Goal: Task Accomplishment & Management: Use online tool/utility

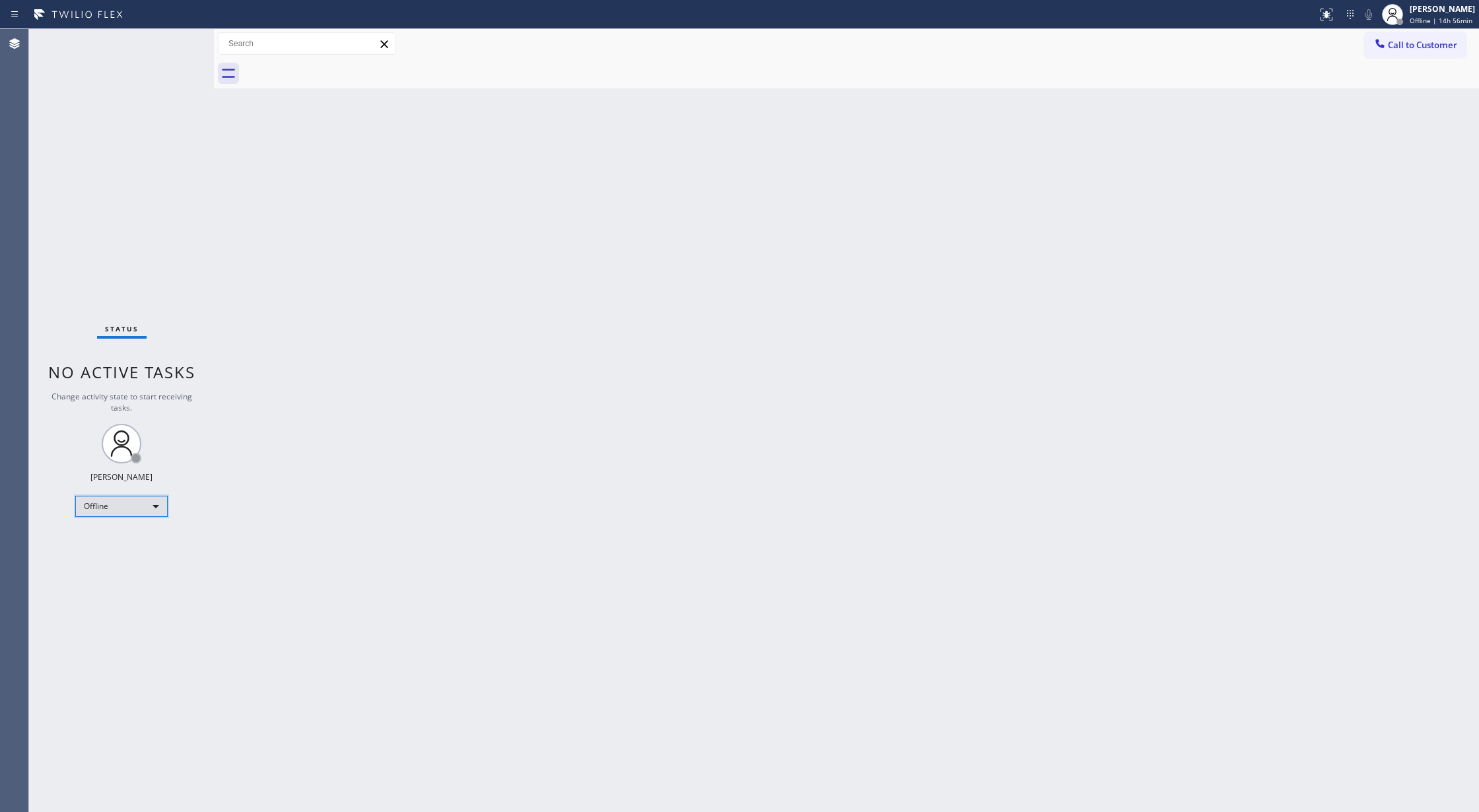
click at [122, 504] on div "Offline" at bounding box center [122, 506] width 93 height 21
click at [138, 540] on li "Available" at bounding box center [120, 540] width 89 height 16
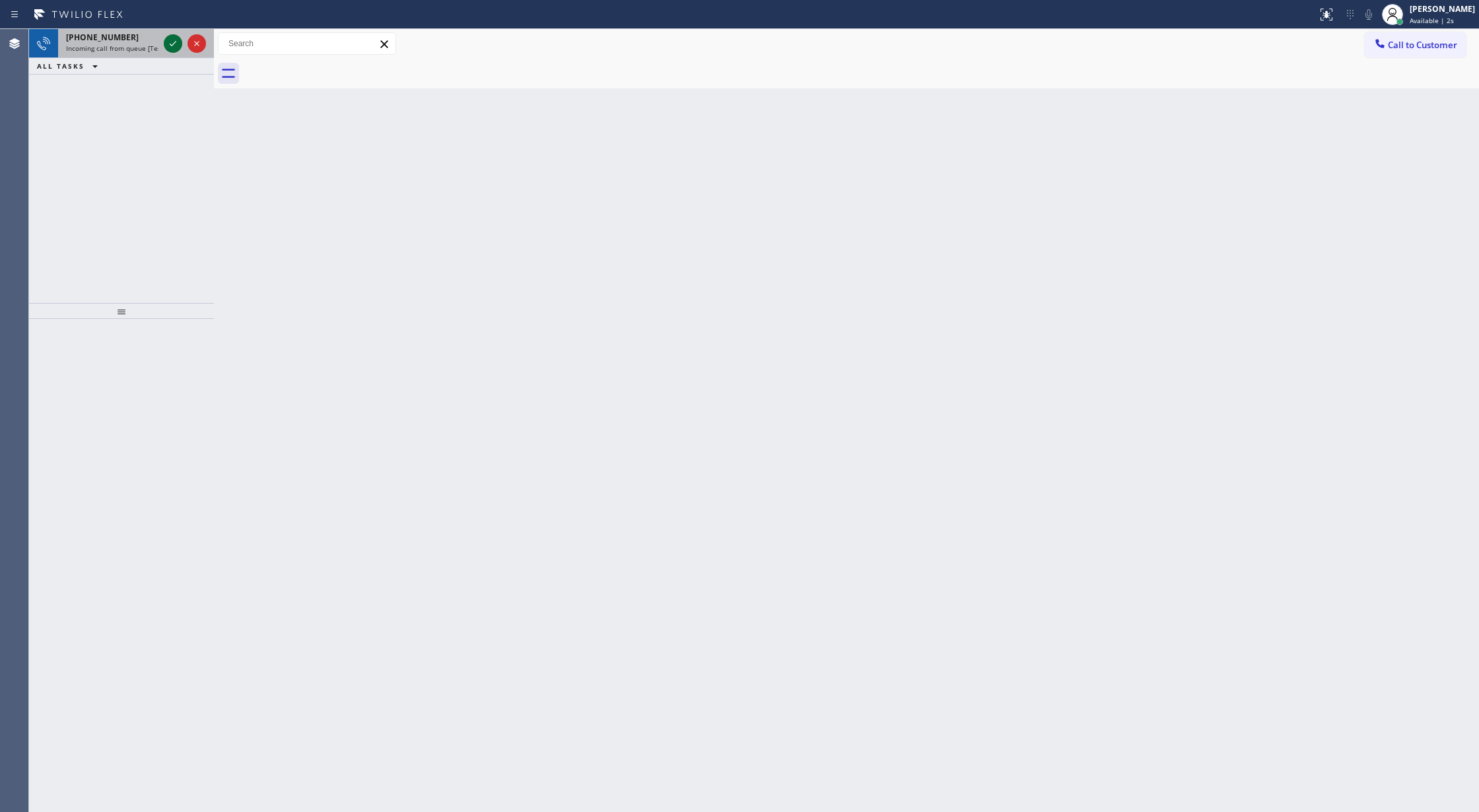
click at [165, 38] on icon at bounding box center [172, 43] width 16 height 16
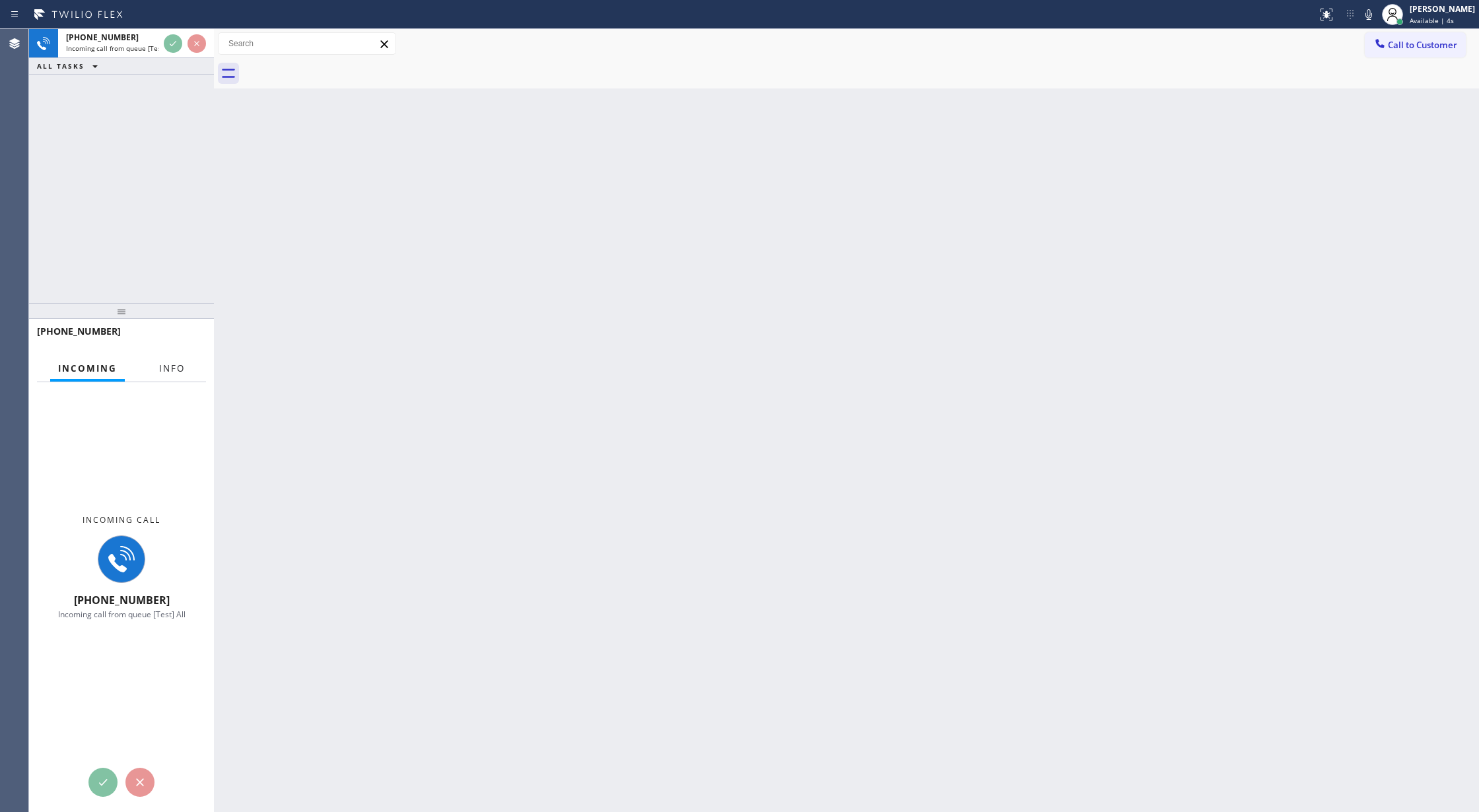
click at [161, 372] on span "Info" at bounding box center [172, 368] width 26 height 12
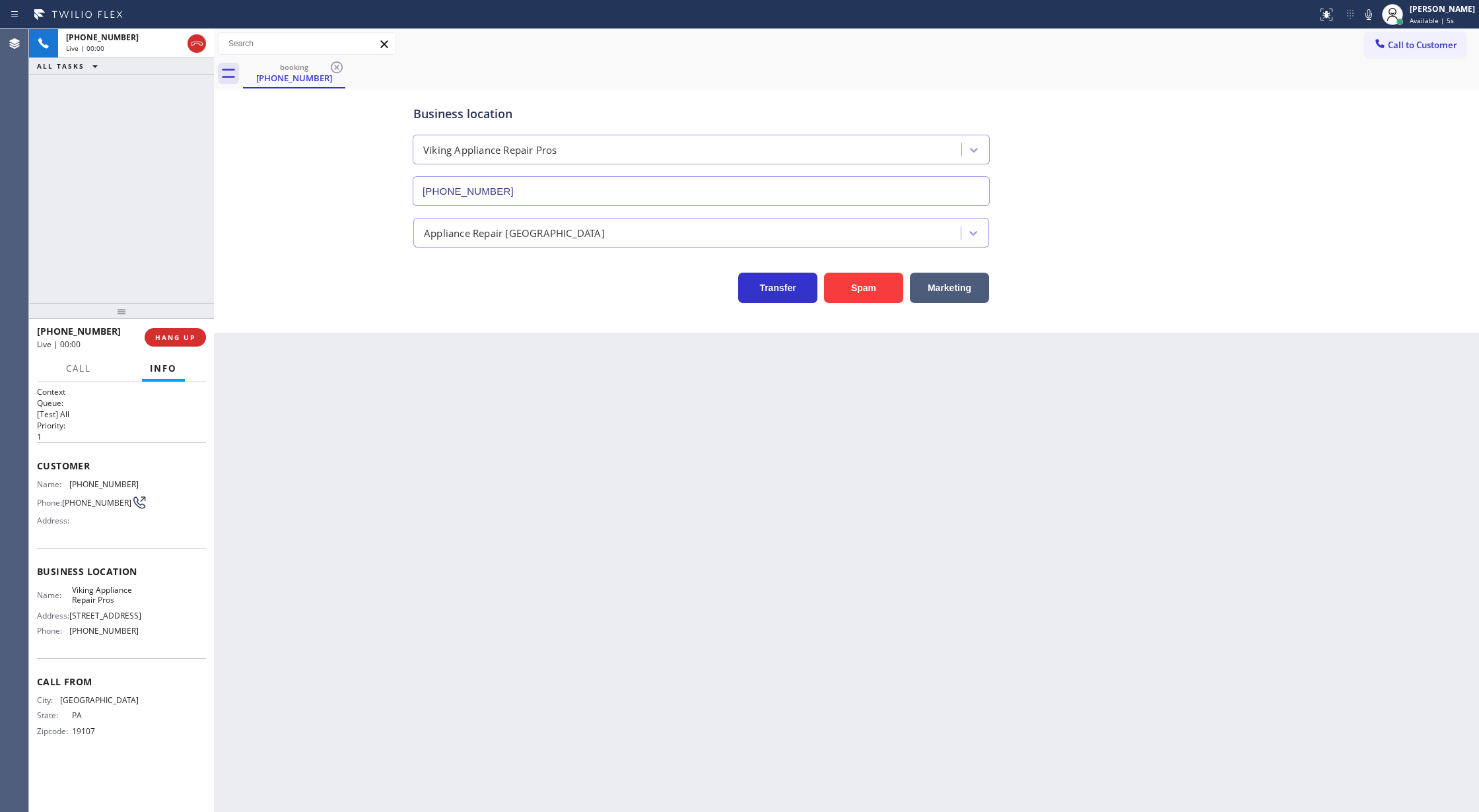
type input "[PHONE_NUMBER]"
copy div "Customer Name: [PHONE_NUMBER] Phone: [PHONE_NUMBER] Address: Business location …"
drag, startPoint x: 39, startPoint y: 465, endPoint x: 162, endPoint y: 655, distance: 226.3
click at [162, 655] on div "Context Queue: [Test] All Priority: 1 Customer Name: [PHONE_NUMBER] Phone: [PHO…" at bounding box center [121, 572] width 169 height 372
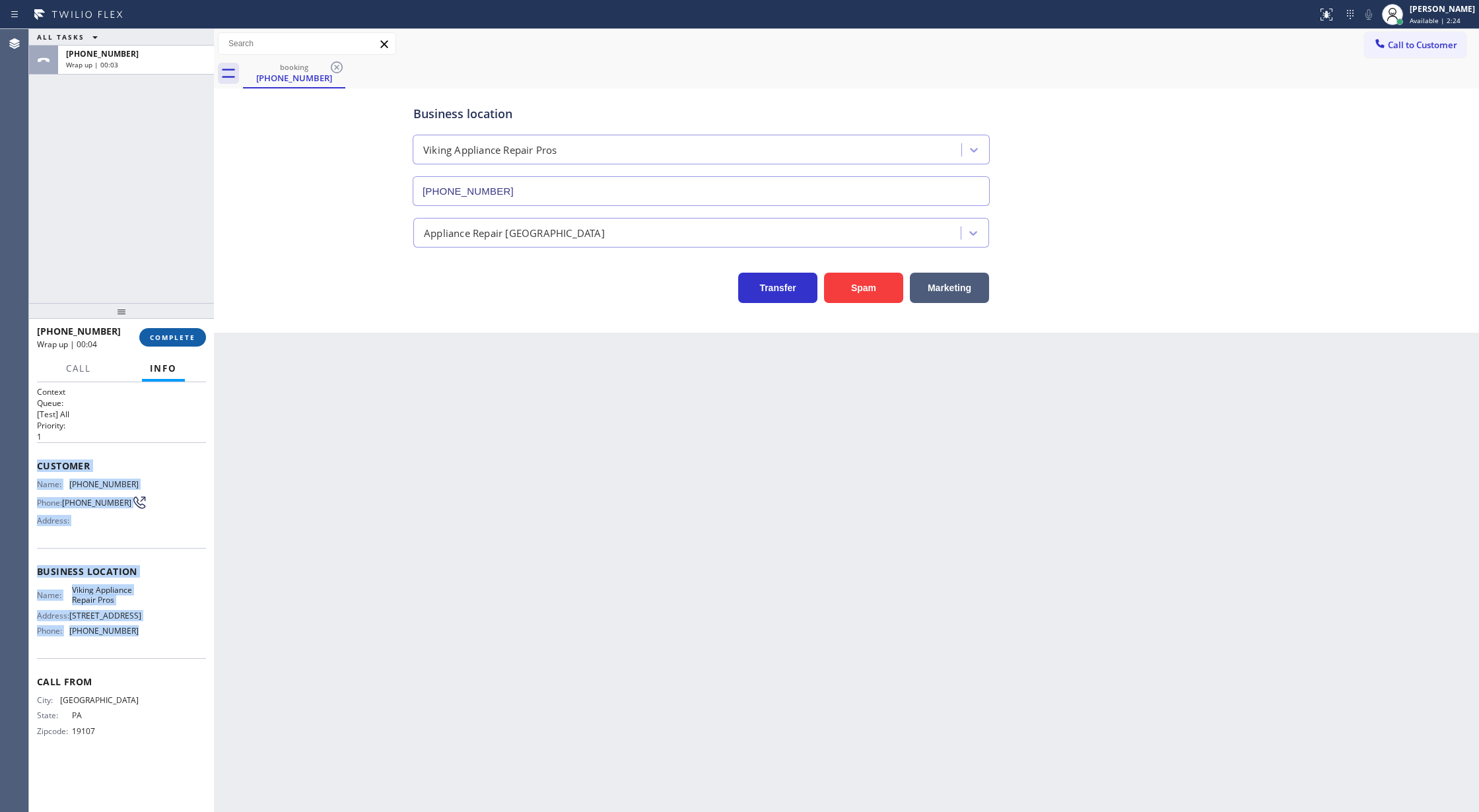
click at [167, 336] on span "COMPLETE" at bounding box center [172, 338] width 46 height 10
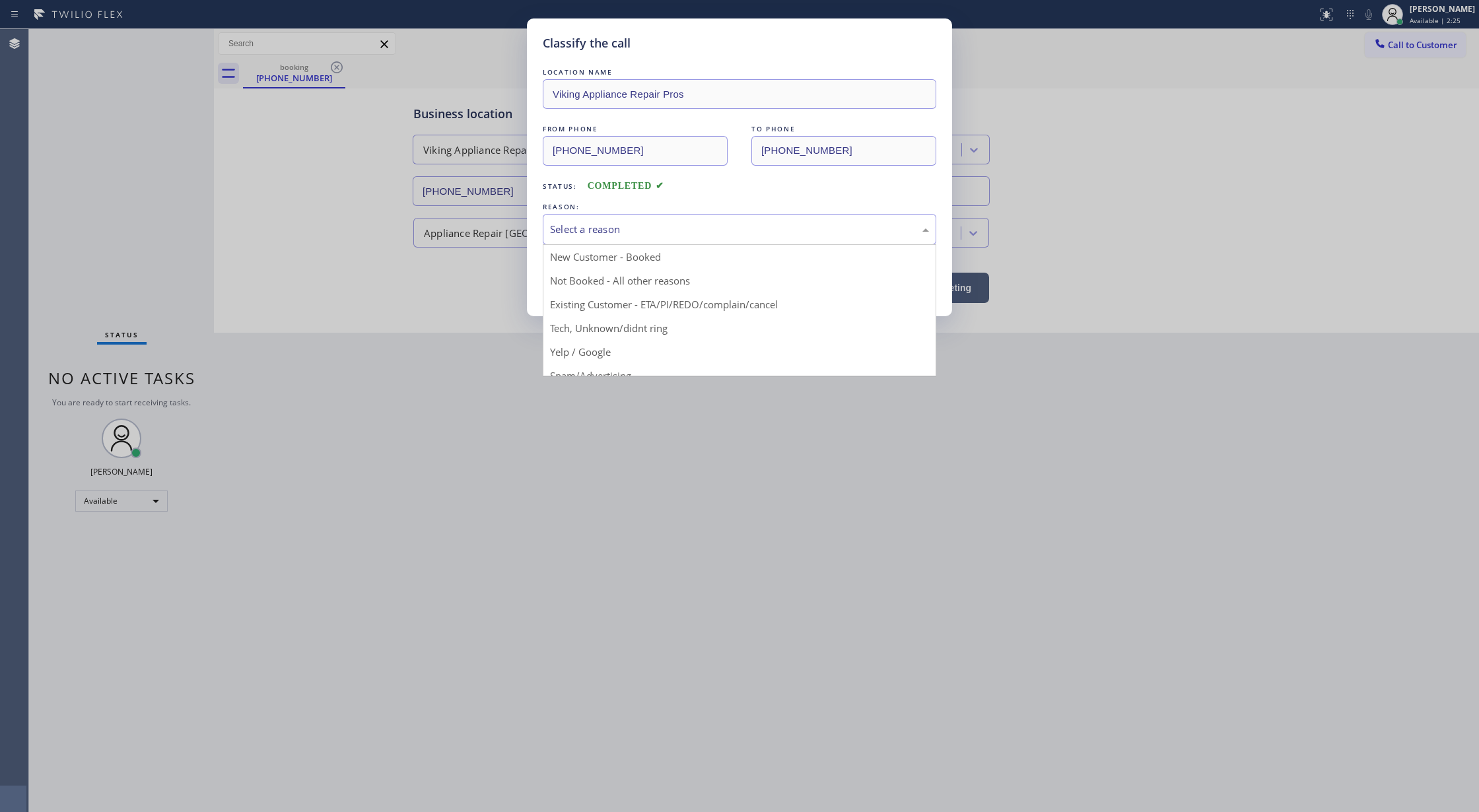
click at [601, 235] on div "Select a reason" at bounding box center [740, 229] width 379 height 15
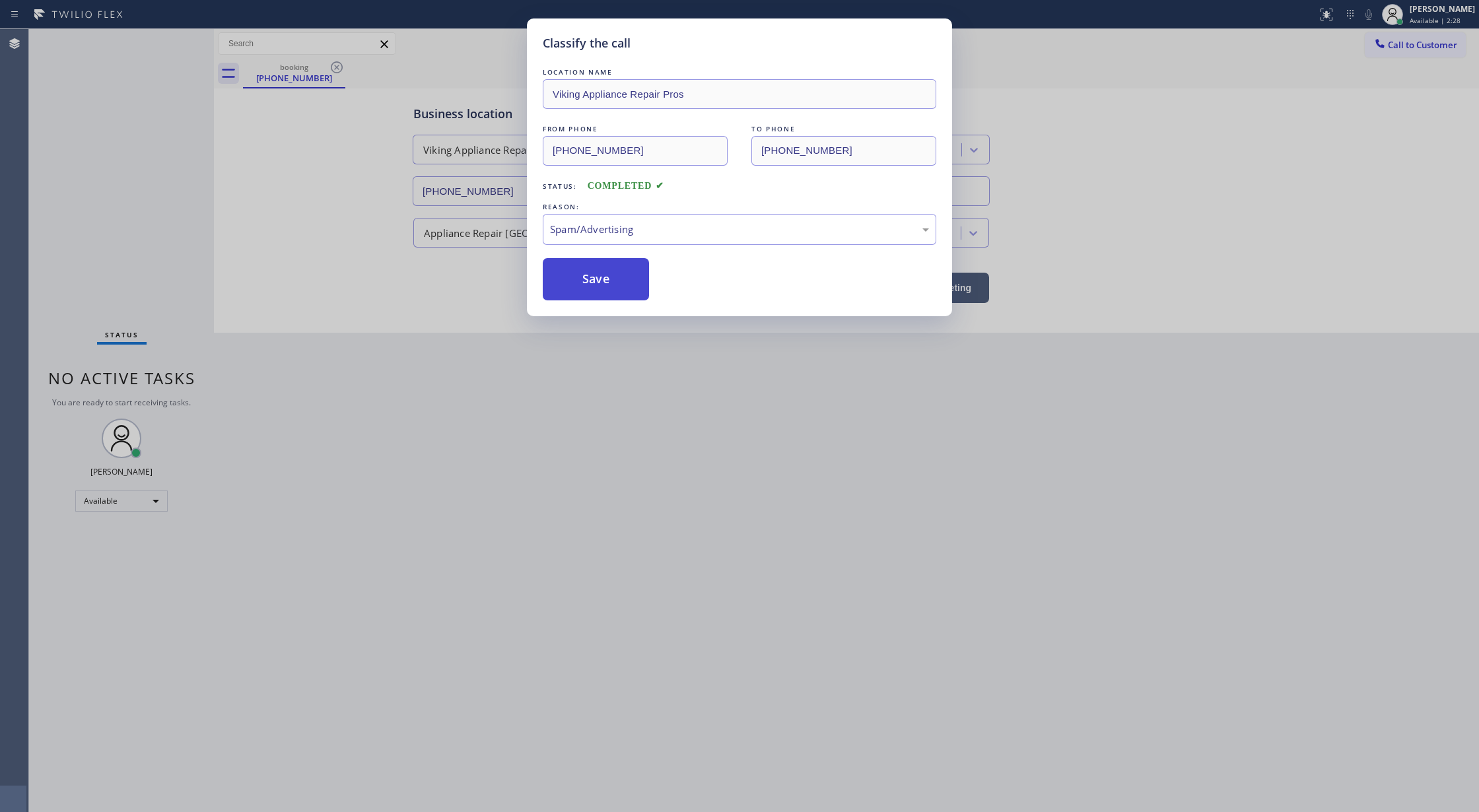
click at [578, 281] on button "Save" at bounding box center [596, 279] width 106 height 42
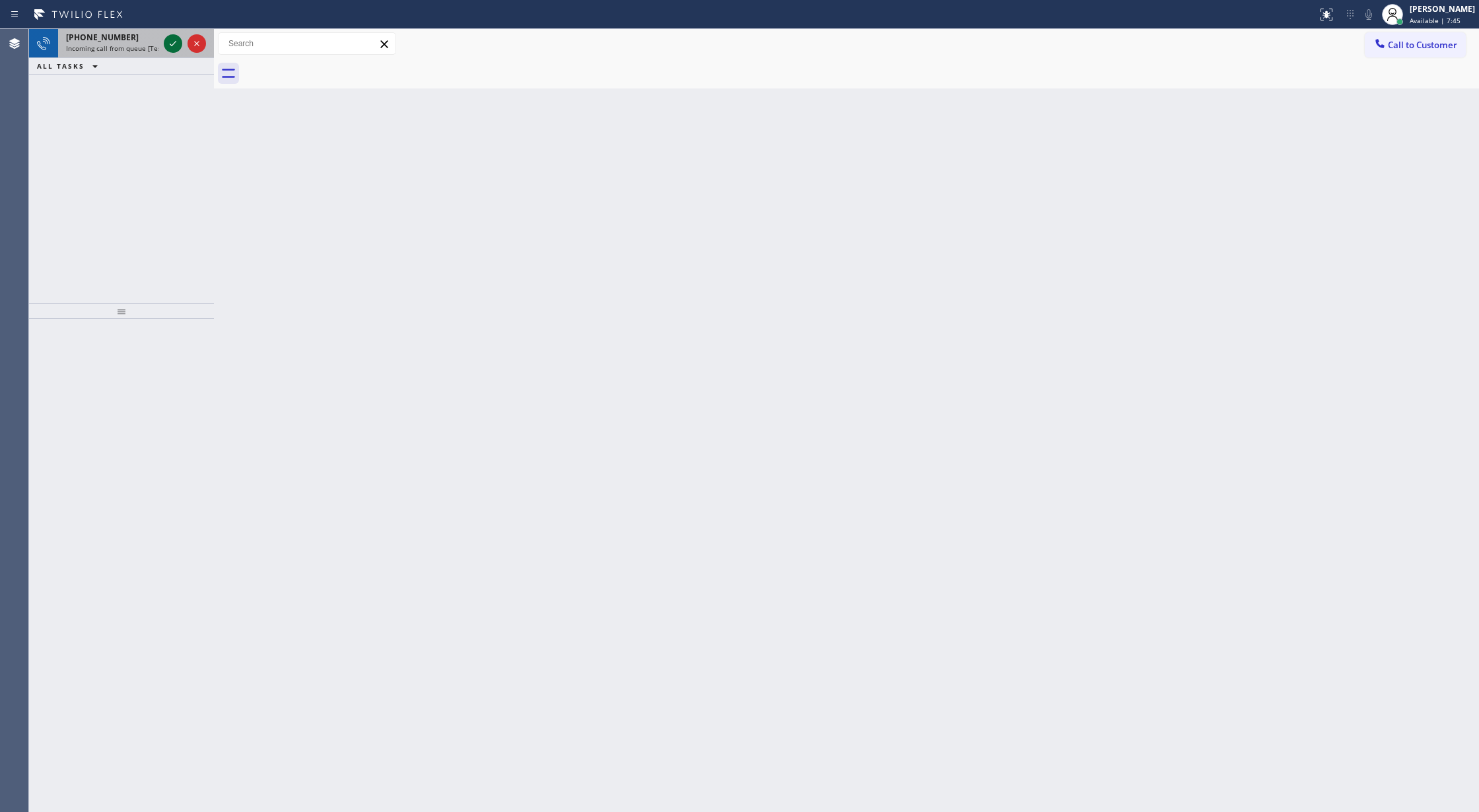
click at [172, 39] on icon at bounding box center [172, 43] width 16 height 16
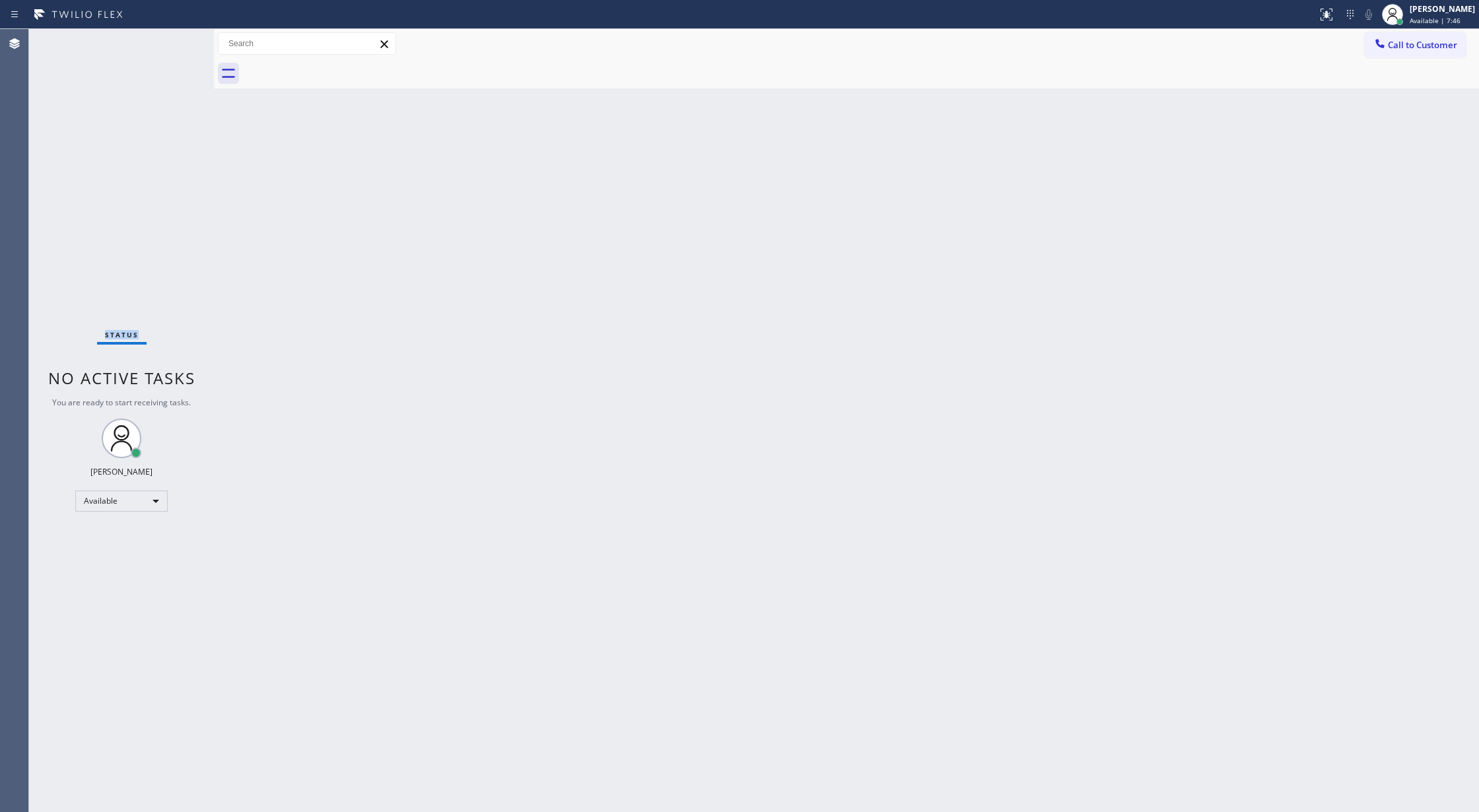
click at [172, 39] on div "Status No active tasks You are ready to start receiving tasks. [PERSON_NAME] Av…" at bounding box center [121, 421] width 185 height 783
drag, startPoint x: 296, startPoint y: 483, endPoint x: 296, endPoint y: 447, distance: 36.0
click at [296, 471] on div "Back to Dashboard Change Sender ID Customers Technicians Select a contact Outbo…" at bounding box center [846, 421] width 1265 height 783
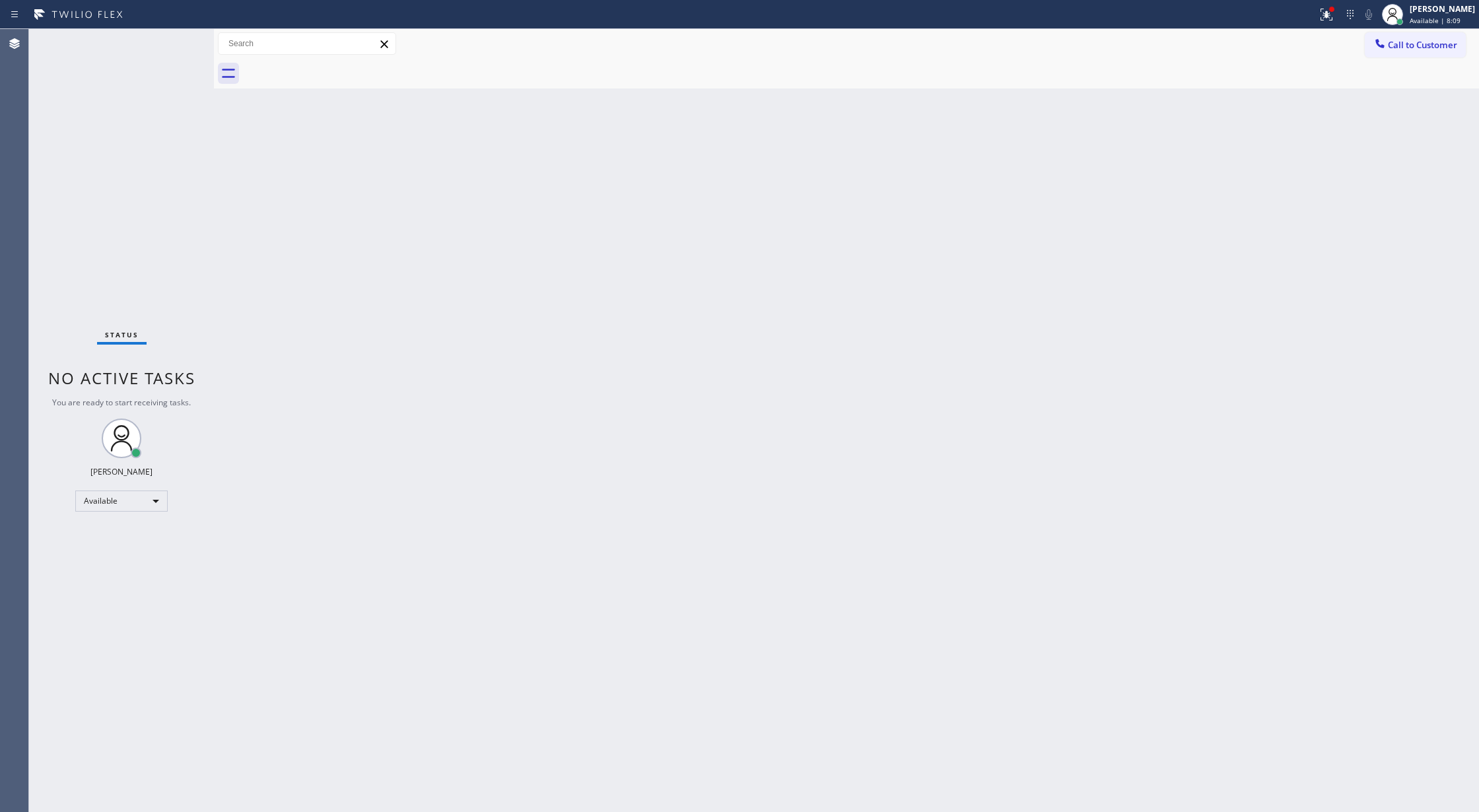
click at [159, 32] on div "Status No active tasks You are ready to start receiving tasks. [PERSON_NAME] Av…" at bounding box center [121, 421] width 185 height 783
click at [166, 40] on div "Status No active tasks You are ready to start receiving tasks. [PERSON_NAME] Av…" at bounding box center [121, 421] width 185 height 783
click at [174, 33] on div "Status No active tasks You are ready to start receiving tasks. [PERSON_NAME] Av…" at bounding box center [121, 421] width 185 height 783
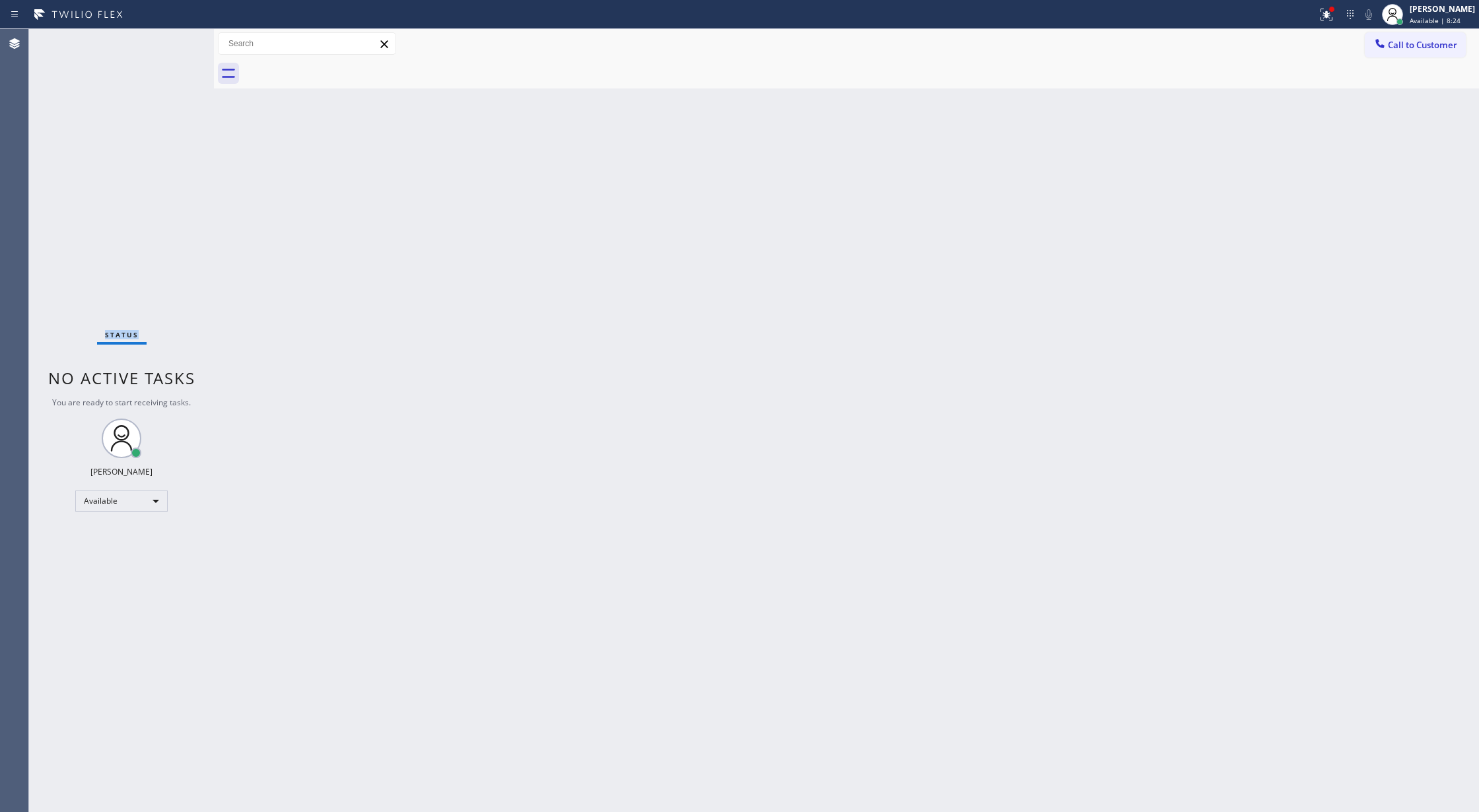
click at [176, 46] on div "Status No active tasks You are ready to start receiving tasks. [PERSON_NAME] Av…" at bounding box center [121, 421] width 185 height 783
click at [174, 45] on div "Status No active tasks You are ready to start receiving tasks. [PERSON_NAME] Av…" at bounding box center [121, 421] width 185 height 783
click at [178, 42] on div "Status No active tasks You are ready to start receiving tasks. [PERSON_NAME] Av…" at bounding box center [121, 421] width 185 height 783
click at [177, 37] on div "Status No active tasks You are ready to start receiving tasks. [PERSON_NAME] Av…" at bounding box center [121, 421] width 185 height 783
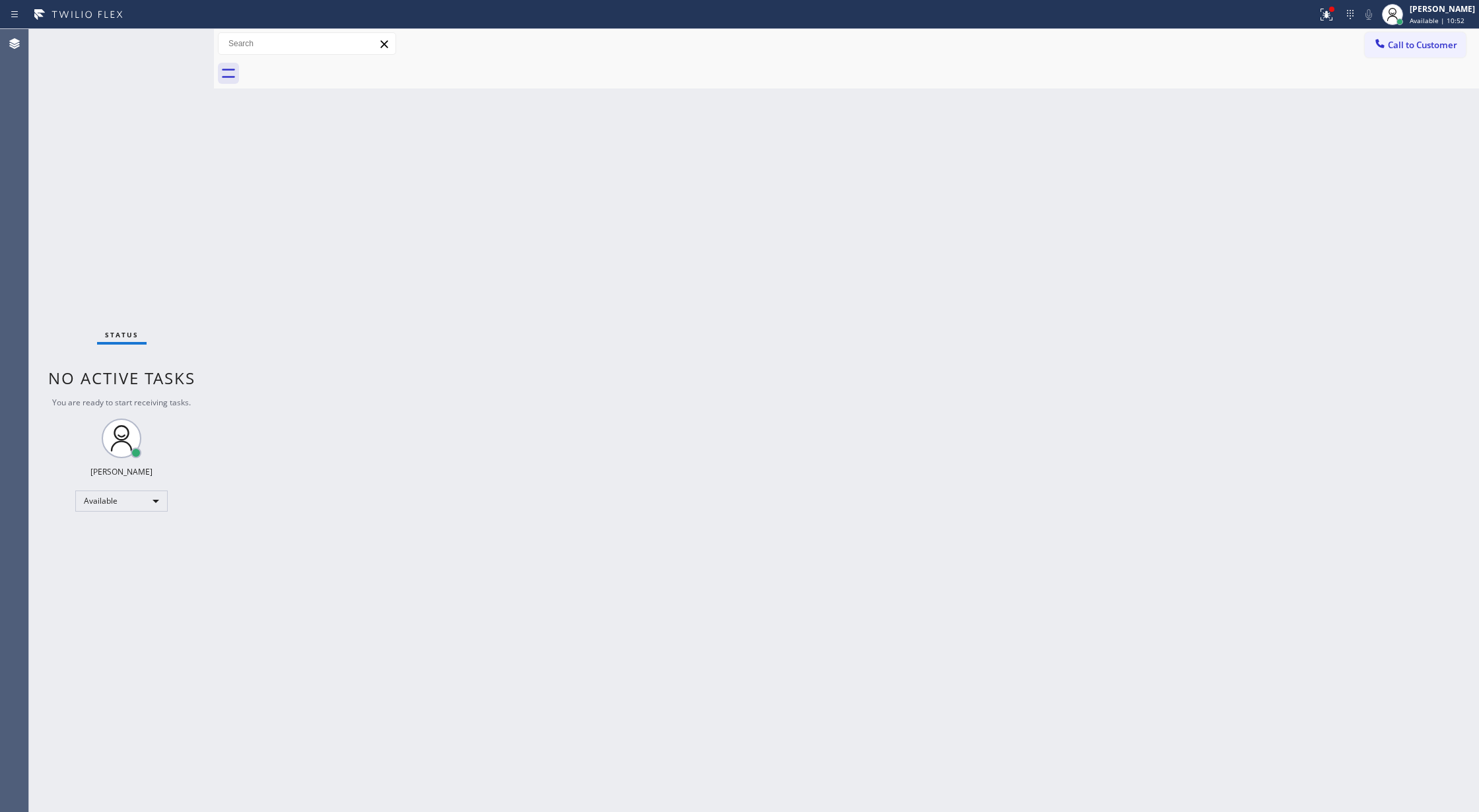
click at [177, 37] on div "Status No active tasks You are ready to start receiving tasks. [PERSON_NAME] Av…" at bounding box center [121, 421] width 185 height 783
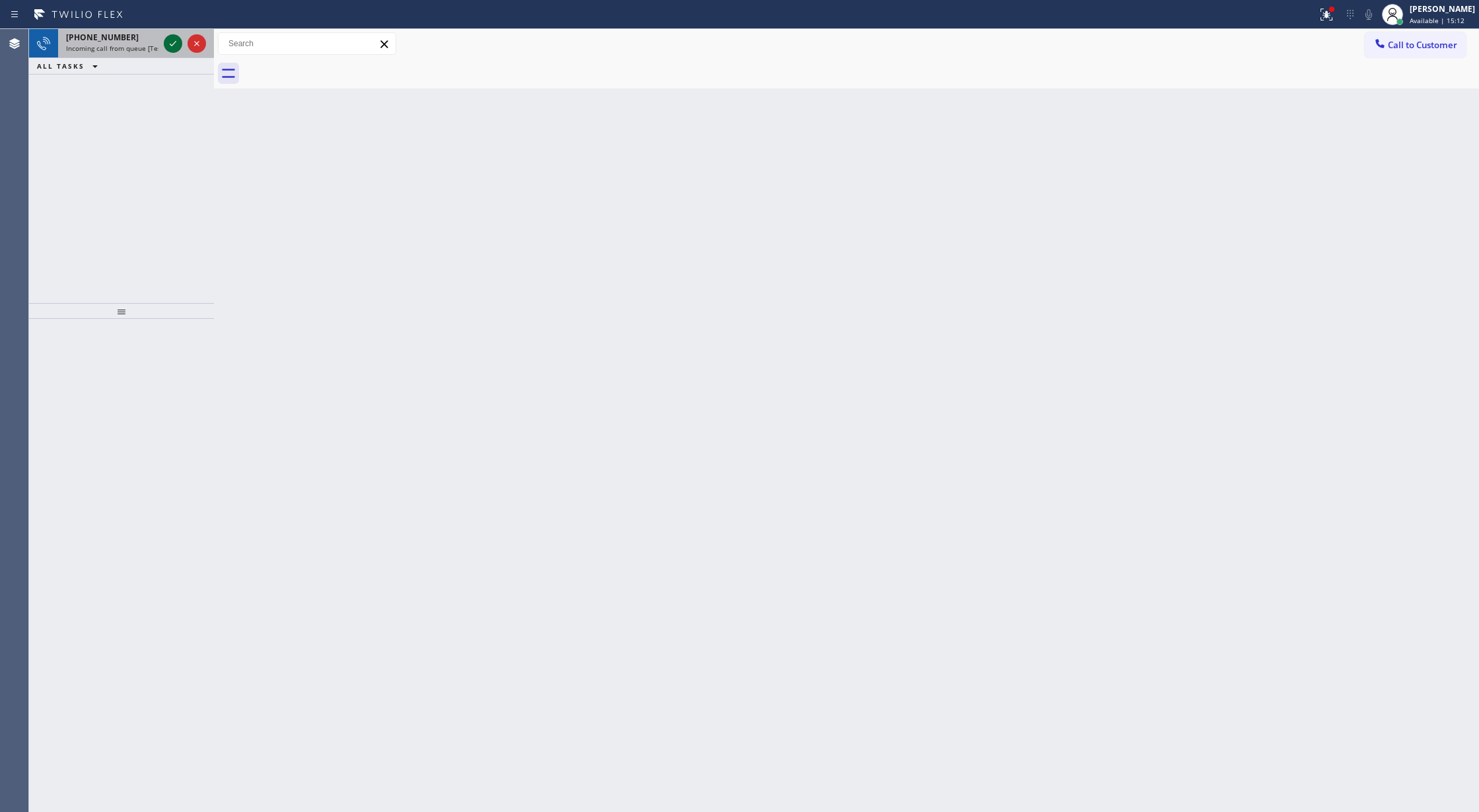
click at [174, 38] on icon at bounding box center [172, 43] width 16 height 16
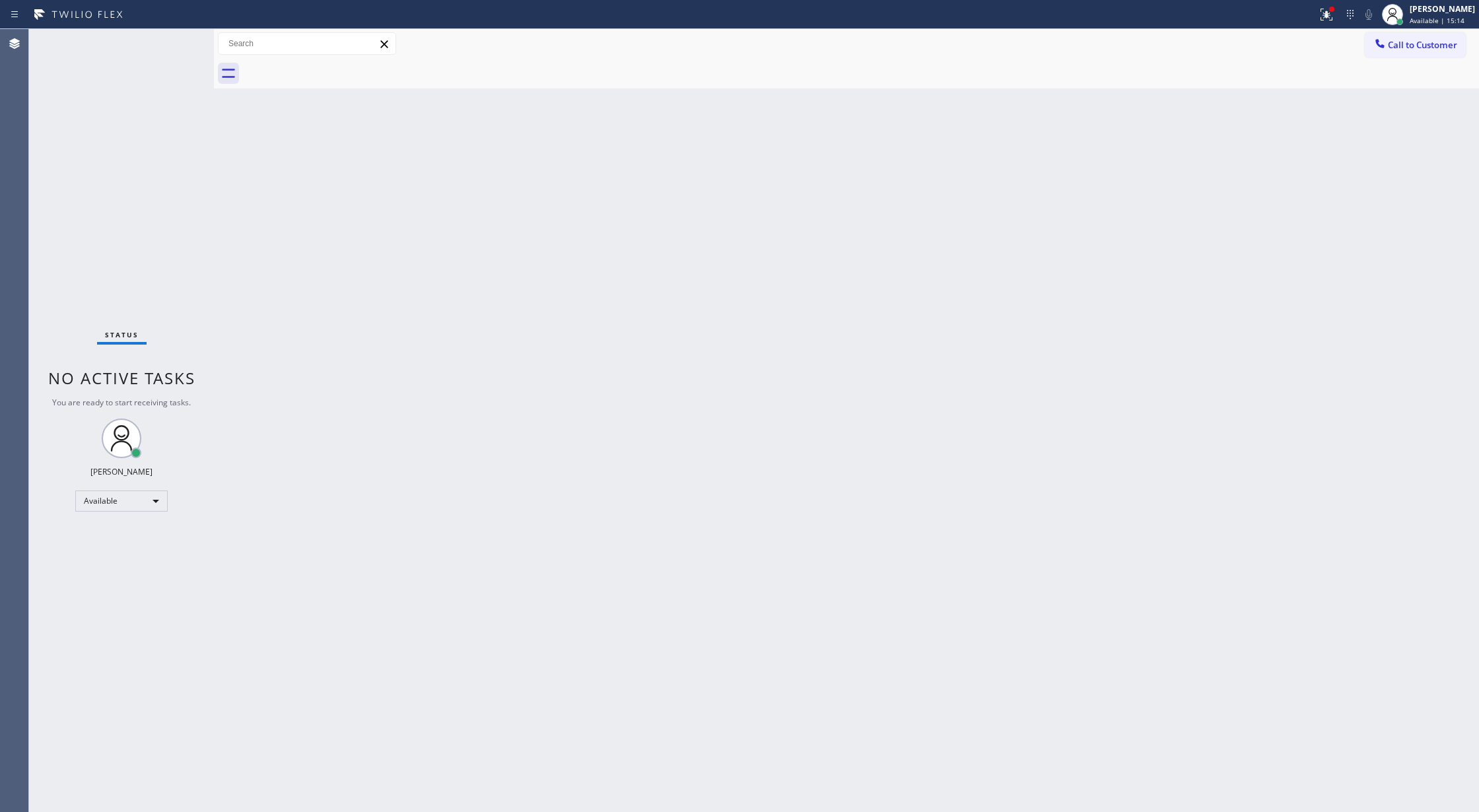
click at [174, 38] on div "Status No active tasks You are ready to start receiving tasks. [PERSON_NAME] Av…" at bounding box center [121, 421] width 185 height 783
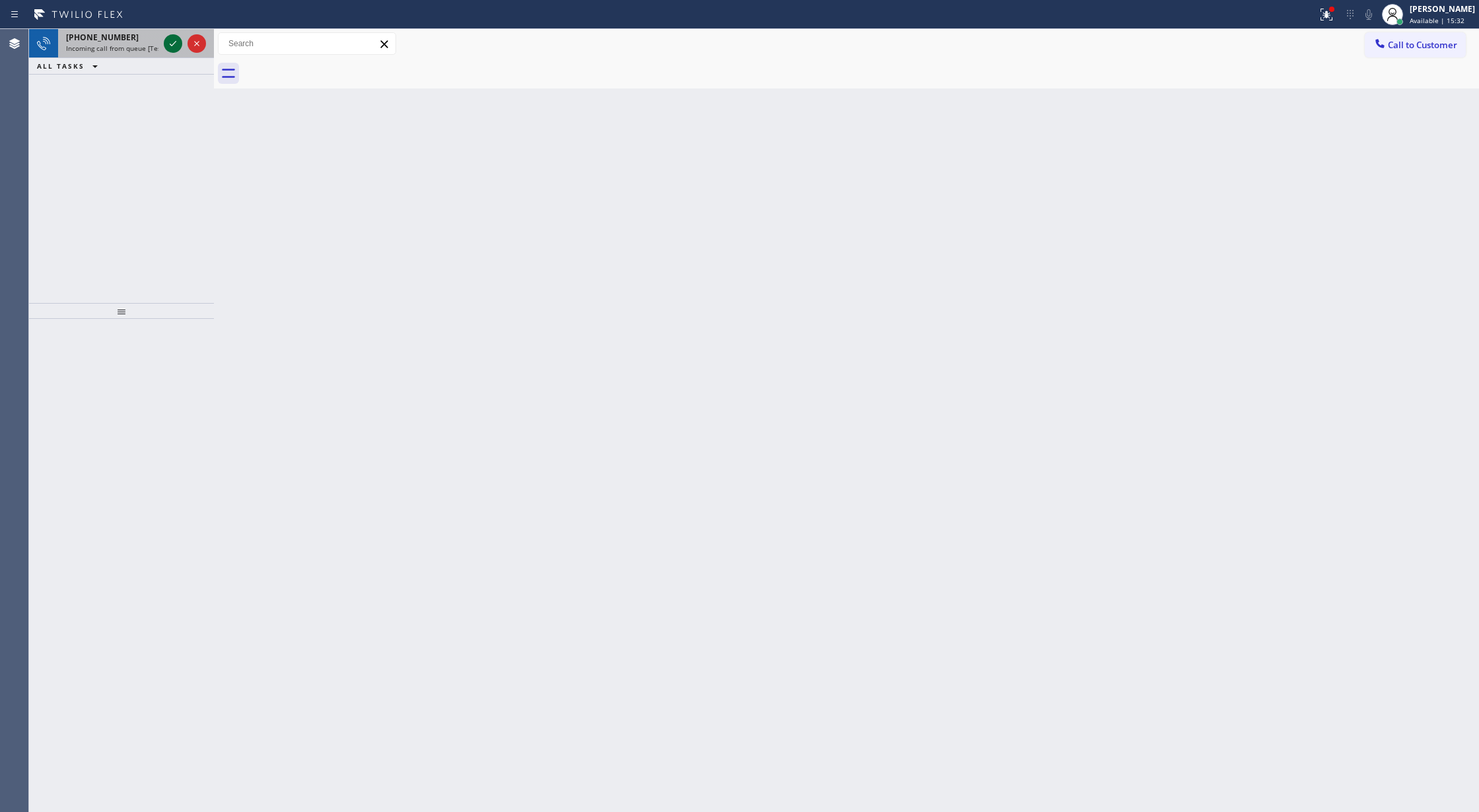
click at [165, 44] on icon at bounding box center [172, 43] width 16 height 16
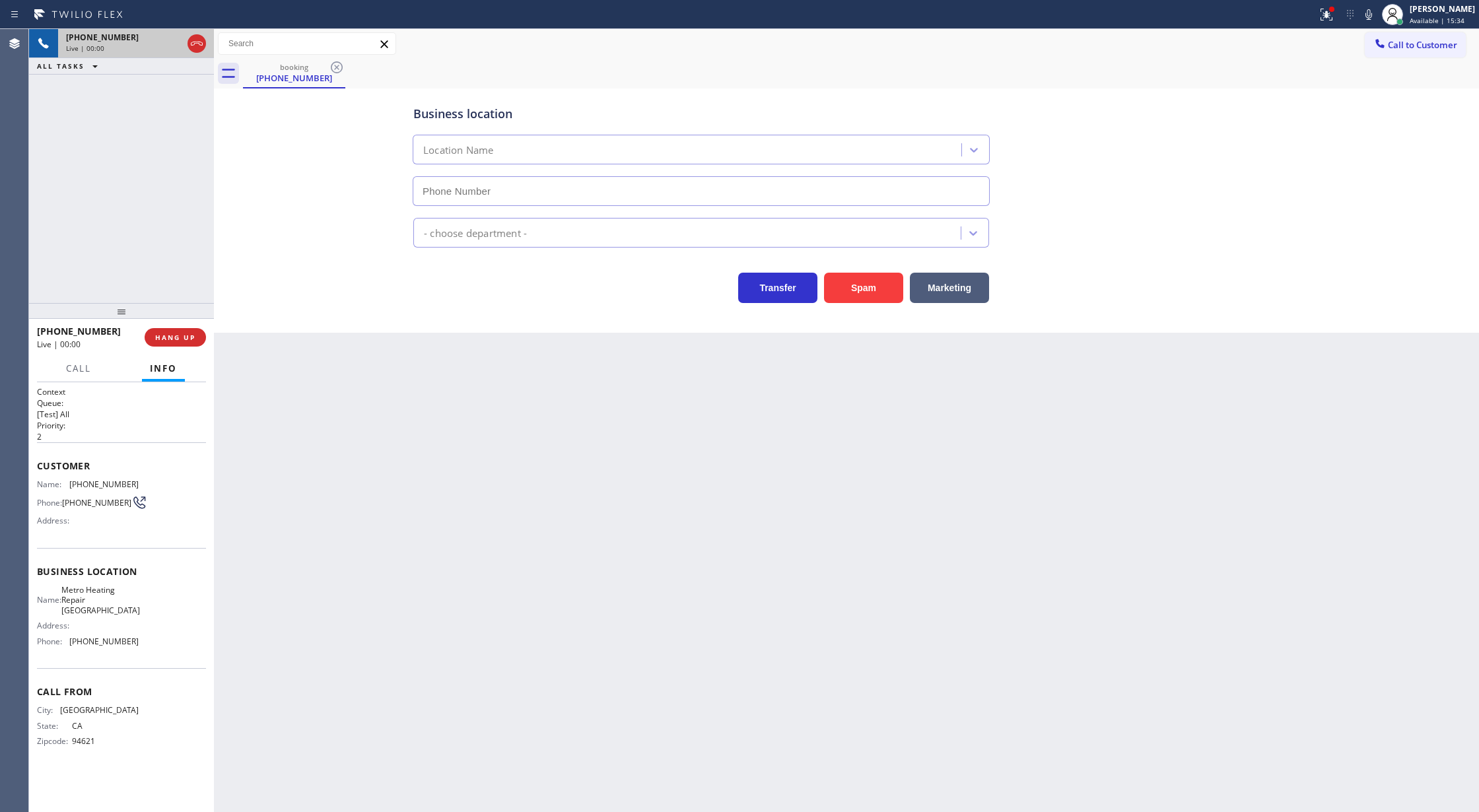
type input "[PHONE_NUMBER]"
click at [867, 298] on button "Spam" at bounding box center [863, 287] width 79 height 31
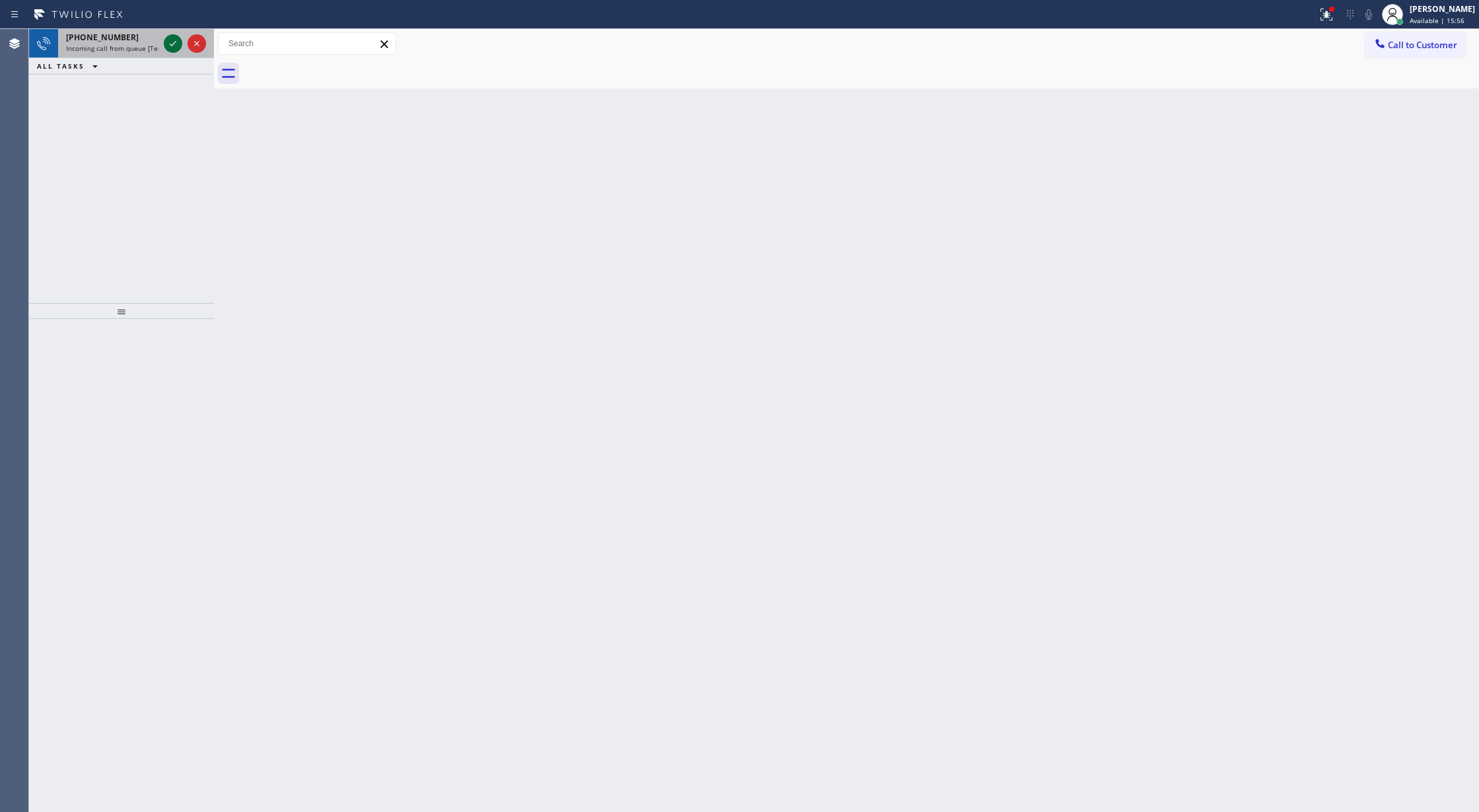
click at [173, 42] on icon at bounding box center [172, 43] width 16 height 16
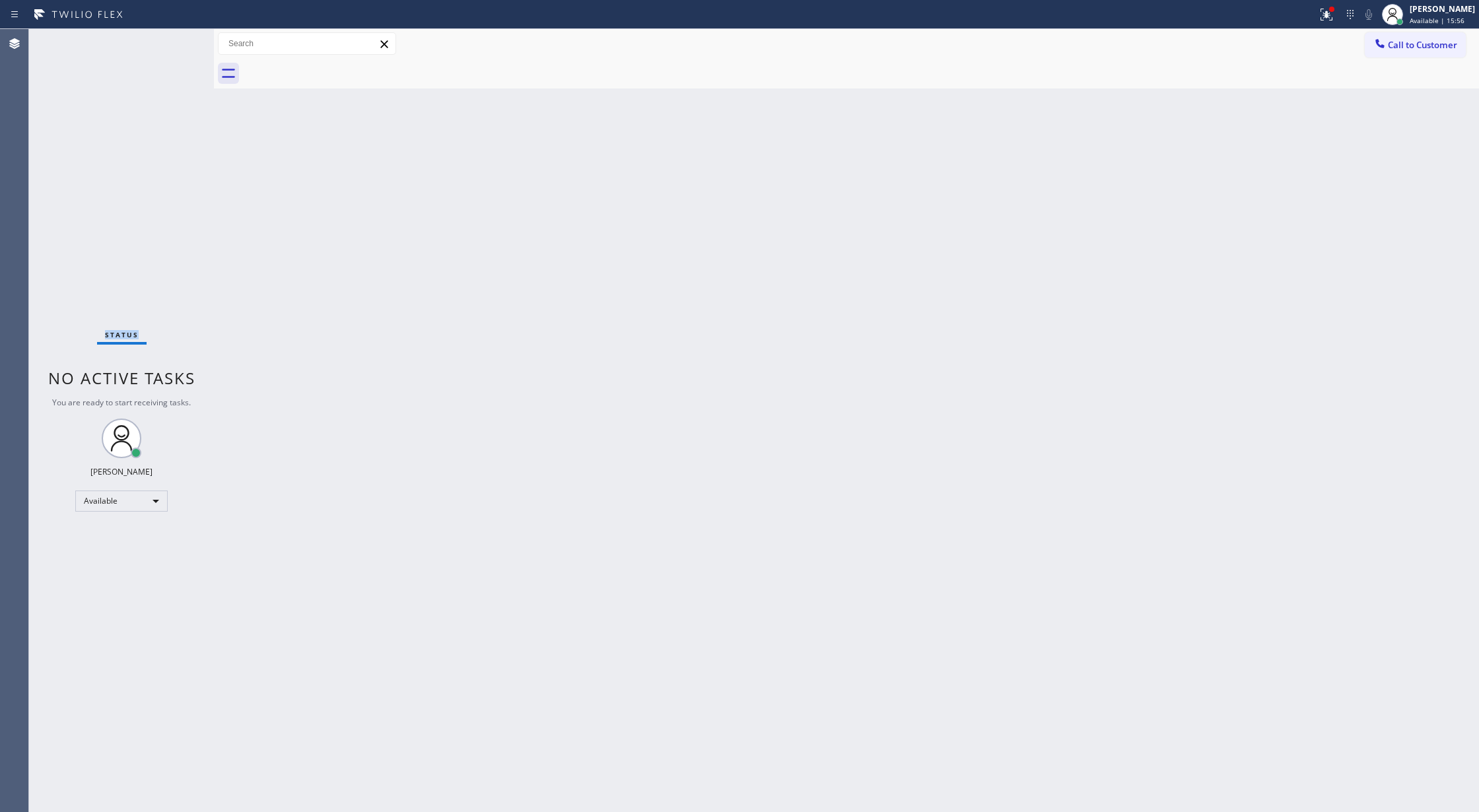
click at [172, 41] on div "Status No active tasks You are ready to start receiving tasks. [PERSON_NAME] Av…" at bounding box center [121, 421] width 185 height 783
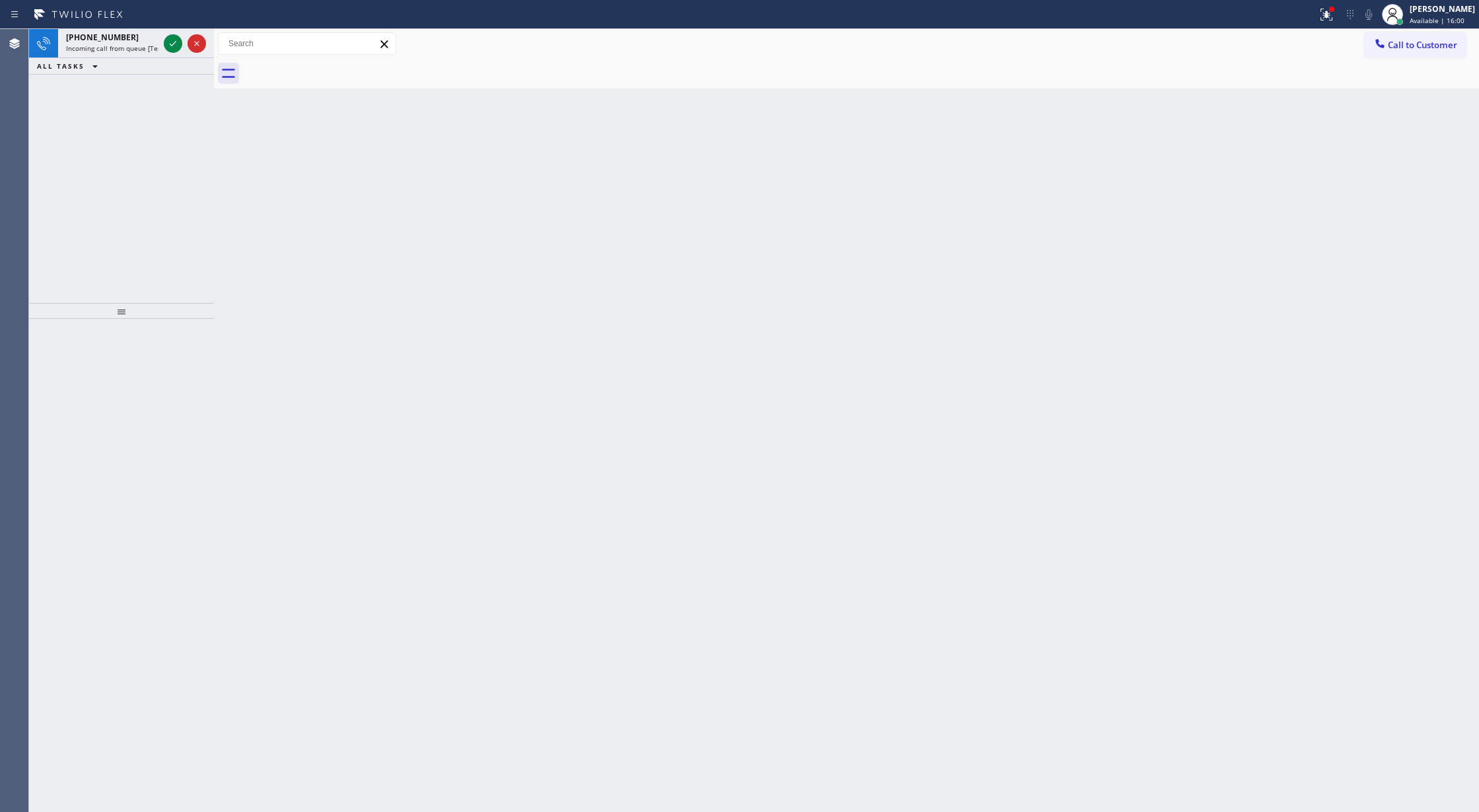
click at [180, 43] on icon at bounding box center [172, 43] width 16 height 16
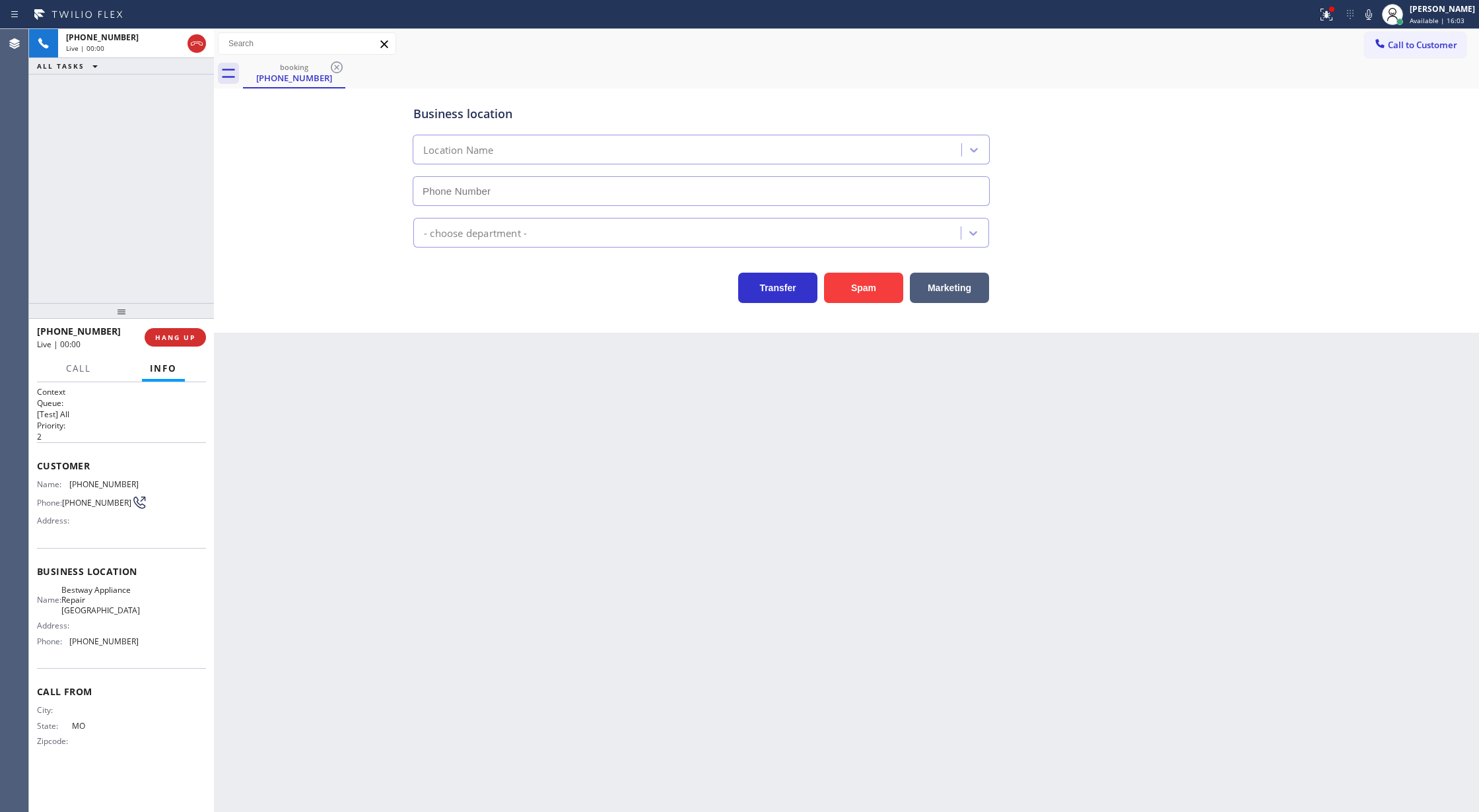
type input "[PHONE_NUMBER]"
click at [883, 288] on button "Spam" at bounding box center [863, 287] width 79 height 31
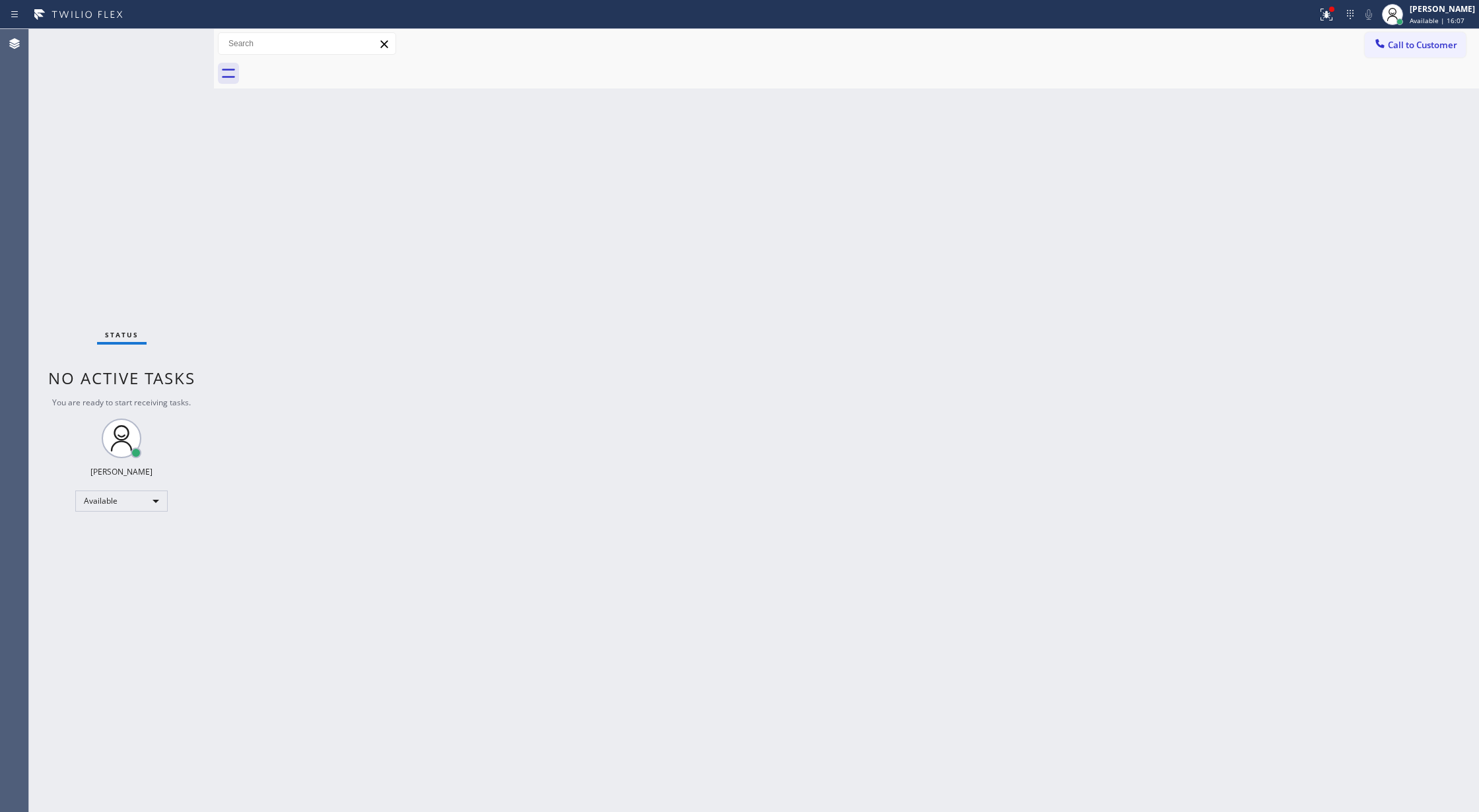
click at [180, 48] on div "Status No active tasks You are ready to start receiving tasks. [PERSON_NAME] Av…" at bounding box center [121, 421] width 185 height 783
click at [170, 46] on div "Status No active tasks You are ready to start receiving tasks. [PERSON_NAME] Av…" at bounding box center [121, 421] width 185 height 783
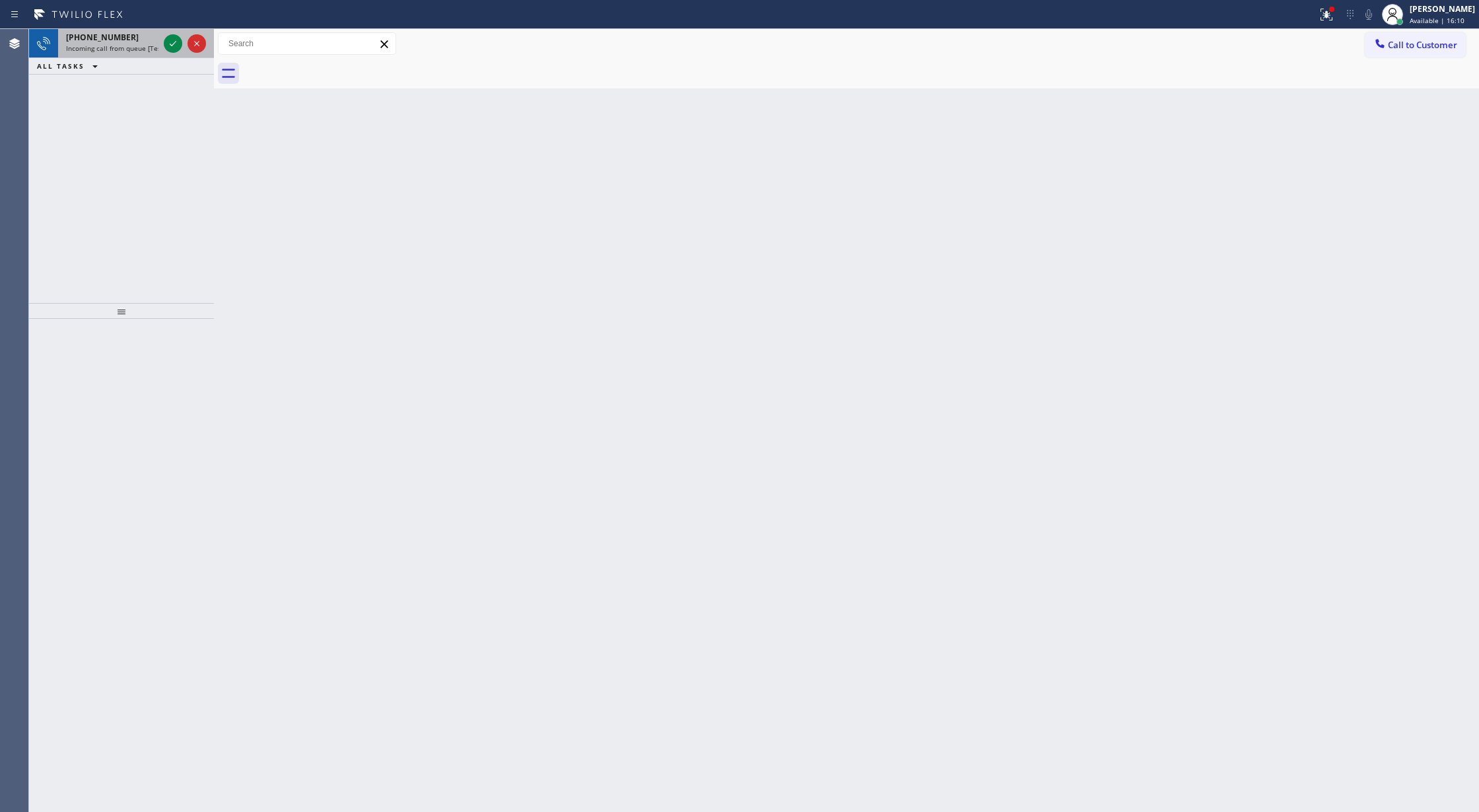
click at [151, 51] on span "Incoming call from queue [Test] All" at bounding box center [121, 48] width 110 height 10
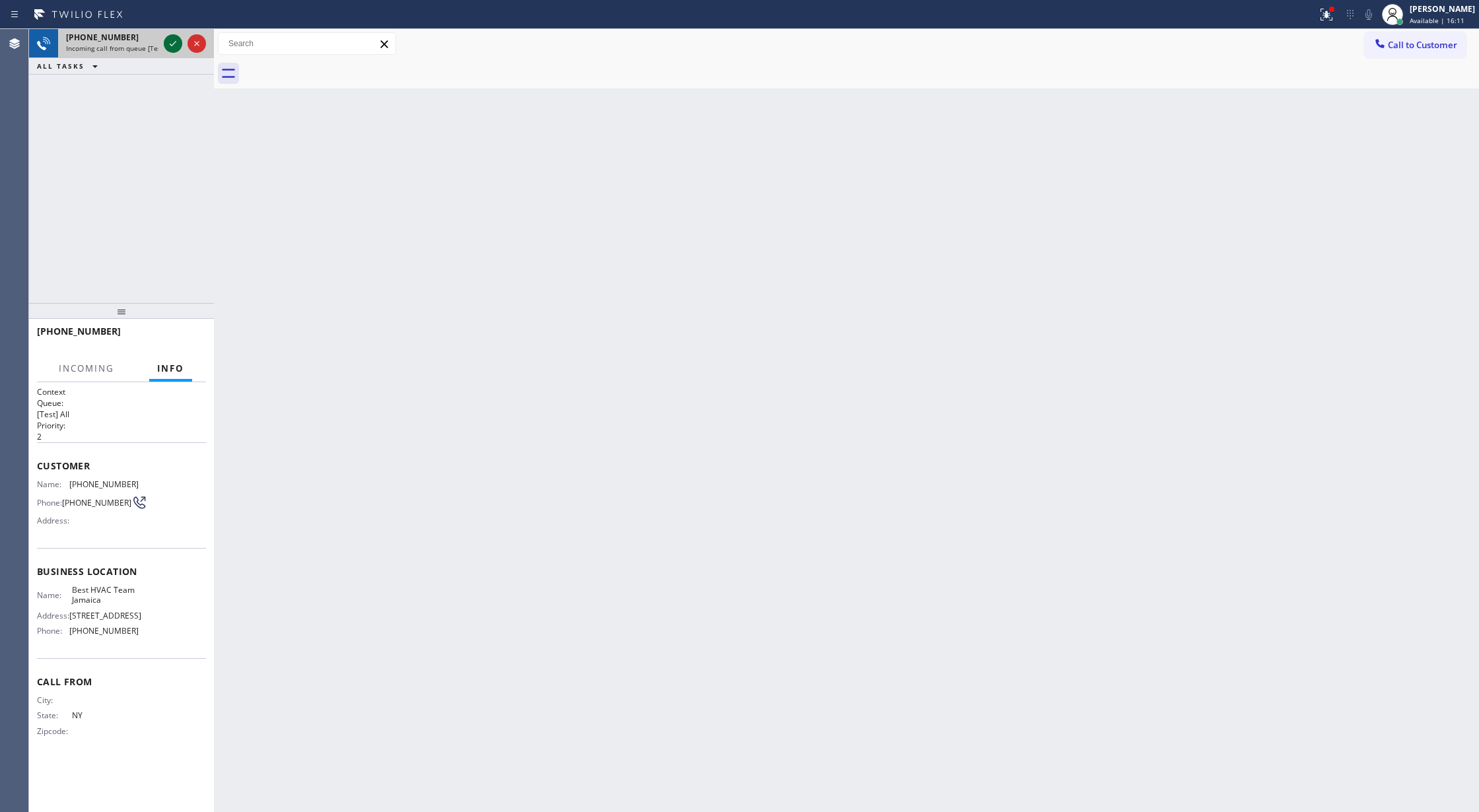
click at [178, 37] on icon at bounding box center [172, 43] width 16 height 16
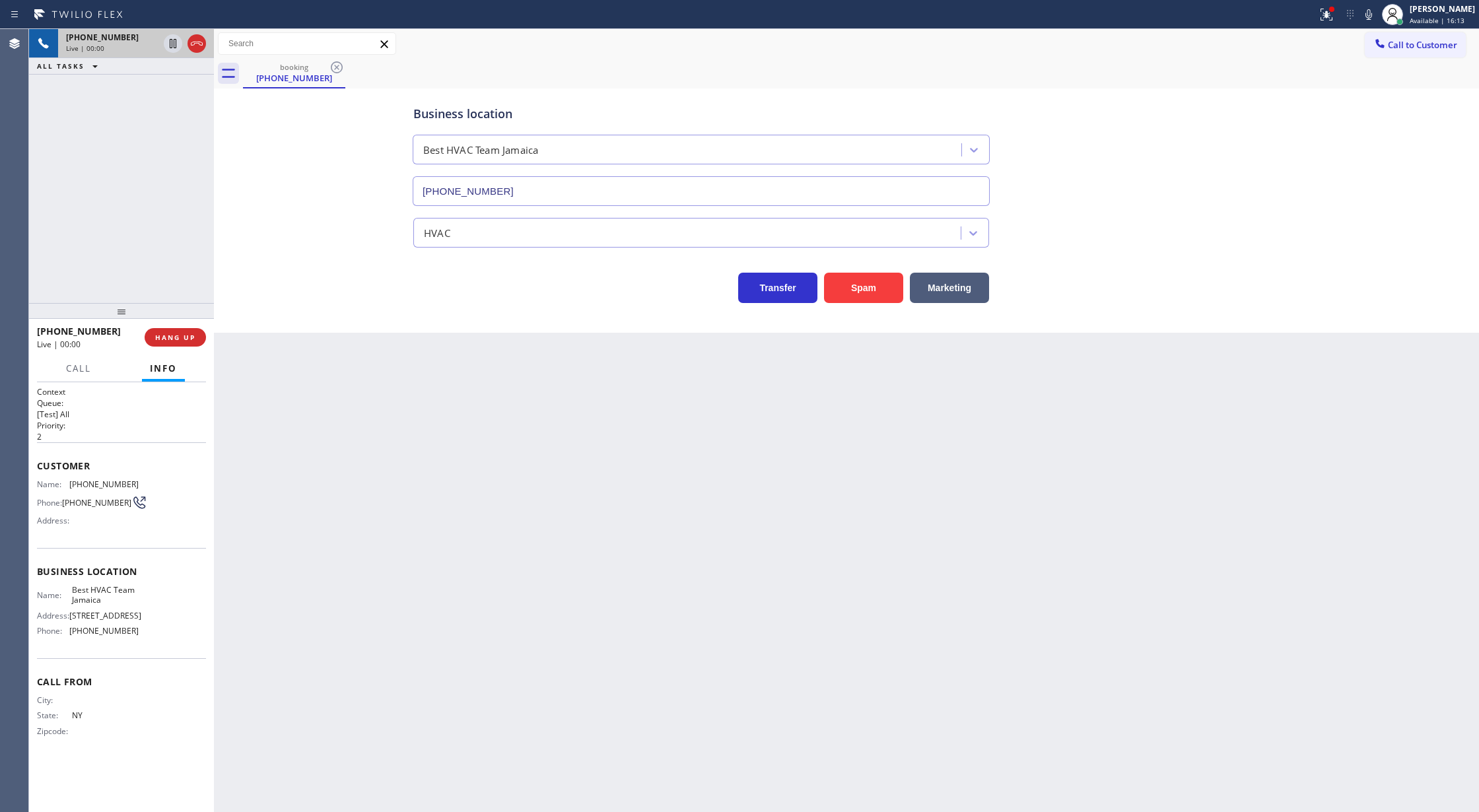
type input "[PHONE_NUMBER]"
copy div "Customer Name: [PHONE_NUMBER] Phone: [PHONE_NUMBER] Address: Business location …"
drag, startPoint x: 37, startPoint y: 470, endPoint x: 167, endPoint y: 650, distance: 222.0
click at [167, 650] on div "Context Queue: [Test] All Priority: 2 Customer Name: [PHONE_NUMBER] Phone: [PHO…" at bounding box center [121, 572] width 169 height 372
click at [355, 217] on div "Business location Best HVAC Team [GEOGRAPHIC_DATA] [PHONE_NUMBER] HVAC Transfer…" at bounding box center [846, 197] width 1258 height 211
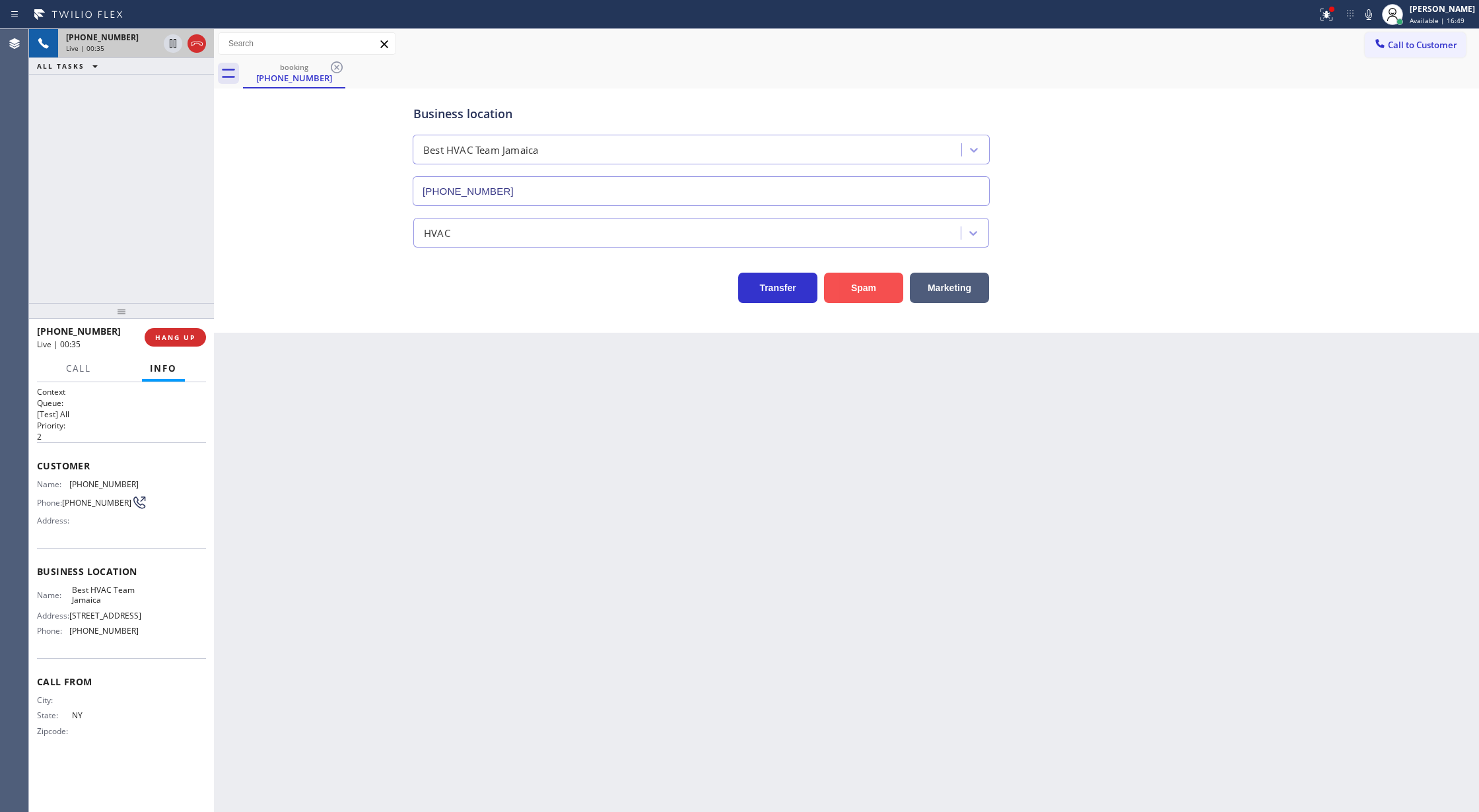
click at [890, 284] on button "Spam" at bounding box center [863, 287] width 79 height 31
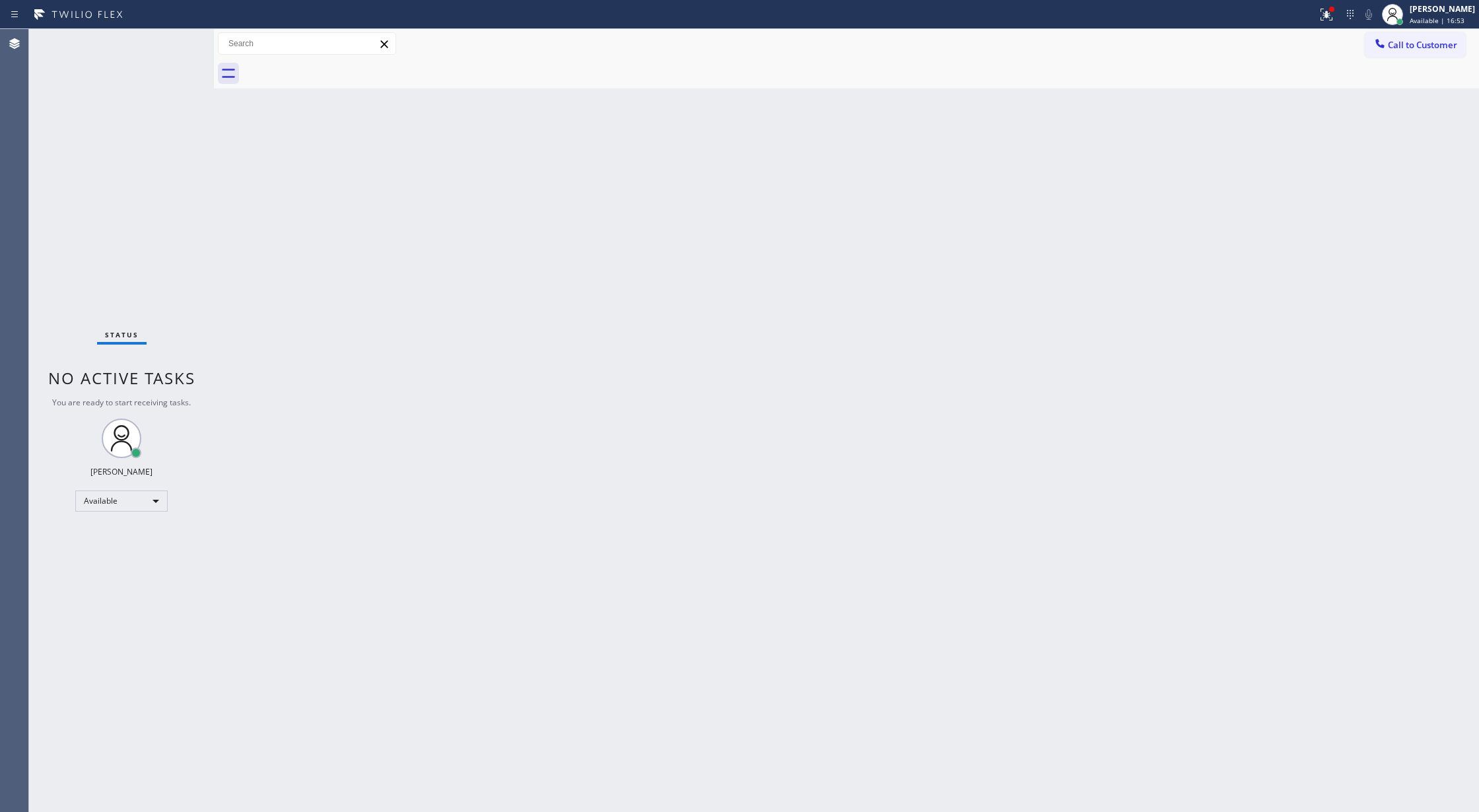
click at [172, 37] on div "Status No active tasks You are ready to start receiving tasks. [PERSON_NAME] Av…" at bounding box center [121, 421] width 185 height 783
click at [172, 46] on div "Status No active tasks You are ready to start receiving tasks. [PERSON_NAME] Av…" at bounding box center [121, 421] width 185 height 783
click at [180, 43] on div "Status No active tasks You are ready to start receiving tasks. [PERSON_NAME] Av…" at bounding box center [121, 421] width 185 height 783
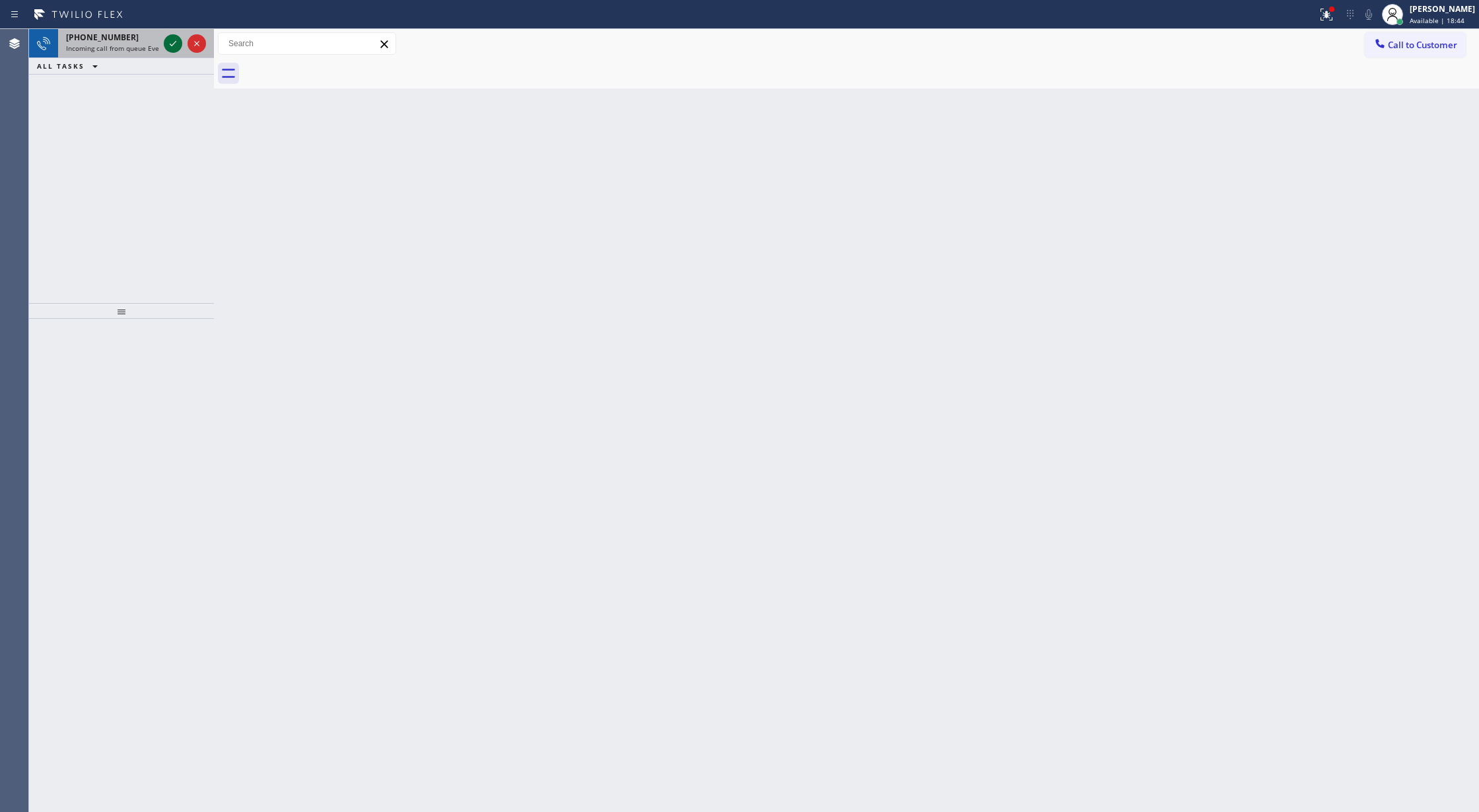
click at [170, 43] on icon at bounding box center [172, 43] width 16 height 16
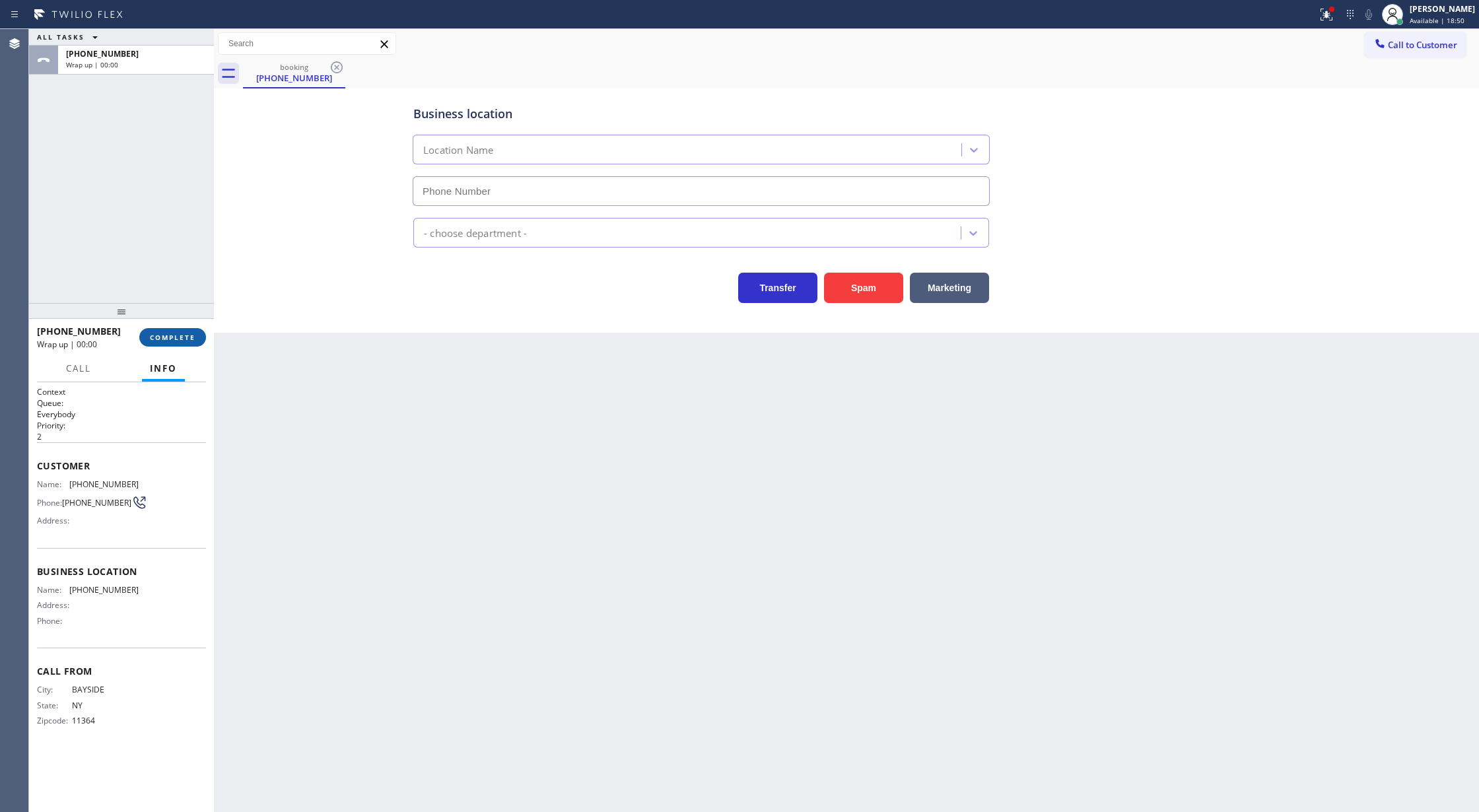
click at [165, 339] on span "COMPLETE" at bounding box center [172, 338] width 46 height 10
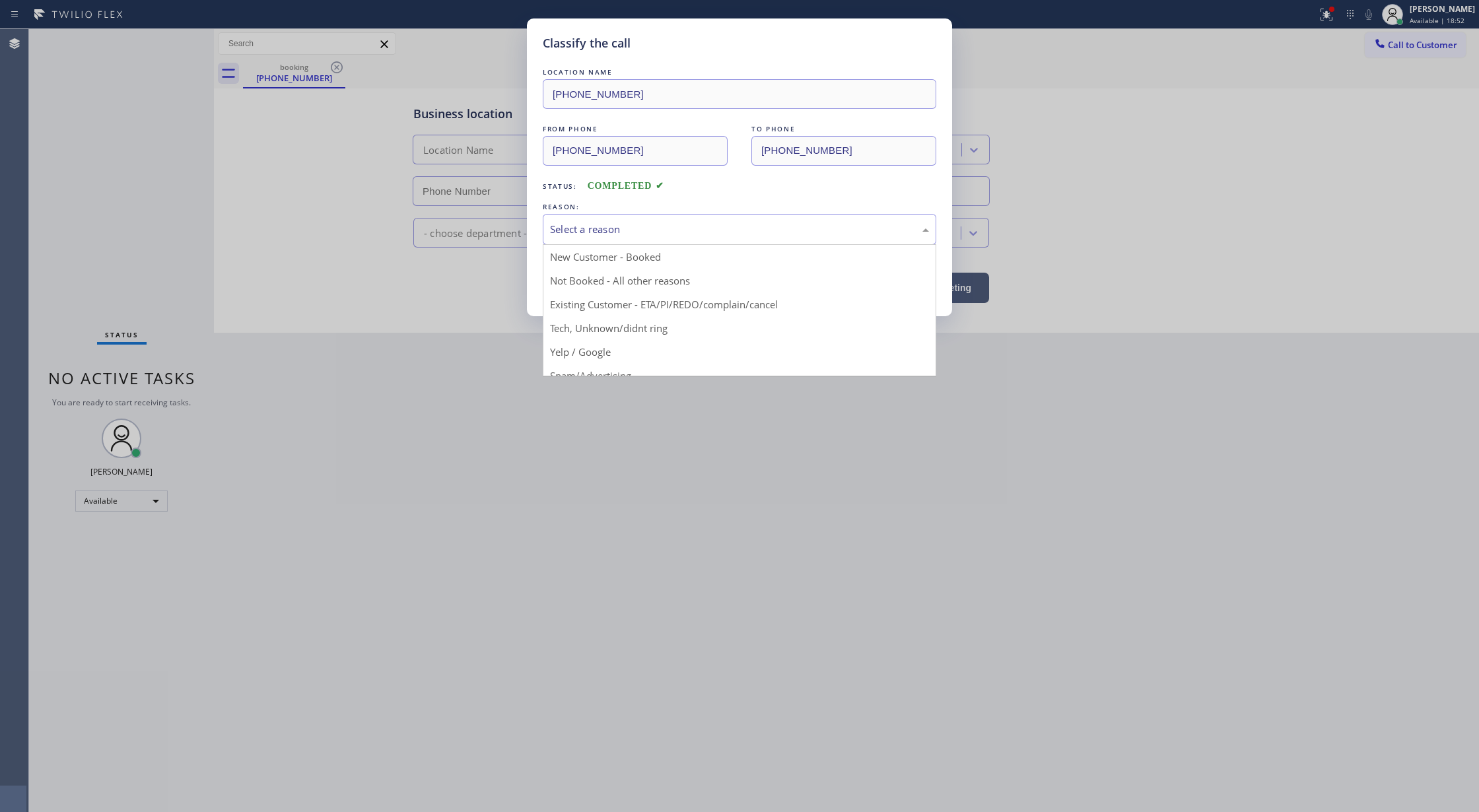
click at [629, 240] on div "Select a reason" at bounding box center [740, 229] width 394 height 31
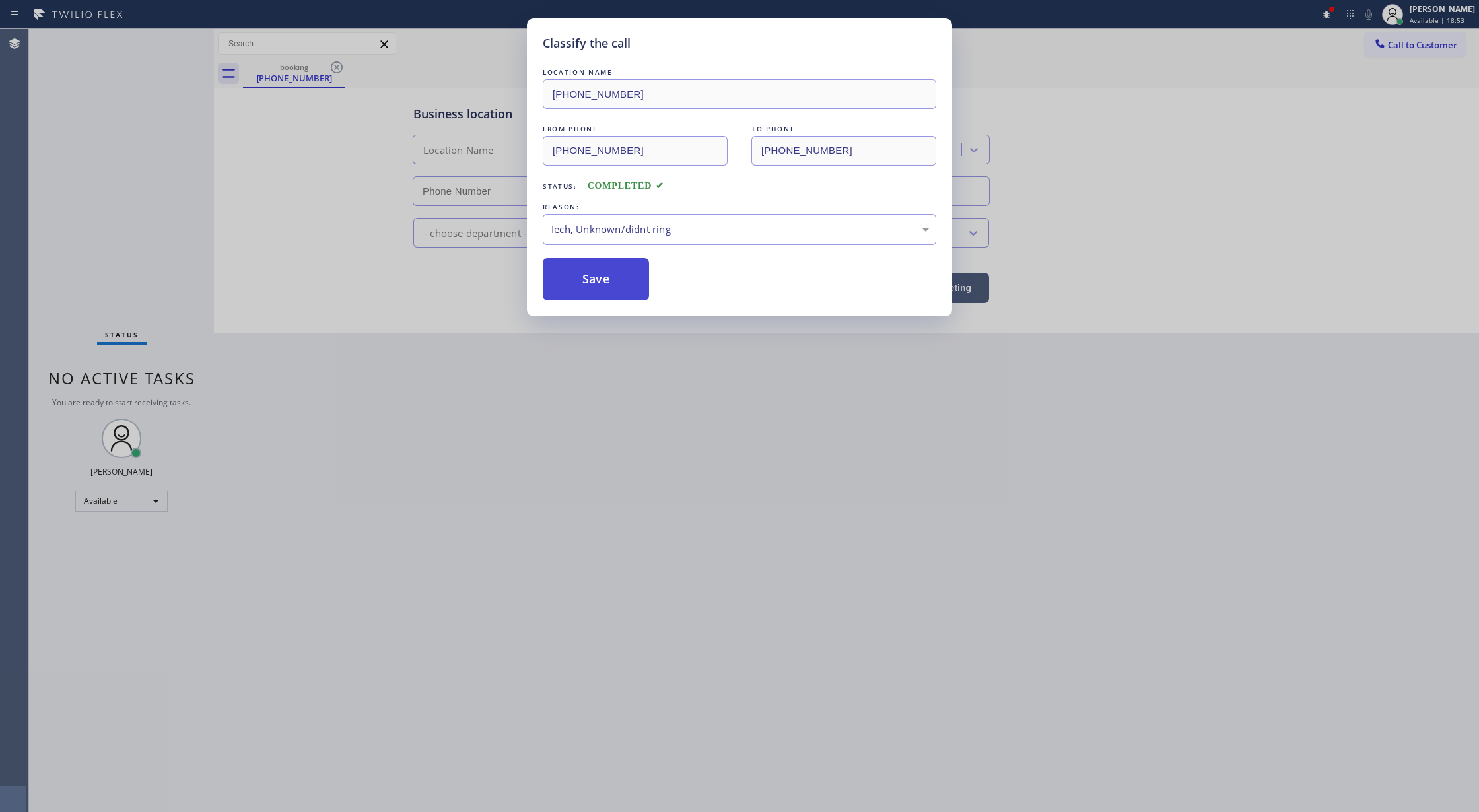
drag, startPoint x: 595, startPoint y: 302, endPoint x: 595, endPoint y: 294, distance: 8.0
click at [595, 302] on div "Classify the call LOCATION NAME [PHONE_NUMBER] FROM PHONE [PHONE_NUMBER] TO PHO…" at bounding box center [740, 167] width 425 height 297
click at [592, 278] on button "Save" at bounding box center [596, 279] width 106 height 42
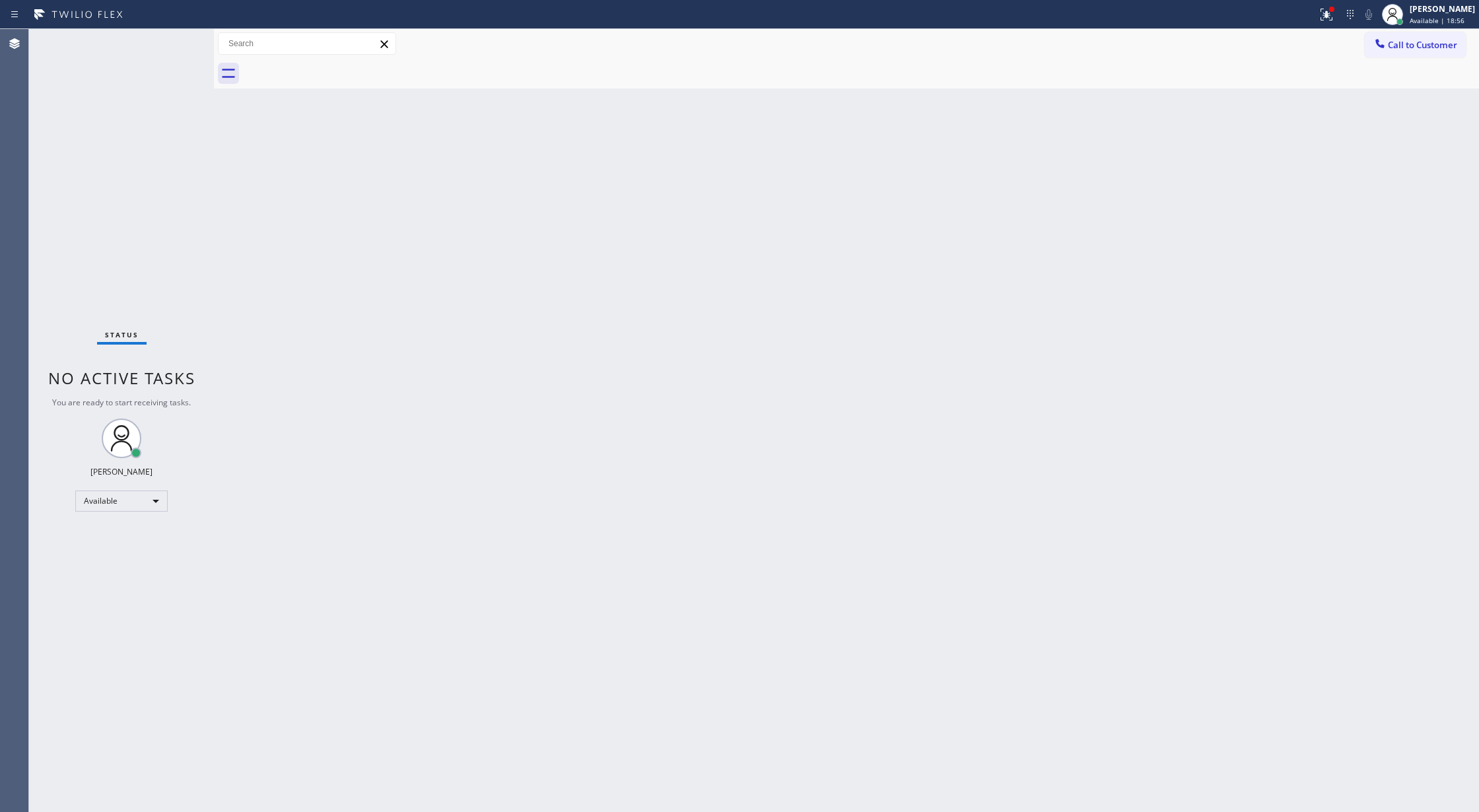
click at [182, 38] on div "Status No active tasks You are ready to start receiving tasks. [PERSON_NAME] Av…" at bounding box center [121, 421] width 185 height 783
click at [180, 46] on div "Status No active tasks You are ready to start receiving tasks. [PERSON_NAME] Av…" at bounding box center [121, 421] width 185 height 783
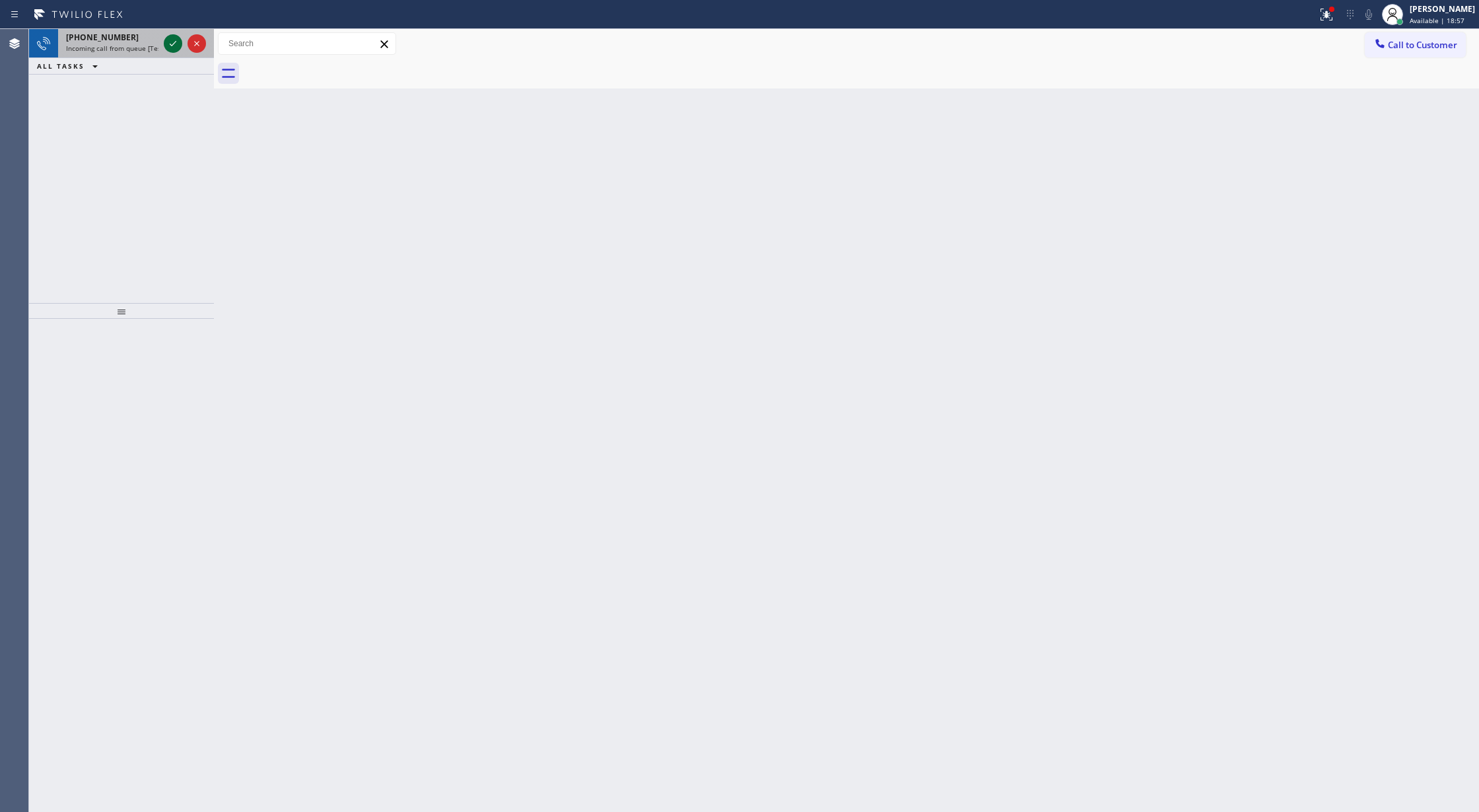
click at [175, 41] on icon at bounding box center [172, 43] width 16 height 16
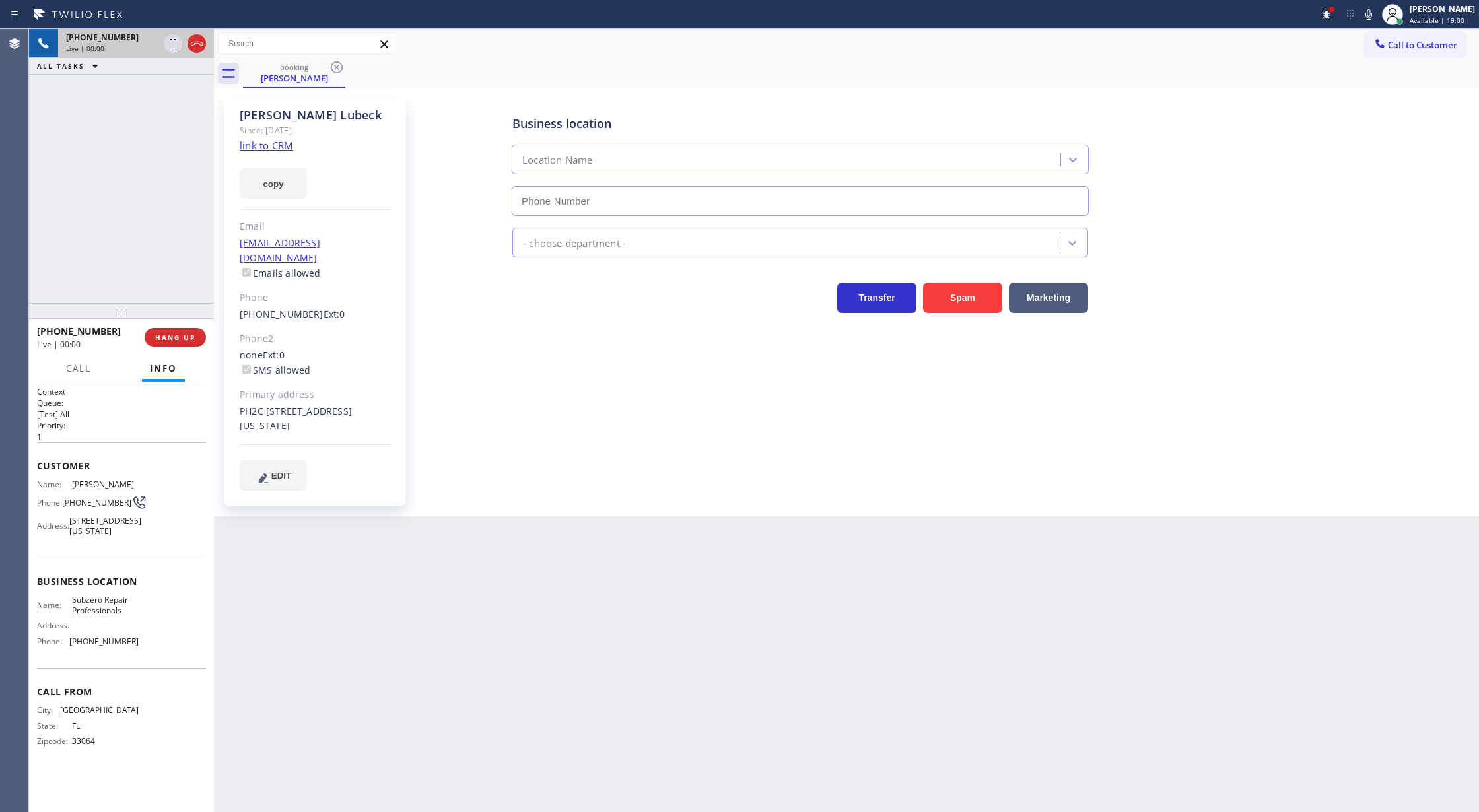
type input "[PHONE_NUMBER]"
click at [259, 151] on link "link to CRM" at bounding box center [266, 145] width 54 height 13
click at [1377, 16] on icon at bounding box center [1368, 14] width 16 height 16
drag, startPoint x: 196, startPoint y: 44, endPoint x: 278, endPoint y: 120, distance: 111.8
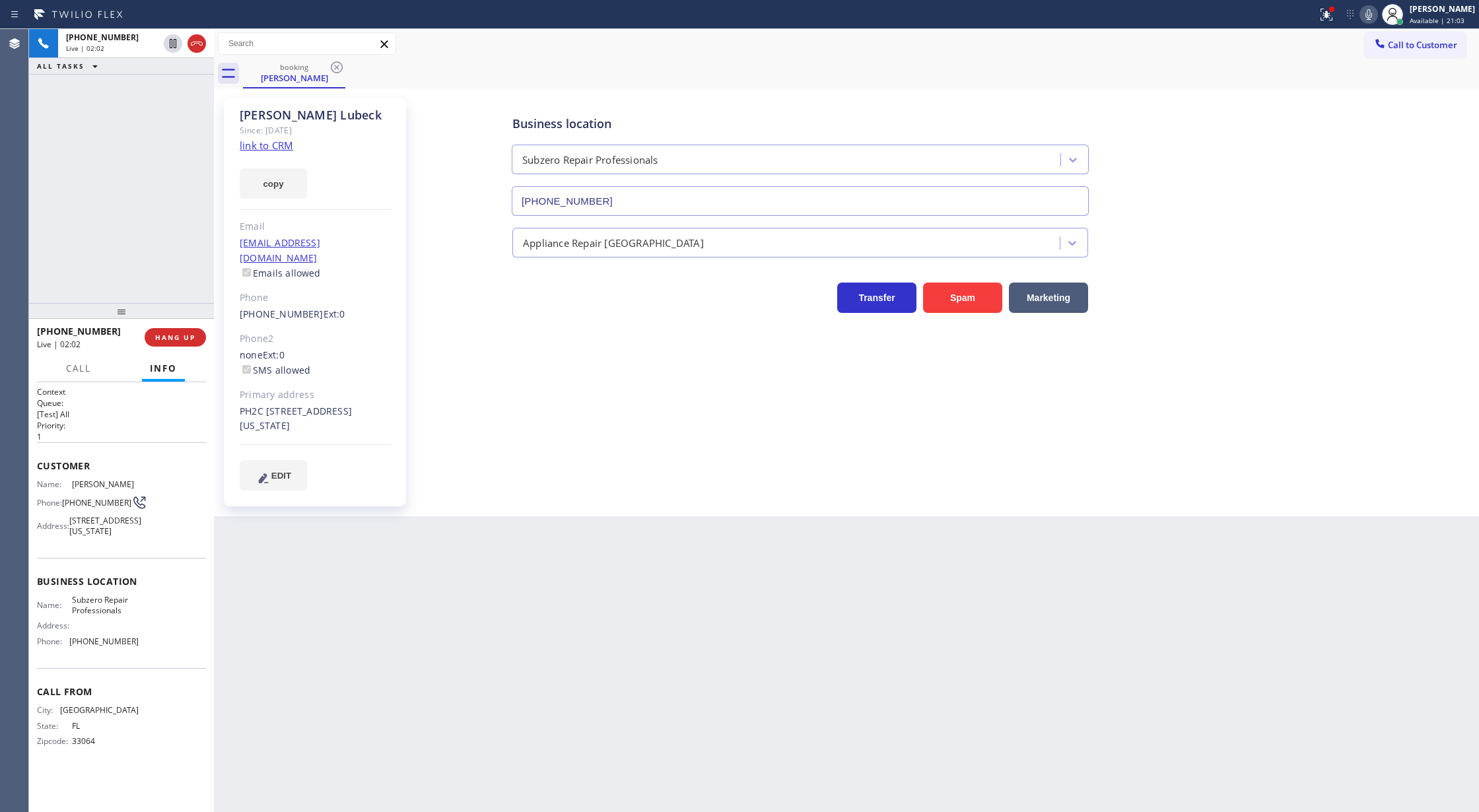
click at [196, 44] on icon at bounding box center [196, 43] width 16 height 16
click at [169, 336] on span "COMPLETE" at bounding box center [172, 338] width 46 height 10
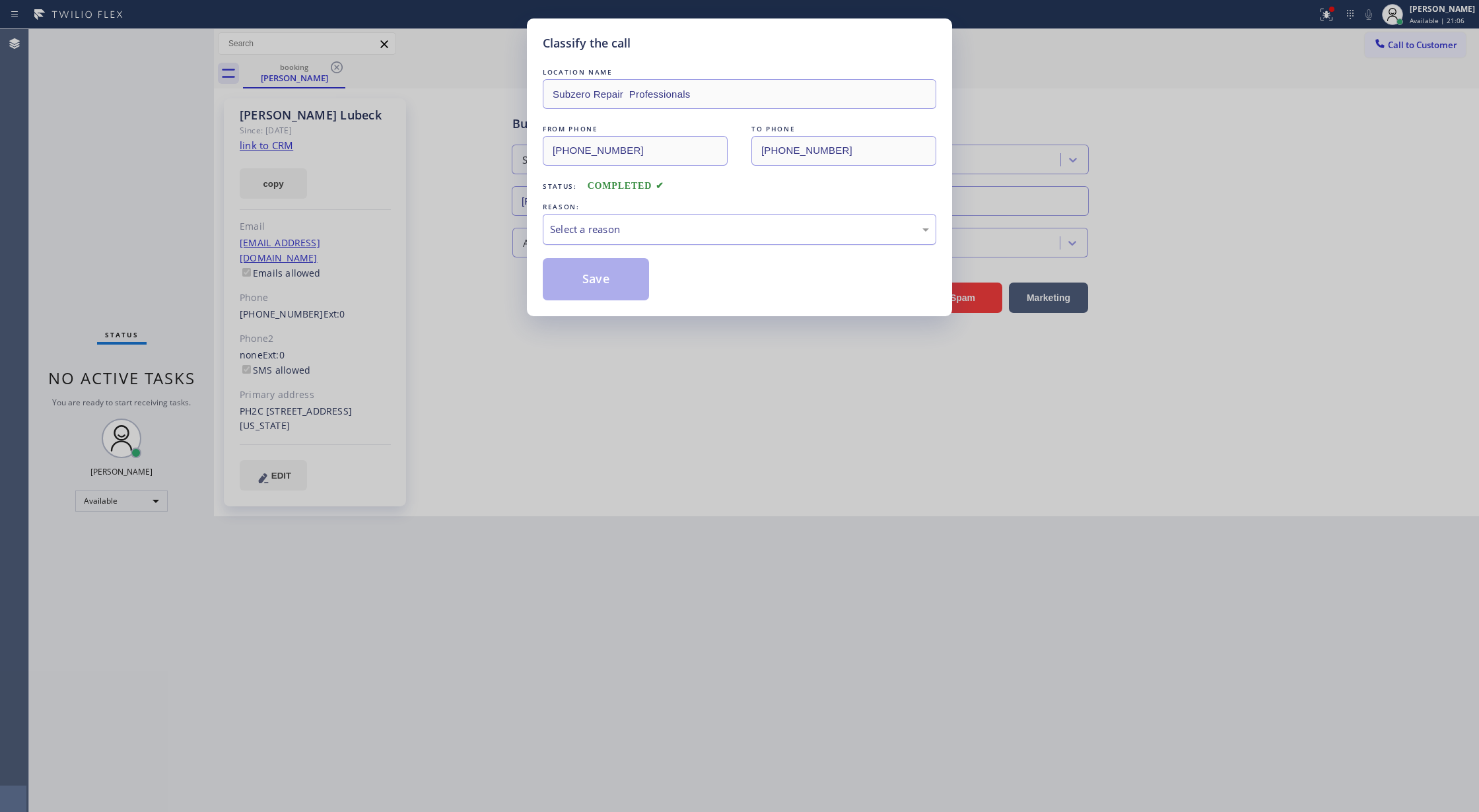
click at [640, 231] on div "Select a reason" at bounding box center [740, 229] width 379 height 15
click at [590, 274] on button "Save" at bounding box center [596, 279] width 106 height 42
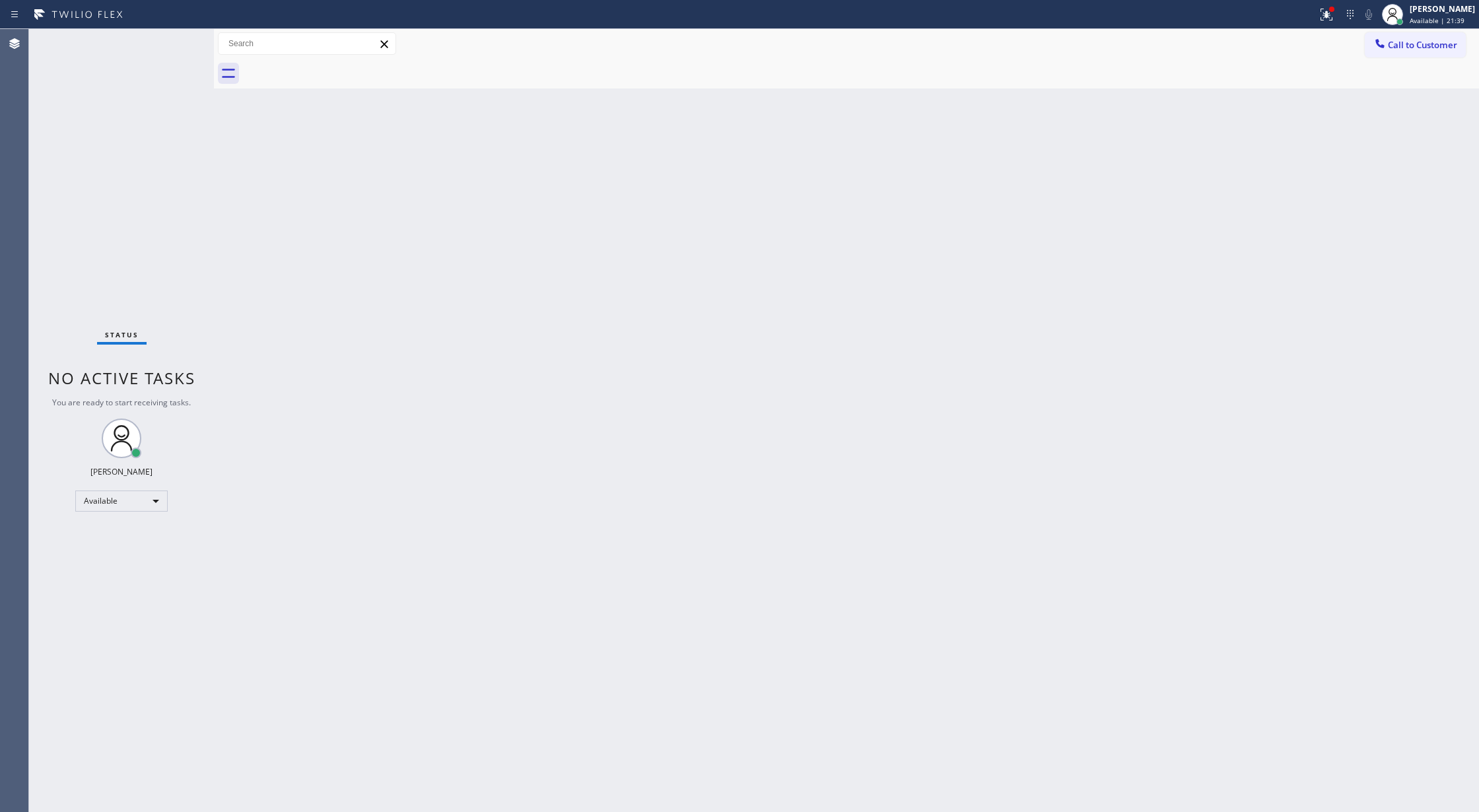
click at [173, 41] on div "Status No active tasks You are ready to start receiving tasks. [PERSON_NAME] Av…" at bounding box center [121, 421] width 185 height 783
click at [174, 40] on div "Status No active tasks You are ready to start receiving tasks. [PERSON_NAME] Av…" at bounding box center [121, 421] width 185 height 783
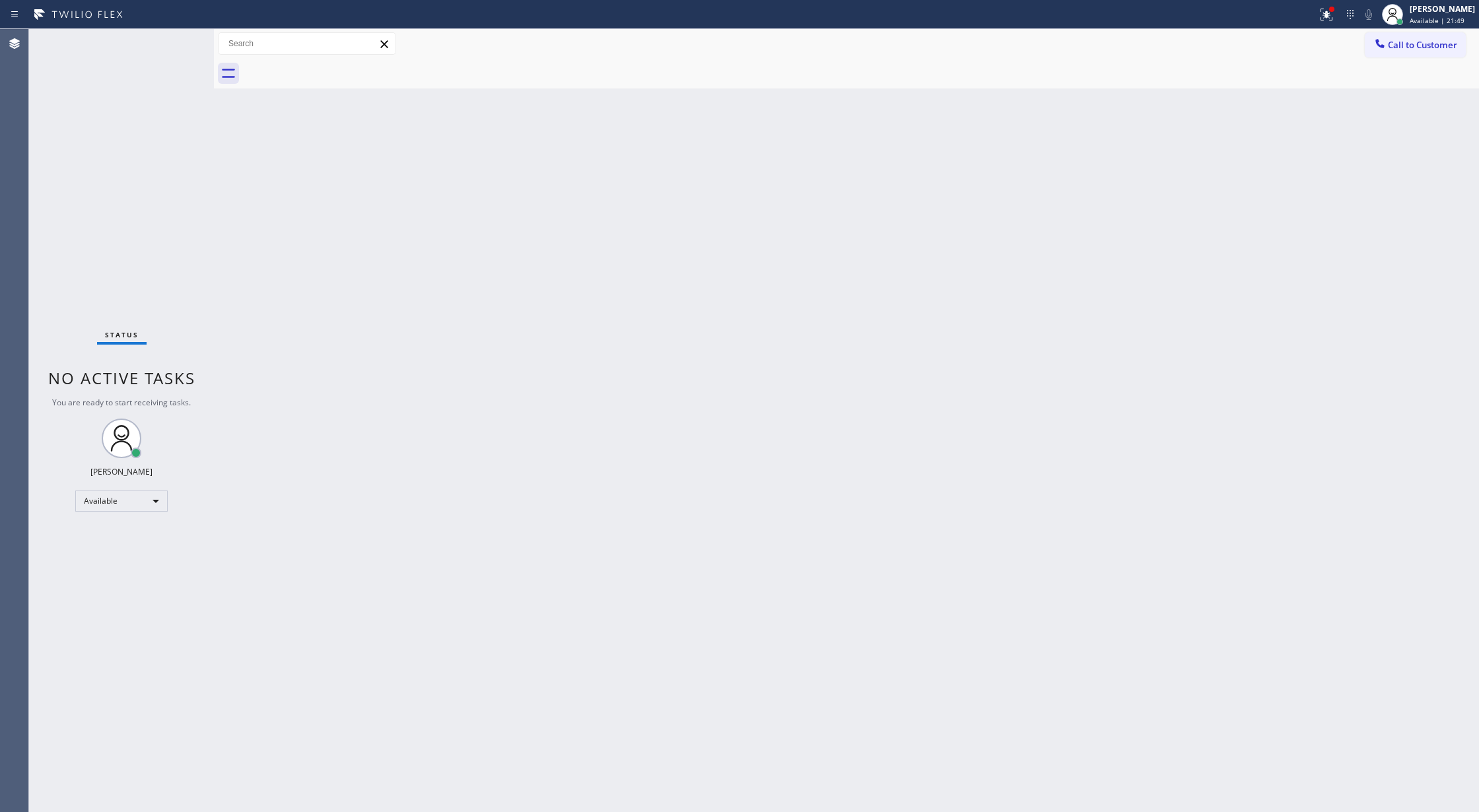
click at [174, 40] on div "Status No active tasks You are ready to start receiving tasks. [PERSON_NAME] Av…" at bounding box center [121, 421] width 185 height 783
click at [173, 39] on div "Status No active tasks You are ready to start receiving tasks. [PERSON_NAME] Av…" at bounding box center [121, 421] width 185 height 783
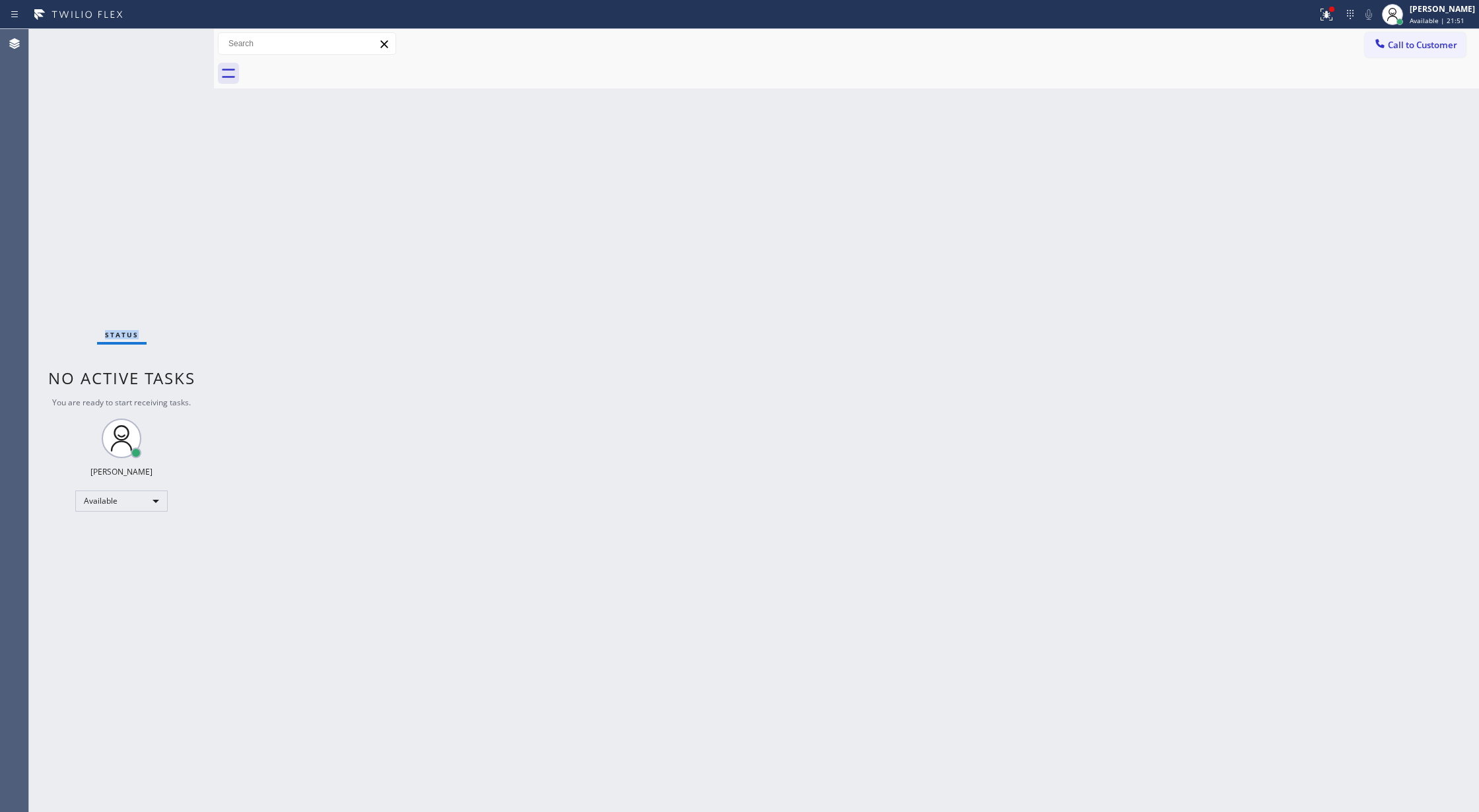
click at [173, 39] on div "Status No active tasks You are ready to start receiving tasks. [PERSON_NAME] Av…" at bounding box center [121, 421] width 185 height 783
click at [180, 44] on div "Status No active tasks You are ready to start receiving tasks. [PERSON_NAME] Av…" at bounding box center [121, 421] width 185 height 783
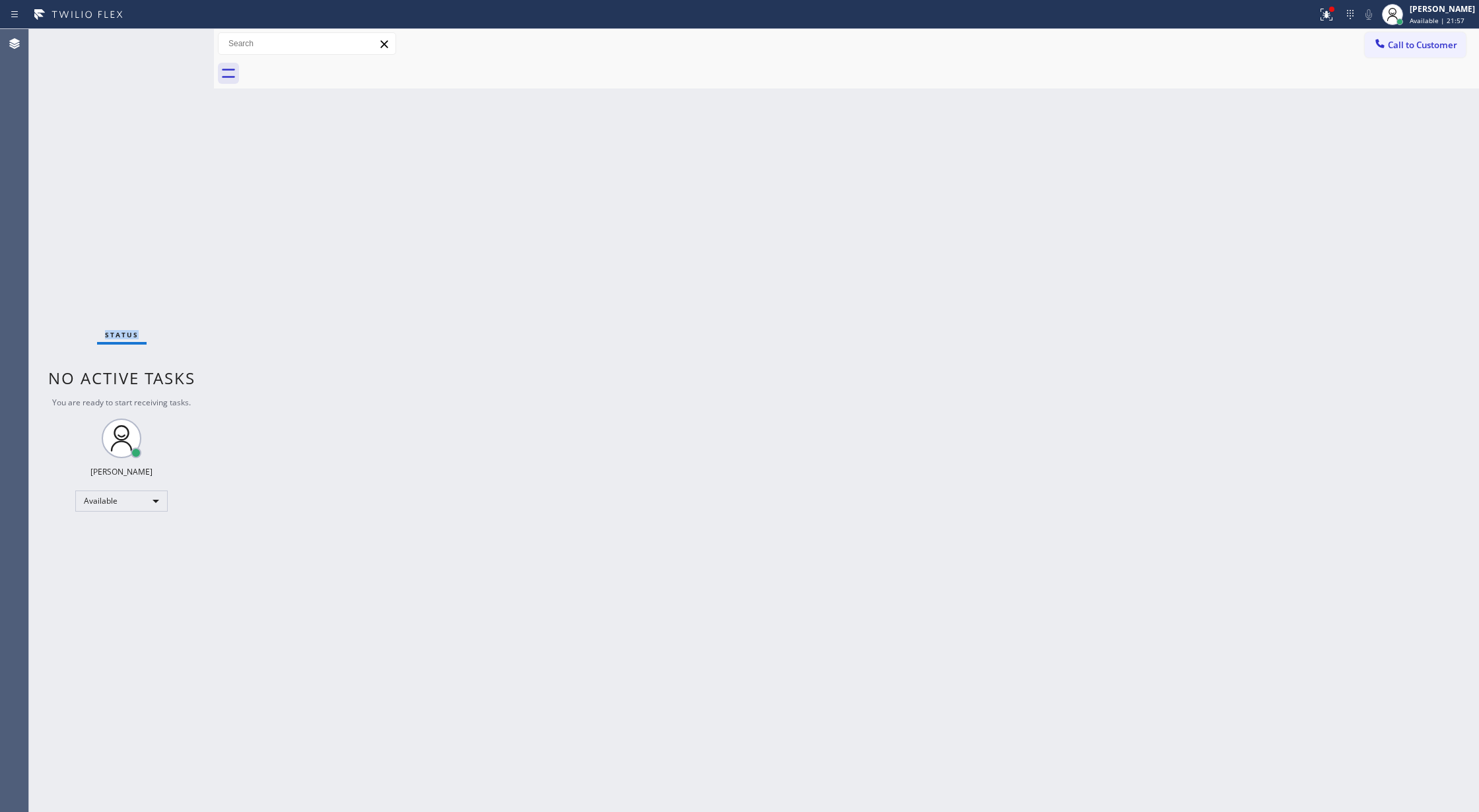
click at [170, 45] on div "Status No active tasks You are ready to start receiving tasks. [PERSON_NAME] Av…" at bounding box center [121, 421] width 185 height 783
click at [180, 37] on div "Status No active tasks You are ready to start receiving tasks. [PERSON_NAME] Av…" at bounding box center [121, 421] width 185 height 783
click at [175, 40] on div "Status No active tasks You are ready to start receiving tasks. [PERSON_NAME] Av…" at bounding box center [121, 421] width 185 height 783
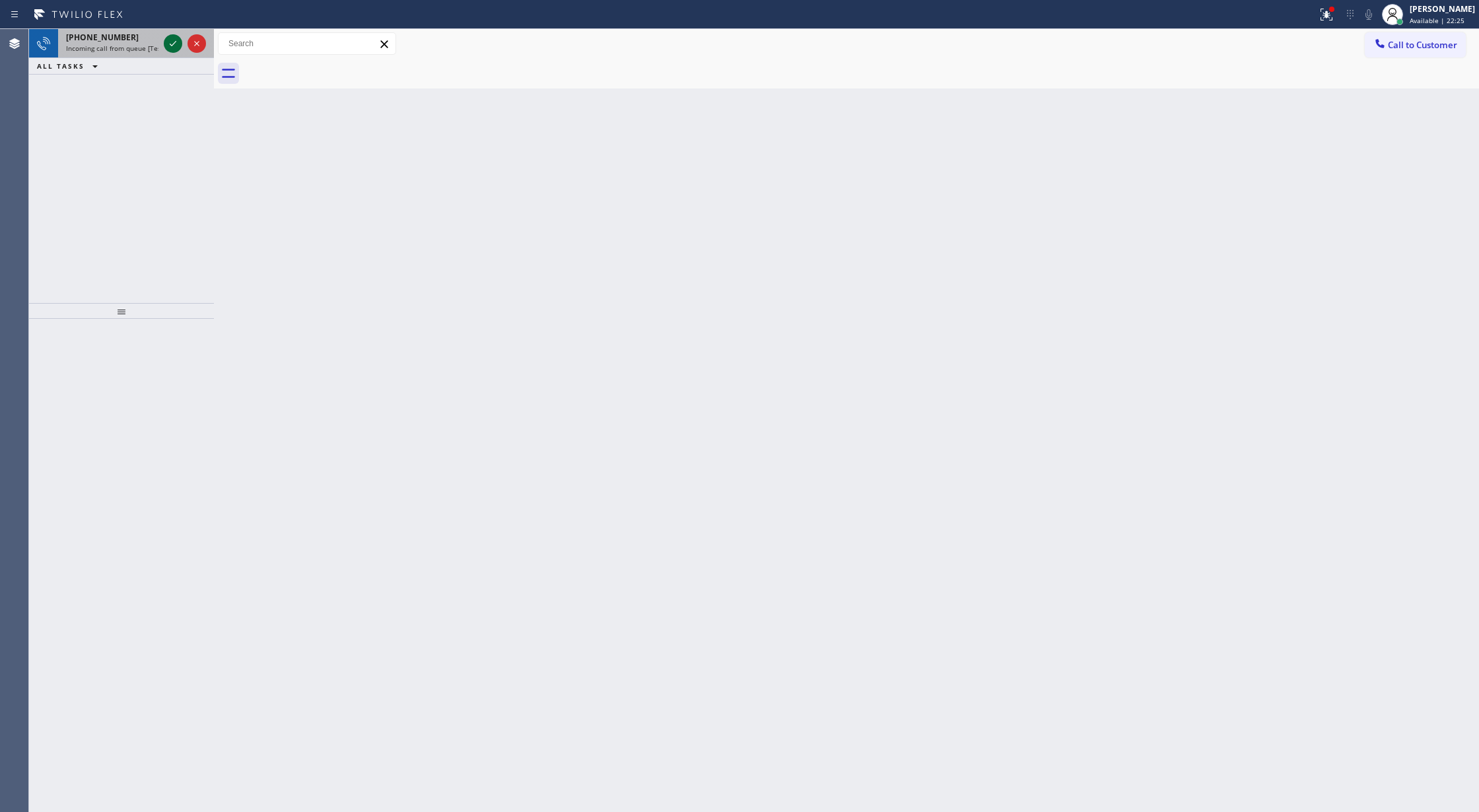
click at [172, 42] on icon at bounding box center [172, 43] width 16 height 16
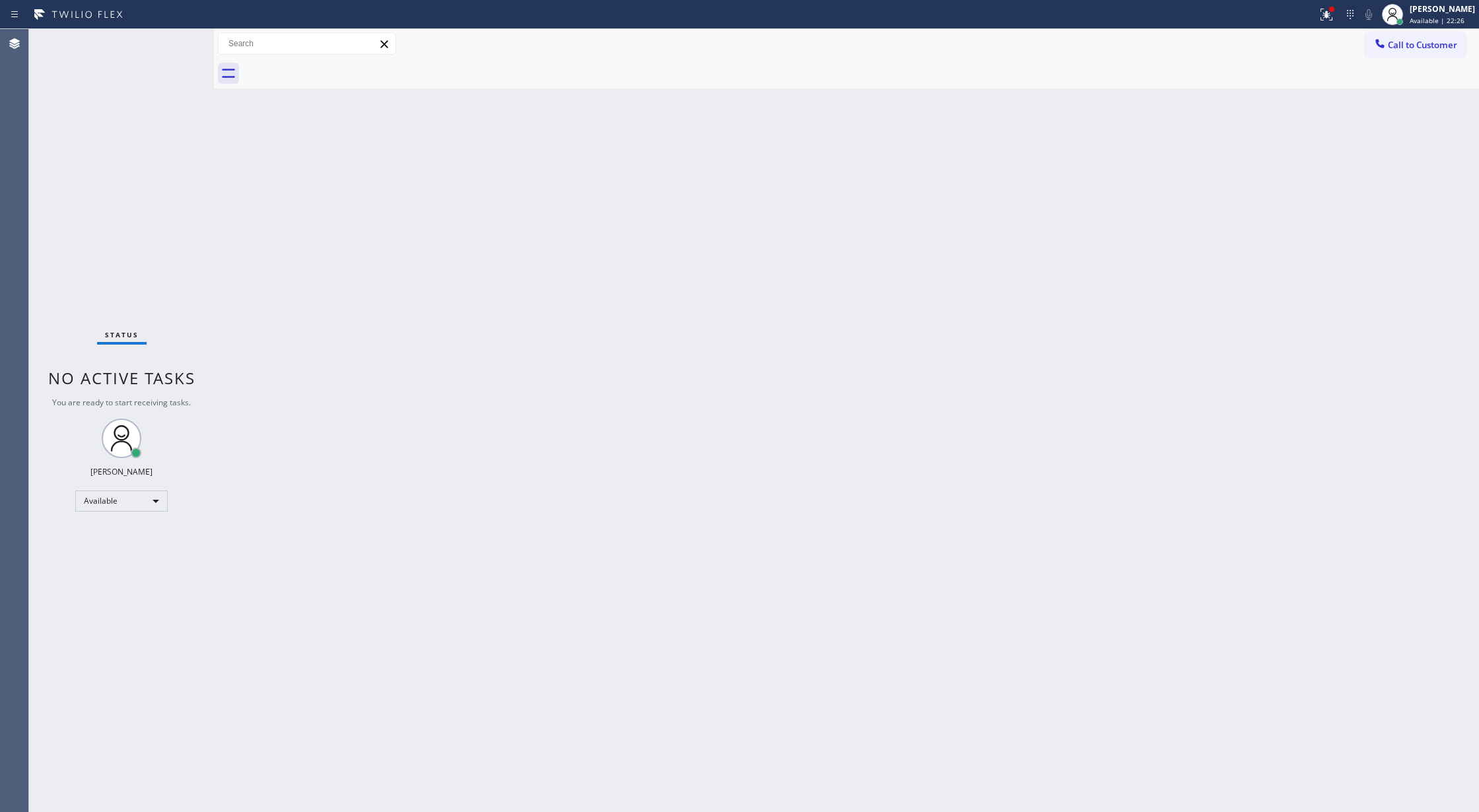
click at [170, 42] on div "Status No active tasks You are ready to start receiving tasks. [PERSON_NAME] Av…" at bounding box center [121, 421] width 185 height 783
click at [173, 45] on div "Status No active tasks You are ready to start receiving tasks. [PERSON_NAME] Av…" at bounding box center [121, 421] width 185 height 783
click at [170, 39] on div "Status No active tasks You are ready to start receiving tasks. [PERSON_NAME] Av…" at bounding box center [121, 421] width 185 height 783
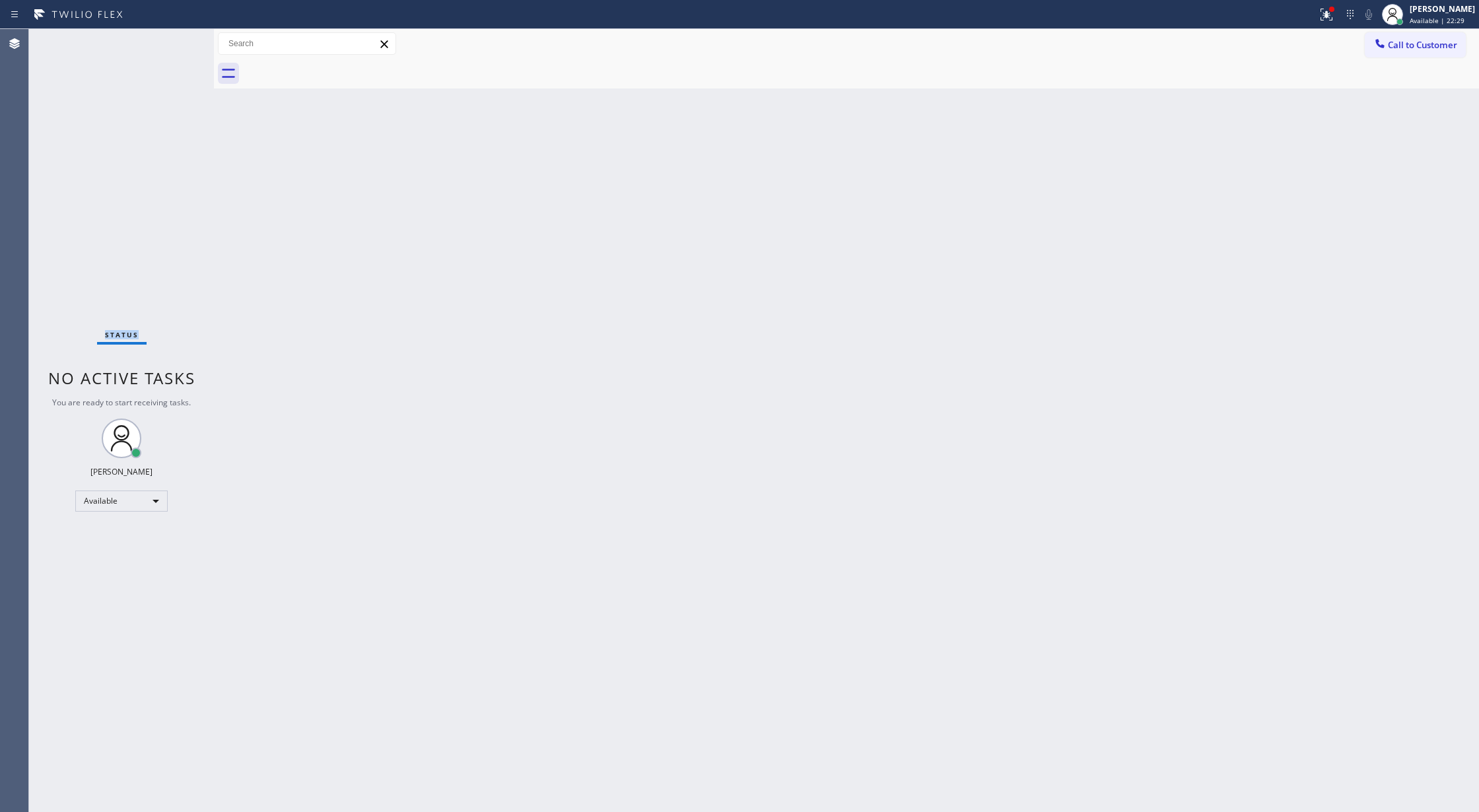
click at [170, 39] on div "Status No active tasks You are ready to start receiving tasks. [PERSON_NAME] Av…" at bounding box center [121, 421] width 185 height 783
click at [170, 44] on div "Status No active tasks You are ready to start receiving tasks. [PERSON_NAME] Av…" at bounding box center [121, 421] width 185 height 783
click at [178, 46] on div "Status No active tasks You are ready to start receiving tasks. [PERSON_NAME] Av…" at bounding box center [121, 421] width 185 height 783
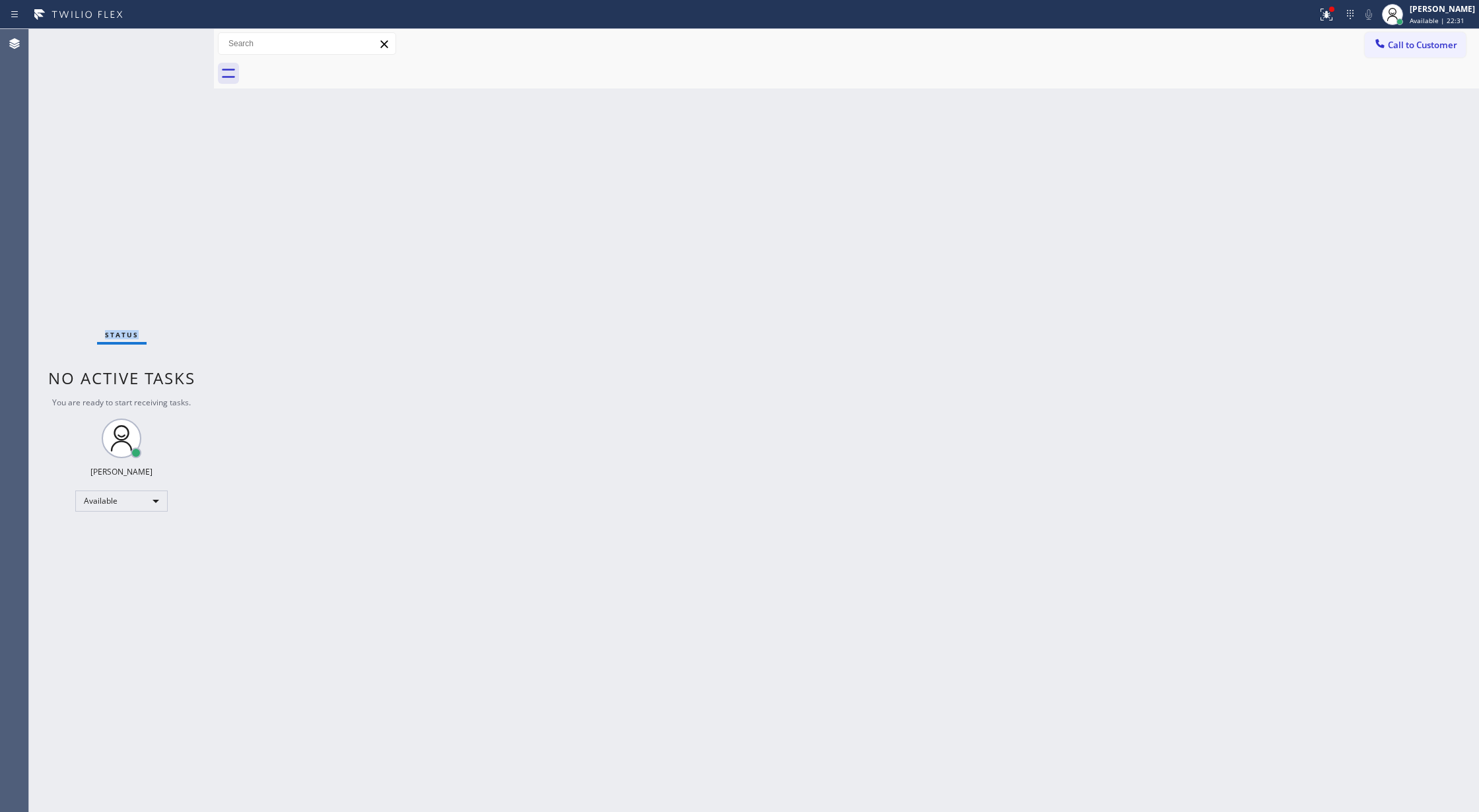
click at [178, 46] on div "Status No active tasks You are ready to start receiving tasks. [PERSON_NAME] Av…" at bounding box center [121, 421] width 185 height 783
click at [173, 41] on div "Status No active tasks You are ready to start receiving tasks. [PERSON_NAME] Av…" at bounding box center [121, 421] width 185 height 783
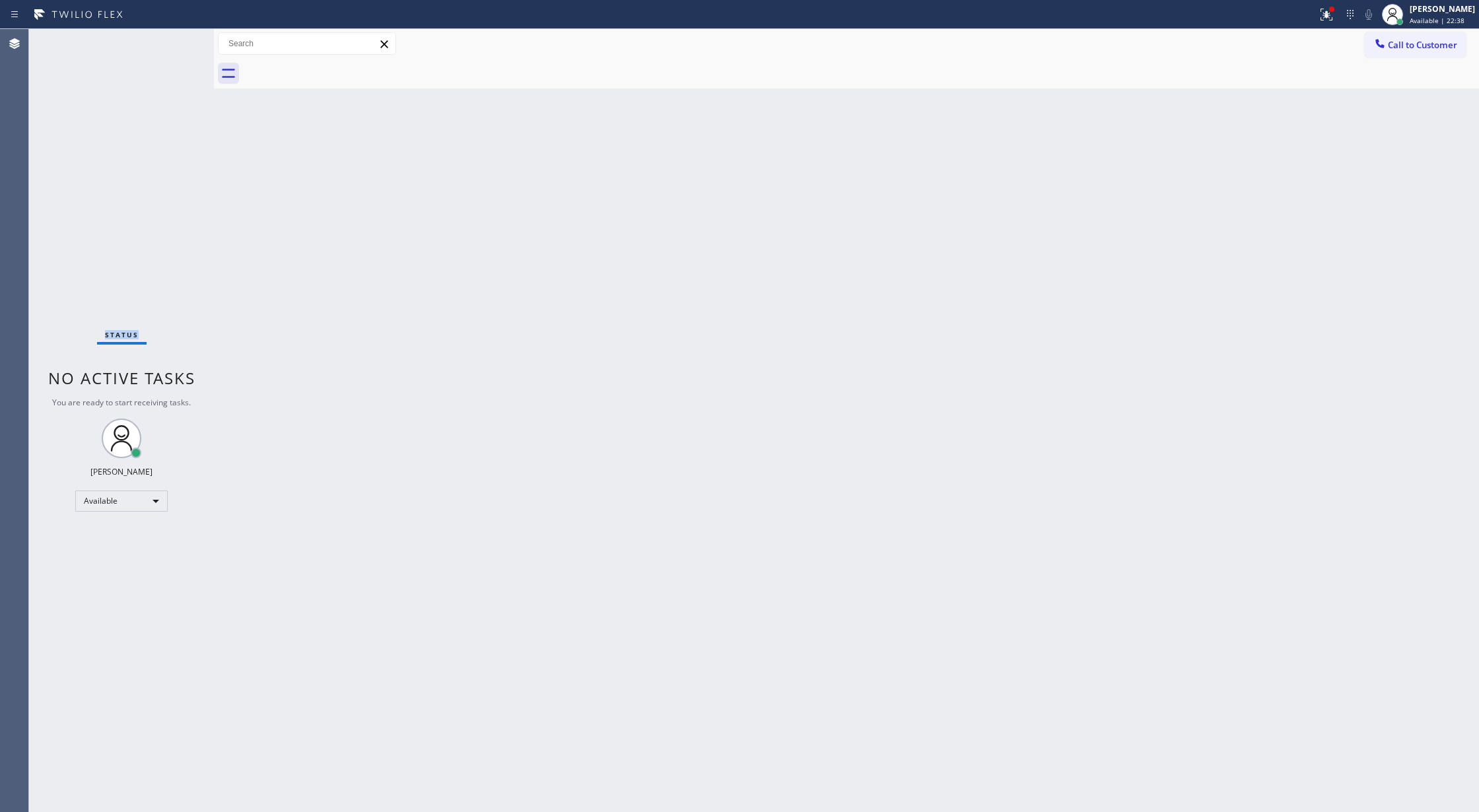
click at [173, 41] on div "Status No active tasks You are ready to start receiving tasks. [PERSON_NAME] Av…" at bounding box center [121, 421] width 185 height 783
click at [176, 46] on div "Status No active tasks You are ready to start receiving tasks. [PERSON_NAME] Av…" at bounding box center [121, 421] width 185 height 783
click at [183, 41] on div "Status No active tasks You are ready to start receiving tasks. [PERSON_NAME] Av…" at bounding box center [121, 421] width 185 height 783
click at [177, 42] on div "Status No active tasks You are ready to start receiving tasks. [PERSON_NAME] Av…" at bounding box center [121, 421] width 185 height 783
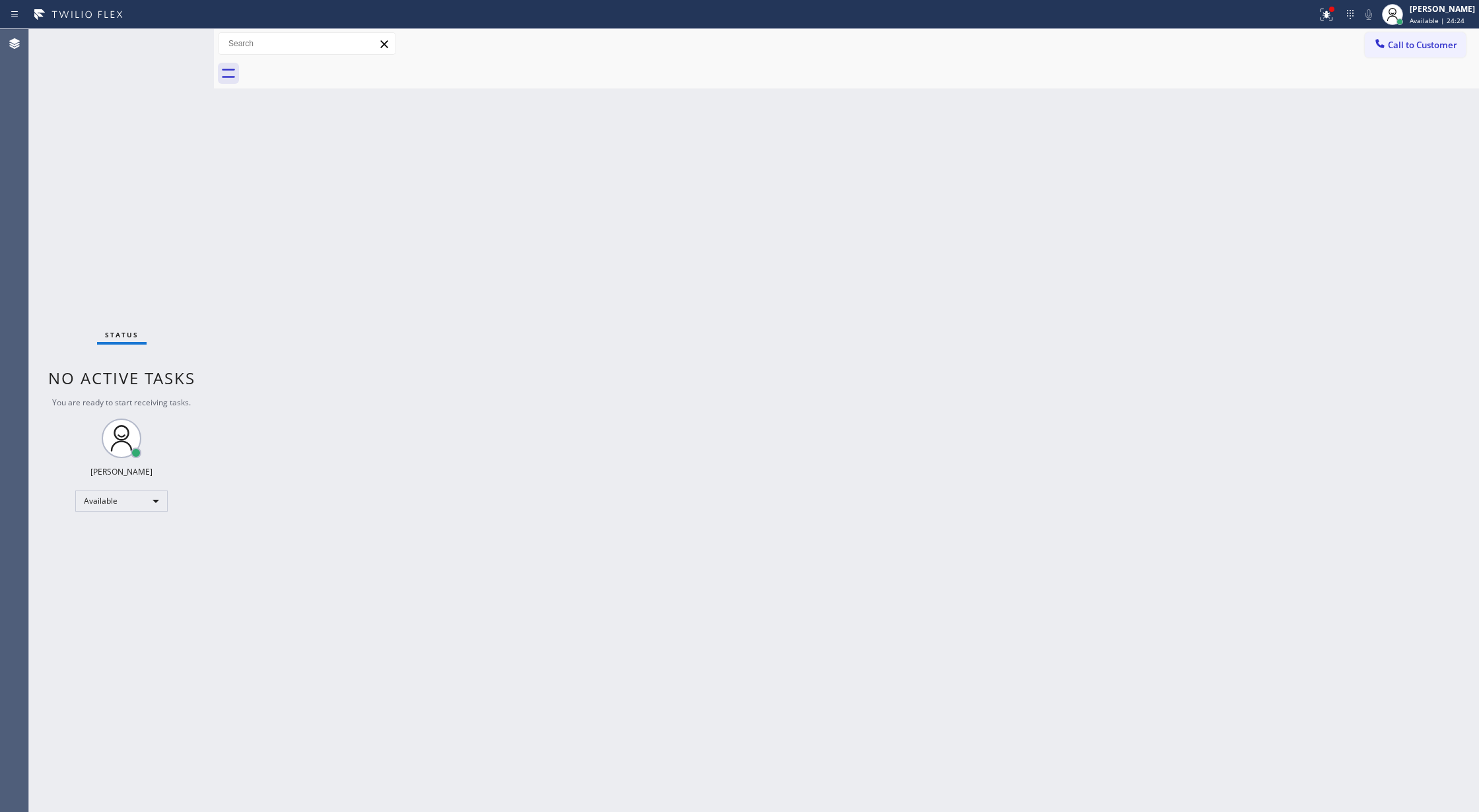
click at [174, 41] on div "Status No active tasks You are ready to start receiving tasks. [PERSON_NAME] Av…" at bounding box center [121, 421] width 185 height 783
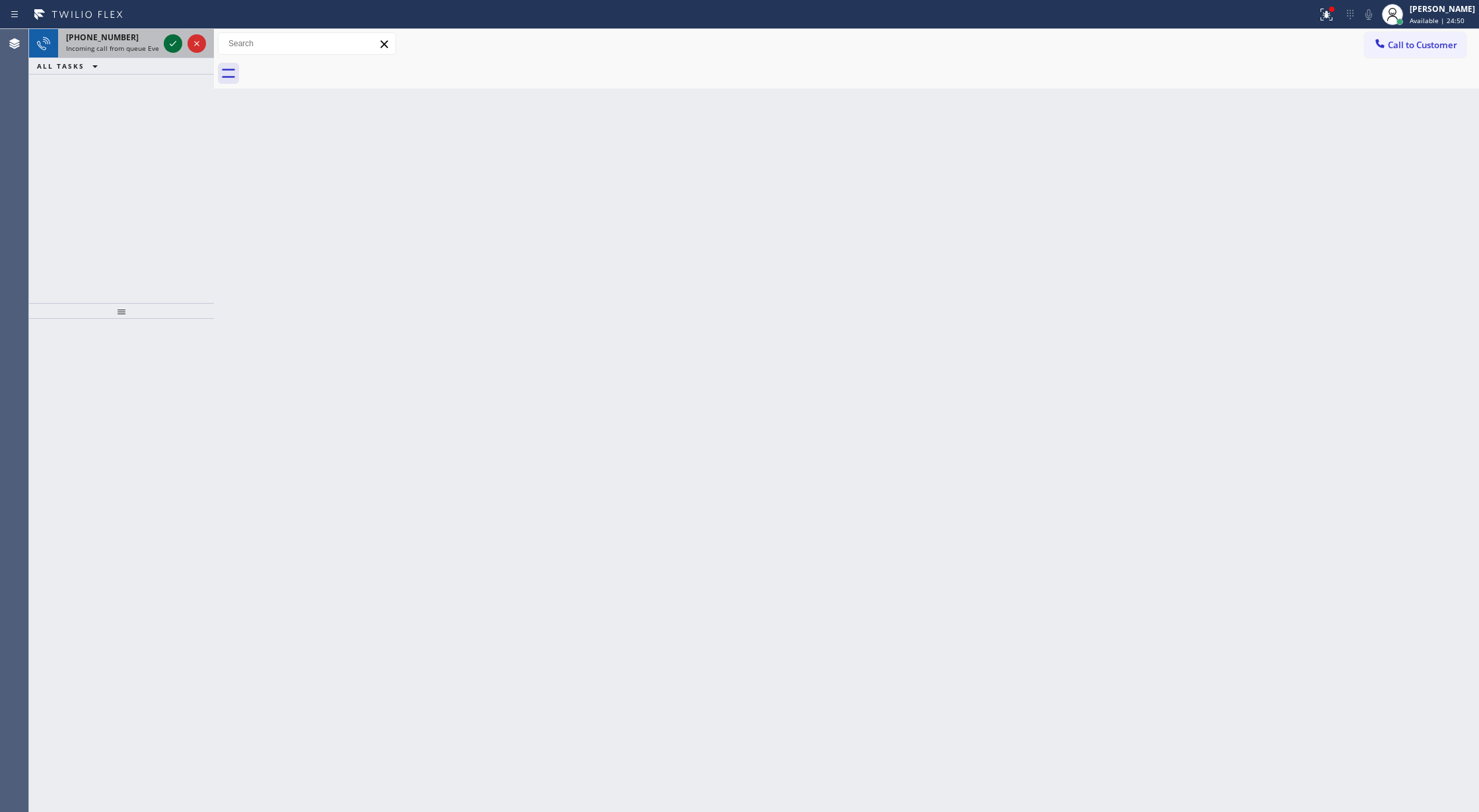
click at [175, 41] on icon at bounding box center [172, 43] width 16 height 16
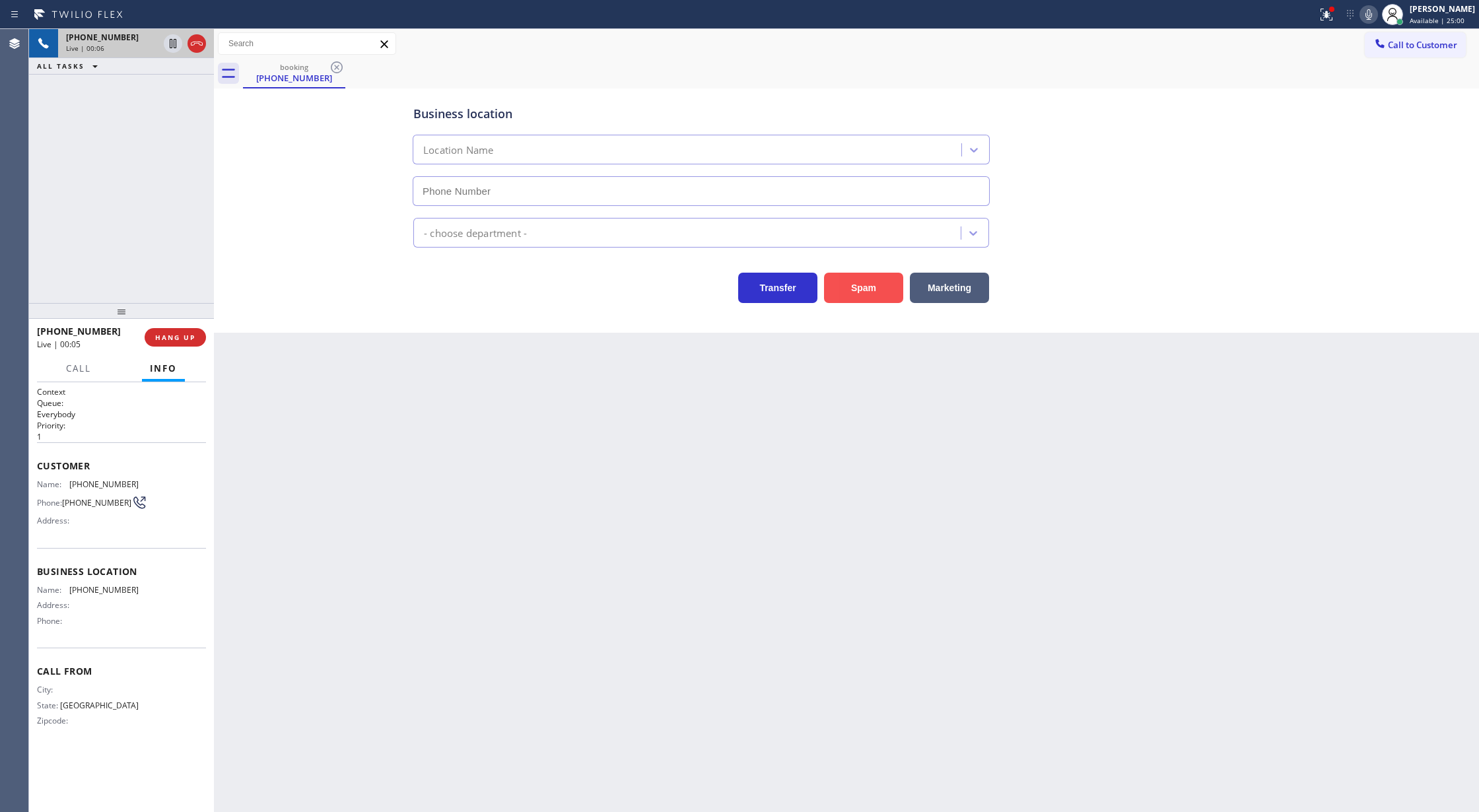
click at [862, 289] on button "Spam" at bounding box center [863, 287] width 79 height 31
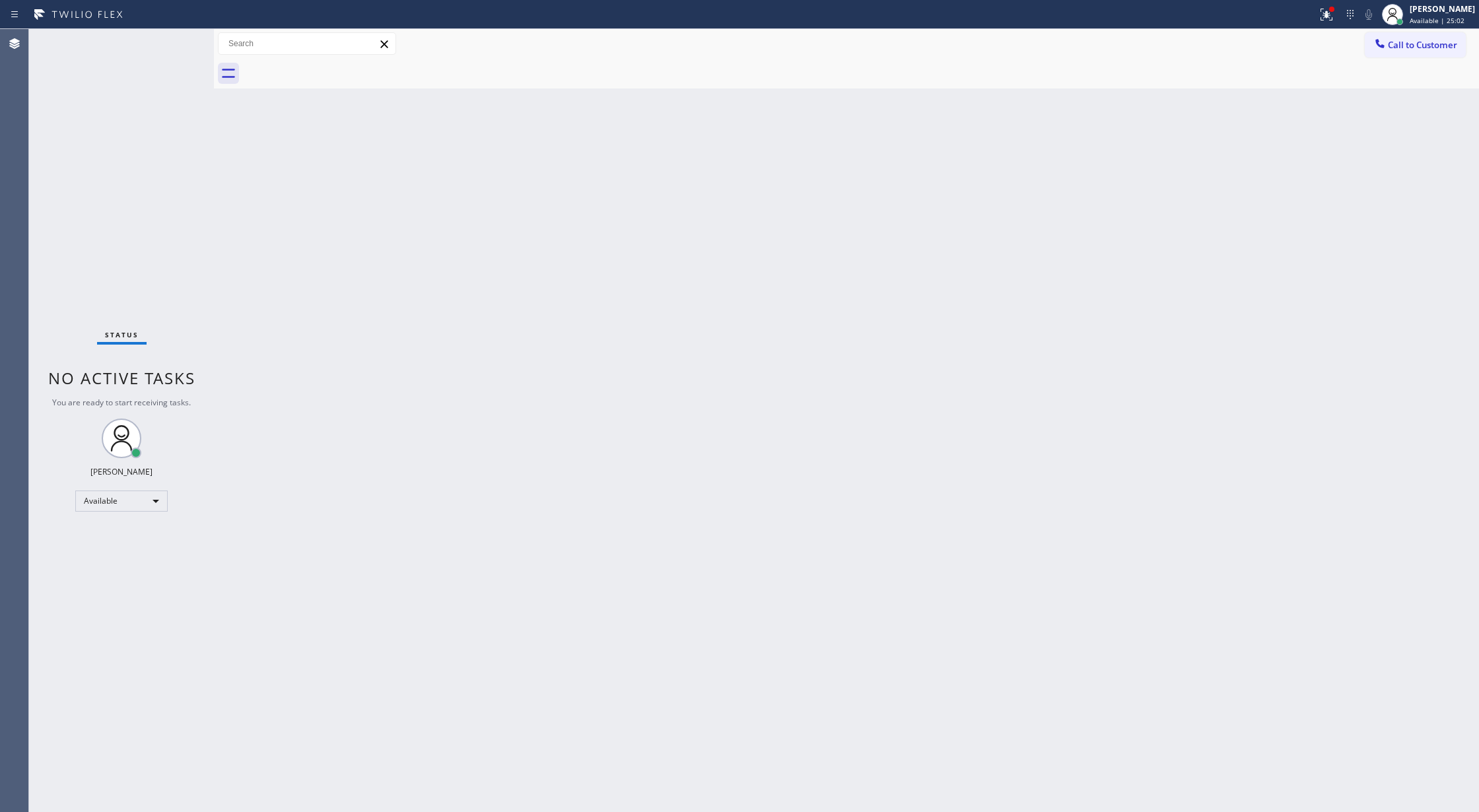
click at [181, 35] on div "Status No active tasks You are ready to start receiving tasks. [PERSON_NAME] Av…" at bounding box center [121, 421] width 185 height 783
click at [177, 39] on div "Status No active tasks You are ready to start receiving tasks. [PERSON_NAME] Av…" at bounding box center [121, 421] width 185 height 783
click at [170, 35] on div "Status No active tasks You are ready to start receiving tasks. [PERSON_NAME] Av…" at bounding box center [121, 421] width 185 height 783
click at [172, 45] on div "Status No active tasks You are ready to start receiving tasks. [PERSON_NAME] Av…" at bounding box center [121, 421] width 185 height 783
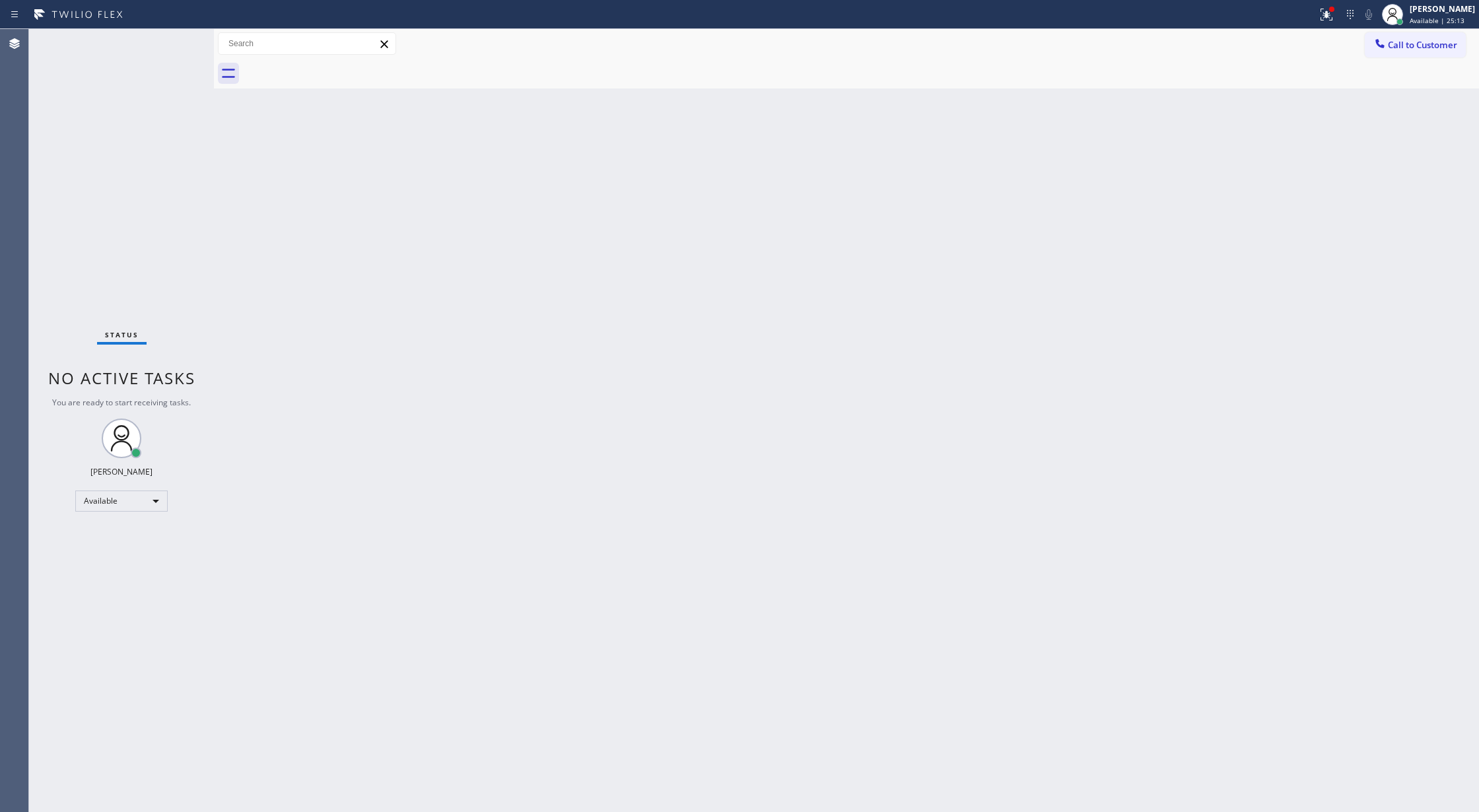
click at [172, 45] on div "Status No active tasks You are ready to start receiving tasks. [PERSON_NAME] Av…" at bounding box center [121, 421] width 185 height 783
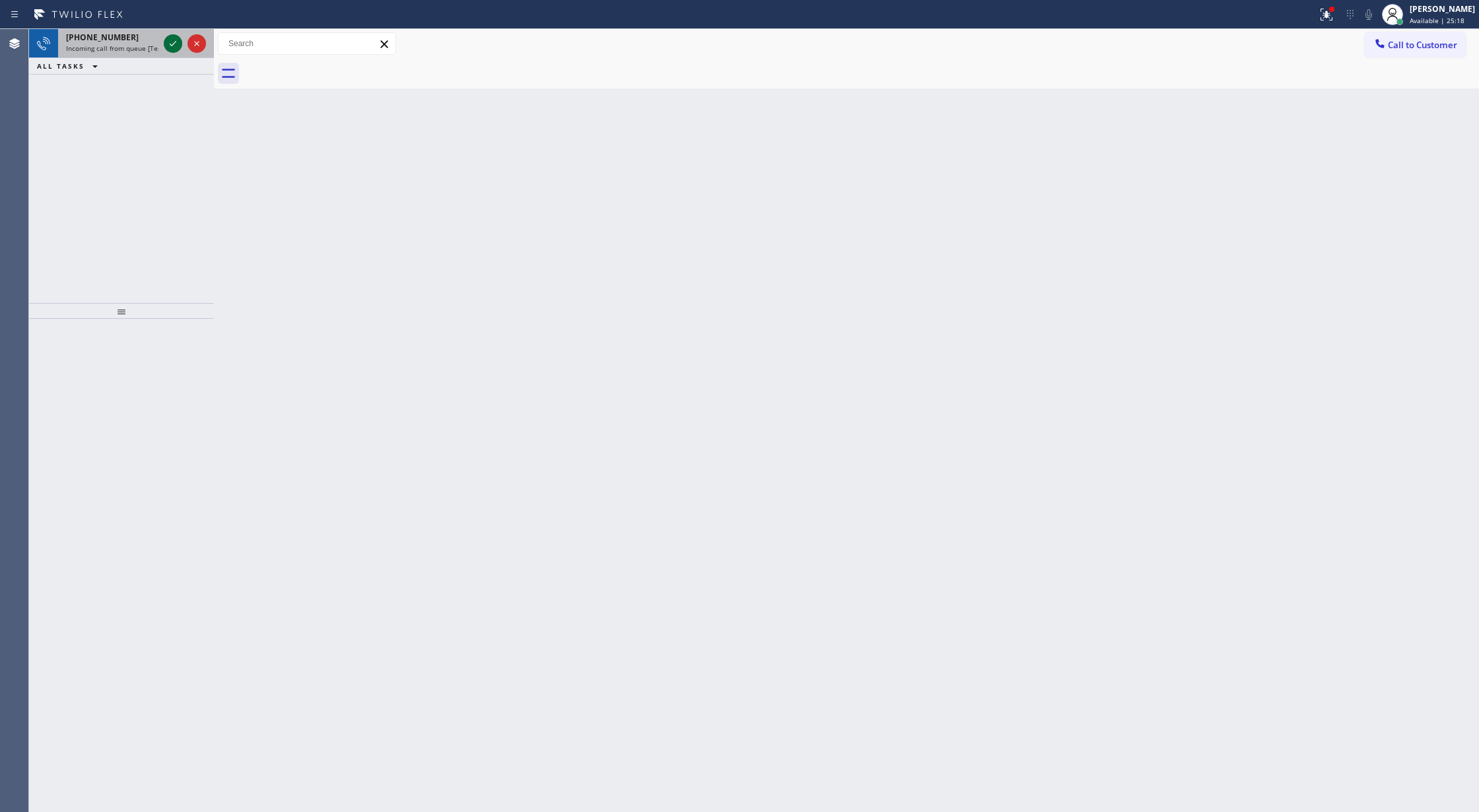
click at [172, 45] on icon at bounding box center [172, 43] width 16 height 16
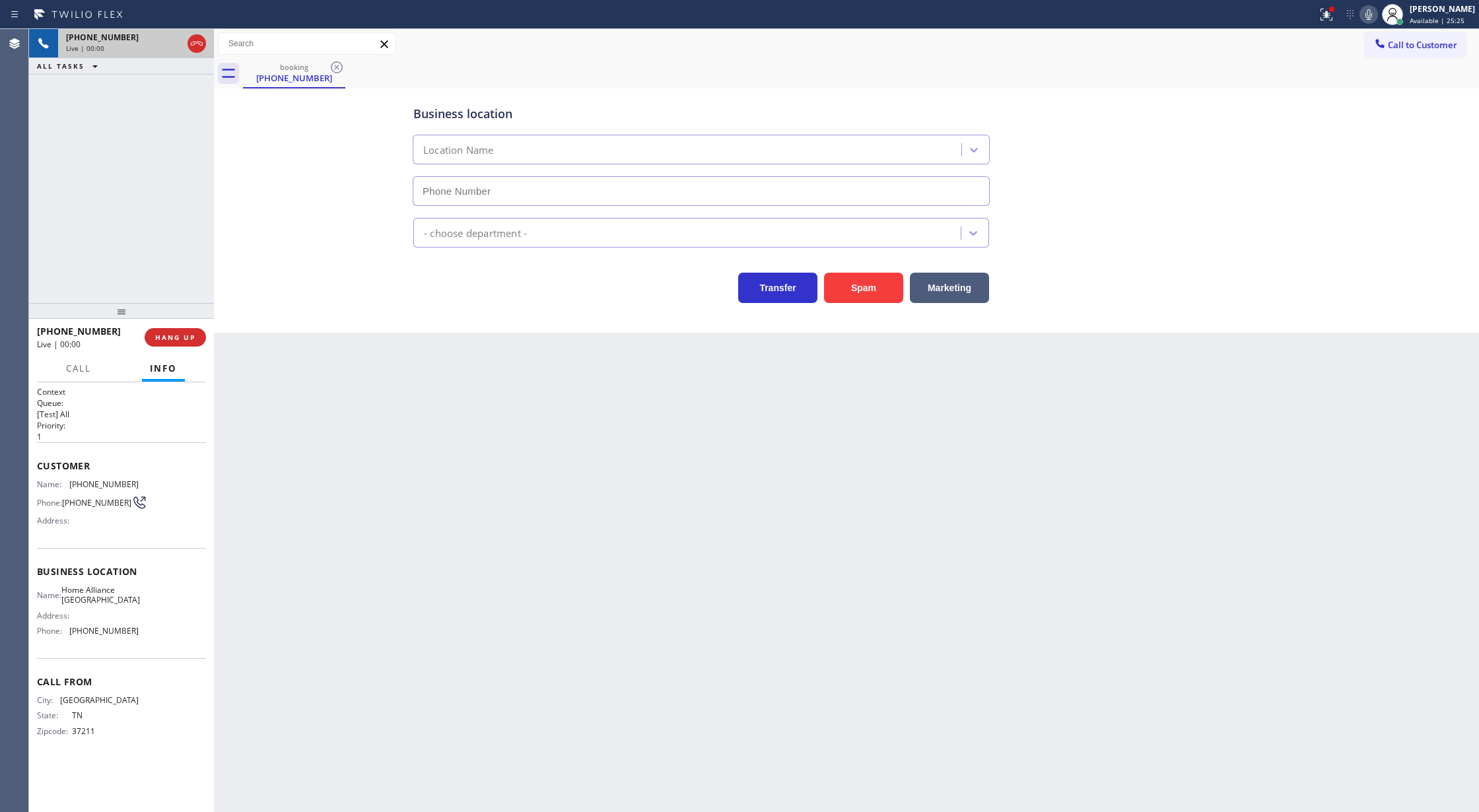
type input "[PHONE_NUMBER]"
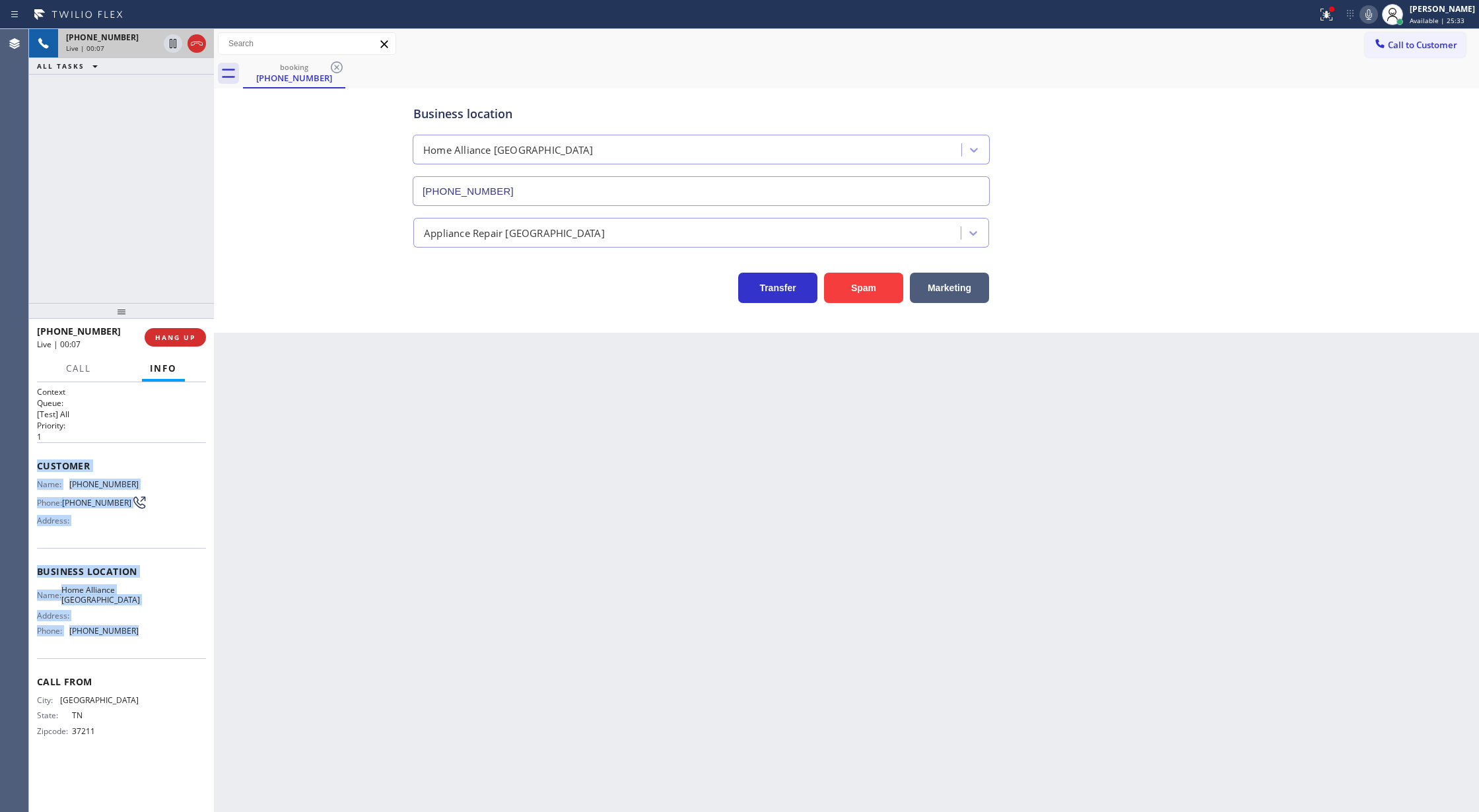
drag, startPoint x: 33, startPoint y: 464, endPoint x: 204, endPoint y: 647, distance: 250.5
click at [204, 647] on div "Context Queue: [Test] All Priority: 1 Customer Name: [PHONE_NUMBER] Phone: [PHO…" at bounding box center [121, 597] width 185 height 430
copy div "Customer Name: [PHONE_NUMBER] Phone: [PHONE_NUMBER] Address: Business location …"
drag, startPoint x: 198, startPoint y: 44, endPoint x: 238, endPoint y: 141, distance: 104.9
click at [198, 44] on icon at bounding box center [196, 43] width 16 height 16
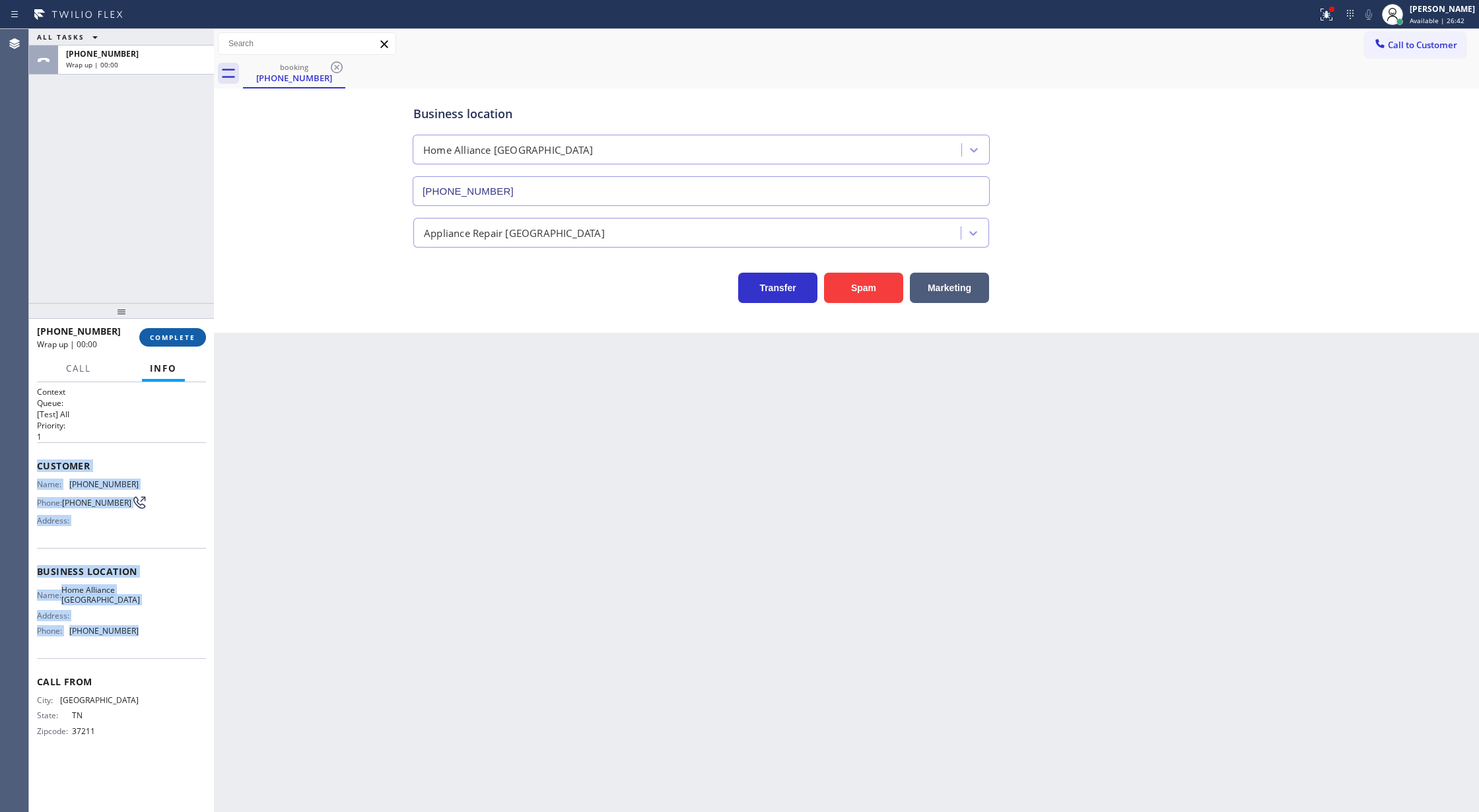
click at [175, 334] on span "COMPLETE" at bounding box center [172, 338] width 46 height 10
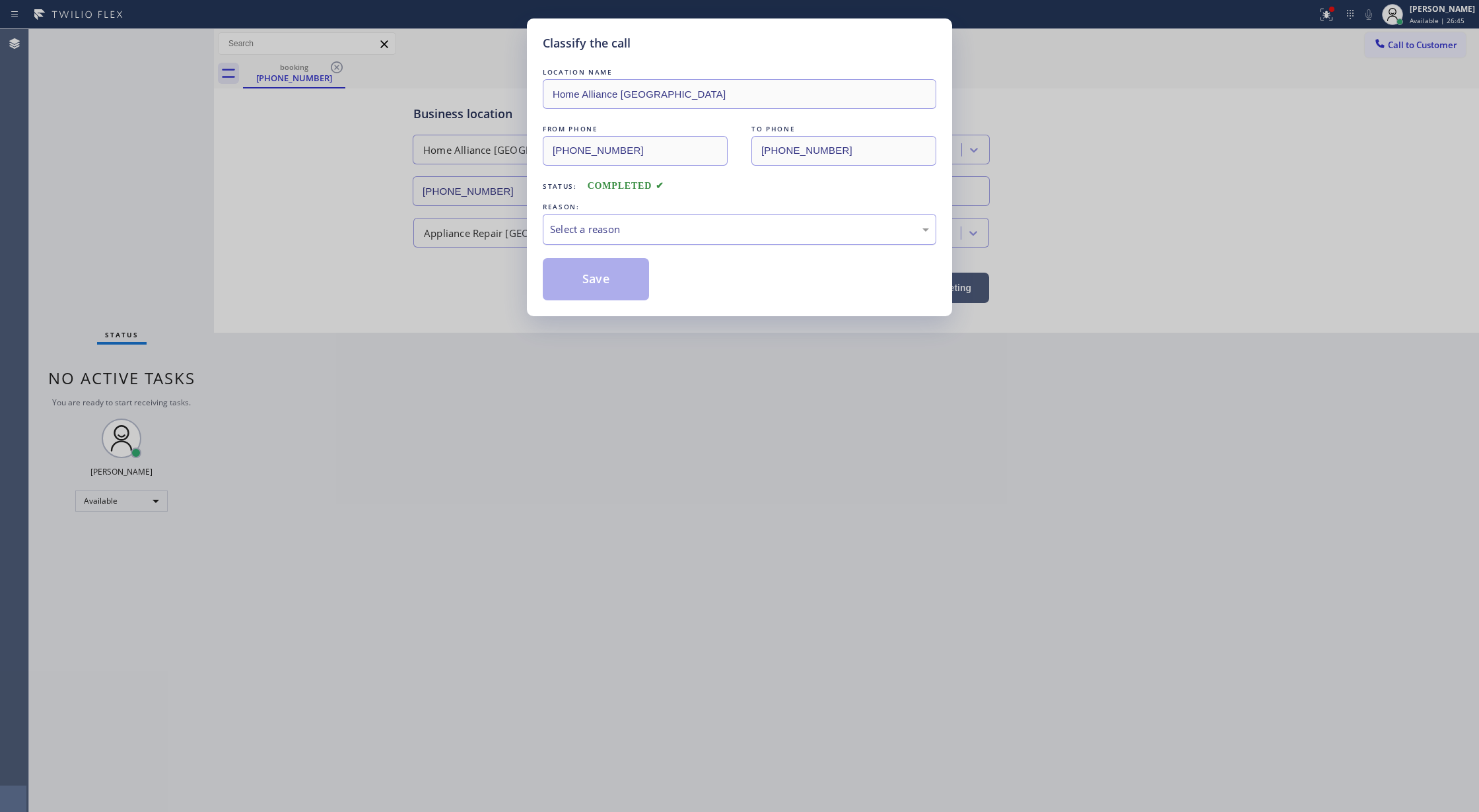
click at [613, 233] on div "Select a reason" at bounding box center [740, 229] width 379 height 15
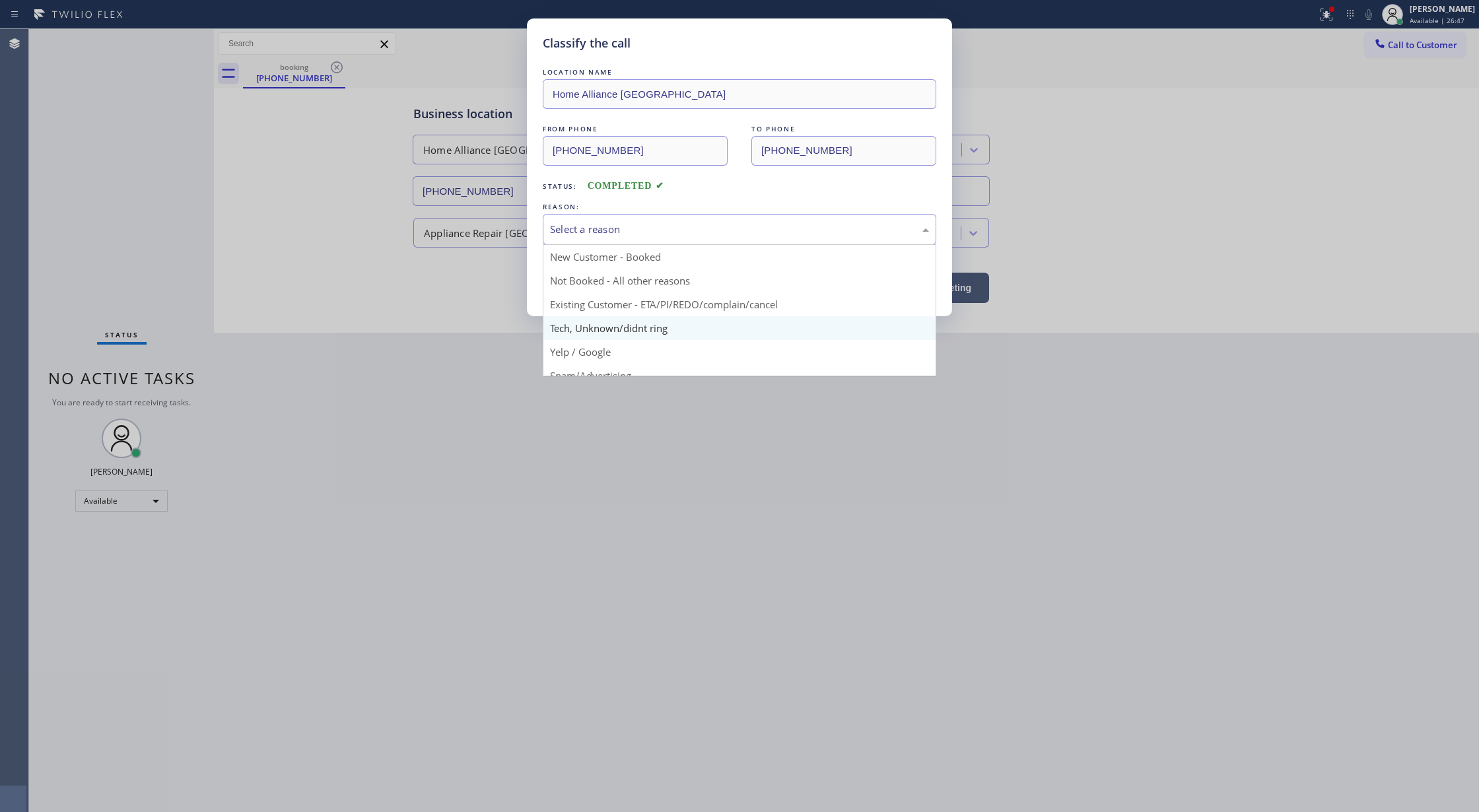
scroll to position [83, 0]
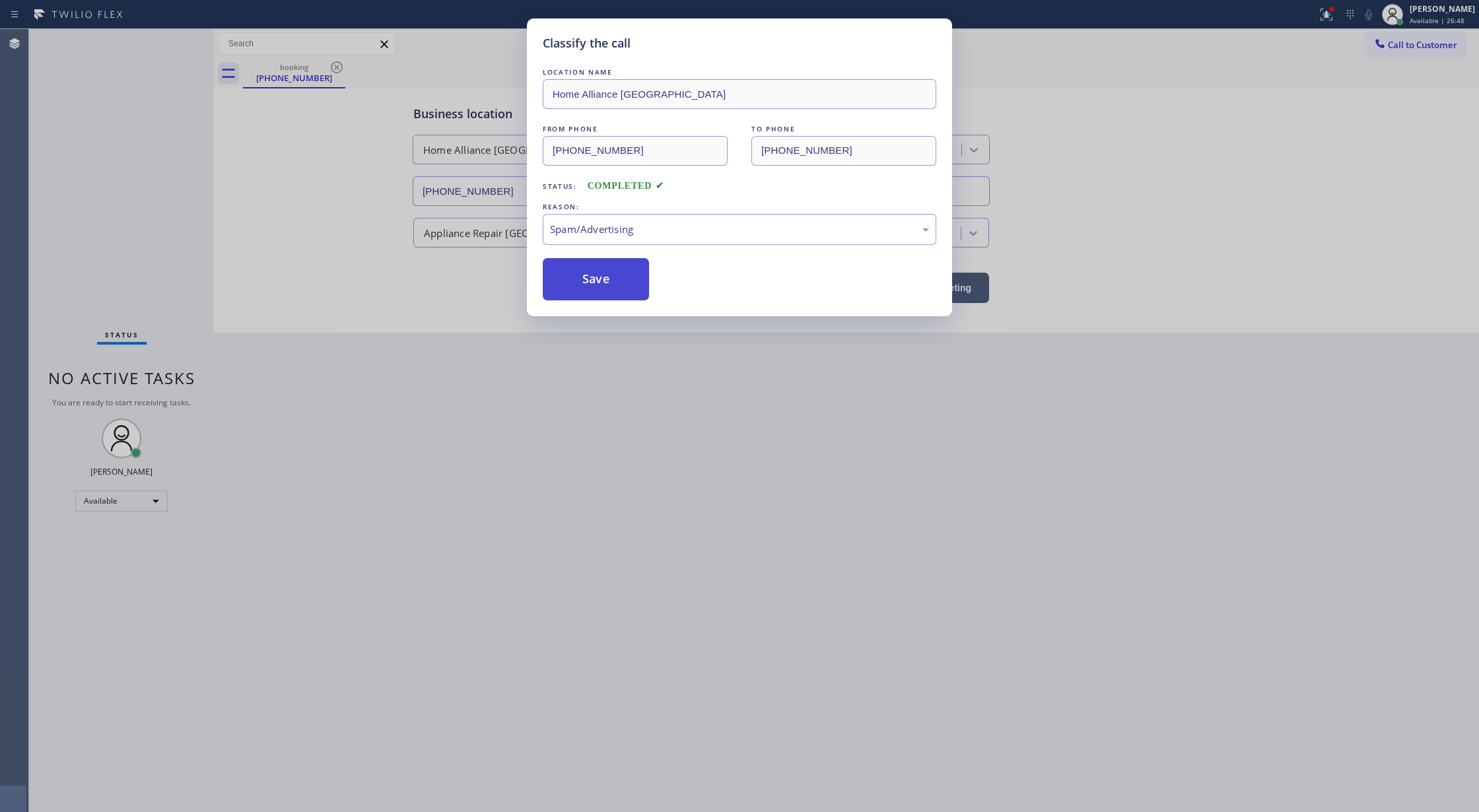
click at [595, 280] on button "Save" at bounding box center [596, 279] width 106 height 42
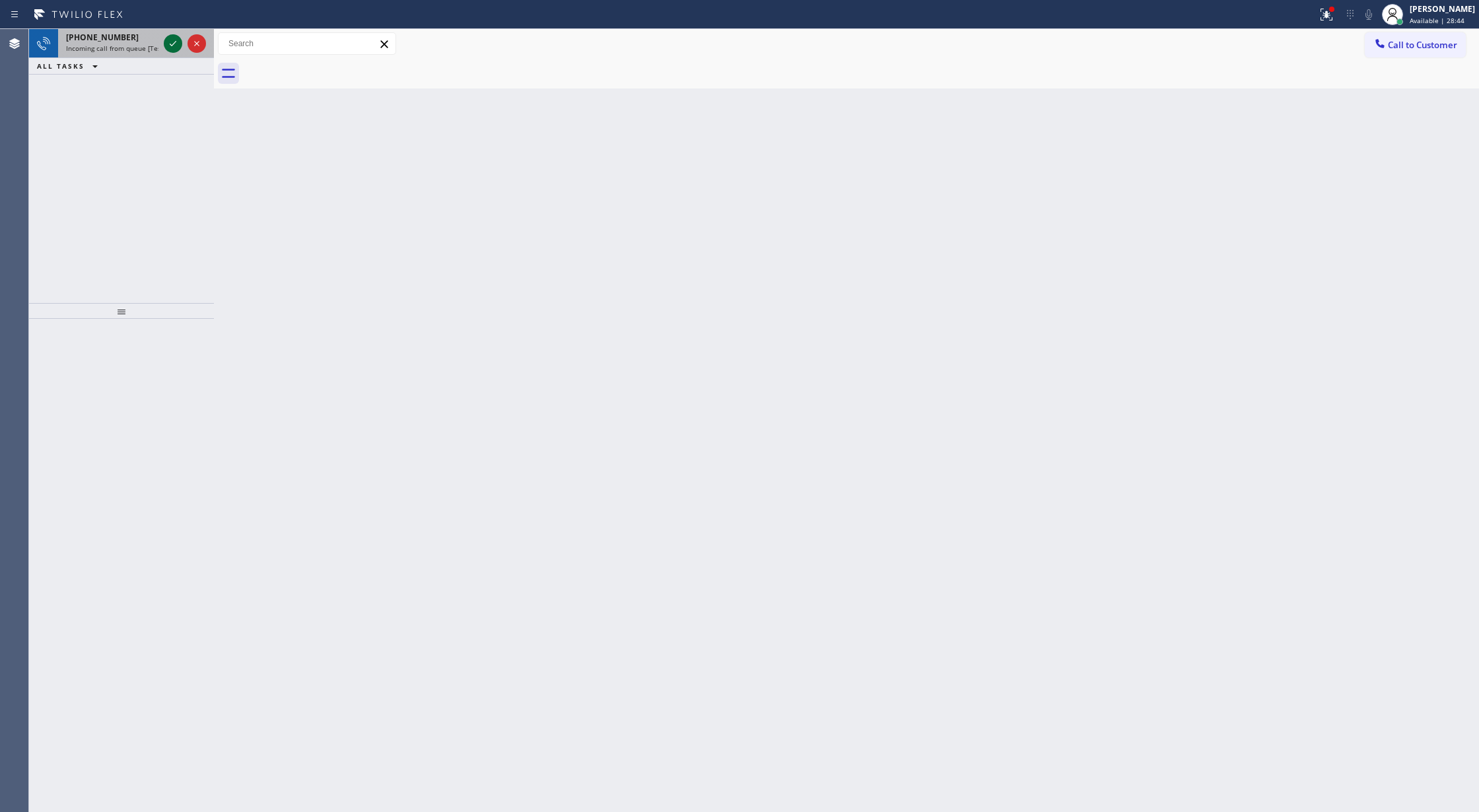
click at [170, 48] on icon at bounding box center [172, 43] width 16 height 16
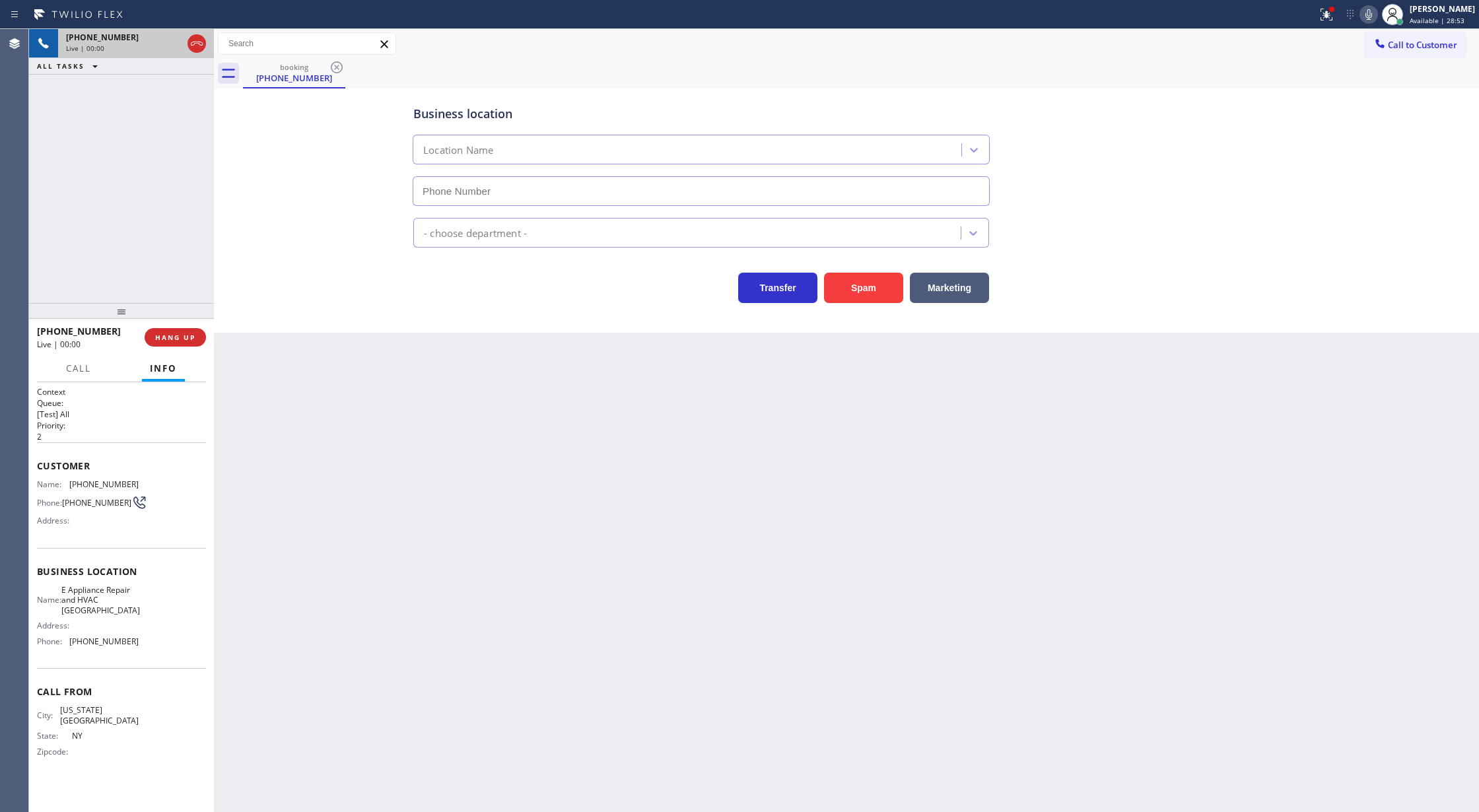
type input "[PHONE_NUMBER]"
click at [879, 280] on button "Spam" at bounding box center [863, 287] width 79 height 31
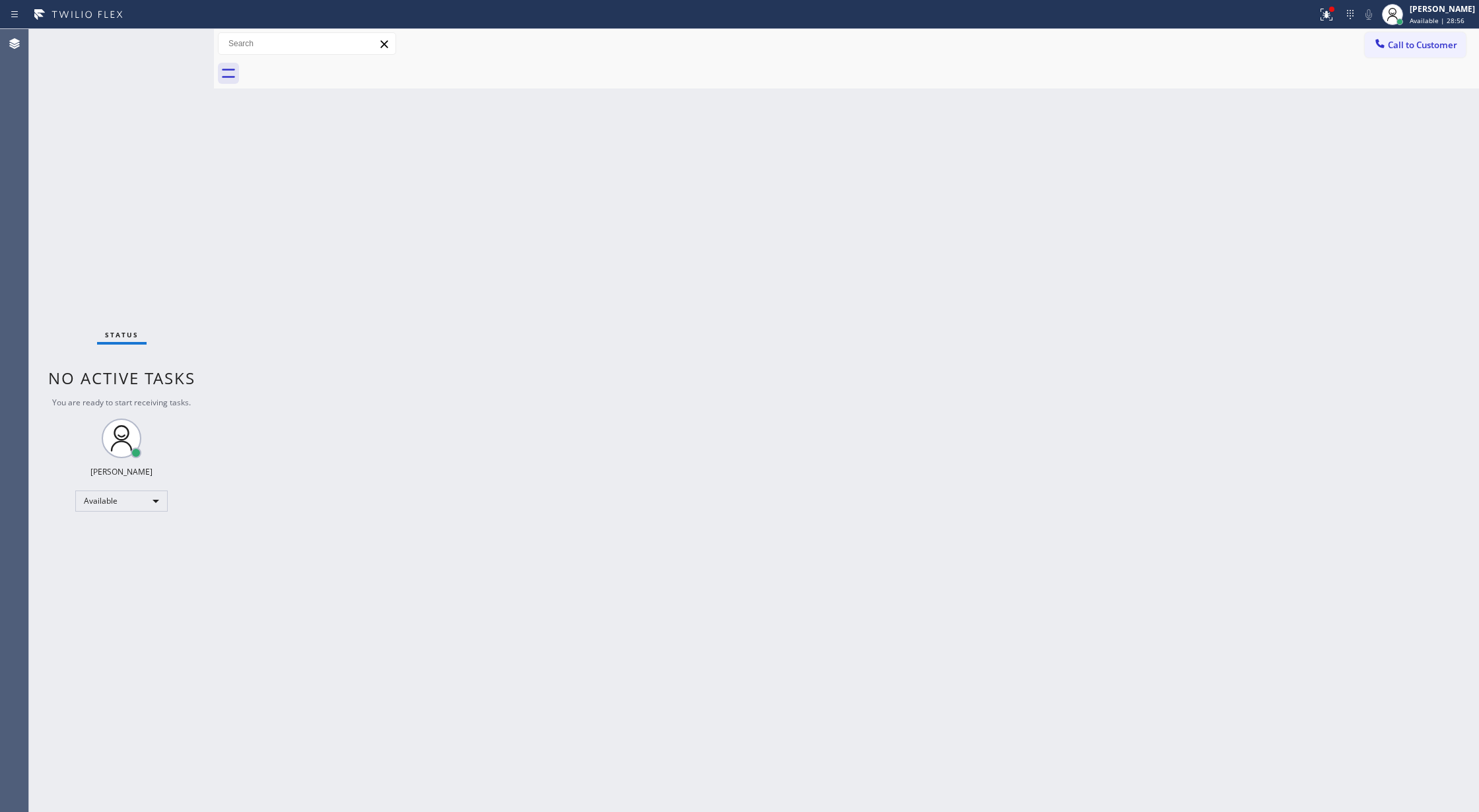
click at [172, 38] on div "Status No active tasks You are ready to start receiving tasks. [PERSON_NAME] Av…" at bounding box center [121, 421] width 185 height 783
click at [177, 35] on div "Status No active tasks You are ready to start receiving tasks. [PERSON_NAME] Av…" at bounding box center [121, 421] width 185 height 783
click at [177, 40] on div "Status No active tasks You are ready to start receiving tasks. [PERSON_NAME] Av…" at bounding box center [121, 421] width 185 height 783
click at [176, 44] on div "Status No active tasks You are ready to start receiving tasks. [PERSON_NAME] Av…" at bounding box center [121, 421] width 185 height 783
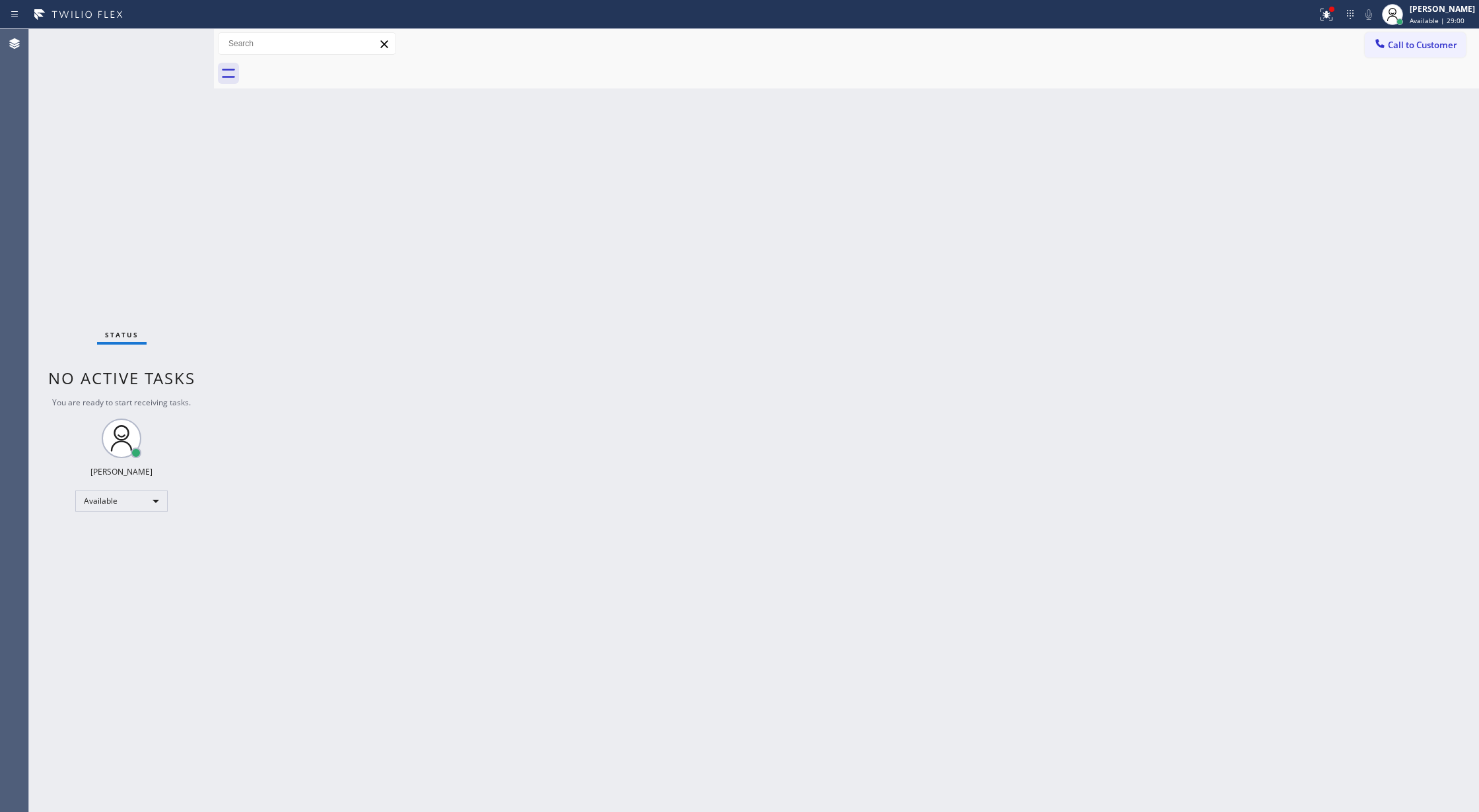
click at [176, 41] on div "Status No active tasks You are ready to start receiving tasks. [PERSON_NAME] Av…" at bounding box center [121, 421] width 185 height 783
click at [170, 74] on div "ALL TASKS ALL TASKS ACTIVE TASKS TASKS IN WRAP UP" at bounding box center [121, 66] width 185 height 16
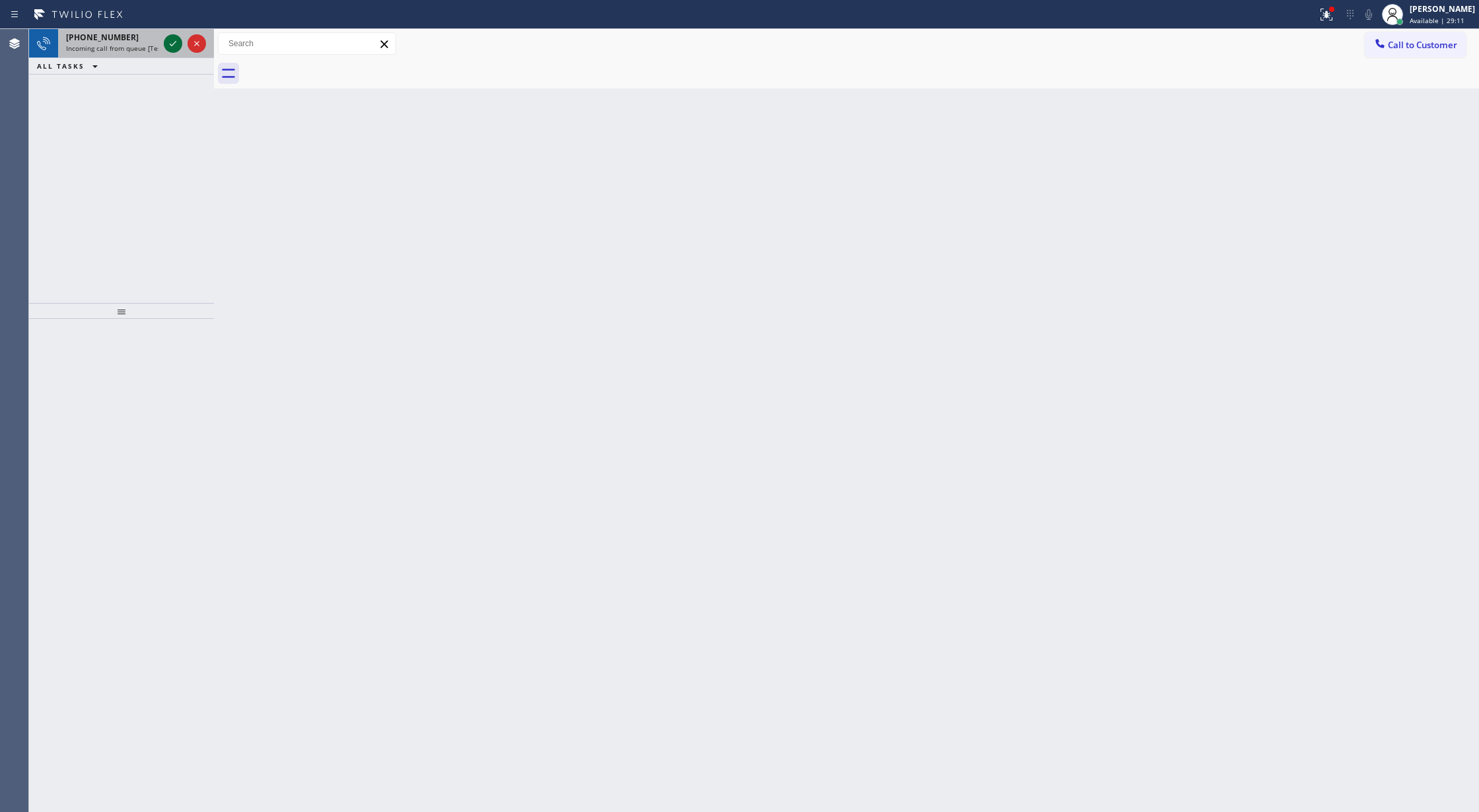
click at [166, 44] on icon at bounding box center [172, 43] width 16 height 16
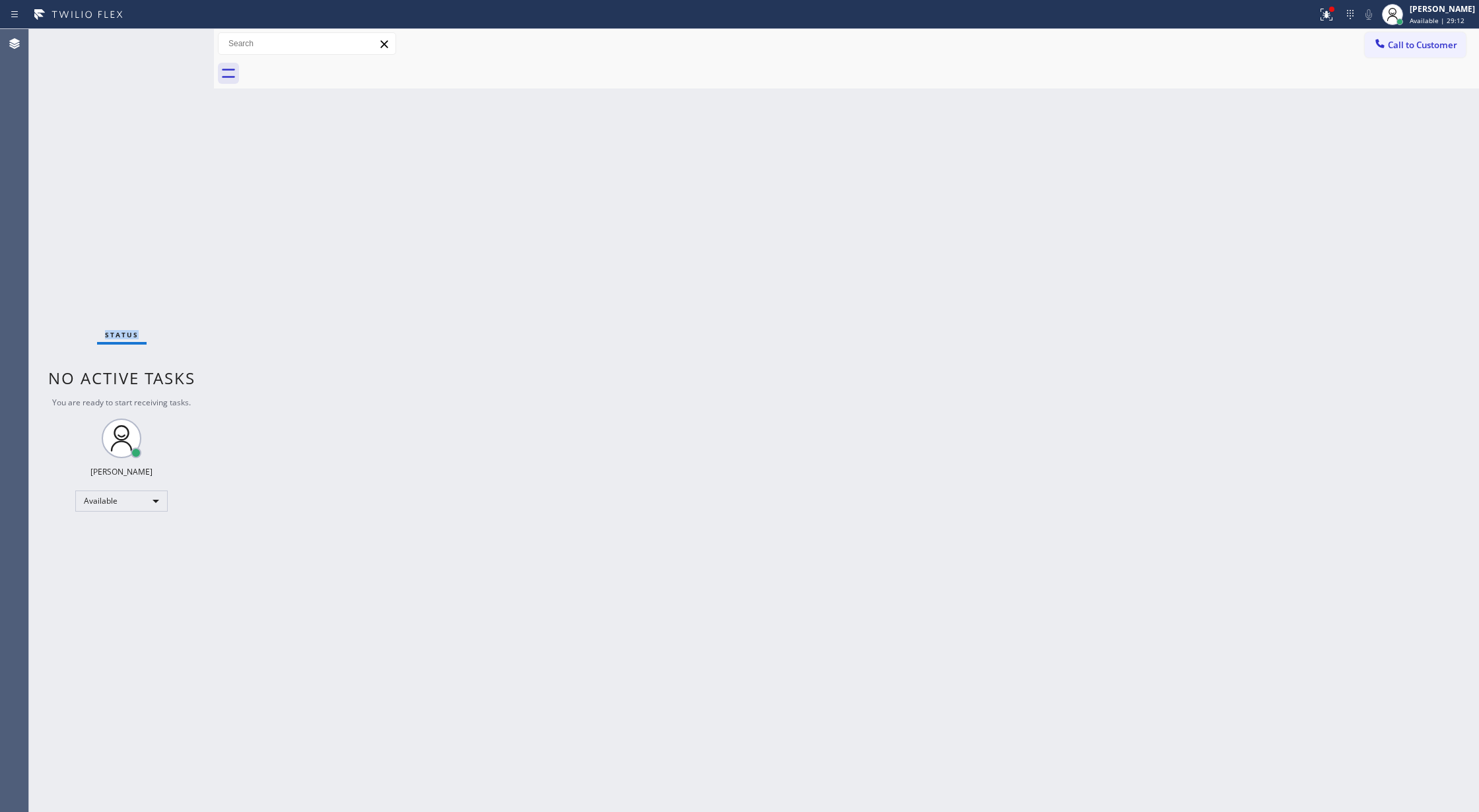
click at [166, 44] on div "Status No active tasks You are ready to start receiving tasks. [PERSON_NAME] Av…" at bounding box center [121, 421] width 185 height 783
click at [148, 37] on div "Status No active tasks You are ready to start receiving tasks. [PERSON_NAME] Av…" at bounding box center [121, 421] width 185 height 783
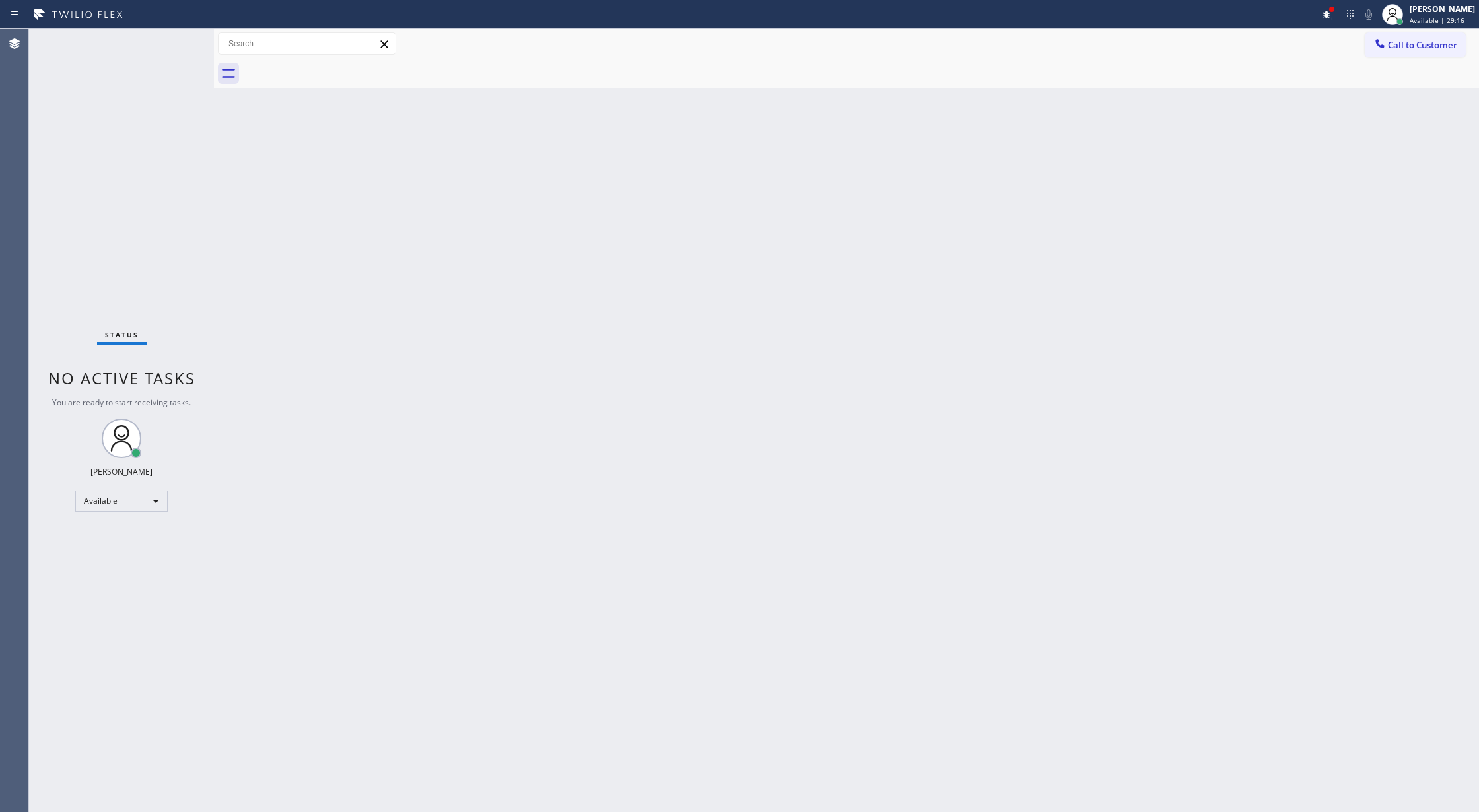
click at [167, 38] on div "Status No active tasks You are ready to start receiving tasks. [PERSON_NAME] Av…" at bounding box center [121, 421] width 185 height 783
click at [173, 38] on div "Status No active tasks You are ready to start receiving tasks. [PERSON_NAME] Av…" at bounding box center [121, 421] width 185 height 783
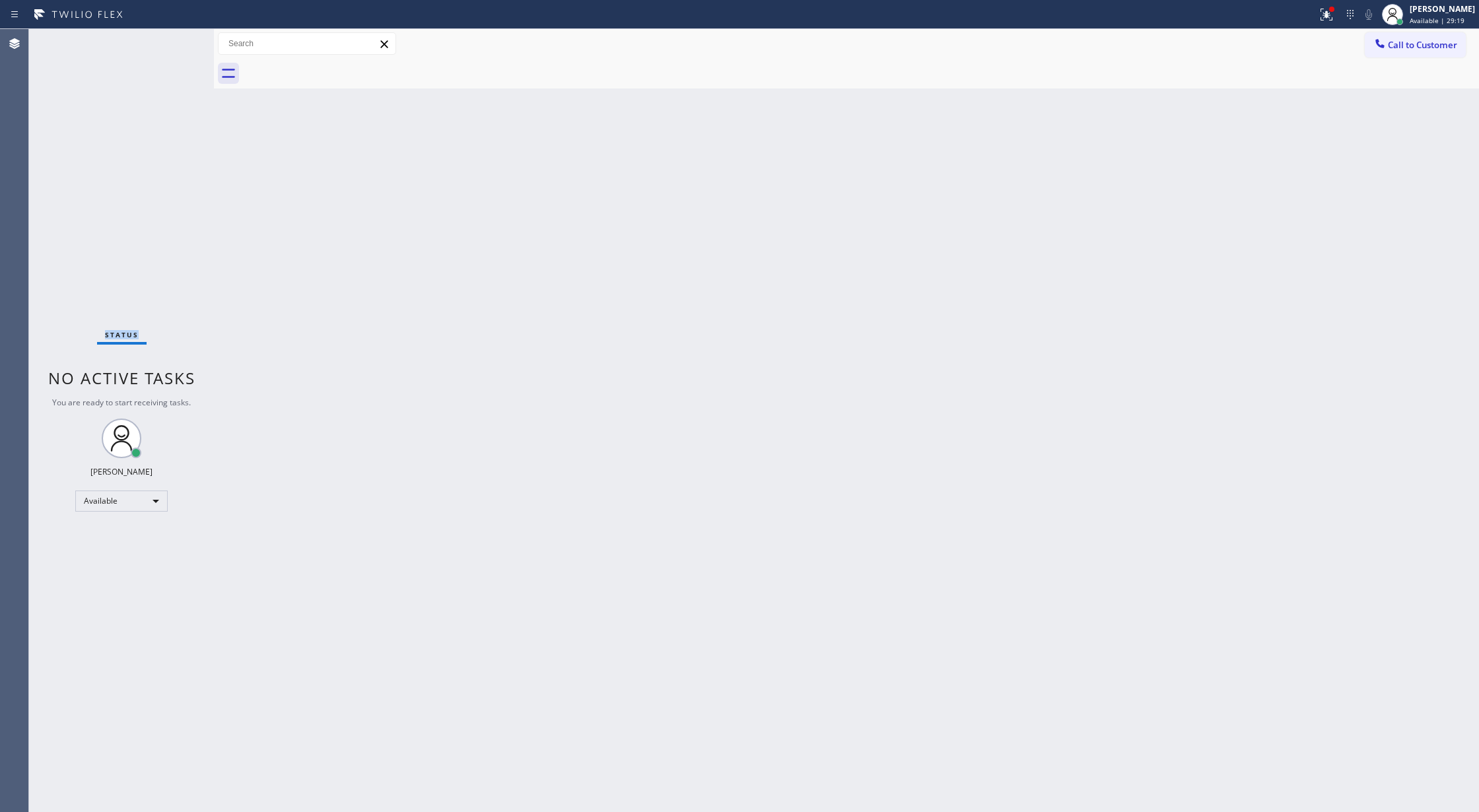
click at [174, 39] on div "Status No active tasks You are ready to start receiving tasks. [PERSON_NAME] Av…" at bounding box center [121, 421] width 185 height 783
click at [168, 37] on div "Status No active tasks You are ready to start receiving tasks. [PERSON_NAME] Av…" at bounding box center [121, 421] width 185 height 783
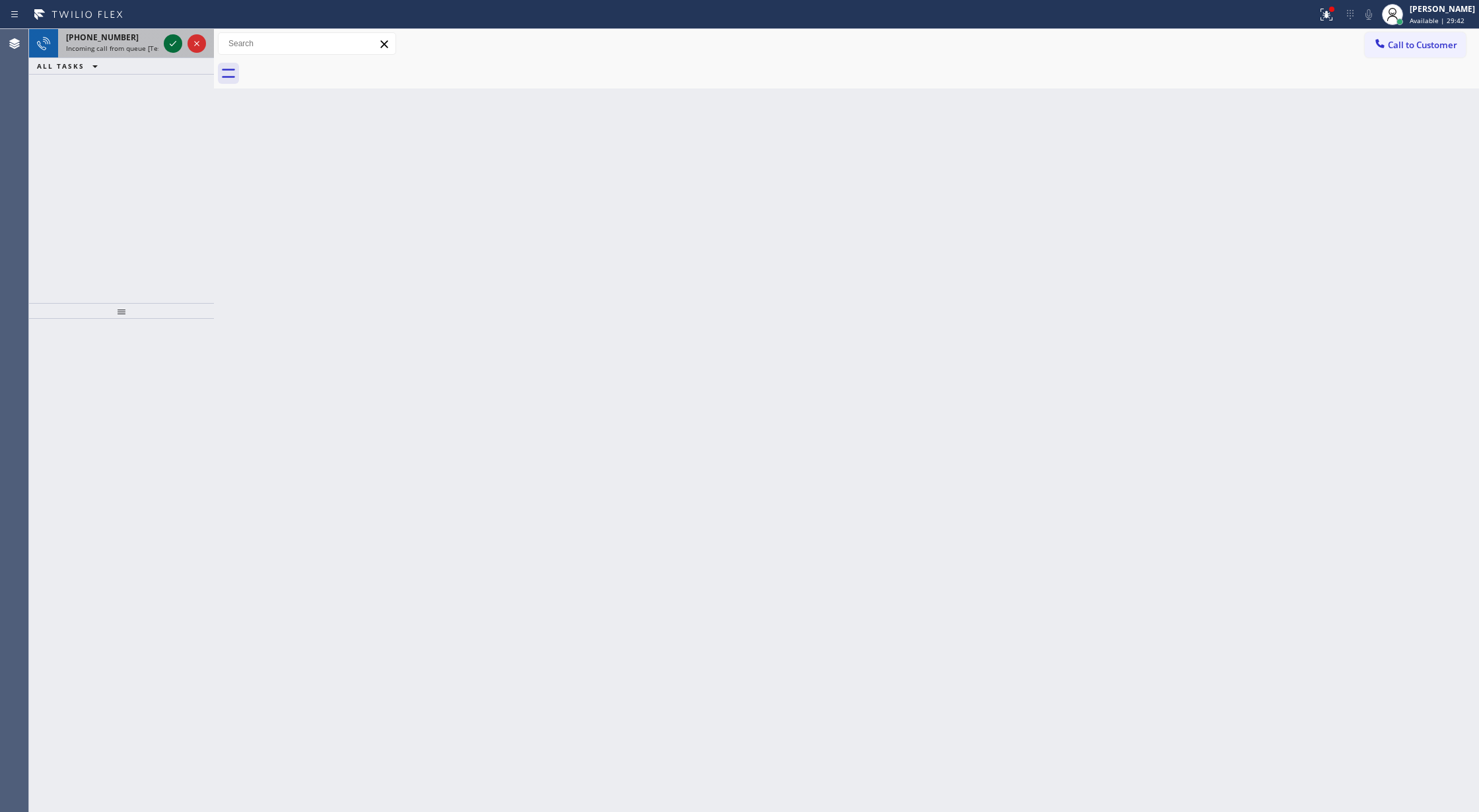
click at [165, 35] on icon at bounding box center [172, 43] width 16 height 16
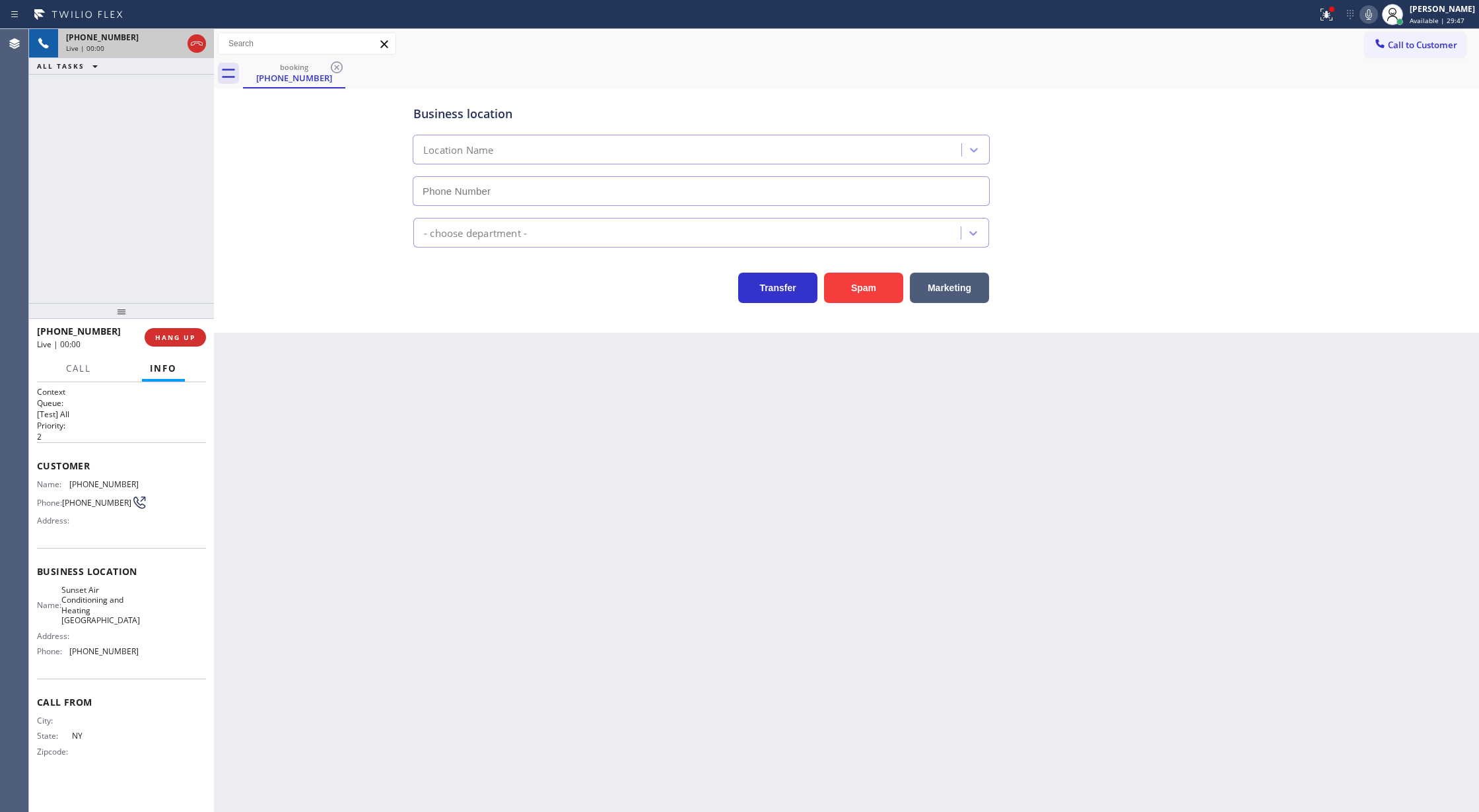
type input "[PHONE_NUMBER]"
click at [859, 298] on button "Spam" at bounding box center [863, 287] width 79 height 31
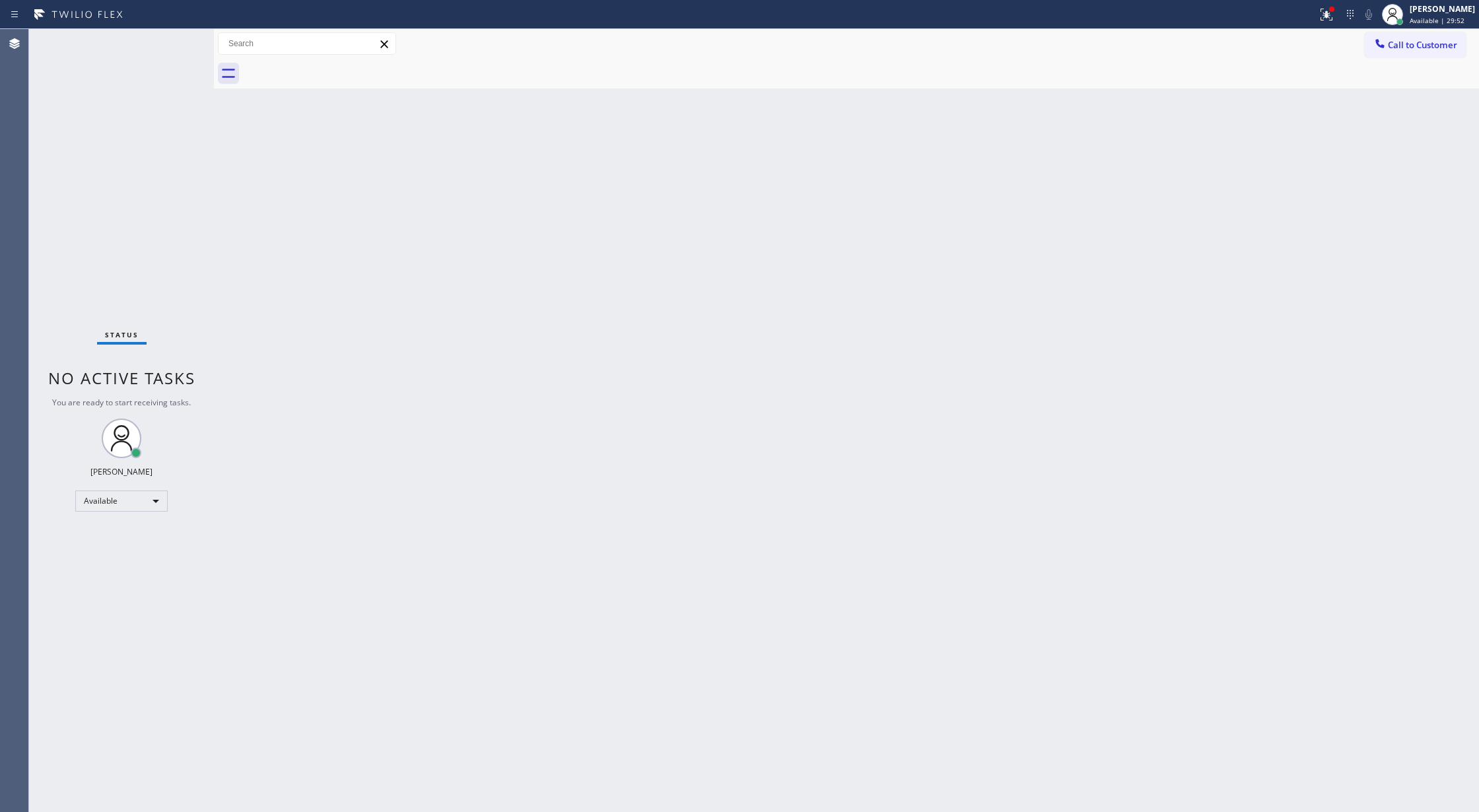
click at [177, 38] on div "Status No active tasks You are ready to start receiving tasks. [PERSON_NAME] Av…" at bounding box center [121, 421] width 185 height 783
click at [167, 43] on div "Status No active tasks You are ready to start receiving tasks. [PERSON_NAME] Av…" at bounding box center [121, 421] width 185 height 783
click at [176, 38] on div "Status No active tasks You are ready to start receiving tasks. [PERSON_NAME] Av…" at bounding box center [121, 421] width 185 height 783
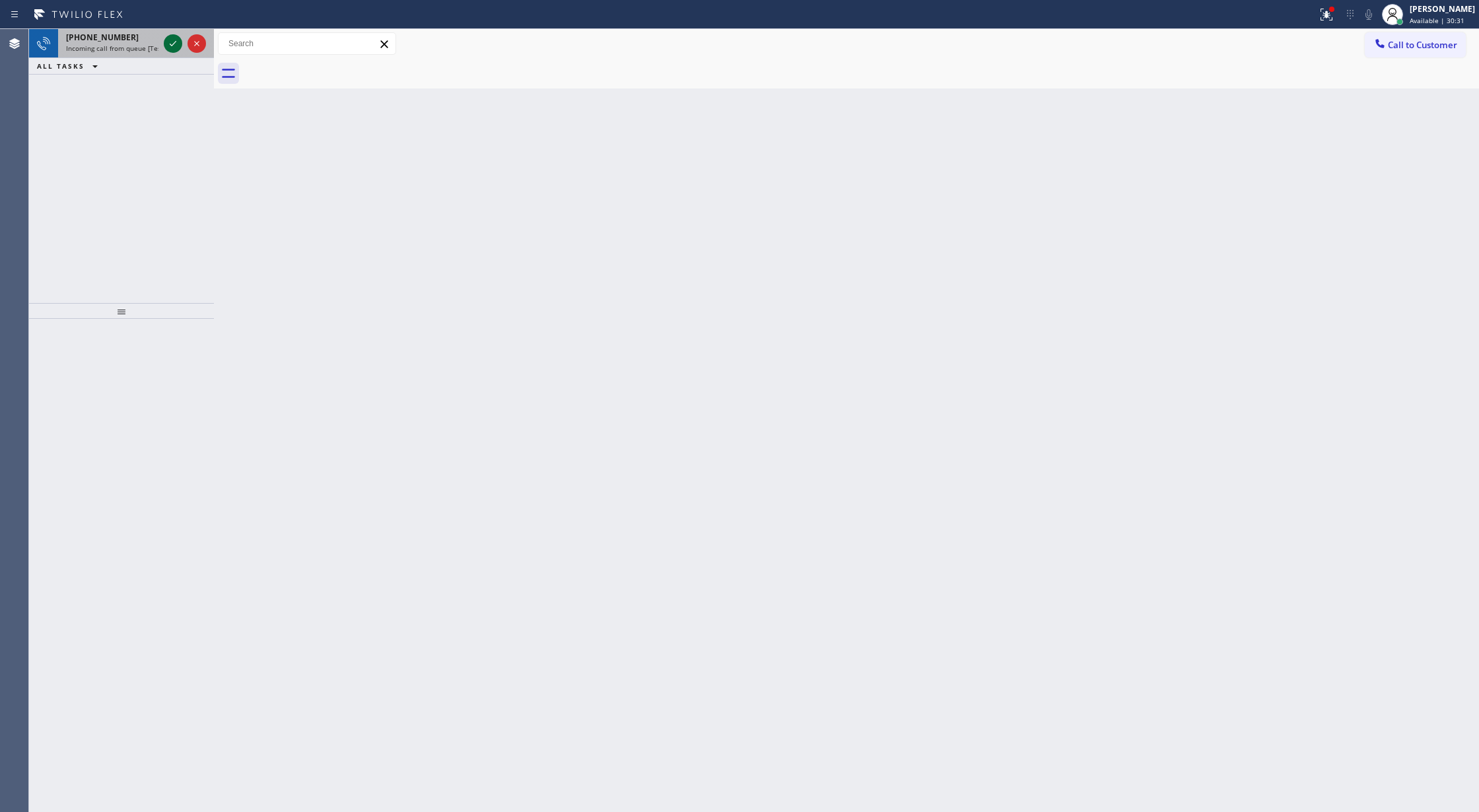
click at [178, 44] on icon at bounding box center [172, 43] width 16 height 16
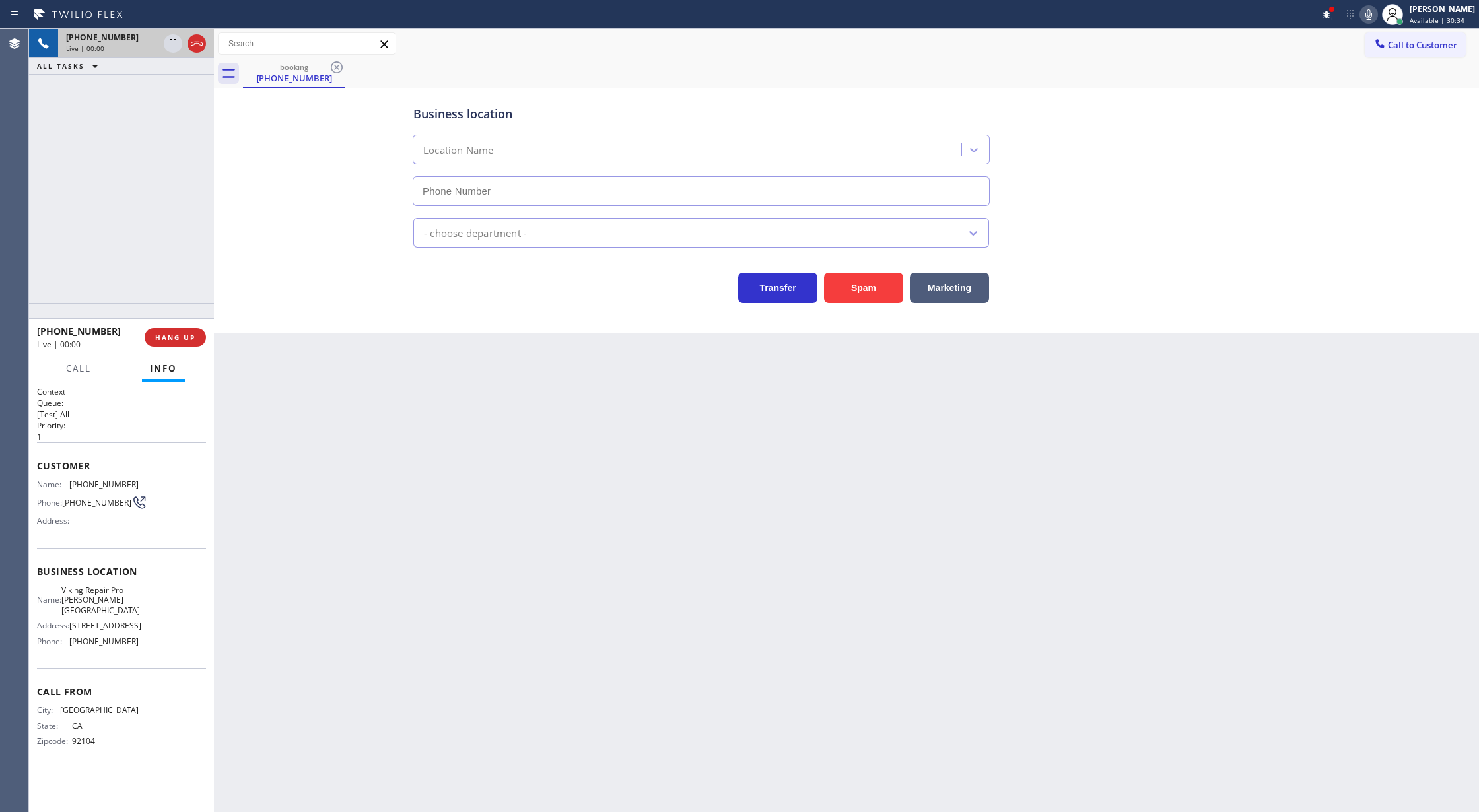
type input "[PHONE_NUMBER]"
click at [869, 283] on button "Spam" at bounding box center [863, 287] width 79 height 31
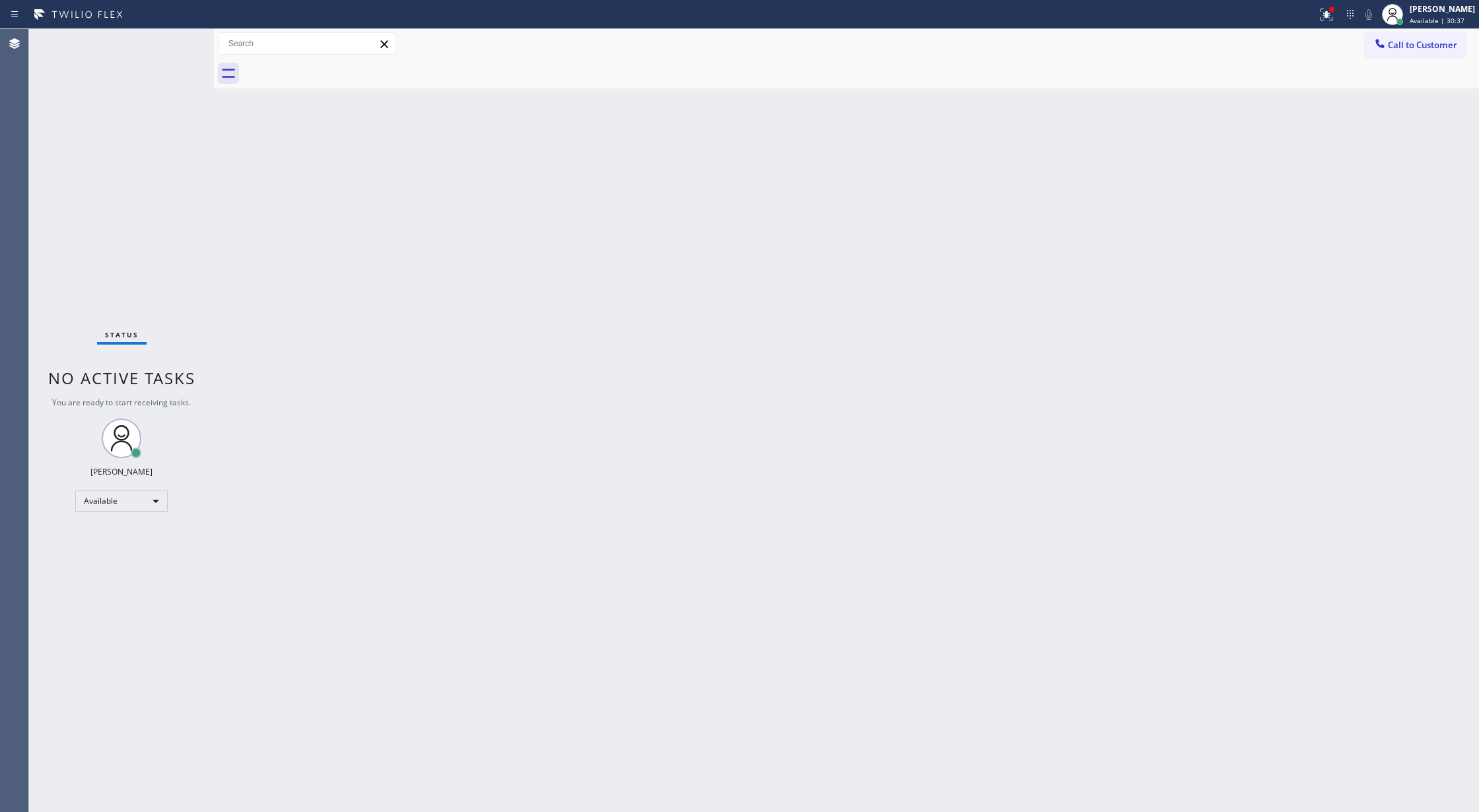
click at [170, 40] on div "Status No active tasks You are ready to start receiving tasks. [PERSON_NAME] Av…" at bounding box center [121, 421] width 185 height 783
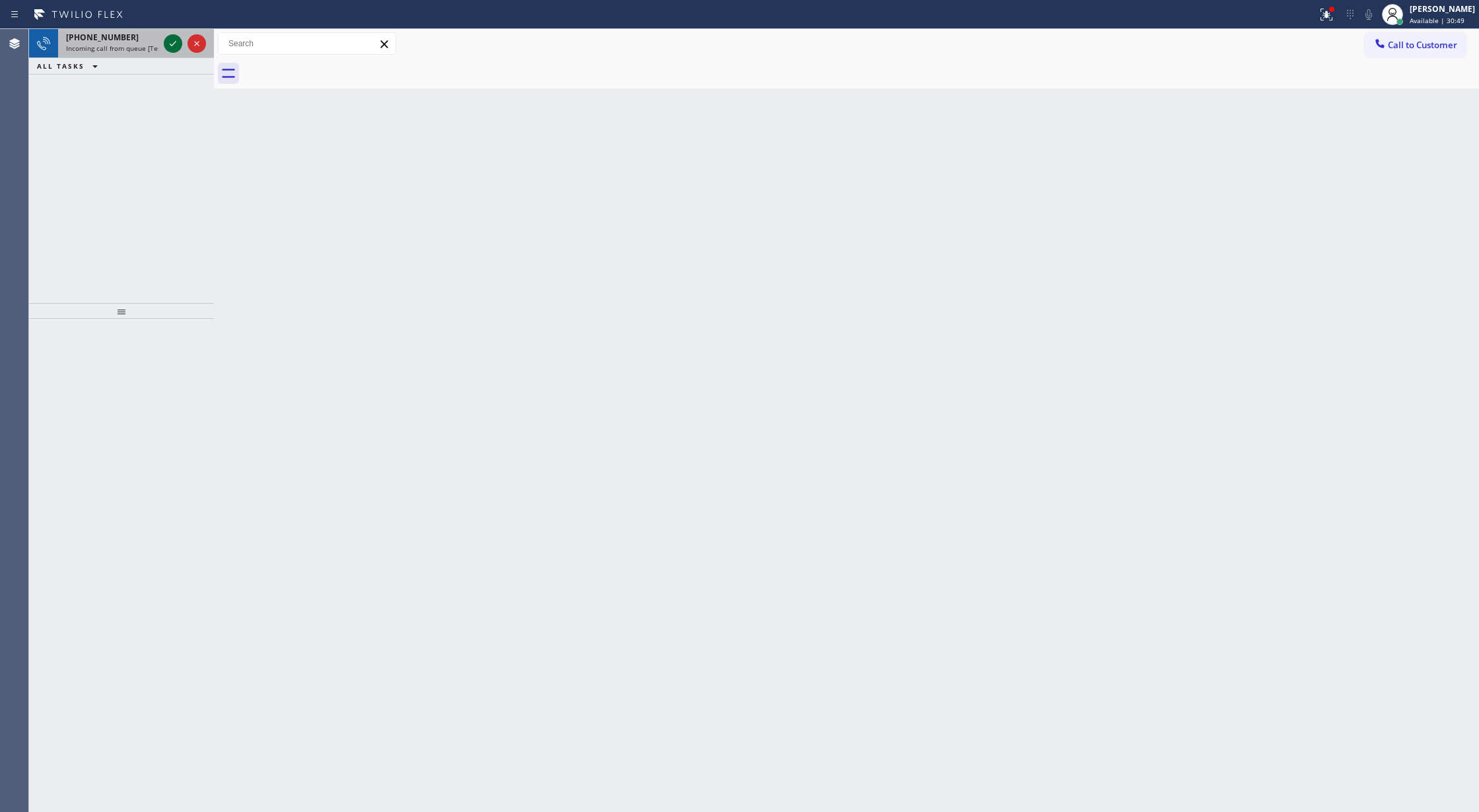
click at [173, 41] on icon at bounding box center [172, 43] width 16 height 16
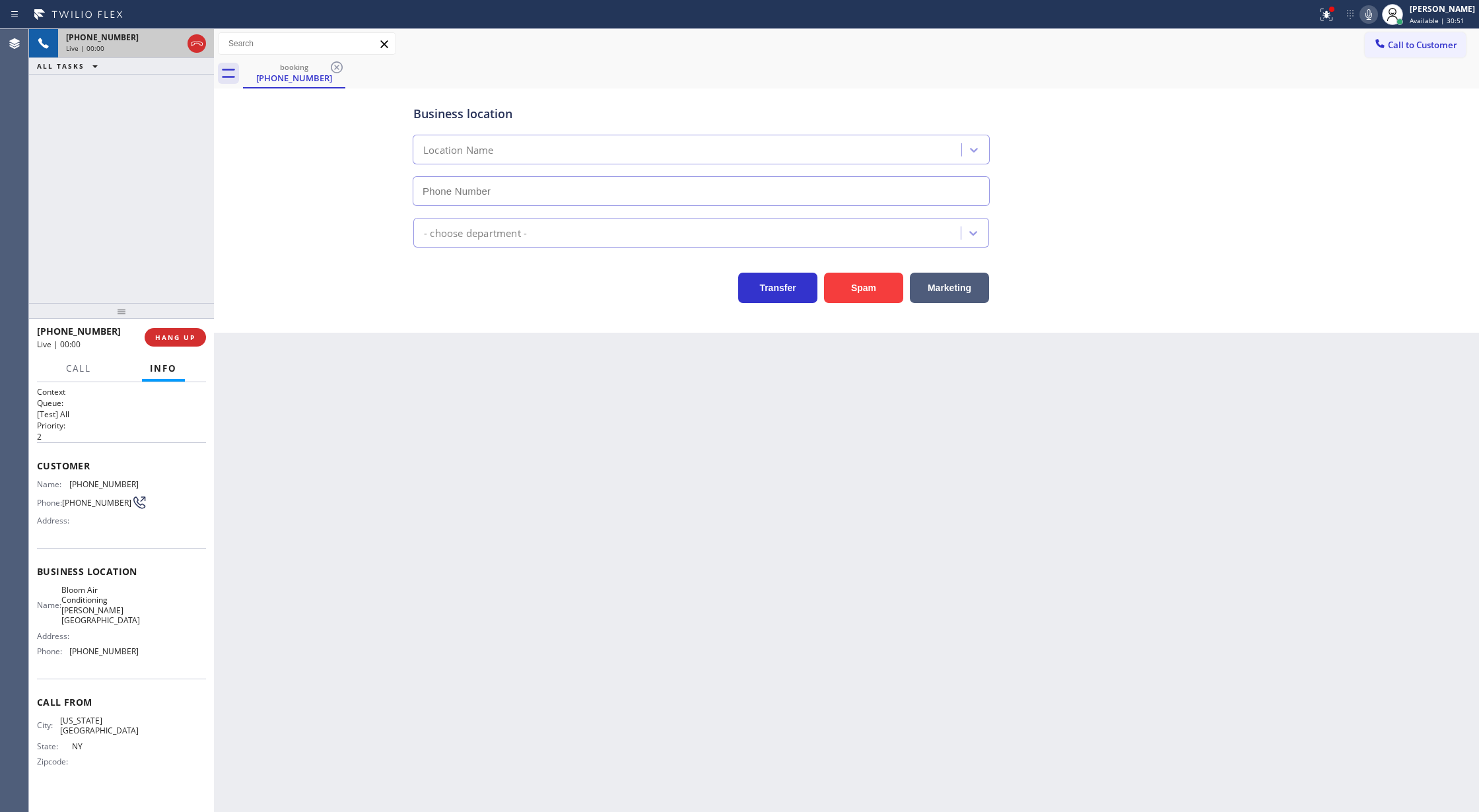
type input "[PHONE_NUMBER]"
click at [863, 294] on button "Spam" at bounding box center [863, 287] width 79 height 31
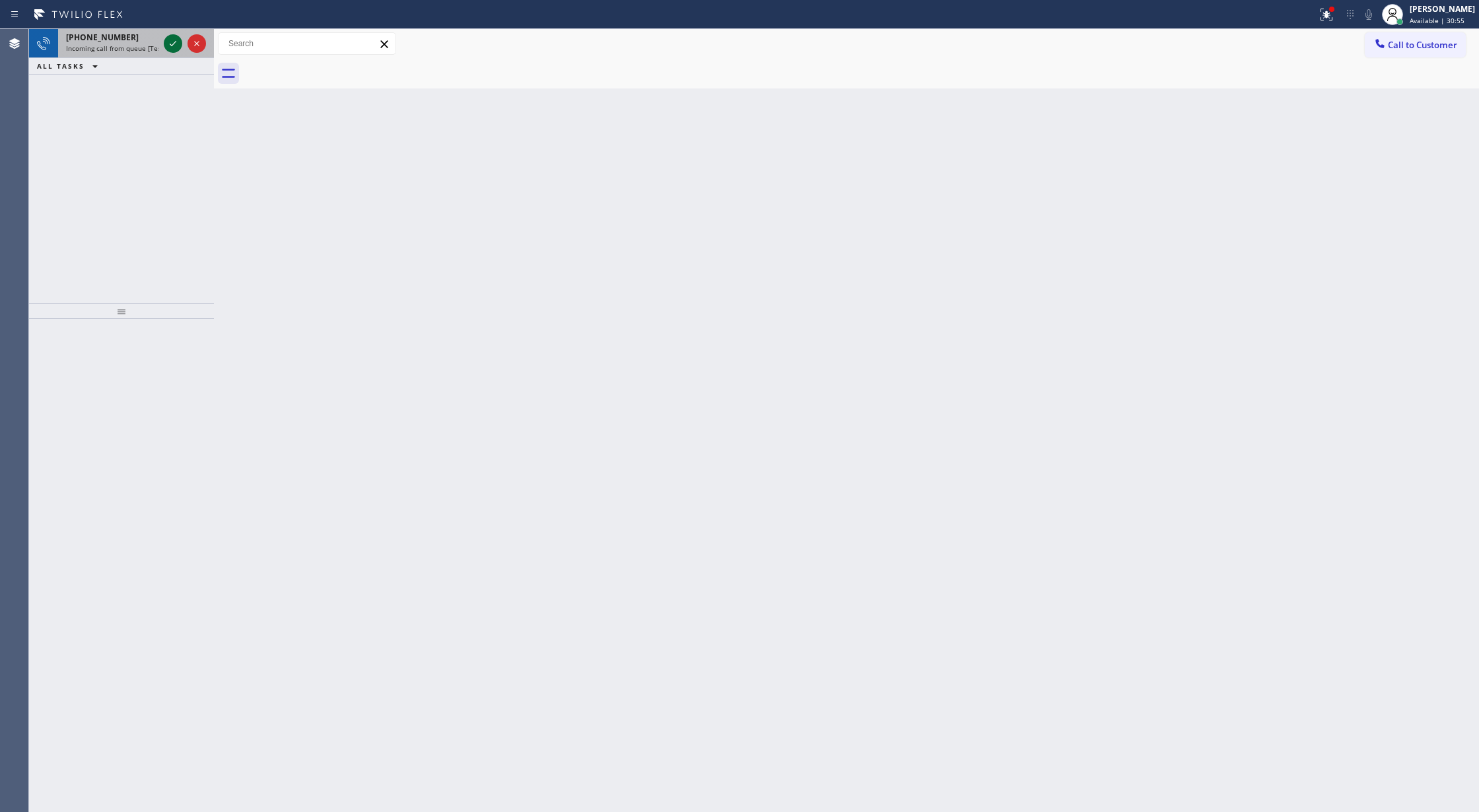
click at [170, 39] on icon at bounding box center [172, 43] width 16 height 16
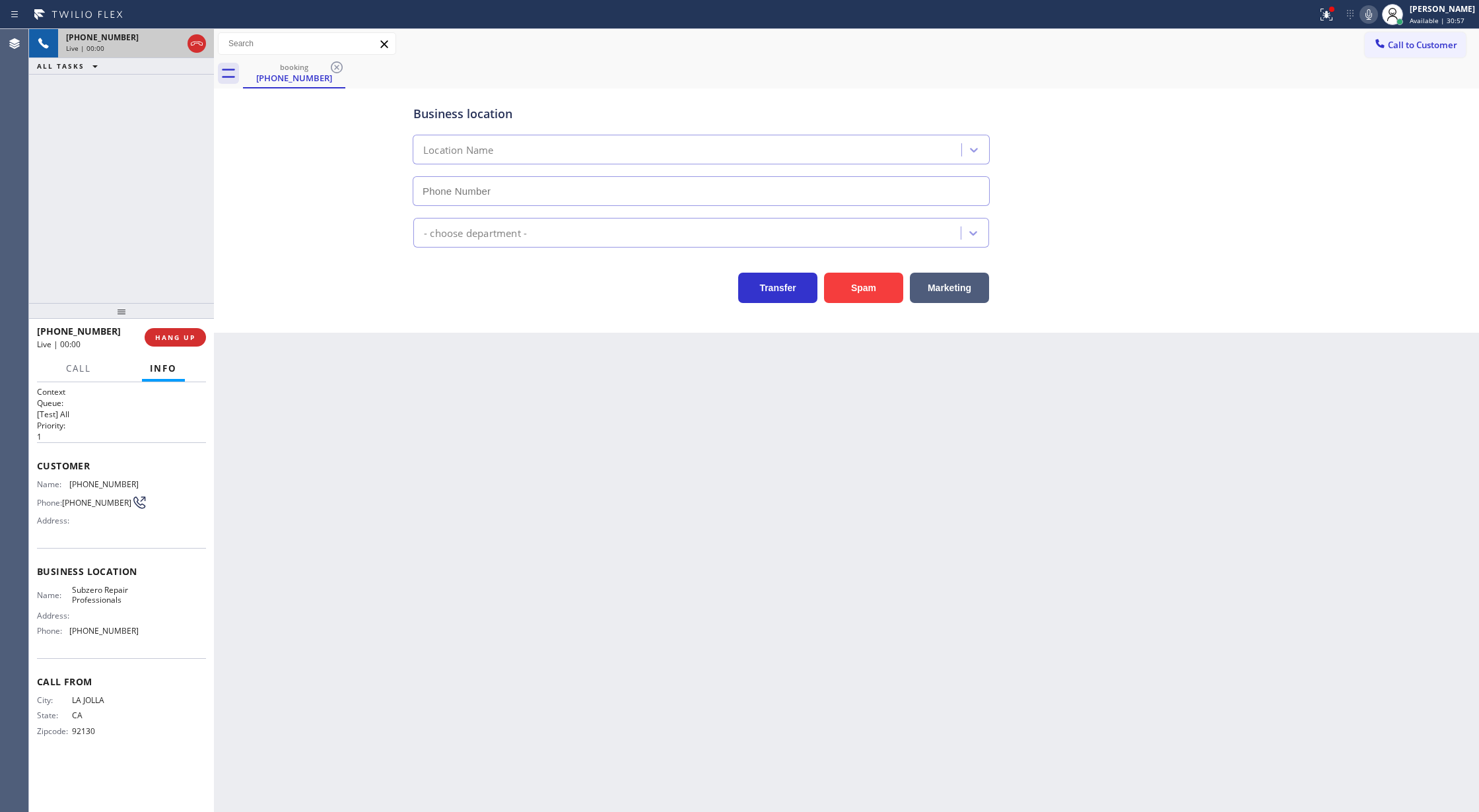
type input "[PHONE_NUMBER]"
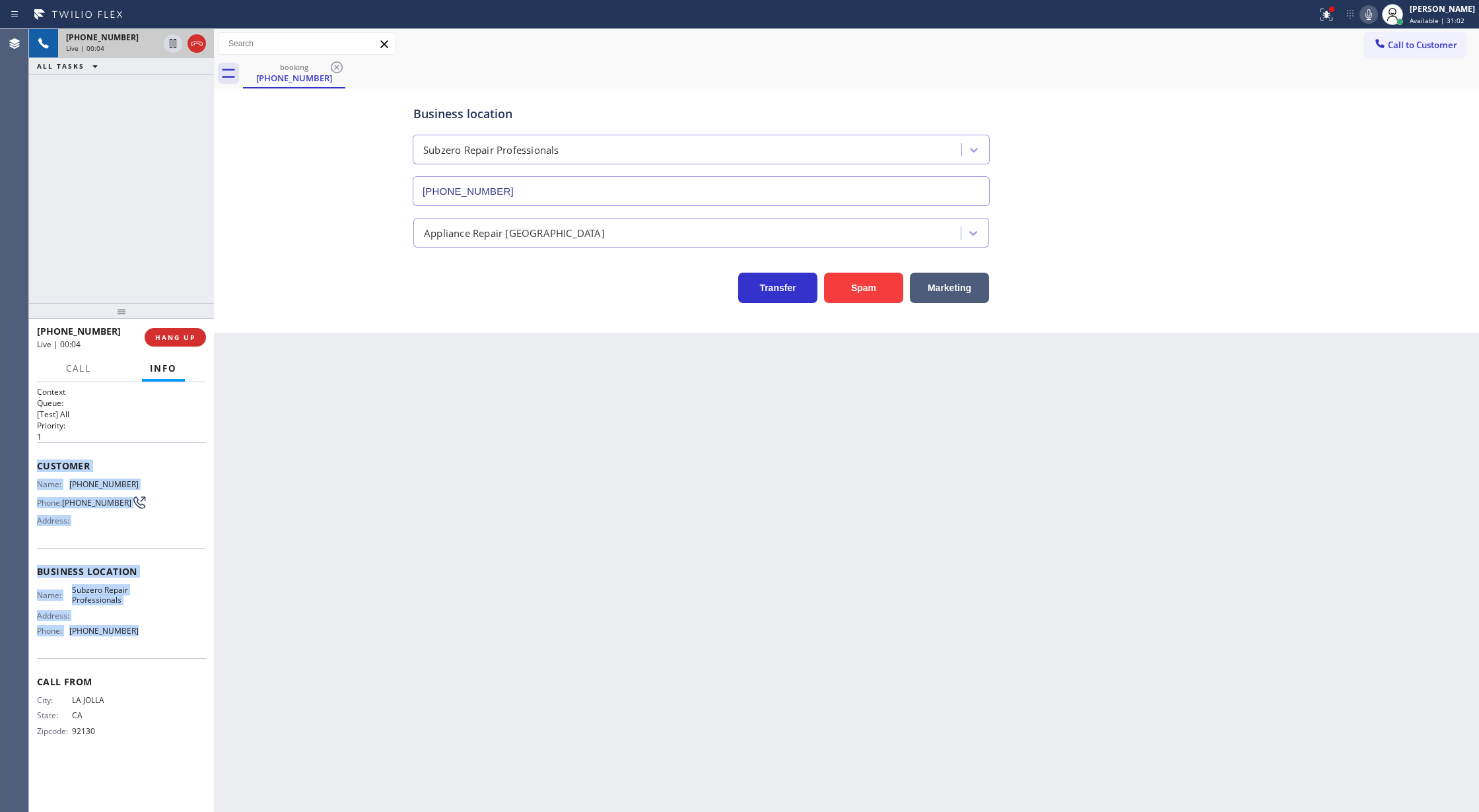
copy div "Customer Name: [PHONE_NUMBER] Phone: [PHONE_NUMBER] Address: Business location …"
drag, startPoint x: 34, startPoint y: 468, endPoint x: 180, endPoint y: 644, distance: 228.7
click at [180, 644] on div "Context Queue: [Test] All Priority: 1 Customer Name: [PHONE_NUMBER] Phone: [PHO…" at bounding box center [121, 597] width 185 height 430
click at [175, 343] on button "COMPLETE" at bounding box center [173, 337] width 67 height 18
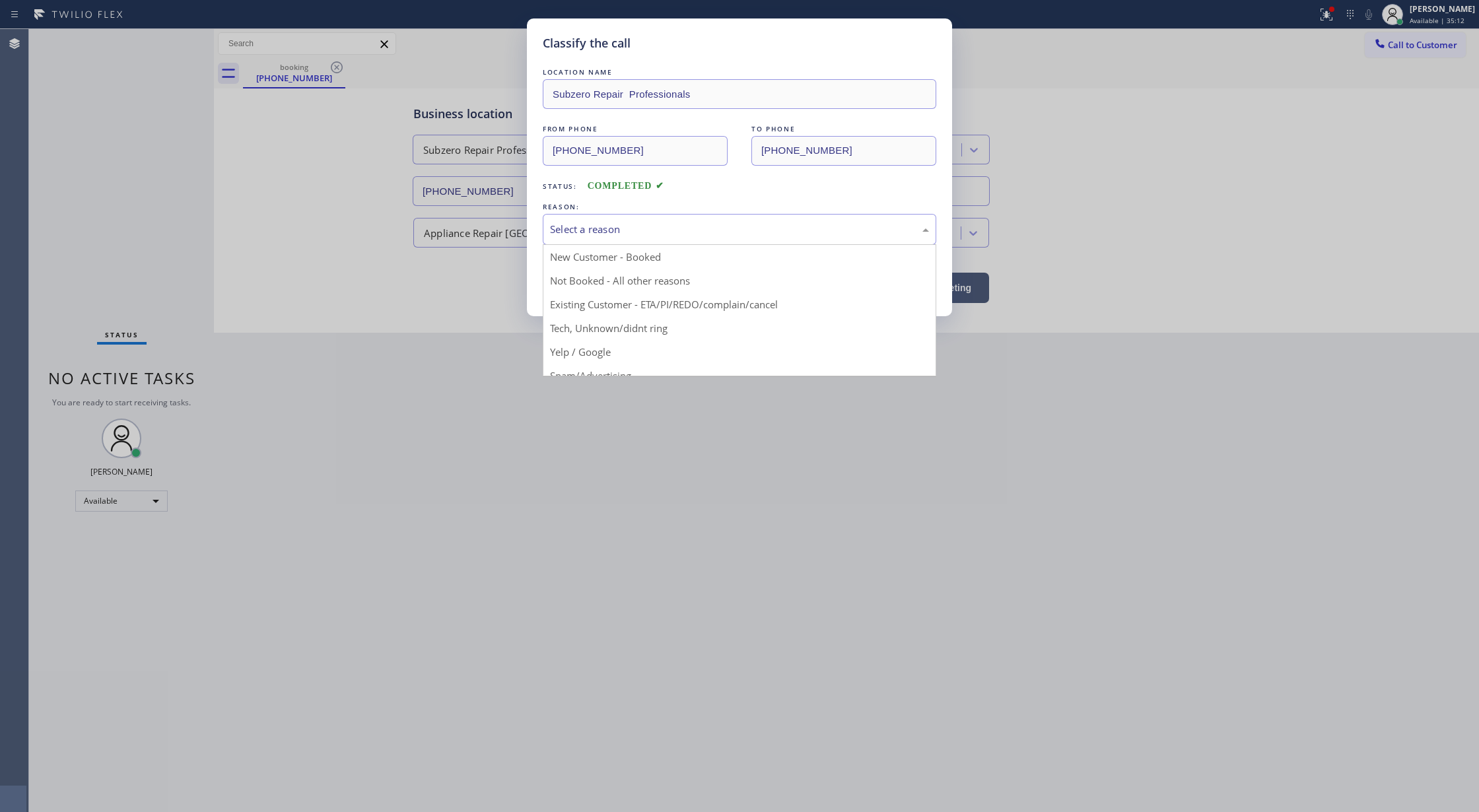
click at [621, 232] on div "Select a reason" at bounding box center [740, 229] width 379 height 15
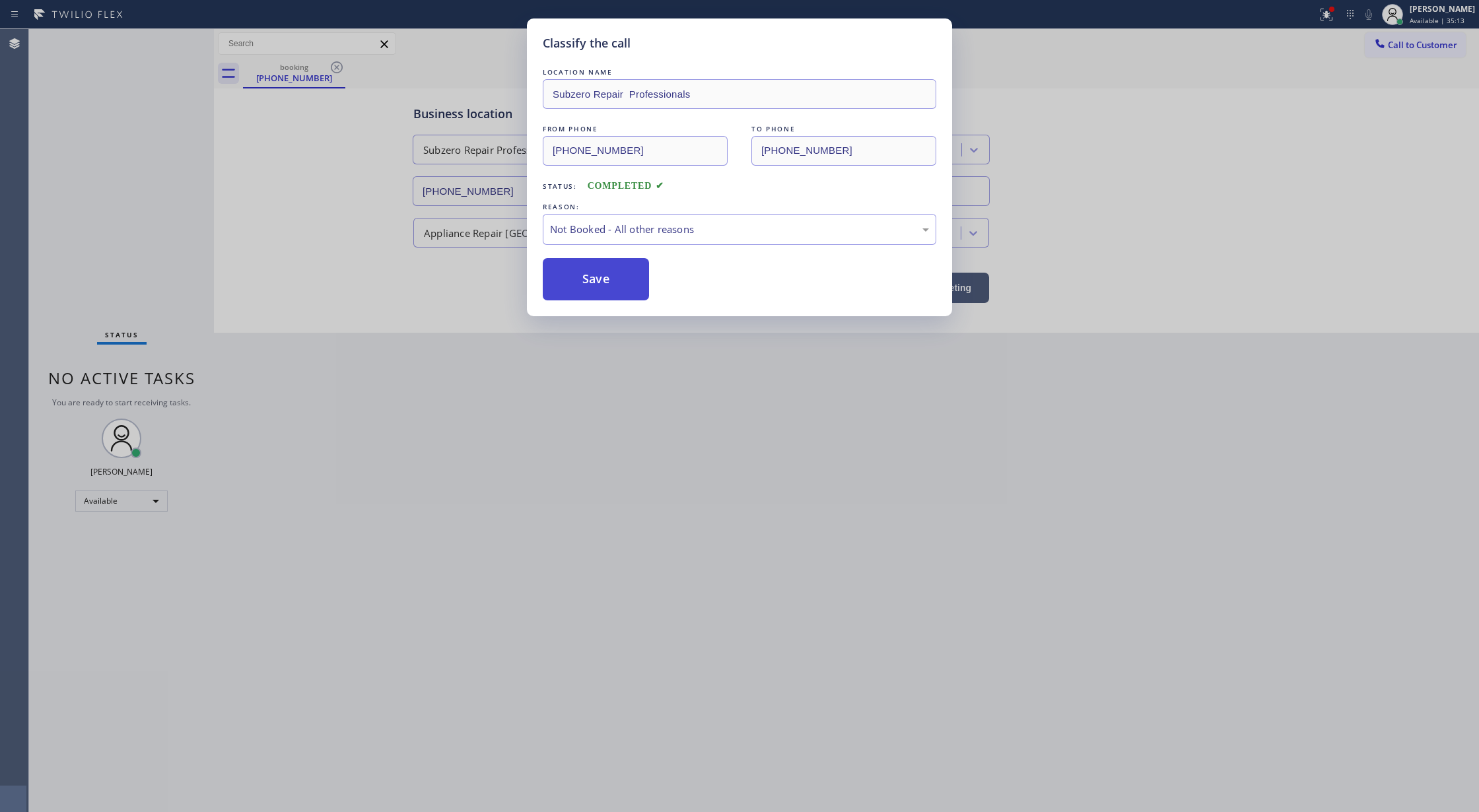
click at [598, 280] on button "Save" at bounding box center [596, 279] width 106 height 42
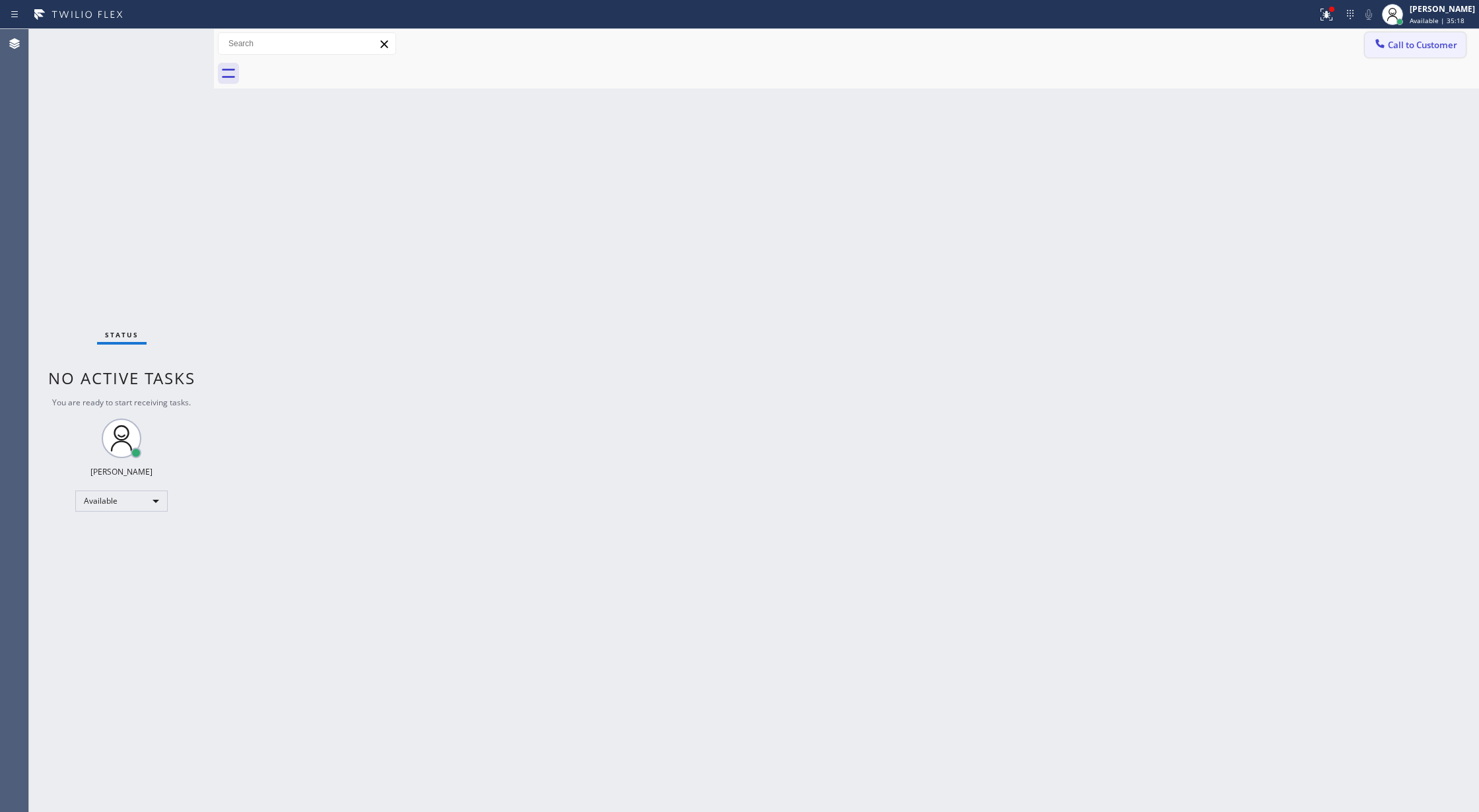
click at [1395, 48] on span "Call to Customer" at bounding box center [1422, 44] width 69 height 12
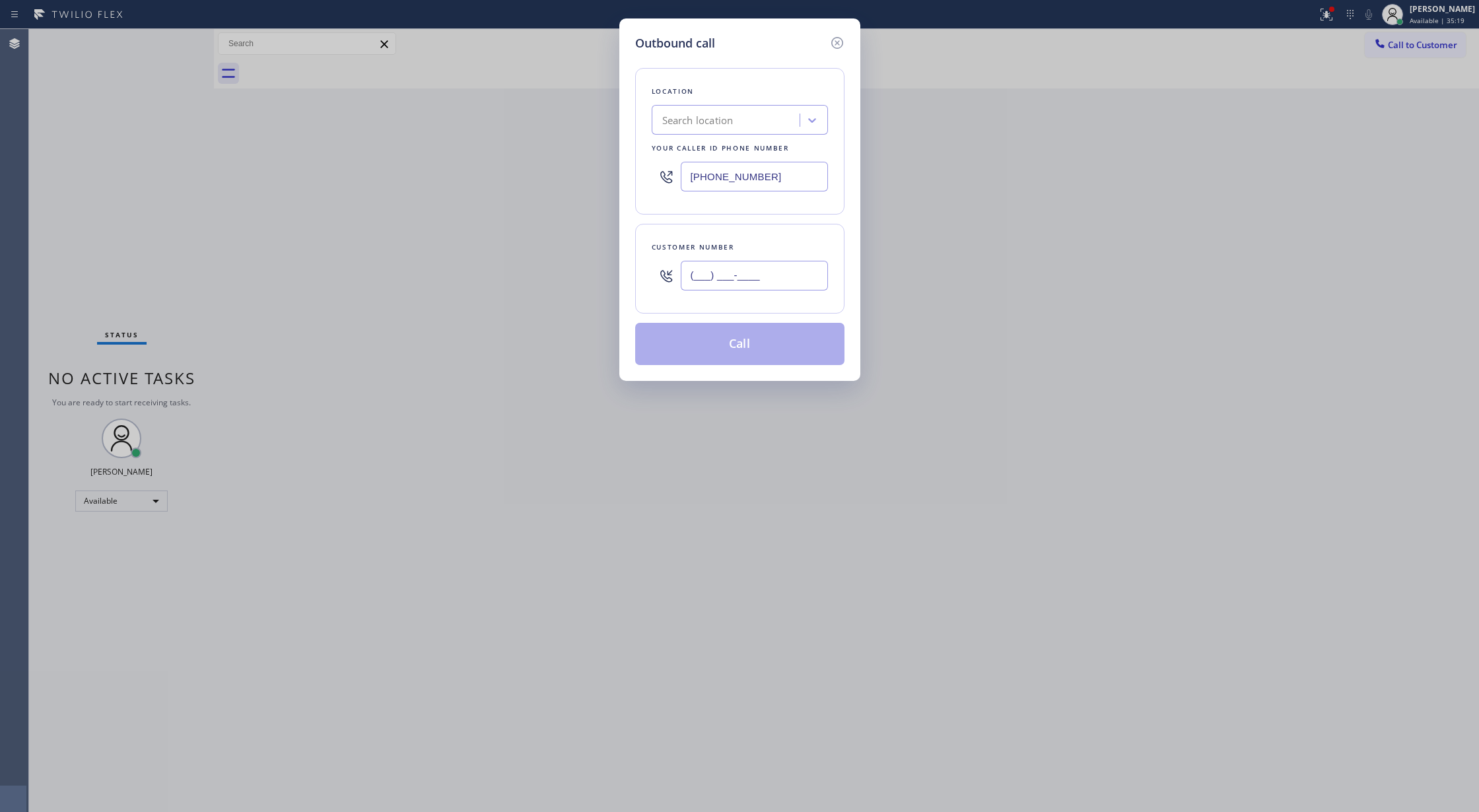
click at [695, 277] on input "(___) ___-____" at bounding box center [754, 276] width 147 height 30
paste input "858) 361-2139"
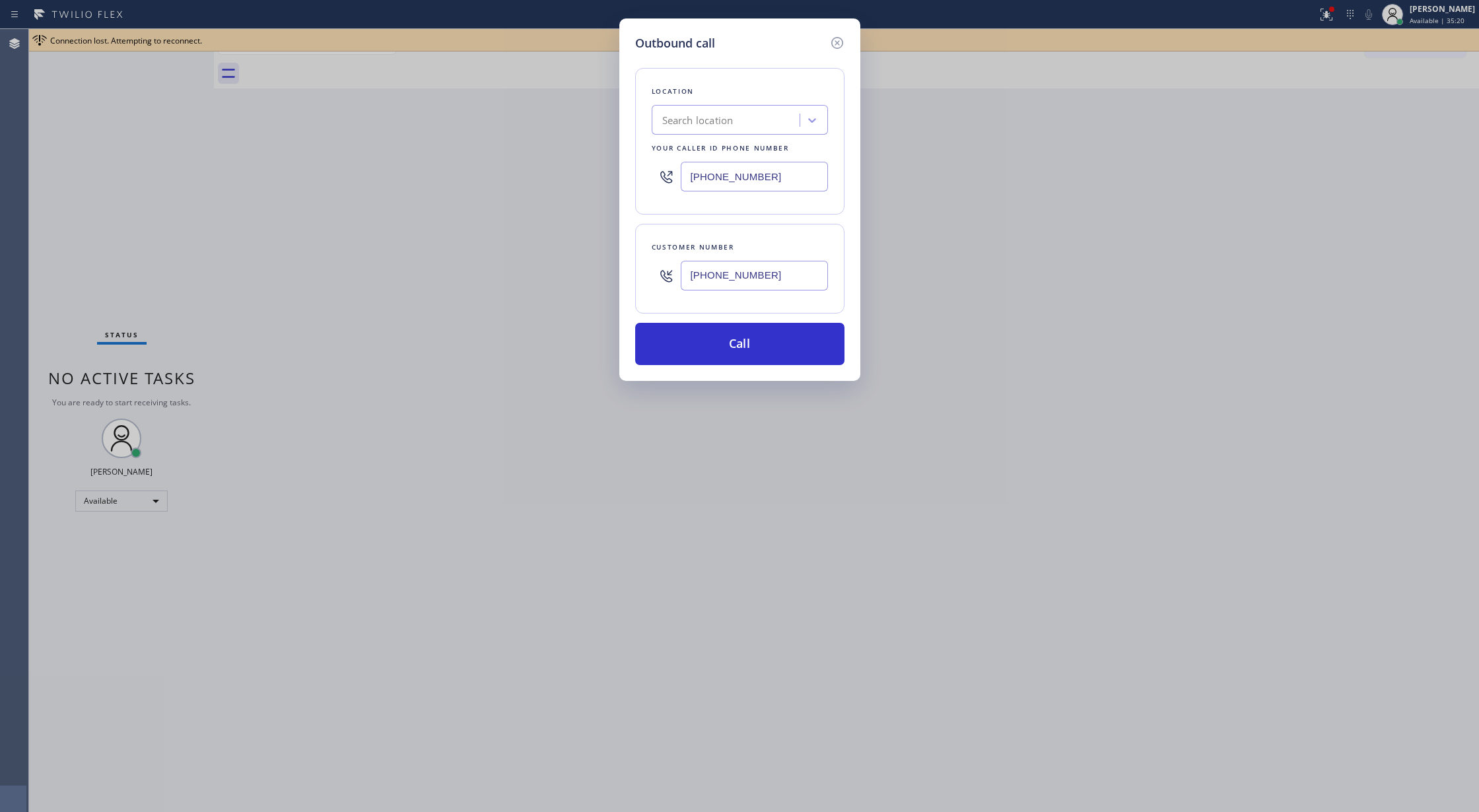
type input "[PHONE_NUMBER]"
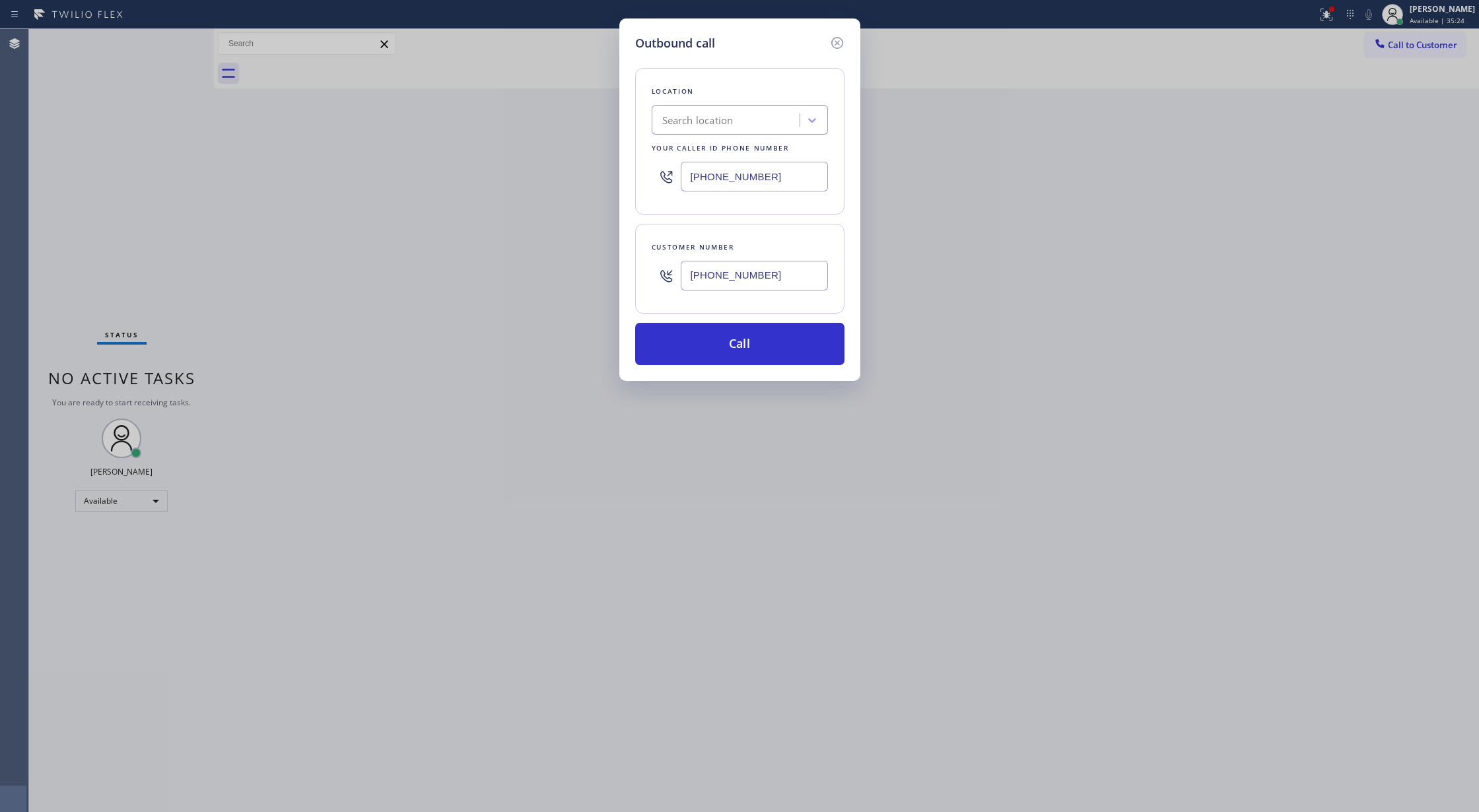
drag, startPoint x: 770, startPoint y: 174, endPoint x: 539, endPoint y: 157, distance: 231.6
click at [556, 161] on div "Outbound call Location Search location Your caller id phone number [PHONE_NUMBE…" at bounding box center [740, 406] width 1479 height 812
paste input "760) 642-6449"
type input "[PHONE_NUMBER]"
drag, startPoint x: 836, startPoint y: 37, endPoint x: 204, endPoint y: 72, distance: 633.0
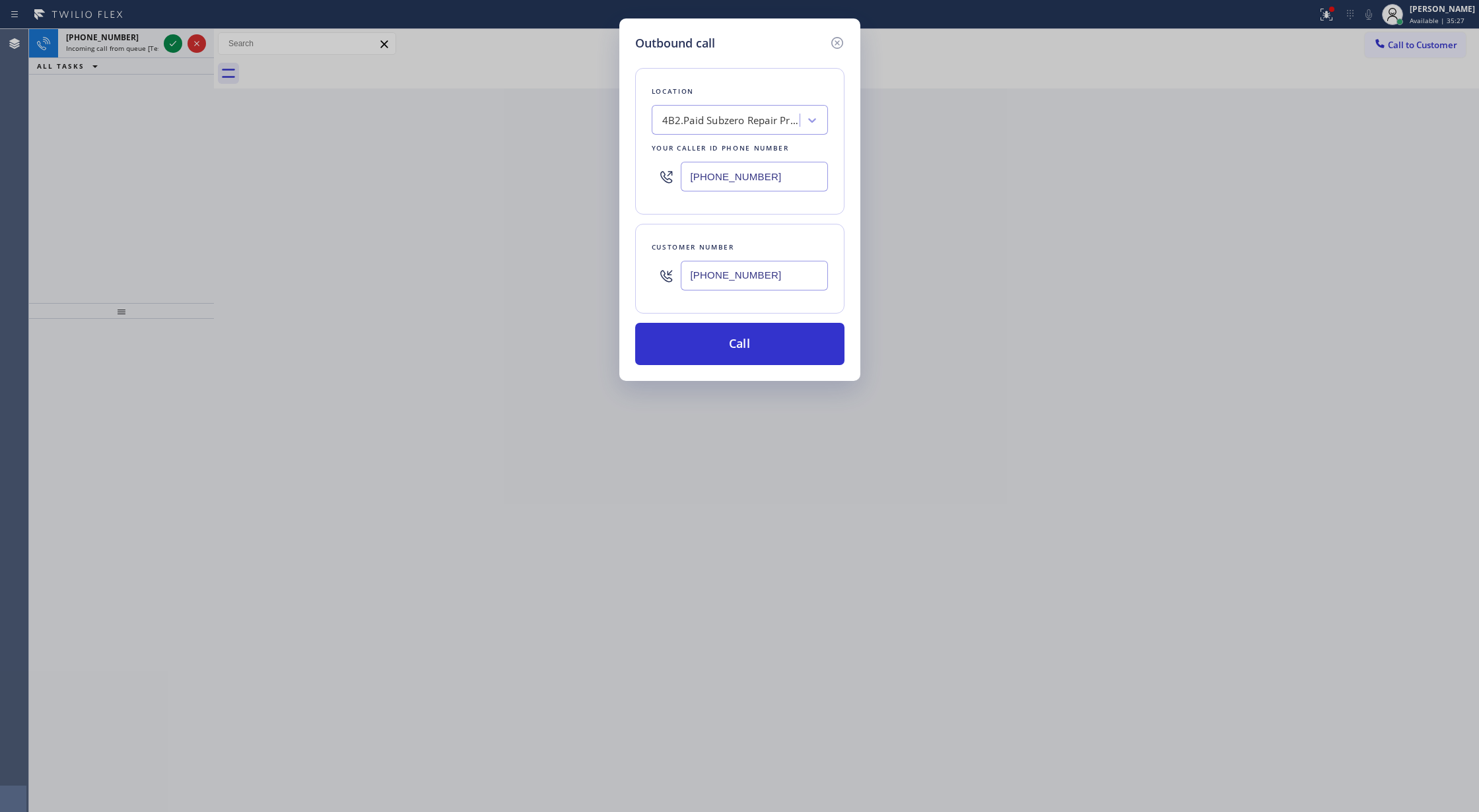
click at [822, 39] on div "Outbound call" at bounding box center [740, 43] width 209 height 18
click at [164, 37] on div "Outbound call Location 4B2.Paid Subzero Repair Professionals Your caller id pho…" at bounding box center [740, 406] width 1479 height 812
click at [831, 43] on icon at bounding box center [836, 42] width 12 height 12
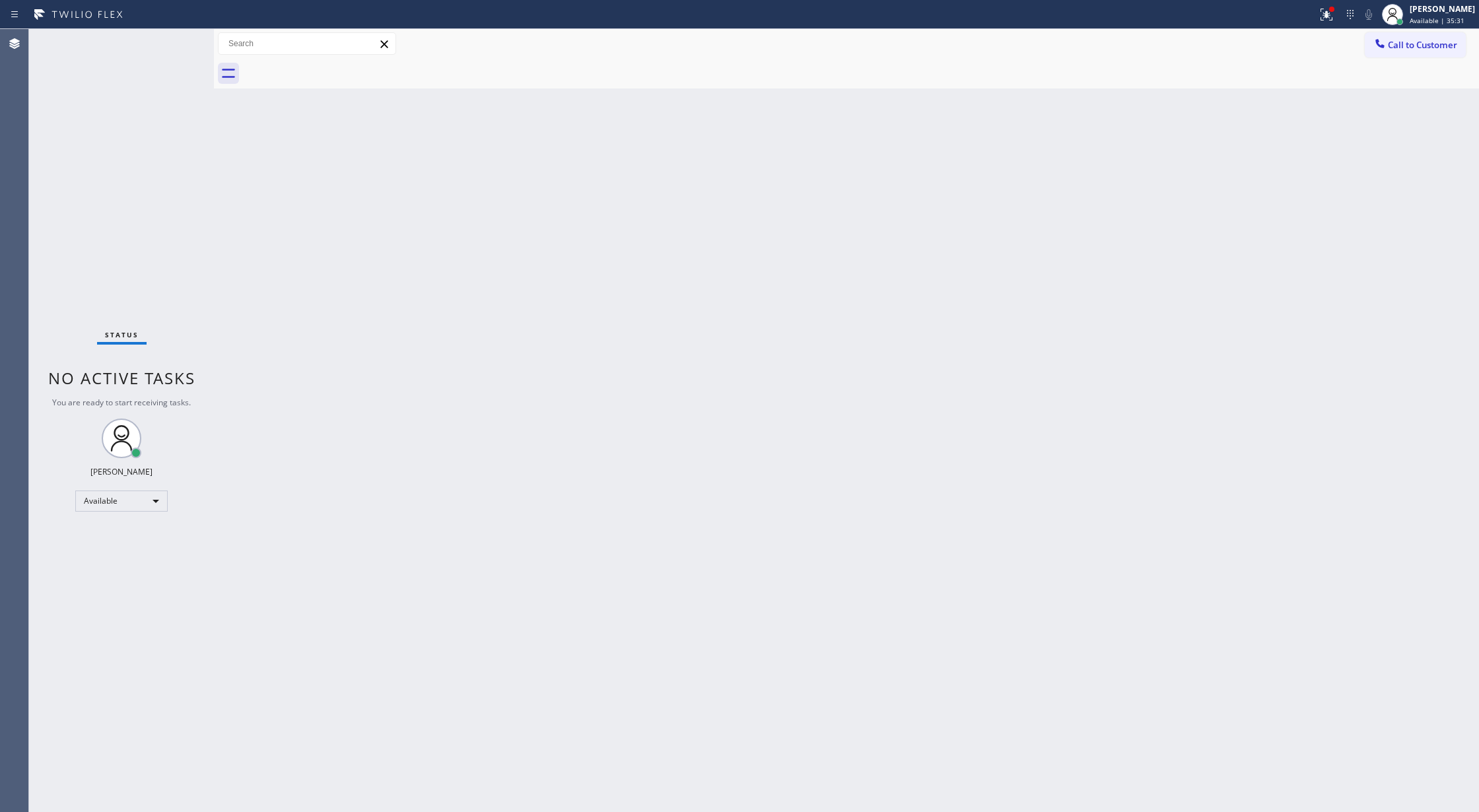
click at [174, 43] on div "Status No active tasks You are ready to start receiving tasks. [PERSON_NAME] Av…" at bounding box center [121, 421] width 185 height 783
click at [174, 43] on icon at bounding box center [173, 44] width 7 height 5
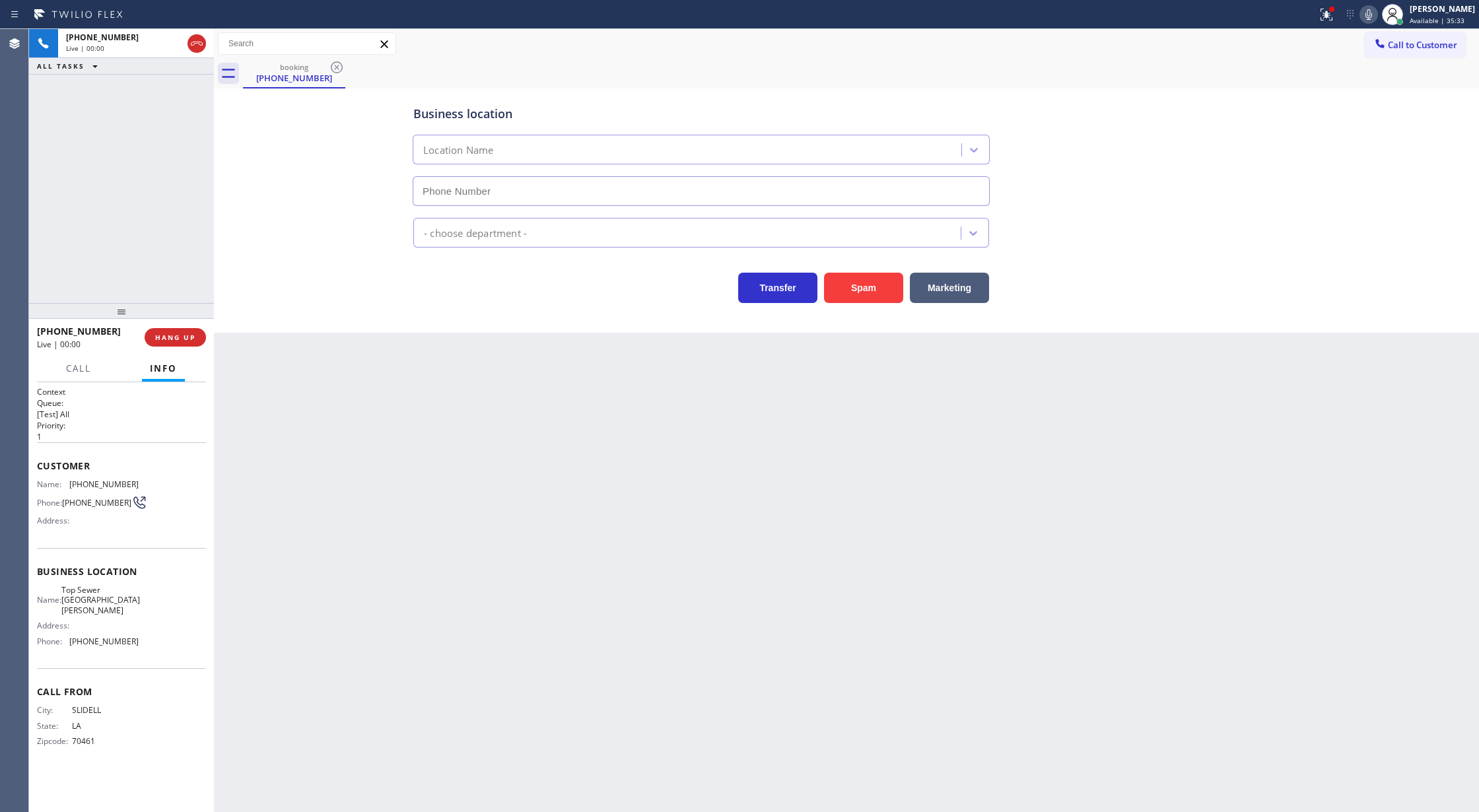
type input "[PHONE_NUMBER]"
click at [882, 277] on button "Spam" at bounding box center [863, 287] width 79 height 31
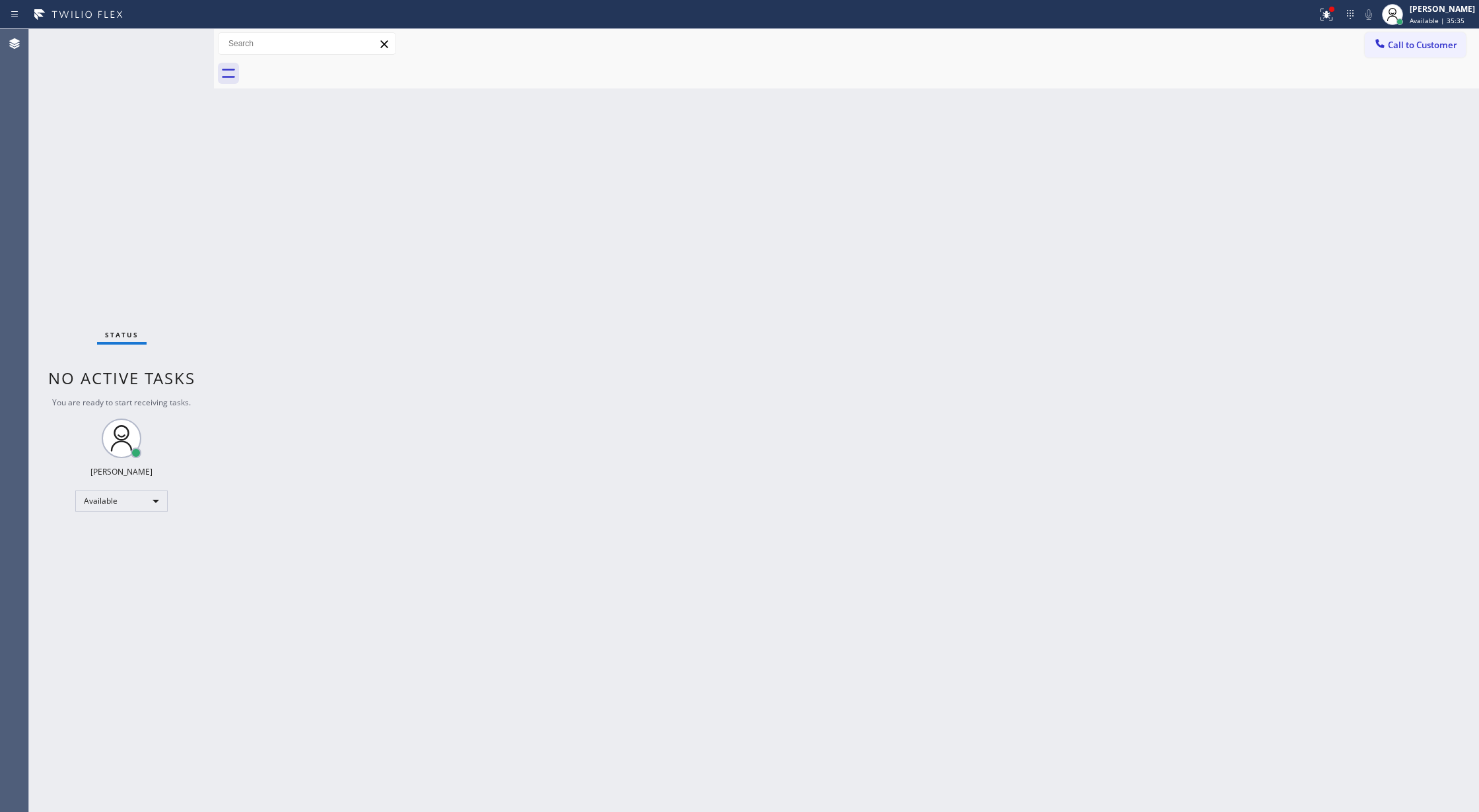
click at [1390, 43] on span "Call to Customer" at bounding box center [1422, 44] width 69 height 12
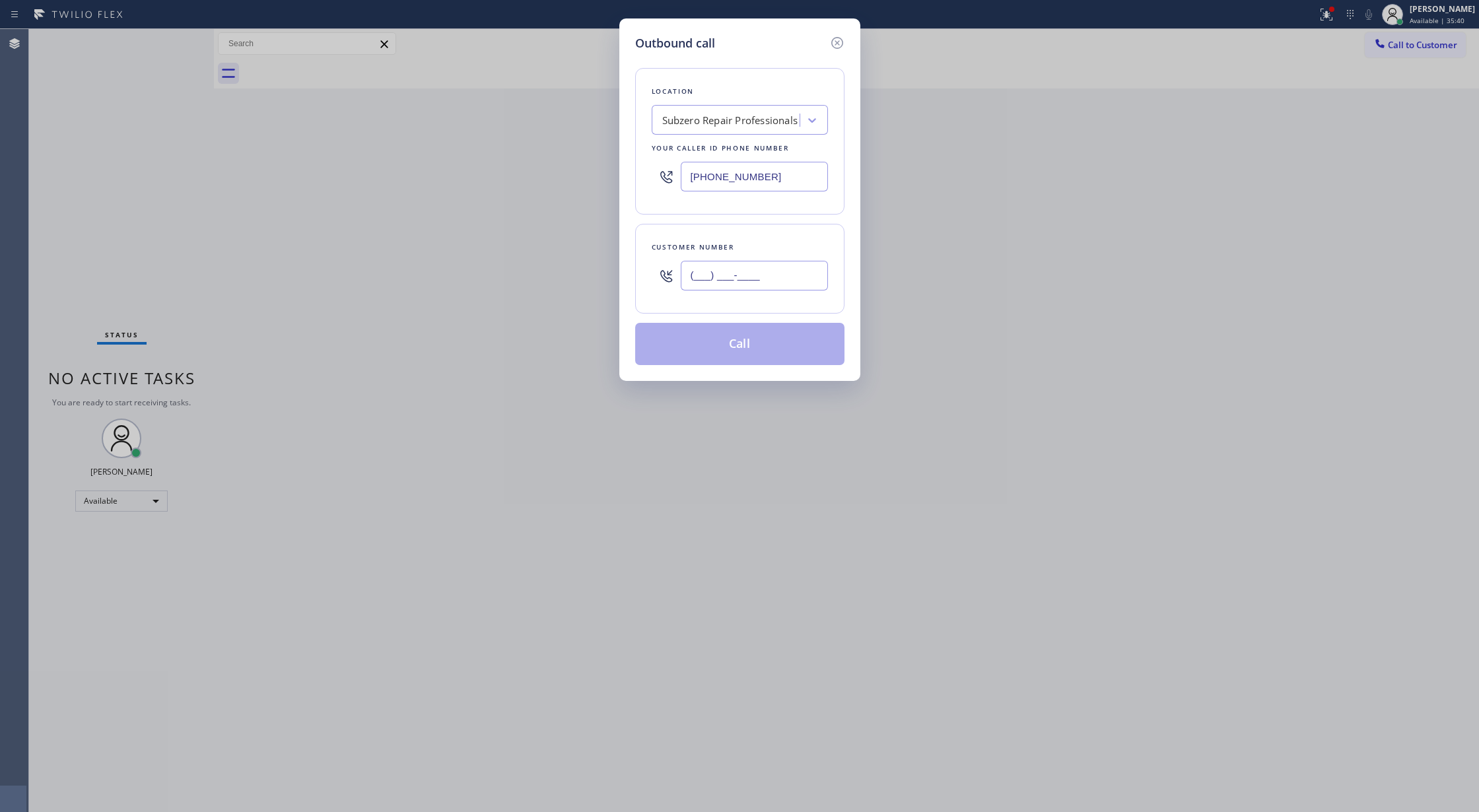
click at [692, 284] on input "(___) ___-____" at bounding box center [754, 276] width 147 height 30
paste input "858) 361-2139"
type input "[PHONE_NUMBER]"
click at [722, 349] on button "Call" at bounding box center [740, 344] width 209 height 42
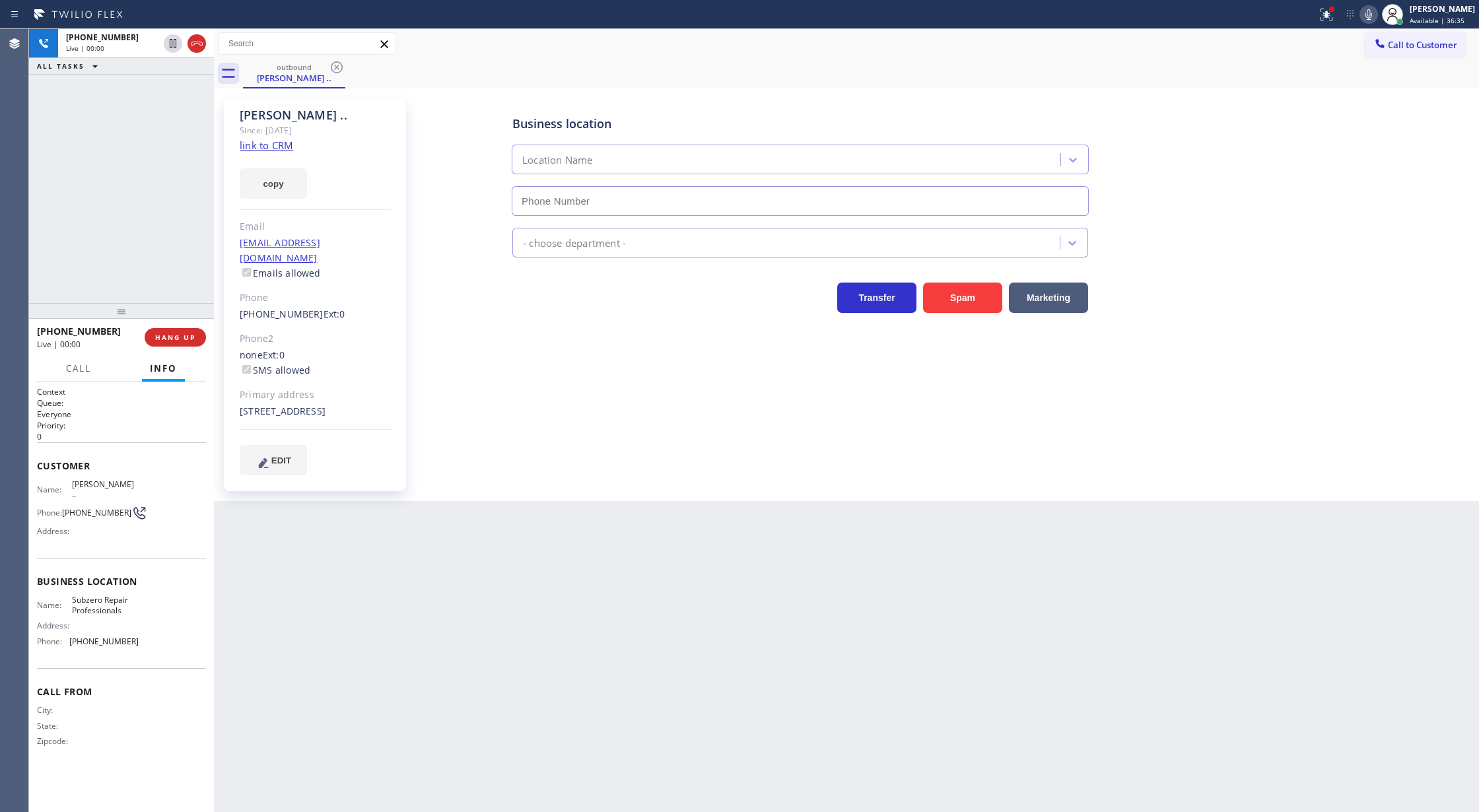
type input "[PHONE_NUMBER]"
click at [191, 43] on icon at bounding box center [196, 43] width 16 height 16
click at [164, 338] on span "COMPLETE" at bounding box center [172, 338] width 46 height 10
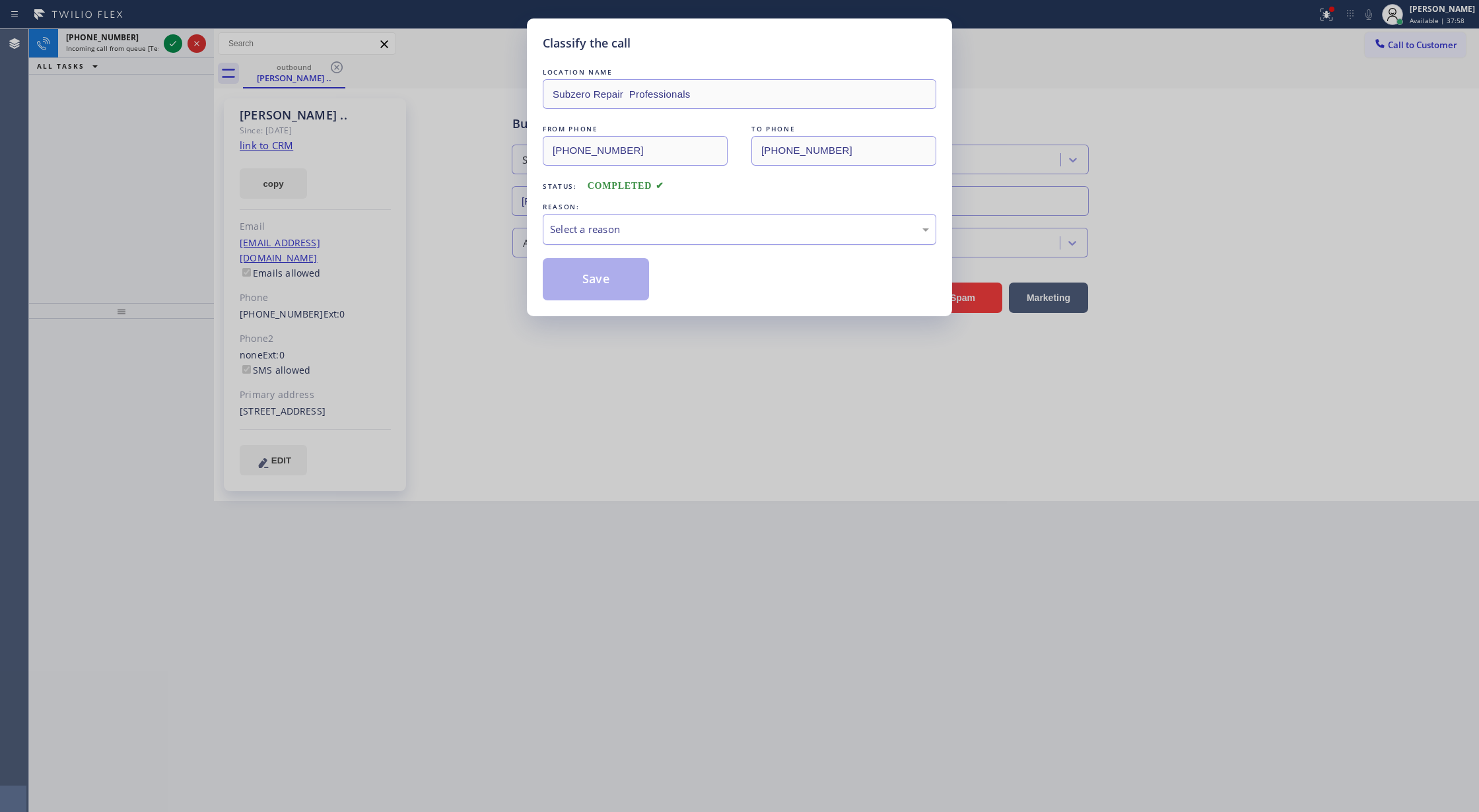
click at [606, 237] on div "Select a reason" at bounding box center [740, 229] width 379 height 15
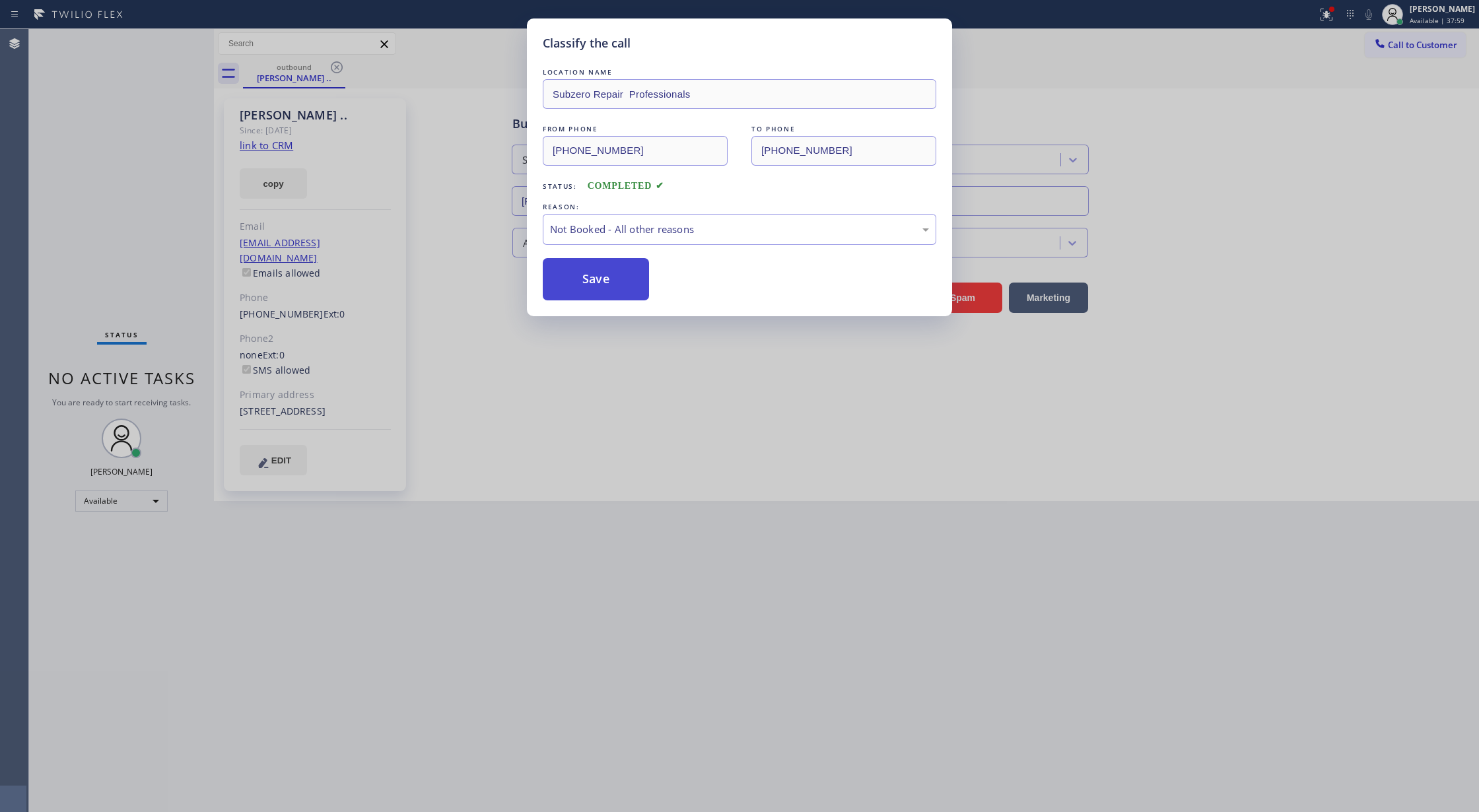
click at [588, 278] on button "Save" at bounding box center [596, 279] width 106 height 42
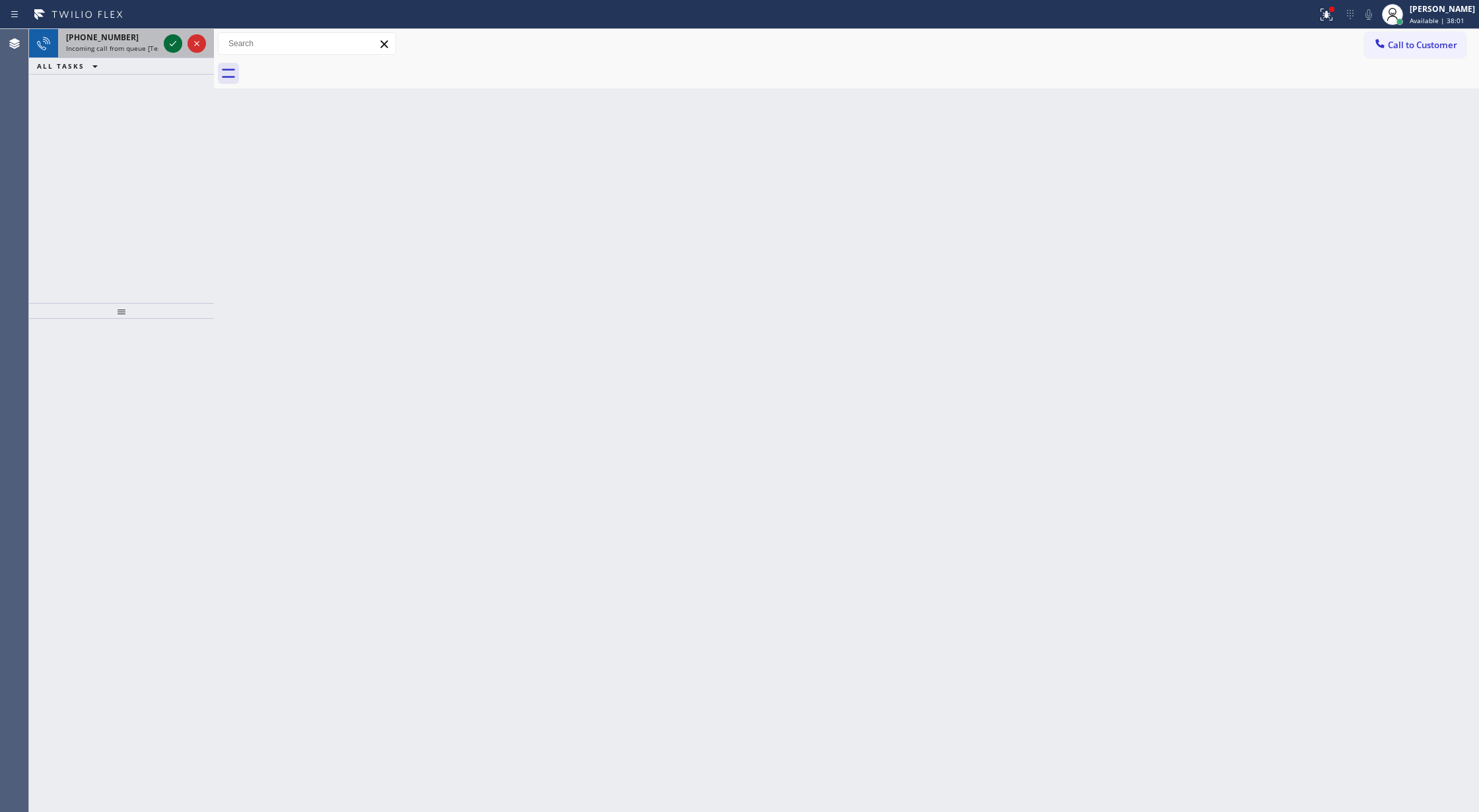
click at [173, 38] on icon at bounding box center [172, 43] width 16 height 16
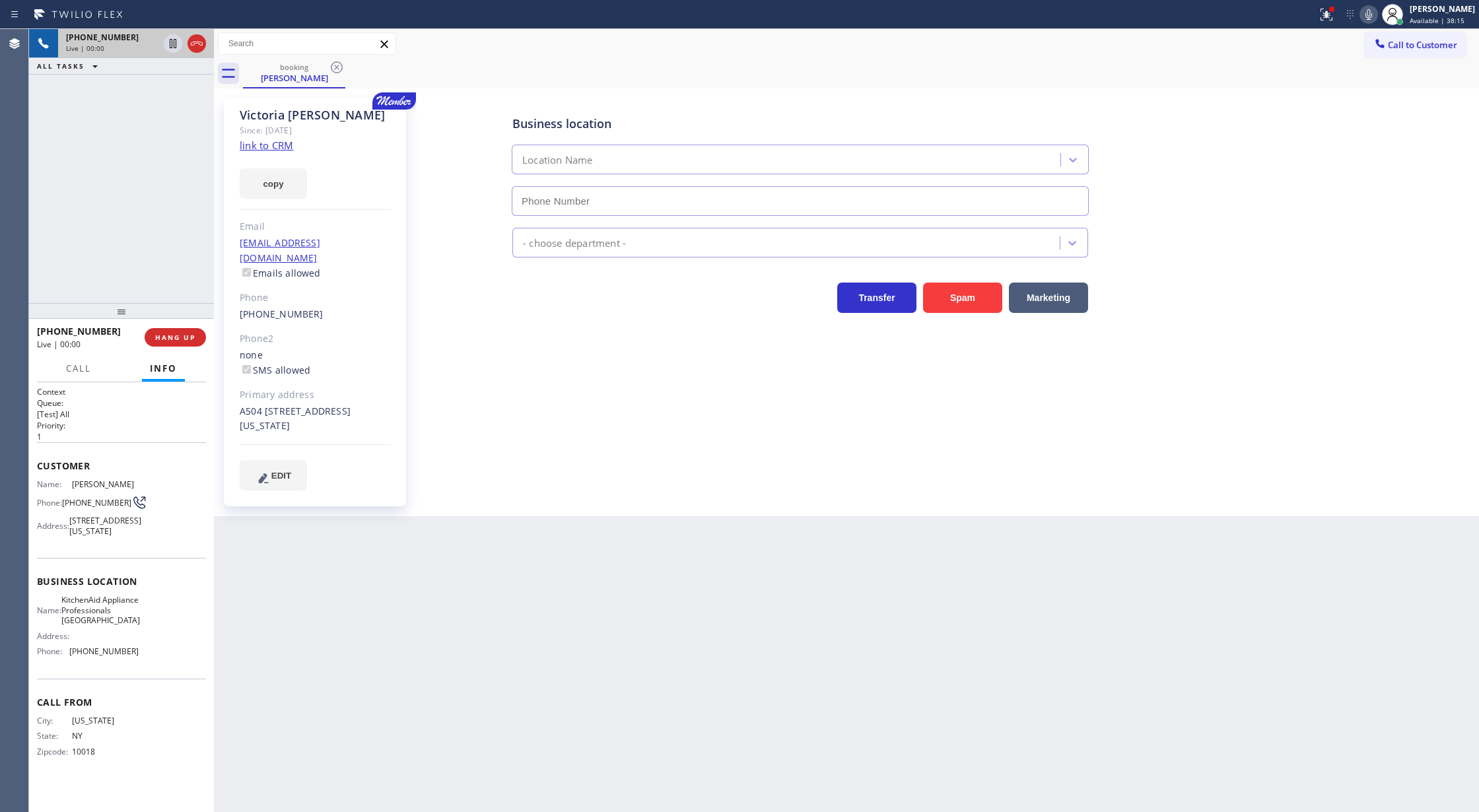
type input "[PHONE_NUMBER]"
click at [260, 143] on link "link to CRM" at bounding box center [266, 145] width 54 height 13
click at [1374, 17] on icon at bounding box center [1368, 14] width 16 height 16
click at [168, 49] on icon at bounding box center [172, 43] width 16 height 16
drag, startPoint x: 1376, startPoint y: 12, endPoint x: 1350, endPoint y: 16, distance: 26.3
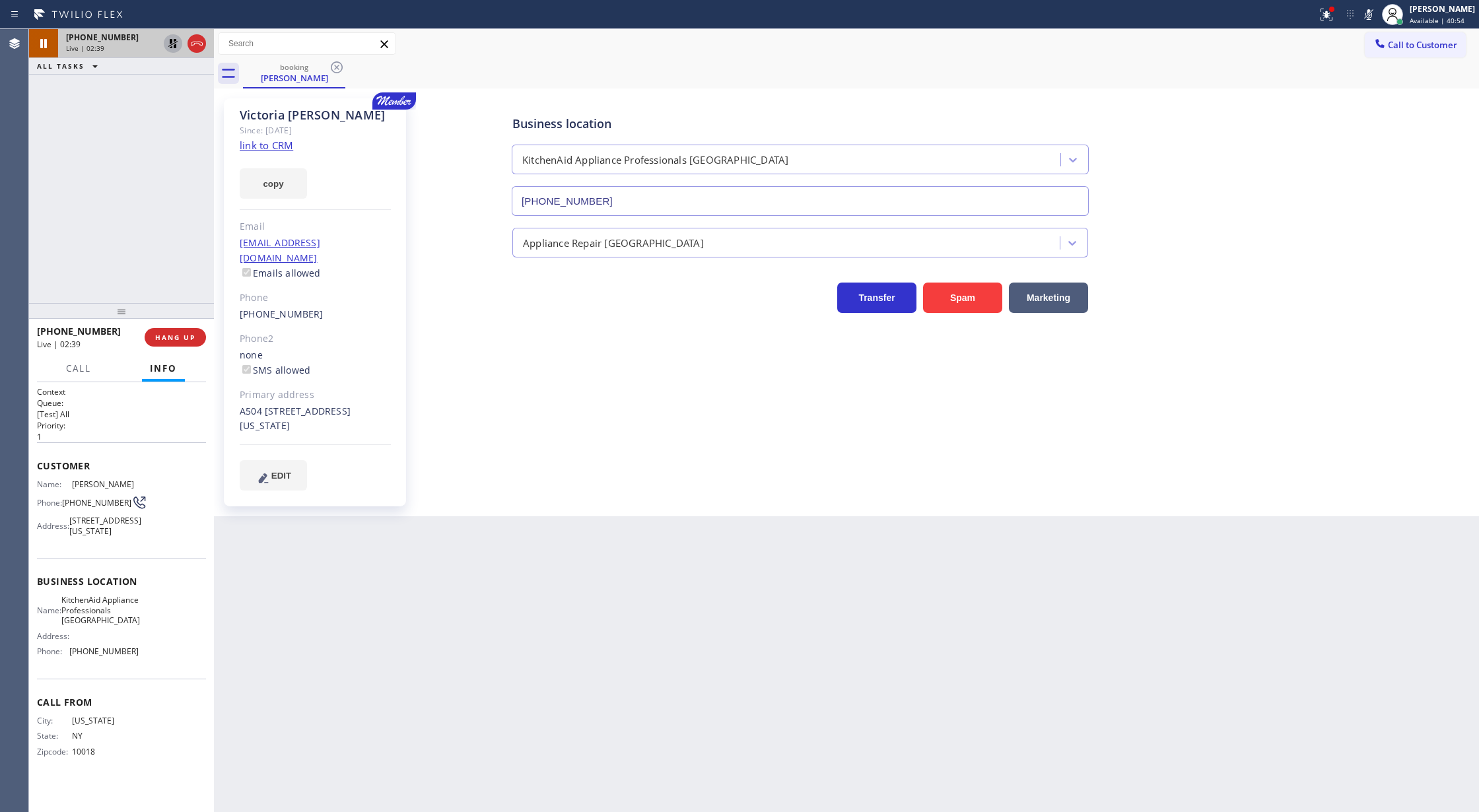
click at [1376, 12] on icon at bounding box center [1368, 14] width 16 height 16
click at [172, 45] on icon at bounding box center [173, 44] width 10 height 10
click at [132, 207] on div "[PHONE_NUMBER] Live | 02:59 ALL TASKS ALL TASKS ACTIVE TASKS TASKS IN WRAP UP" at bounding box center [121, 166] width 185 height 274
click at [195, 49] on icon at bounding box center [196, 43] width 16 height 16
click at [164, 331] on button "COMPLETE" at bounding box center [173, 337] width 67 height 18
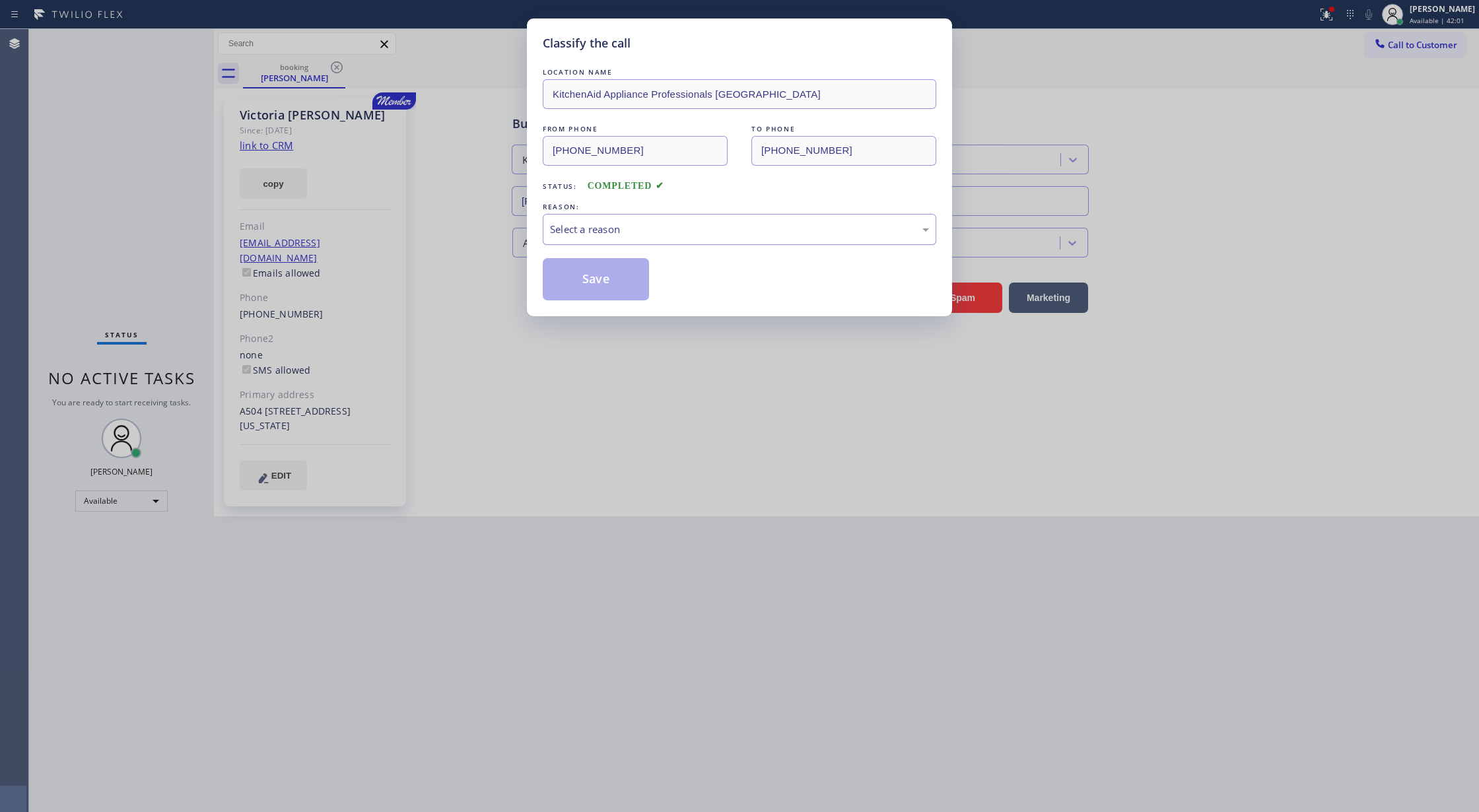
click at [640, 236] on div "Select a reason" at bounding box center [740, 229] width 379 height 15
click at [592, 280] on button "Save" at bounding box center [596, 279] width 106 height 42
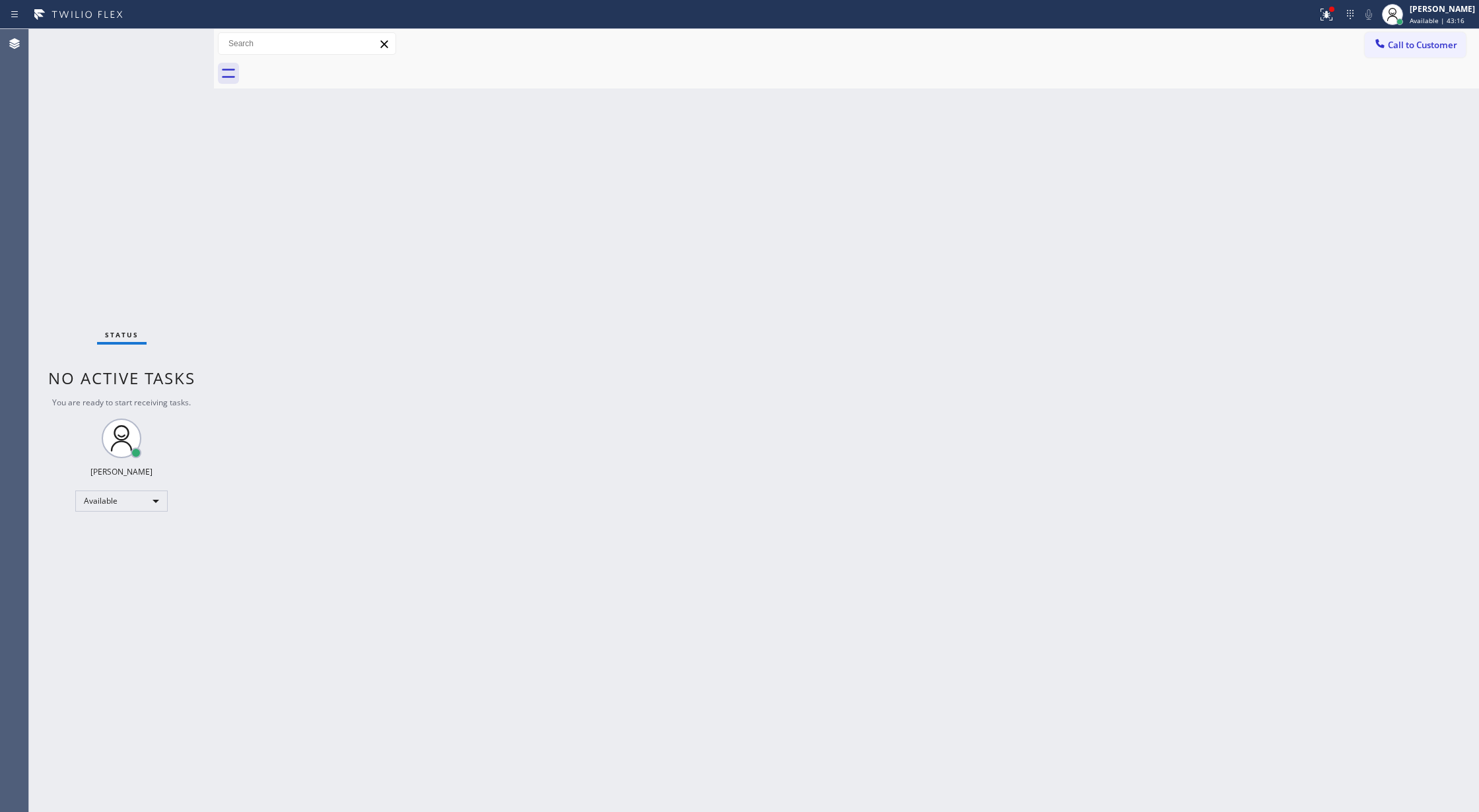
click at [176, 44] on div "Status No active tasks You are ready to start receiving tasks. [PERSON_NAME] Av…" at bounding box center [121, 421] width 185 height 783
click at [172, 38] on div "Status No active tasks You are ready to start receiving tasks. [PERSON_NAME] Av…" at bounding box center [121, 421] width 185 height 783
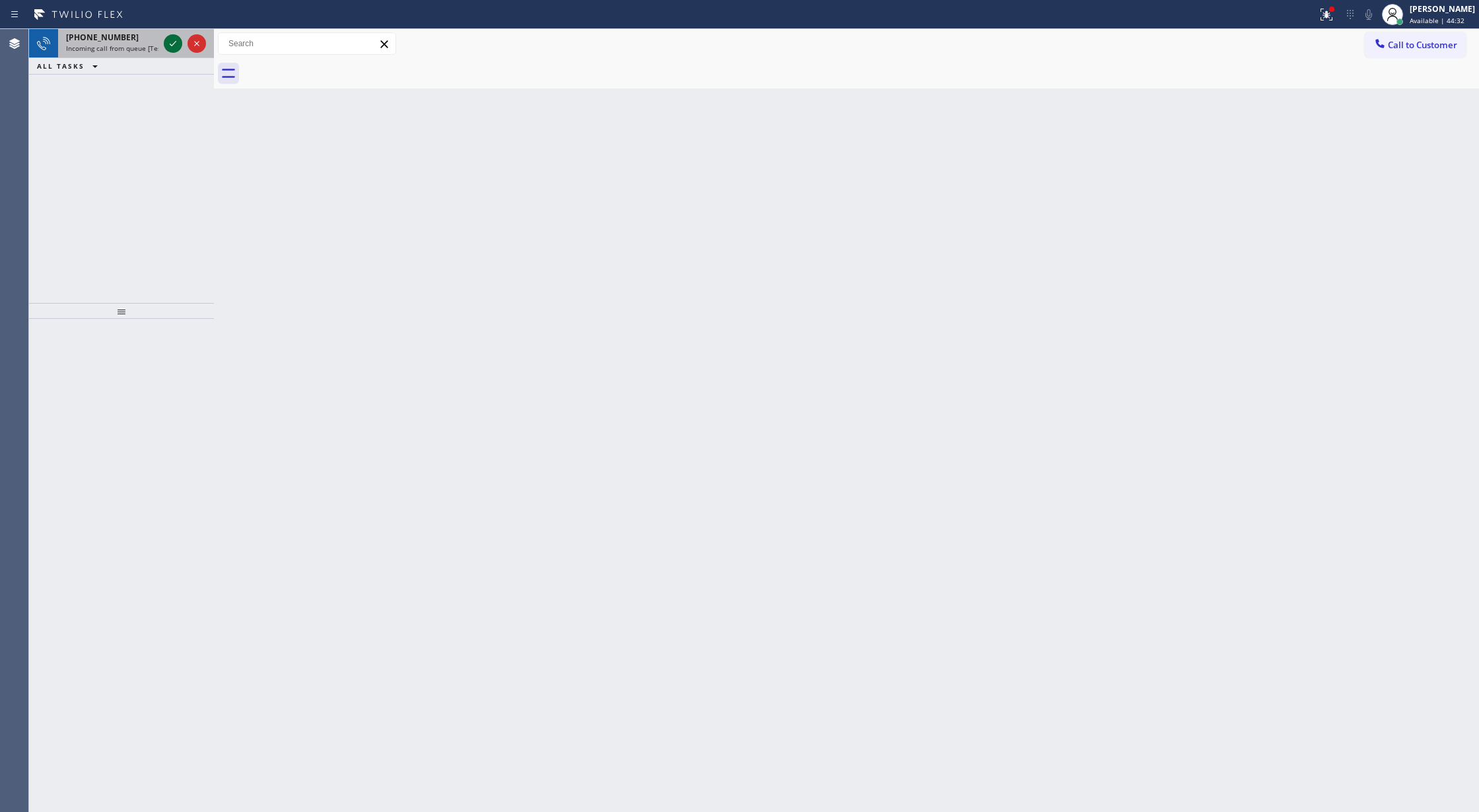
click at [178, 37] on icon at bounding box center [172, 43] width 16 height 16
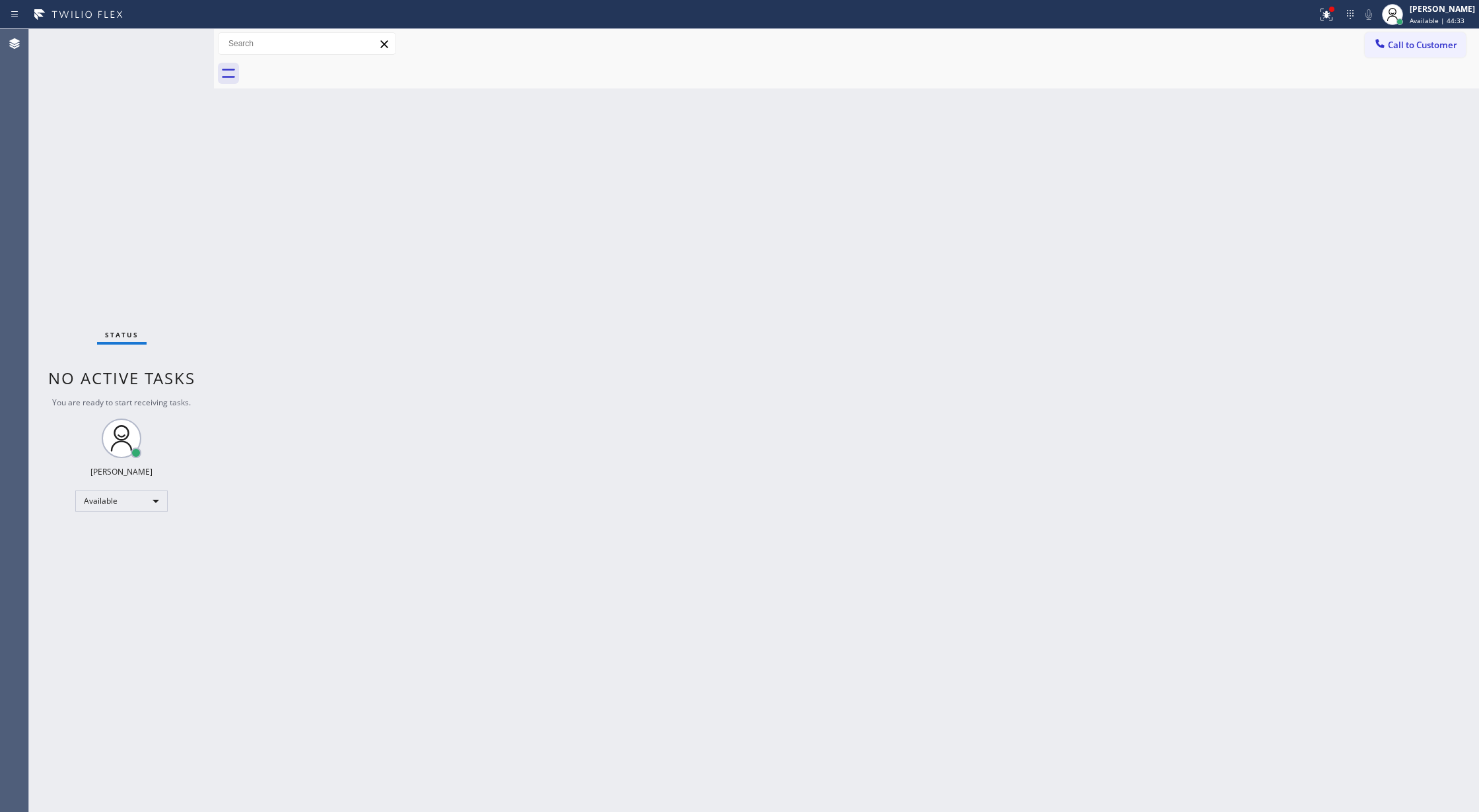
click at [172, 40] on div "Status No active tasks You are ready to start receiving tasks. [PERSON_NAME] Av…" at bounding box center [121, 421] width 185 height 783
click at [172, 44] on div "Status No active tasks You are ready to start receiving tasks. [PERSON_NAME] Av…" at bounding box center [121, 421] width 185 height 783
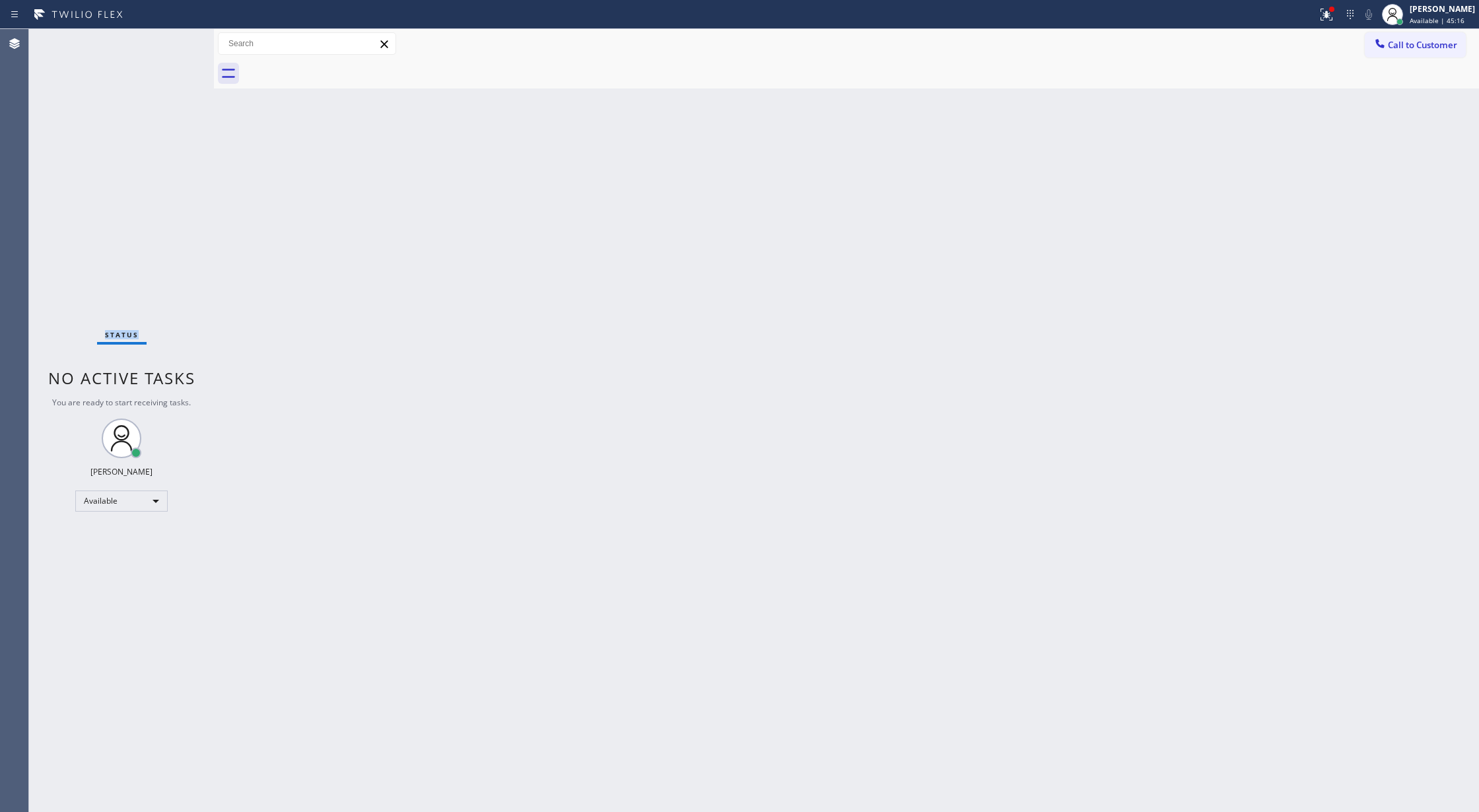
click at [172, 44] on div "Status No active tasks You are ready to start receiving tasks. [PERSON_NAME] Av…" at bounding box center [121, 421] width 185 height 783
click at [168, 50] on div "Status No active tasks You are ready to start receiving tasks. [PERSON_NAME] Av…" at bounding box center [121, 421] width 185 height 783
click at [169, 44] on div "Status No active tasks You are ready to start receiving tasks. [PERSON_NAME] Av…" at bounding box center [121, 421] width 185 height 783
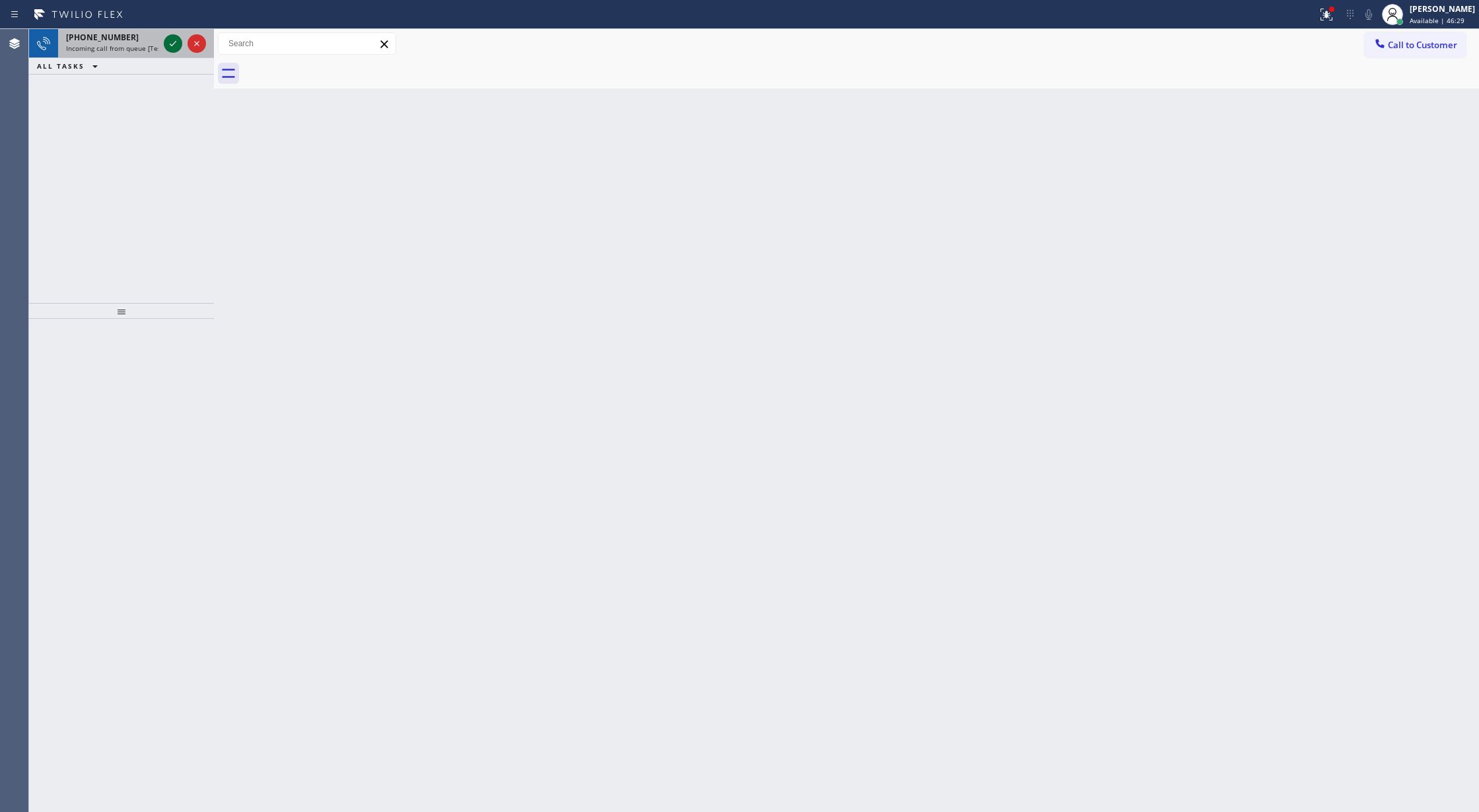
click at [178, 35] on icon at bounding box center [172, 43] width 16 height 16
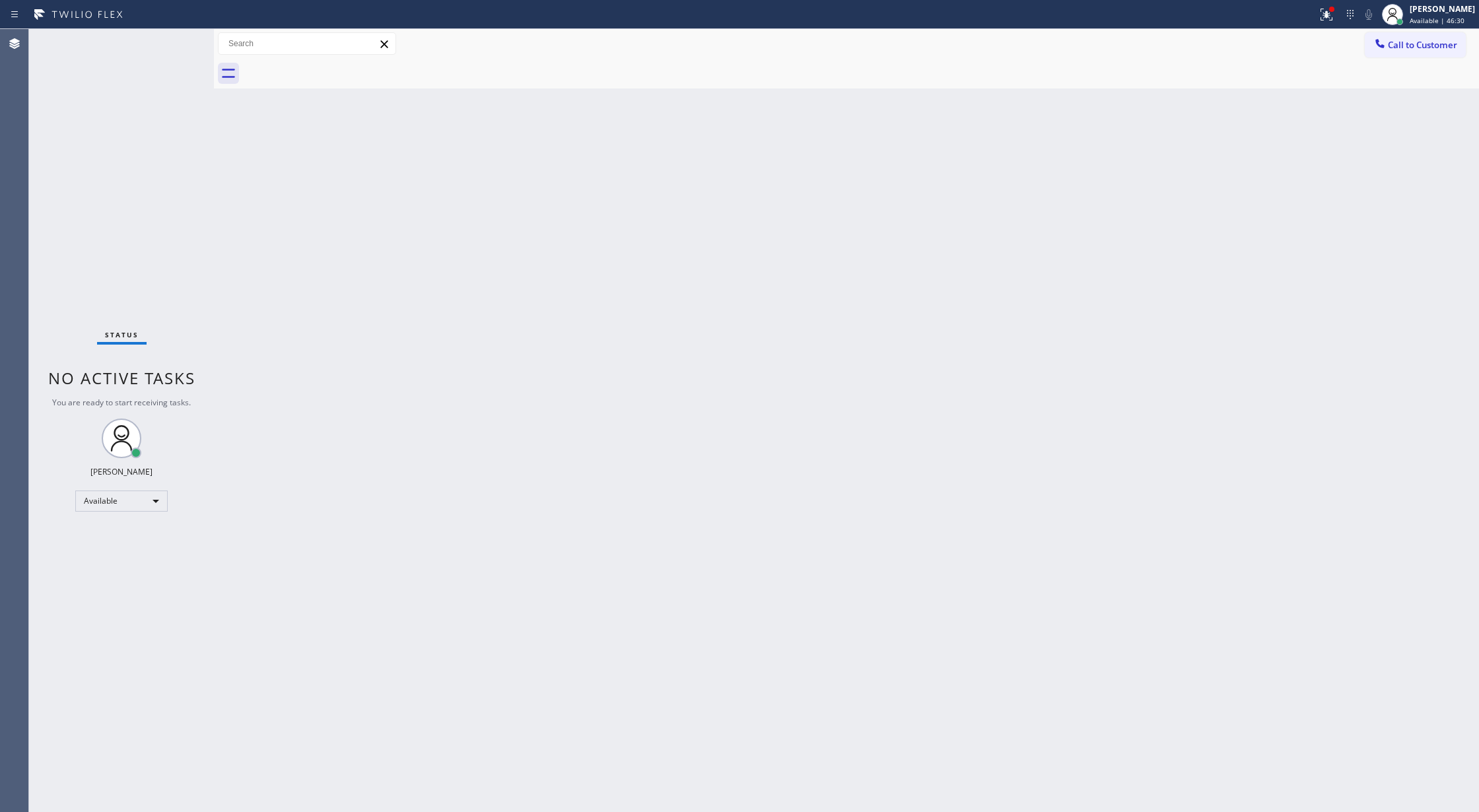
click at [172, 46] on div "Status No active tasks You are ready to start receiving tasks. [PERSON_NAME] Av…" at bounding box center [121, 421] width 185 height 783
click at [176, 46] on div "Status No active tasks You are ready to start receiving tasks. [PERSON_NAME] Av…" at bounding box center [121, 421] width 185 height 783
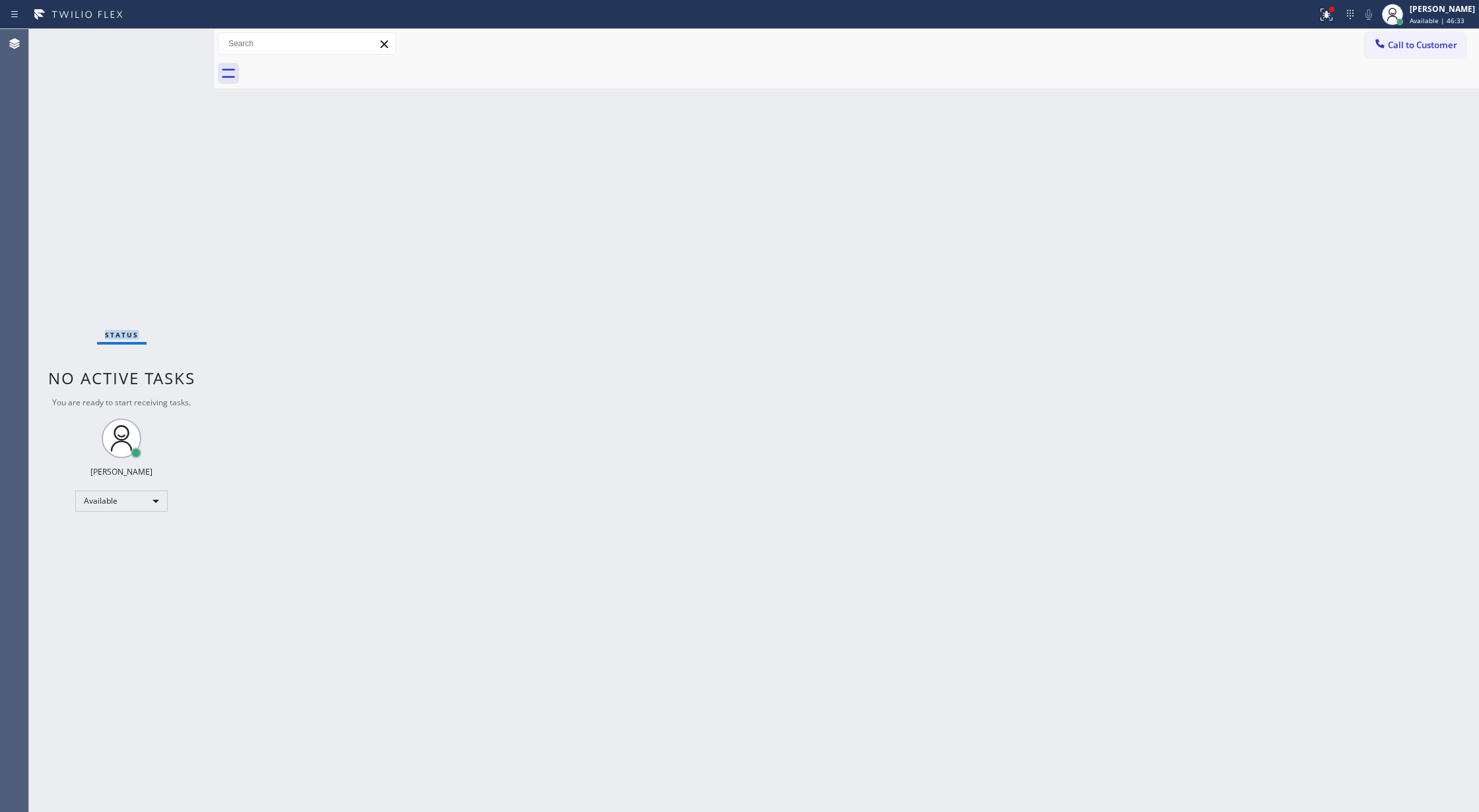
click at [175, 46] on div "Status No active tasks You are ready to start receiving tasks. [PERSON_NAME] Av…" at bounding box center [121, 421] width 185 height 783
click at [176, 45] on div "Status No active tasks You are ready to start receiving tasks. [PERSON_NAME] Av…" at bounding box center [121, 421] width 185 height 783
click at [176, 38] on div "Status No active tasks You are ready to start receiving tasks. [PERSON_NAME] Av…" at bounding box center [121, 421] width 185 height 783
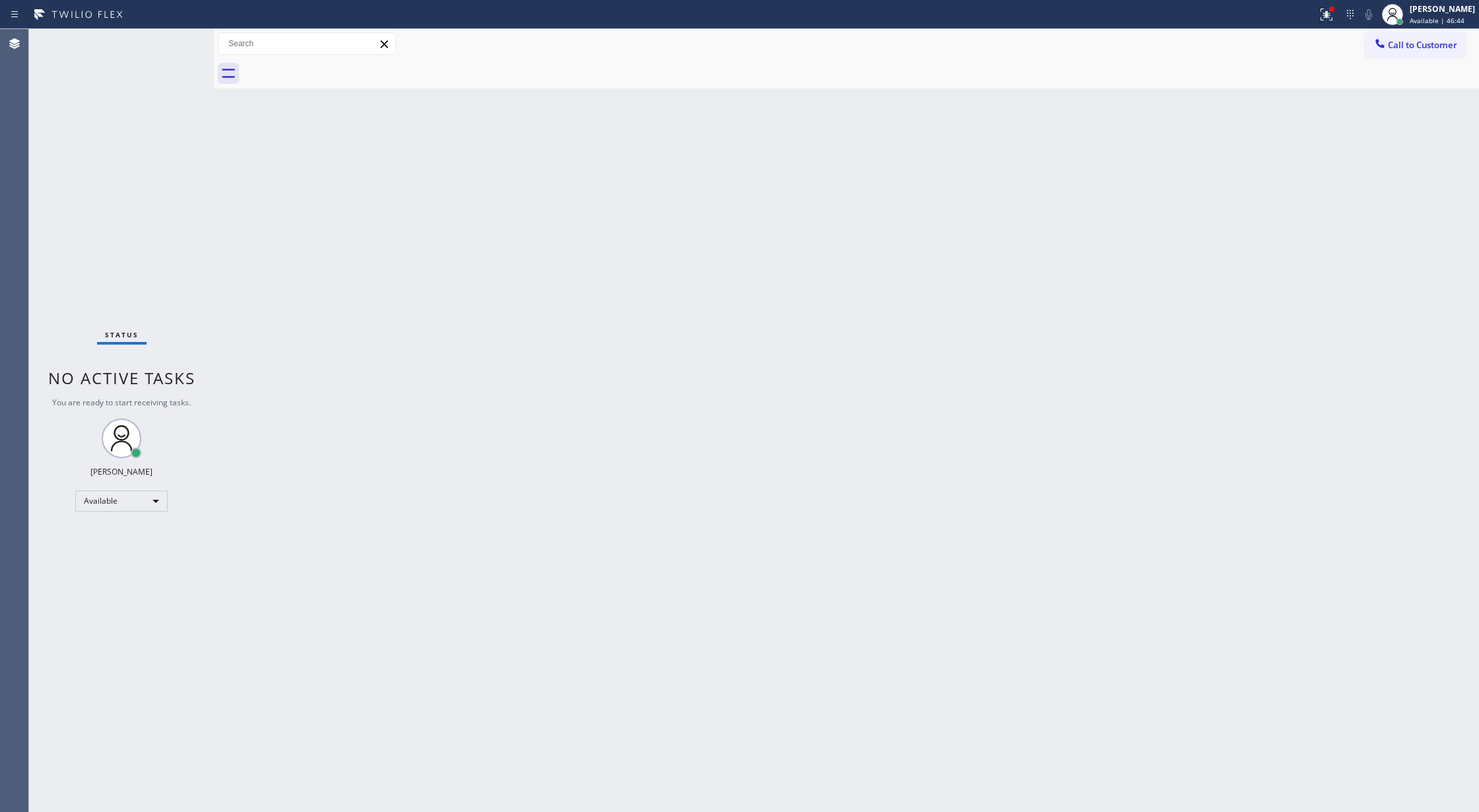
click at [177, 39] on div "Status No active tasks You are ready to start receiving tasks. [PERSON_NAME] Av…" at bounding box center [121, 421] width 185 height 783
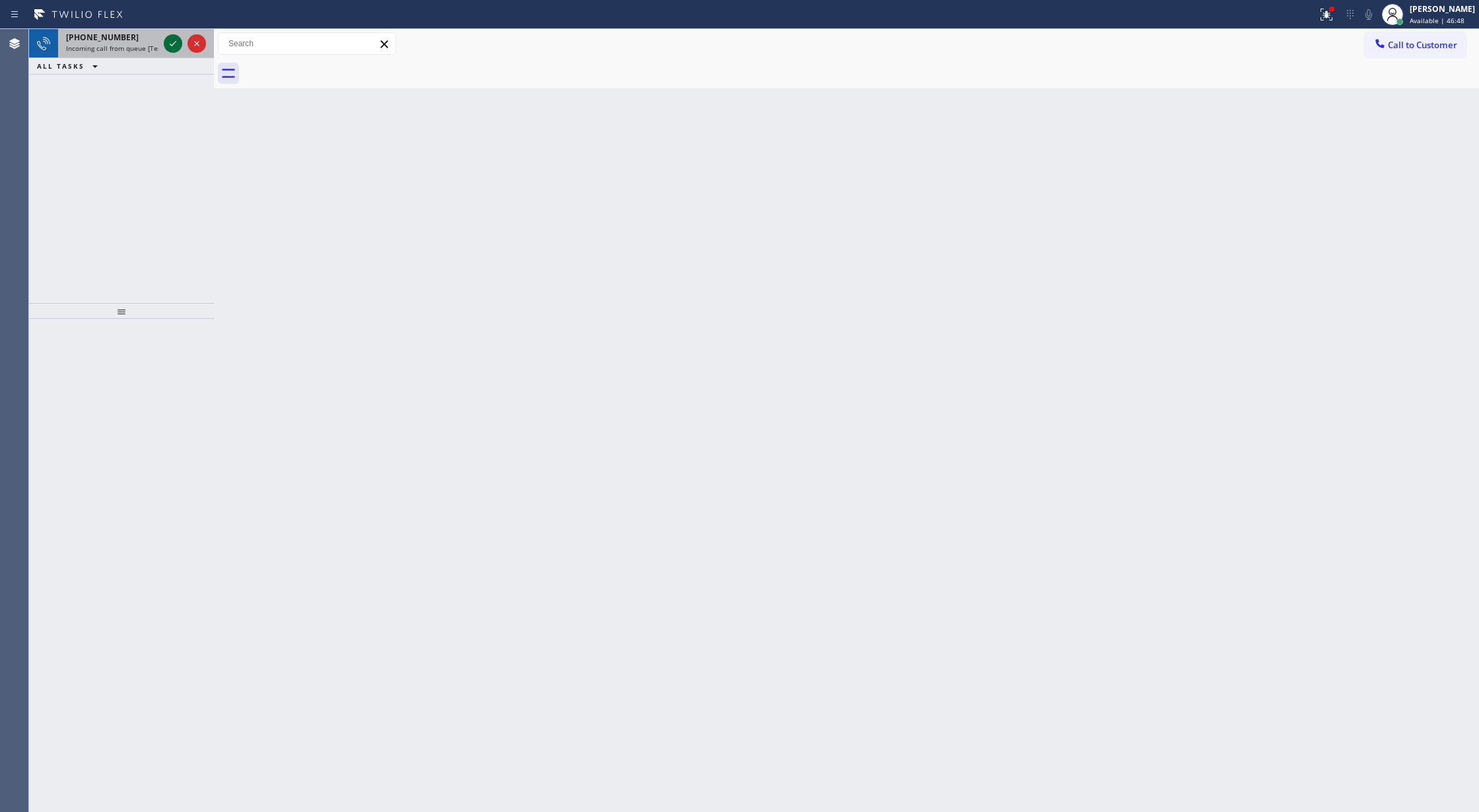
click at [177, 39] on icon at bounding box center [172, 43] width 16 height 16
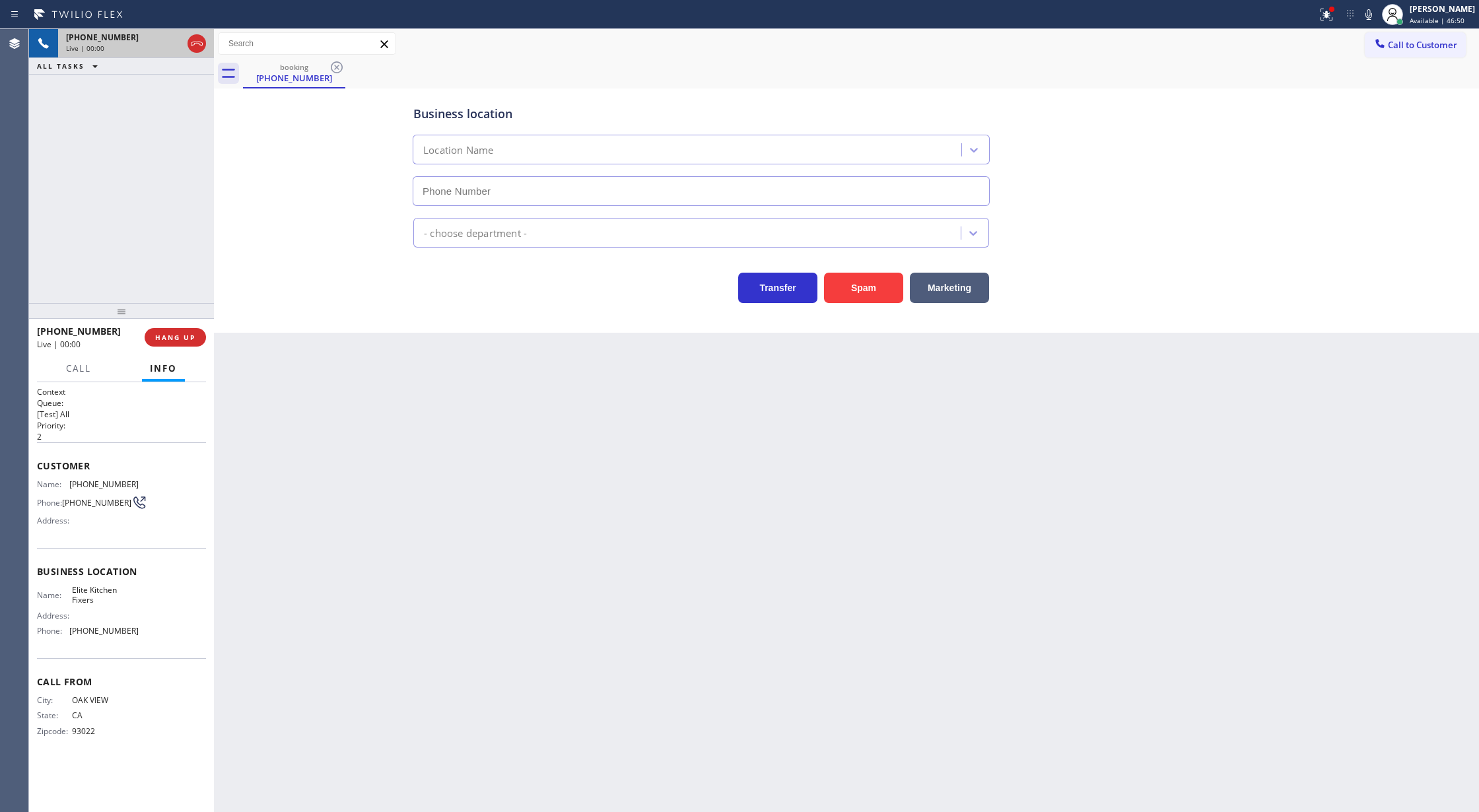
type input "[PHONE_NUMBER]"
click at [845, 285] on button "Spam" at bounding box center [863, 287] width 79 height 31
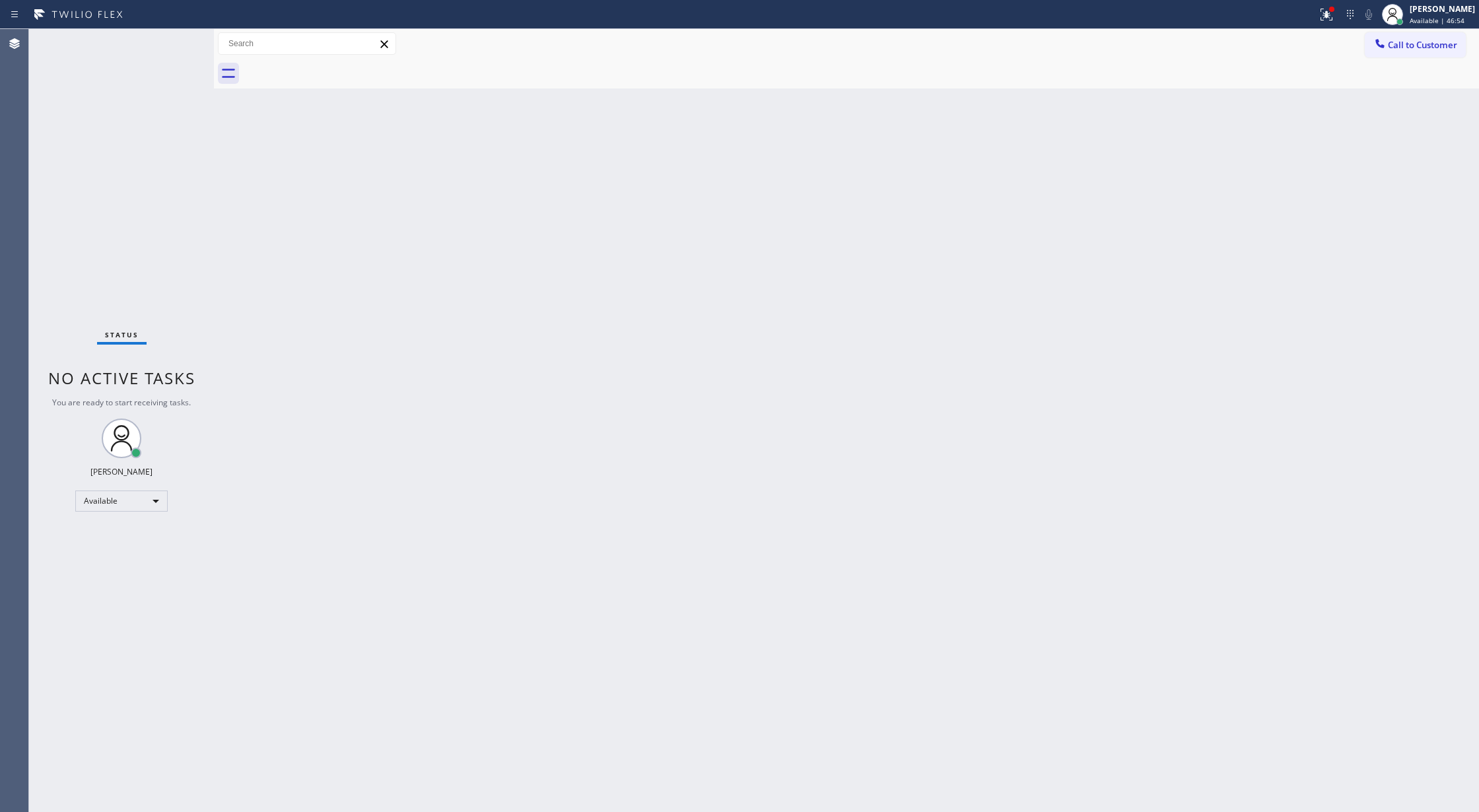
click at [164, 44] on div "Status No active tasks You are ready to start receiving tasks. [PERSON_NAME] Av…" at bounding box center [121, 421] width 185 height 783
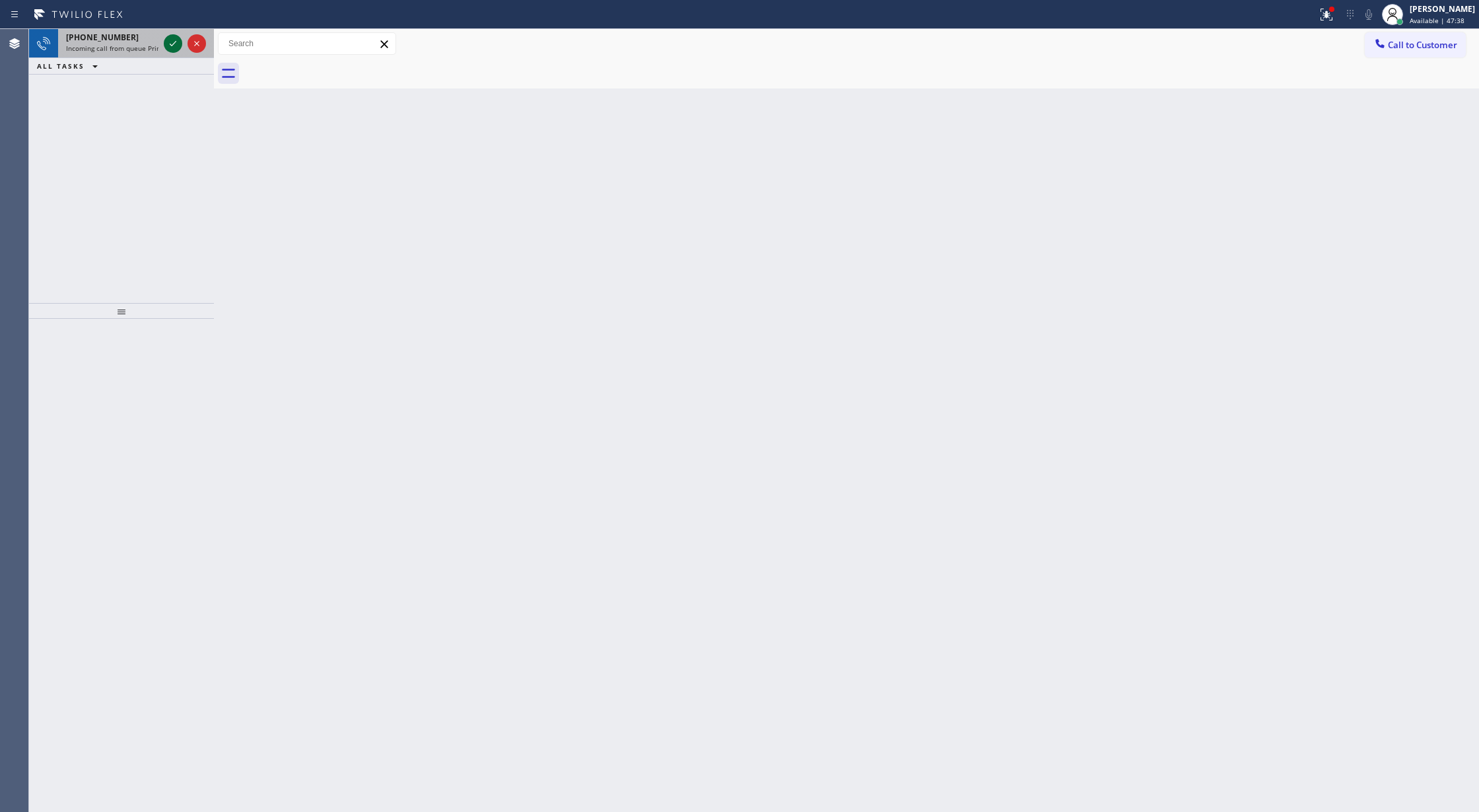
click at [172, 46] on icon at bounding box center [173, 44] width 7 height 5
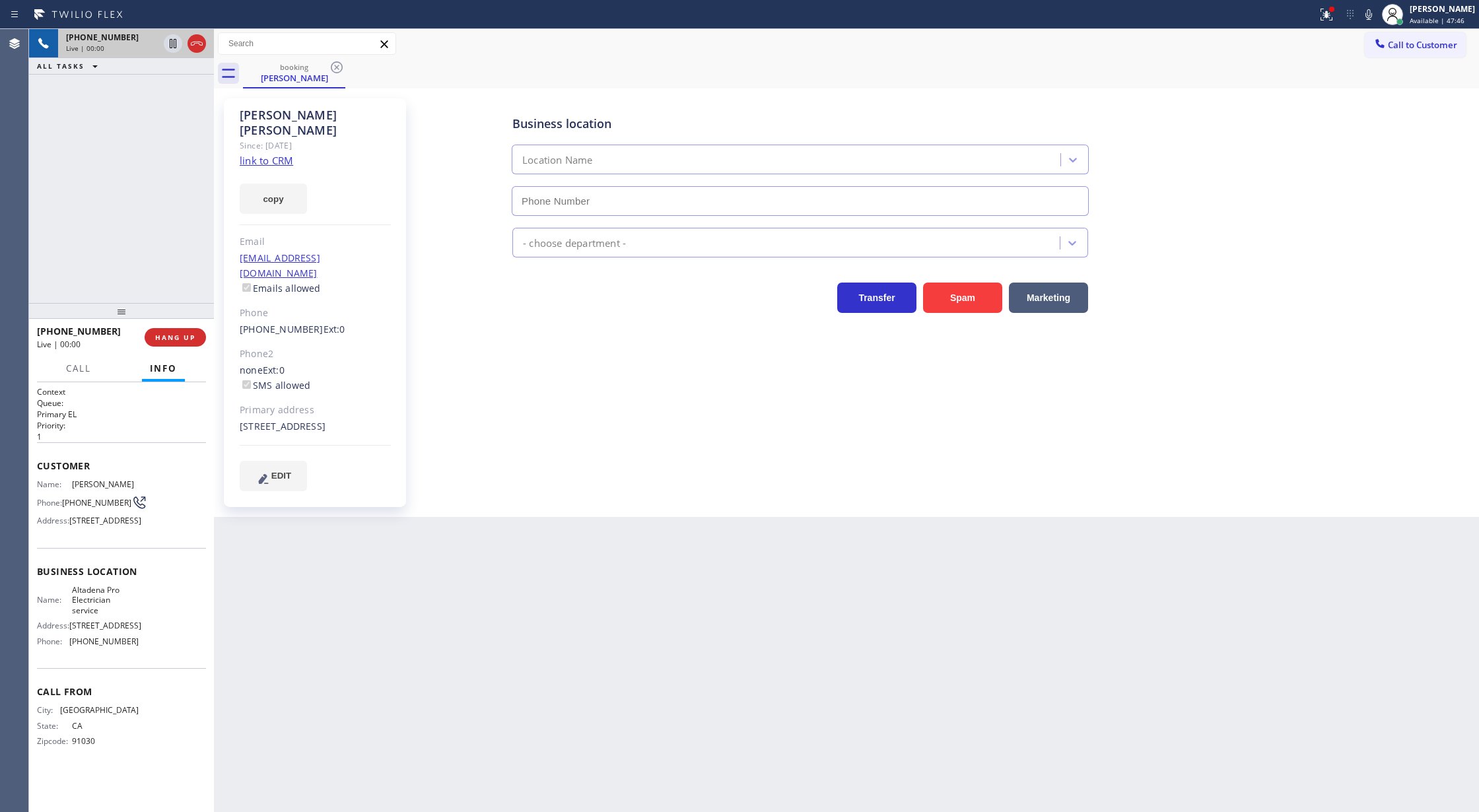
type input "[PHONE_NUMBER]"
click at [271, 154] on link "link to CRM" at bounding box center [266, 160] width 54 height 13
click at [193, 43] on icon at bounding box center [196, 43] width 16 height 16
click at [170, 338] on span "COMPLETE" at bounding box center [172, 338] width 46 height 10
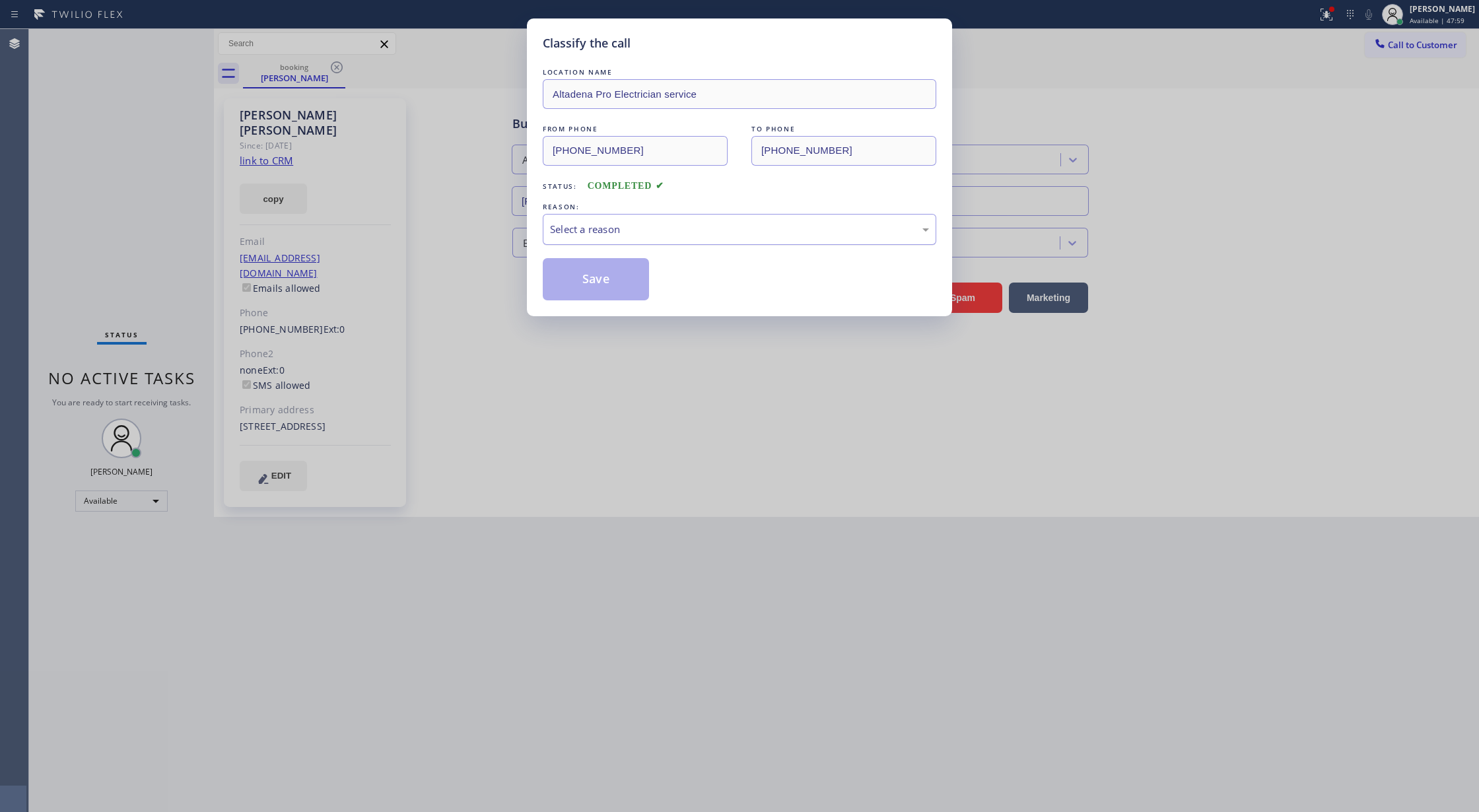
click at [600, 232] on div "Select a reason" at bounding box center [740, 229] width 379 height 15
click at [590, 278] on button "Save" at bounding box center [596, 279] width 106 height 42
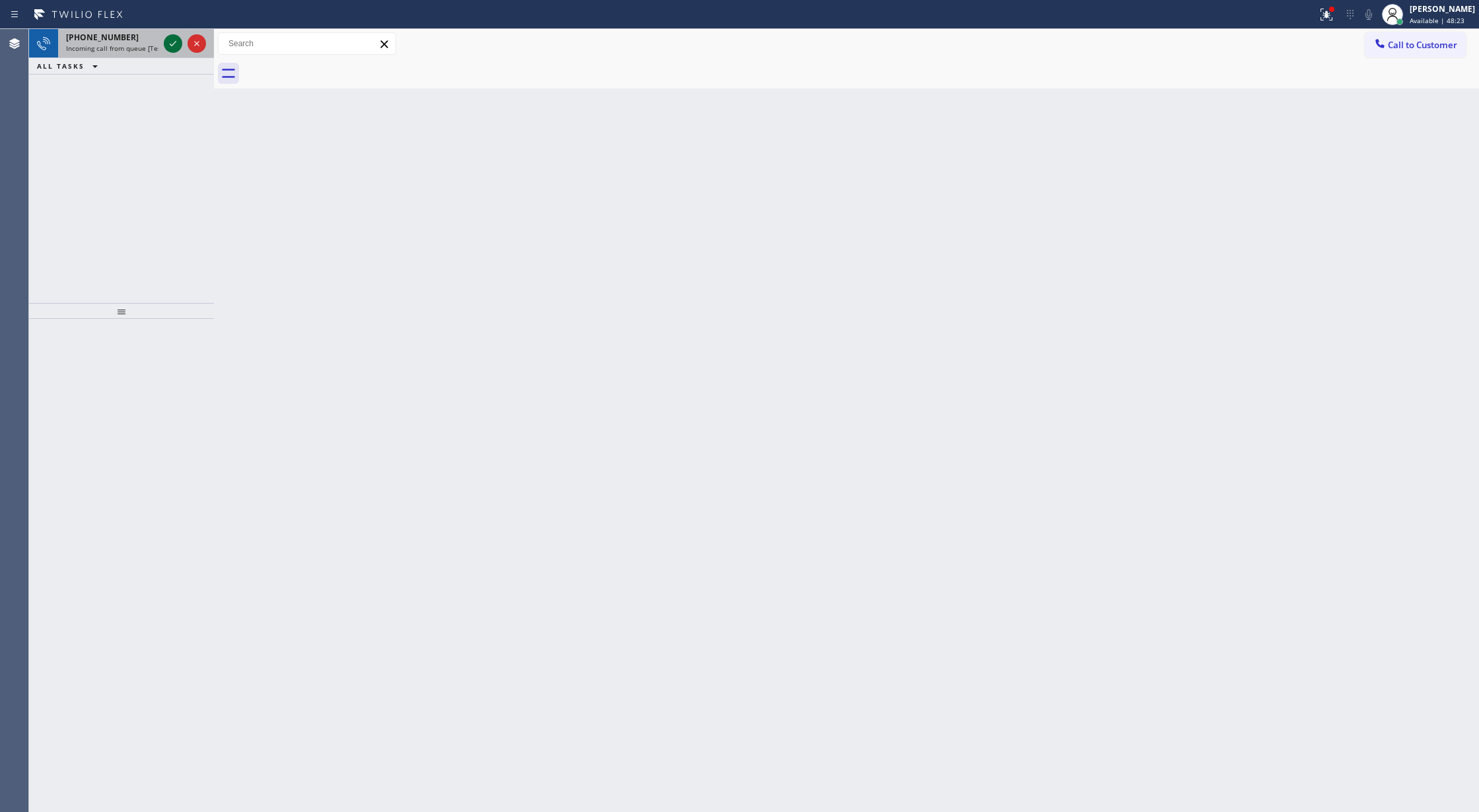
click at [170, 43] on icon at bounding box center [172, 43] width 16 height 16
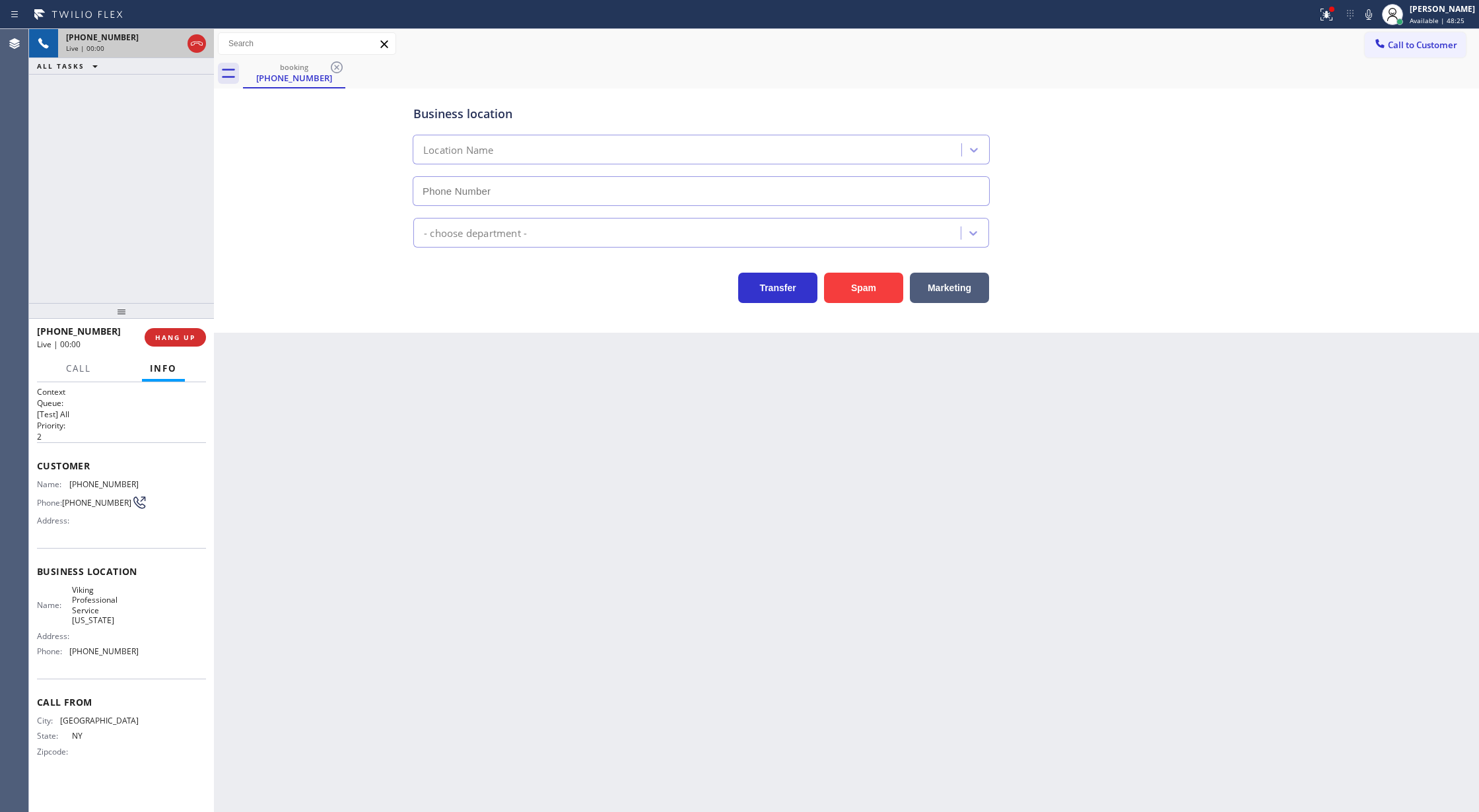
type input "[PHONE_NUMBER]"
click at [864, 291] on button "Spam" at bounding box center [863, 287] width 79 height 31
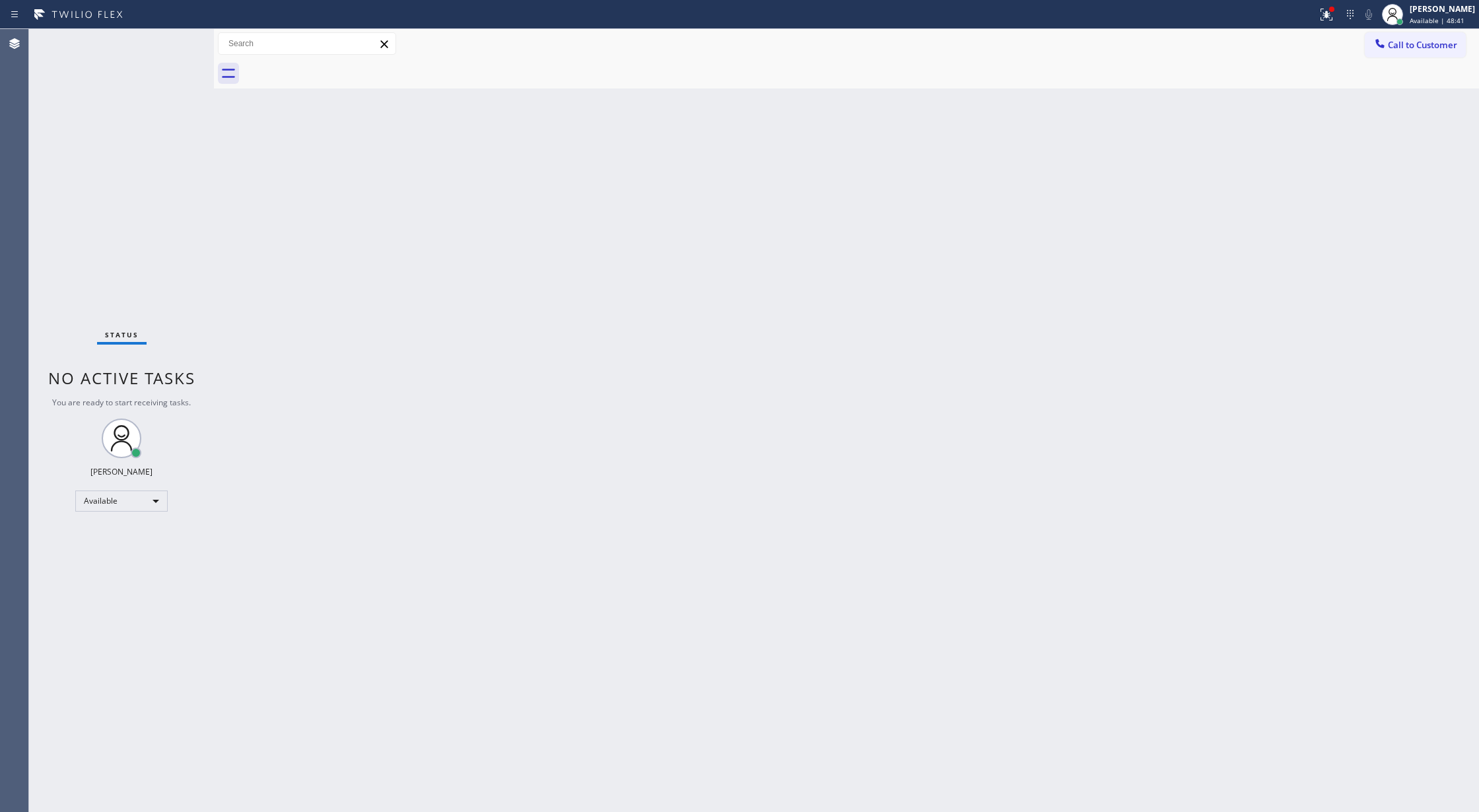
click at [169, 52] on div "Status No active tasks You are ready to start receiving tasks. [PERSON_NAME] Av…" at bounding box center [121, 421] width 185 height 783
click at [172, 48] on div "Status No active tasks You are ready to start receiving tasks. [PERSON_NAME] Av…" at bounding box center [121, 421] width 185 height 783
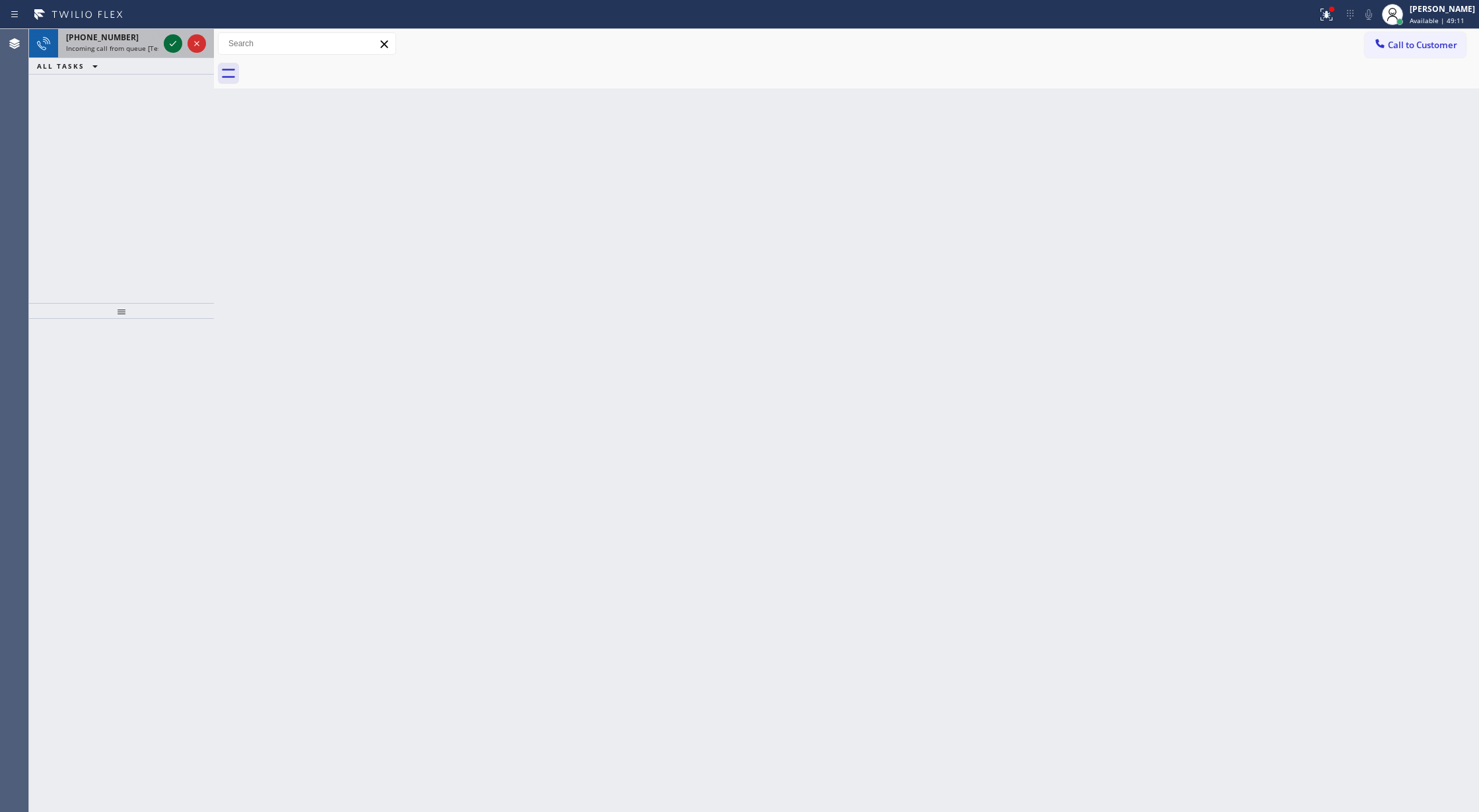
click at [172, 48] on icon at bounding box center [172, 43] width 16 height 16
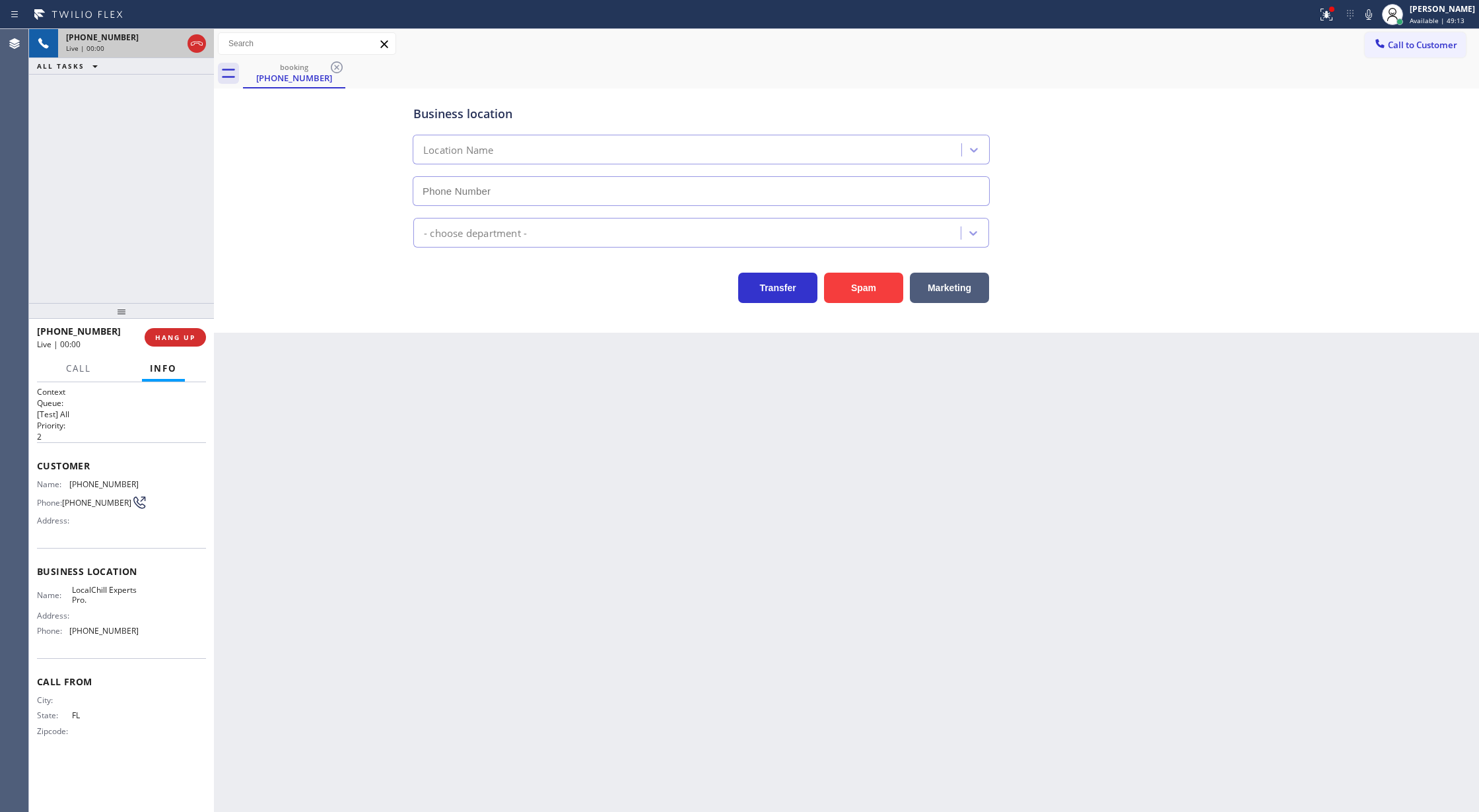
type input "[PHONE_NUMBER]"
click at [866, 273] on button "Spam" at bounding box center [863, 287] width 79 height 31
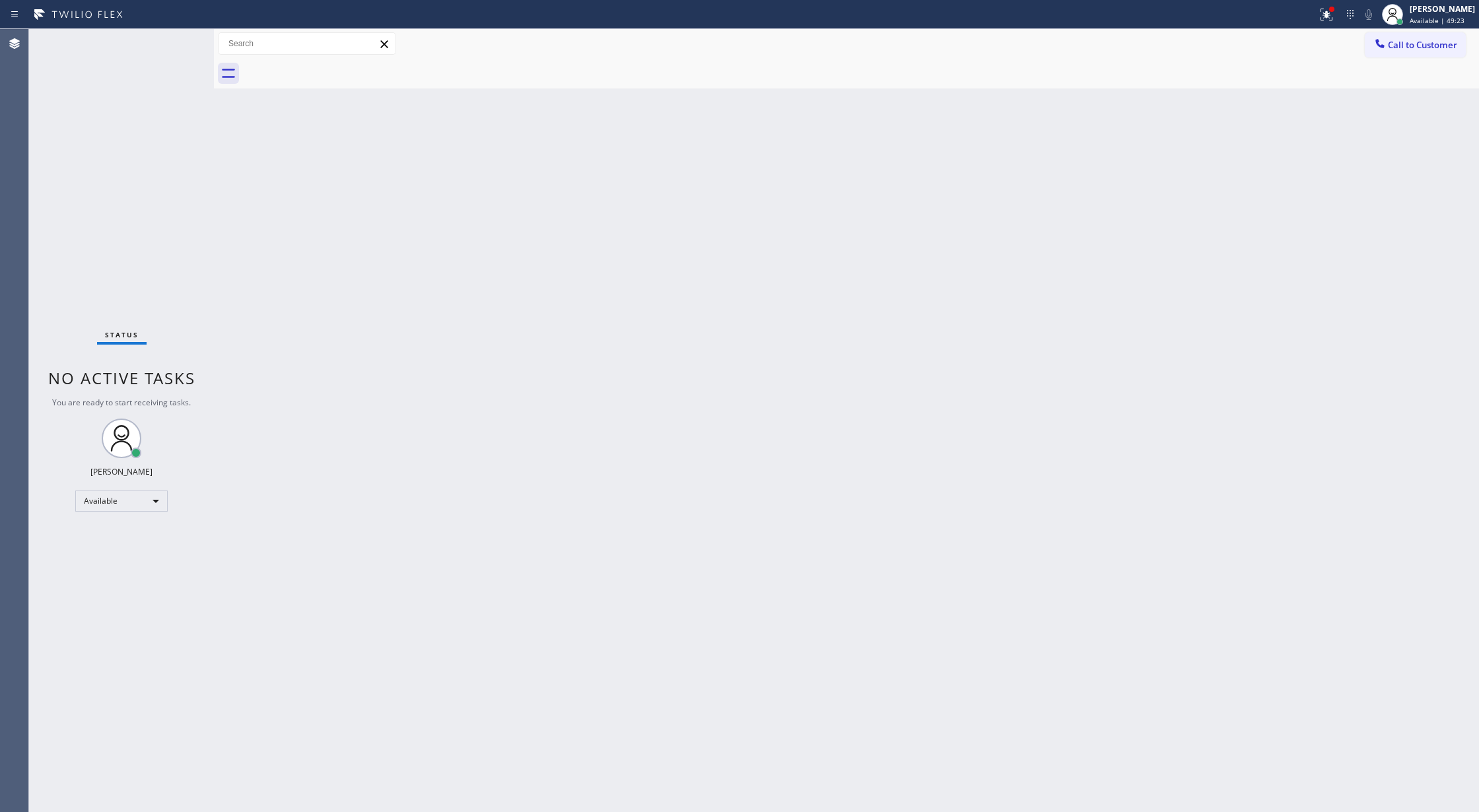
click at [167, 45] on div "Status No active tasks You are ready to start receiving tasks. [PERSON_NAME] Av…" at bounding box center [121, 421] width 185 height 783
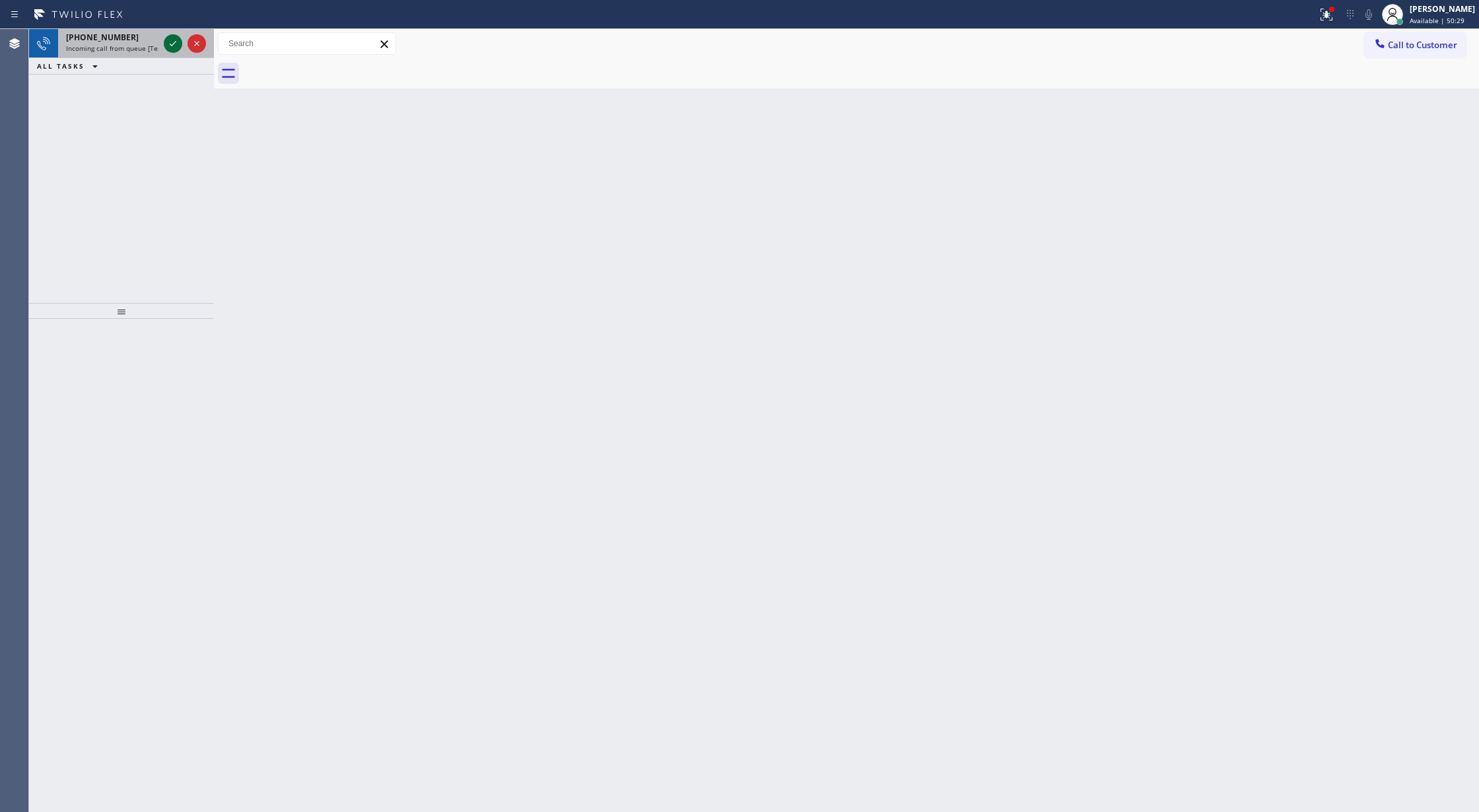
click at [167, 45] on icon at bounding box center [172, 43] width 16 height 16
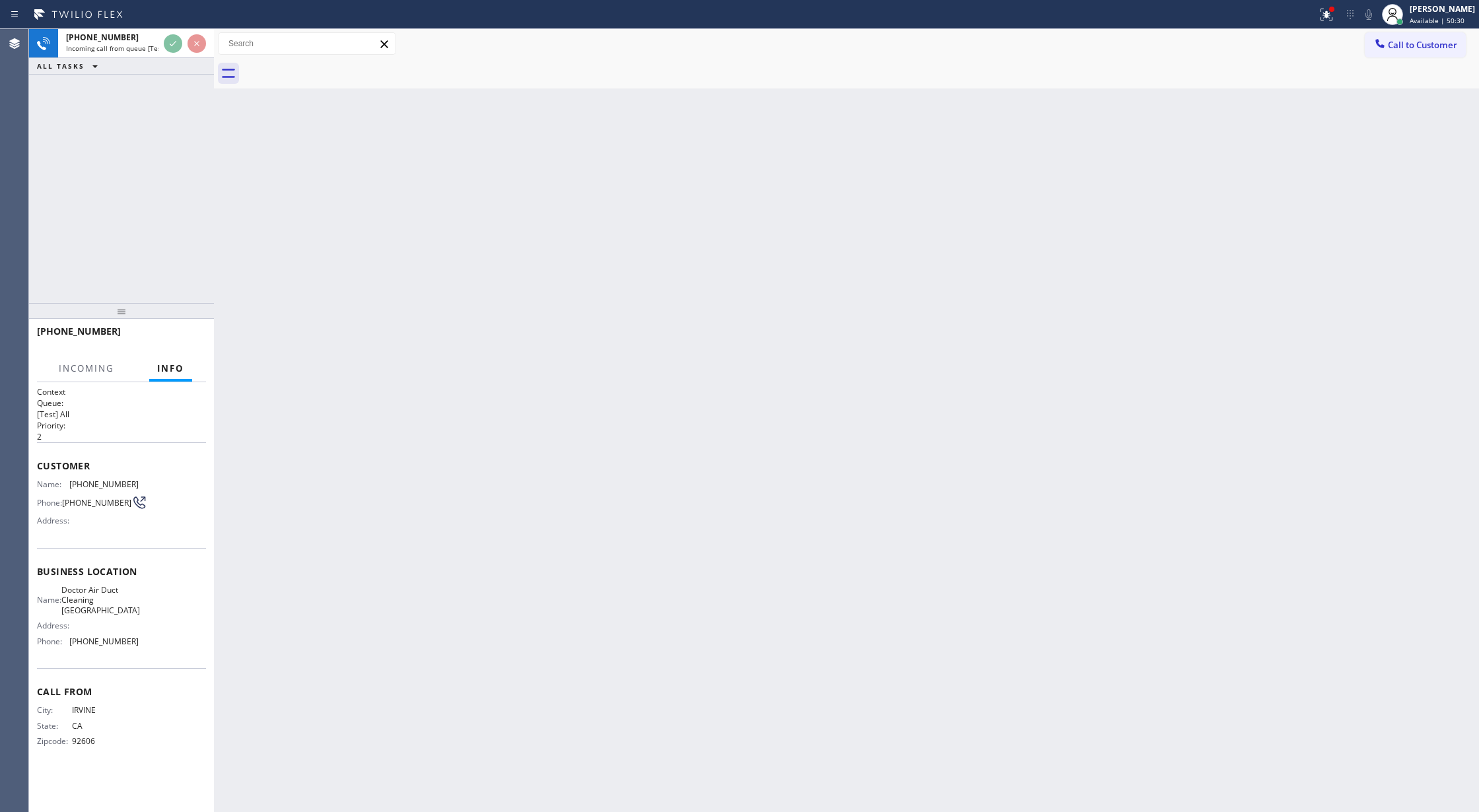
click at [172, 75] on div "[PHONE_NUMBER] Incoming call from queue [Test] All ALL TASKS ALL TASKS ACTIVE T…" at bounding box center [121, 166] width 185 height 274
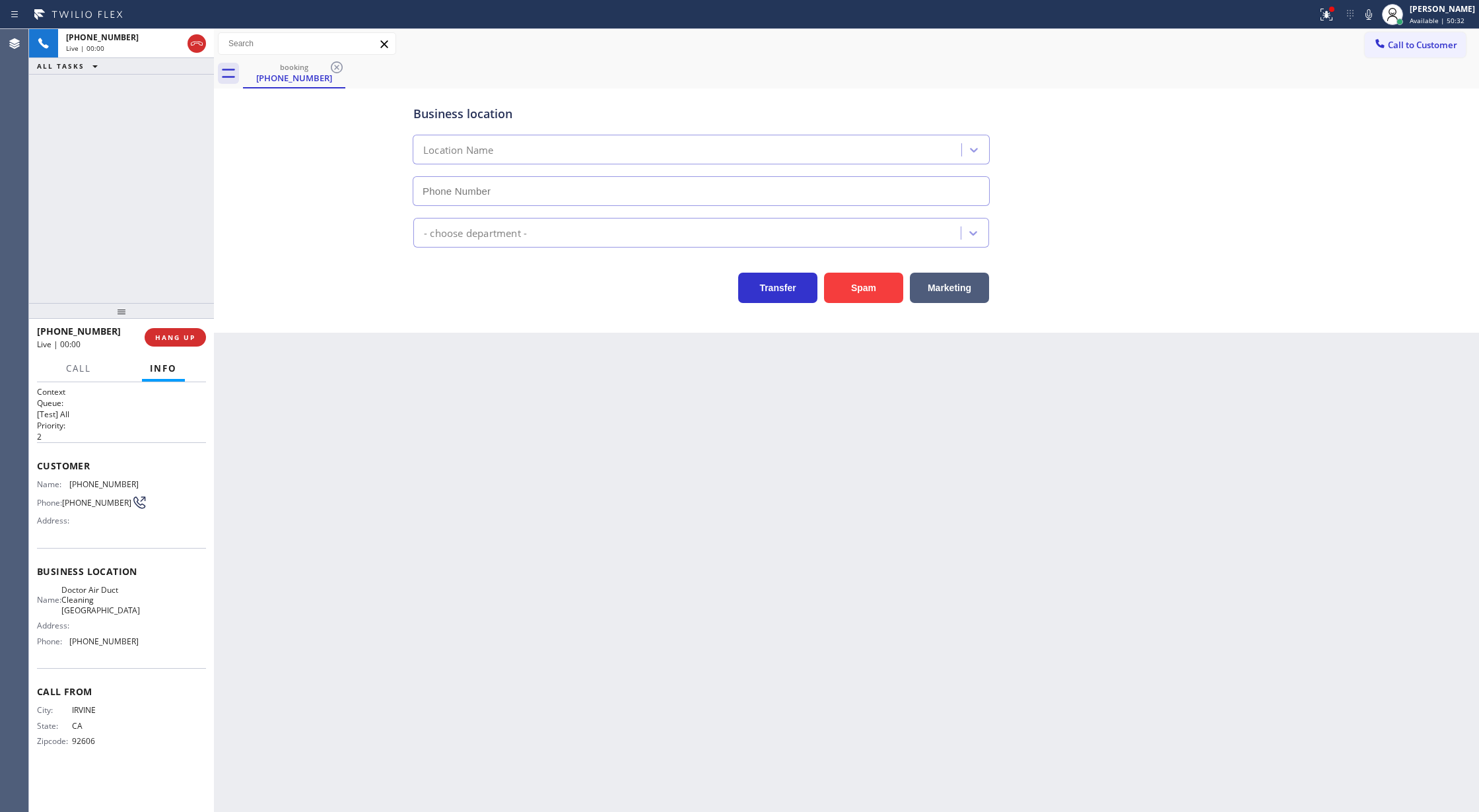
type input "[PHONE_NUMBER]"
click at [870, 289] on button "Spam" at bounding box center [863, 287] width 79 height 31
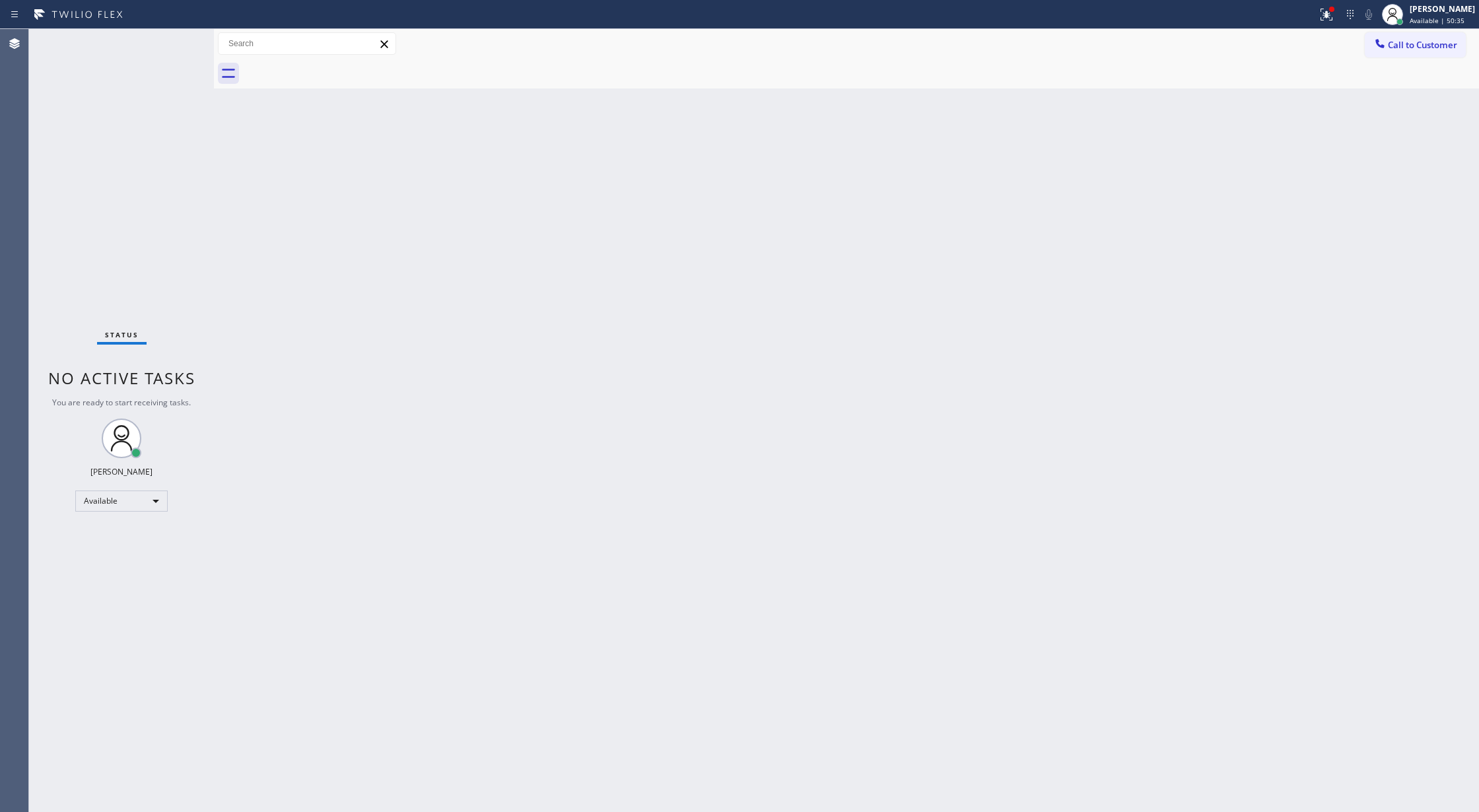
click at [170, 43] on div "Status No active tasks You are ready to start receiving tasks. [PERSON_NAME] Av…" at bounding box center [121, 421] width 185 height 783
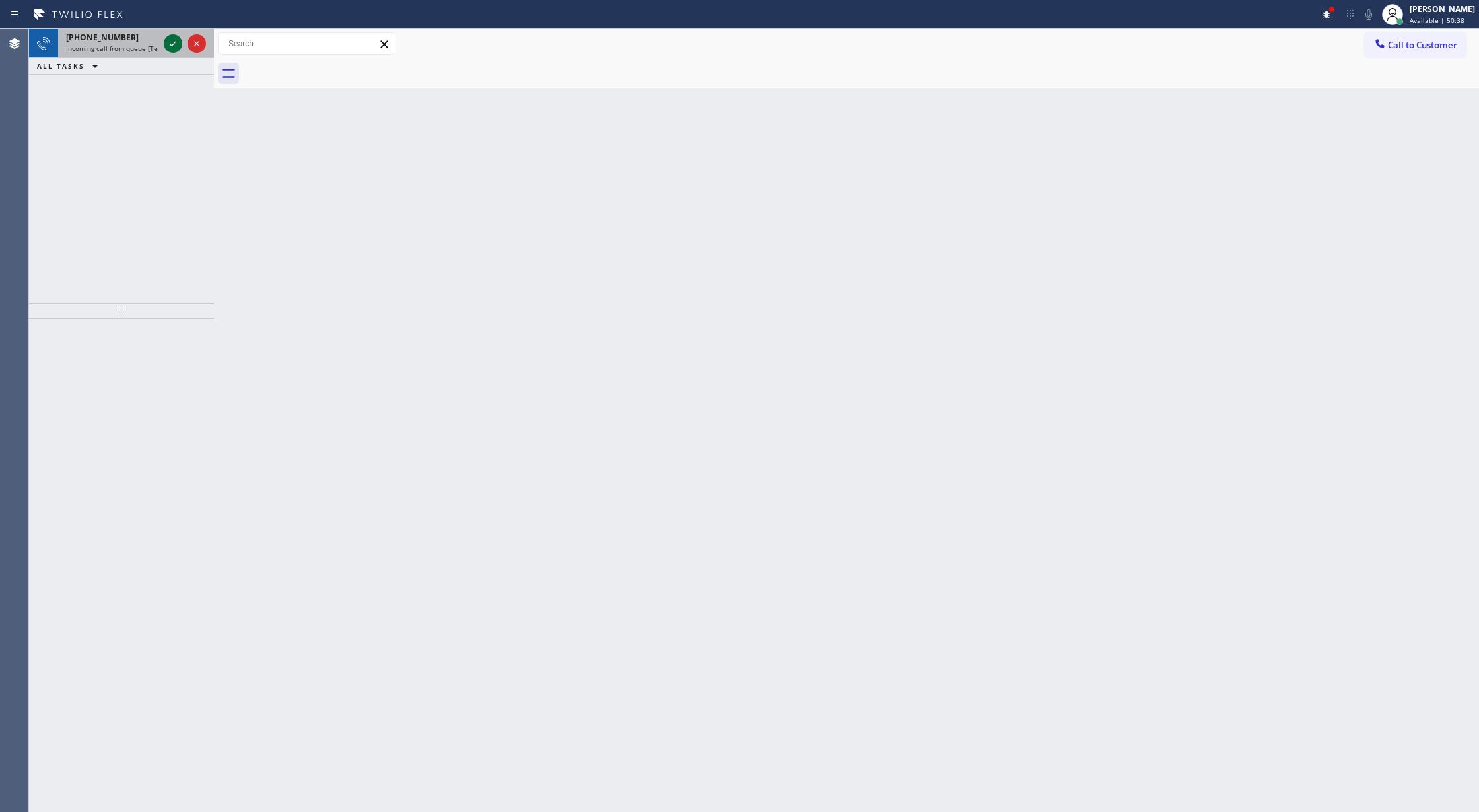
click at [170, 43] on icon at bounding box center [172, 43] width 16 height 16
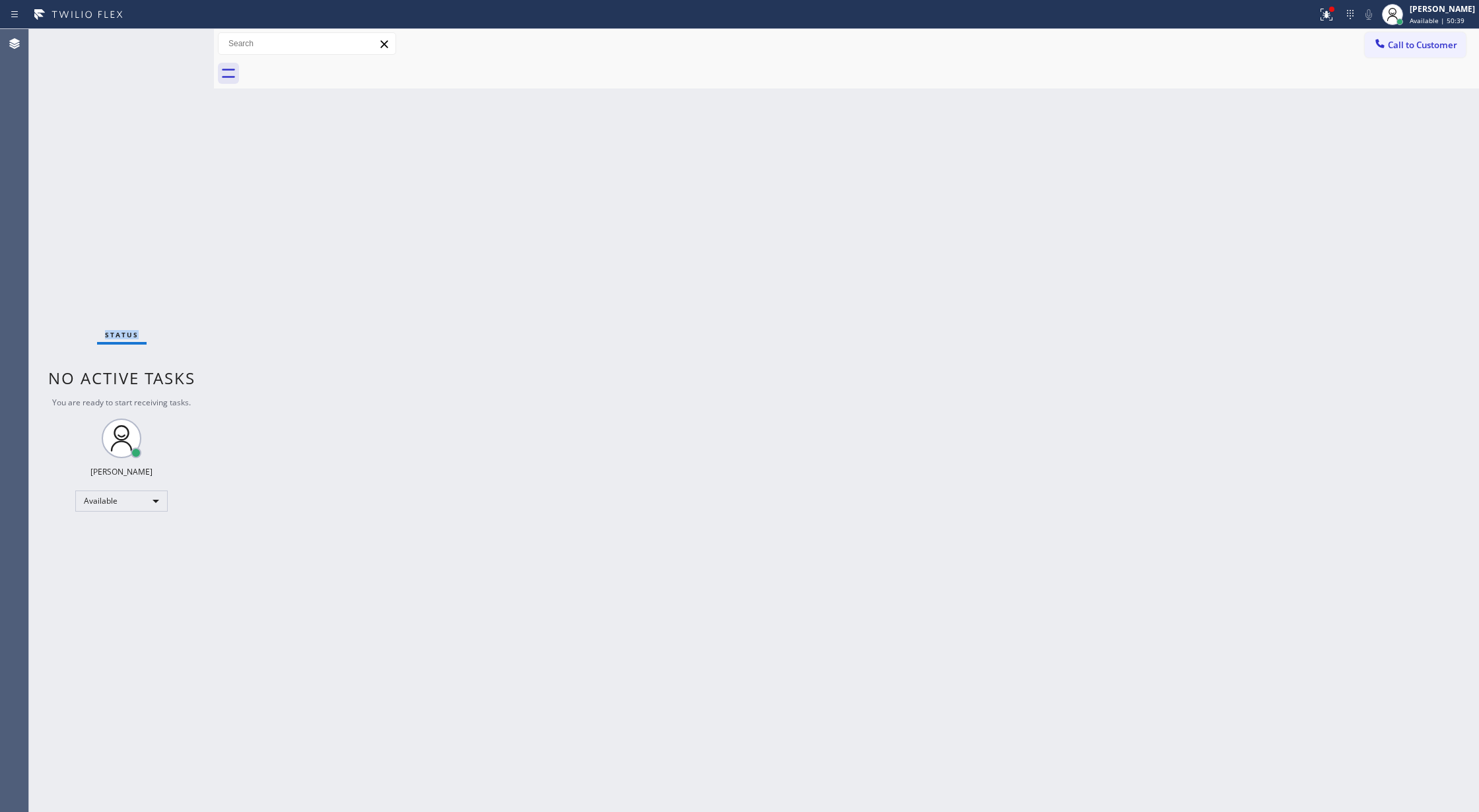
click at [170, 43] on div "Status No active tasks You are ready to start receiving tasks. [PERSON_NAME] Av…" at bounding box center [121, 421] width 185 height 783
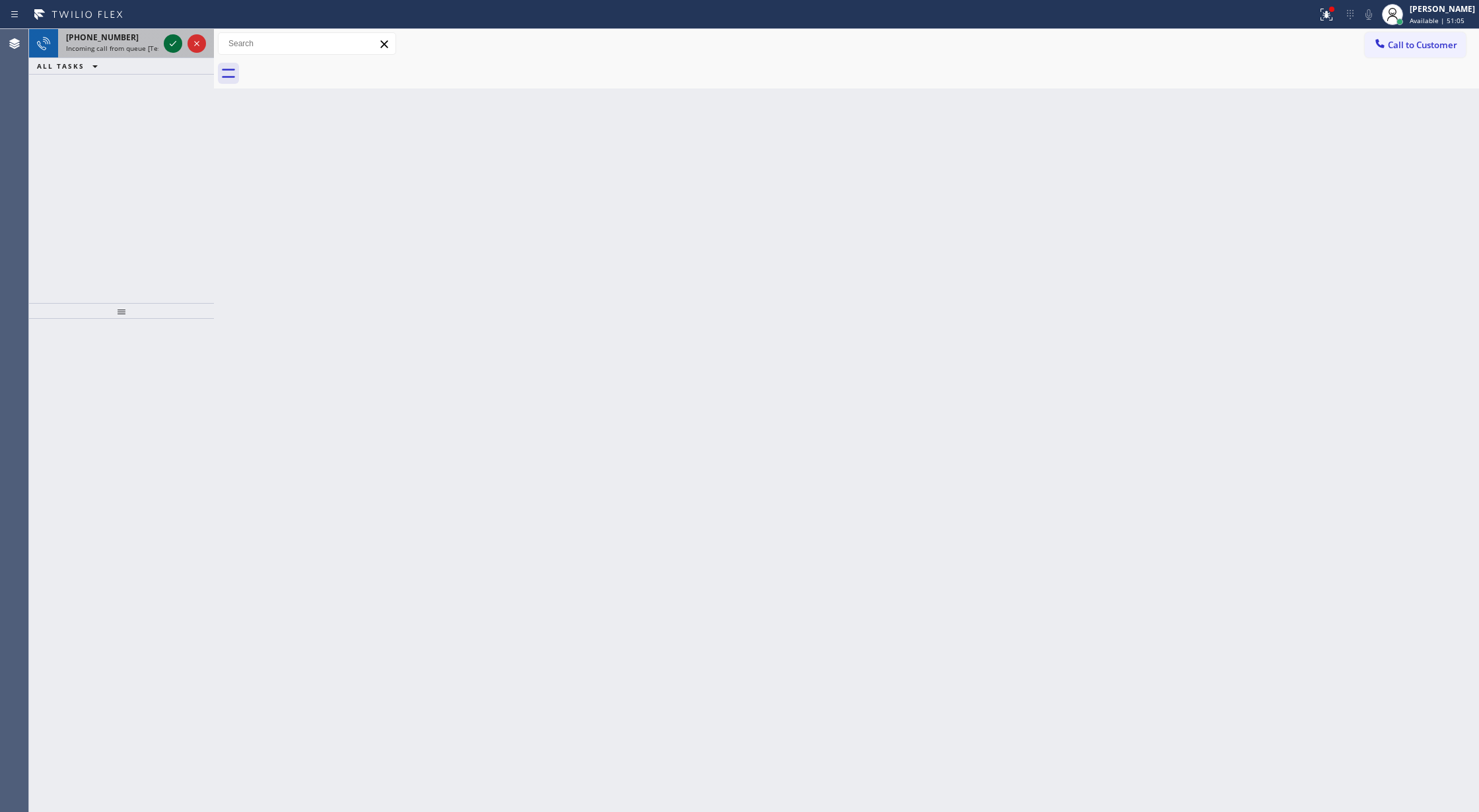
click at [177, 37] on icon at bounding box center [172, 43] width 16 height 16
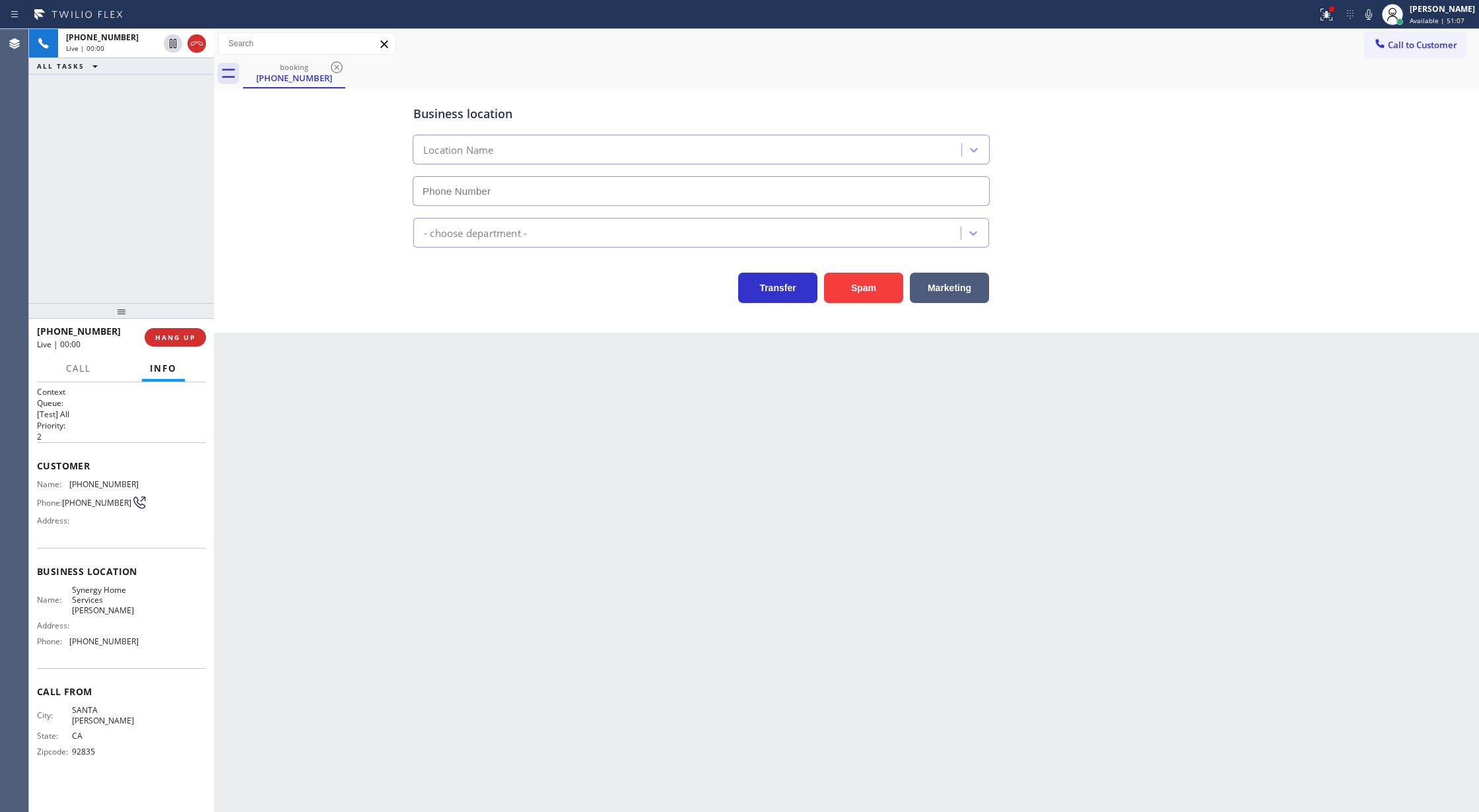
type input "[PHONE_NUMBER]"
click at [872, 285] on button "Spam" at bounding box center [863, 287] width 79 height 31
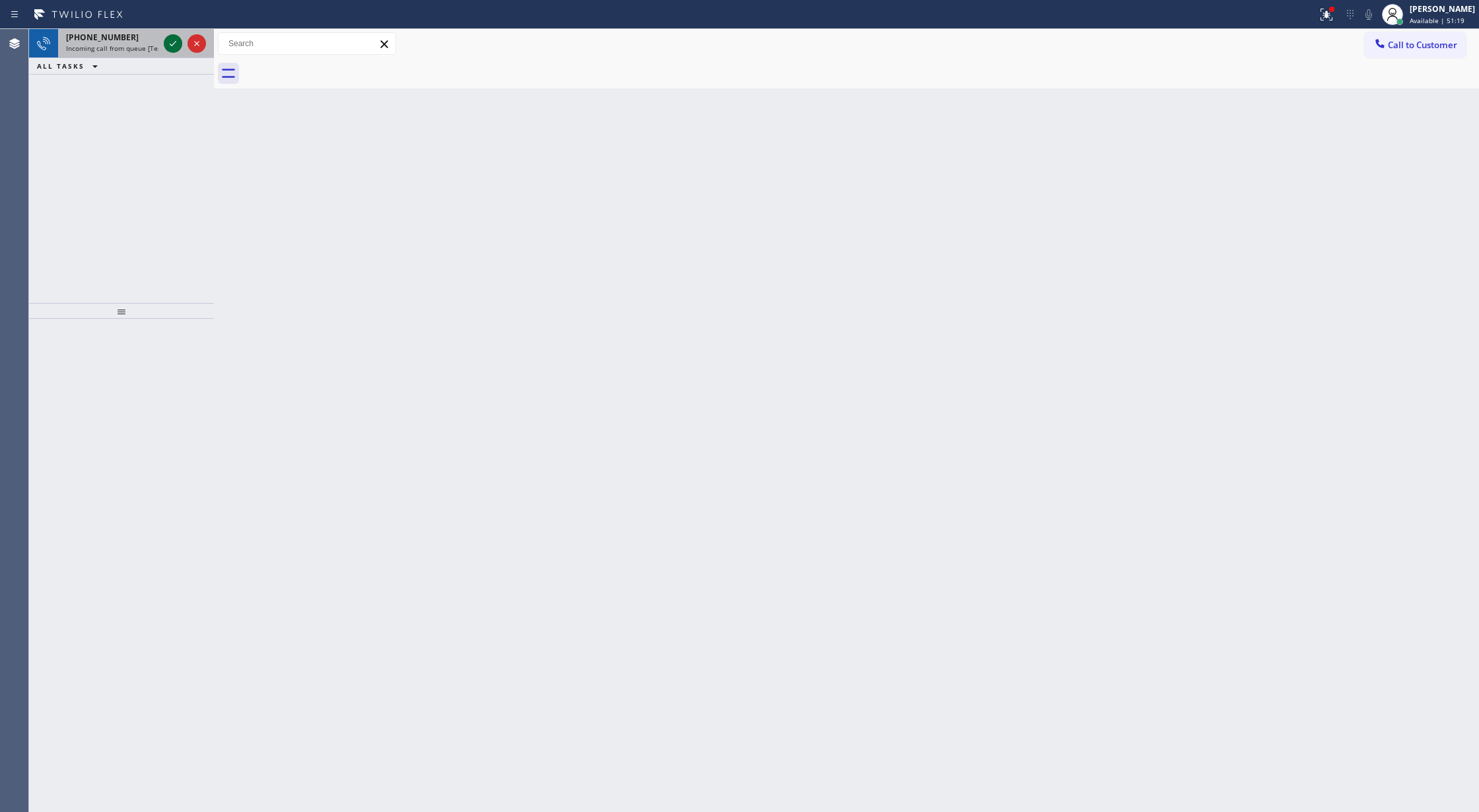
click at [170, 44] on icon at bounding box center [173, 44] width 7 height 5
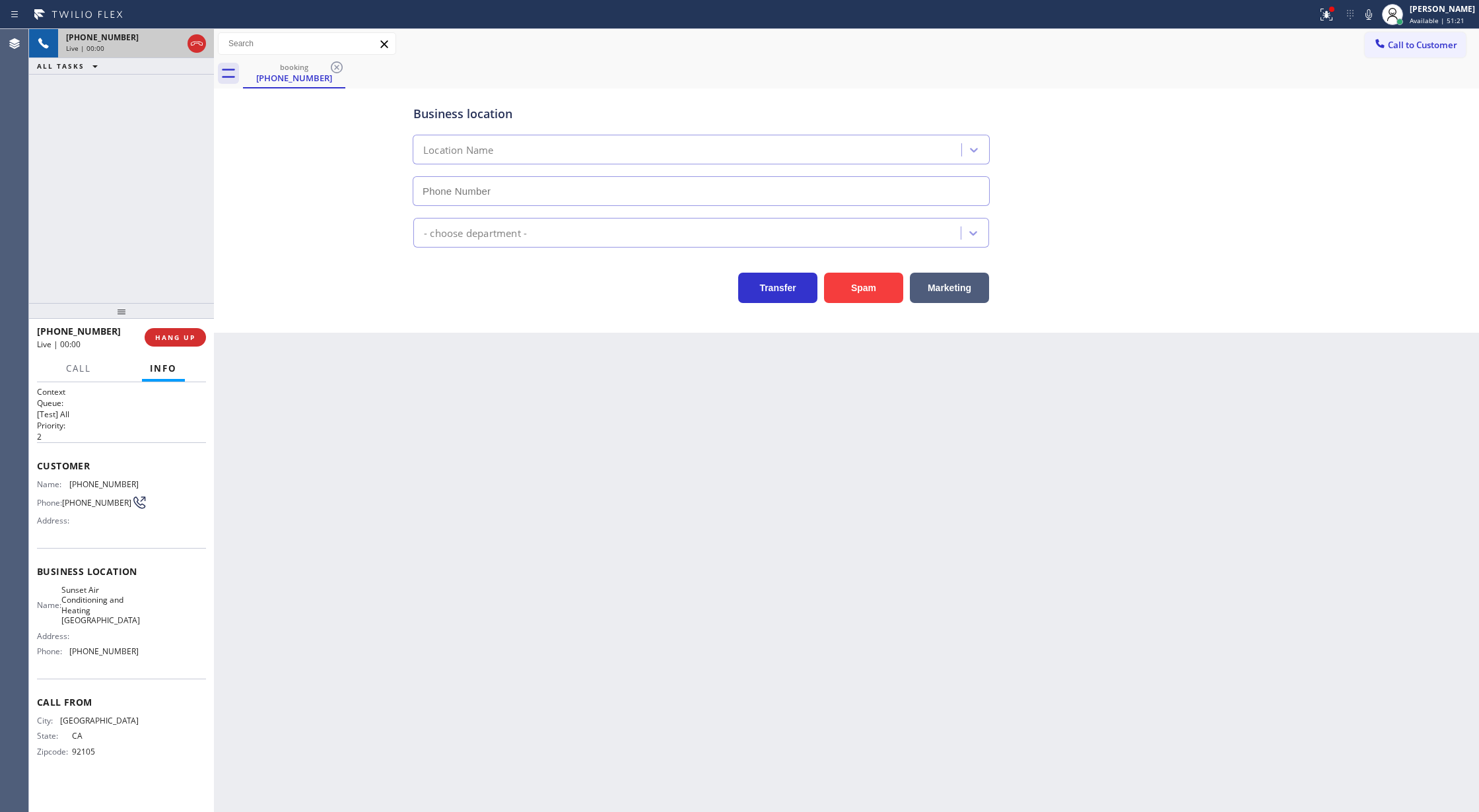
type input "[PHONE_NUMBER]"
click at [169, 338] on span "HANG UP" at bounding box center [175, 338] width 40 height 10
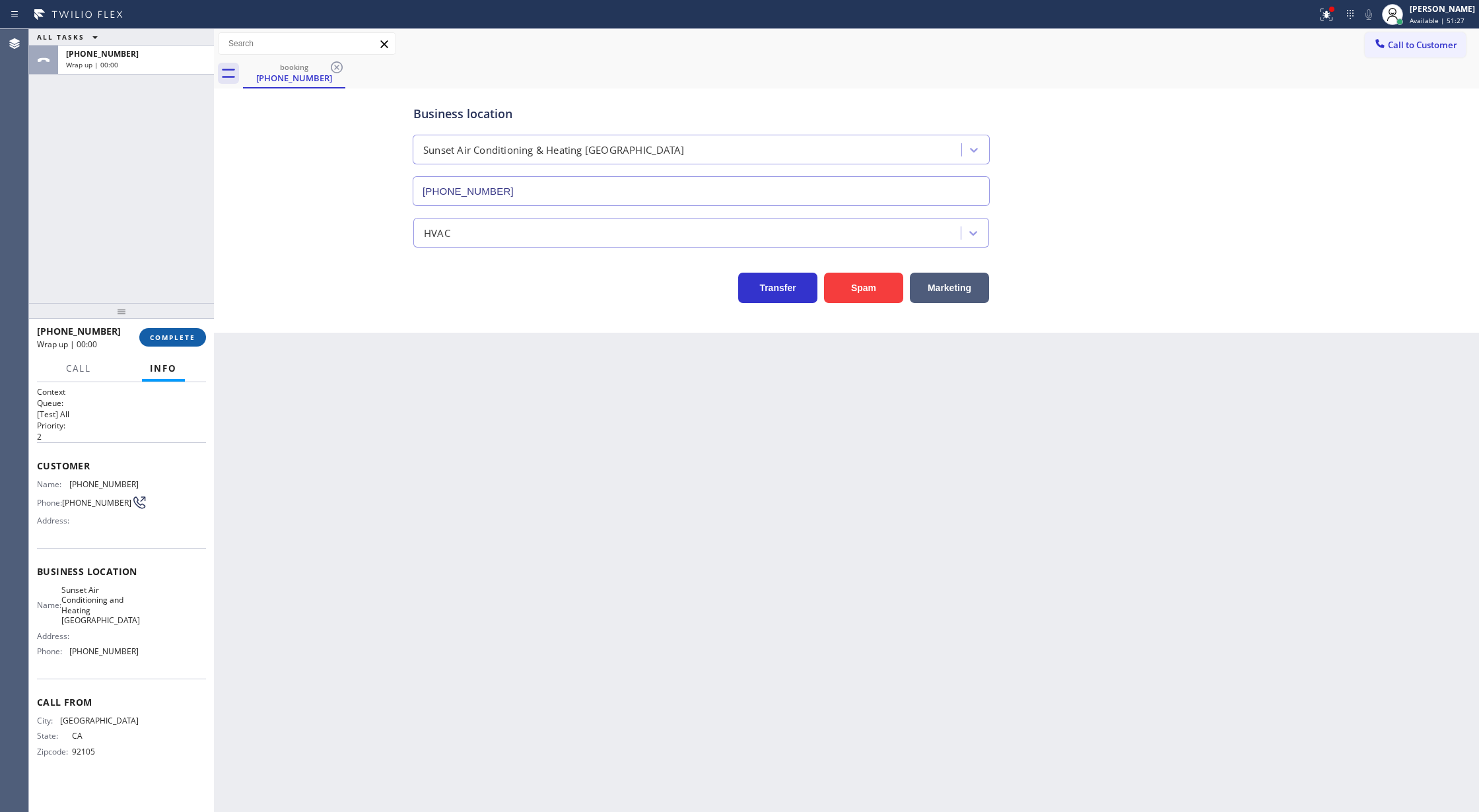
click at [172, 336] on span "COMPLETE" at bounding box center [172, 338] width 46 height 10
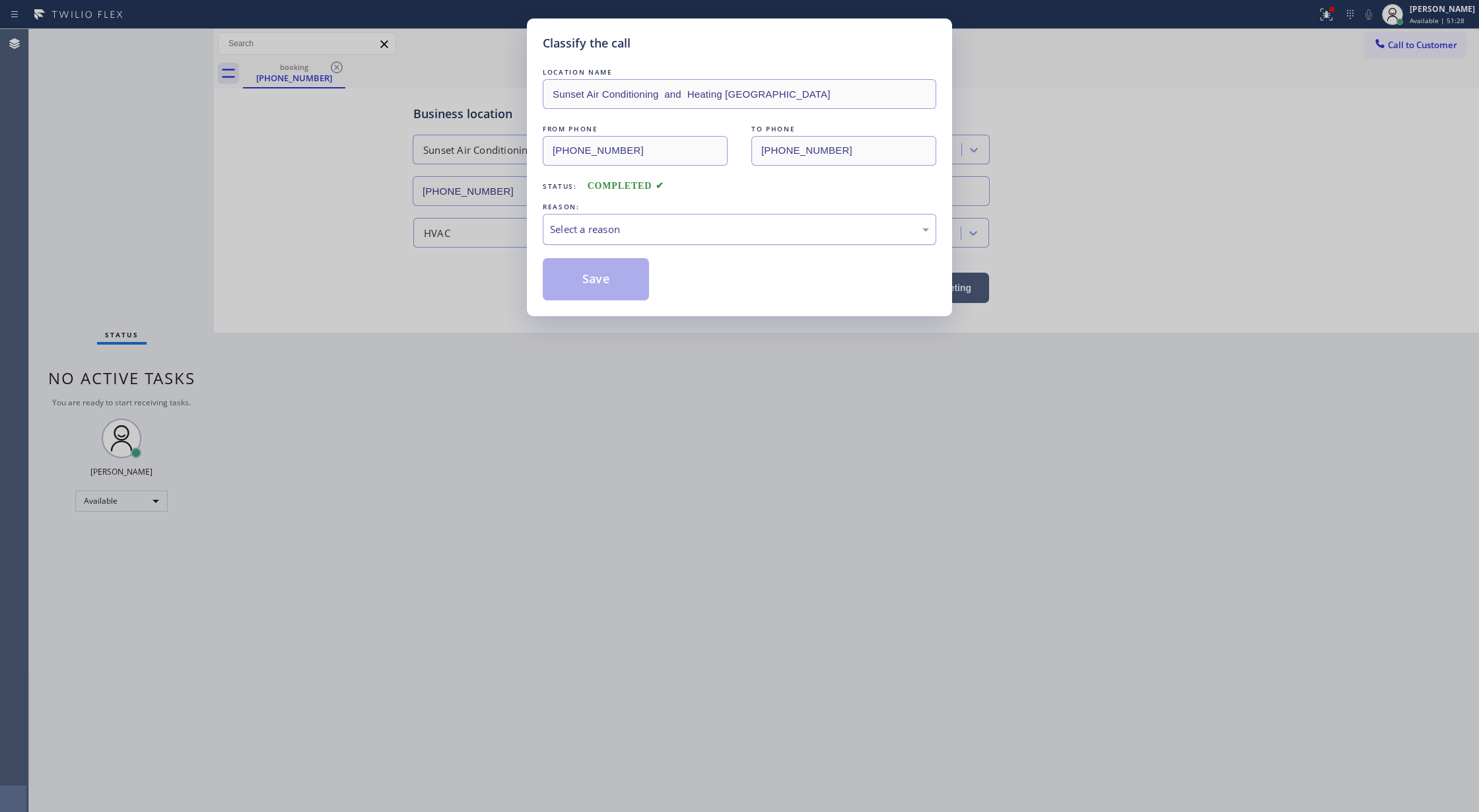
click at [595, 227] on div "Select a reason" at bounding box center [740, 229] width 379 height 15
click at [590, 293] on button "Save" at bounding box center [596, 279] width 106 height 42
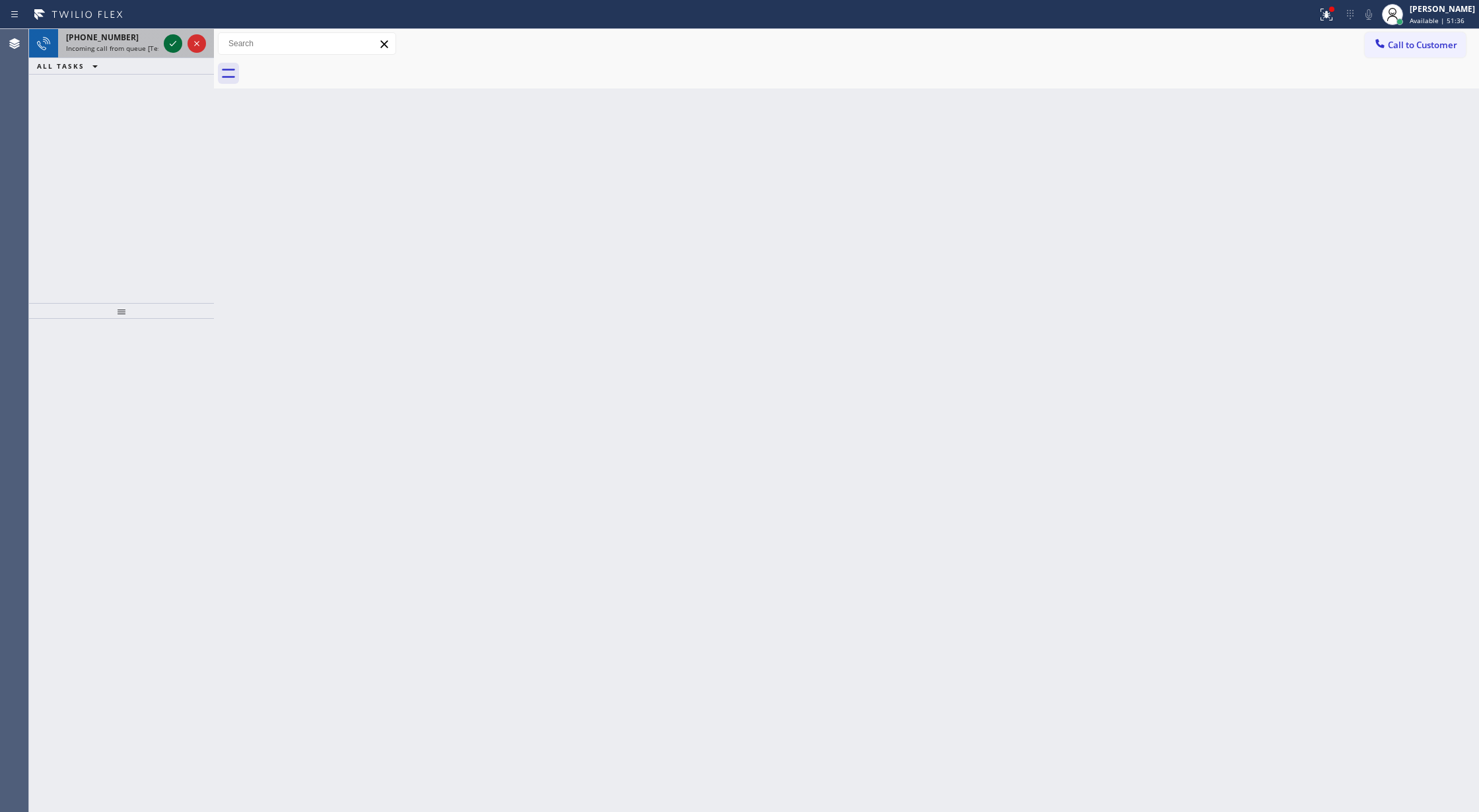
click at [172, 35] on icon at bounding box center [172, 43] width 16 height 16
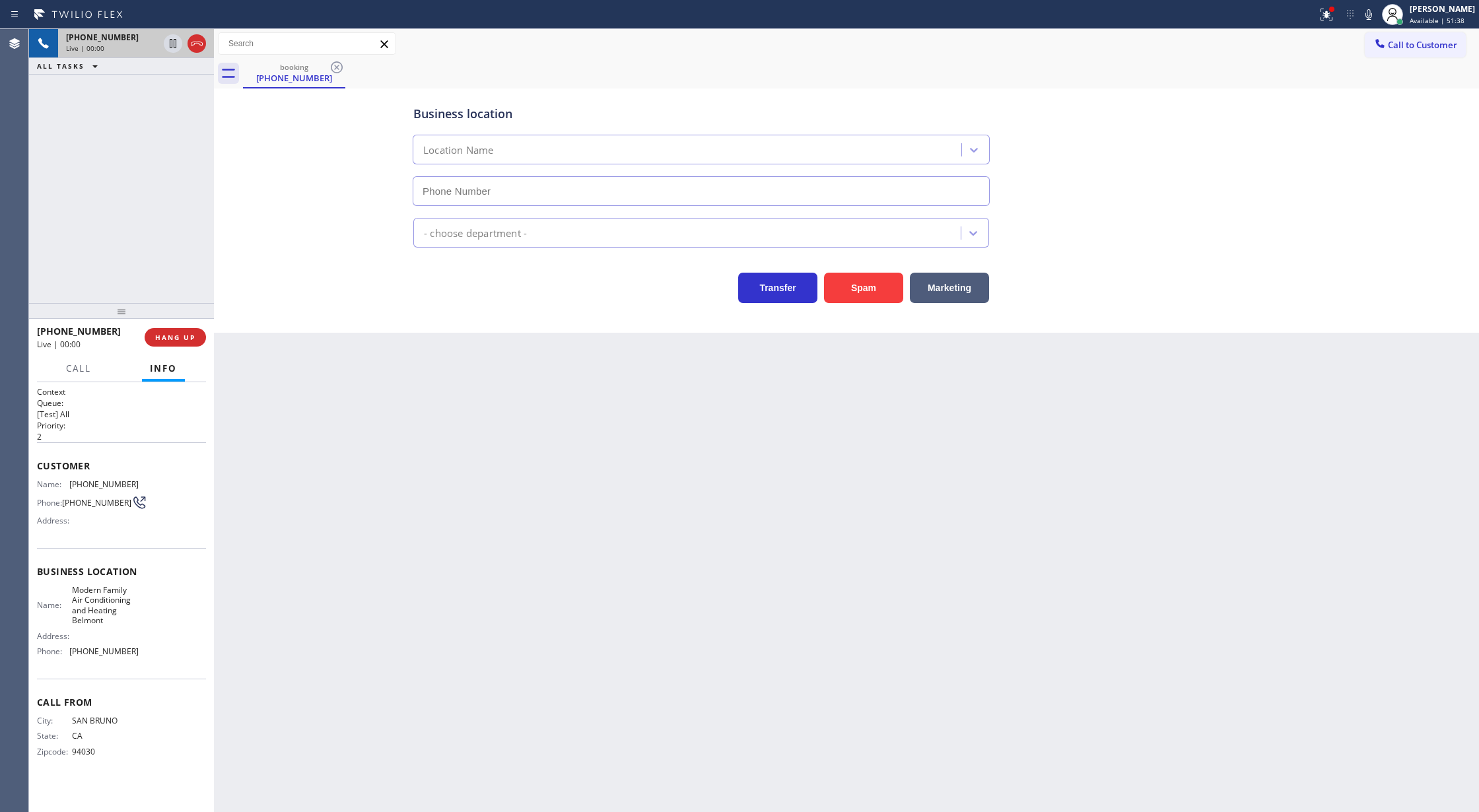
type input "[PHONE_NUMBER]"
click at [842, 286] on button "Spam" at bounding box center [863, 287] width 79 height 31
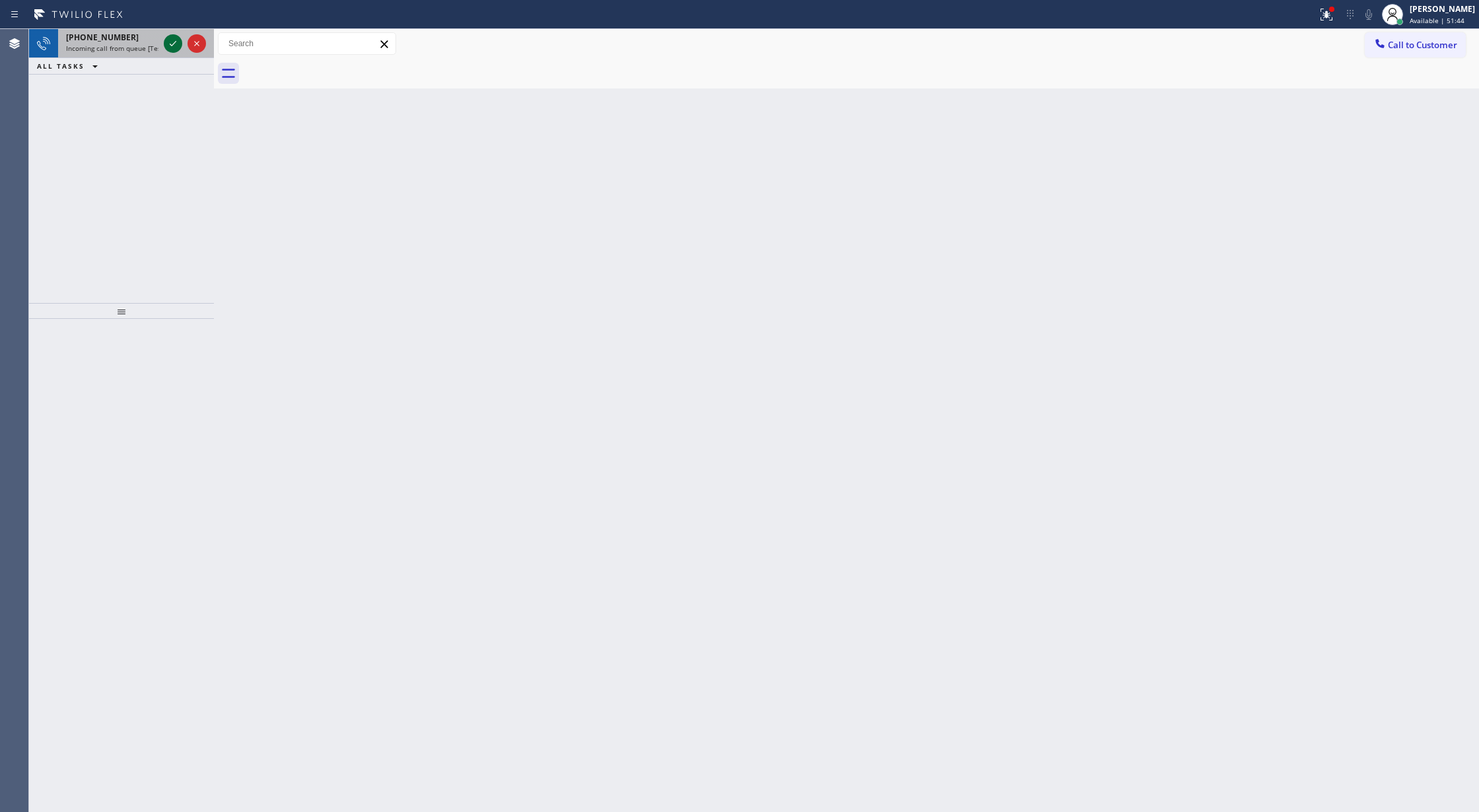
click at [175, 49] on icon at bounding box center [172, 43] width 16 height 16
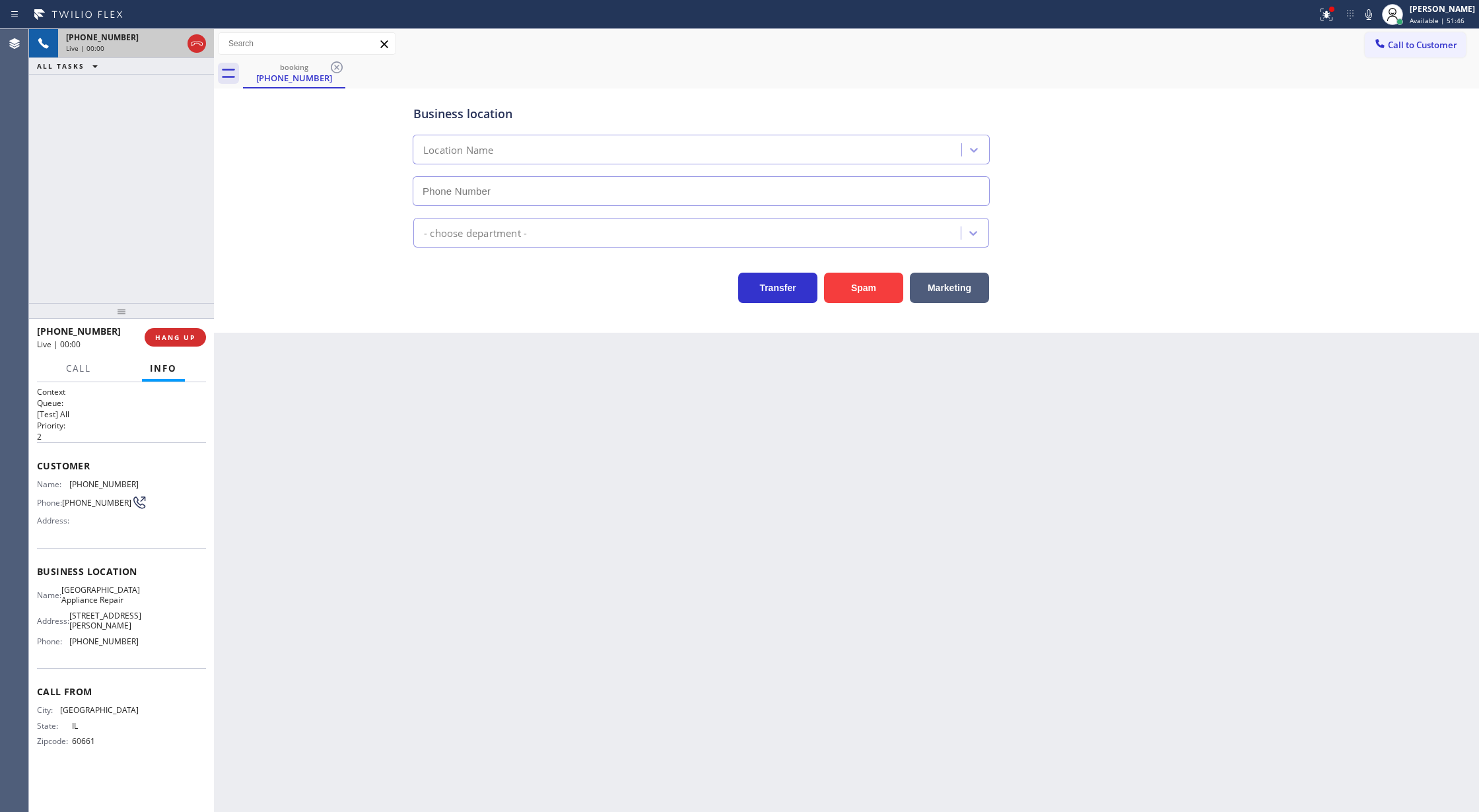
type input "[PHONE_NUMBER]"
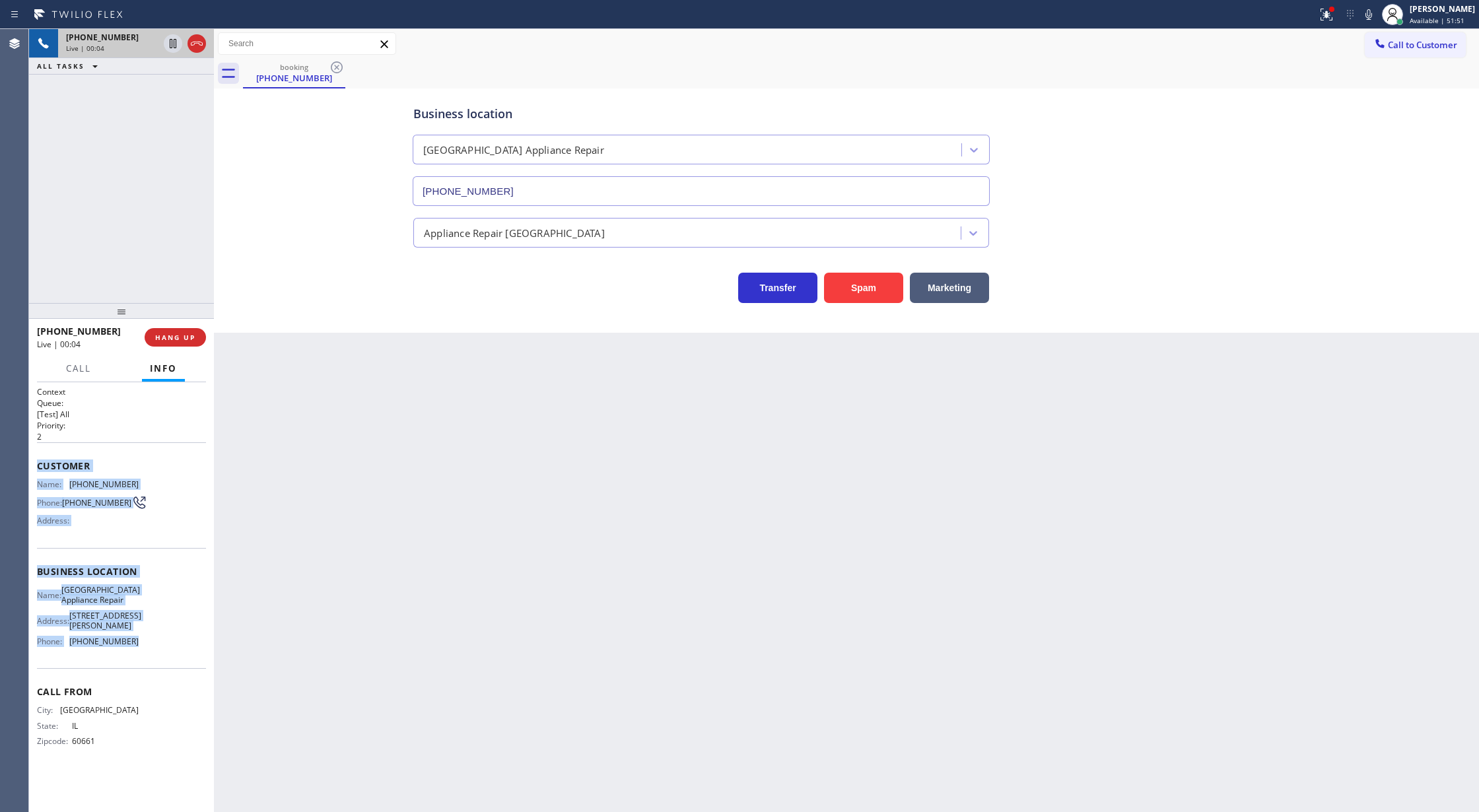
drag, startPoint x: 32, startPoint y: 457, endPoint x: 205, endPoint y: 649, distance: 258.4
click at [205, 649] on div "Context Queue: [Test] All Priority: 2 Customer Name: [PHONE_NUMBER] Phone: [PHO…" at bounding box center [121, 597] width 185 height 430
copy div "Customer Name: [PHONE_NUMBER] Phone: [PHONE_NUMBER] Address: Business location …"
drag, startPoint x: 197, startPoint y: 42, endPoint x: 222, endPoint y: 108, distance: 70.6
click at [197, 42] on icon at bounding box center [196, 43] width 16 height 16
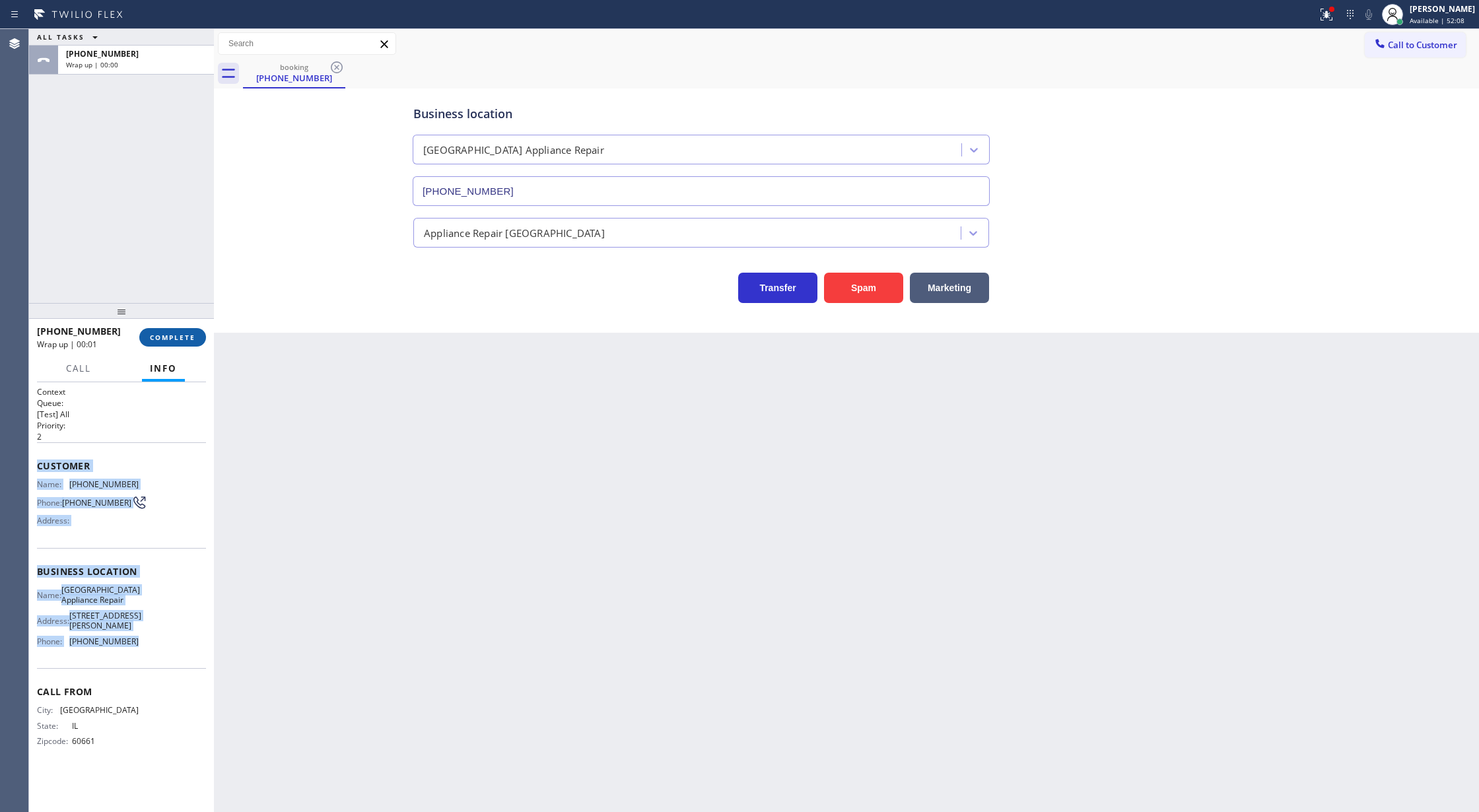
click at [167, 336] on span "COMPLETE" at bounding box center [172, 338] width 46 height 10
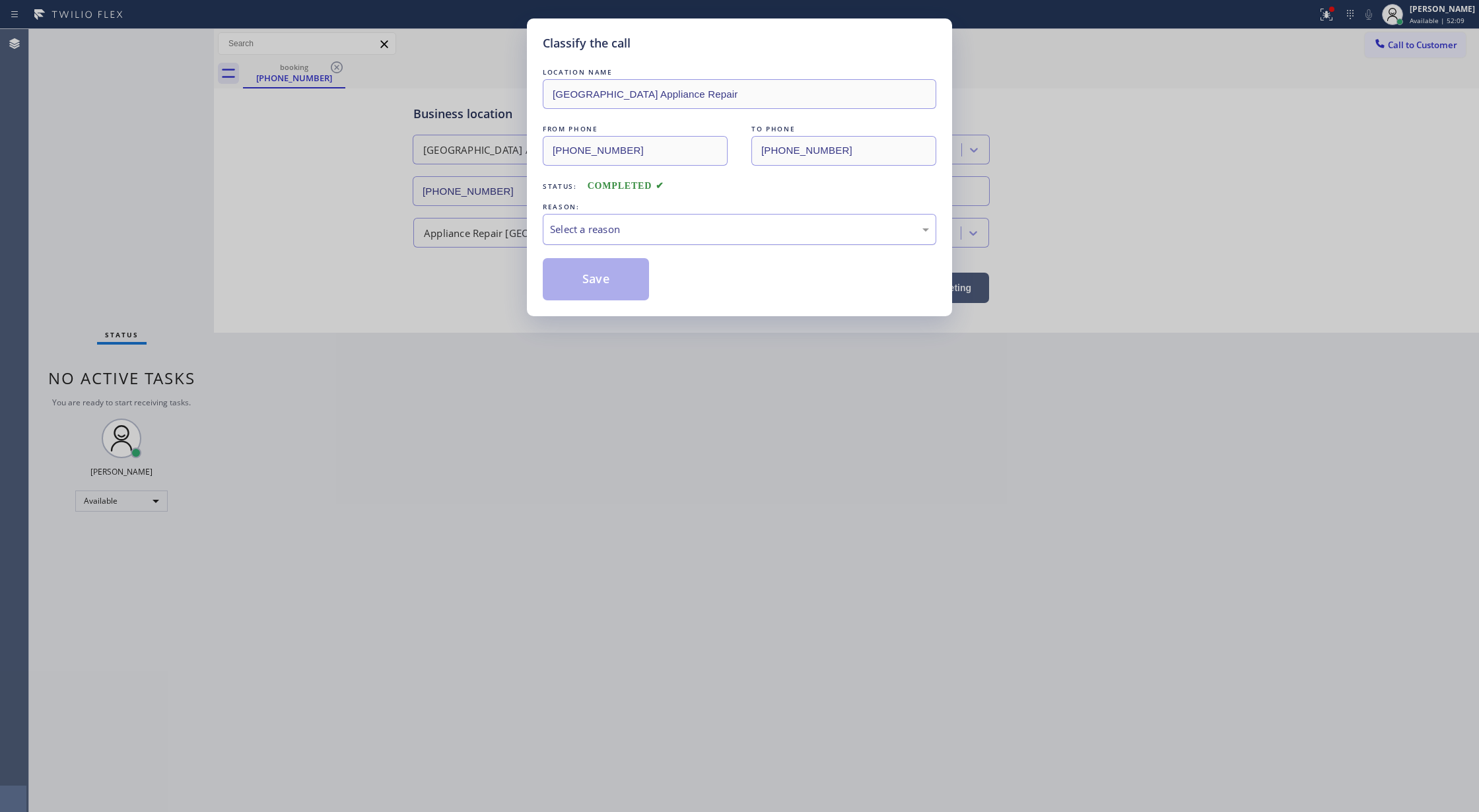
click at [614, 231] on div "Select a reason" at bounding box center [740, 229] width 379 height 15
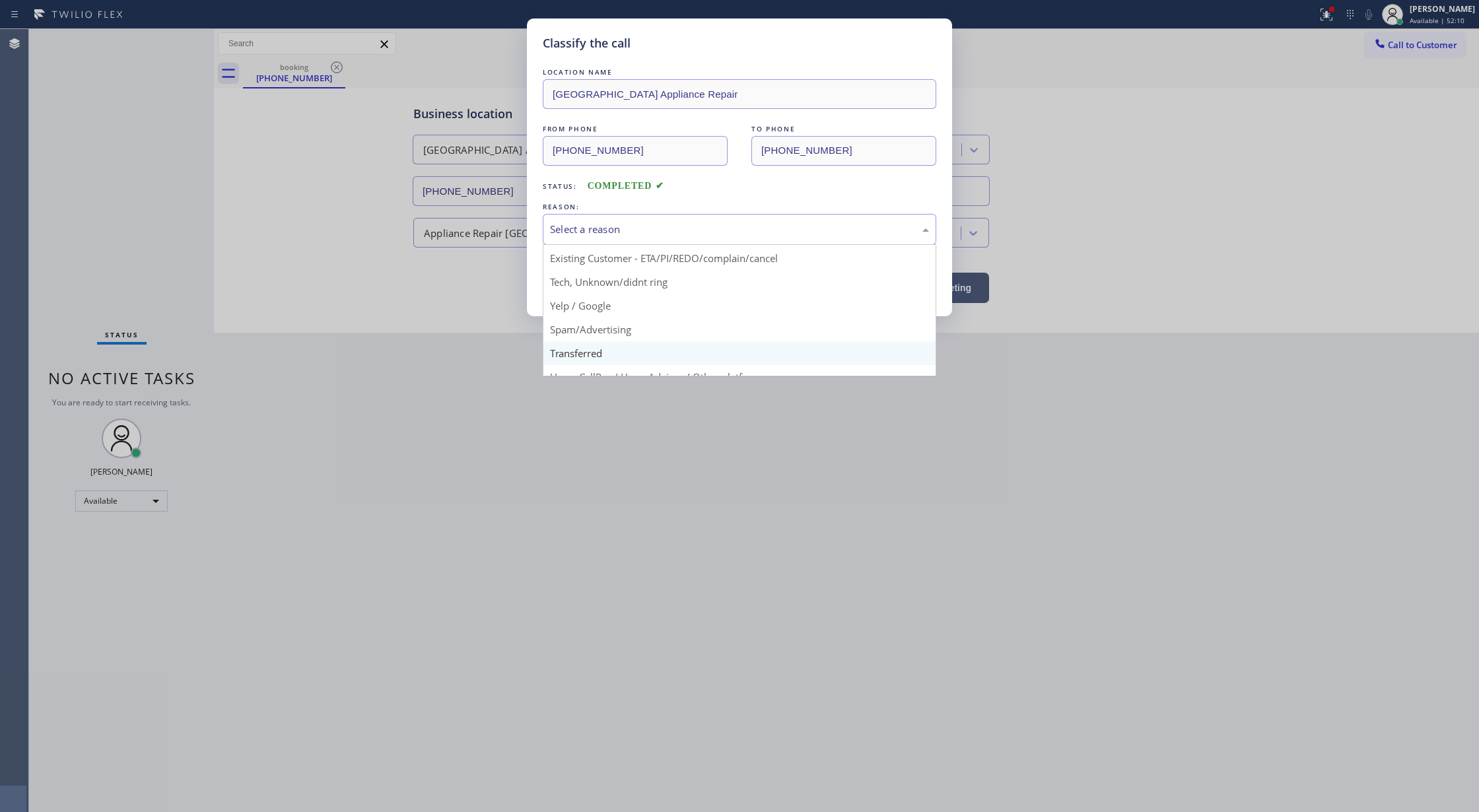
scroll to position [83, 0]
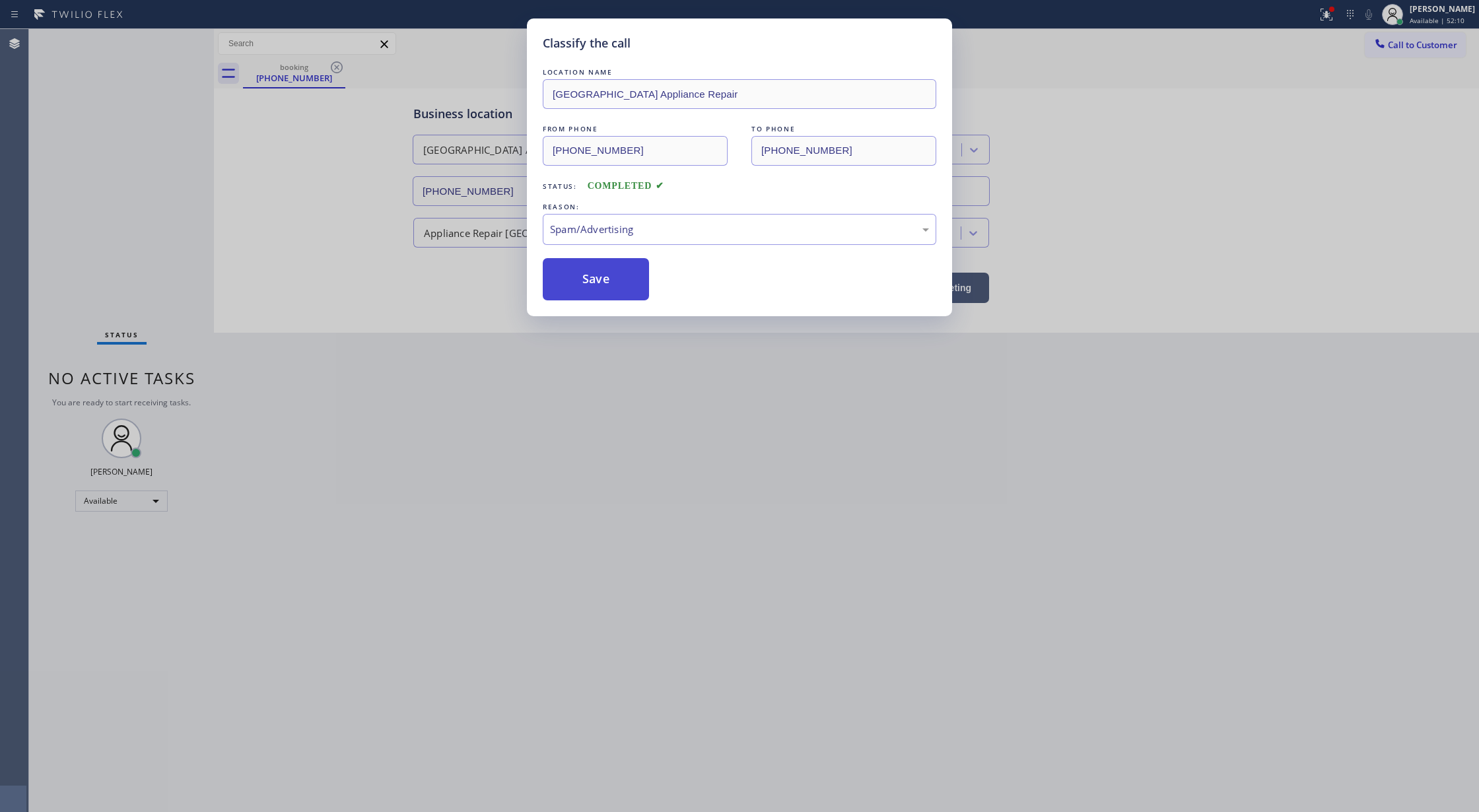
click at [585, 282] on button "Save" at bounding box center [596, 279] width 106 height 42
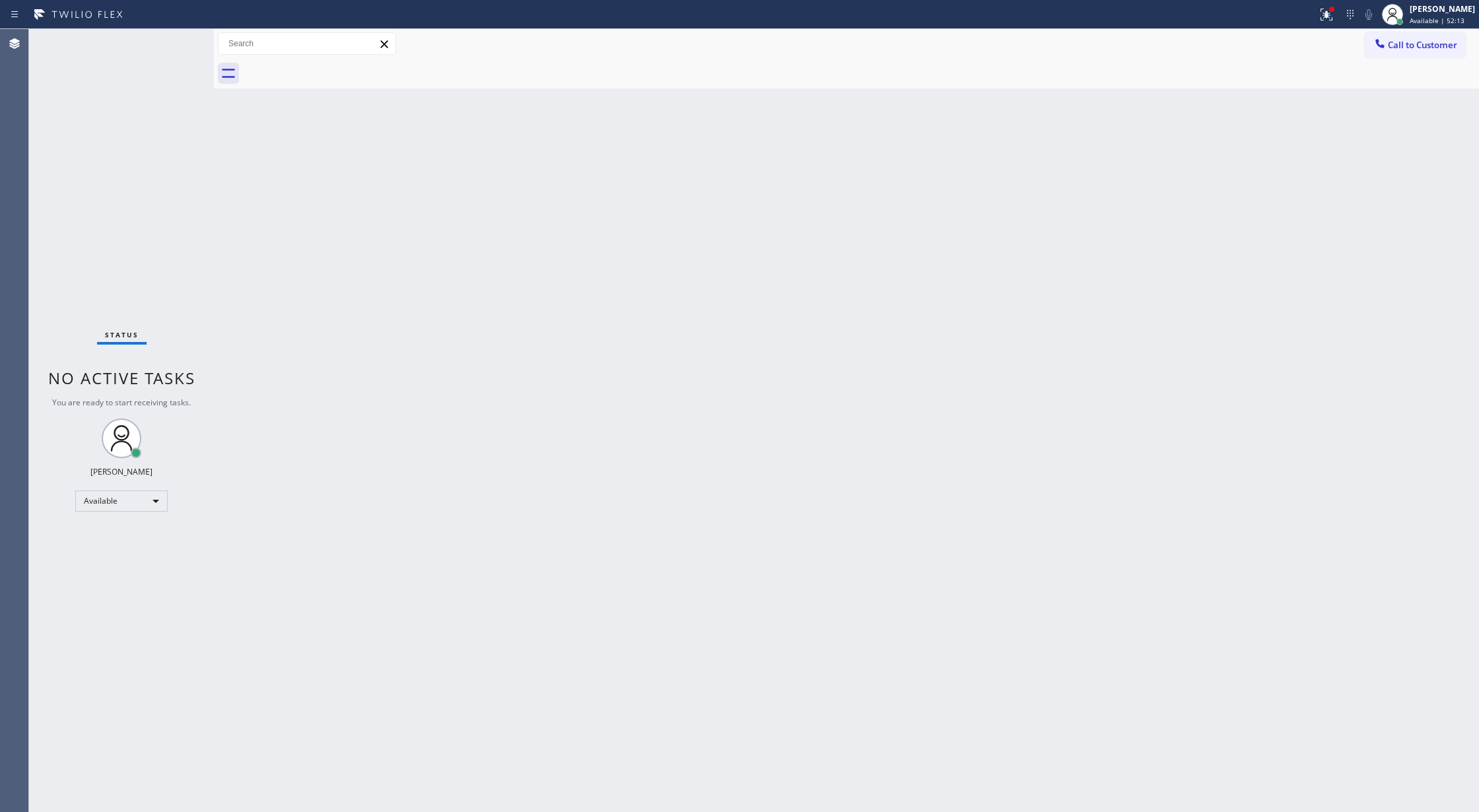
click at [173, 39] on div "Status No active tasks You are ready to start receiving tasks. [PERSON_NAME] Av…" at bounding box center [121, 421] width 185 height 783
click at [155, 42] on div "Status No active tasks You are ready to start receiving tasks. [PERSON_NAME] Av…" at bounding box center [121, 421] width 185 height 783
click at [175, 39] on div "Status No active tasks You are ready to start receiving tasks. [PERSON_NAME] Av…" at bounding box center [121, 421] width 185 height 783
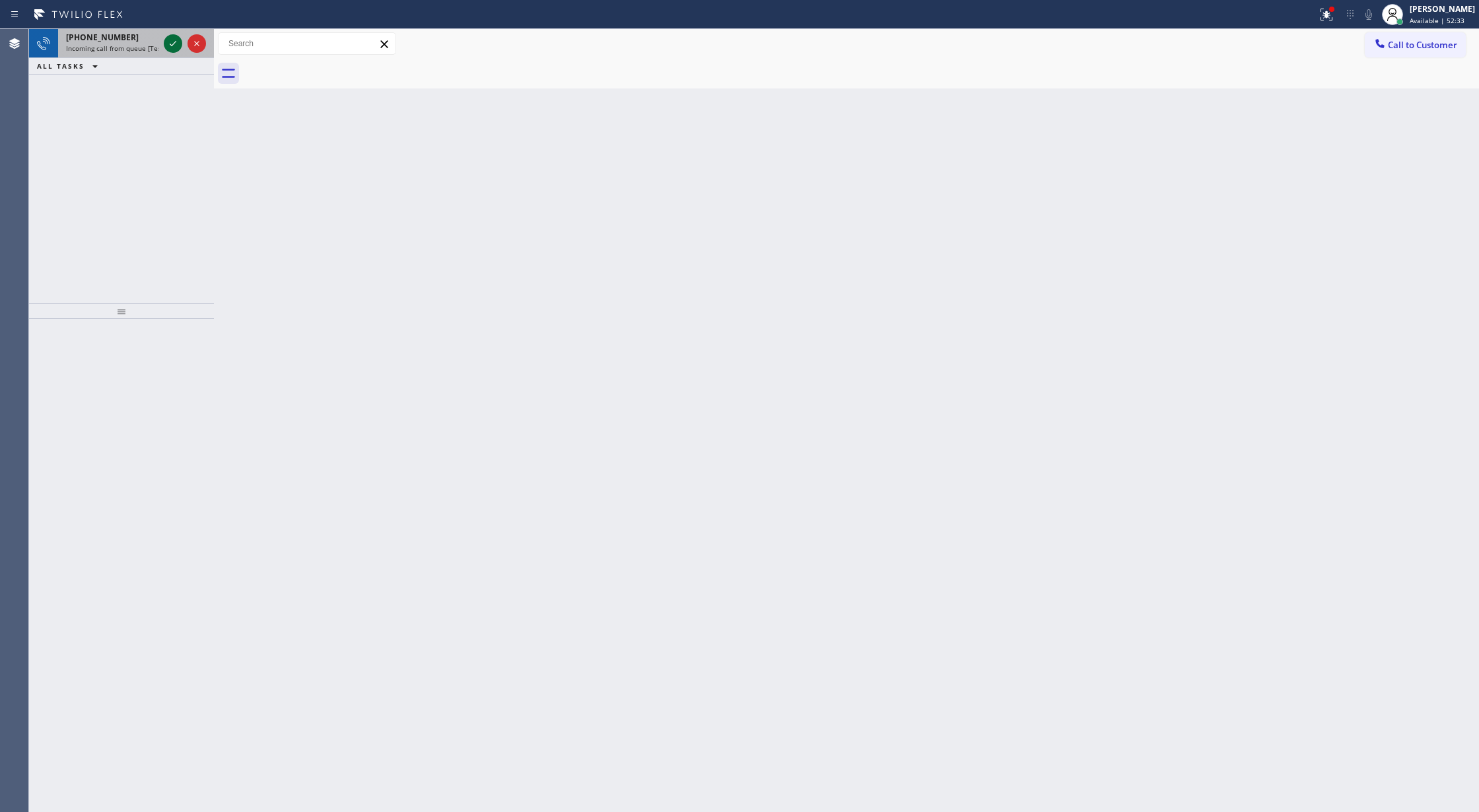
click at [181, 48] on div at bounding box center [172, 43] width 18 height 16
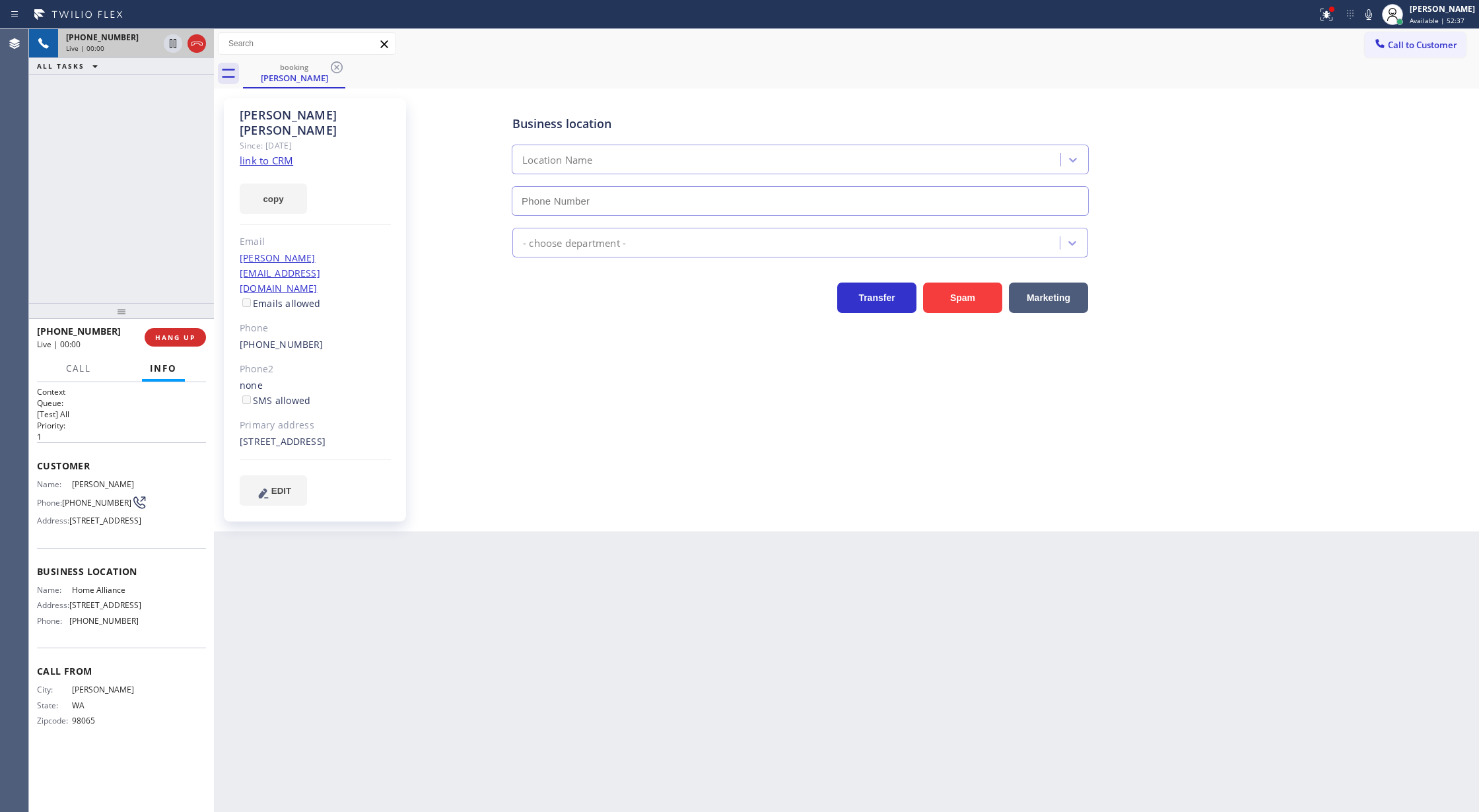
type input "[PHONE_NUMBER]"
click at [268, 154] on link "link to CRM" at bounding box center [266, 160] width 54 height 13
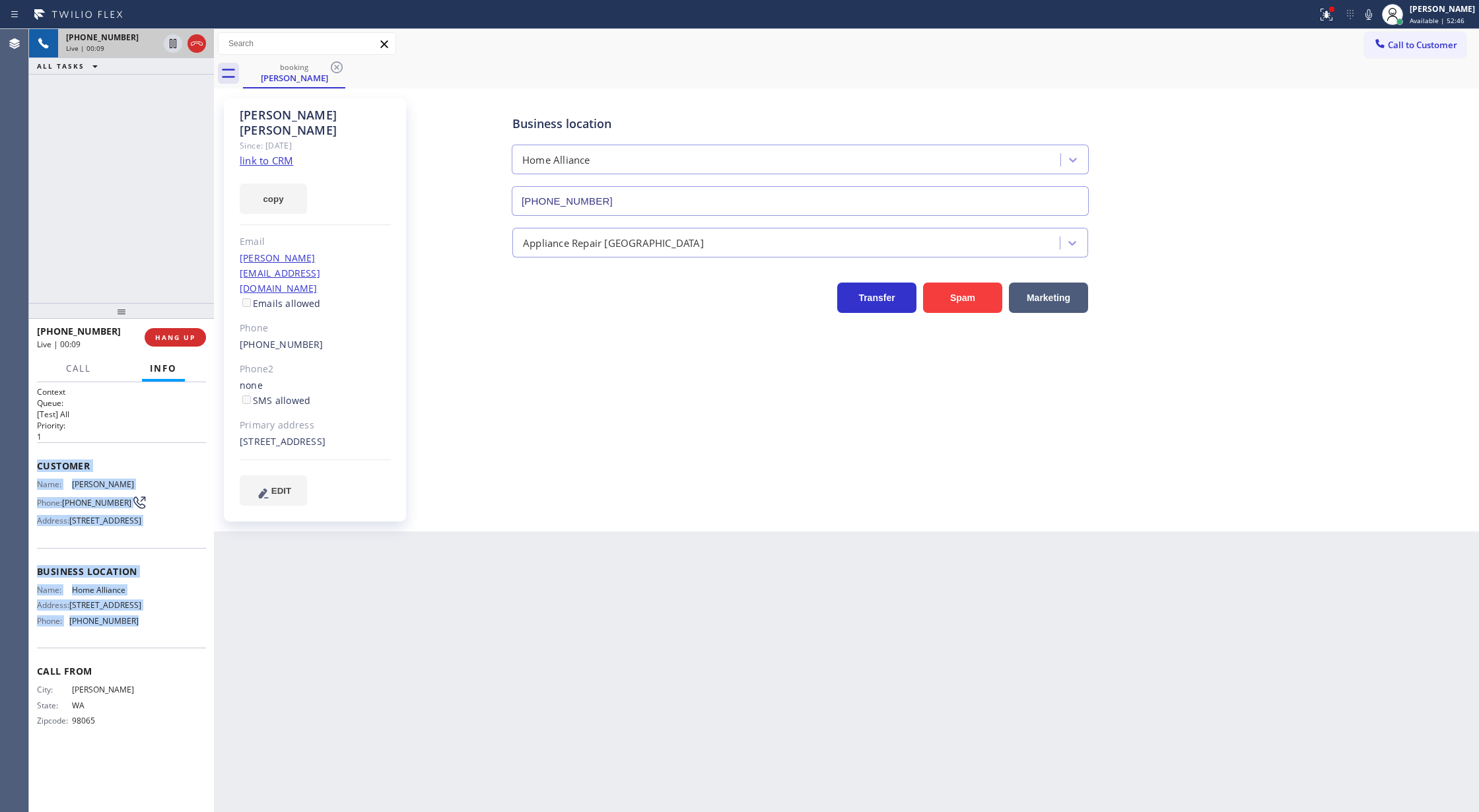
drag, startPoint x: 38, startPoint y: 467, endPoint x: 251, endPoint y: 695, distance: 312.0
click at [191, 655] on div "Context Queue: [Test] All Priority: 1 Customer Name: [PERSON_NAME] Phone: [PHON…" at bounding box center [121, 566] width 169 height 361
copy div "Customer Name: [PERSON_NAME] Phone: [PHONE_NUMBER] Address: [STREET_ADDRESS] Bu…"
click at [1375, 17] on icon at bounding box center [1368, 14] width 16 height 16
click at [173, 46] on icon at bounding box center [172, 43] width 16 height 16
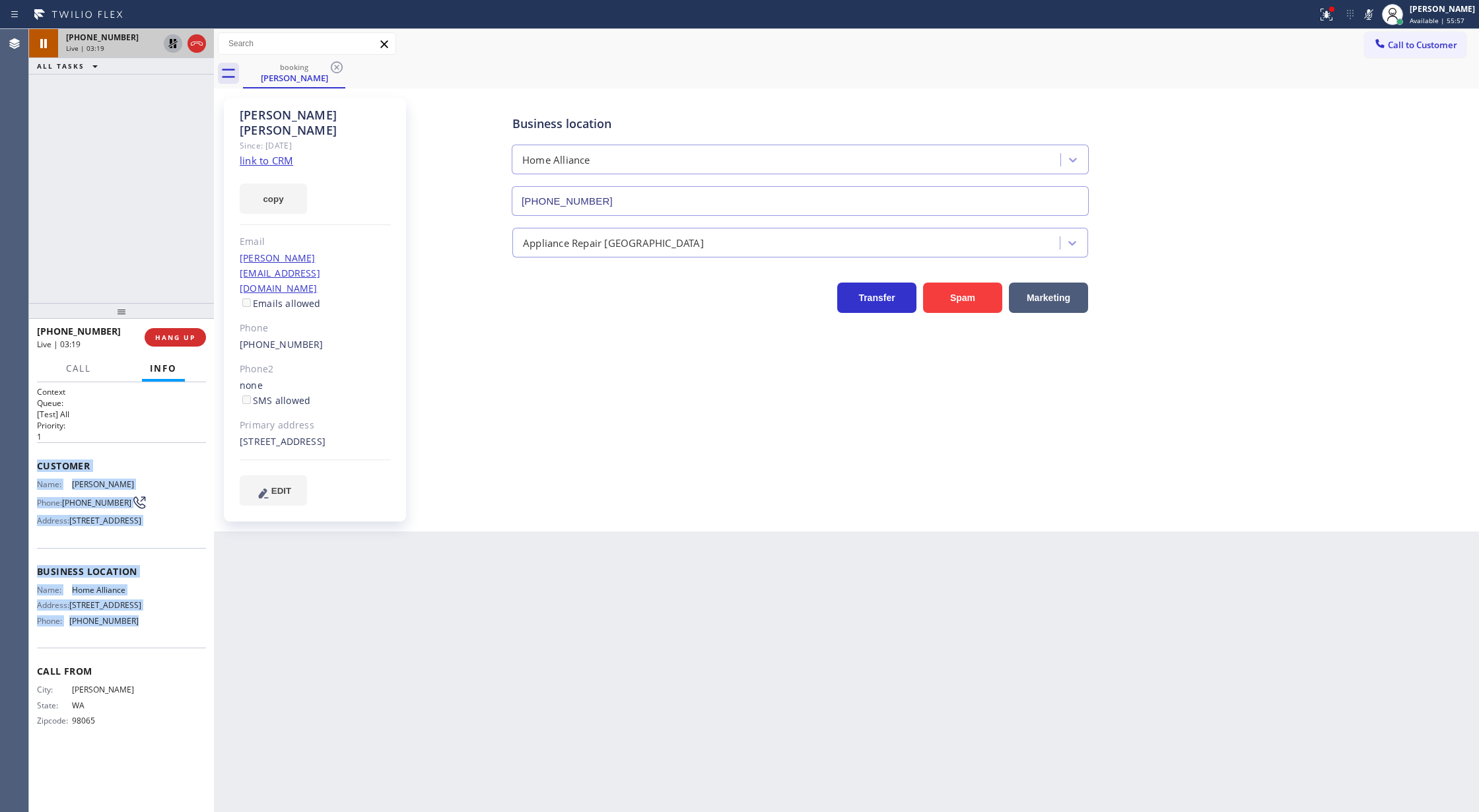
drag, startPoint x: 1378, startPoint y: 17, endPoint x: 833, endPoint y: 4, distance: 545.2
click at [1372, 17] on icon at bounding box center [1369, 15] width 7 height 11
click at [176, 46] on icon at bounding box center [173, 44] width 10 height 10
click at [191, 46] on icon at bounding box center [196, 43] width 16 height 16
click at [164, 334] on span "COMPLETE" at bounding box center [172, 338] width 46 height 10
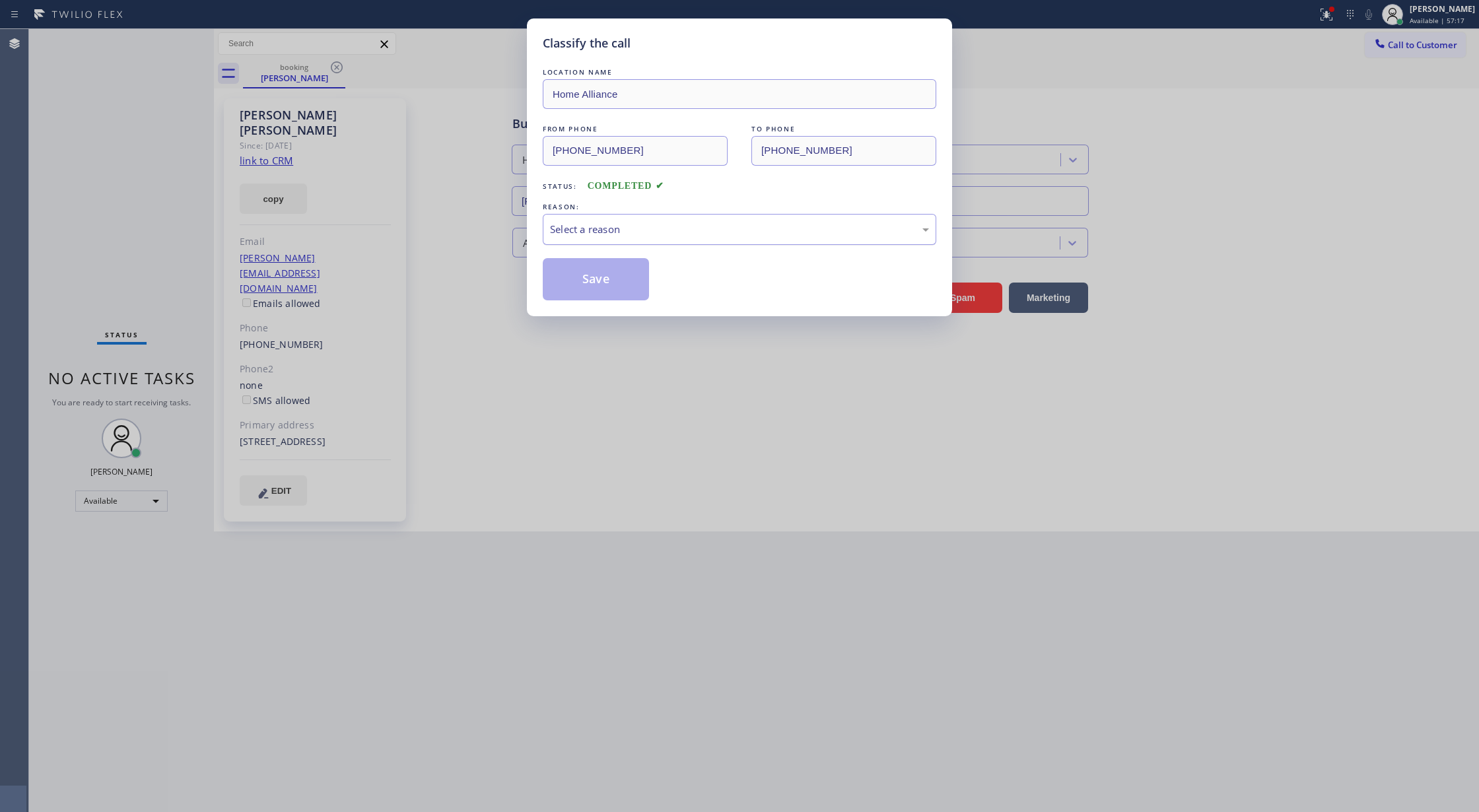
click at [560, 228] on div "Select a reason" at bounding box center [740, 229] width 379 height 15
click at [582, 280] on button "Save" at bounding box center [596, 279] width 106 height 42
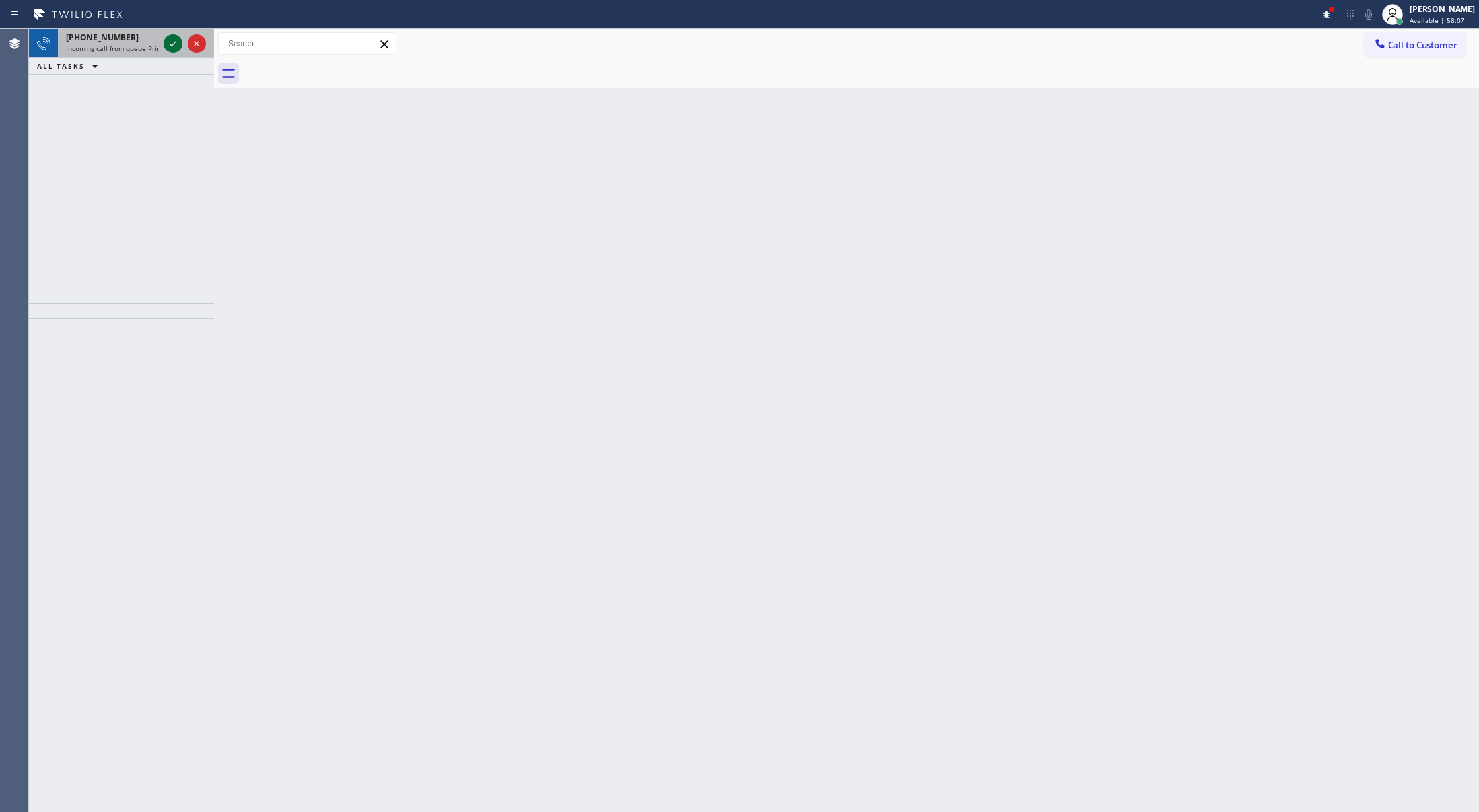
click at [167, 41] on icon at bounding box center [172, 43] width 16 height 16
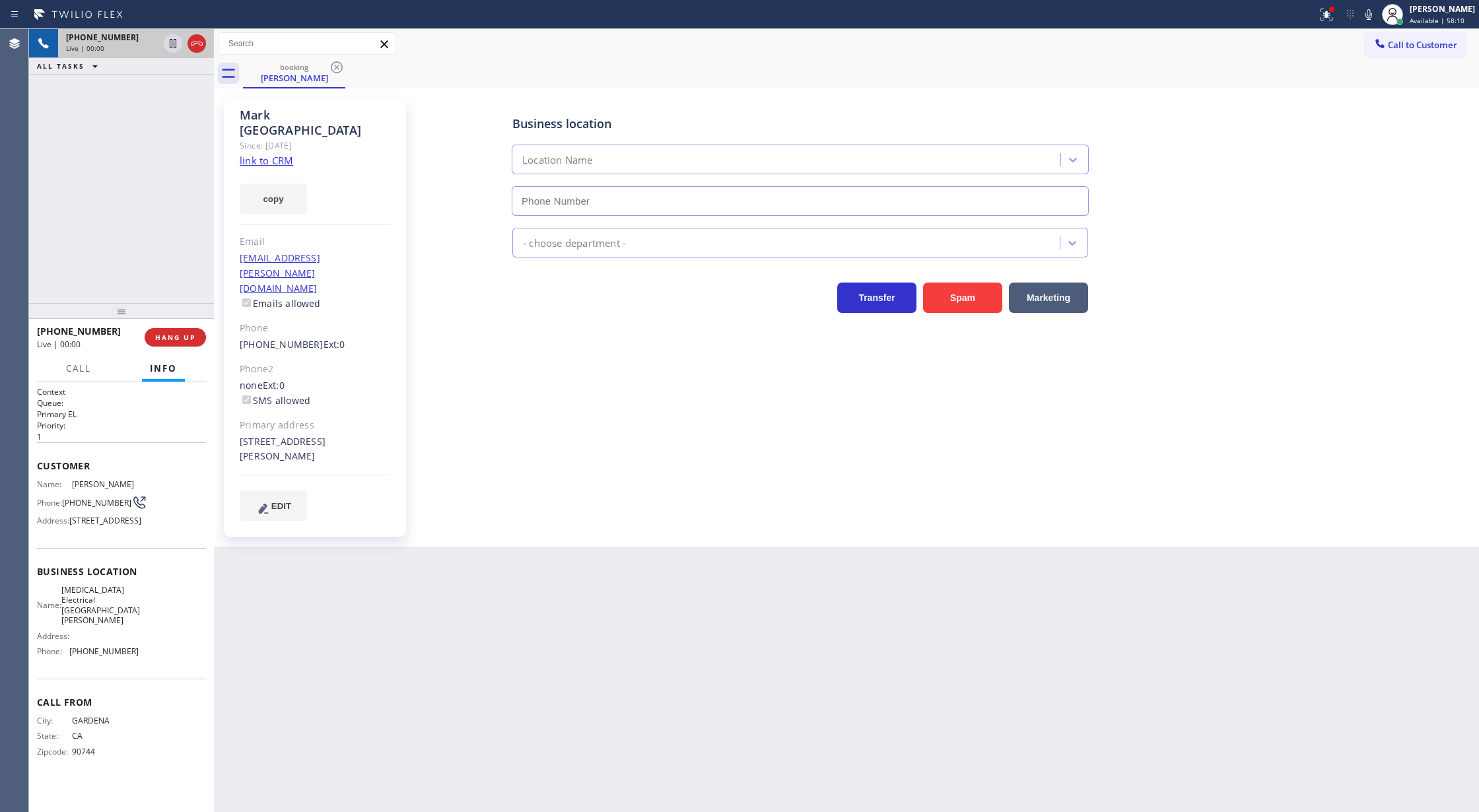
type input "[PHONE_NUMBER]"
click at [259, 154] on link "link to CRM" at bounding box center [266, 160] width 54 height 13
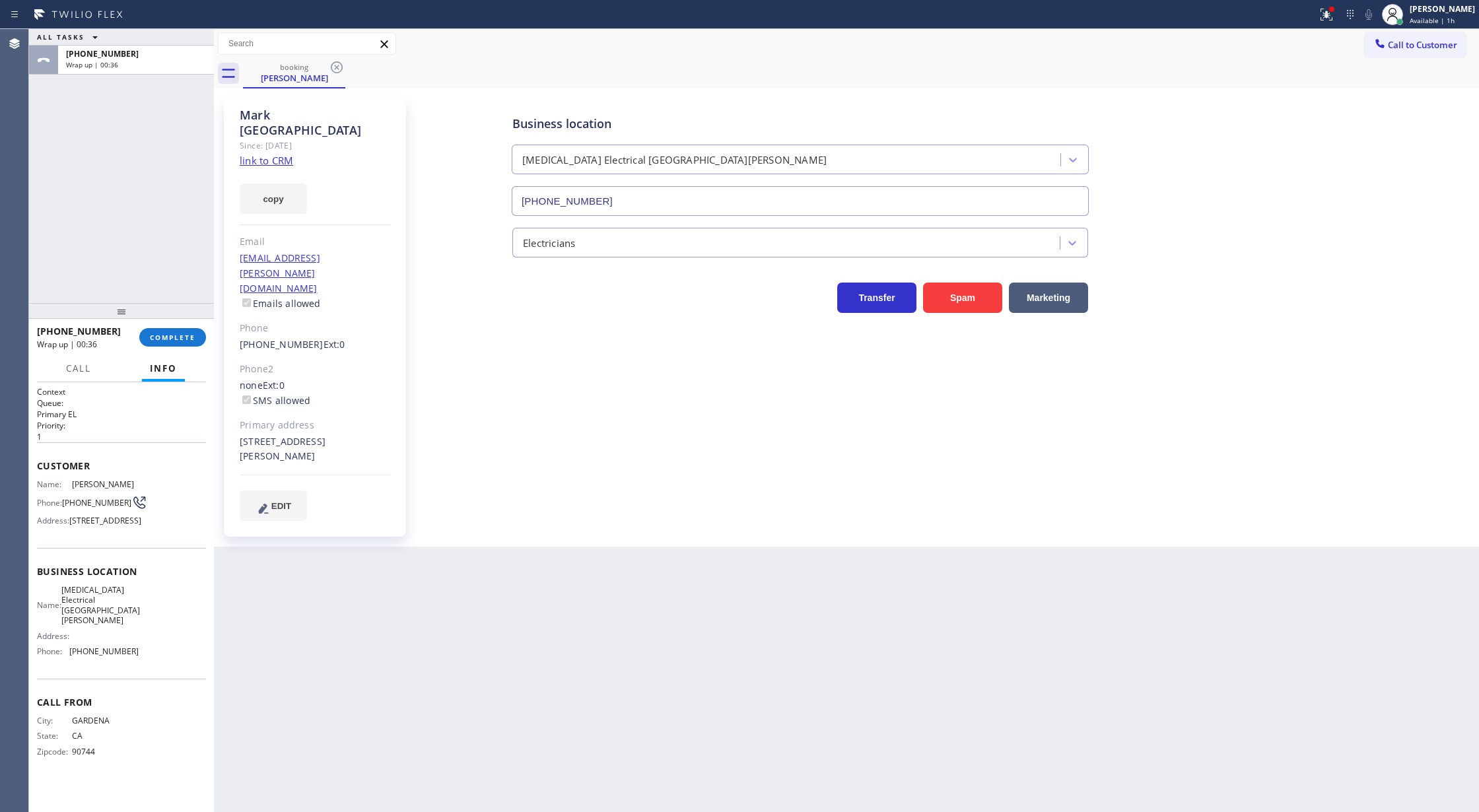
click at [165, 346] on div "[PHONE_NUMBER] Wrap up | 00:36 COMPLETE" at bounding box center [121, 337] width 169 height 34
click at [183, 331] on button "COMPLETE" at bounding box center [173, 337] width 67 height 18
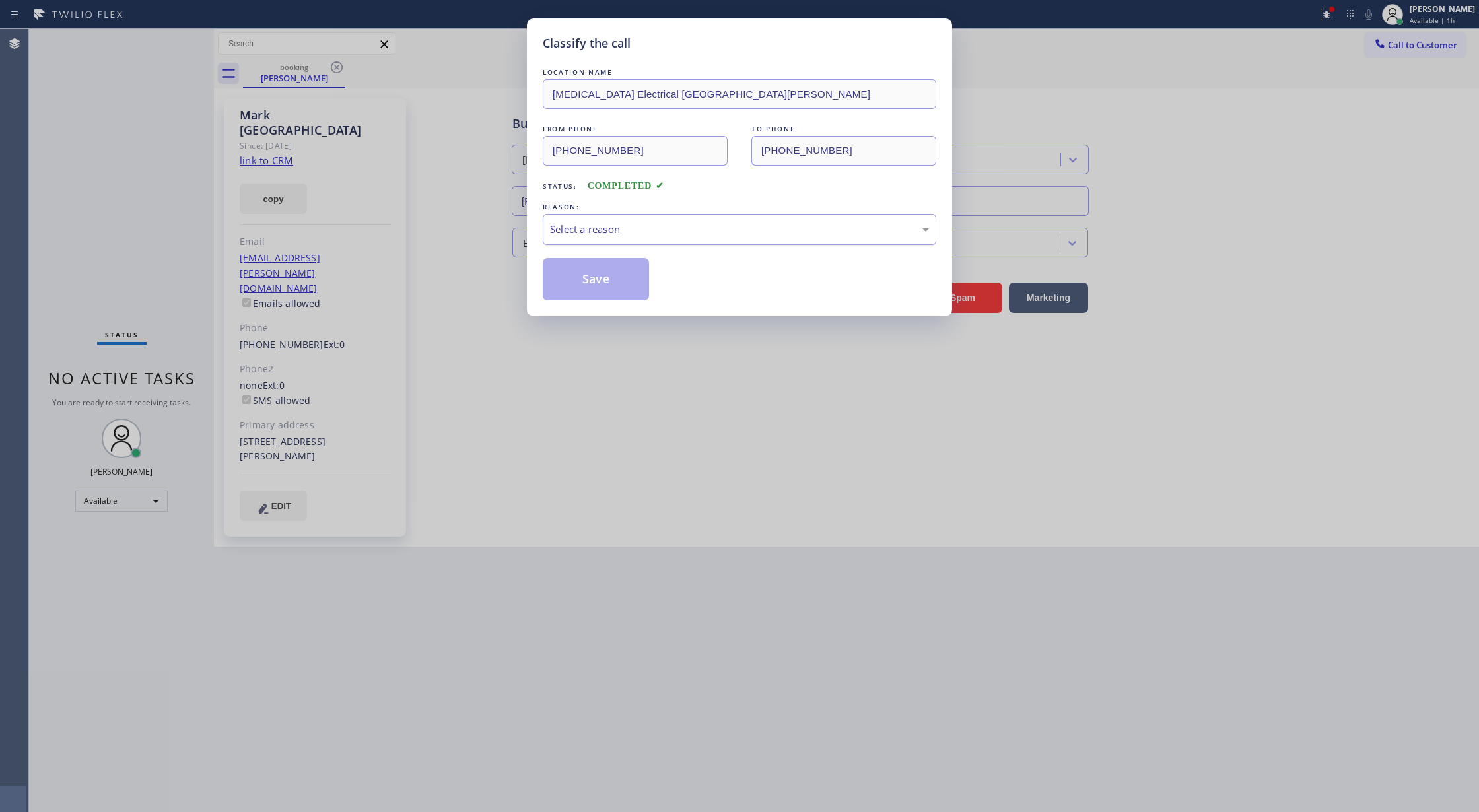
click at [703, 237] on div "Select a reason" at bounding box center [740, 229] width 379 height 15
click at [582, 275] on button "Save" at bounding box center [596, 279] width 106 height 42
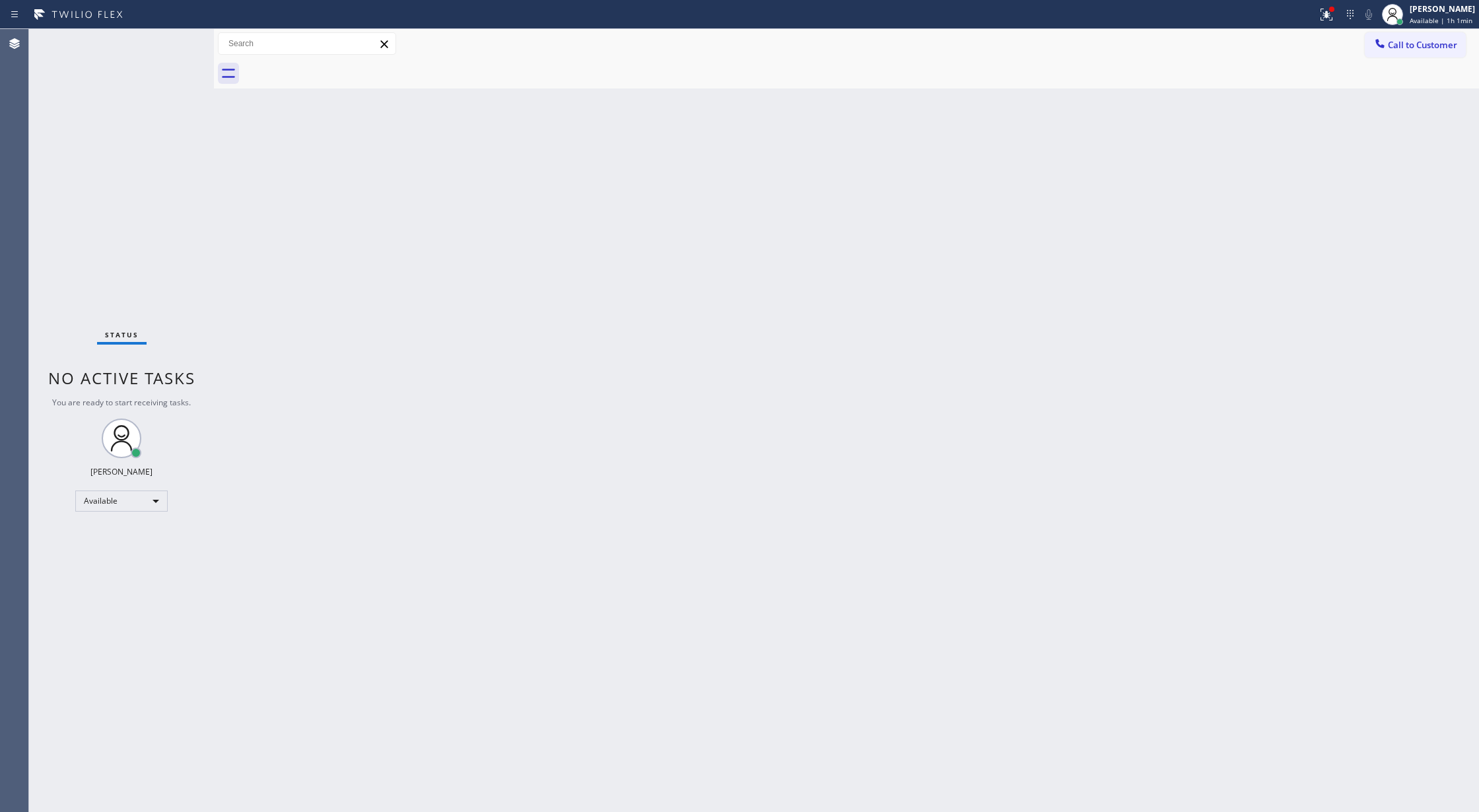
click at [172, 50] on div "Status No active tasks You are ready to start receiving tasks. [PERSON_NAME] Av…" at bounding box center [121, 421] width 185 height 783
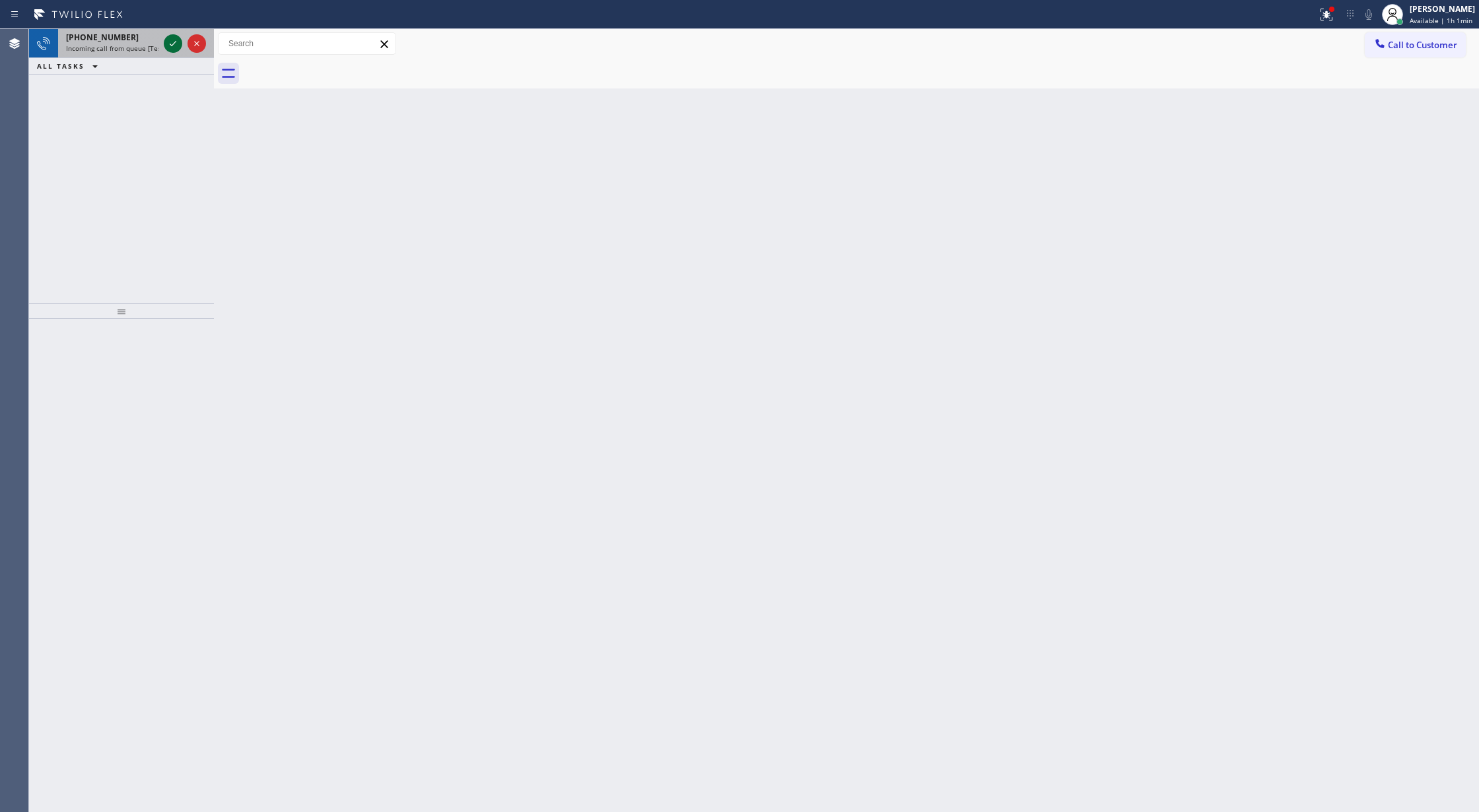
click at [175, 35] on icon at bounding box center [172, 43] width 16 height 16
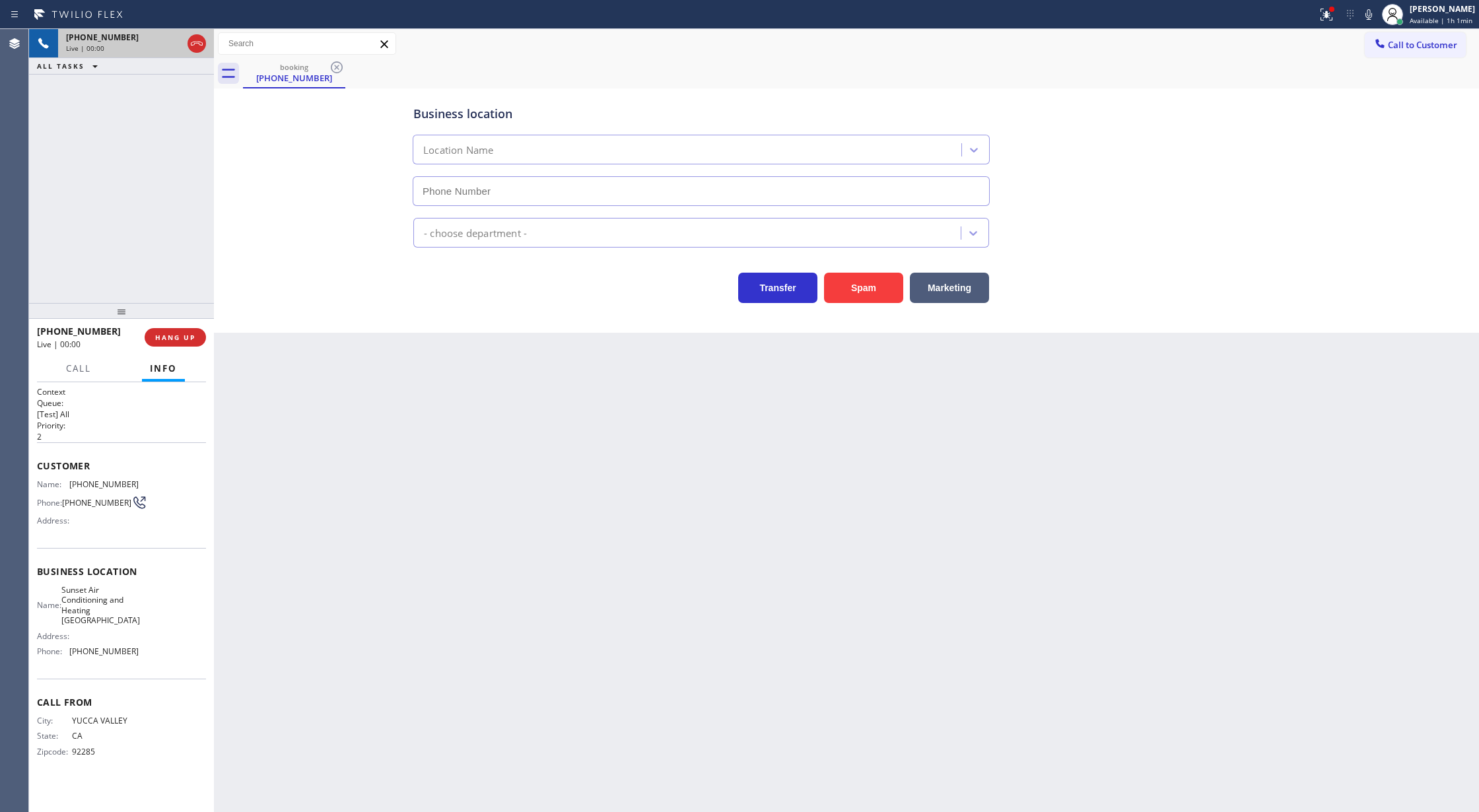
type input "[PHONE_NUMBER]"
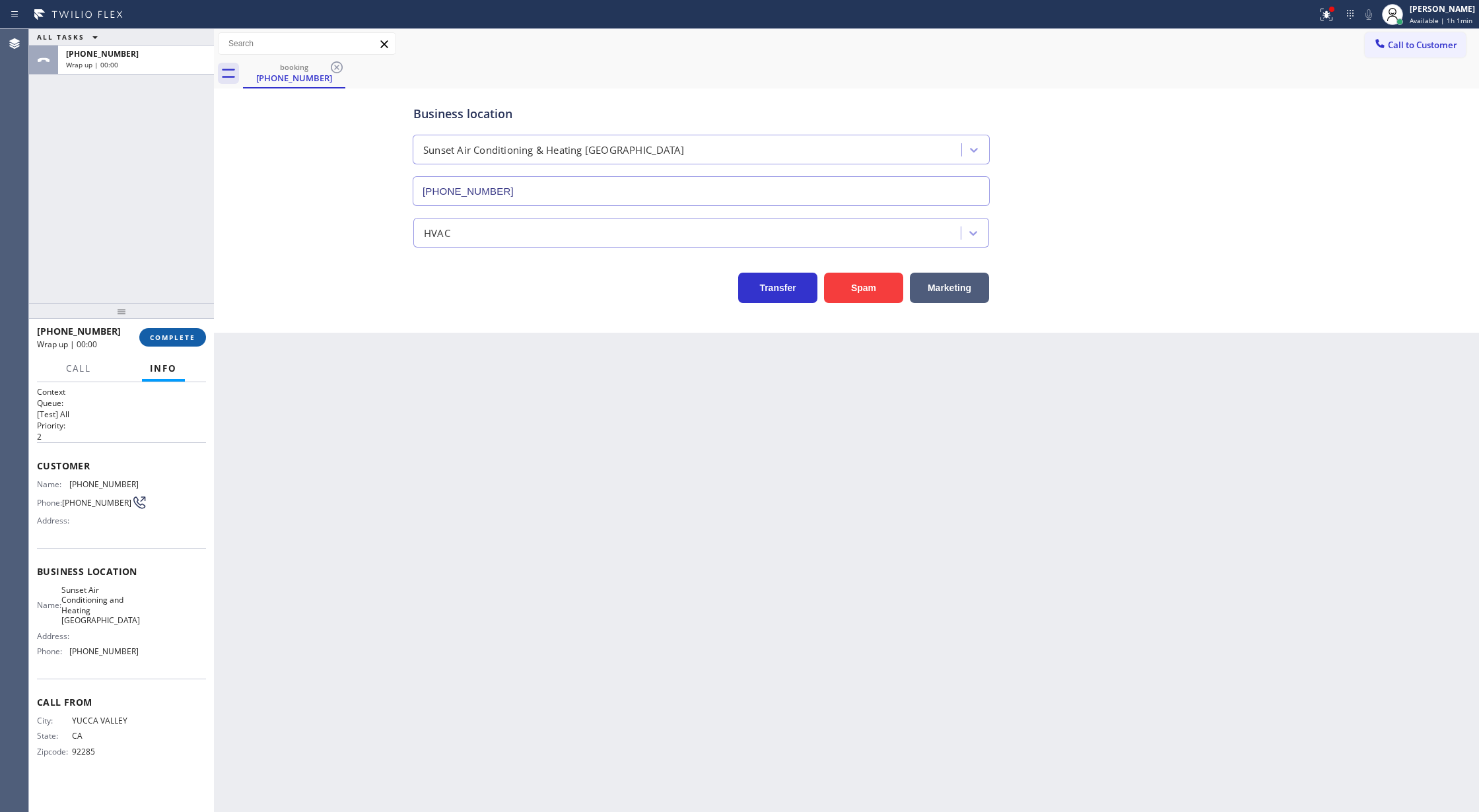
click at [177, 340] on span "COMPLETE" at bounding box center [172, 338] width 46 height 10
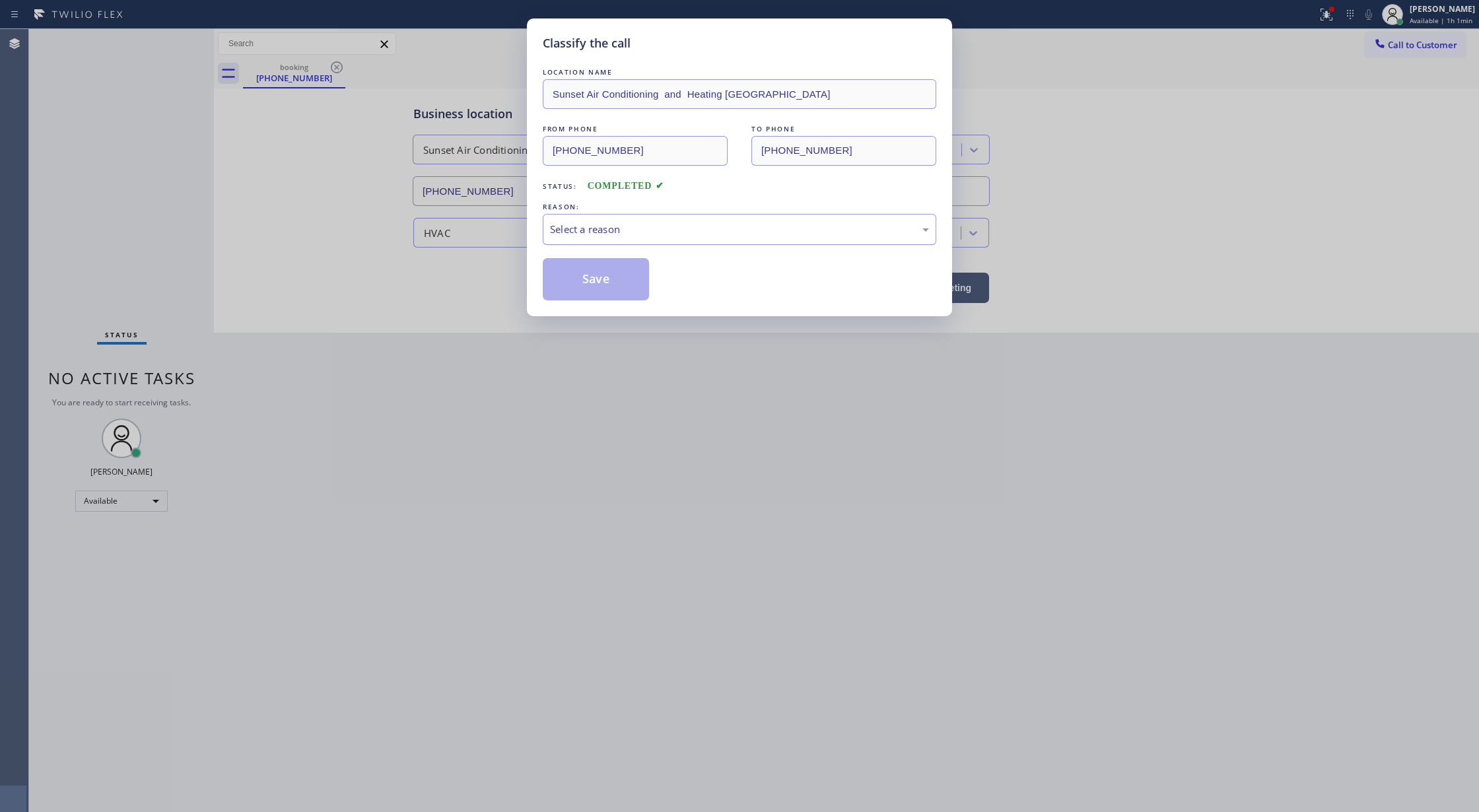
click at [720, 220] on div "Select a reason" at bounding box center [740, 229] width 394 height 31
click at [602, 286] on button "Save" at bounding box center [596, 279] width 106 height 42
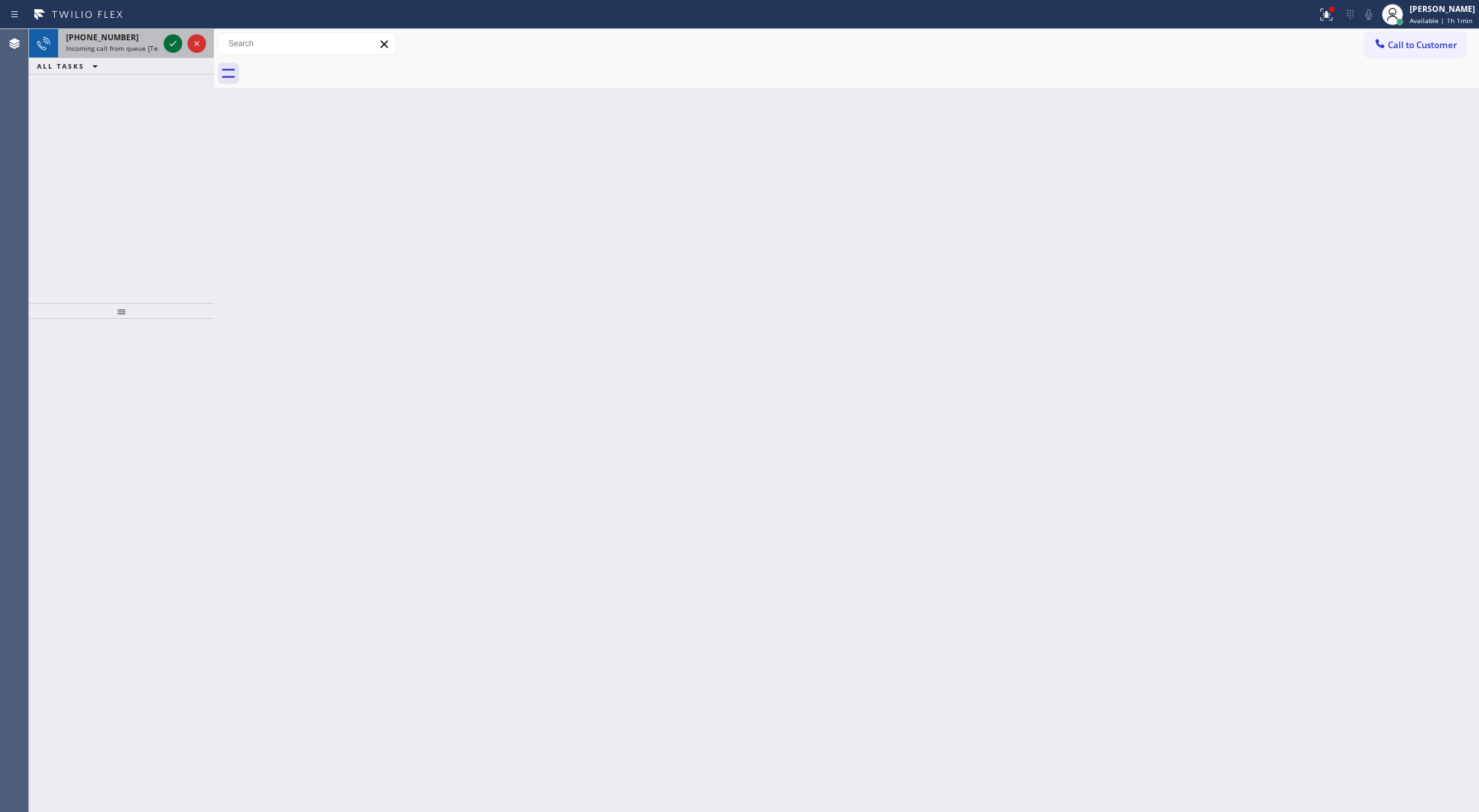
click at [170, 42] on icon at bounding box center [172, 43] width 16 height 16
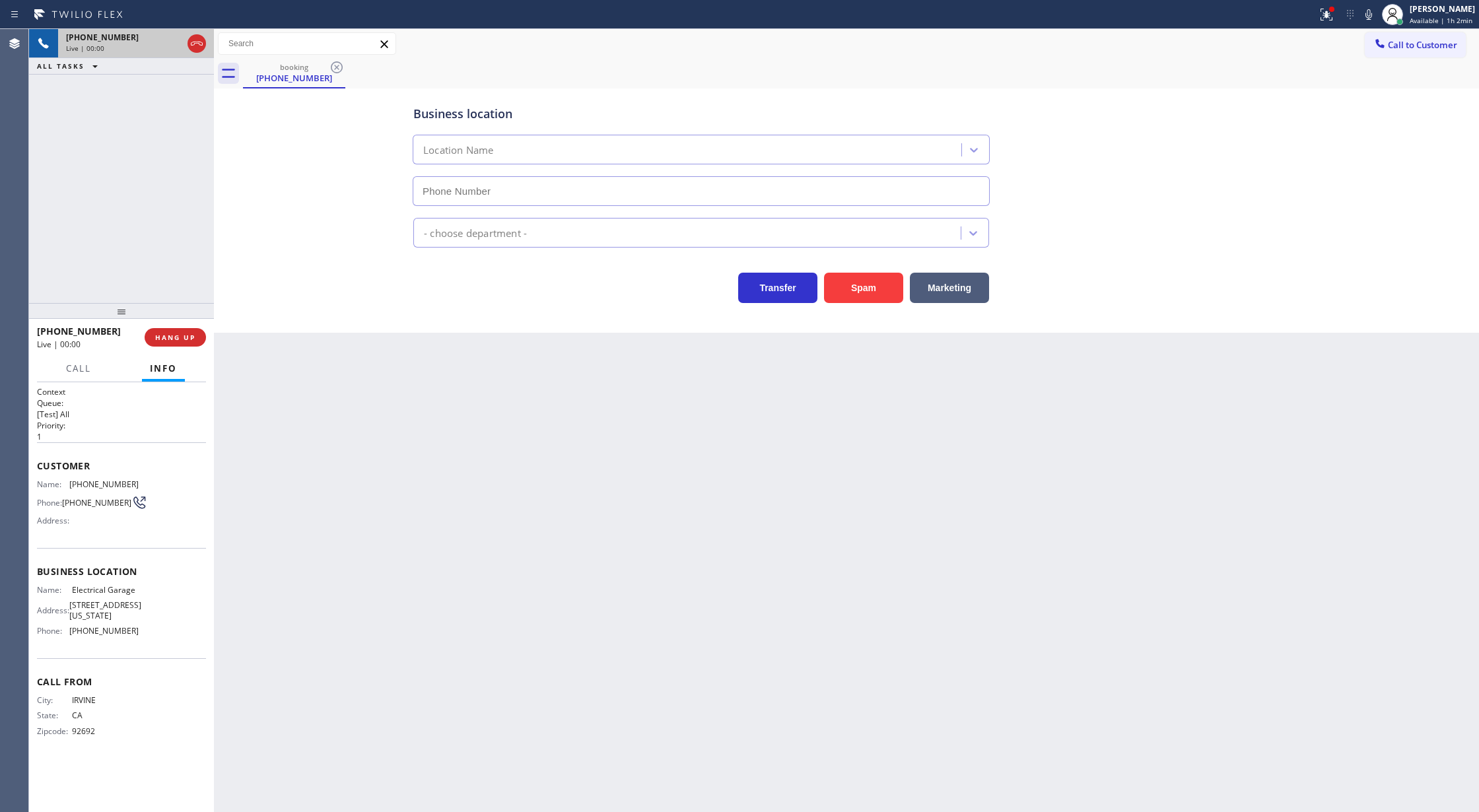
type input "[PHONE_NUMBER]"
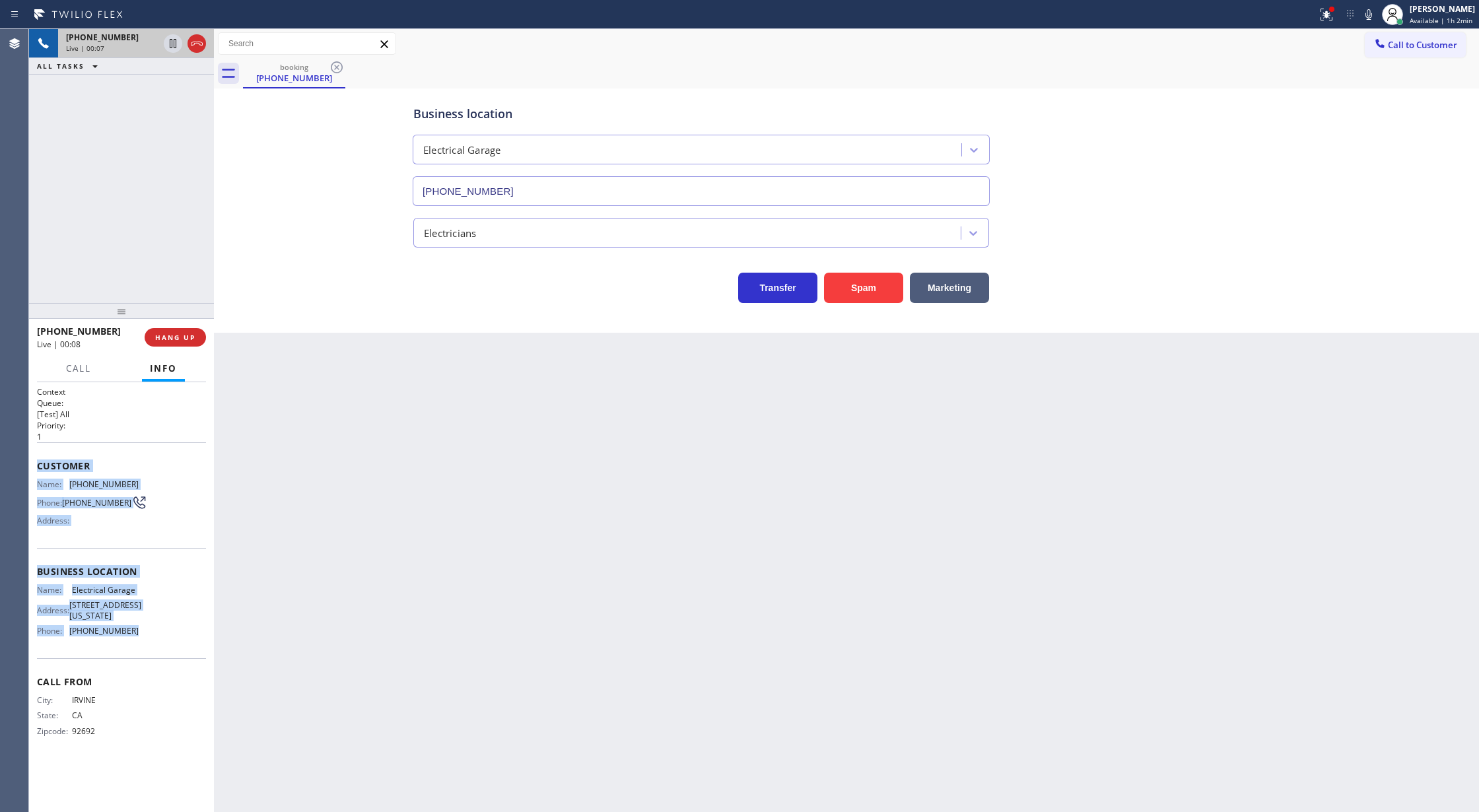
copy div "Customer Name: [PHONE_NUMBER] Phone: [PHONE_NUMBER] Address: Business location …"
drag, startPoint x: 35, startPoint y: 466, endPoint x: 145, endPoint y: 636, distance: 202.5
click at [145, 636] on div "Context Queue: [Test] All Priority: 1 Customer Name: [PHONE_NUMBER] Phone: [PHO…" at bounding box center [121, 597] width 185 height 430
click at [1365, 16] on div at bounding box center [1368, 14] width 18 height 16
click at [1369, 17] on icon at bounding box center [1368, 14] width 16 height 16
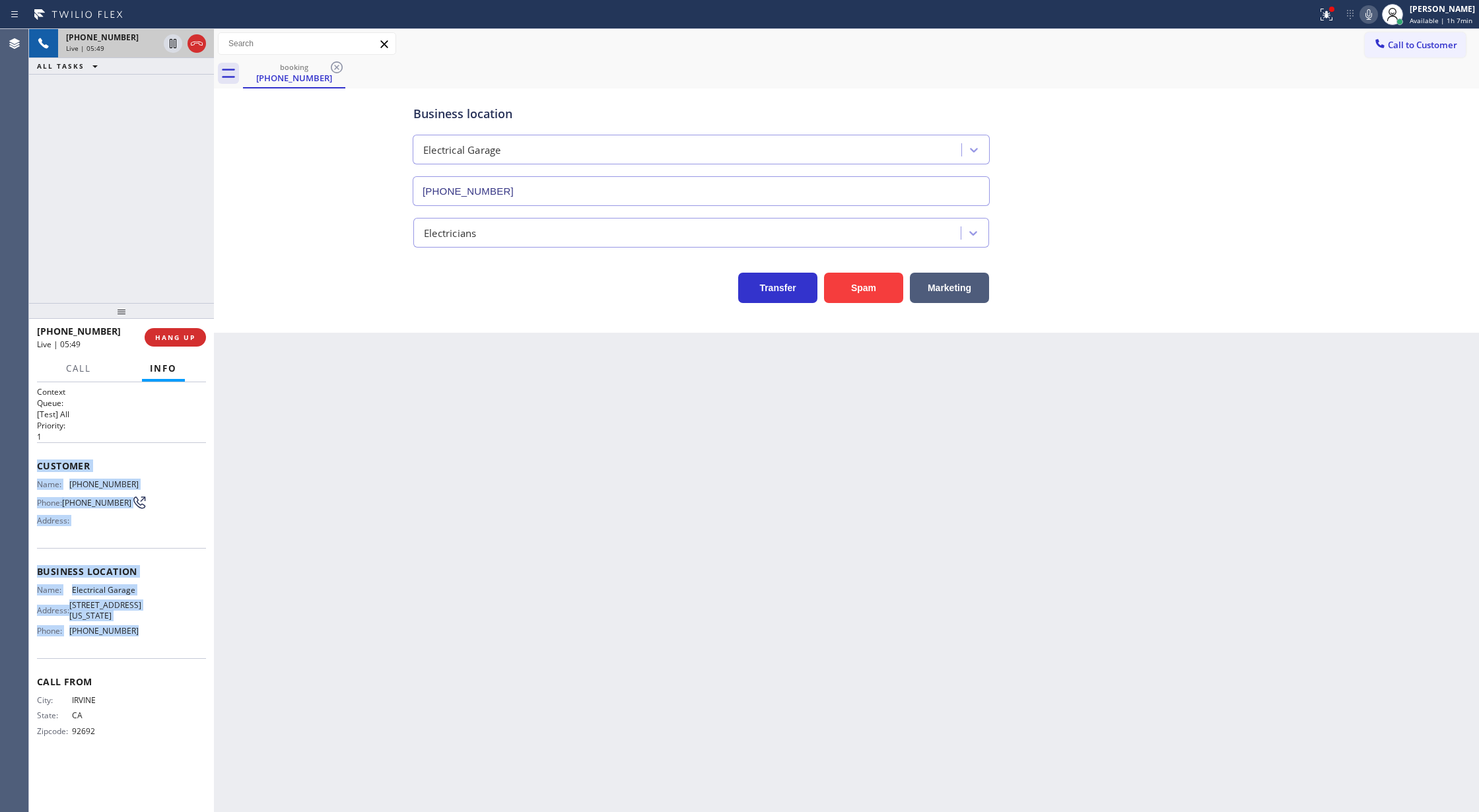
click at [1369, 12] on icon at bounding box center [1368, 14] width 16 height 16
click at [1372, 12] on icon at bounding box center [1368, 14] width 16 height 16
click at [1369, 16] on icon at bounding box center [1368, 14] width 16 height 16
click at [1371, 11] on icon at bounding box center [1368, 14] width 16 height 16
click at [195, 45] on icon at bounding box center [196, 43] width 16 height 16
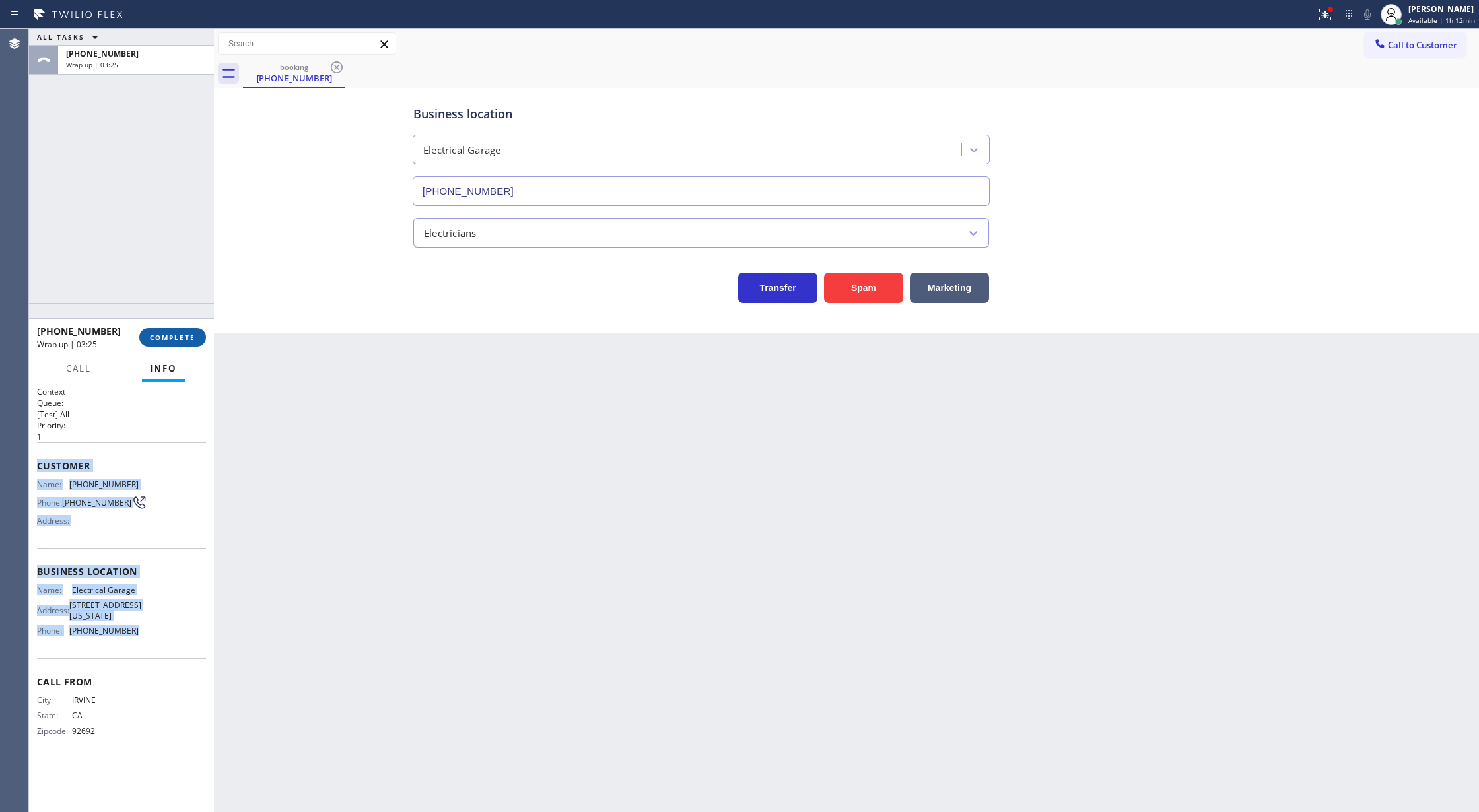
click at [160, 331] on button "COMPLETE" at bounding box center [173, 337] width 67 height 18
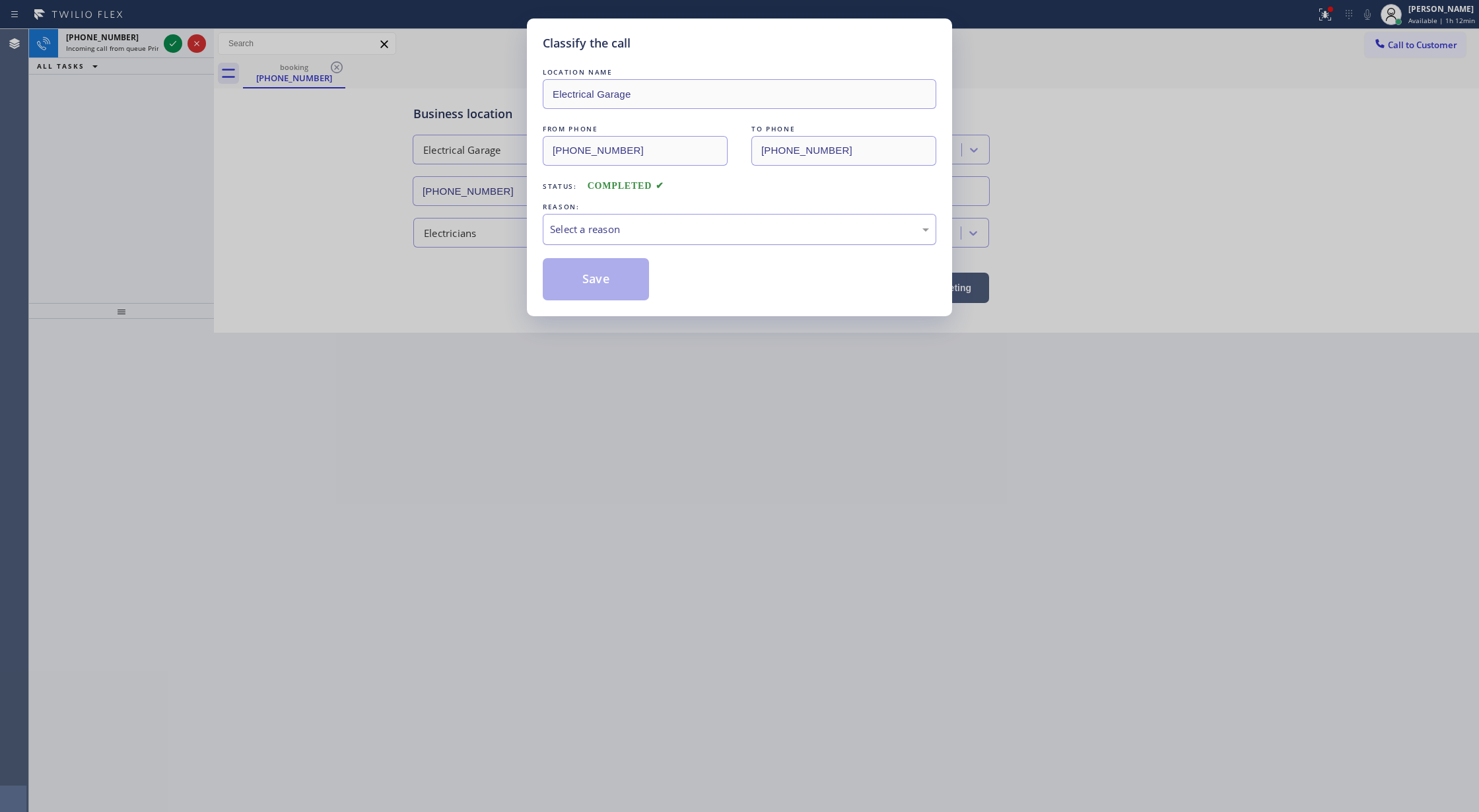
drag, startPoint x: 688, startPoint y: 223, endPoint x: 684, endPoint y: 228, distance: 6.4
click at [688, 222] on div "Select a reason" at bounding box center [740, 229] width 379 height 15
click at [600, 274] on button "Save" at bounding box center [596, 279] width 106 height 42
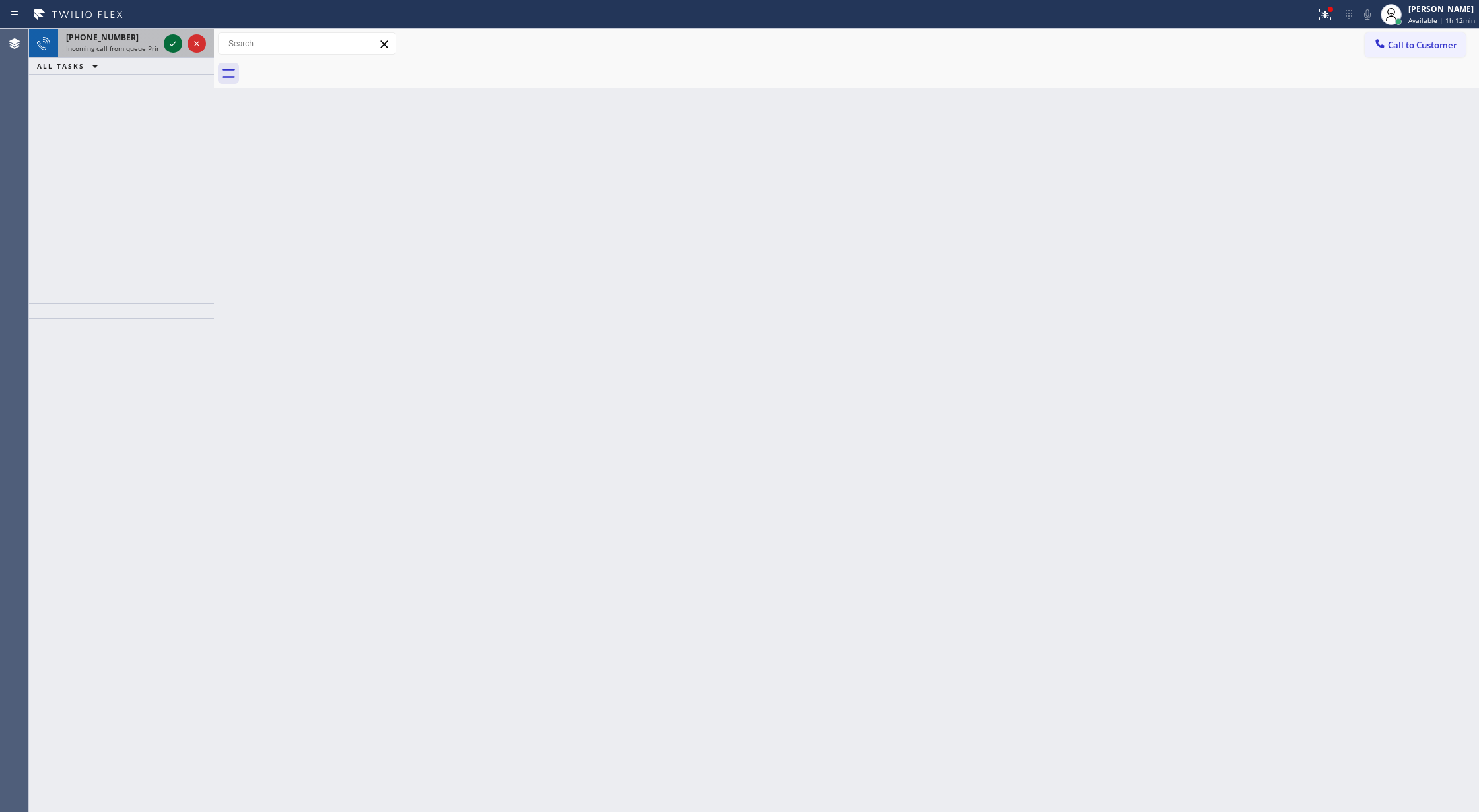
click at [170, 42] on icon at bounding box center [172, 43] width 16 height 16
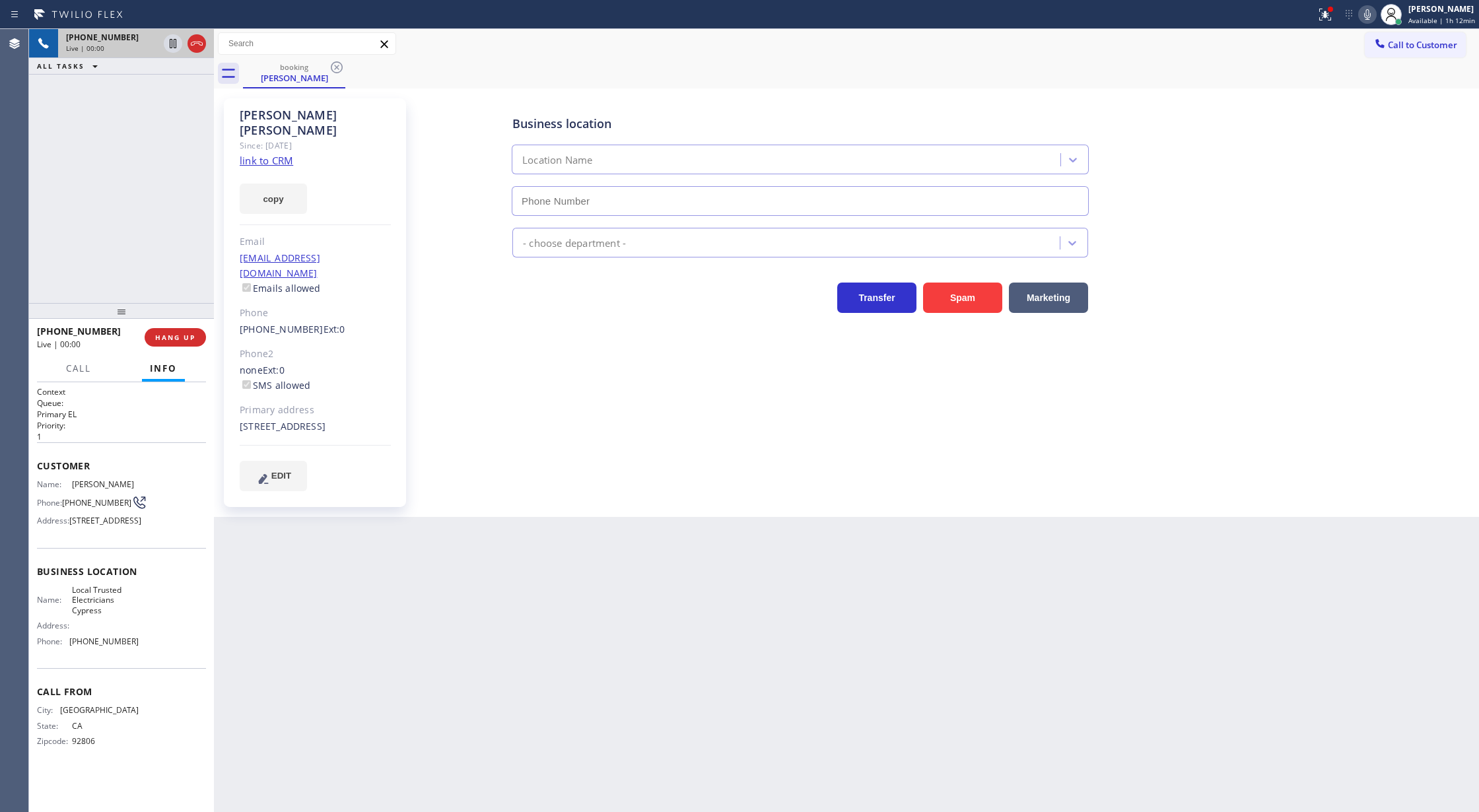
type input "[PHONE_NUMBER]"
click at [268, 154] on link "link to CRM" at bounding box center [266, 160] width 54 height 13
click at [191, 43] on icon at bounding box center [196, 43] width 16 height 16
click at [168, 334] on span "COMPLETE" at bounding box center [172, 338] width 46 height 10
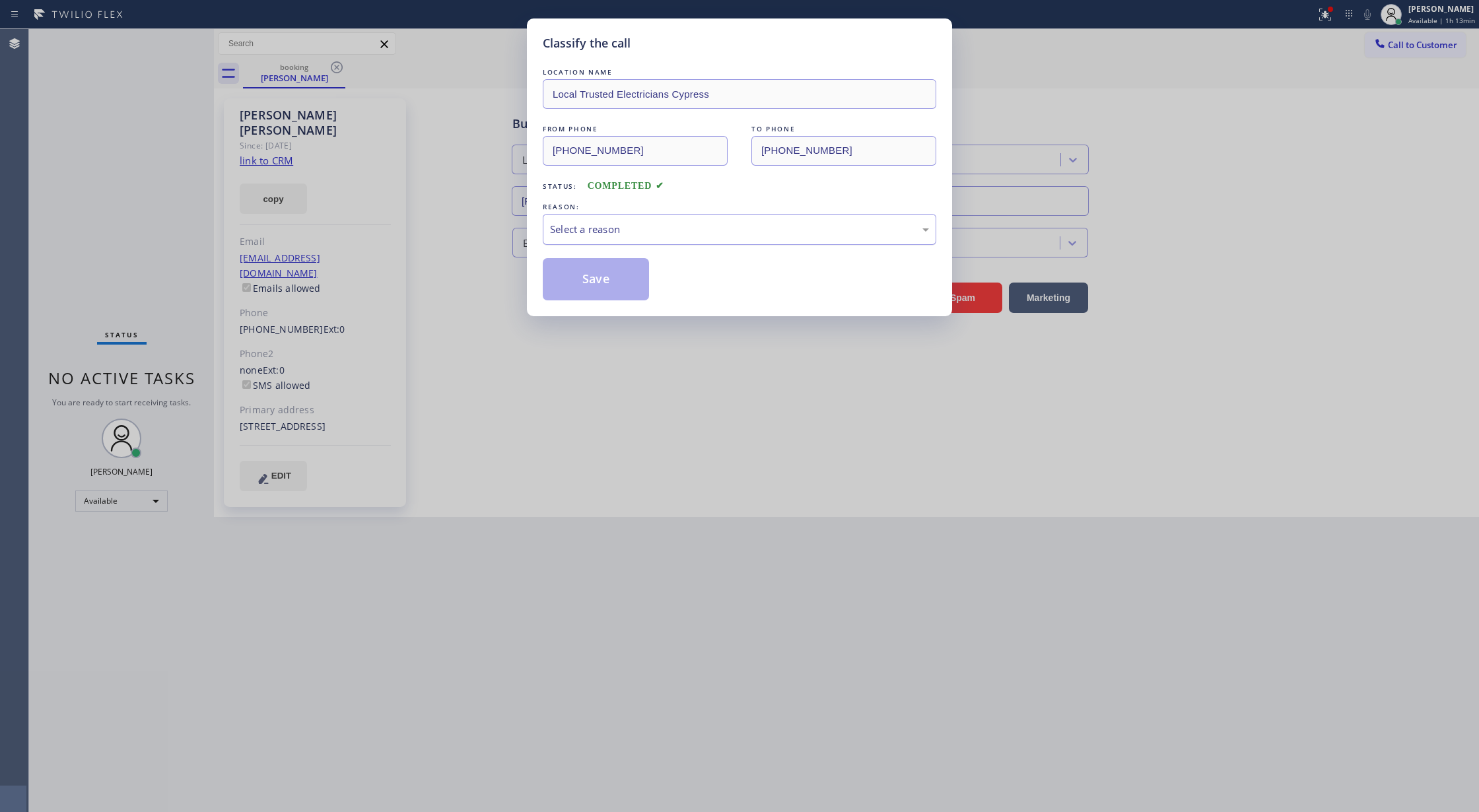
click at [610, 229] on div "Select a reason" at bounding box center [740, 229] width 379 height 15
click at [590, 285] on button "Save" at bounding box center [596, 279] width 106 height 42
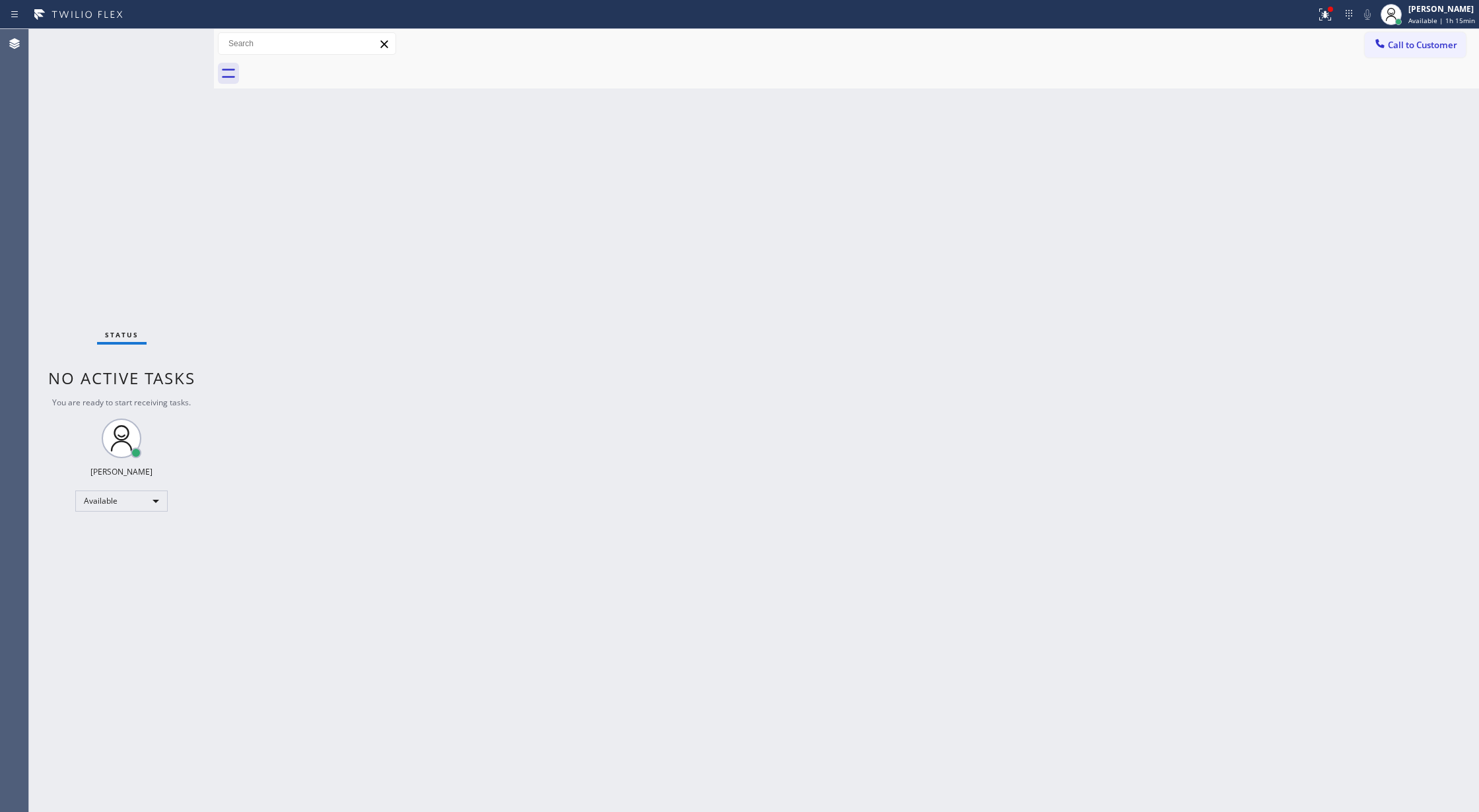
click at [159, 49] on div "Status No active tasks You are ready to start receiving tasks. [PERSON_NAME] Av…" at bounding box center [121, 421] width 185 height 783
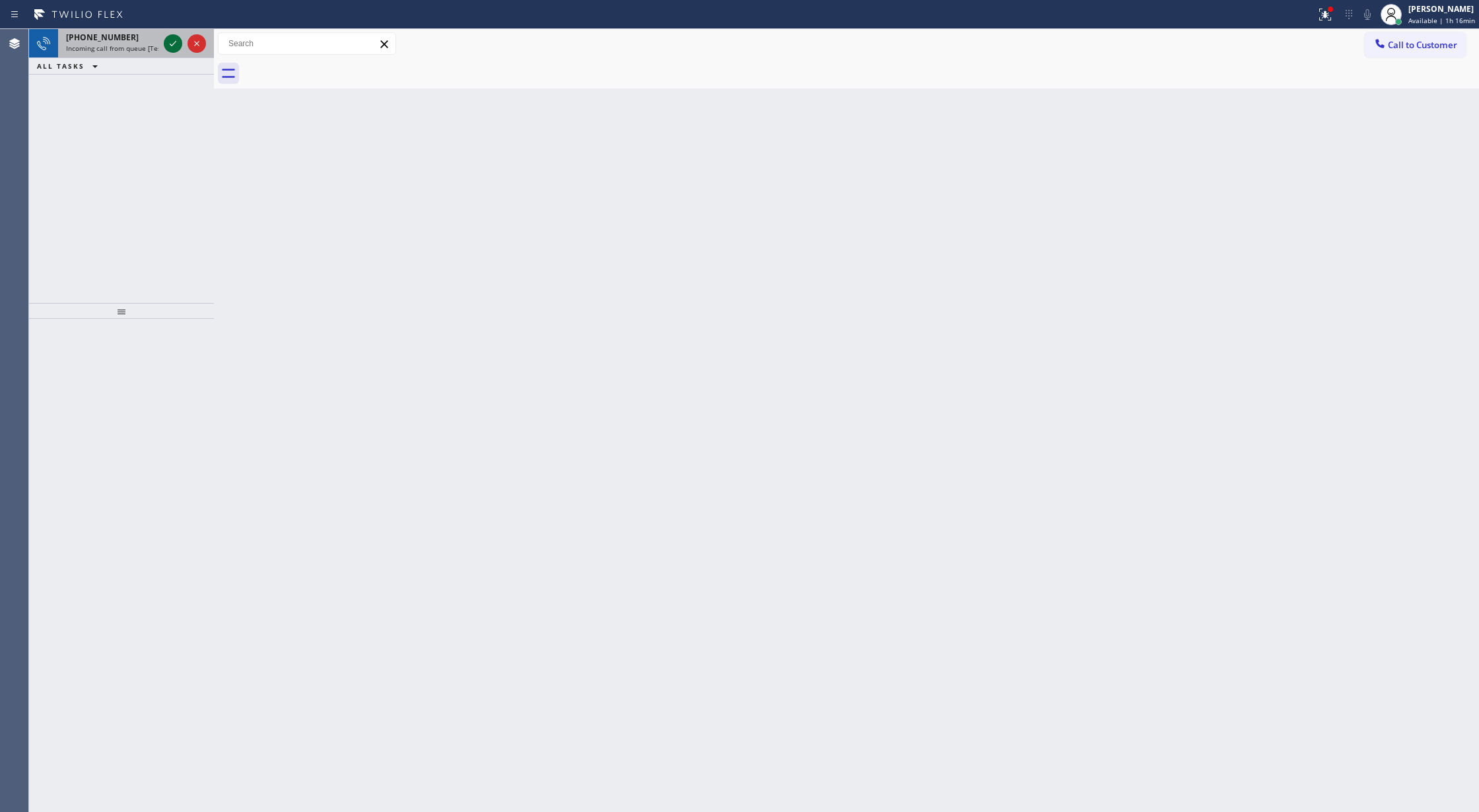
click at [170, 45] on icon at bounding box center [173, 44] width 7 height 5
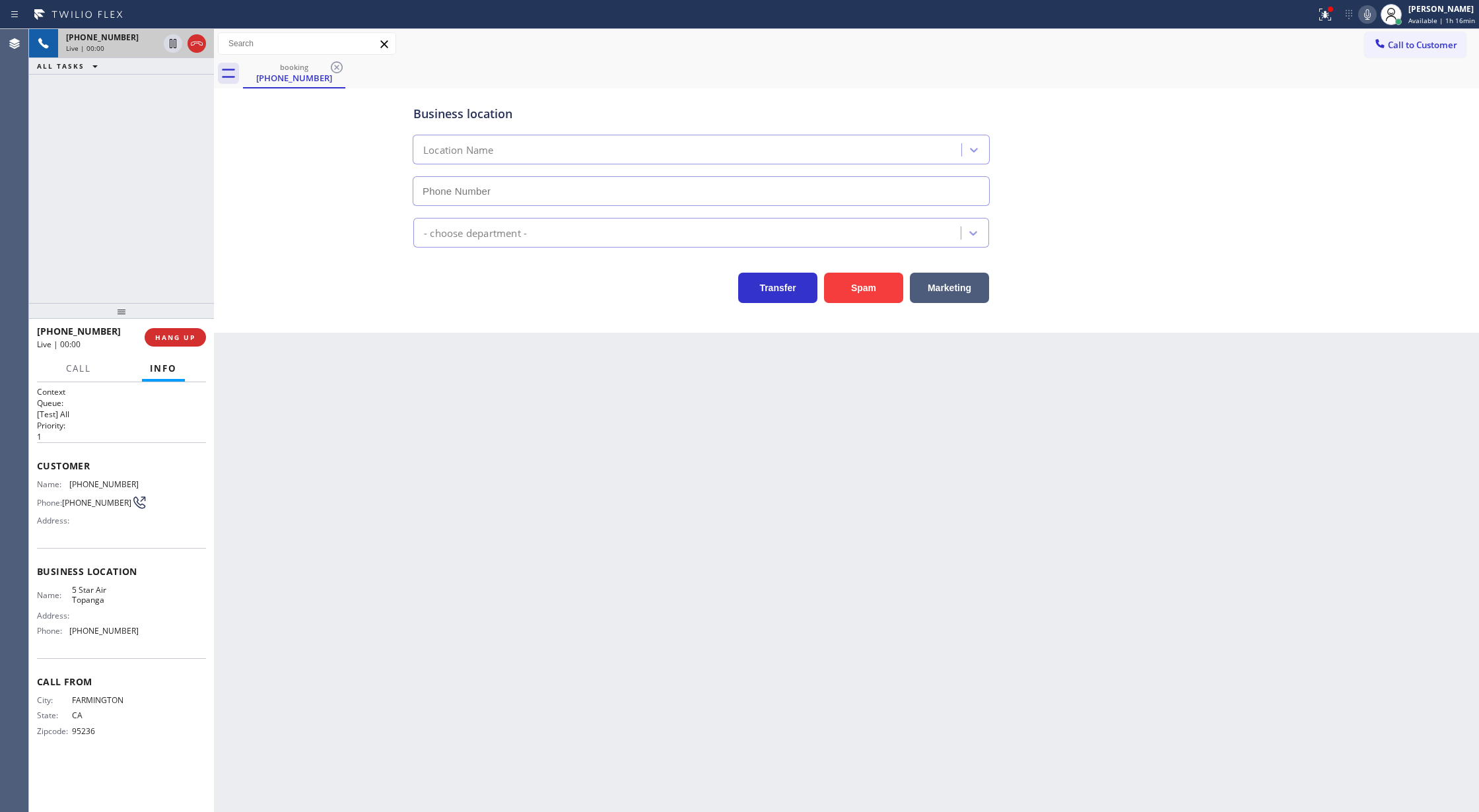
type input "[PHONE_NUMBER]"
click at [867, 281] on button "Spam" at bounding box center [863, 287] width 79 height 31
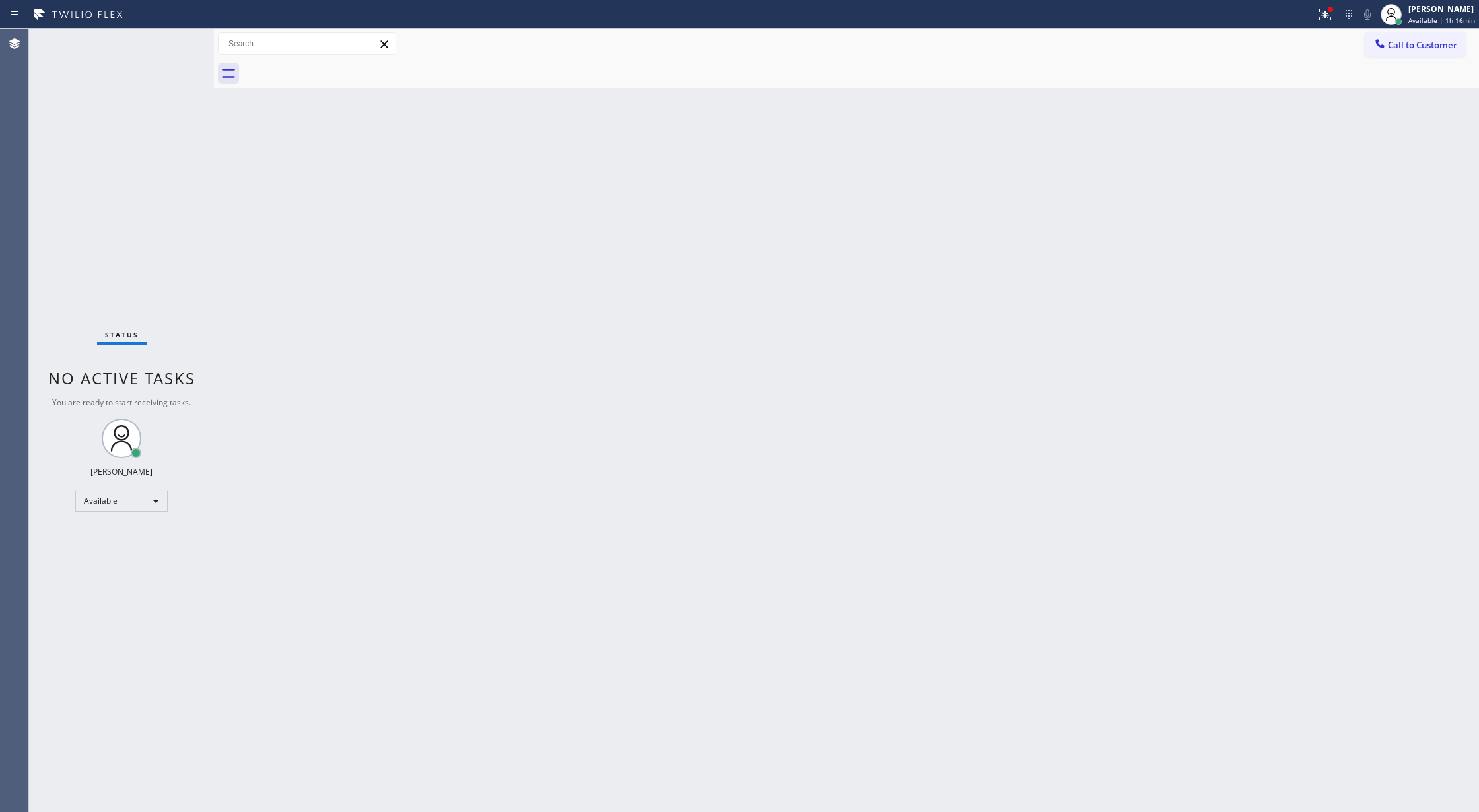
click at [177, 40] on div "Status No active tasks You are ready to start receiving tasks. [PERSON_NAME] Av…" at bounding box center [121, 421] width 185 height 783
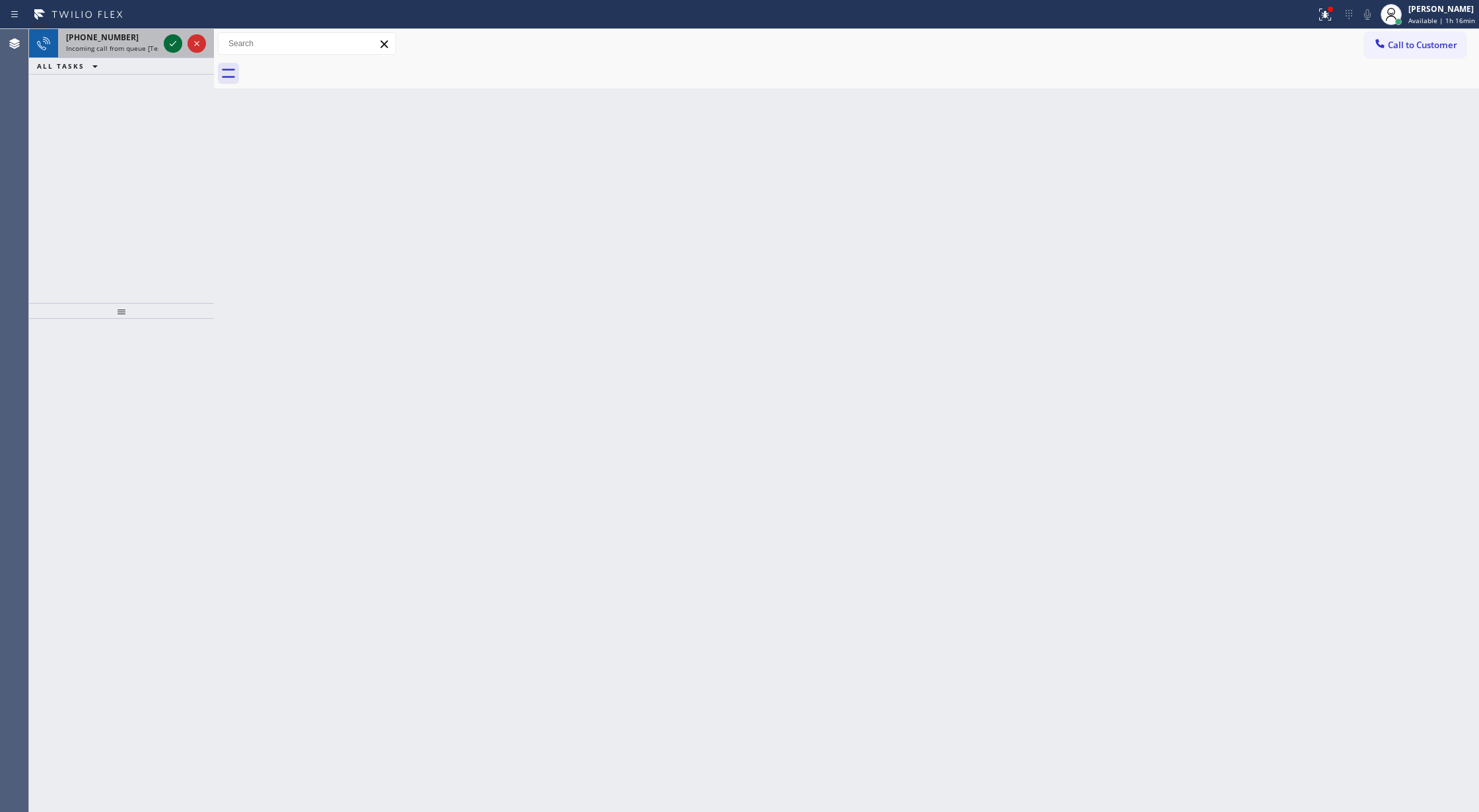
click at [177, 40] on icon at bounding box center [172, 43] width 16 height 16
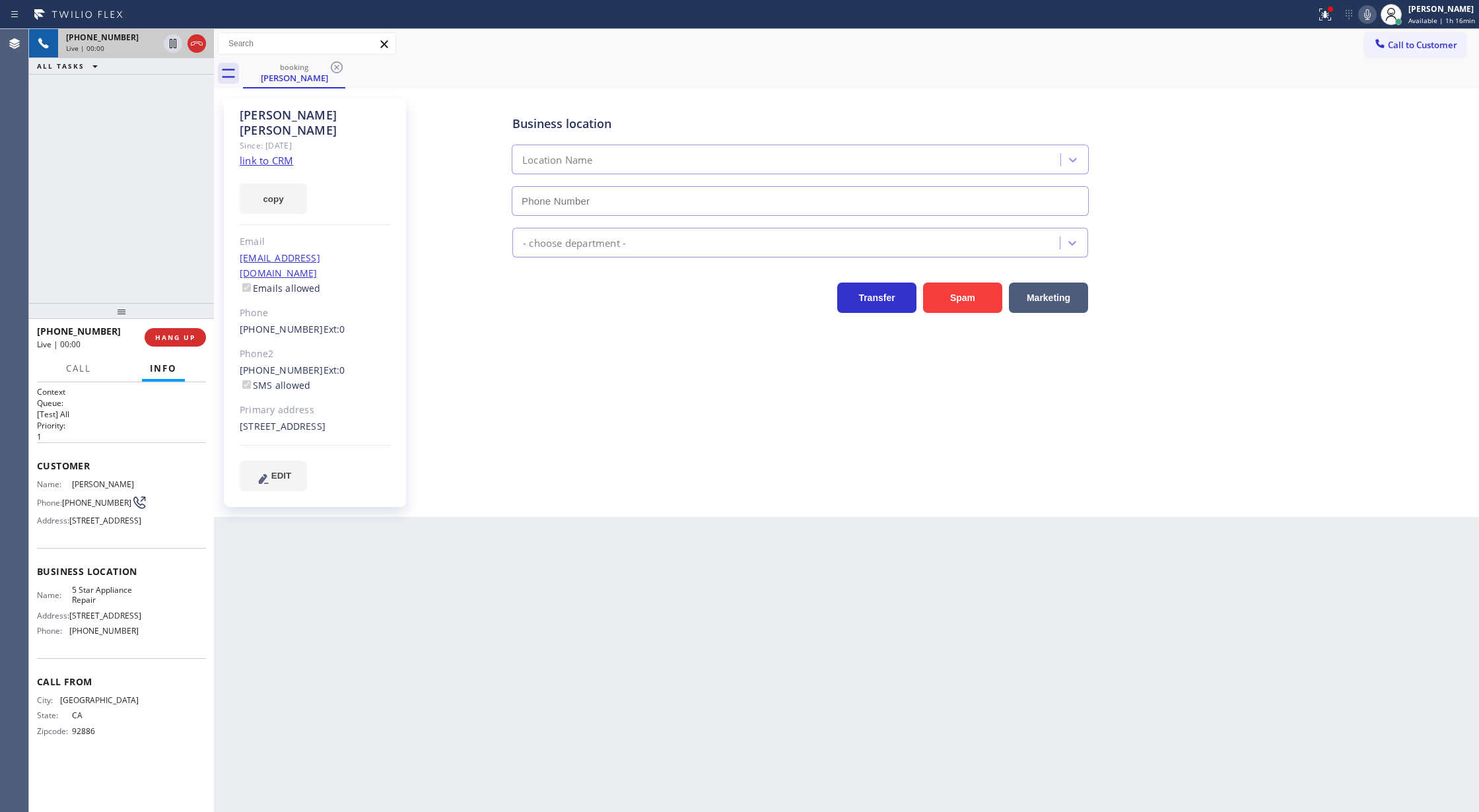
type input "[PHONE_NUMBER]"
click at [259, 154] on link "link to CRM" at bounding box center [266, 160] width 54 height 13
click at [1371, 16] on icon at bounding box center [1367, 14] width 16 height 16
click at [178, 41] on icon at bounding box center [172, 43] width 16 height 16
click at [1367, 11] on icon at bounding box center [1367, 14] width 16 height 16
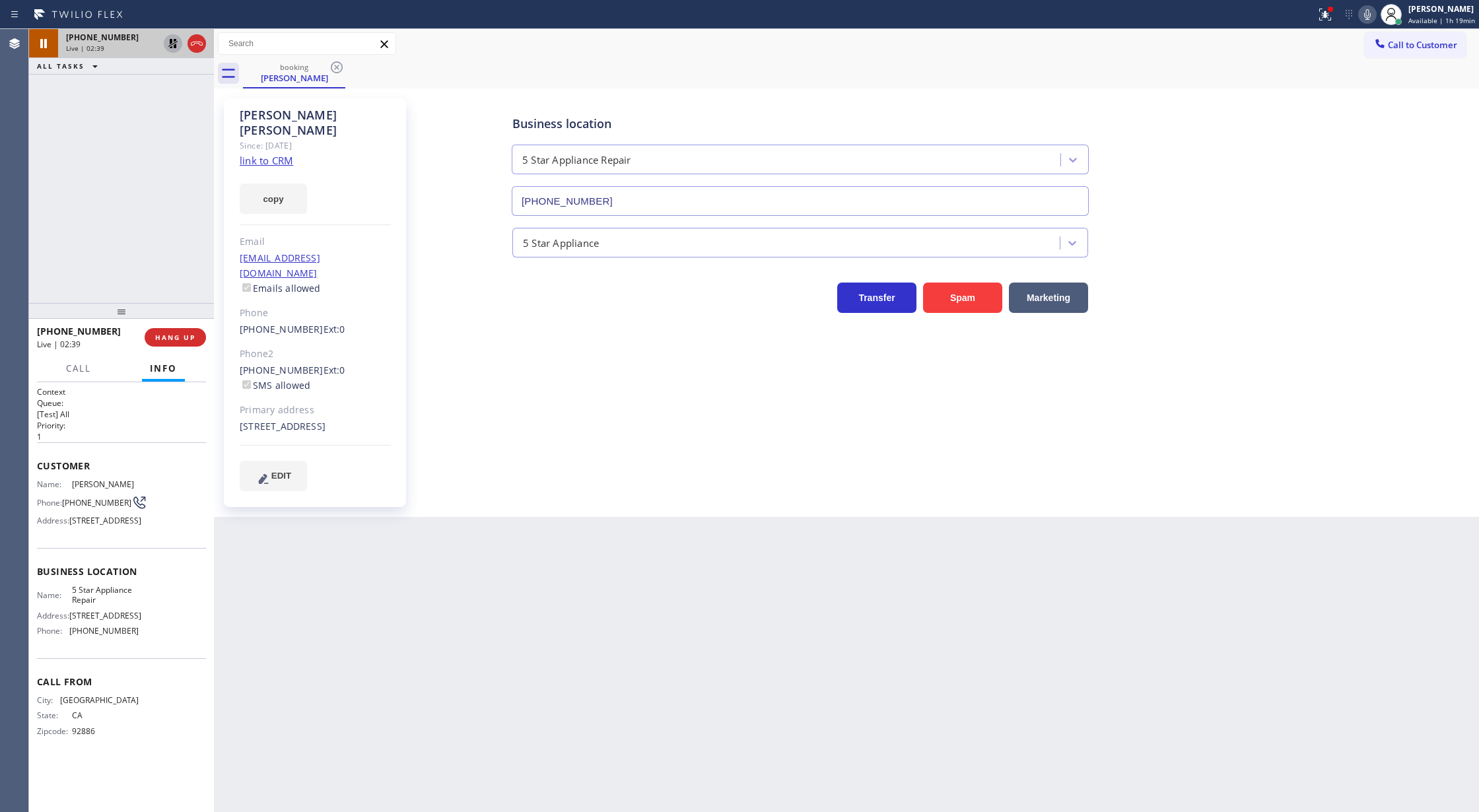
click at [174, 48] on icon at bounding box center [173, 44] width 10 height 10
drag, startPoint x: 193, startPoint y: 44, endPoint x: 188, endPoint y: 49, distance: 7.1
click at [193, 44] on icon at bounding box center [196, 43] width 16 height 16
click at [167, 331] on button "COMPLETE" at bounding box center [173, 337] width 67 height 18
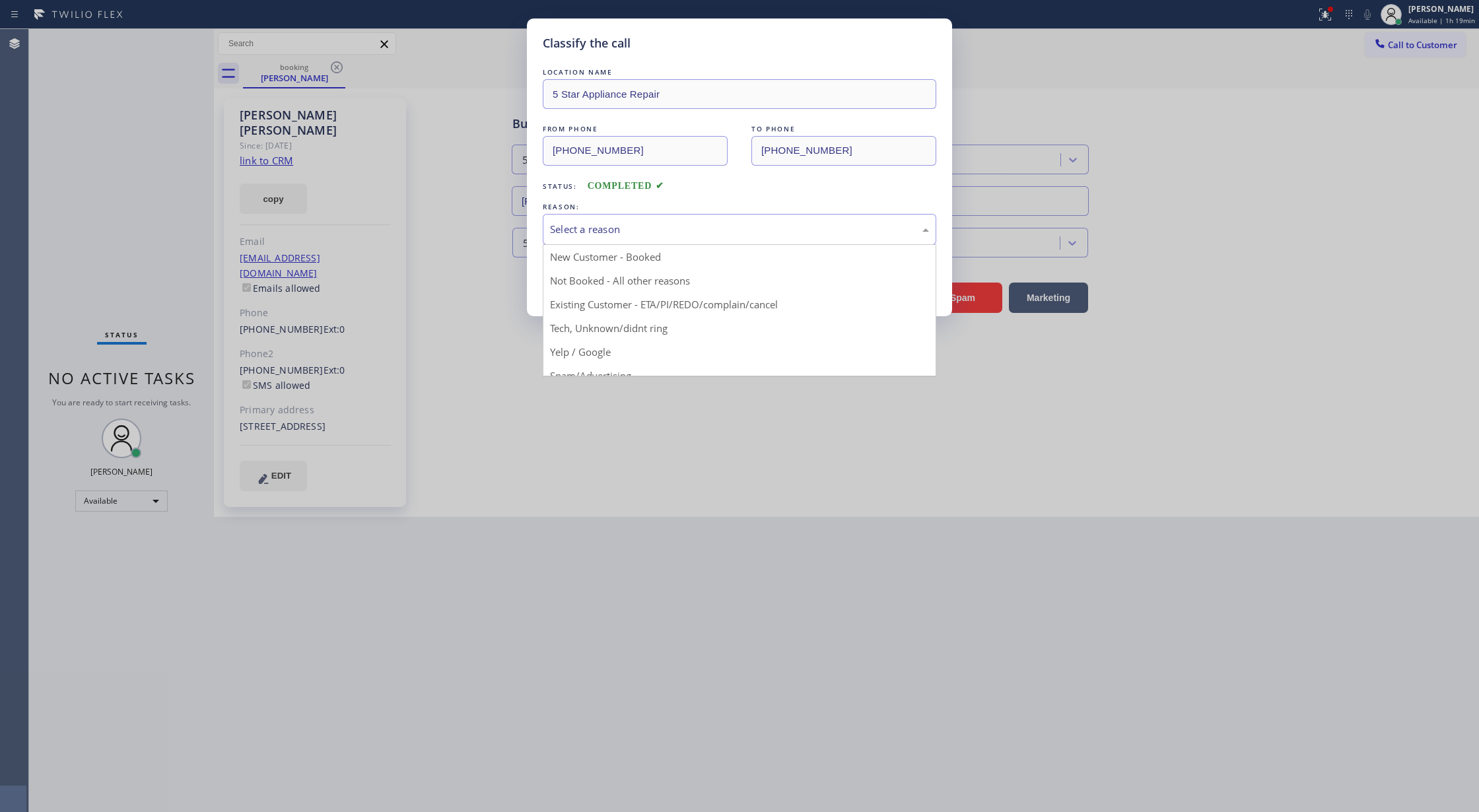
click at [647, 230] on div "Select a reason" at bounding box center [740, 229] width 379 height 15
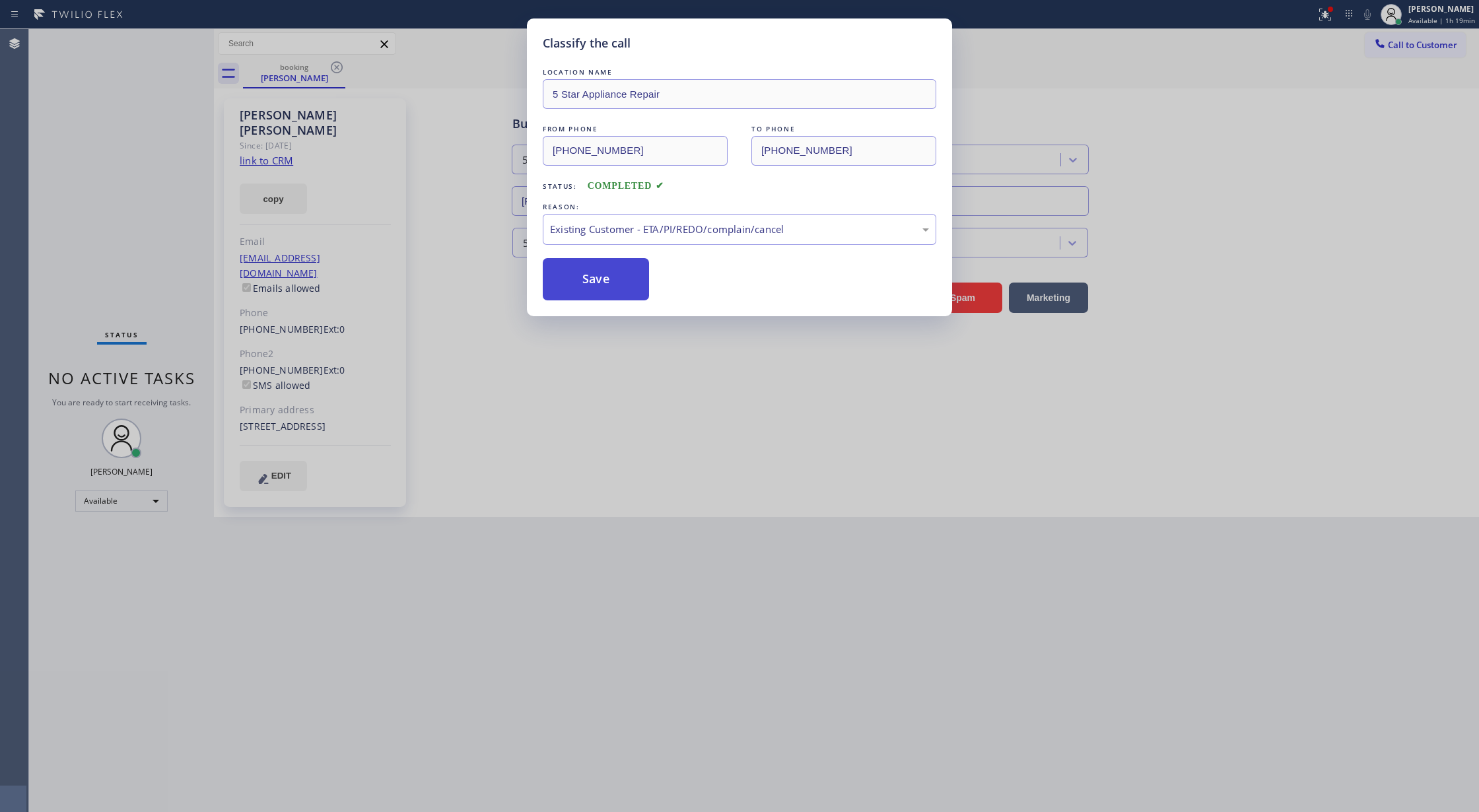
click at [588, 274] on button "Save" at bounding box center [596, 279] width 106 height 42
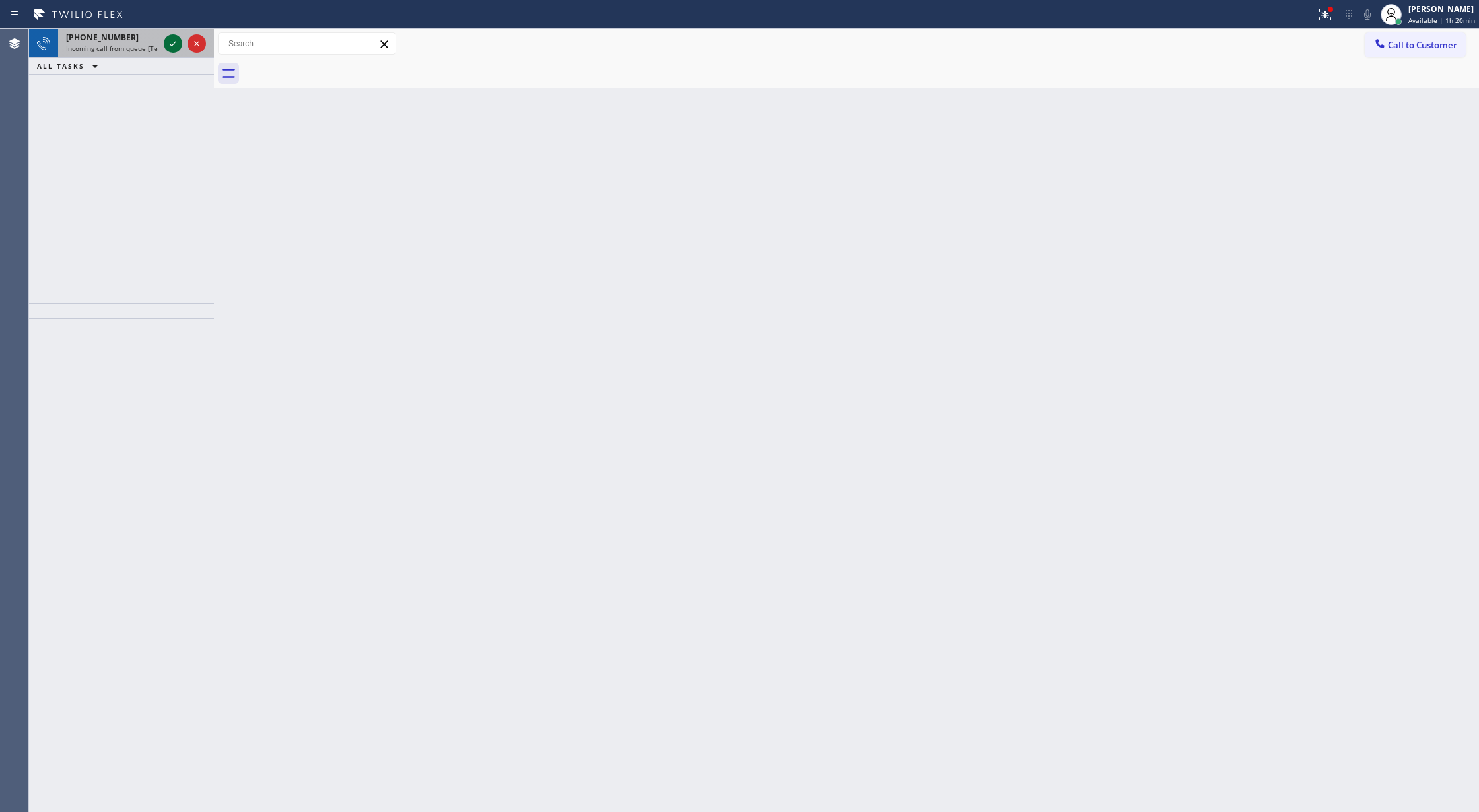
click at [168, 40] on icon at bounding box center [172, 43] width 16 height 16
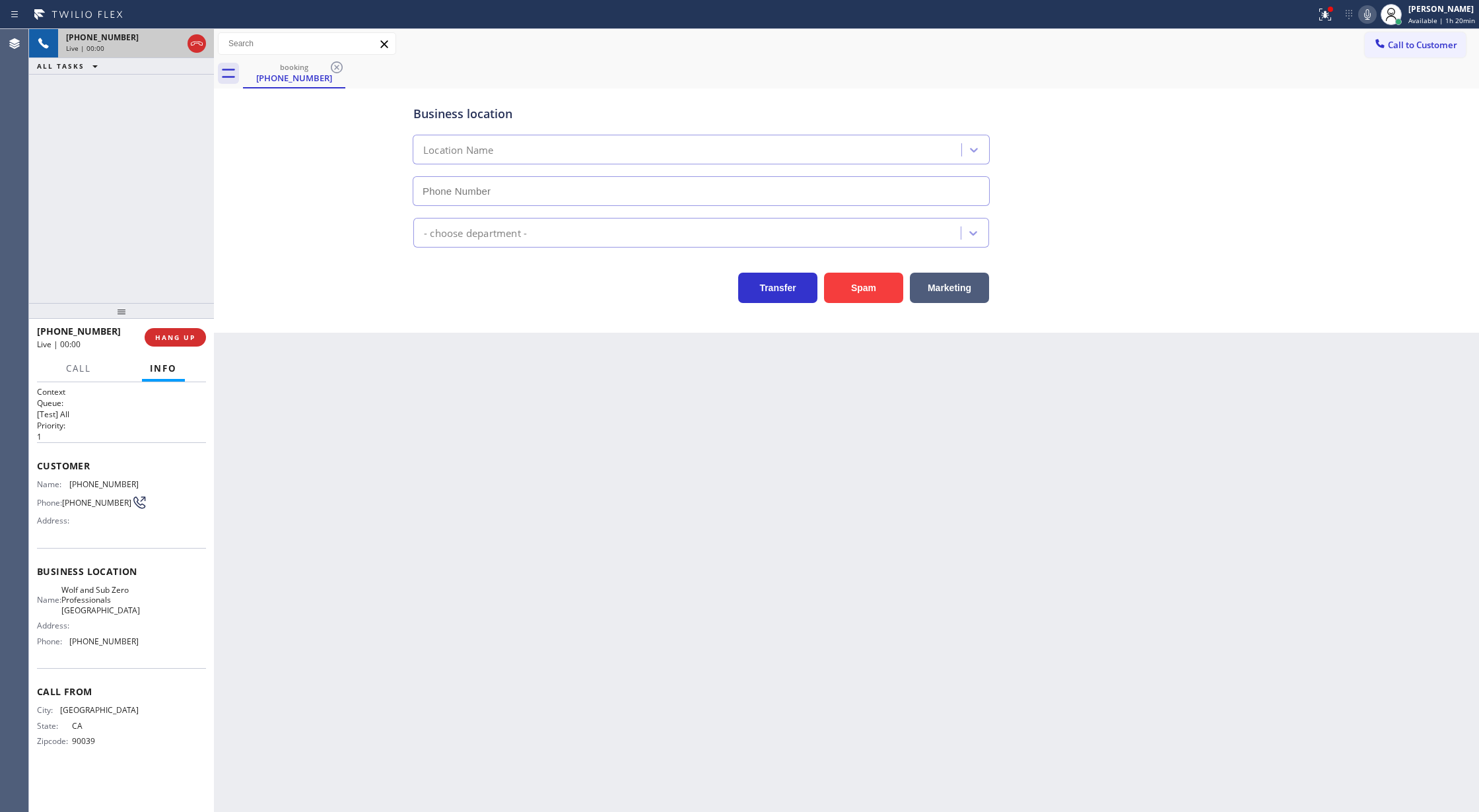
type input "[PHONE_NUMBER]"
click at [857, 288] on button "Spam" at bounding box center [863, 287] width 79 height 31
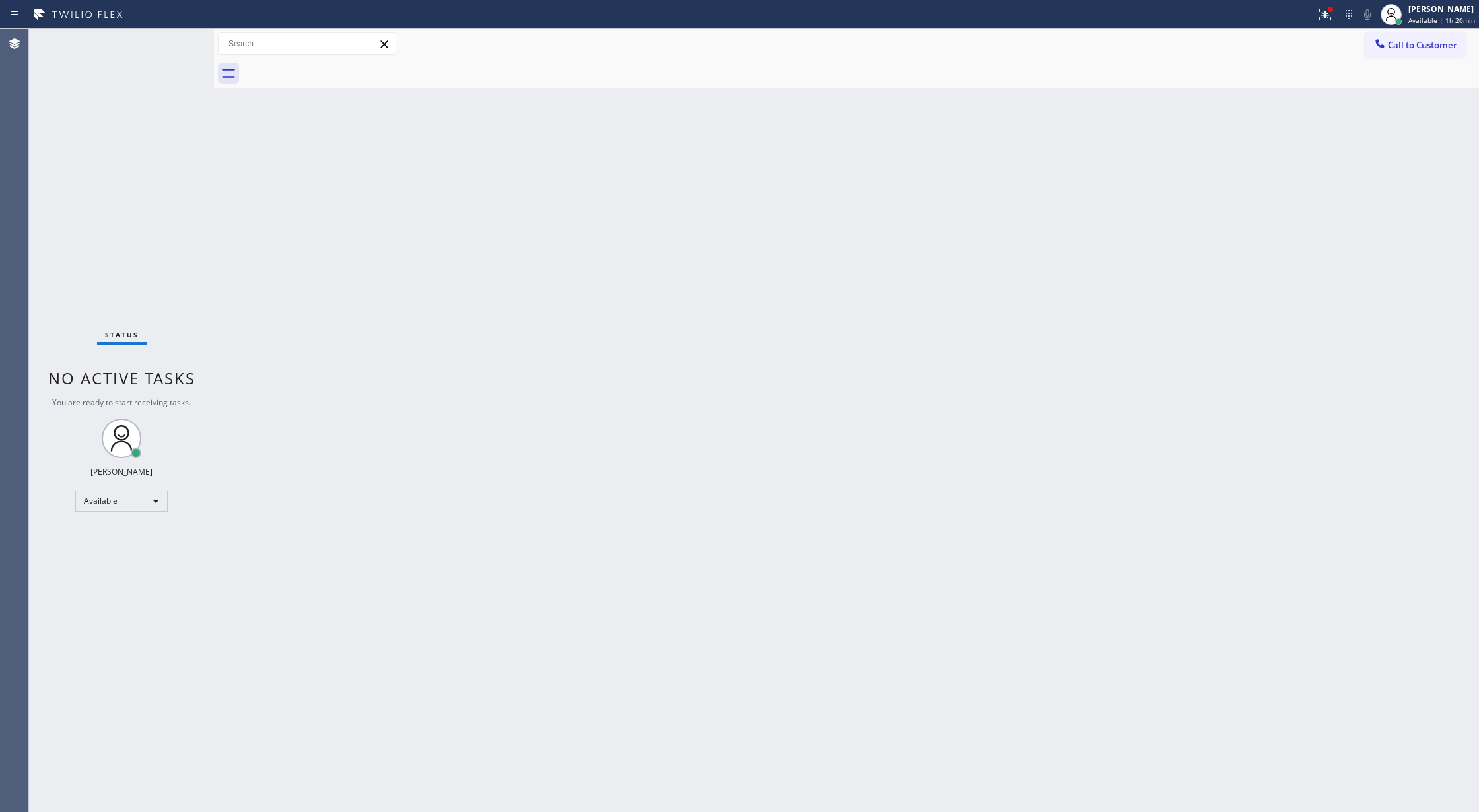
drag, startPoint x: 177, startPoint y: 43, endPoint x: 220, endPoint y: 217, distance: 179.2
click at [177, 41] on div "Status No active tasks You are ready to start receiving tasks. [PERSON_NAME] Av…" at bounding box center [121, 421] width 185 height 783
click at [178, 41] on div "Status No active tasks You are ready to start receiving tasks. [PERSON_NAME] Av…" at bounding box center [121, 421] width 185 height 783
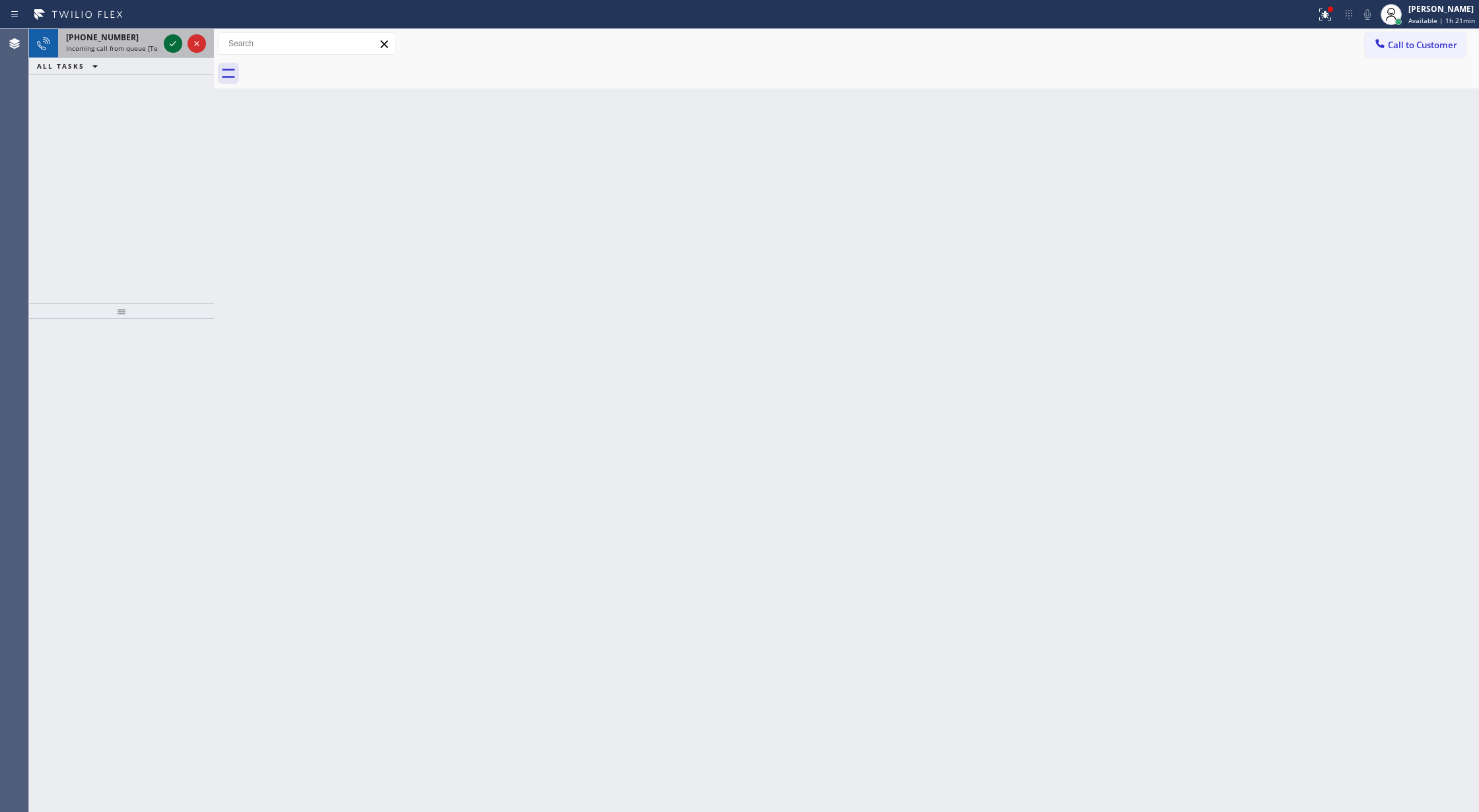
click at [169, 42] on icon at bounding box center [172, 43] width 16 height 16
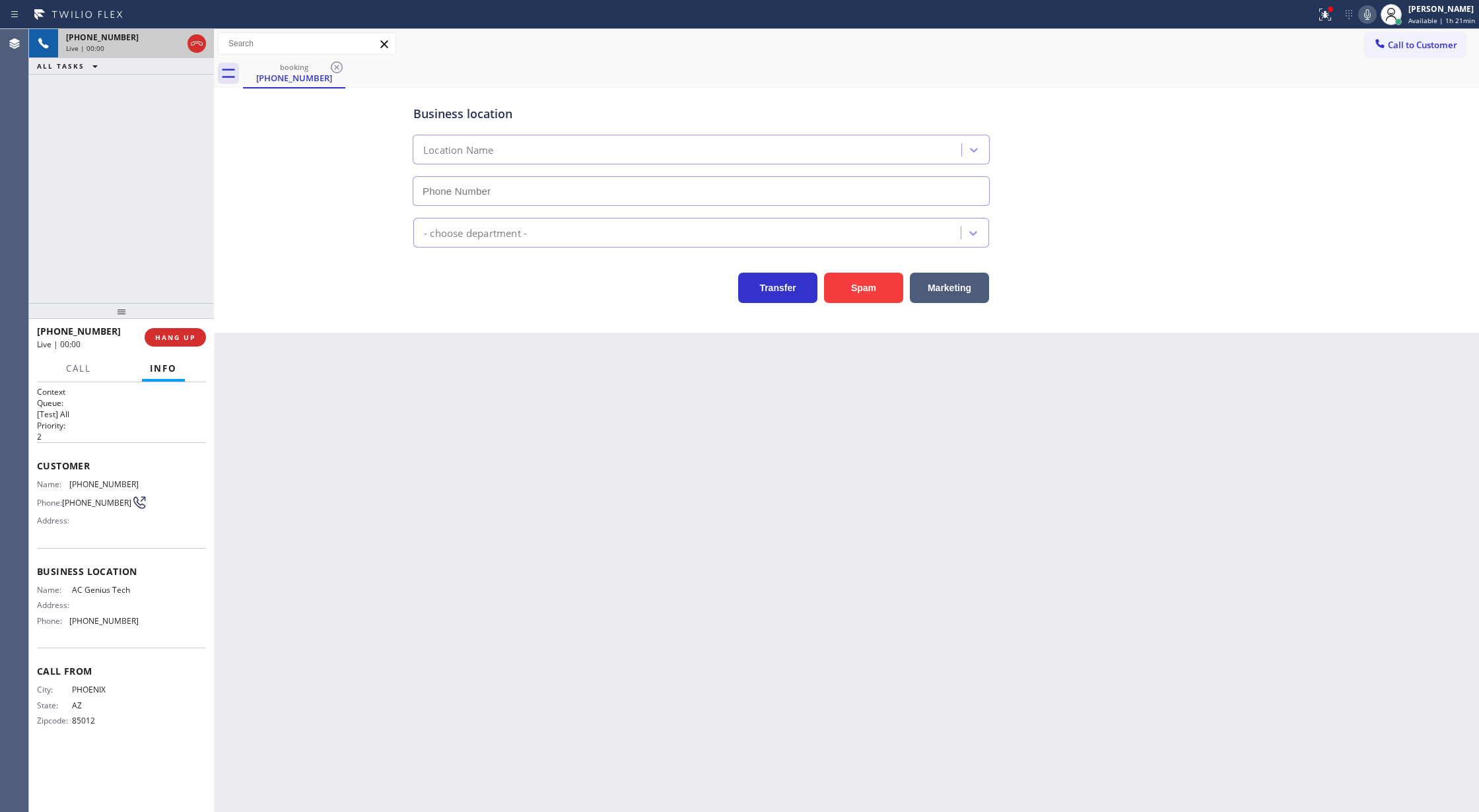
type input "[PHONE_NUMBER]"
drag, startPoint x: 172, startPoint y: 333, endPoint x: 362, endPoint y: 299, distance: 193.0
click at [172, 333] on span "COMPLETE" at bounding box center [172, 338] width 46 height 10
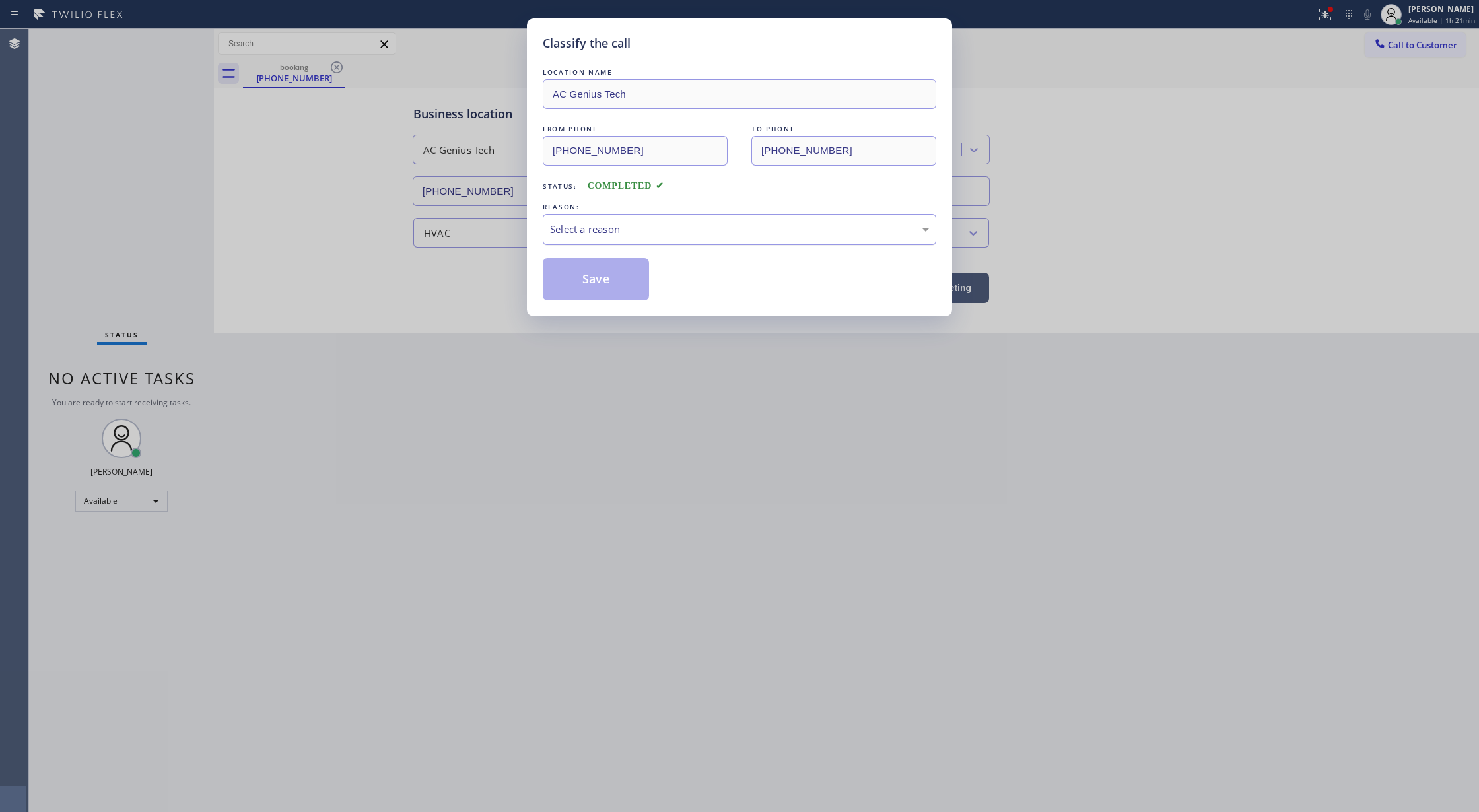
click at [596, 227] on div "Select a reason" at bounding box center [740, 229] width 379 height 15
click at [586, 281] on button "Save" at bounding box center [596, 279] width 106 height 42
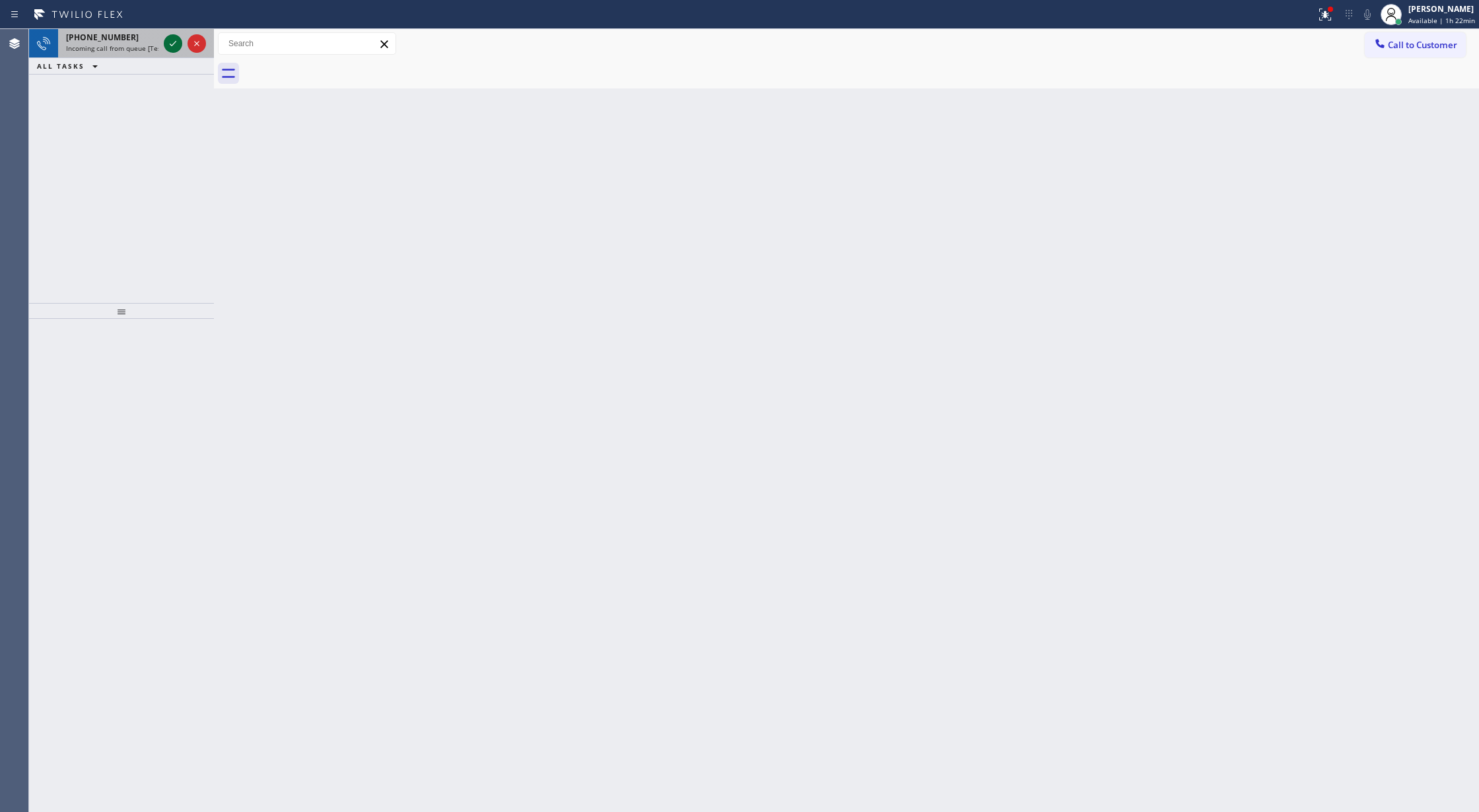
click at [170, 40] on icon at bounding box center [172, 43] width 16 height 16
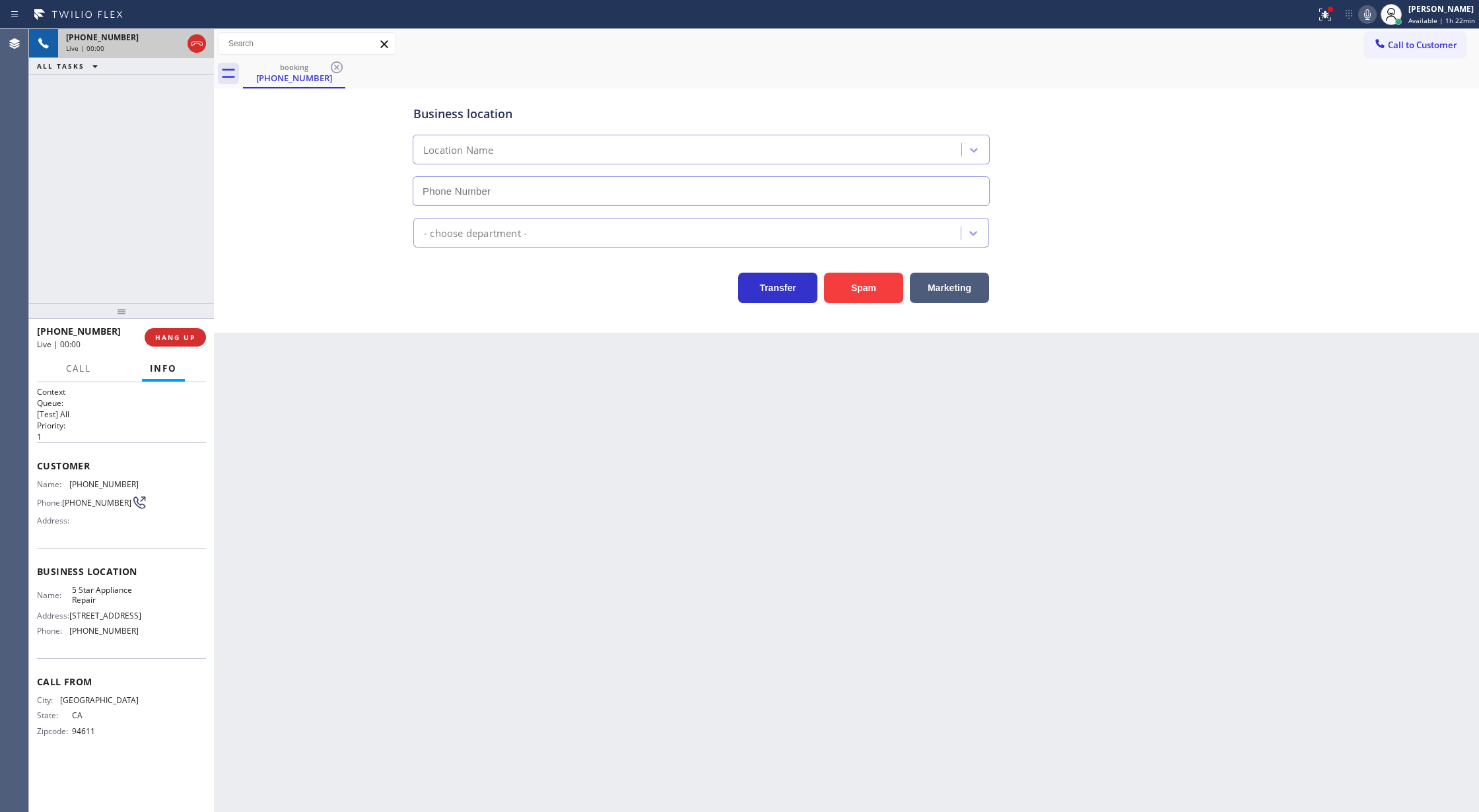
type input "[PHONE_NUMBER]"
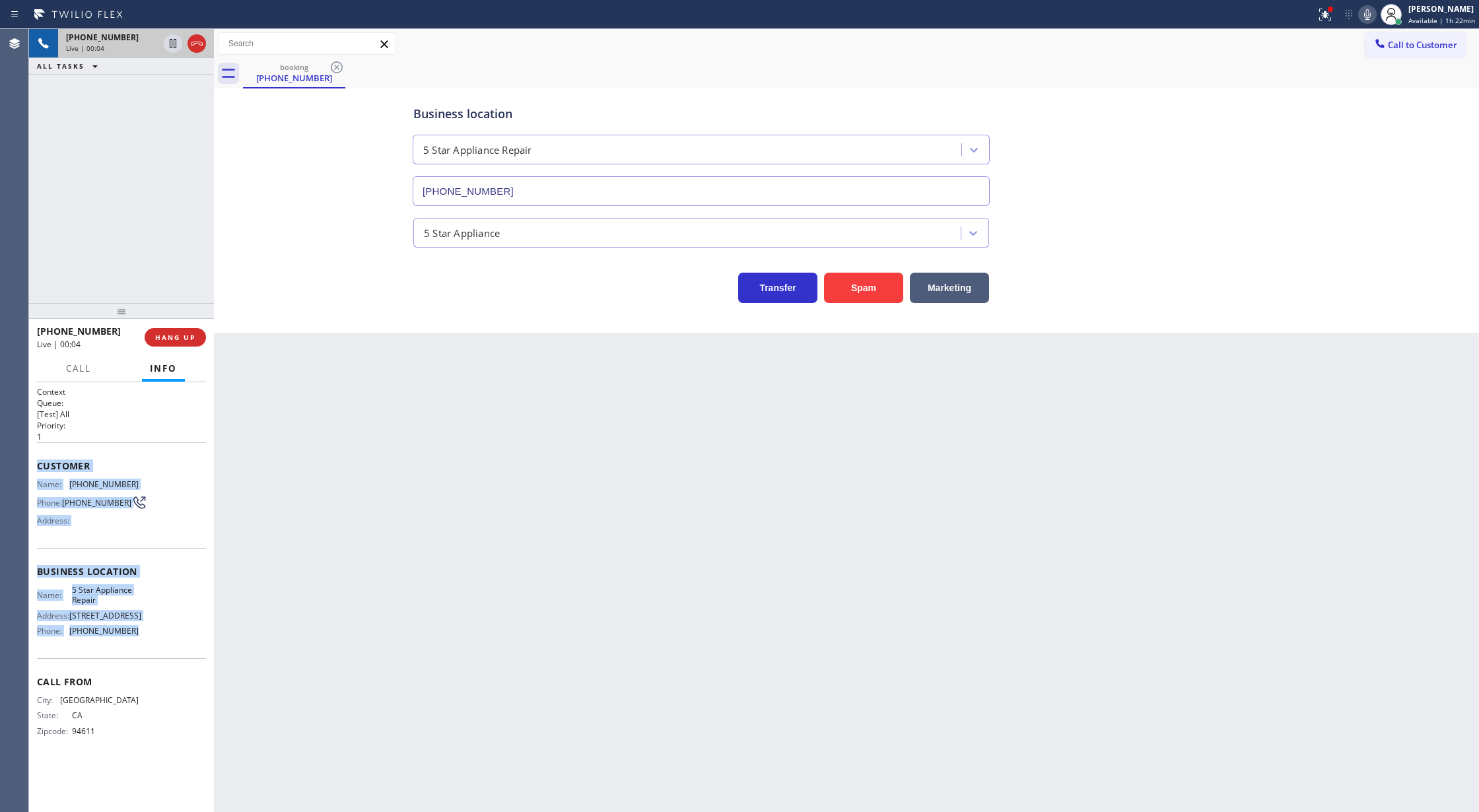
copy div "Customer Name: [PHONE_NUMBER] Phone: [PHONE_NUMBER] Address: Business location …"
drag, startPoint x: 37, startPoint y: 468, endPoint x: 173, endPoint y: 655, distance: 231.2
click at [173, 655] on div "Context Queue: [Test] All Priority: 1 Customer Name: [PHONE_NUMBER] Phone: [PHO…" at bounding box center [121, 572] width 169 height 372
click at [1367, 12] on icon at bounding box center [1367, 14] width 16 height 16
click at [1369, 18] on icon at bounding box center [1367, 14] width 16 height 16
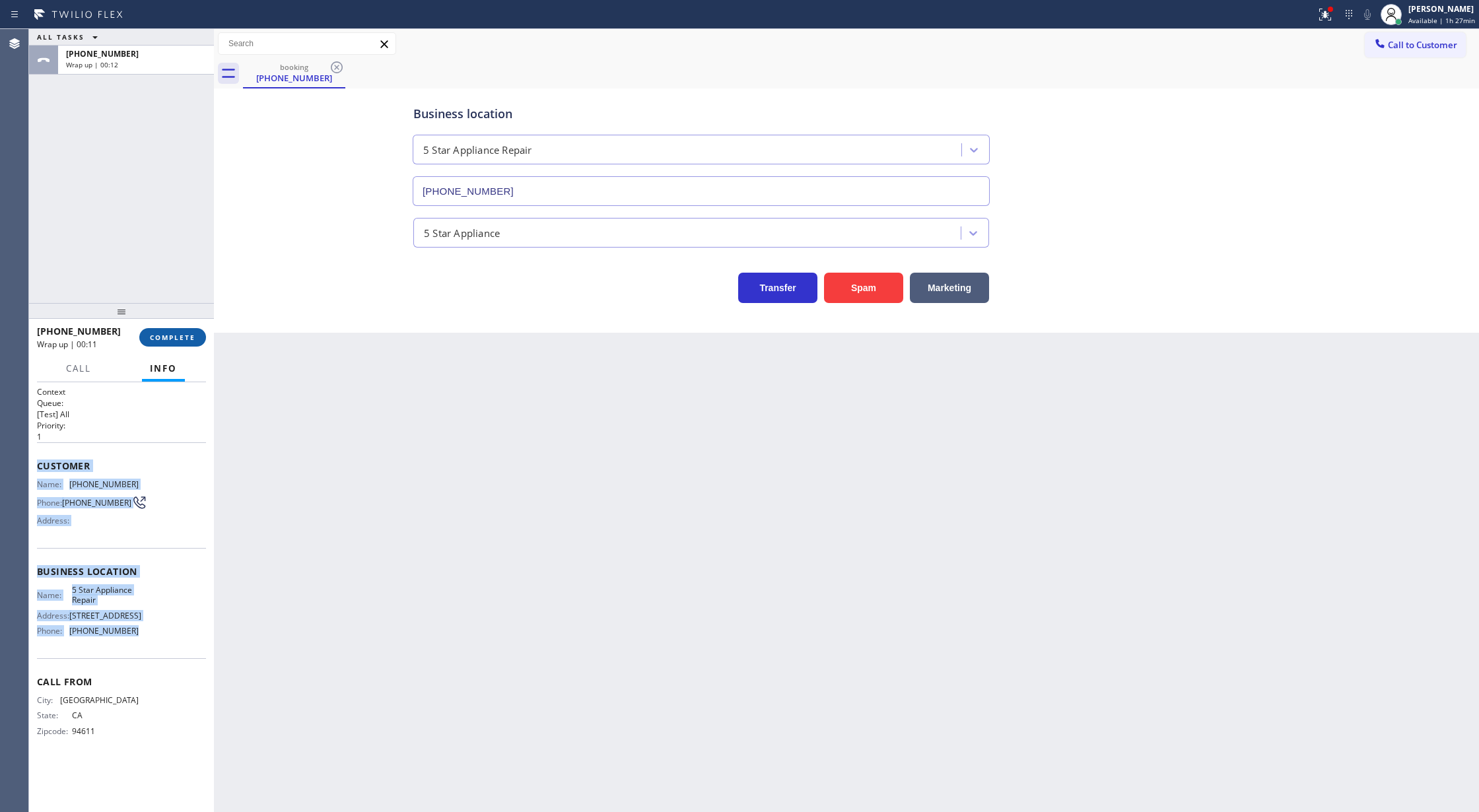
click at [170, 334] on span "COMPLETE" at bounding box center [172, 338] width 46 height 10
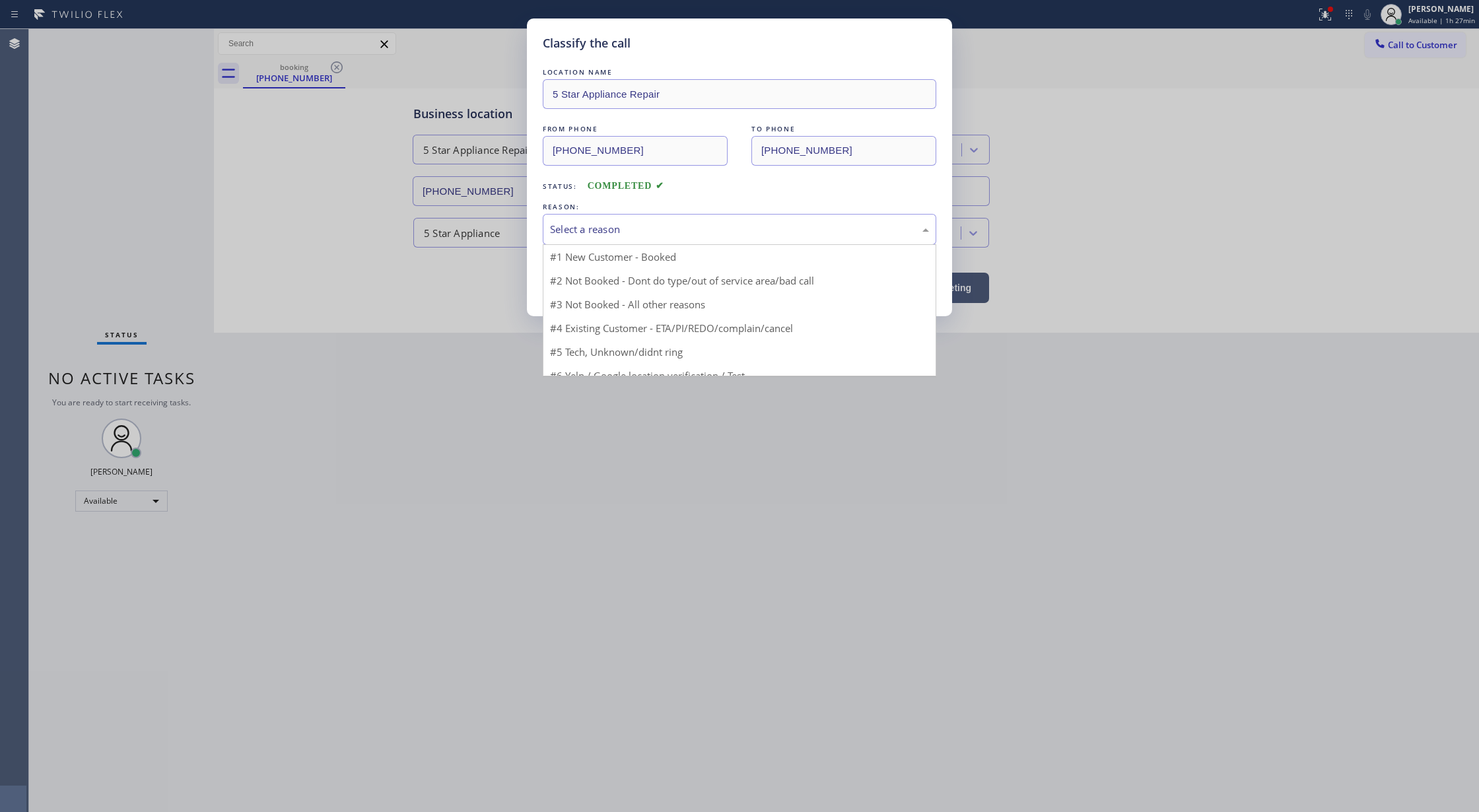
click at [627, 233] on div "Select a reason" at bounding box center [740, 229] width 379 height 15
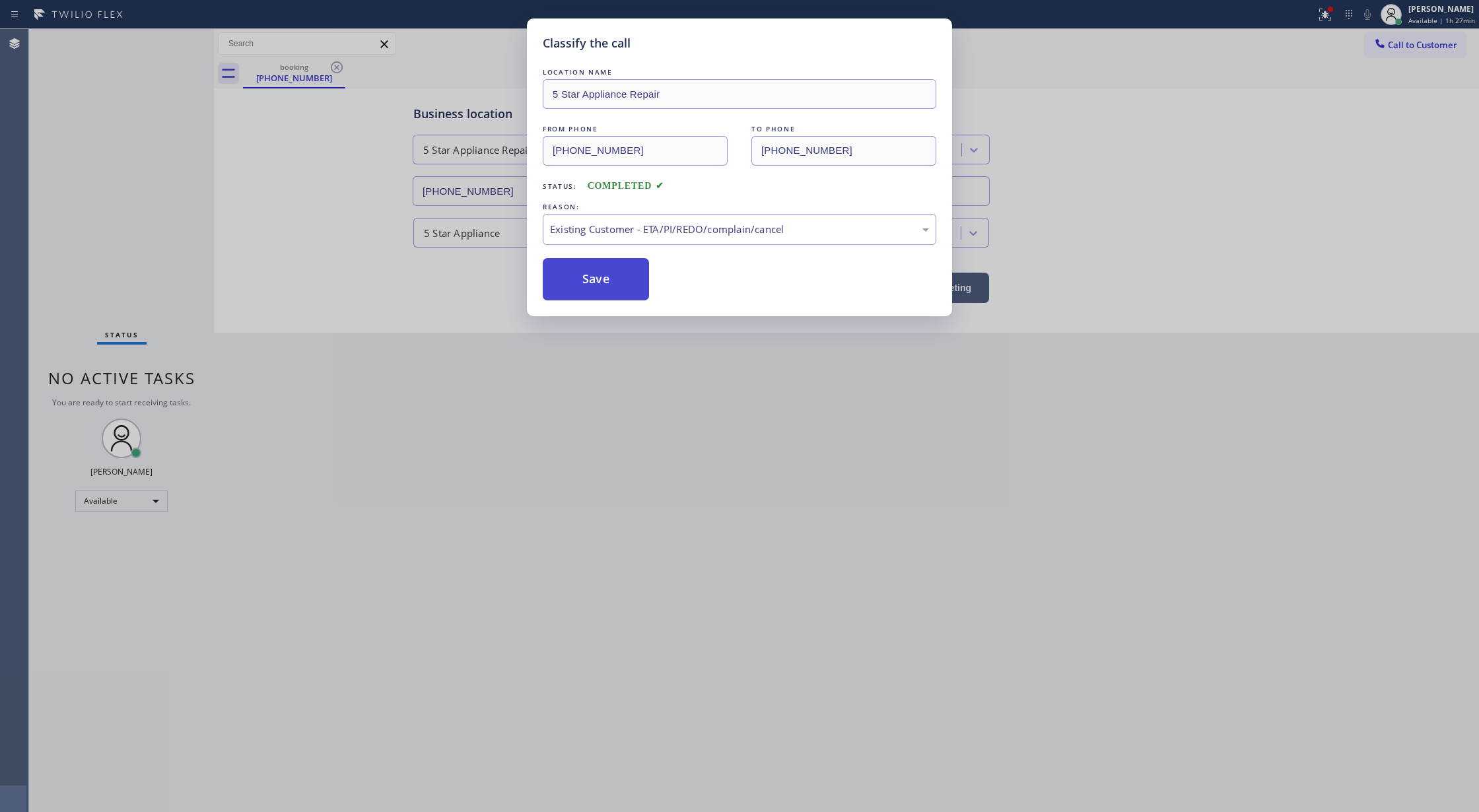
click at [595, 273] on button "Save" at bounding box center [596, 279] width 106 height 42
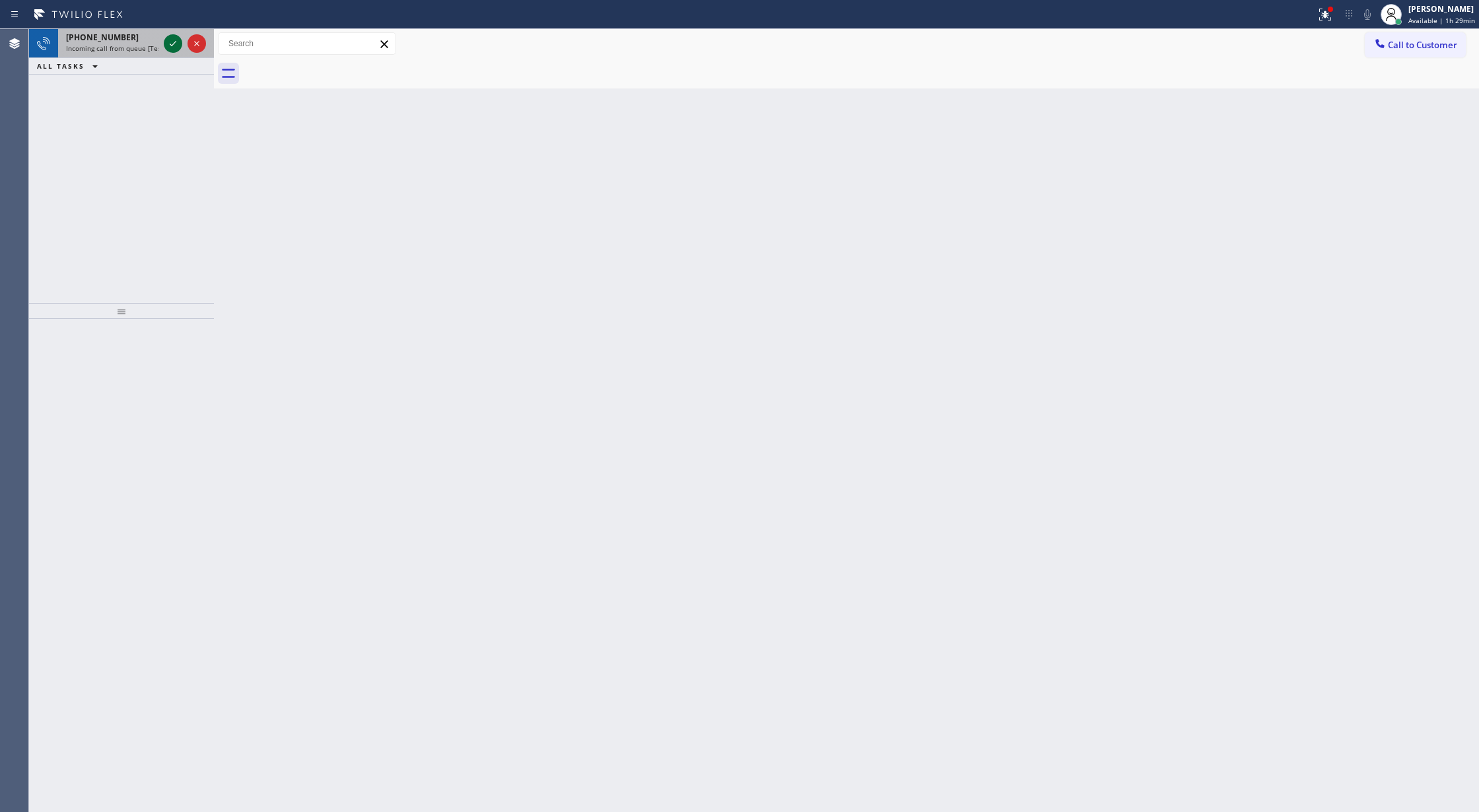
click at [169, 43] on icon at bounding box center [172, 43] width 16 height 16
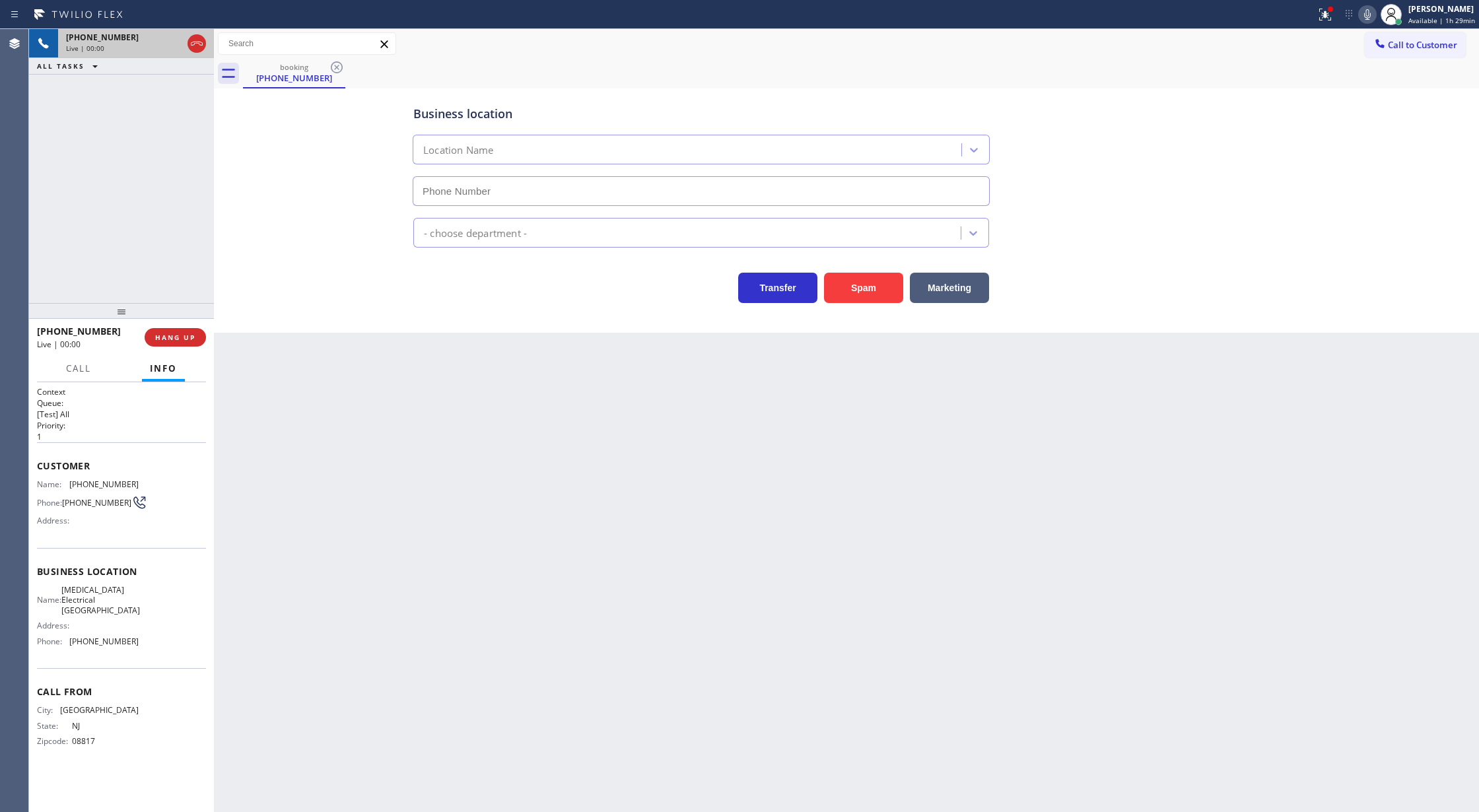
type input "[PHONE_NUMBER]"
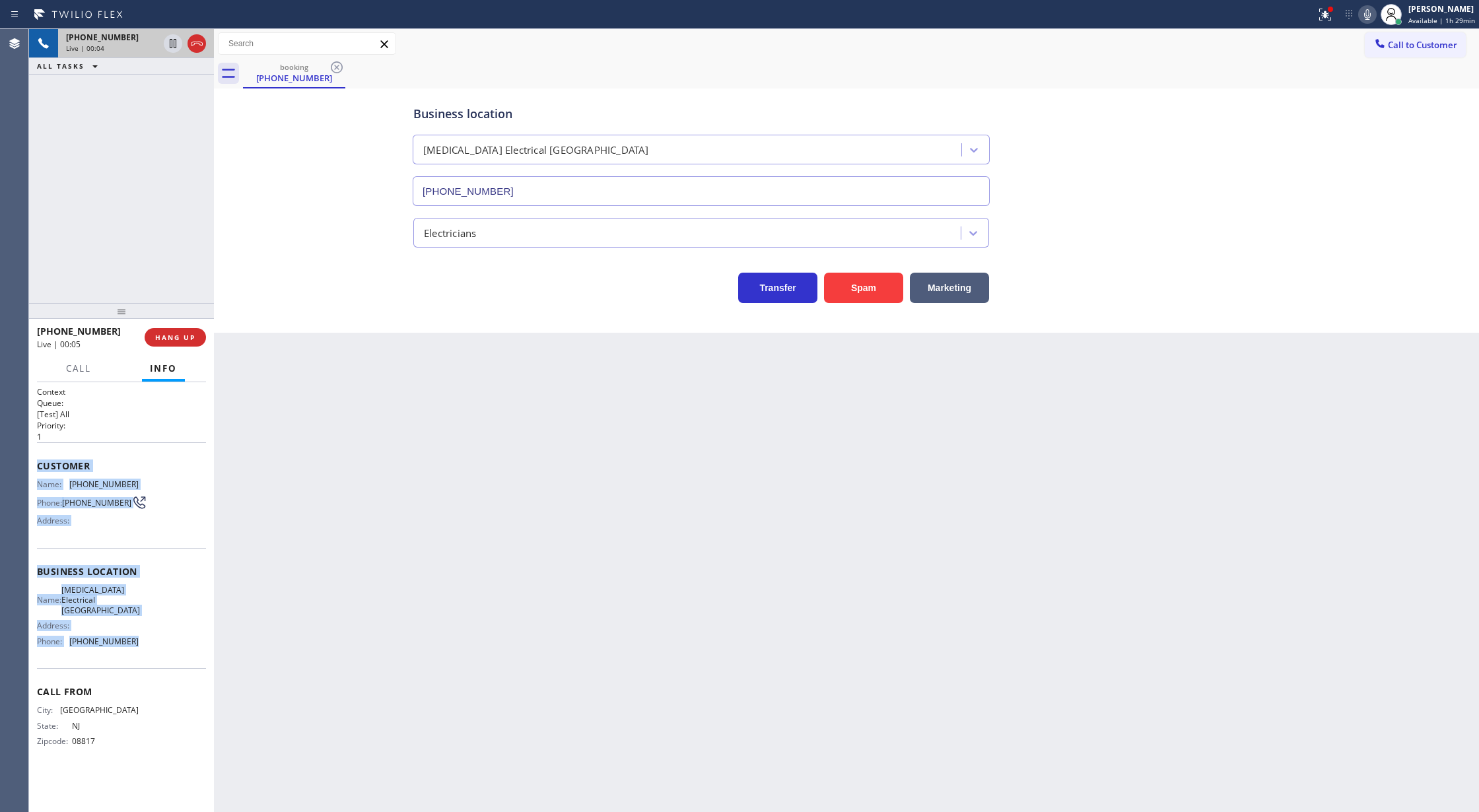
drag, startPoint x: 38, startPoint y: 466, endPoint x: 194, endPoint y: 641, distance: 234.4
click at [194, 641] on div "Context Queue: [Test] All Priority: 1 Customer Name: [PHONE_NUMBER] Phone: [PHO…" at bounding box center [121, 576] width 169 height 382
copy div "Customer Name: [PHONE_NUMBER] Phone: [PHONE_NUMBER] Address: Business location …"
click at [154, 494] on div "Name: [PHONE_NUMBER] Phone: [PHONE_NUMBER] Address:" at bounding box center [121, 505] width 169 height 52
drag, startPoint x: 35, startPoint y: 470, endPoint x: 161, endPoint y: 641, distance: 212.4
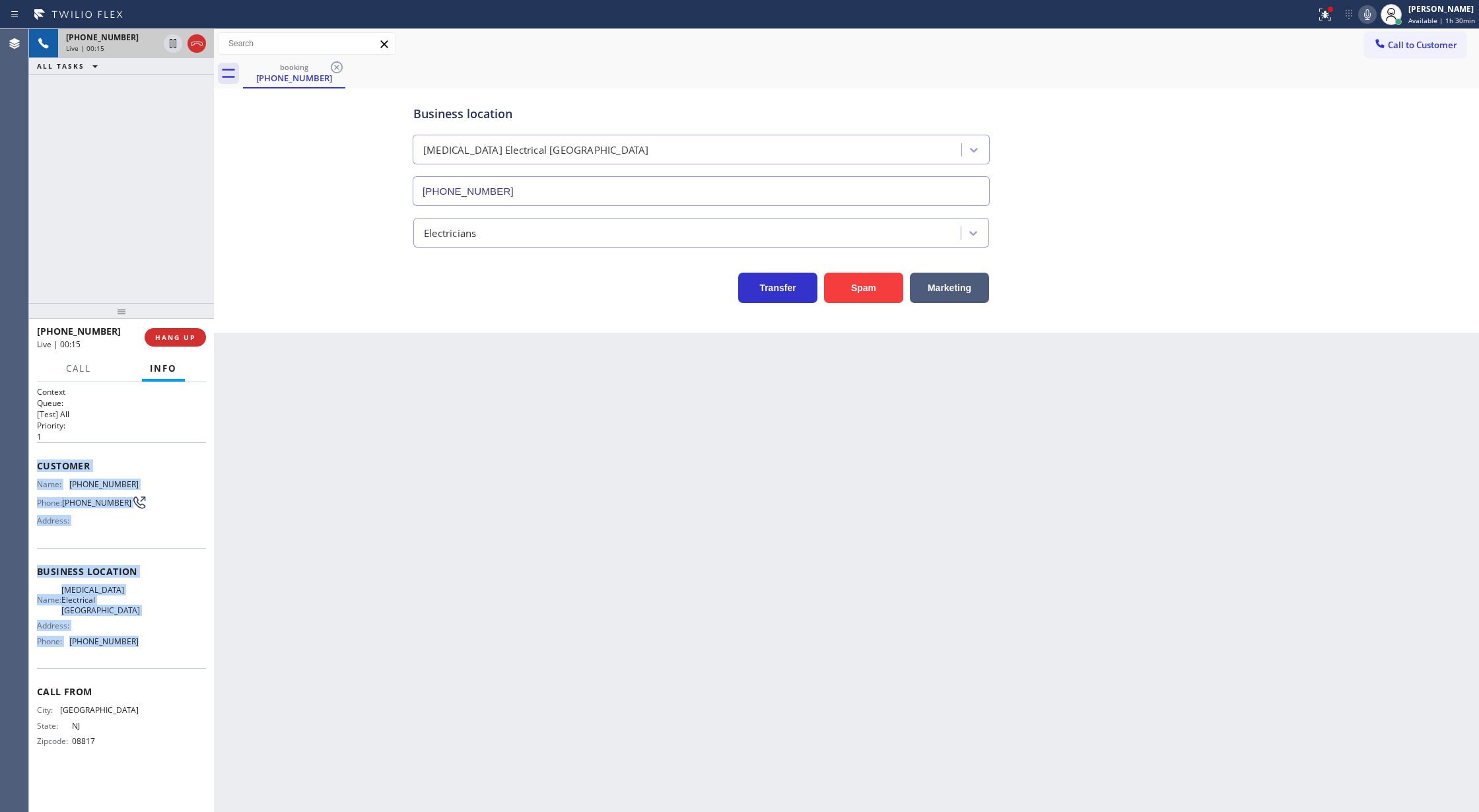
click at [161, 641] on div "Context Queue: [Test] All Priority: 1 Customer Name: [PHONE_NUMBER] Phone: [PHO…" at bounding box center [121, 597] width 185 height 430
copy div "Customer Name: [PHONE_NUMBER] Phone: [PHONE_NUMBER] Address: Business location …"
drag, startPoint x: 193, startPoint y: 44, endPoint x: 177, endPoint y: 4, distance: 43.1
click at [193, 44] on icon at bounding box center [196, 43] width 16 height 16
click at [184, 334] on span "COMPLETE" at bounding box center [172, 338] width 46 height 10
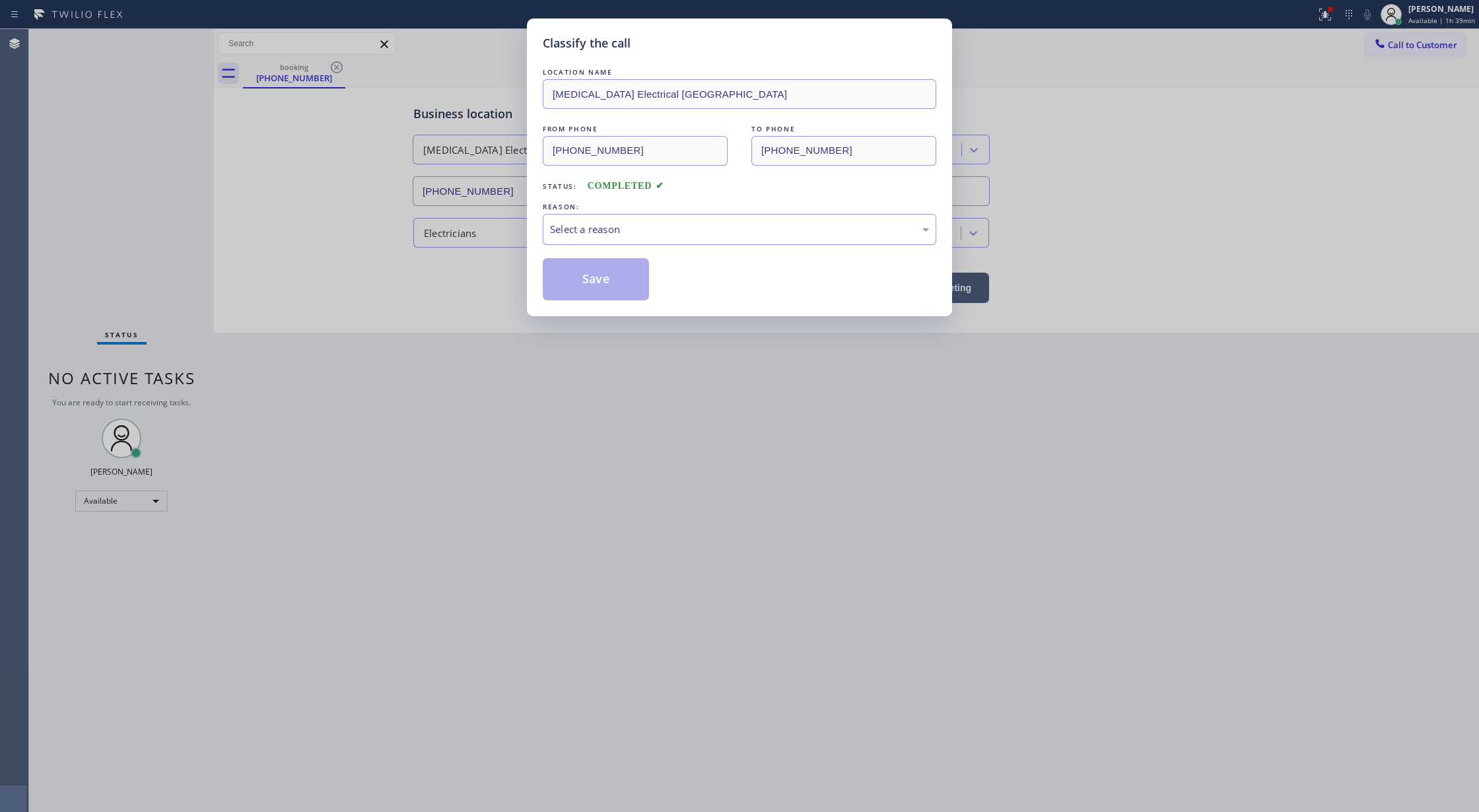
click at [633, 235] on div "Select a reason" at bounding box center [740, 229] width 379 height 15
click at [590, 283] on button "Save" at bounding box center [596, 279] width 106 height 42
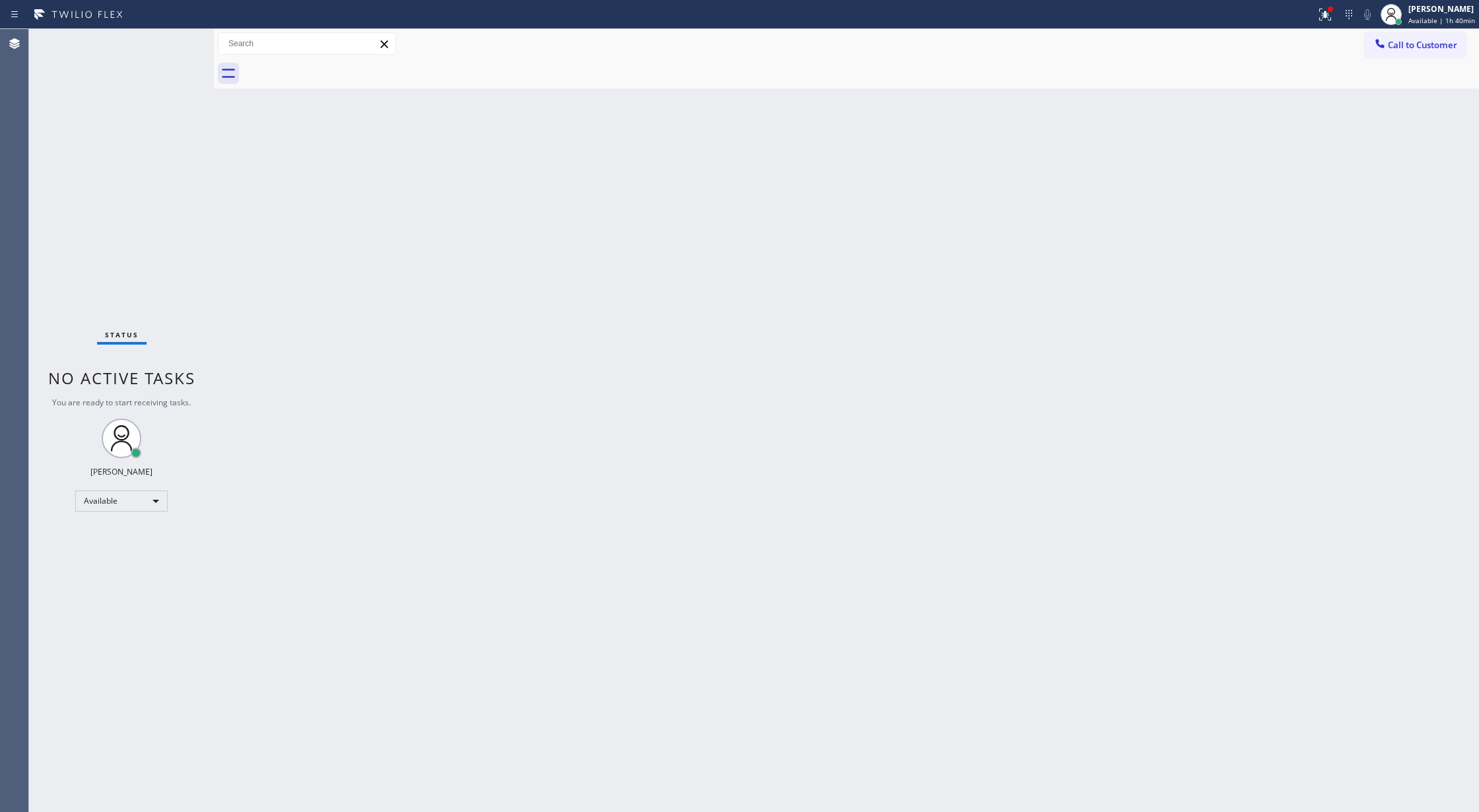
click at [180, 42] on div "Status No active tasks You are ready to start receiving tasks. [PERSON_NAME] Av…" at bounding box center [121, 421] width 185 height 783
click at [182, 38] on div "Status No active tasks You are ready to start receiving tasks. [PERSON_NAME] Av…" at bounding box center [121, 421] width 185 height 783
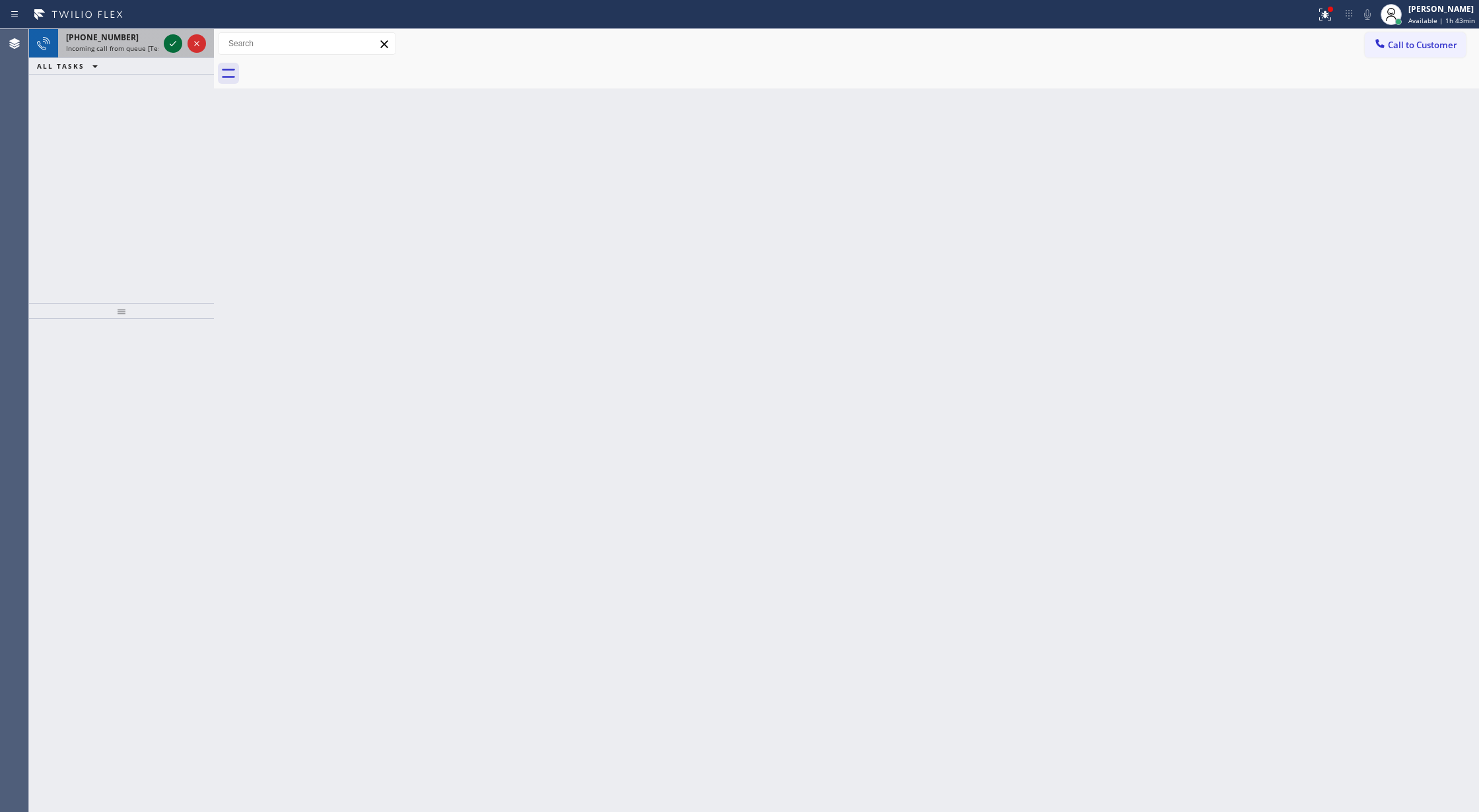
click at [172, 42] on icon at bounding box center [172, 43] width 16 height 16
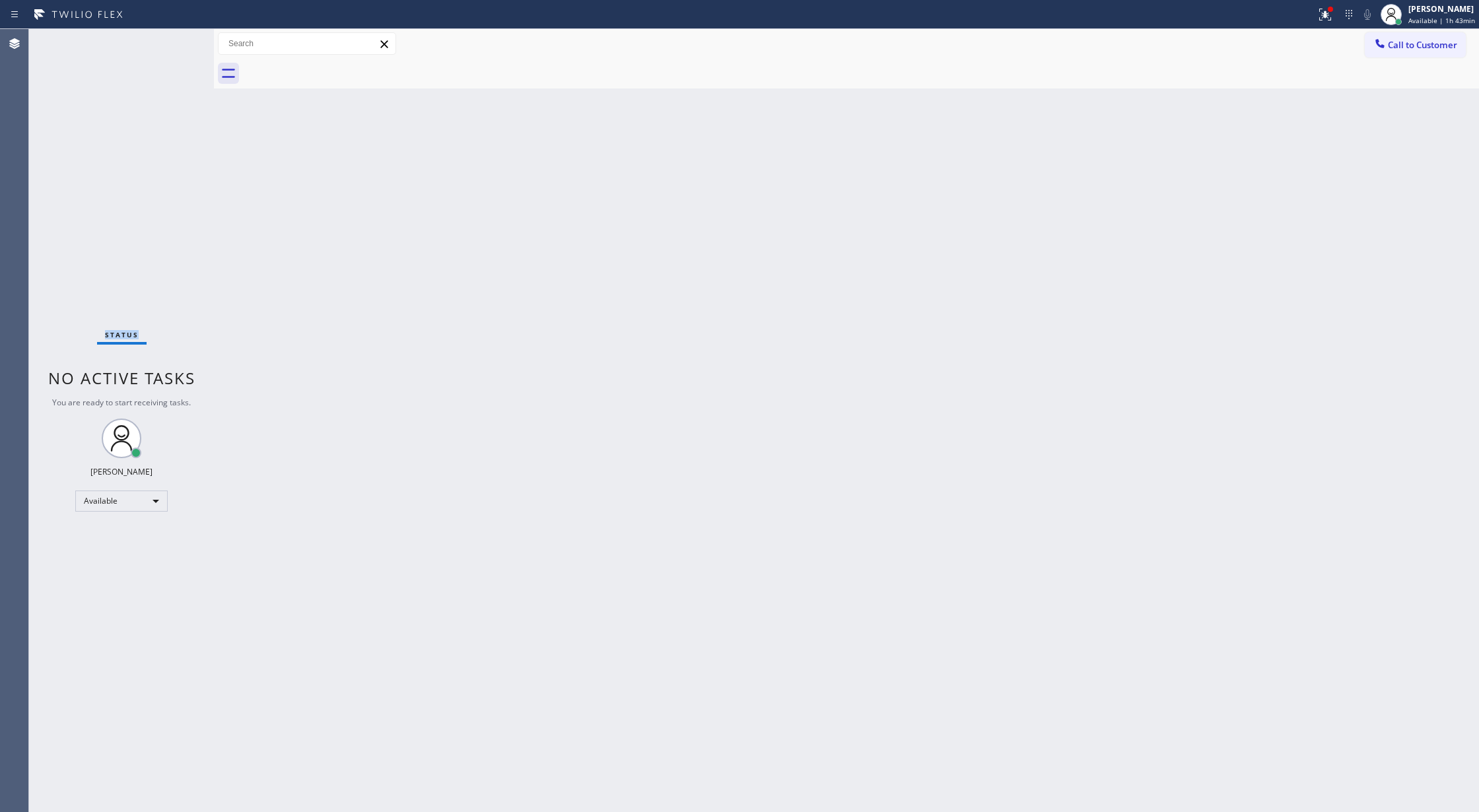
click at [172, 42] on div "Status No active tasks You are ready to start receiving tasks. [PERSON_NAME] Av…" at bounding box center [121, 421] width 185 height 783
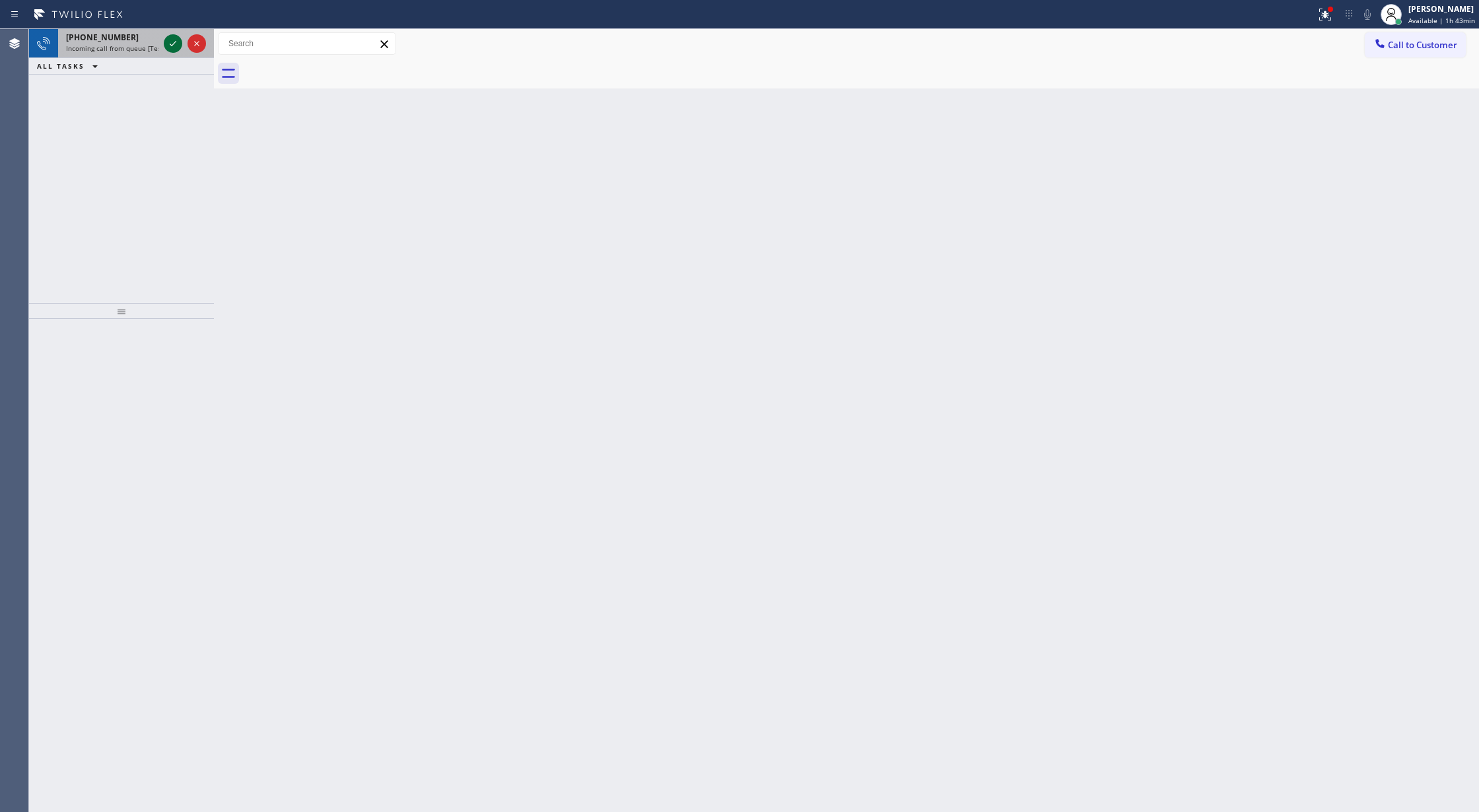
click at [168, 40] on icon at bounding box center [172, 43] width 16 height 16
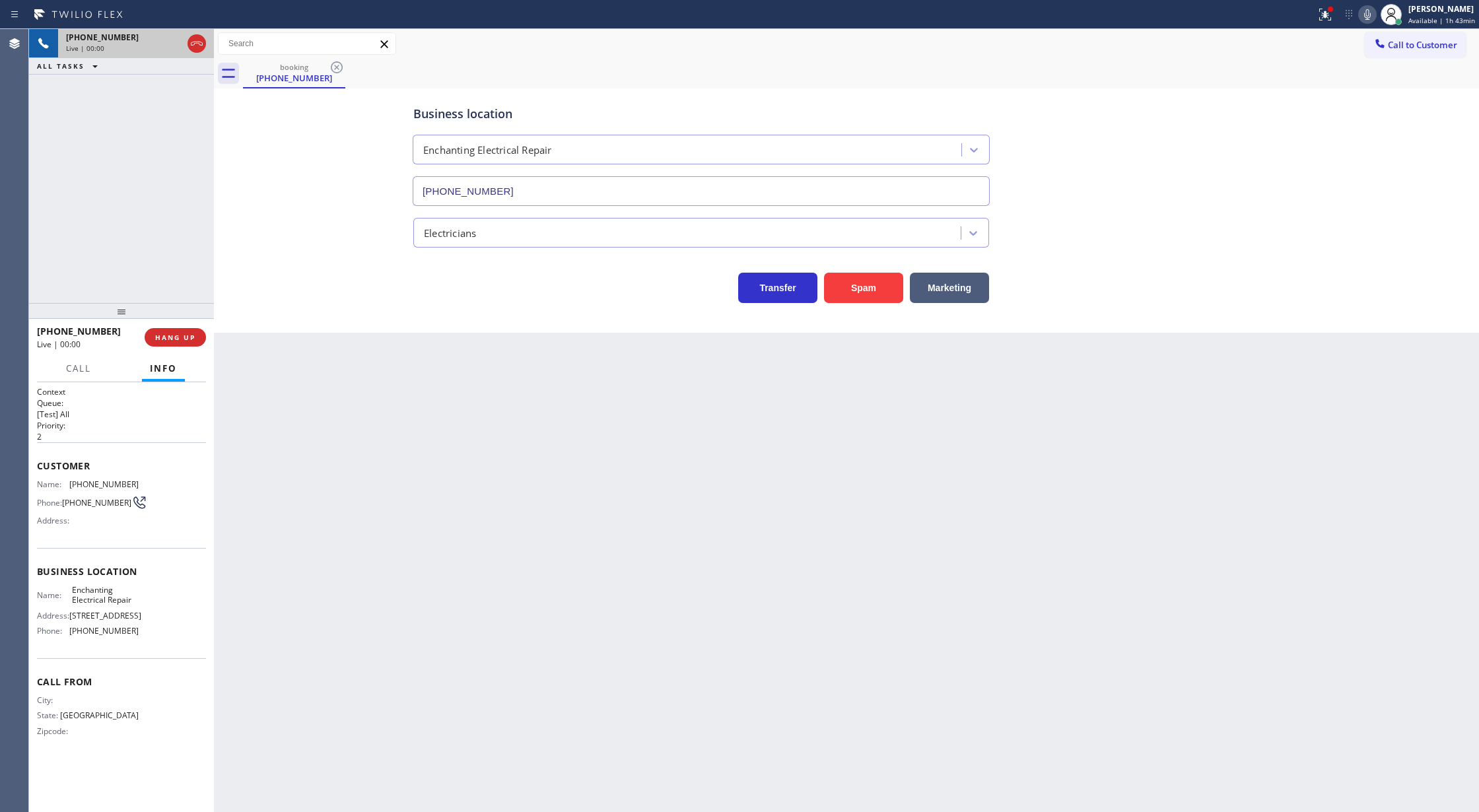
type input "[PHONE_NUMBER]"
click at [866, 294] on button "Spam" at bounding box center [863, 287] width 79 height 31
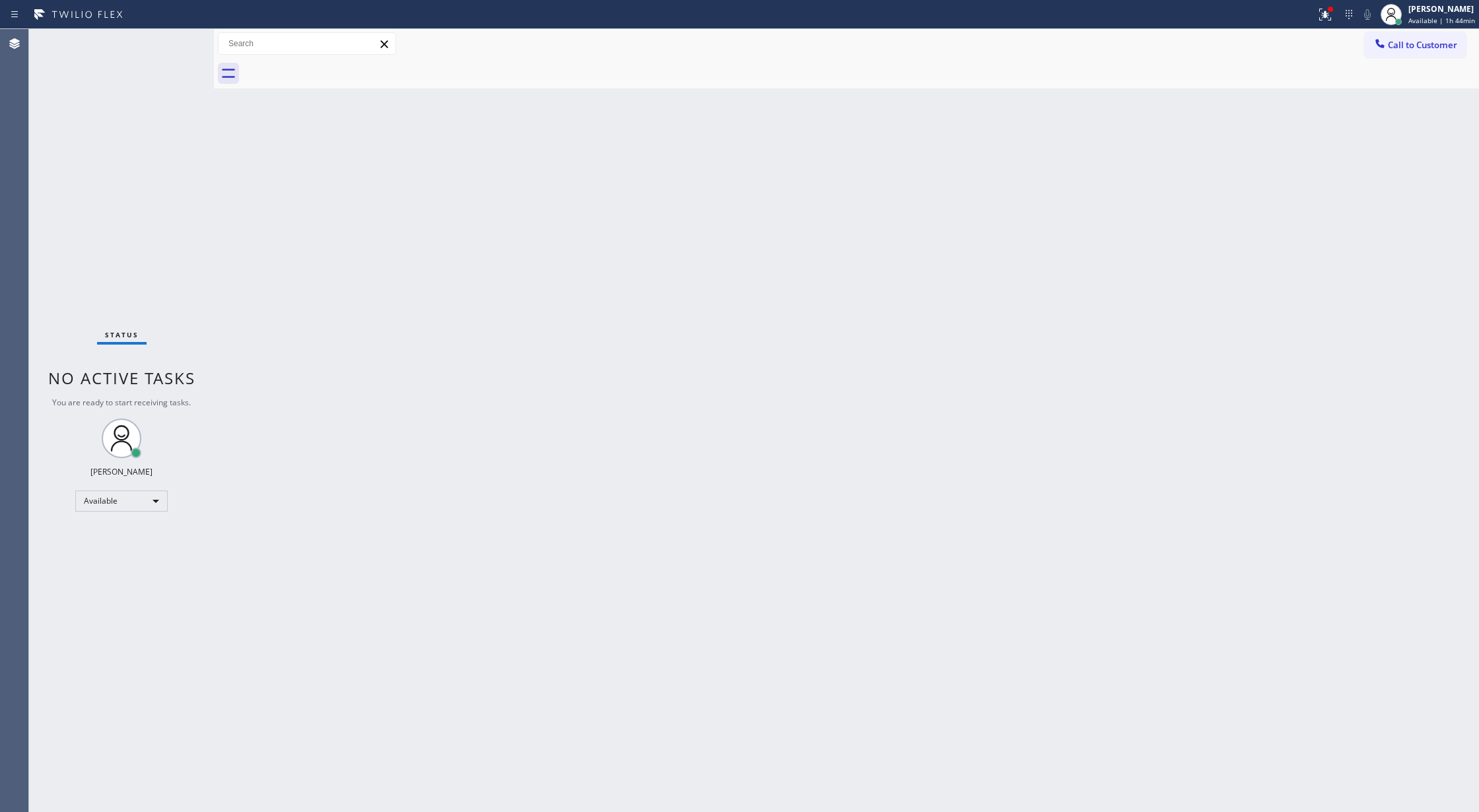
click at [180, 40] on div "Status No active tasks You are ready to start receiving tasks. [PERSON_NAME] Av…" at bounding box center [121, 421] width 185 height 783
click at [180, 39] on div "Status No active tasks You are ready to start receiving tasks. [PERSON_NAME] Av…" at bounding box center [121, 421] width 185 height 783
click at [180, 42] on div "Status No active tasks You are ready to start receiving tasks. [PERSON_NAME] Av…" at bounding box center [121, 421] width 185 height 783
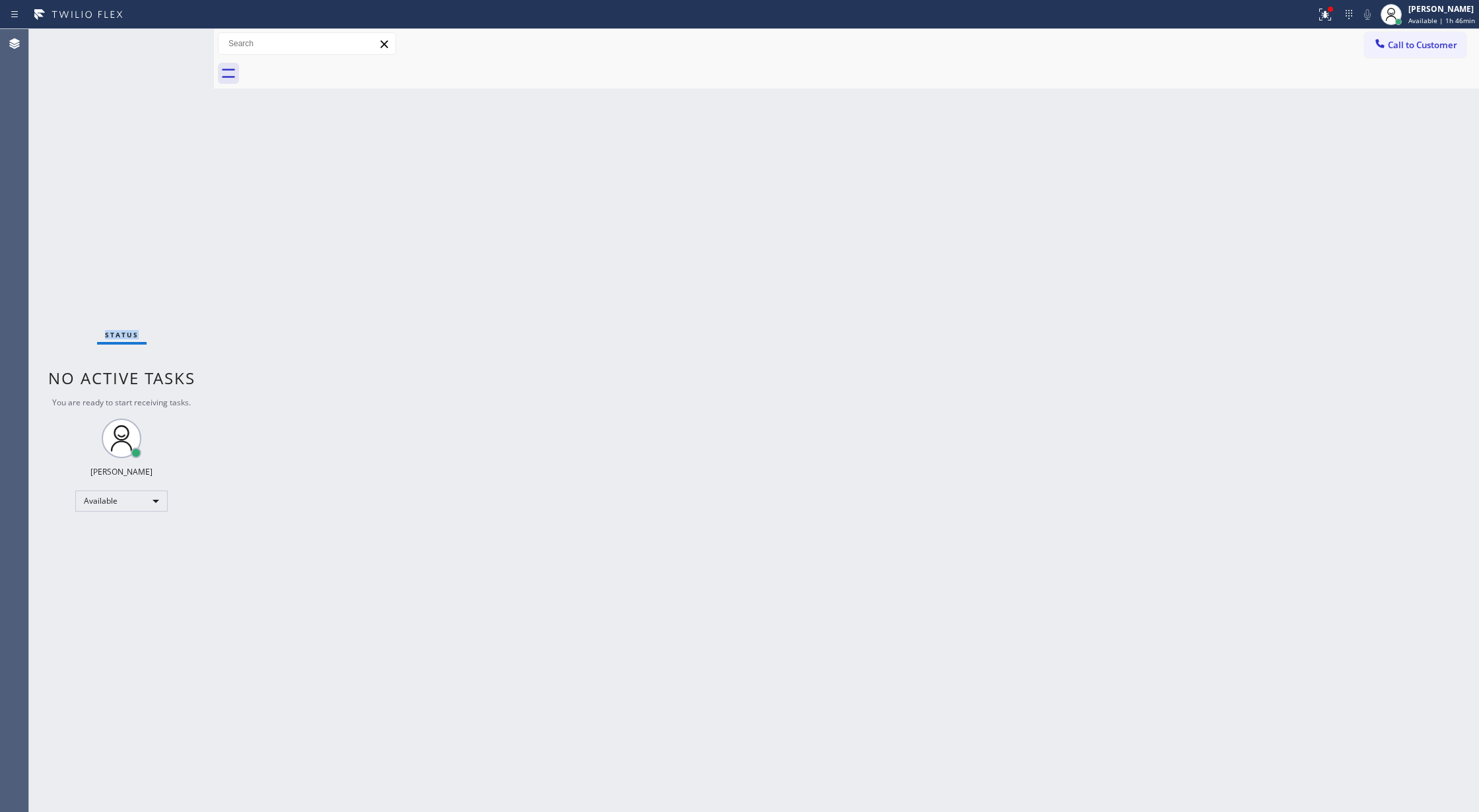
click at [178, 41] on div "Status No active tasks You are ready to start receiving tasks. [PERSON_NAME] Av…" at bounding box center [121, 421] width 185 height 783
click at [177, 39] on div "Status No active tasks You are ready to start receiving tasks. [PERSON_NAME] Av…" at bounding box center [121, 421] width 185 height 783
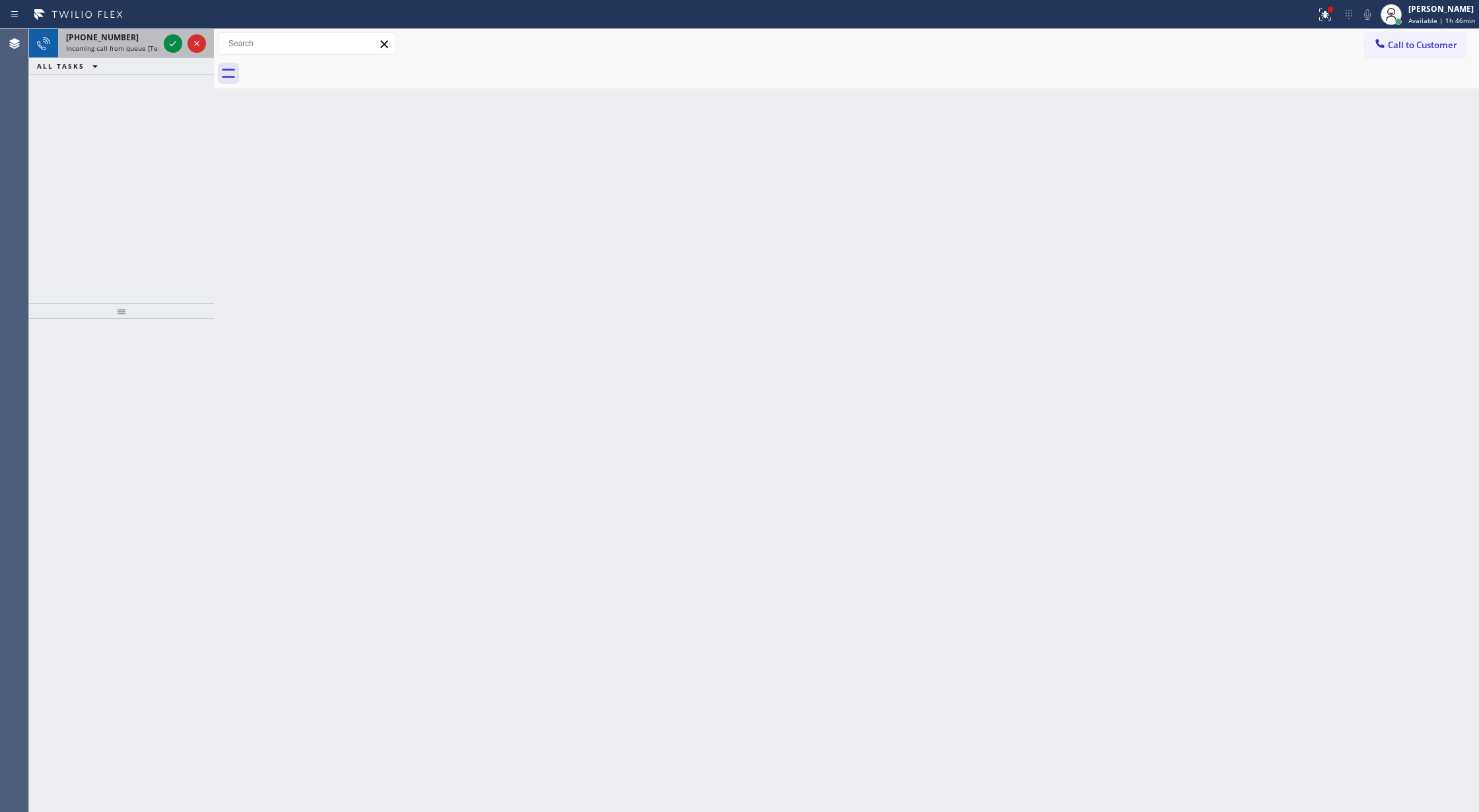
drag, startPoint x: 177, startPoint y: 39, endPoint x: 188, endPoint y: 54, distance: 18.6
click at [188, 54] on div at bounding box center [185, 44] width 48 height 29
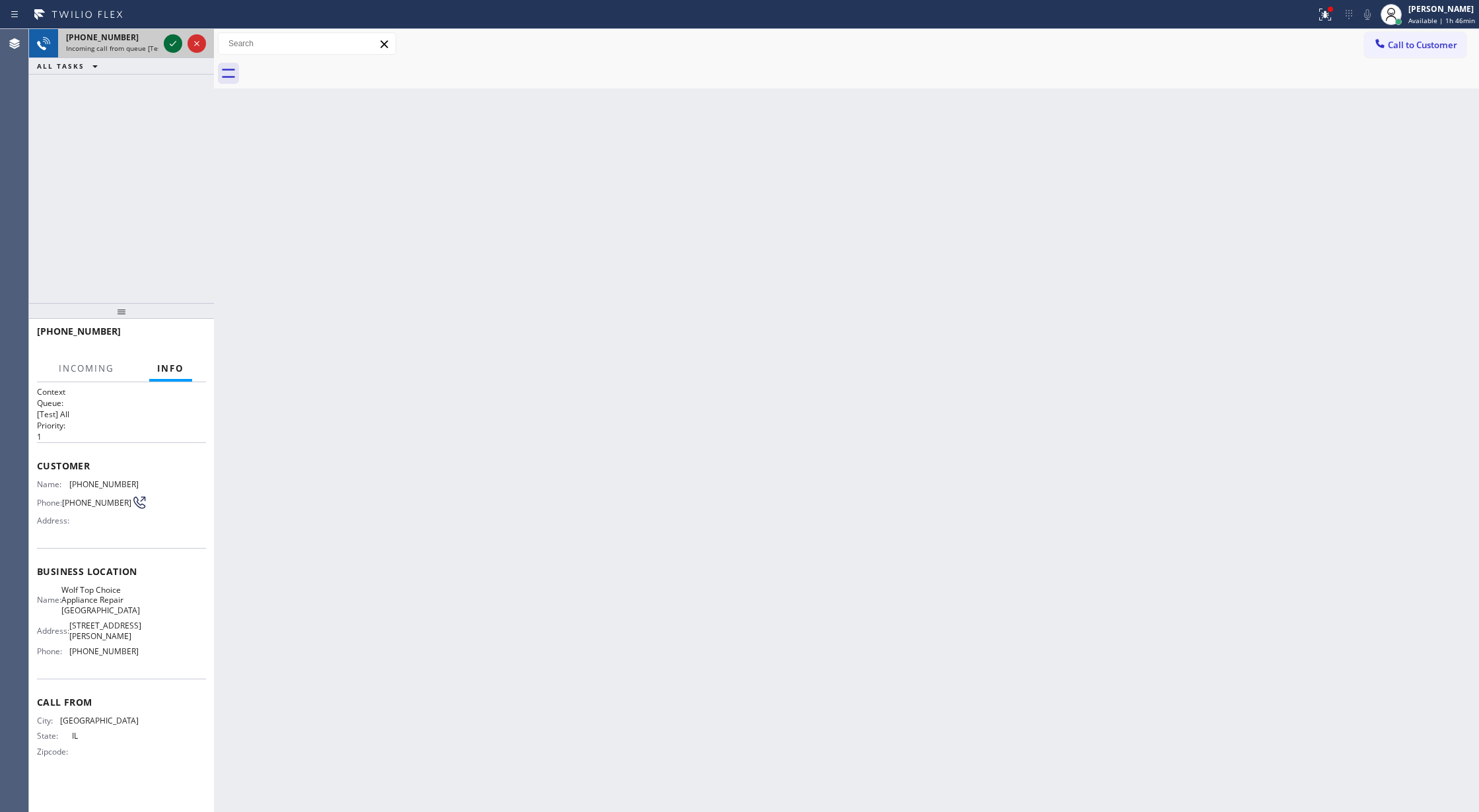
click at [177, 44] on icon at bounding box center [172, 43] width 16 height 16
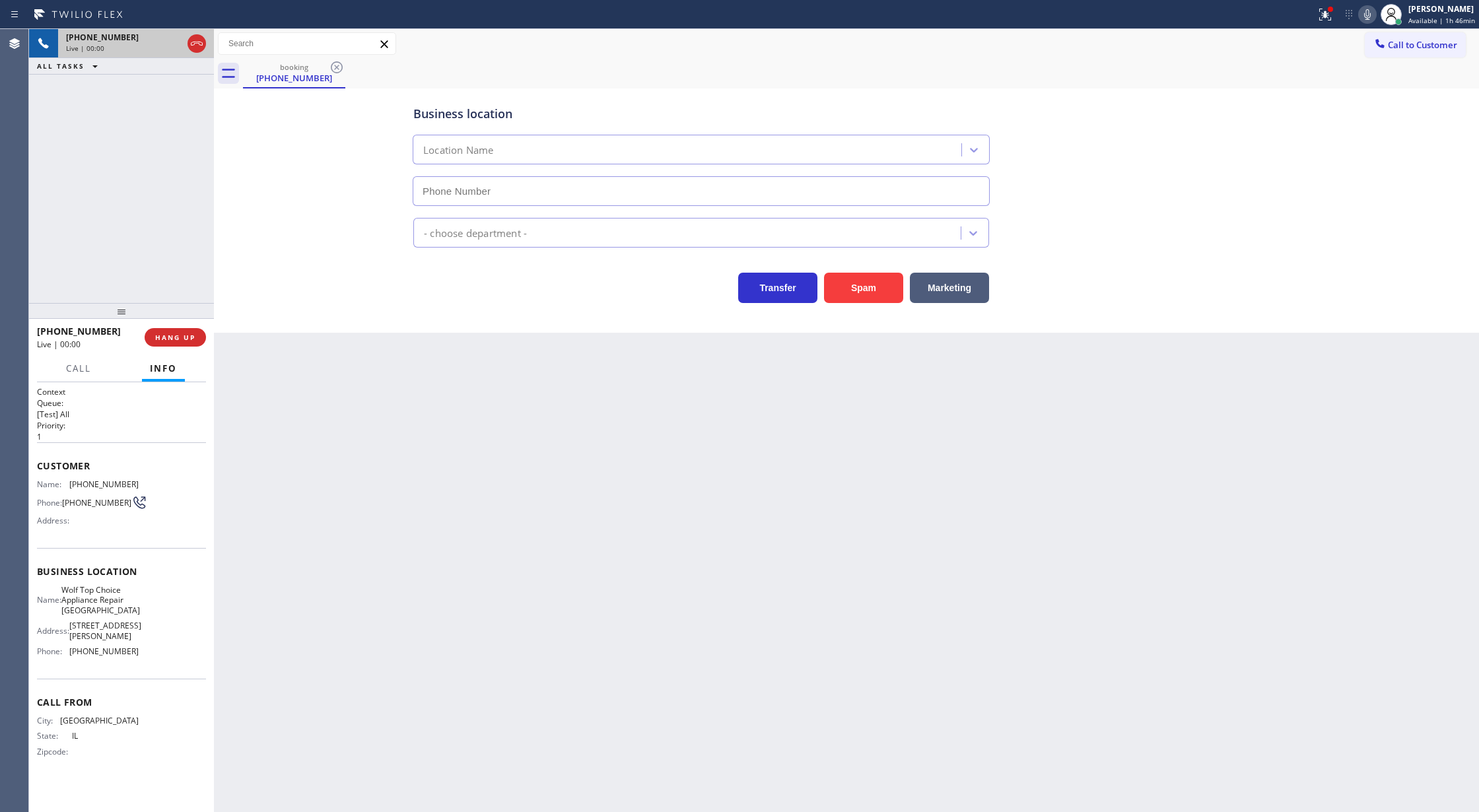
type input "[PHONE_NUMBER]"
click at [859, 281] on button "Spam" at bounding box center [863, 287] width 79 height 31
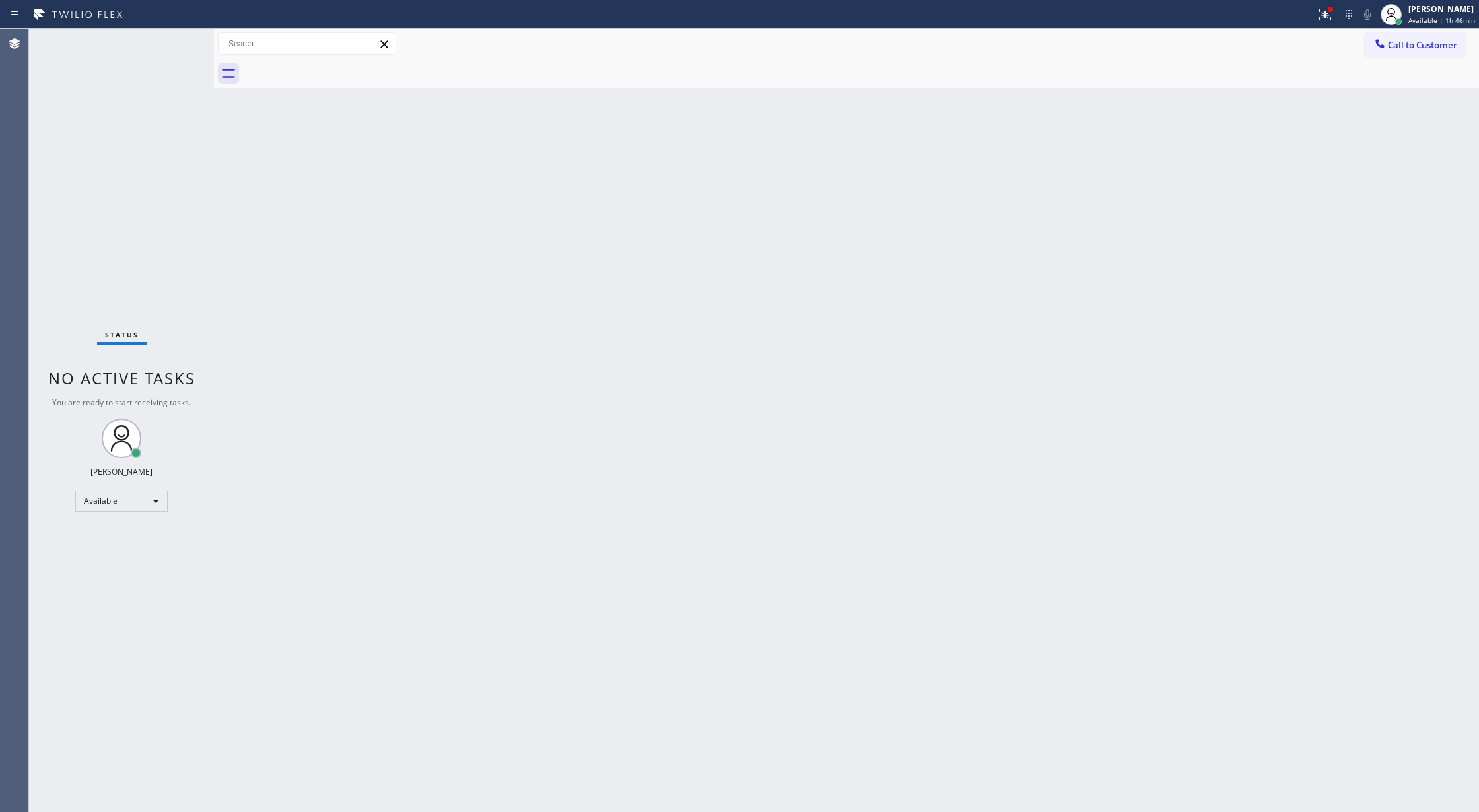
click at [173, 44] on div "Status No active tasks You are ready to start receiving tasks. [PERSON_NAME] Av…" at bounding box center [121, 421] width 185 height 783
click at [178, 42] on div "Status No active tasks You are ready to start receiving tasks. [PERSON_NAME] Av…" at bounding box center [121, 421] width 185 height 783
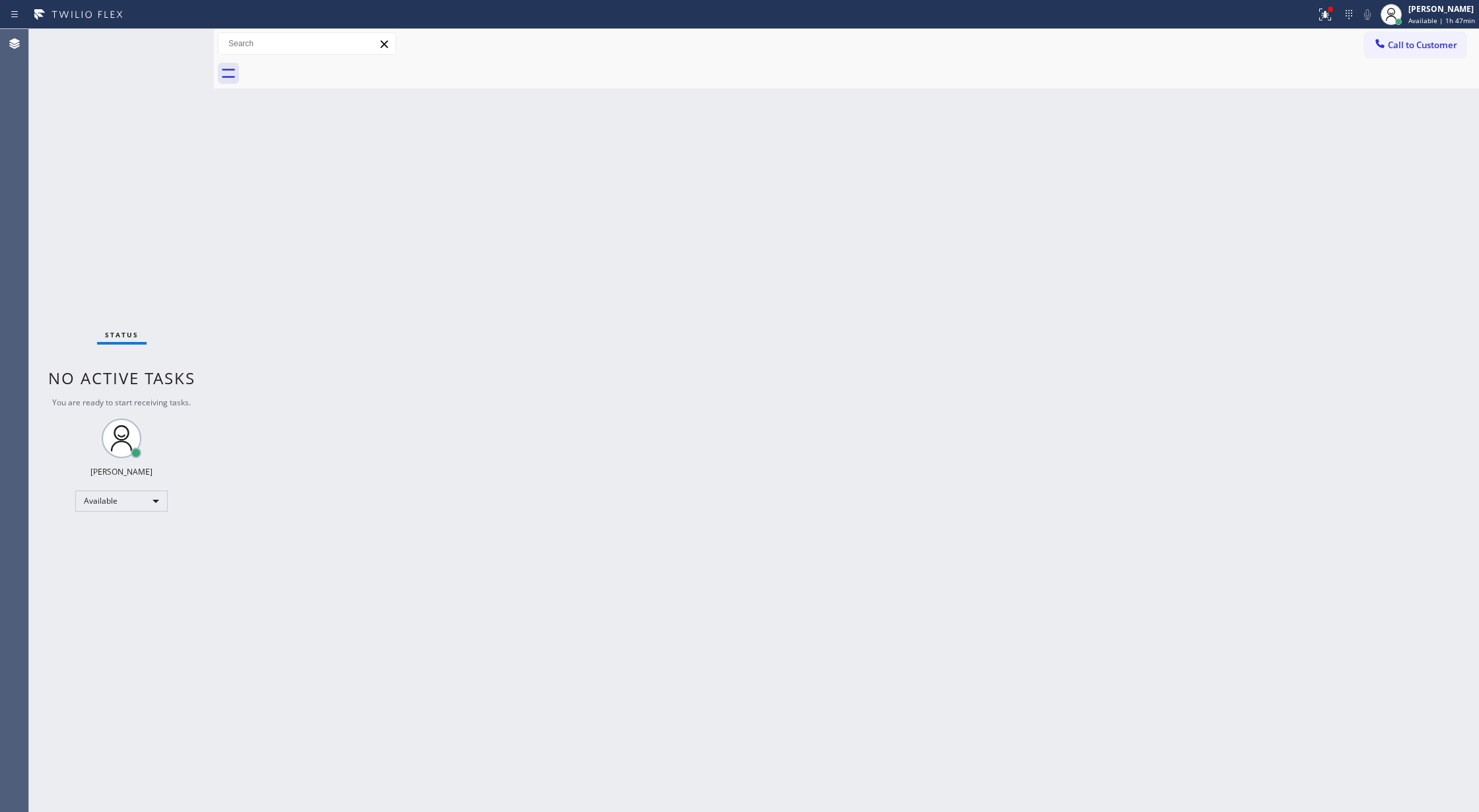
click at [173, 39] on div "Status No active tasks You are ready to start receiving tasks. [PERSON_NAME] Av…" at bounding box center [121, 421] width 185 height 783
click at [172, 37] on div "Status No active tasks You are ready to start receiving tasks. [PERSON_NAME] Av…" at bounding box center [121, 421] width 185 height 783
click at [170, 44] on div "Status No active tasks You are ready to start receiving tasks. [PERSON_NAME] Av…" at bounding box center [121, 421] width 185 height 783
click at [176, 42] on div "Status No active tasks You are ready to start receiving tasks. [PERSON_NAME] Av…" at bounding box center [121, 421] width 185 height 783
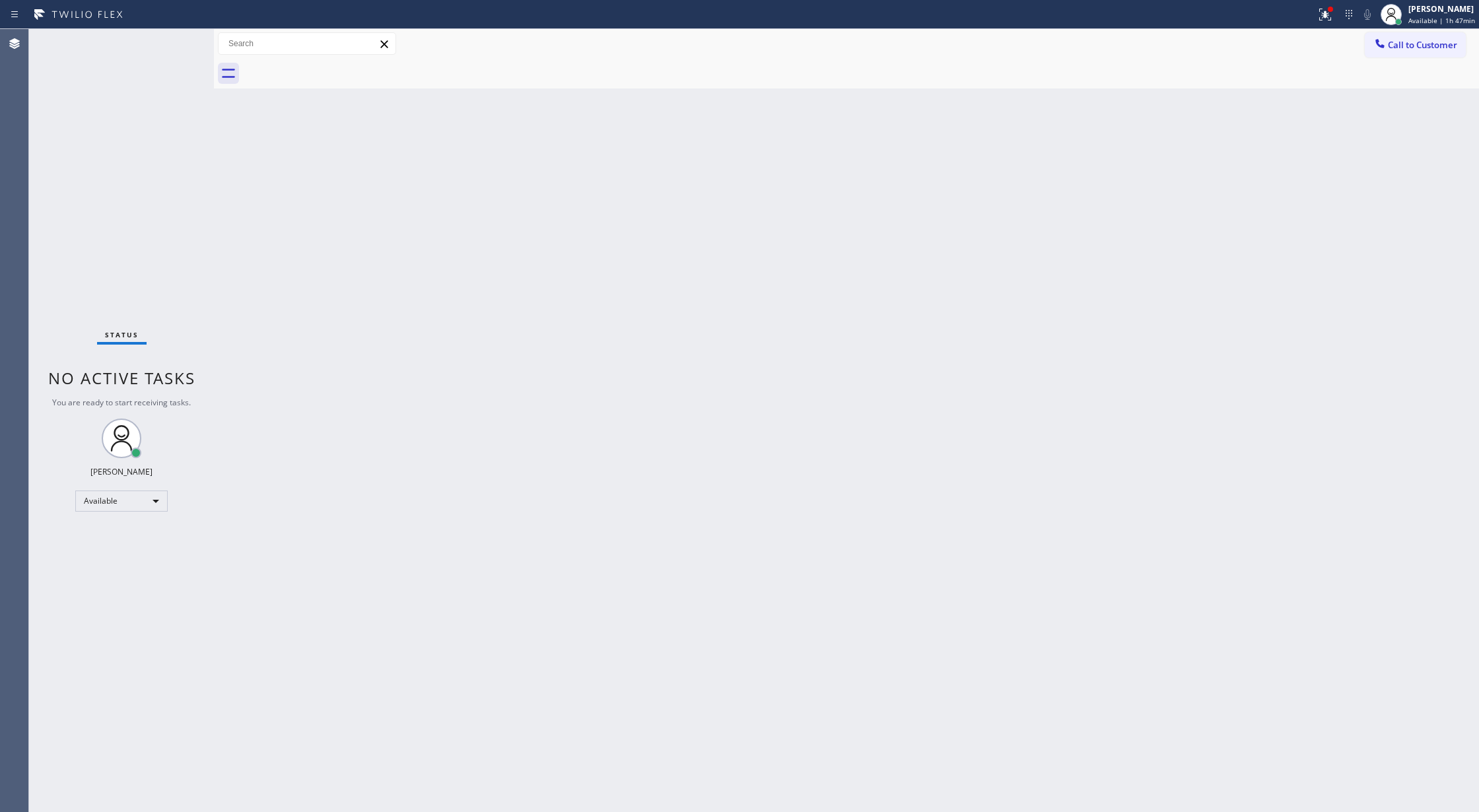
click at [175, 40] on div "Status No active tasks You are ready to start receiving tasks. [PERSON_NAME] Av…" at bounding box center [121, 421] width 185 height 783
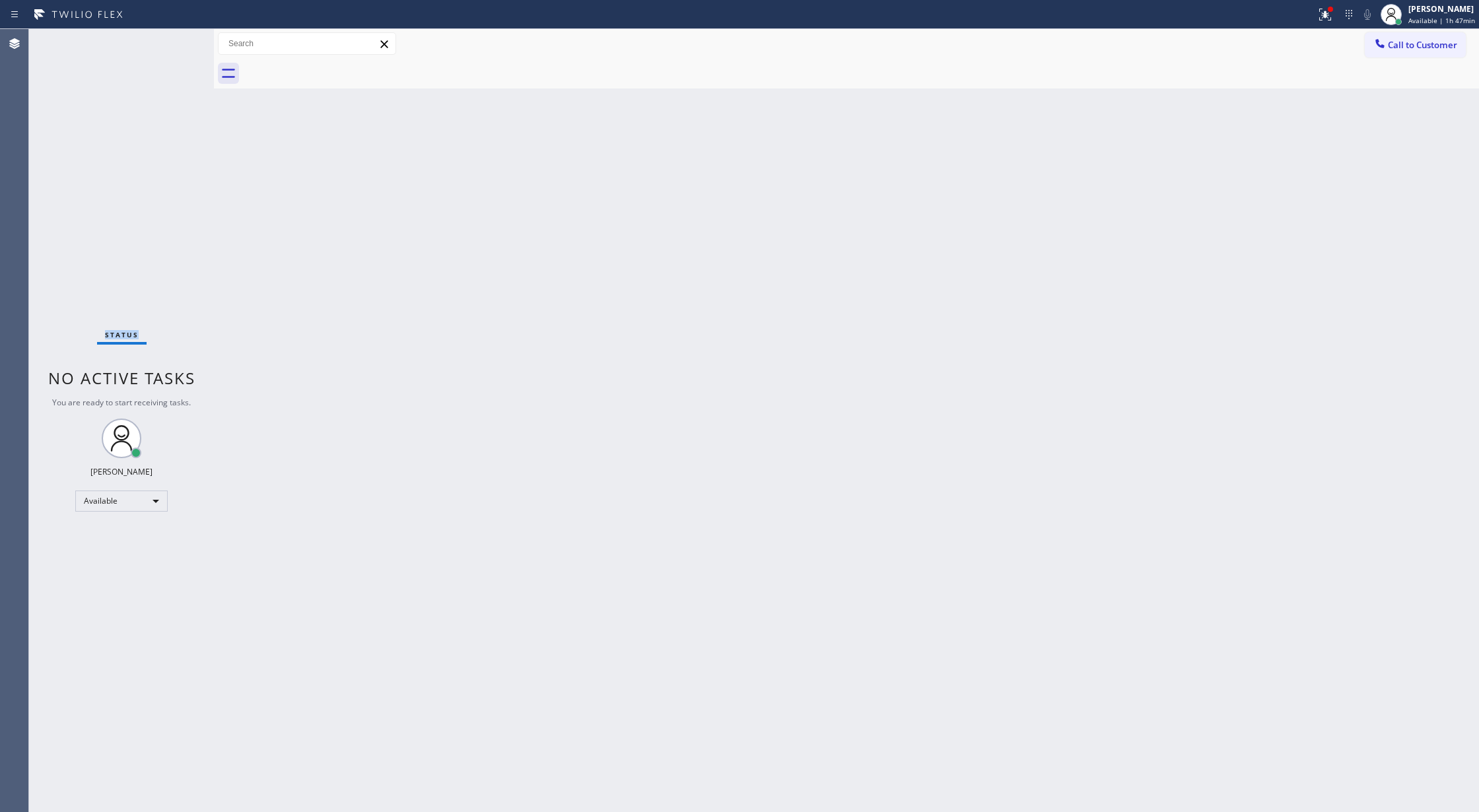
click at [175, 41] on div "Status No active tasks You are ready to start receiving tasks. [PERSON_NAME] Av…" at bounding box center [121, 421] width 185 height 783
click at [180, 45] on div "Status No active tasks You are ready to start receiving tasks. [PERSON_NAME] Av…" at bounding box center [121, 421] width 185 height 783
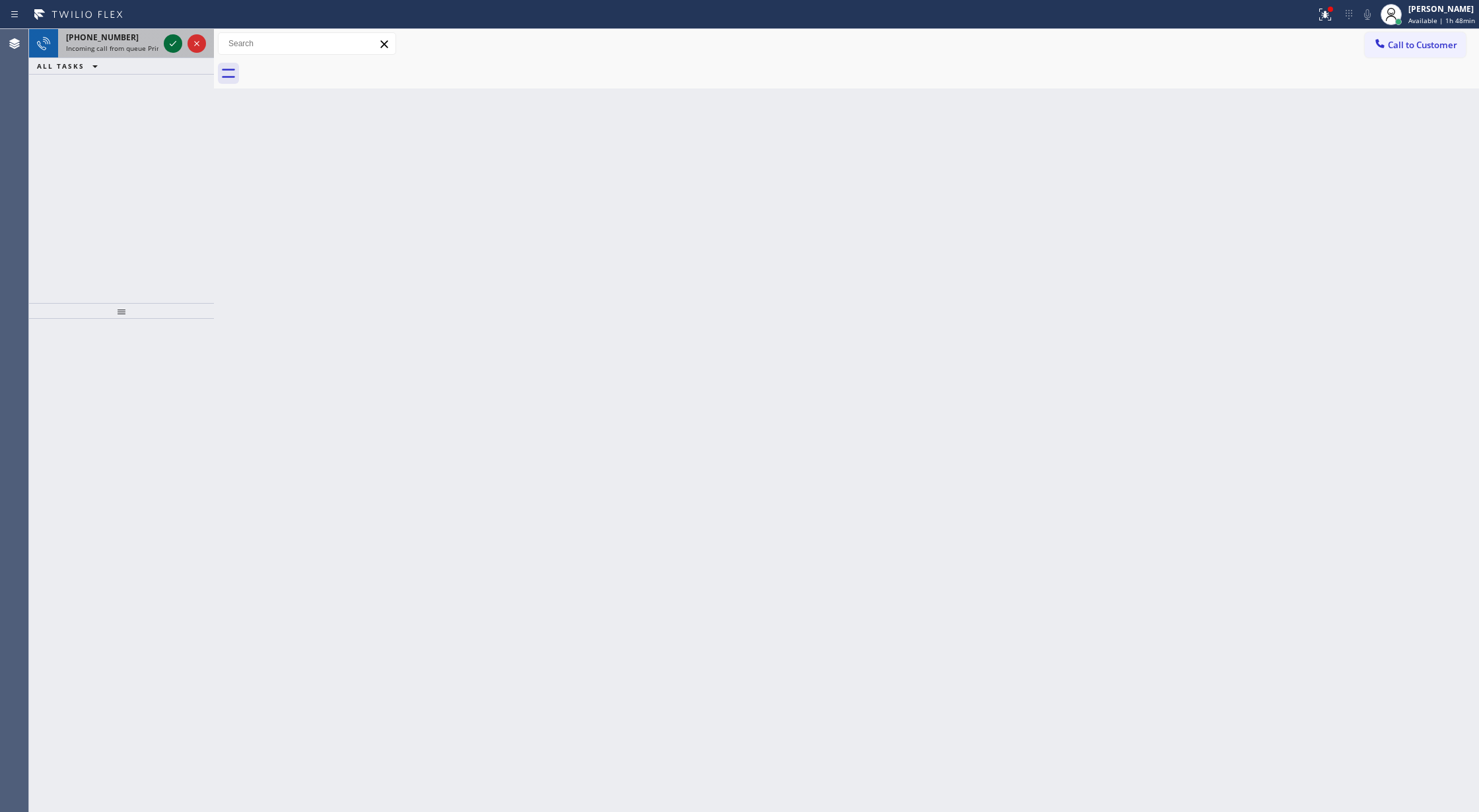
click at [173, 44] on icon at bounding box center [173, 44] width 7 height 5
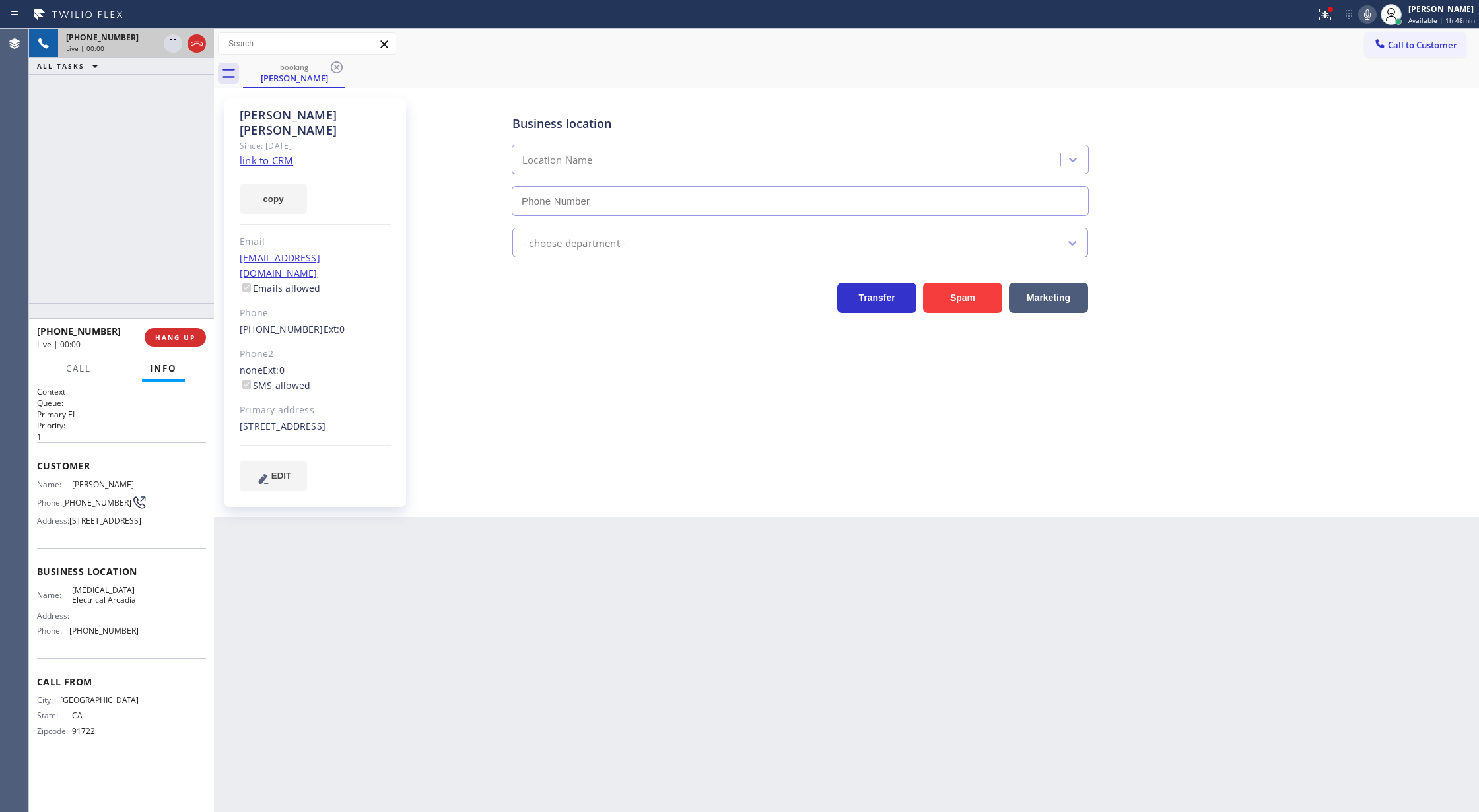
type input "[PHONE_NUMBER]"
click at [256, 154] on link "link to CRM" at bounding box center [266, 160] width 54 height 13
click at [163, 336] on span "COMPLETE" at bounding box center [172, 338] width 46 height 10
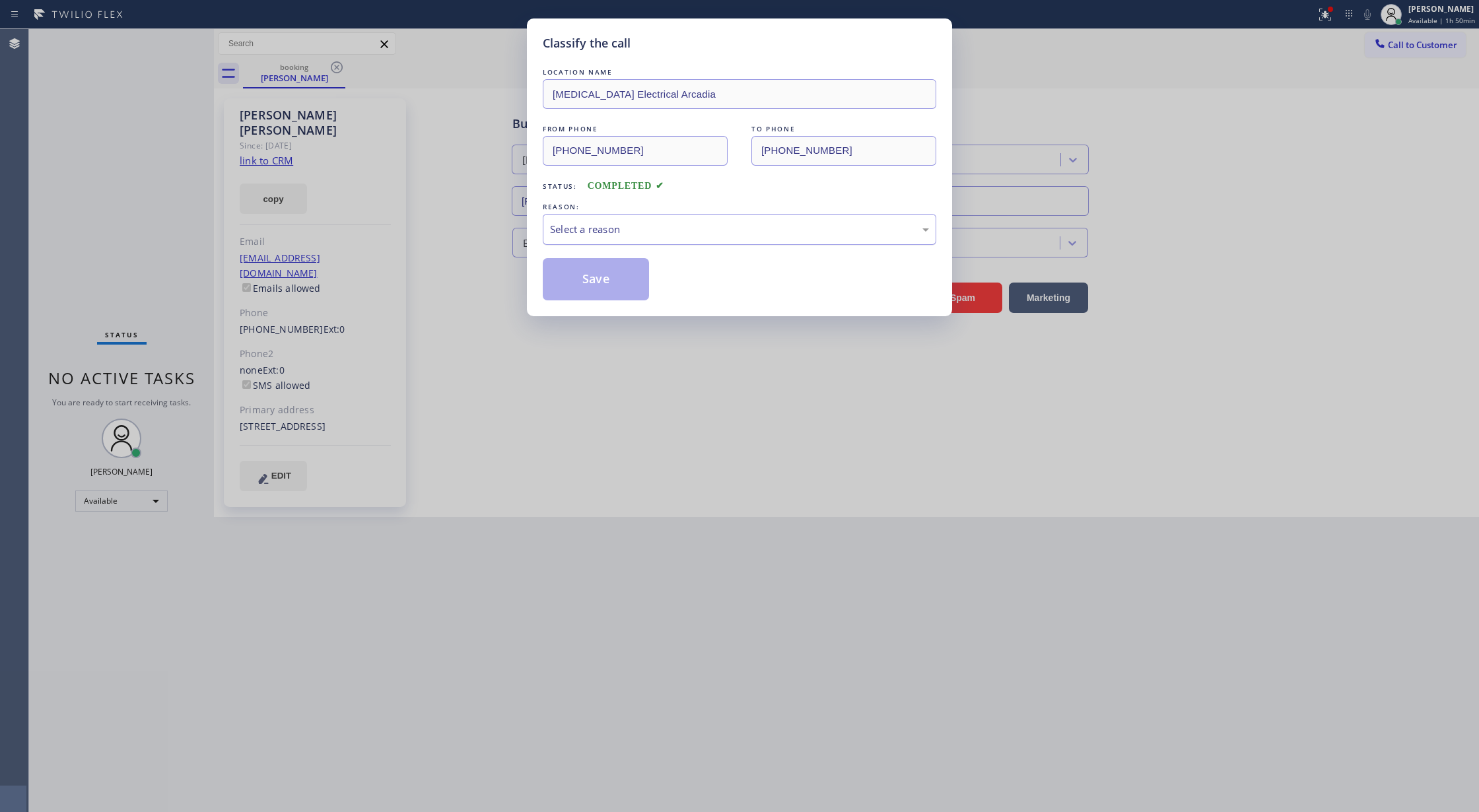
click at [635, 240] on div "Select a reason" at bounding box center [740, 229] width 394 height 31
click at [582, 280] on button "Save" at bounding box center [596, 279] width 106 height 42
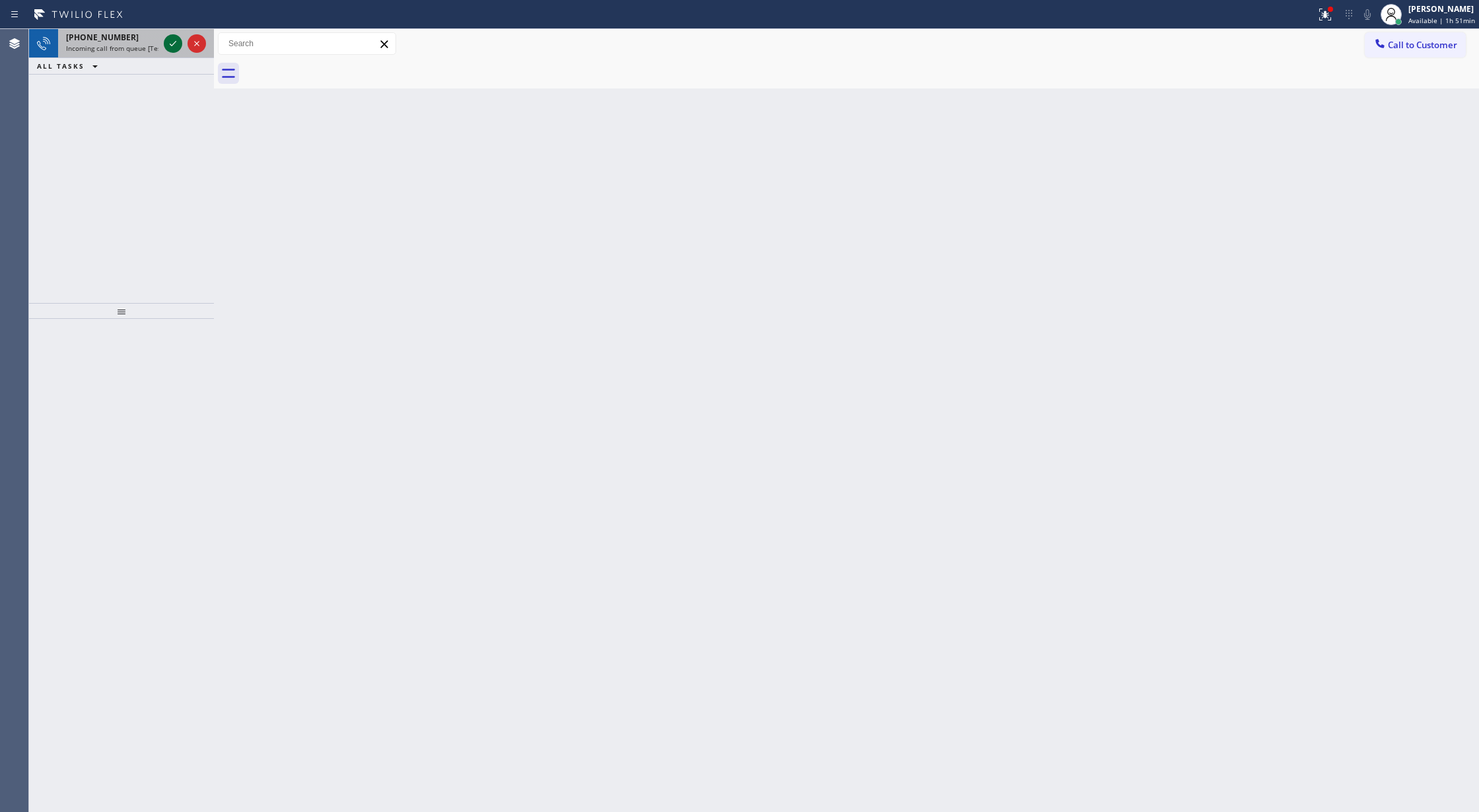
click at [176, 46] on icon at bounding box center [172, 43] width 16 height 16
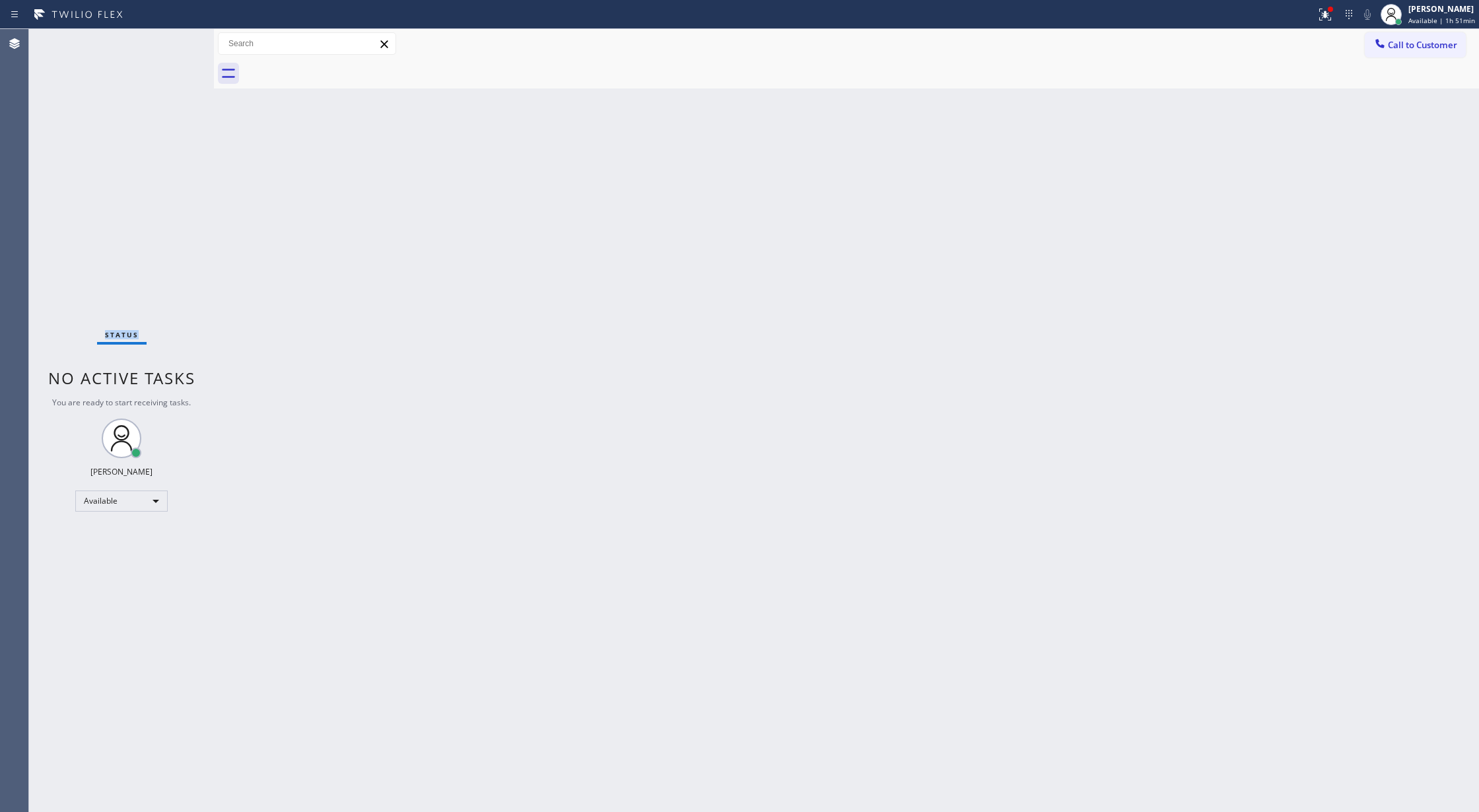
click at [175, 42] on div "Status No active tasks You are ready to start receiving tasks. [PERSON_NAME] Av…" at bounding box center [121, 421] width 185 height 783
click at [175, 33] on div "Status No active tasks You are ready to start receiving tasks. [PERSON_NAME] Av…" at bounding box center [121, 421] width 185 height 783
click at [173, 37] on div "Status No active tasks You are ready to start receiving tasks. [PERSON_NAME] Av…" at bounding box center [121, 421] width 185 height 783
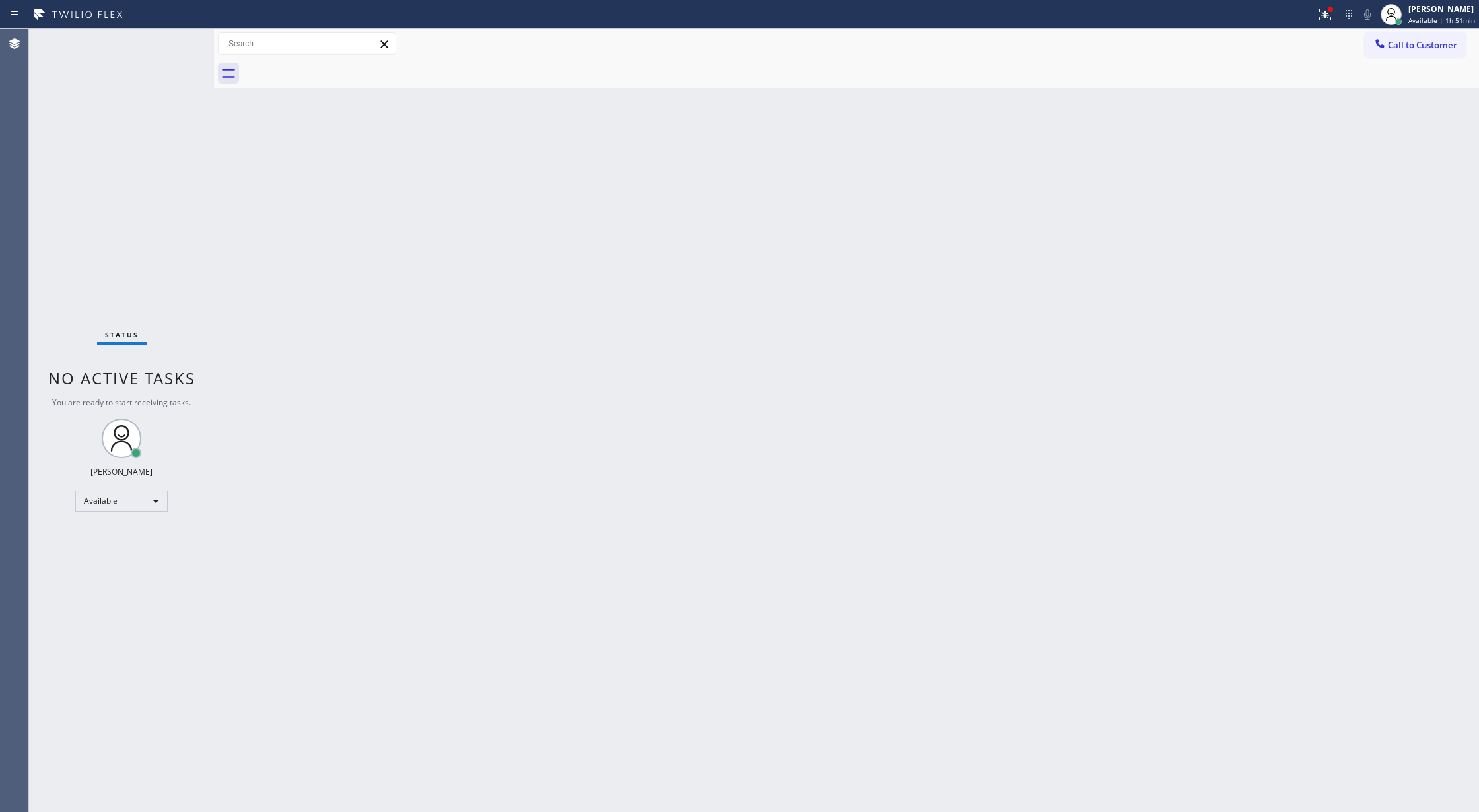
click at [173, 37] on div "Status No active tasks You are ready to start receiving tasks. [PERSON_NAME] Av…" at bounding box center [121, 421] width 185 height 783
click at [178, 42] on div "Status No active tasks You are ready to start receiving tasks. [PERSON_NAME] Av…" at bounding box center [121, 421] width 185 height 783
click at [178, 48] on div "Status No active tasks You are ready to start receiving tasks. [PERSON_NAME] Av…" at bounding box center [121, 421] width 185 height 783
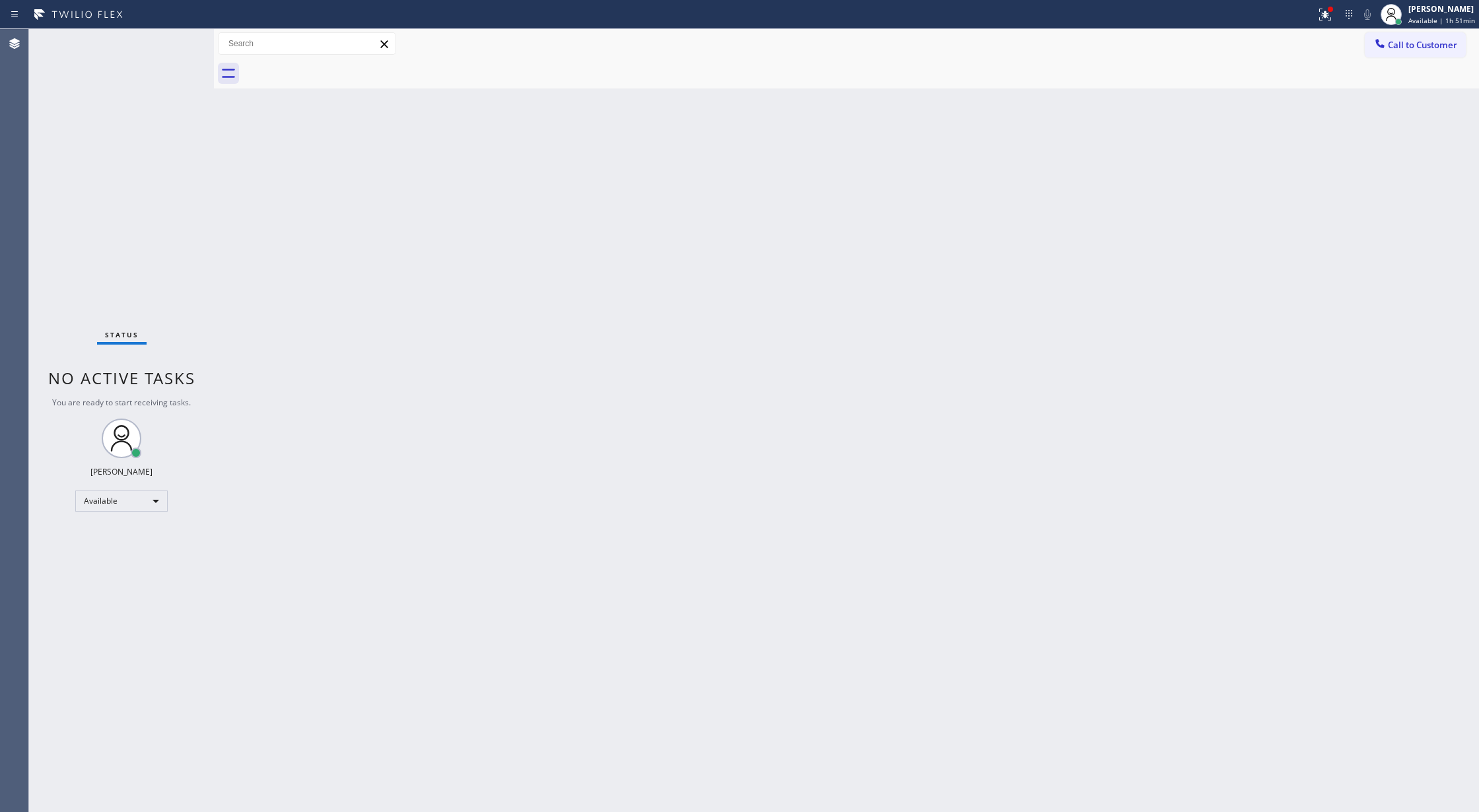
click at [175, 46] on div "Status No active tasks You are ready to start receiving tasks. [PERSON_NAME] Av…" at bounding box center [121, 421] width 185 height 783
click at [173, 44] on div "Status No active tasks You are ready to start receiving tasks. [PERSON_NAME] Av…" at bounding box center [121, 421] width 185 height 783
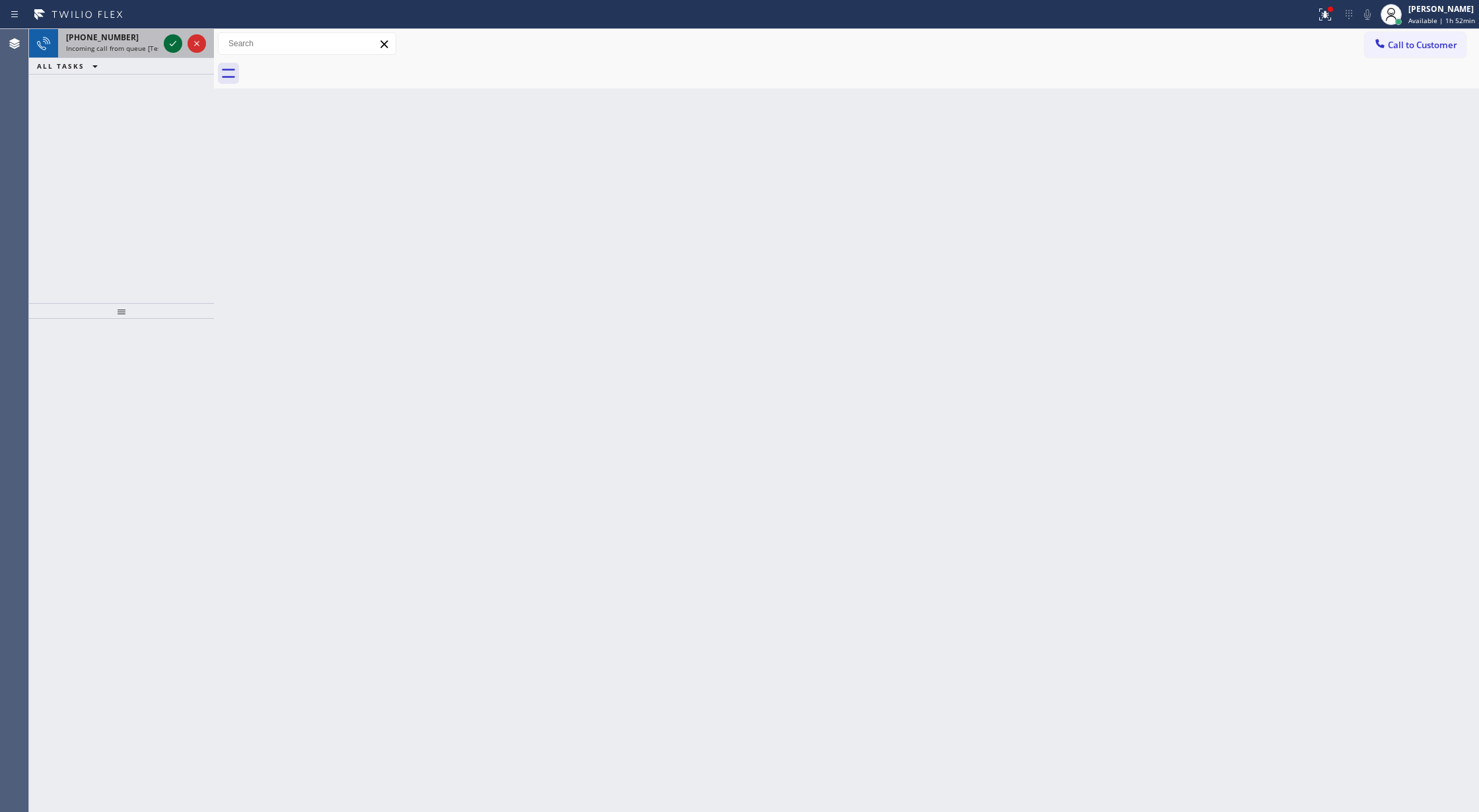
click at [168, 40] on icon at bounding box center [172, 43] width 16 height 16
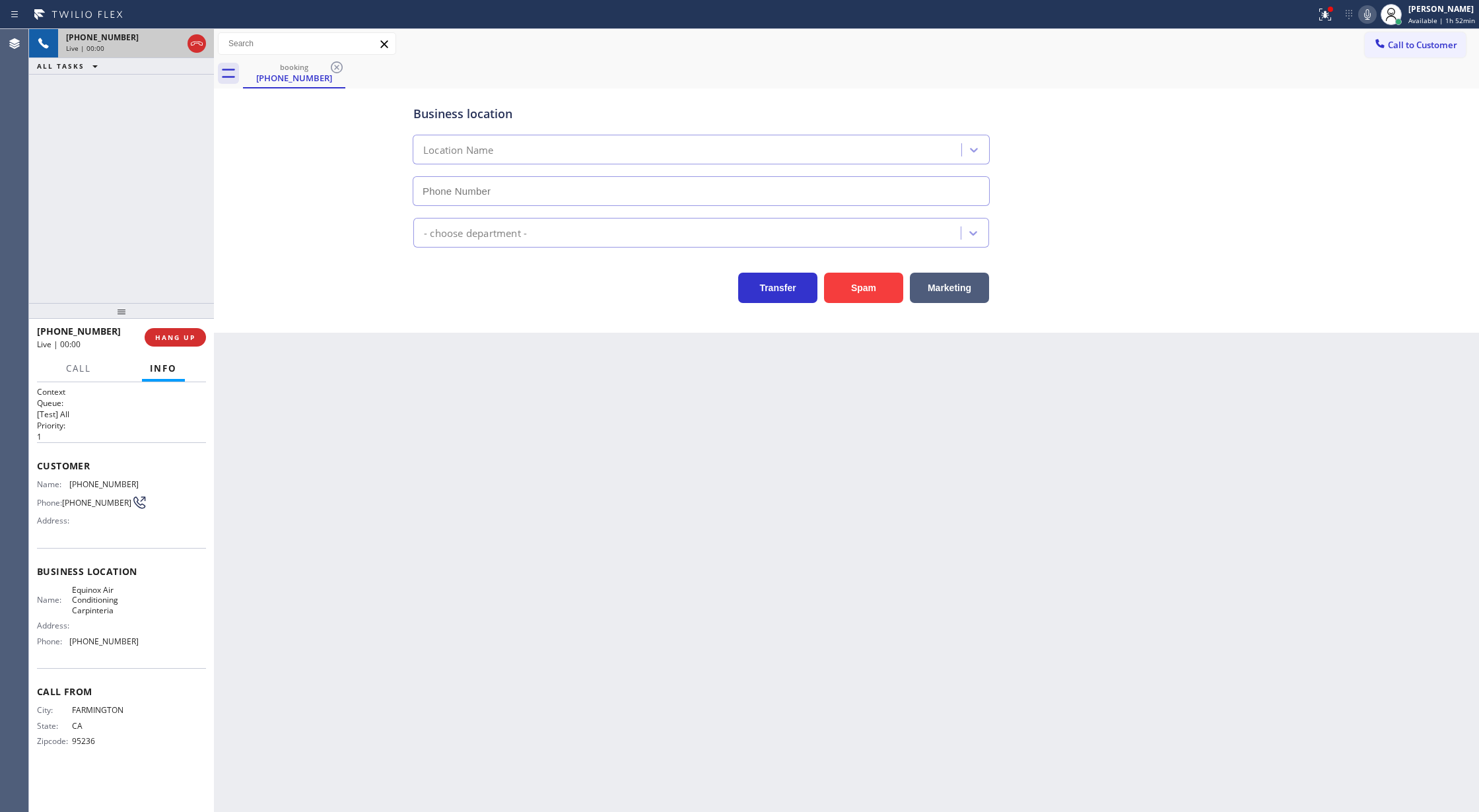
type input "[PHONE_NUMBER]"
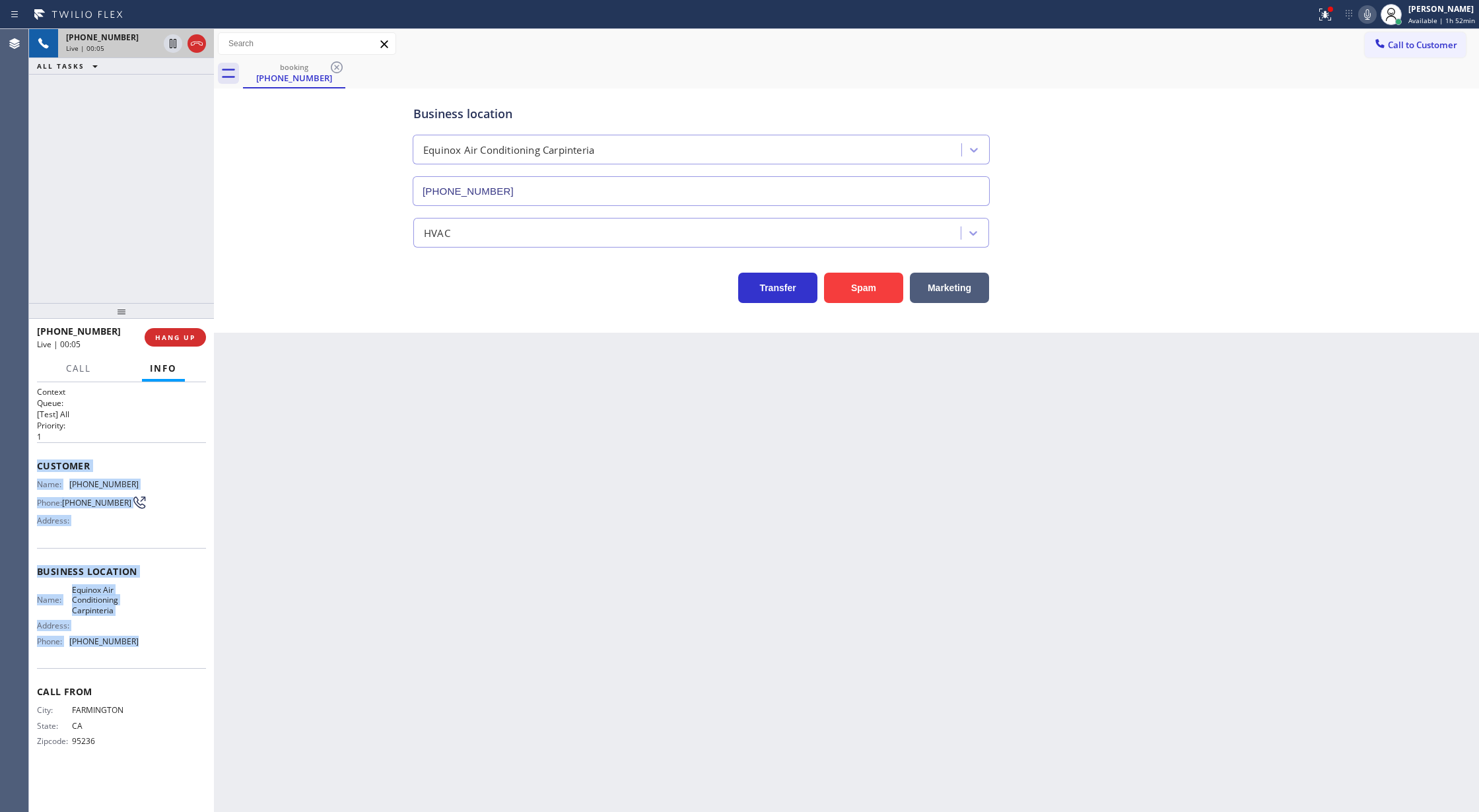
drag, startPoint x: 35, startPoint y: 466, endPoint x: 138, endPoint y: 638, distance: 200.5
click at [138, 638] on div "Context Queue: [Test] All Priority: 1 Customer Name: [PHONE_NUMBER] Phone: [PHO…" at bounding box center [121, 597] width 185 height 430
click at [848, 288] on button "Spam" at bounding box center [863, 287] width 79 height 31
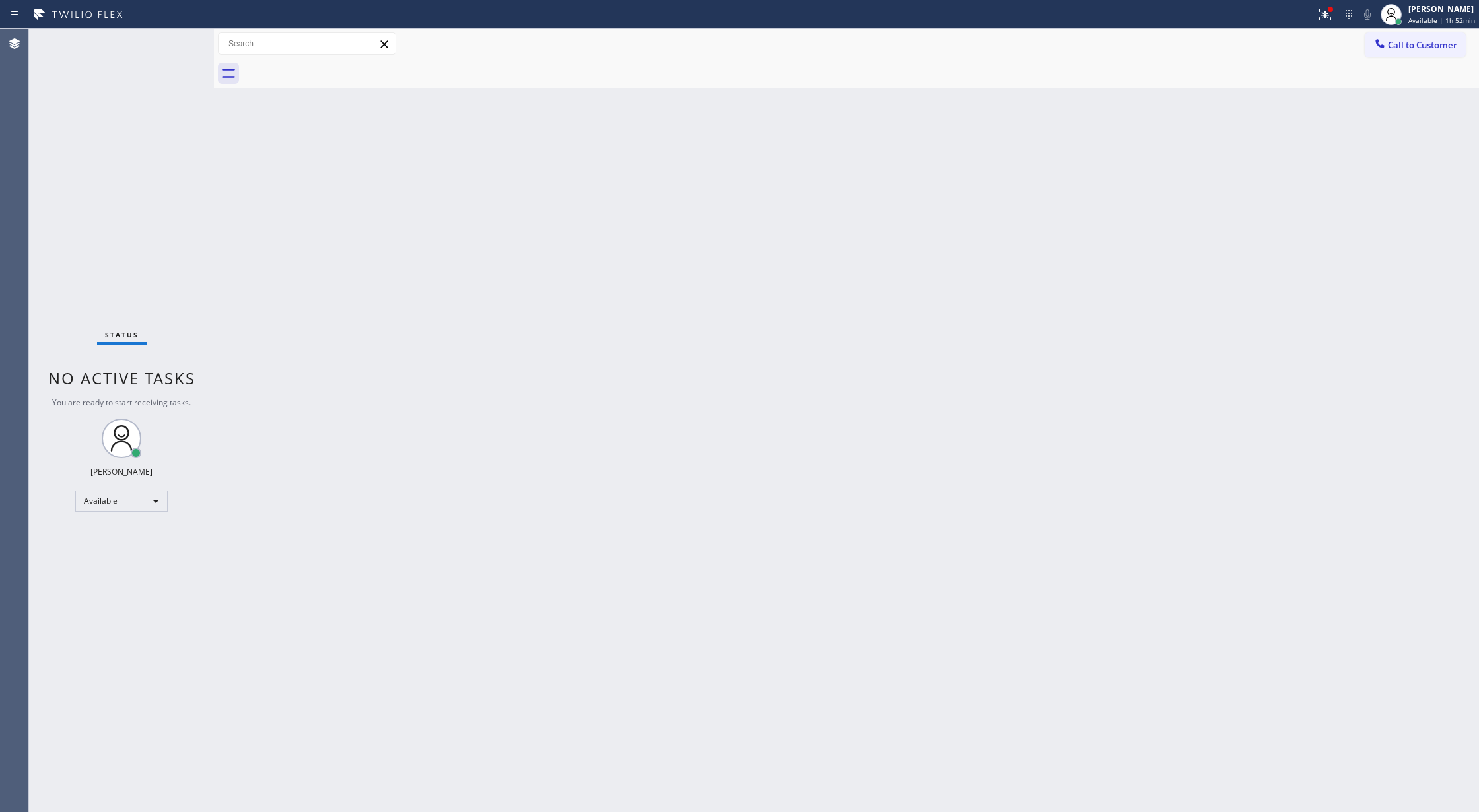
click at [170, 27] on div "Status report Issues detected These issues could affect your workflow. Please c…" at bounding box center [740, 14] width 1479 height 29
click at [178, 39] on div "Status No active tasks You are ready to start receiving tasks. [PERSON_NAME] Av…" at bounding box center [121, 421] width 185 height 783
click at [174, 51] on div "Status No active tasks You are ready to start receiving tasks. [PERSON_NAME] Av…" at bounding box center [121, 421] width 185 height 783
click at [173, 40] on div "Status No active tasks You are ready to start receiving tasks. [PERSON_NAME] Av…" at bounding box center [121, 421] width 185 height 783
click at [172, 49] on div "Status No active tasks You are ready to start receiving tasks. [PERSON_NAME] Av…" at bounding box center [121, 421] width 185 height 783
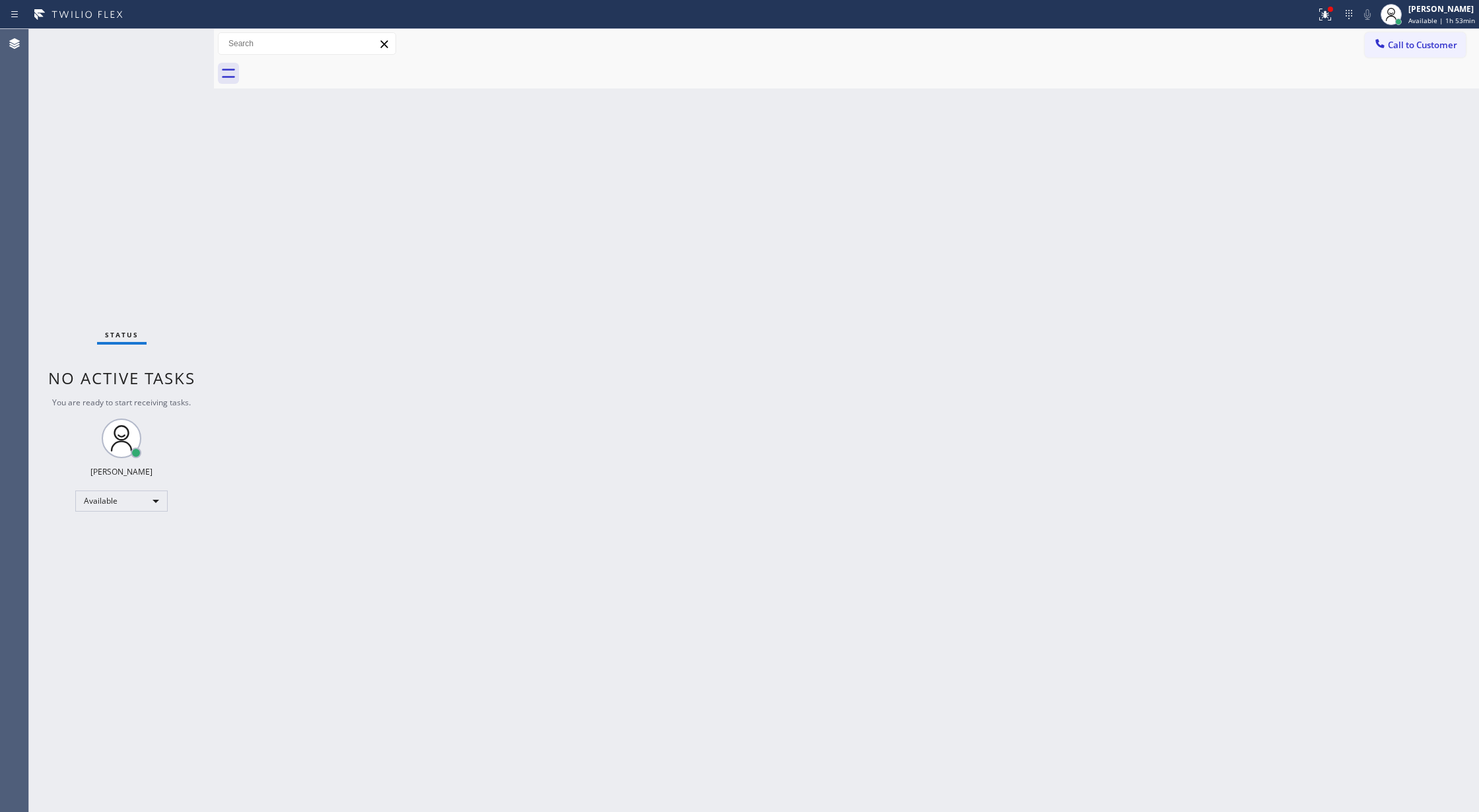
click at [172, 49] on div "Status No active tasks You are ready to start receiving tasks. [PERSON_NAME] Av…" at bounding box center [121, 421] width 185 height 783
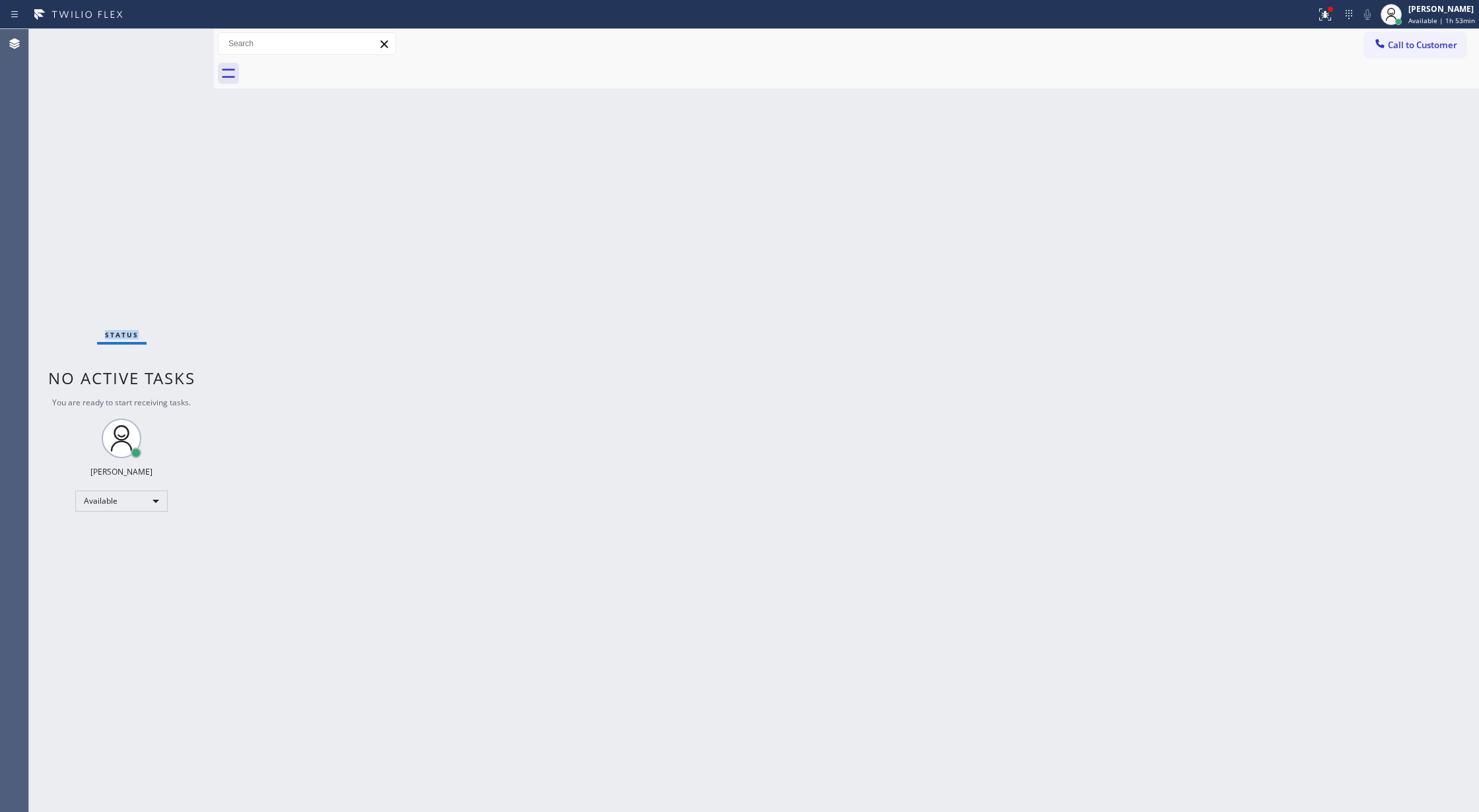
click at [167, 54] on div "Status No active tasks You are ready to start receiving tasks. [PERSON_NAME] Av…" at bounding box center [121, 421] width 185 height 783
click at [167, 48] on div "Status No active tasks You are ready to start receiving tasks. [PERSON_NAME] Av…" at bounding box center [121, 421] width 185 height 783
click at [167, 46] on div "Status No active tasks You are ready to start receiving tasks. [PERSON_NAME] Av…" at bounding box center [121, 421] width 185 height 783
click at [178, 30] on div "Status No active tasks You are ready to start receiving tasks. [PERSON_NAME] Av…" at bounding box center [121, 421] width 185 height 783
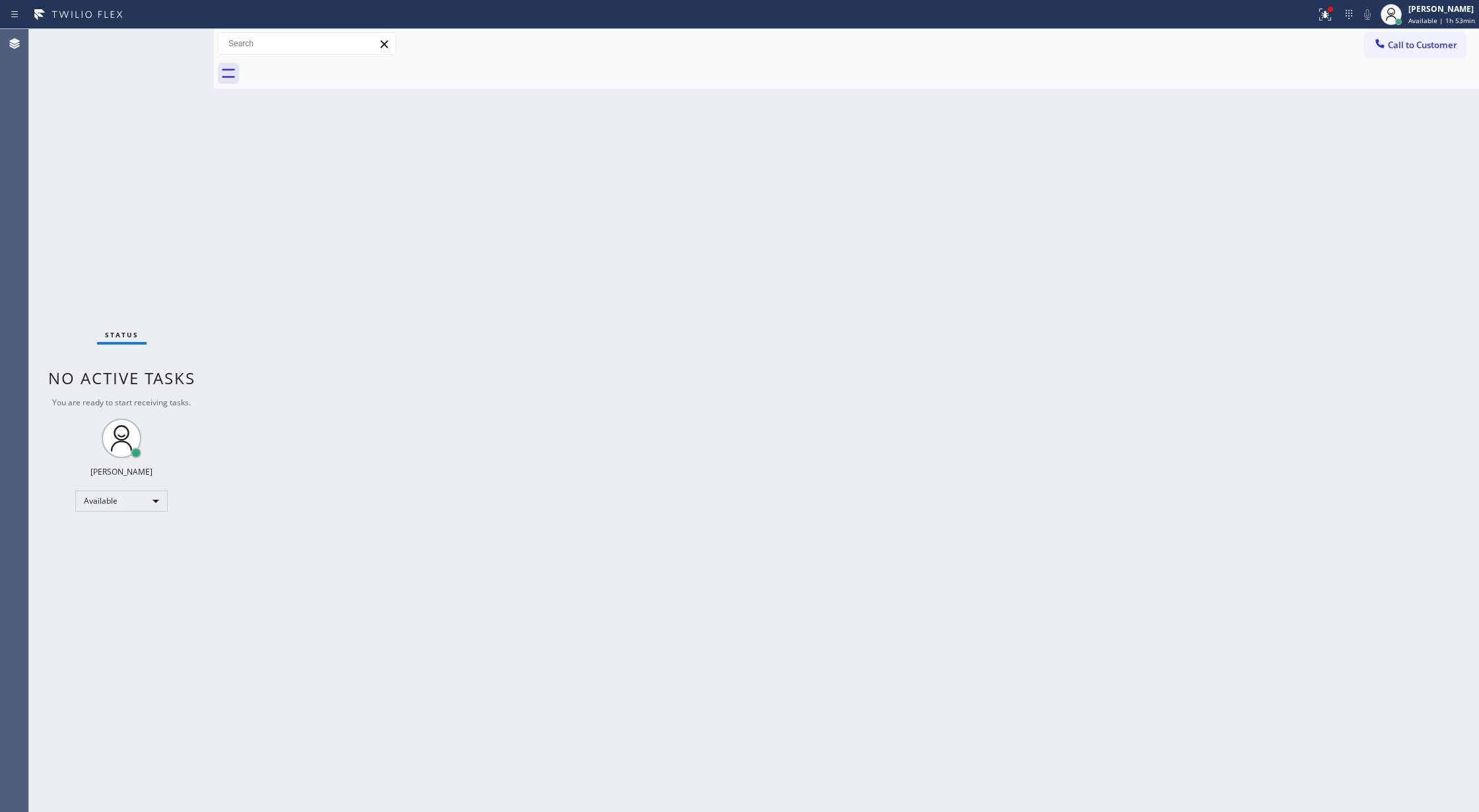
click at [170, 37] on div "Status No active tasks You are ready to start receiving tasks. [PERSON_NAME] Av…" at bounding box center [121, 421] width 185 height 783
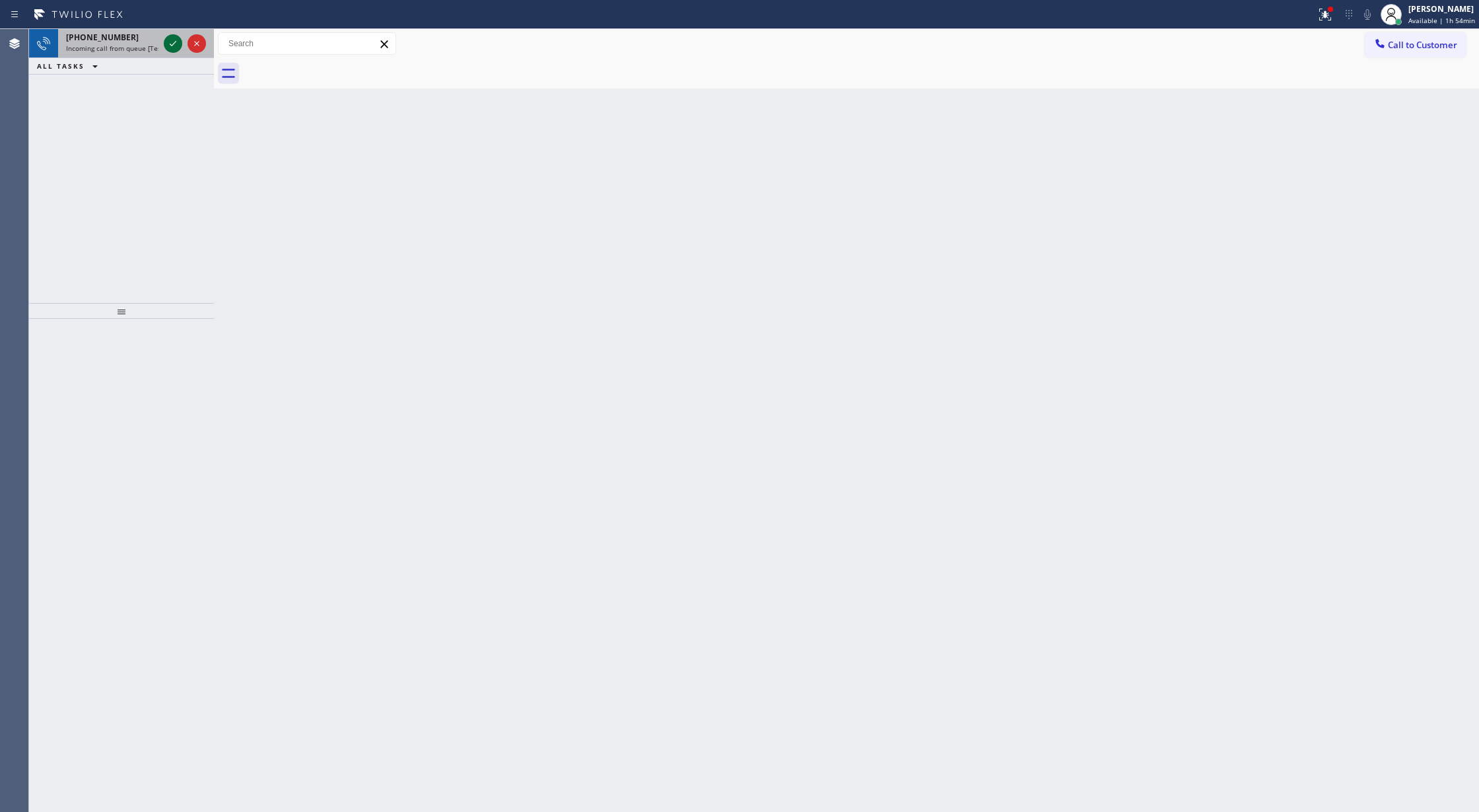
click at [170, 37] on icon at bounding box center [172, 43] width 16 height 16
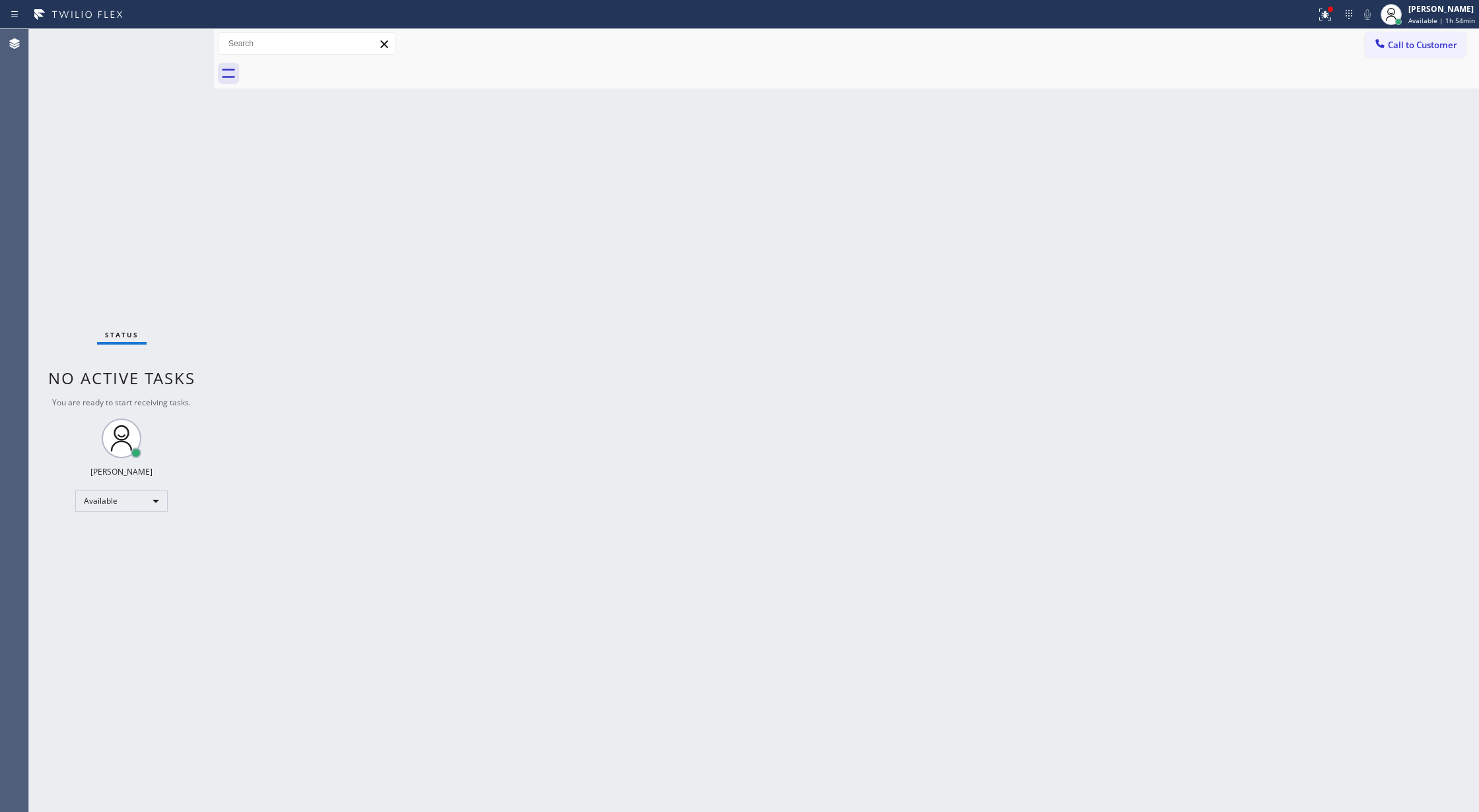
click at [170, 40] on div "Status No active tasks You are ready to start receiving tasks. [PERSON_NAME] Av…" at bounding box center [121, 421] width 185 height 783
click at [172, 40] on div "Status No active tasks You are ready to start receiving tasks. [PERSON_NAME] Av…" at bounding box center [121, 421] width 185 height 783
click at [173, 38] on div "Status No active tasks You are ready to start receiving tasks. [PERSON_NAME] Av…" at bounding box center [121, 421] width 185 height 783
click at [172, 37] on div "Status No active tasks You are ready to start receiving tasks. [PERSON_NAME] Av…" at bounding box center [121, 421] width 185 height 783
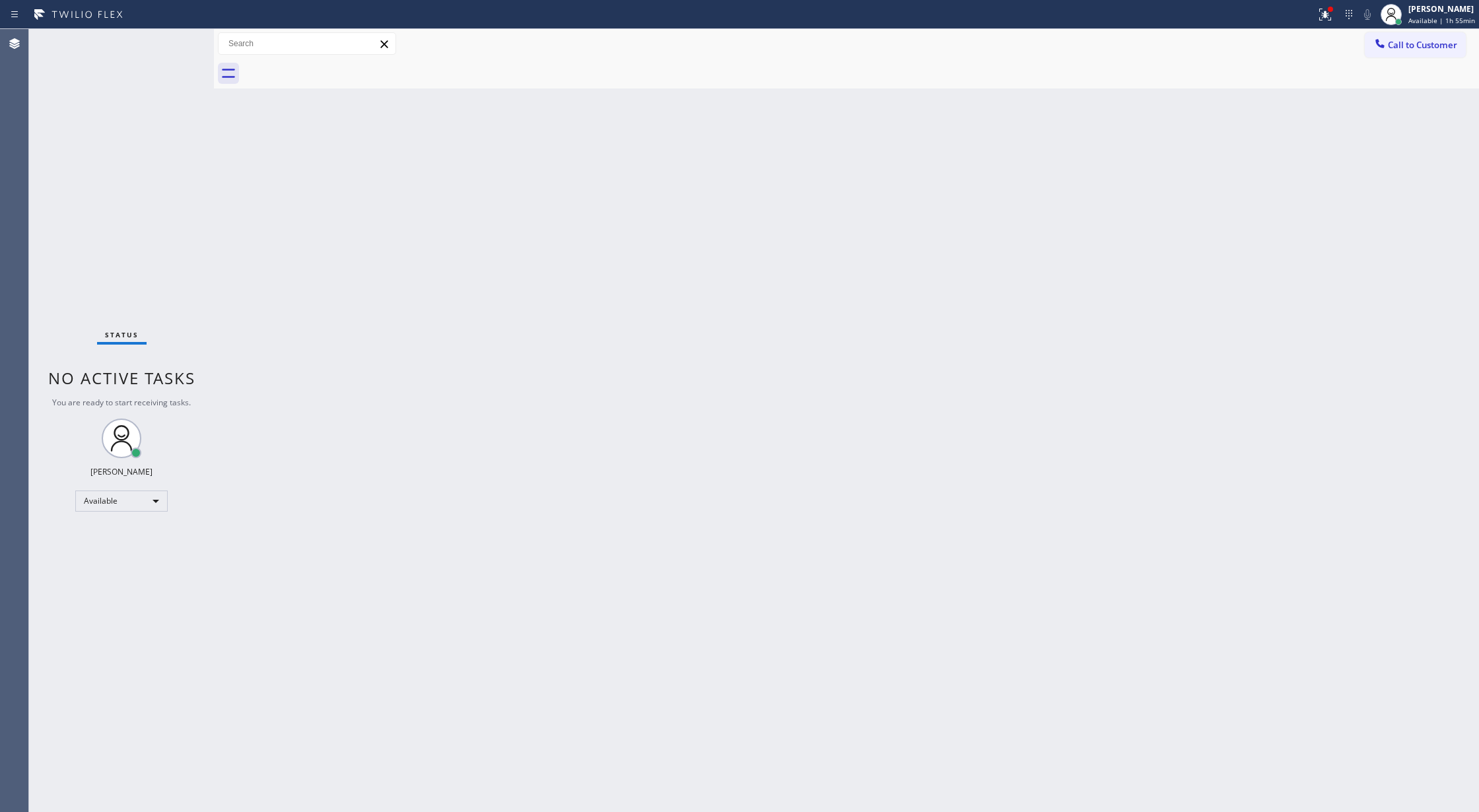
click at [167, 40] on div "Status No active tasks You are ready to start receiving tasks. [PERSON_NAME] Av…" at bounding box center [121, 421] width 185 height 783
click at [169, 41] on div "Status No active tasks You are ready to start receiving tasks. [PERSON_NAME] Av…" at bounding box center [121, 421] width 185 height 783
click at [170, 44] on div "Status No active tasks You are ready to start receiving tasks. [PERSON_NAME] Av…" at bounding box center [121, 421] width 185 height 783
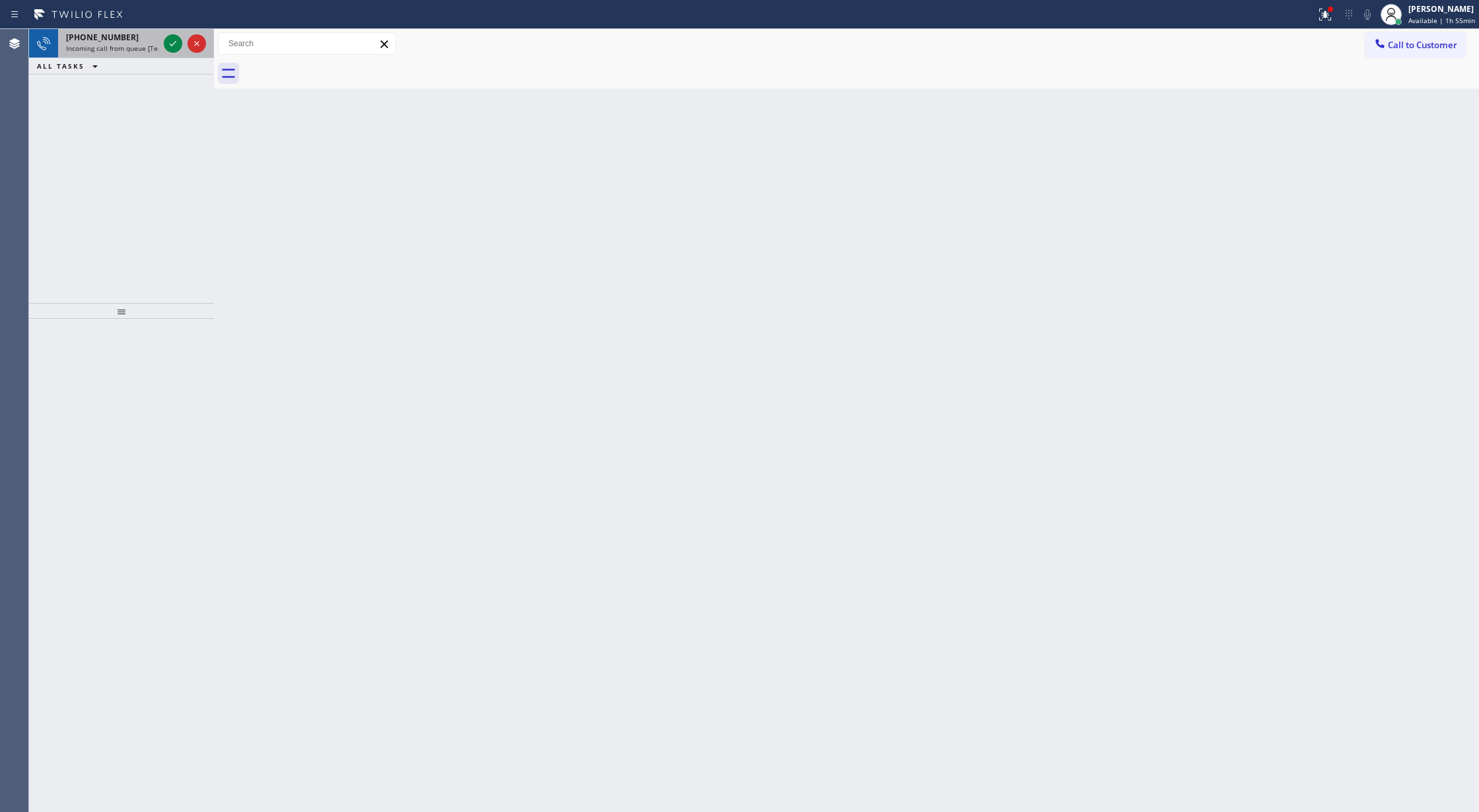
click at [168, 33] on div at bounding box center [185, 44] width 48 height 29
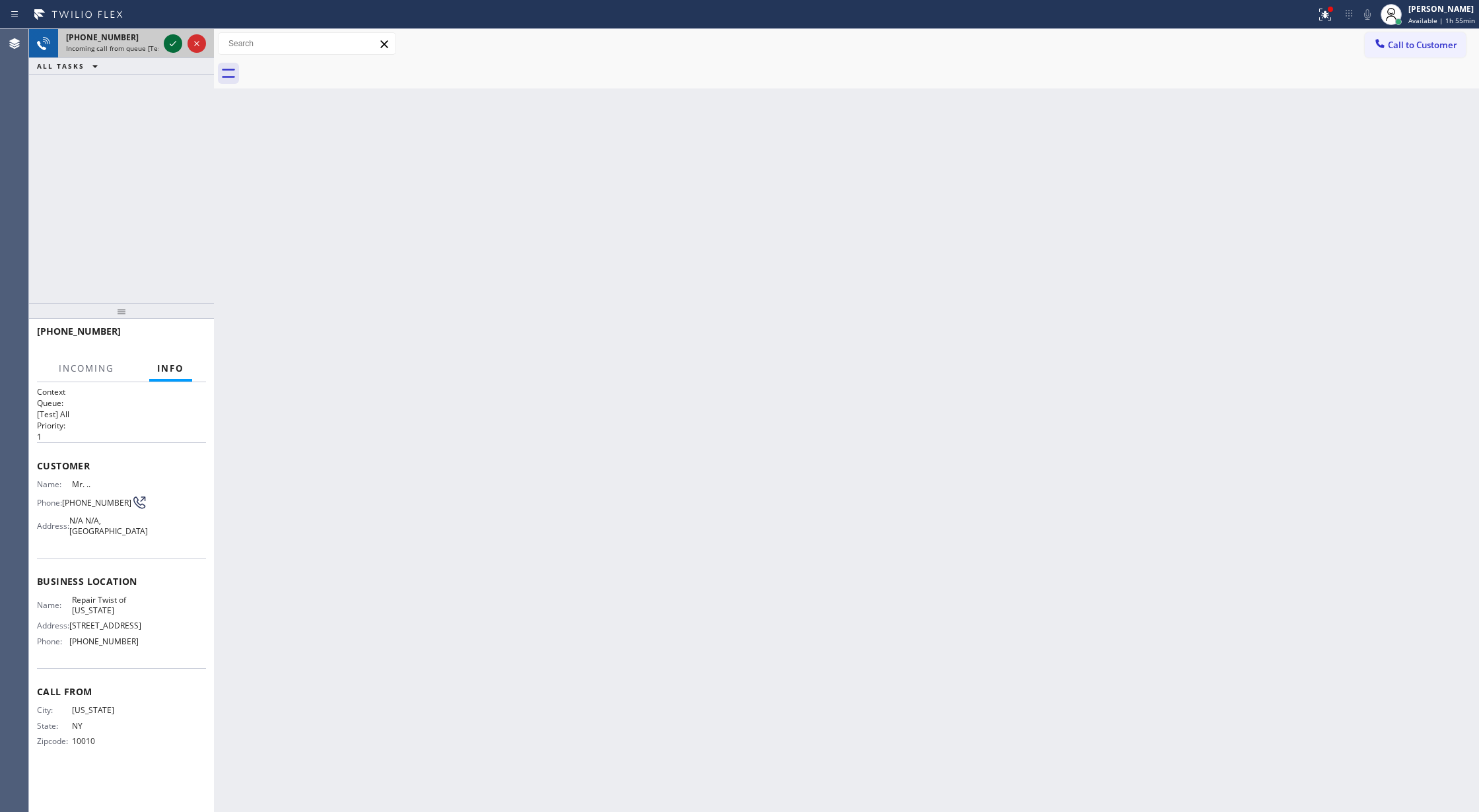
click at [168, 41] on icon at bounding box center [172, 43] width 16 height 16
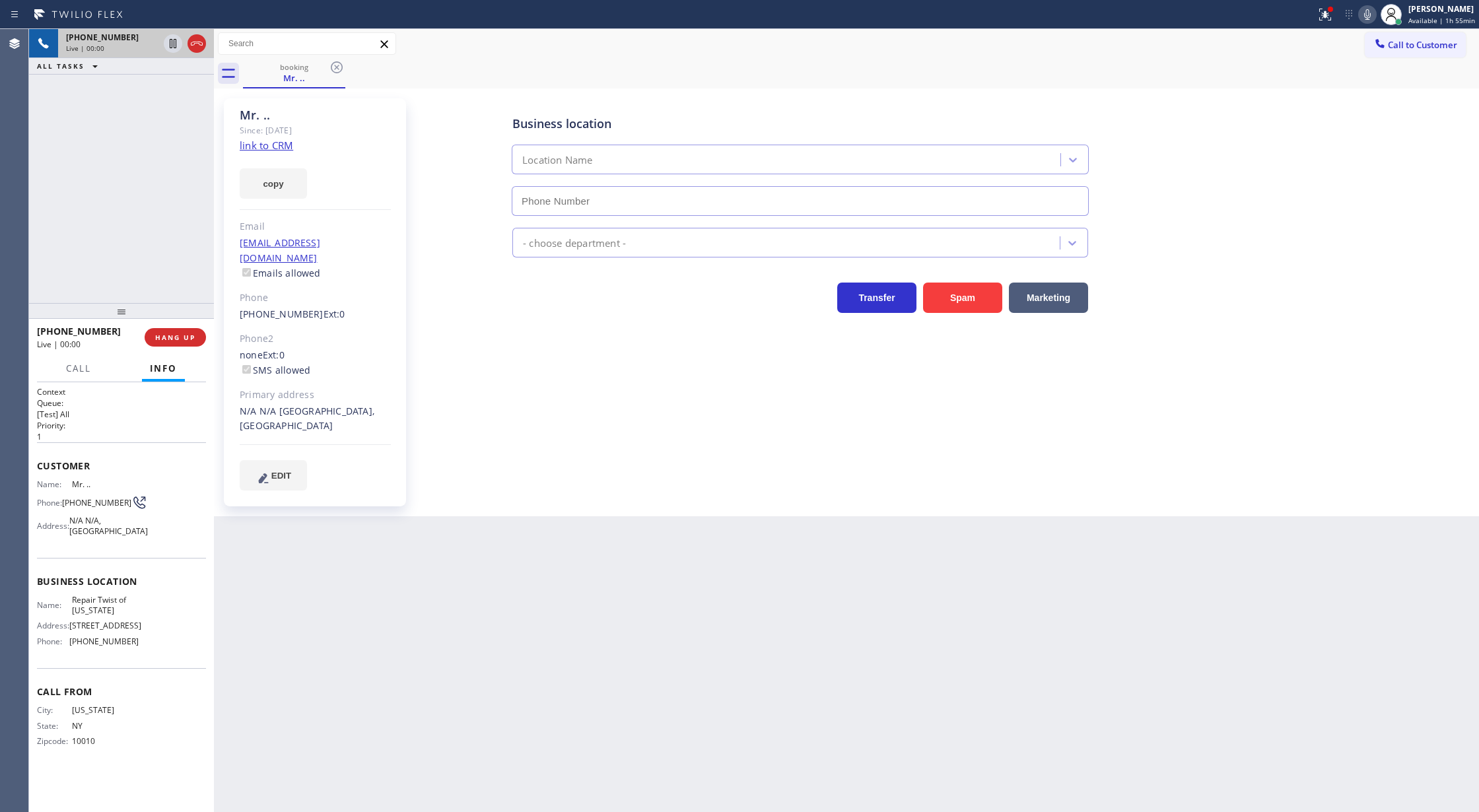
type input "[PHONE_NUMBER]"
click at [256, 146] on link "link to CRM" at bounding box center [266, 145] width 54 height 13
click at [169, 340] on span "COMPLETE" at bounding box center [172, 338] width 46 height 10
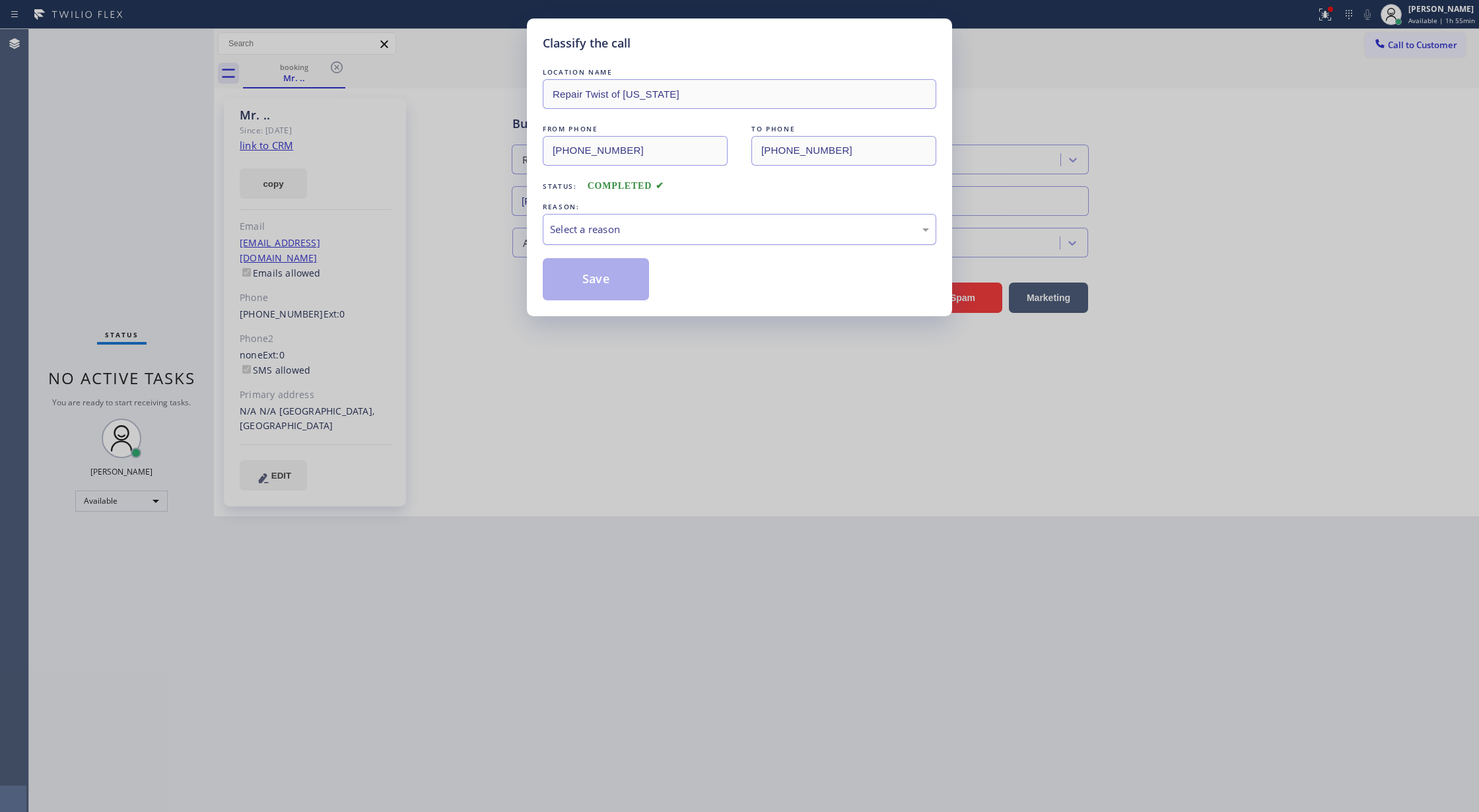
click at [643, 227] on div "Select a reason" at bounding box center [740, 229] width 379 height 15
click at [590, 265] on button "Save" at bounding box center [596, 279] width 106 height 42
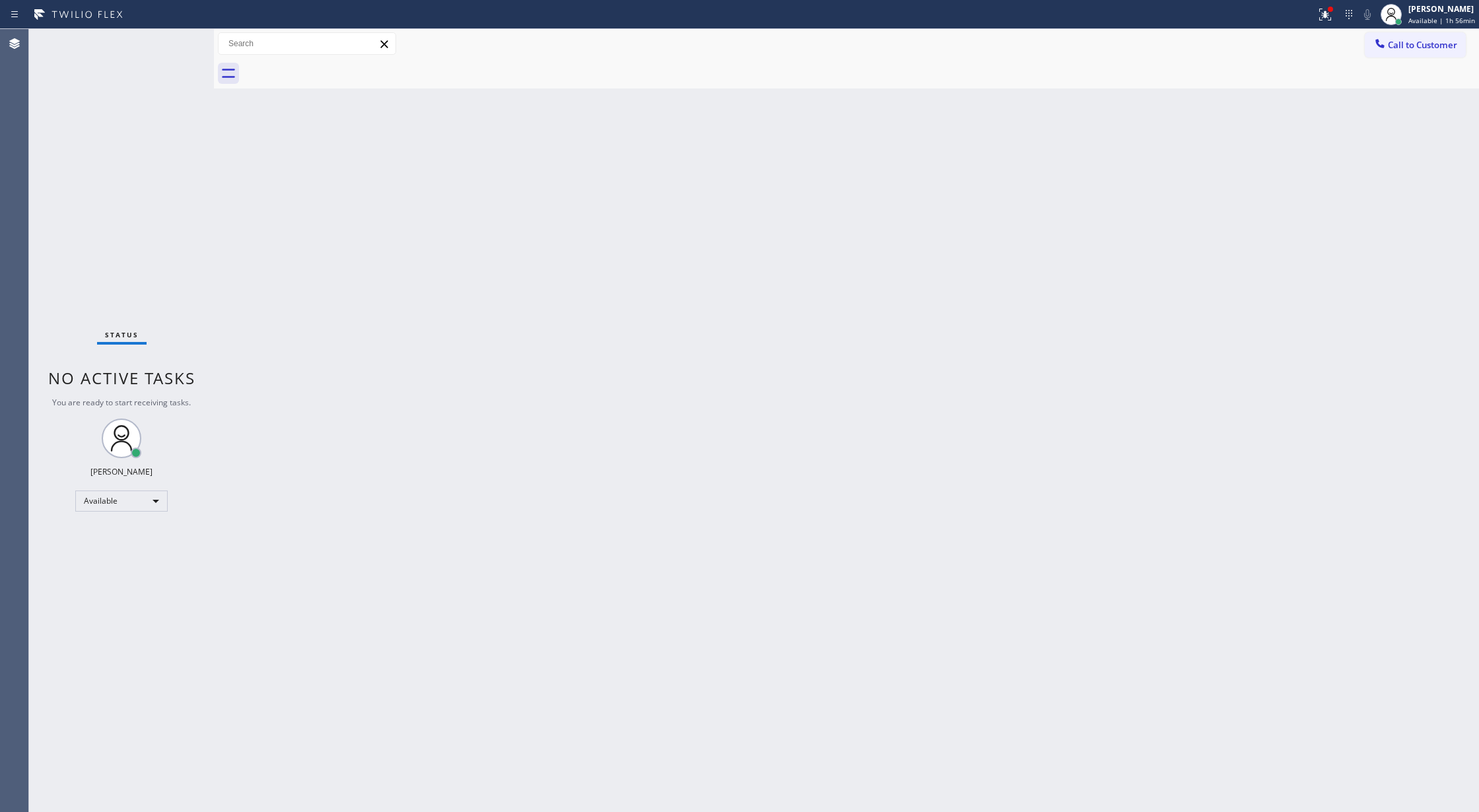
click at [185, 41] on div "Status No active tasks You are ready to start receiving tasks. [PERSON_NAME] Av…" at bounding box center [121, 421] width 185 height 783
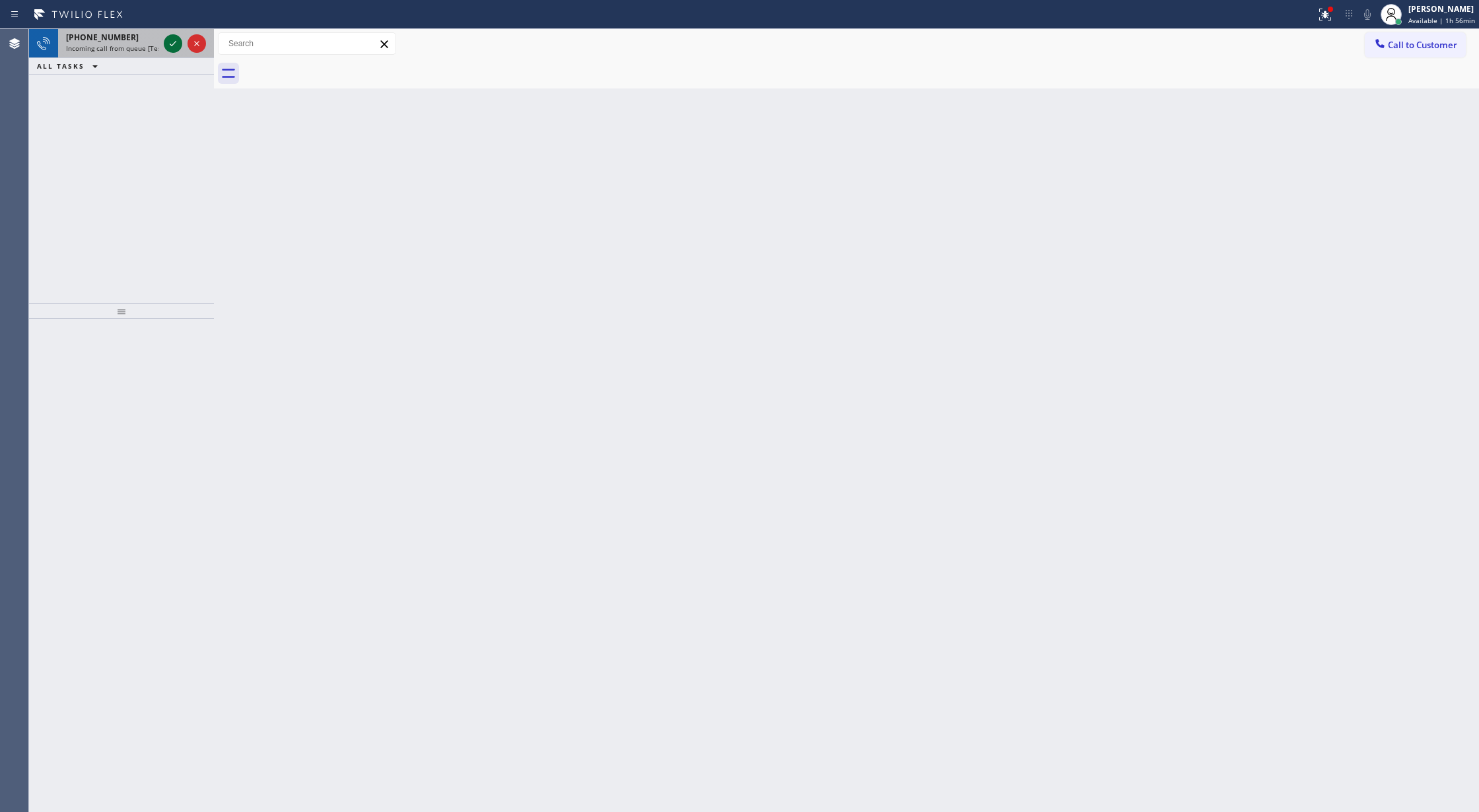
click at [168, 48] on icon at bounding box center [172, 43] width 16 height 16
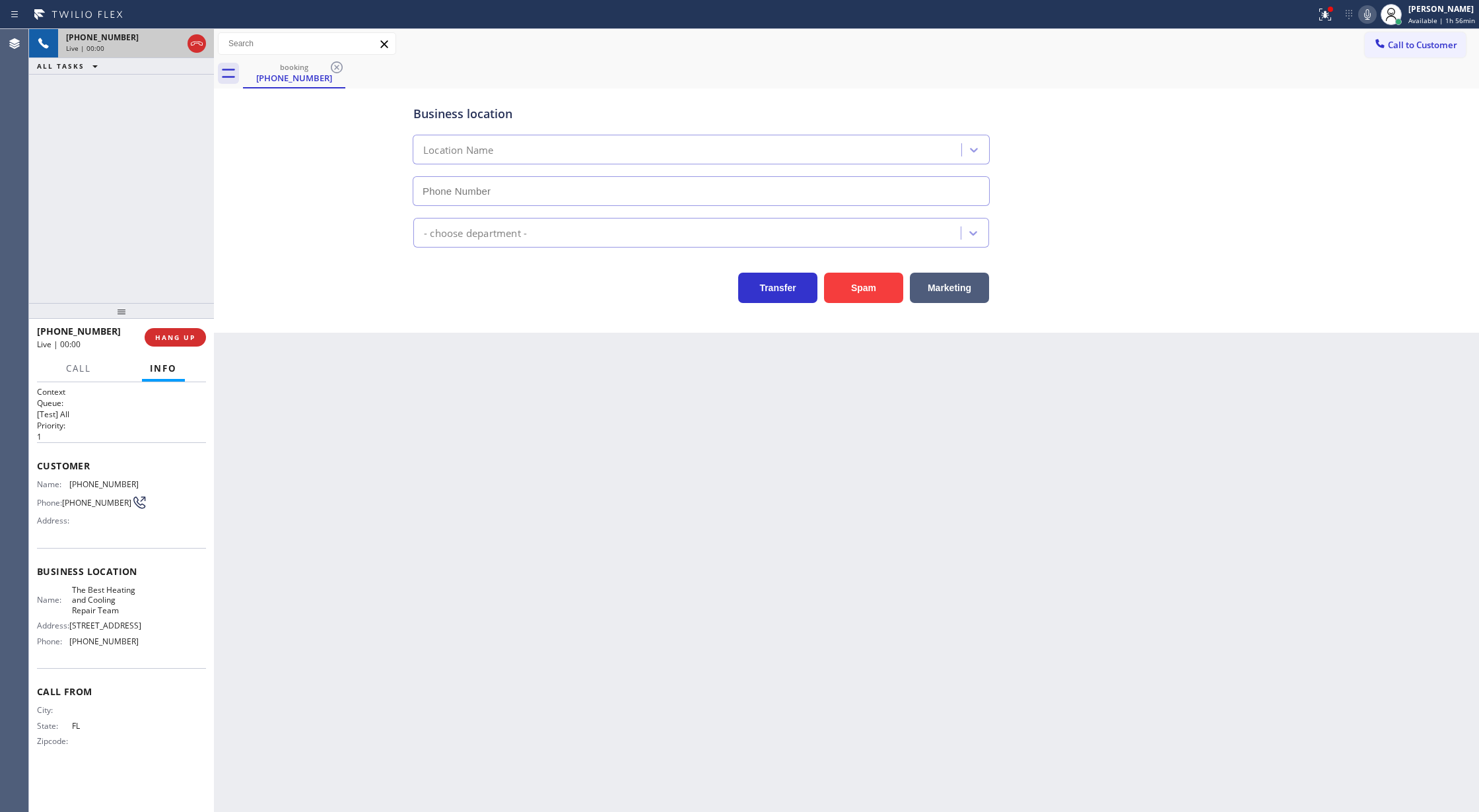
type input "[PHONE_NUMBER]"
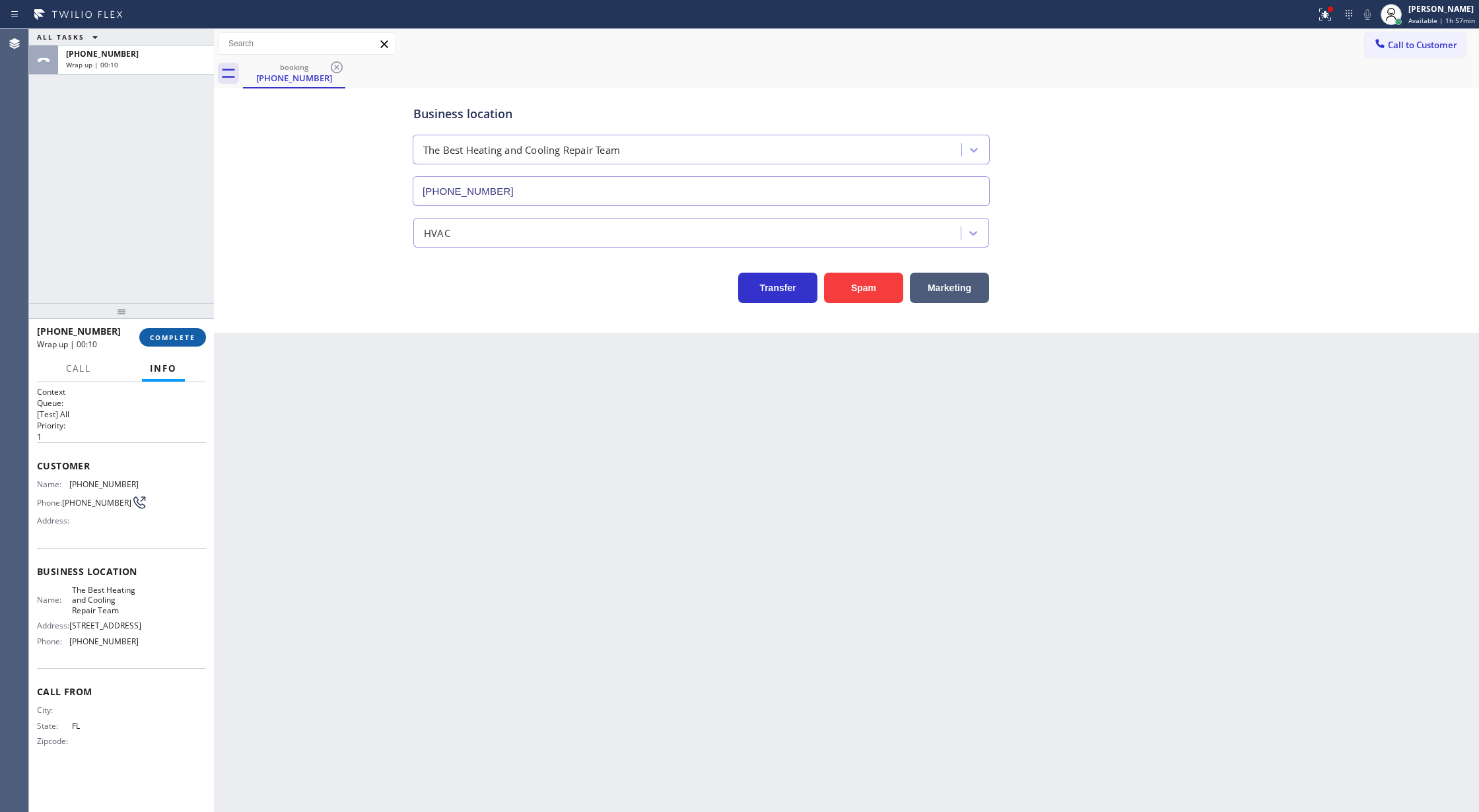
click at [180, 336] on span "COMPLETE" at bounding box center [172, 338] width 46 height 10
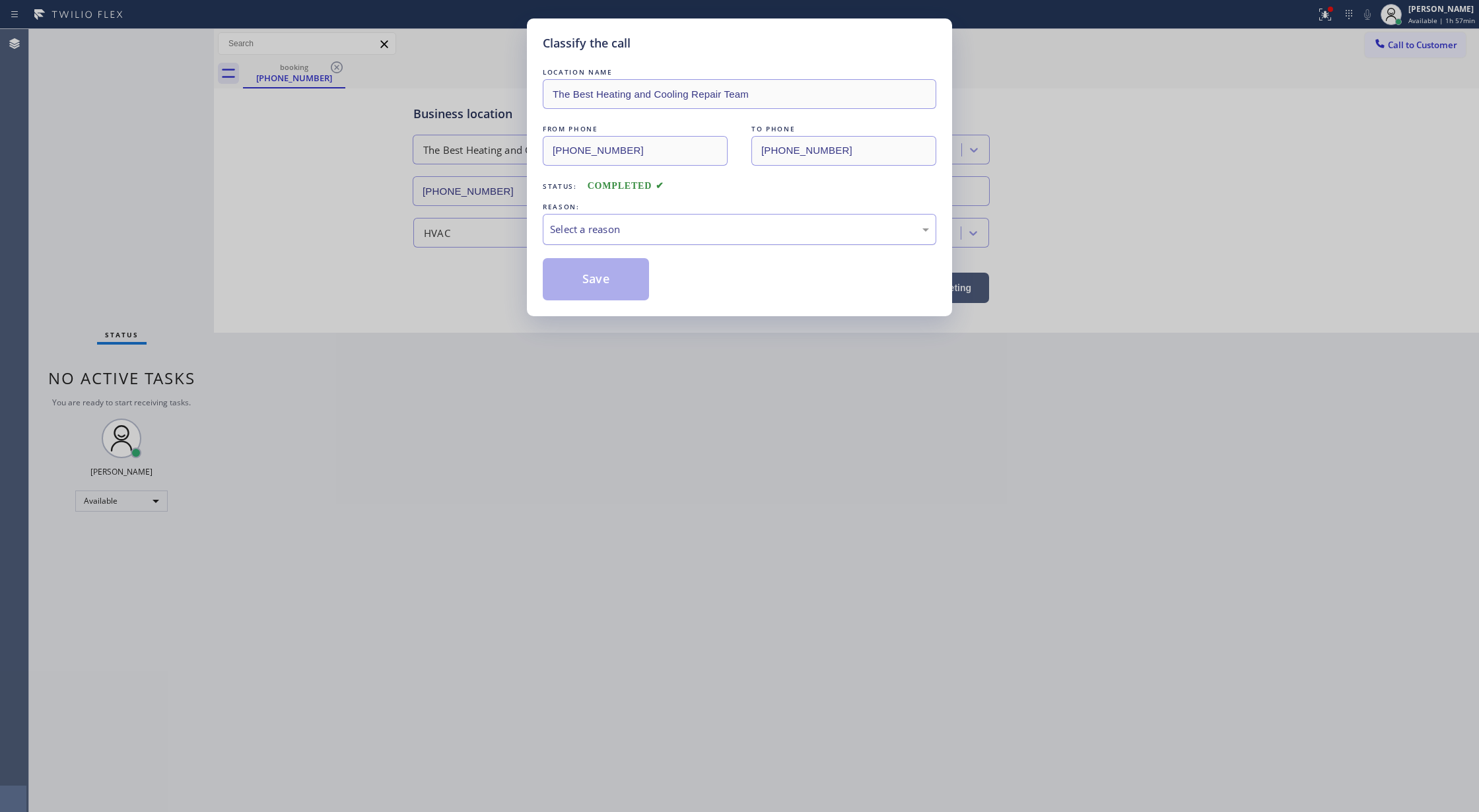
click at [592, 235] on div "Select a reason" at bounding box center [740, 229] width 379 height 15
click at [587, 286] on button "Save" at bounding box center [596, 279] width 106 height 42
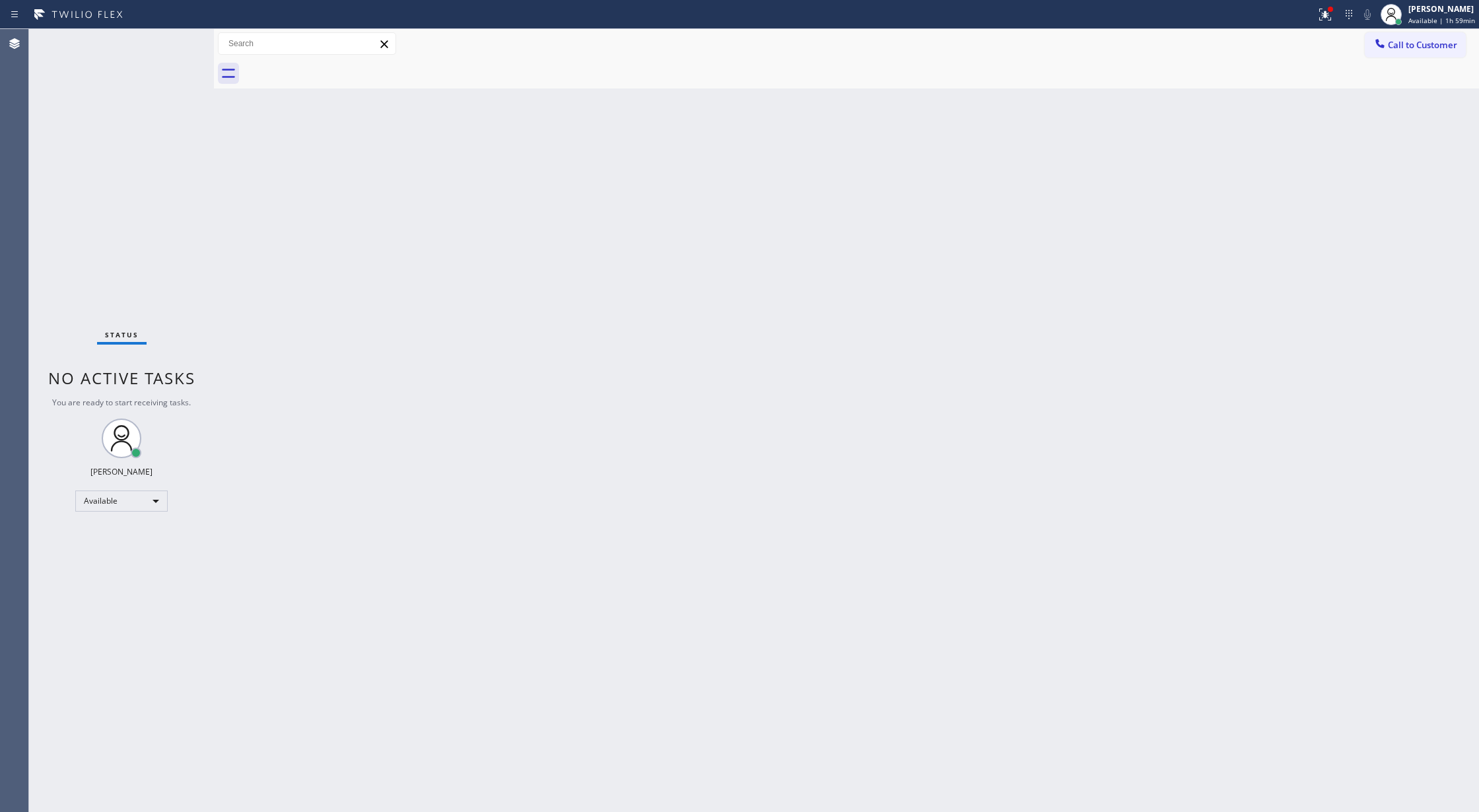
click at [173, 42] on div "Status No active tasks You are ready to start receiving tasks. [PERSON_NAME] Av…" at bounding box center [121, 421] width 185 height 783
click at [172, 42] on div "Status No active tasks You are ready to start receiving tasks. [PERSON_NAME] Av…" at bounding box center [121, 421] width 185 height 783
click at [172, 38] on div "Status No active tasks You are ready to start receiving tasks. [PERSON_NAME] Av…" at bounding box center [121, 421] width 185 height 783
click at [1253, 287] on div "Back to Dashboard Change Sender ID Customers Technicians Select a contact Outbo…" at bounding box center [846, 421] width 1265 height 783
click at [915, 367] on div "Back to Dashboard Change Sender ID Customers Technicians Select a contact Outbo…" at bounding box center [846, 421] width 1265 height 783
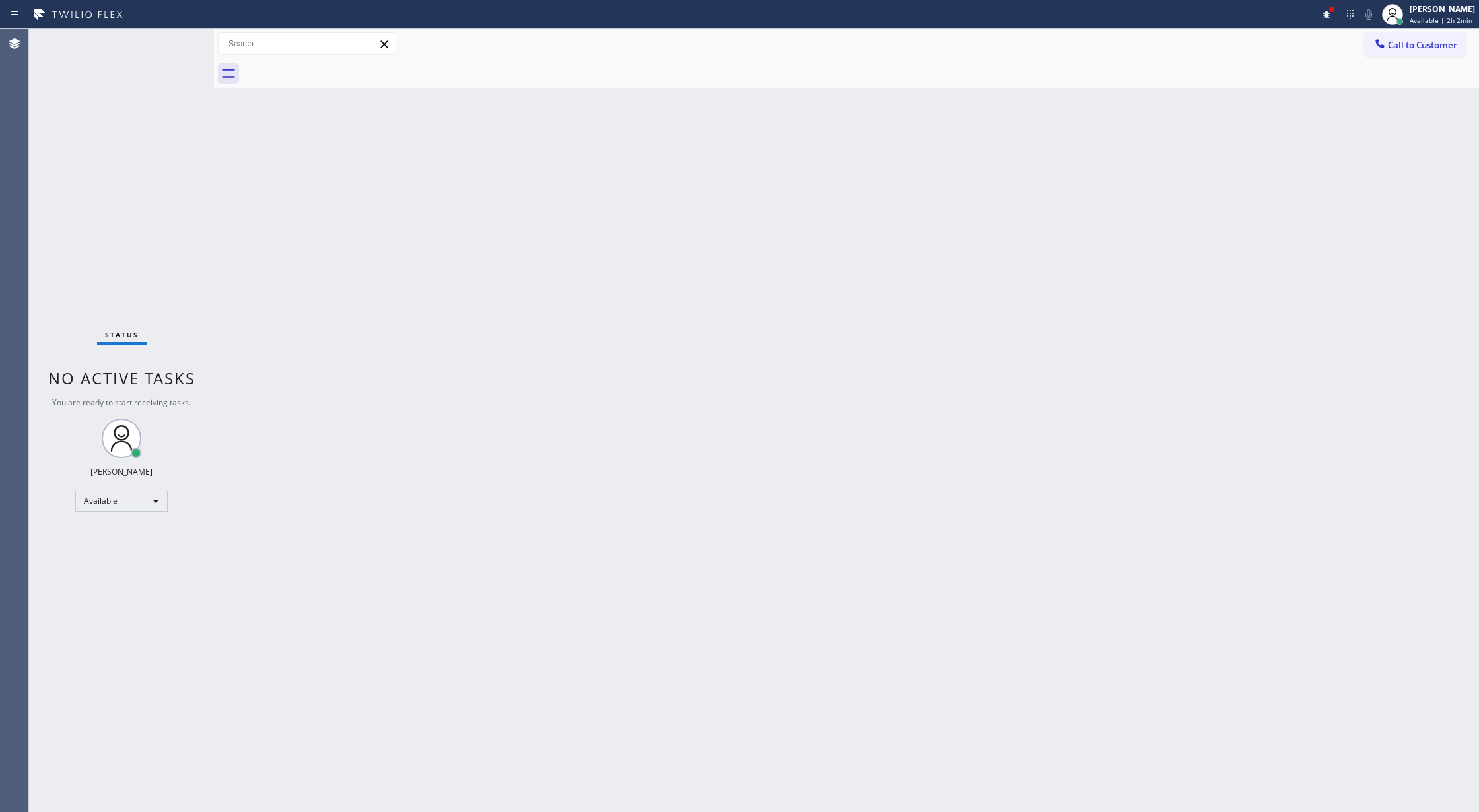
click at [170, 46] on div "Status No active tasks You are ready to start receiving tasks. [PERSON_NAME] Av…" at bounding box center [121, 421] width 185 height 783
click at [169, 45] on div "Status No active tasks You are ready to start receiving tasks. [PERSON_NAME] Av…" at bounding box center [121, 421] width 185 height 783
click at [178, 37] on div "Status No active tasks You are ready to start receiving tasks. [PERSON_NAME] Av…" at bounding box center [121, 421] width 185 height 783
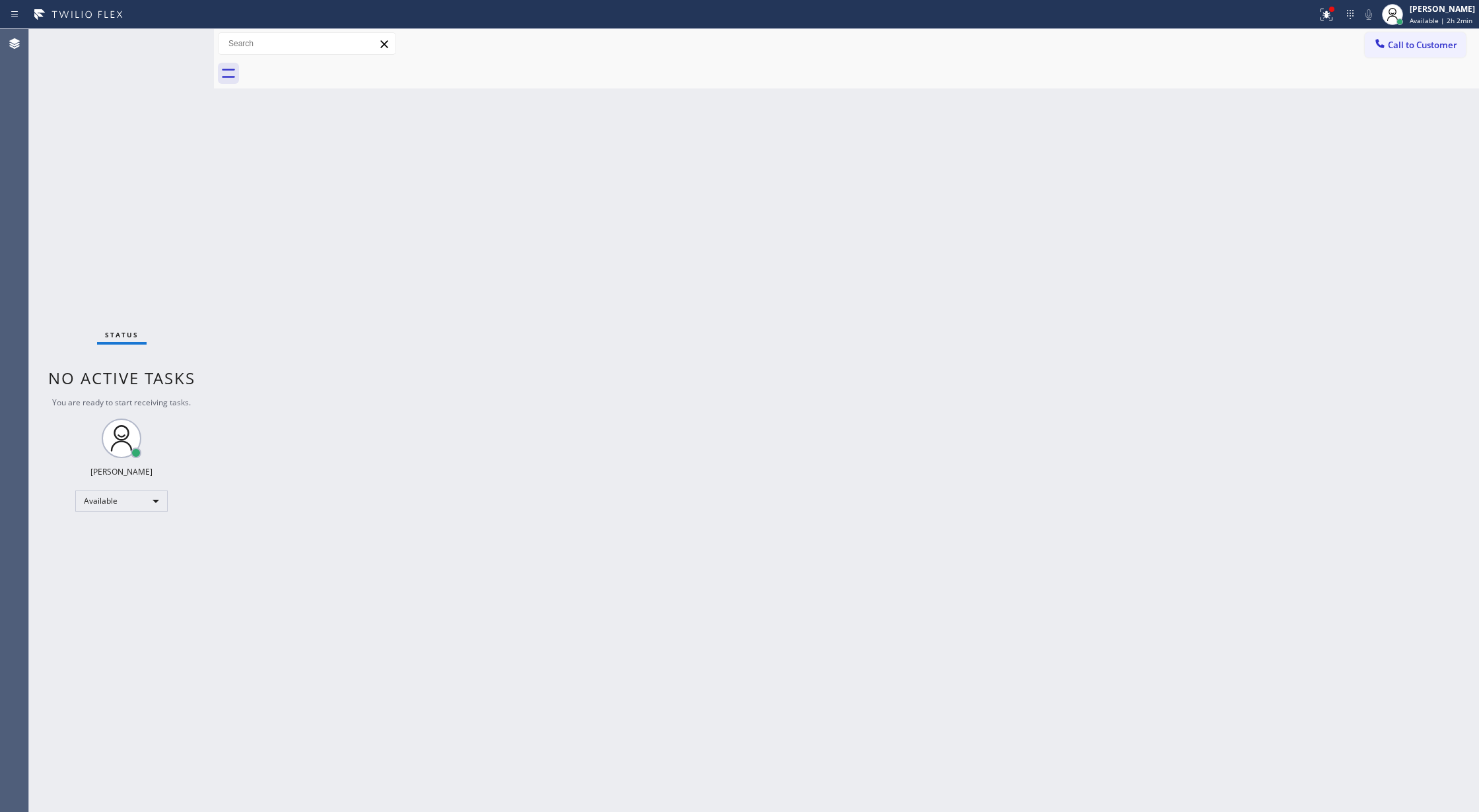
click at [174, 43] on div "Status No active tasks You are ready to start receiving tasks. [PERSON_NAME] Av…" at bounding box center [121, 421] width 185 height 783
click at [173, 42] on div "Status No active tasks You are ready to start receiving tasks. [PERSON_NAME] Av…" at bounding box center [121, 421] width 185 height 783
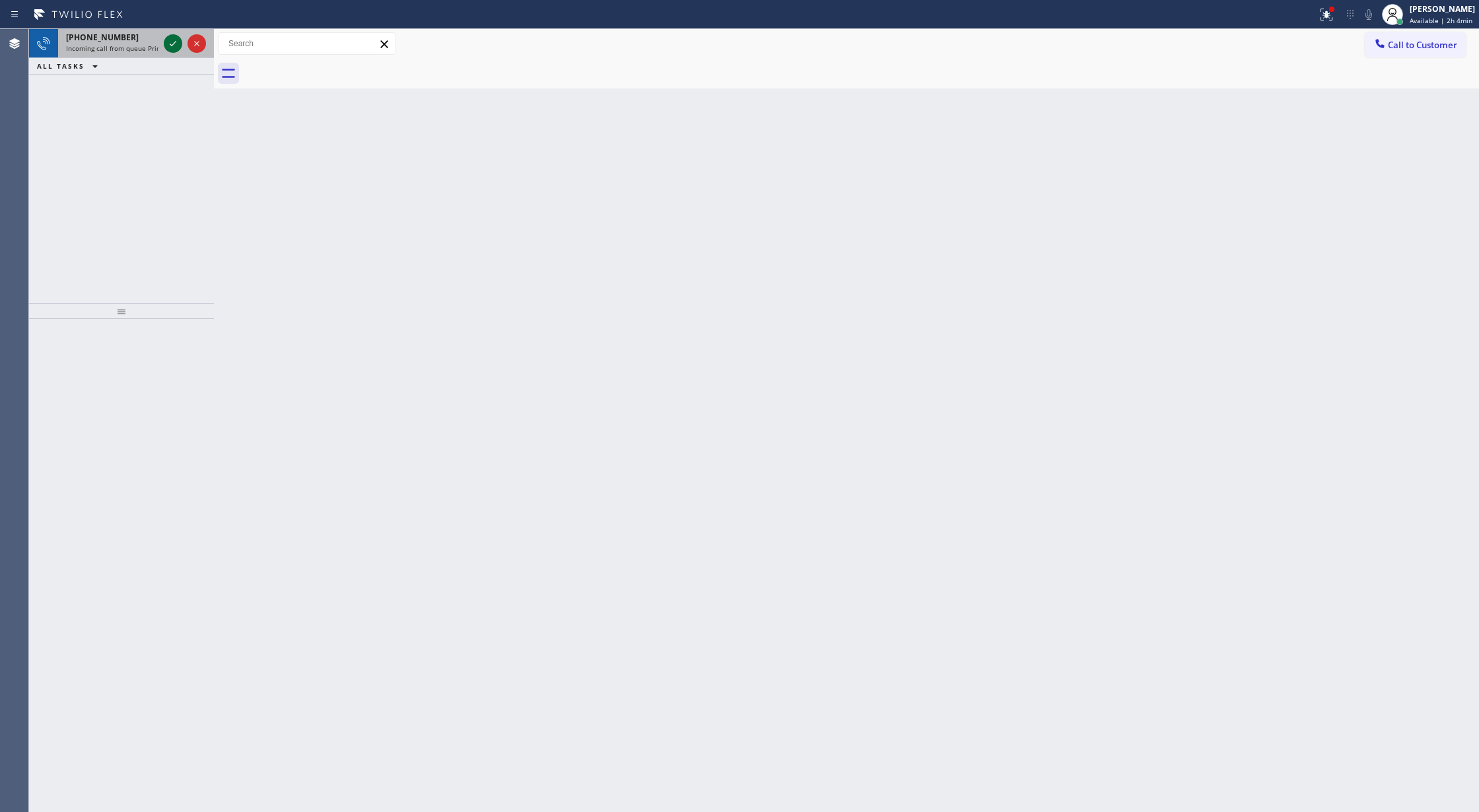
click at [172, 45] on icon at bounding box center [172, 43] width 16 height 16
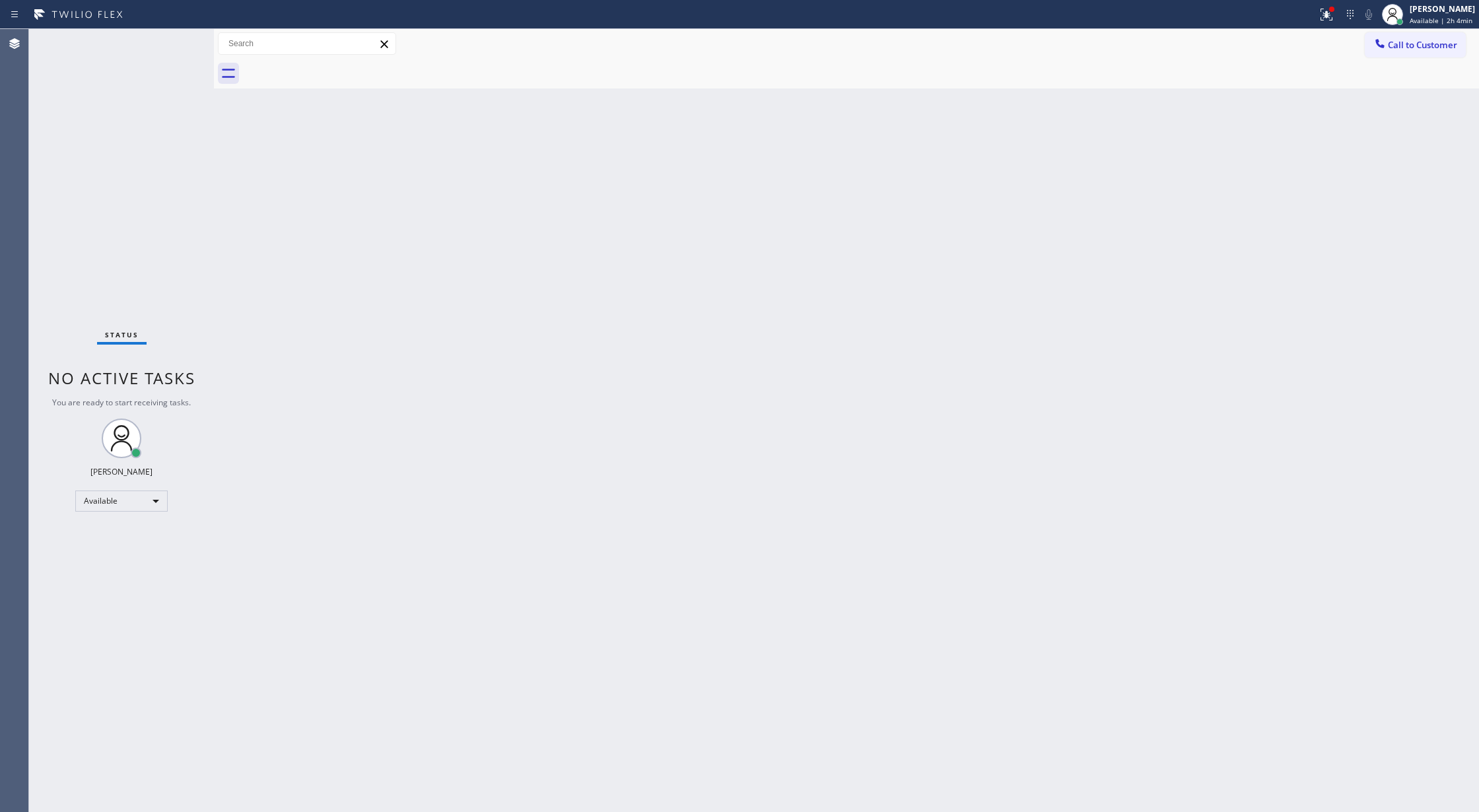
click at [172, 45] on div "Status No active tasks You are ready to start receiving tasks. [PERSON_NAME] Av…" at bounding box center [121, 421] width 185 height 783
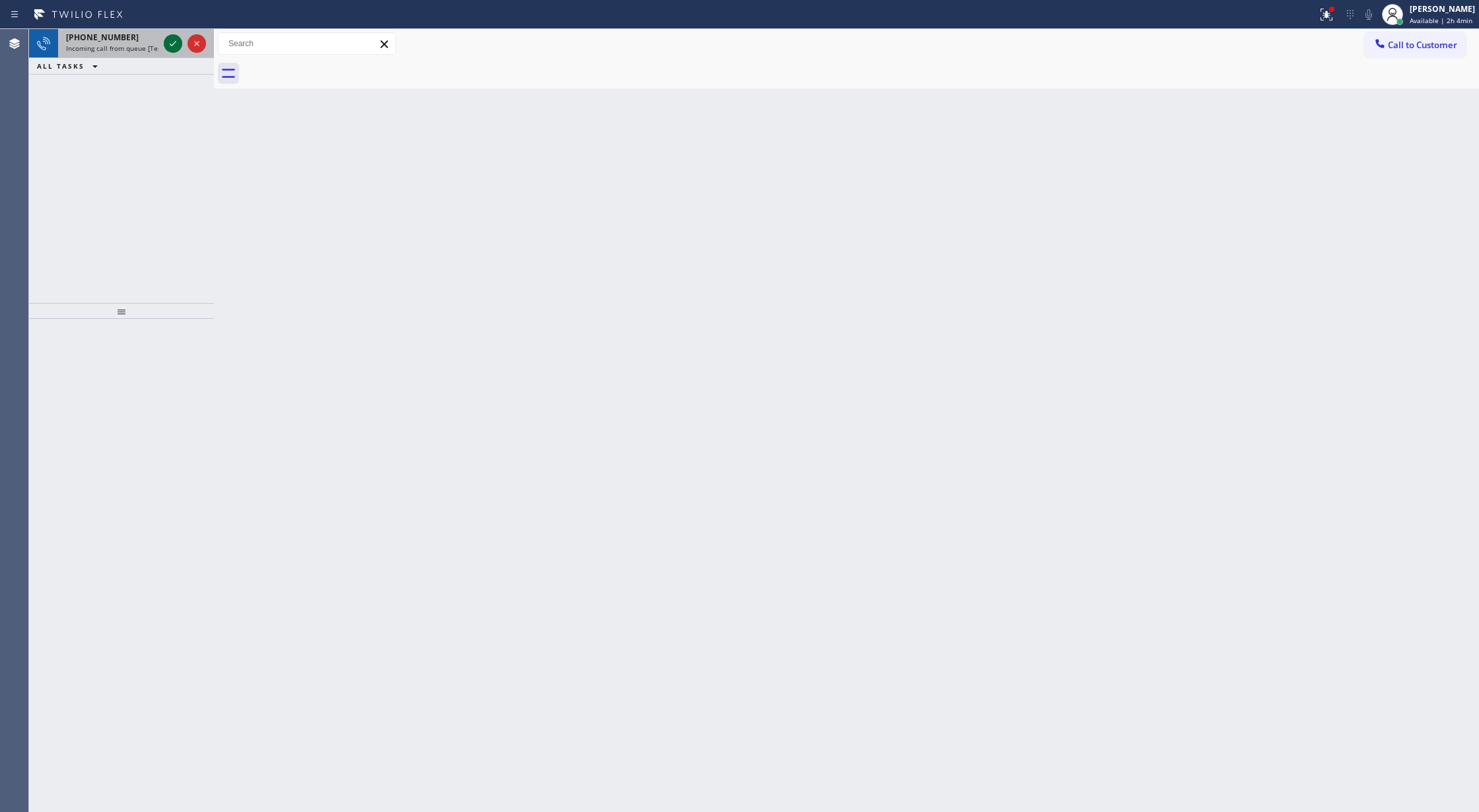
click at [169, 46] on icon at bounding box center [172, 43] width 16 height 16
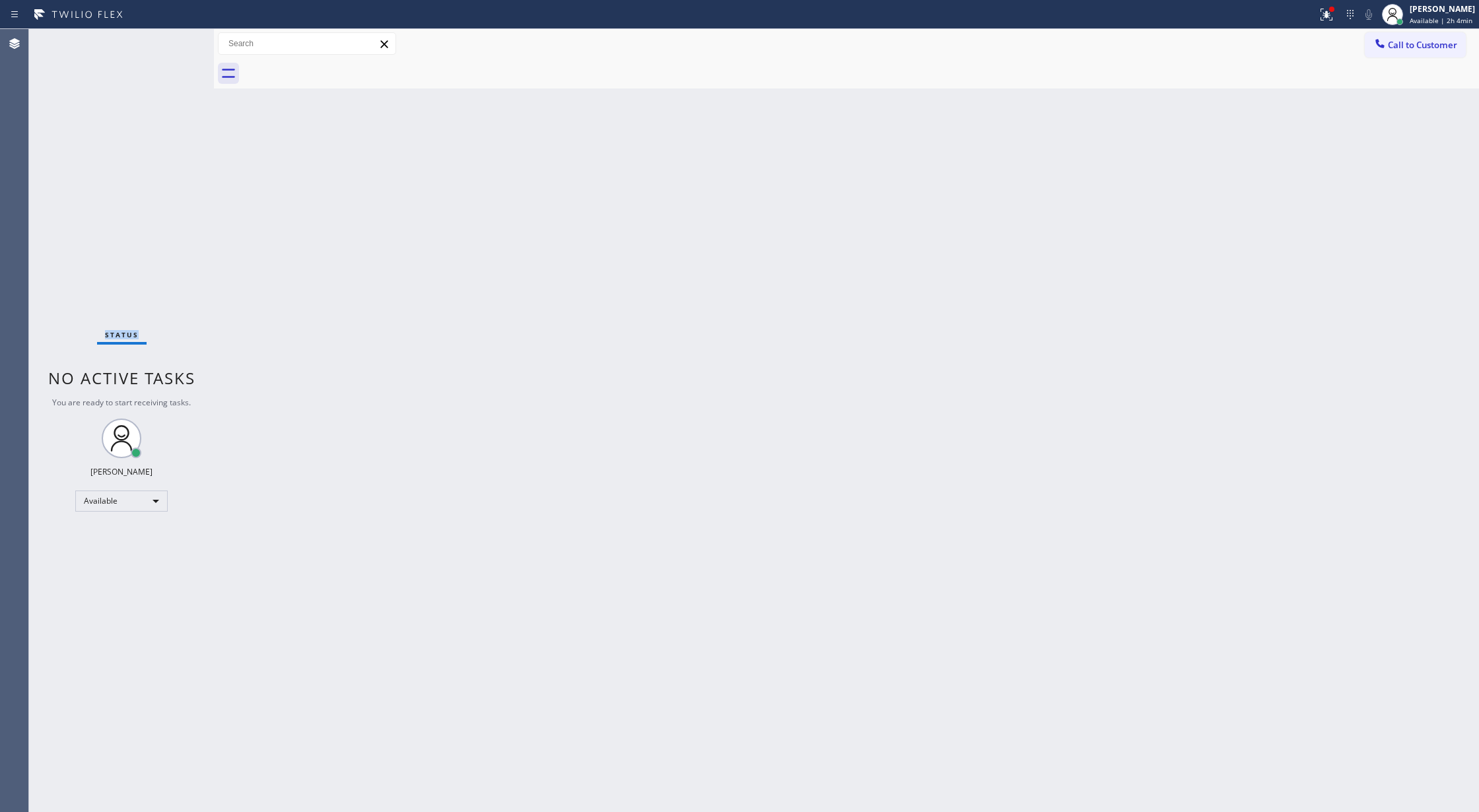
click at [169, 46] on div "Status No active tasks You are ready to start receiving tasks. [PERSON_NAME] Av…" at bounding box center [121, 421] width 185 height 783
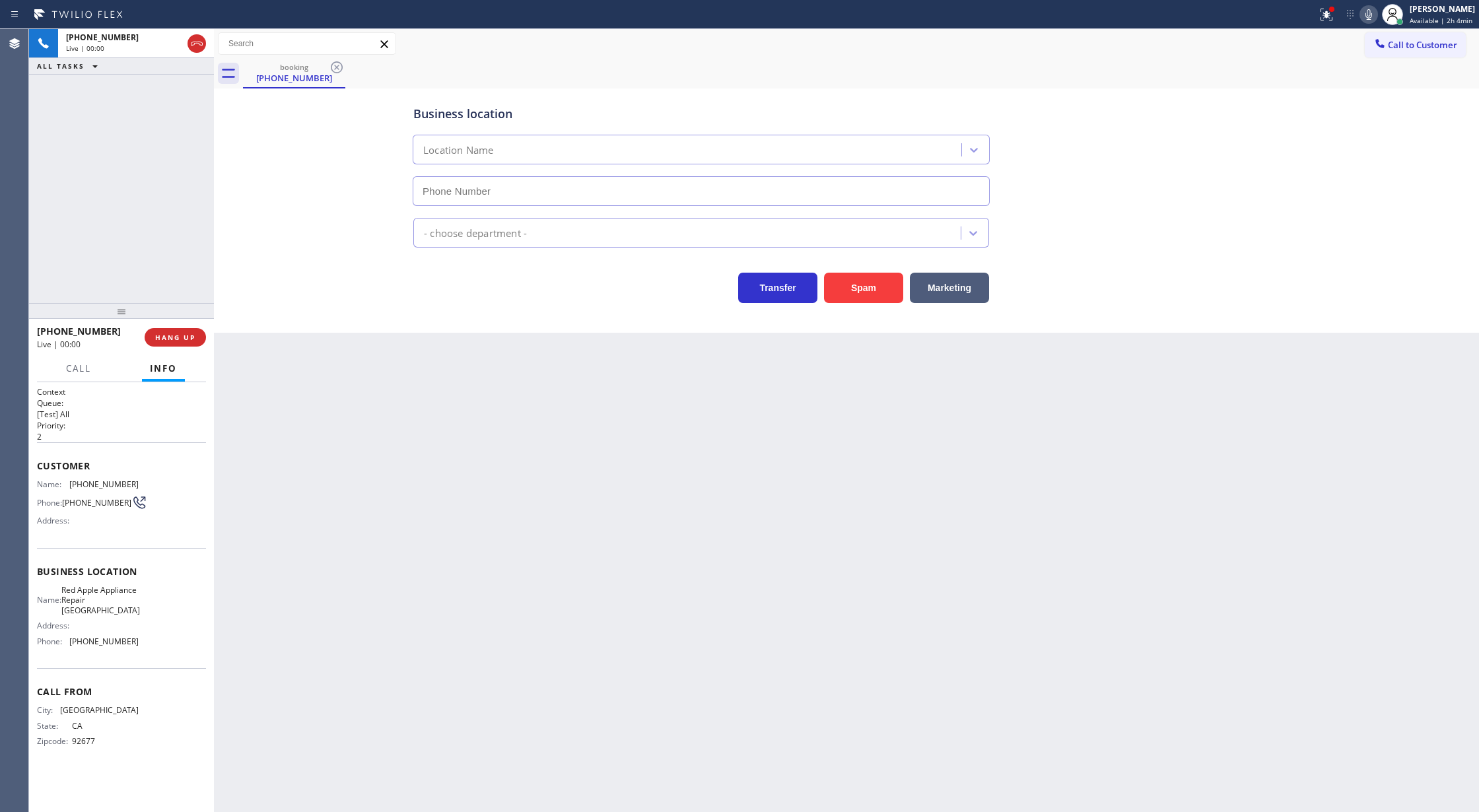
type input "[PHONE_NUMBER]"
click at [862, 297] on button "Spam" at bounding box center [863, 287] width 79 height 31
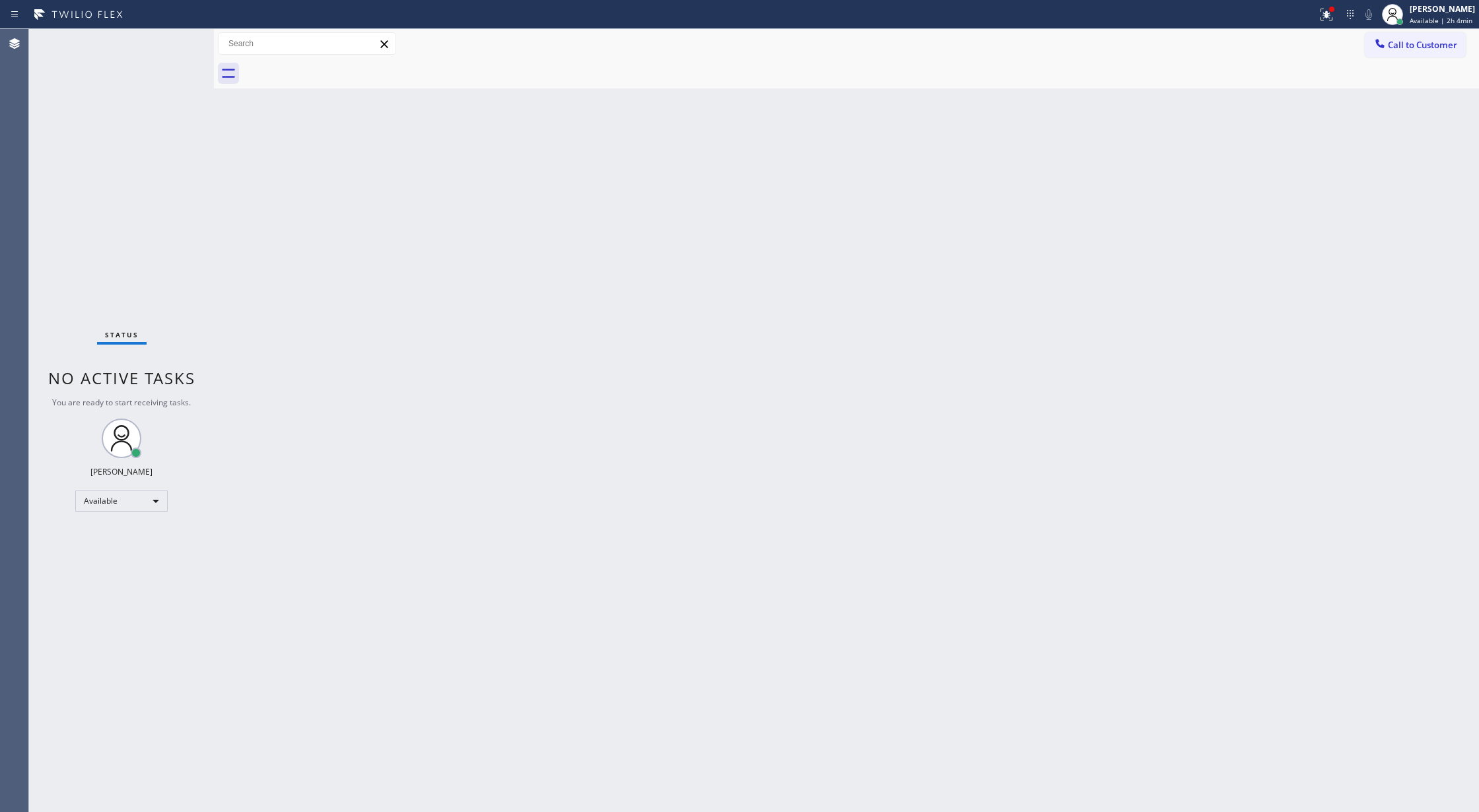
click at [177, 42] on div "Status No active tasks You are ready to start receiving tasks. [PERSON_NAME] Av…" at bounding box center [121, 421] width 185 height 783
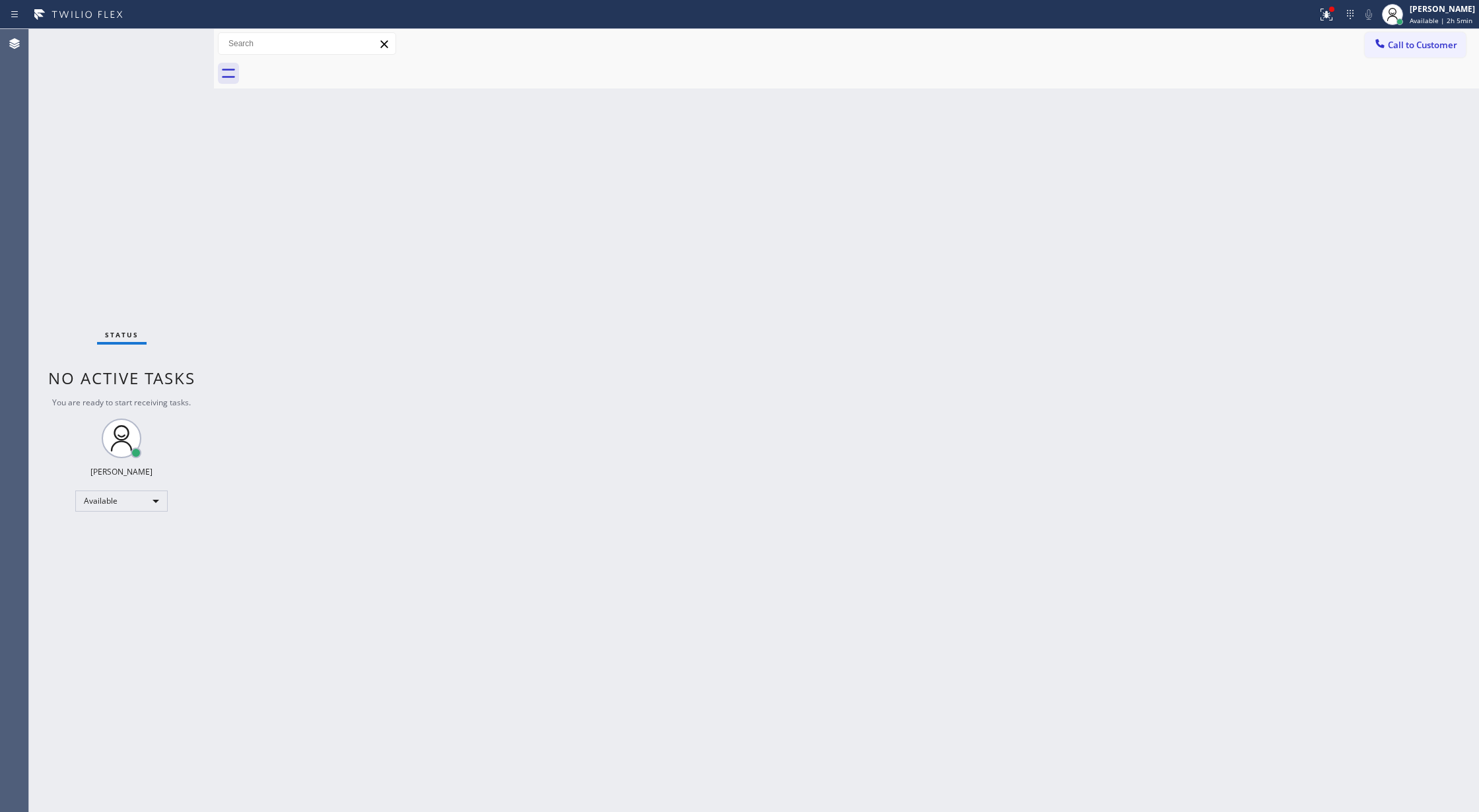
click at [167, 43] on div "Status No active tasks You are ready to start receiving tasks. [PERSON_NAME] Av…" at bounding box center [121, 421] width 185 height 783
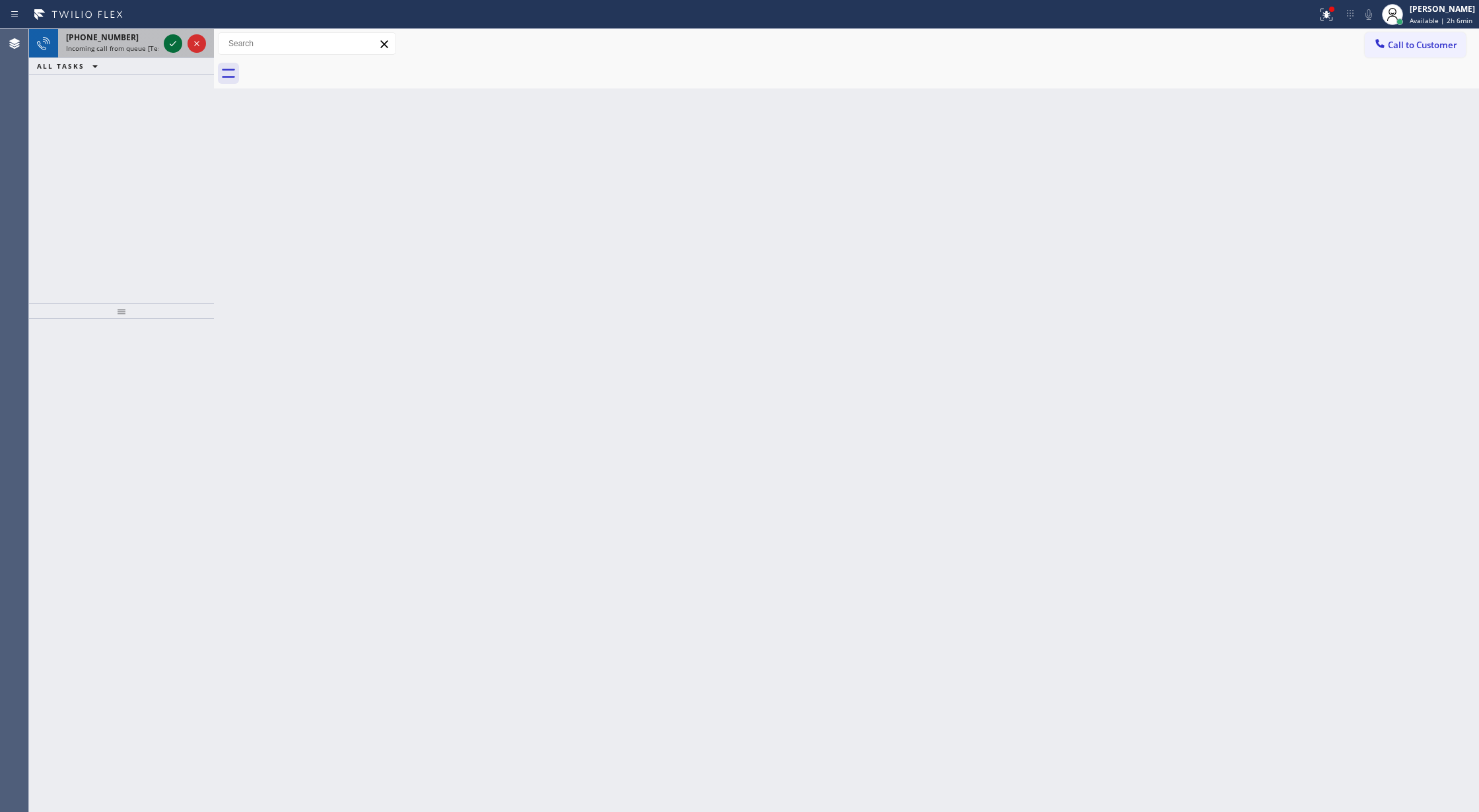
click at [178, 44] on icon at bounding box center [172, 43] width 16 height 16
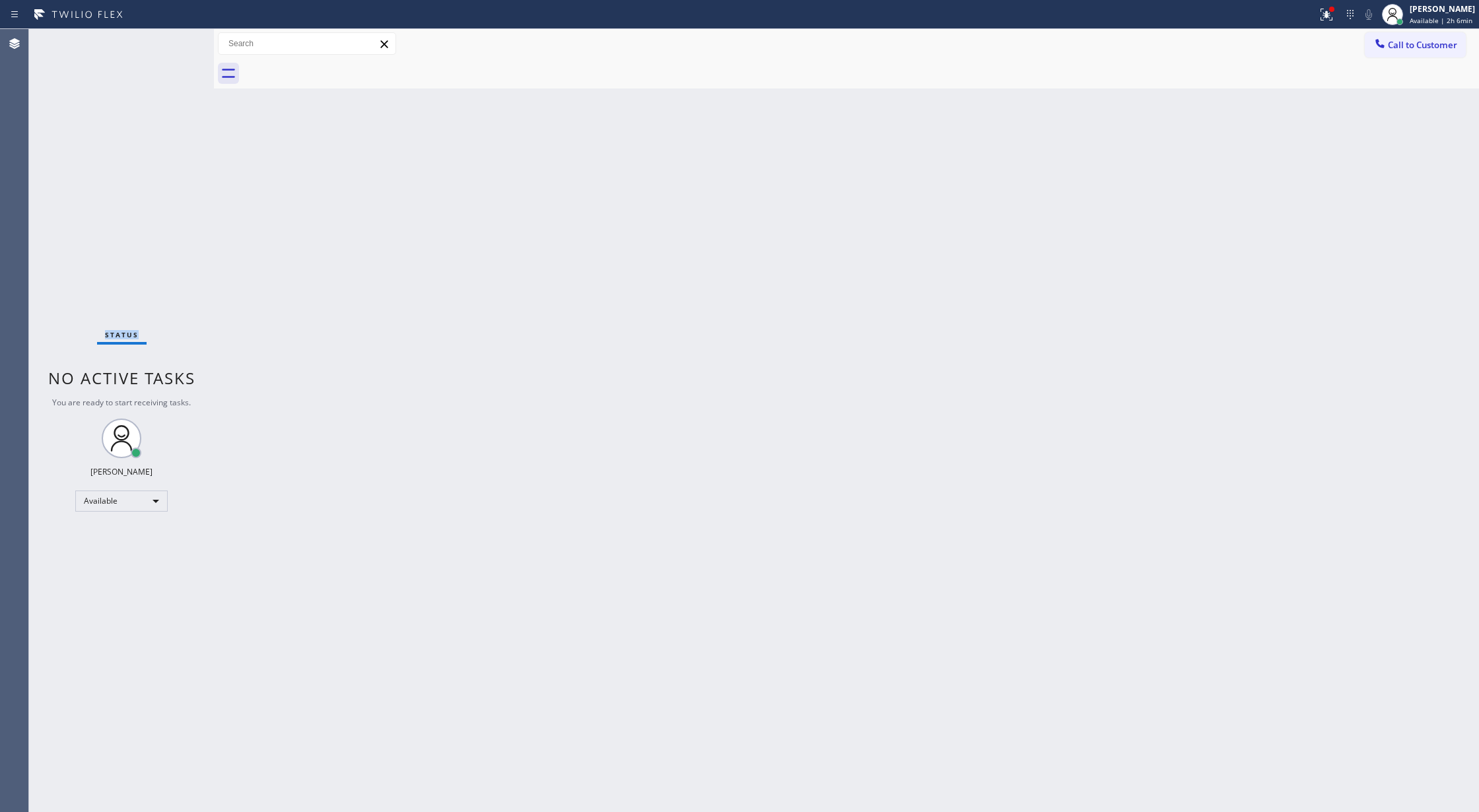
click at [177, 43] on div "Status No active tasks You are ready to start receiving tasks. [PERSON_NAME] Av…" at bounding box center [121, 421] width 185 height 783
click at [176, 43] on div "Status No active tasks You are ready to start receiving tasks. [PERSON_NAME] Av…" at bounding box center [121, 421] width 185 height 783
click at [172, 41] on div "Status No active tasks You are ready to start receiving tasks. [PERSON_NAME] Av…" at bounding box center [121, 421] width 185 height 783
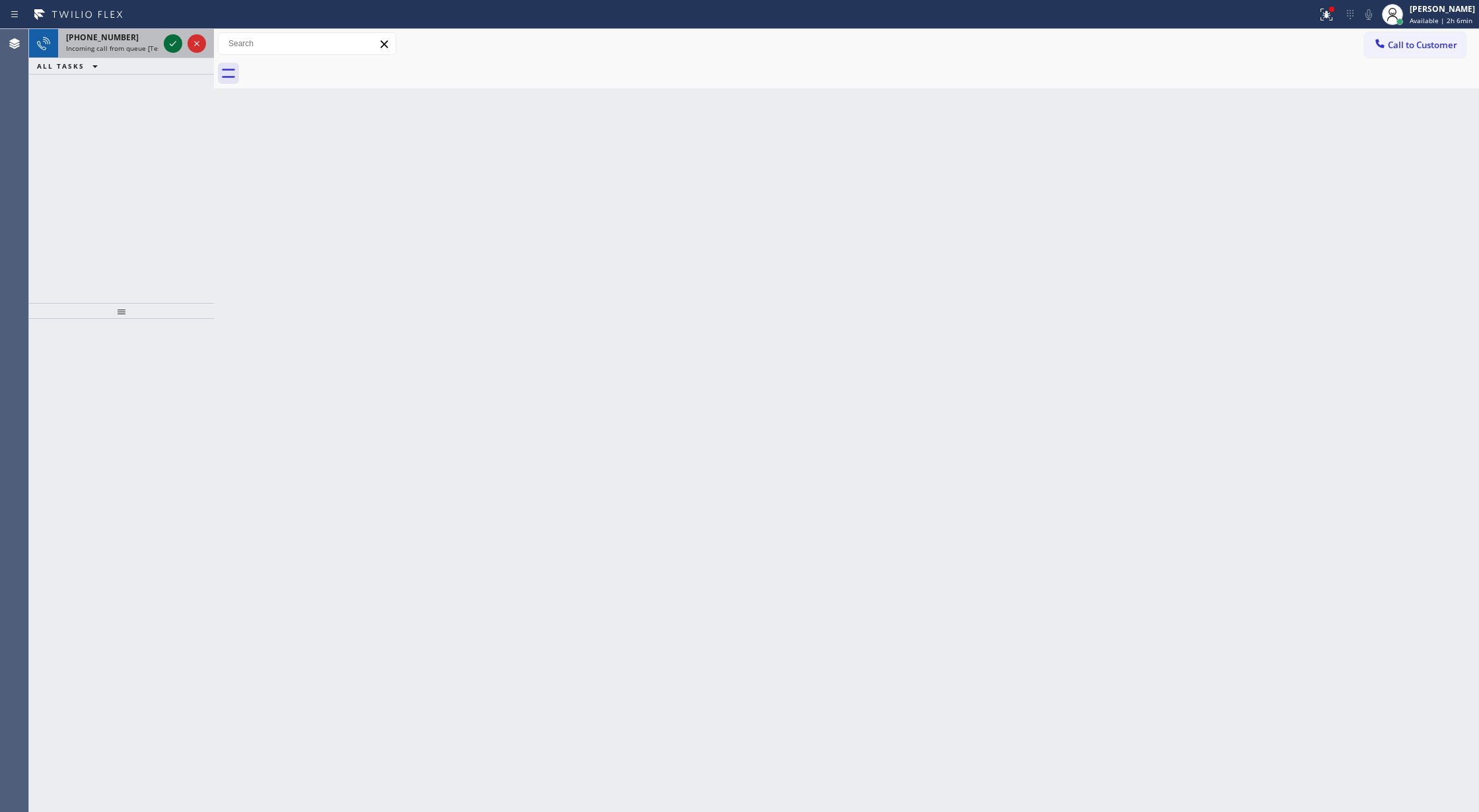
click at [170, 46] on icon at bounding box center [172, 43] width 16 height 16
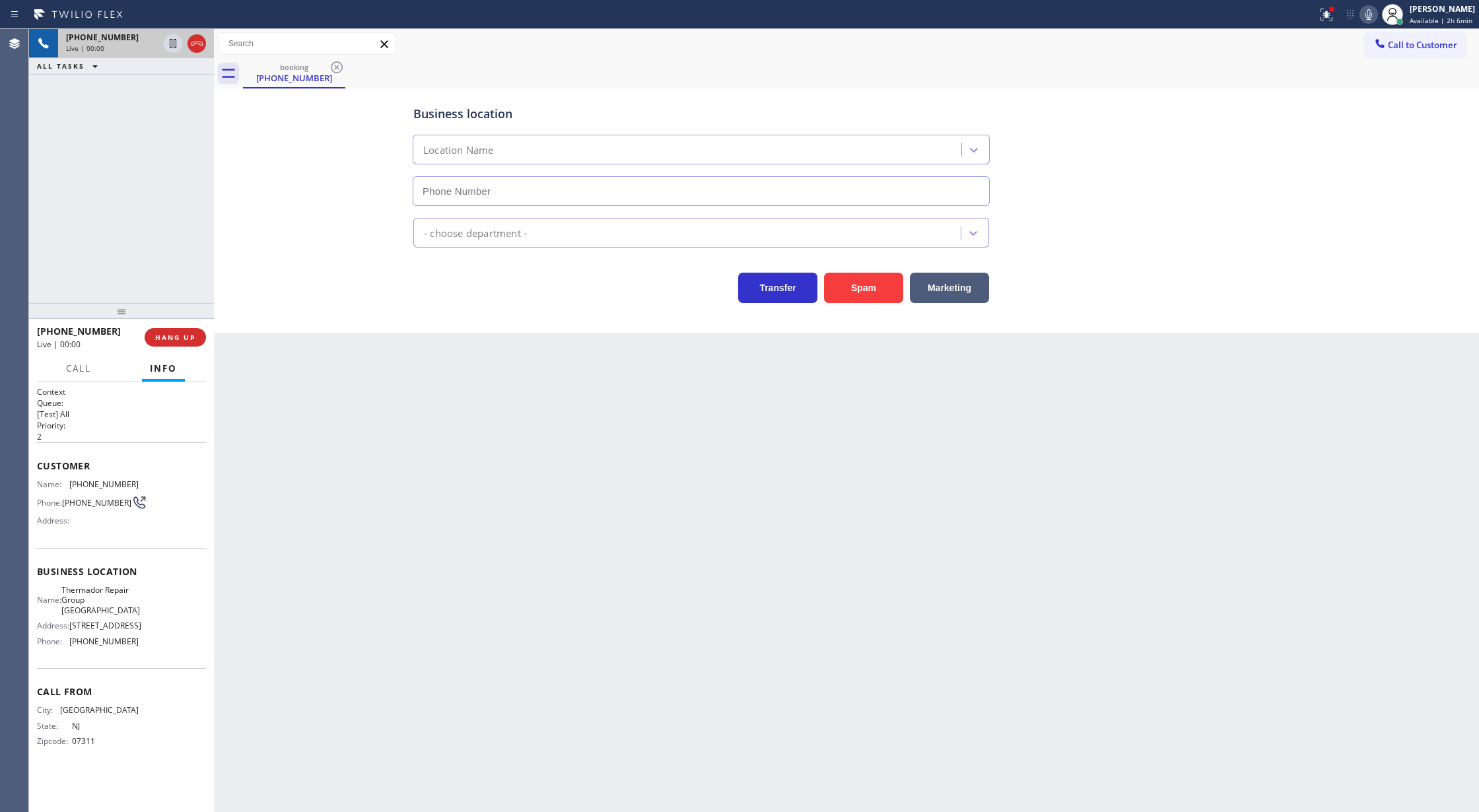
type input "[PHONE_NUMBER]"
click at [194, 45] on icon at bounding box center [196, 43] width 16 height 16
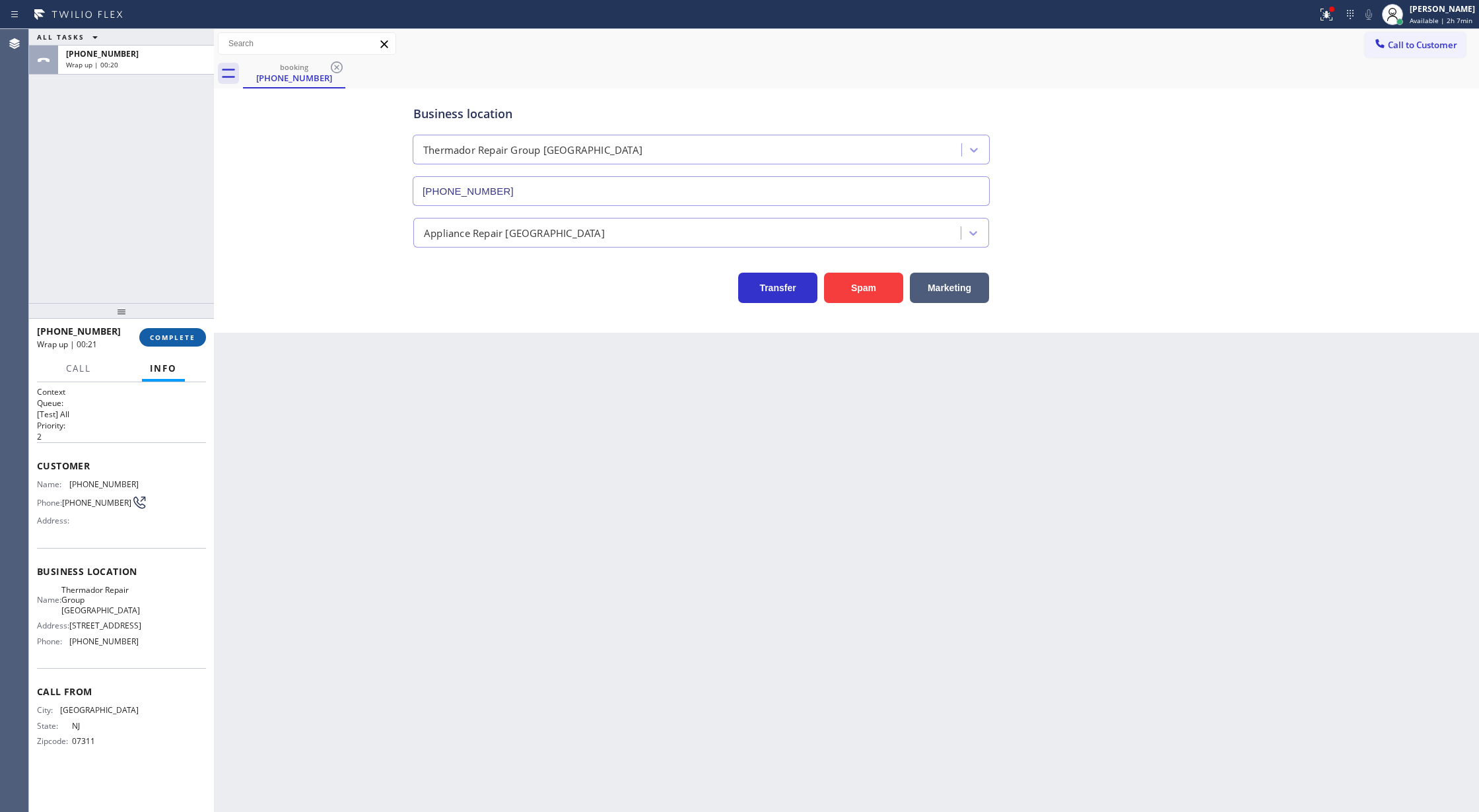
click at [178, 334] on span "COMPLETE" at bounding box center [172, 338] width 46 height 10
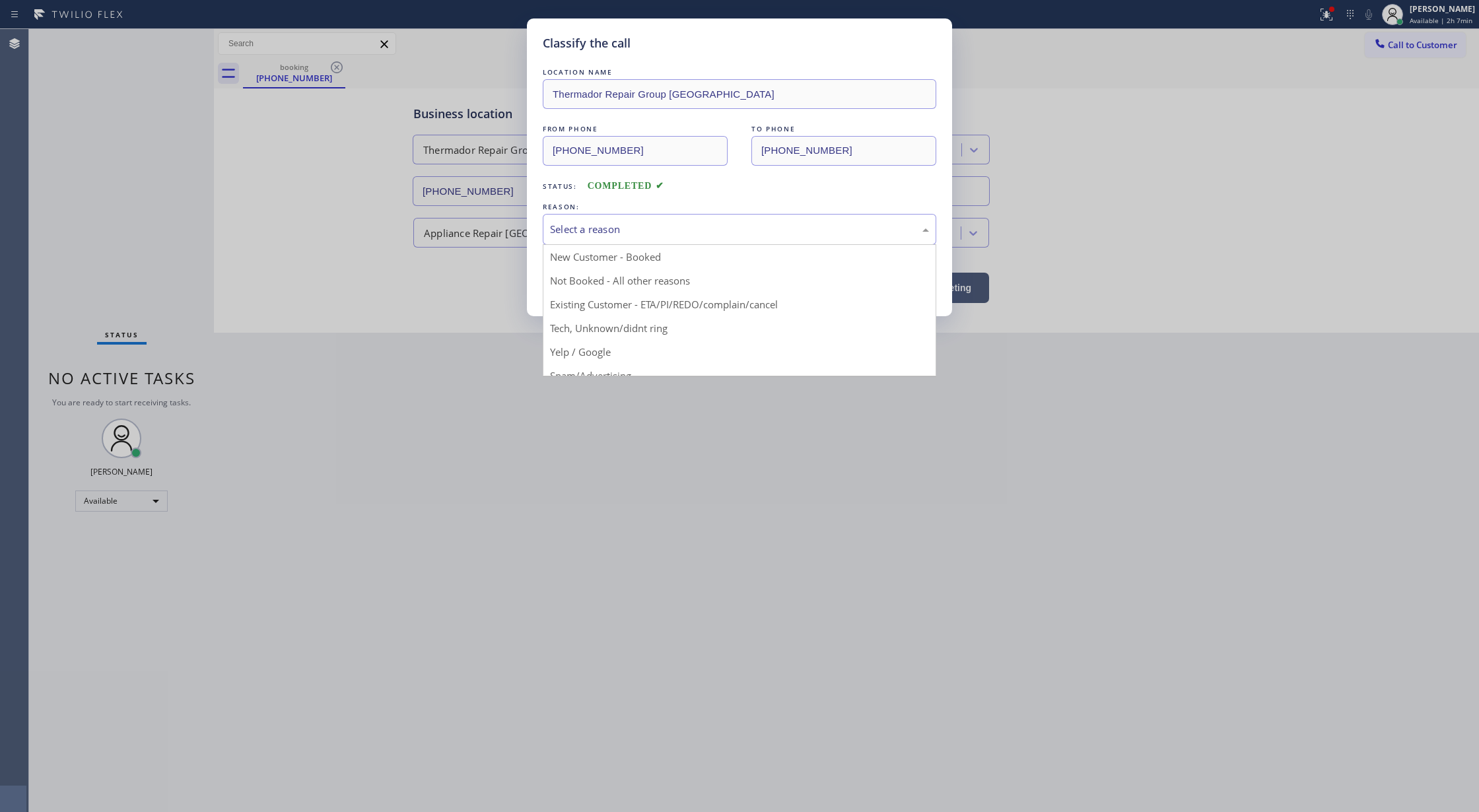
click at [603, 226] on div "Select a reason" at bounding box center [740, 229] width 379 height 15
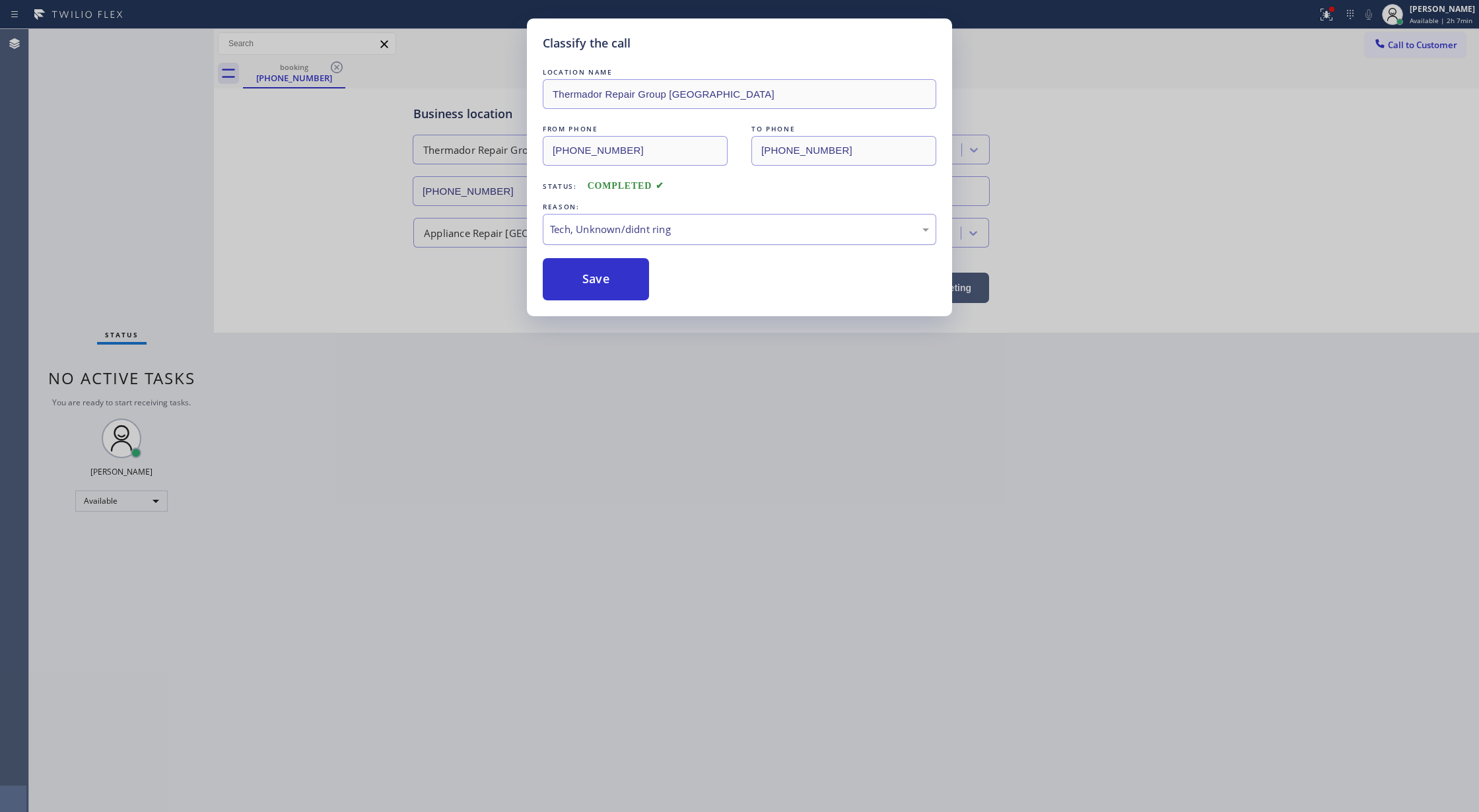
click at [635, 225] on div "Tech, Unknown/didnt ring" at bounding box center [740, 229] width 379 height 15
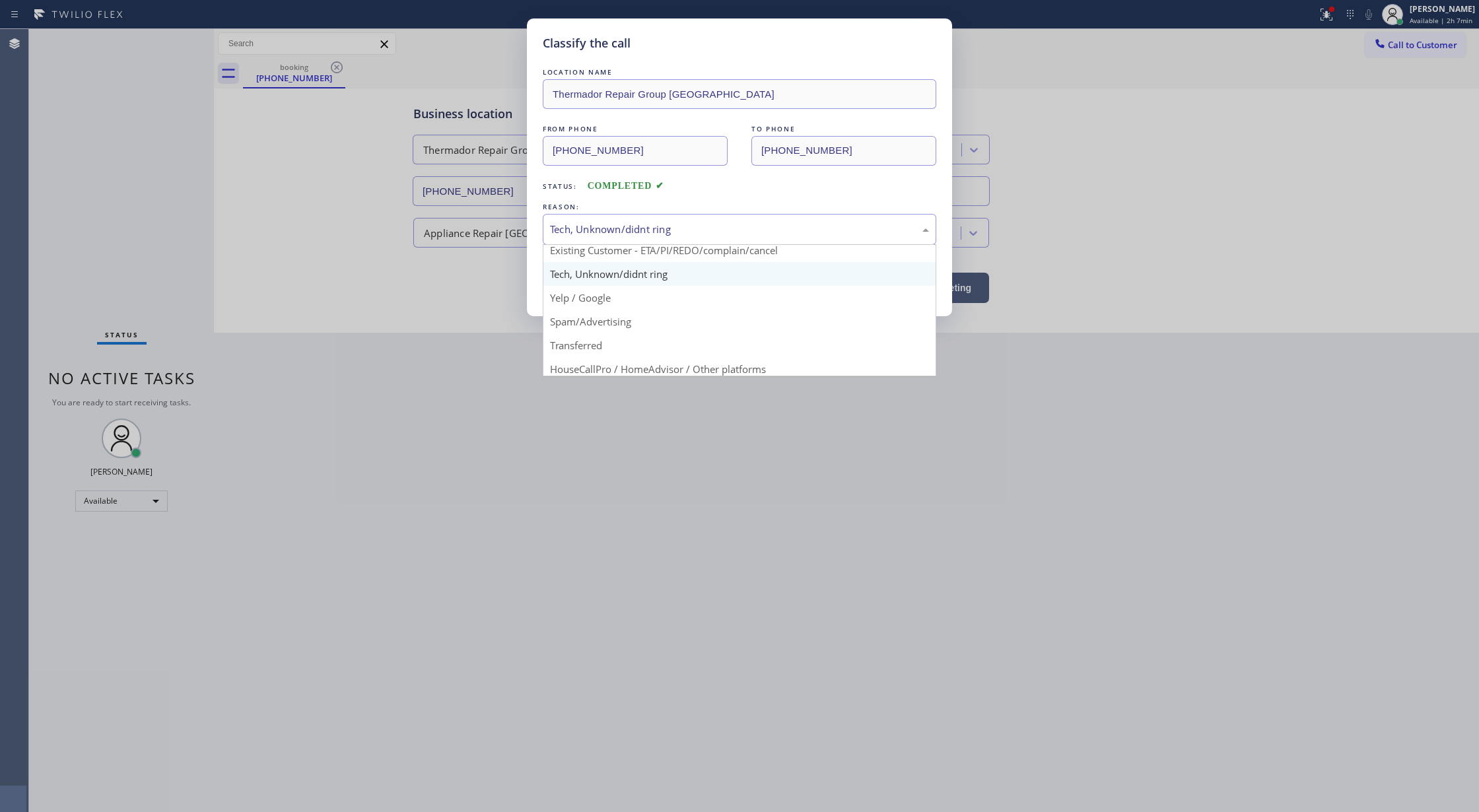
scroll to position [83, 0]
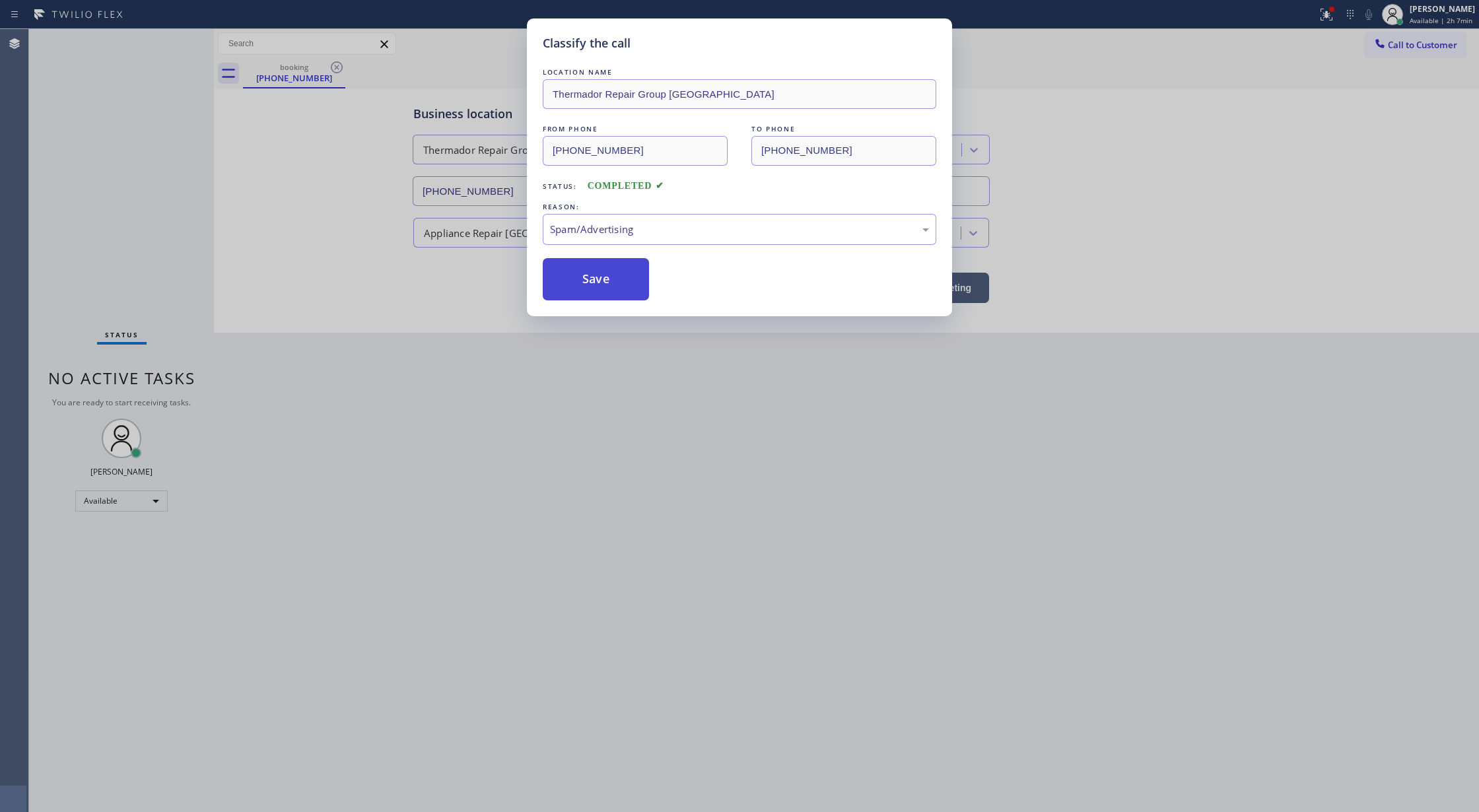
click at [599, 291] on button "Save" at bounding box center [596, 279] width 106 height 42
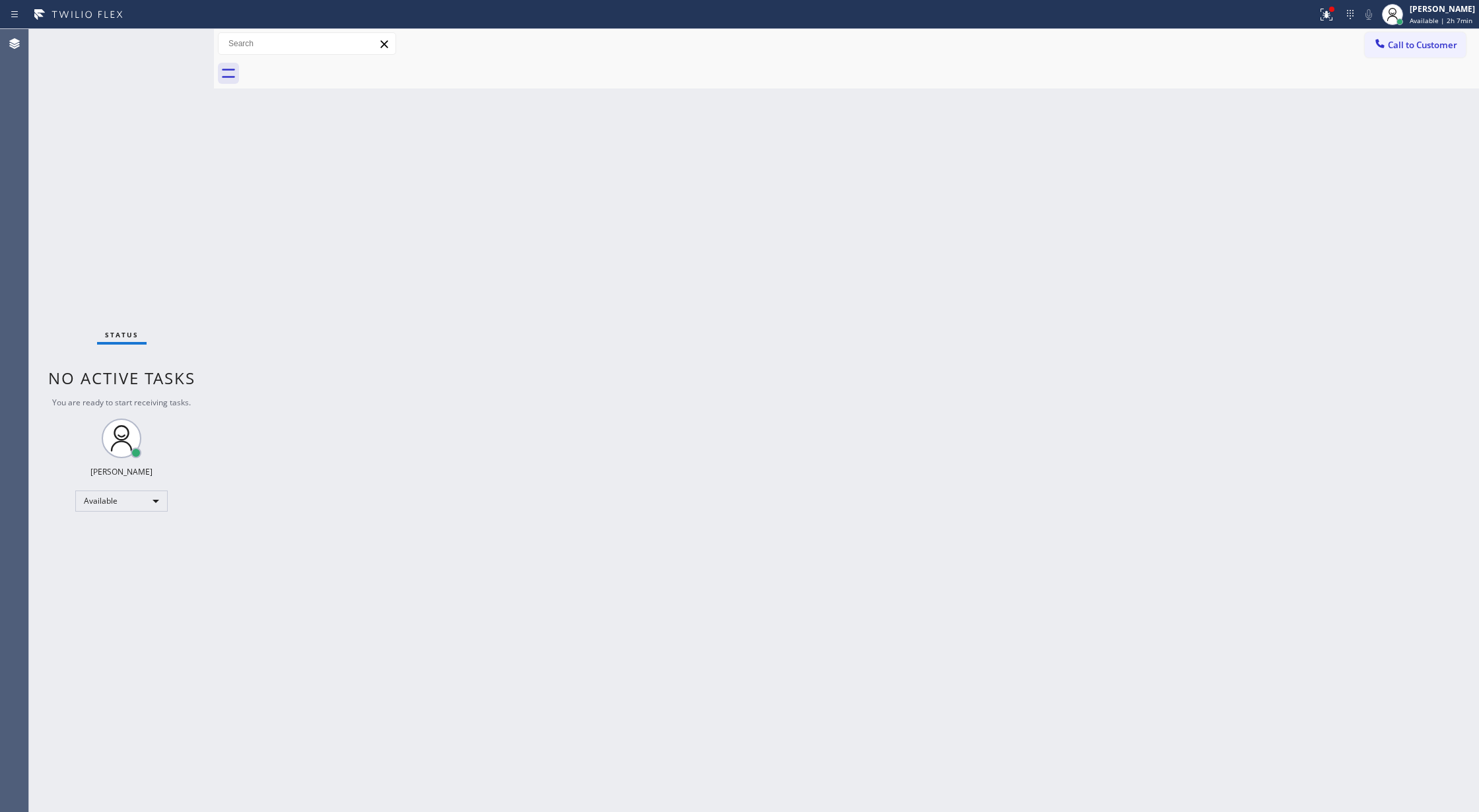
click at [172, 45] on div "Status No active tasks You are ready to start receiving tasks. [PERSON_NAME] Av…" at bounding box center [121, 421] width 185 height 783
click at [172, 42] on div "Status No active tasks You are ready to start receiving tasks. [PERSON_NAME] Av…" at bounding box center [121, 421] width 185 height 783
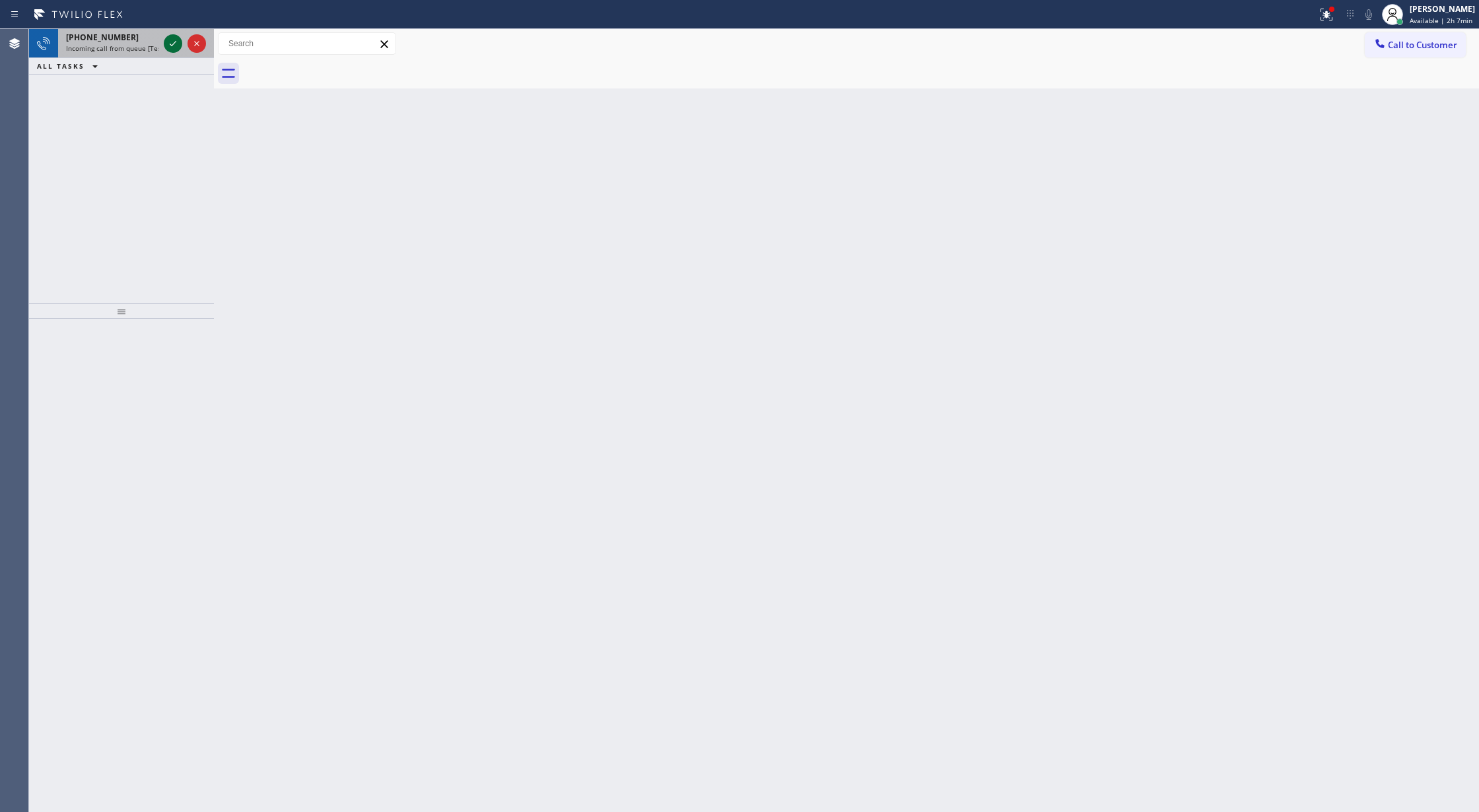
drag, startPoint x: 180, startPoint y: 42, endPoint x: 172, endPoint y: 41, distance: 8.1
click at [180, 41] on icon at bounding box center [172, 43] width 16 height 16
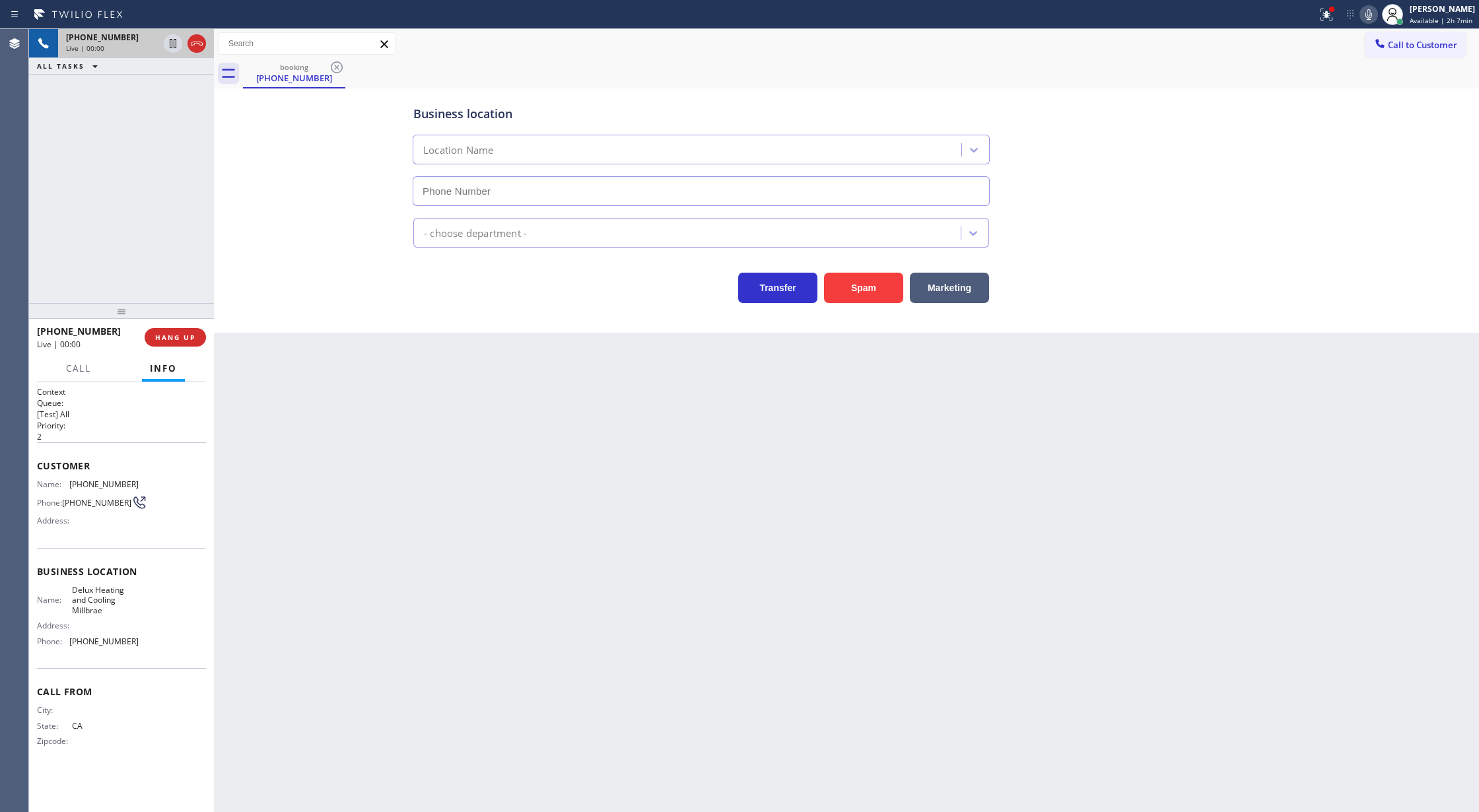
type input "[PHONE_NUMBER]"
click at [861, 285] on button "Spam" at bounding box center [863, 287] width 79 height 31
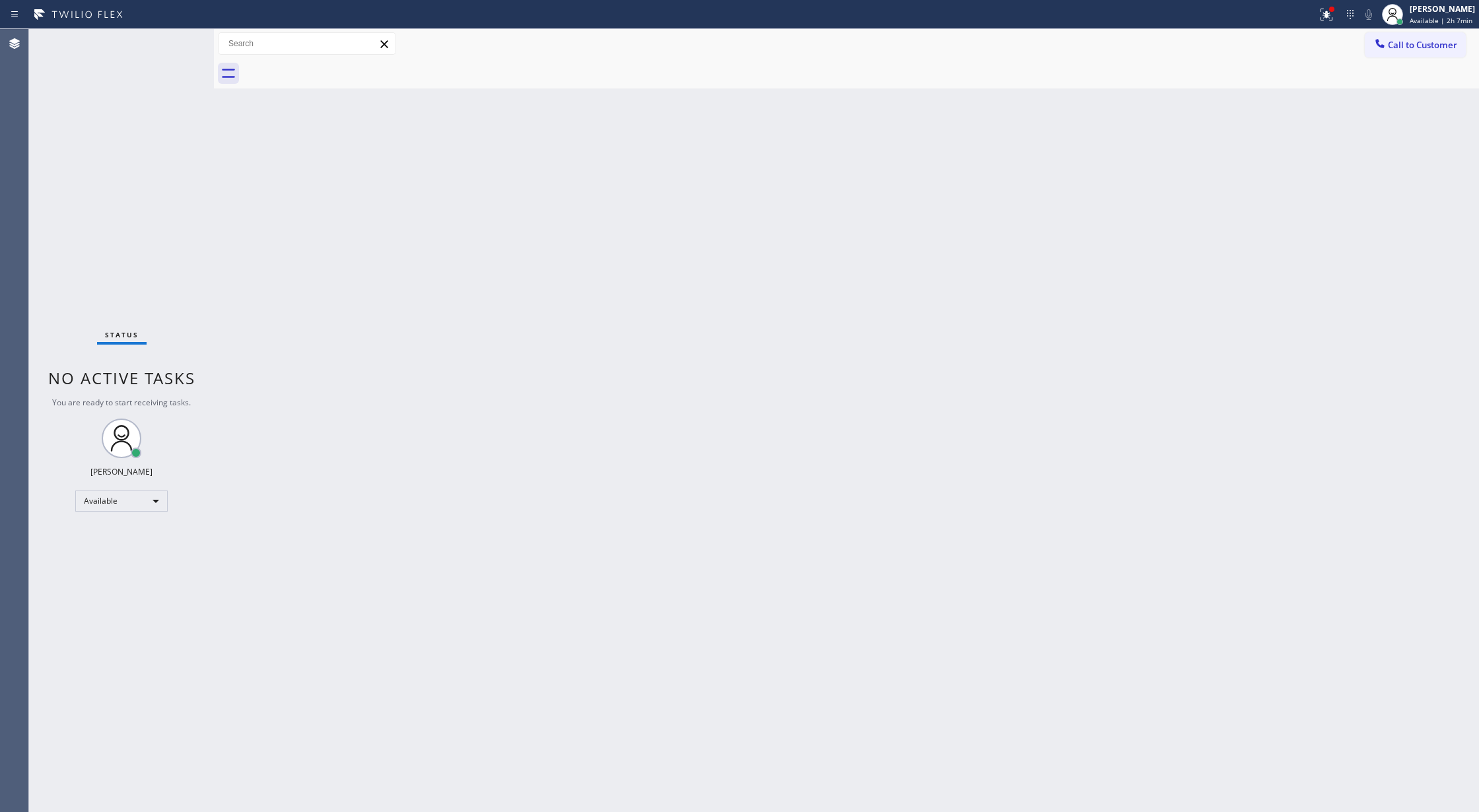
click at [178, 38] on div "Status No active tasks You are ready to start receiving tasks. [PERSON_NAME] Av…" at bounding box center [121, 421] width 185 height 783
click at [173, 40] on div "Status No active tasks You are ready to start receiving tasks. [PERSON_NAME] Av…" at bounding box center [121, 421] width 185 height 783
click at [163, 43] on div "Status No active tasks You are ready to start receiving tasks. [PERSON_NAME] Av…" at bounding box center [121, 421] width 185 height 783
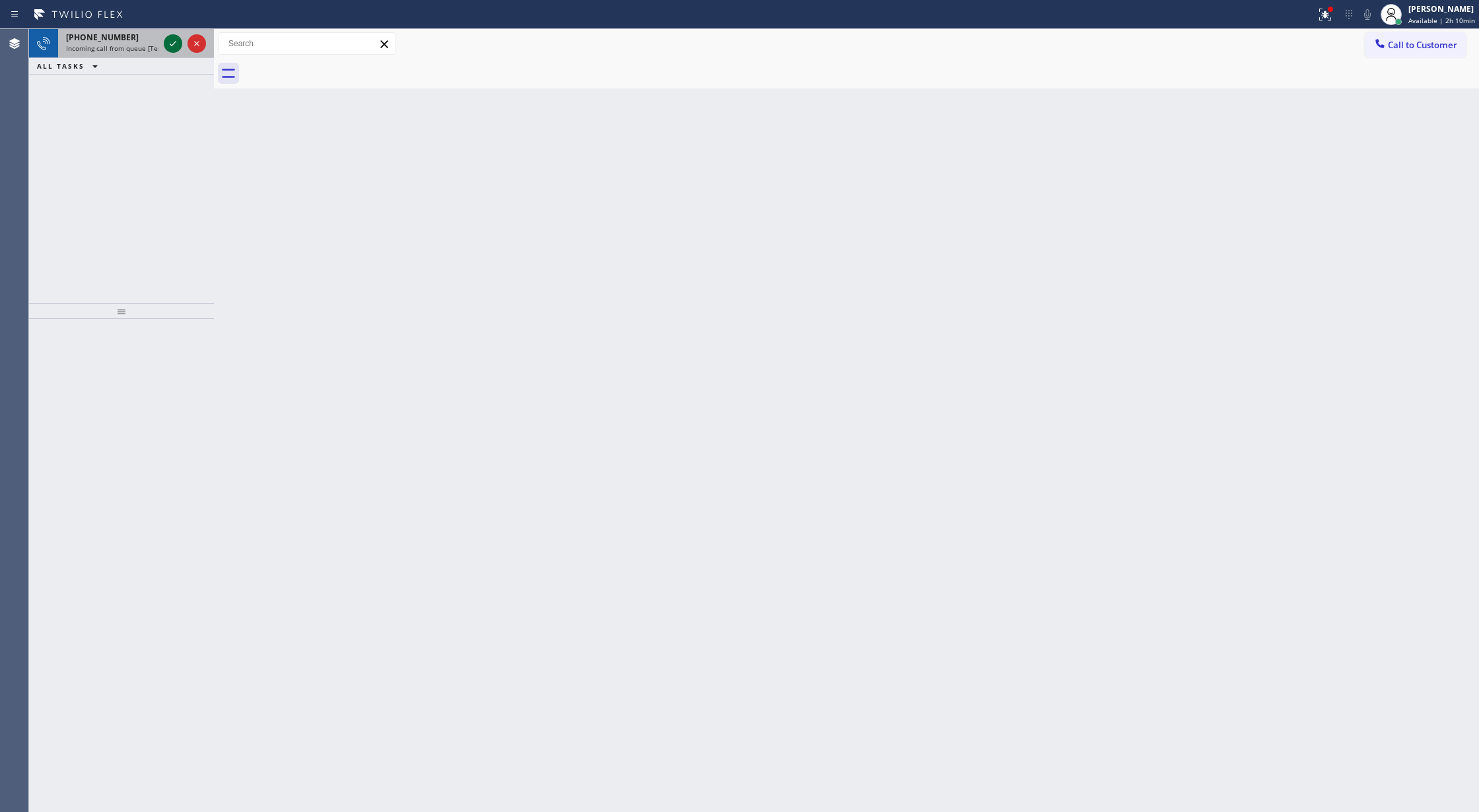
click at [172, 48] on icon at bounding box center [172, 43] width 16 height 16
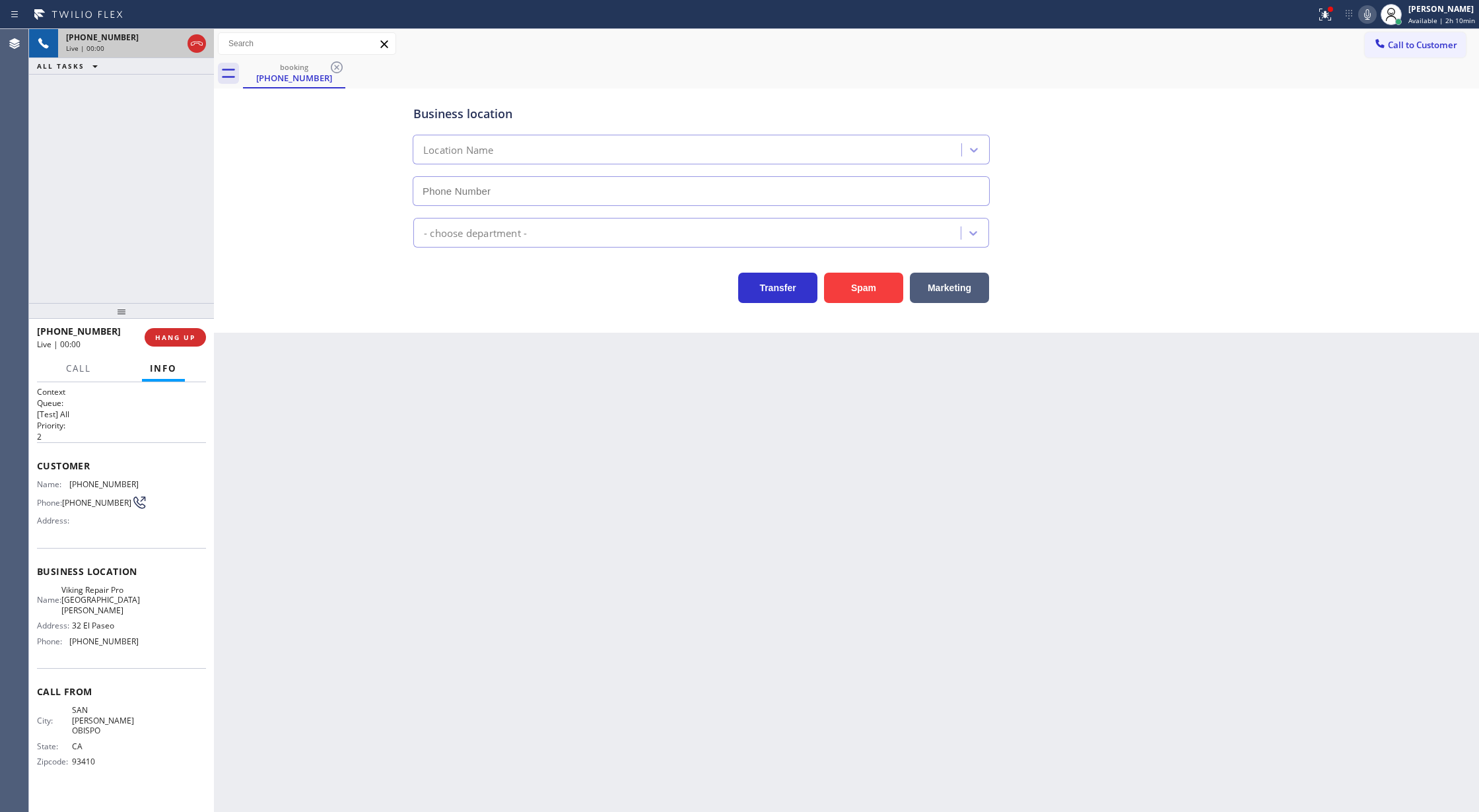
type input "[PHONE_NUMBER]"
click at [855, 287] on button "Spam" at bounding box center [863, 287] width 79 height 31
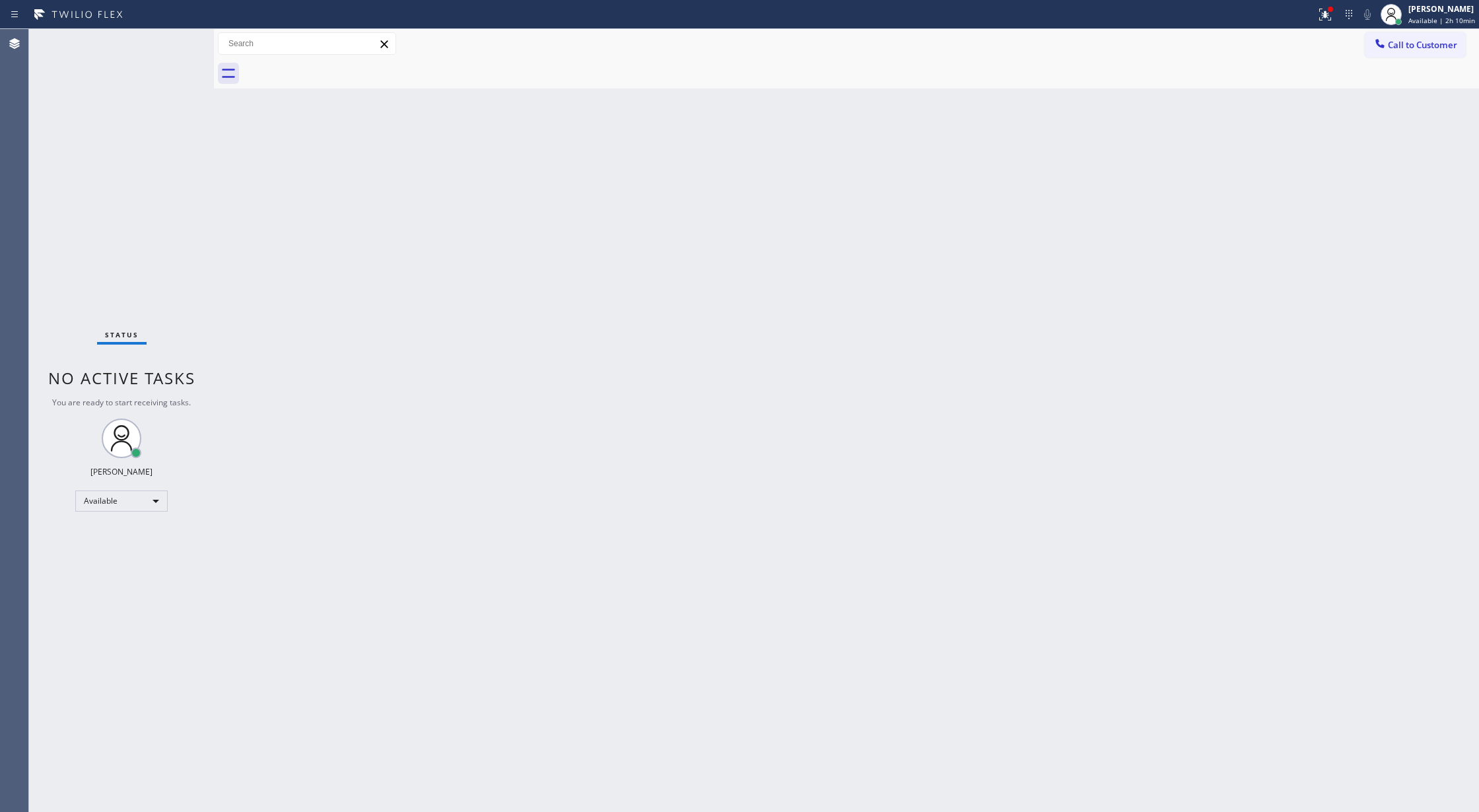
click at [173, 43] on div "Status No active tasks You are ready to start receiving tasks. [PERSON_NAME] Av…" at bounding box center [121, 421] width 185 height 783
click at [168, 42] on div "Status No active tasks You are ready to start receiving tasks. [PERSON_NAME] Av…" at bounding box center [121, 421] width 185 height 783
click at [160, 46] on div "Status No active tasks You are ready to start receiving tasks. [PERSON_NAME] Av…" at bounding box center [121, 421] width 185 height 783
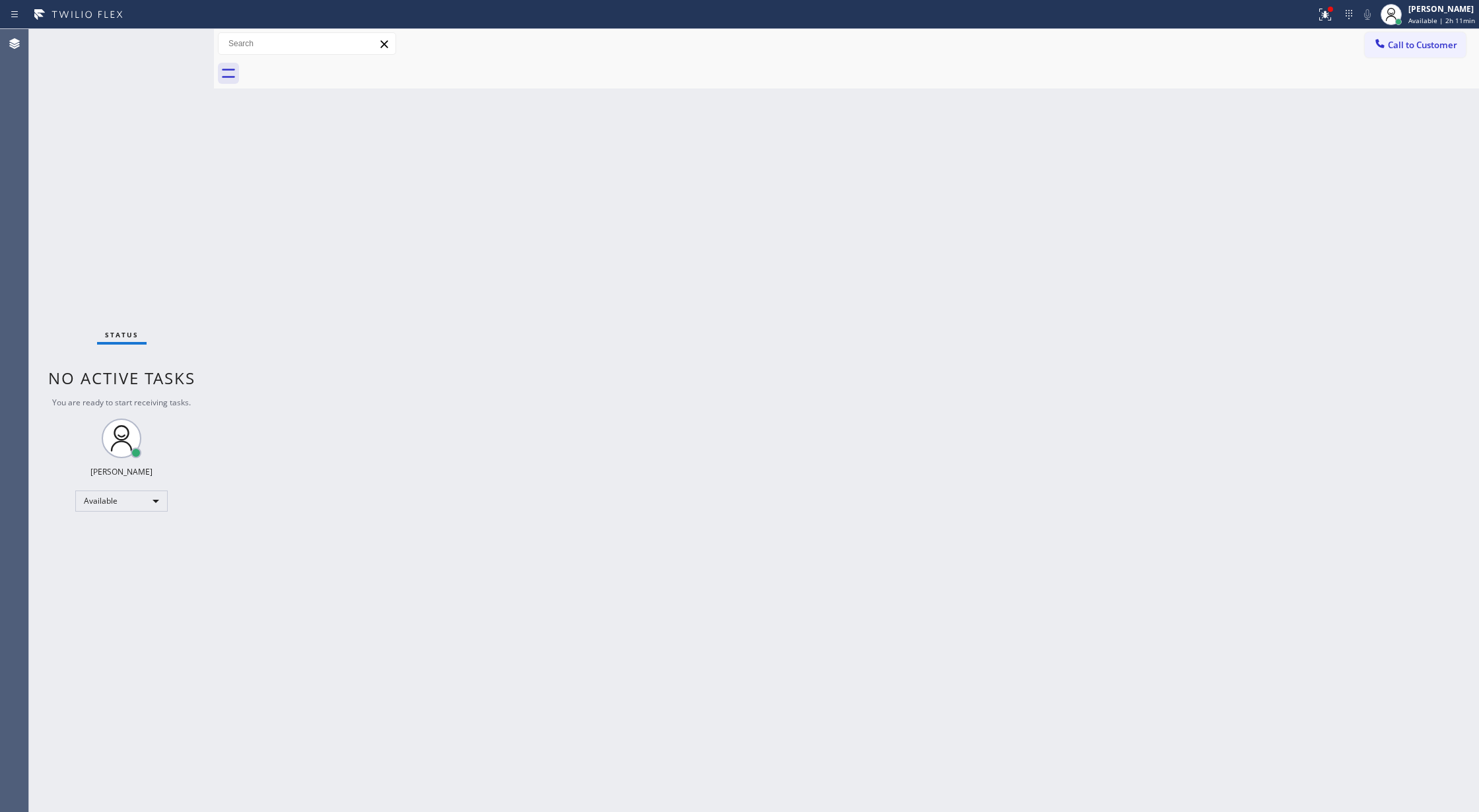
click at [160, 46] on div "Status No active tasks You are ready to start receiving tasks. [PERSON_NAME] Av…" at bounding box center [121, 421] width 185 height 783
click at [169, 49] on div "Status No active tasks You are ready to start receiving tasks. [PERSON_NAME] Av…" at bounding box center [121, 421] width 185 height 783
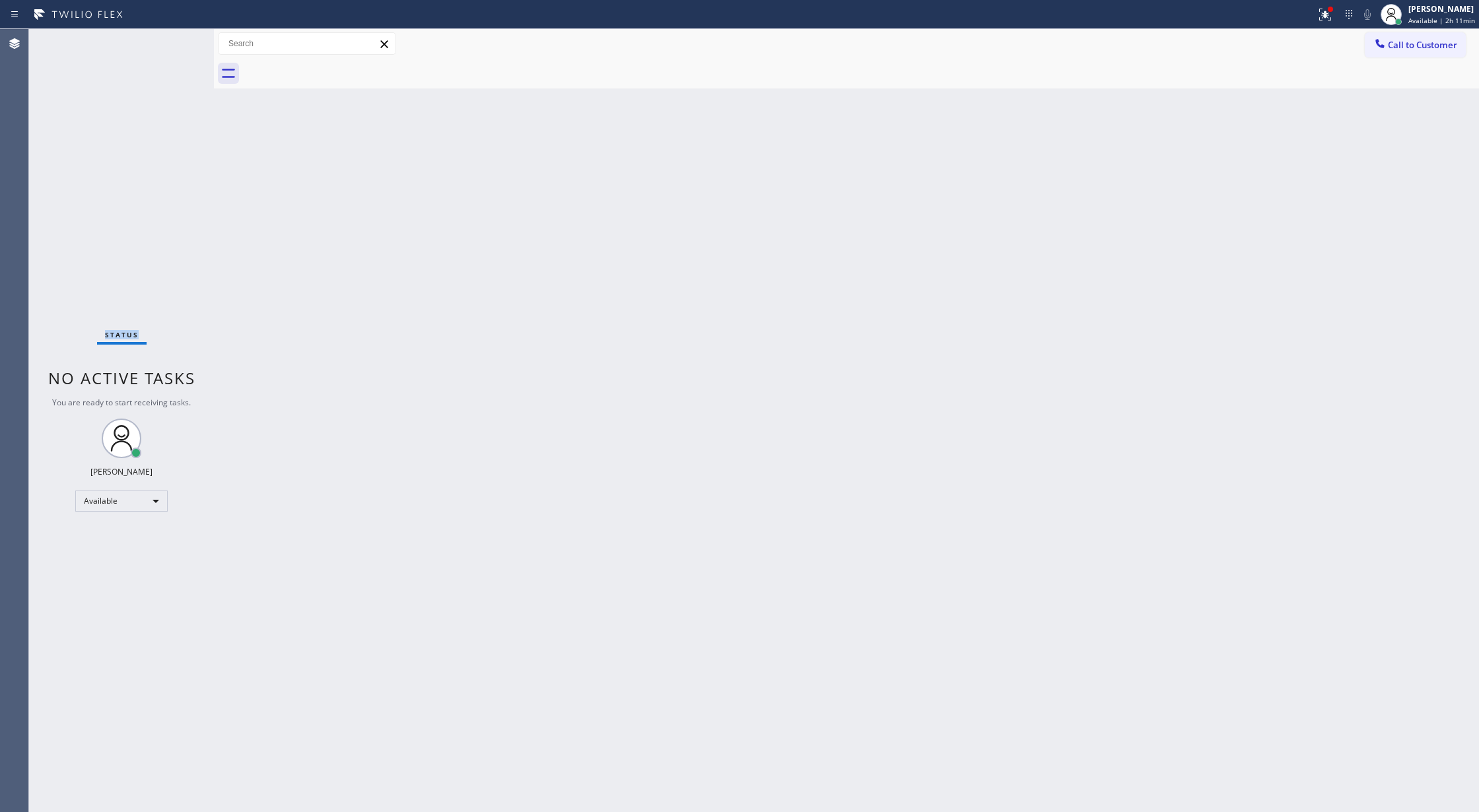
click at [169, 49] on div "Status No active tasks You are ready to start receiving tasks. [PERSON_NAME] Av…" at bounding box center [121, 421] width 185 height 783
click at [170, 50] on div "Status No active tasks You are ready to start receiving tasks. [PERSON_NAME] Av…" at bounding box center [121, 421] width 185 height 783
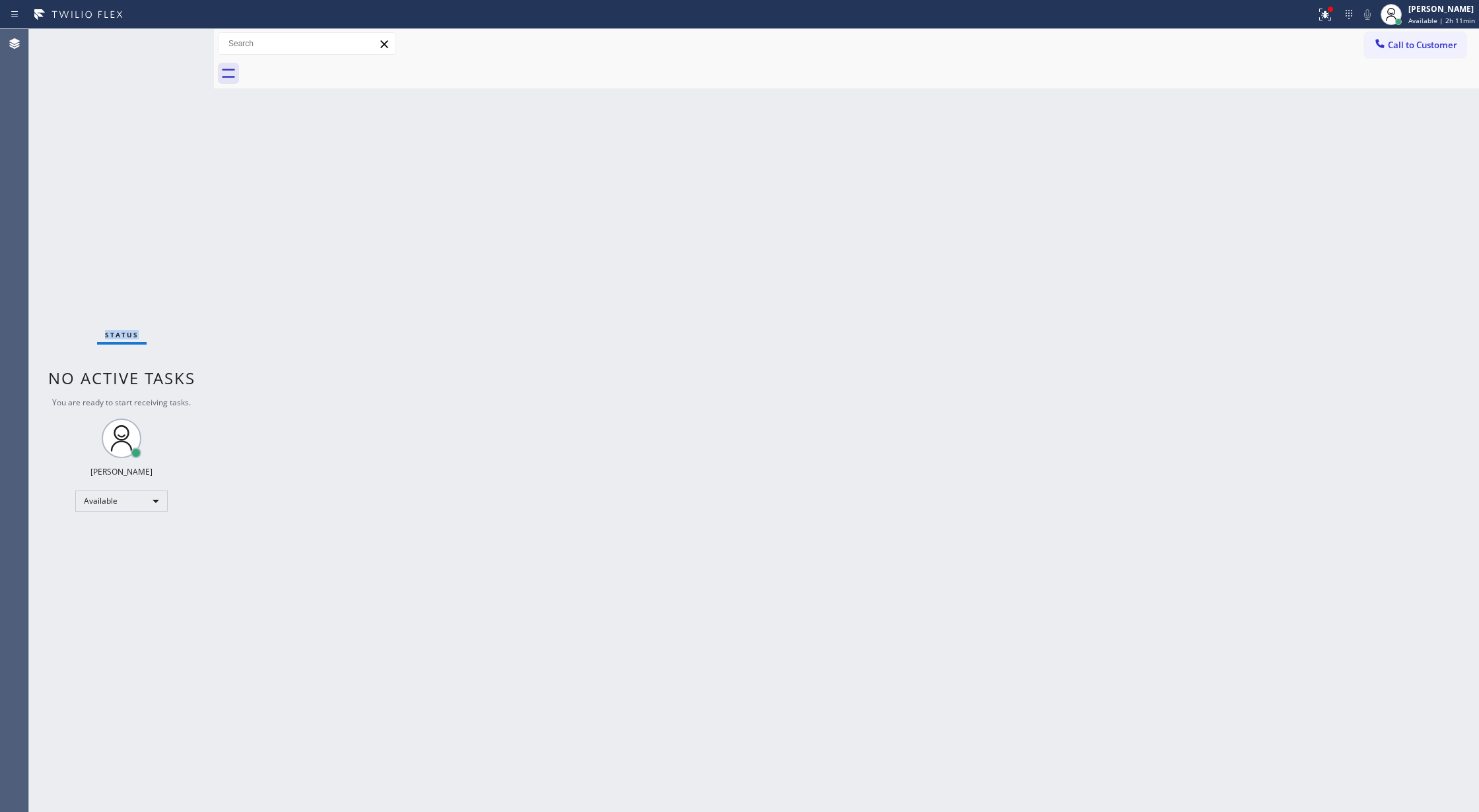
click at [170, 50] on div "Status No active tasks You are ready to start receiving tasks. [PERSON_NAME] Av…" at bounding box center [121, 421] width 185 height 783
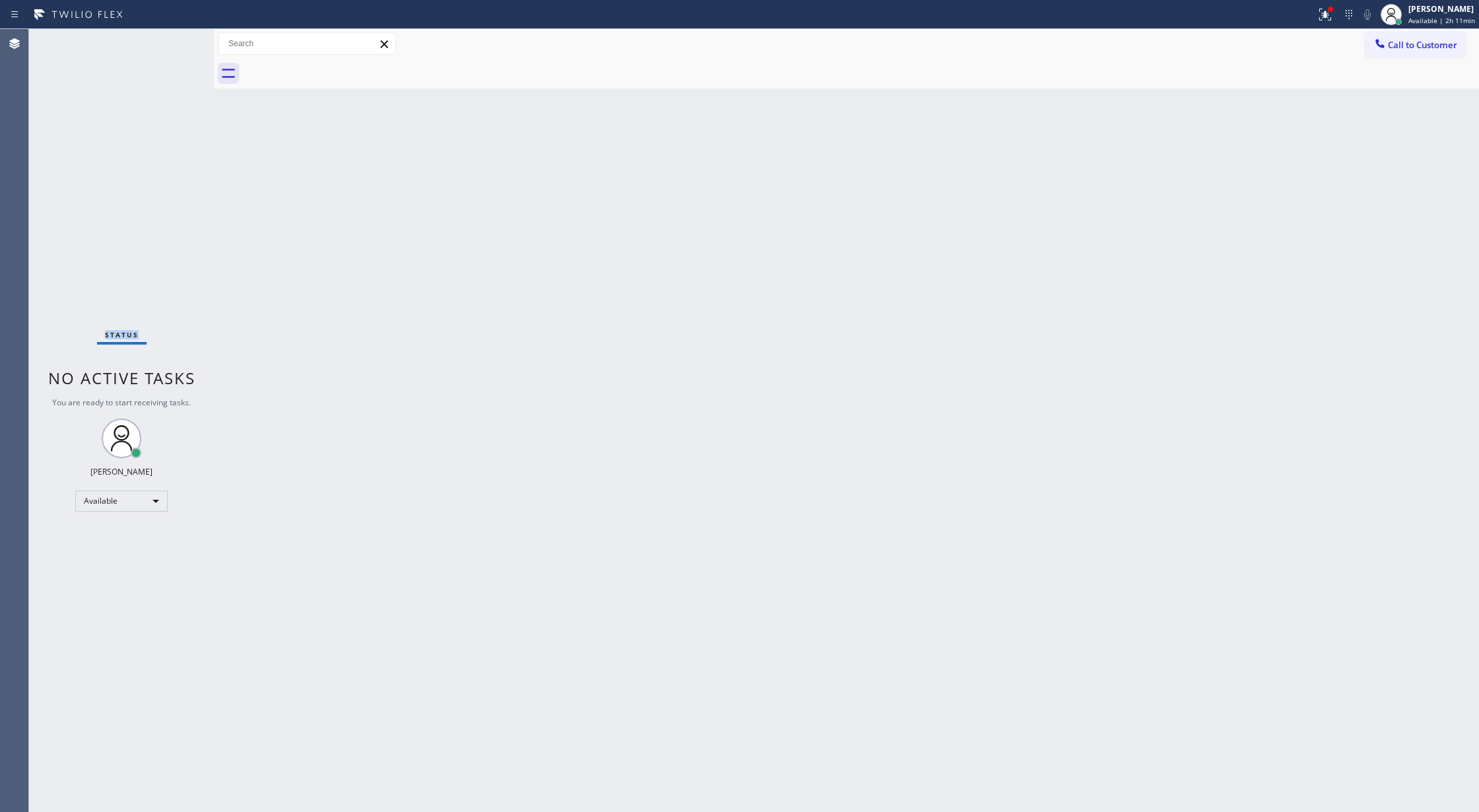
click at [170, 50] on div "Status No active tasks You are ready to start receiving tasks. [PERSON_NAME] Av…" at bounding box center [121, 421] width 185 height 783
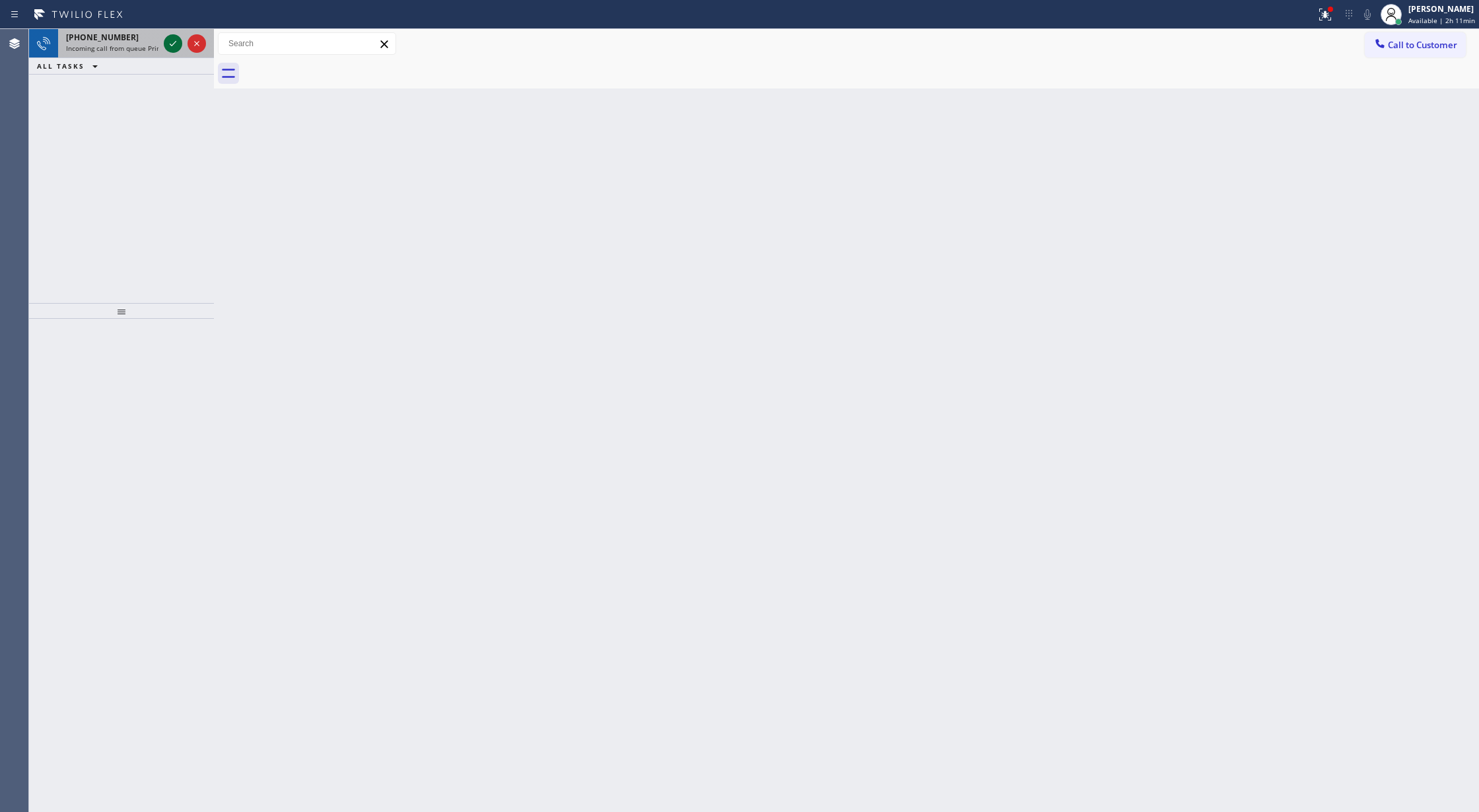
click at [170, 50] on icon at bounding box center [172, 43] width 16 height 16
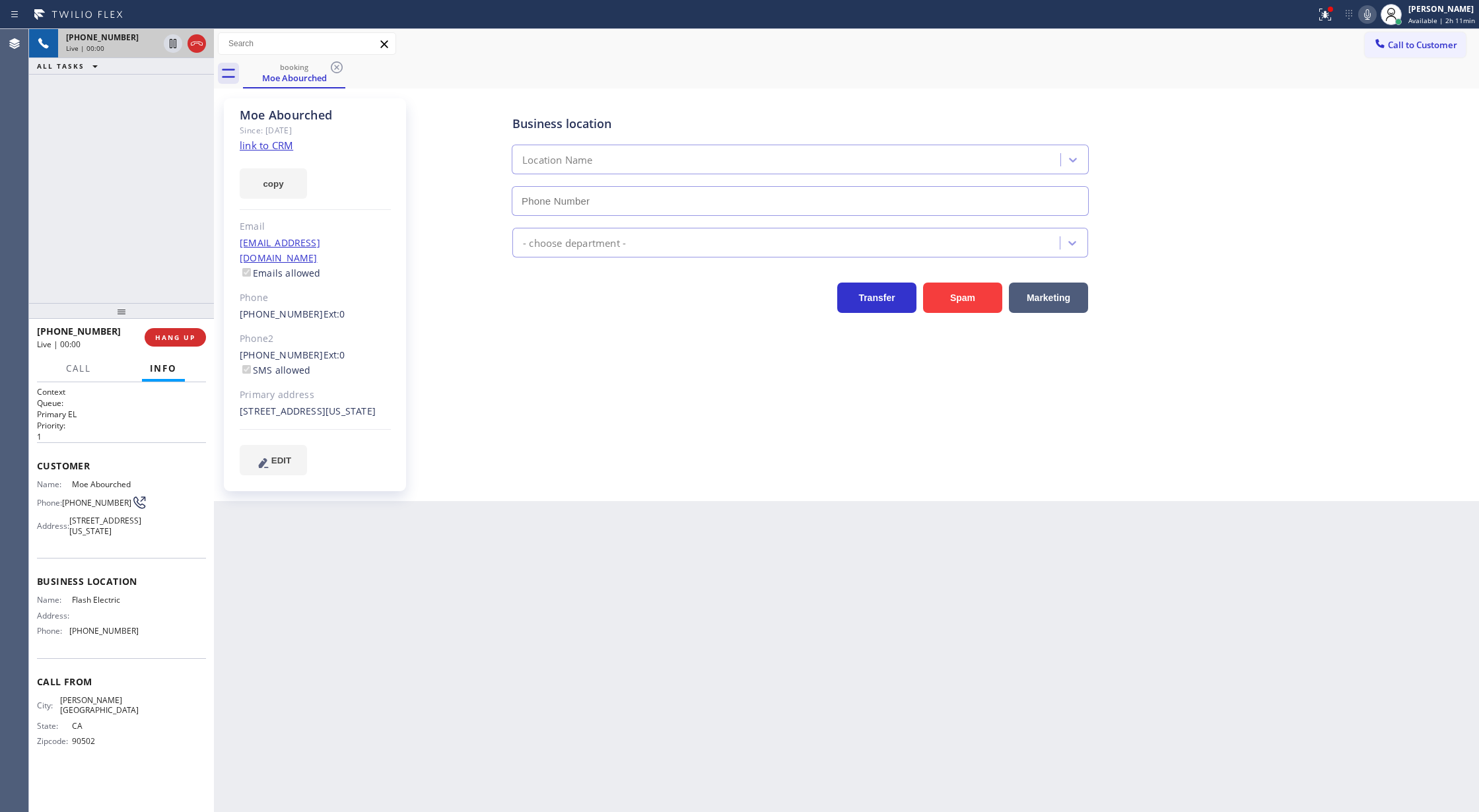
type input "[PHONE_NUMBER]"
click at [263, 146] on link "link to CRM" at bounding box center [266, 145] width 54 height 13
click at [199, 43] on icon at bounding box center [196, 44] width 12 height 4
click at [172, 336] on span "COMPLETE" at bounding box center [172, 338] width 46 height 10
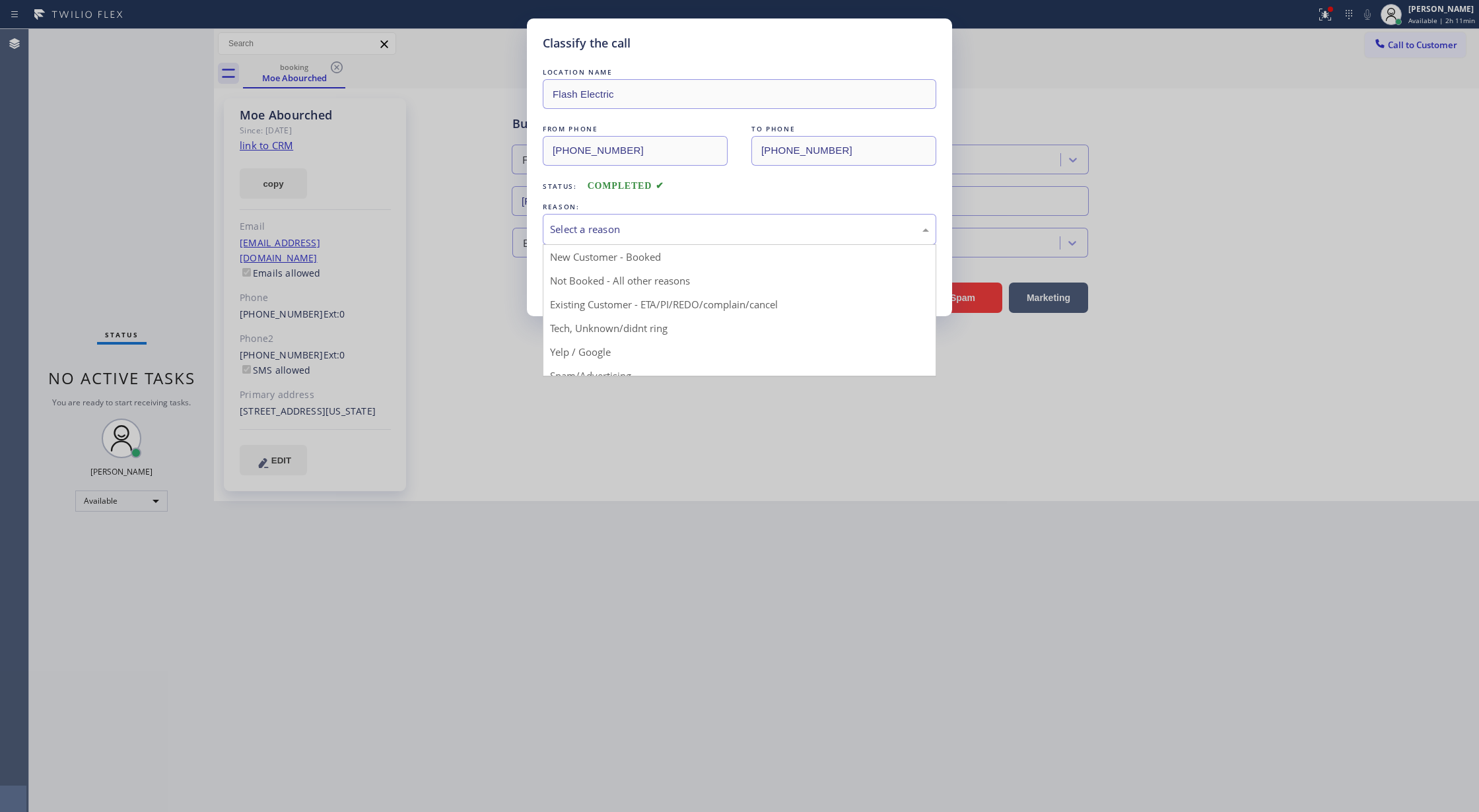
click at [596, 227] on div "Select a reason" at bounding box center [740, 229] width 379 height 15
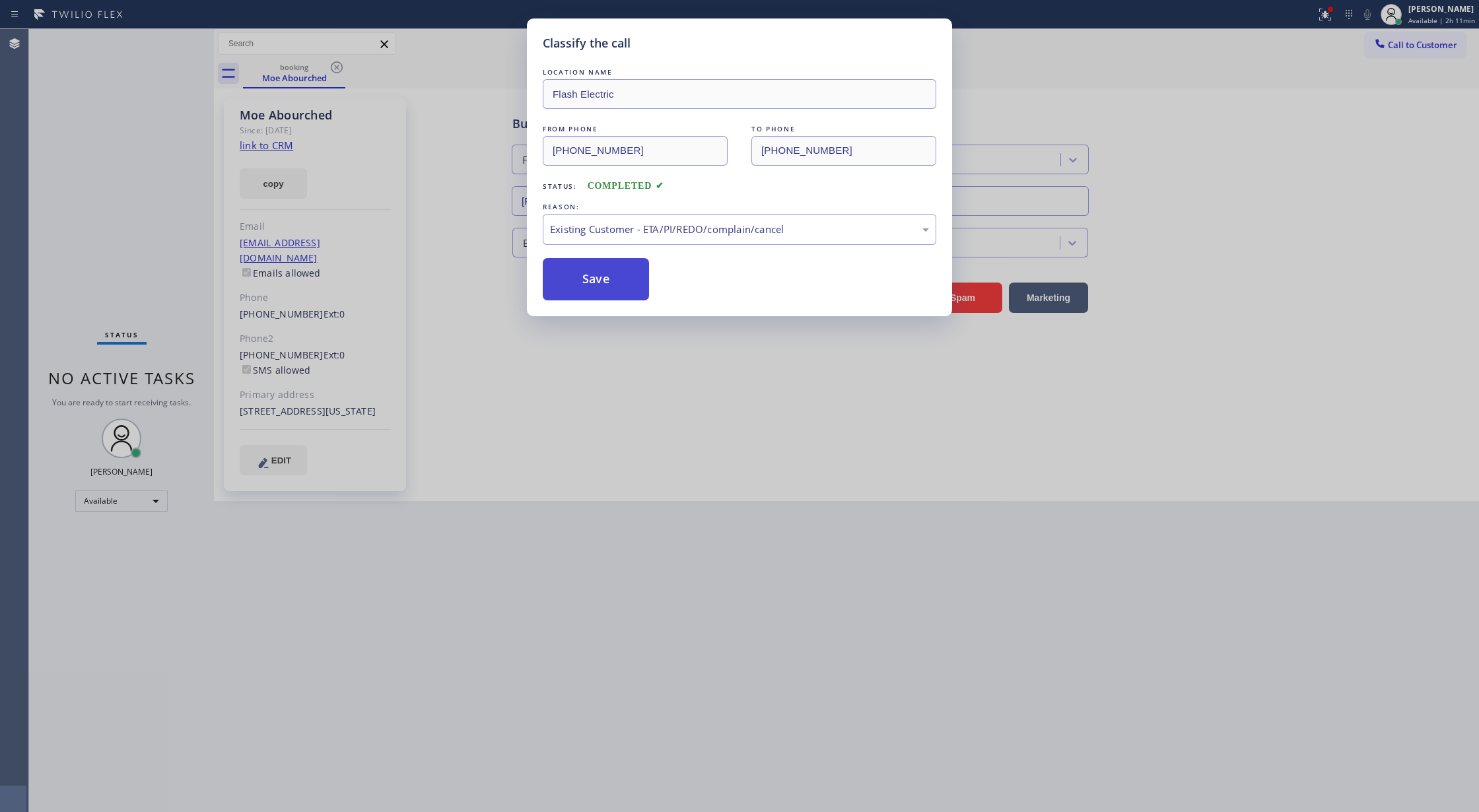
click at [587, 267] on button "Save" at bounding box center [596, 279] width 106 height 42
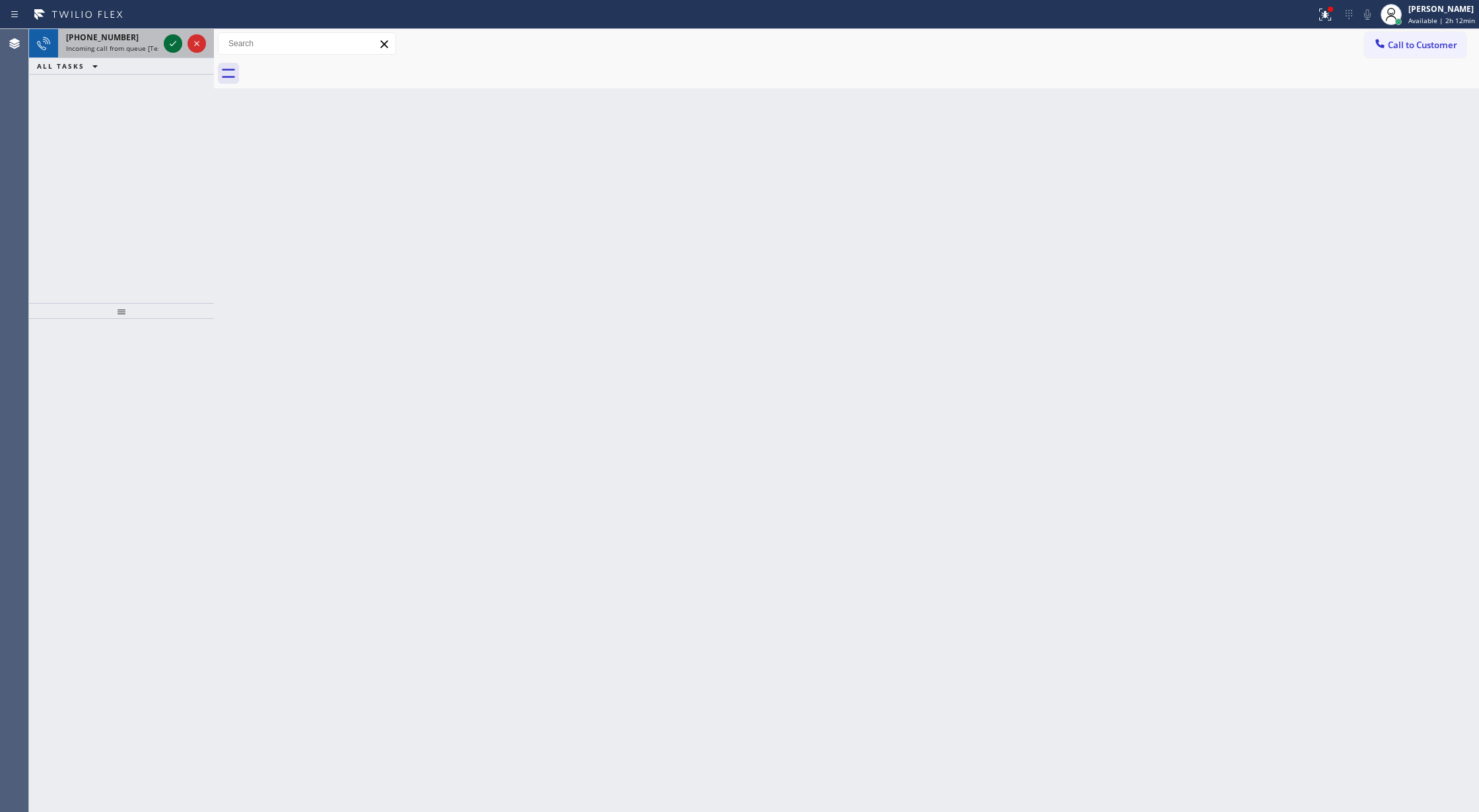
click at [174, 37] on icon at bounding box center [172, 43] width 16 height 16
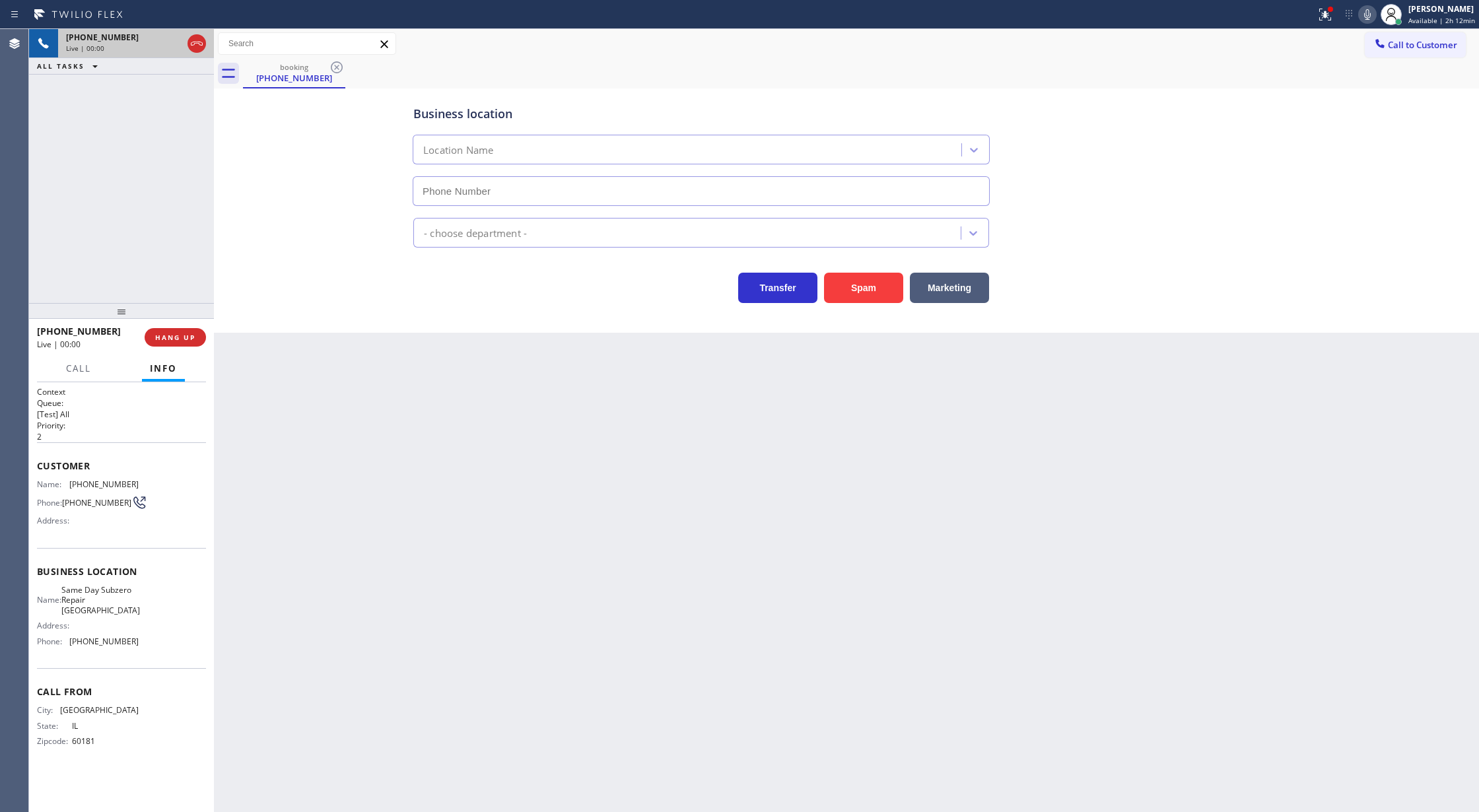
type input "[PHONE_NUMBER]"
click at [846, 294] on button "Spam" at bounding box center [863, 287] width 79 height 31
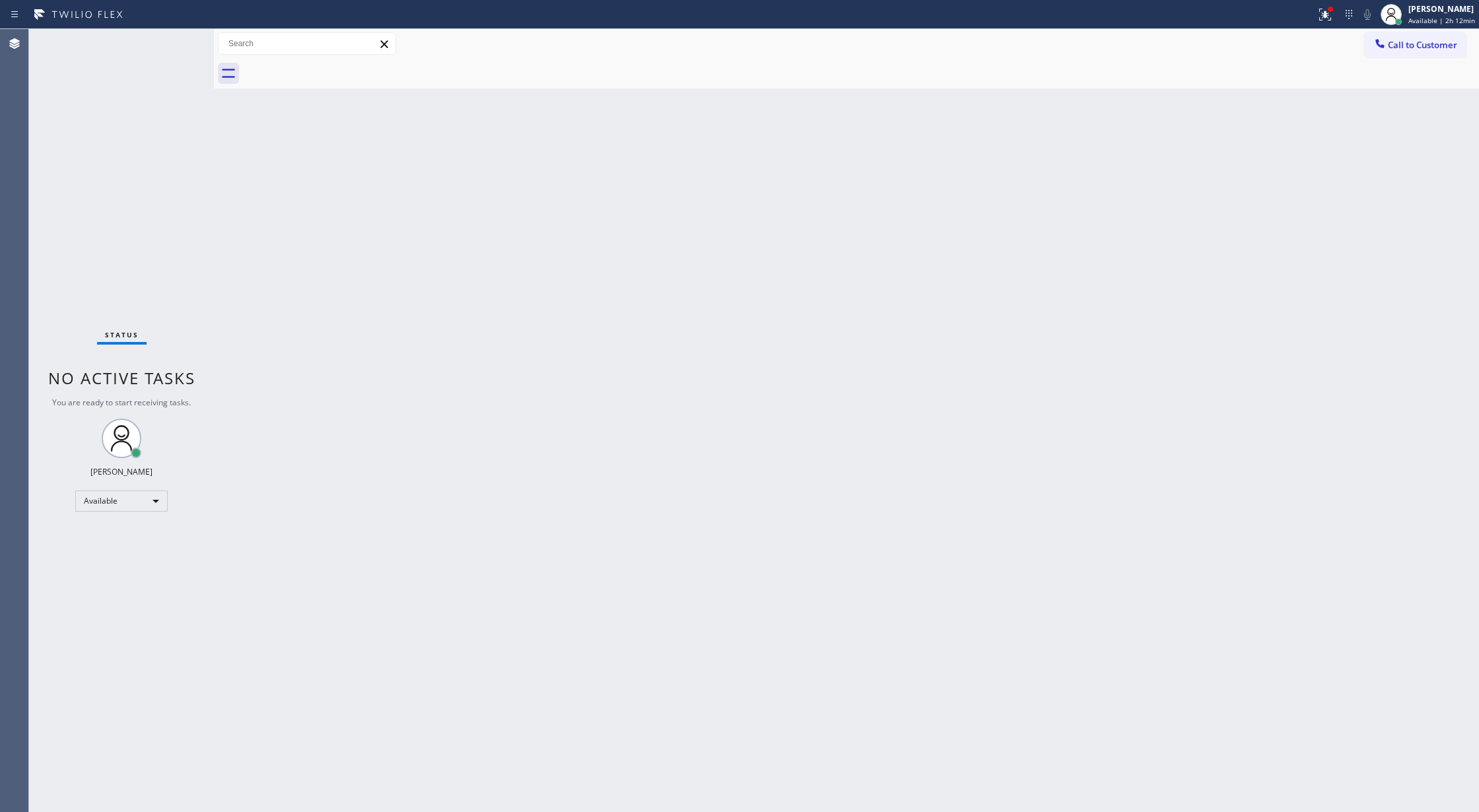
click at [177, 41] on div "Status No active tasks You are ready to start receiving tasks. [PERSON_NAME] Av…" at bounding box center [121, 421] width 185 height 783
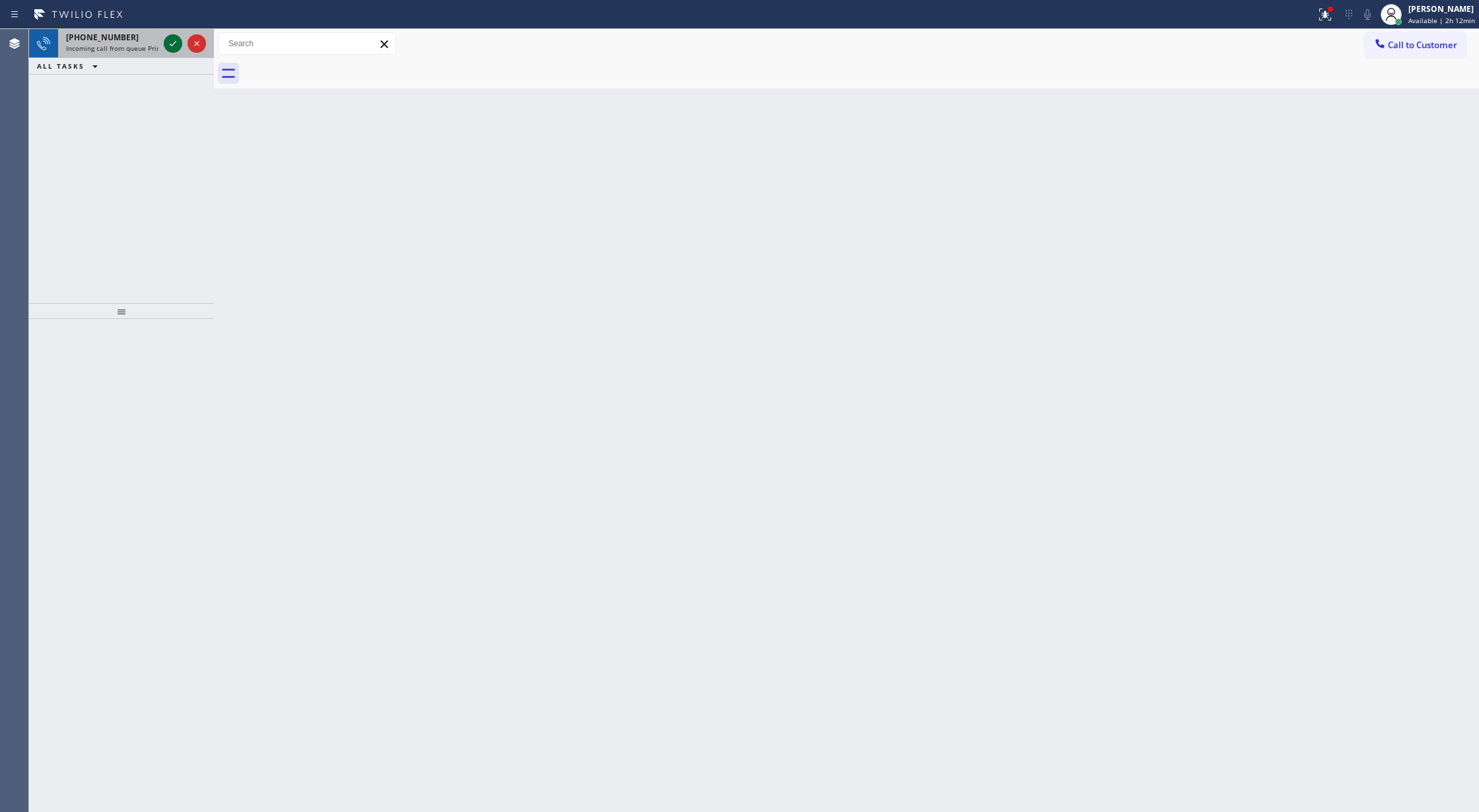
click at [174, 42] on icon at bounding box center [172, 43] width 16 height 16
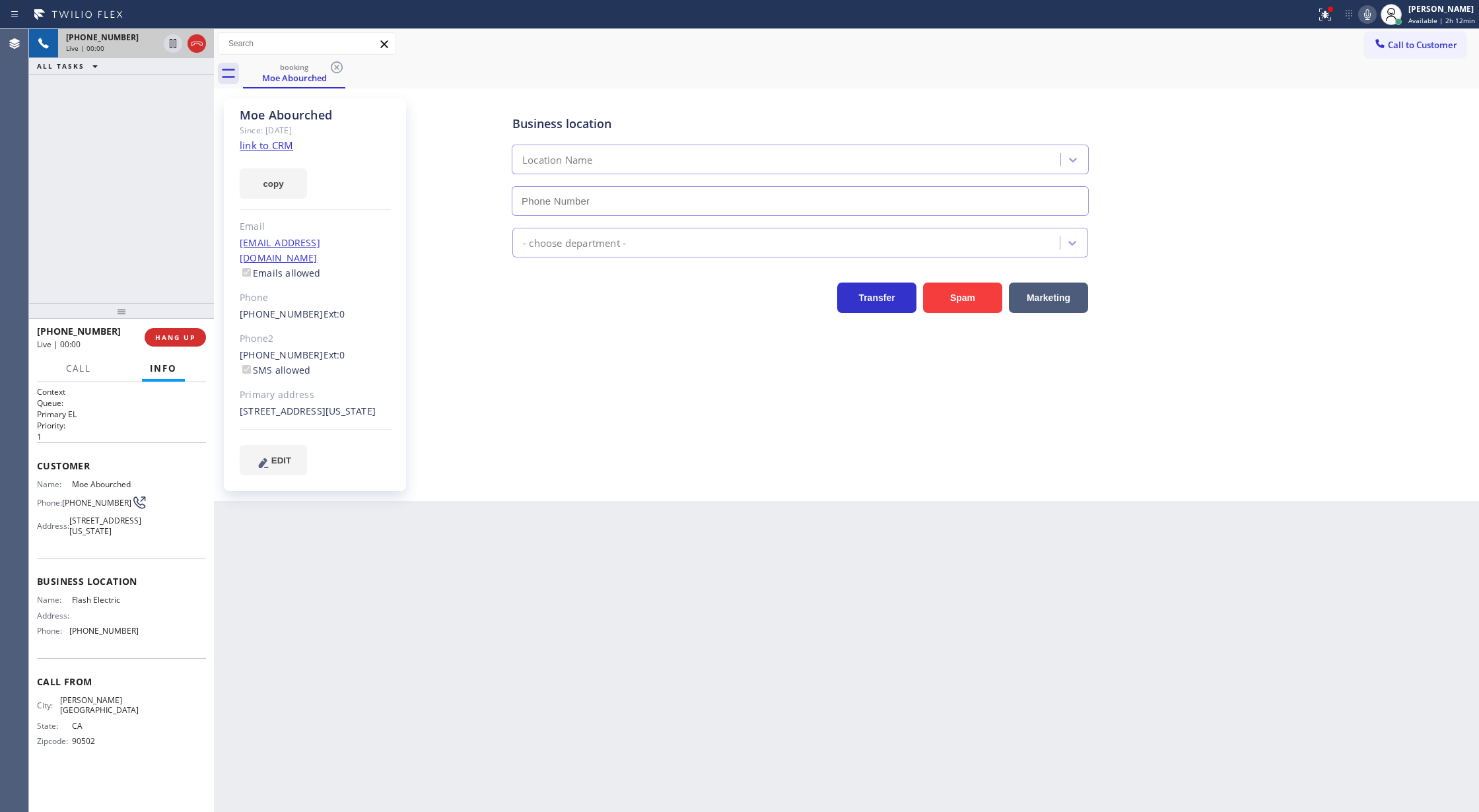
type input "[PHONE_NUMBER]"
click at [275, 146] on link "link to CRM" at bounding box center [266, 145] width 54 height 13
click at [196, 42] on icon at bounding box center [196, 43] width 16 height 16
click at [176, 331] on button "COMPLETE" at bounding box center [173, 337] width 67 height 18
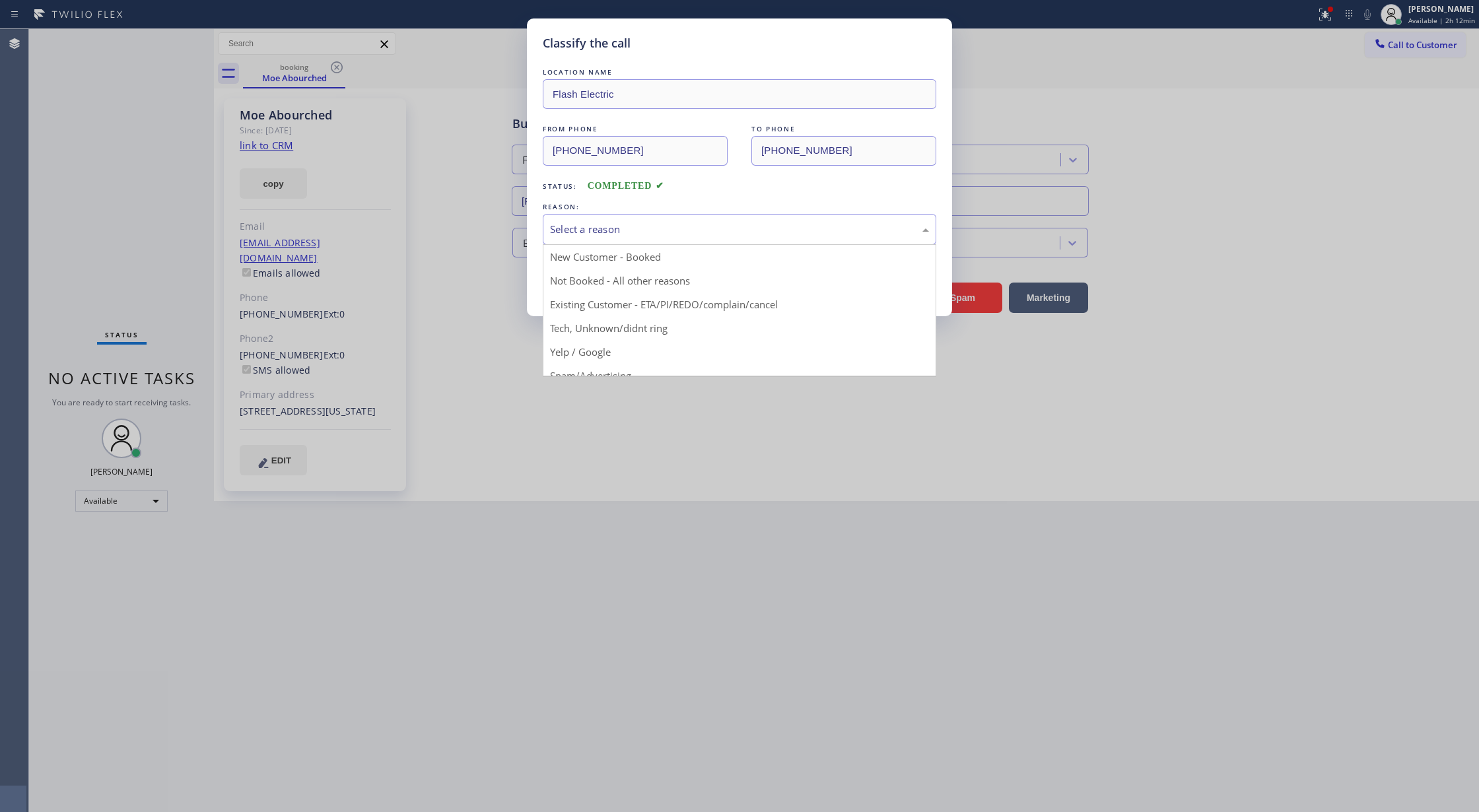
click at [605, 237] on div "Select a reason" at bounding box center [740, 229] width 379 height 15
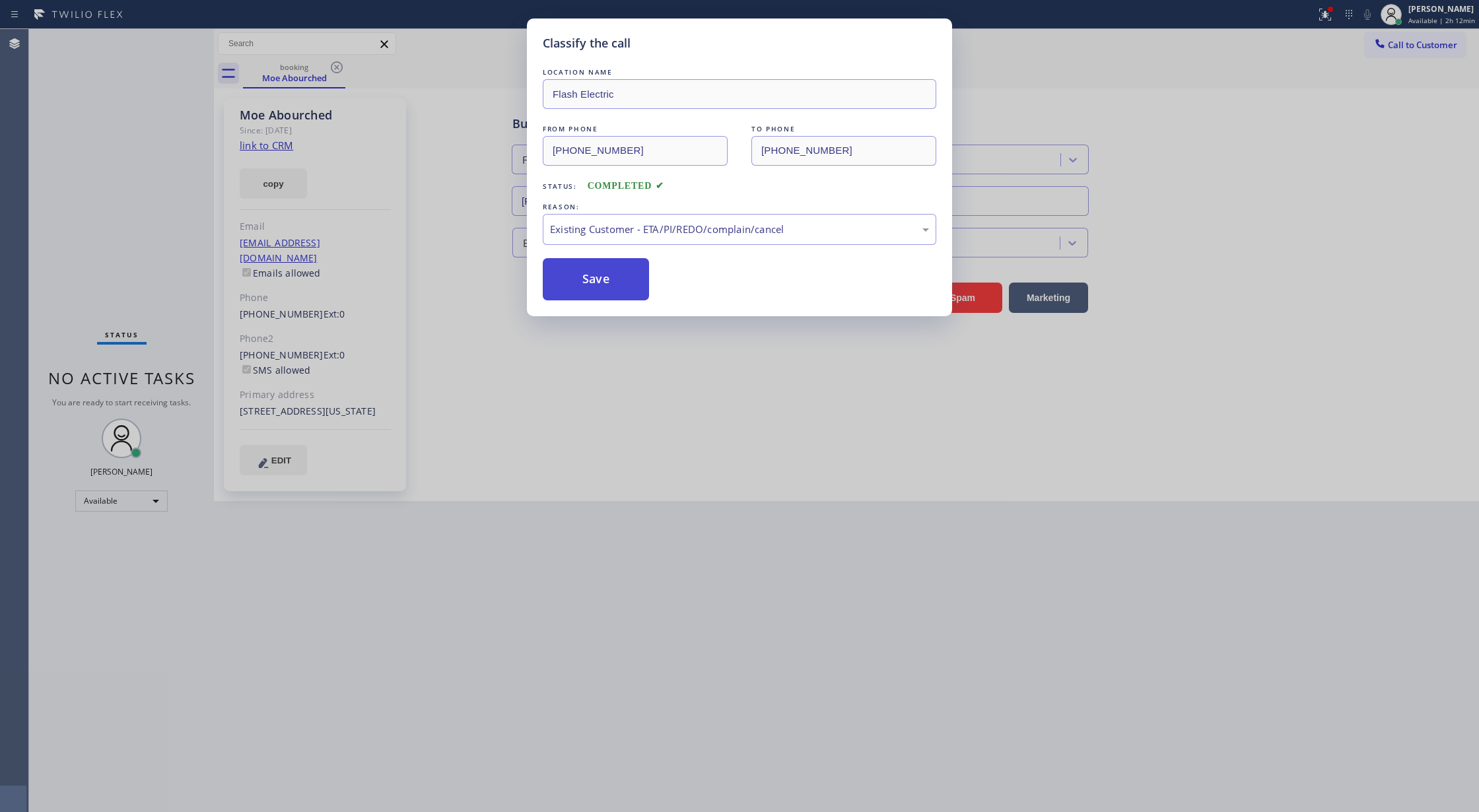
click at [592, 274] on button "Save" at bounding box center [596, 279] width 106 height 42
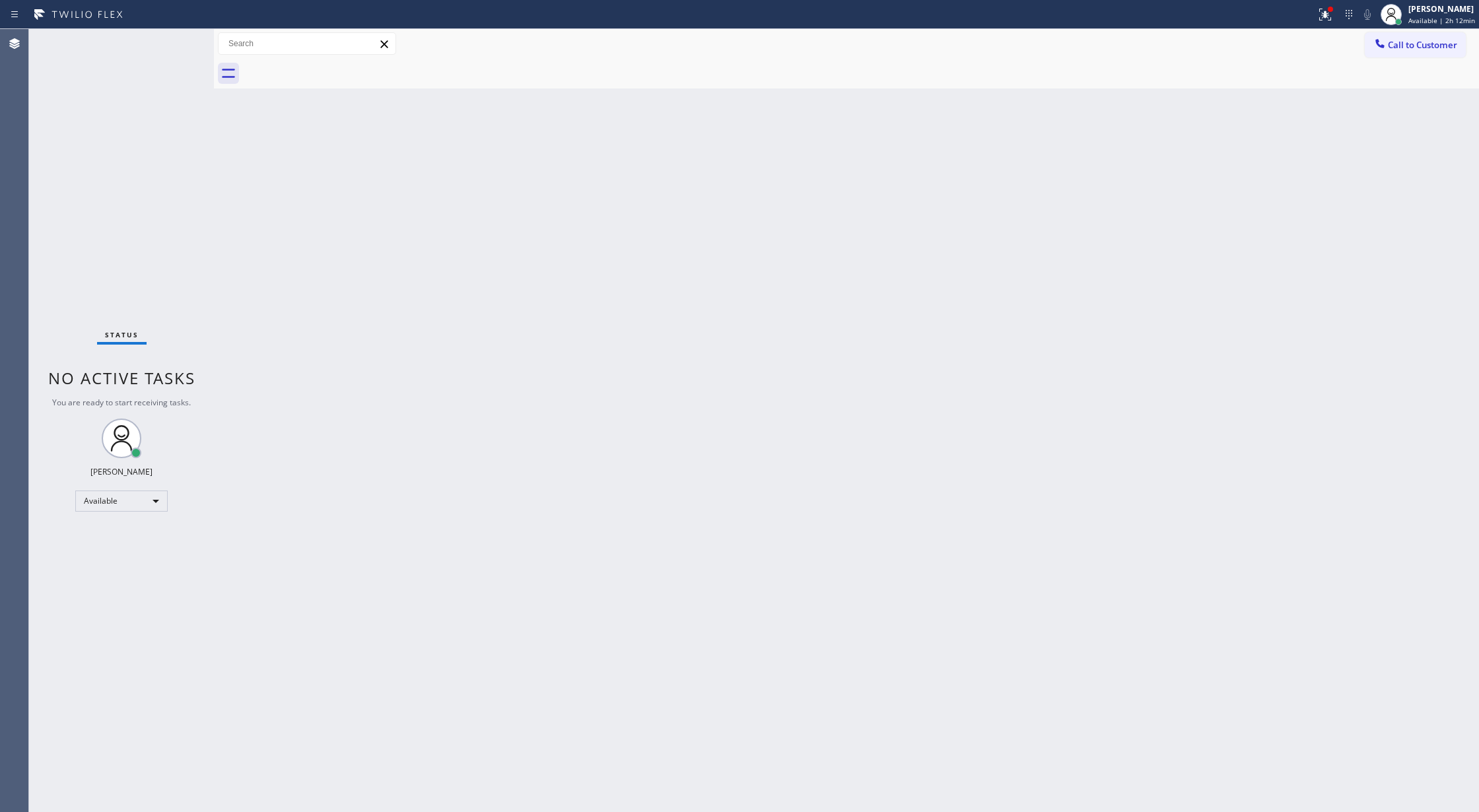
click at [178, 37] on div "Status No active tasks You are ready to start receiving tasks. [PERSON_NAME] Av…" at bounding box center [121, 421] width 185 height 783
click at [177, 37] on div "Status No active tasks You are ready to start receiving tasks. [PERSON_NAME] Av…" at bounding box center [121, 421] width 185 height 783
click at [174, 43] on div "Status No active tasks You are ready to start receiving tasks. [PERSON_NAME] Av…" at bounding box center [121, 421] width 185 height 783
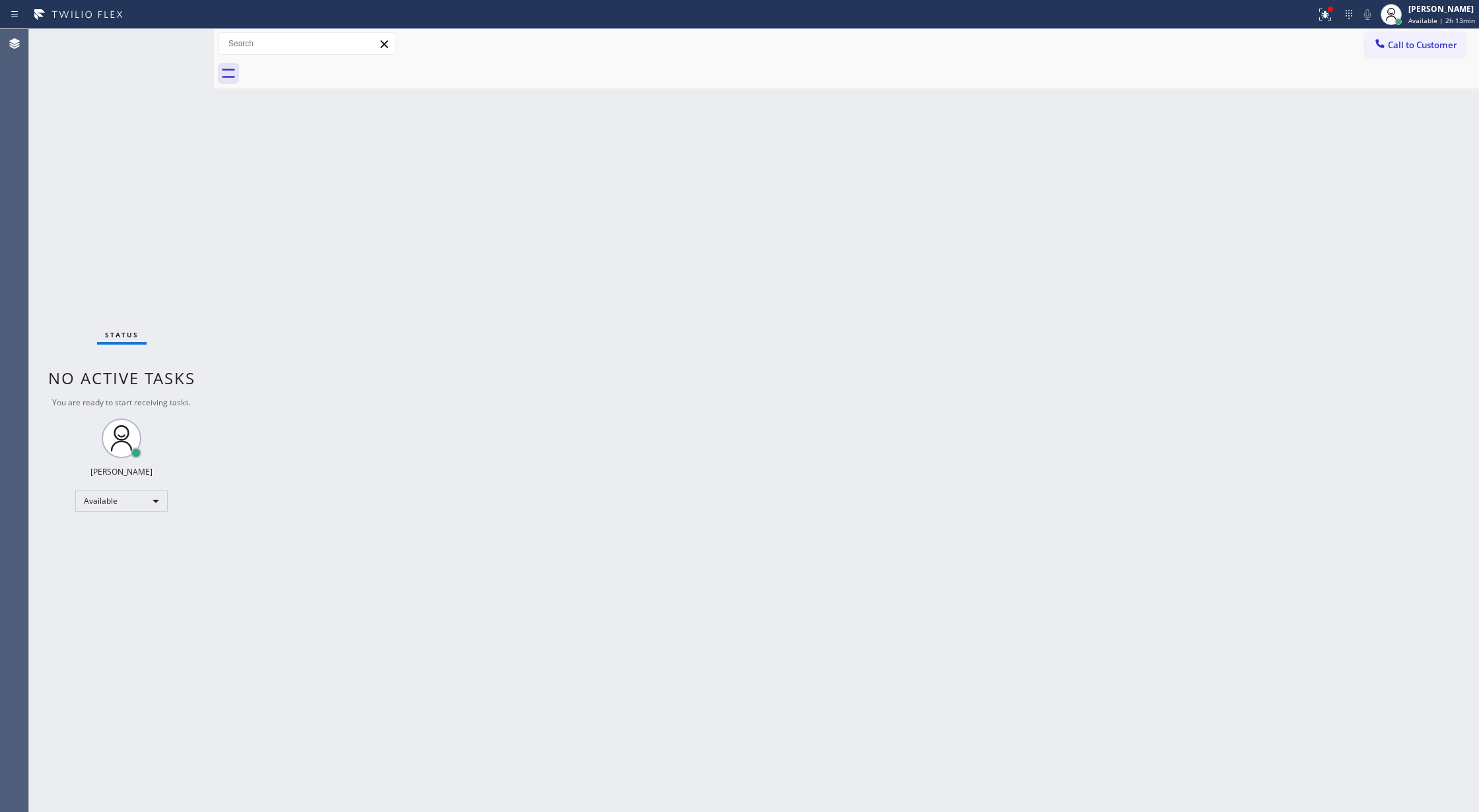
click at [172, 38] on div "Status No active tasks You are ready to start receiving tasks. [PERSON_NAME] Av…" at bounding box center [121, 421] width 185 height 783
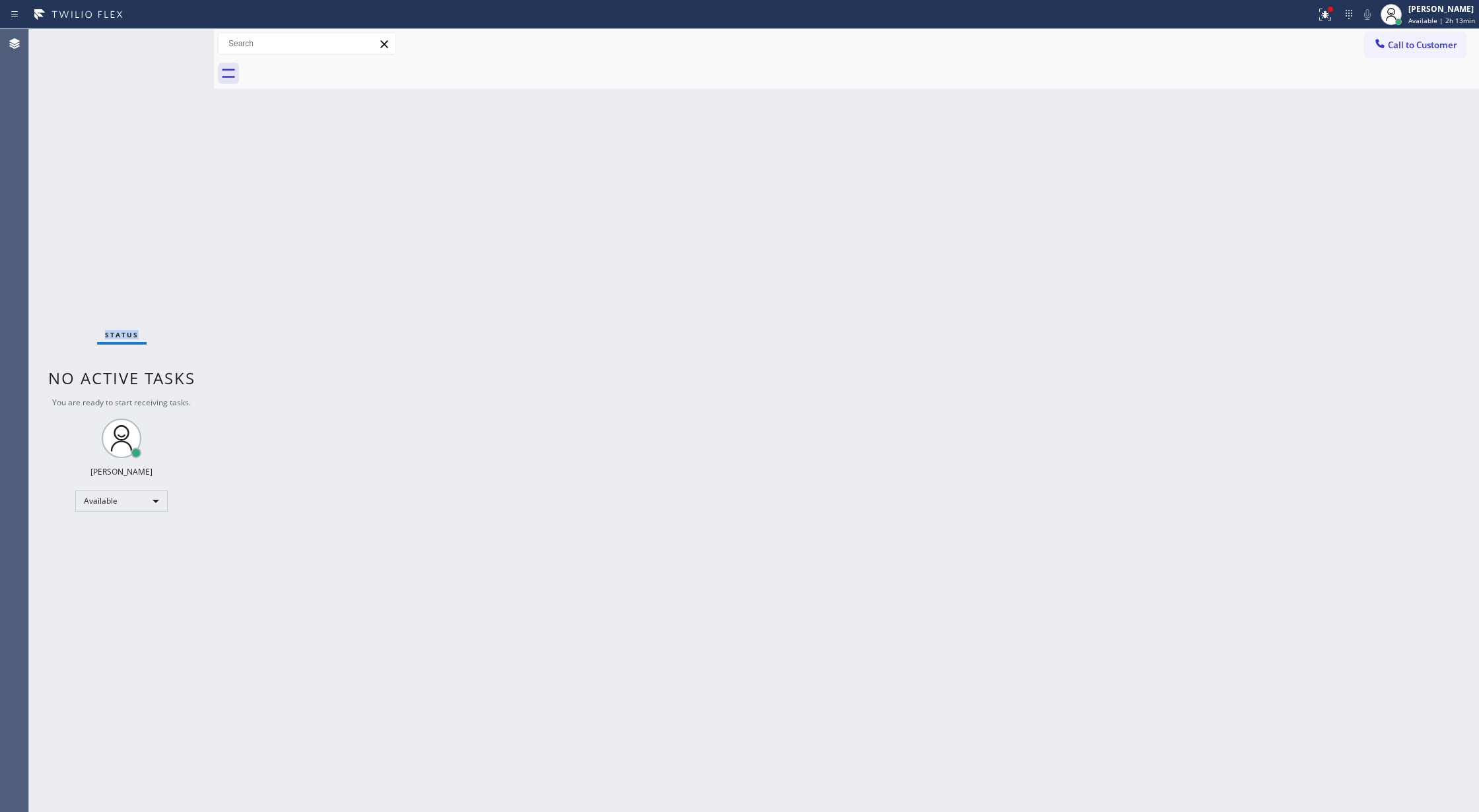
click at [172, 38] on div "Status No active tasks You are ready to start receiving tasks. [PERSON_NAME] Av…" at bounding box center [121, 421] width 185 height 783
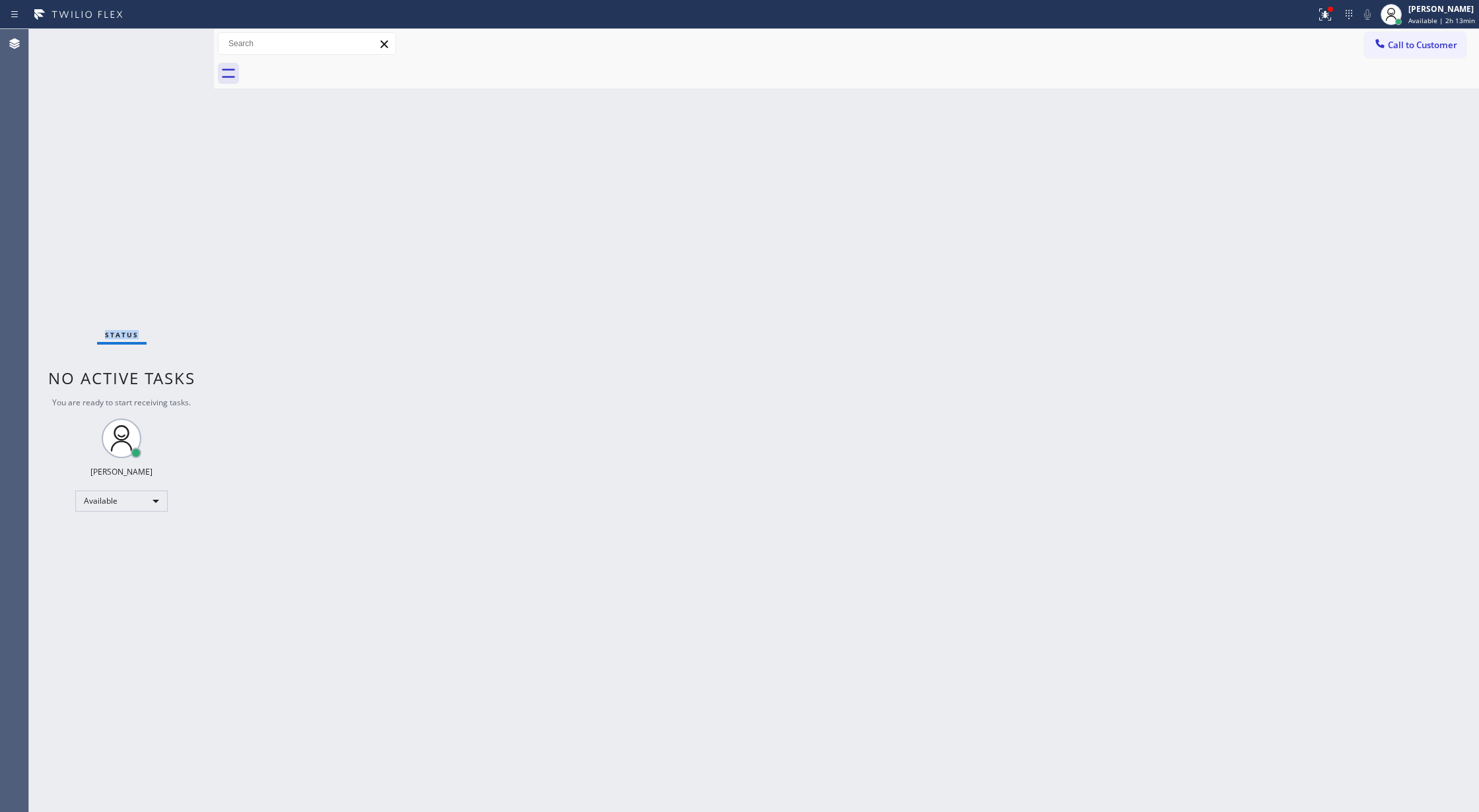
click at [172, 38] on div "Status No active tasks You are ready to start receiving tasks. [PERSON_NAME] Av…" at bounding box center [121, 421] width 185 height 783
click at [174, 38] on div "Status No active tasks You are ready to start receiving tasks. [PERSON_NAME] Av…" at bounding box center [121, 421] width 185 height 783
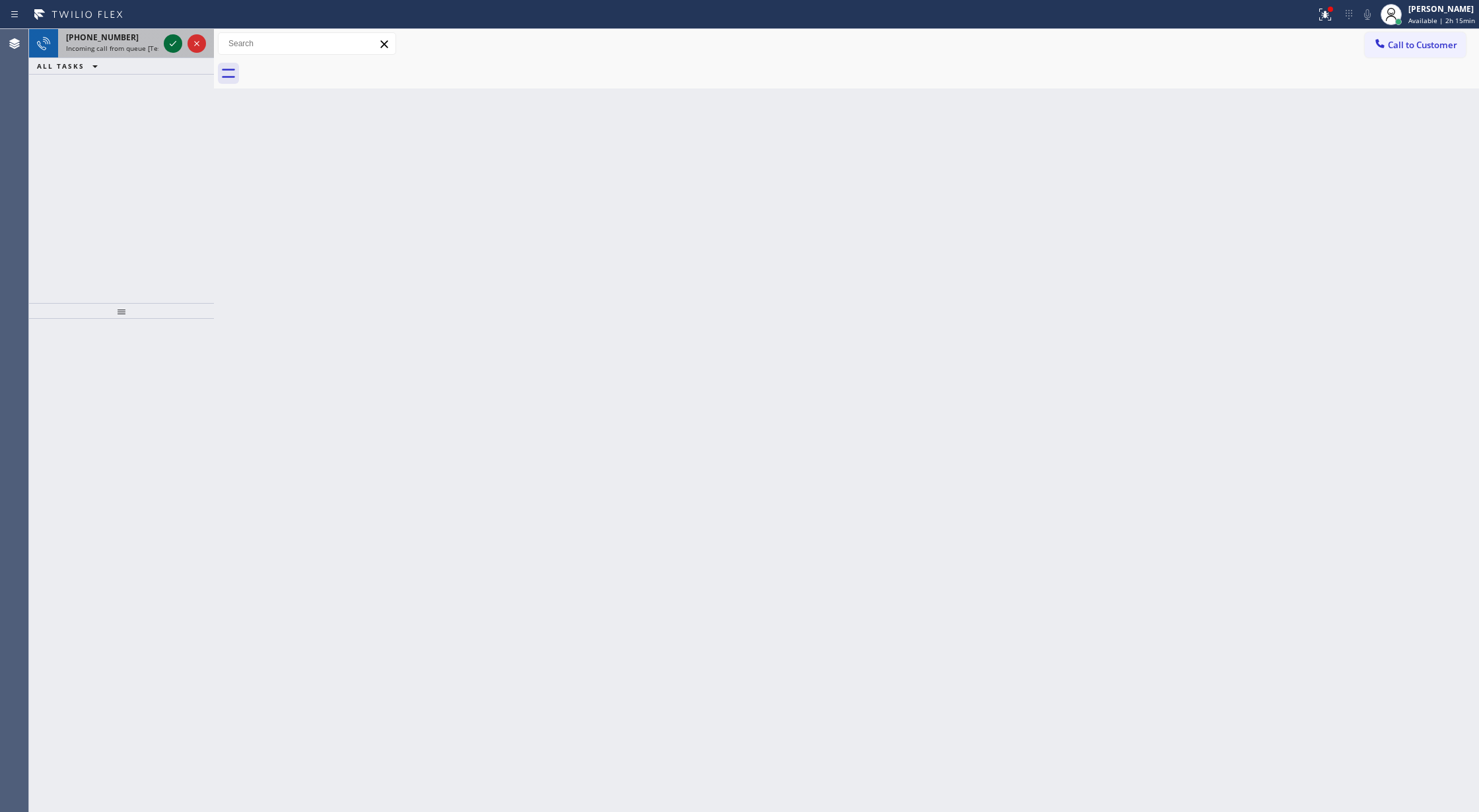
click at [173, 45] on icon at bounding box center [172, 43] width 16 height 16
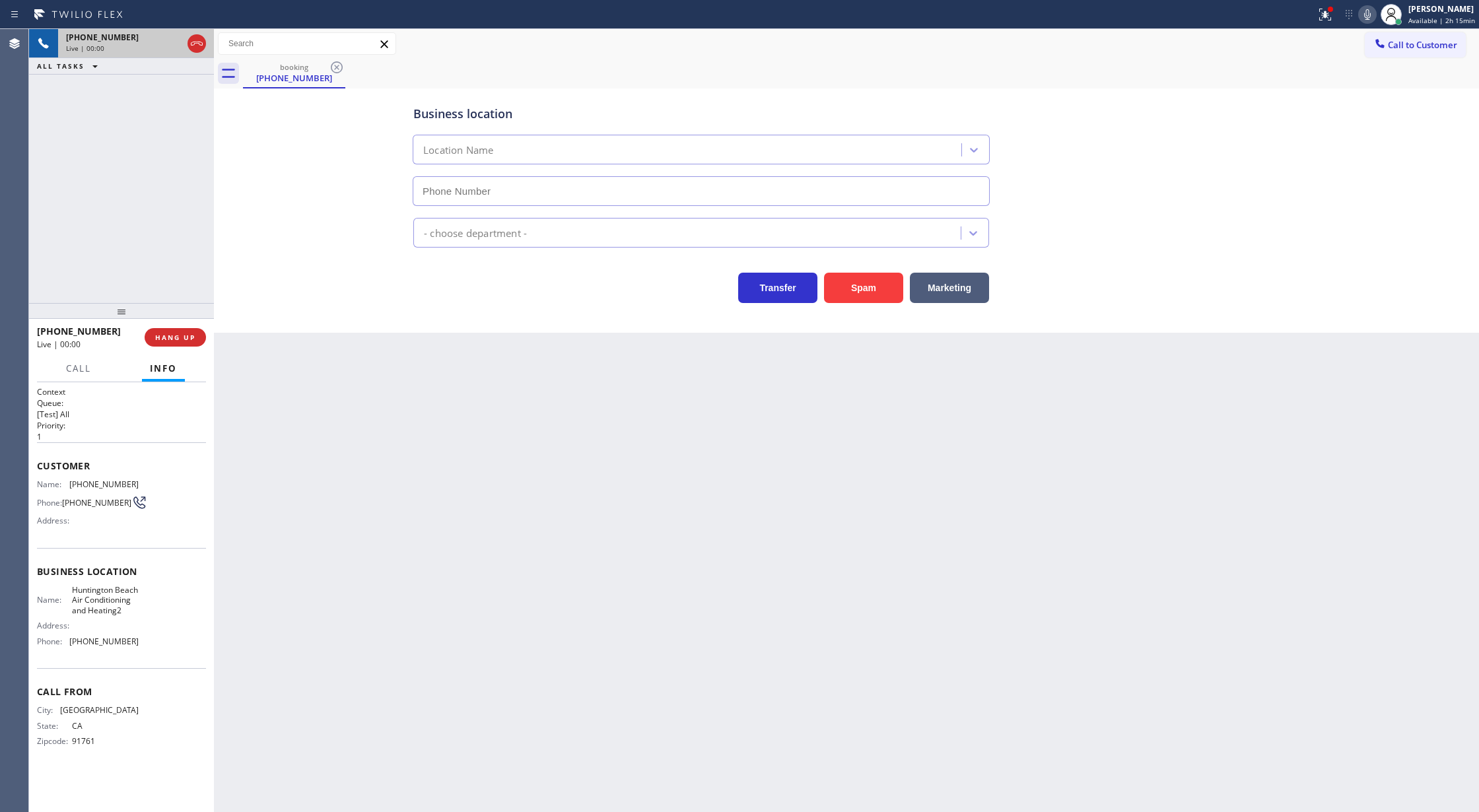
type input "[PHONE_NUMBER]"
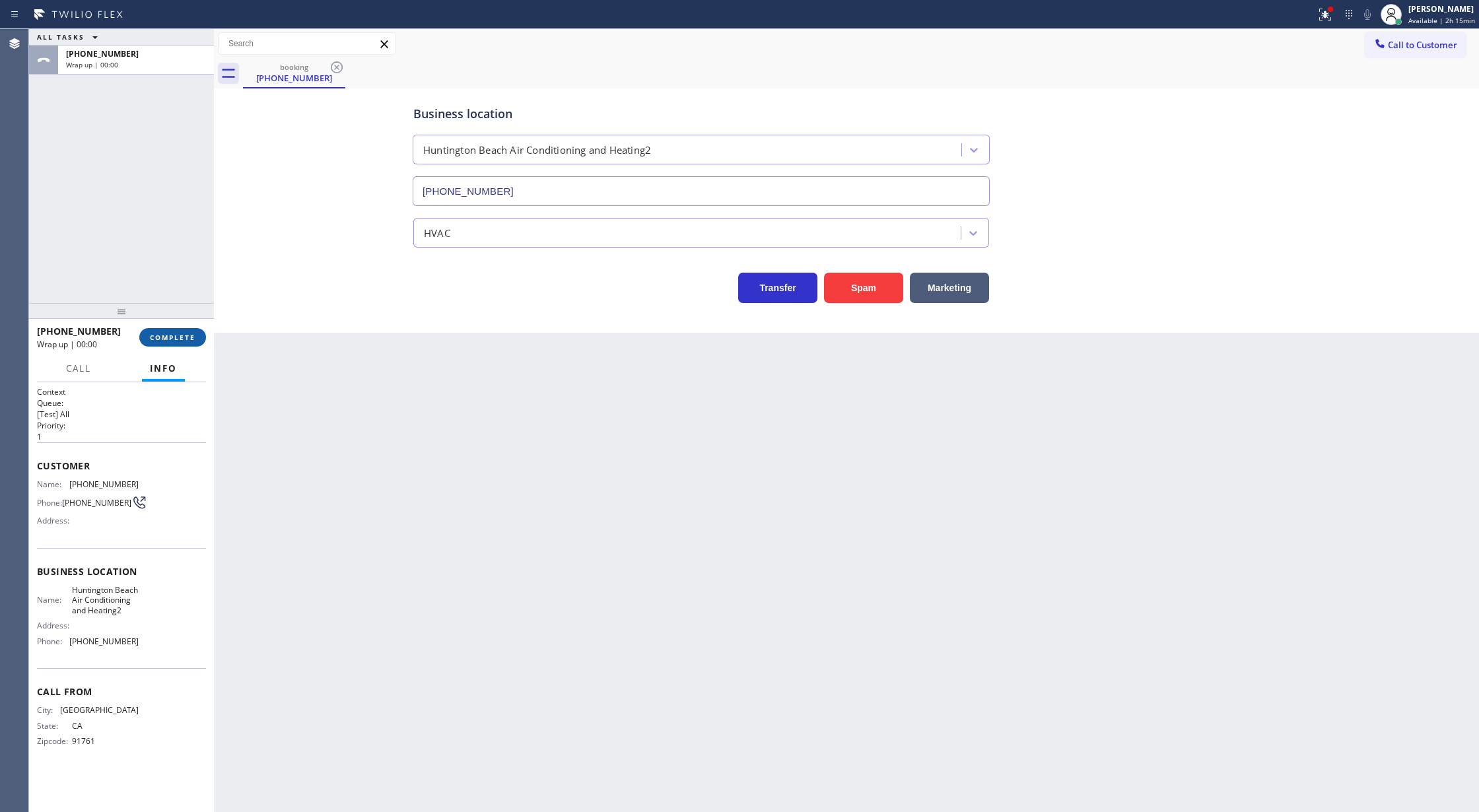
click at [164, 342] on button "COMPLETE" at bounding box center [173, 337] width 67 height 18
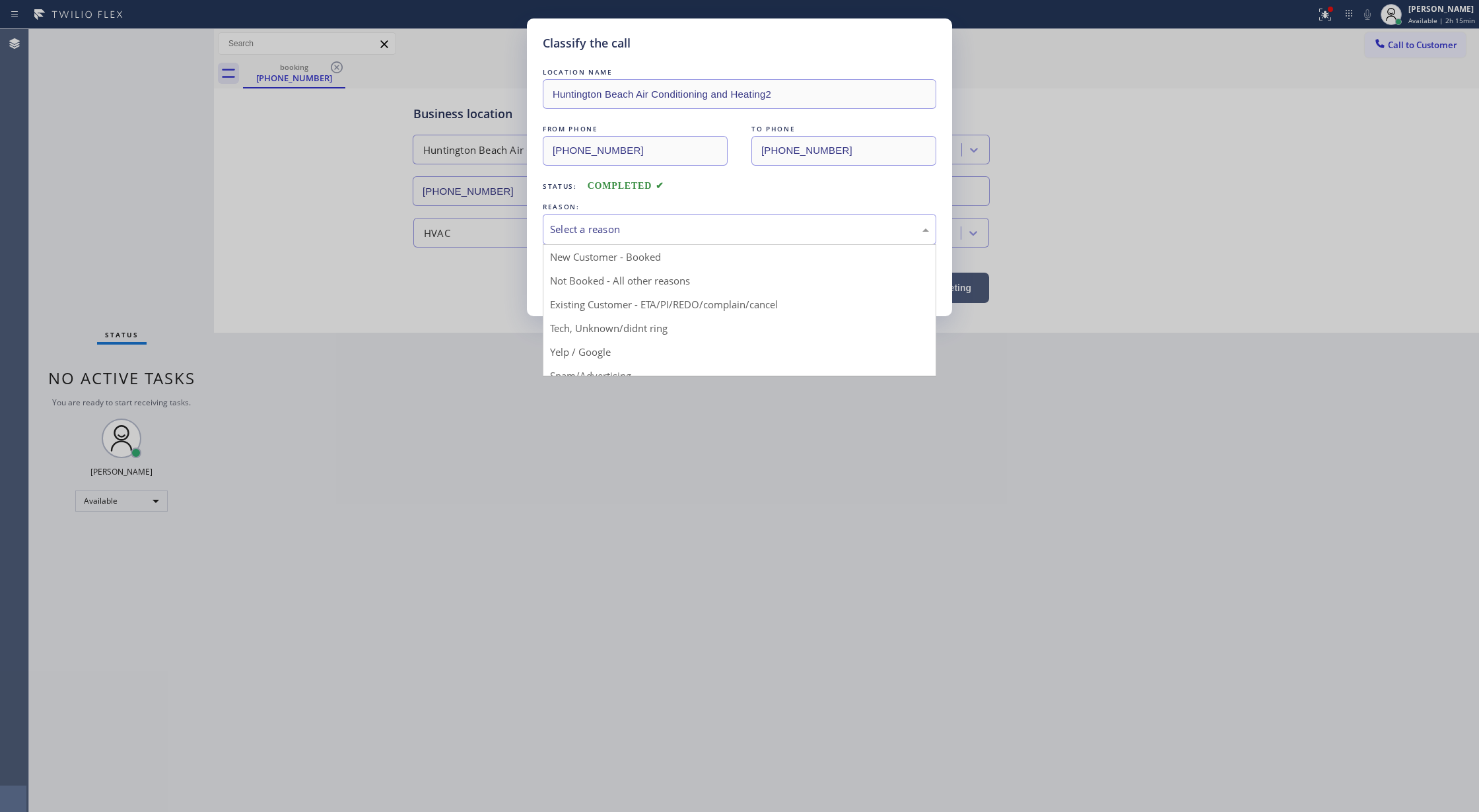
click at [616, 236] on div "Select a reason" at bounding box center [740, 229] width 379 height 15
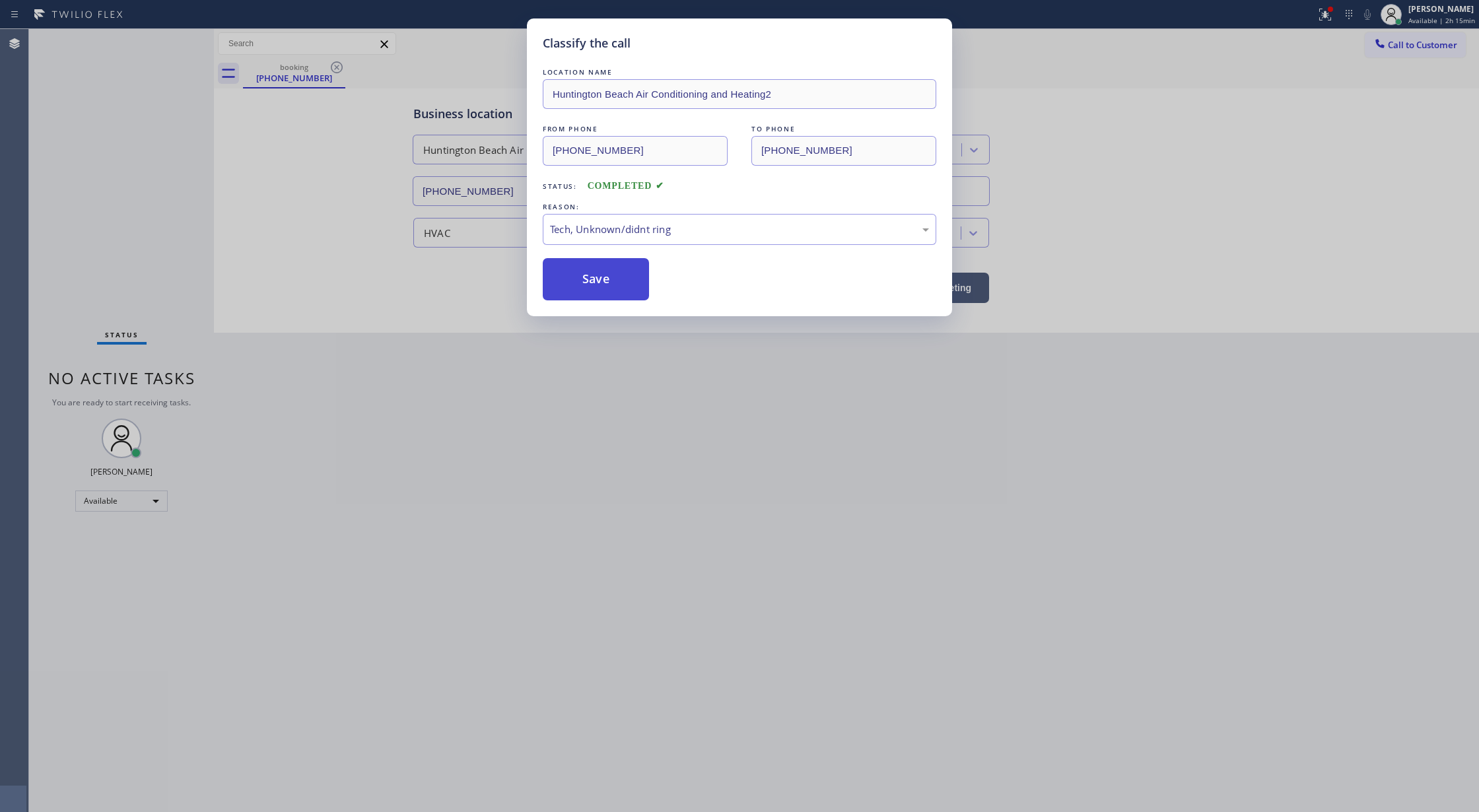
click at [592, 291] on button "Save" at bounding box center [596, 279] width 106 height 42
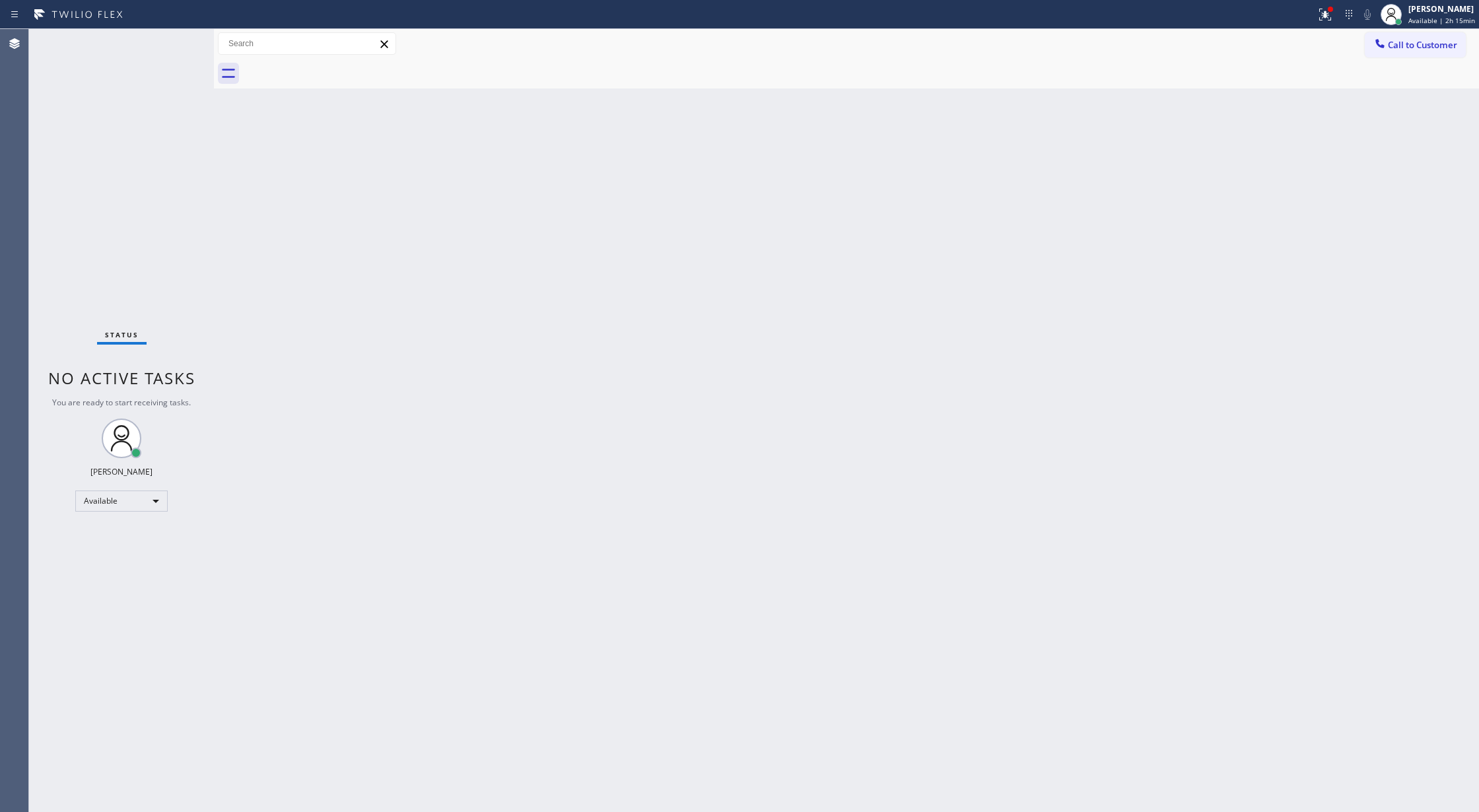
click at [174, 35] on div "Status No active tasks You are ready to start receiving tasks. [PERSON_NAME] Av…" at bounding box center [121, 421] width 185 height 783
click at [170, 45] on div "Status No active tasks You are ready to start receiving tasks. [PERSON_NAME] Av…" at bounding box center [121, 421] width 185 height 783
click at [128, 496] on div "Available" at bounding box center [122, 500] width 93 height 21
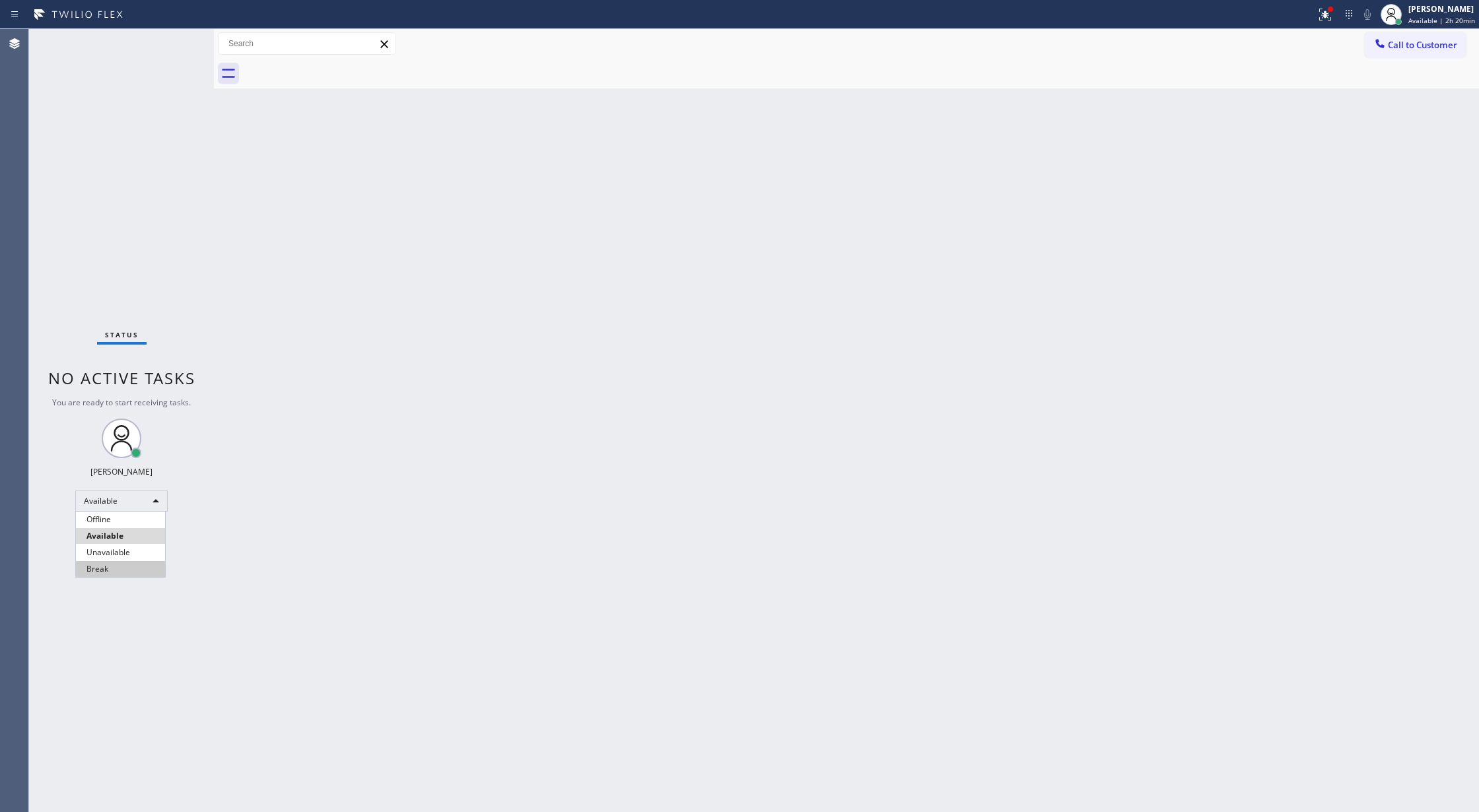
click at [130, 569] on li "Break" at bounding box center [120, 568] width 89 height 16
click at [138, 500] on div "Break" at bounding box center [122, 506] width 93 height 21
click at [143, 544] on li "Available" at bounding box center [120, 540] width 89 height 16
click at [175, 46] on div "Status No active tasks You are ready to start receiving tasks. [PERSON_NAME] Av…" at bounding box center [121, 421] width 185 height 783
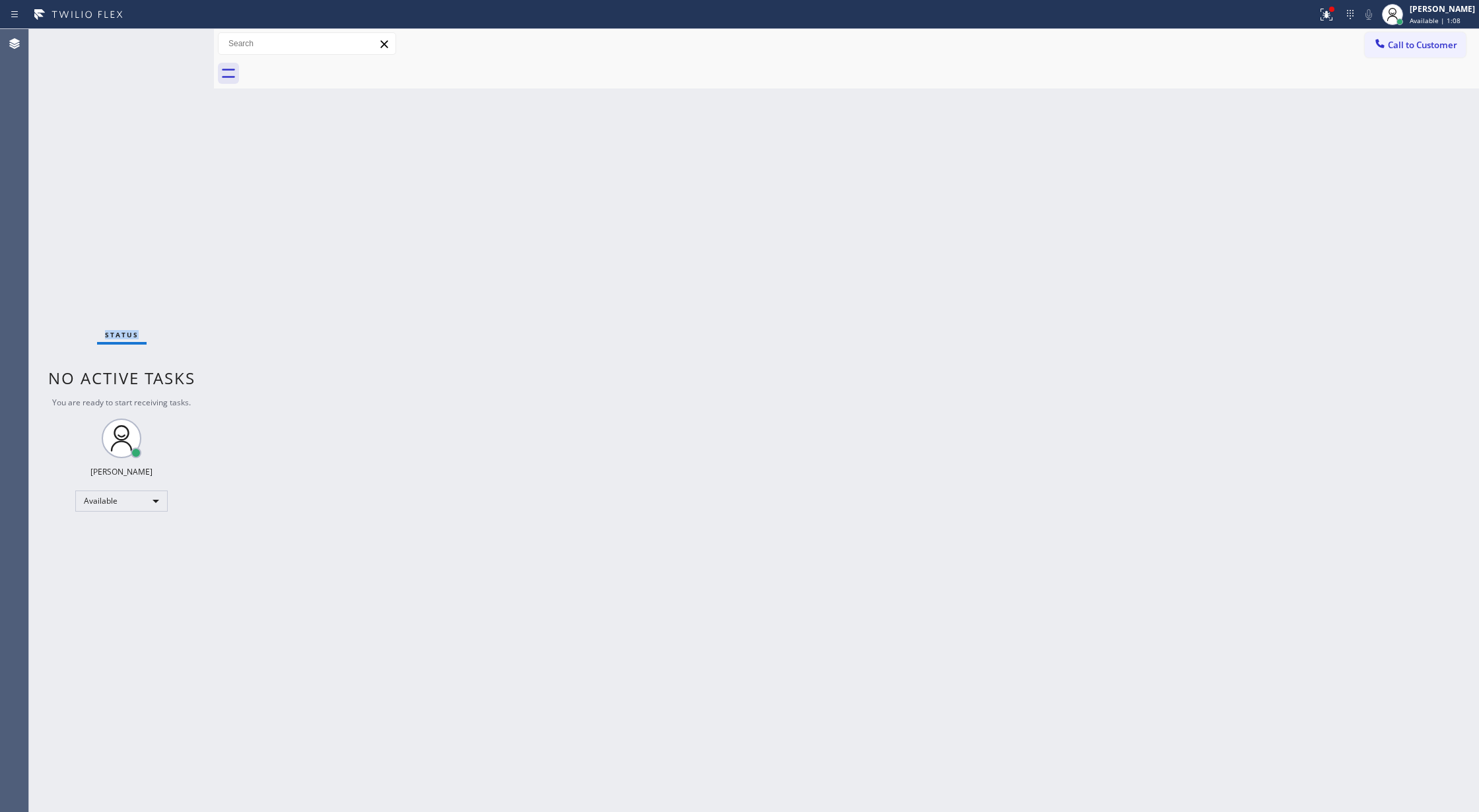
click at [175, 46] on div "Status No active tasks You are ready to start receiving tasks. [PERSON_NAME] Av…" at bounding box center [121, 421] width 185 height 783
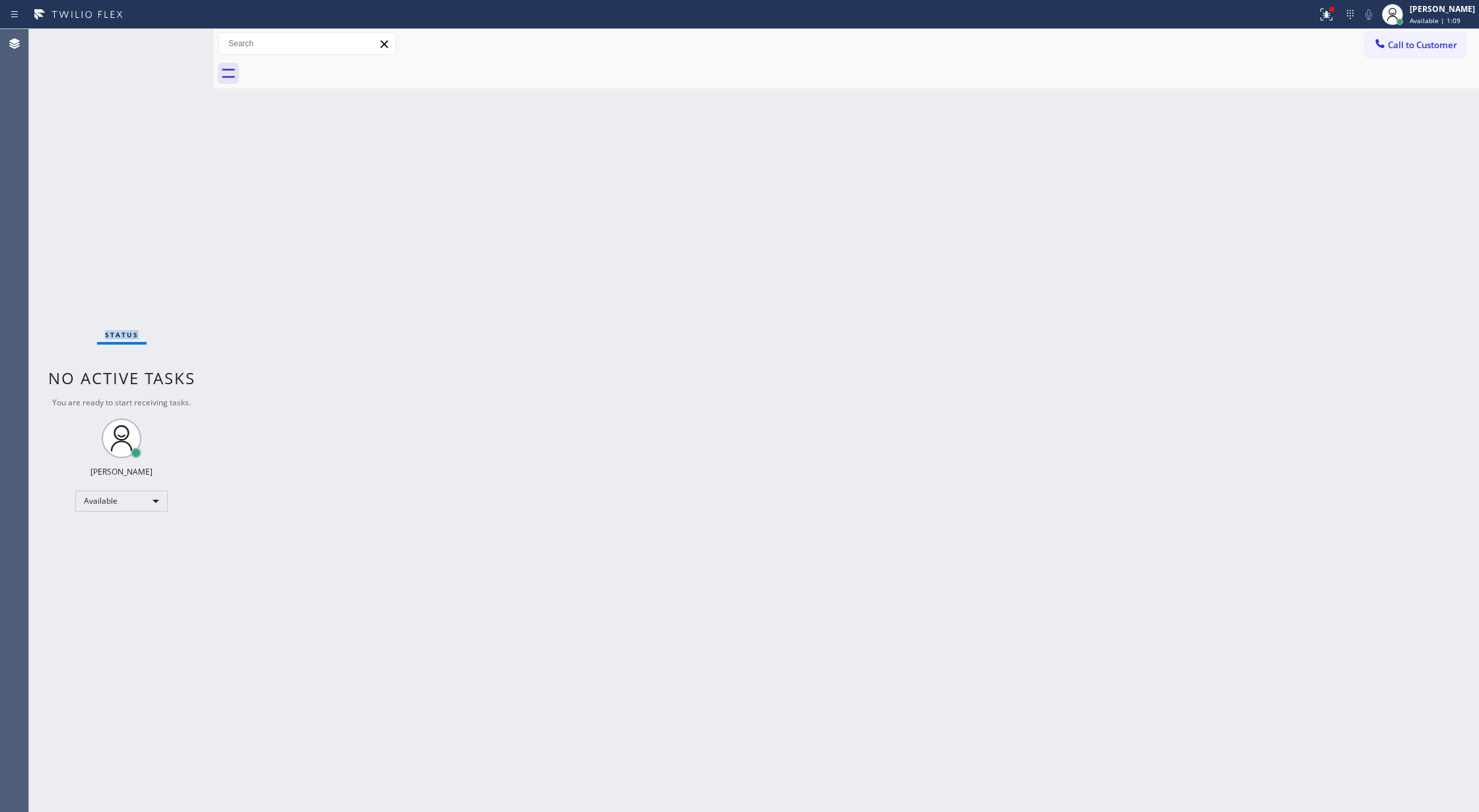
click at [175, 46] on div "Status No active tasks You are ready to start receiving tasks. [PERSON_NAME] Av…" at bounding box center [121, 421] width 185 height 783
click at [175, 45] on div "Status No active tasks You are ready to start receiving tasks. [PERSON_NAME] Av…" at bounding box center [121, 421] width 185 height 783
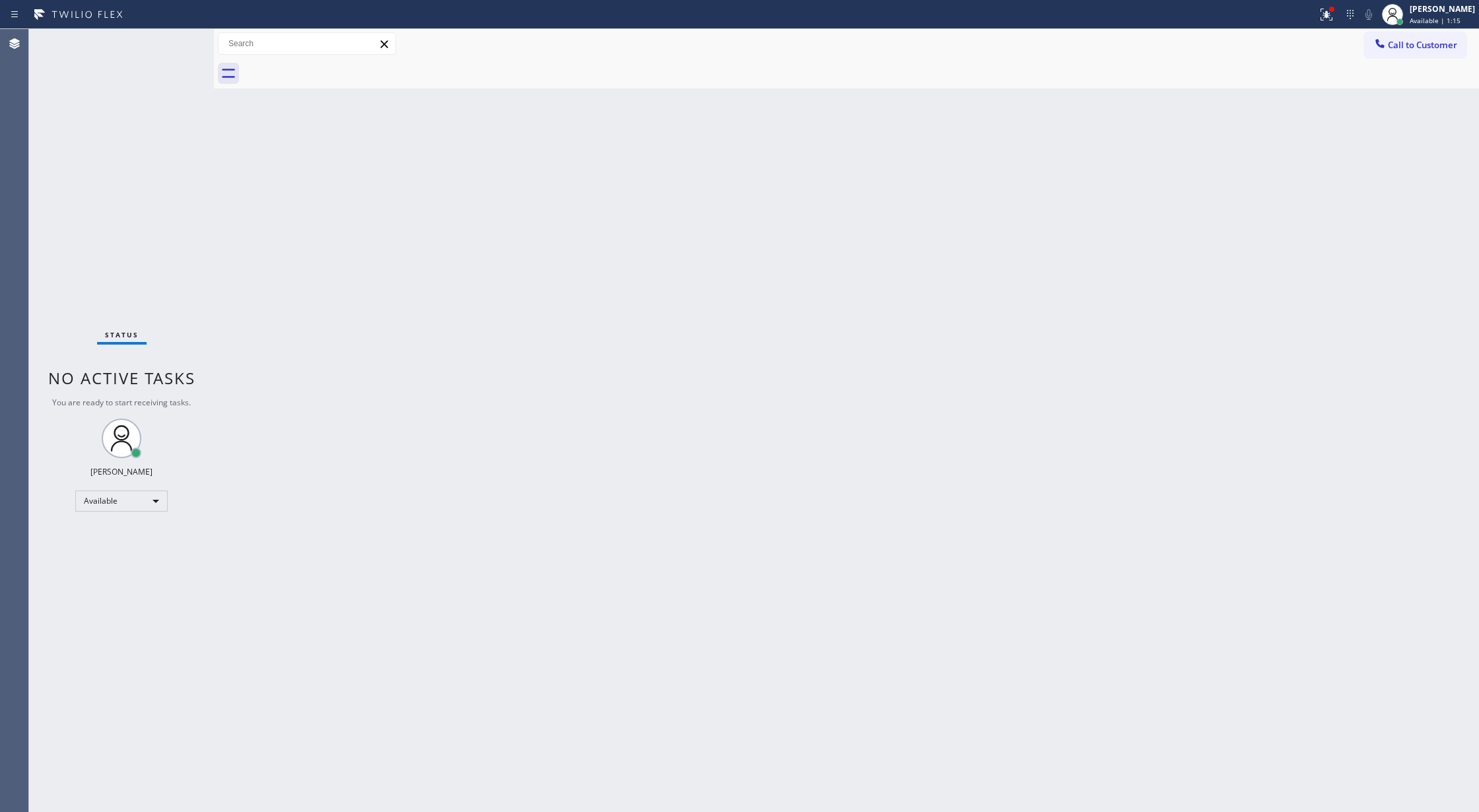
click at [180, 45] on div "Status No active tasks You are ready to start receiving tasks. [PERSON_NAME] Av…" at bounding box center [121, 421] width 185 height 783
click at [181, 44] on div "Status No active tasks You are ready to start receiving tasks. [PERSON_NAME] Av…" at bounding box center [121, 421] width 185 height 783
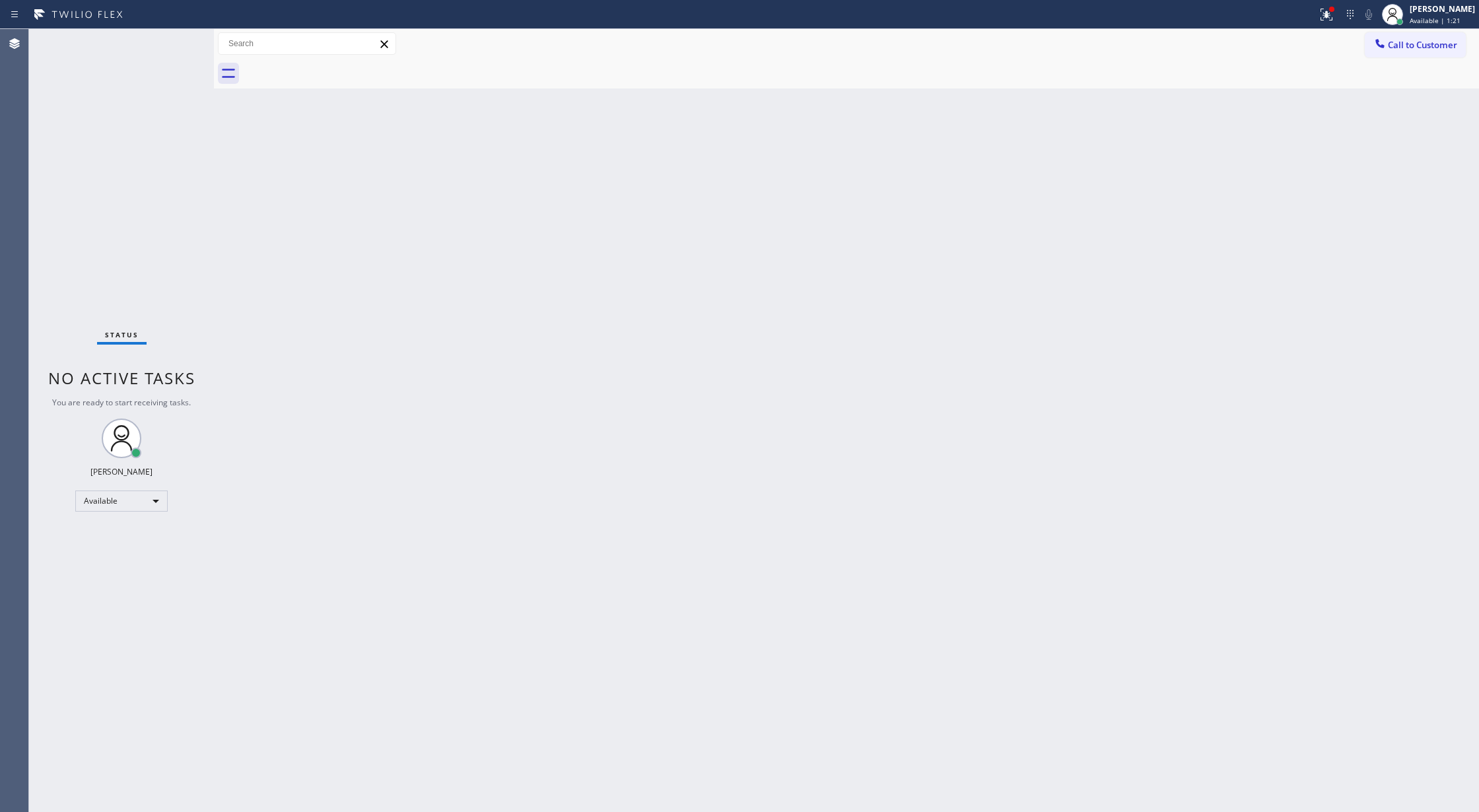
click at [181, 44] on div "Status No active tasks You are ready to start receiving tasks. [PERSON_NAME] Av…" at bounding box center [121, 421] width 185 height 783
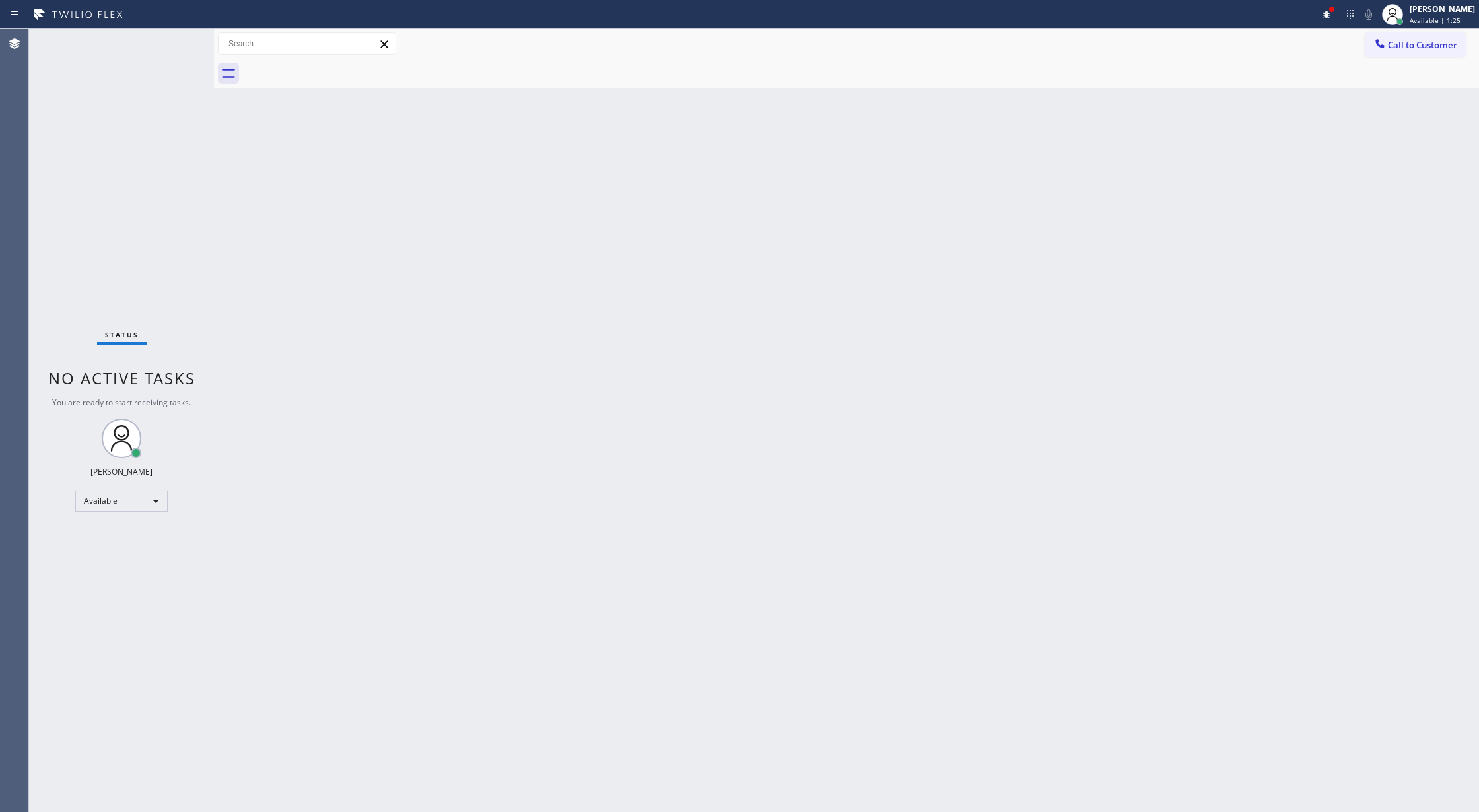
click at [180, 53] on div "Status No active tasks You are ready to start receiving tasks. [PERSON_NAME] Av…" at bounding box center [121, 421] width 185 height 783
click at [180, 50] on div "Status No active tasks You are ready to start receiving tasks. [PERSON_NAME] Av…" at bounding box center [121, 421] width 185 height 783
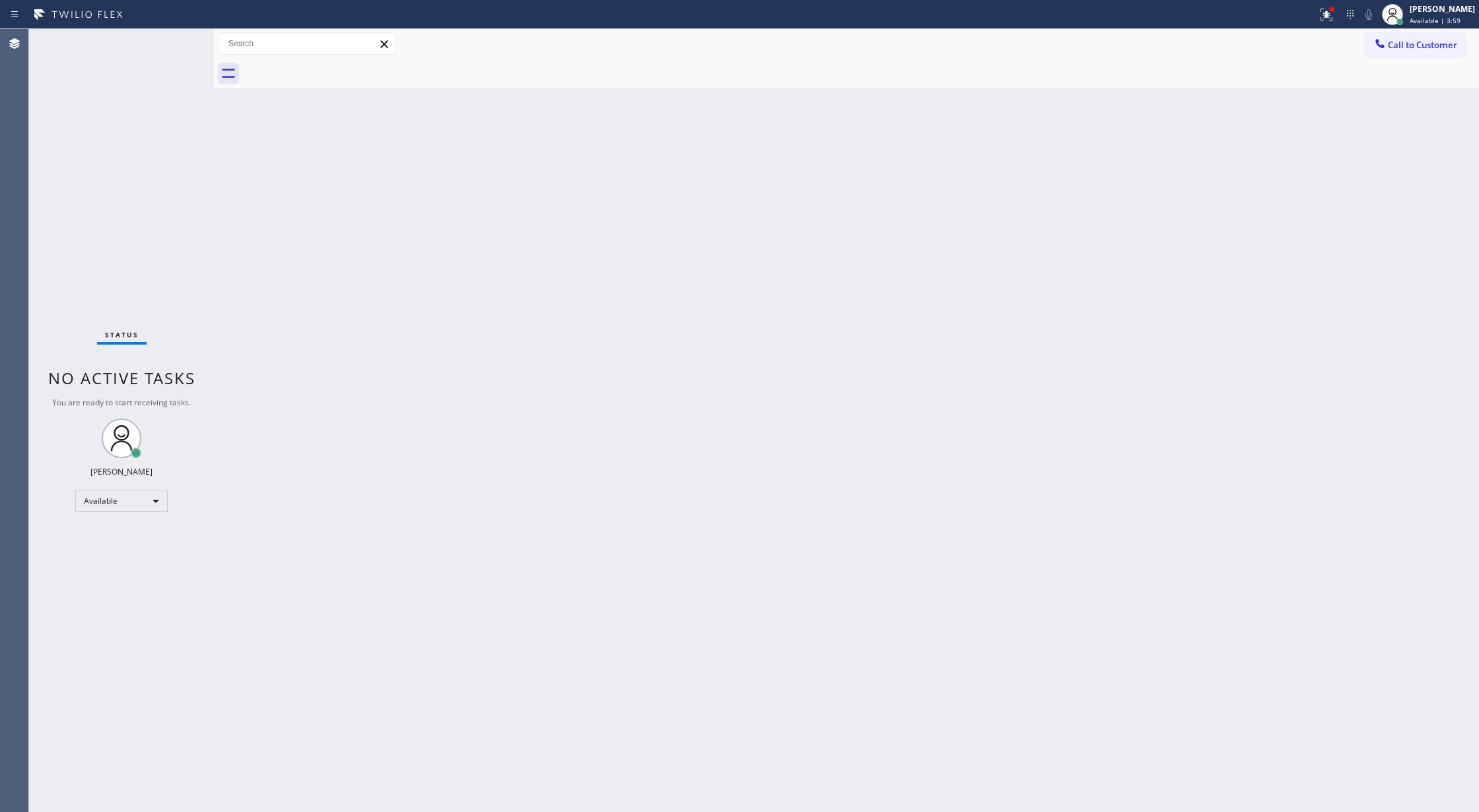
click at [173, 43] on div "Status No active tasks You are ready to start receiving tasks. [PERSON_NAME] Av…" at bounding box center [121, 421] width 185 height 783
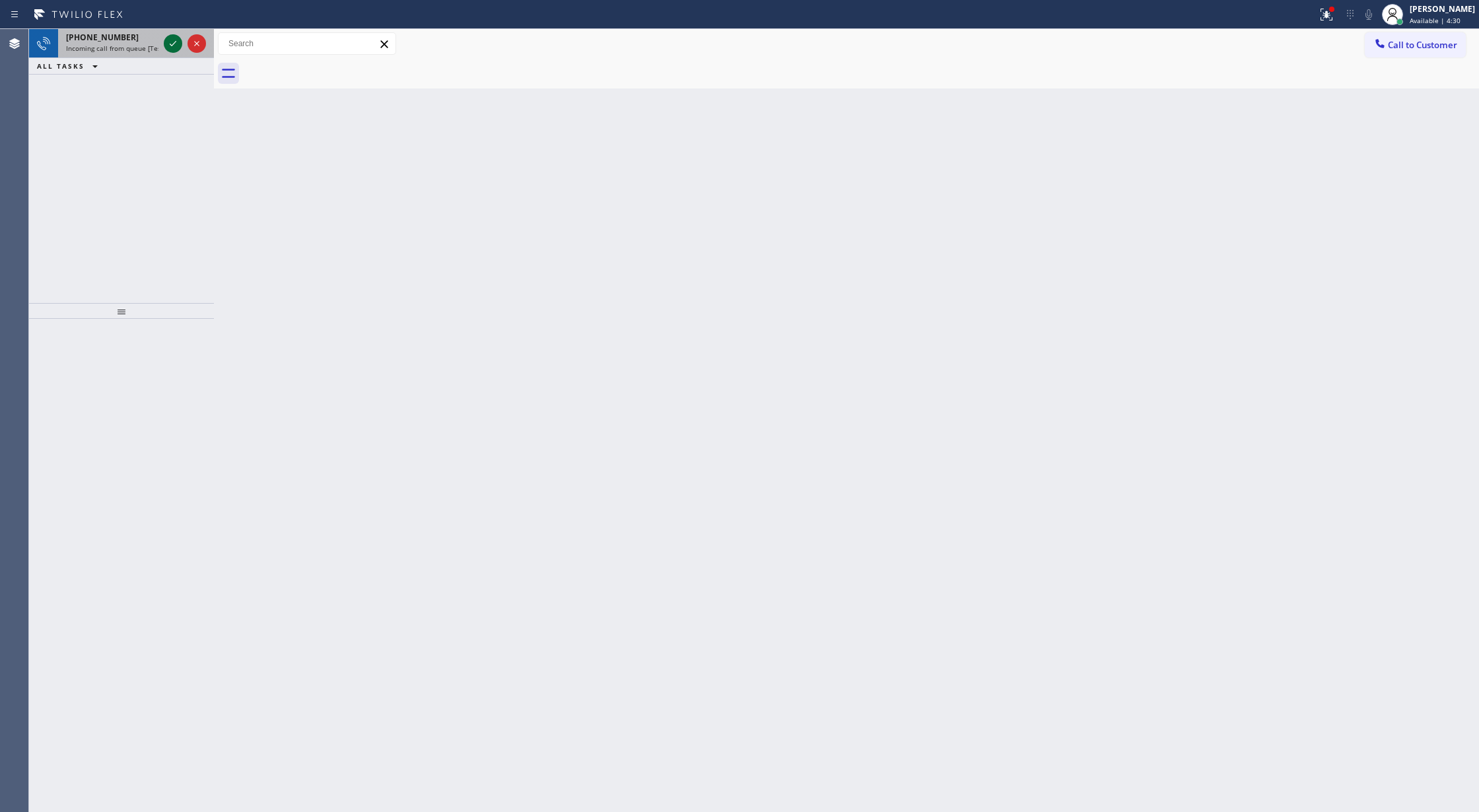
click at [173, 43] on icon at bounding box center [172, 43] width 16 height 16
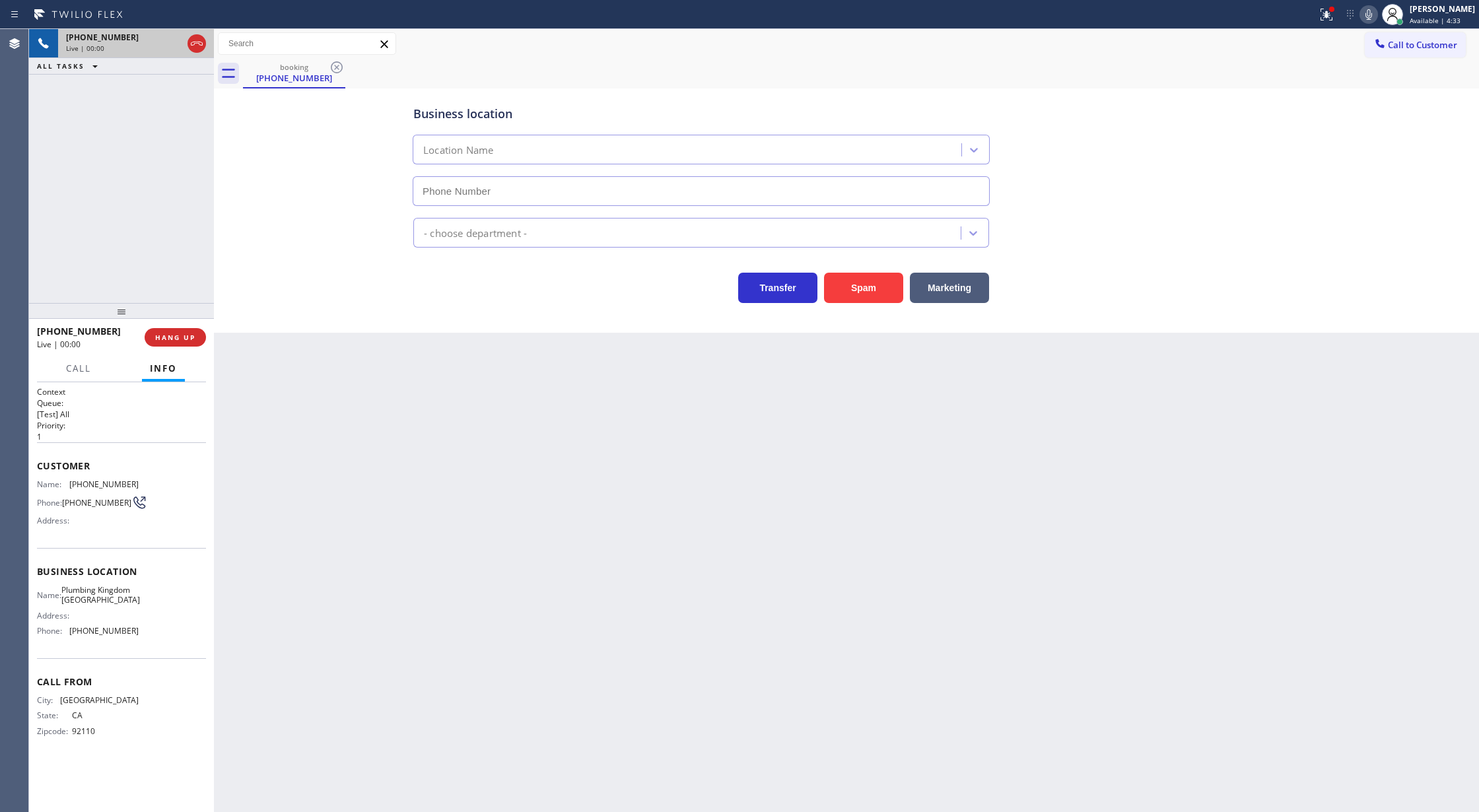
type input "[PHONE_NUMBER]"
click at [872, 294] on button "Spam" at bounding box center [863, 287] width 79 height 31
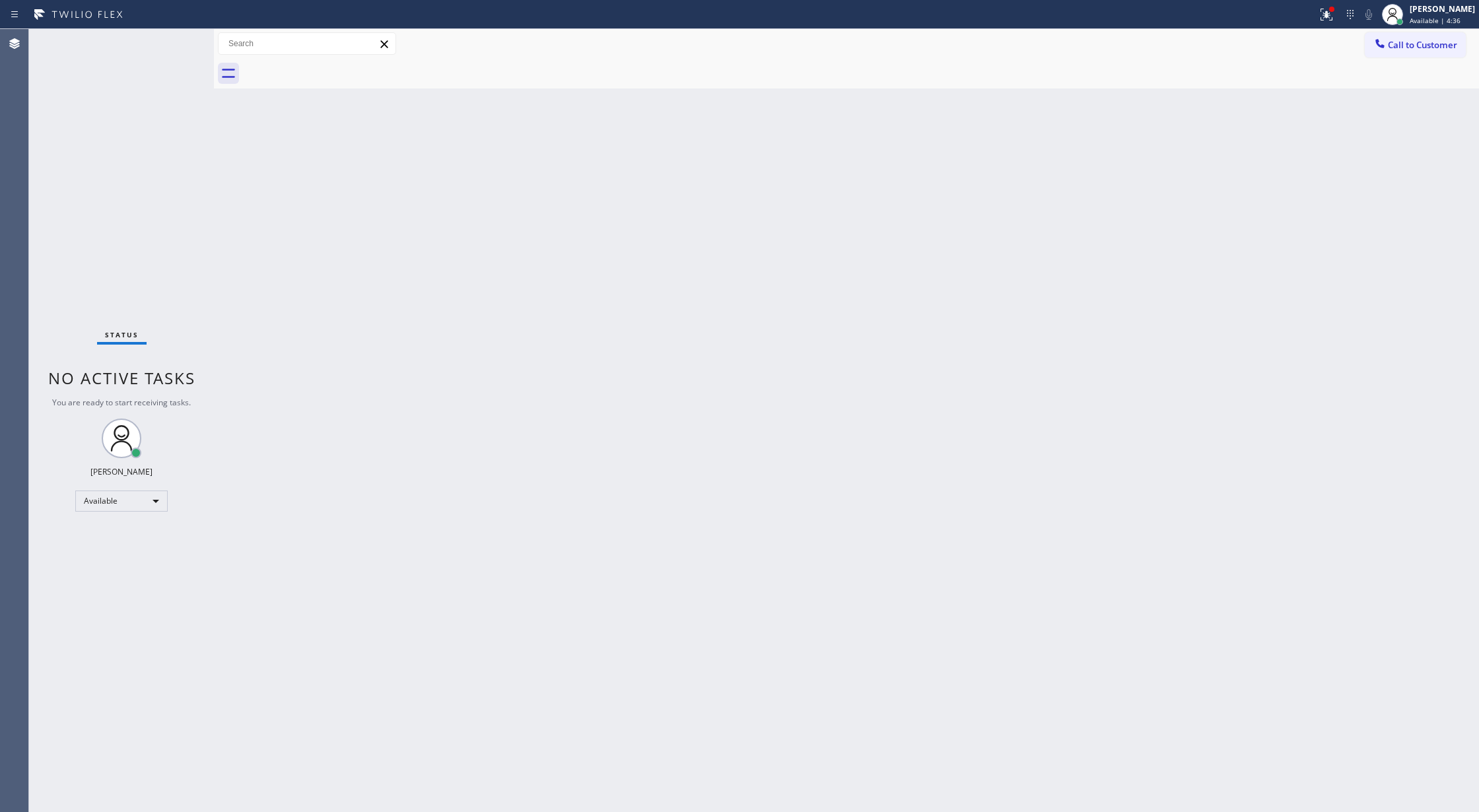
click at [167, 45] on div "Status No active tasks You are ready to start receiving tasks. [PERSON_NAME] Av…" at bounding box center [121, 421] width 185 height 783
click at [172, 38] on div "Status No active tasks You are ready to start receiving tasks. [PERSON_NAME] Av…" at bounding box center [121, 421] width 185 height 783
click at [170, 45] on div "Status No active tasks You are ready to start receiving tasks. [PERSON_NAME] Av…" at bounding box center [121, 421] width 185 height 783
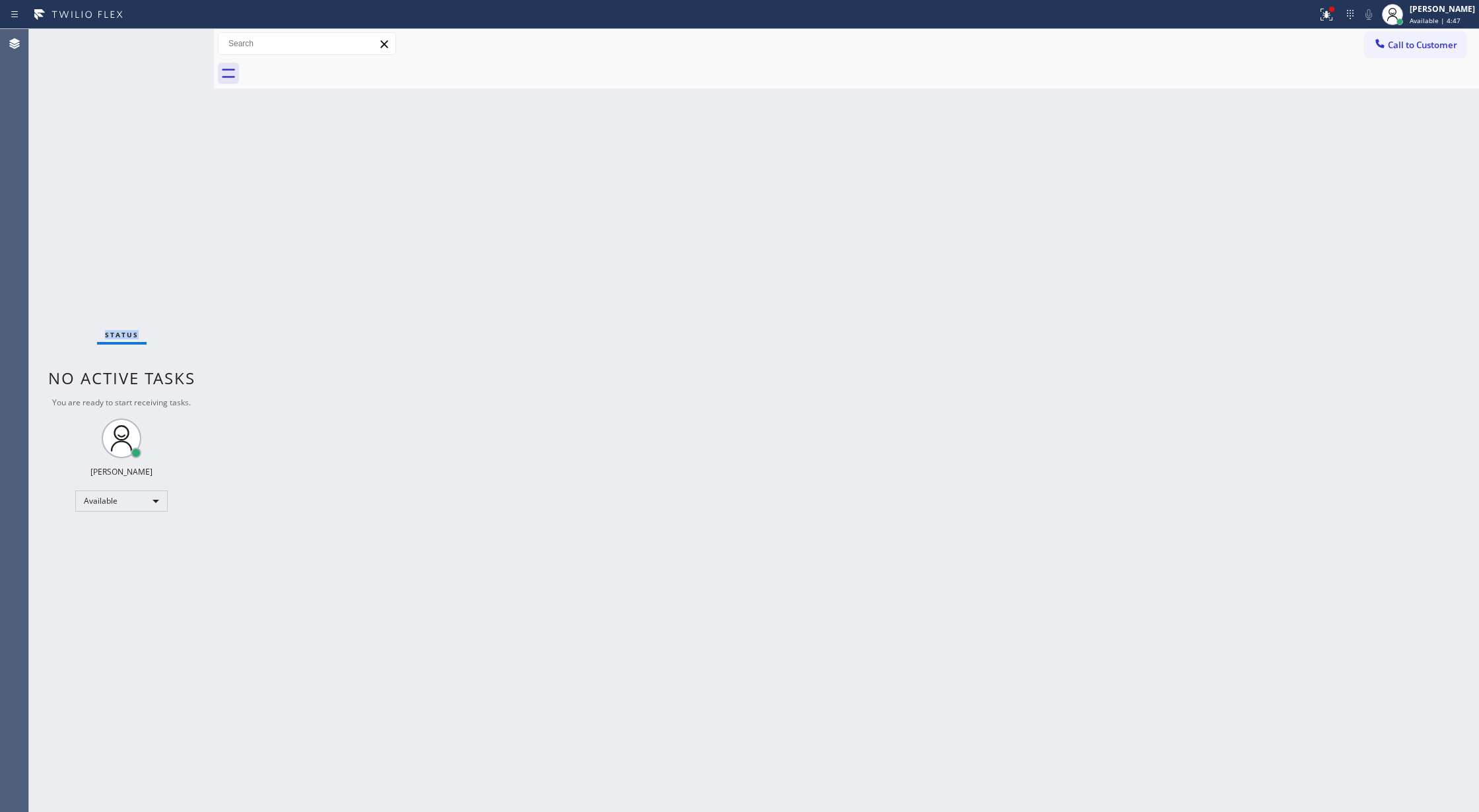
click at [170, 45] on div "Status No active tasks You are ready to start receiving tasks. [PERSON_NAME] Av…" at bounding box center [121, 421] width 185 height 783
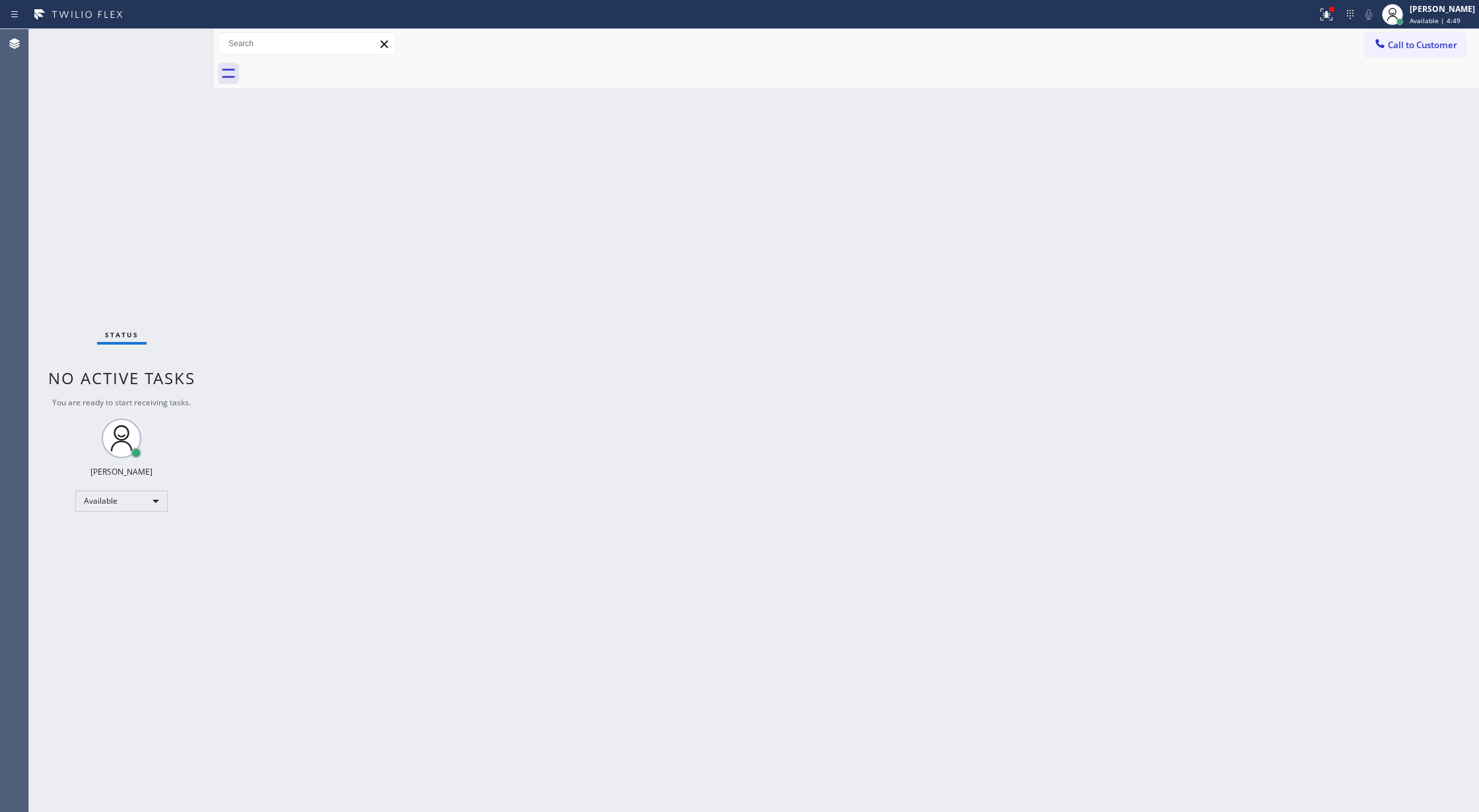
click at [170, 45] on div "Status No active tasks You are ready to start receiving tasks. [PERSON_NAME] Av…" at bounding box center [121, 421] width 185 height 783
click at [165, 42] on div "Status No active tasks You are ready to start receiving tasks. [PERSON_NAME] Av…" at bounding box center [121, 421] width 185 height 783
click at [139, 502] on div "Available" at bounding box center [122, 500] width 93 height 21
click at [138, 571] on li "Break" at bounding box center [120, 568] width 89 height 16
click at [157, 503] on div "Break" at bounding box center [122, 506] width 93 height 21
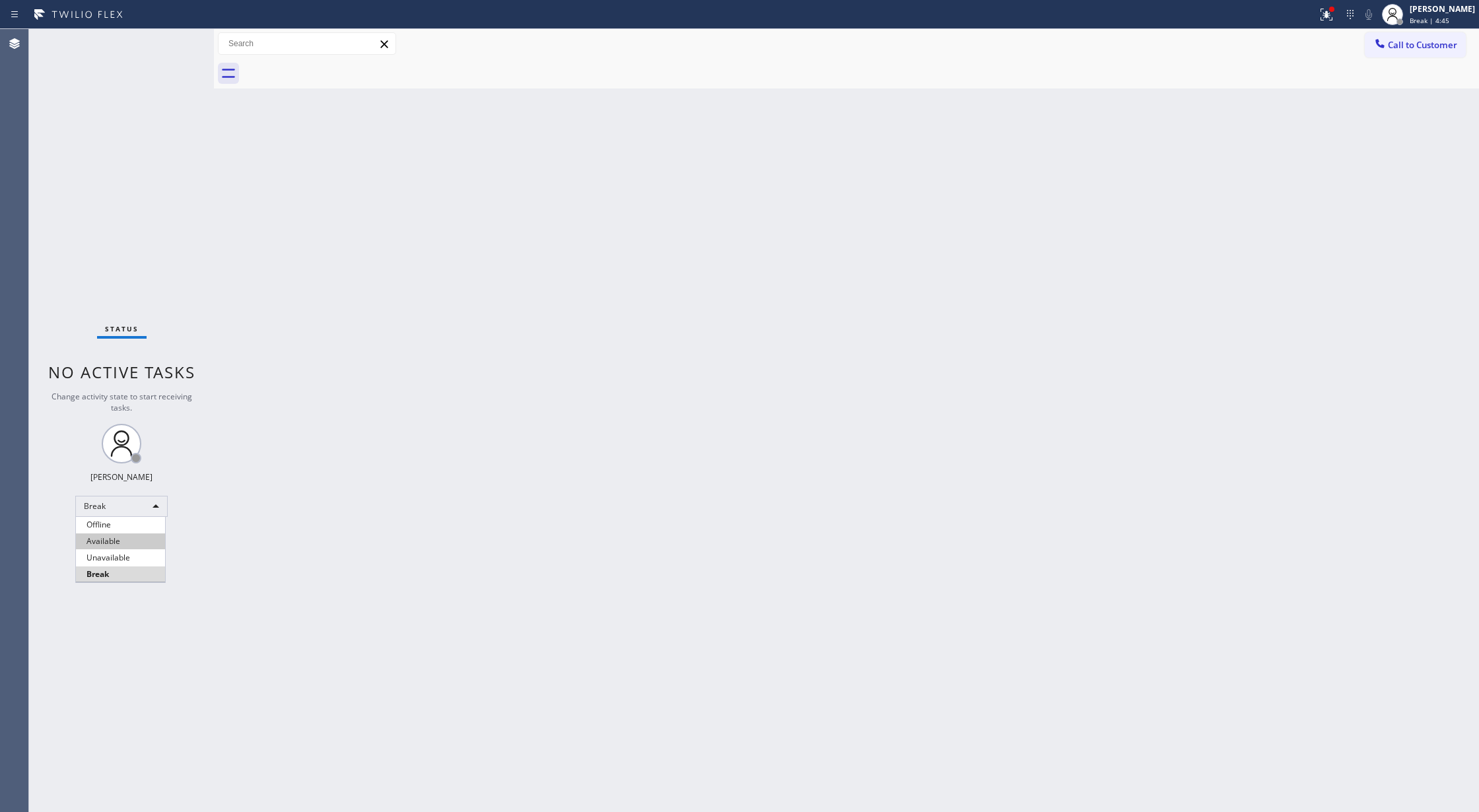
click at [141, 545] on li "Available" at bounding box center [120, 540] width 89 height 16
click at [180, 35] on div "Status No active tasks You are ready to start receiving tasks. [PERSON_NAME] Av…" at bounding box center [121, 421] width 185 height 783
click at [180, 34] on div "Status No active tasks You are ready to start receiving tasks. [PERSON_NAME] Av…" at bounding box center [121, 421] width 185 height 783
click at [175, 38] on div "Status No active tasks You are ready to start receiving tasks. [PERSON_NAME] Av…" at bounding box center [121, 421] width 185 height 783
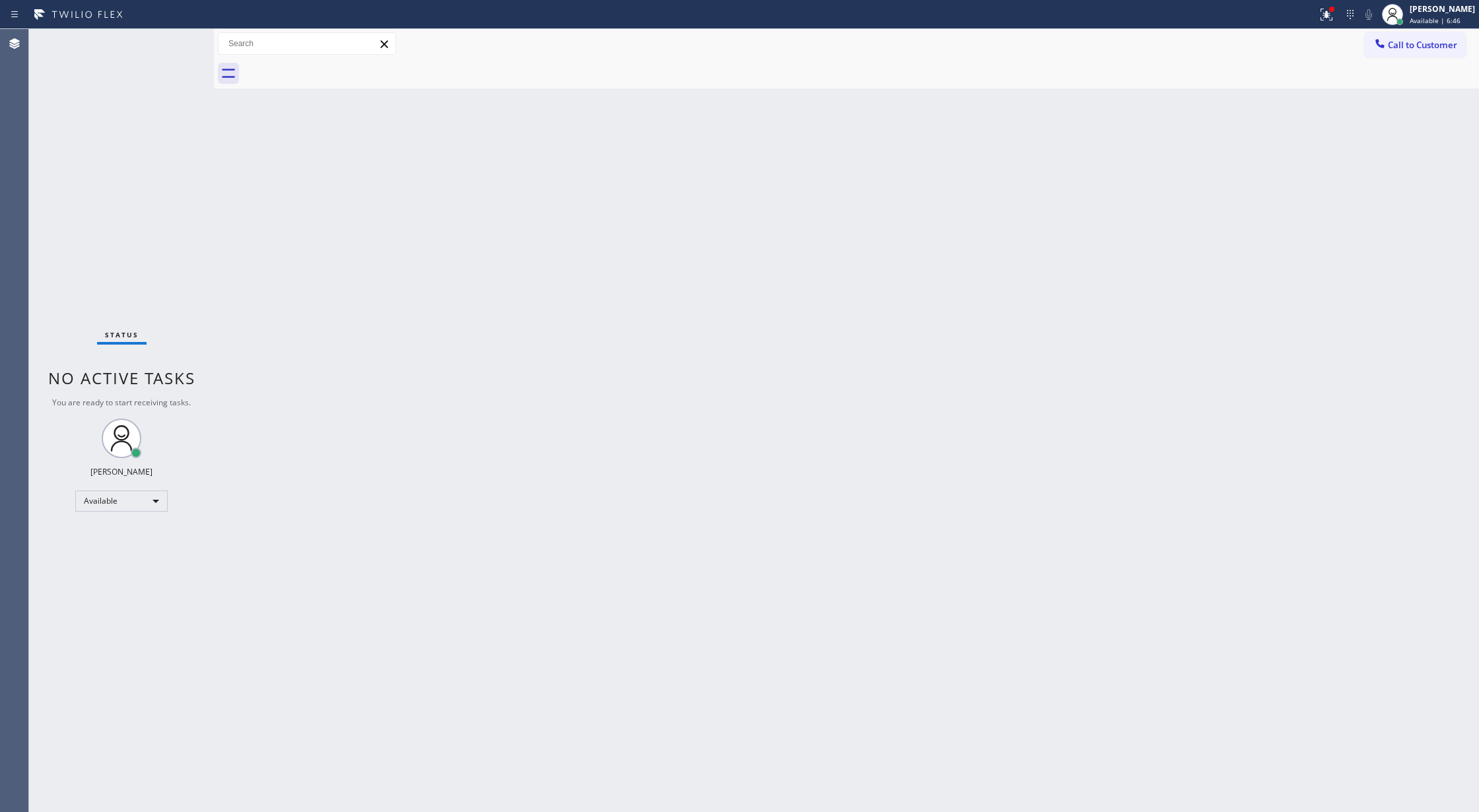
click at [175, 38] on div "Status No active tasks You are ready to start receiving tasks. [PERSON_NAME] Av…" at bounding box center [121, 421] width 185 height 783
click at [170, 43] on div "Status No active tasks You are ready to start receiving tasks. [PERSON_NAME] Av…" at bounding box center [121, 421] width 185 height 783
click at [177, 45] on div "Status No active tasks You are ready to start receiving tasks. [PERSON_NAME] Av…" at bounding box center [121, 421] width 185 height 783
click at [168, 40] on div "Status No active tasks You are ready to start receiving tasks. [PERSON_NAME] Av…" at bounding box center [121, 421] width 185 height 783
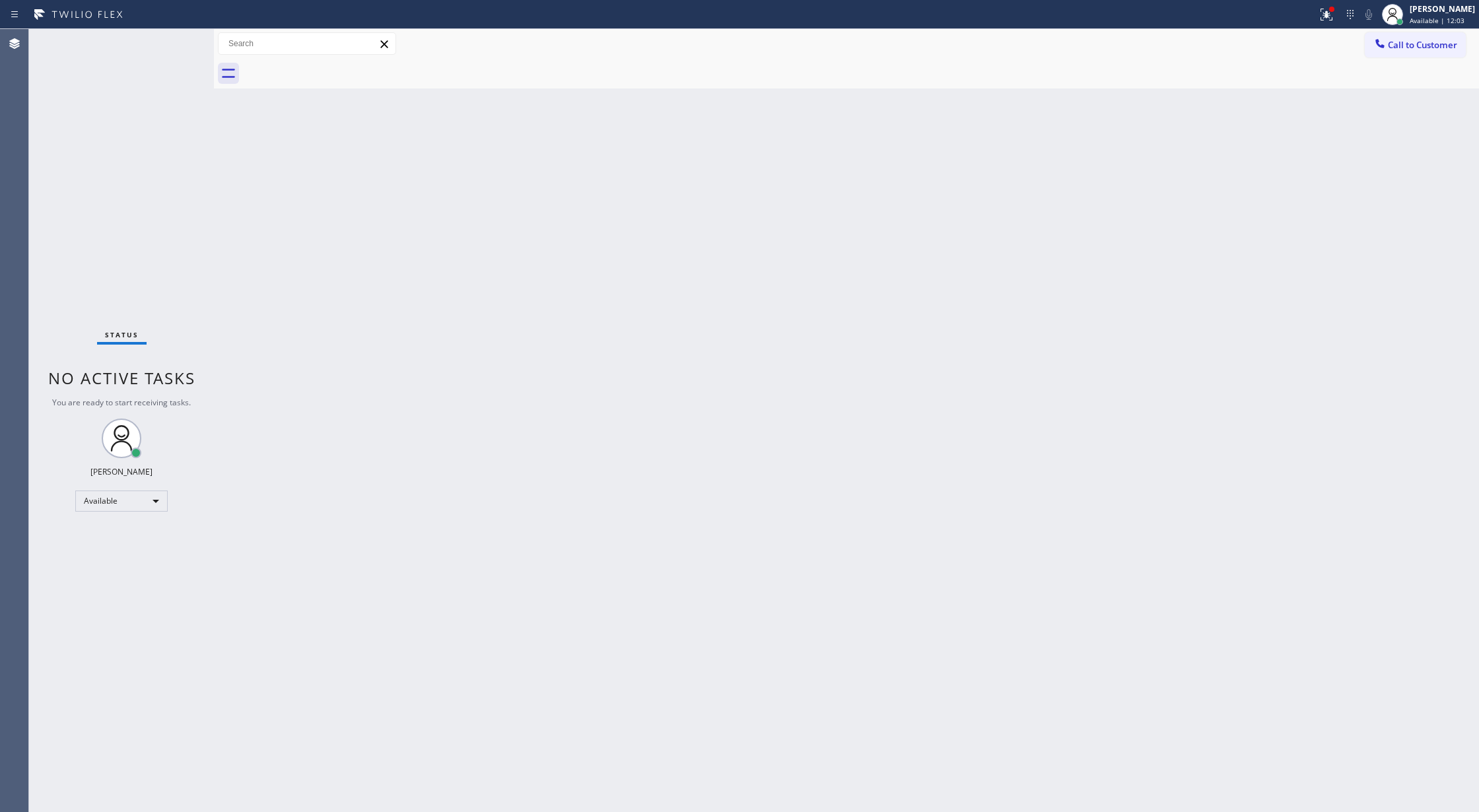
click at [168, 35] on div "Status No active tasks You are ready to start receiving tasks. [PERSON_NAME] Av…" at bounding box center [121, 421] width 185 height 783
click at [181, 37] on div "Status No active tasks You are ready to start receiving tasks. [PERSON_NAME] Av…" at bounding box center [121, 421] width 185 height 783
click at [169, 42] on div "Status No active tasks You are ready to start receiving tasks. [PERSON_NAME] Av…" at bounding box center [121, 421] width 185 height 783
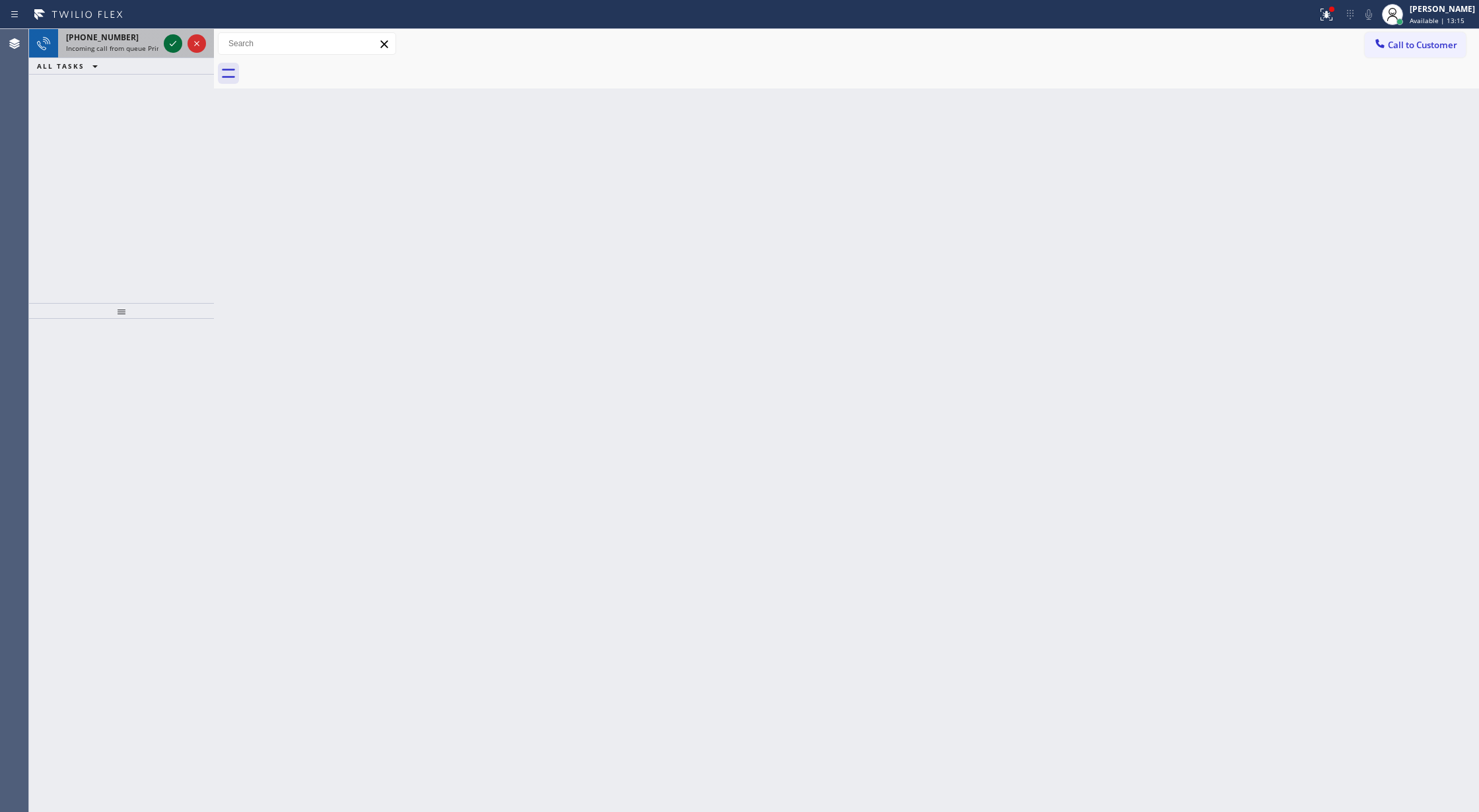
click at [169, 51] on icon at bounding box center [172, 43] width 16 height 16
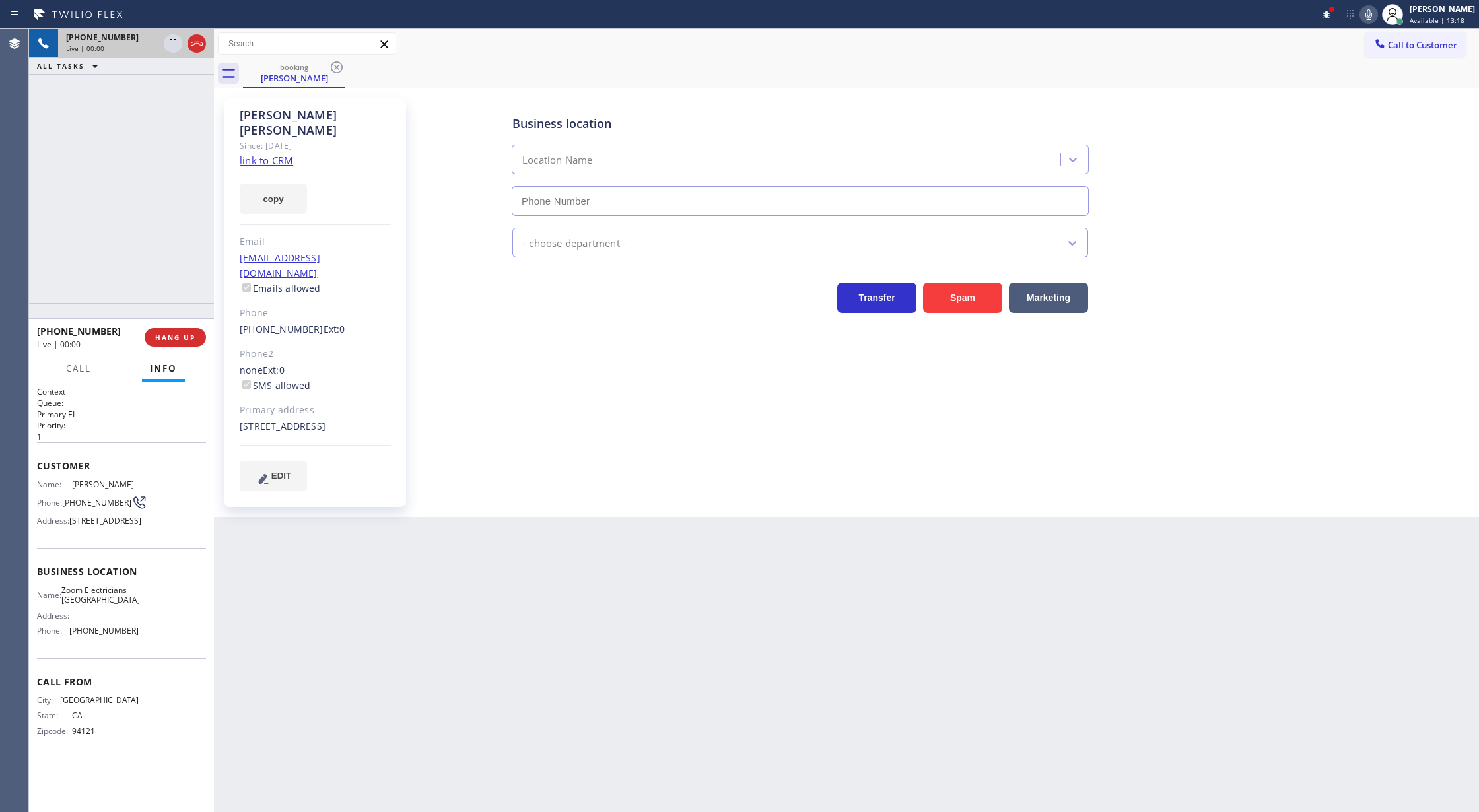
type input "[PHONE_NUMBER]"
click at [267, 154] on link "link to CRM" at bounding box center [266, 160] width 54 height 13
click at [160, 342] on button "COMPLETE" at bounding box center [173, 337] width 67 height 18
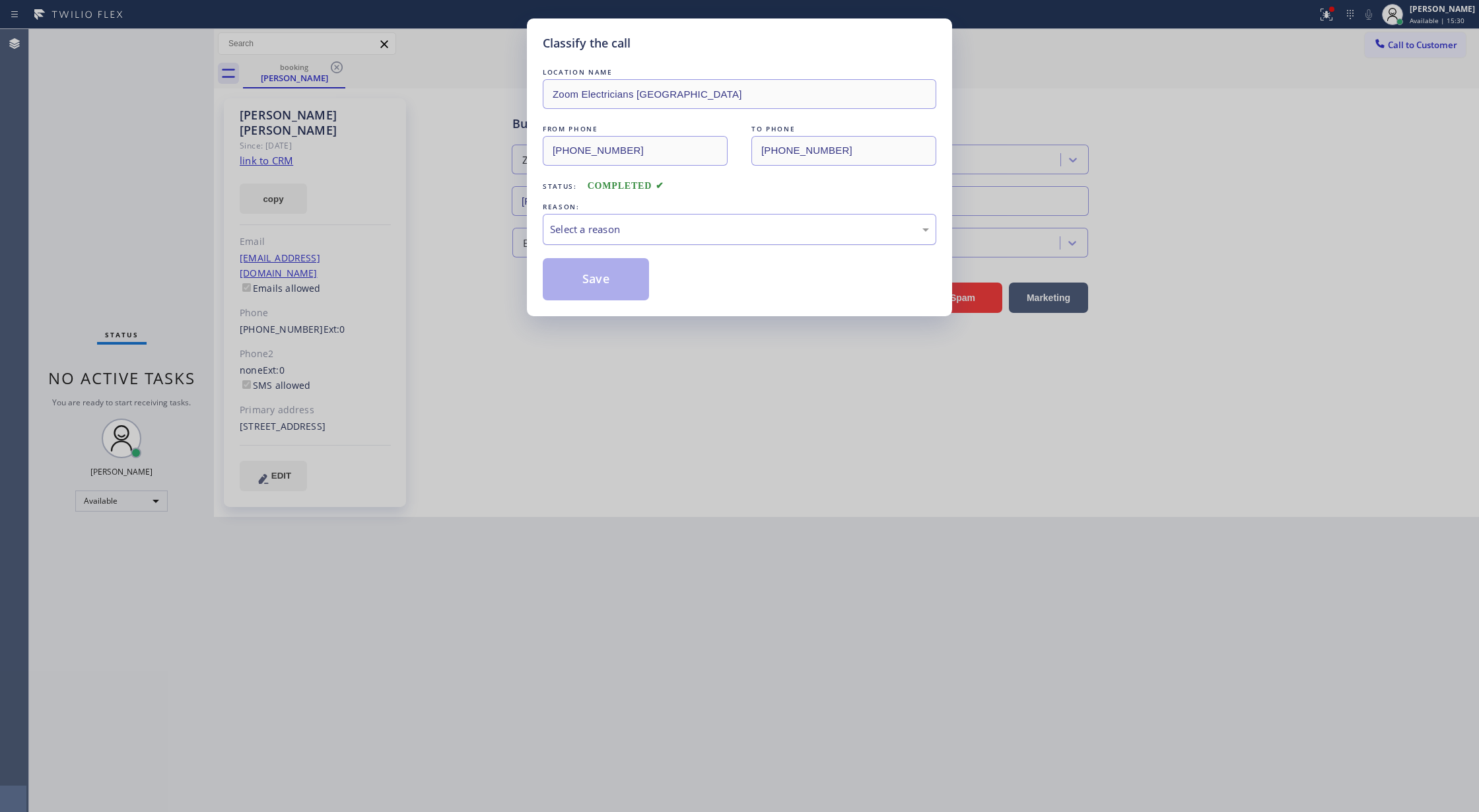
click at [679, 230] on div "Select a reason" at bounding box center [740, 229] width 379 height 15
click at [588, 283] on button "Save" at bounding box center [596, 279] width 106 height 42
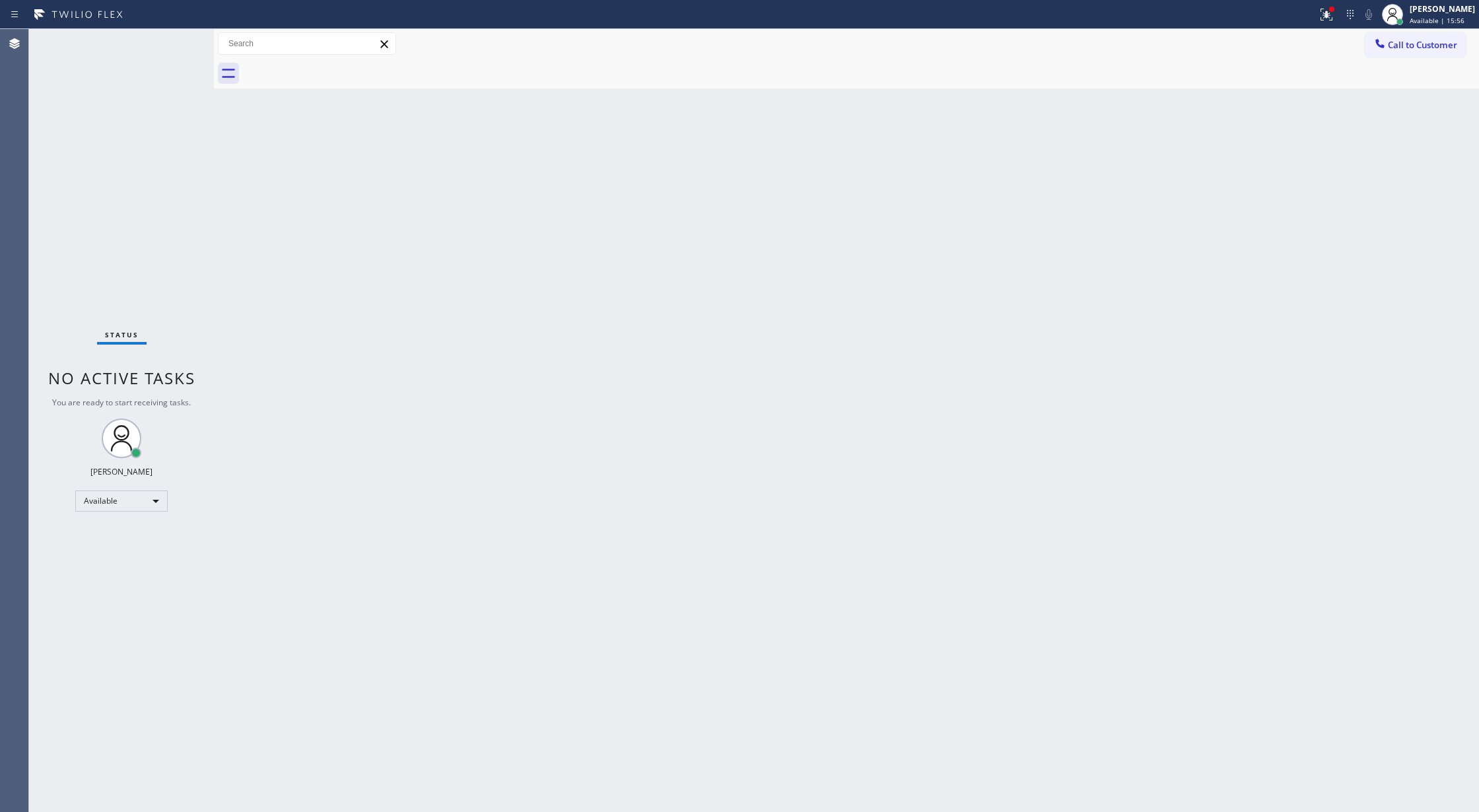
click at [170, 35] on div "Status No active tasks You are ready to start receiving tasks. [PERSON_NAME] Av…" at bounding box center [121, 421] width 185 height 783
click at [175, 37] on div "Status No active tasks You are ready to start receiving tasks. [PERSON_NAME] Av…" at bounding box center [121, 421] width 185 height 783
click at [180, 43] on div "Status No active tasks You are ready to start receiving tasks. [PERSON_NAME] Av…" at bounding box center [121, 421] width 185 height 783
click at [161, 37] on div "Status No active tasks You are ready to start receiving tasks. [PERSON_NAME] Av…" at bounding box center [121, 421] width 185 height 783
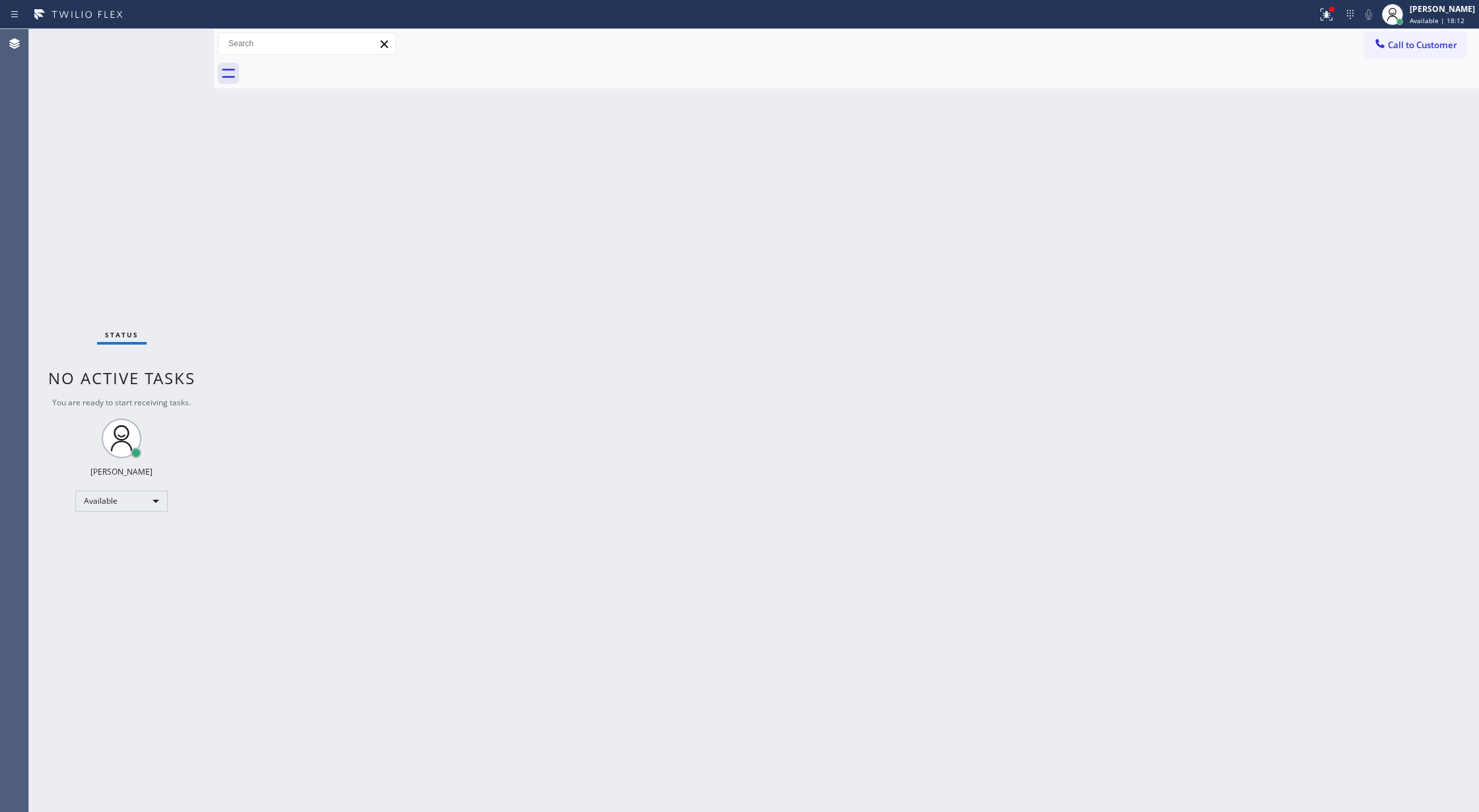
click at [169, 42] on div "Status No active tasks You are ready to start receiving tasks. [PERSON_NAME] Av…" at bounding box center [121, 421] width 185 height 783
click at [190, 42] on div "Status No active tasks You are ready to start receiving tasks. [PERSON_NAME] Av…" at bounding box center [121, 421] width 185 height 783
click at [178, 40] on div "Status No active tasks You are ready to start receiving tasks. [PERSON_NAME] Av…" at bounding box center [121, 421] width 185 height 783
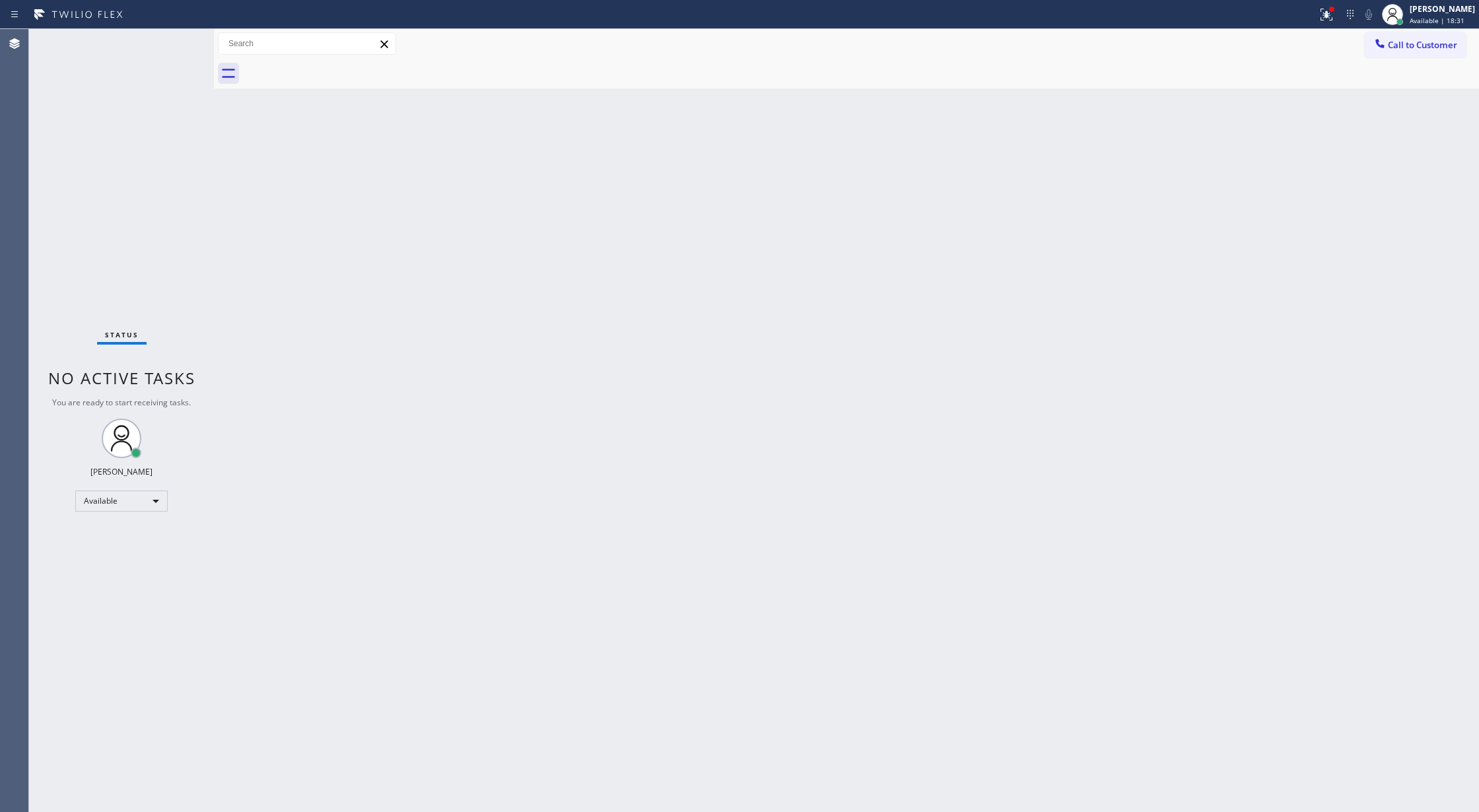
click at [172, 55] on div "Status No active tasks You are ready to start receiving tasks. [PERSON_NAME] Av…" at bounding box center [121, 421] width 185 height 783
click at [166, 31] on div "Status No active tasks You are ready to start receiving tasks. [PERSON_NAME] Av…" at bounding box center [121, 421] width 185 height 783
click at [167, 32] on div "Status No active tasks You are ready to start receiving tasks. [PERSON_NAME] Av…" at bounding box center [121, 421] width 185 height 783
click at [178, 33] on div "Status No active tasks You are ready to start receiving tasks. [PERSON_NAME] Av…" at bounding box center [121, 421] width 185 height 783
click at [176, 46] on div "Status No active tasks You are ready to start receiving tasks. [PERSON_NAME] Av…" at bounding box center [121, 421] width 185 height 783
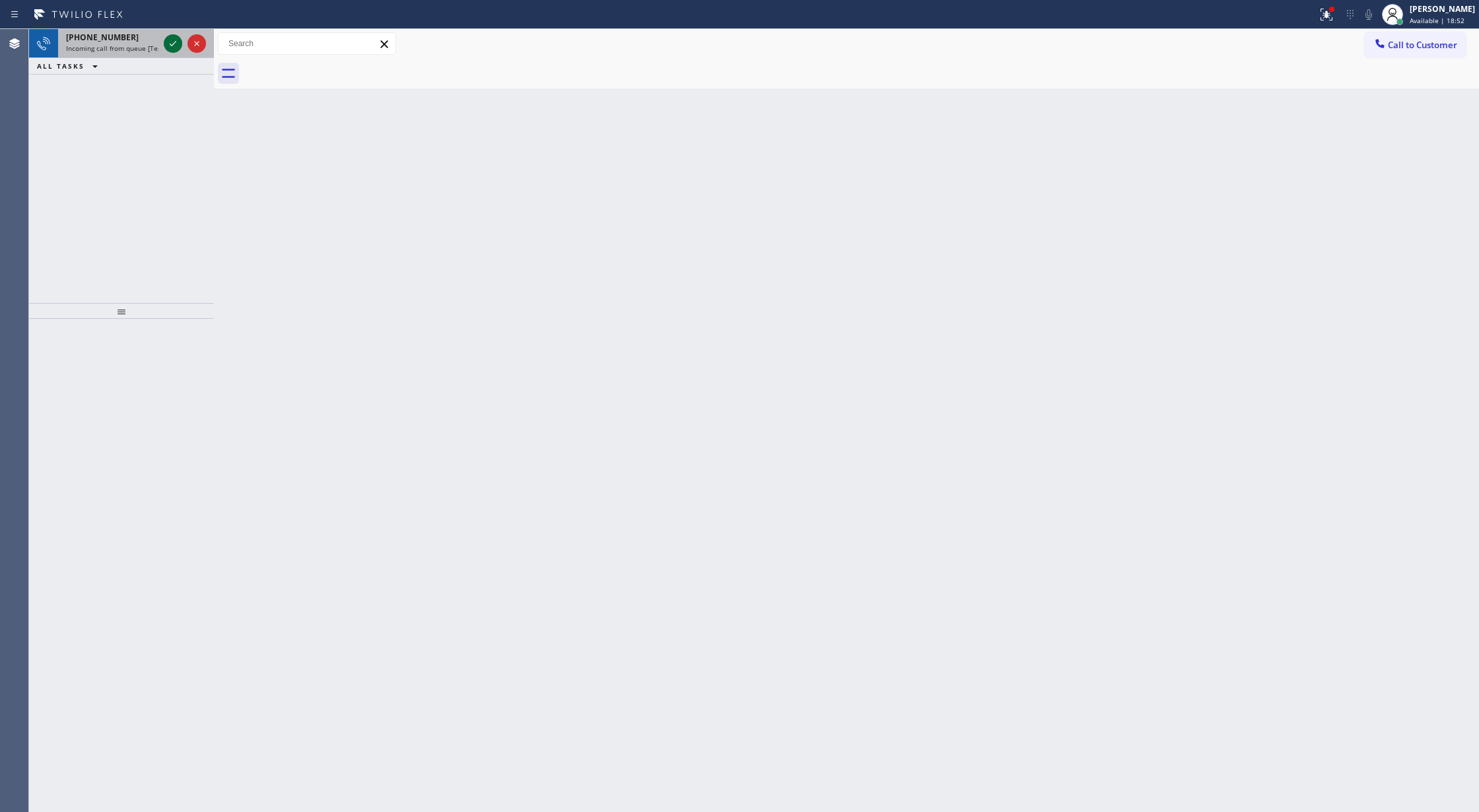
click at [168, 37] on icon at bounding box center [172, 43] width 16 height 16
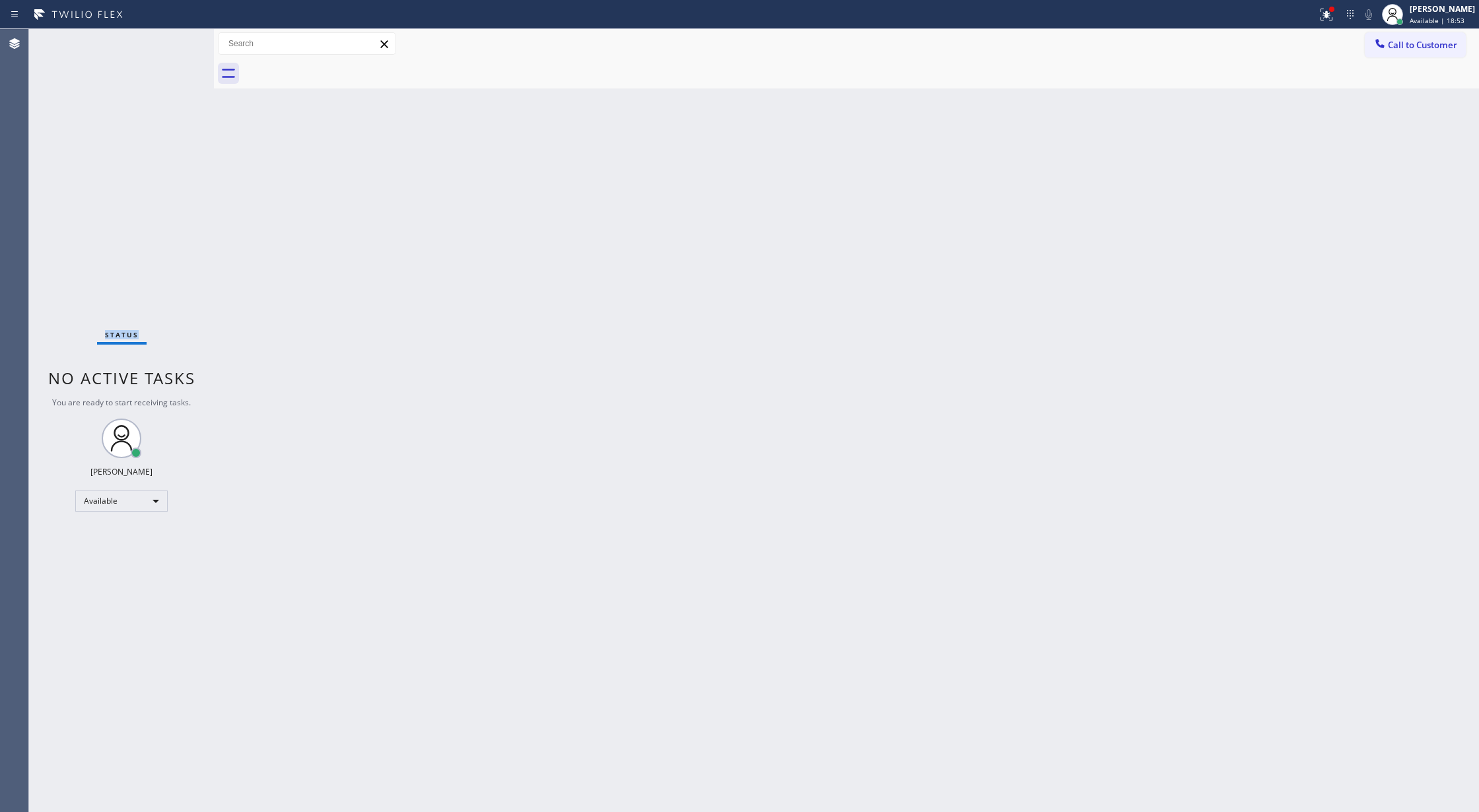
click at [172, 37] on div "Status No active tasks You are ready to start receiving tasks. [PERSON_NAME] Av…" at bounding box center [121, 421] width 185 height 783
click at [172, 38] on div "Status No active tasks You are ready to start receiving tasks. [PERSON_NAME] Av…" at bounding box center [121, 421] width 185 height 783
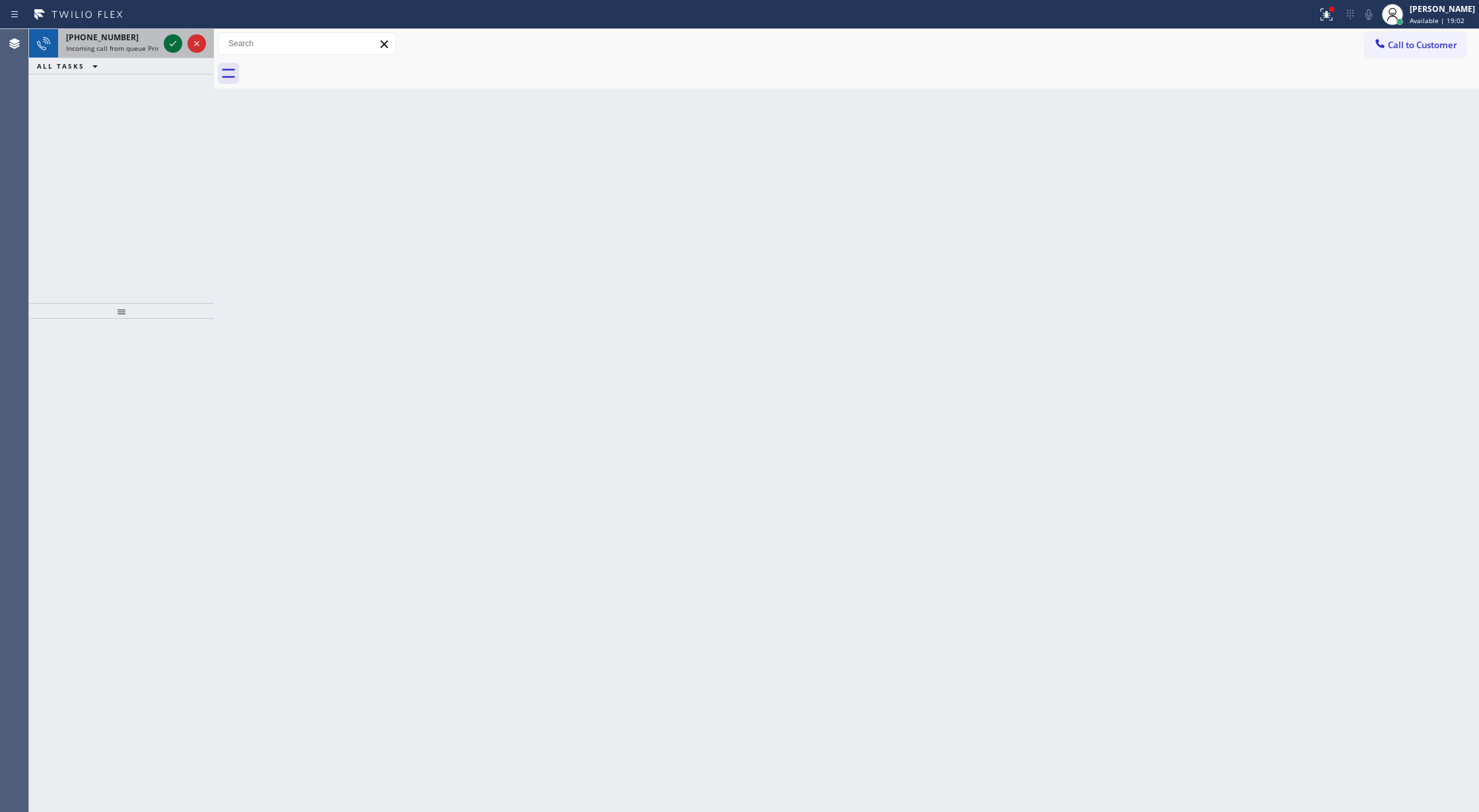
click at [174, 44] on icon at bounding box center [172, 43] width 16 height 16
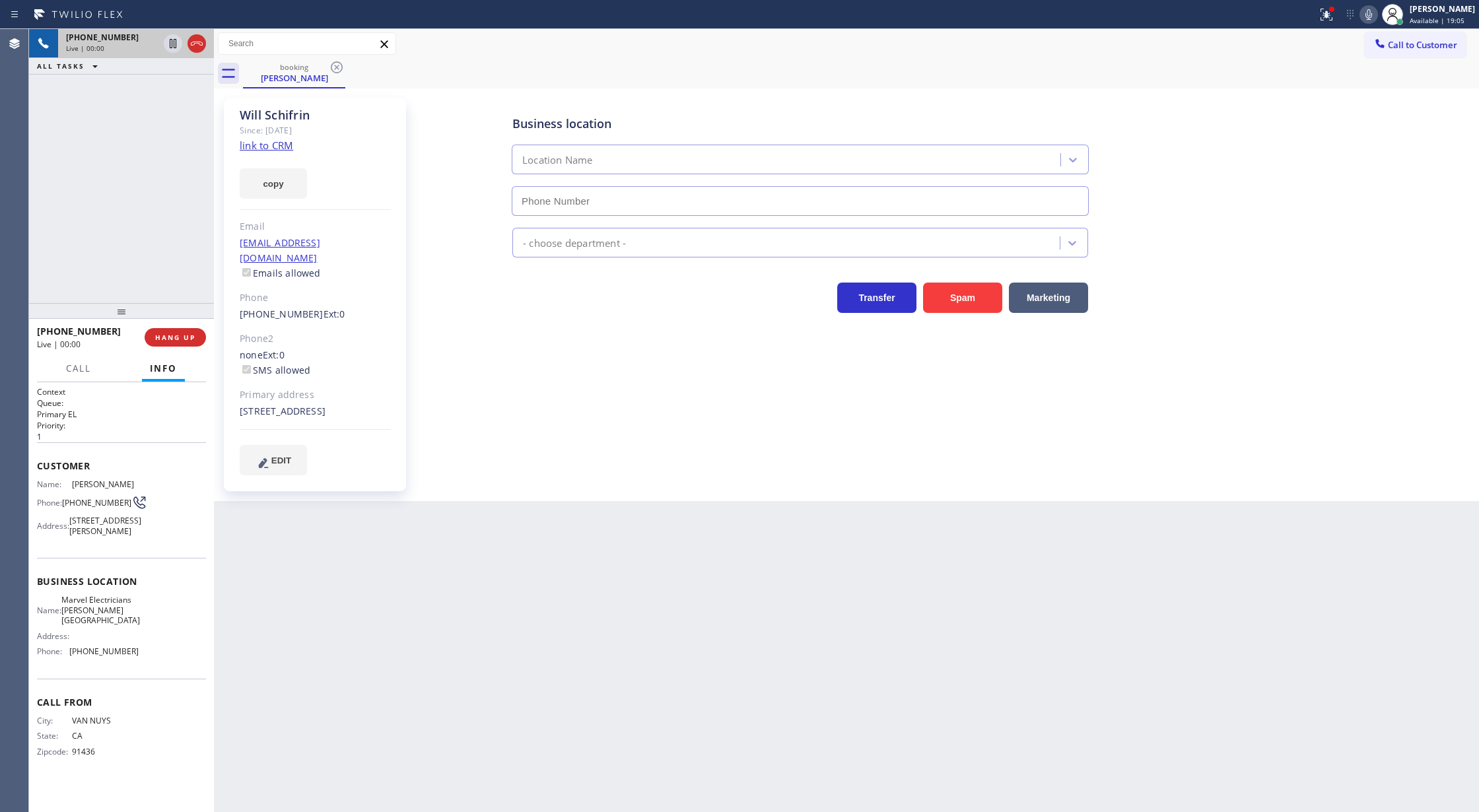
type input "[PHONE_NUMBER]"
click at [264, 148] on link "link to CRM" at bounding box center [266, 145] width 54 height 13
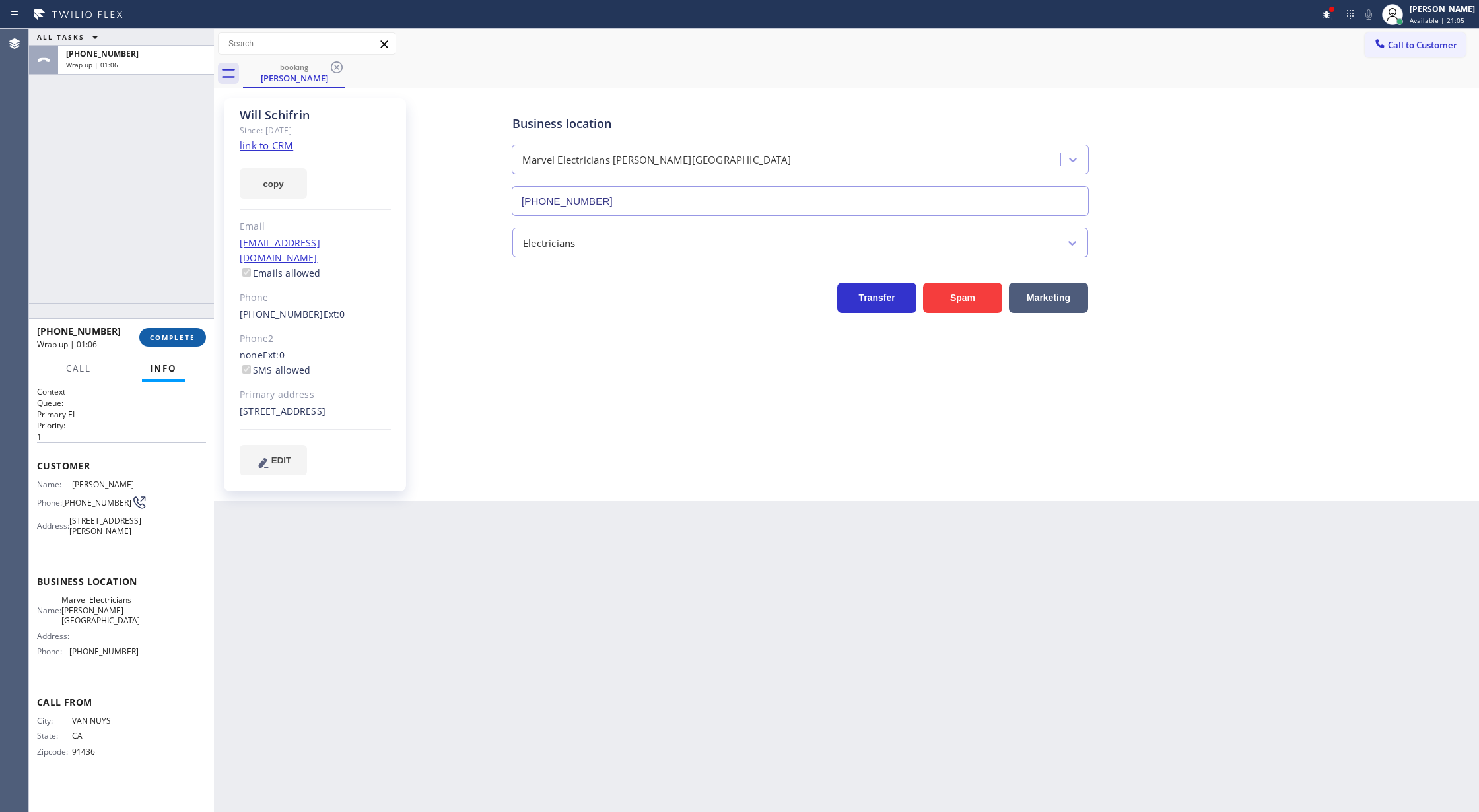
click at [182, 340] on span "COMPLETE" at bounding box center [172, 338] width 46 height 10
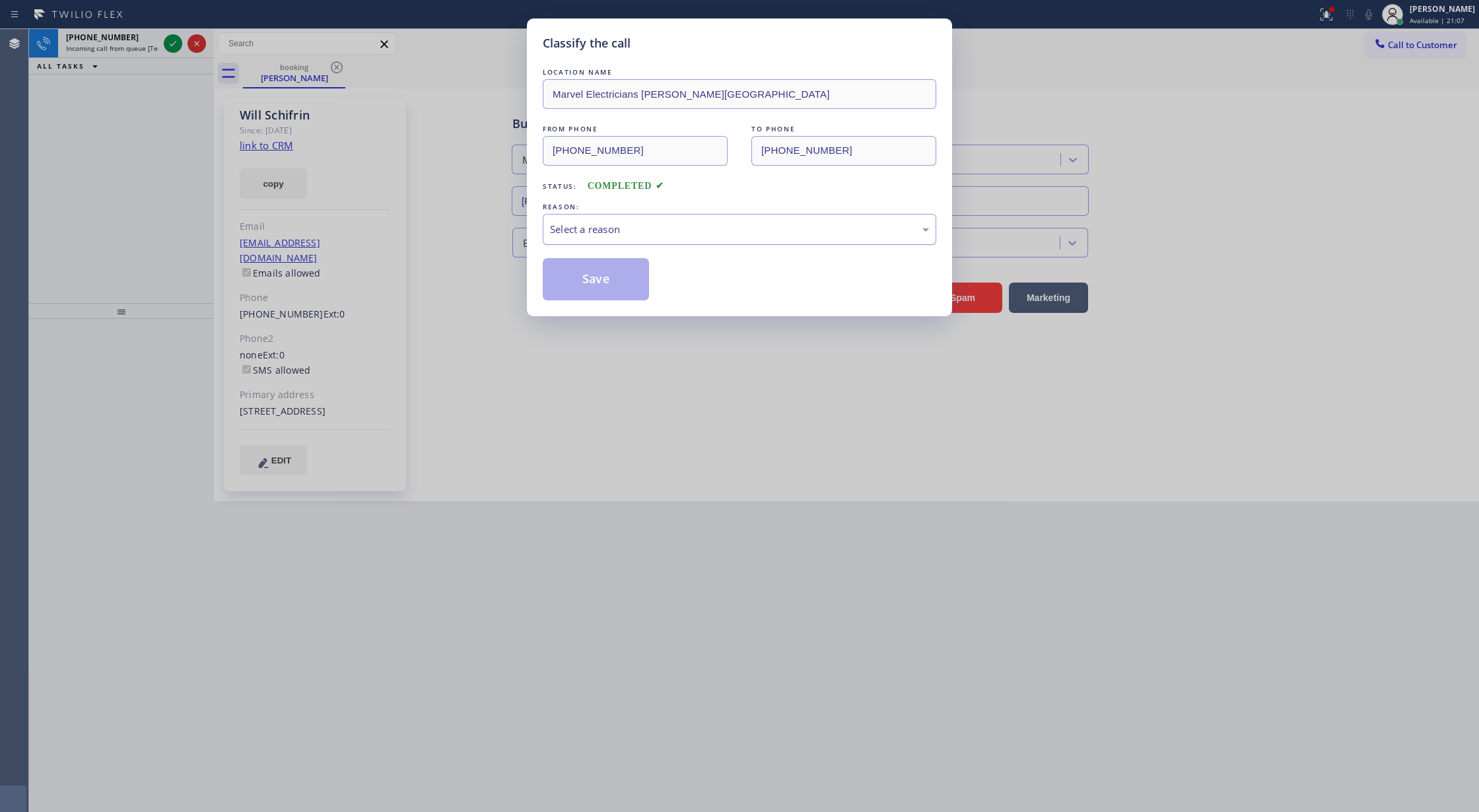
click at [586, 222] on div "Select a reason" at bounding box center [740, 229] width 379 height 15
click at [573, 271] on button "Save" at bounding box center [596, 279] width 106 height 42
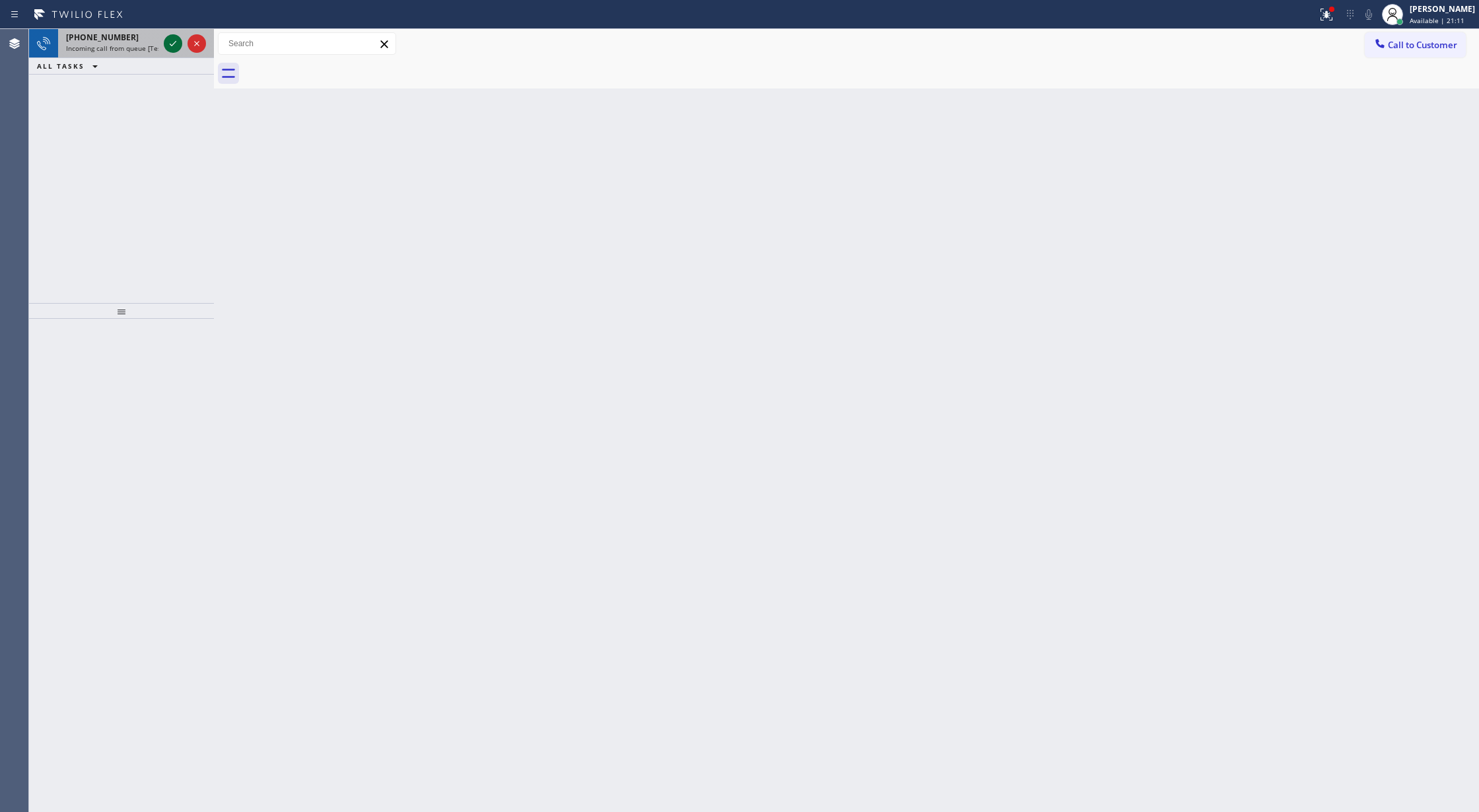
click at [175, 46] on icon at bounding box center [172, 43] width 16 height 16
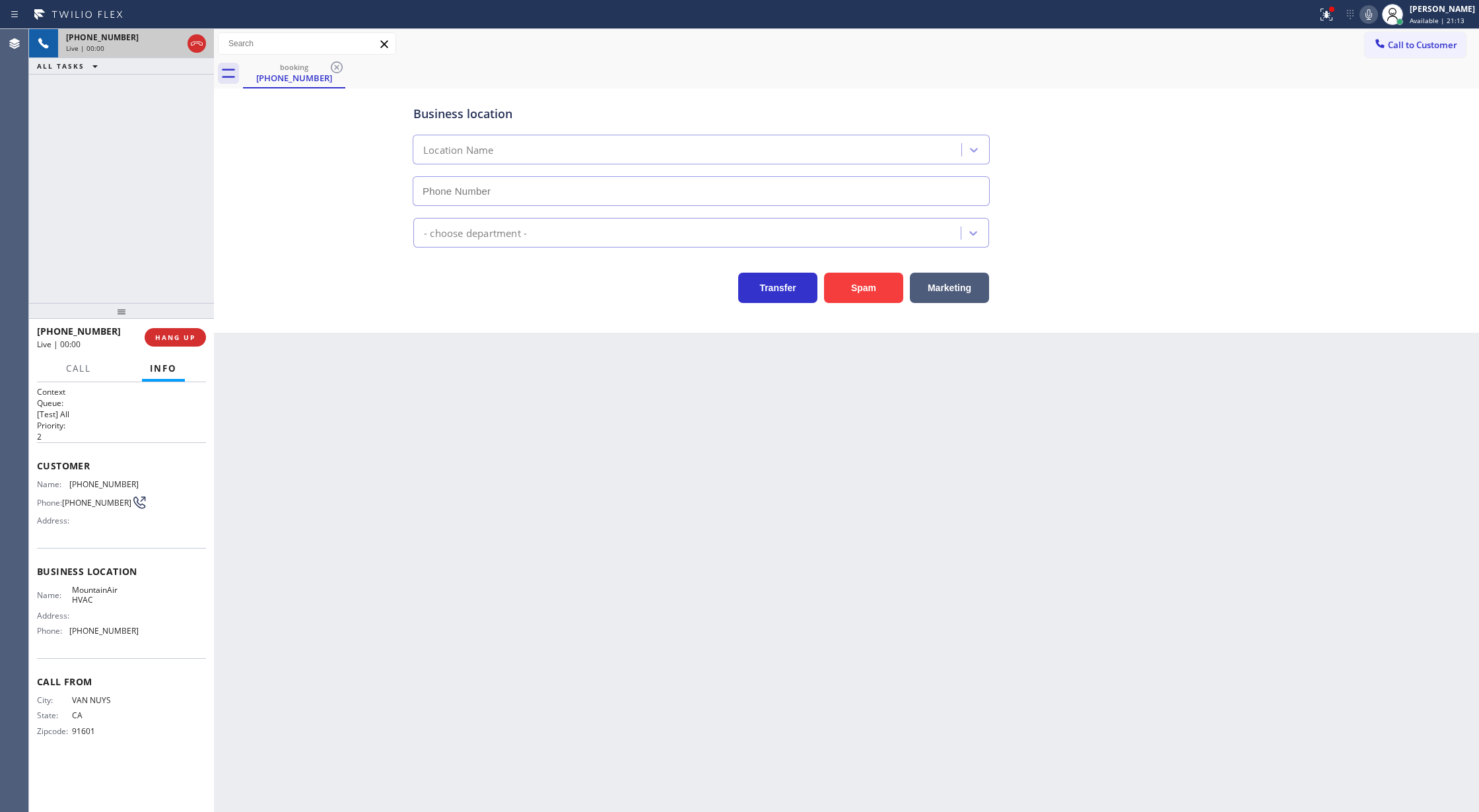
type input "[PHONE_NUMBER]"
click at [861, 288] on button "Spam" at bounding box center [863, 287] width 79 height 31
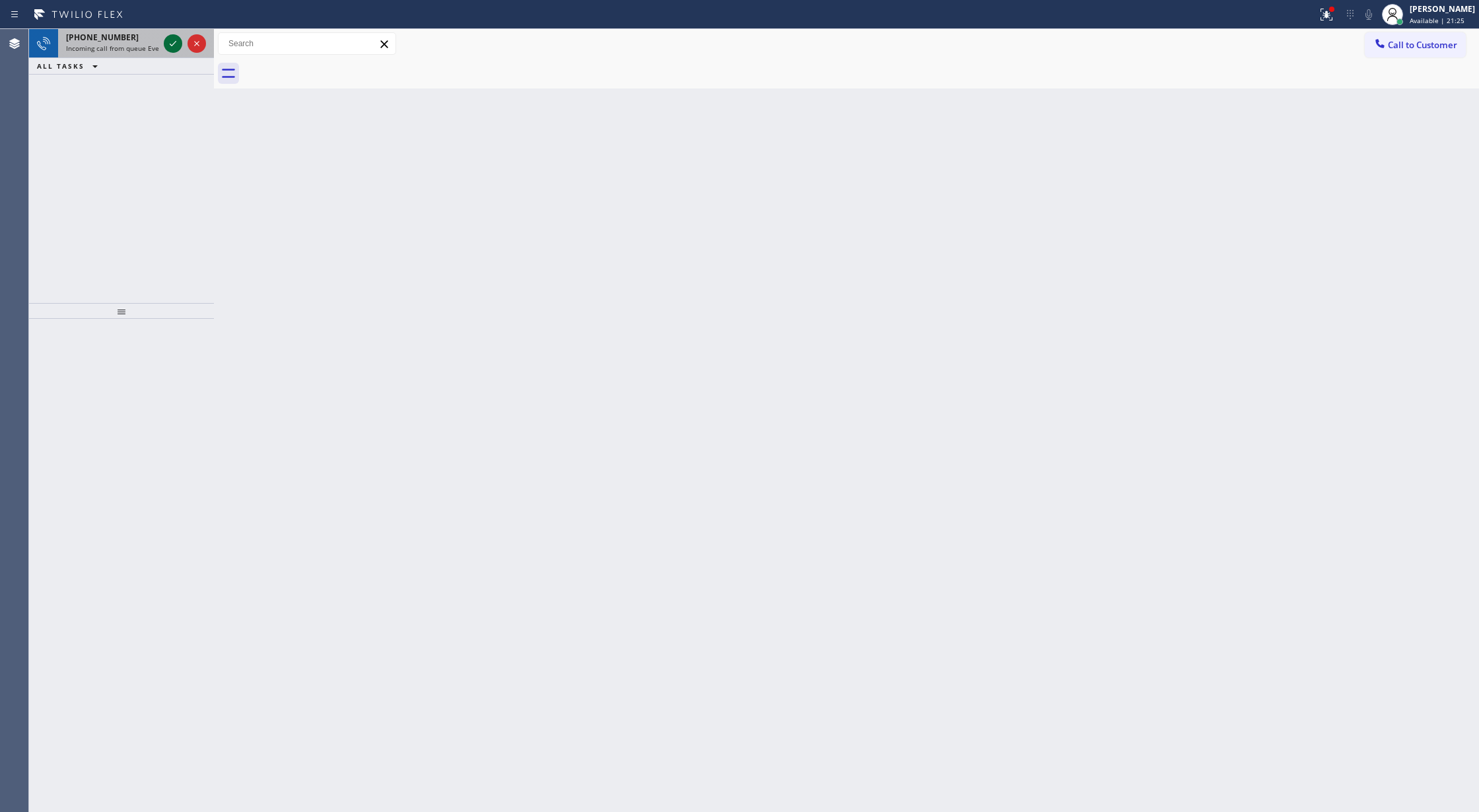
click at [165, 37] on icon at bounding box center [172, 43] width 16 height 16
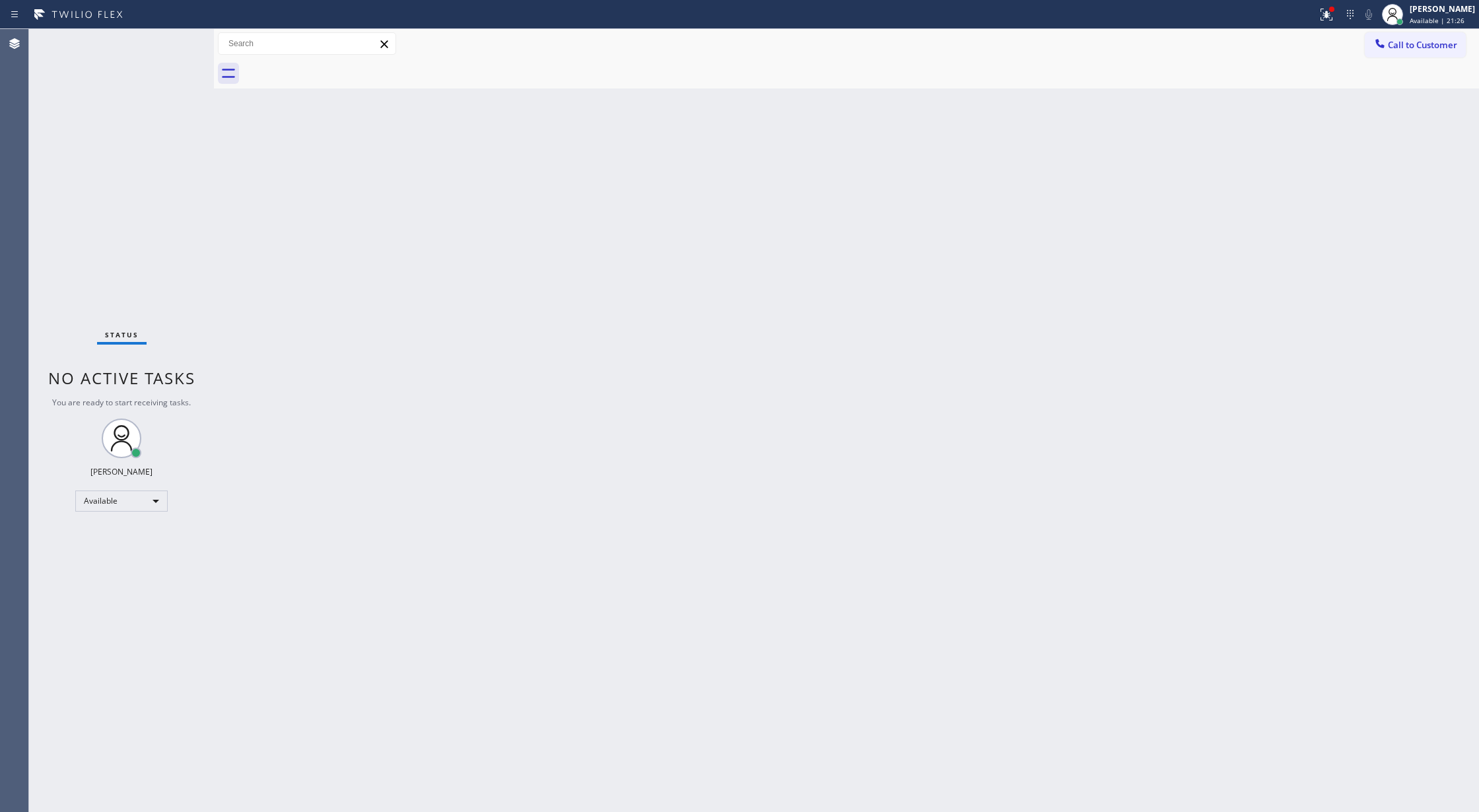
click at [166, 38] on div "Status No active tasks You are ready to start receiving tasks. [PERSON_NAME] Av…" at bounding box center [121, 421] width 185 height 783
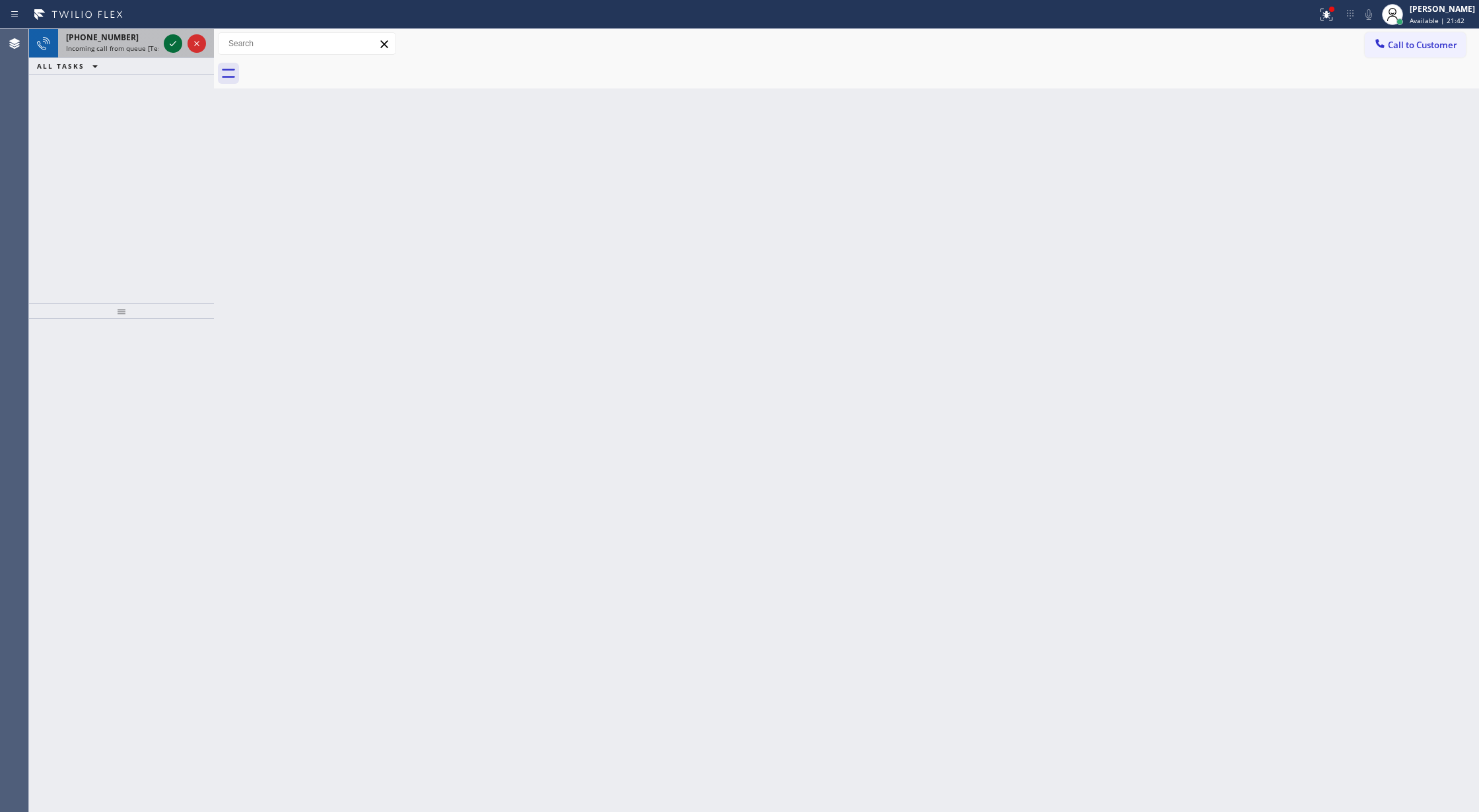
click at [172, 43] on icon at bounding box center [172, 43] width 16 height 16
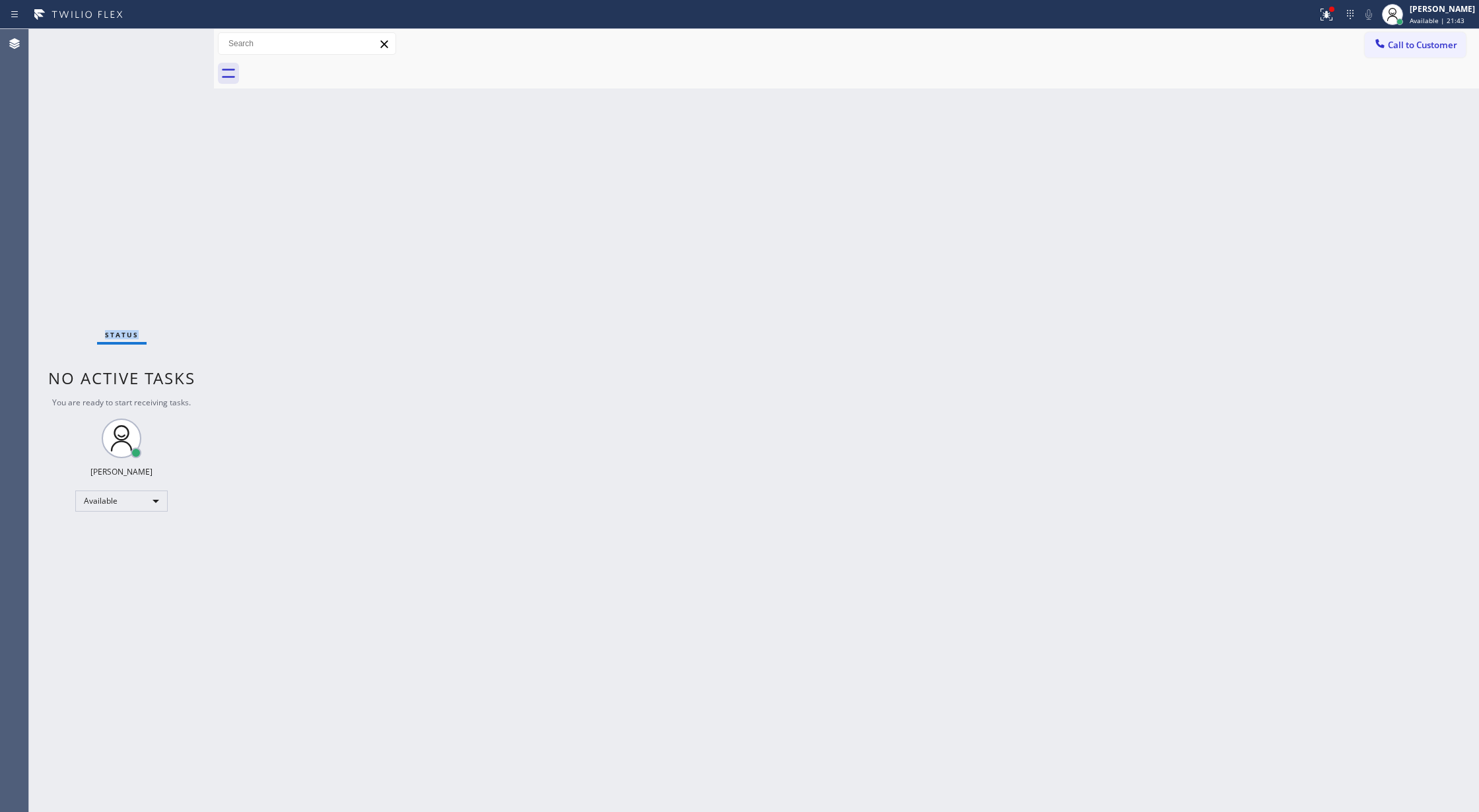
click at [172, 43] on div "Status No active tasks You are ready to start receiving tasks. [PERSON_NAME] Av…" at bounding box center [121, 421] width 185 height 783
click at [178, 45] on div "Status No active tasks You are ready to start receiving tasks. [PERSON_NAME] Av…" at bounding box center [121, 421] width 185 height 783
drag, startPoint x: 212, startPoint y: 71, endPoint x: 174, endPoint y: 51, distance: 42.9
click at [174, 51] on div "Status No active tasks You are ready to start receiving tasks. [PERSON_NAME] Av…" at bounding box center [121, 421] width 185 height 783
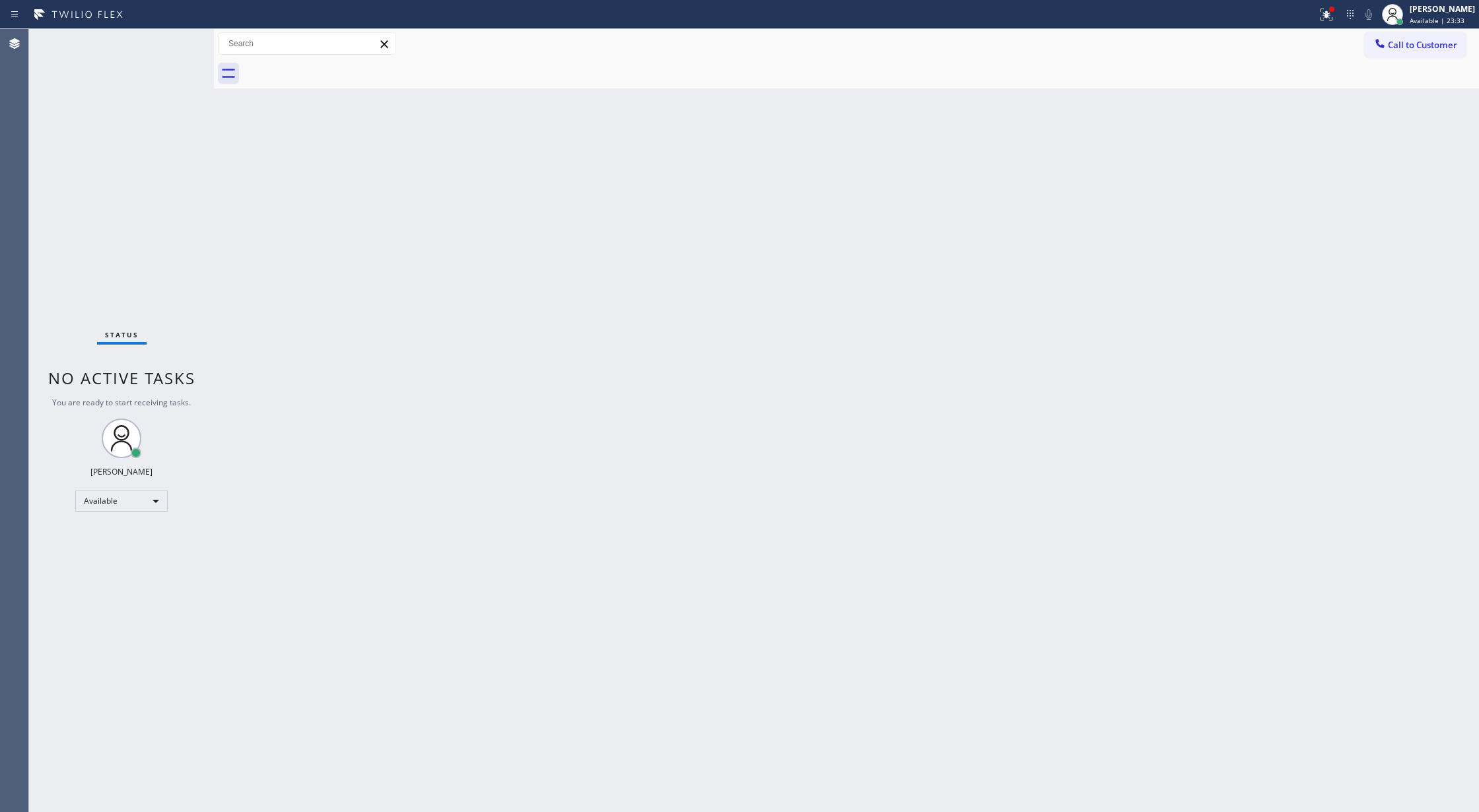
click at [174, 51] on div "Status No active tasks You are ready to start receiving tasks. [PERSON_NAME] Av…" at bounding box center [121, 421] width 185 height 783
click at [178, 39] on div "Status No active tasks You are ready to start receiving tasks. [PERSON_NAME] Av…" at bounding box center [121, 421] width 185 height 783
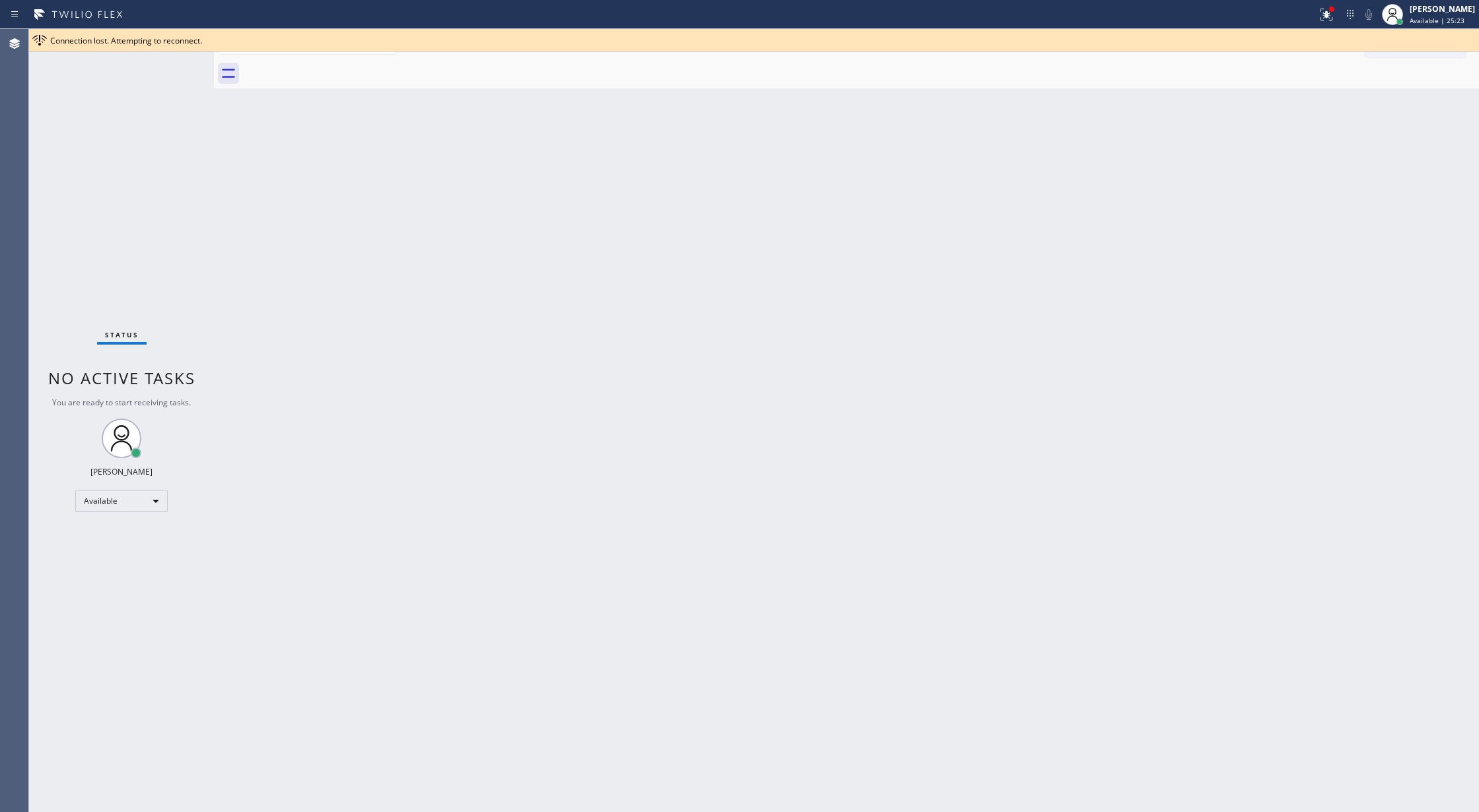
click at [174, 48] on div "Connection lost. Attempting to reconnect." at bounding box center [754, 40] width 1450 height 22
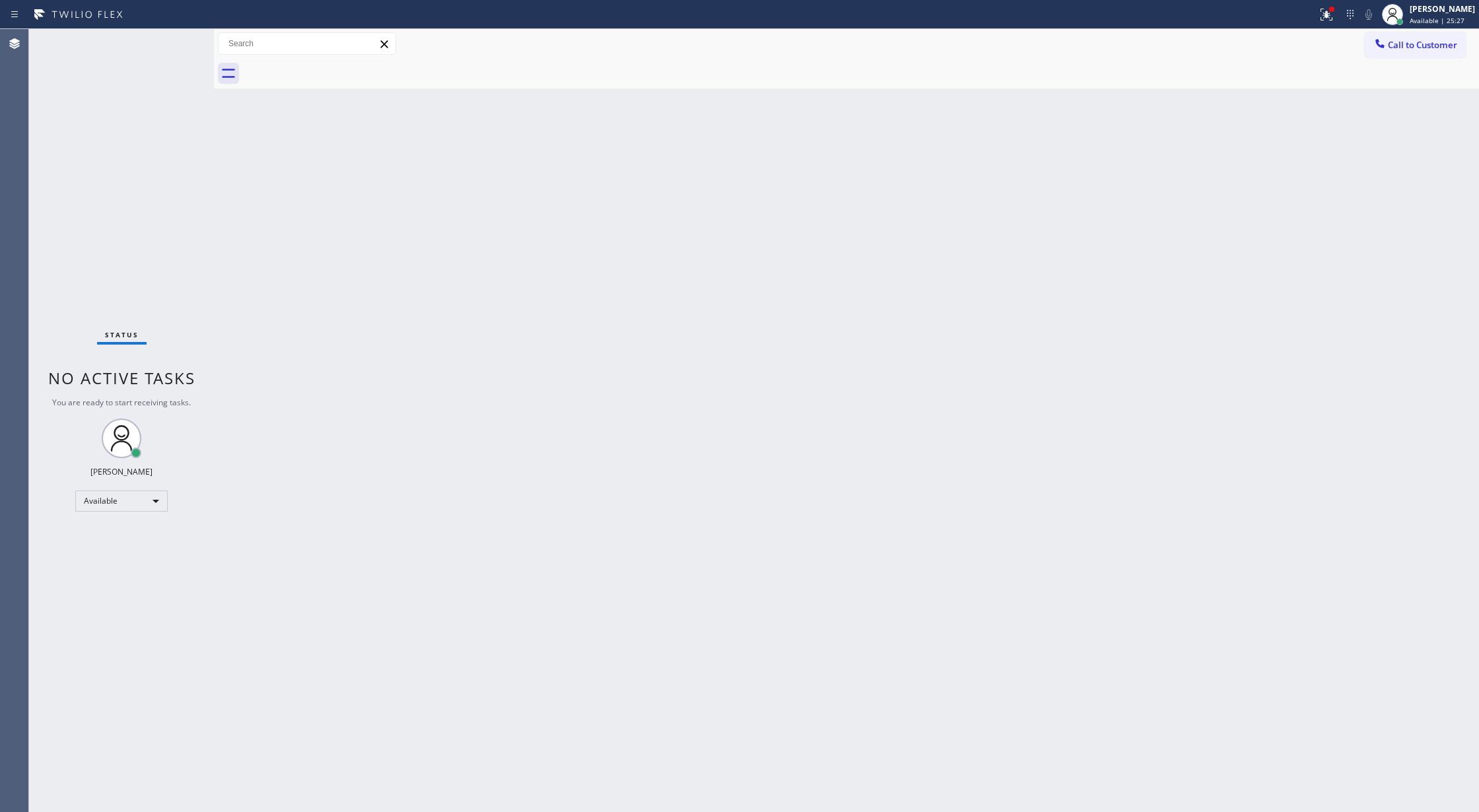
click at [167, 39] on div "Status No active tasks You are ready to start receiving tasks. [PERSON_NAME] Av…" at bounding box center [121, 421] width 185 height 783
click at [157, 39] on div "Status No active tasks You are ready to start receiving tasks. [PERSON_NAME] Av…" at bounding box center [121, 421] width 185 height 783
click at [173, 38] on div "Status No active tasks You are ready to start receiving tasks. [PERSON_NAME] Av…" at bounding box center [121, 421] width 185 height 783
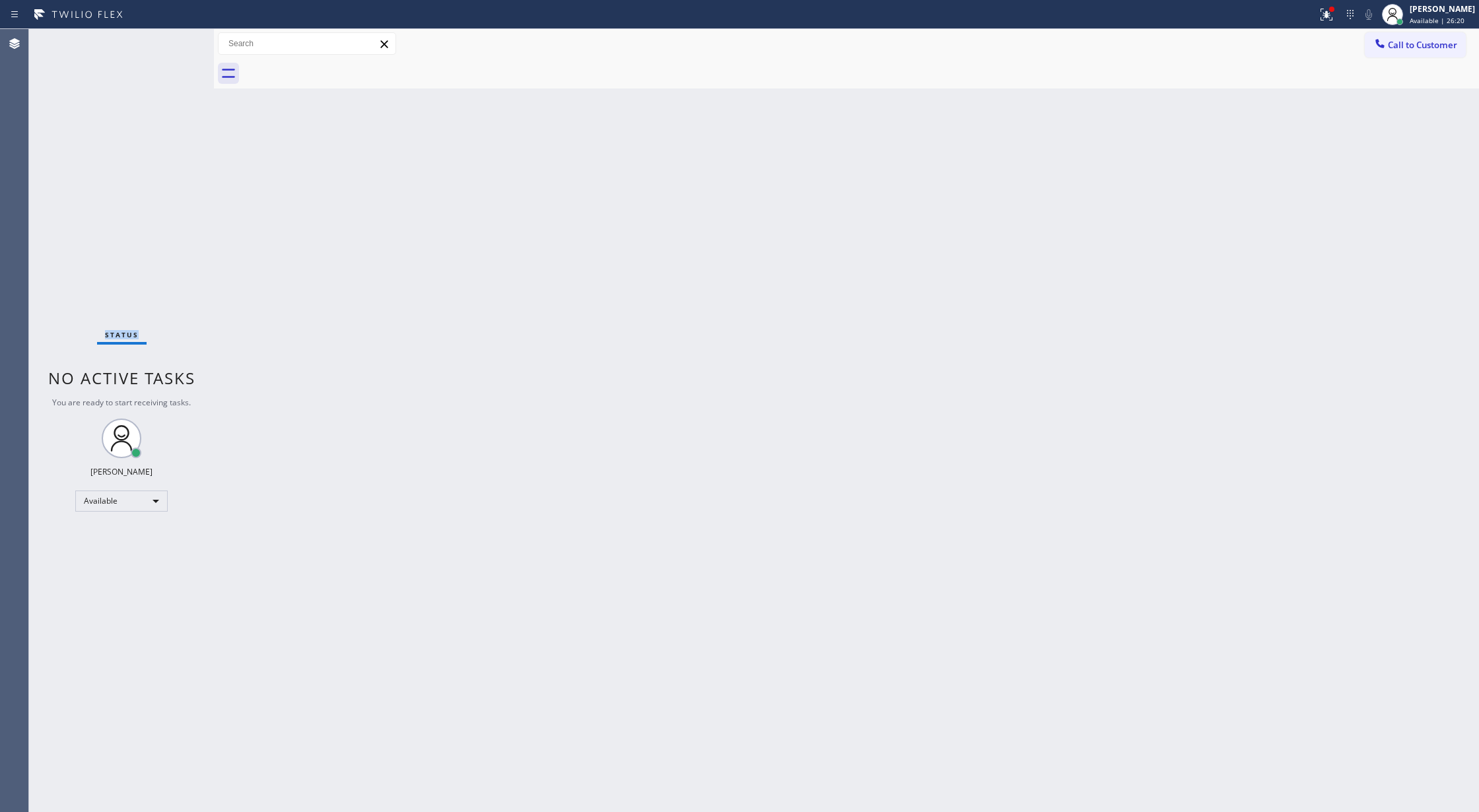
click at [173, 38] on div "Status No active tasks You are ready to start receiving tasks. [PERSON_NAME] Av…" at bounding box center [121, 421] width 185 height 783
click at [163, 43] on div "Status No active tasks You are ready to start receiving tasks. [PERSON_NAME] Av…" at bounding box center [121, 421] width 185 height 783
click at [164, 43] on div "Status No active tasks You are ready to start receiving tasks. [PERSON_NAME] Av…" at bounding box center [121, 421] width 185 height 783
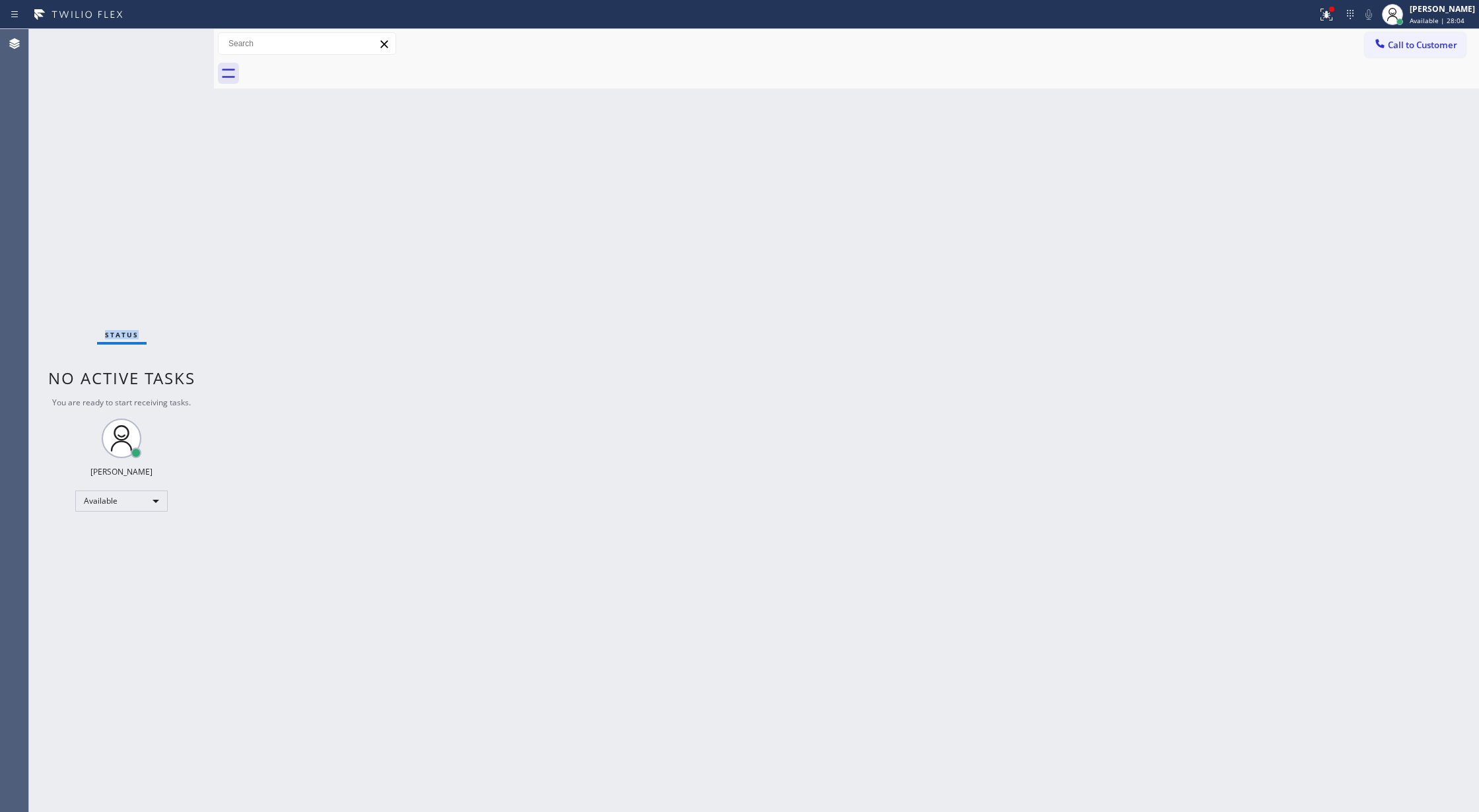
click at [164, 43] on div "Status No active tasks You are ready to start receiving tasks. [PERSON_NAME] Av…" at bounding box center [121, 421] width 185 height 783
click at [168, 43] on div "Status No active tasks You are ready to start receiving tasks. [PERSON_NAME] Av…" at bounding box center [121, 421] width 185 height 783
click at [174, 40] on div "Status No active tasks You are ready to start receiving tasks. [PERSON_NAME] Av…" at bounding box center [121, 421] width 185 height 783
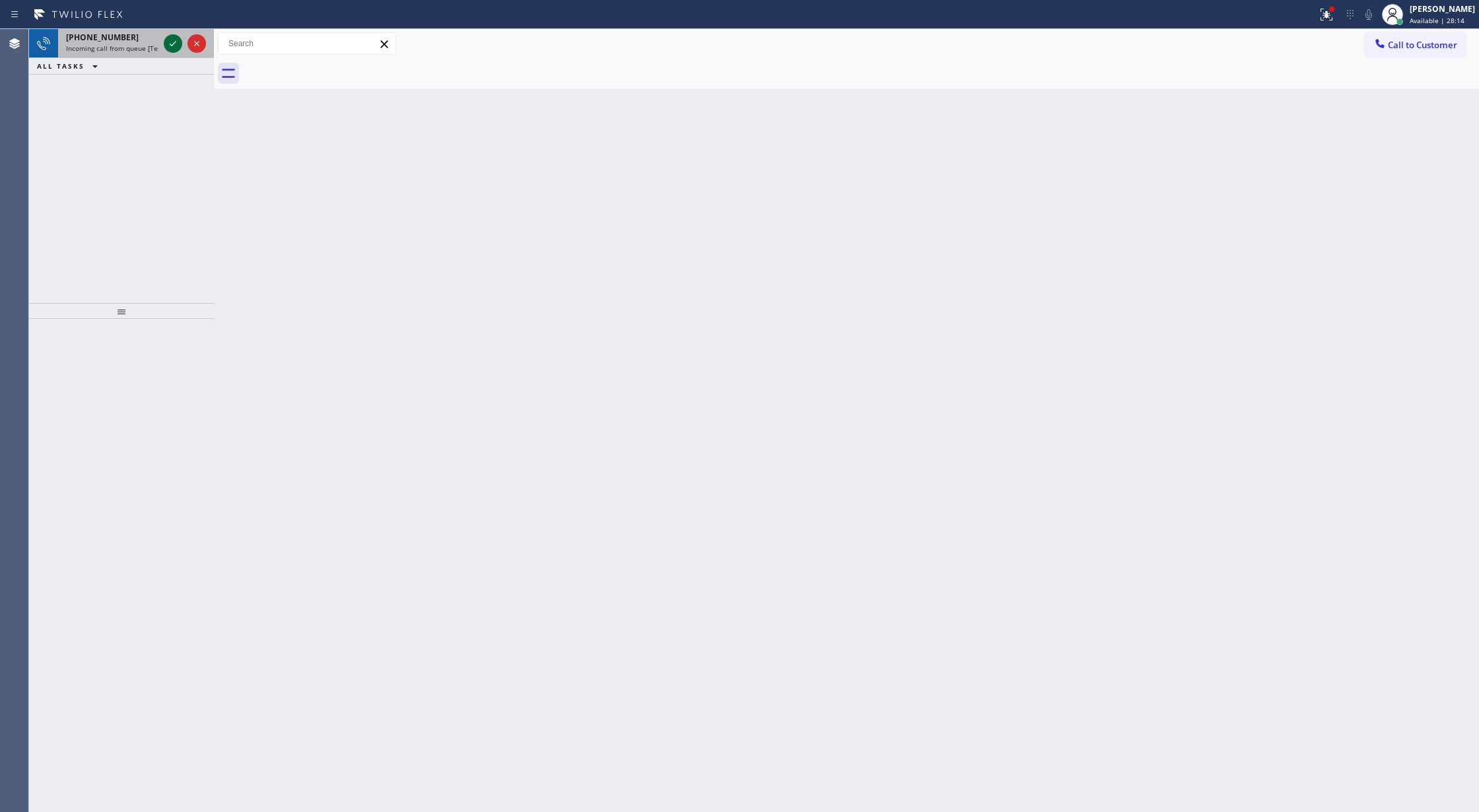
click at [174, 40] on icon at bounding box center [172, 43] width 16 height 16
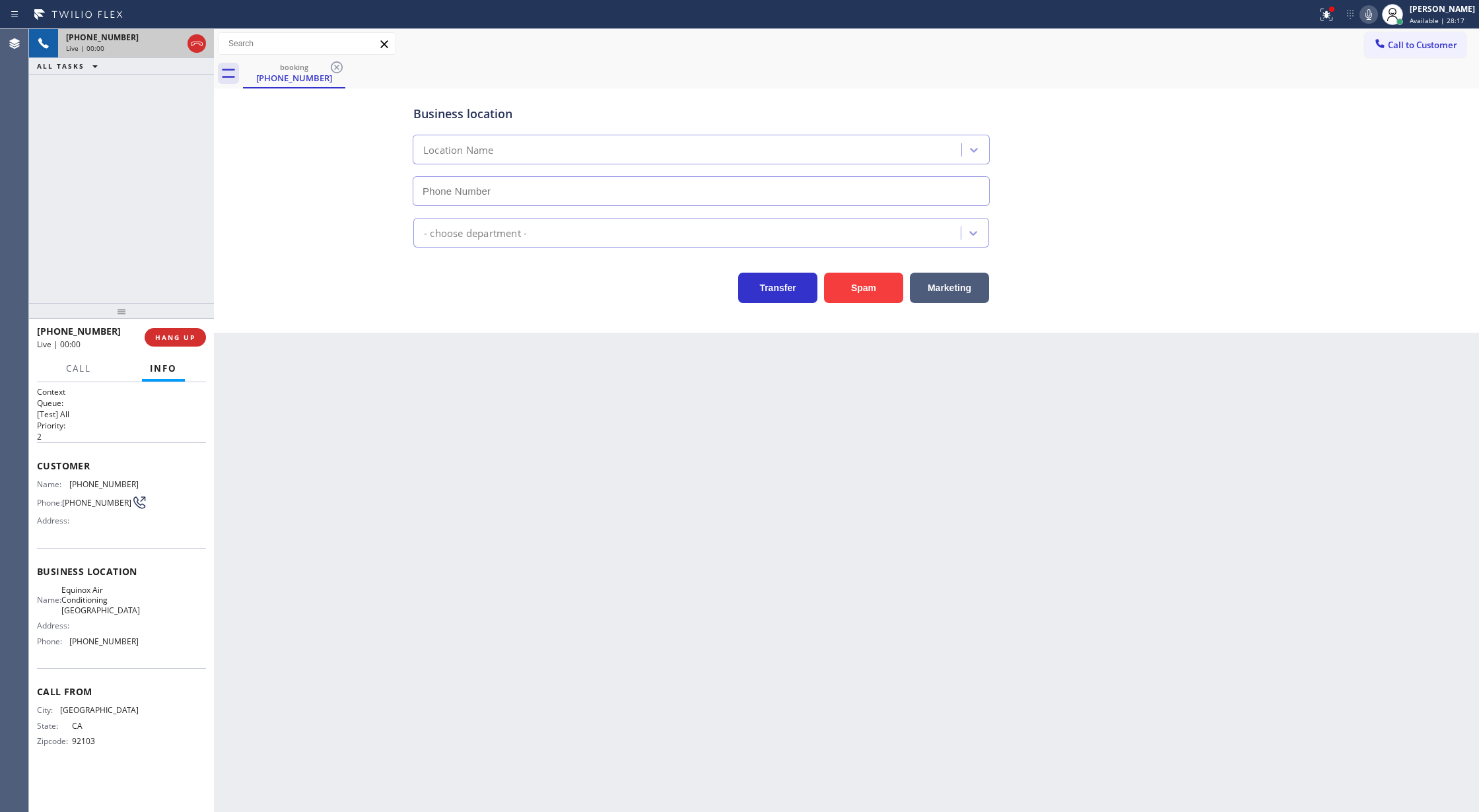
type input "[PHONE_NUMBER]"
click at [867, 289] on button "Spam" at bounding box center [863, 287] width 79 height 31
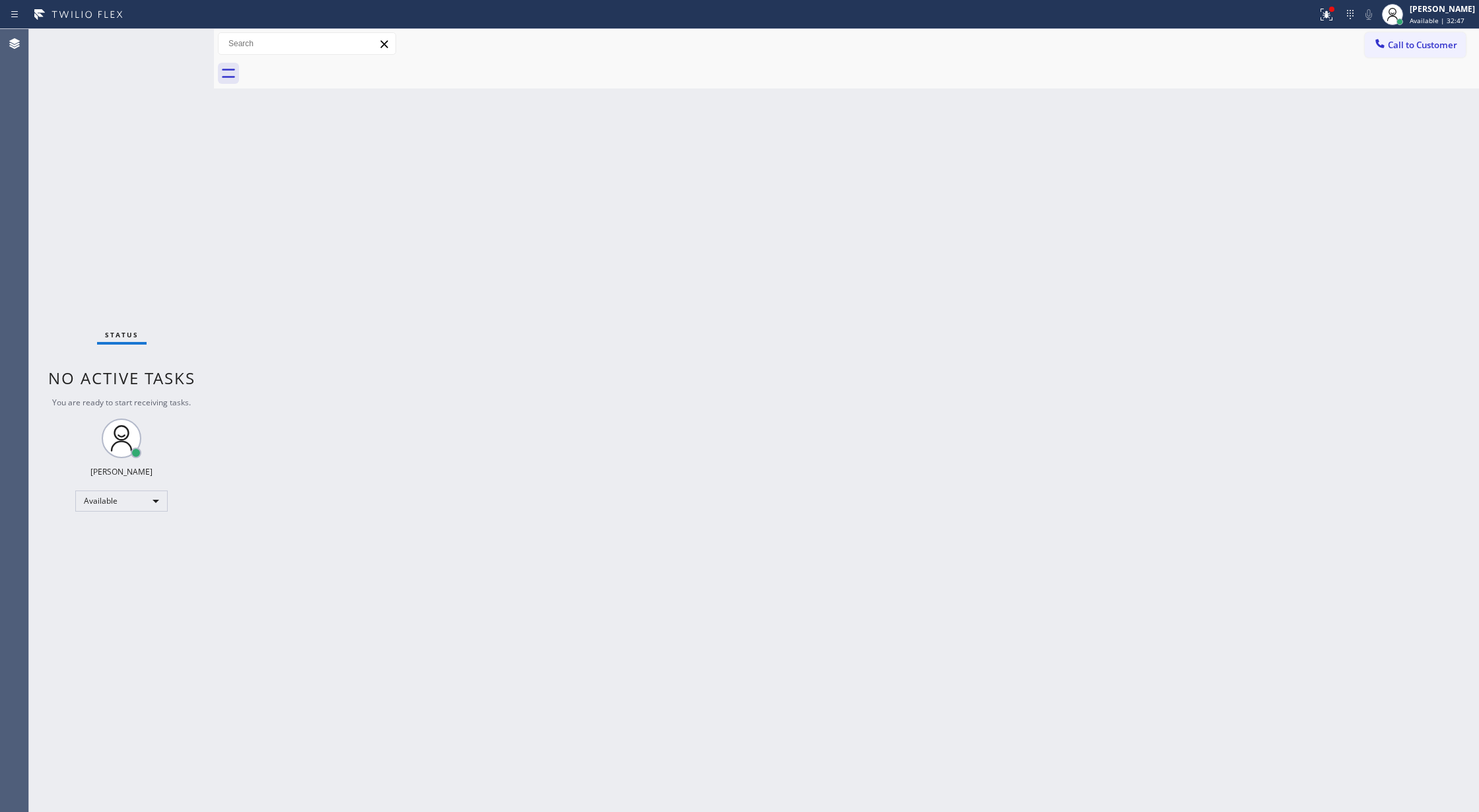
click at [177, 38] on div "Status No active tasks You are ready to start receiving tasks. [PERSON_NAME] Av…" at bounding box center [121, 421] width 185 height 783
click at [170, 43] on div "Status No active tasks You are ready to start receiving tasks. [PERSON_NAME] Av…" at bounding box center [121, 421] width 185 height 783
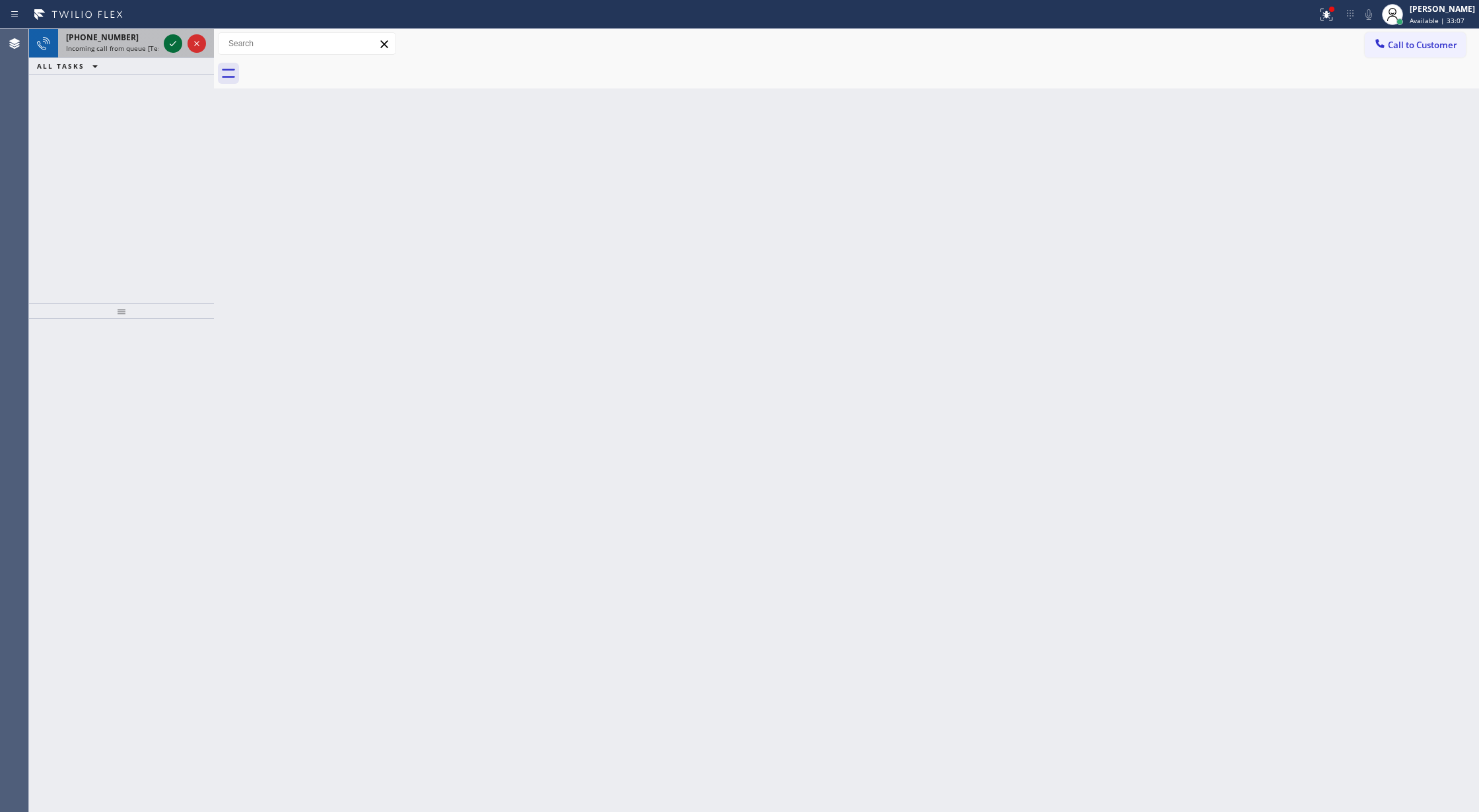
click at [172, 43] on icon at bounding box center [172, 43] width 16 height 16
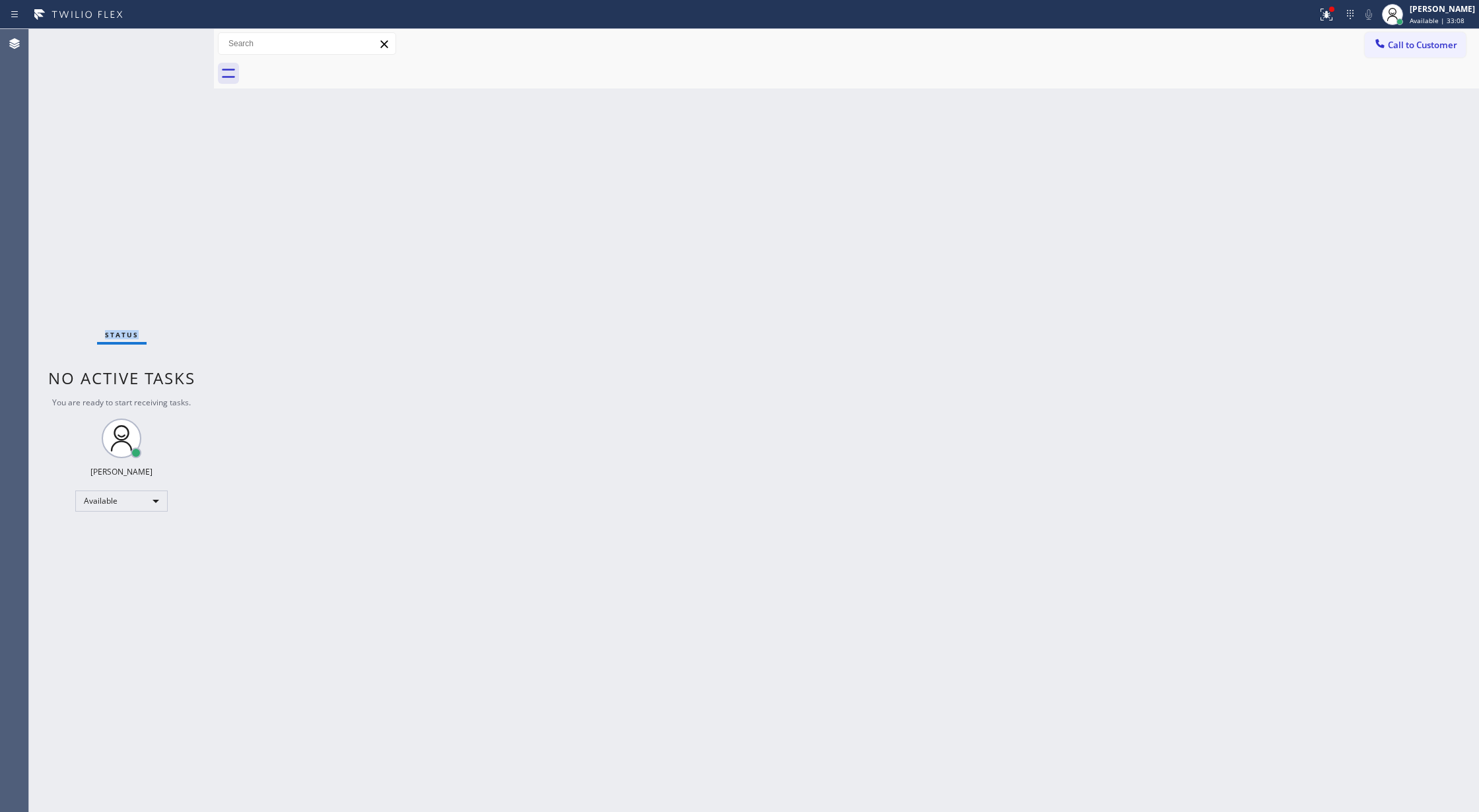
click at [172, 43] on div "Status No active tasks You are ready to start receiving tasks. [PERSON_NAME] Av…" at bounding box center [121, 421] width 185 height 783
click at [172, 40] on div "Status No active tasks You are ready to start receiving tasks. [PERSON_NAME] Av…" at bounding box center [121, 421] width 185 height 783
click at [178, 13] on div at bounding box center [658, 14] width 1307 height 21
click at [175, 49] on div "Status No active tasks You are ready to start receiving tasks. [PERSON_NAME] Av…" at bounding box center [121, 421] width 185 height 783
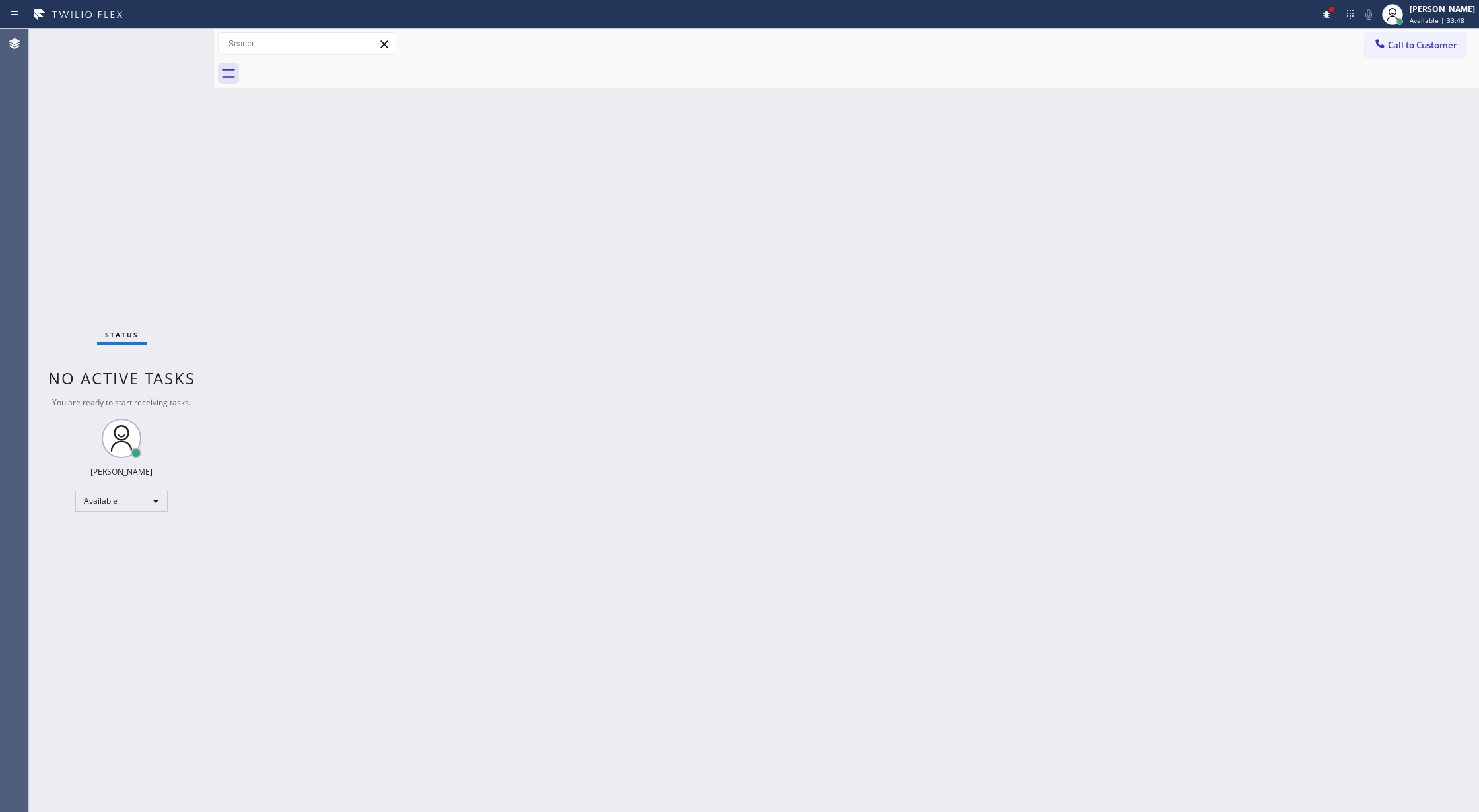
click at [173, 38] on div "Status No active tasks You are ready to start receiving tasks. [PERSON_NAME] Av…" at bounding box center [121, 421] width 185 height 783
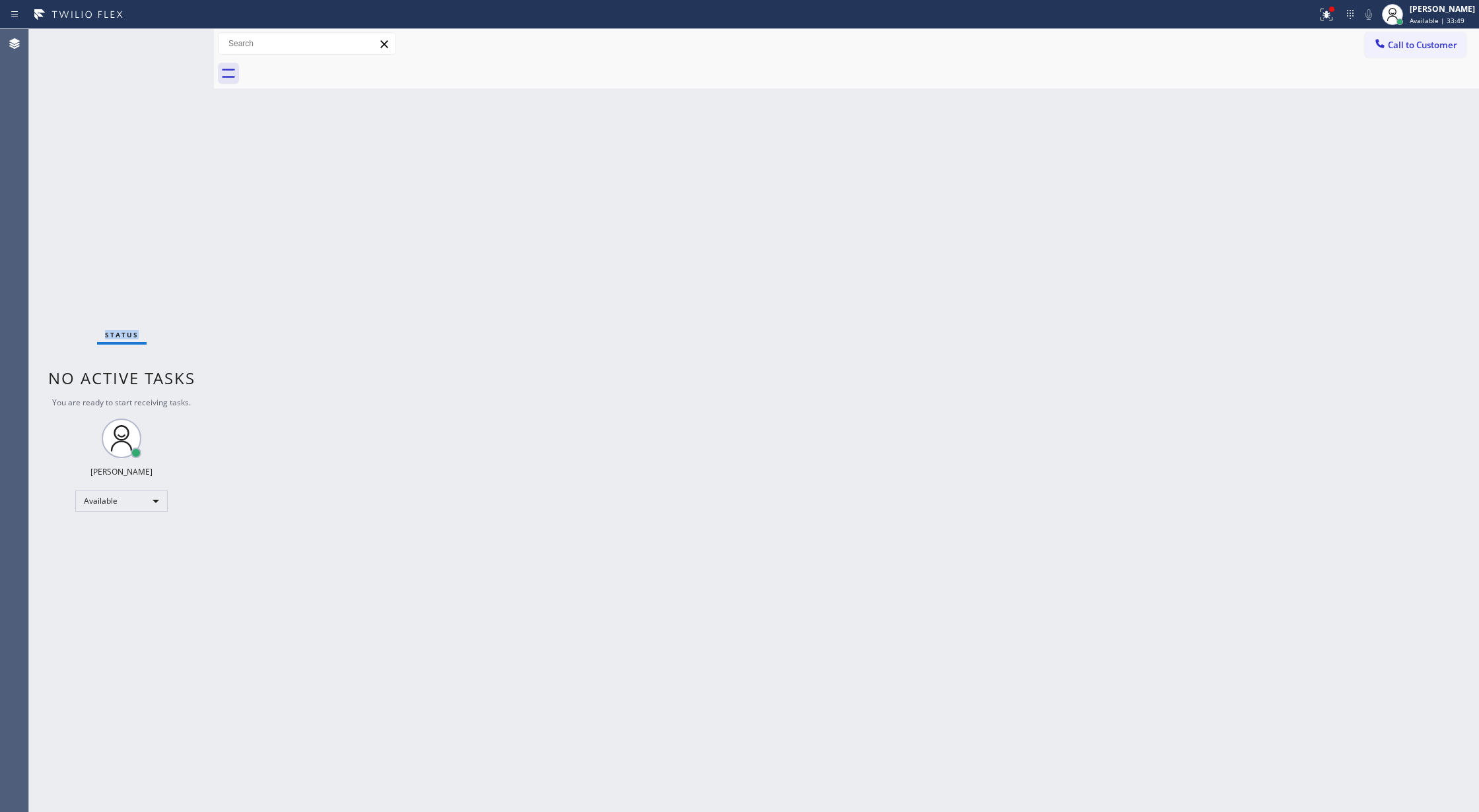
click at [172, 37] on div "Status No active tasks You are ready to start receiving tasks. [PERSON_NAME] Av…" at bounding box center [121, 421] width 185 height 783
click at [166, 42] on div "Status No active tasks You are ready to start receiving tasks. [PERSON_NAME] Av…" at bounding box center [121, 421] width 185 height 783
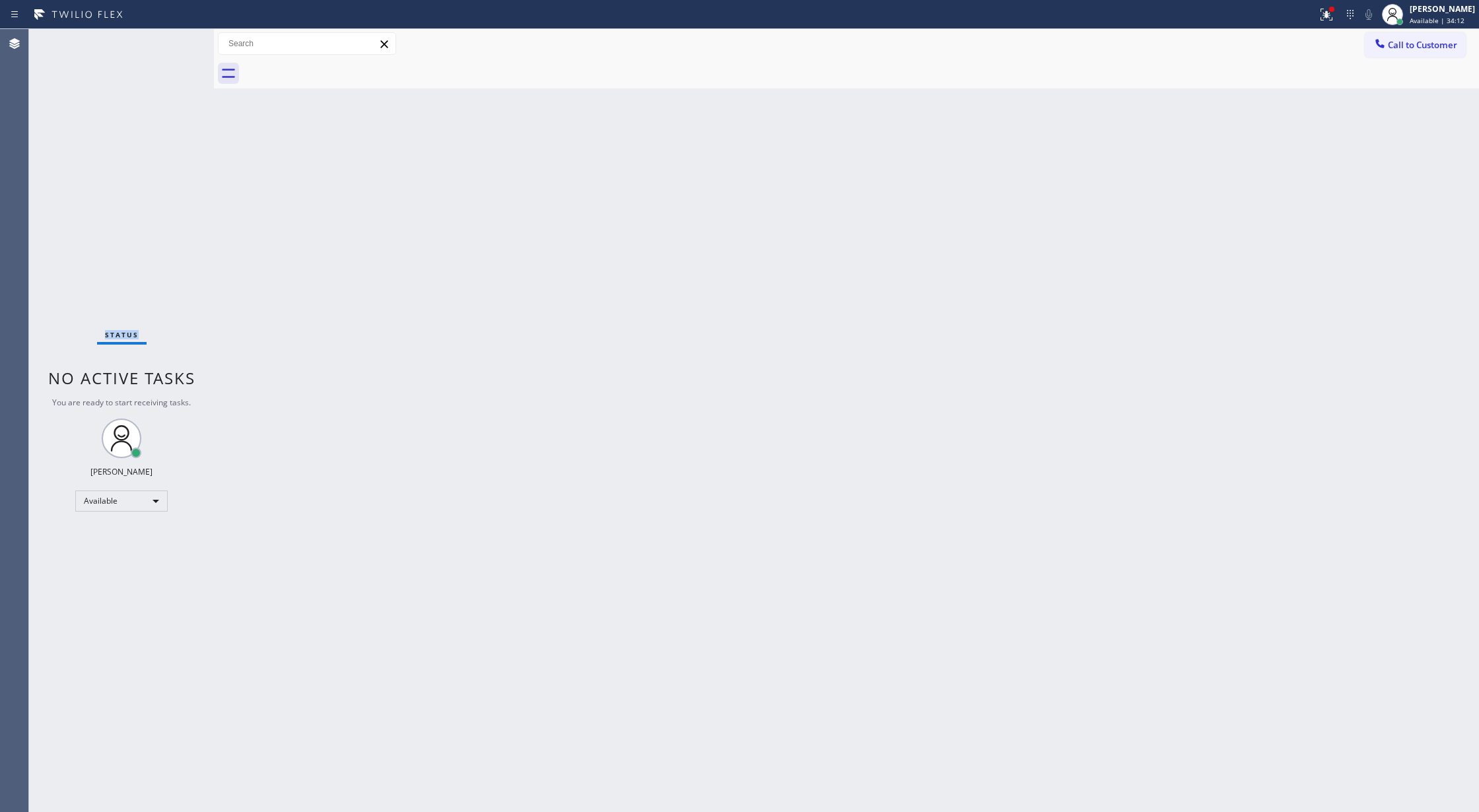
click at [166, 42] on div "Status No active tasks You are ready to start receiving tasks. [PERSON_NAME] Av…" at bounding box center [121, 421] width 185 height 783
click at [168, 42] on div "Status No active tasks You are ready to start receiving tasks. [PERSON_NAME] Av…" at bounding box center [121, 421] width 185 height 783
click at [184, 42] on div "Status No active tasks You are ready to start receiving tasks. [PERSON_NAME] Av…" at bounding box center [121, 421] width 185 height 783
click at [180, 44] on div "Status No active tasks You are ready to start receiving tasks. [PERSON_NAME] Av…" at bounding box center [121, 421] width 185 height 783
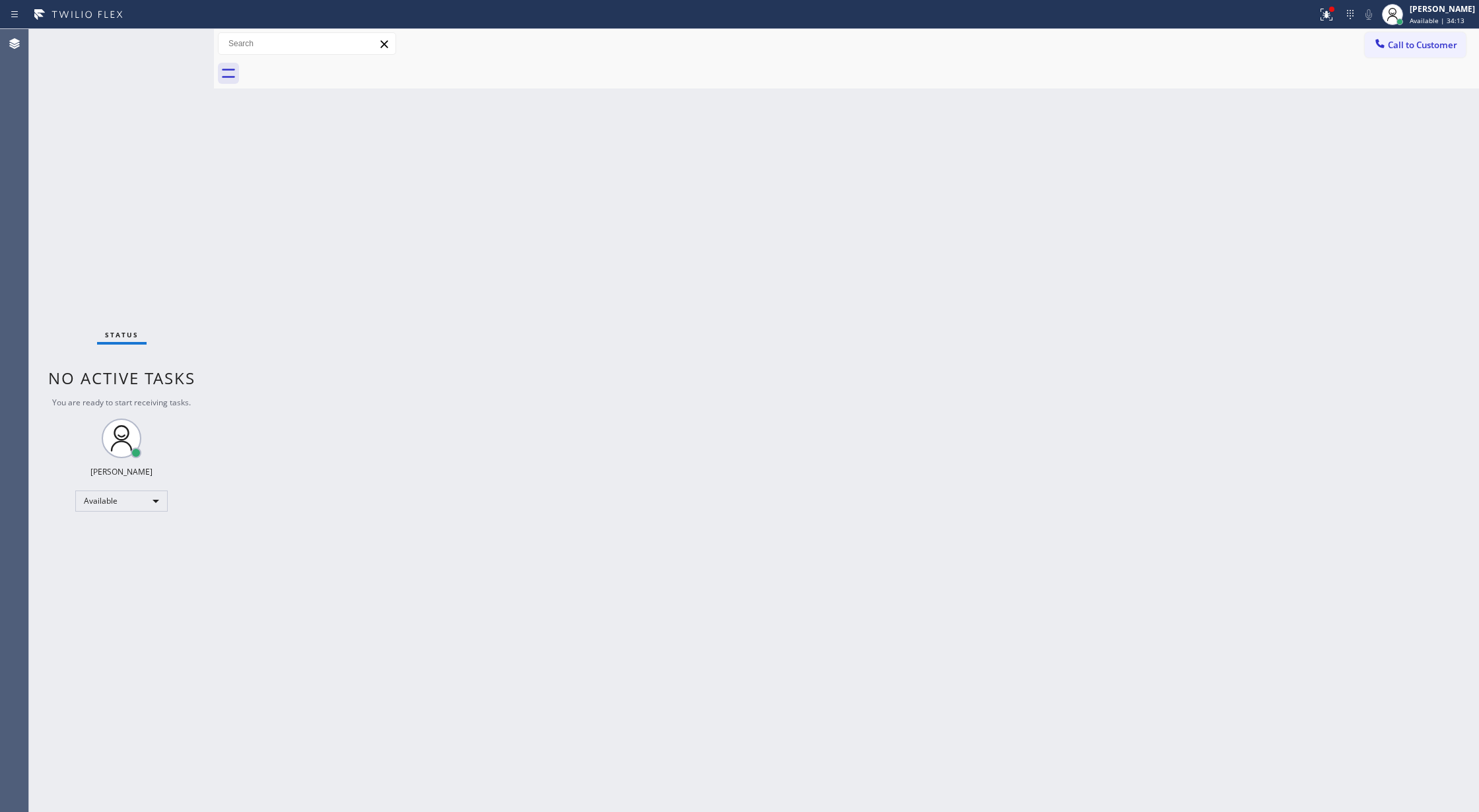
click at [180, 44] on div "Status No active tasks You are ready to start receiving tasks. [PERSON_NAME] Av…" at bounding box center [121, 421] width 185 height 783
click at [174, 43] on div "Status No active tasks You are ready to start receiving tasks. [PERSON_NAME] Av…" at bounding box center [121, 421] width 185 height 783
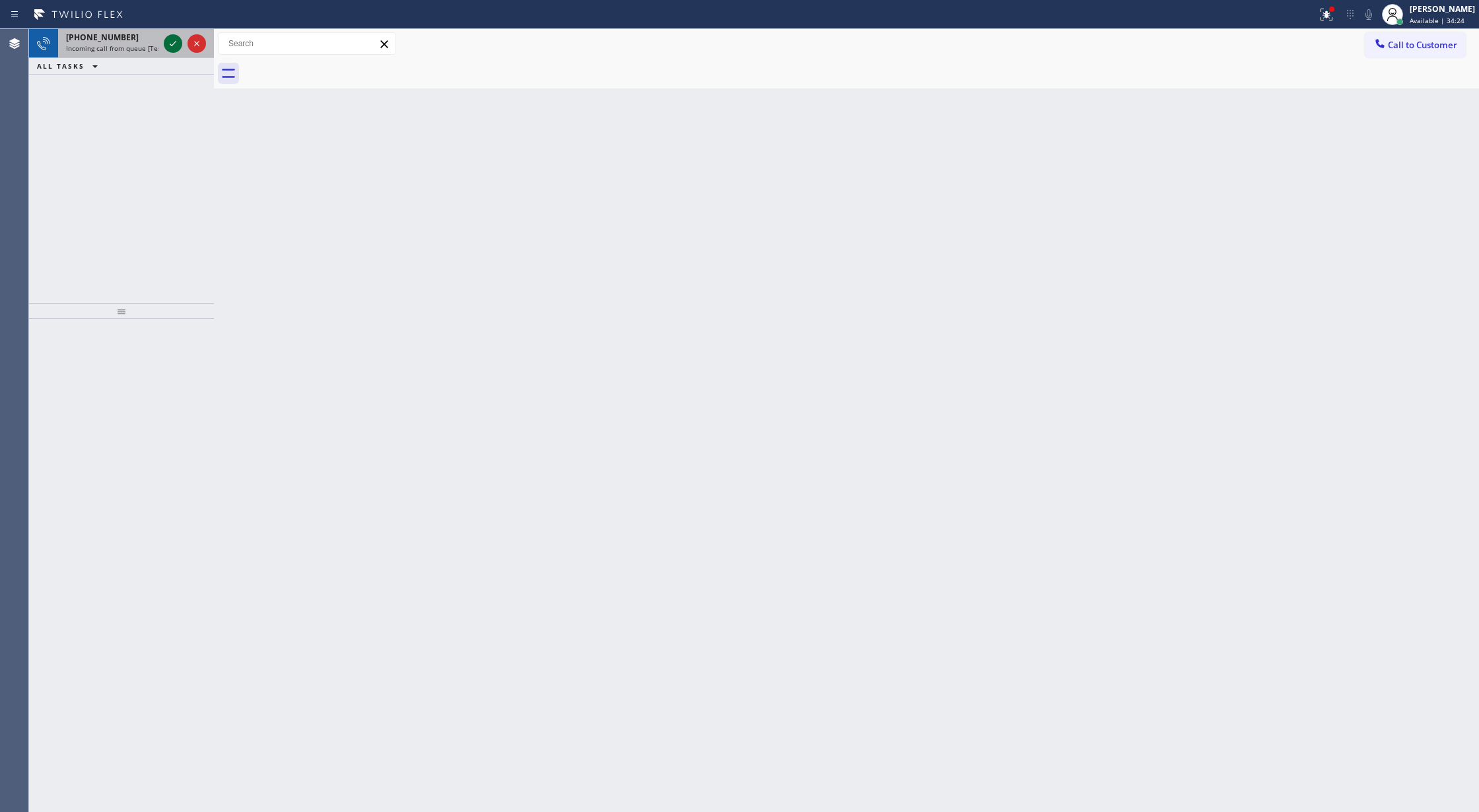
click at [174, 43] on icon at bounding box center [173, 44] width 7 height 5
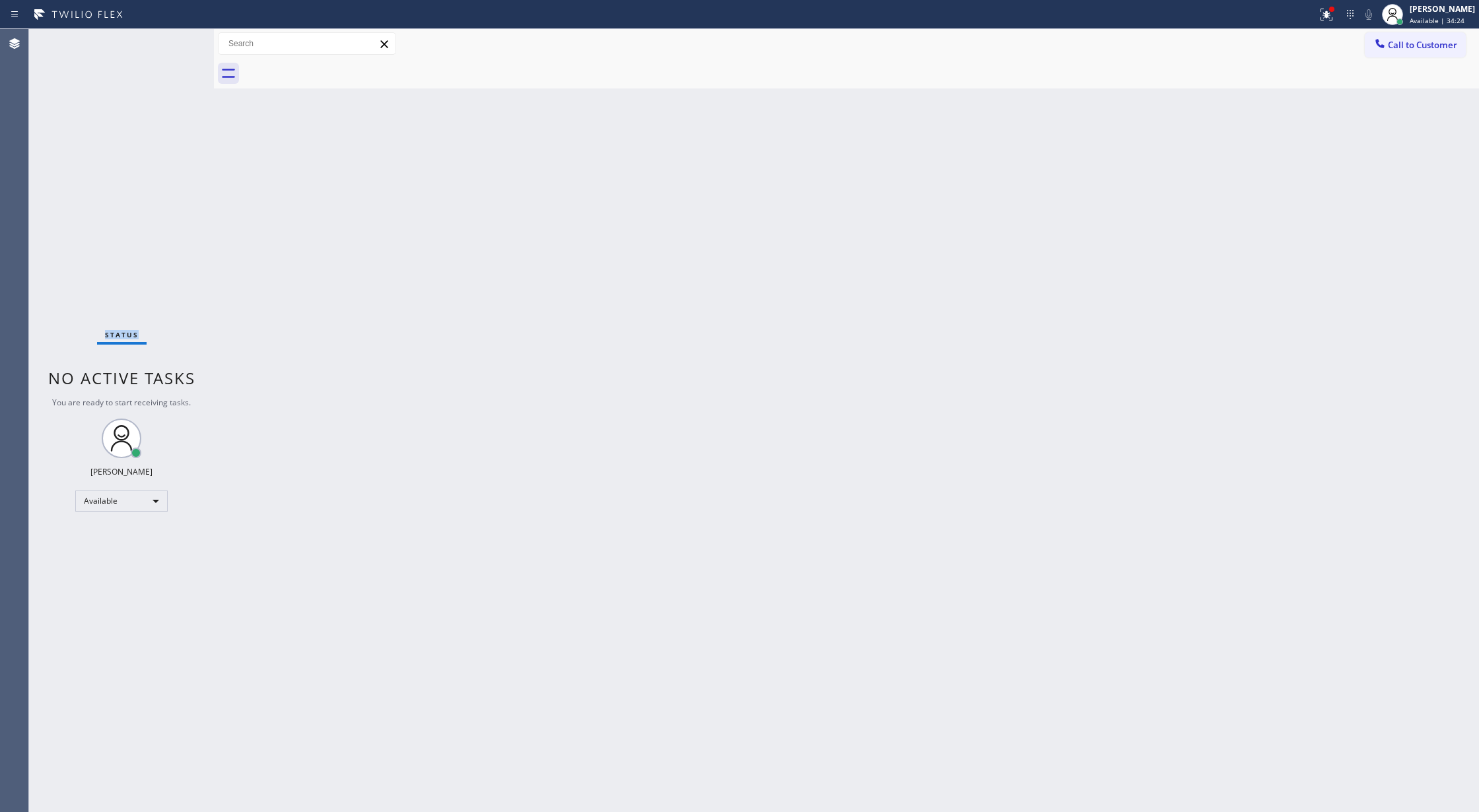
click at [174, 43] on div "Status No active tasks You are ready to start receiving tasks. [PERSON_NAME] Av…" at bounding box center [121, 421] width 185 height 783
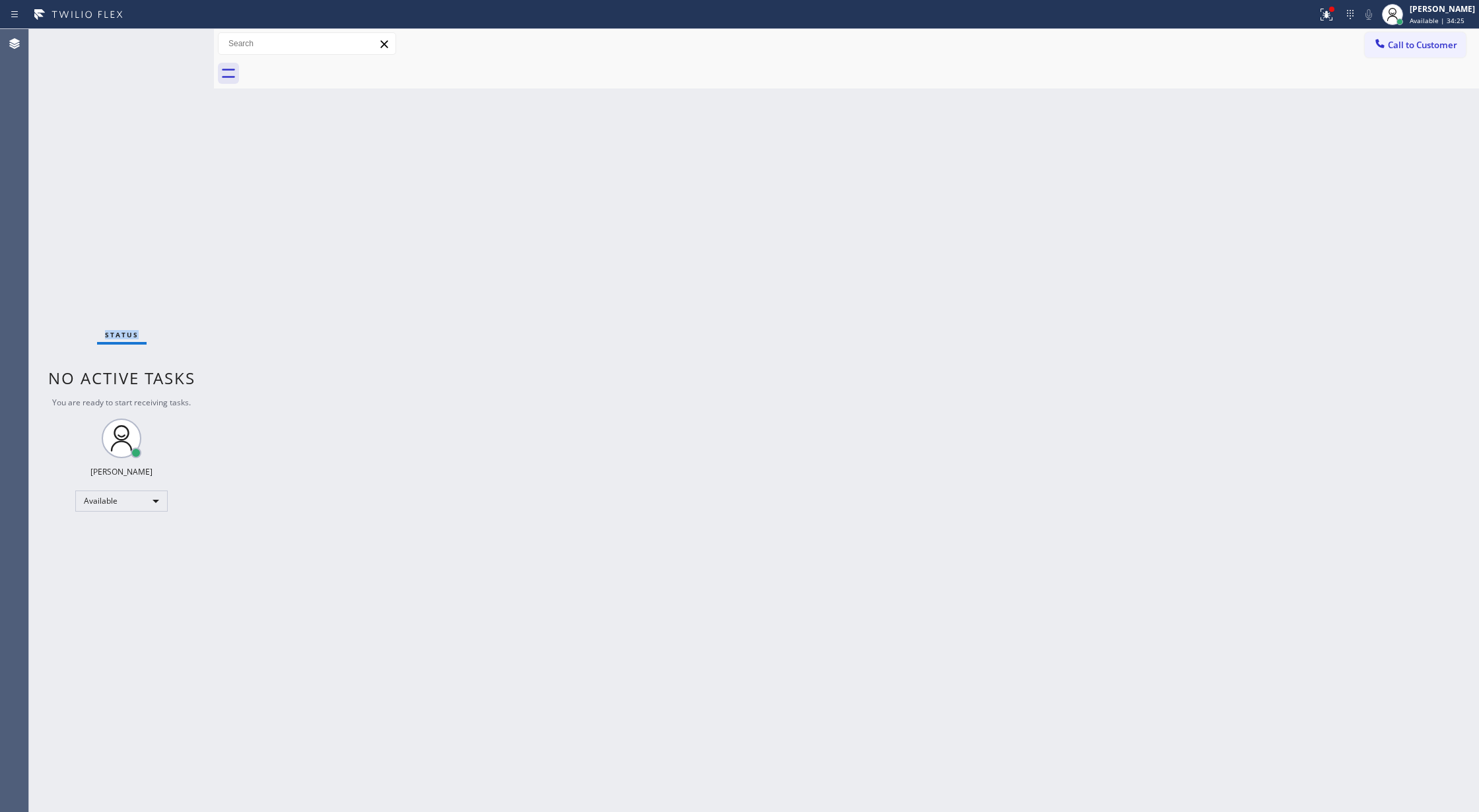
click at [174, 43] on div "Status No active tasks You are ready to start receiving tasks. [PERSON_NAME] Av…" at bounding box center [121, 421] width 185 height 783
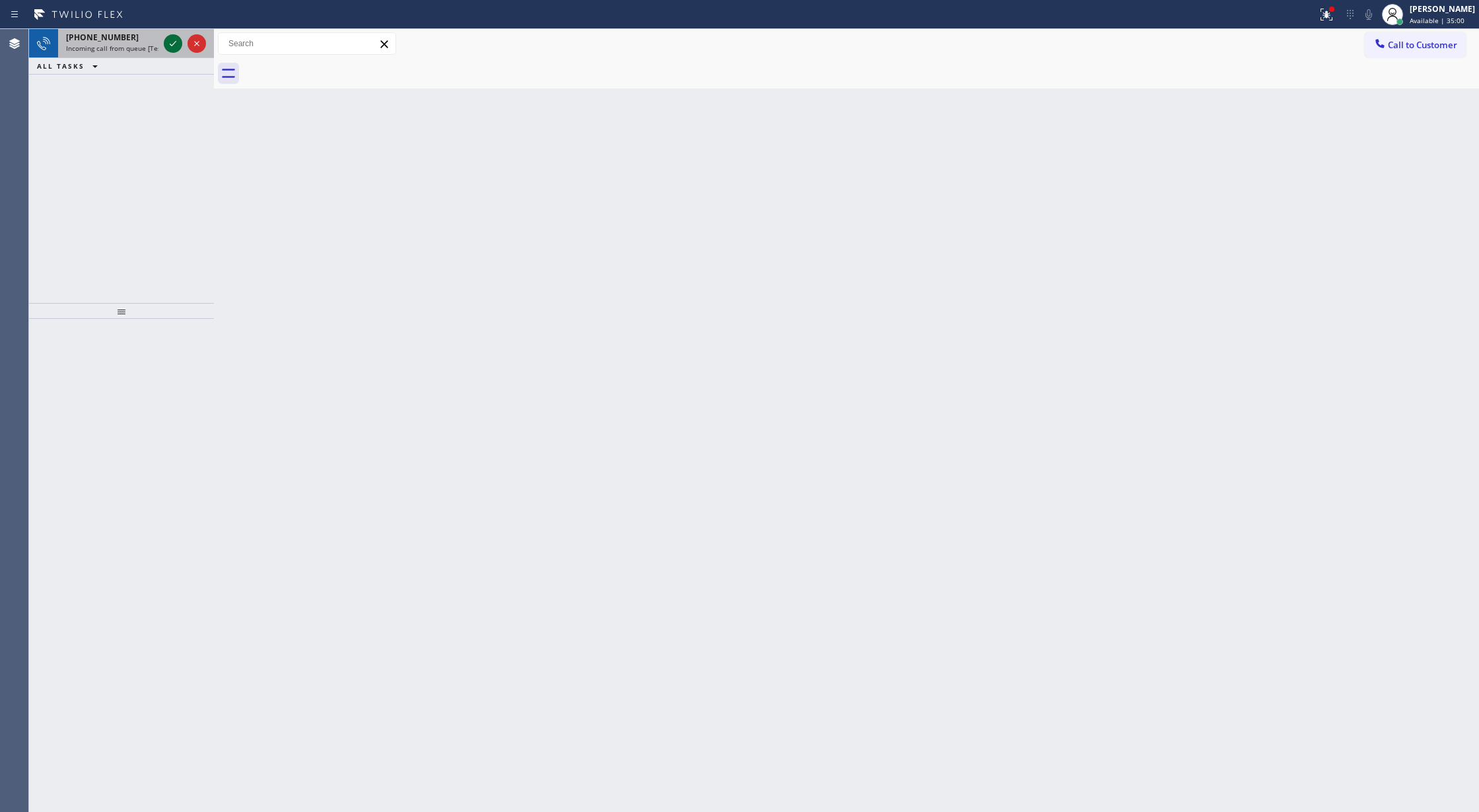
click at [166, 42] on icon at bounding box center [172, 43] width 16 height 16
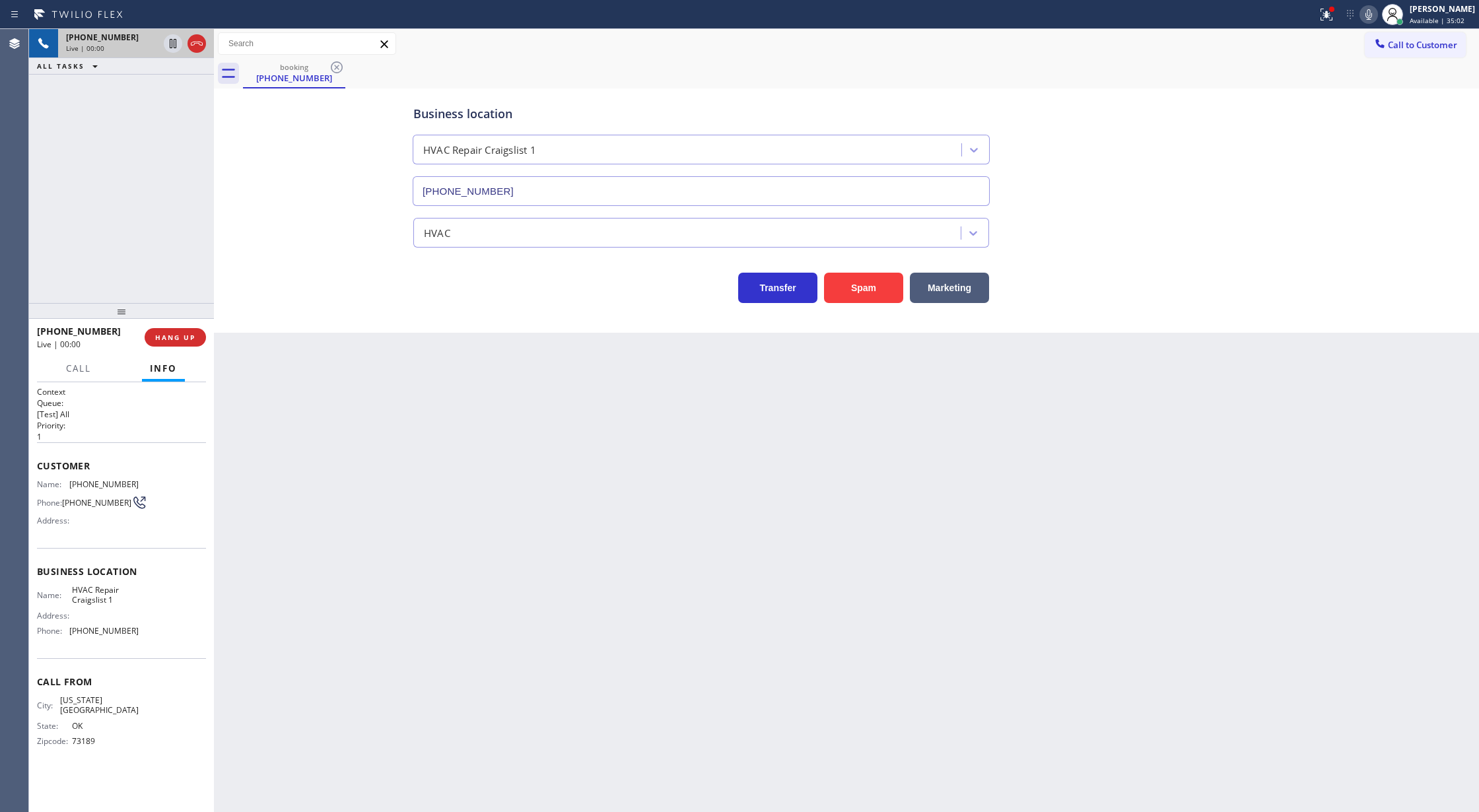
type input "[PHONE_NUMBER]"
click at [850, 283] on button "Spam" at bounding box center [863, 287] width 79 height 31
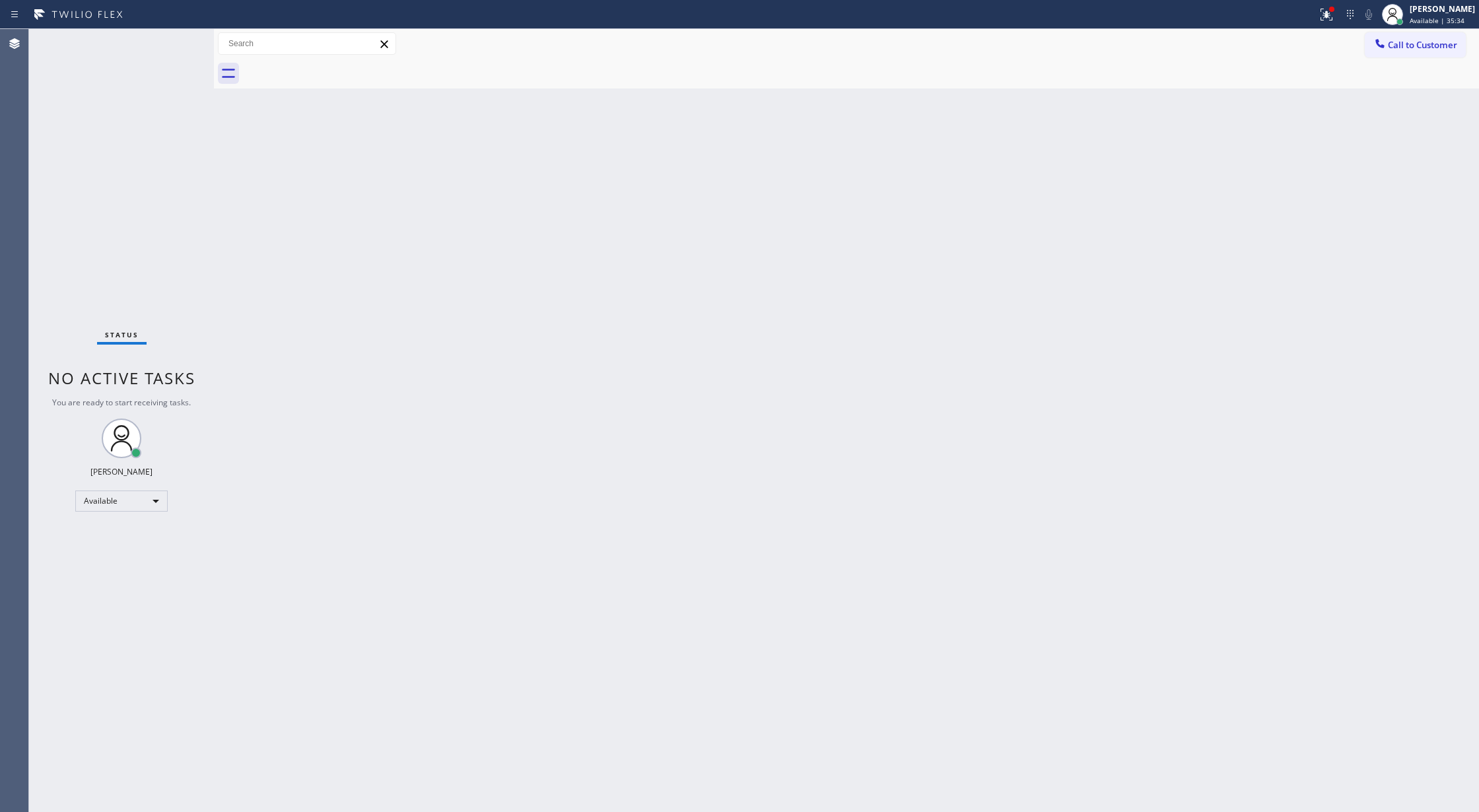
click at [173, 38] on div "Status No active tasks You are ready to start receiving tasks. [PERSON_NAME] Av…" at bounding box center [121, 421] width 185 height 783
click at [173, 39] on div "Status No active tasks You are ready to start receiving tasks. [PERSON_NAME] Av…" at bounding box center [121, 421] width 185 height 783
click at [178, 42] on div "Status No active tasks You are ready to start receiving tasks. [PERSON_NAME] Av…" at bounding box center [121, 421] width 185 height 783
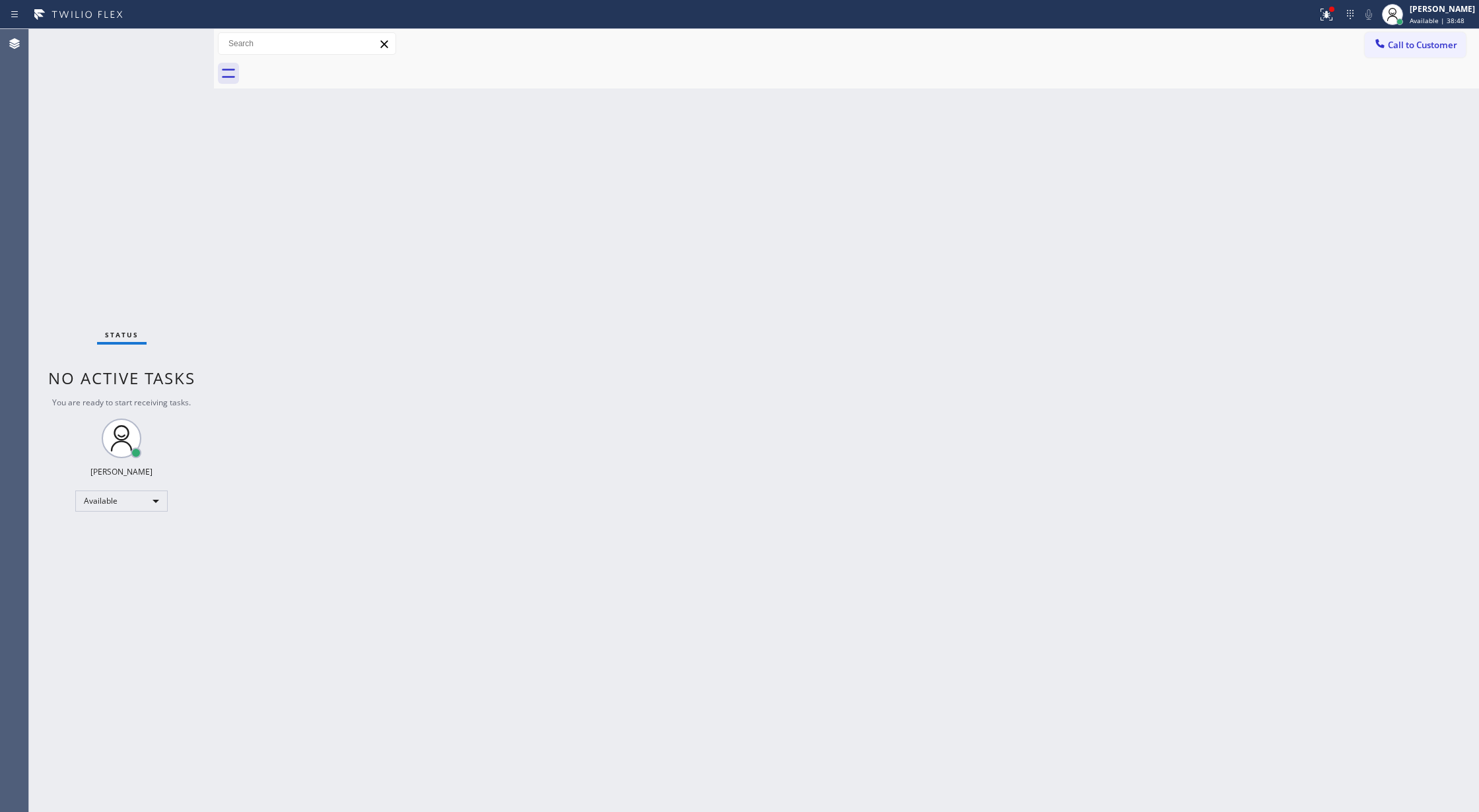
click at [165, 42] on div "Status No active tasks You are ready to start receiving tasks. [PERSON_NAME] Av…" at bounding box center [121, 421] width 185 height 783
click at [165, 43] on div "Status No active tasks You are ready to start receiving tasks. [PERSON_NAME] Av…" at bounding box center [121, 421] width 185 height 783
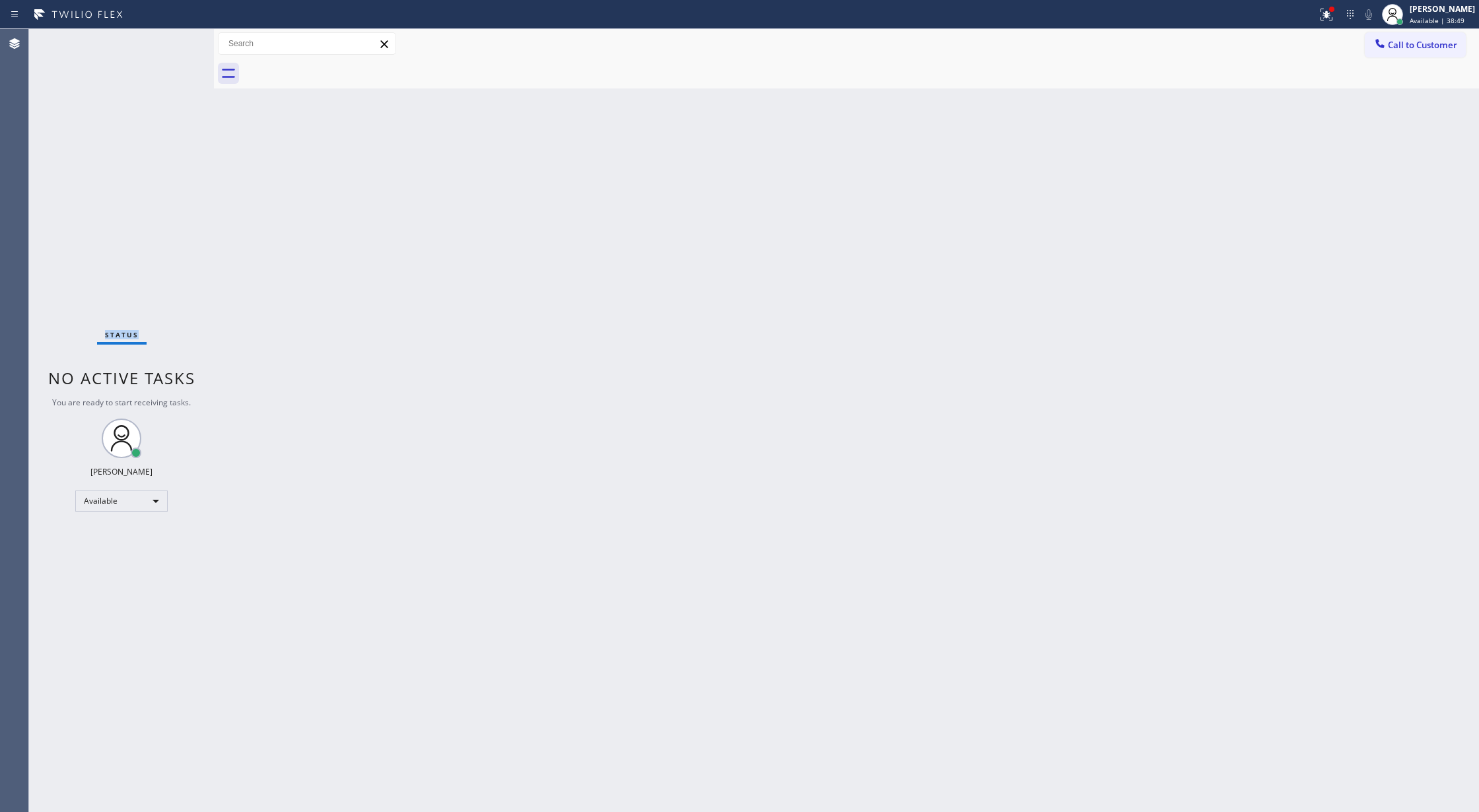
click at [165, 43] on div "Status No active tasks You are ready to start receiving tasks. [PERSON_NAME] Av…" at bounding box center [121, 421] width 185 height 783
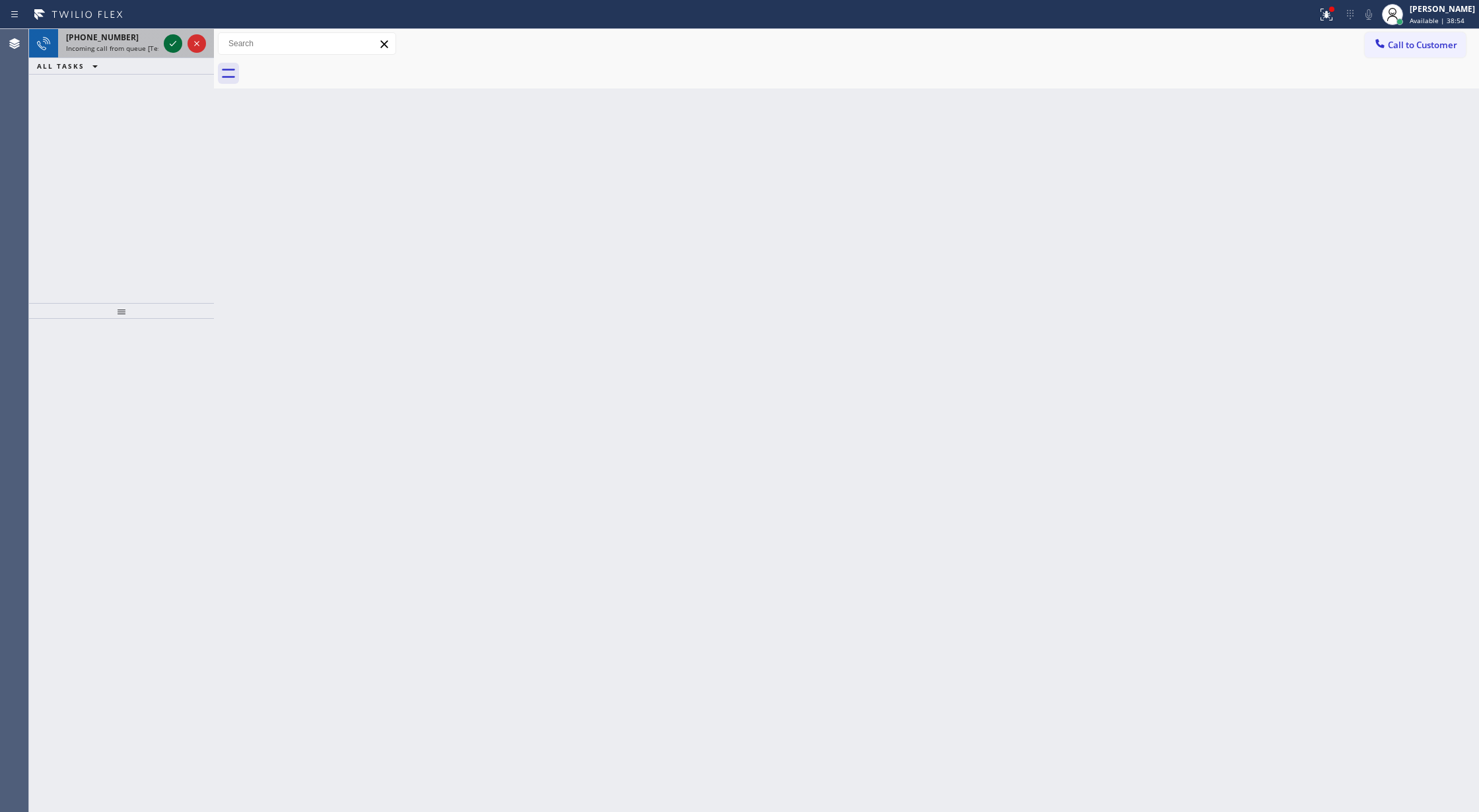
click at [178, 41] on icon at bounding box center [172, 43] width 16 height 16
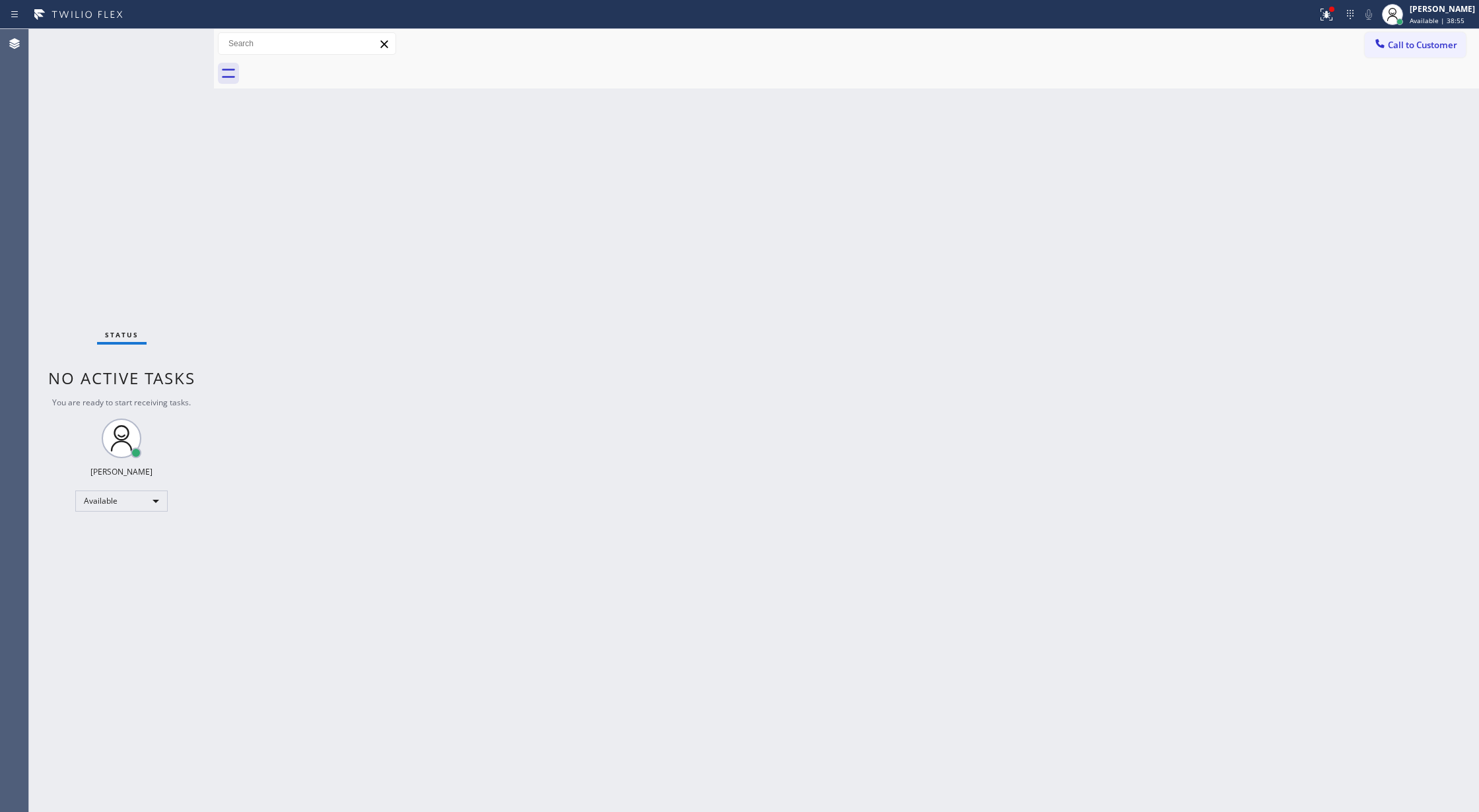
click at [172, 43] on div "Status No active tasks You are ready to start receiving tasks. [PERSON_NAME] Av…" at bounding box center [121, 421] width 185 height 783
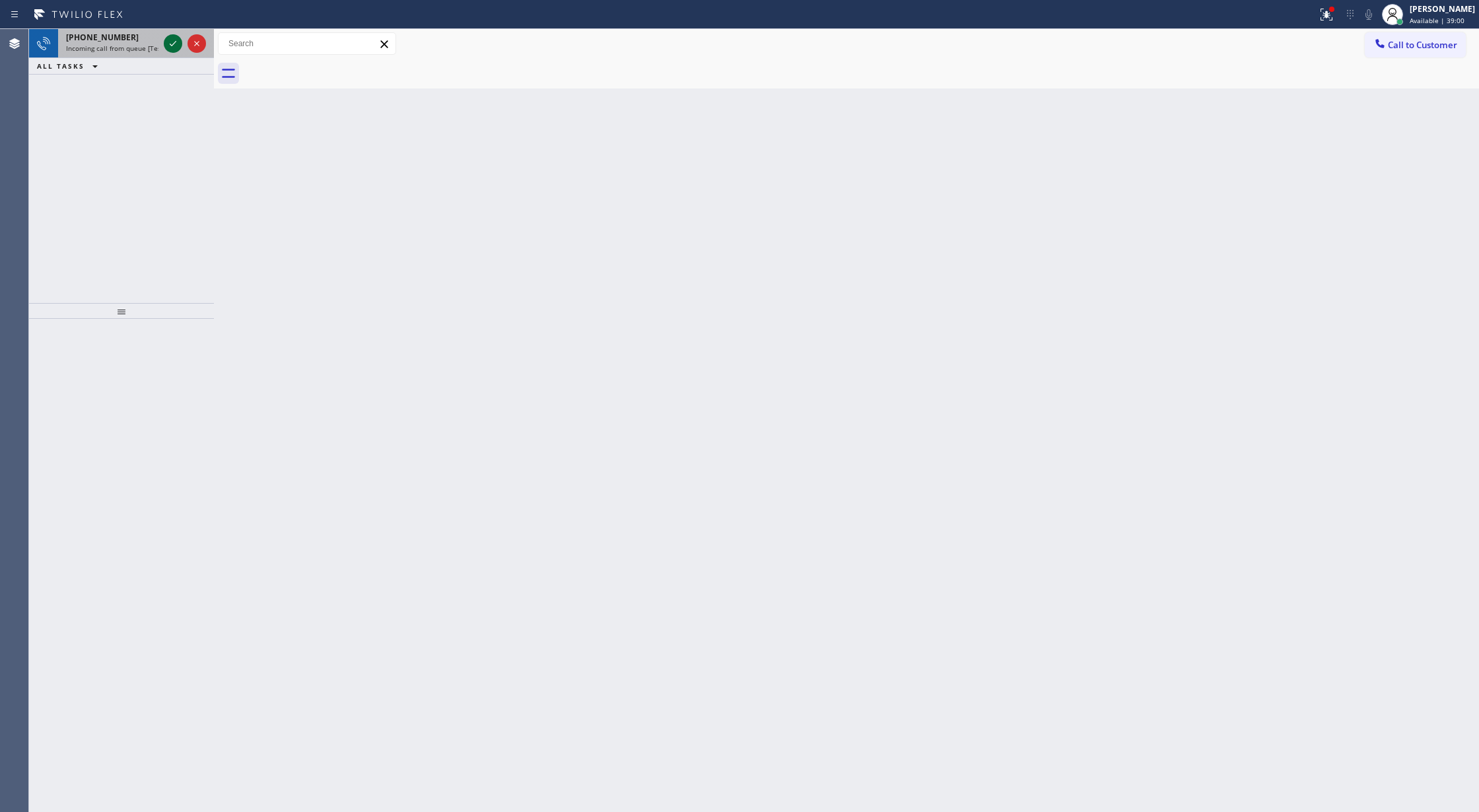
click at [173, 41] on icon at bounding box center [172, 43] width 16 height 16
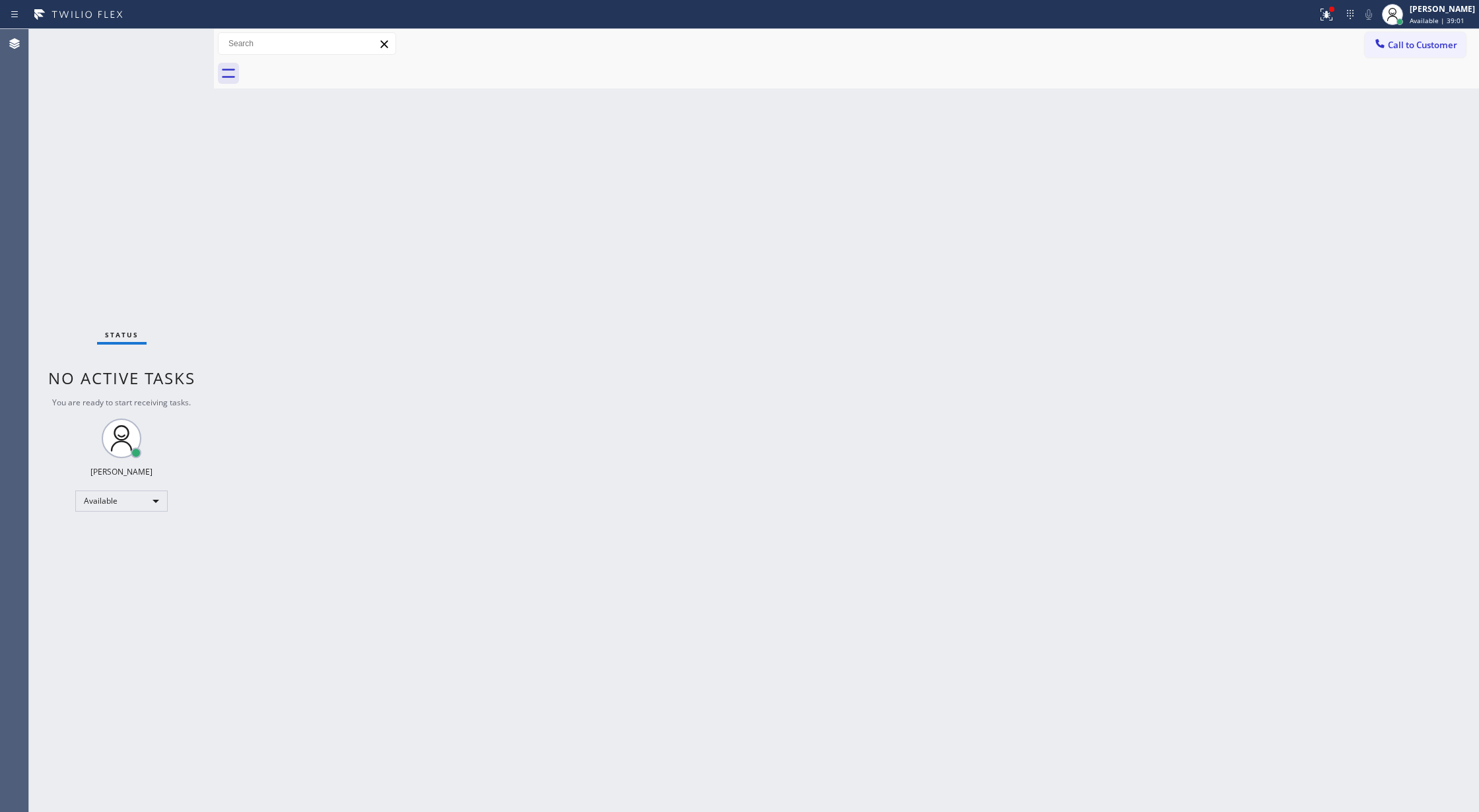
click at [173, 41] on div "Status No active tasks You are ready to start receiving tasks. [PERSON_NAME] Av…" at bounding box center [121, 421] width 185 height 783
click at [170, 40] on div "Status No active tasks You are ready to start receiving tasks. [PERSON_NAME] Av…" at bounding box center [121, 421] width 185 height 783
click at [170, 40] on icon at bounding box center [172, 43] width 16 height 16
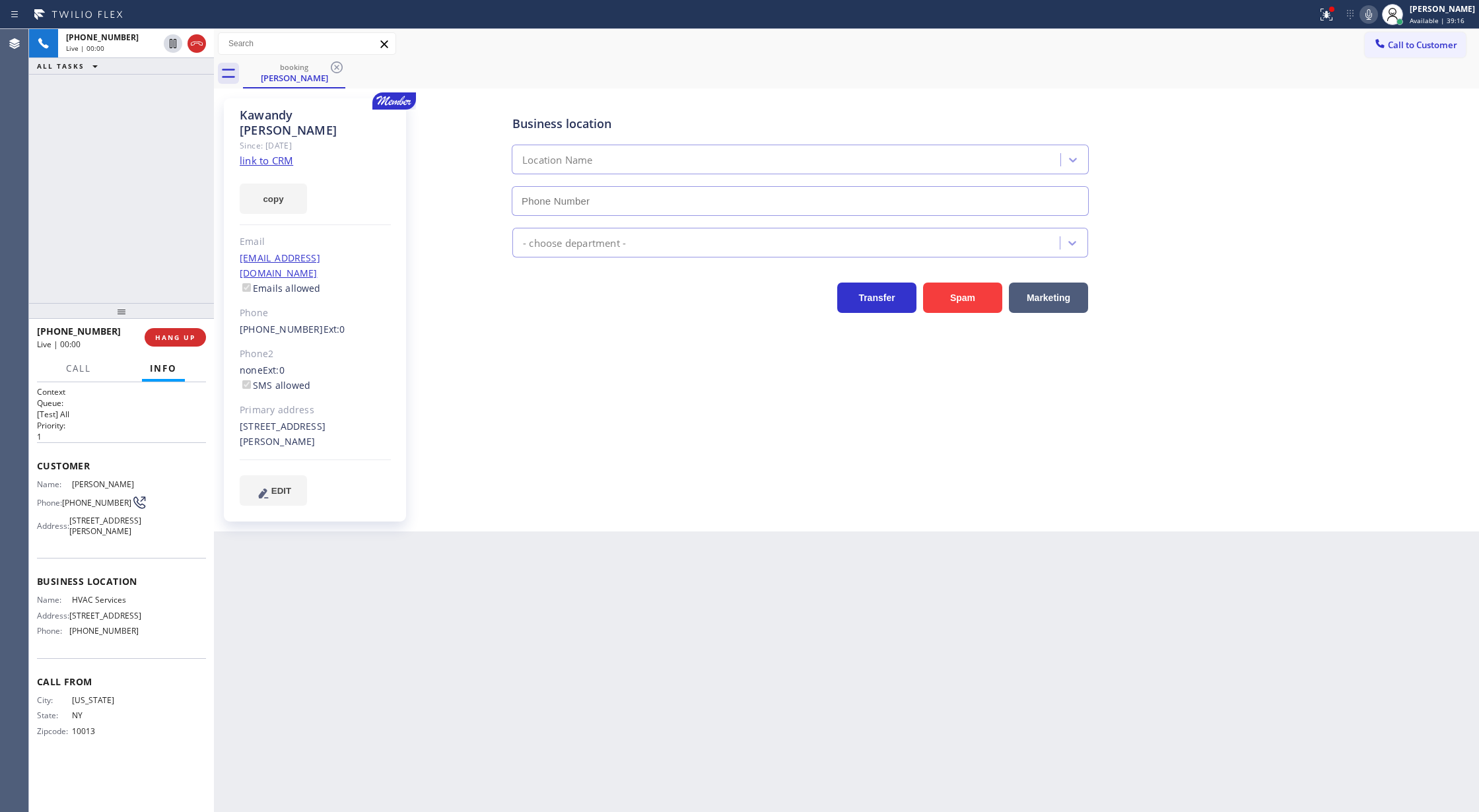
type input "[PHONE_NUMBER]"
click at [272, 154] on link "link to CRM" at bounding box center [266, 160] width 54 height 13
click at [1374, 14] on icon at bounding box center [1368, 14] width 16 height 16
click at [1376, 16] on icon at bounding box center [1368, 14] width 16 height 16
click at [194, 44] on icon at bounding box center [196, 44] width 12 height 4
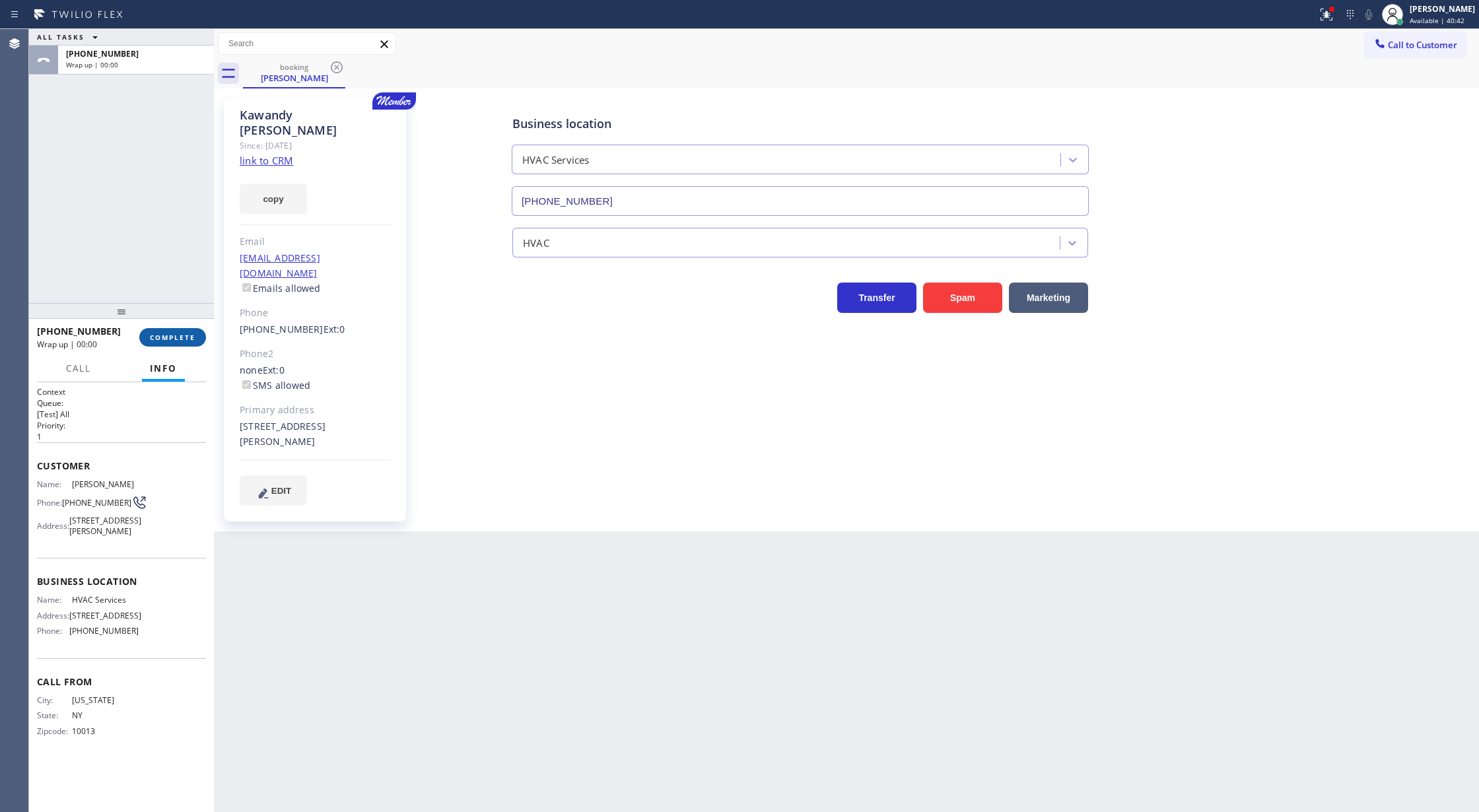
click at [170, 338] on span "COMPLETE" at bounding box center [172, 338] width 46 height 10
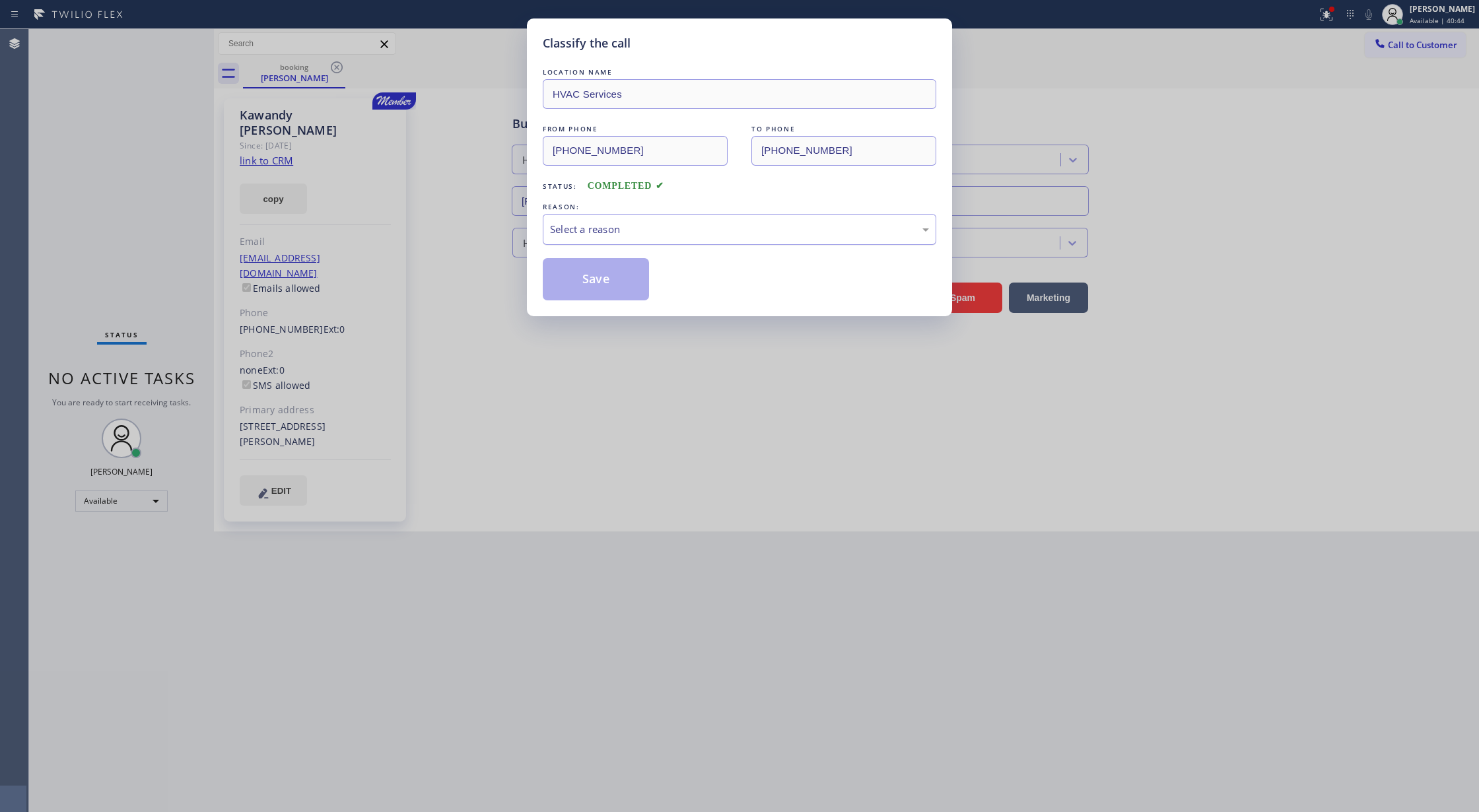
click at [597, 244] on div "Select a reason" at bounding box center [740, 229] width 394 height 31
click at [588, 287] on button "Save" at bounding box center [596, 279] width 106 height 42
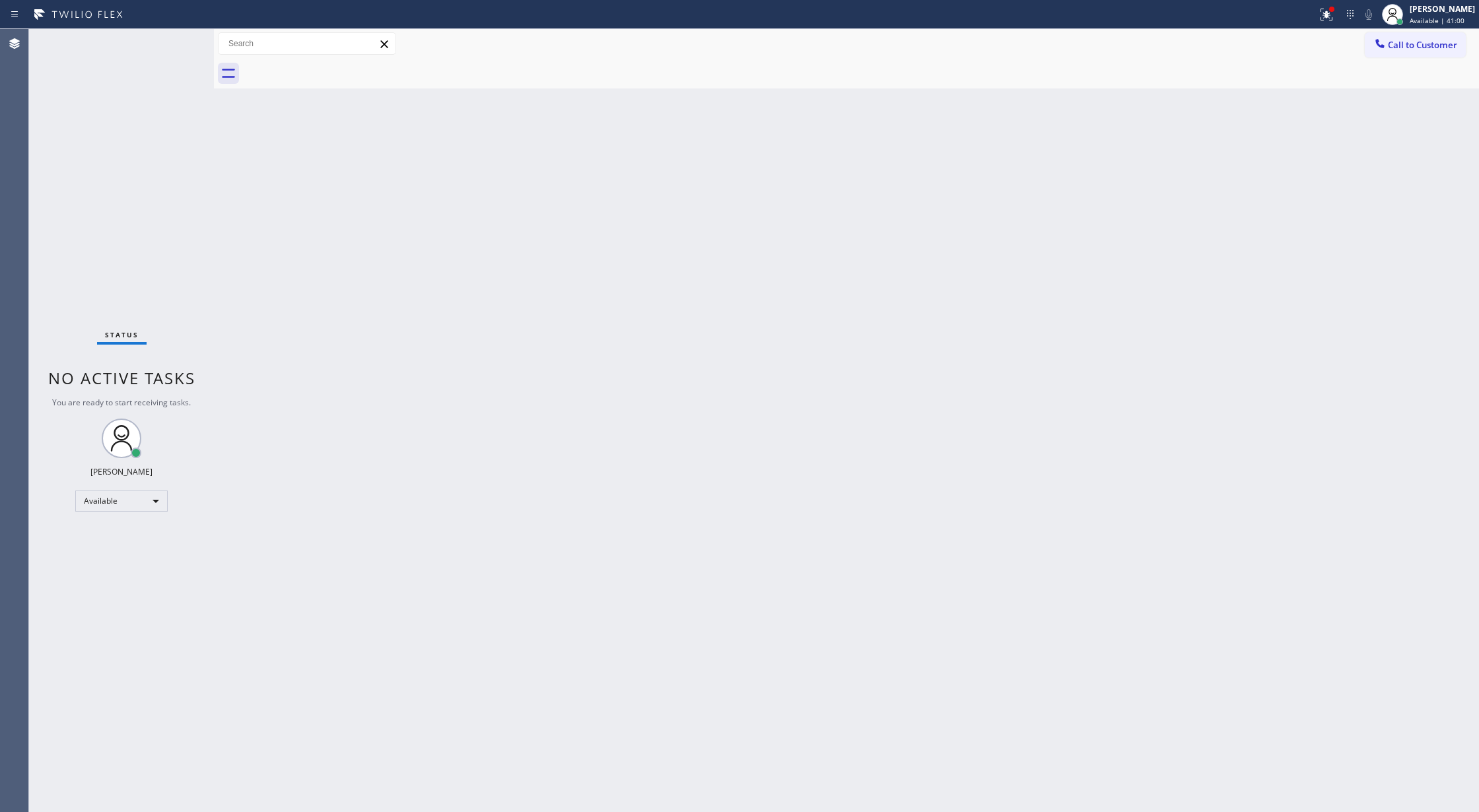
click at [174, 35] on div "Status No active tasks You are ready to start receiving tasks. [PERSON_NAME] Av…" at bounding box center [121, 421] width 185 height 783
click at [169, 41] on div "Status No active tasks You are ready to start receiving tasks. [PERSON_NAME] Av…" at bounding box center [121, 421] width 185 height 783
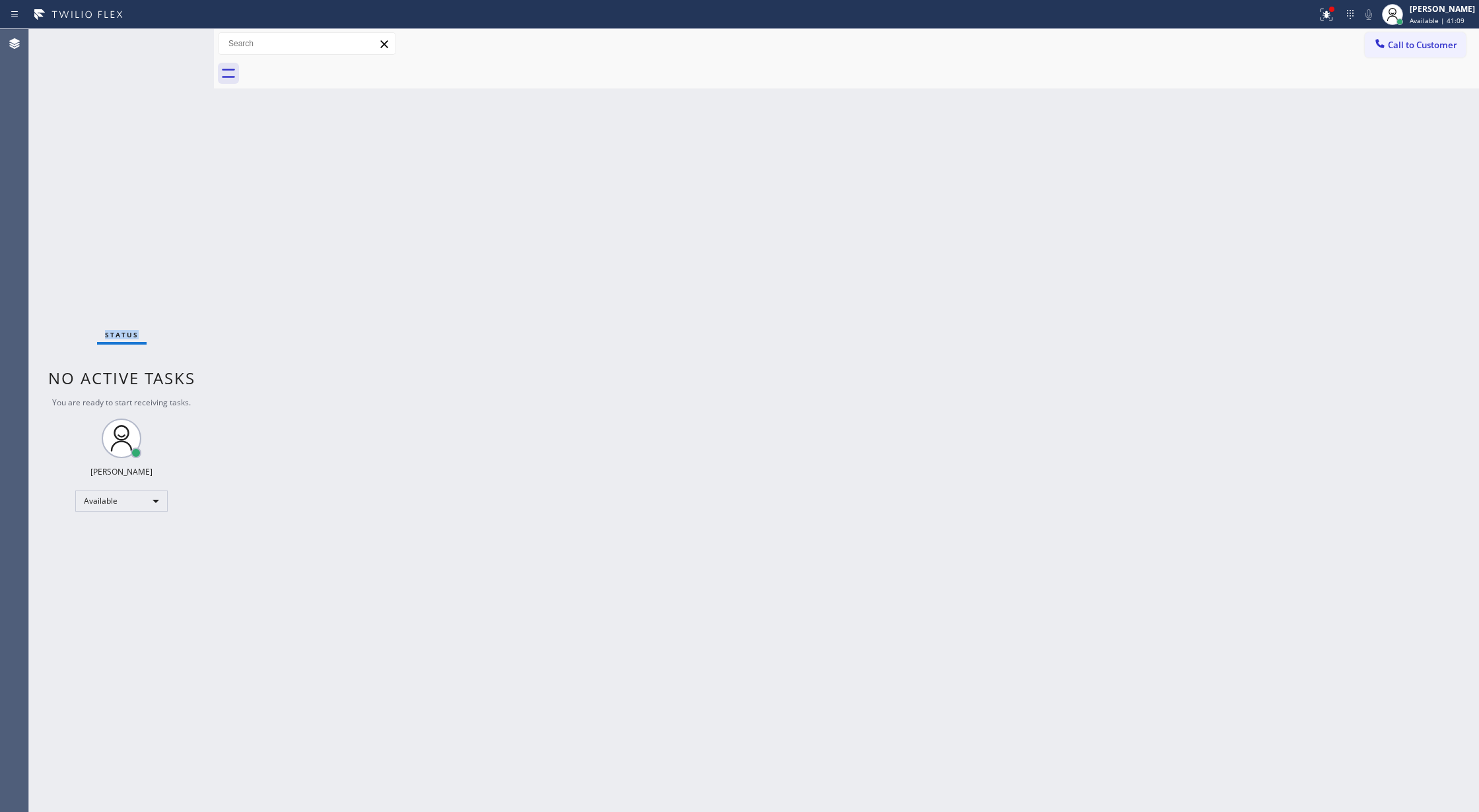
click at [169, 41] on div "Status No active tasks You are ready to start receiving tasks. [PERSON_NAME] Av…" at bounding box center [121, 421] width 185 height 783
click at [172, 38] on div "Status No active tasks You are ready to start receiving tasks. [PERSON_NAME] Av…" at bounding box center [121, 421] width 185 height 783
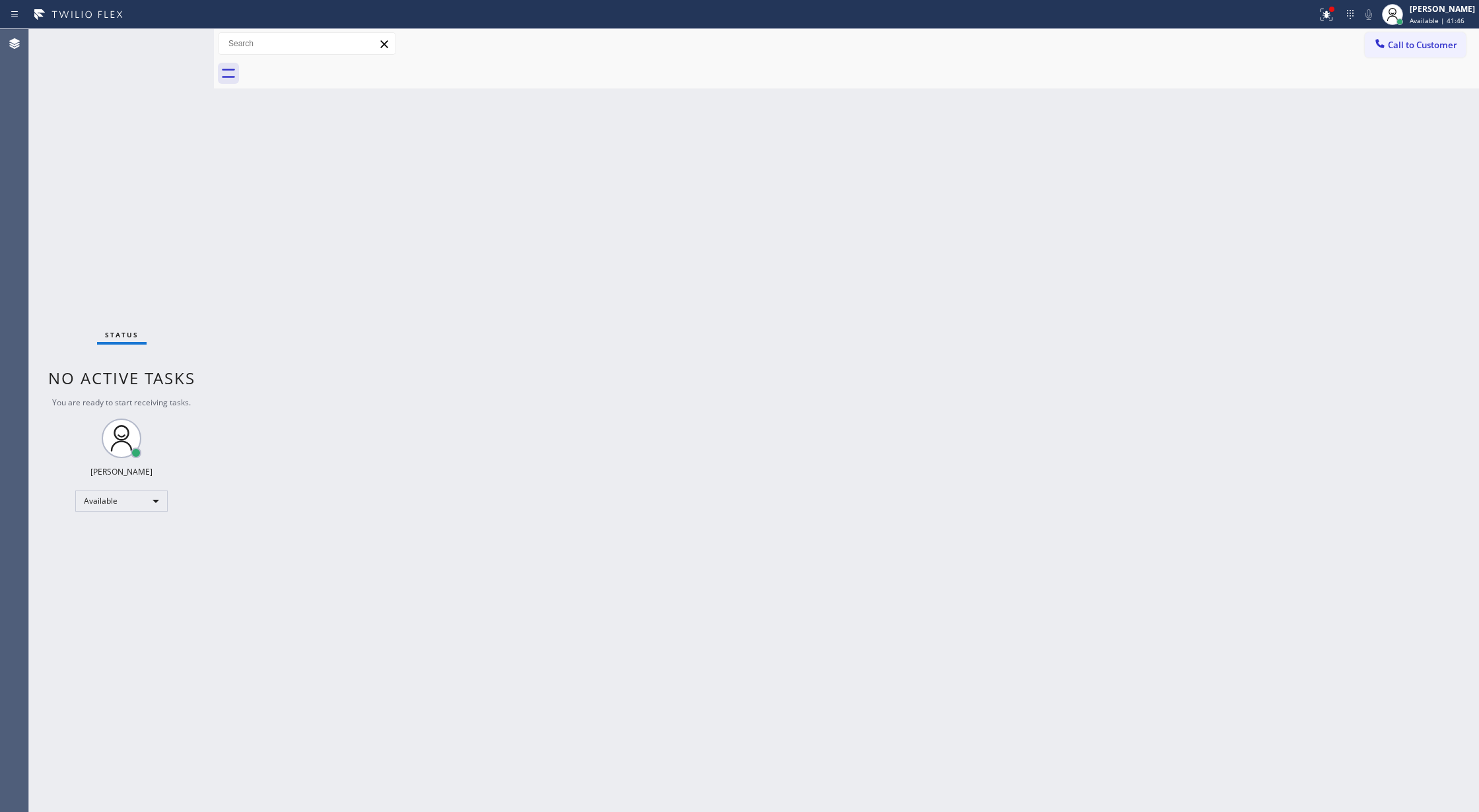
click at [172, 38] on div "Status No active tasks You are ready to start receiving tasks. [PERSON_NAME] Av…" at bounding box center [121, 421] width 185 height 783
click at [185, 146] on div "Status No active tasks You are ready to start receiving tasks. [PERSON_NAME] Av…" at bounding box center [121, 421] width 185 height 783
click at [176, 42] on div "Status No active tasks You are ready to start receiving tasks. [PERSON_NAME] Av…" at bounding box center [121, 421] width 185 height 783
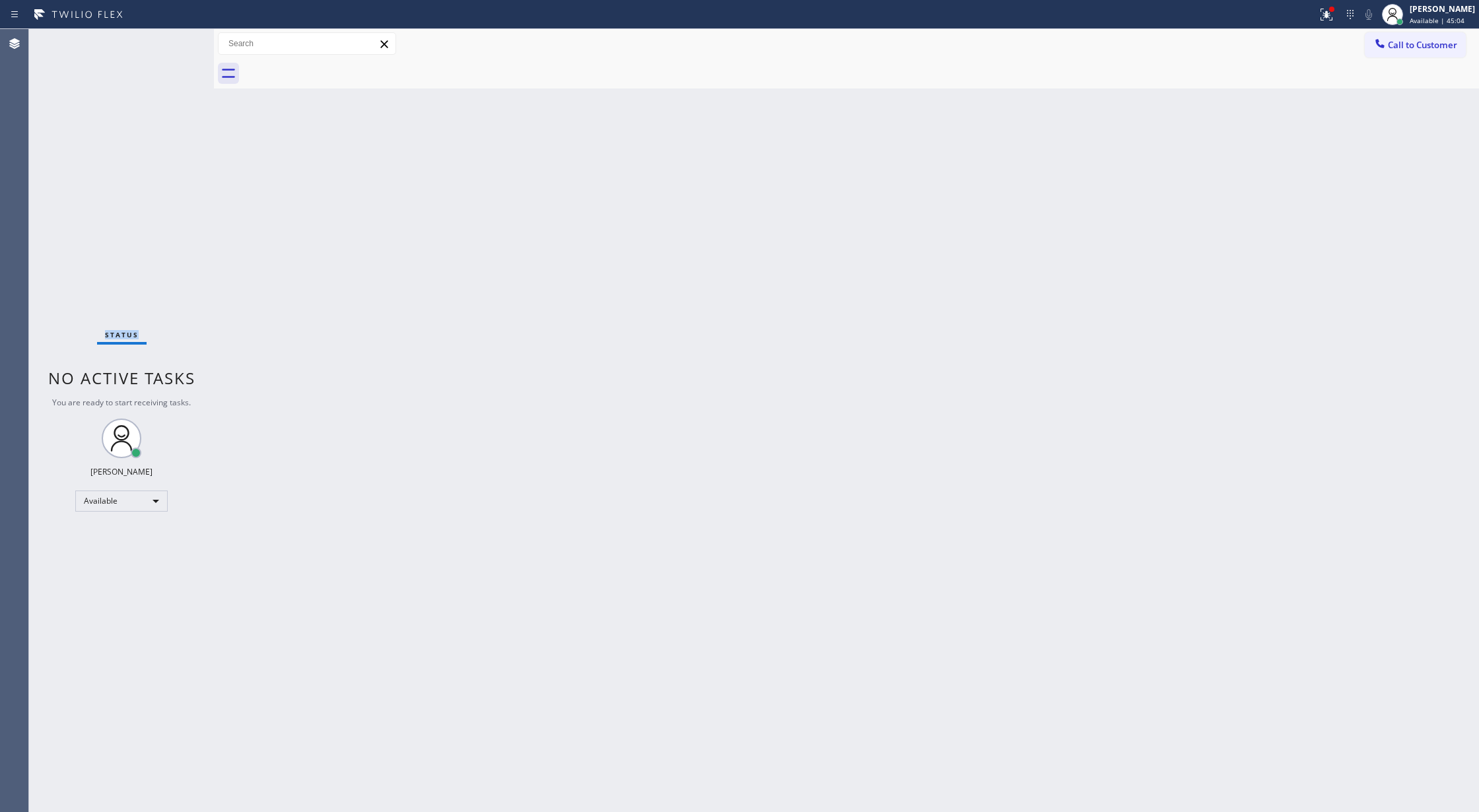
click at [176, 42] on div "Status No active tasks You are ready to start receiving tasks. [PERSON_NAME] Av…" at bounding box center [121, 421] width 185 height 783
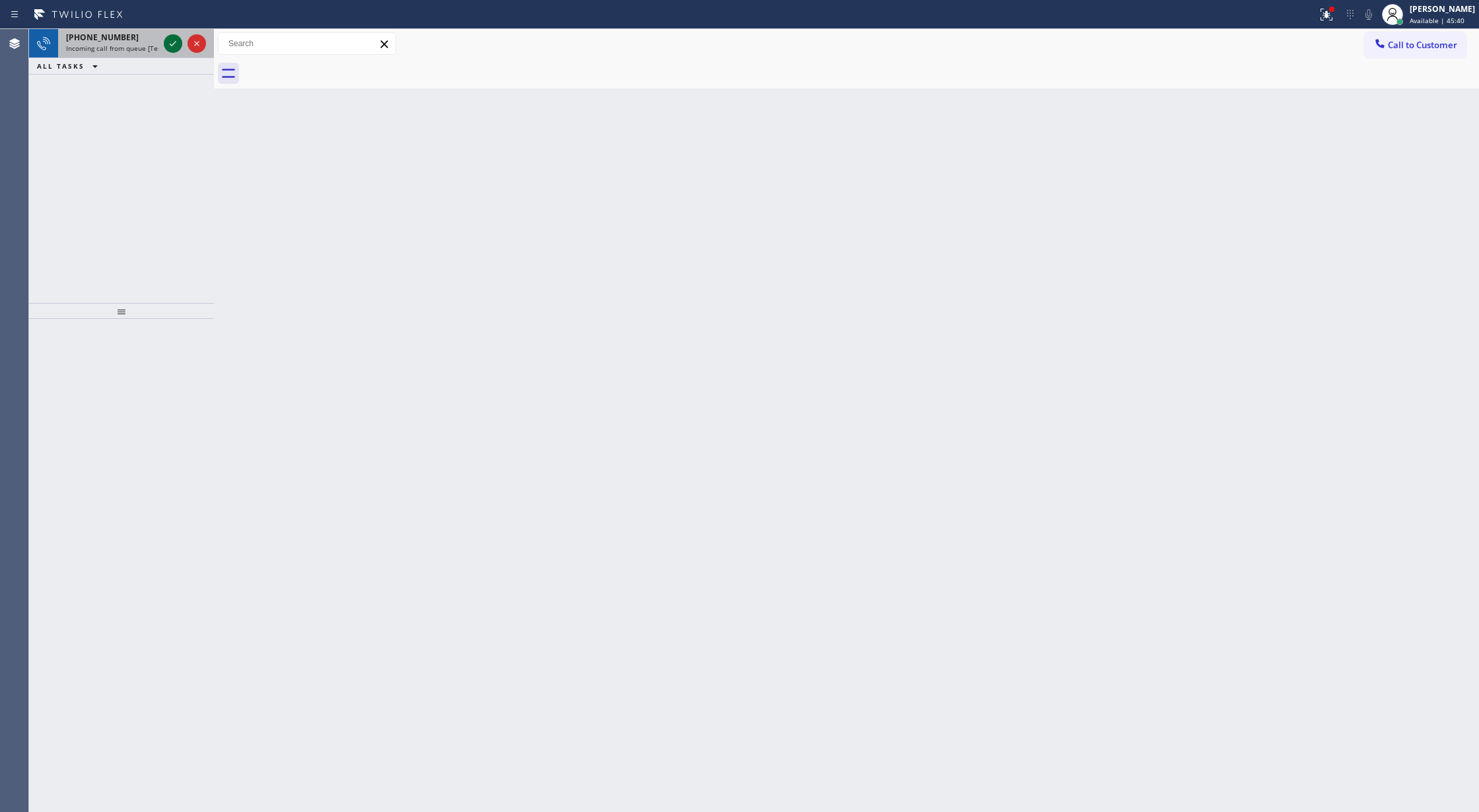
click at [170, 43] on icon at bounding box center [172, 43] width 16 height 16
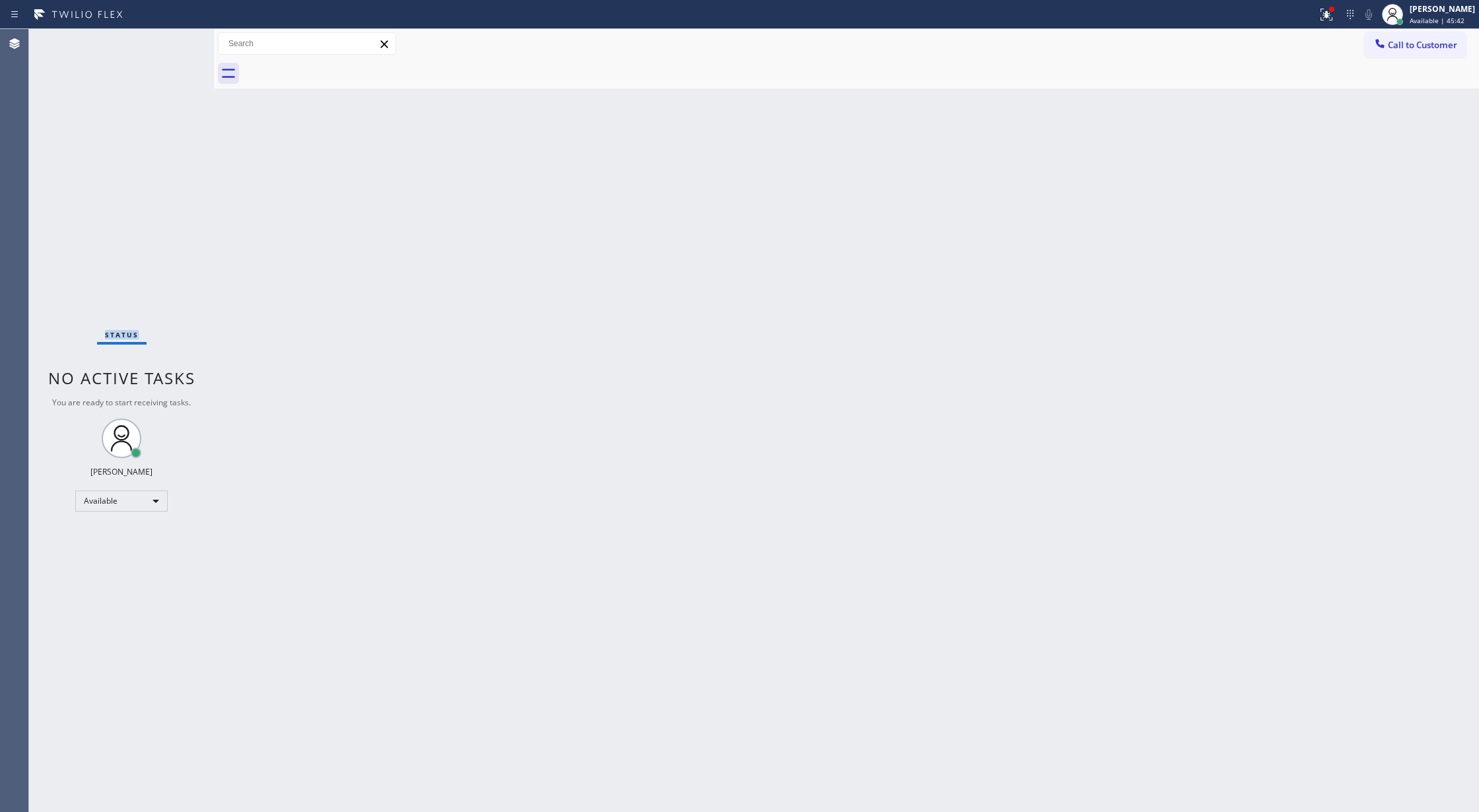
click at [170, 43] on div "Status No active tasks You are ready to start receiving tasks. [PERSON_NAME] Av…" at bounding box center [121, 421] width 185 height 783
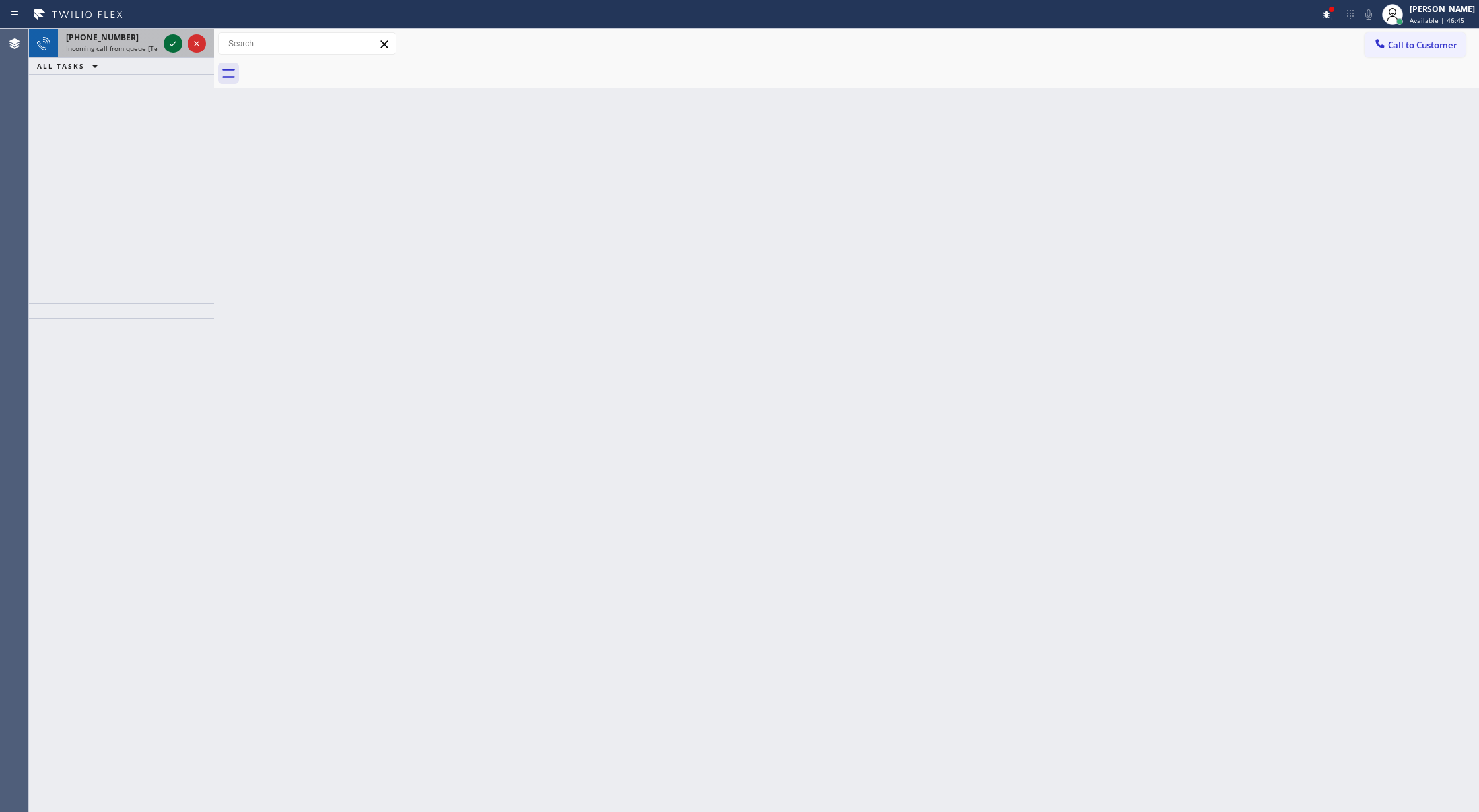
click at [172, 39] on icon at bounding box center [172, 43] width 16 height 16
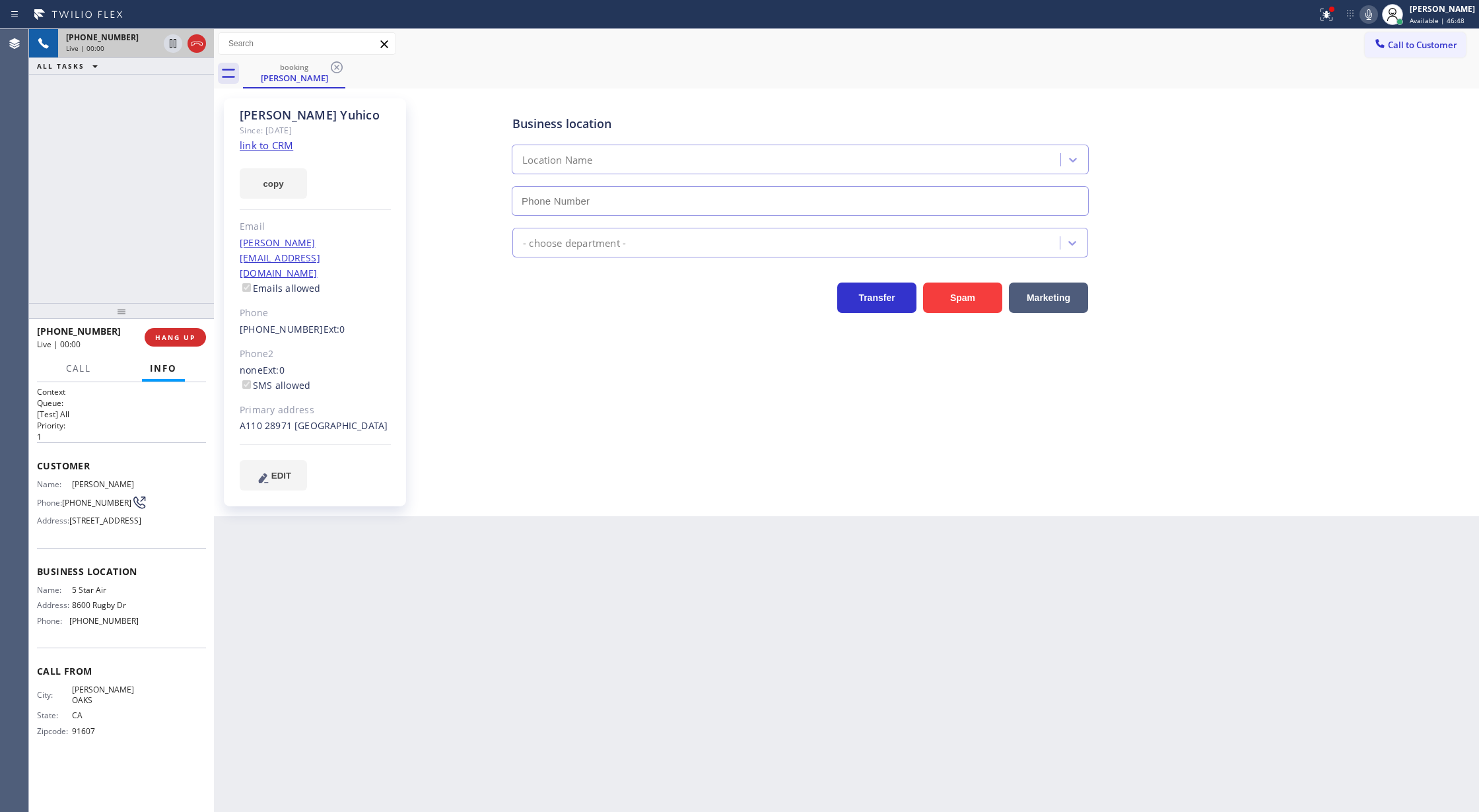
type input "[PHONE_NUMBER]"
click at [267, 145] on link "link to CRM" at bounding box center [266, 145] width 54 height 13
drag, startPoint x: 37, startPoint y: 470, endPoint x: 153, endPoint y: 659, distance: 221.8
click at [153, 659] on div "Context Queue: [Test] All Priority: 1 Customer Name: [PERSON_NAME] Phone: [PHON…" at bounding box center [121, 572] width 169 height 372
click at [1375, 14] on icon at bounding box center [1368, 14] width 16 height 16
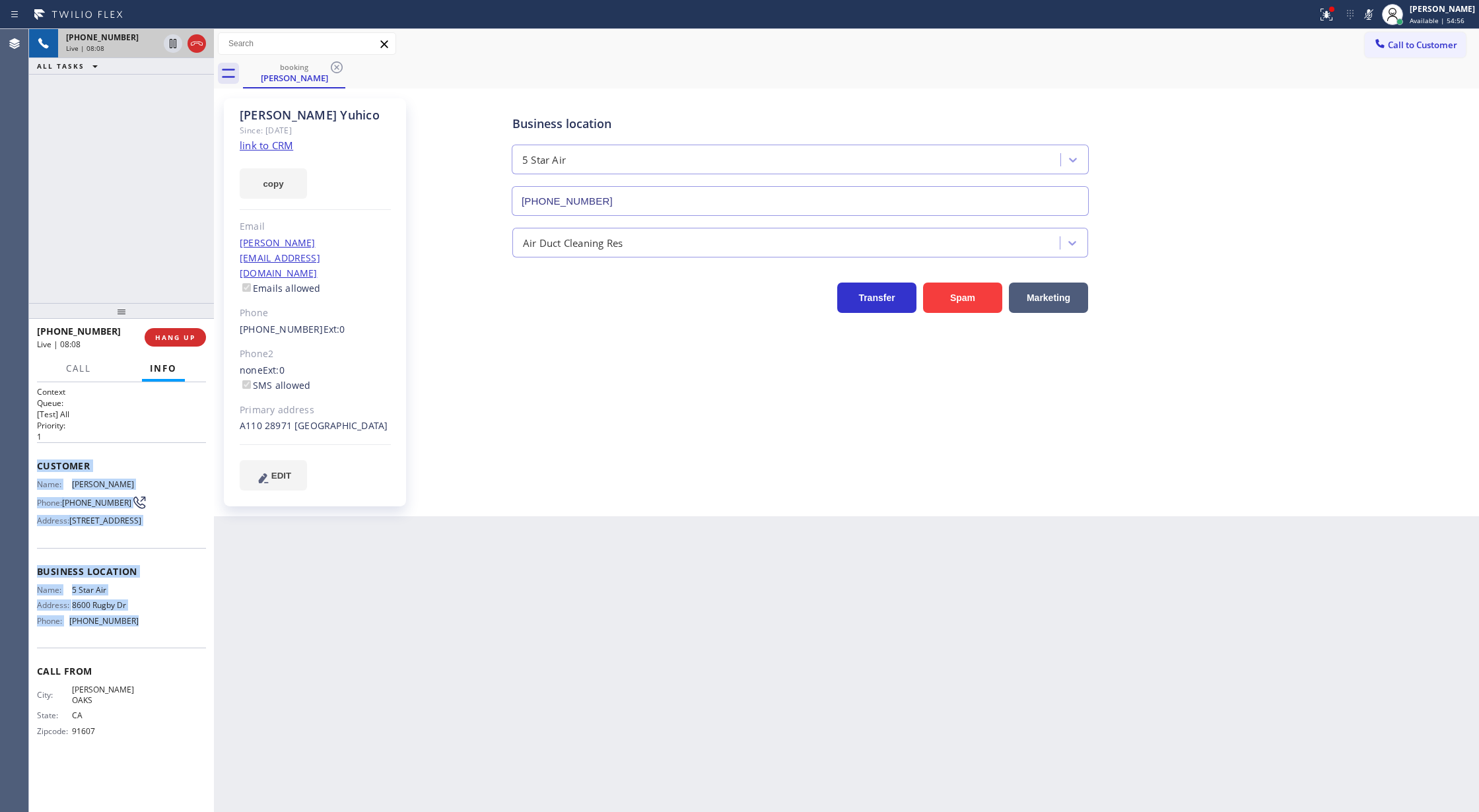
drag, startPoint x: 1382, startPoint y: 10, endPoint x: 1298, endPoint y: 139, distance: 153.9
click at [1377, 10] on icon at bounding box center [1368, 14] width 16 height 16
click at [194, 45] on icon at bounding box center [196, 43] width 16 height 16
click at [172, 336] on span "COMPLETE" at bounding box center [172, 338] width 46 height 10
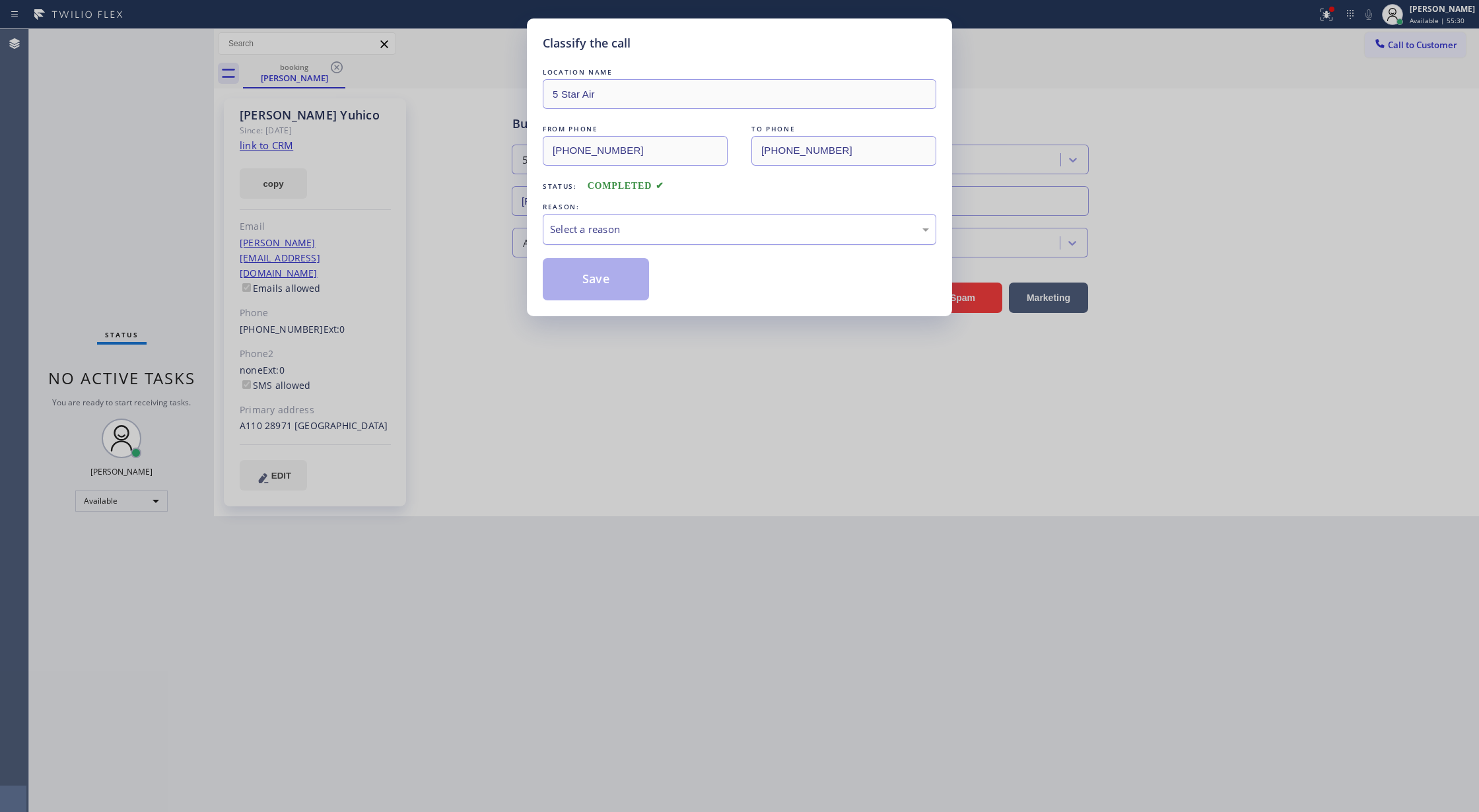
click at [619, 243] on div "Select a reason" at bounding box center [740, 229] width 394 height 31
click at [597, 280] on button "Save" at bounding box center [596, 279] width 106 height 42
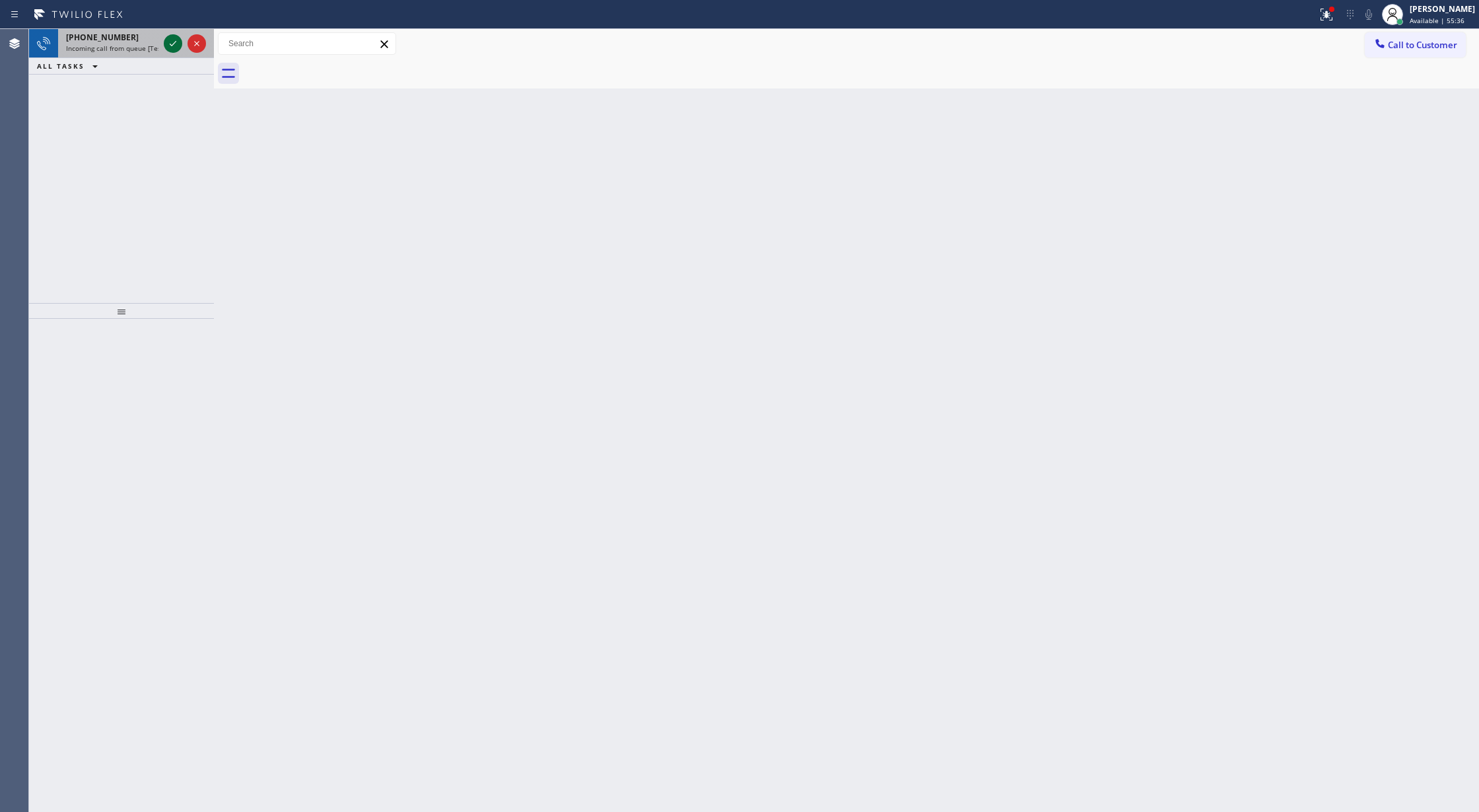
click at [170, 45] on icon at bounding box center [172, 43] width 16 height 16
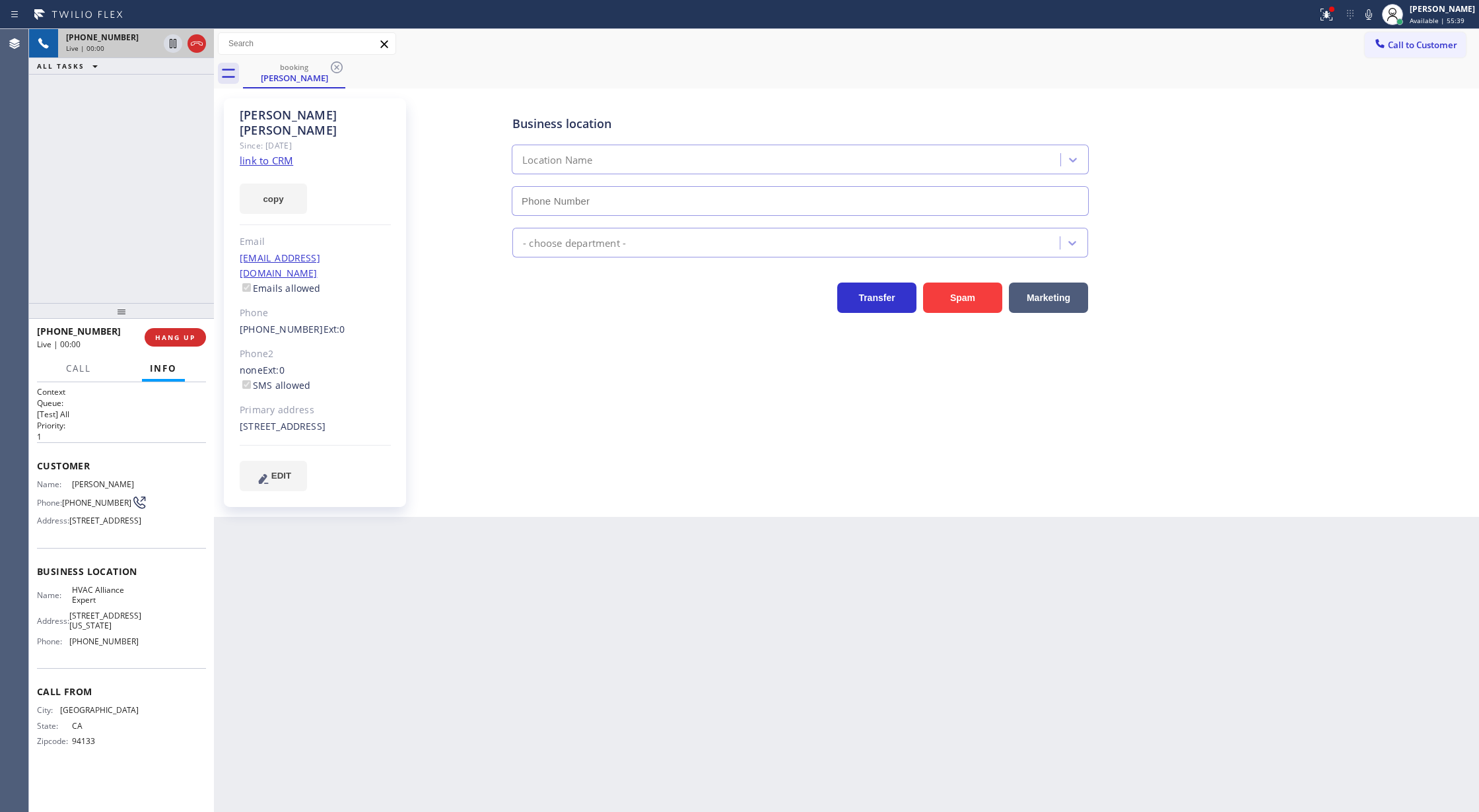
type input "[PHONE_NUMBER]"
click at [270, 154] on link "link to CRM" at bounding box center [266, 160] width 54 height 13
click at [172, 45] on icon at bounding box center [173, 44] width 7 height 10
click at [1377, 10] on icon at bounding box center [1368, 14] width 16 height 16
drag, startPoint x: 1373, startPoint y: 18, endPoint x: 1187, endPoint y: 83, distance: 197.0
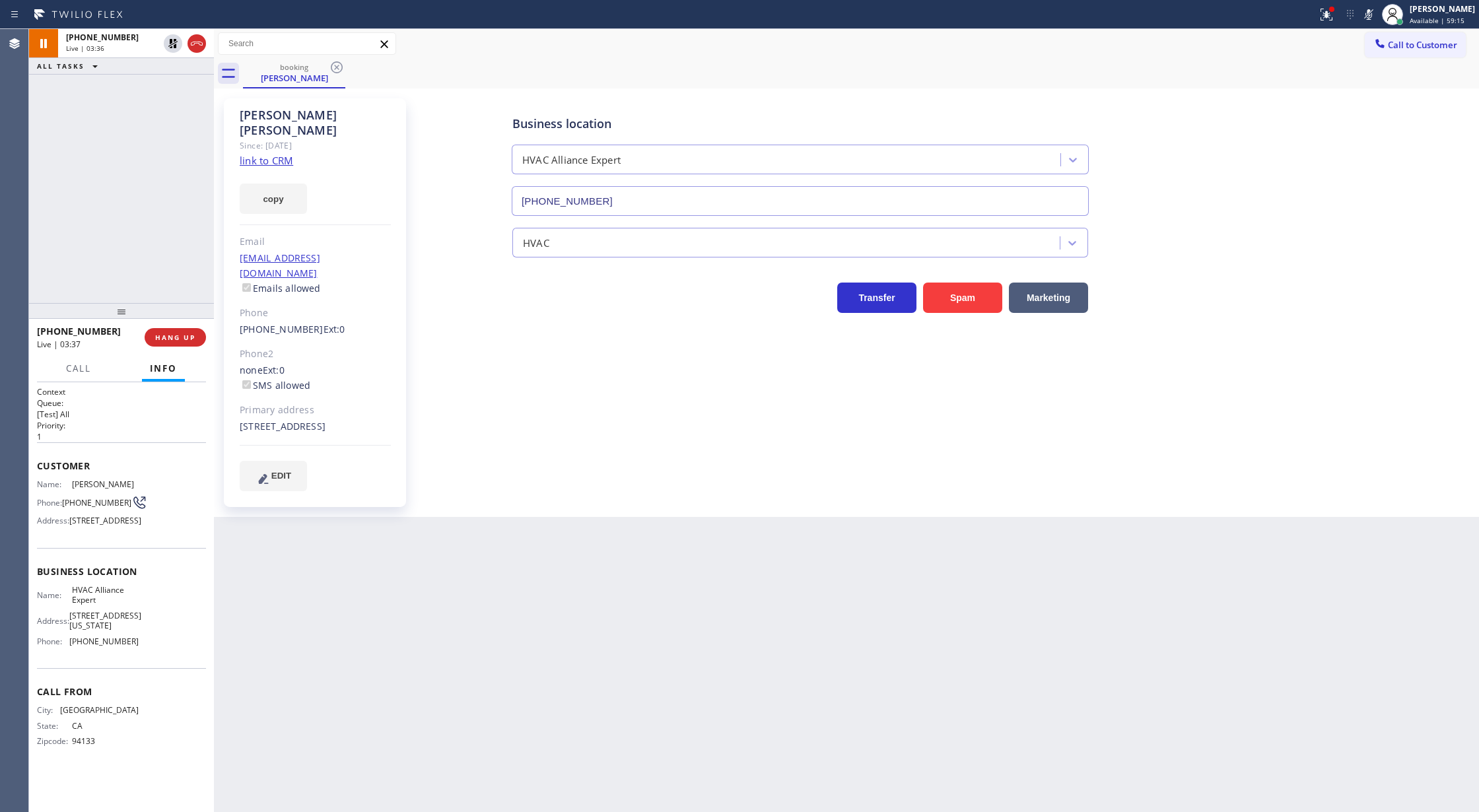
click at [1373, 18] on icon at bounding box center [1368, 14] width 16 height 16
click at [167, 38] on icon at bounding box center [172, 43] width 16 height 16
drag, startPoint x: 194, startPoint y: 46, endPoint x: 223, endPoint y: 330, distance: 285.5
click at [194, 46] on icon at bounding box center [196, 43] width 16 height 16
click at [178, 344] on button "COMPLETE" at bounding box center [173, 337] width 67 height 18
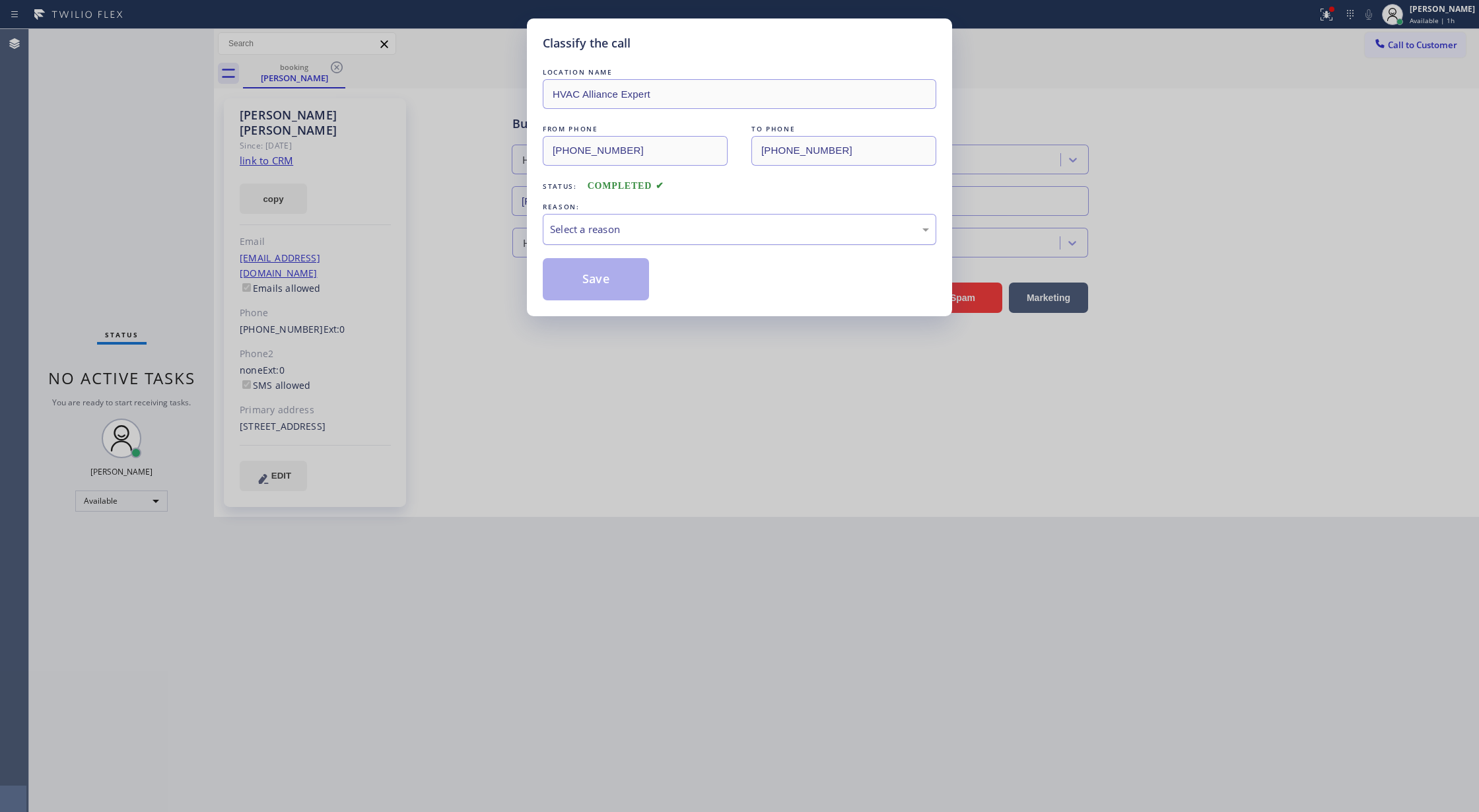
click at [648, 233] on div "Select a reason" at bounding box center [740, 229] width 379 height 15
click at [589, 289] on button "Save" at bounding box center [596, 279] width 106 height 42
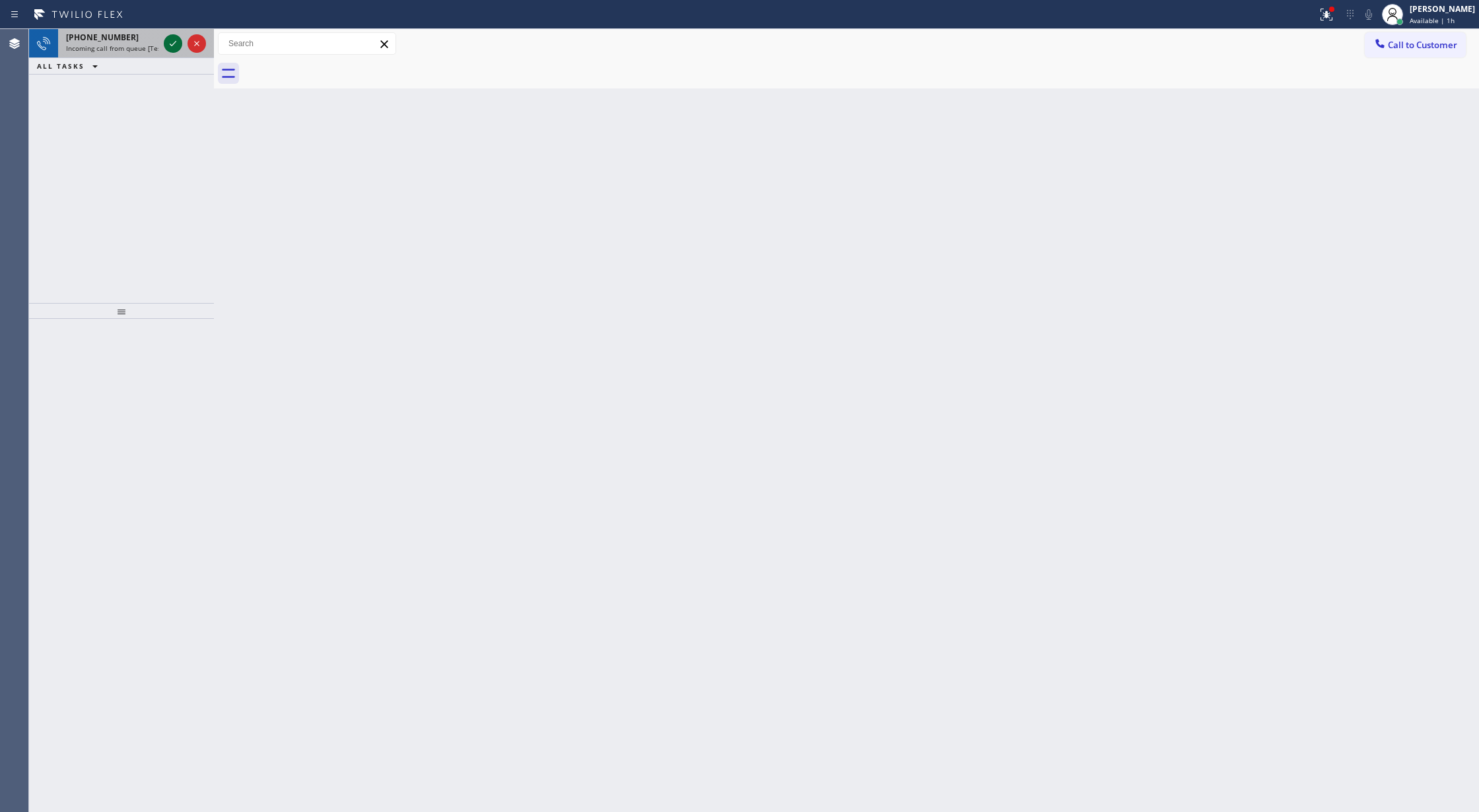
click at [170, 48] on icon at bounding box center [172, 43] width 16 height 16
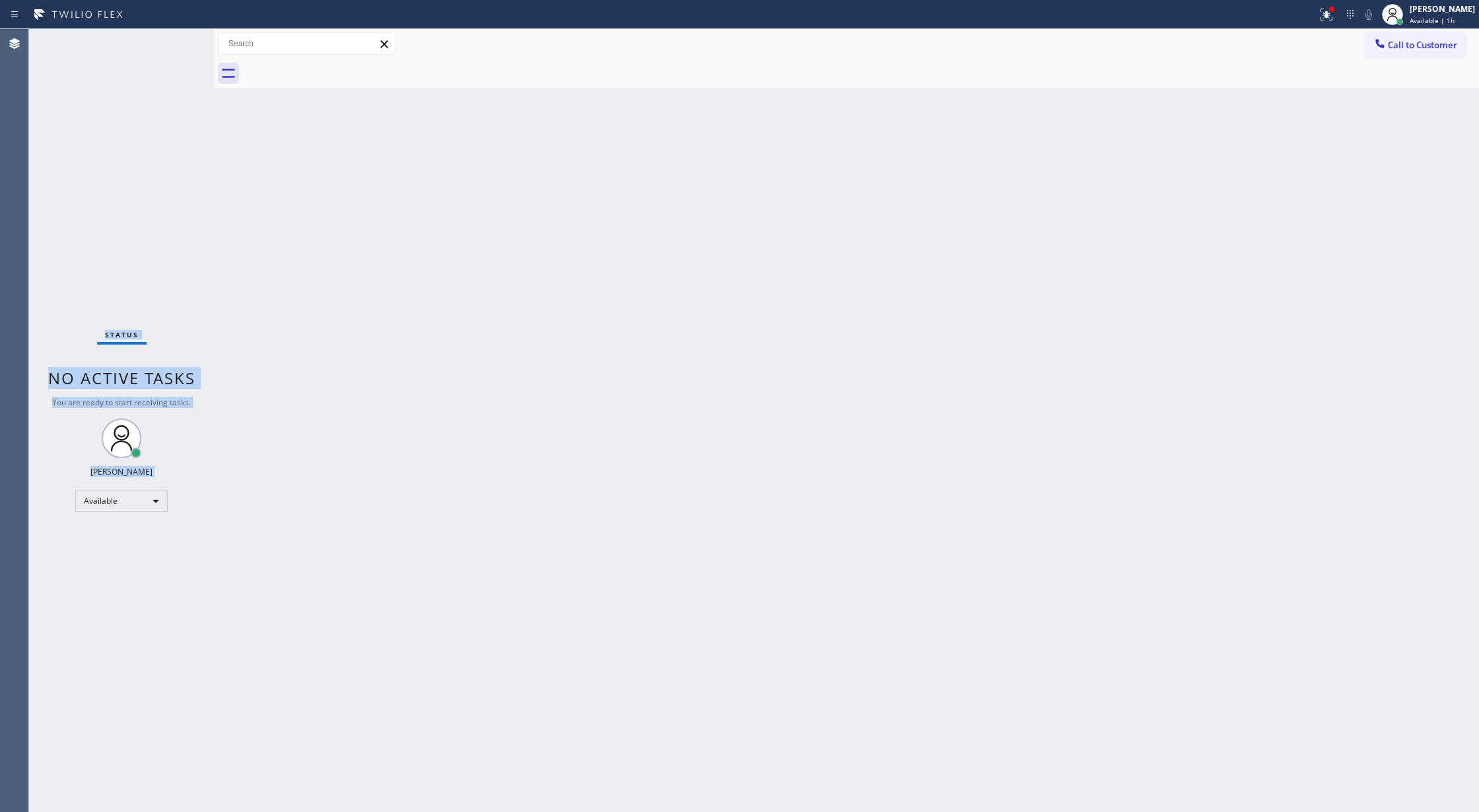
click at [170, 46] on div "Status No active tasks You are ready to start receiving tasks. [PERSON_NAME] Av…" at bounding box center [121, 421] width 185 height 783
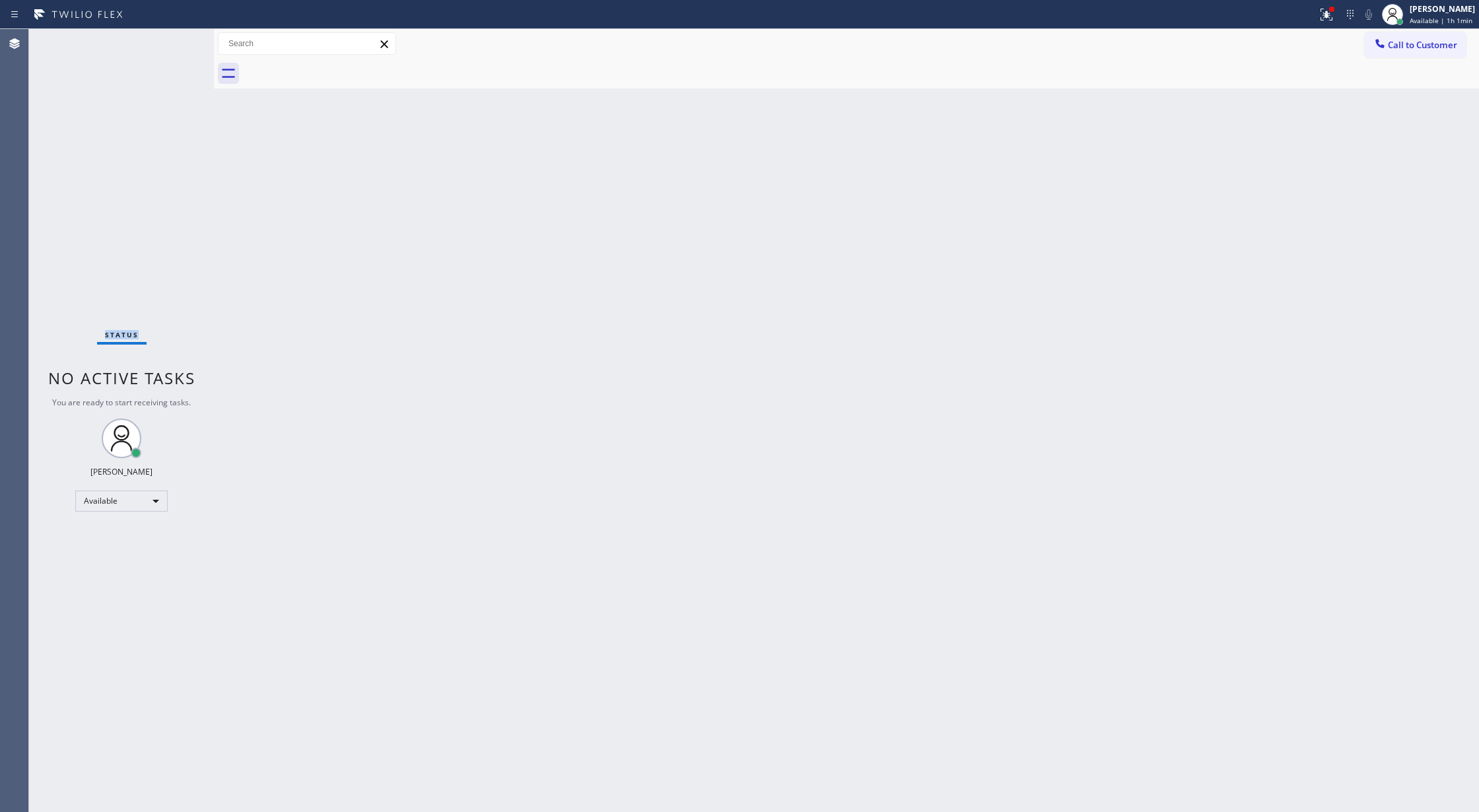
click at [167, 45] on div "Status No active tasks You are ready to start receiving tasks. [PERSON_NAME] Av…" at bounding box center [121, 421] width 185 height 783
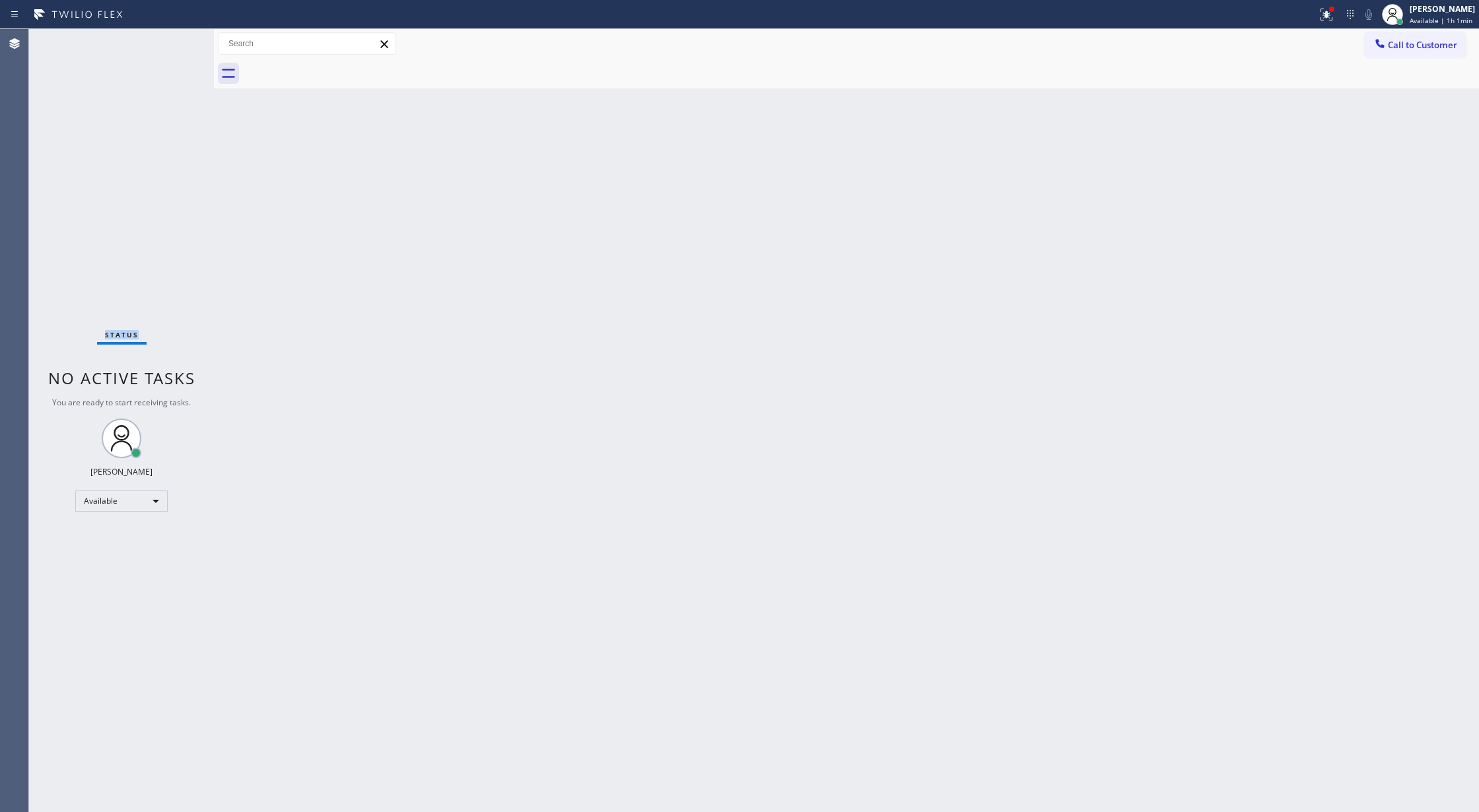
click at [167, 45] on div "Status No active tasks You are ready to start receiving tasks. [PERSON_NAME] Av…" at bounding box center [121, 421] width 185 height 783
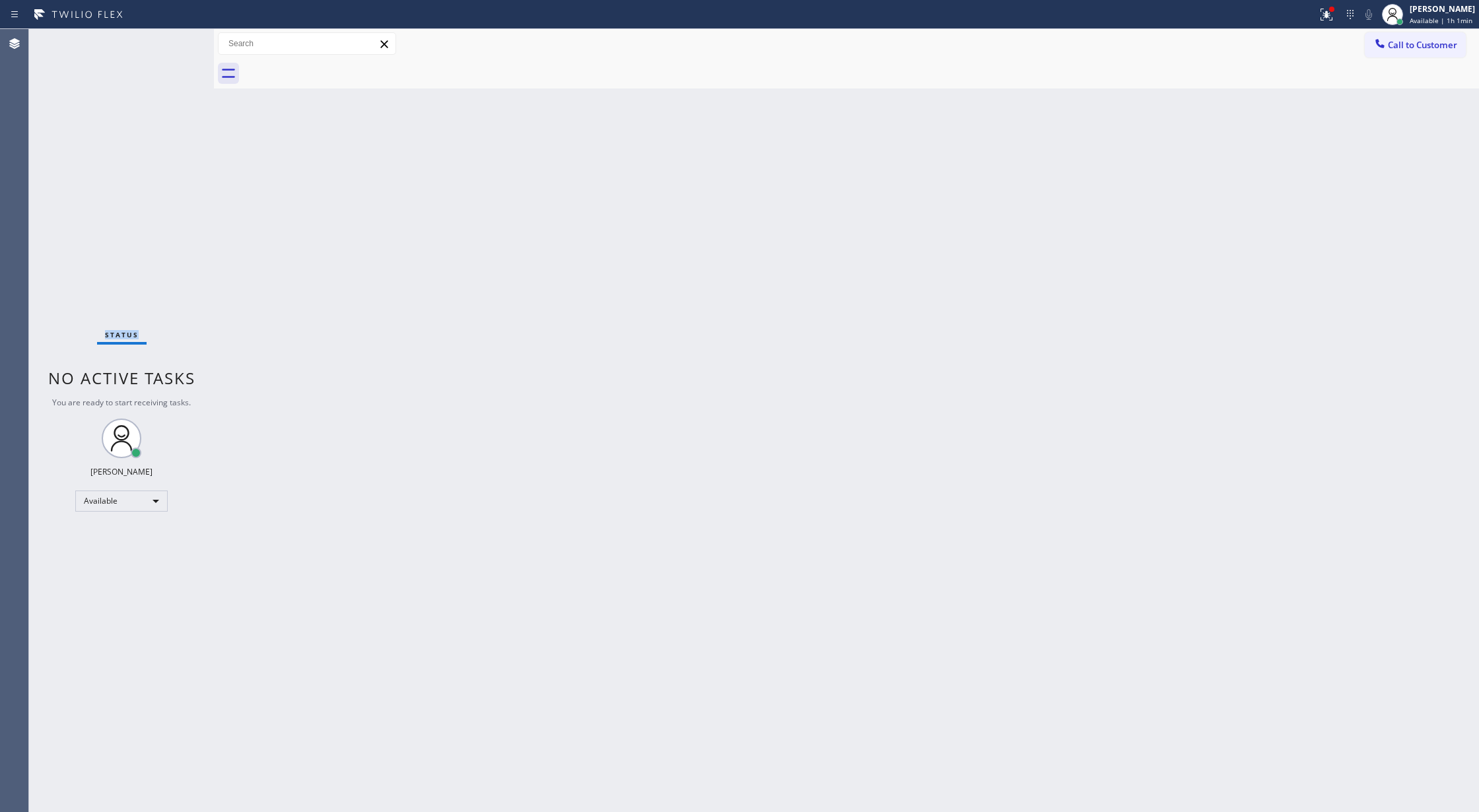
click at [167, 45] on div "Status No active tasks You are ready to start receiving tasks. [PERSON_NAME] Av…" at bounding box center [121, 421] width 185 height 783
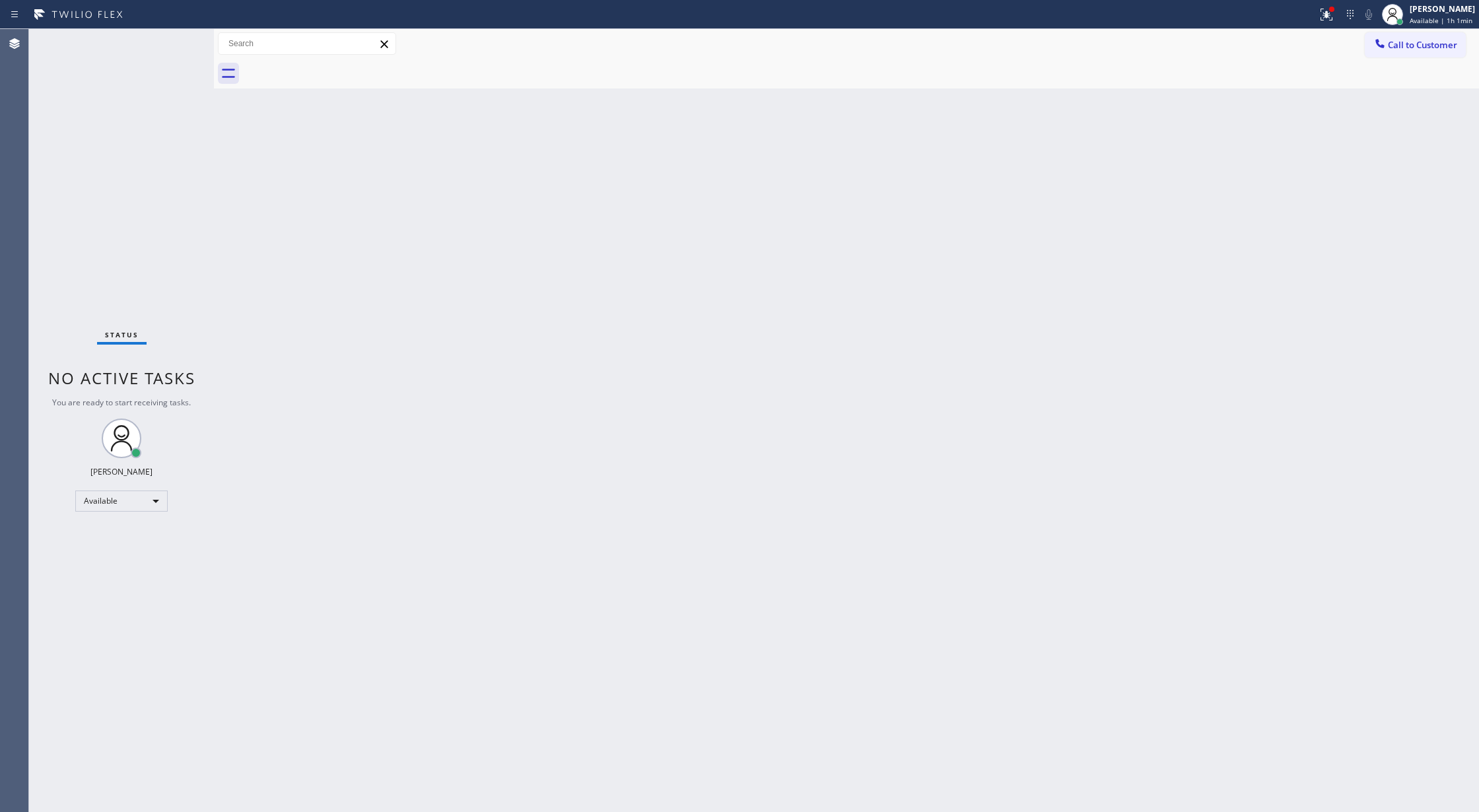
click at [166, 55] on div "Status No active tasks You are ready to start receiving tasks. [PERSON_NAME] Av…" at bounding box center [121, 421] width 185 height 783
click at [167, 49] on div "Status No active tasks You are ready to start receiving tasks. [PERSON_NAME] Av…" at bounding box center [121, 421] width 185 height 783
click at [174, 56] on div "Status No active tasks You are ready to start receiving tasks. [PERSON_NAME] Av…" at bounding box center [121, 421] width 185 height 783
click at [174, 46] on div "Status No active tasks You are ready to start receiving tasks. [PERSON_NAME] Av…" at bounding box center [121, 421] width 185 height 783
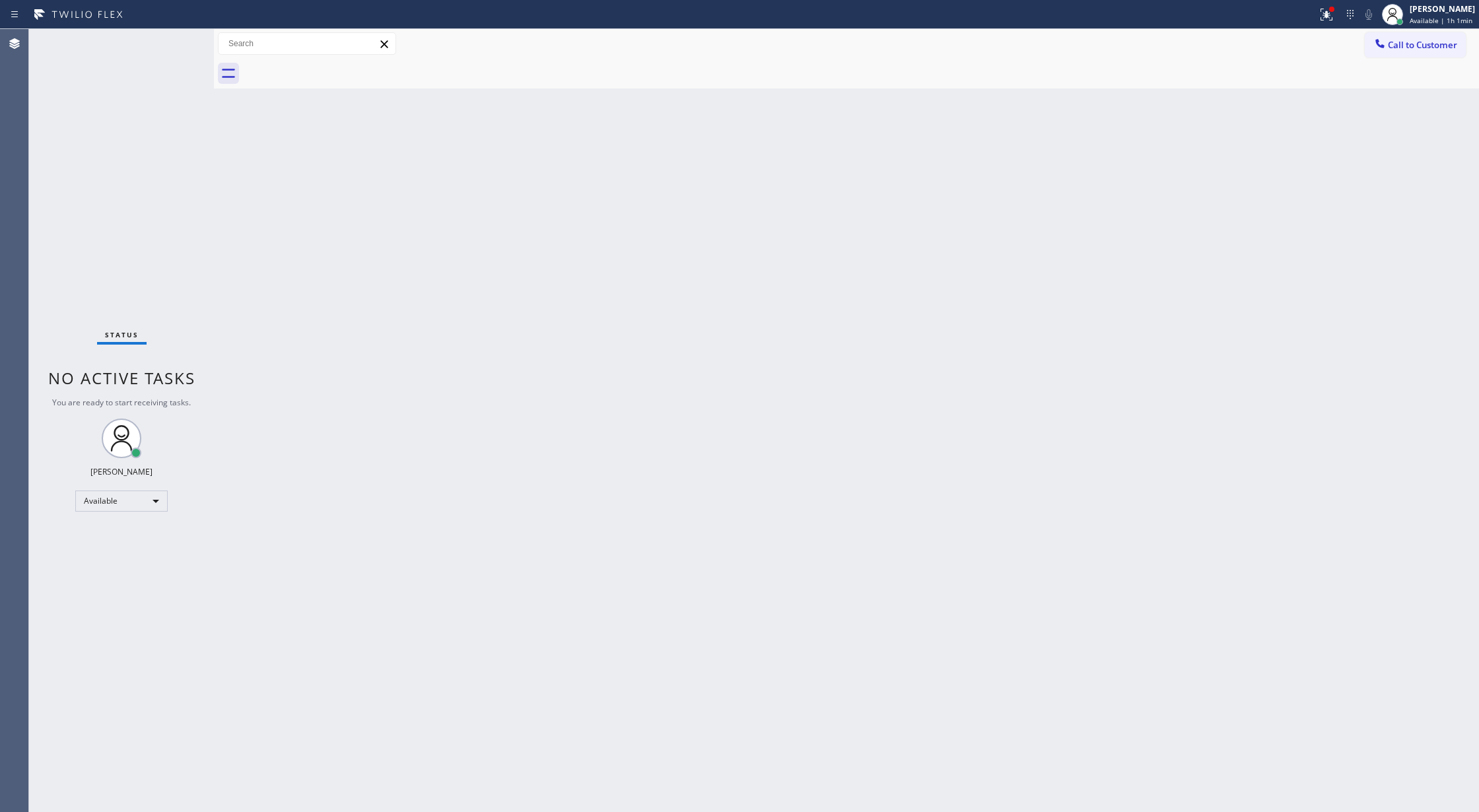
click at [174, 46] on div "Status No active tasks You are ready to start receiving tasks. [PERSON_NAME] Av…" at bounding box center [121, 421] width 185 height 783
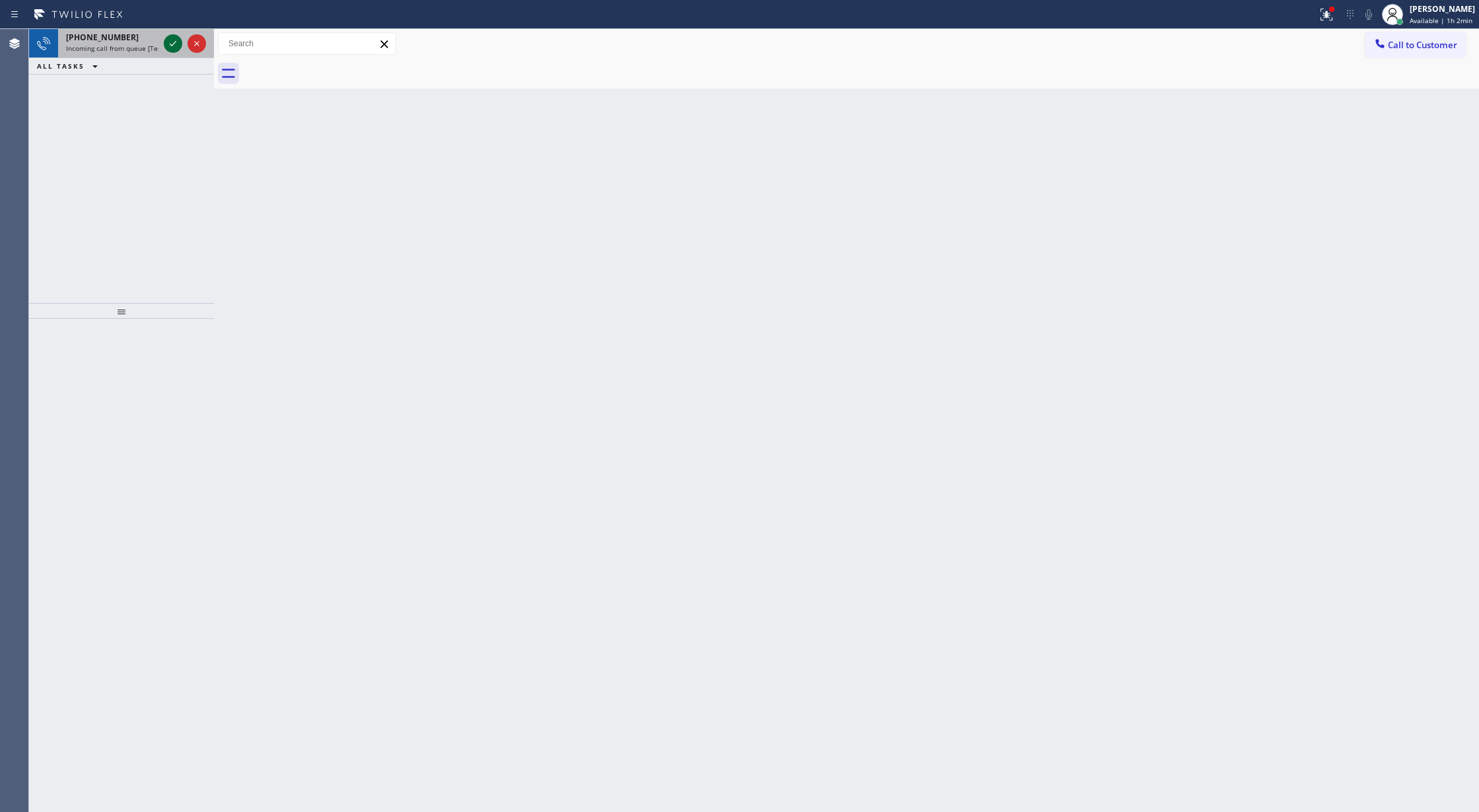
click at [169, 48] on icon at bounding box center [172, 43] width 16 height 16
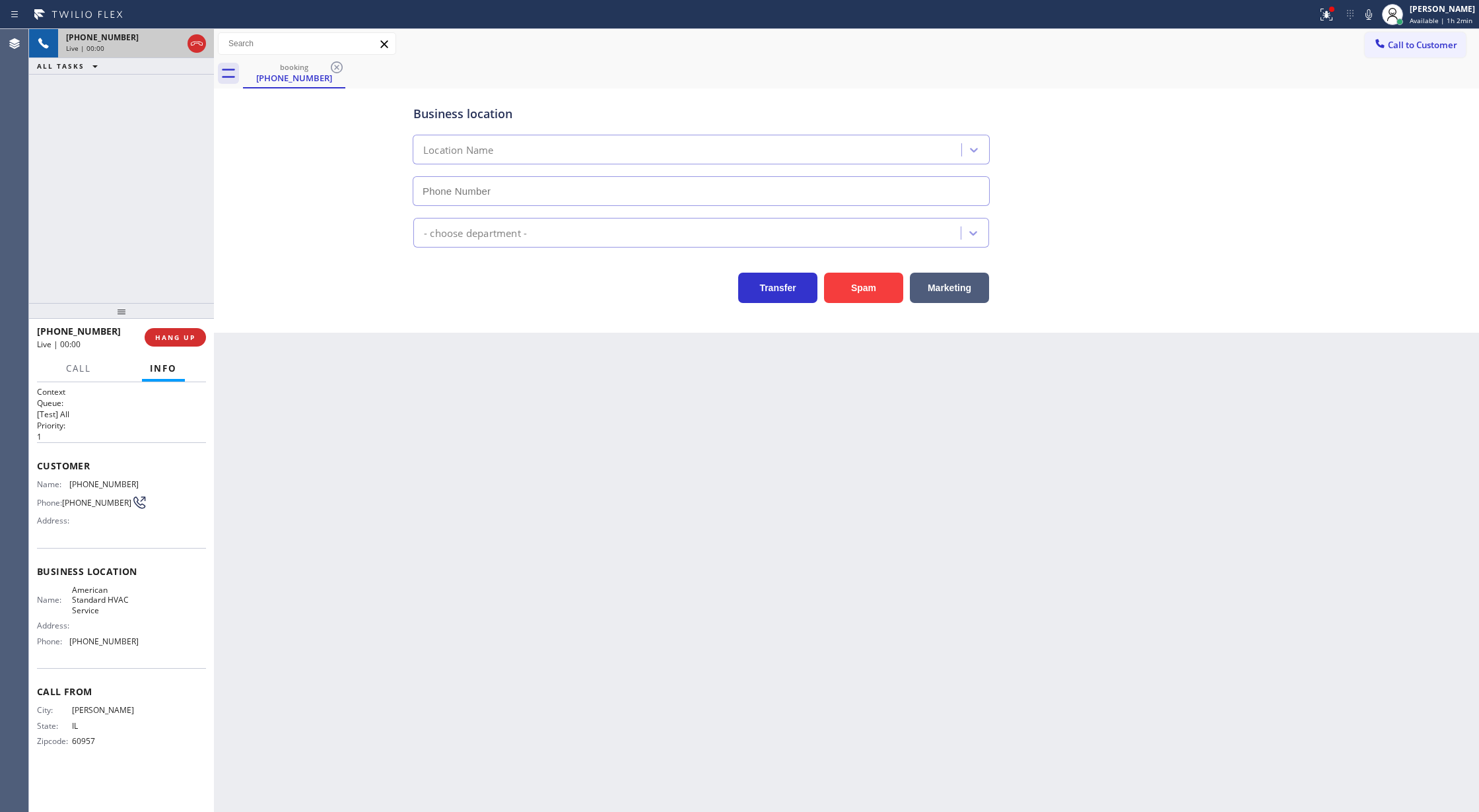
type input "[PHONE_NUMBER]"
click at [865, 296] on button "Spam" at bounding box center [863, 287] width 79 height 31
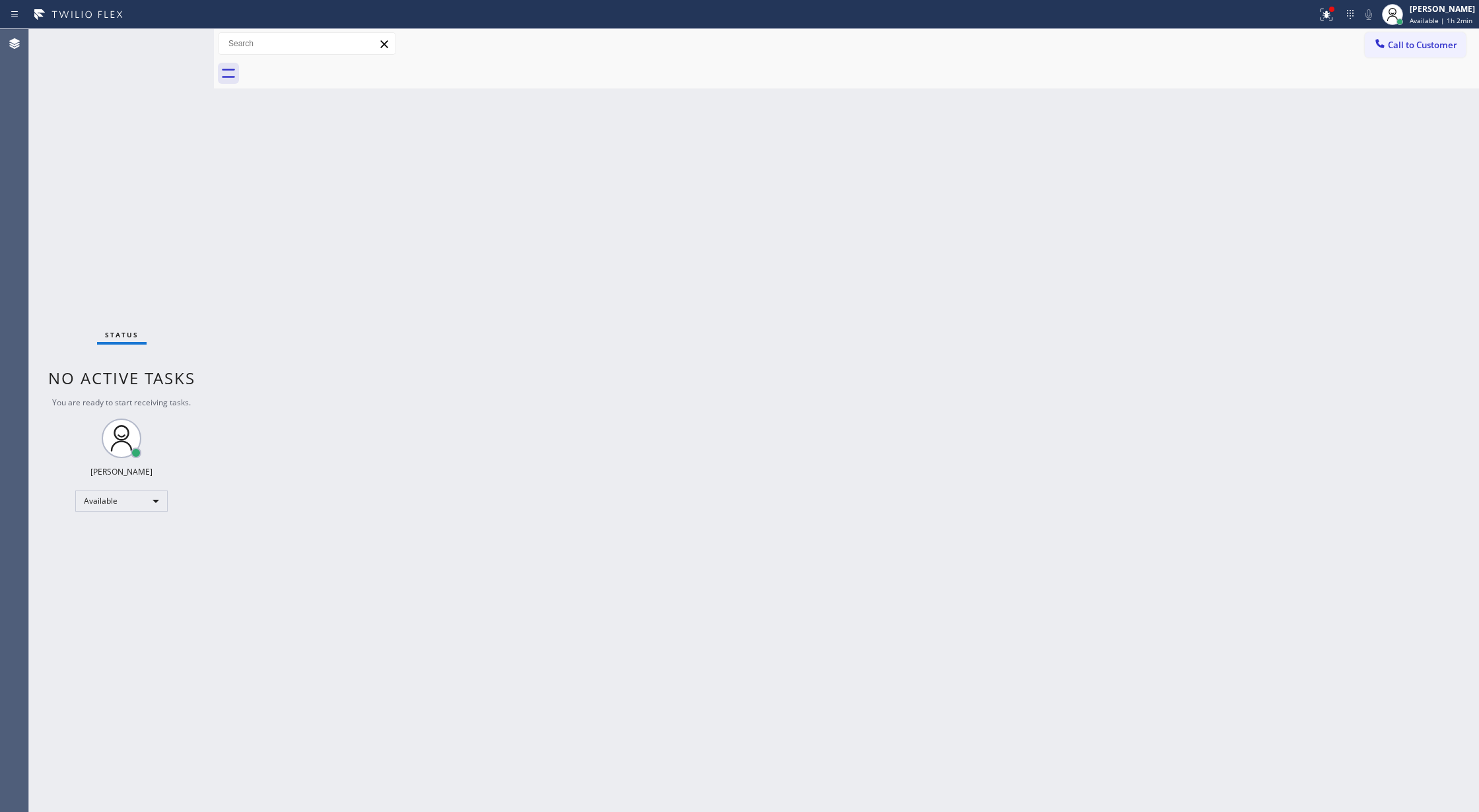
click at [174, 41] on div "Status No active tasks You are ready to start receiving tasks. [PERSON_NAME] Av…" at bounding box center [121, 421] width 185 height 783
click at [173, 40] on div "Status No active tasks You are ready to start receiving tasks. [PERSON_NAME] Av…" at bounding box center [121, 421] width 185 height 783
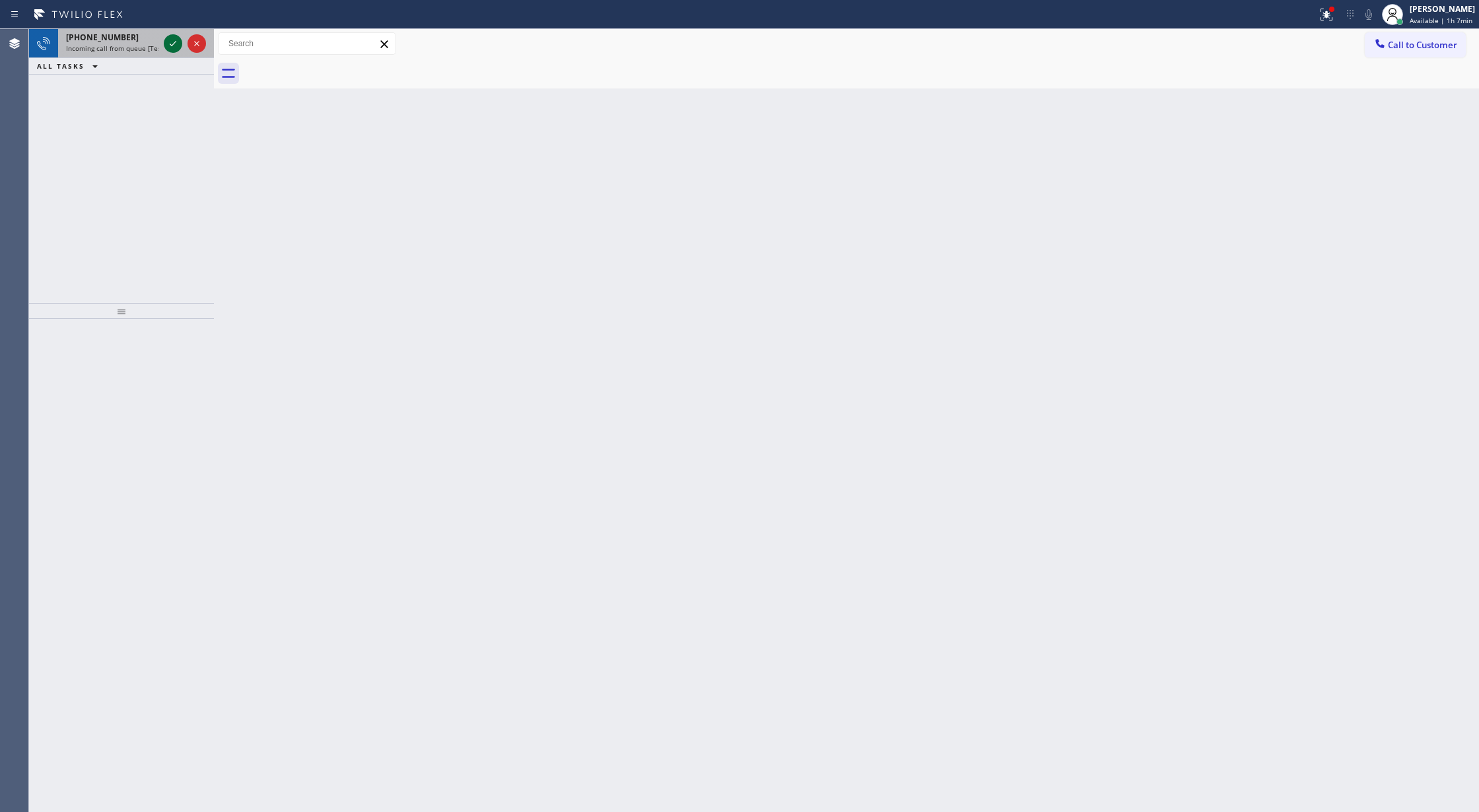
click at [175, 35] on icon at bounding box center [172, 43] width 16 height 16
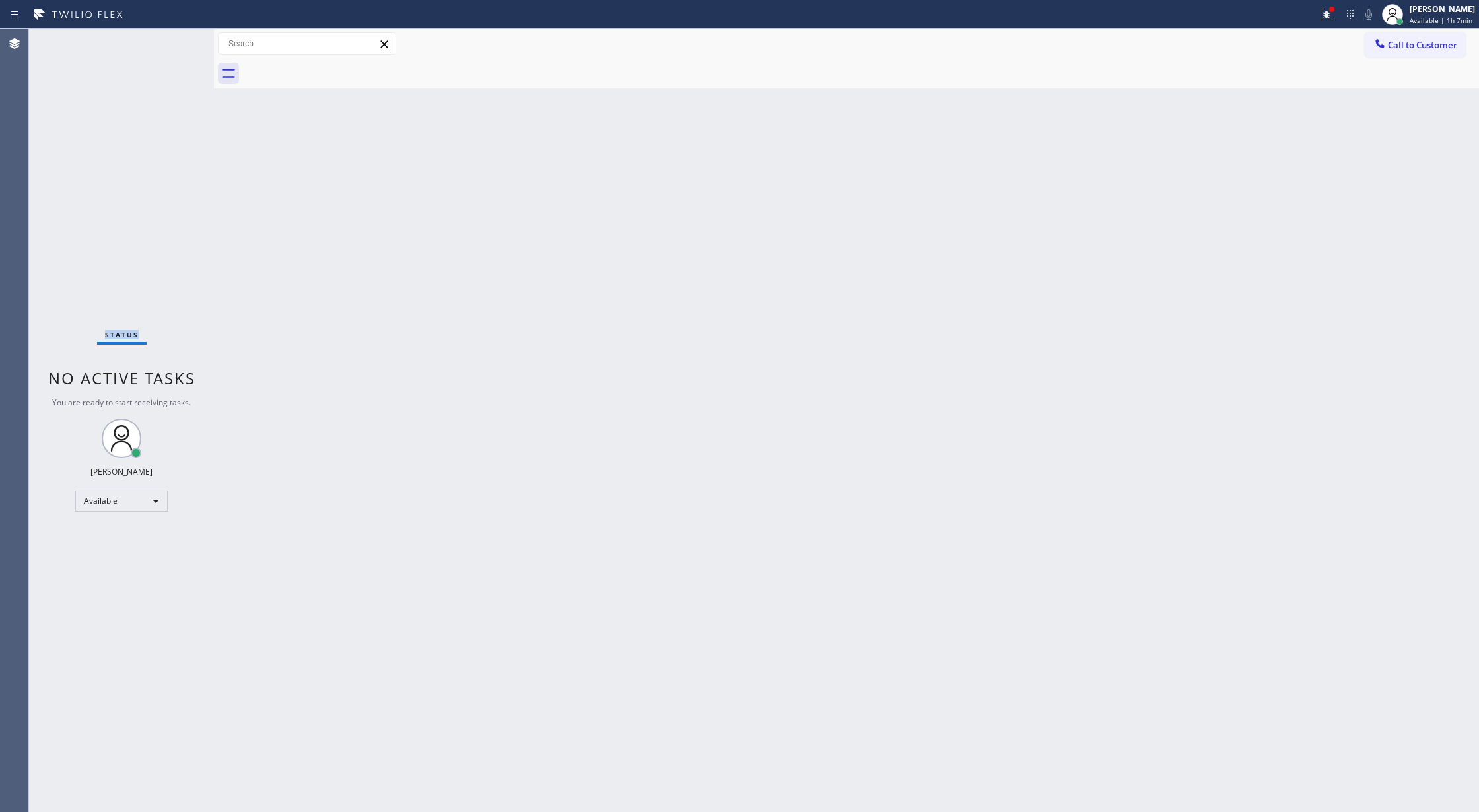
click at [170, 45] on div "Status No active tasks You are ready to start receiving tasks. [PERSON_NAME] Av…" at bounding box center [121, 421] width 185 height 783
click at [127, 325] on div "Status No active tasks You are ready to start receiving tasks. [PERSON_NAME] Av…" at bounding box center [121, 421] width 185 height 783
click at [174, 33] on div "Status No active tasks You are ready to start receiving tasks. [PERSON_NAME] Av…" at bounding box center [121, 421] width 185 height 783
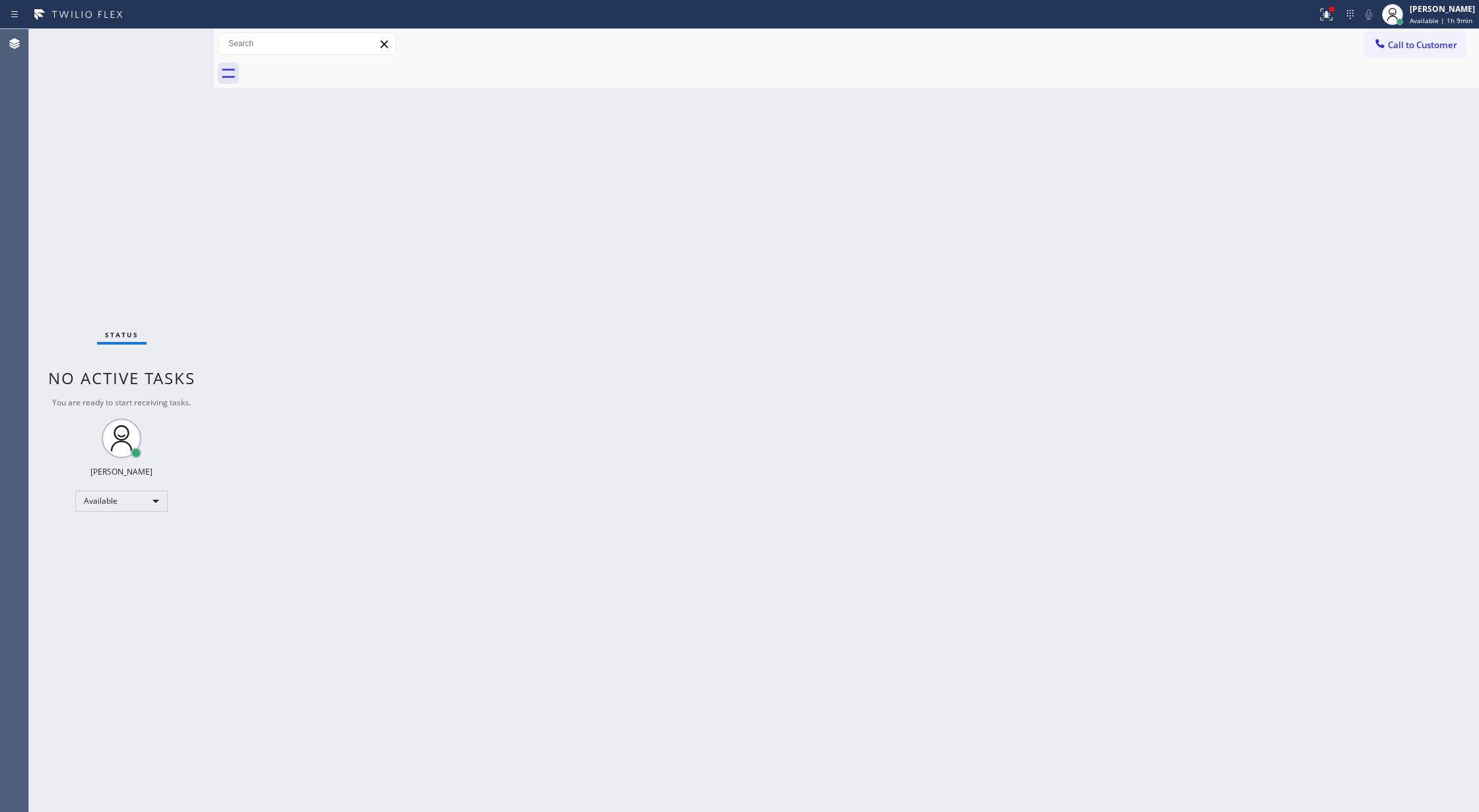
click at [167, 35] on div "Status No active tasks You are ready to start receiving tasks. [PERSON_NAME] Av…" at bounding box center [121, 421] width 185 height 783
click at [163, 54] on div "Status No active tasks You are ready to start receiving tasks. [PERSON_NAME] Av…" at bounding box center [121, 421] width 185 height 783
click at [178, 46] on div "Status No active tasks You are ready to start receiving tasks. [PERSON_NAME] Av…" at bounding box center [121, 421] width 185 height 783
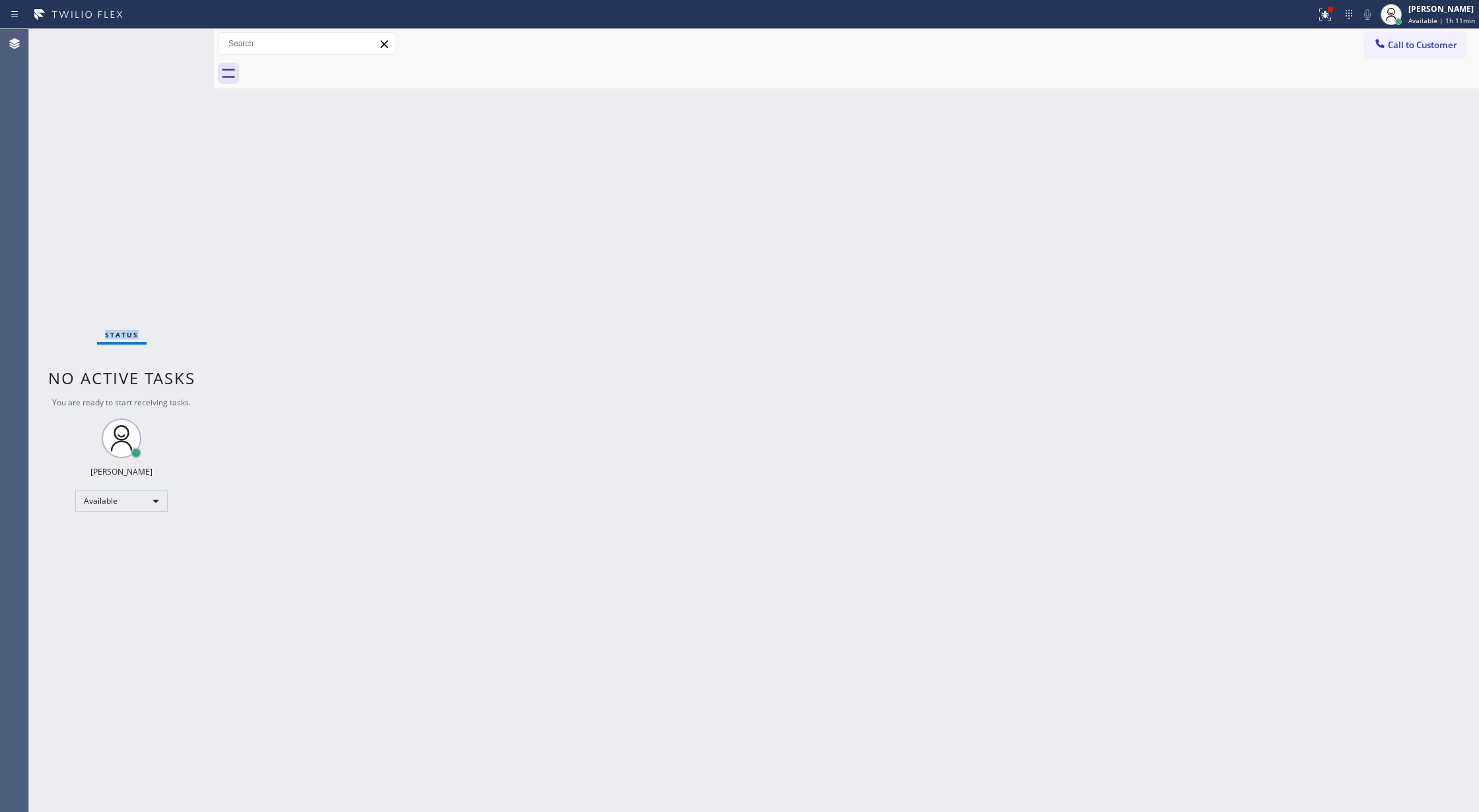
click at [178, 46] on div "Status No active tasks You are ready to start receiving tasks. [PERSON_NAME] Av…" at bounding box center [121, 421] width 185 height 783
click at [178, 46] on icon at bounding box center [172, 43] width 16 height 16
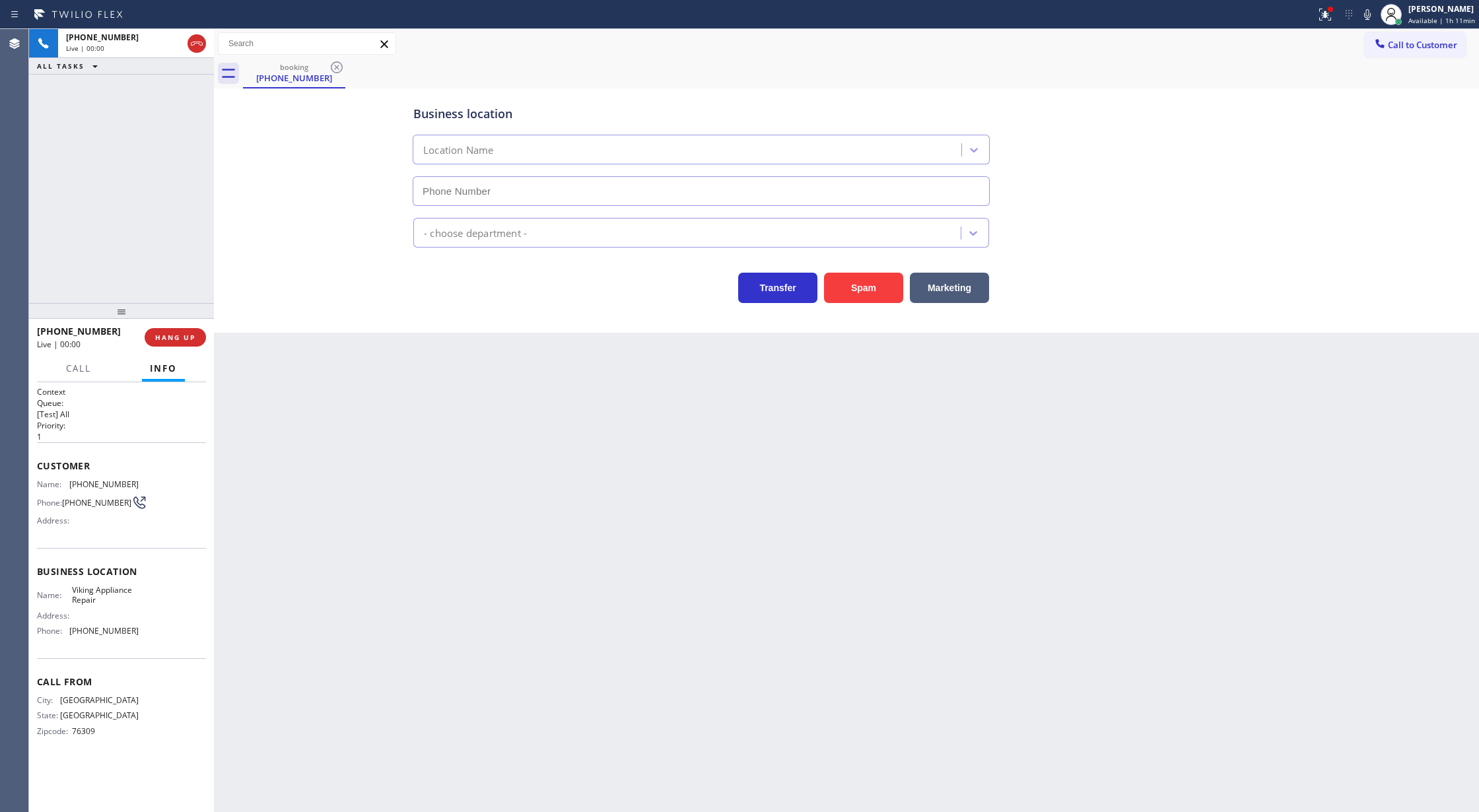
type input "[PHONE_NUMBER]"
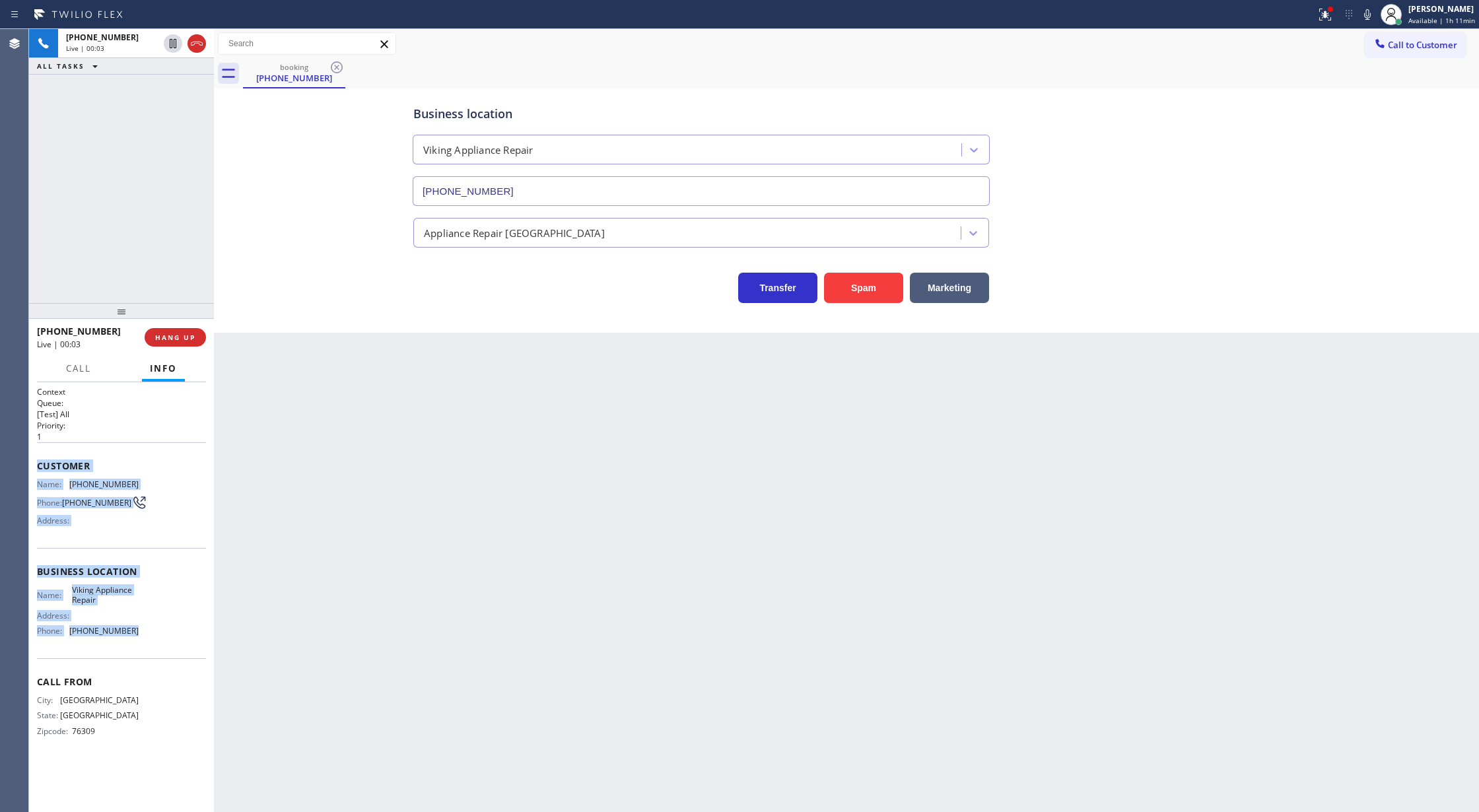
drag, startPoint x: 34, startPoint y: 470, endPoint x: 180, endPoint y: 628, distance: 215.1
click at [180, 628] on div "Context Queue: [Test] All Priority: 1 Customer Name: [PHONE_NUMBER] Phone: [PHO…" at bounding box center [121, 597] width 185 height 430
click at [1368, 20] on icon at bounding box center [1367, 14] width 16 height 16
click at [1371, 14] on icon at bounding box center [1367, 14] width 16 height 16
drag, startPoint x: 1367, startPoint y: 14, endPoint x: 1231, endPoint y: 212, distance: 240.2
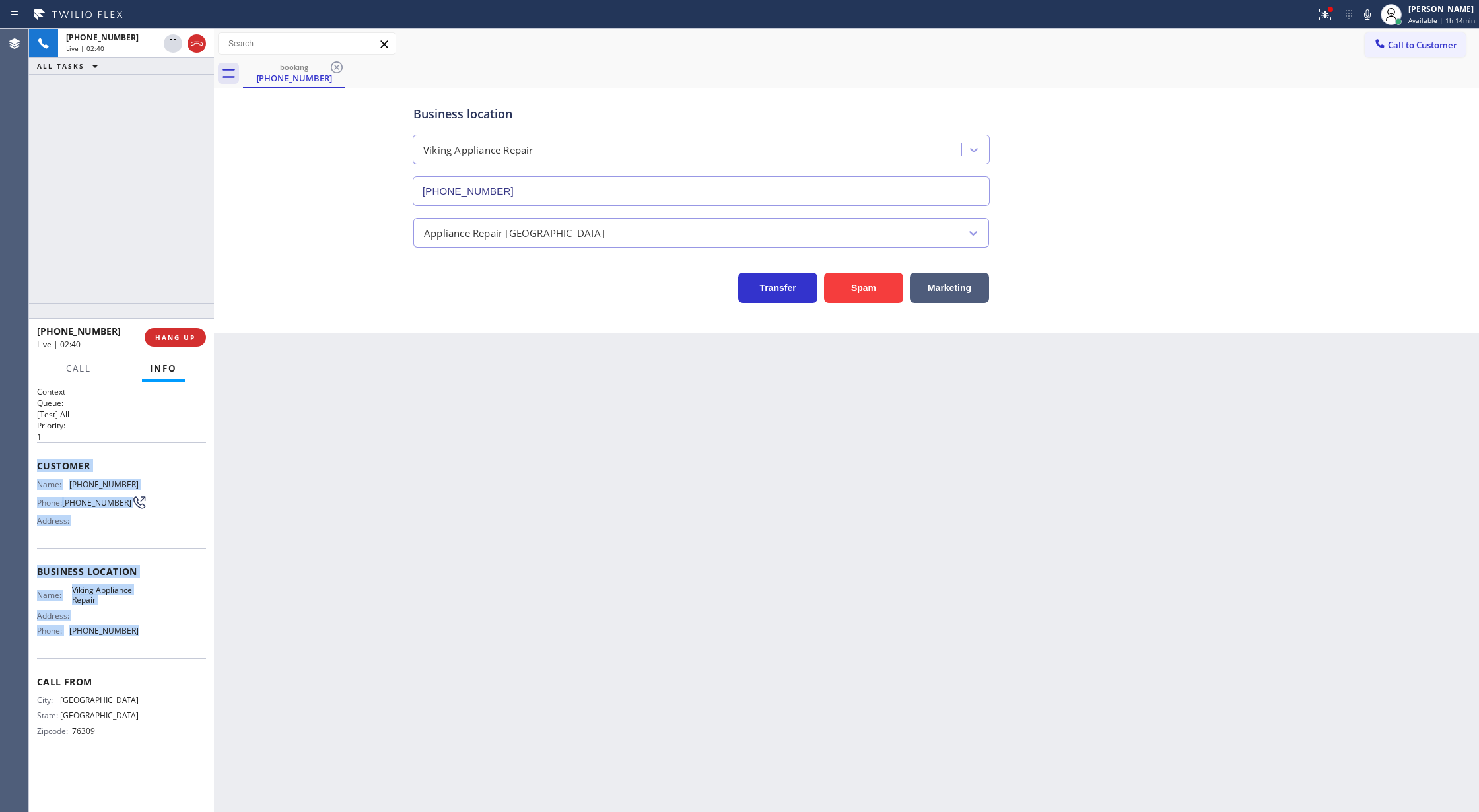
click at [1367, 17] on icon at bounding box center [1367, 14] width 16 height 16
click at [1365, 18] on icon at bounding box center [1367, 14] width 16 height 16
click at [169, 48] on icon at bounding box center [172, 43] width 16 height 16
click at [1368, 14] on icon at bounding box center [1367, 14] width 16 height 16
click at [183, 341] on span "COMPLETE" at bounding box center [172, 338] width 46 height 10
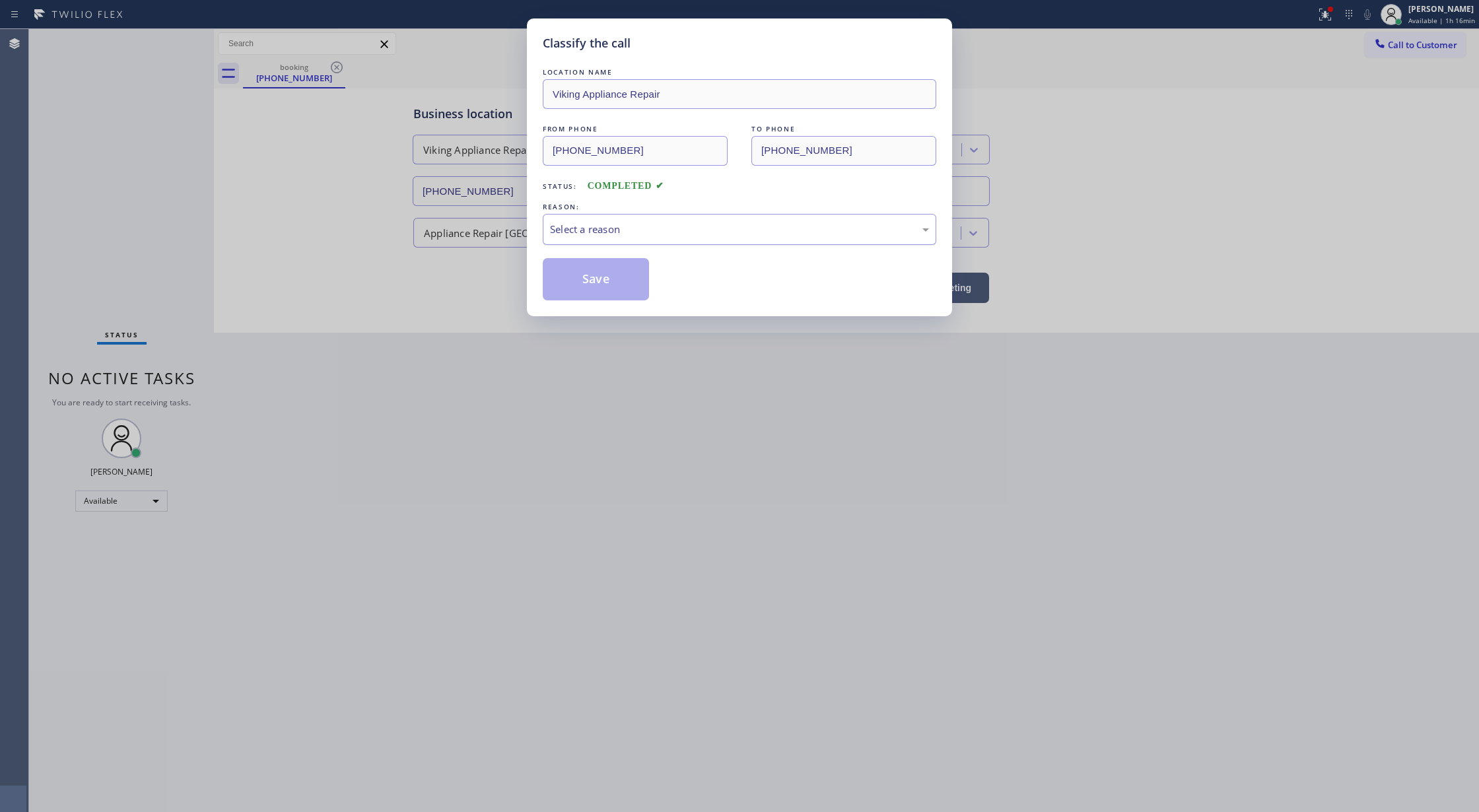
drag, startPoint x: 586, startPoint y: 216, endPoint x: 589, endPoint y: 230, distance: 14.3
click at [587, 216] on div "Select a reason" at bounding box center [740, 229] width 394 height 31
click at [589, 285] on button "Save" at bounding box center [596, 279] width 106 height 42
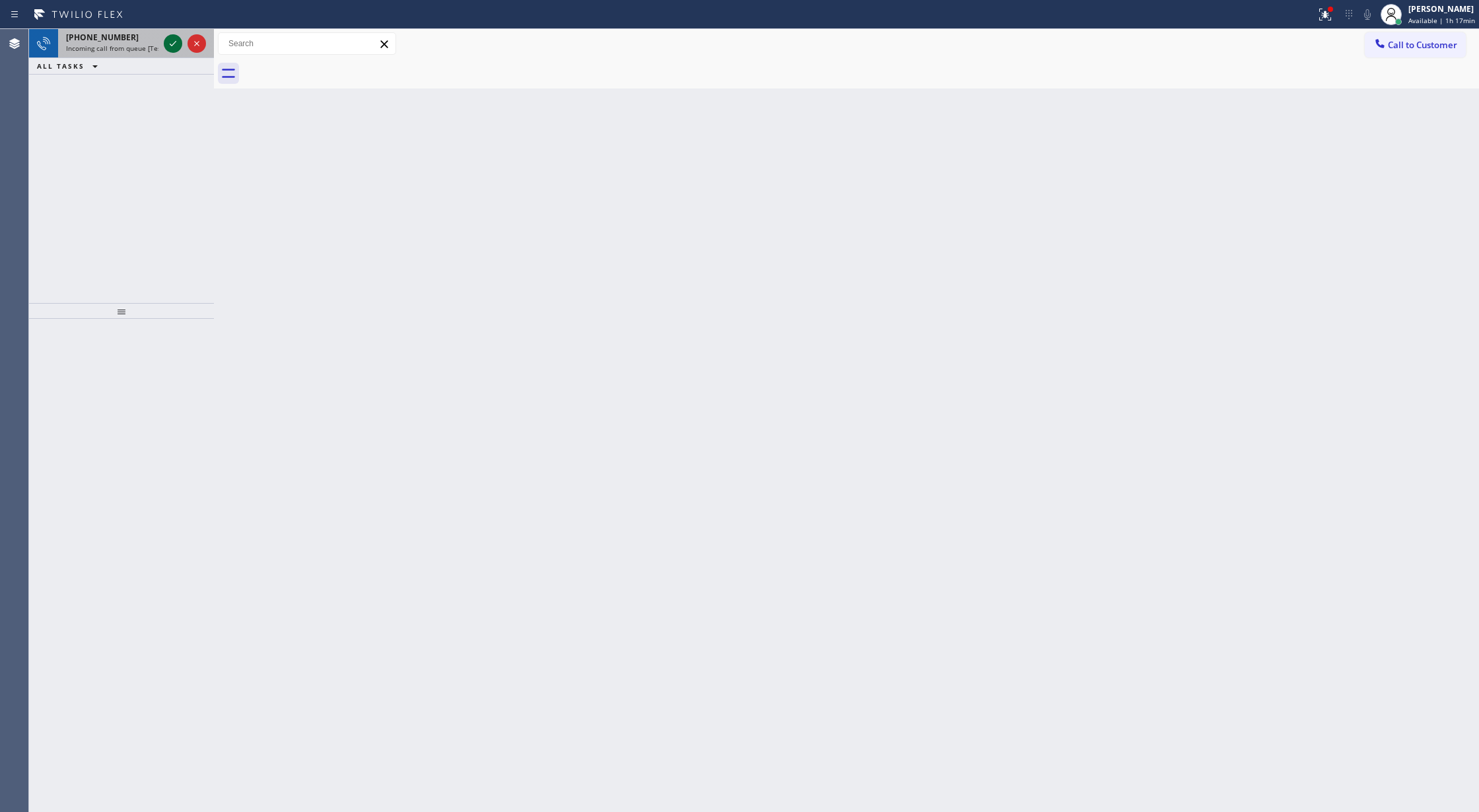
click at [170, 38] on icon at bounding box center [172, 43] width 16 height 16
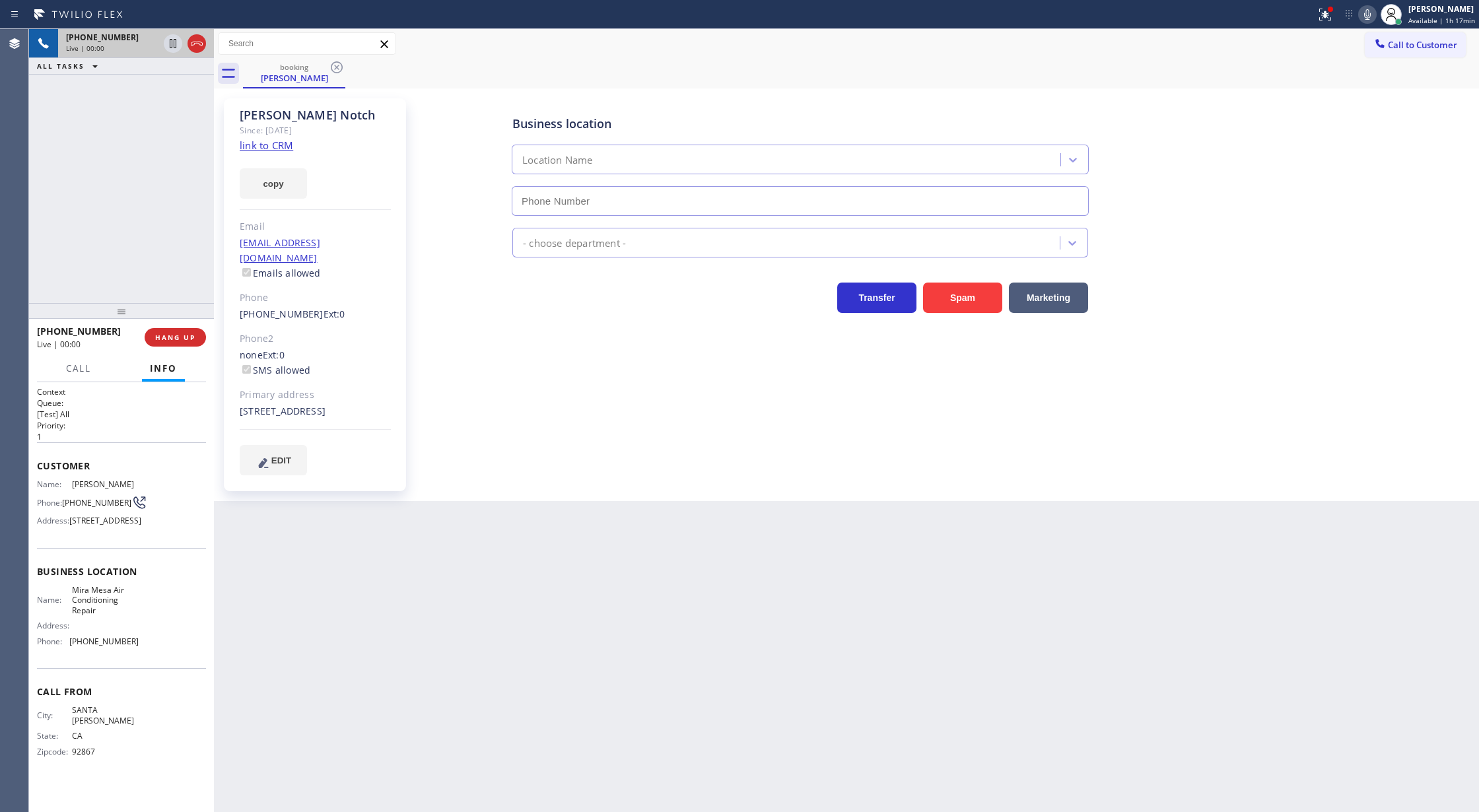
type input "[PHONE_NUMBER]"
click at [266, 145] on link "link to CRM" at bounding box center [266, 145] width 54 height 13
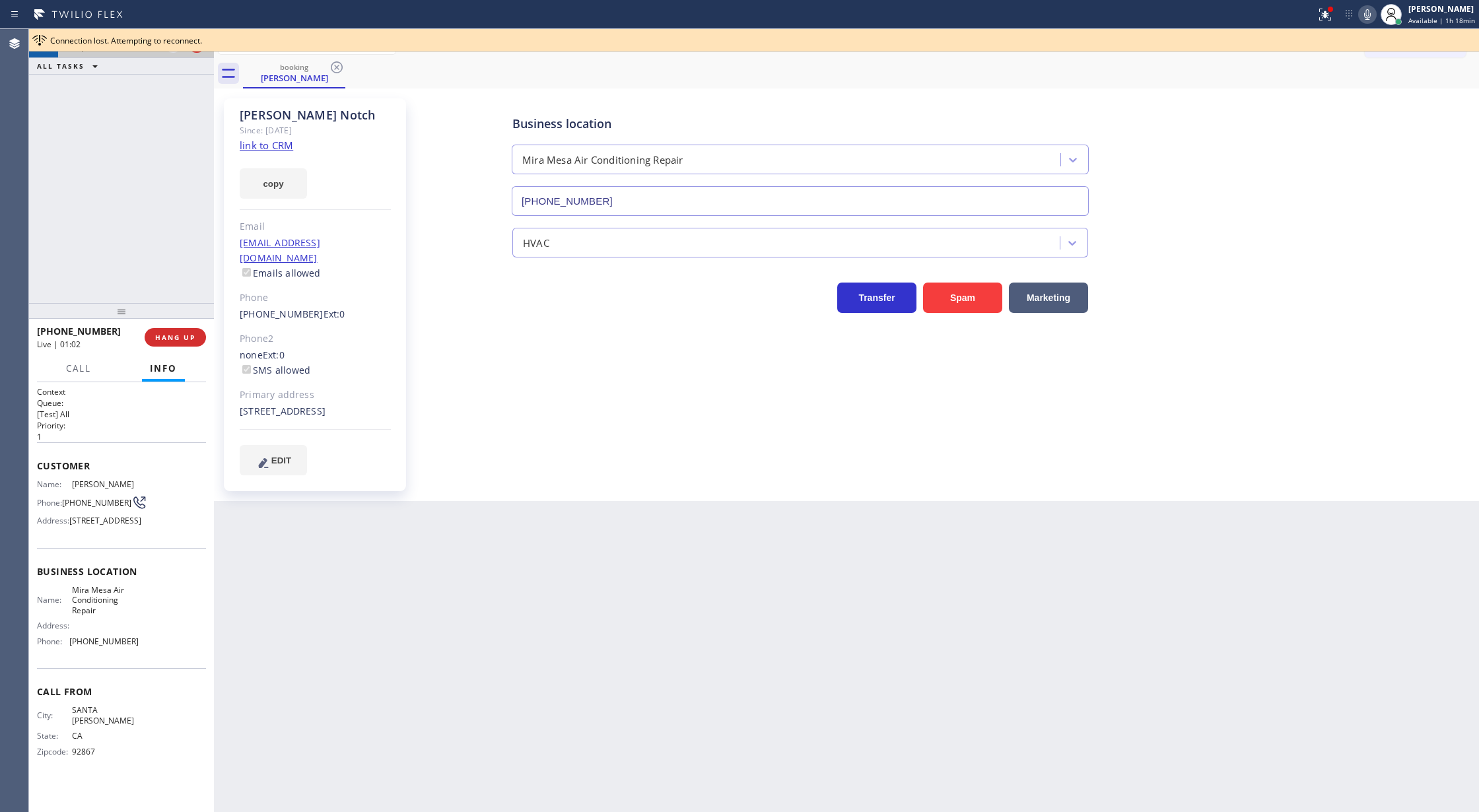
click at [121, 214] on div "[PHONE_NUMBER] Live | 01:03 ALL TASKS ALL TASKS ACTIVE TASKS TASKS IN WRAP UP" at bounding box center [121, 166] width 185 height 274
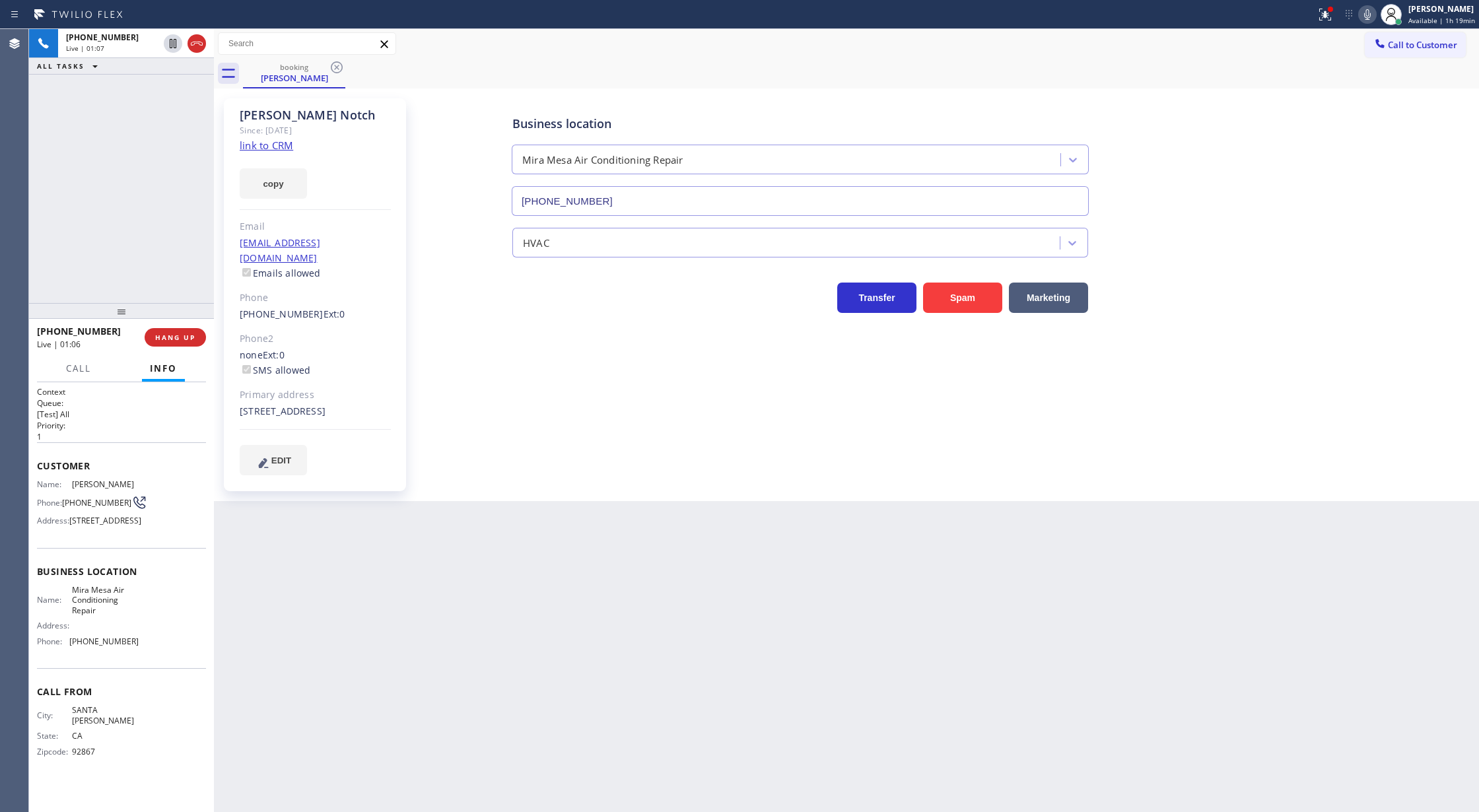
drag, startPoint x: 201, startPoint y: 41, endPoint x: 214, endPoint y: 138, distance: 97.9
click at [201, 41] on icon at bounding box center [196, 43] width 16 height 16
click at [166, 344] on button "COMPLETE" at bounding box center [173, 337] width 67 height 18
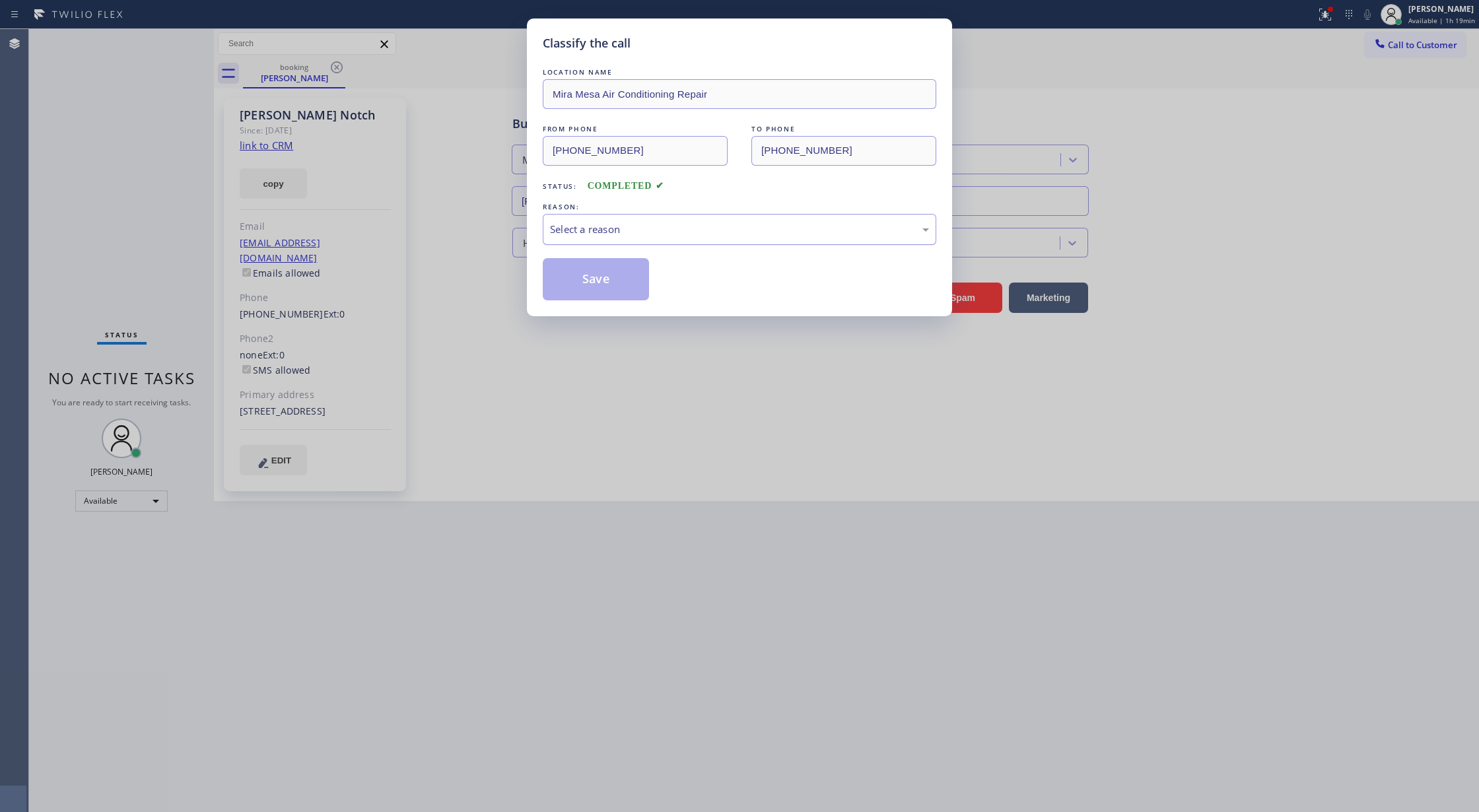
click at [624, 221] on div "Select a reason" at bounding box center [740, 229] width 394 height 31
click at [597, 280] on button "Save" at bounding box center [596, 279] width 106 height 42
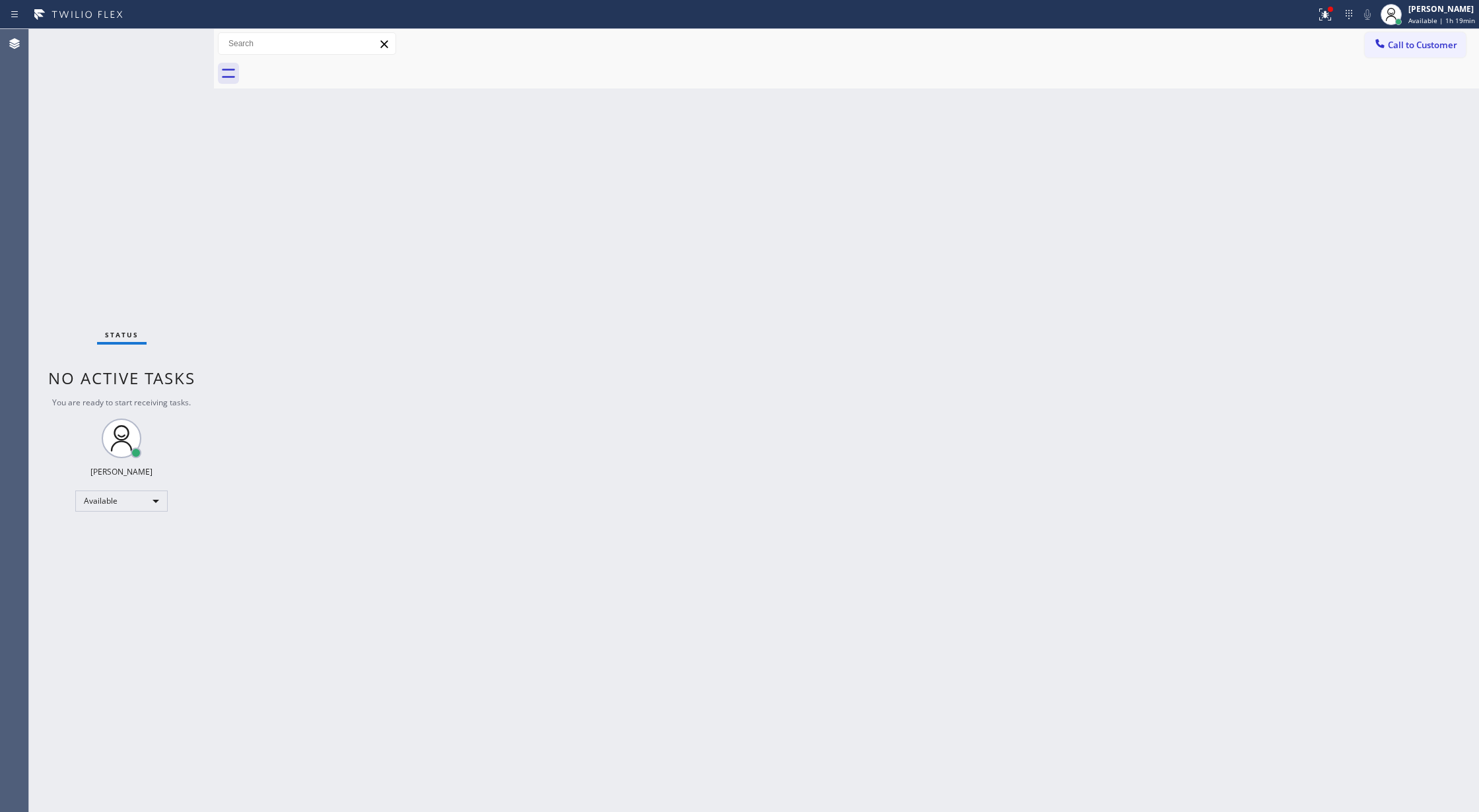
drag, startPoint x: 1393, startPoint y: 40, endPoint x: 1347, endPoint y: 59, distance: 49.8
click at [1393, 40] on span "Call to Customer" at bounding box center [1422, 44] width 69 height 12
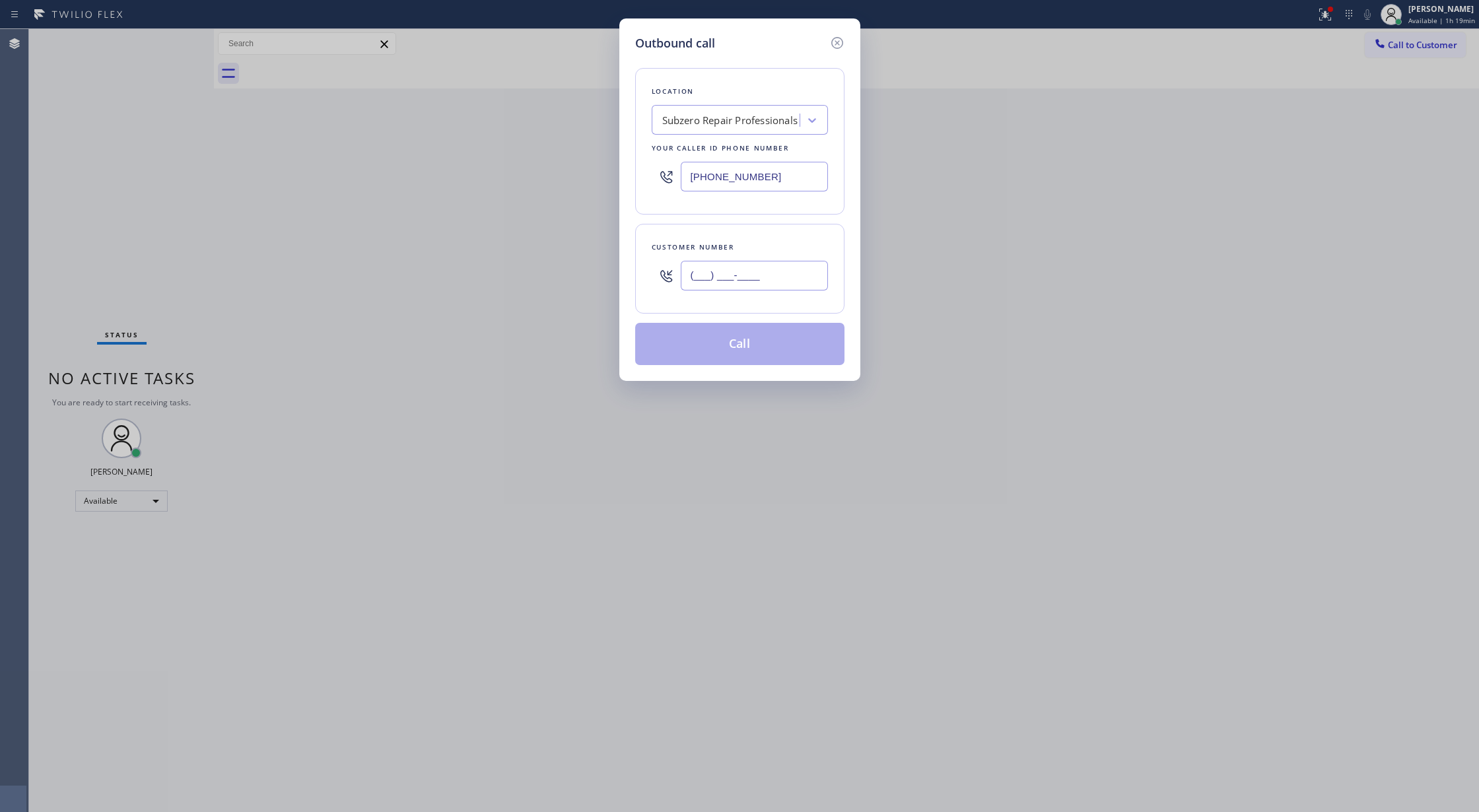
click at [690, 272] on input "(___) ___-____" at bounding box center [754, 276] width 147 height 30
paste input "940) 867-7689"
type input "[PHONE_NUMBER]"
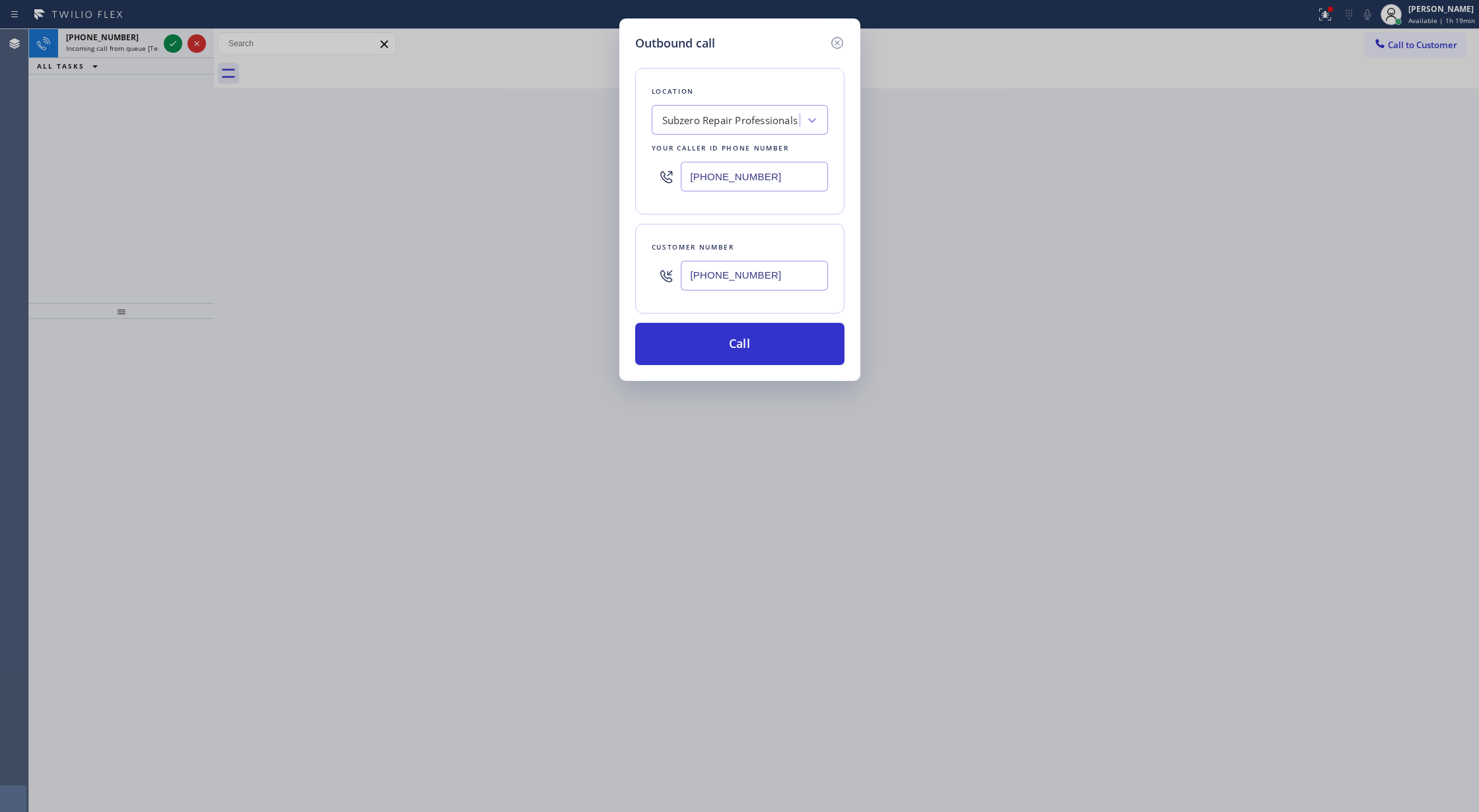
click at [762, 169] on input "[PHONE_NUMBER]" at bounding box center [754, 177] width 147 height 30
click at [835, 37] on icon at bounding box center [837, 42] width 16 height 16
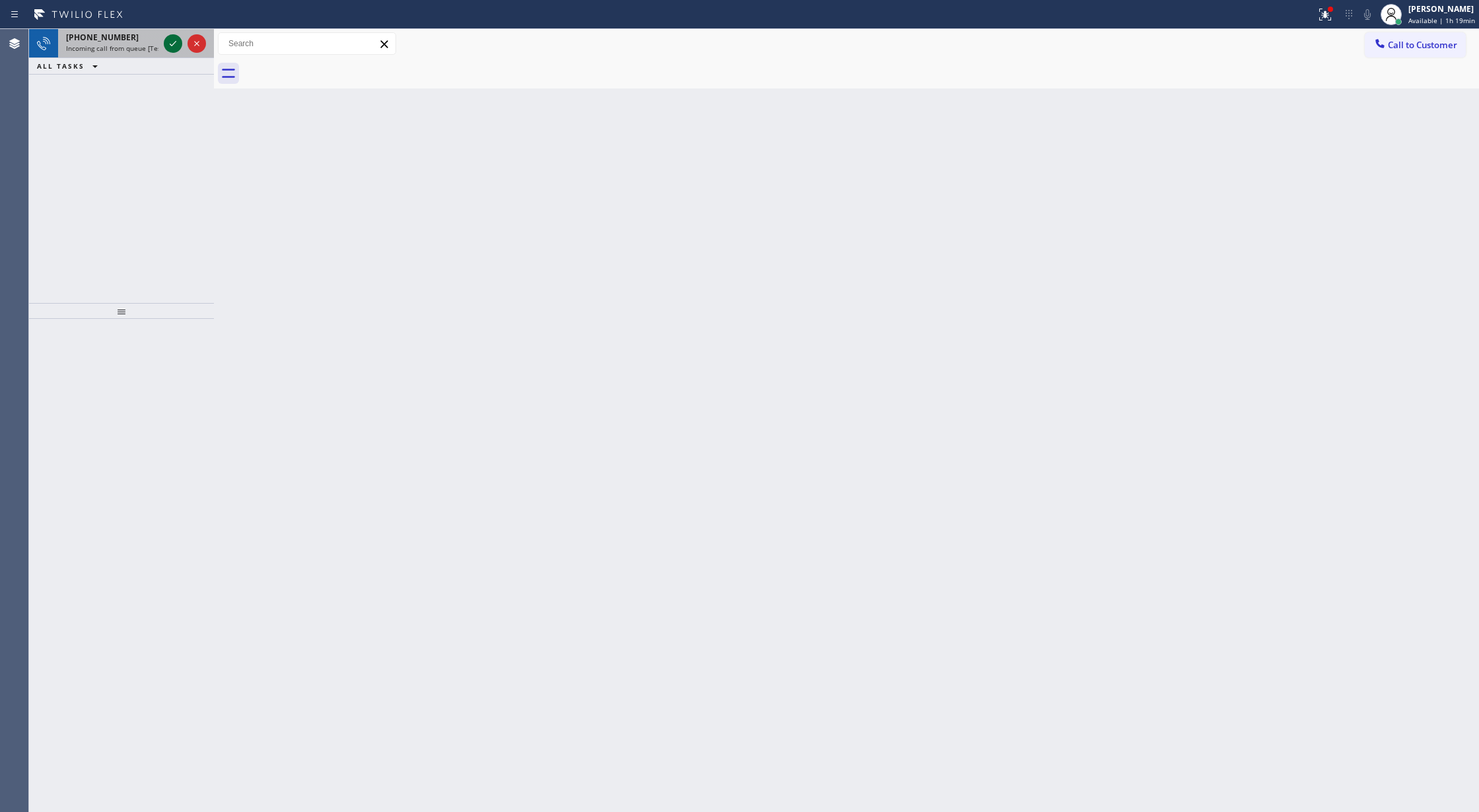
click at [174, 39] on icon at bounding box center [172, 43] width 16 height 16
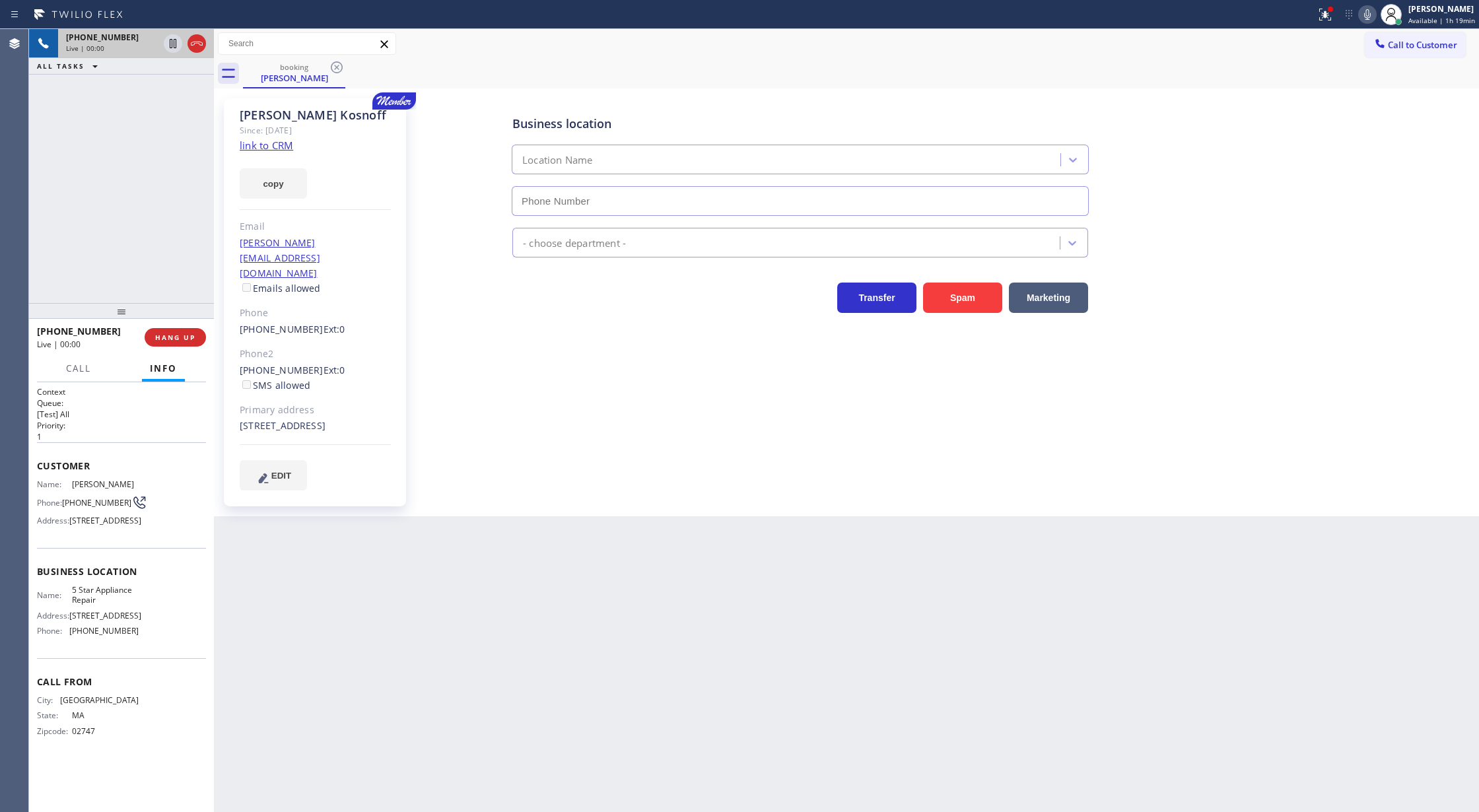
type input "[PHONE_NUMBER]"
click at [1371, 14] on icon at bounding box center [1367, 14] width 16 height 16
click at [1371, 16] on icon at bounding box center [1367, 14] width 16 height 16
click at [247, 144] on link "link to CRM" at bounding box center [266, 145] width 54 height 13
click at [196, 46] on icon at bounding box center [196, 43] width 16 height 16
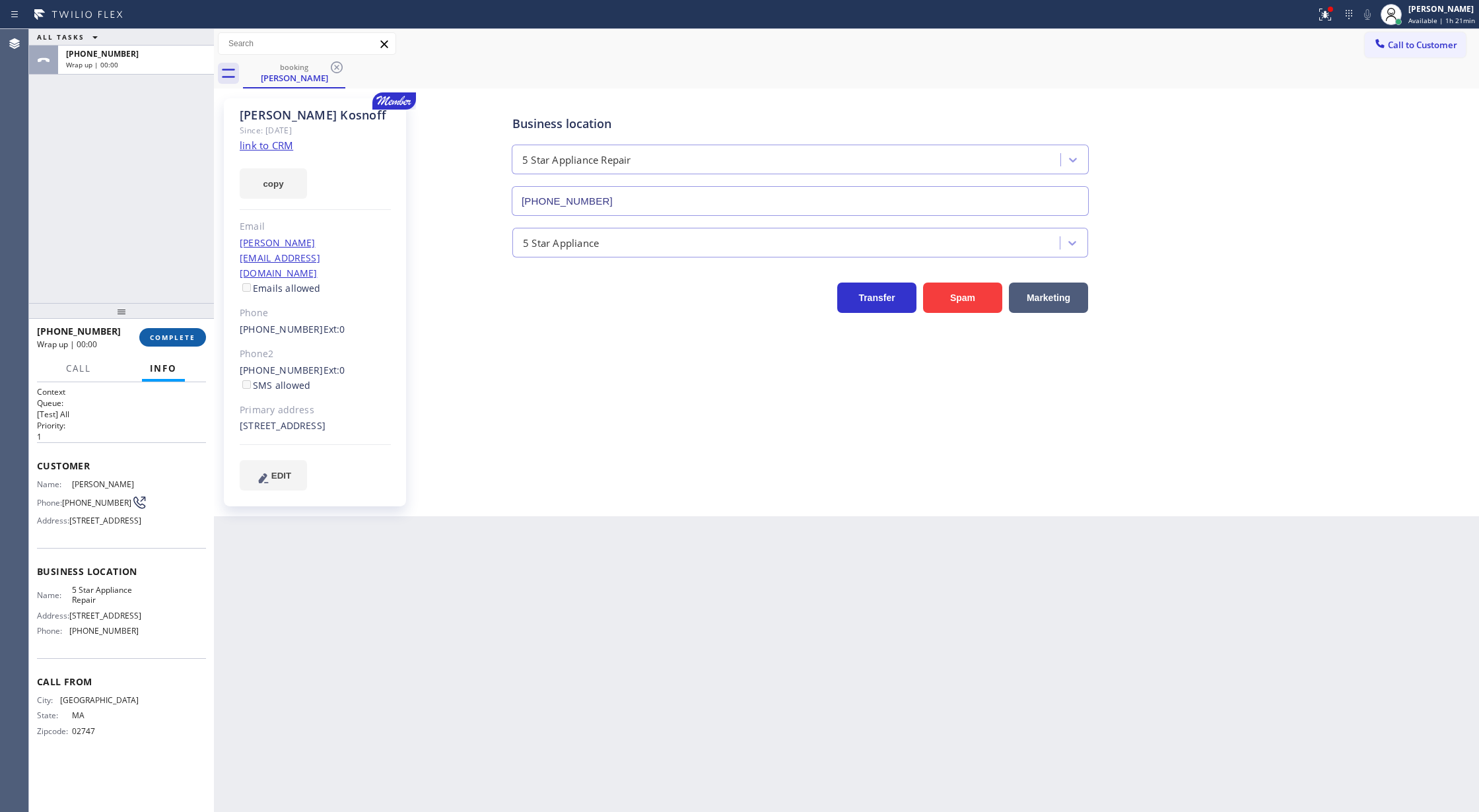
click at [165, 338] on span "COMPLETE" at bounding box center [172, 338] width 46 height 10
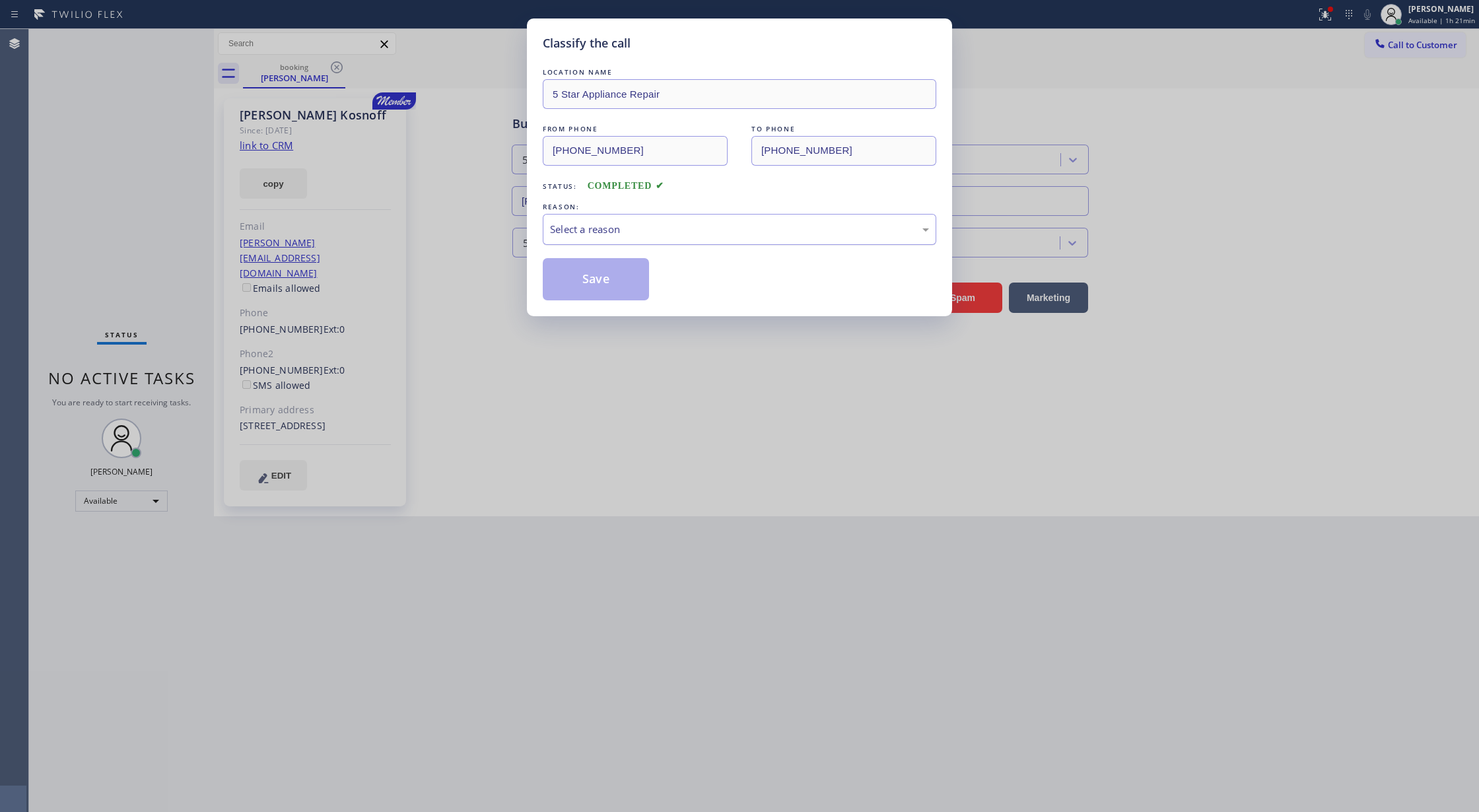
click at [639, 232] on div "Select a reason" at bounding box center [740, 229] width 379 height 15
click at [590, 280] on button "Save" at bounding box center [596, 279] width 106 height 42
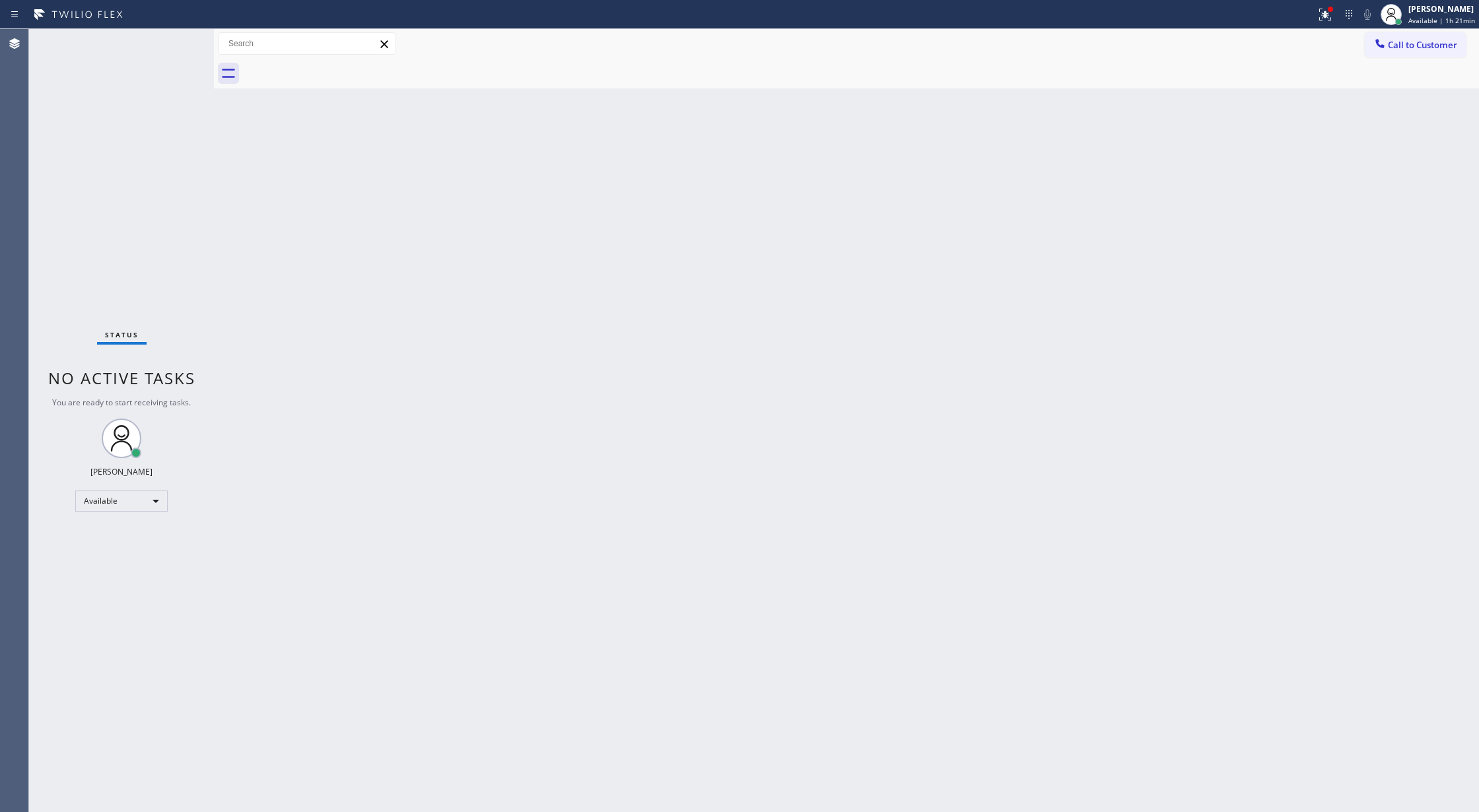
drag, startPoint x: 1414, startPoint y: 42, endPoint x: 1050, endPoint y: 148, distance: 379.1
click at [1414, 42] on span "Call to Customer" at bounding box center [1422, 44] width 69 height 12
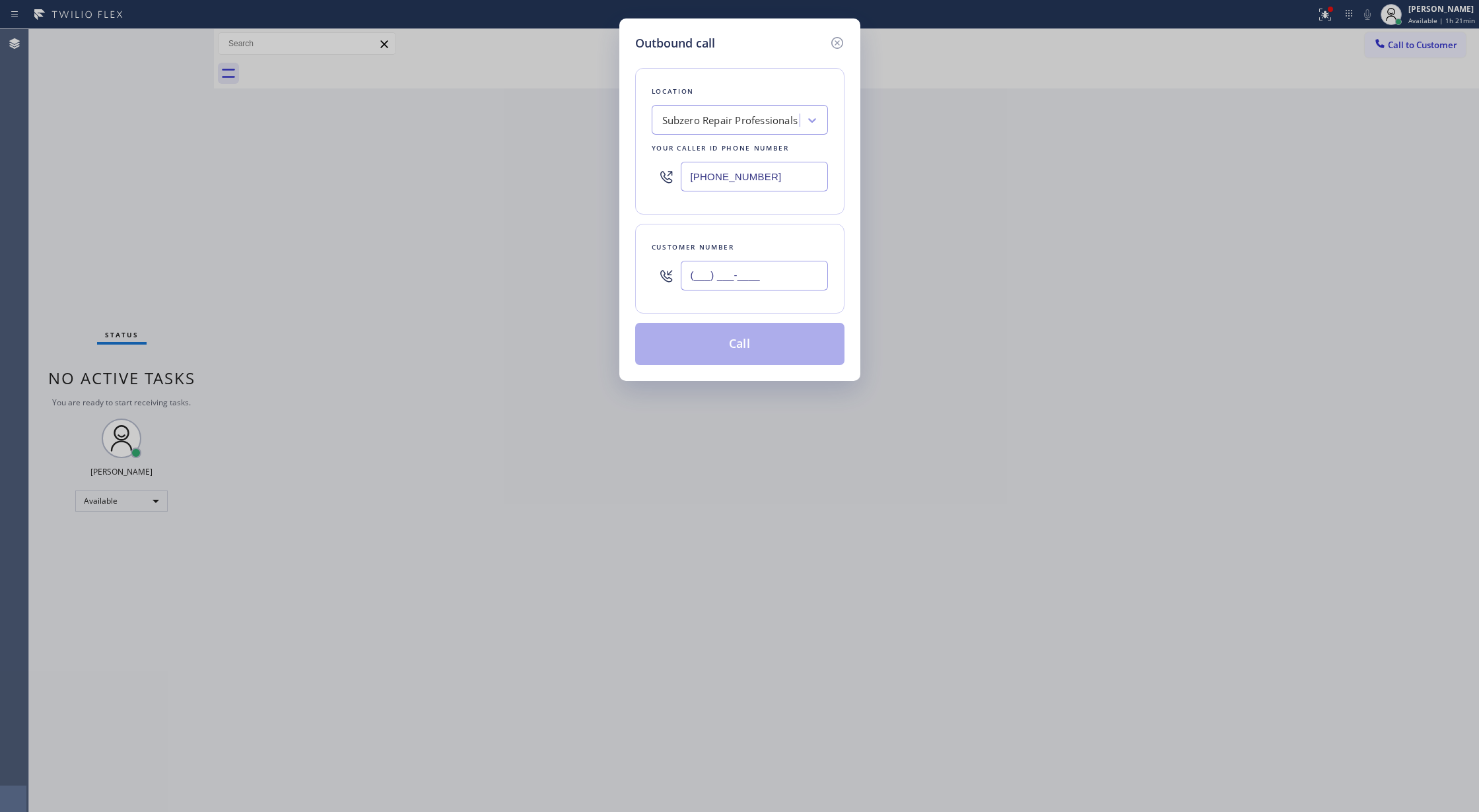
click at [690, 283] on input "(___) ___-____" at bounding box center [754, 276] width 147 height 30
paste input "940) 867-7689"
type input "[PHONE_NUMBER]"
drag, startPoint x: 707, startPoint y: 180, endPoint x: 575, endPoint y: 176, distance: 132.1
click at [584, 177] on div "Outbound call Location Subzero Repair Professionals Your caller id phone number…" at bounding box center [740, 406] width 1479 height 812
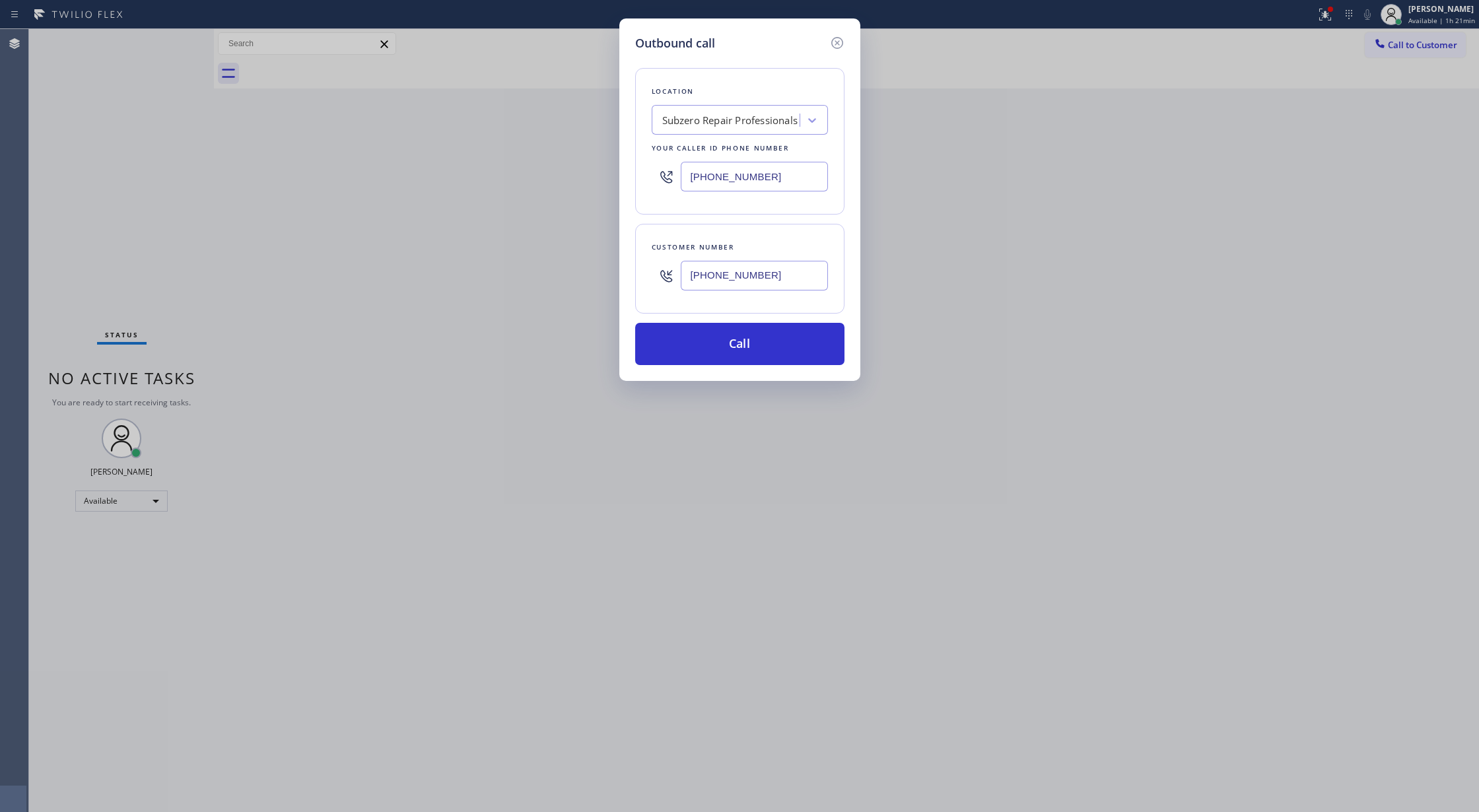
paste input "855) 393-3634"
type input "[PHONE_NUMBER]"
click at [729, 343] on button "Call" at bounding box center [740, 344] width 209 height 42
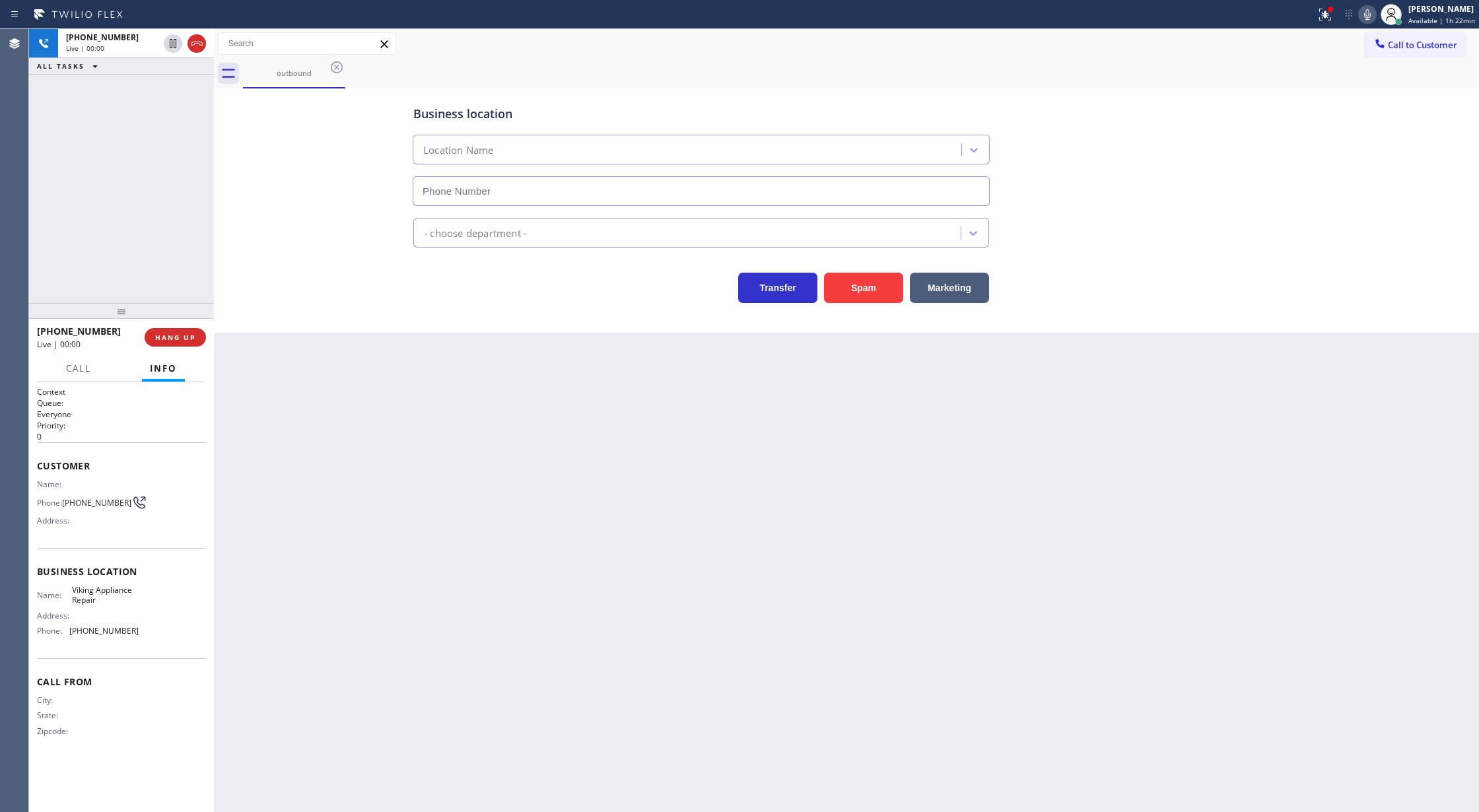
type input "[PHONE_NUMBER]"
click at [165, 343] on button "COMPLETE" at bounding box center [173, 337] width 67 height 18
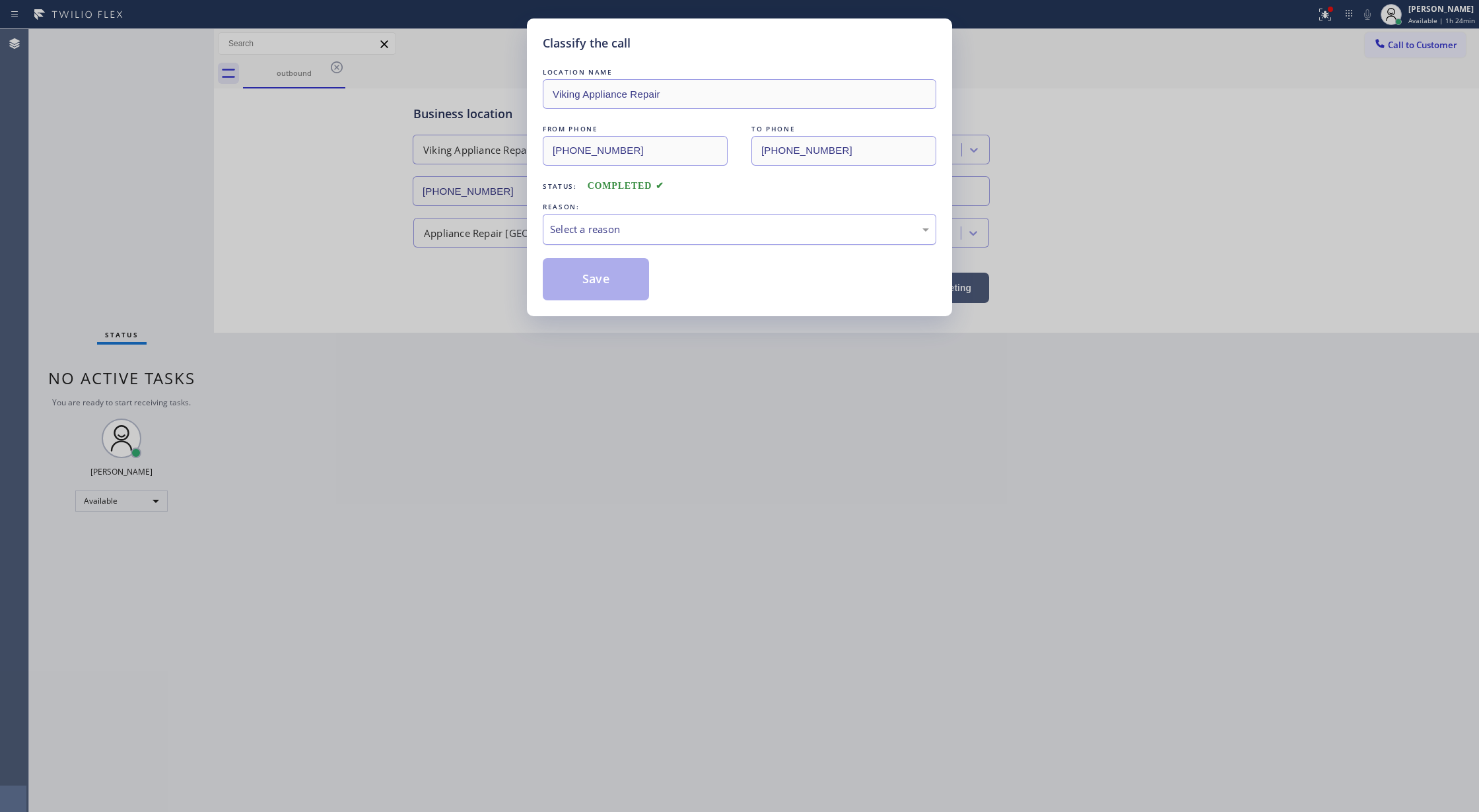
click at [577, 232] on div "Select a reason" at bounding box center [740, 229] width 379 height 15
click at [596, 274] on button "Save" at bounding box center [596, 279] width 106 height 42
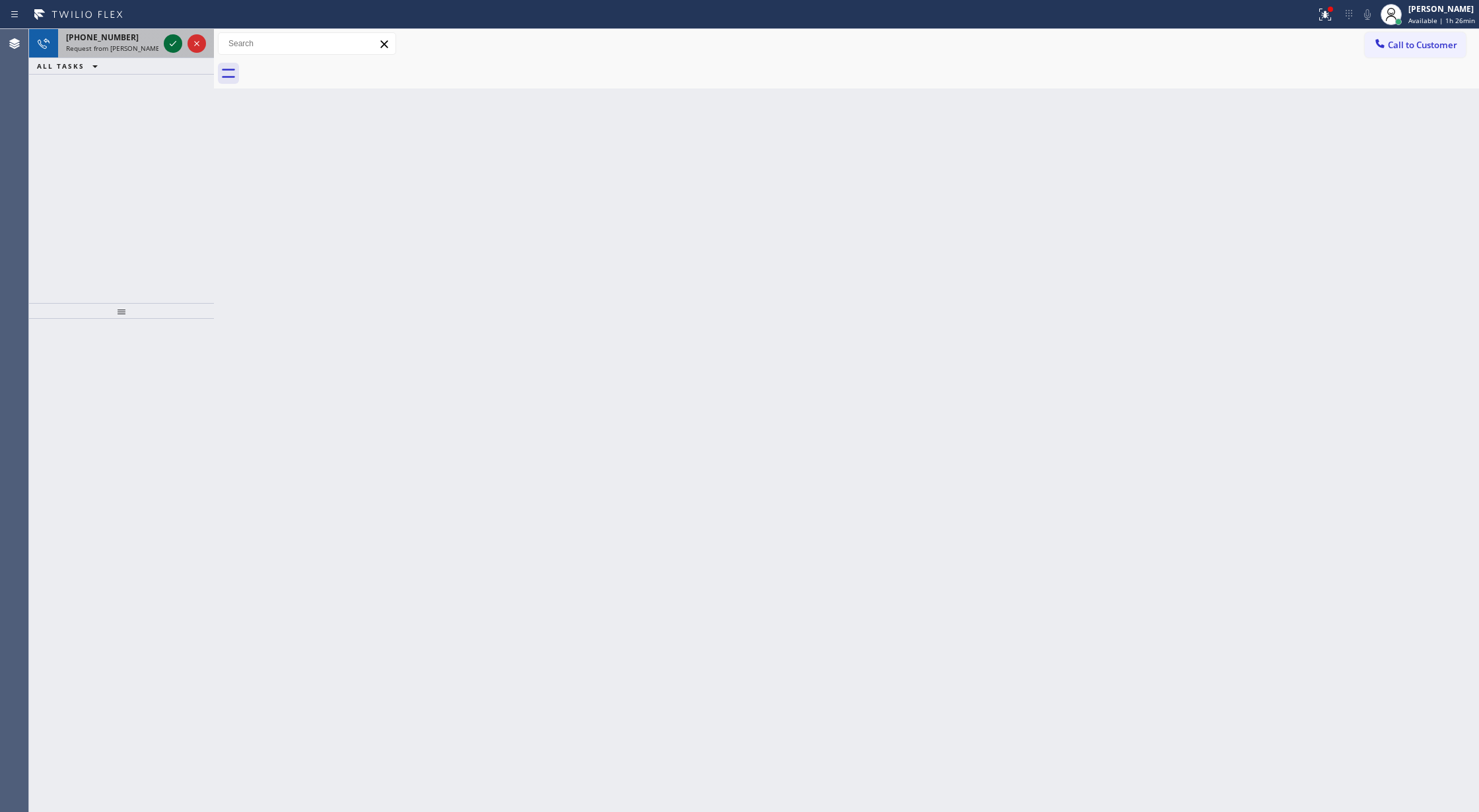
click at [172, 39] on icon at bounding box center [172, 43] width 16 height 16
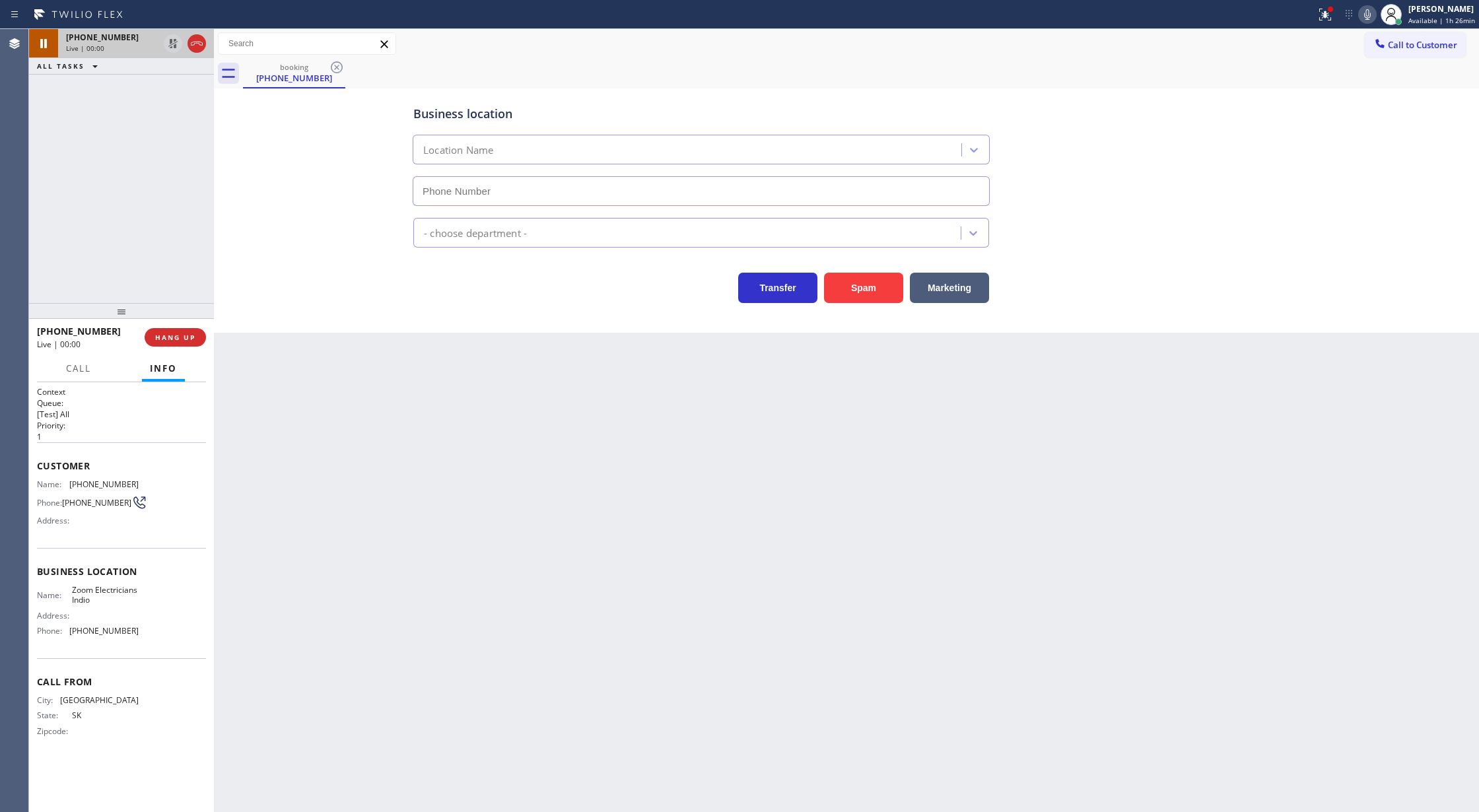
type input "[PHONE_NUMBER]"
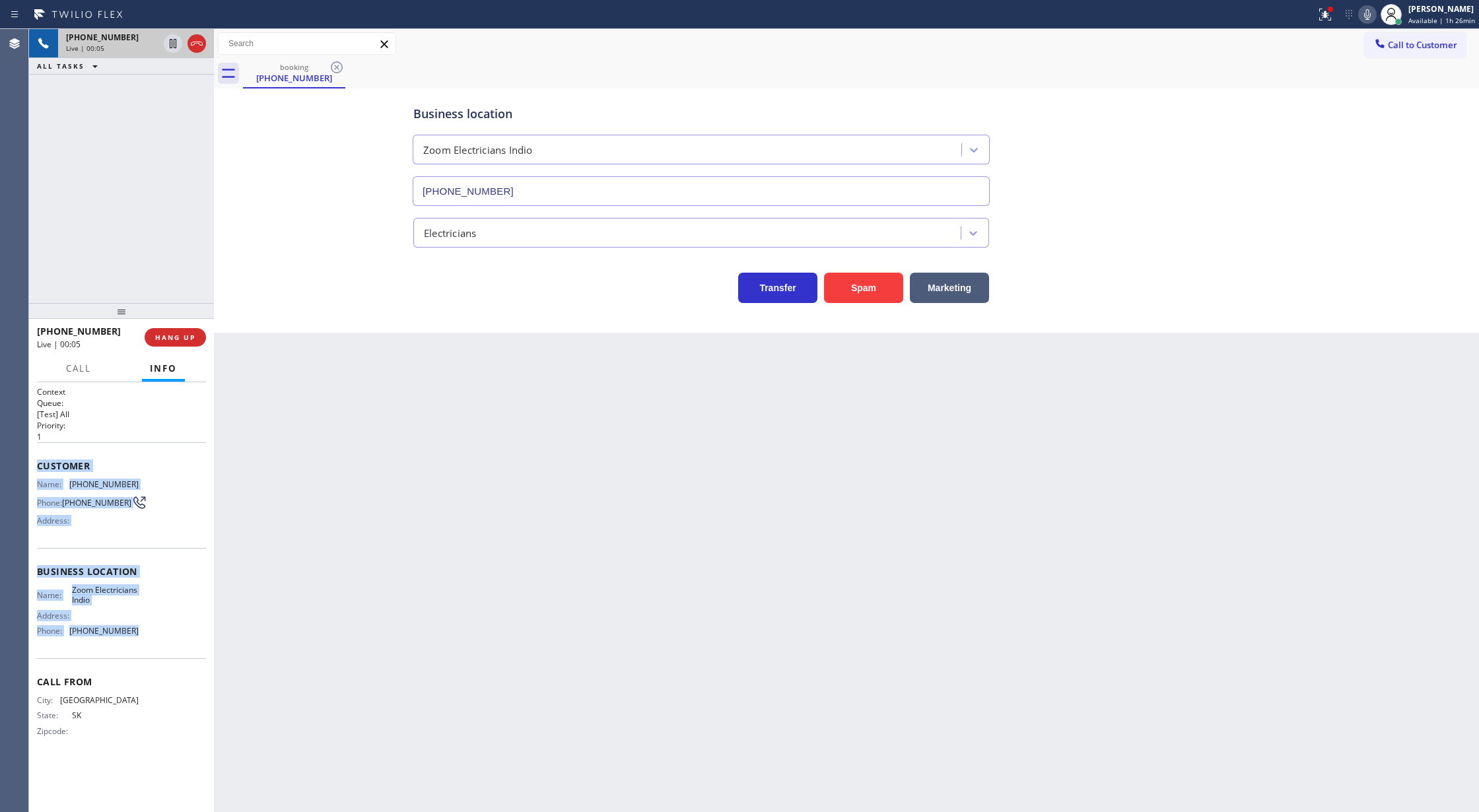
drag, startPoint x: 38, startPoint y: 468, endPoint x: 149, endPoint y: 632, distance: 198.0
click at [149, 632] on div "Context Queue: [Test] All Priority: 1 Customer Name: [PHONE_NUMBER] Phone: [PHO…" at bounding box center [121, 572] width 169 height 372
click at [193, 45] on icon at bounding box center [196, 44] width 12 height 4
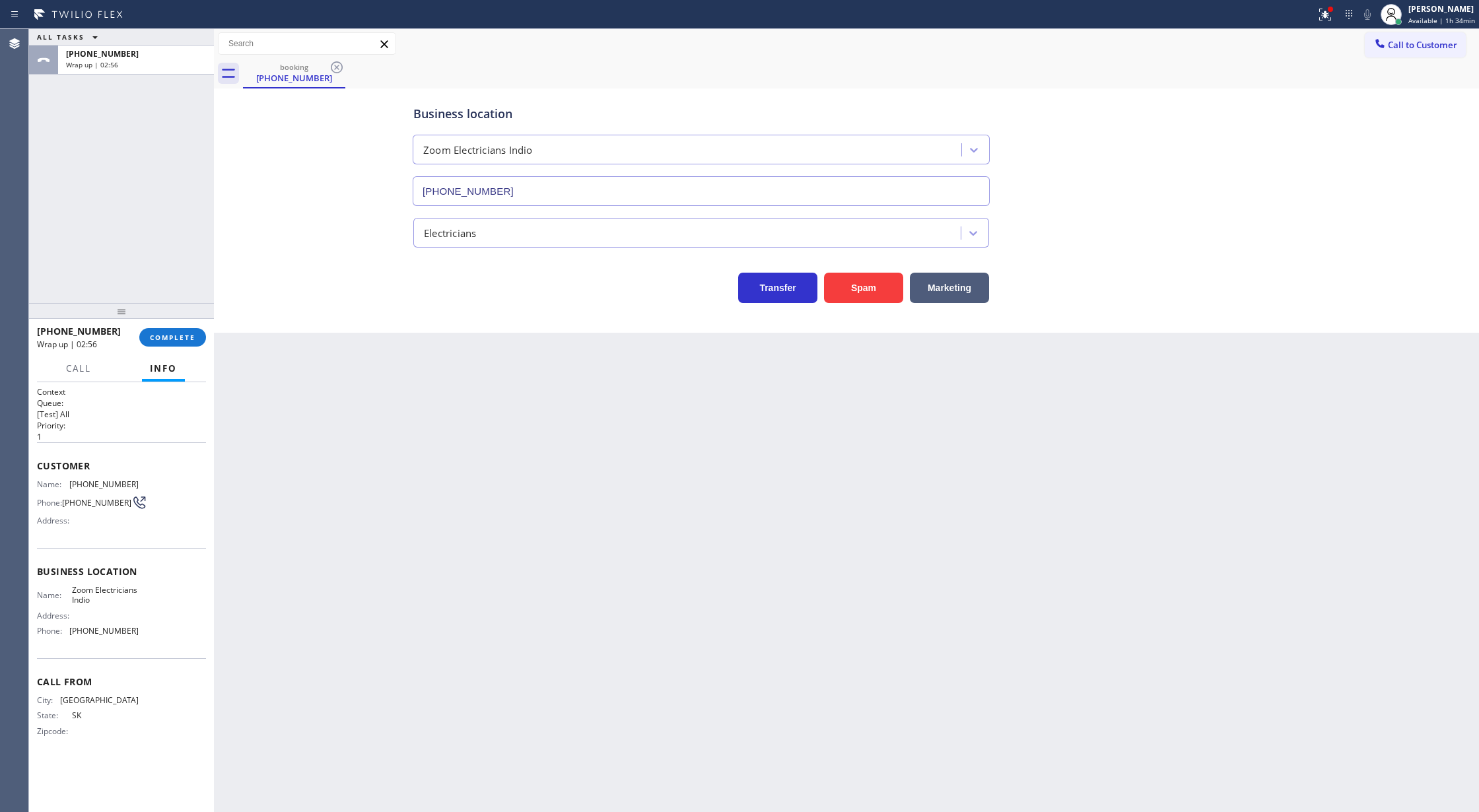
click at [151, 325] on div "[PHONE_NUMBER] Wrap up | 02:56 COMPLETE" at bounding box center [121, 337] width 169 height 34
click at [180, 336] on span "COMPLETE" at bounding box center [172, 338] width 46 height 10
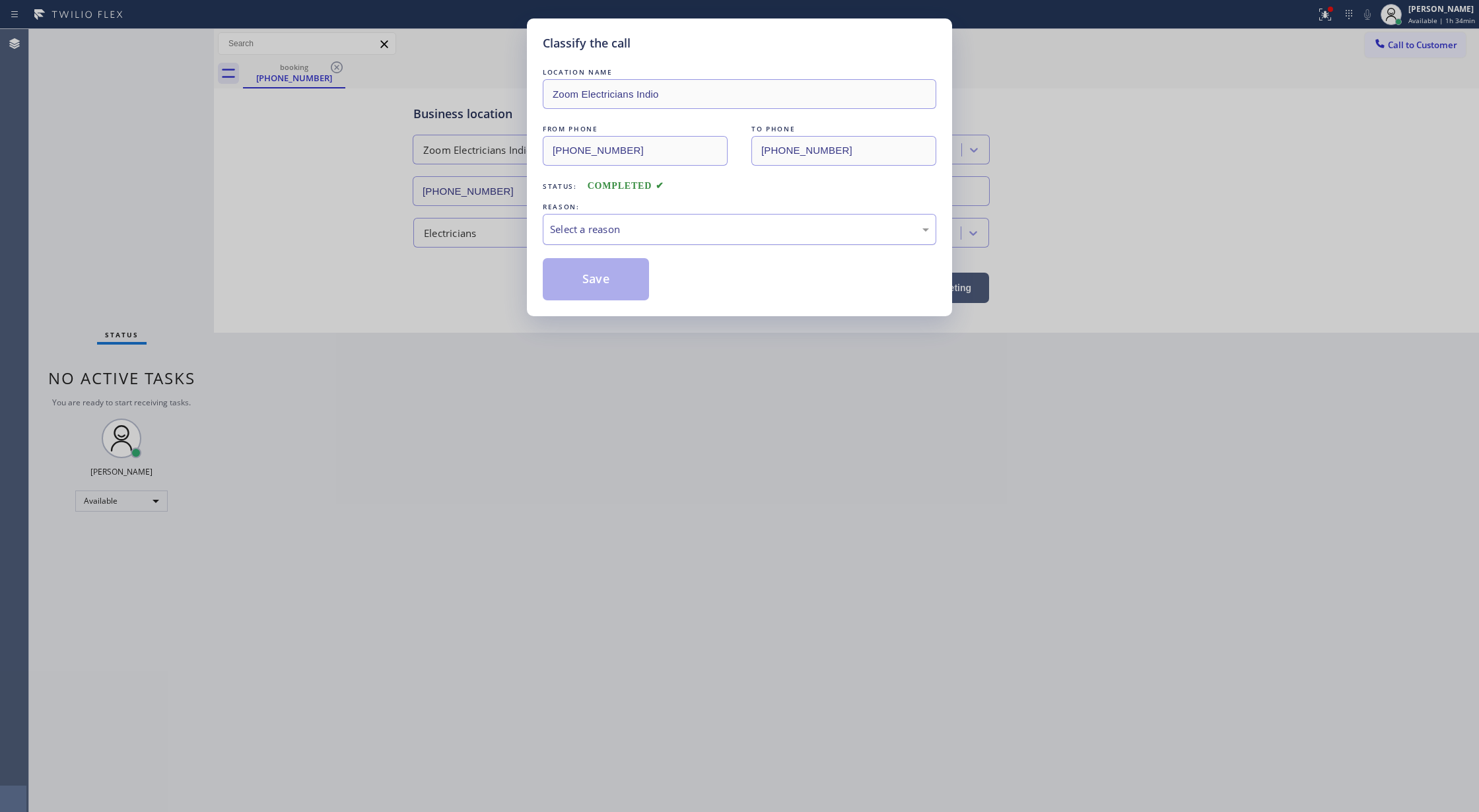
click at [608, 223] on div "Select a reason" at bounding box center [740, 229] width 379 height 15
click at [593, 277] on button "Save" at bounding box center [596, 279] width 106 height 42
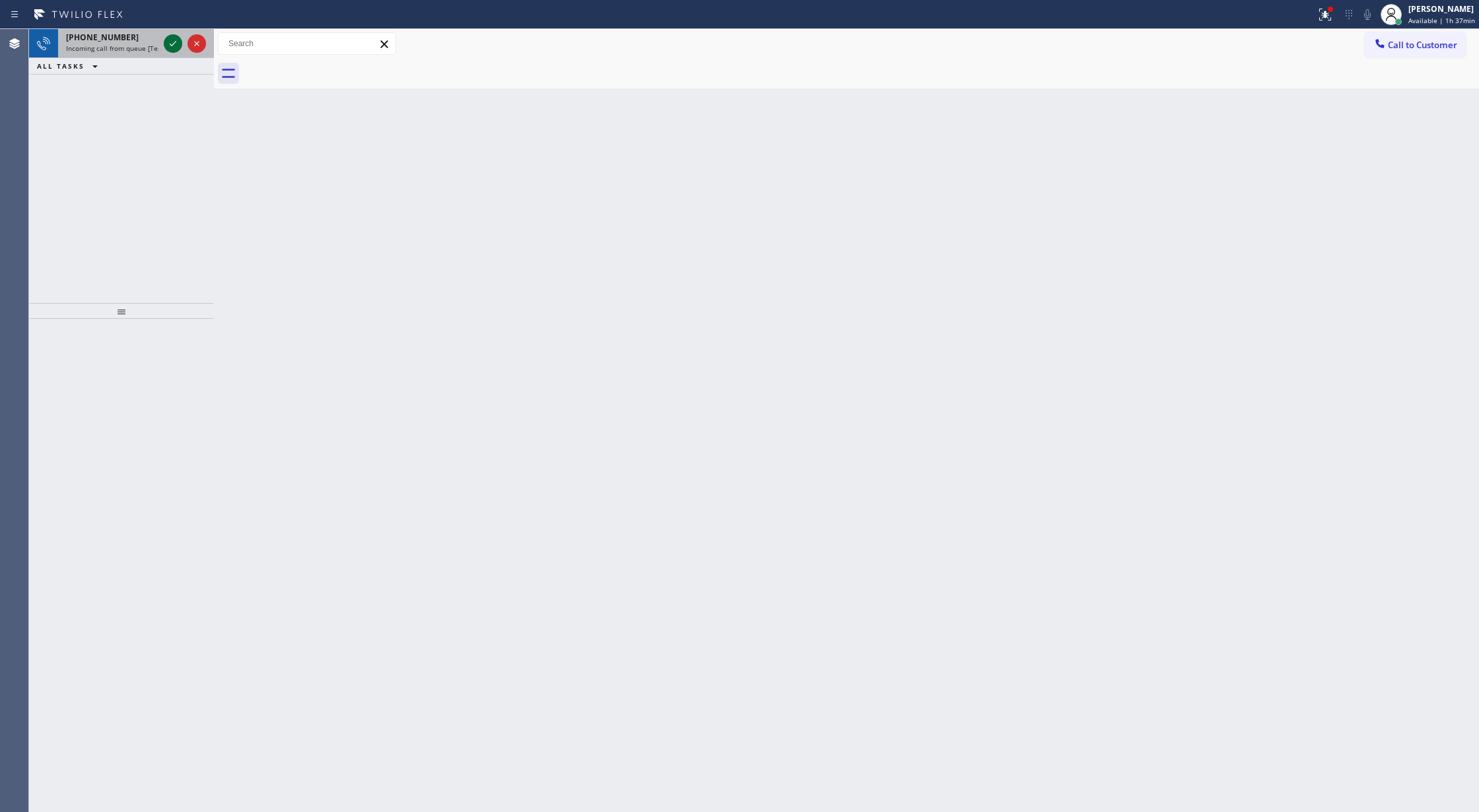
click at [172, 43] on icon at bounding box center [172, 43] width 16 height 16
click at [168, 41] on icon at bounding box center [172, 43] width 16 height 16
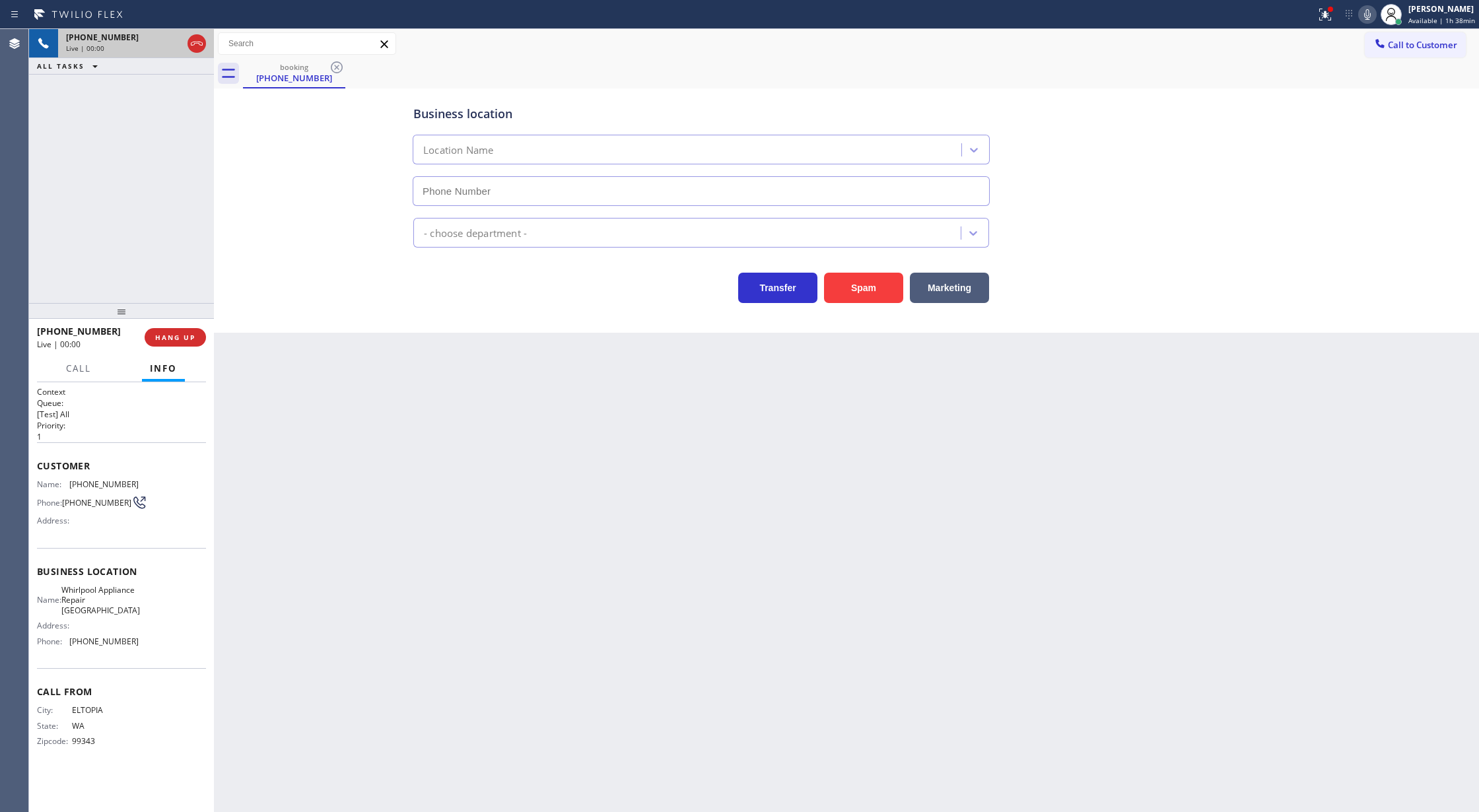
type input "[PHONE_NUMBER]"
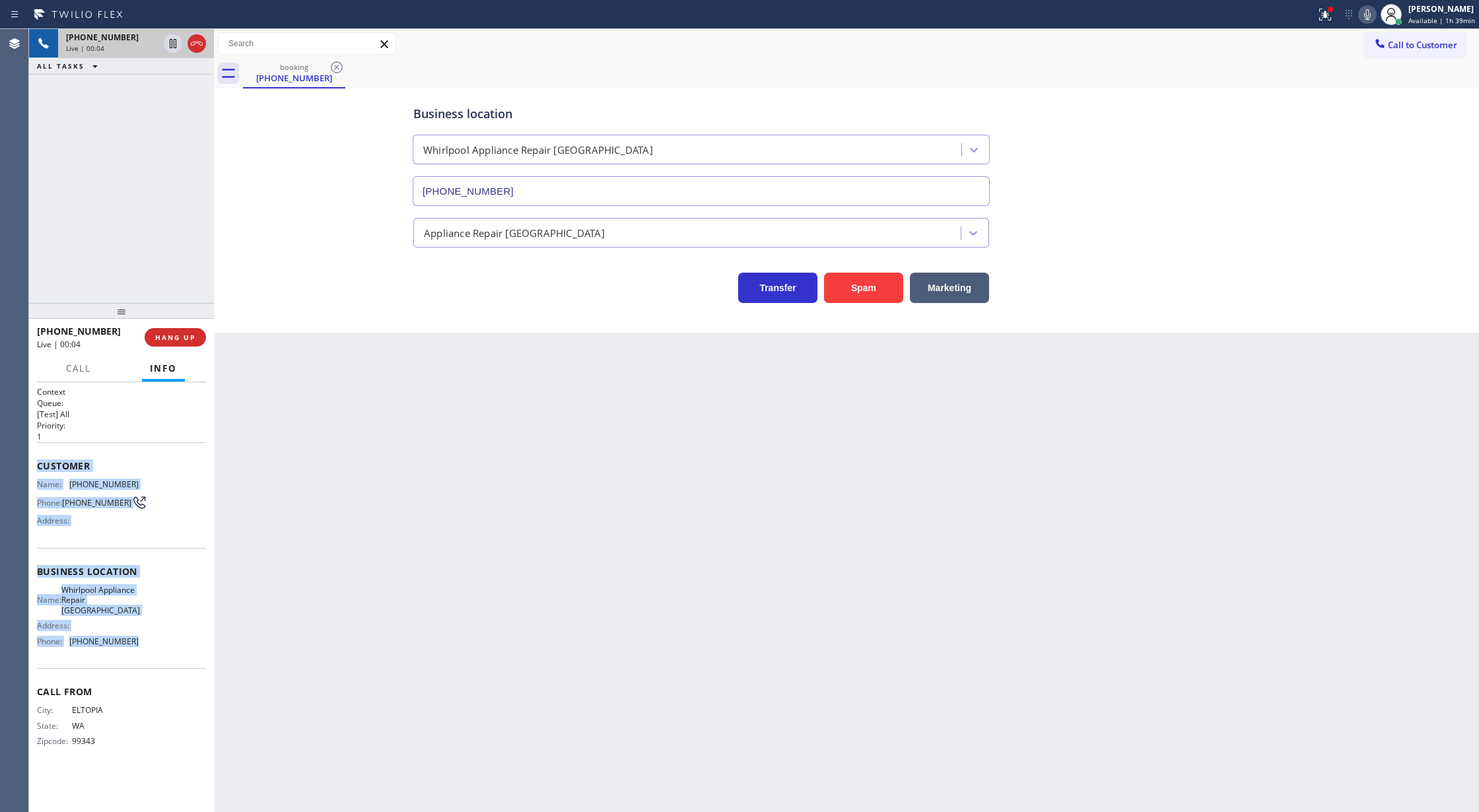
drag, startPoint x: 38, startPoint y: 468, endPoint x: 168, endPoint y: 649, distance: 222.8
click at [168, 649] on div "Context Queue: [Test] All Priority: 1 Customer Name: [PHONE_NUMBER] Phone: [PHO…" at bounding box center [121, 576] width 169 height 382
click at [296, 177] on div "Business location Whirlpool Appliance Repair [GEOGRAPHIC_DATA] [PHONE_NUMBER] A…" at bounding box center [846, 197] width 1258 height 211
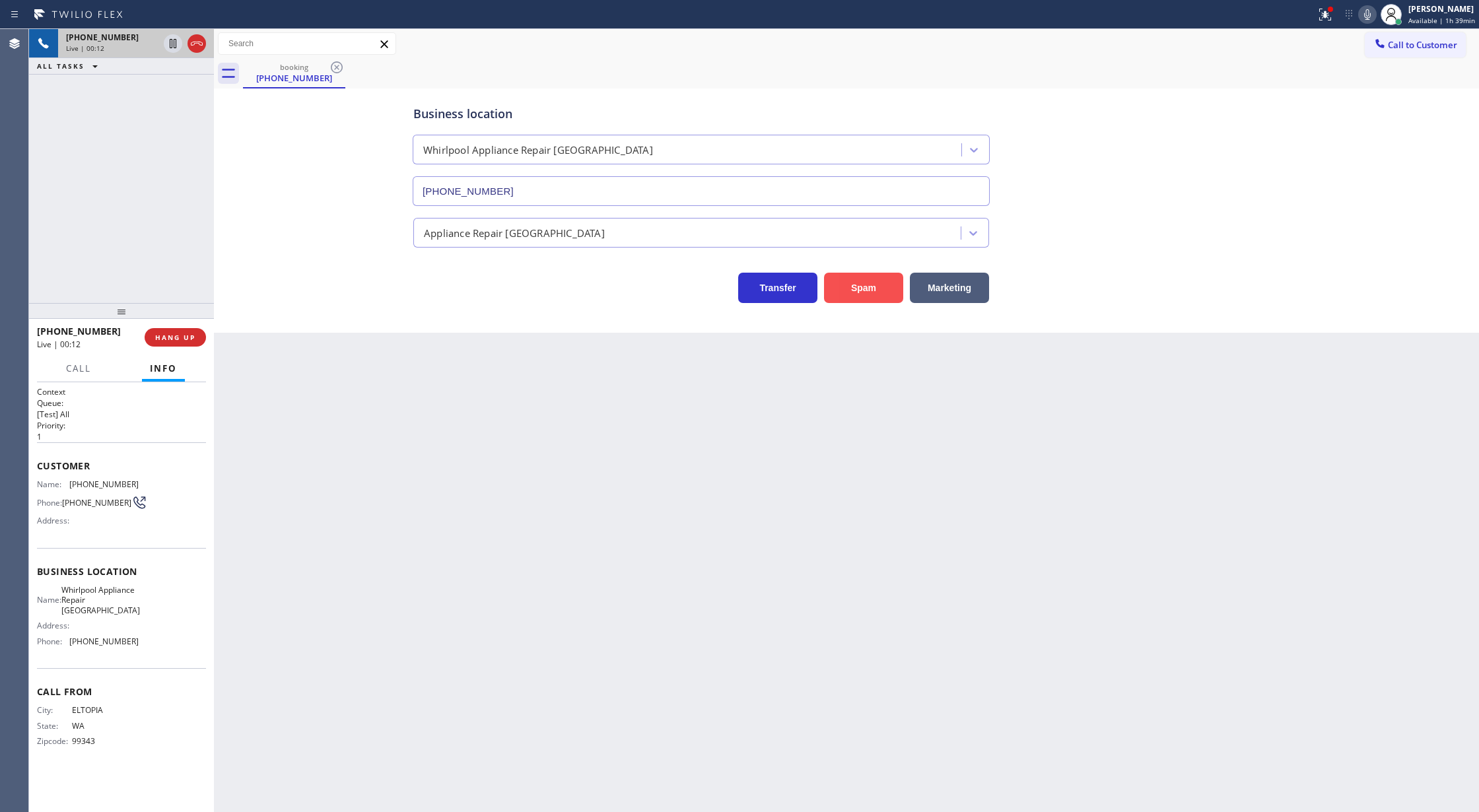
click at [851, 294] on button "Spam" at bounding box center [863, 287] width 79 height 31
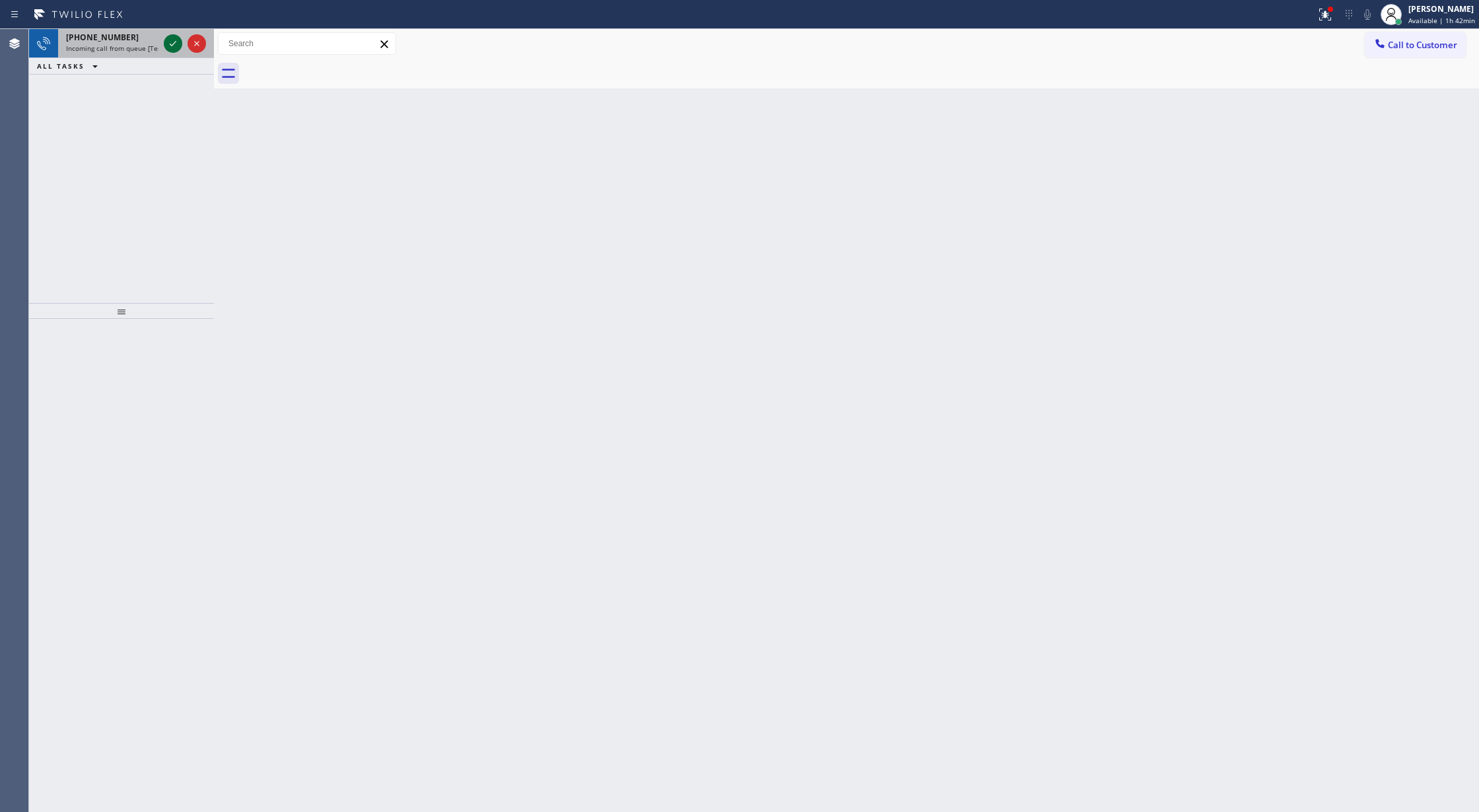
click at [165, 40] on icon at bounding box center [172, 43] width 16 height 16
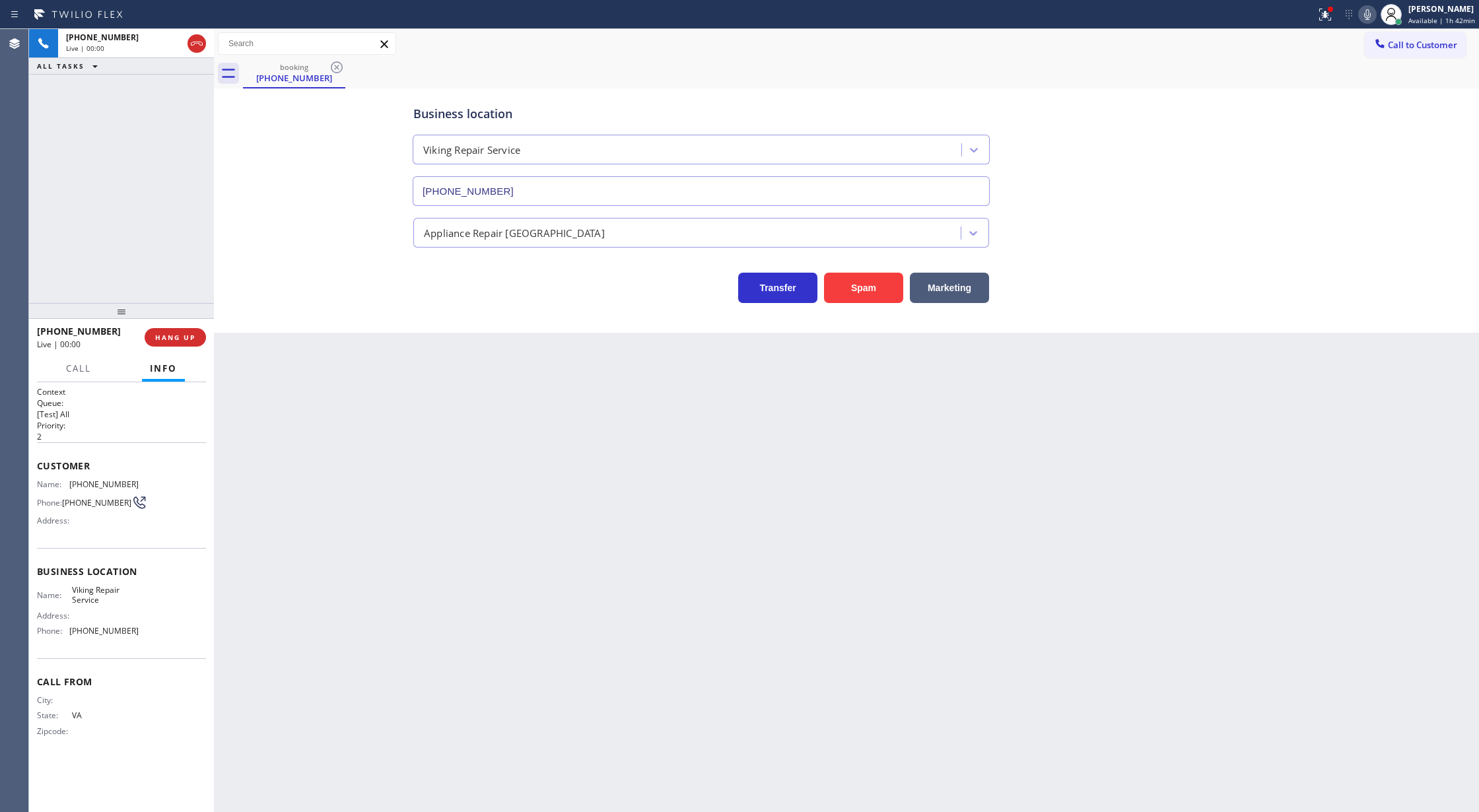
type input "[PHONE_NUMBER]"
drag, startPoint x: 35, startPoint y: 466, endPoint x: 176, endPoint y: 632, distance: 217.8
click at [176, 632] on div "Context Queue: [Test] All Priority: 2 Customer Name: [PHONE_NUMBER] Phone: [PHO…" at bounding box center [121, 597] width 185 height 430
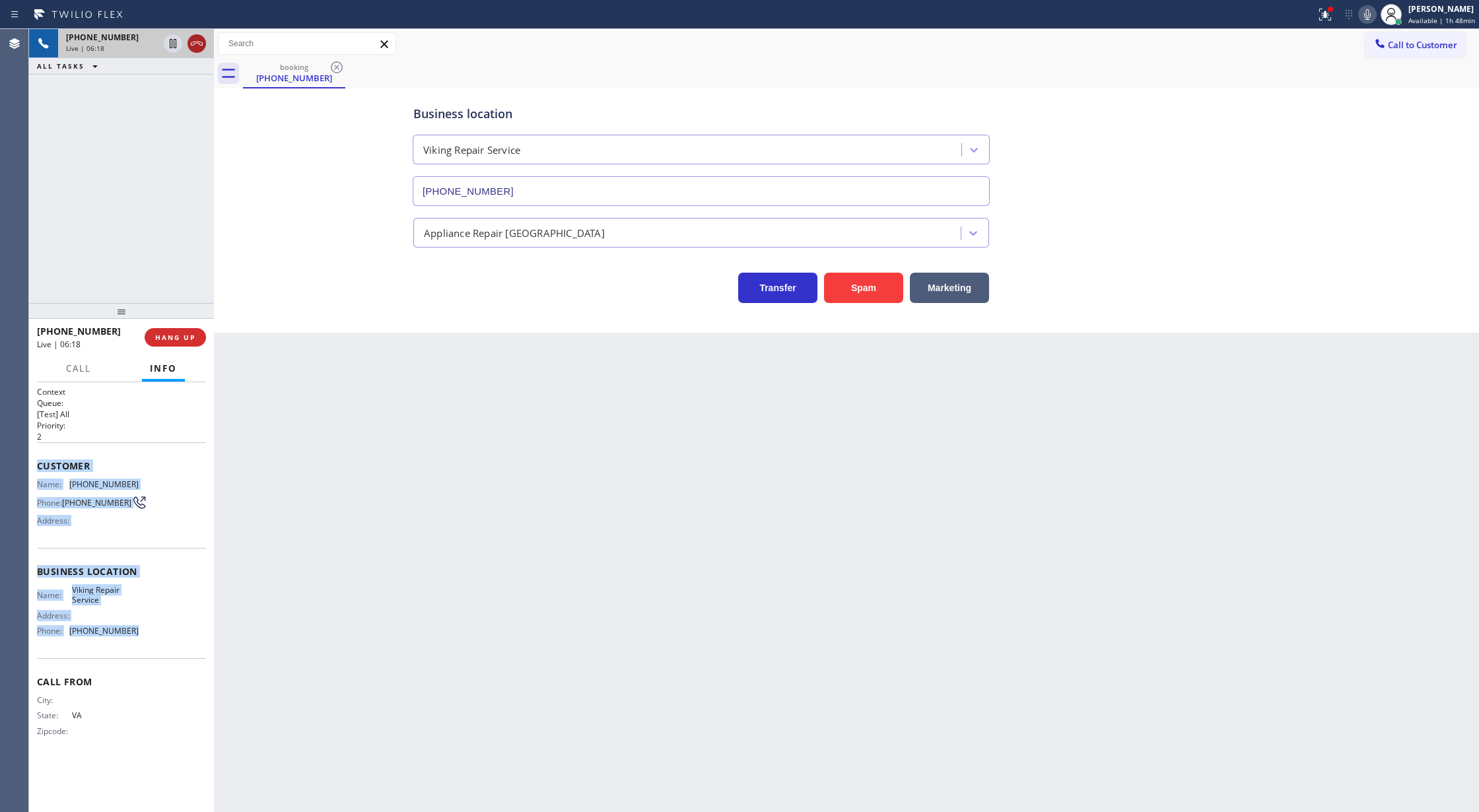
click at [191, 43] on icon at bounding box center [196, 43] width 16 height 16
click at [165, 338] on span "COMPLETE" at bounding box center [172, 338] width 46 height 10
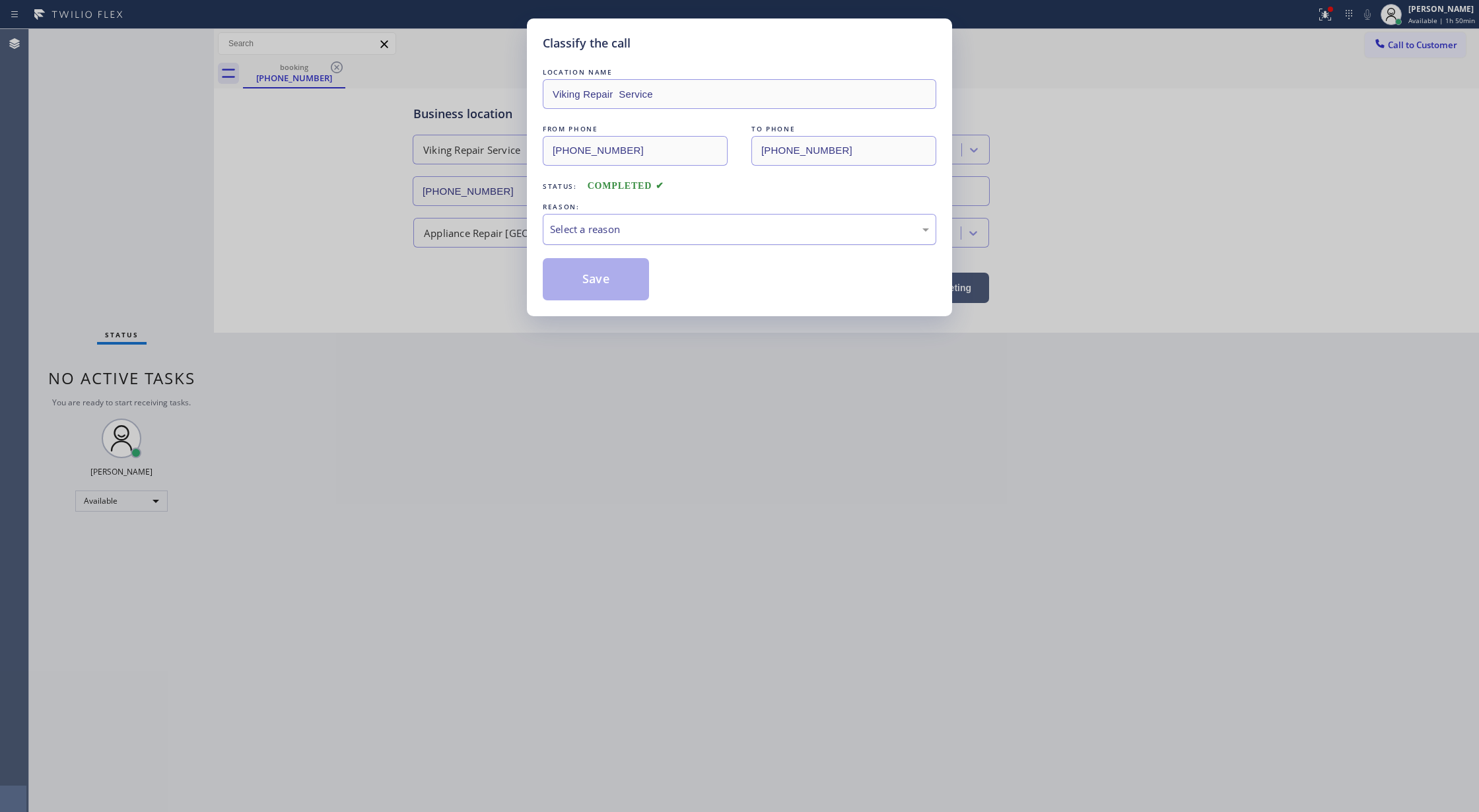
click at [586, 236] on div "Select a reason" at bounding box center [740, 229] width 379 height 15
click at [592, 282] on button "Save" at bounding box center [596, 279] width 106 height 42
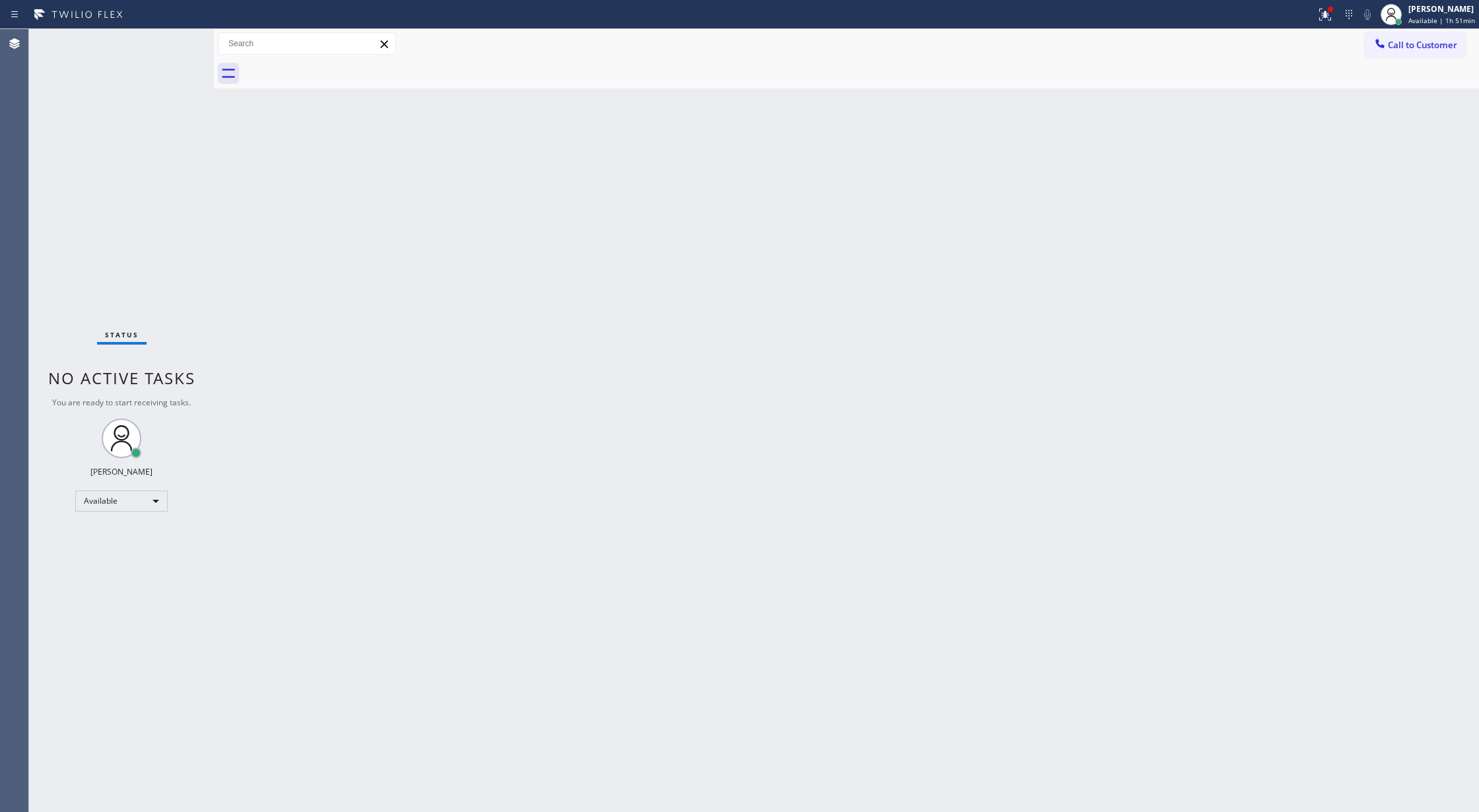
click at [166, 48] on div "Status No active tasks You are ready to start receiving tasks. [PERSON_NAME] Av…" at bounding box center [121, 421] width 185 height 783
click at [174, 44] on div "Status No active tasks You are ready to start receiving tasks. [PERSON_NAME] Av…" at bounding box center [121, 421] width 185 height 783
click at [154, 497] on div "Available" at bounding box center [122, 500] width 93 height 21
click at [140, 568] on li "Break" at bounding box center [120, 568] width 89 height 16
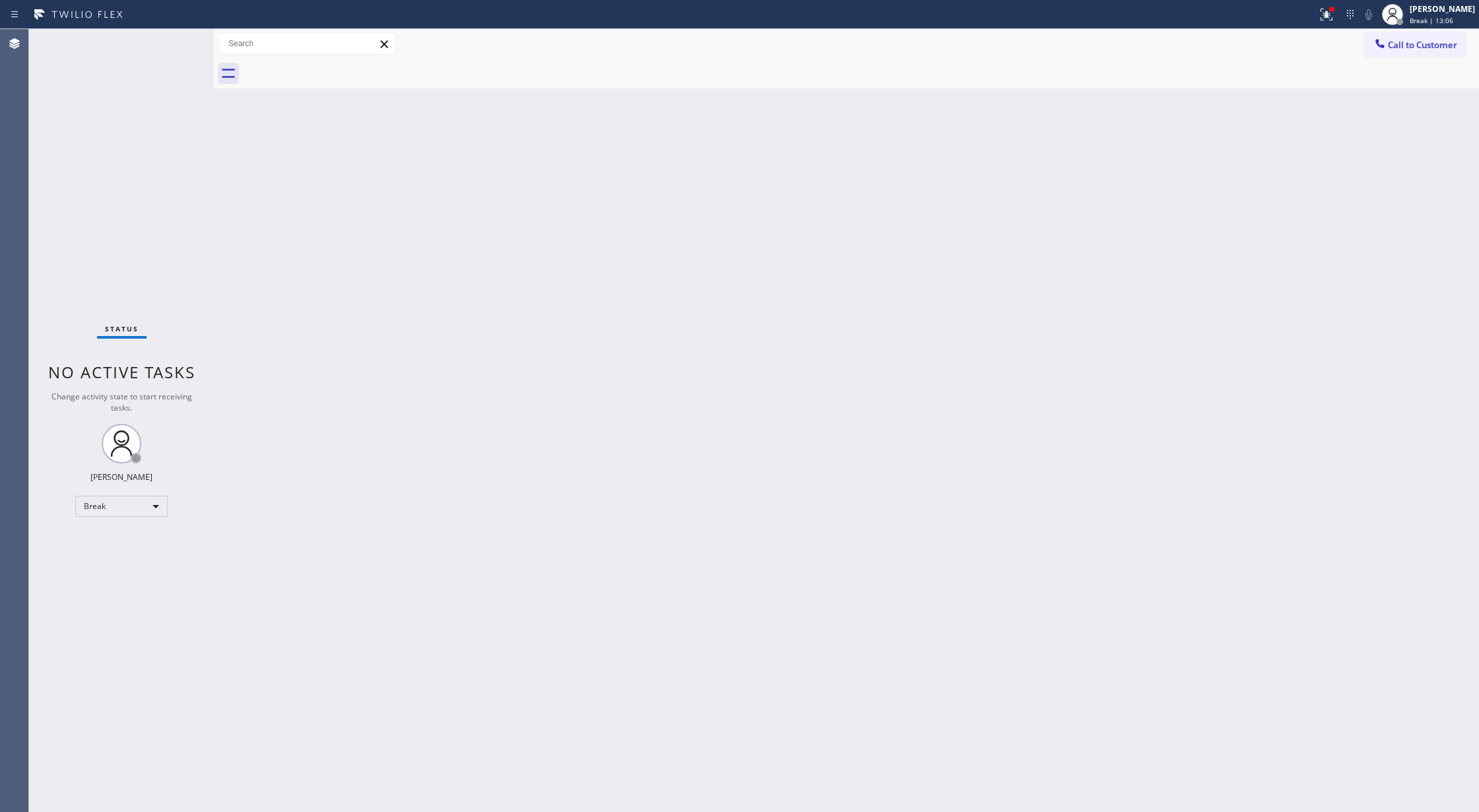
click at [278, 574] on div "Back to Dashboard Change Sender ID Customers Technicians Select a contact Outbo…" at bounding box center [846, 421] width 1265 height 783
click at [141, 512] on div "Break" at bounding box center [122, 506] width 93 height 21
click at [136, 549] on li "Available" at bounding box center [120, 540] width 89 height 16
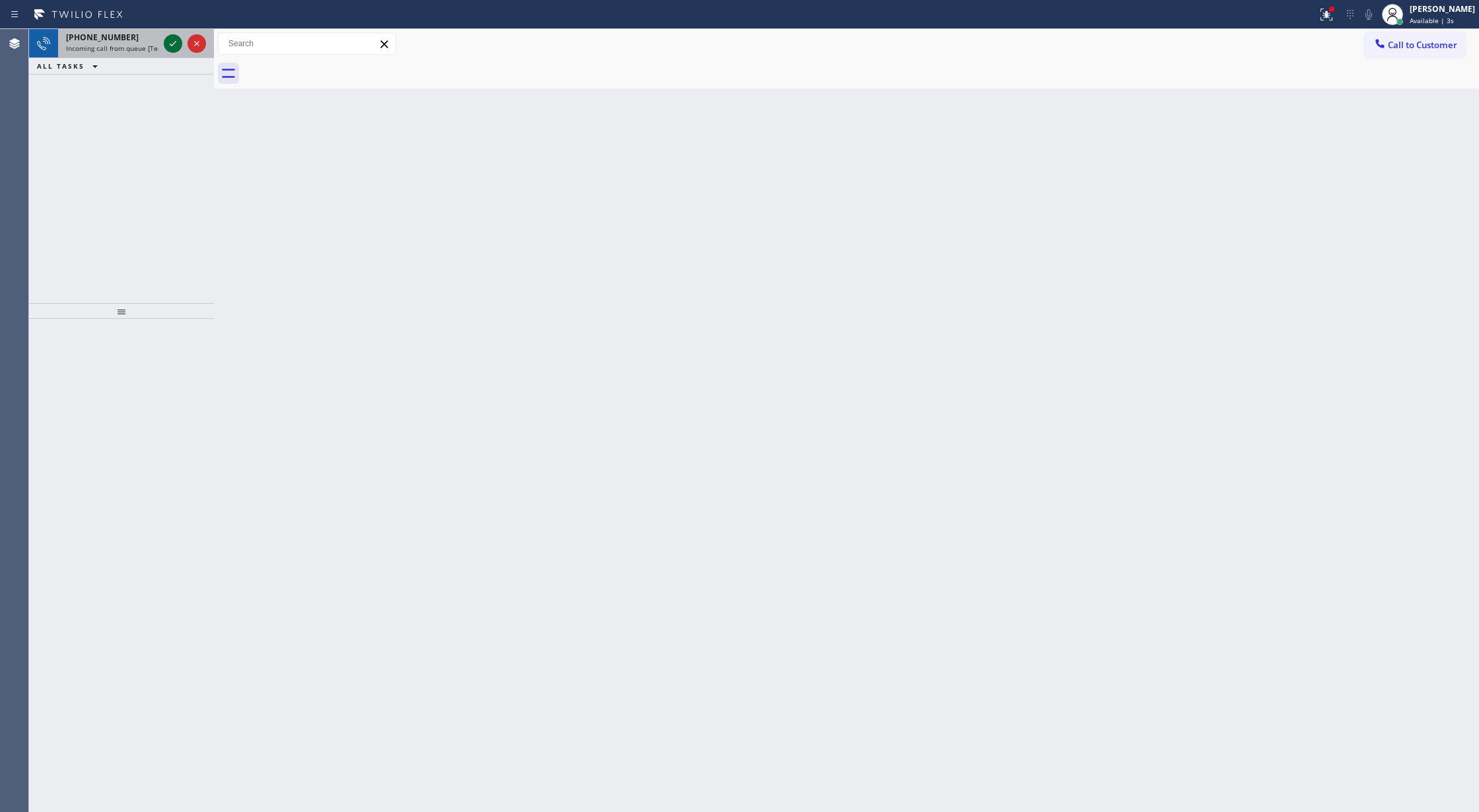
click at [172, 38] on icon at bounding box center [172, 43] width 16 height 16
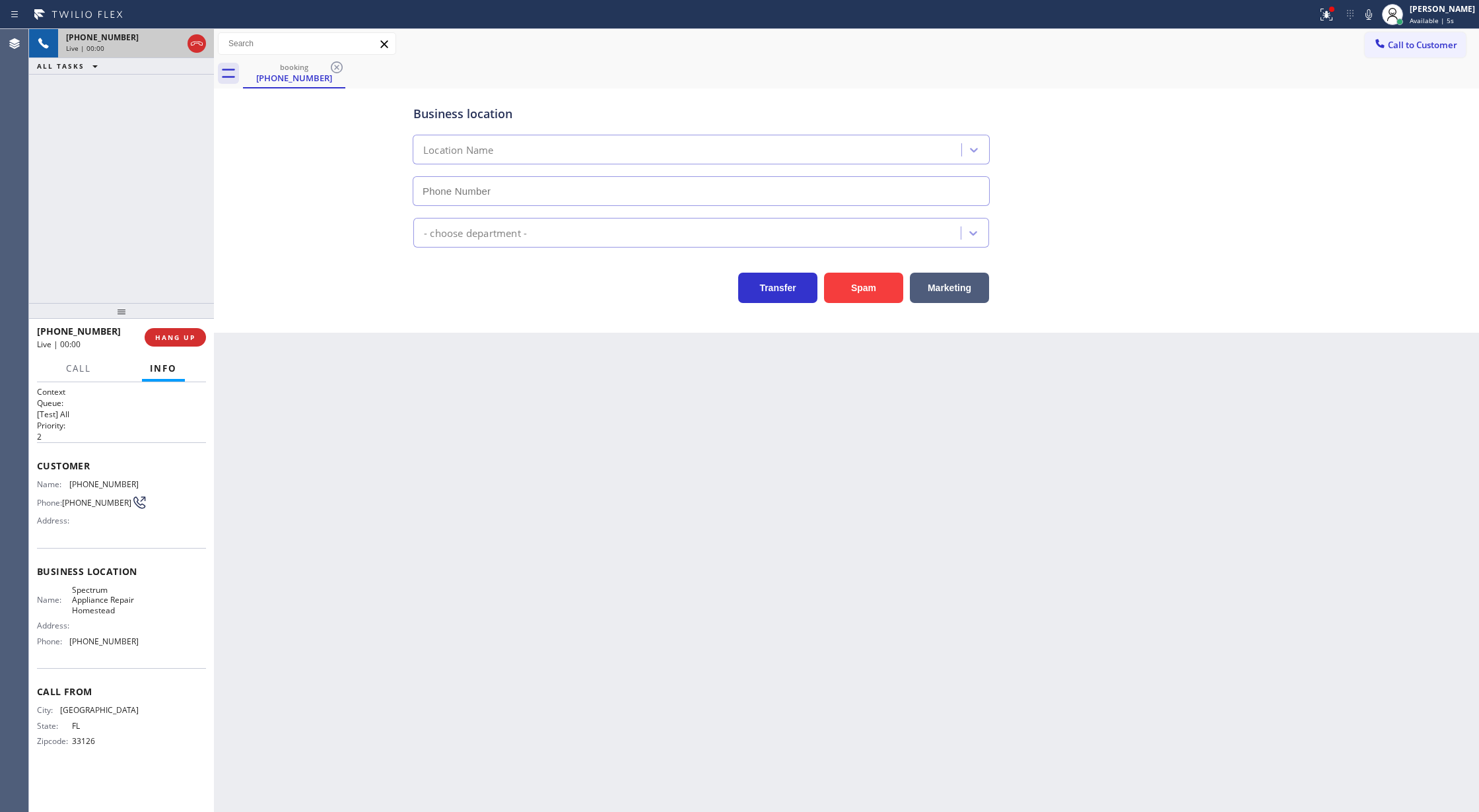
type input "(305) 384-1340"
click at [873, 288] on button "Spam" at bounding box center [863, 287] width 79 height 31
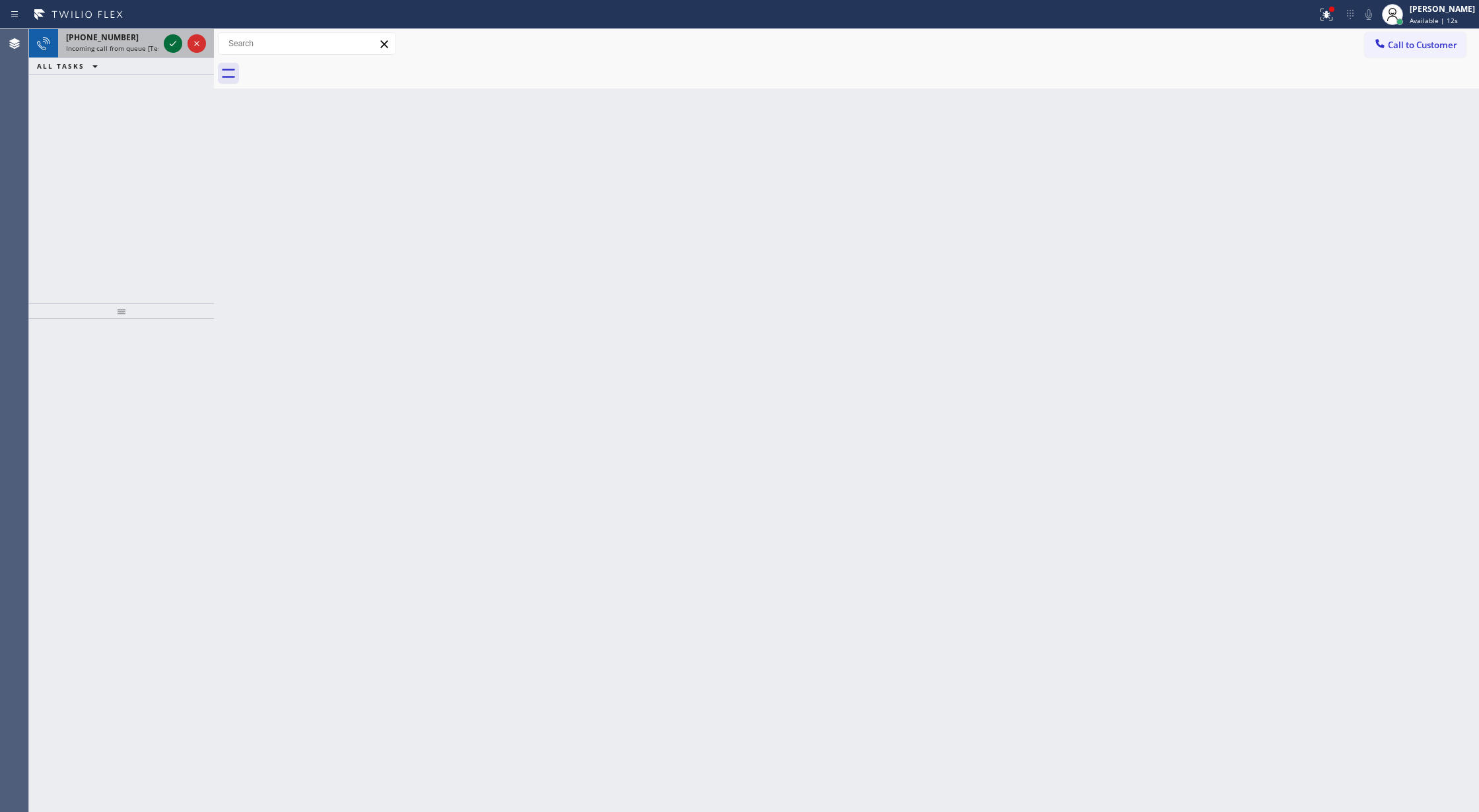
click at [175, 38] on icon at bounding box center [172, 43] width 16 height 16
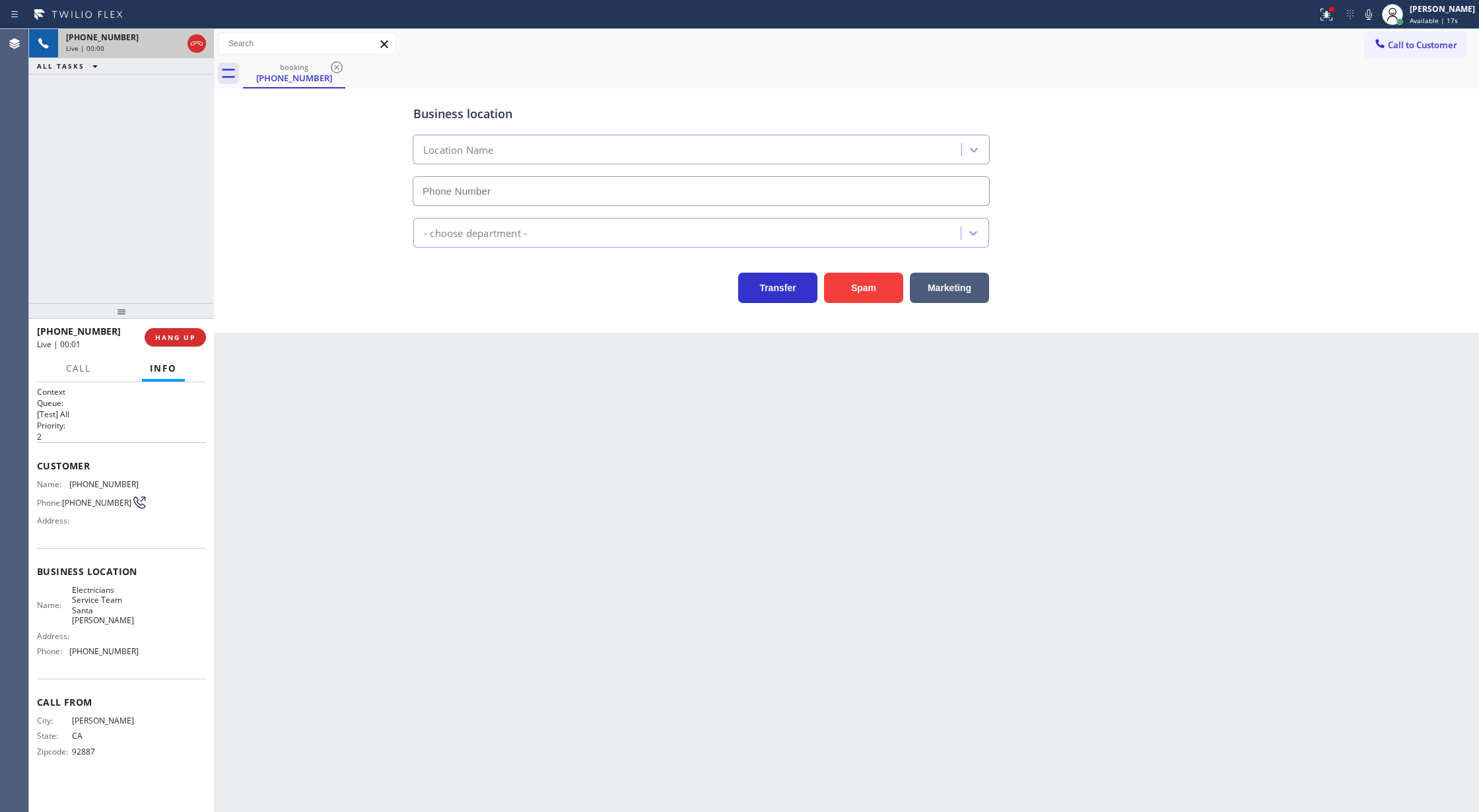
type input "(714) 410-6811"
click at [893, 292] on button "Spam" at bounding box center [863, 287] width 79 height 31
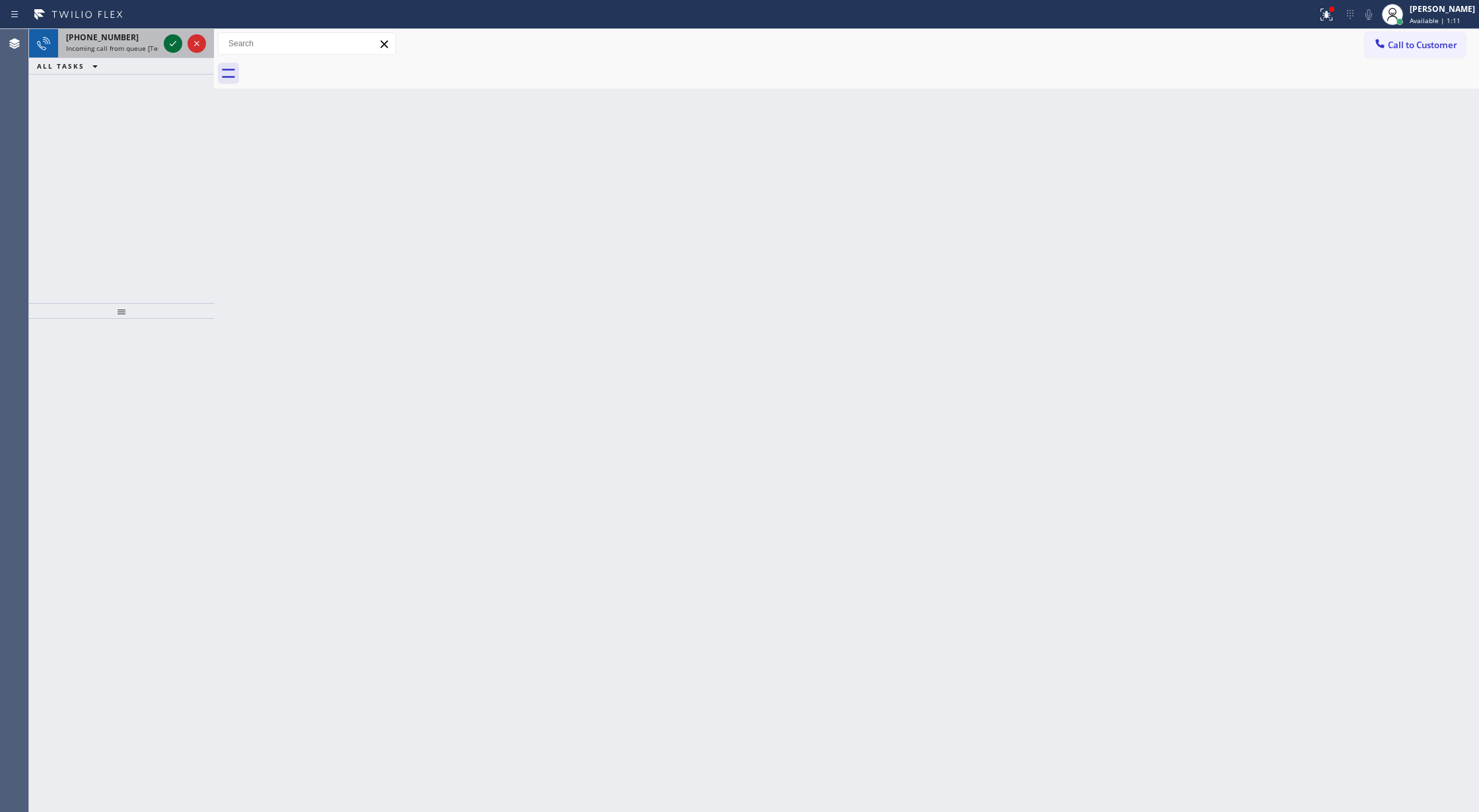
click at [170, 38] on icon at bounding box center [172, 43] width 16 height 16
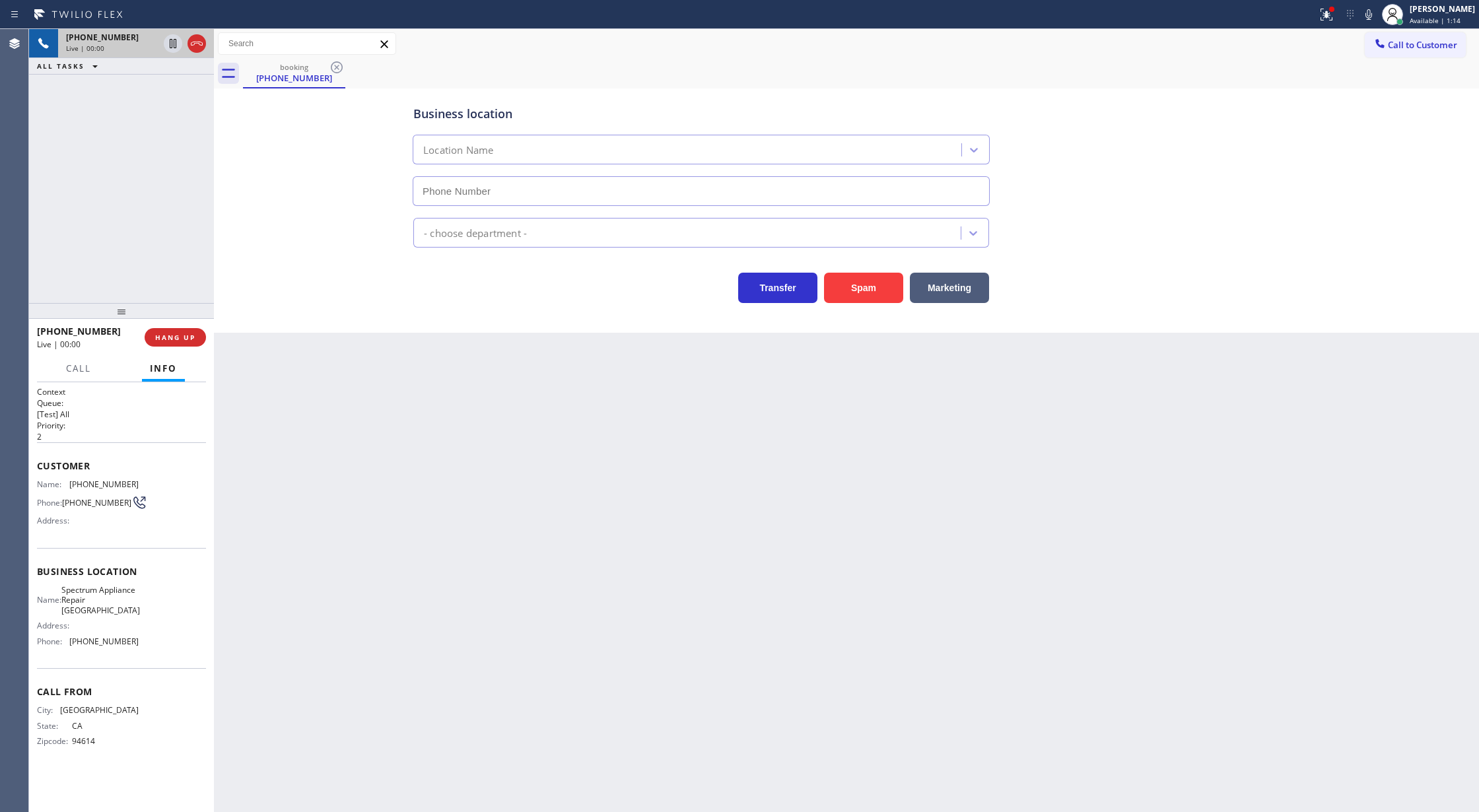
type input "(510) 822-8070"
click at [873, 276] on button "Spam" at bounding box center [863, 287] width 79 height 31
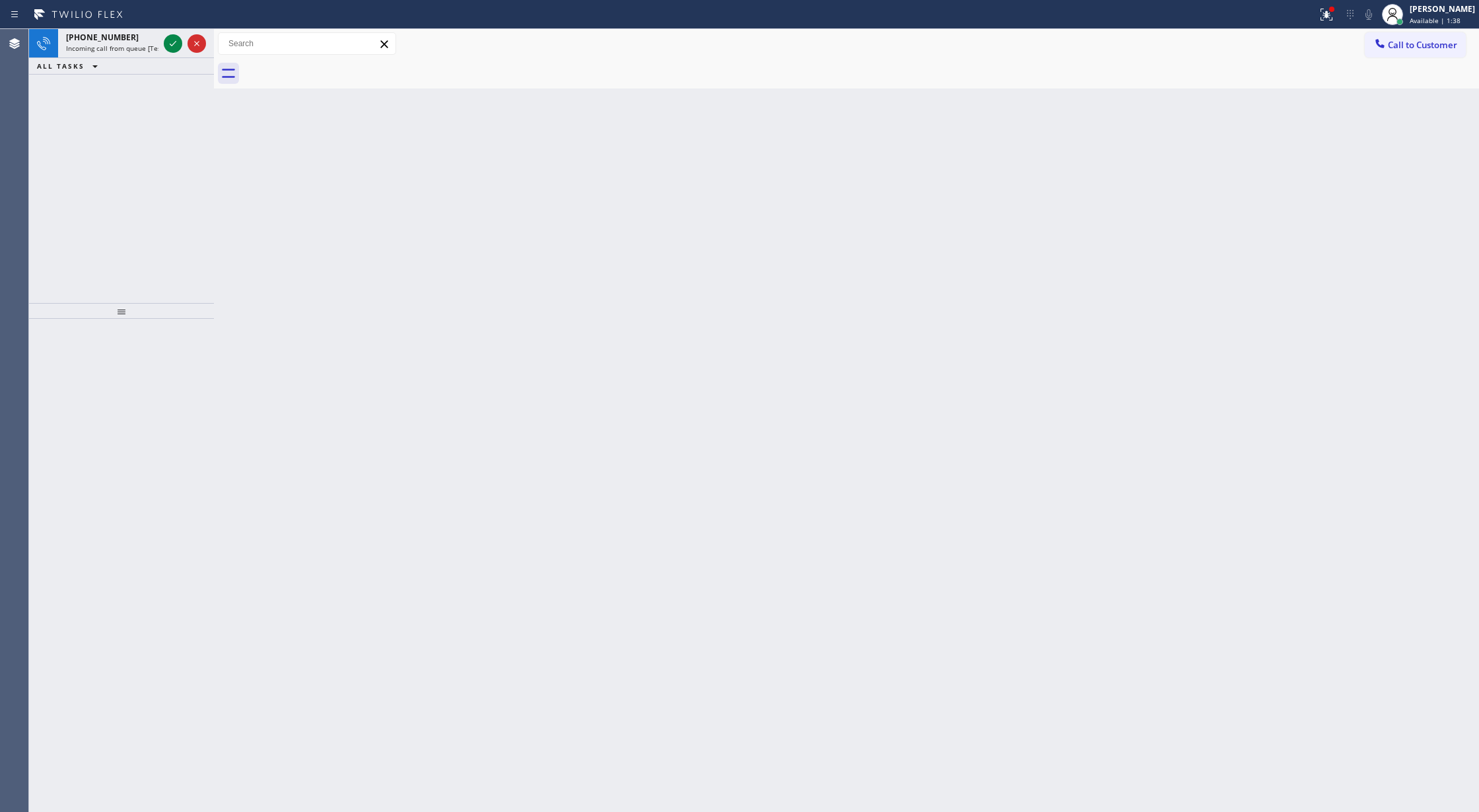
drag, startPoint x: 178, startPoint y: 35, endPoint x: 381, endPoint y: 180, distance: 249.5
click at [648, 242] on div "Back to Dashboard Change Sender ID Customers Technicians Select a contact Outbo…" at bounding box center [846, 421] width 1265 height 783
click at [172, 37] on icon at bounding box center [172, 43] width 16 height 16
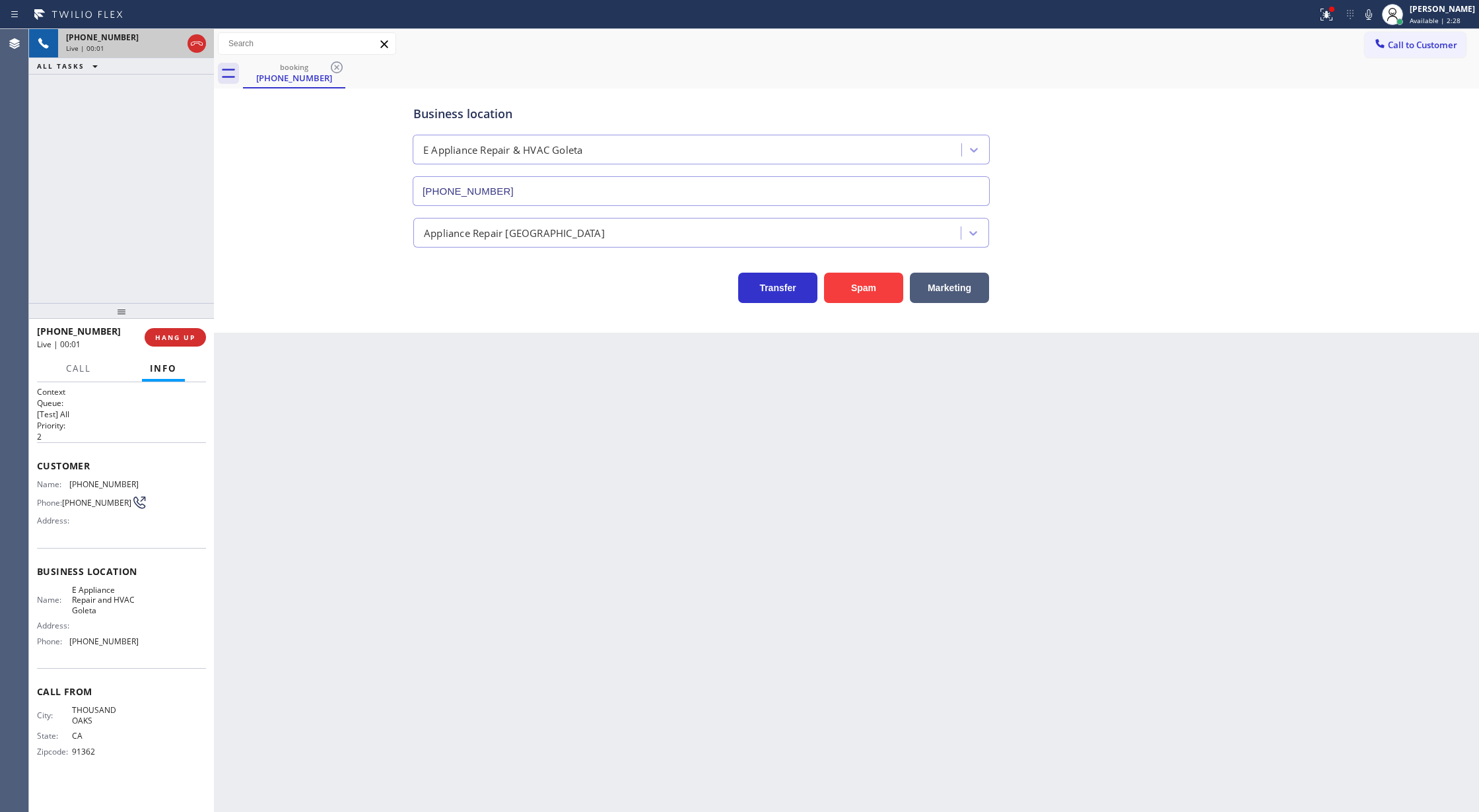
type input "(805) 243-3443"
click at [857, 280] on button "Spam" at bounding box center [863, 287] width 79 height 31
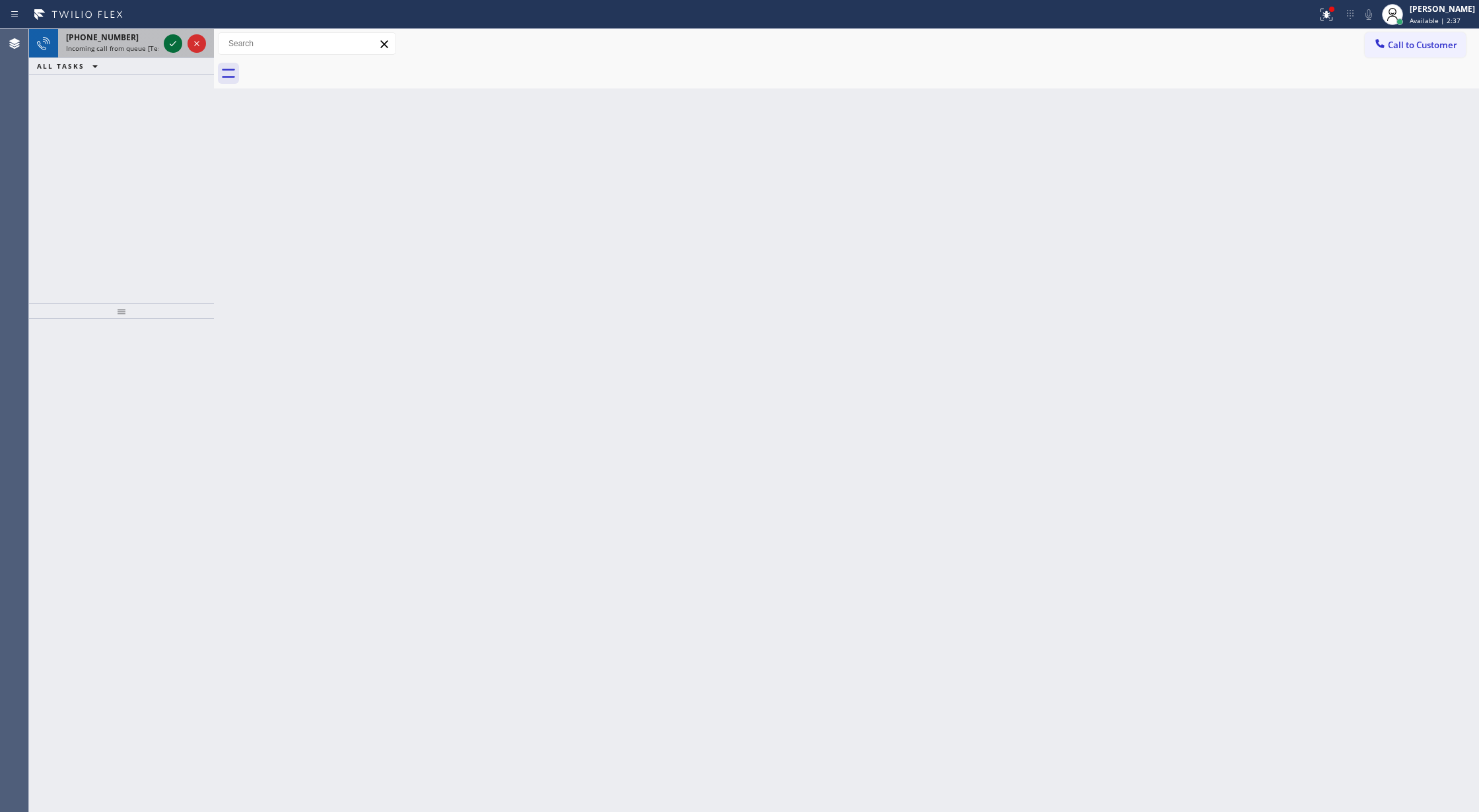
click at [174, 44] on icon at bounding box center [172, 43] width 16 height 16
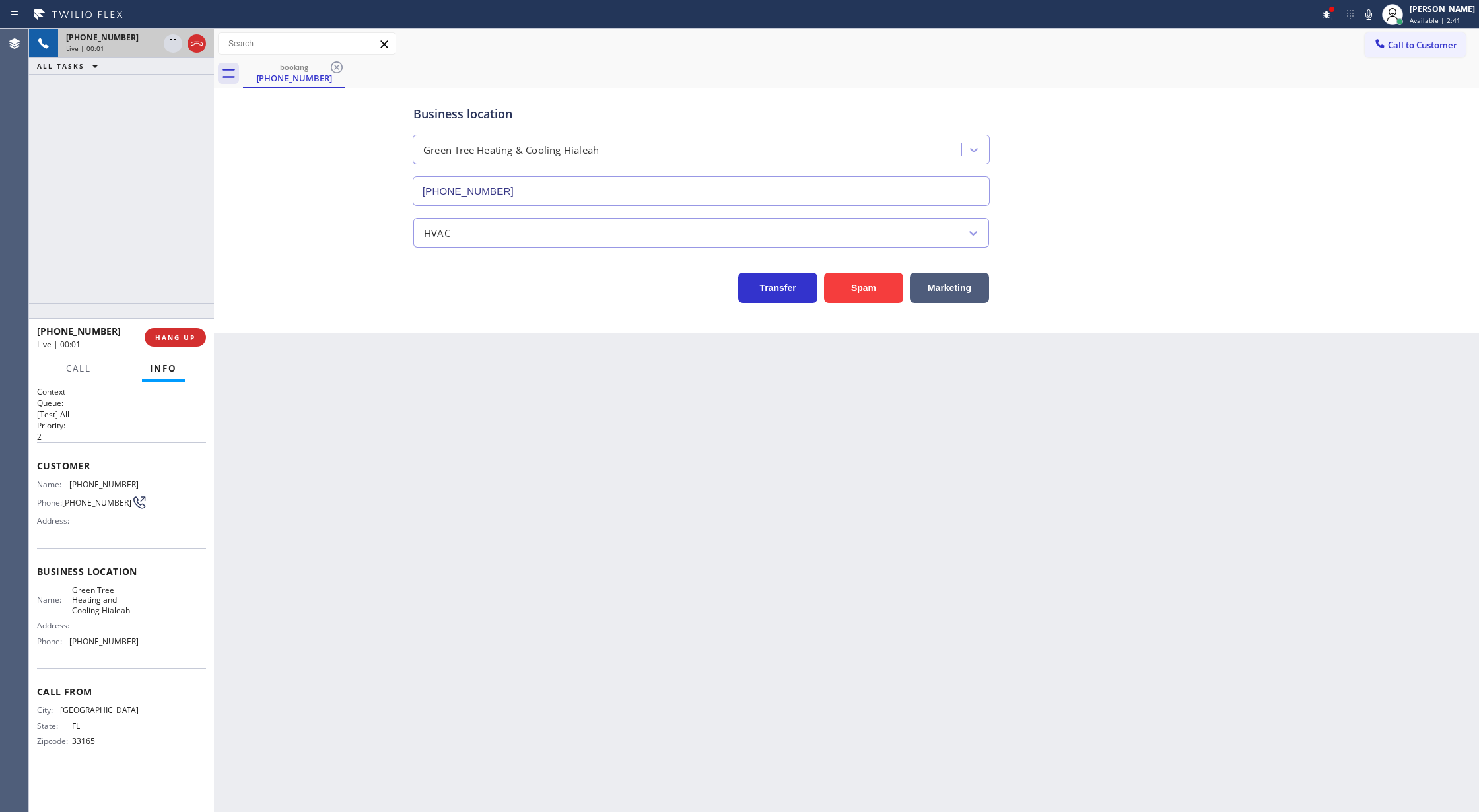
type input "(305) 590-5838"
click at [848, 286] on button "Spam" at bounding box center [863, 287] width 79 height 31
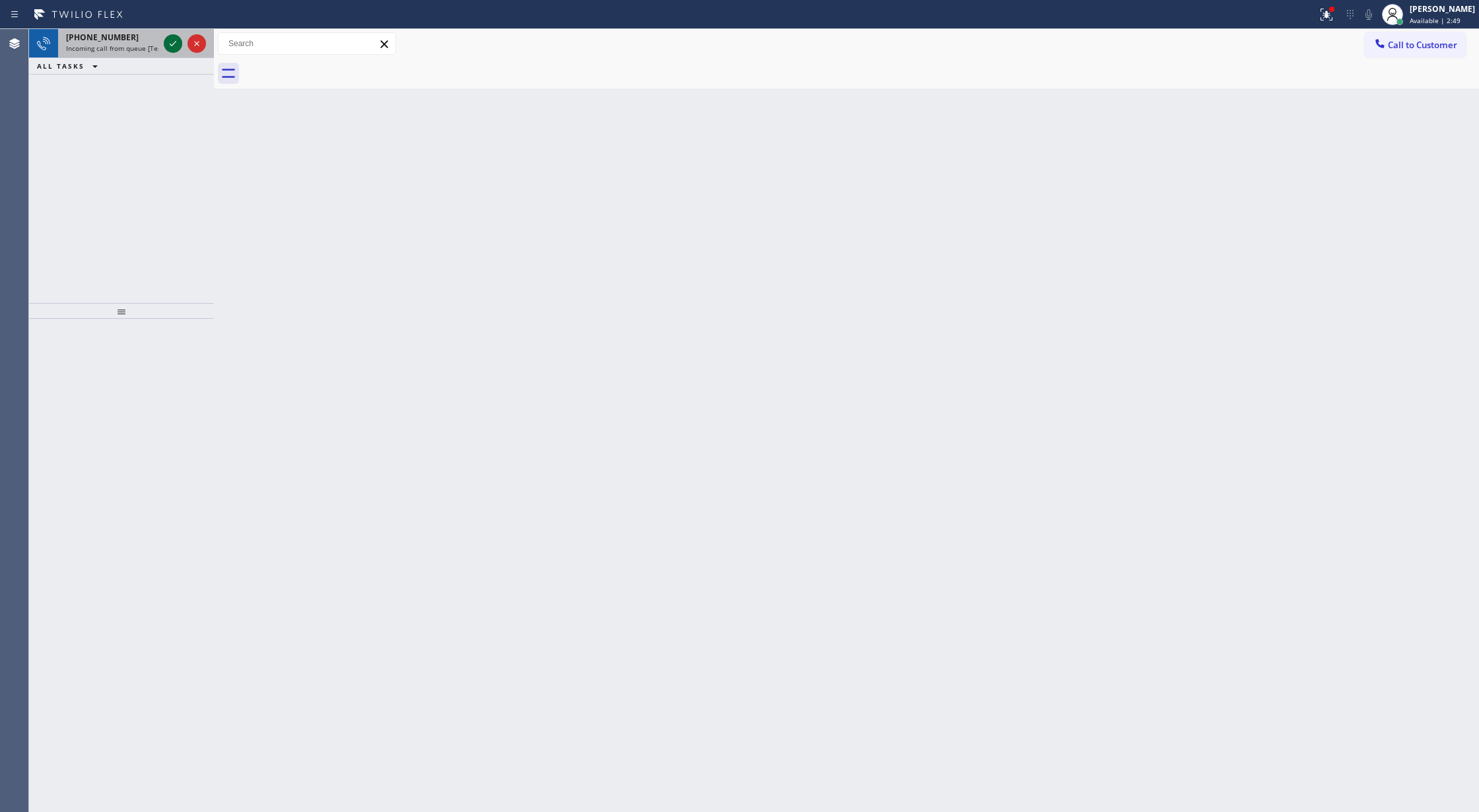
click at [169, 40] on icon at bounding box center [172, 43] width 16 height 16
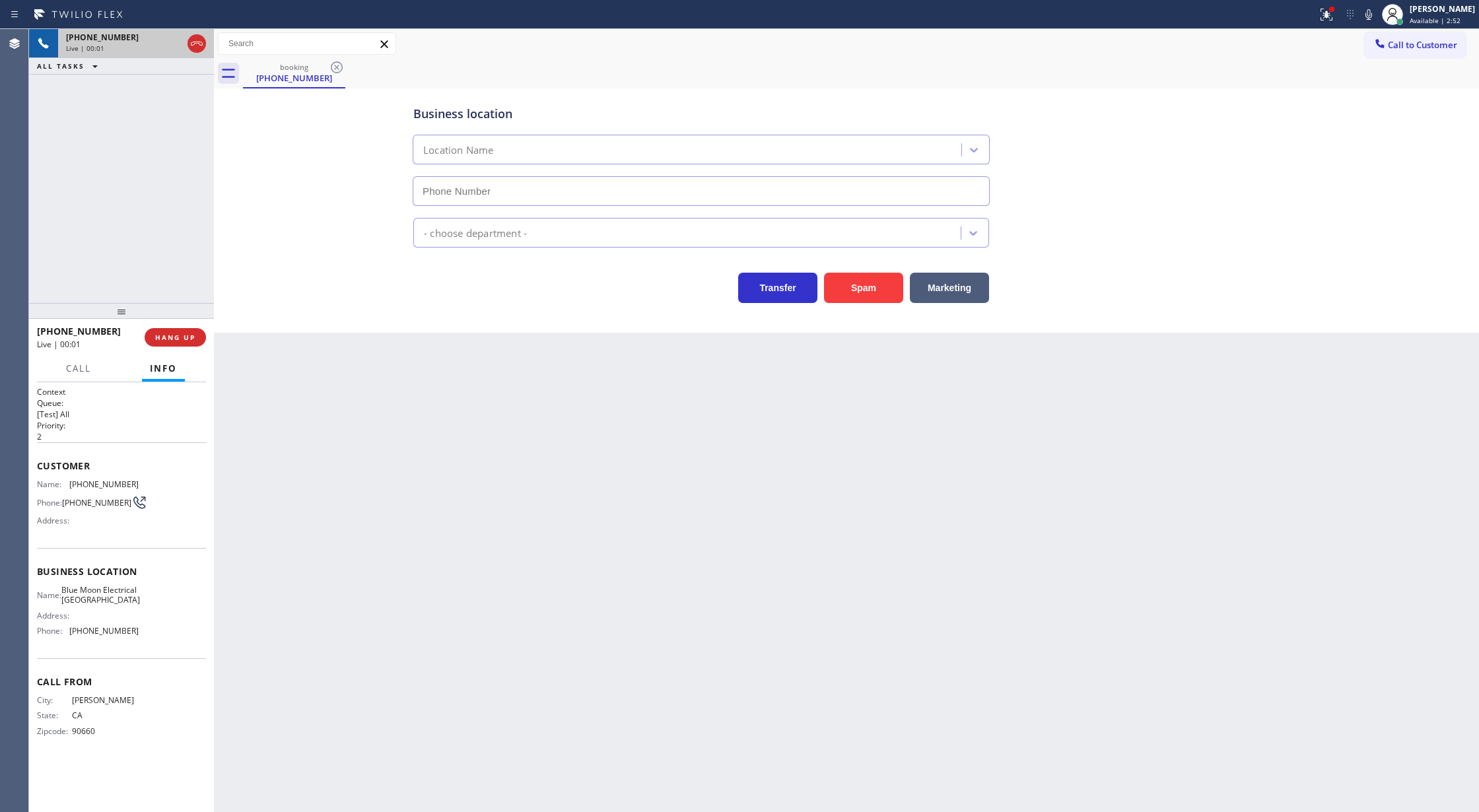
type input "(562) 337-3994"
click at [866, 285] on button "Spam" at bounding box center [863, 287] width 79 height 31
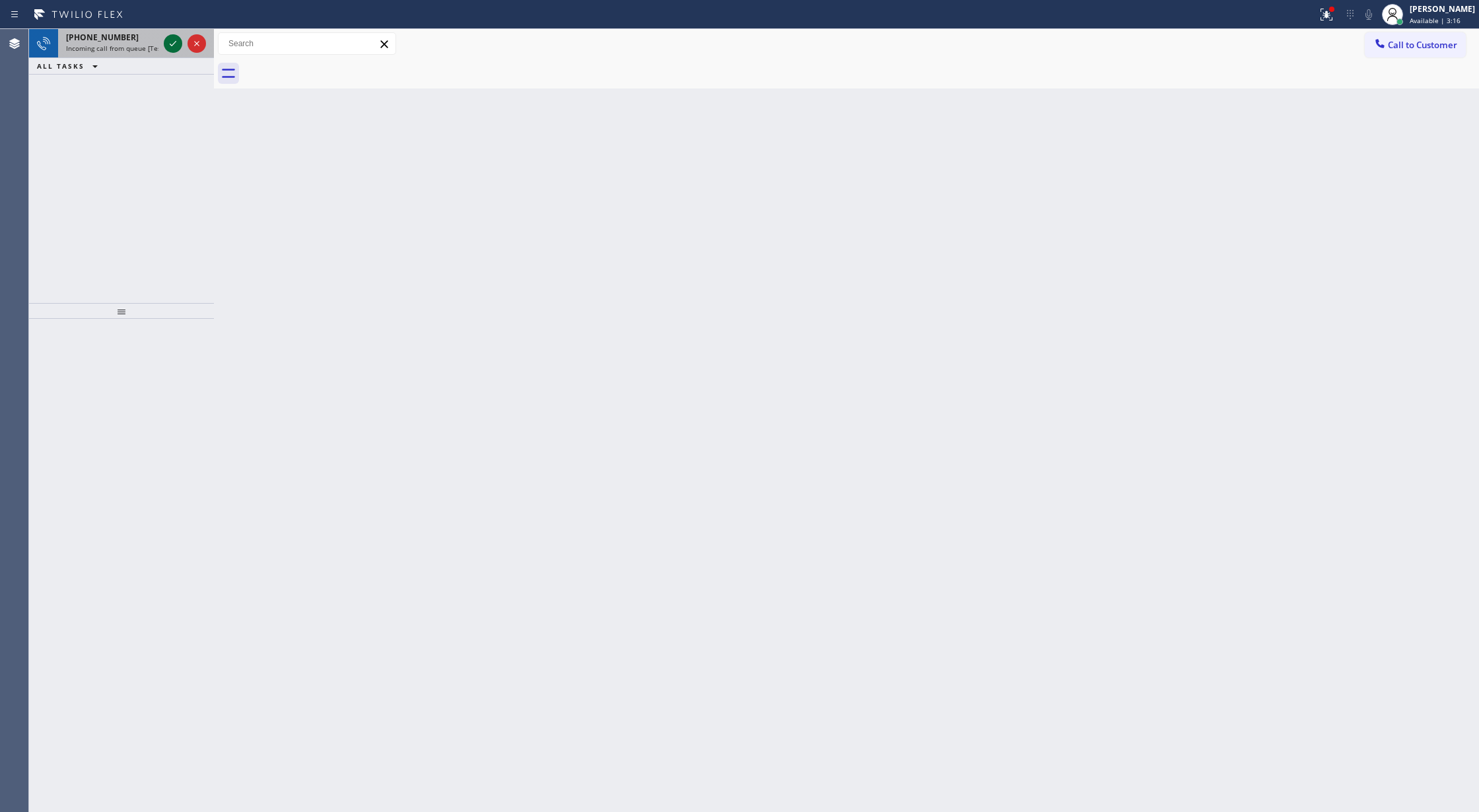
click at [170, 43] on icon at bounding box center [172, 43] width 16 height 16
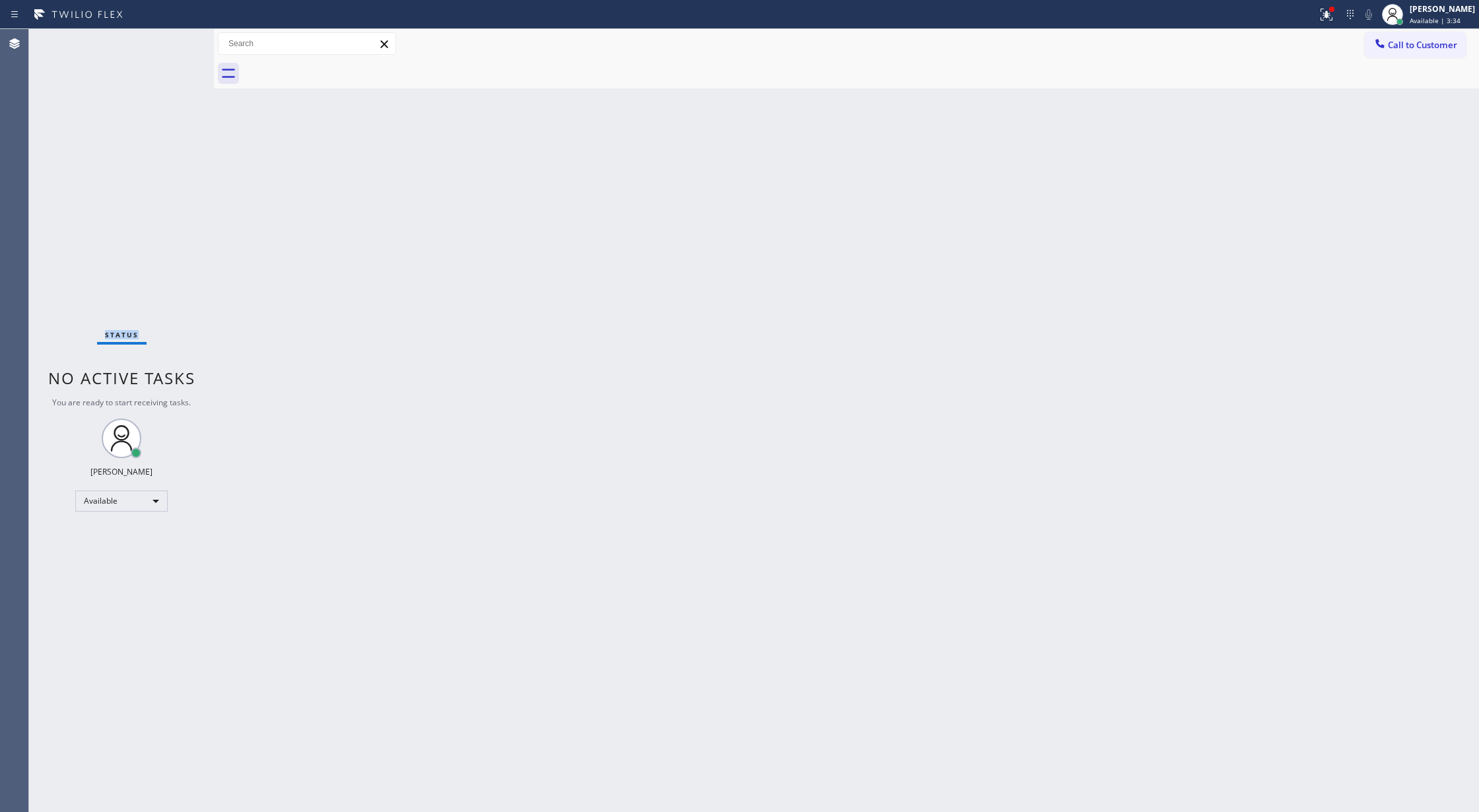
click at [177, 41] on div "Status No active tasks You are ready to start receiving tasks. [PERSON_NAME] Av…" at bounding box center [121, 421] width 185 height 783
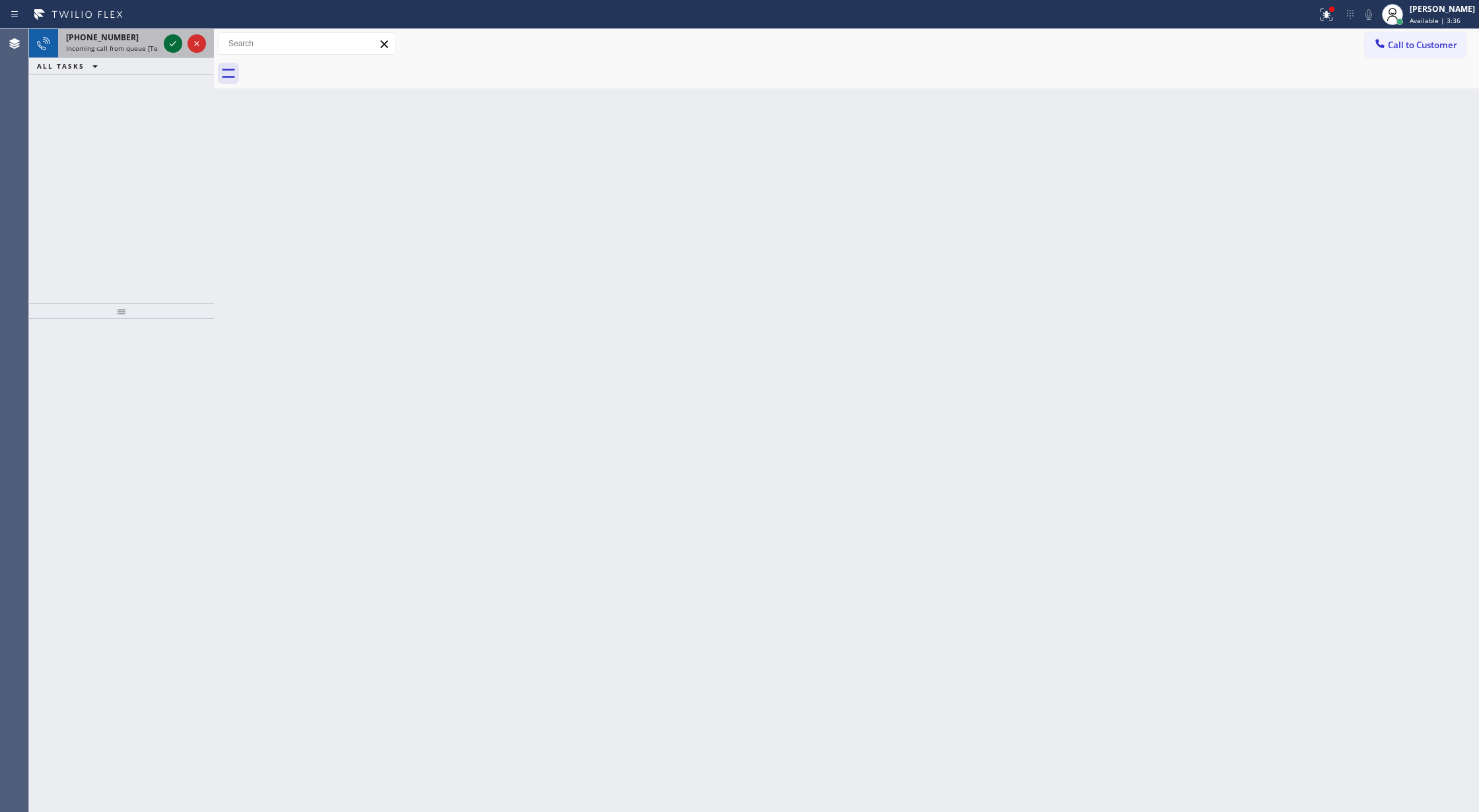
click at [172, 43] on icon at bounding box center [172, 43] width 16 height 16
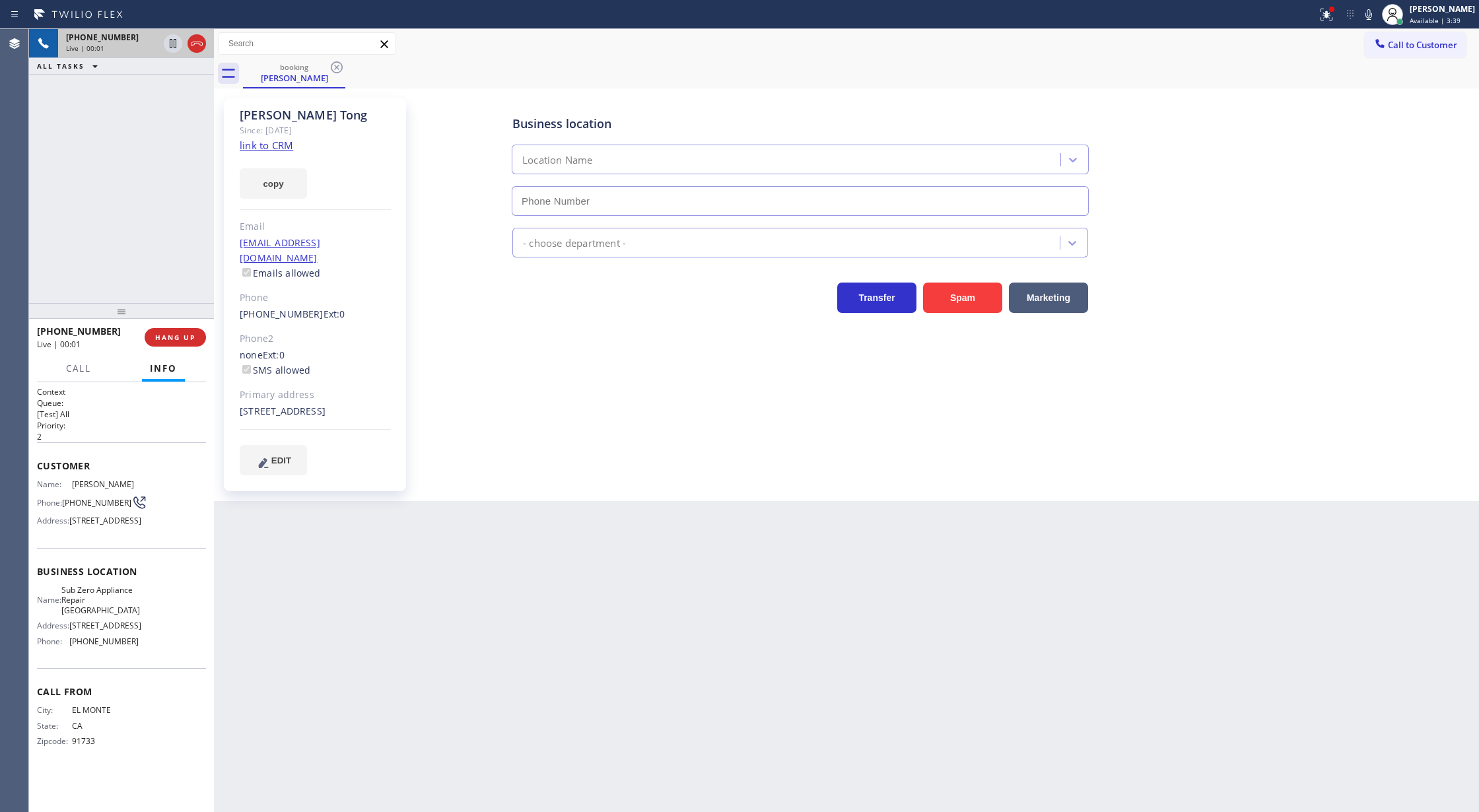
type input "(626) 587-2692"
click at [272, 145] on link "link to CRM" at bounding box center [266, 145] width 54 height 13
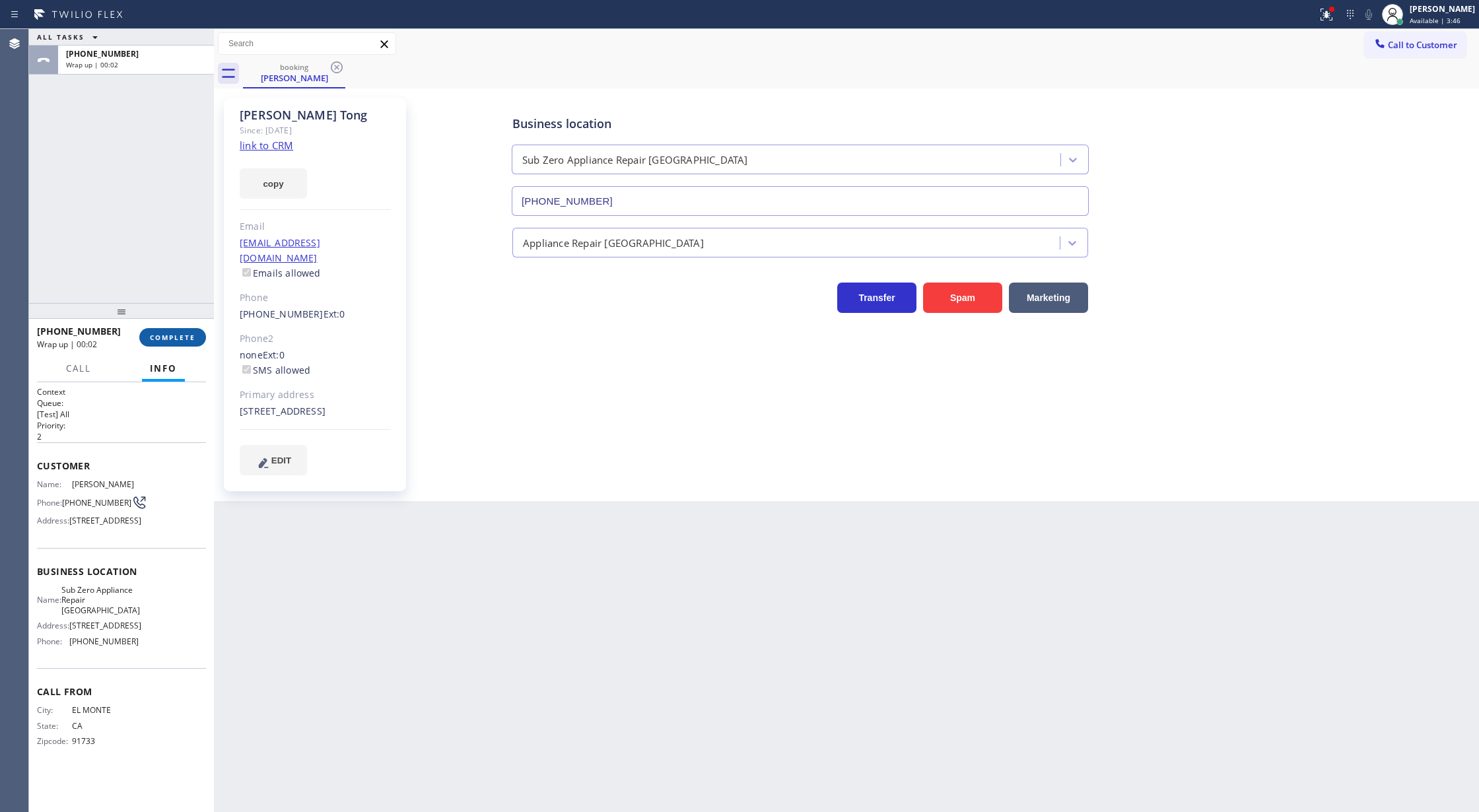
click at [159, 336] on span "COMPLETE" at bounding box center [172, 338] width 46 height 10
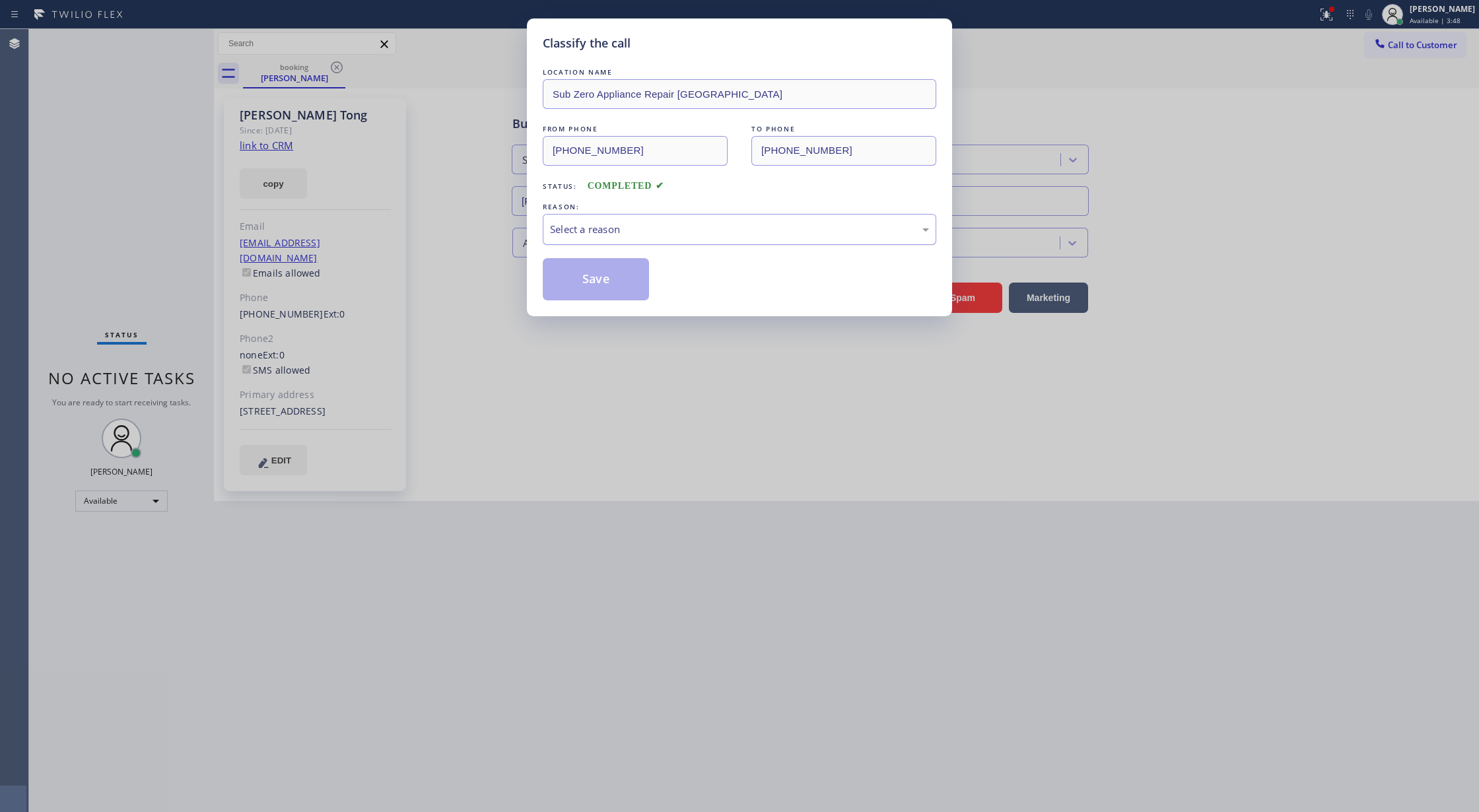
click at [690, 231] on div "Select a reason" at bounding box center [740, 229] width 379 height 15
click at [582, 275] on button "Save" at bounding box center [596, 279] width 106 height 42
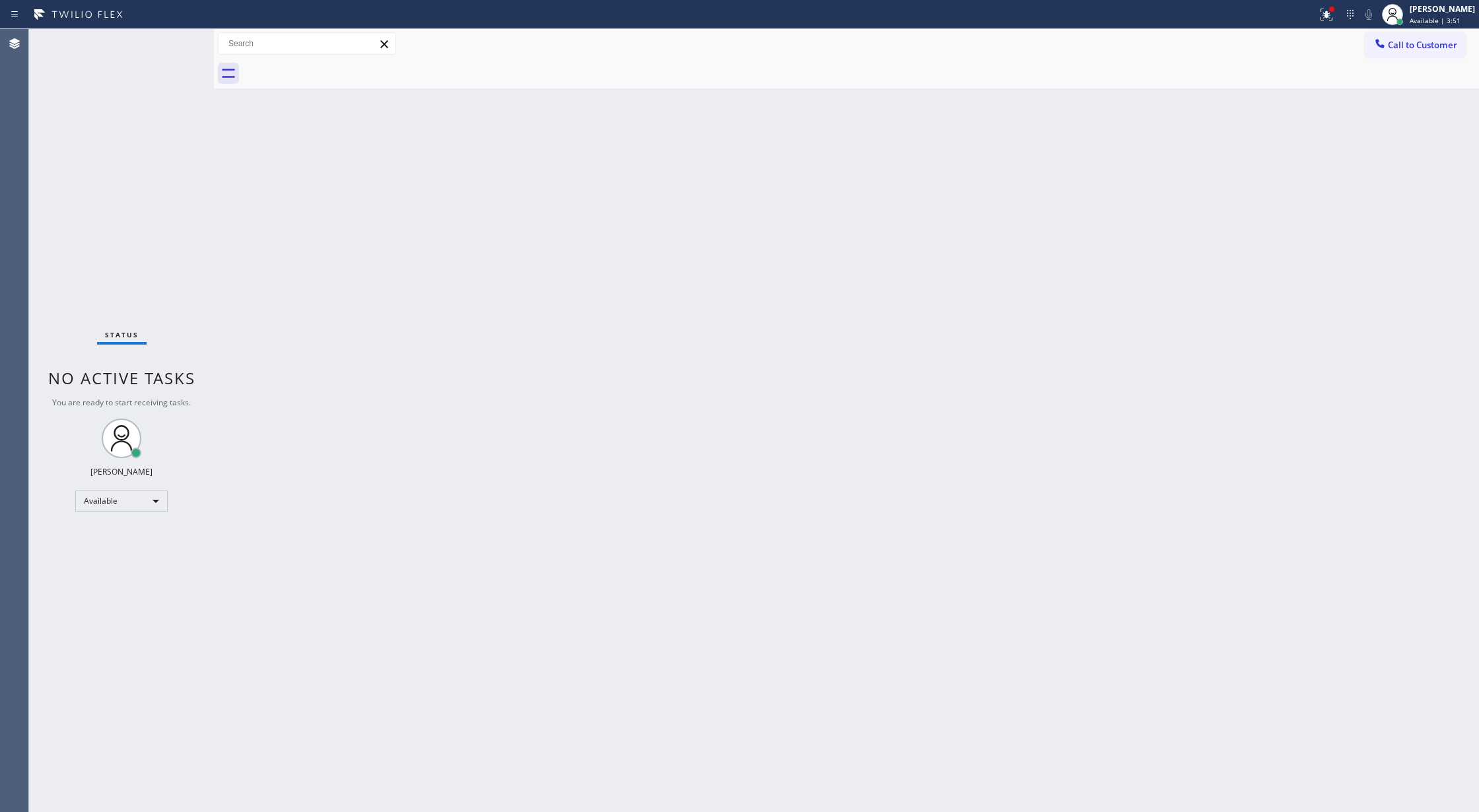
click at [178, 48] on div "Status No active tasks You are ready to start receiving tasks. [PERSON_NAME] Av…" at bounding box center [121, 421] width 185 height 783
click at [175, 41] on div "Status No active tasks You are ready to start receiving tasks. [PERSON_NAME] Av…" at bounding box center [121, 421] width 185 height 783
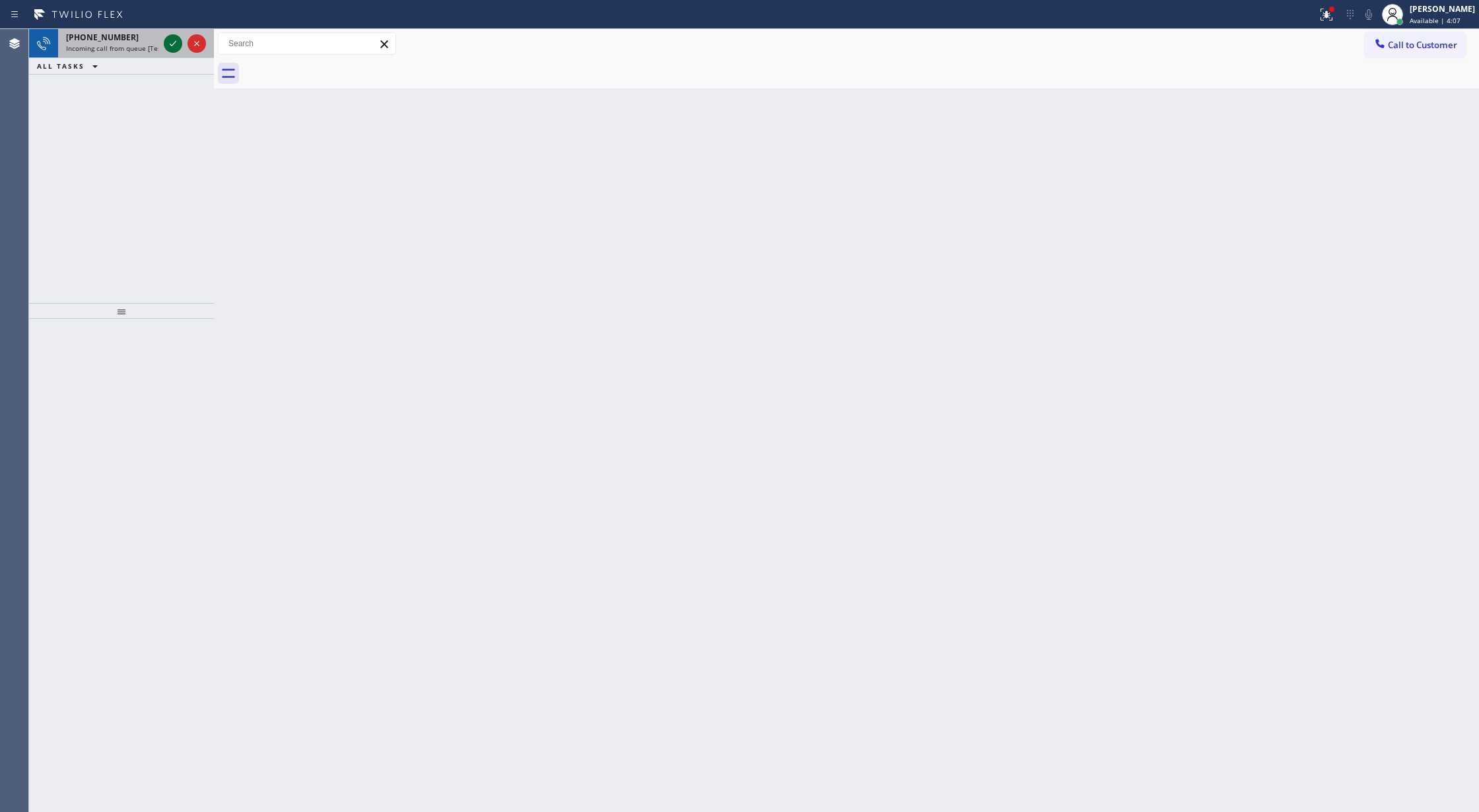
click at [163, 44] on div at bounding box center [172, 43] width 18 height 16
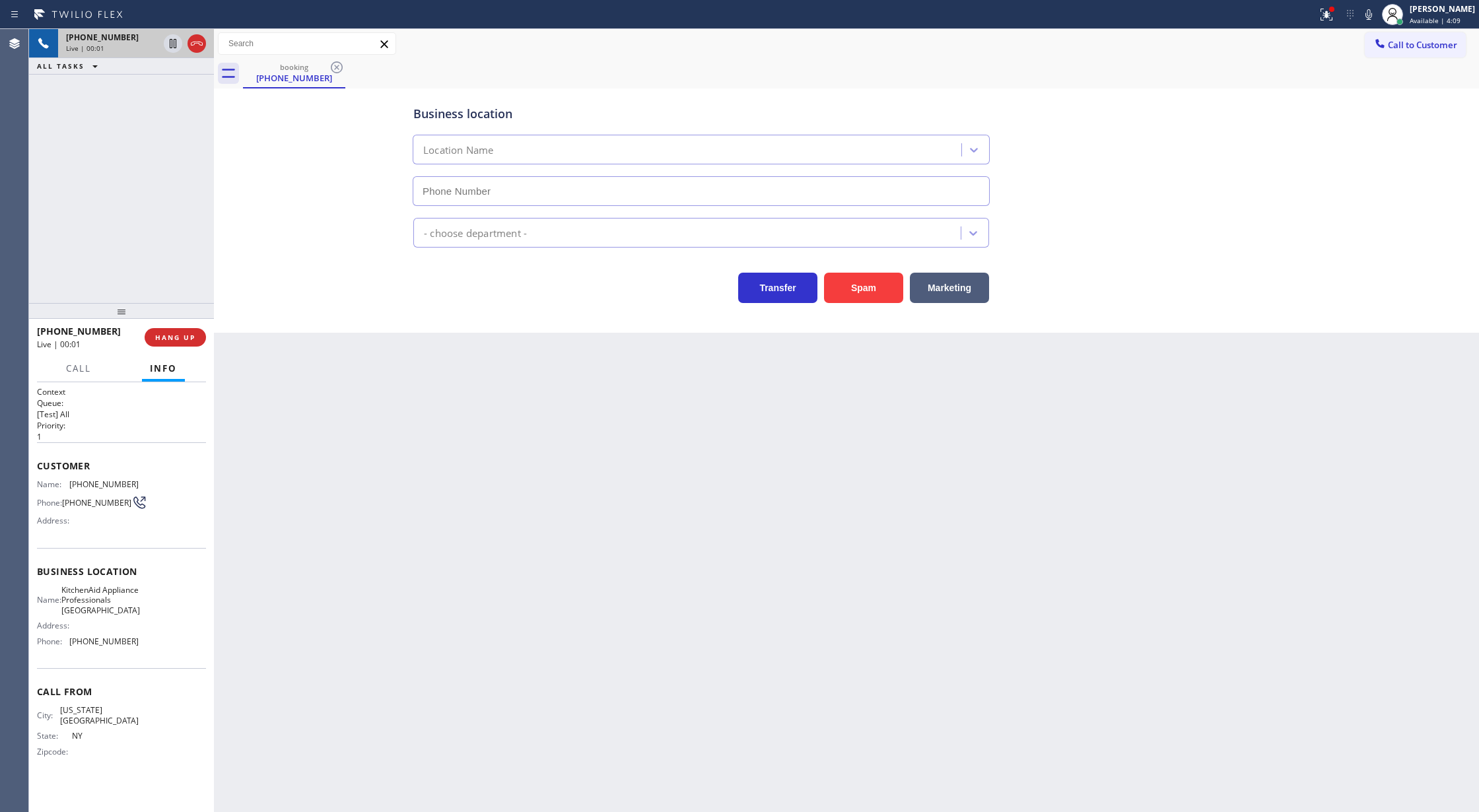
type input "(626) 283-5607"
click at [855, 299] on button "Spam" at bounding box center [863, 287] width 79 height 31
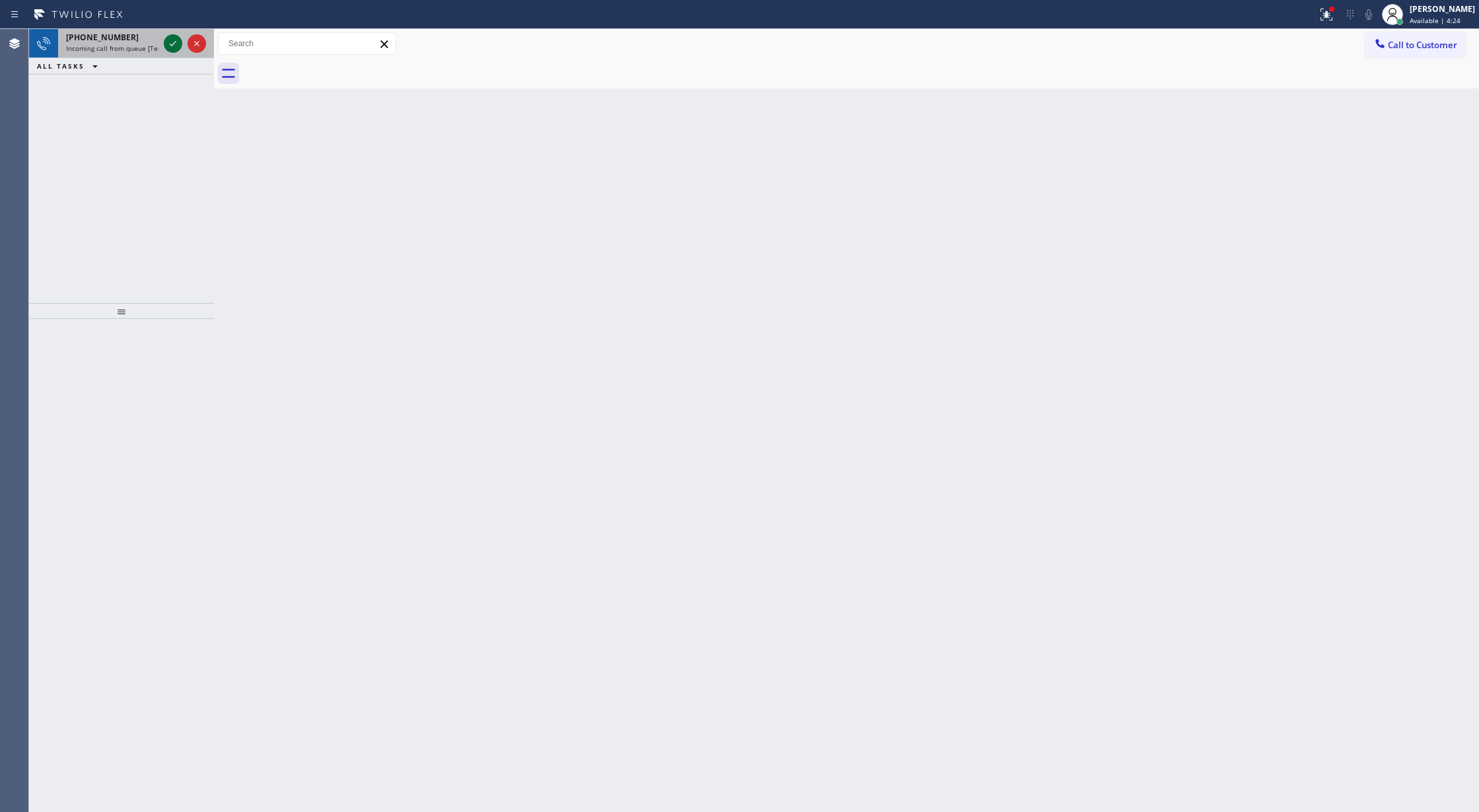
click at [168, 48] on icon at bounding box center [172, 43] width 16 height 16
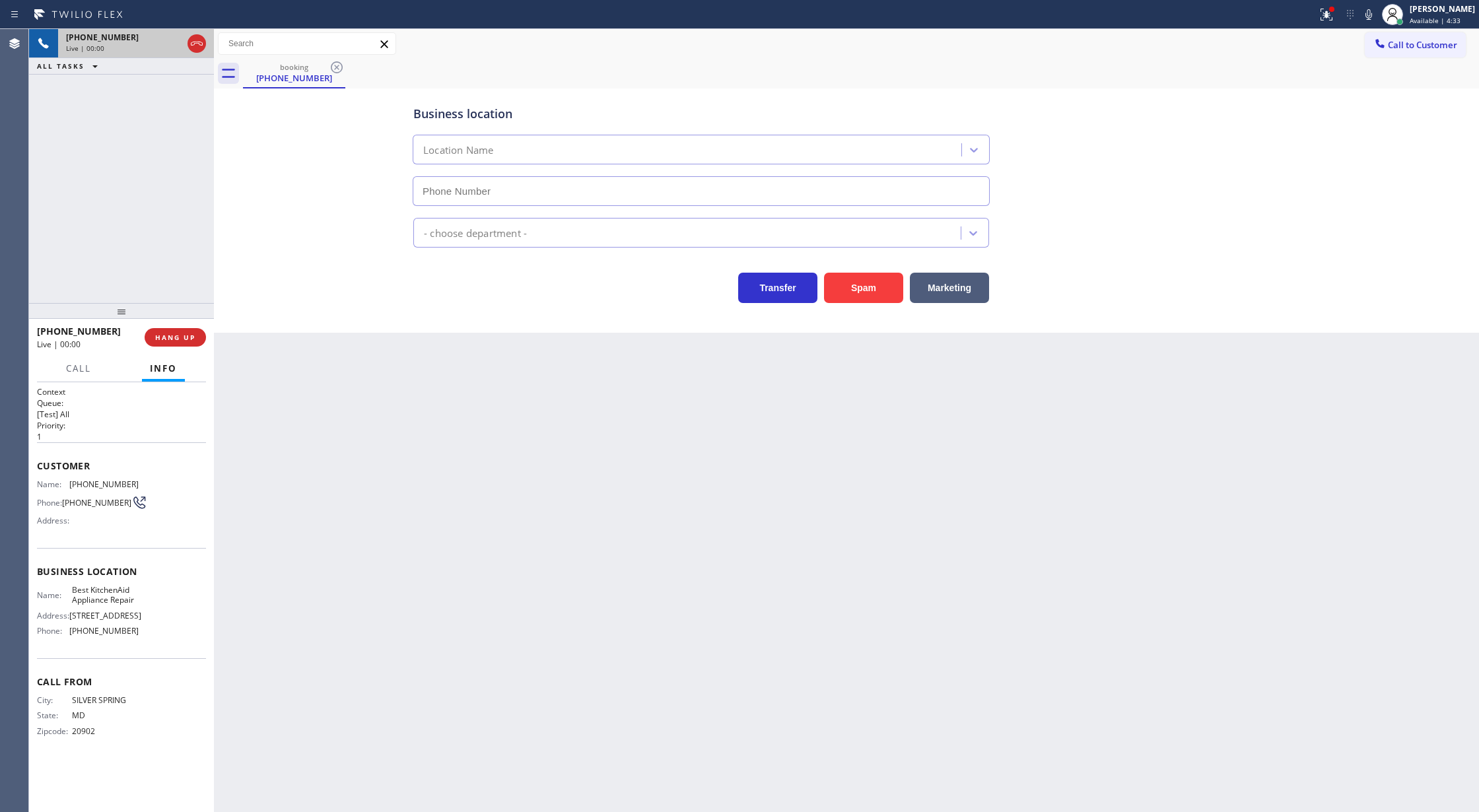
type input "(415) 301-7006"
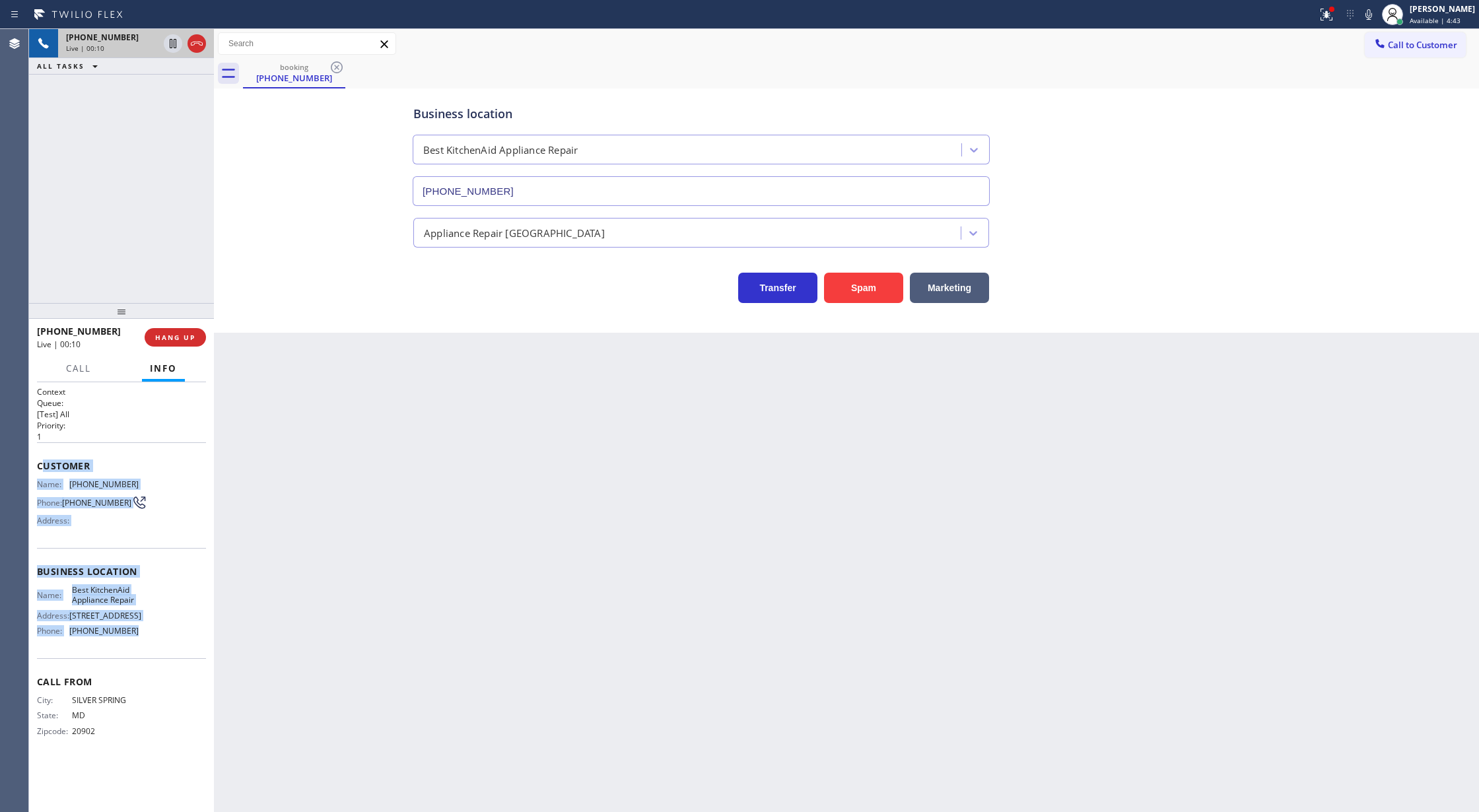
drag, startPoint x: 40, startPoint y: 466, endPoint x: 157, endPoint y: 644, distance: 213.0
click at [157, 644] on div "Context Queue: [Test] All Priority: 1 Customer Name: (240) 997-1267 Phone: (240…" at bounding box center [121, 572] width 169 height 372
copy div "ustomer Name: (240) 997-1267 Phone: (240) 997-1267 Address: Business location N…"
click at [197, 46] on icon at bounding box center [196, 43] width 16 height 16
click at [166, 344] on button "COMPLETE" at bounding box center [173, 337] width 67 height 18
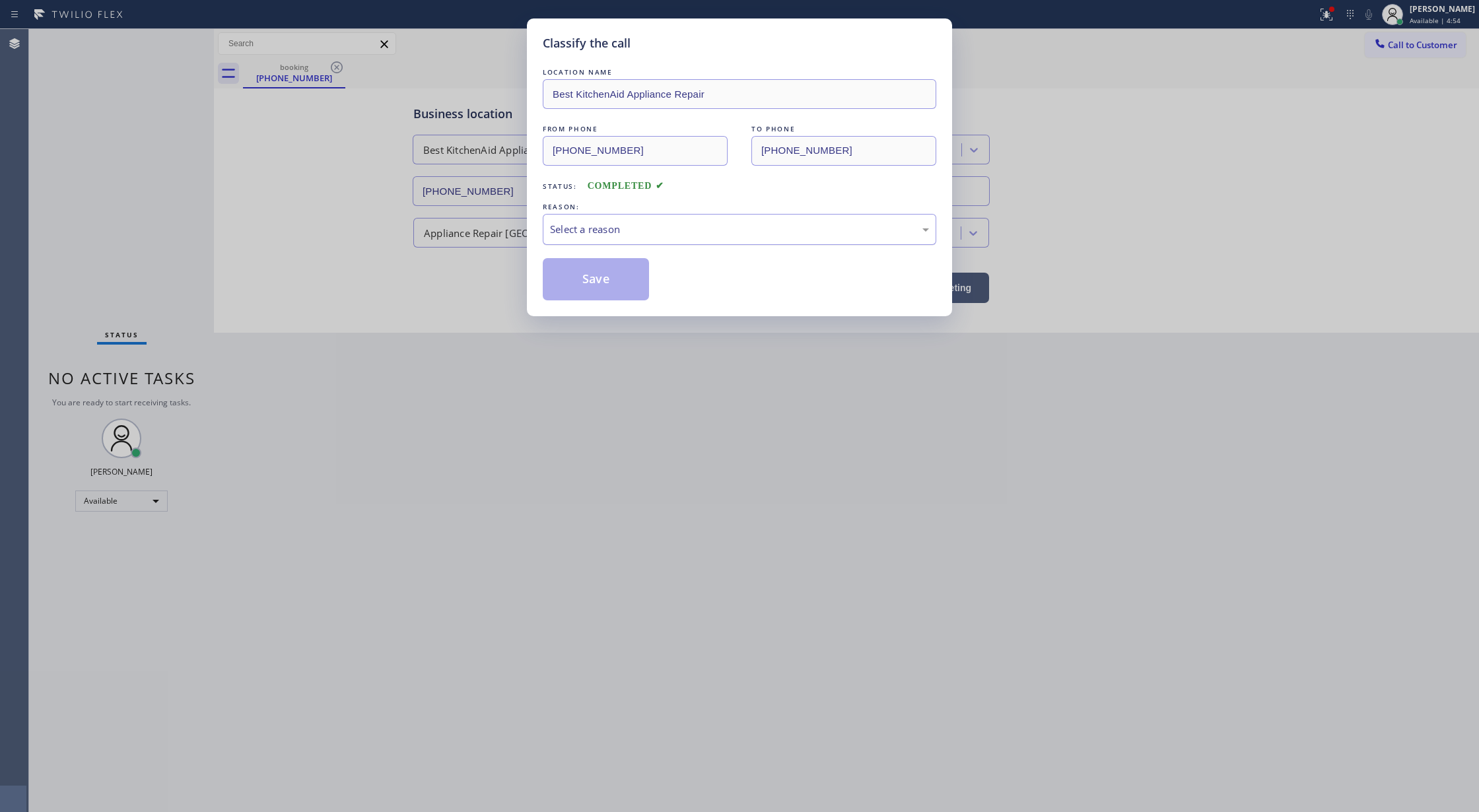
click at [610, 237] on div "Select a reason" at bounding box center [740, 229] width 379 height 15
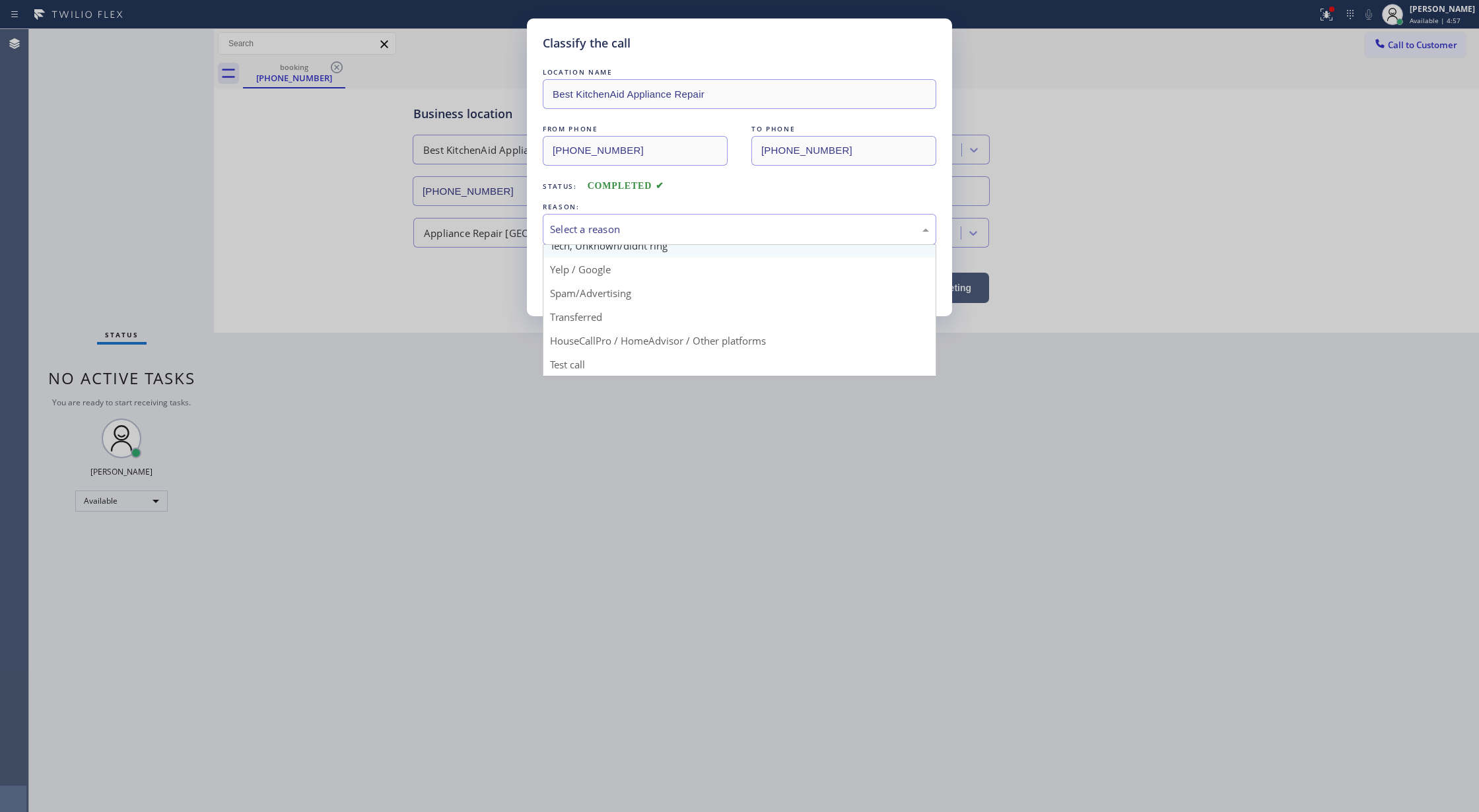
scroll to position [83, 0]
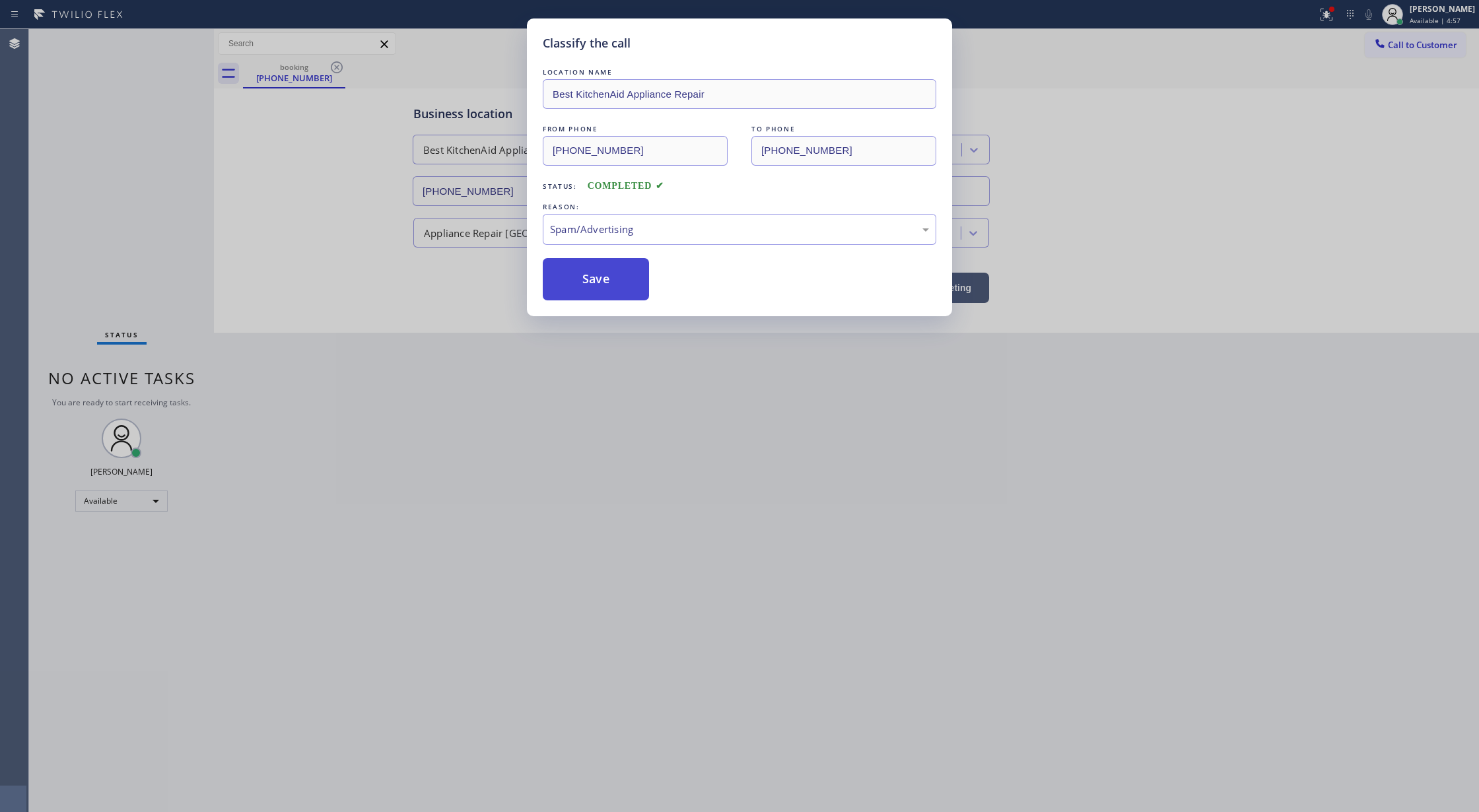
click at [579, 287] on button "Save" at bounding box center [596, 279] width 106 height 42
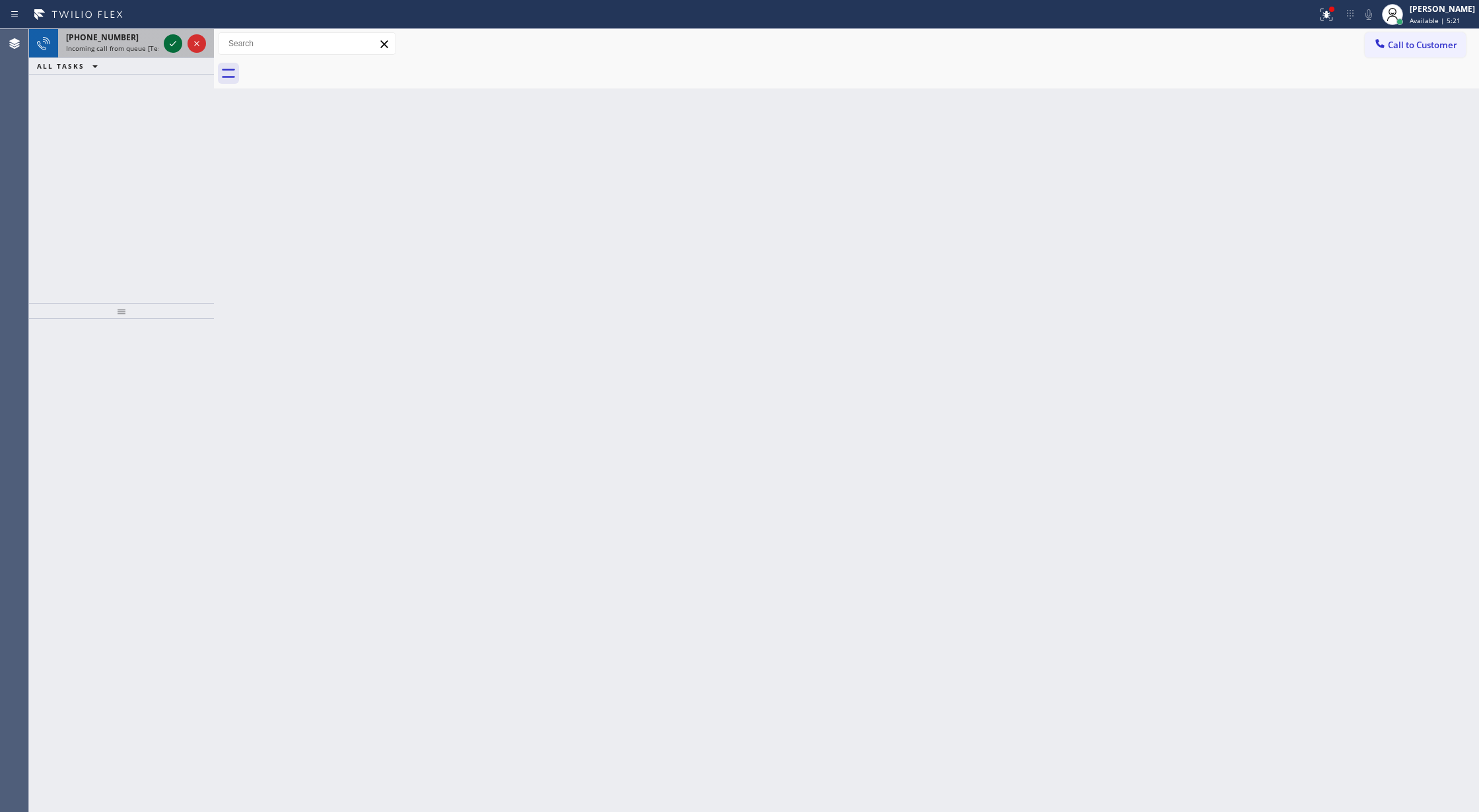
click at [169, 44] on icon at bounding box center [172, 43] width 16 height 16
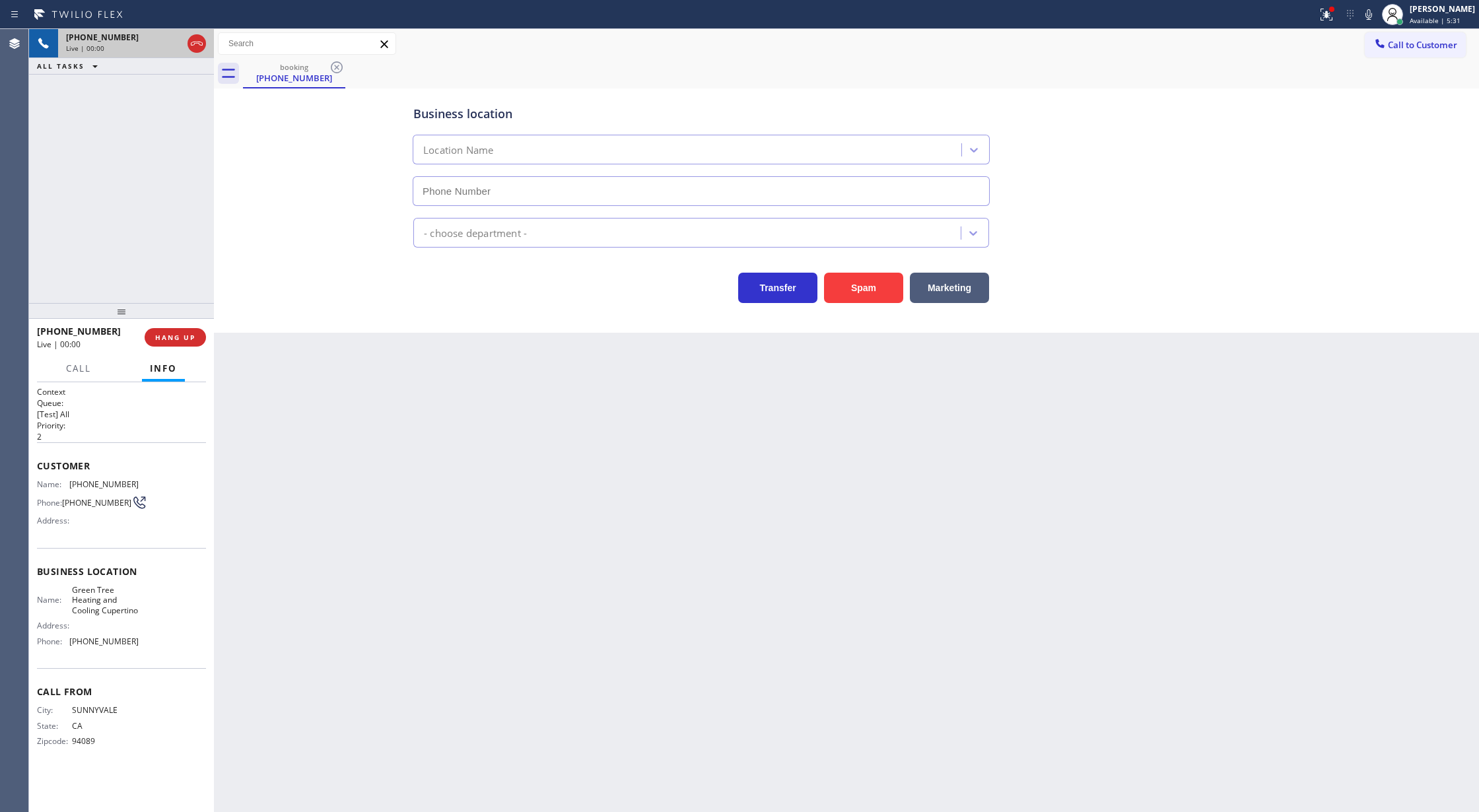
type input "(408) 676-2267"
click at [189, 343] on button "COMPLETE" at bounding box center [173, 337] width 67 height 18
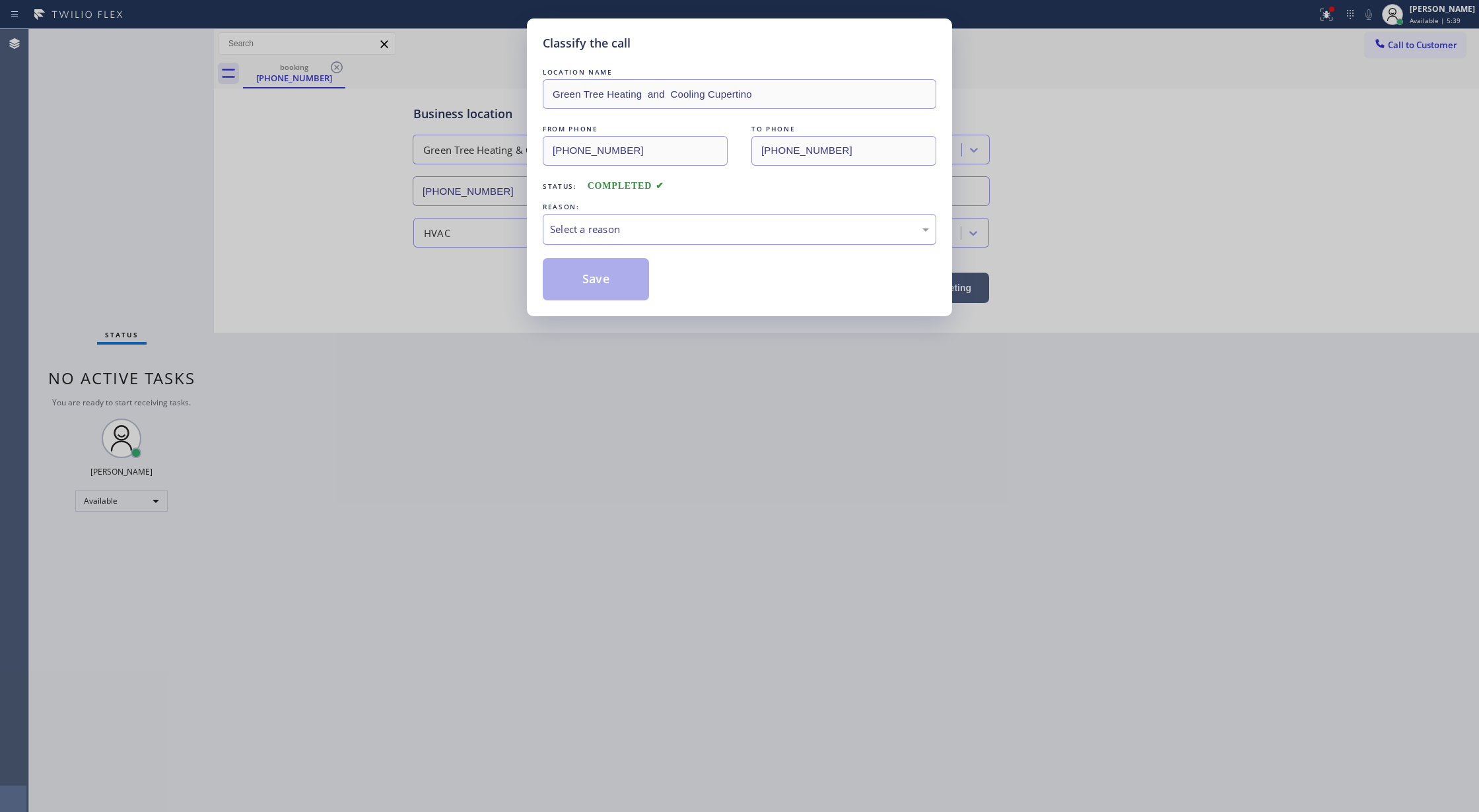
click at [638, 236] on div "Select a reason" at bounding box center [740, 229] width 379 height 15
click at [575, 308] on div "Classify the call LOCATION NAME Green Tree Heating and Cooling Cupertino FROM P…" at bounding box center [740, 167] width 425 height 297
click at [574, 296] on button "Save" at bounding box center [596, 279] width 106 height 42
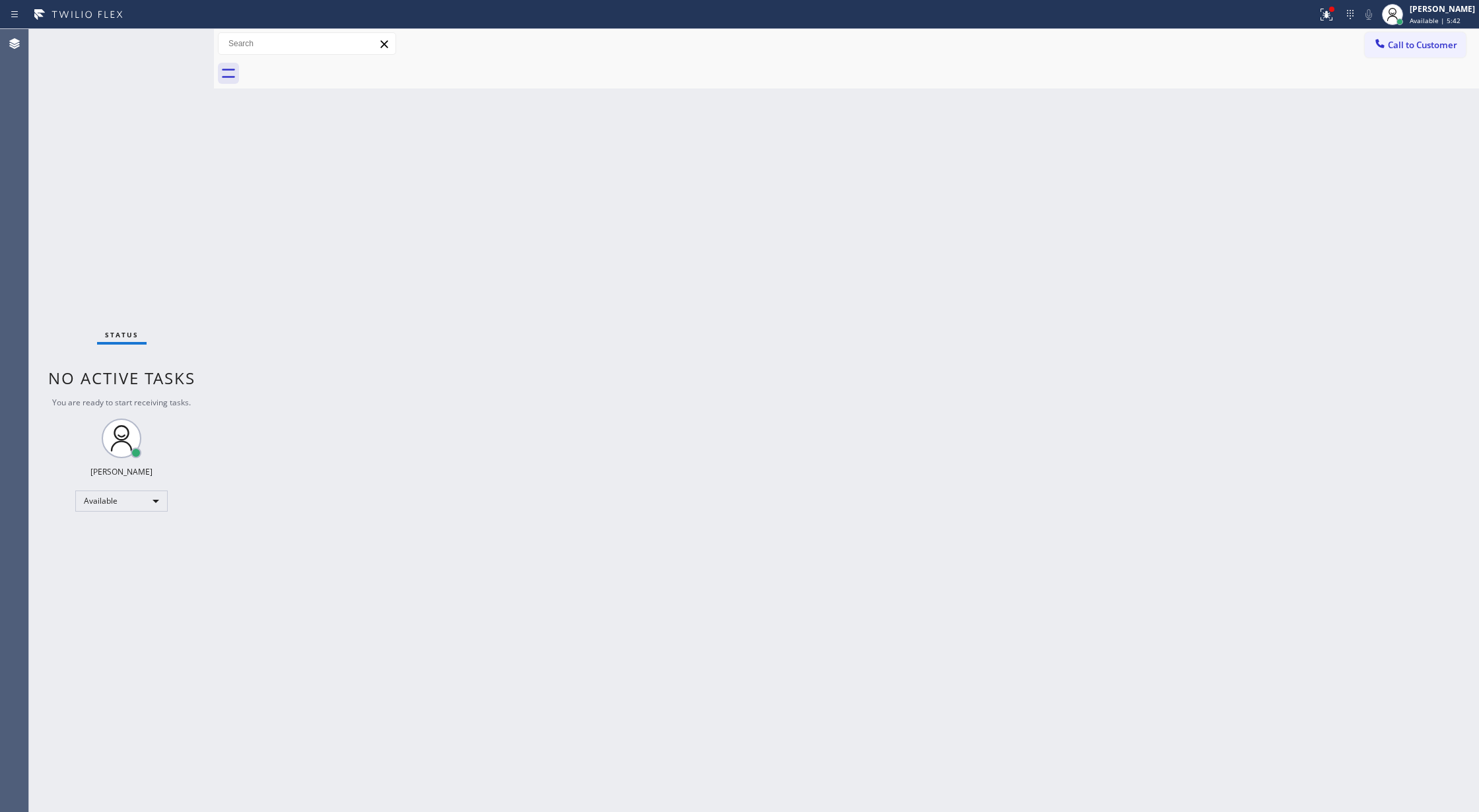
click at [172, 48] on div "Status No active tasks You are ready to start receiving tasks. [PERSON_NAME] Av…" at bounding box center [121, 421] width 185 height 783
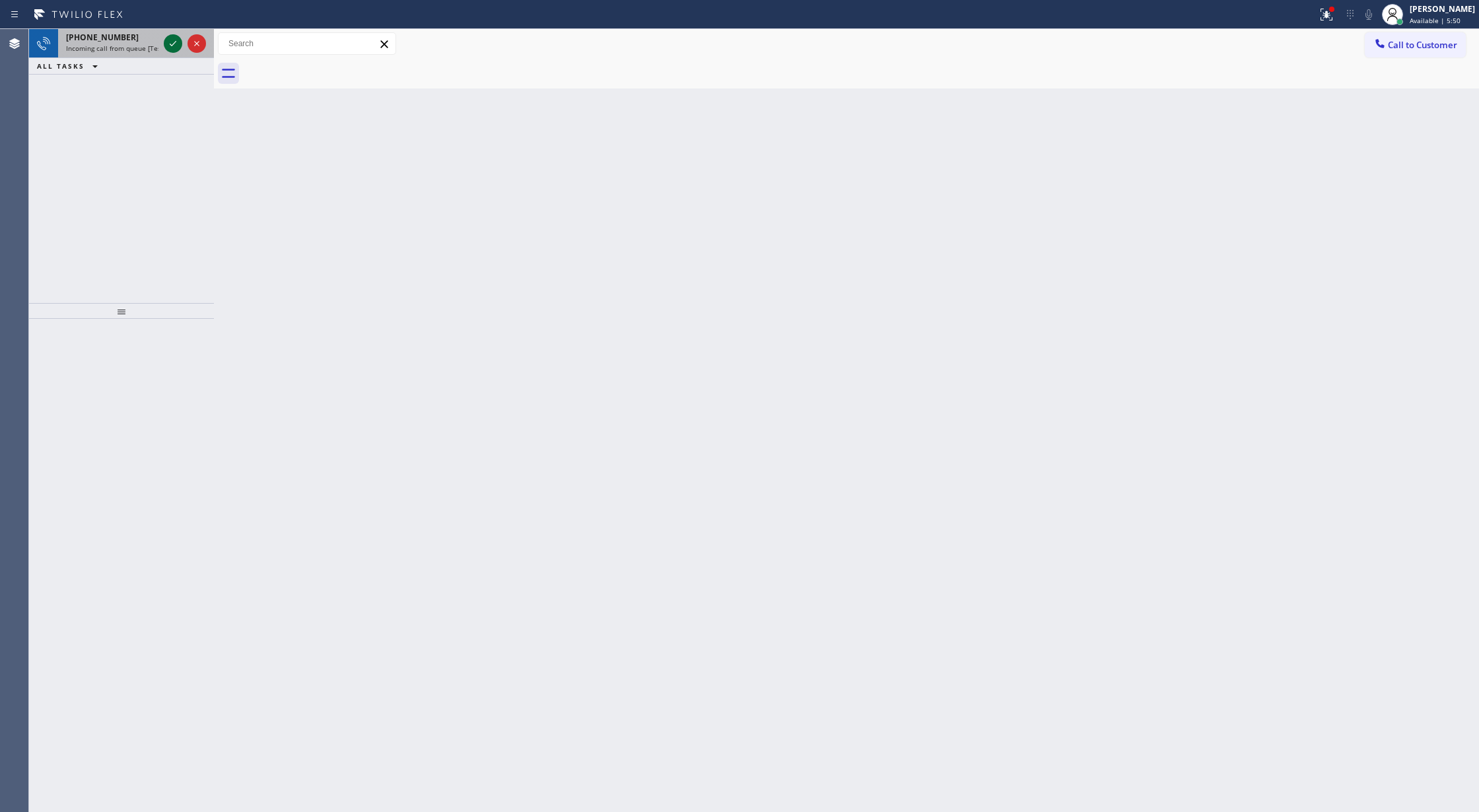
click at [176, 48] on icon at bounding box center [172, 43] width 16 height 16
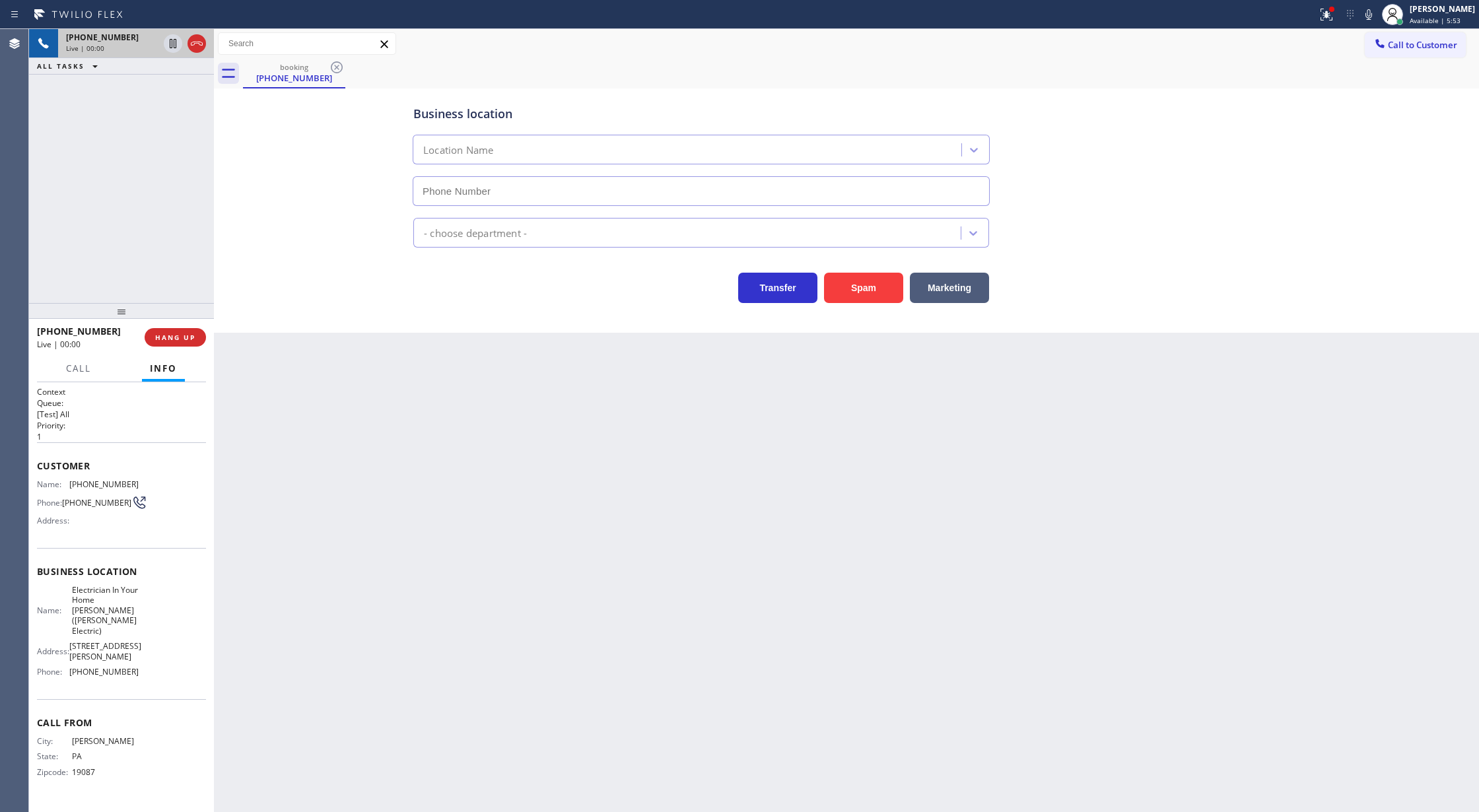
type input "(908) 641-3581"
click at [862, 293] on button "Spam" at bounding box center [863, 287] width 79 height 31
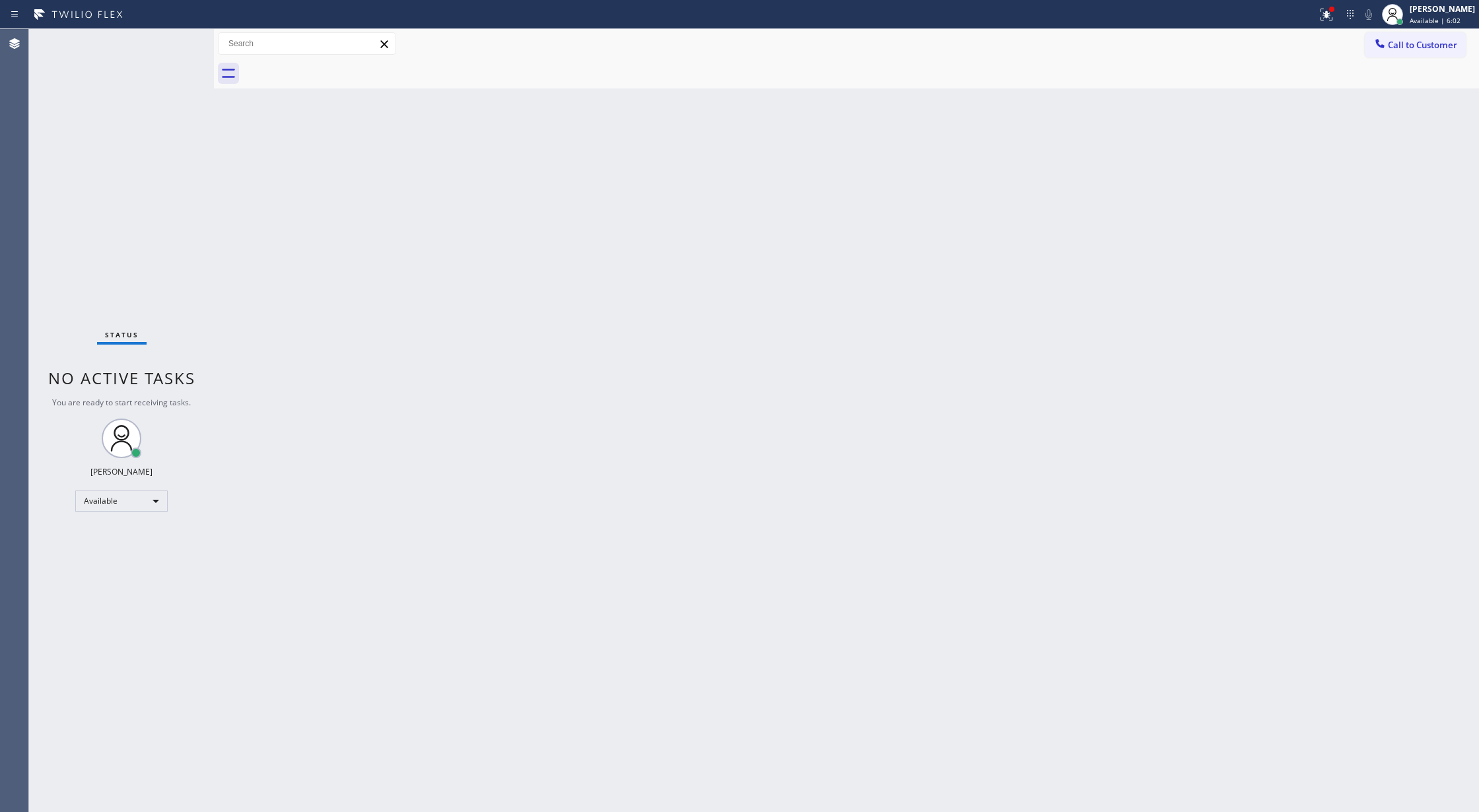
click at [184, 45] on div "Status No active tasks You are ready to start receiving tasks. [PERSON_NAME] Av…" at bounding box center [121, 421] width 185 height 783
click at [176, 40] on div "Status No active tasks You are ready to start receiving tasks. [PERSON_NAME] Av…" at bounding box center [121, 421] width 185 height 783
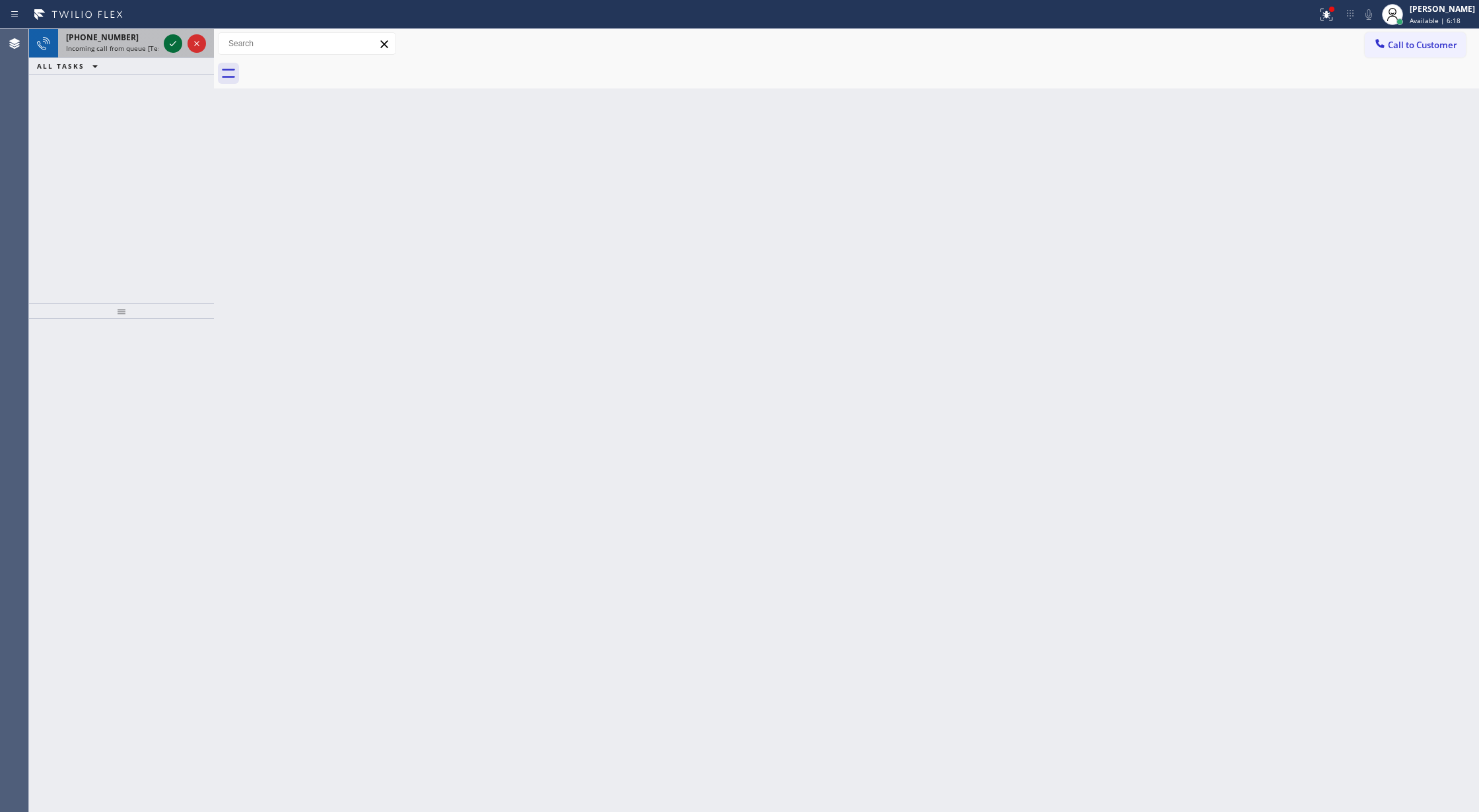
click at [181, 37] on div at bounding box center [172, 43] width 18 height 16
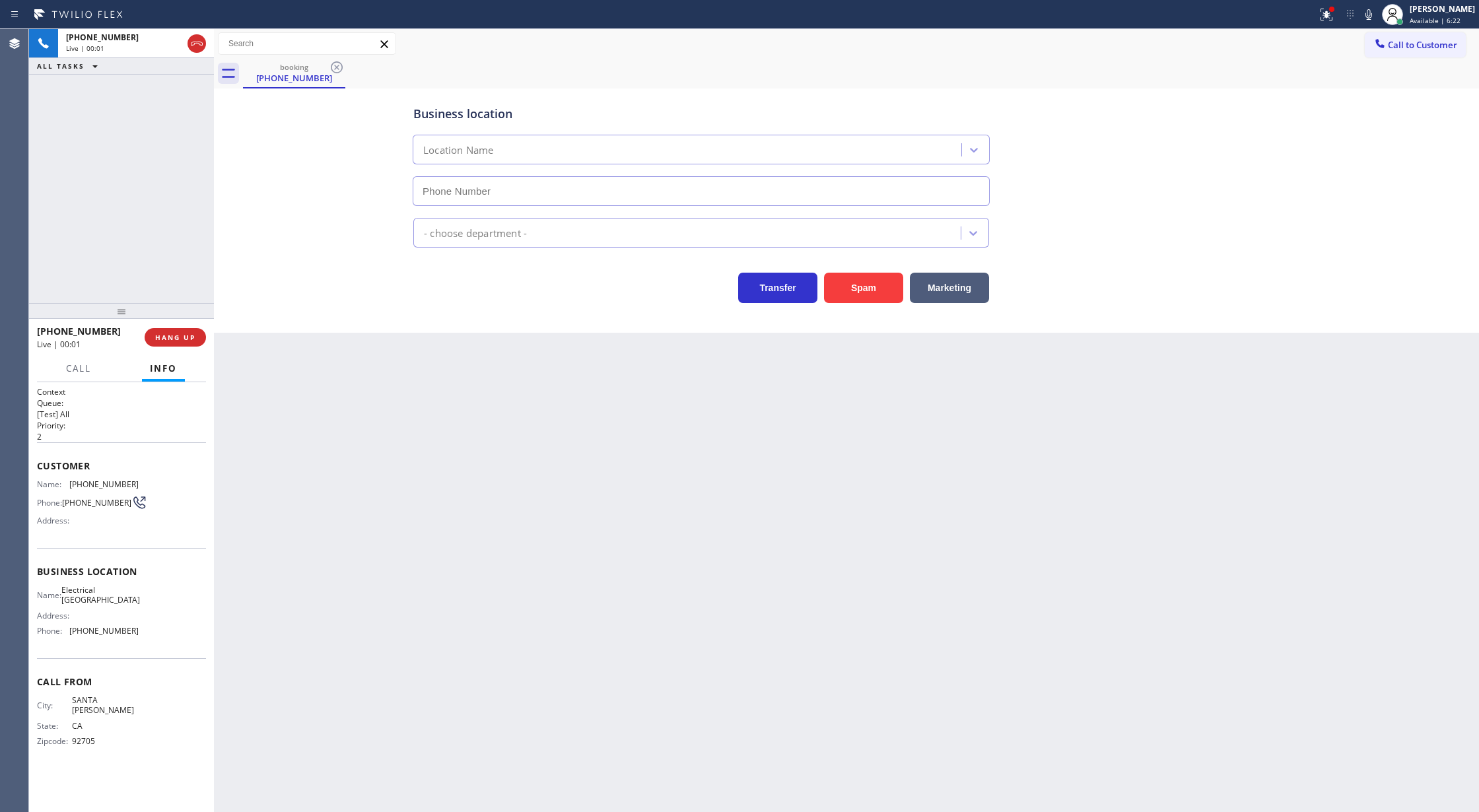
type input "(714) 364-1101"
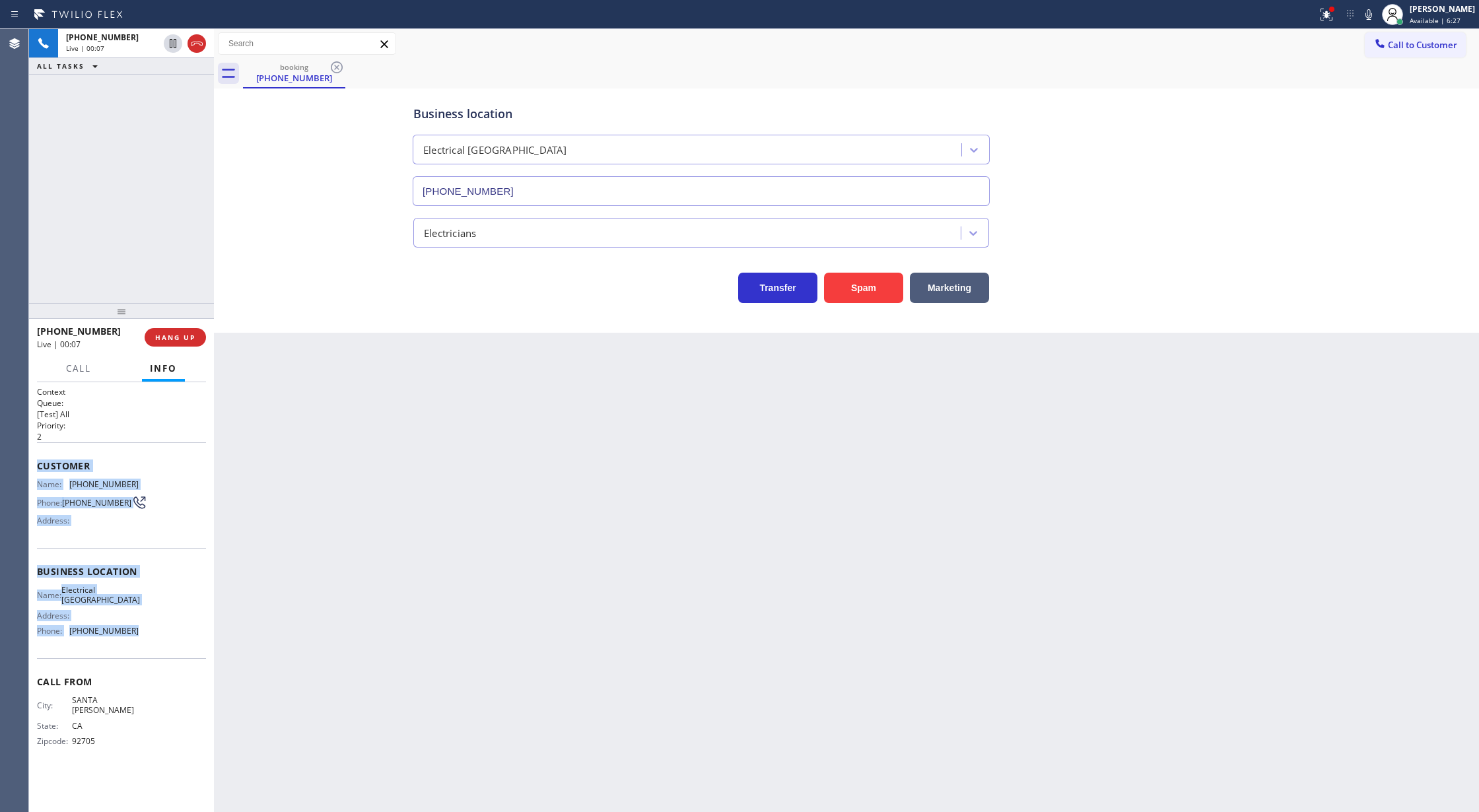
drag, startPoint x: 39, startPoint y: 470, endPoint x: 149, endPoint y: 634, distance: 197.5
click at [149, 634] on div "Context Queue: [Test] All Priority: 2 Customer Name: (714) 438-1145 Phone: (714…" at bounding box center [121, 576] width 169 height 382
copy div "Customer Name: (714) 438-1145 Phone: (714) 438-1145 Address: Business location …"
click at [293, 472] on div "Back to Dashboard Change Sender ID Customers Technicians Select a contact Outbo…" at bounding box center [846, 421] width 1265 height 783
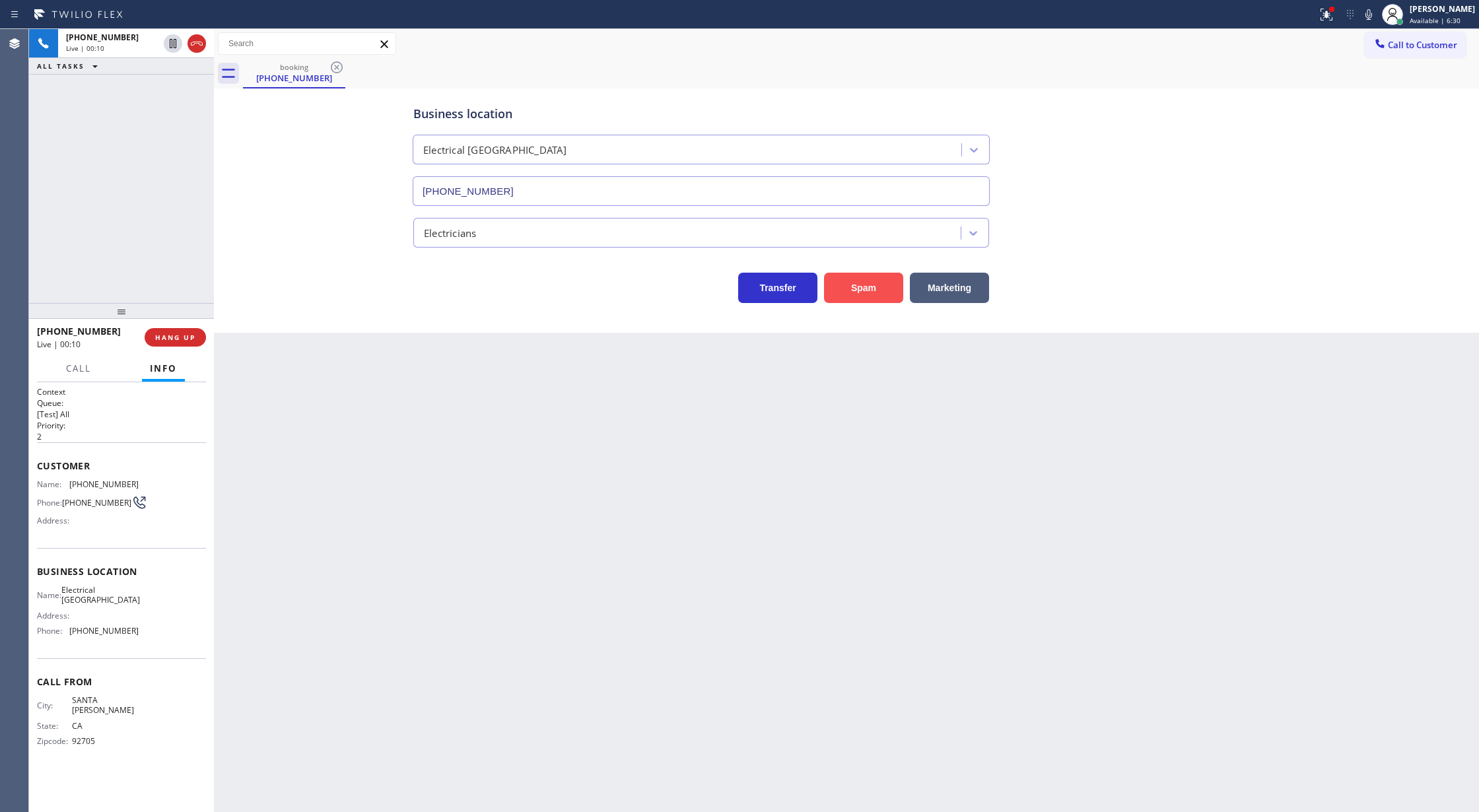
click at [863, 285] on button "Spam" at bounding box center [863, 287] width 79 height 31
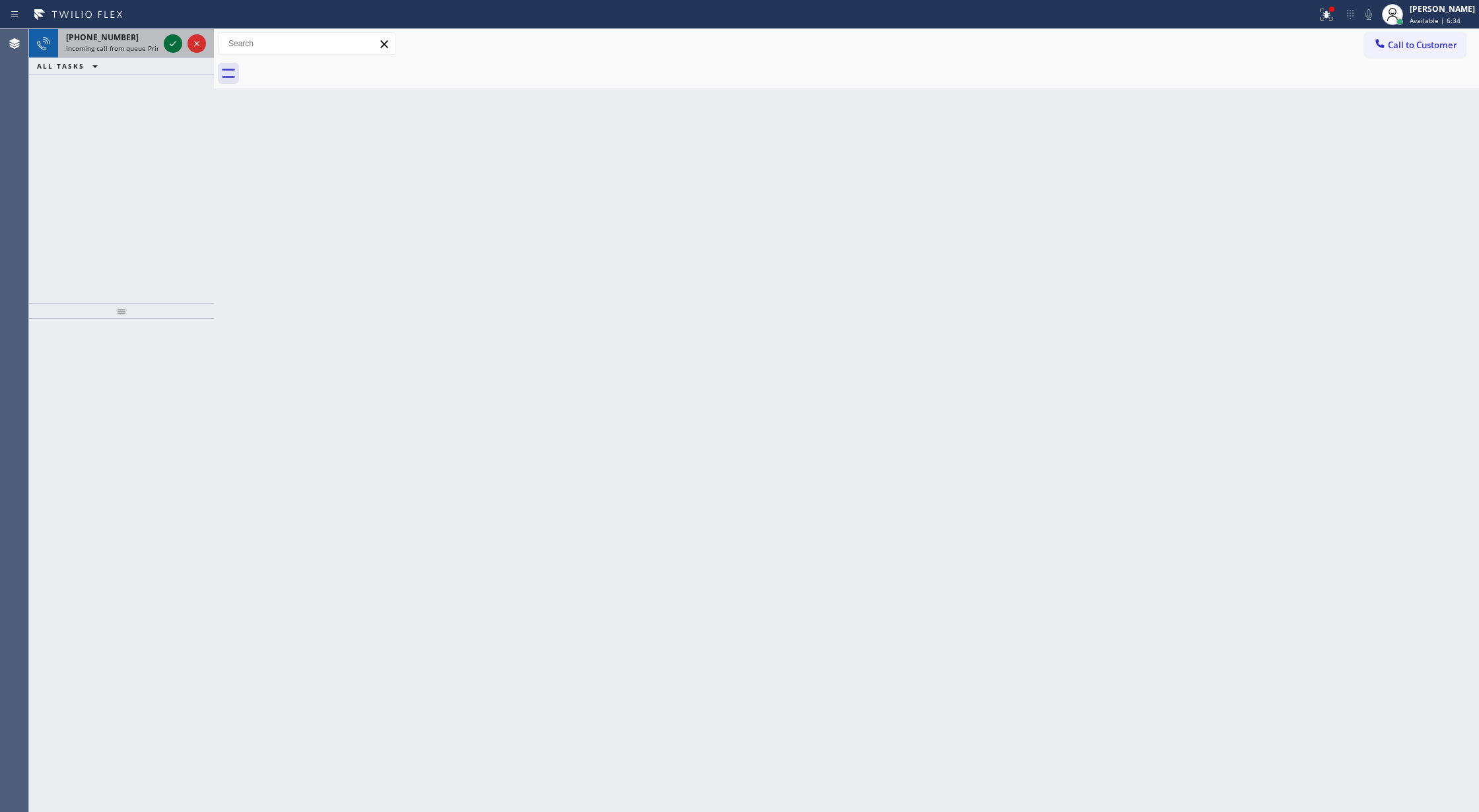
click at [178, 51] on icon at bounding box center [172, 43] width 16 height 16
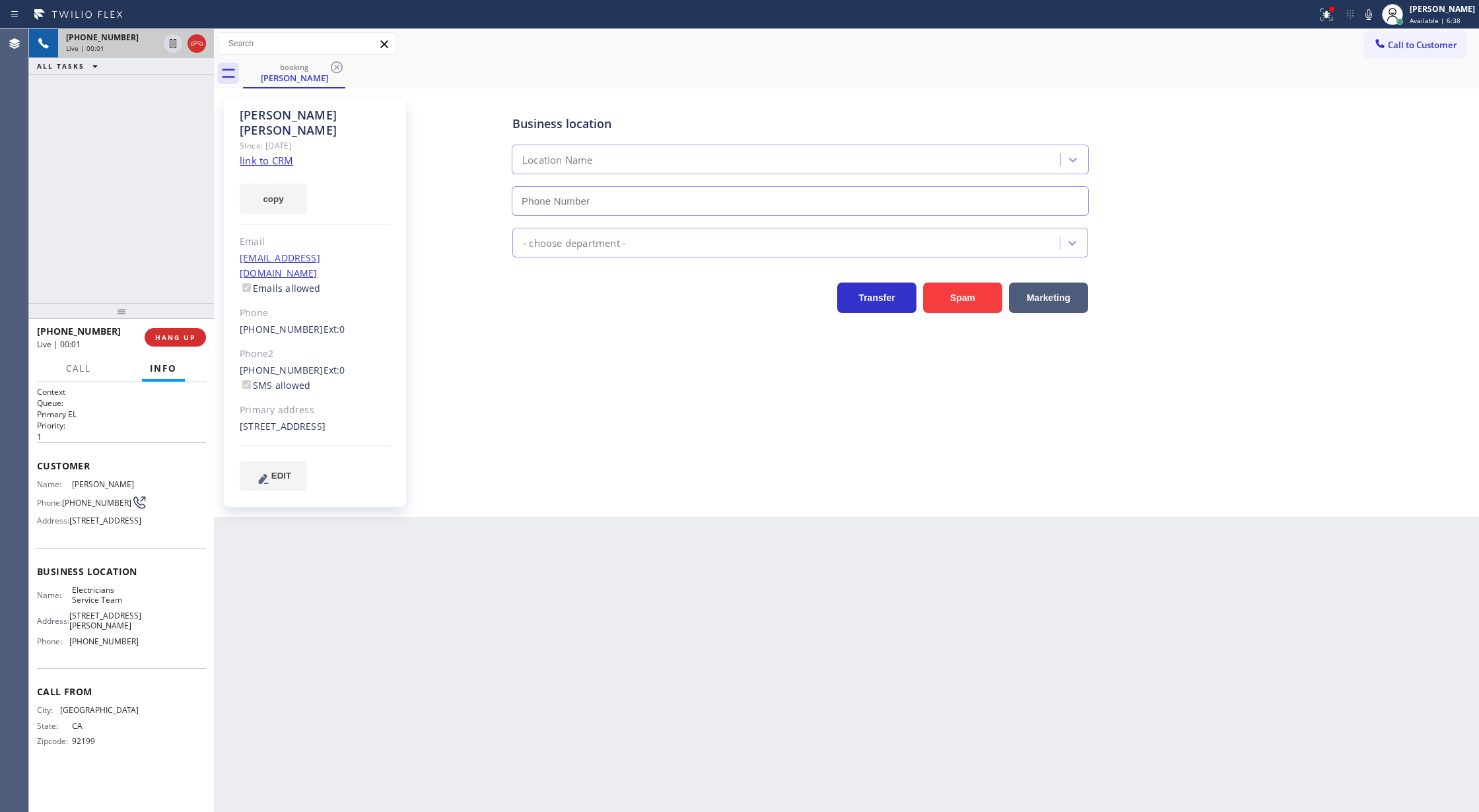
type input "(800) 568-8664"
click at [256, 154] on link "link to CRM" at bounding box center [266, 160] width 54 height 13
click at [193, 42] on icon at bounding box center [196, 43] width 16 height 16
click at [169, 338] on span "COMPLETE" at bounding box center [172, 338] width 46 height 10
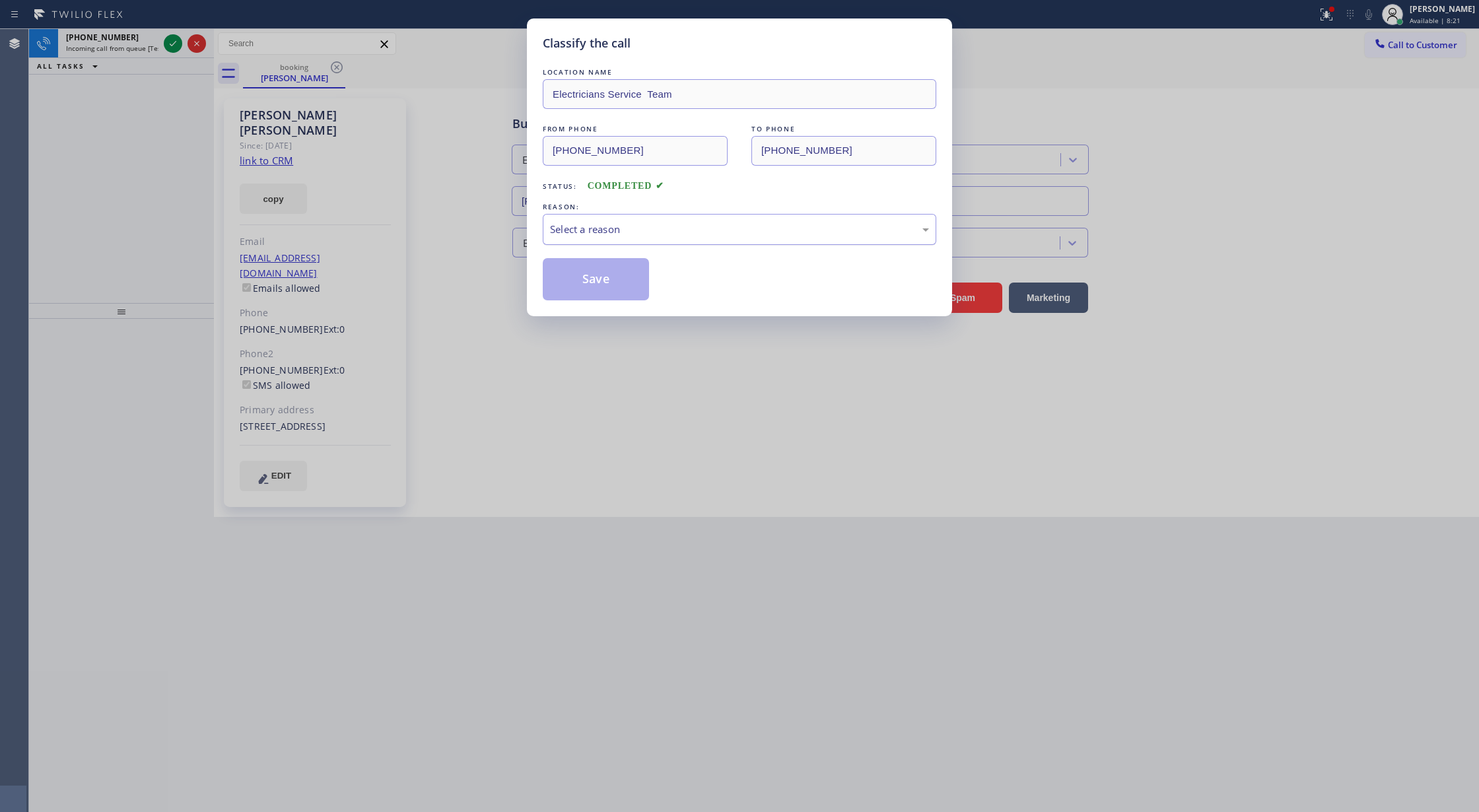
click at [654, 232] on div "Select a reason" at bounding box center [740, 229] width 379 height 15
click at [585, 298] on button "Save" at bounding box center [596, 279] width 106 height 42
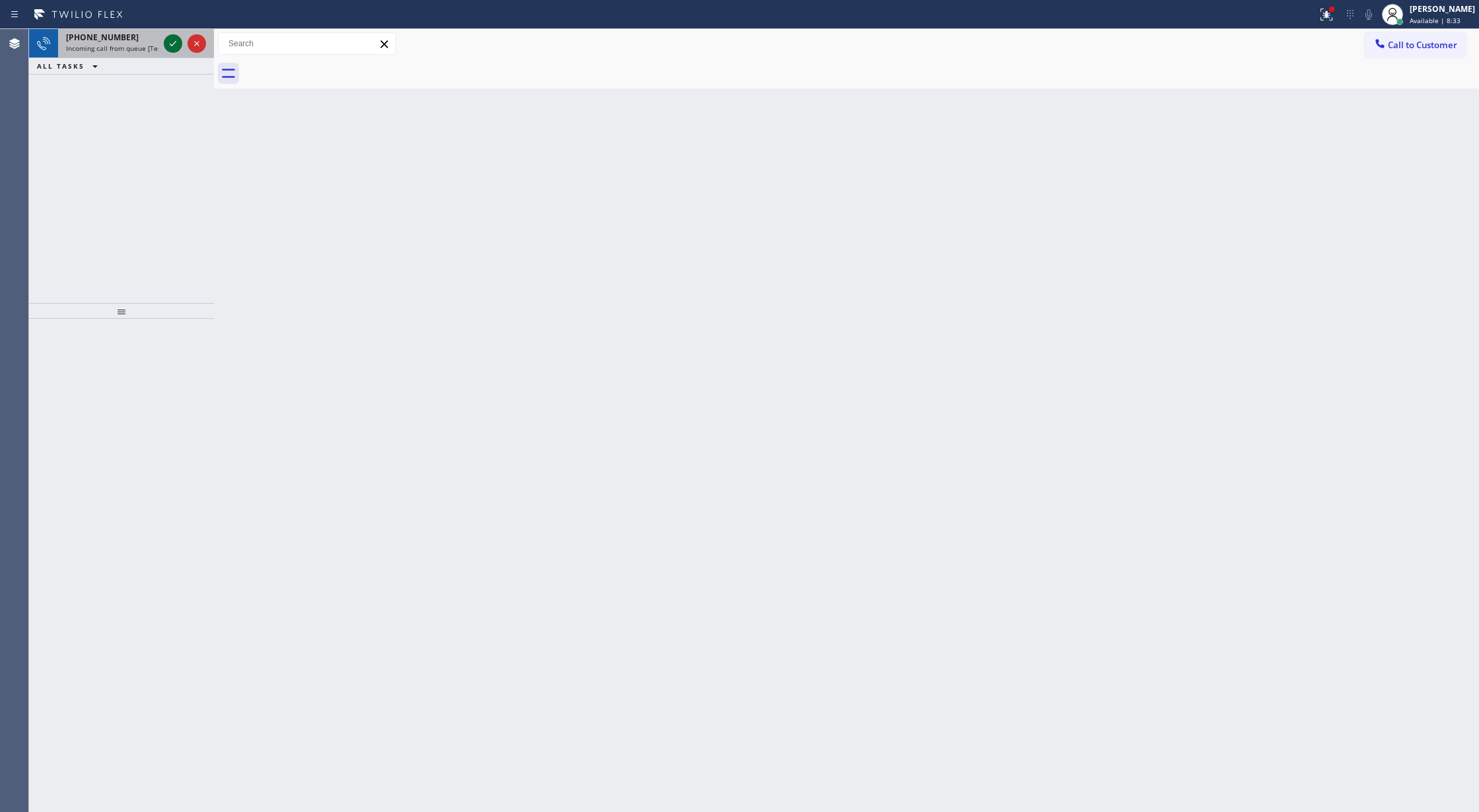
click at [166, 43] on icon at bounding box center [172, 43] width 16 height 16
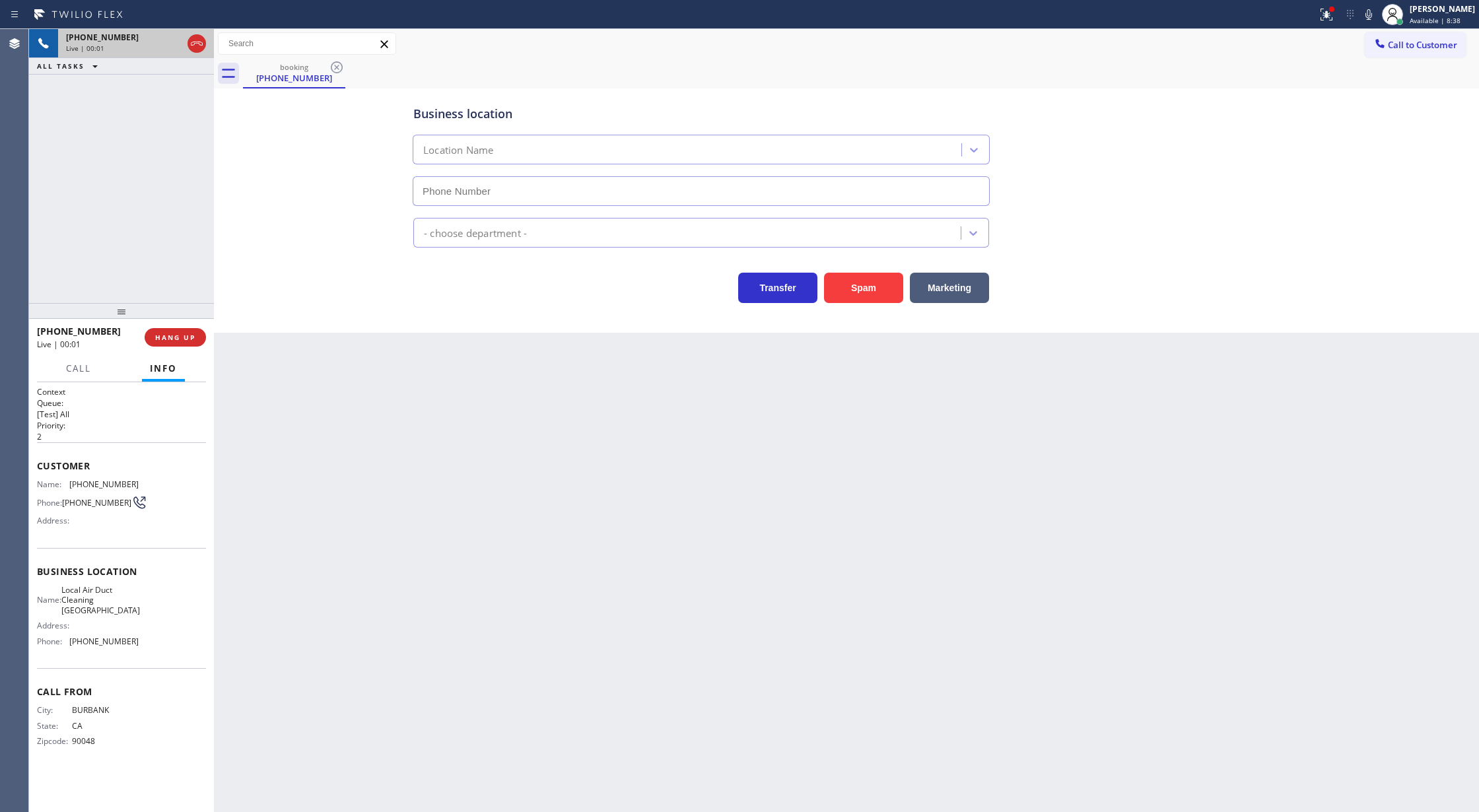
type input "(323) 615-2107"
drag, startPoint x: 193, startPoint y: 49, endPoint x: 180, endPoint y: 404, distance: 355.2
click at [193, 49] on icon at bounding box center [196, 43] width 16 height 16
click at [165, 336] on span "COMPLETE" at bounding box center [172, 338] width 46 height 10
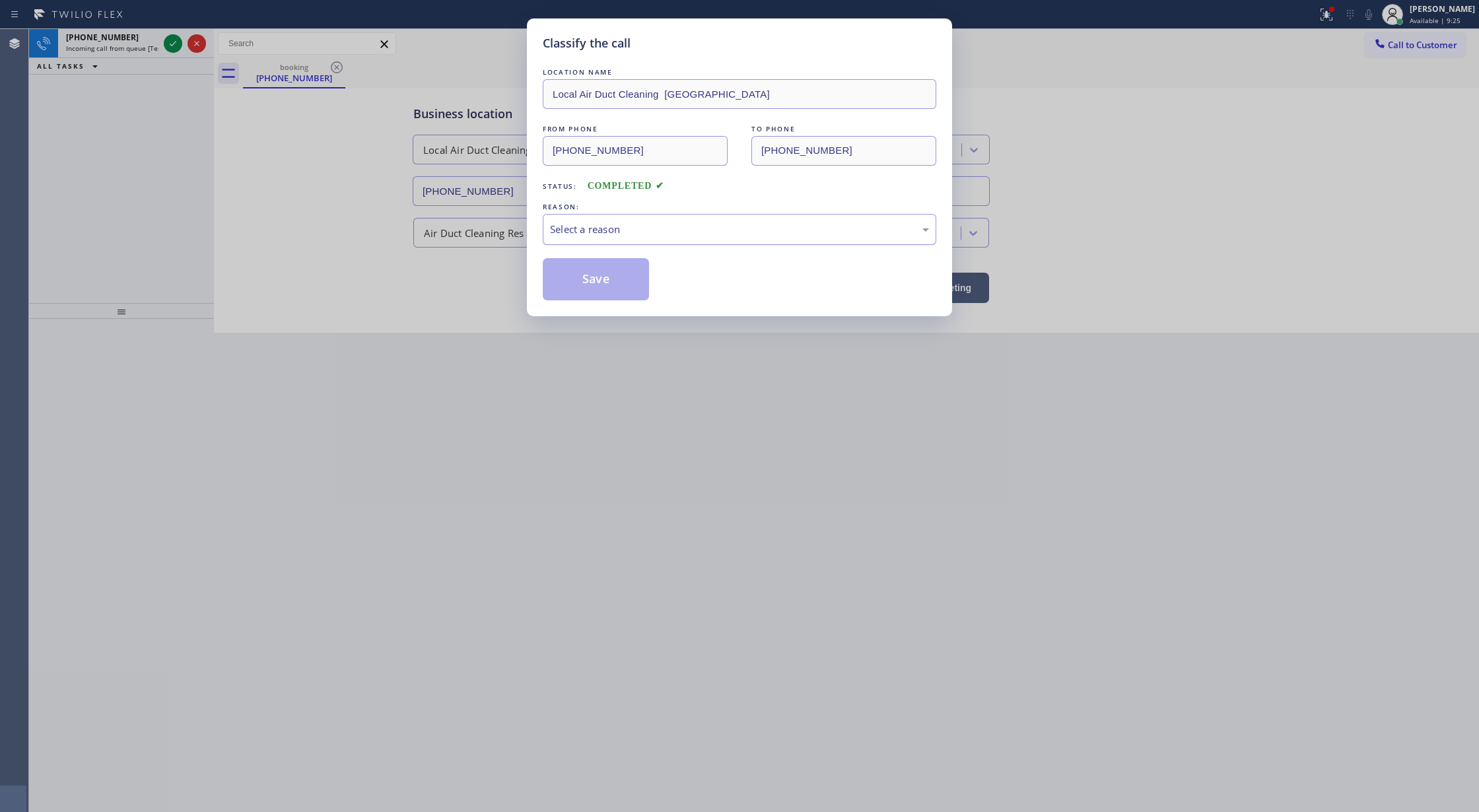
click at [561, 221] on div "Select a reason" at bounding box center [740, 229] width 394 height 31
click at [575, 287] on button "Save" at bounding box center [596, 279] width 106 height 42
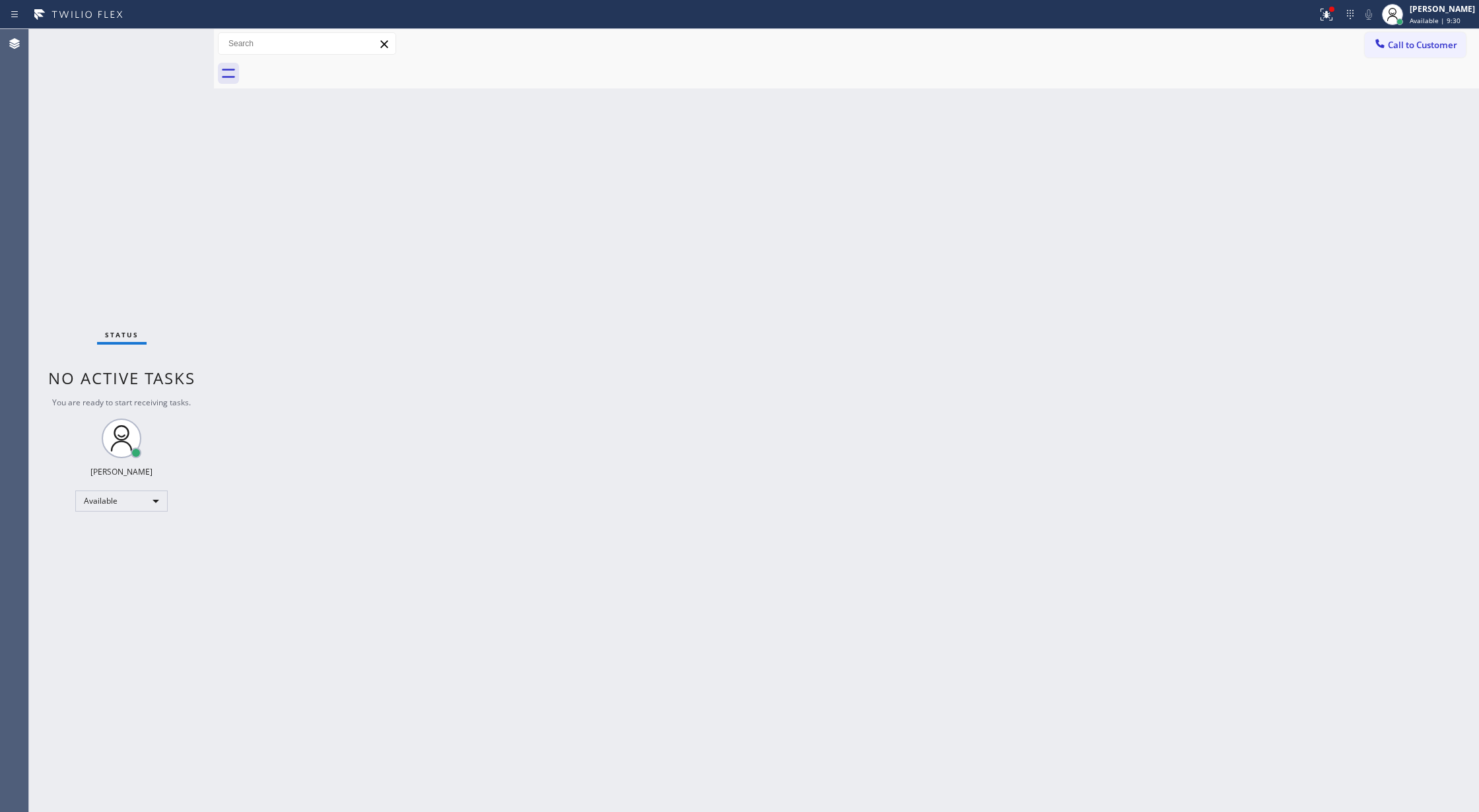
click at [169, 46] on div "Status No active tasks You are ready to start receiving tasks. [PERSON_NAME] Av…" at bounding box center [121, 421] width 185 height 783
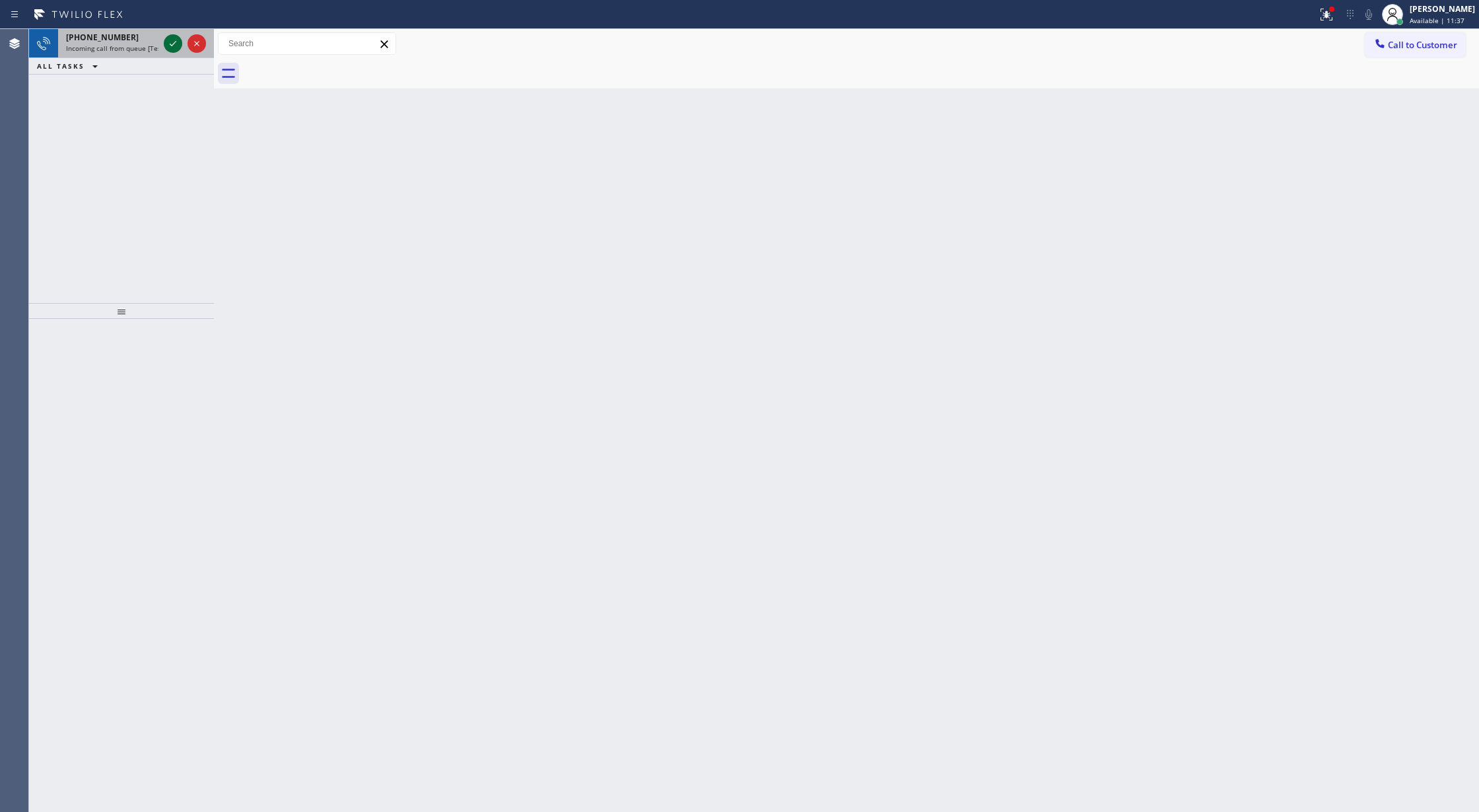
click at [172, 41] on icon at bounding box center [172, 43] width 16 height 16
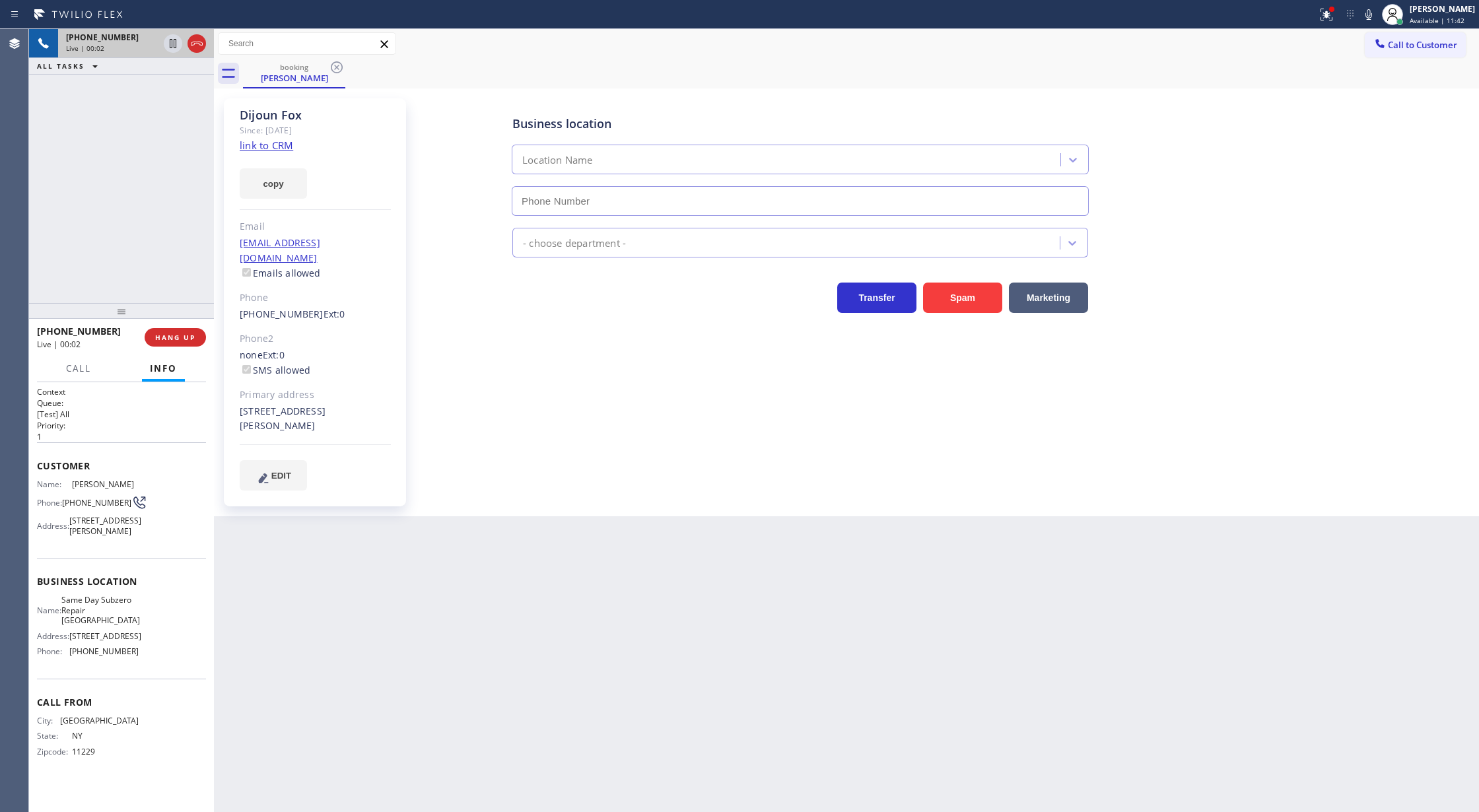
type input "(929) 416-6656"
click at [265, 150] on link "link to CRM" at bounding box center [266, 145] width 54 height 13
click at [1377, 11] on icon at bounding box center [1368, 14] width 16 height 16
click at [168, 82] on icon at bounding box center [172, 88] width 16 height 16
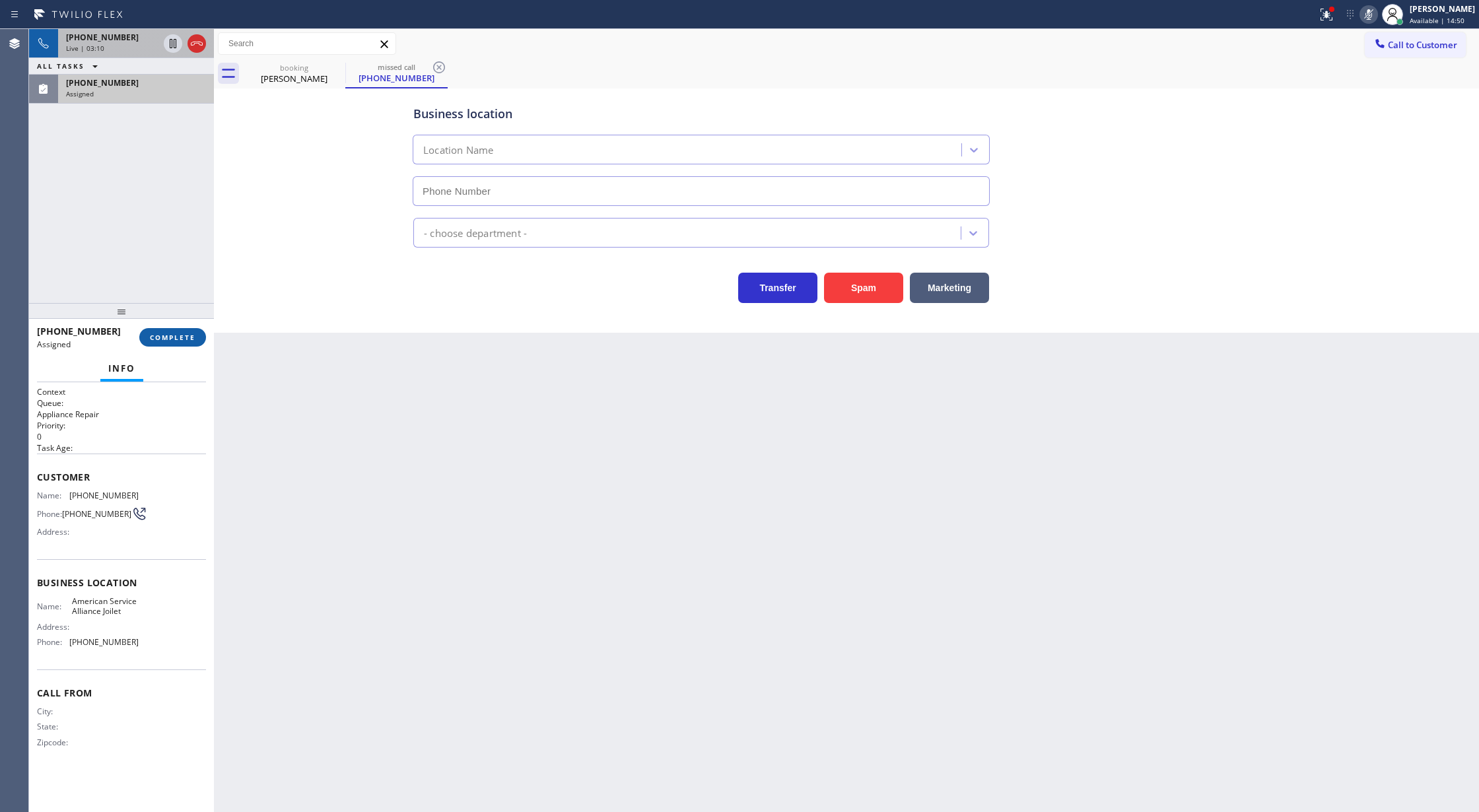
type input "(779) 212-7220"
click at [190, 339] on span "COMPLETE" at bounding box center [172, 338] width 46 height 10
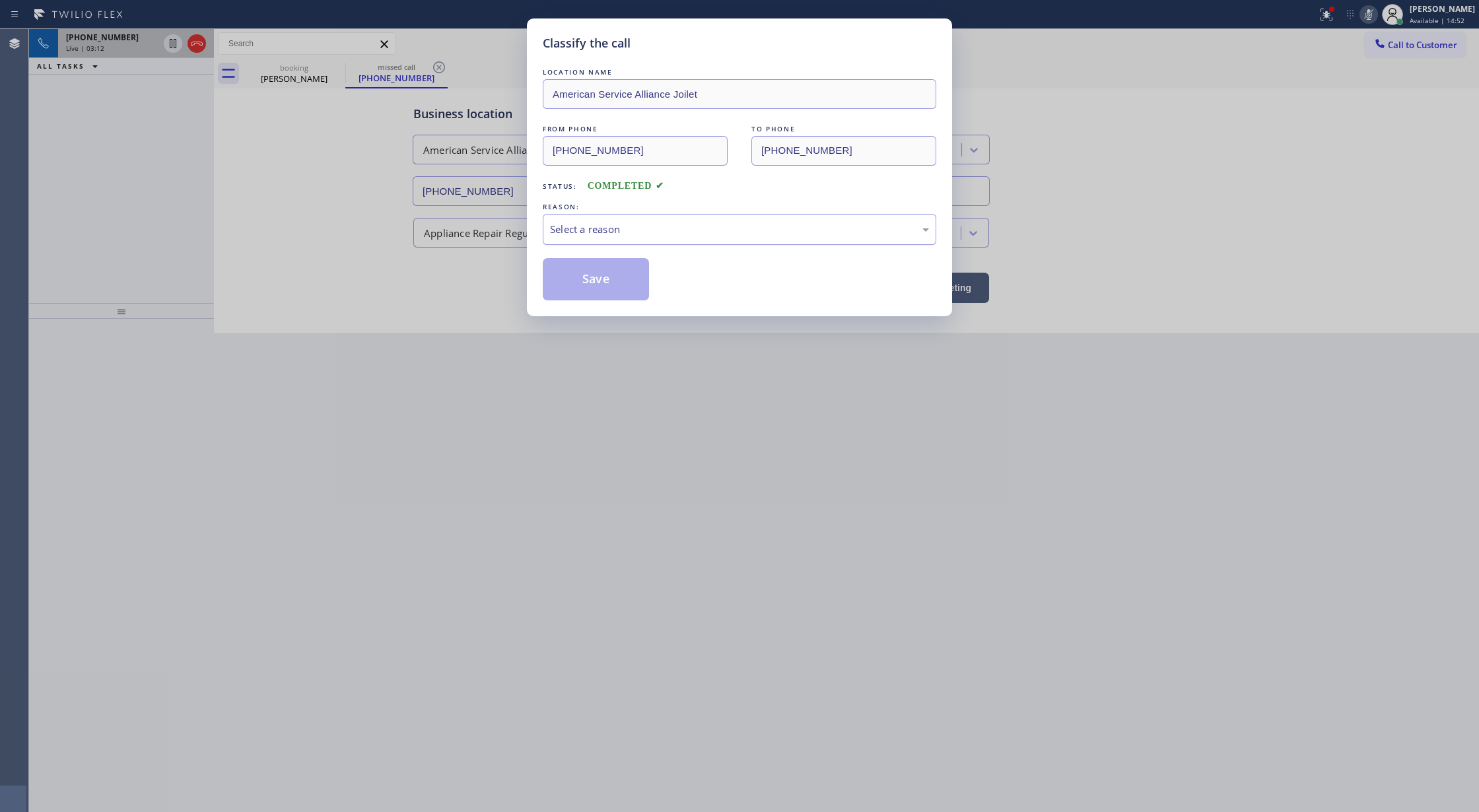
click at [603, 223] on div "Select a reason" at bounding box center [740, 229] width 379 height 15
click at [593, 285] on button "Save" at bounding box center [596, 279] width 106 height 42
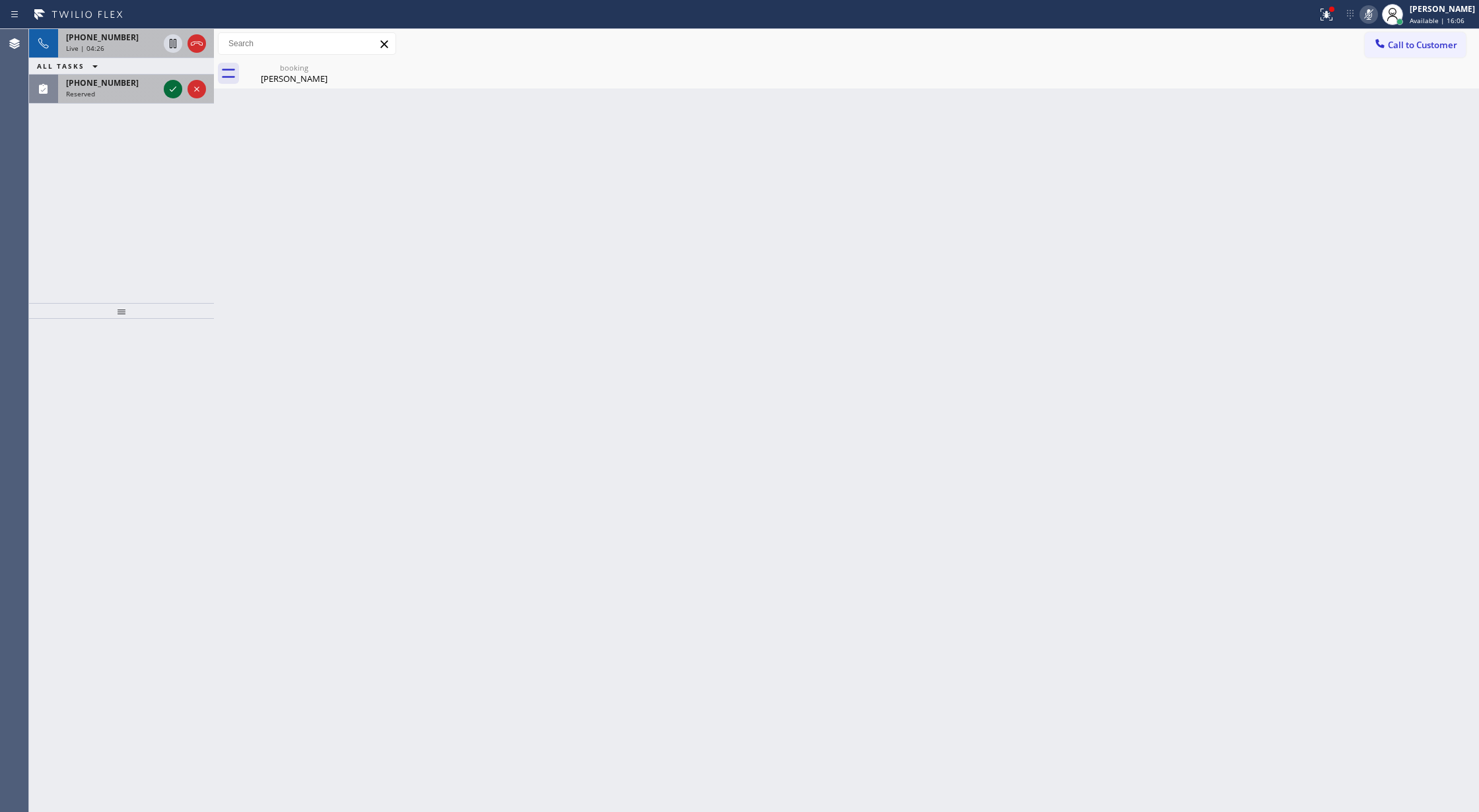
click at [170, 82] on icon at bounding box center [172, 88] width 16 height 16
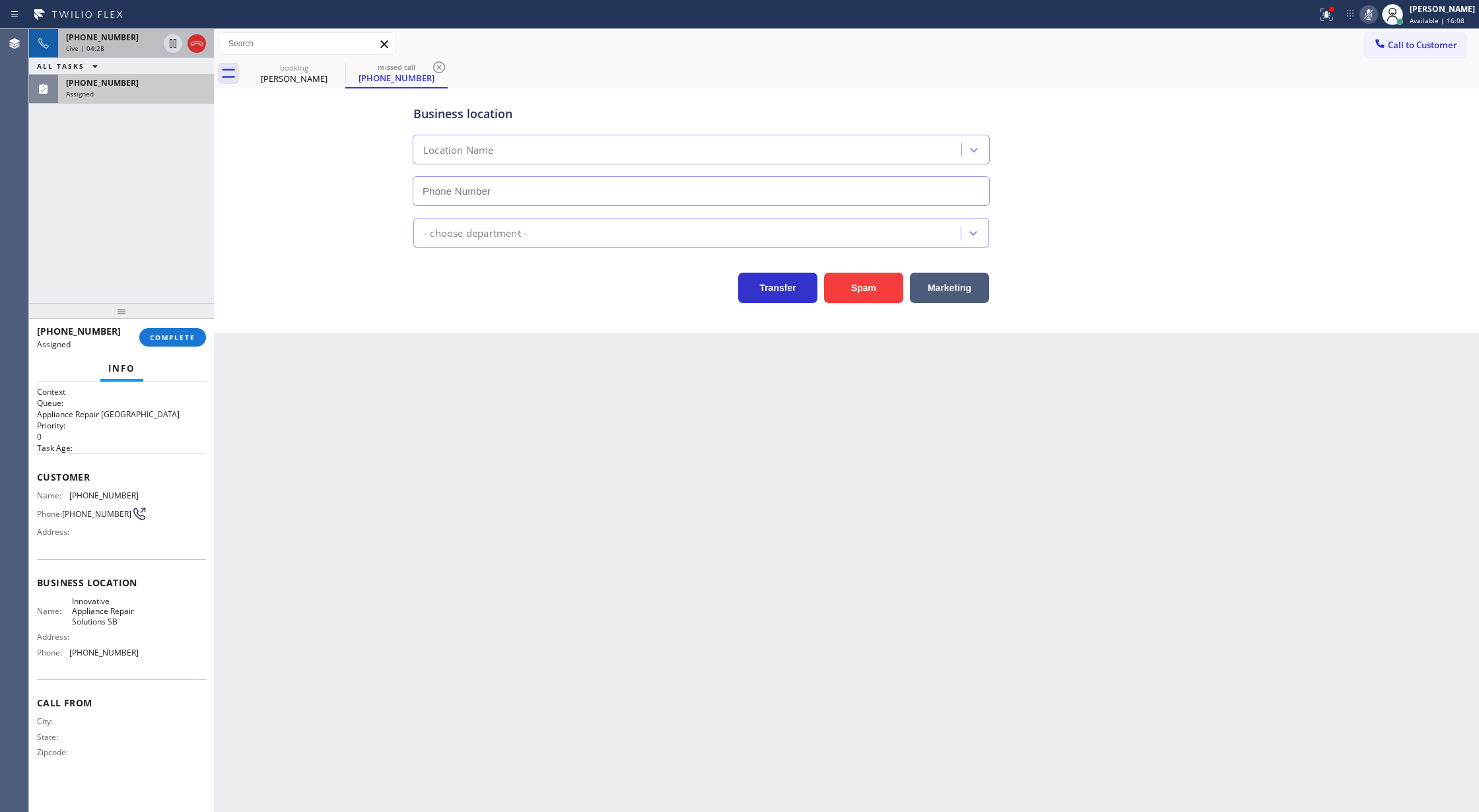
type input "(805) 261-2411"
click at [196, 346] on div "(845) 206-8478 Assigned COMPLETE" at bounding box center [121, 337] width 169 height 34
click at [195, 342] on button "COMPLETE" at bounding box center [173, 337] width 67 height 18
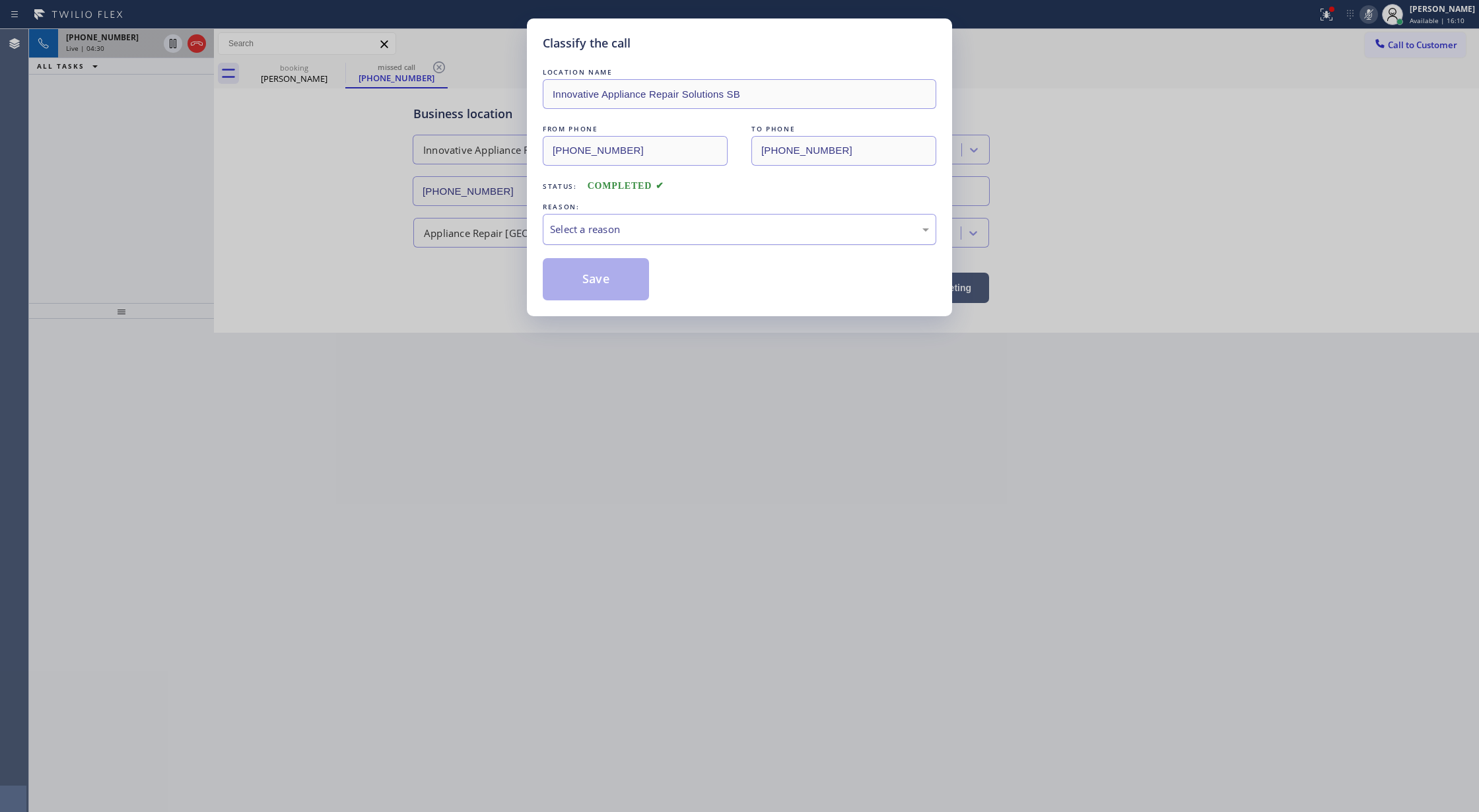
click at [590, 232] on div "Select a reason" at bounding box center [740, 229] width 379 height 15
click at [587, 291] on button "Save" at bounding box center [596, 279] width 106 height 42
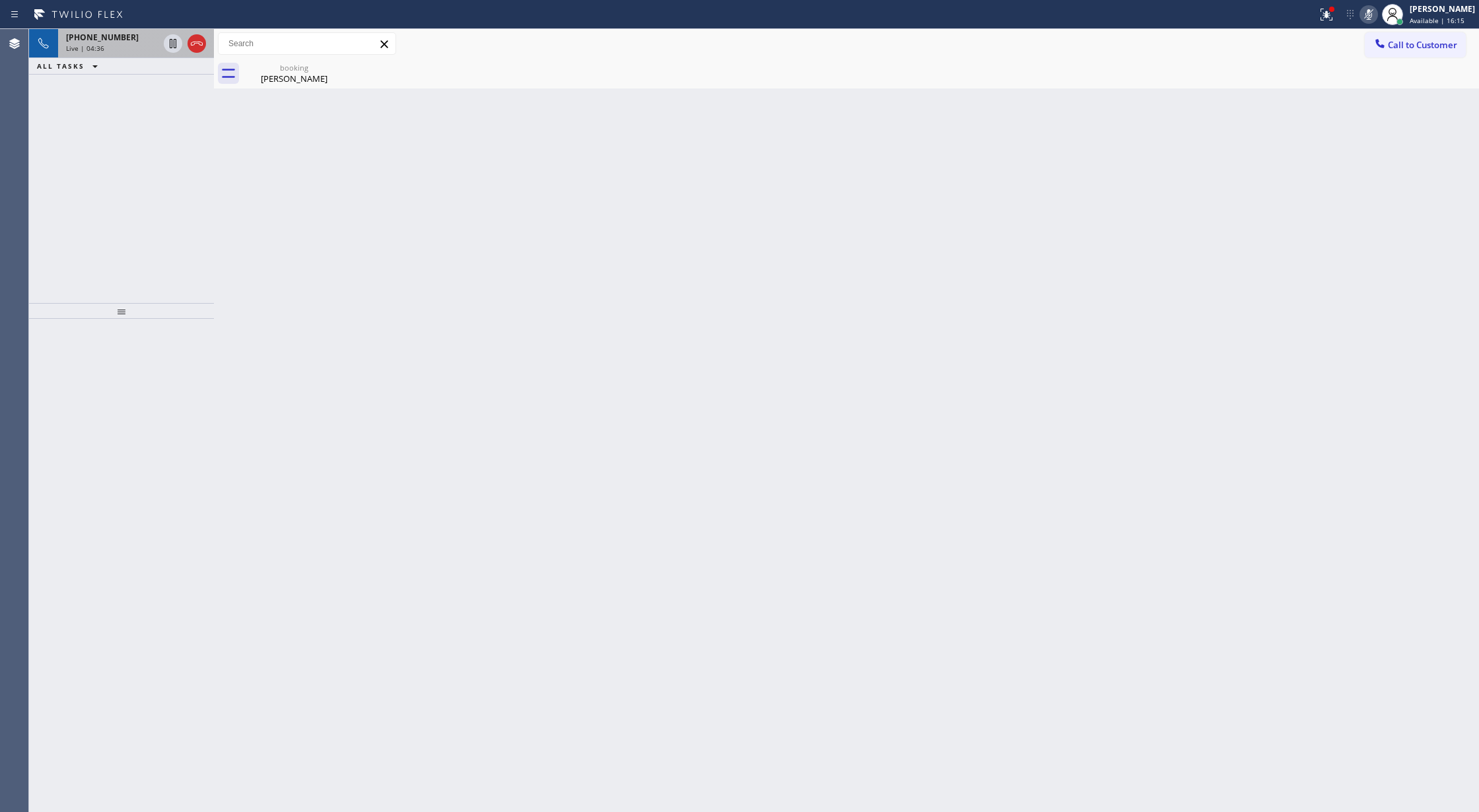
click at [1375, 8] on icon at bounding box center [1368, 14] width 16 height 16
click at [1375, 20] on icon at bounding box center [1368, 14] width 16 height 16
click at [1372, 12] on icon at bounding box center [1369, 15] width 7 height 11
click at [162, 93] on div "Wrap up | 01:00" at bounding box center [136, 94] width 140 height 10
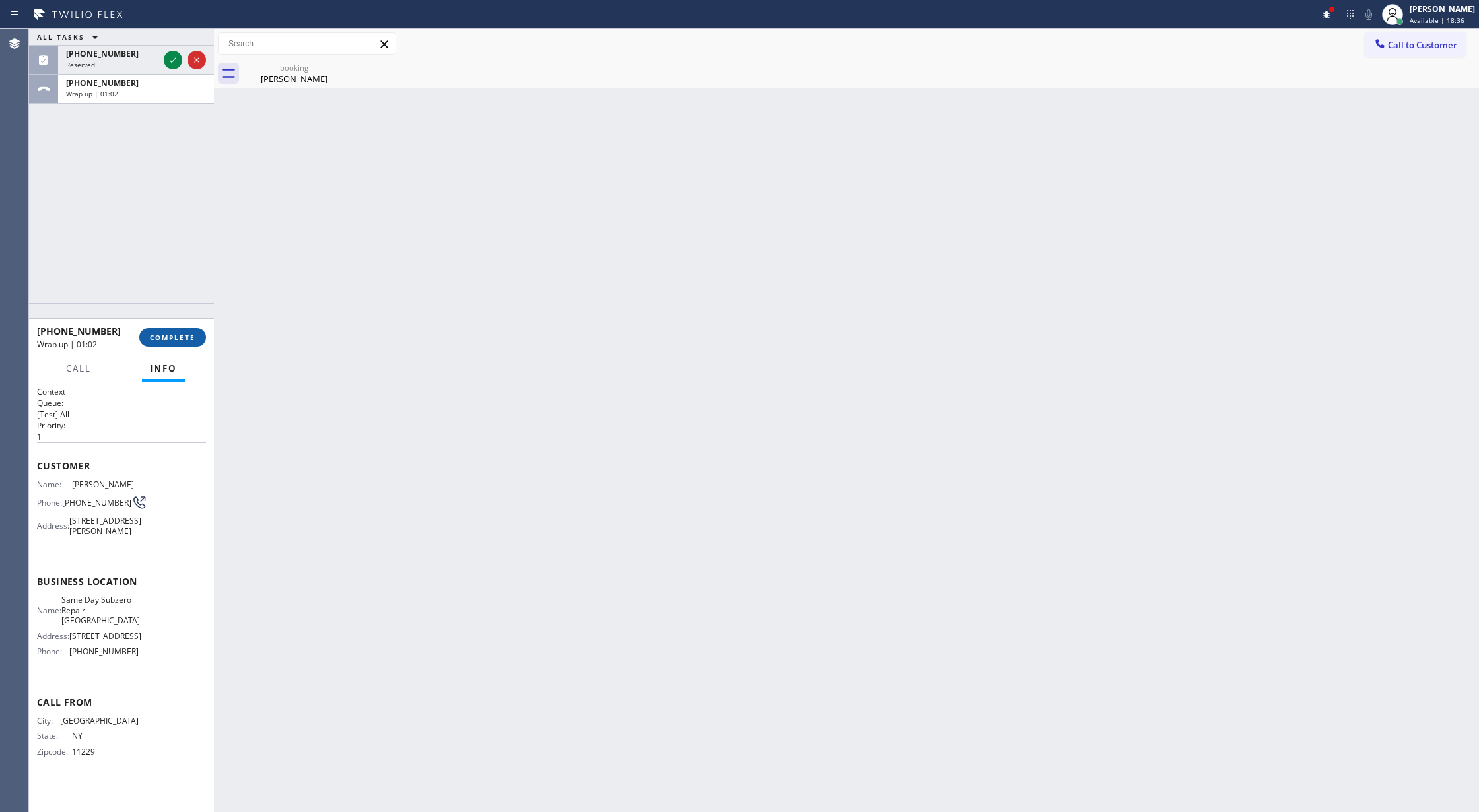
click at [170, 334] on span "COMPLETE" at bounding box center [172, 338] width 46 height 10
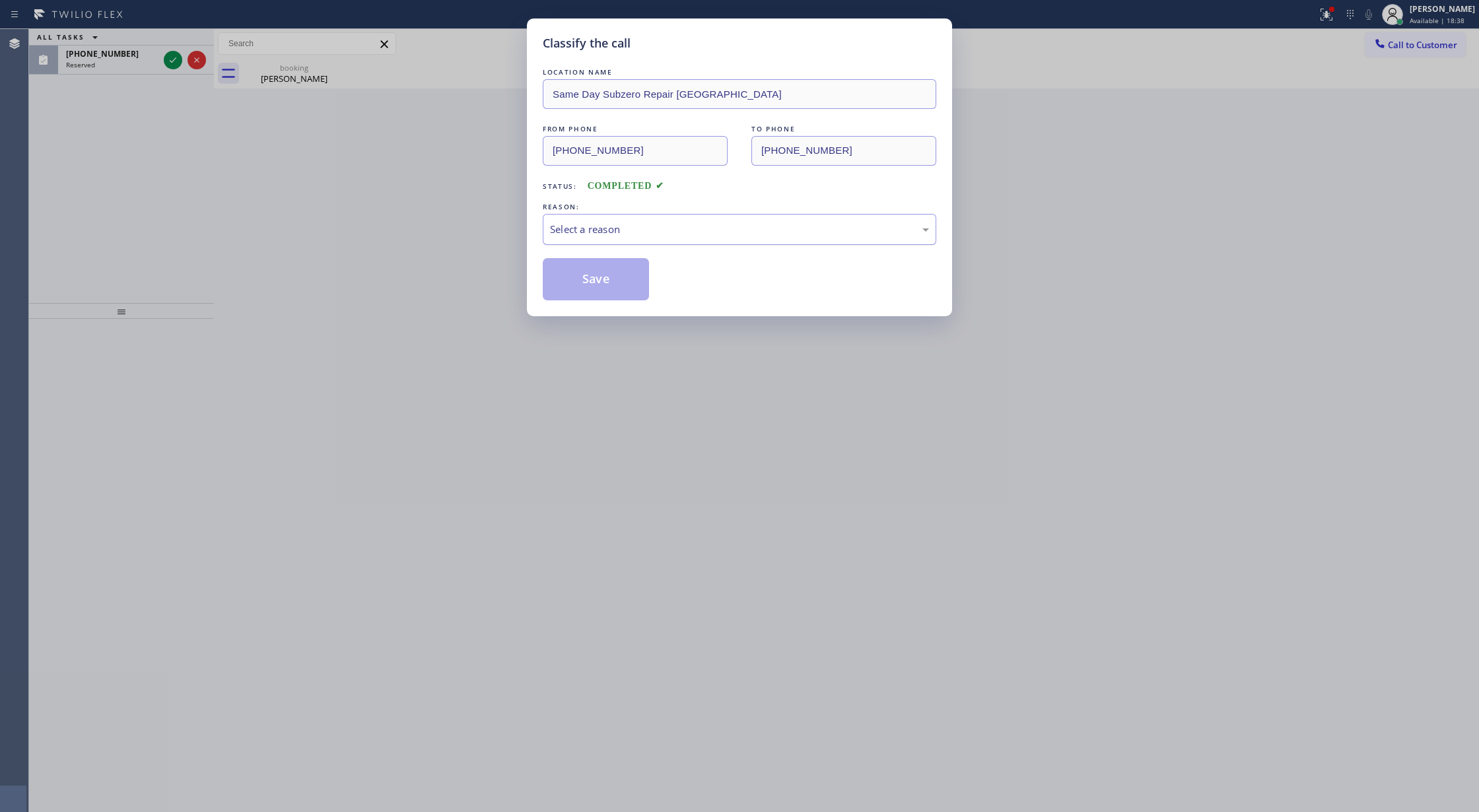
click at [746, 227] on div "Select a reason" at bounding box center [740, 229] width 379 height 15
click at [610, 283] on button "Save" at bounding box center [596, 279] width 106 height 42
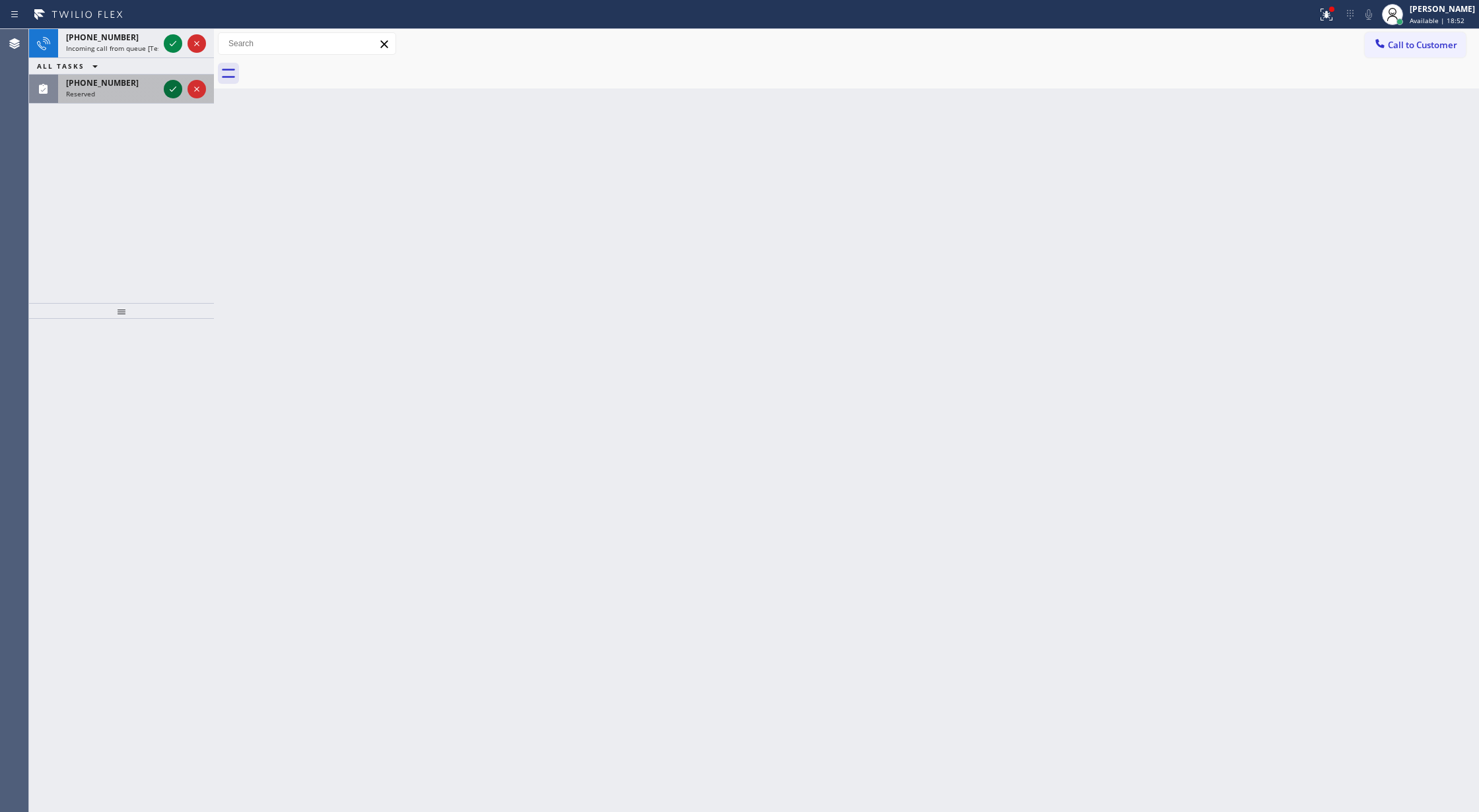
click at [181, 86] on div at bounding box center [172, 88] width 18 height 16
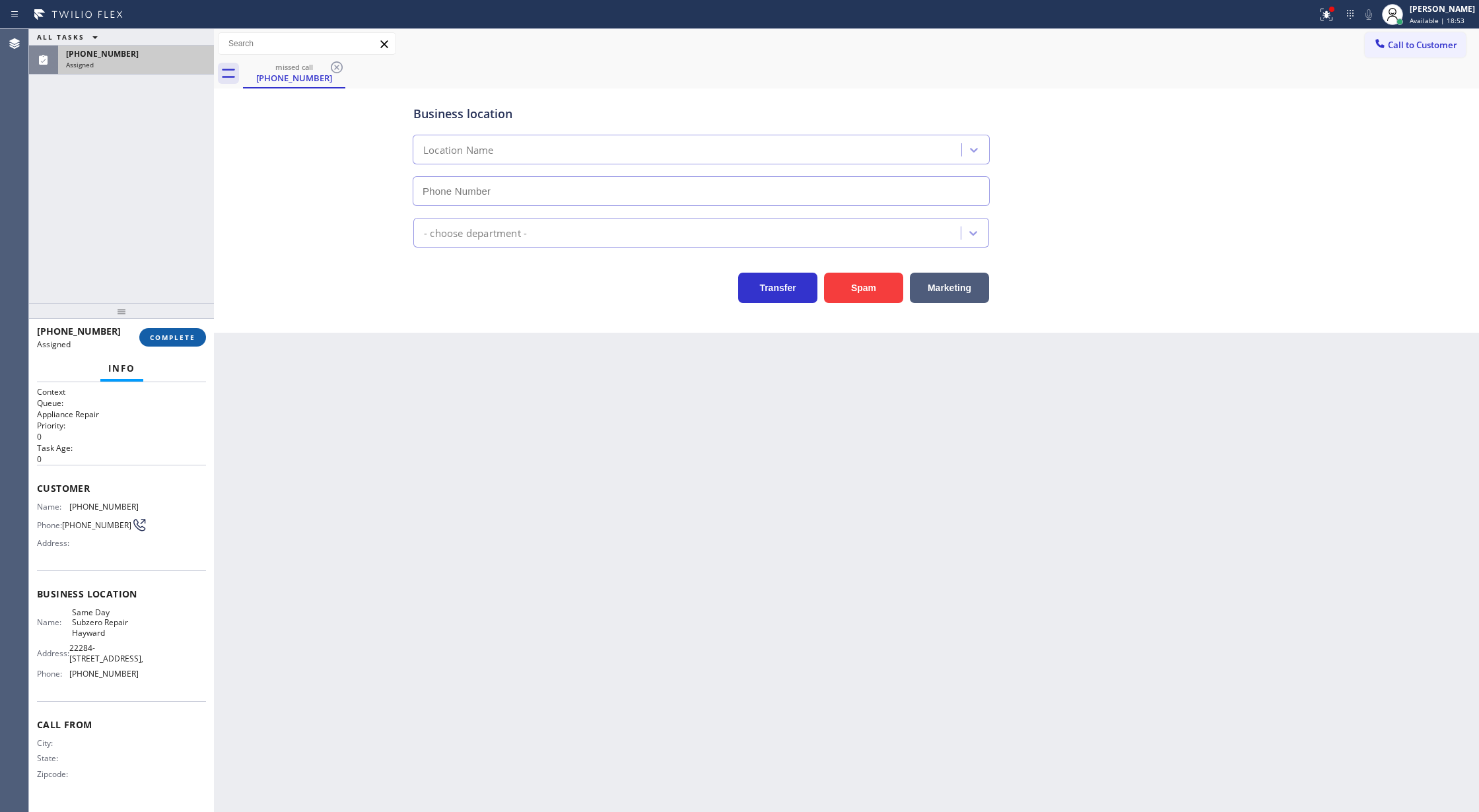
type input "(510) 822-6206"
click at [168, 334] on span "COMPLETE" at bounding box center [172, 338] width 46 height 10
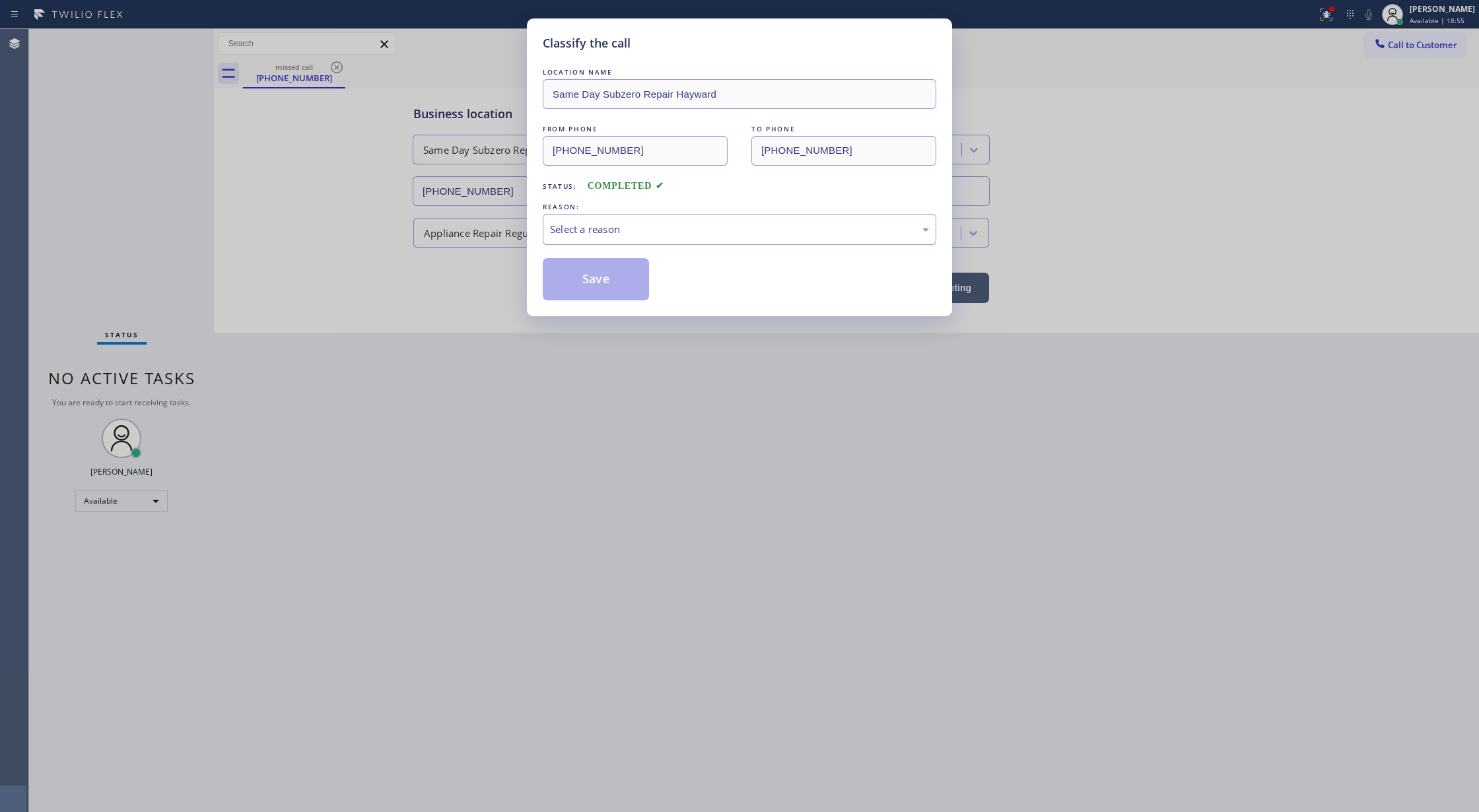
click at [679, 227] on div "Select a reason" at bounding box center [740, 229] width 379 height 15
click at [597, 282] on button "Save" at bounding box center [596, 279] width 106 height 42
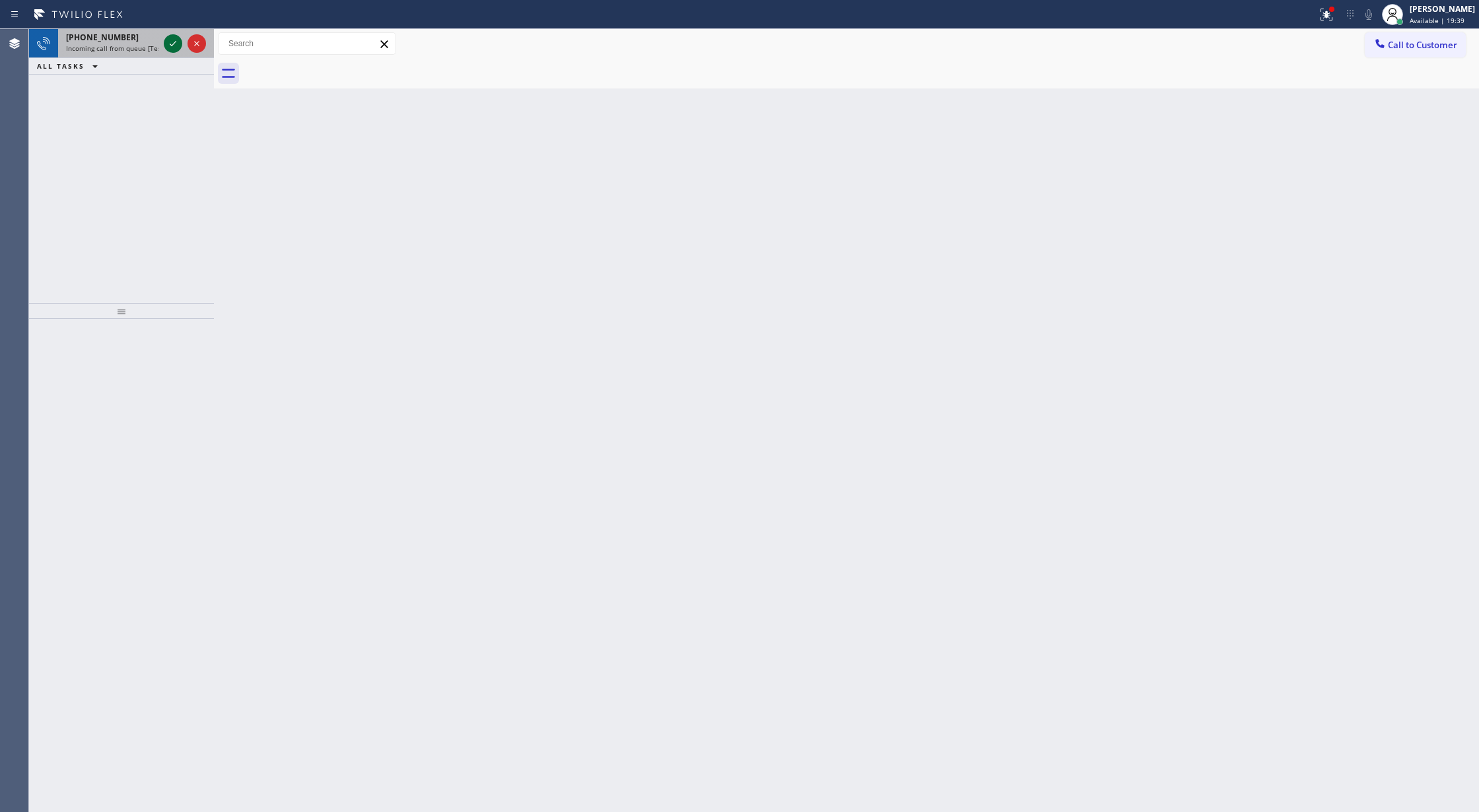
click at [168, 46] on icon at bounding box center [172, 43] width 16 height 16
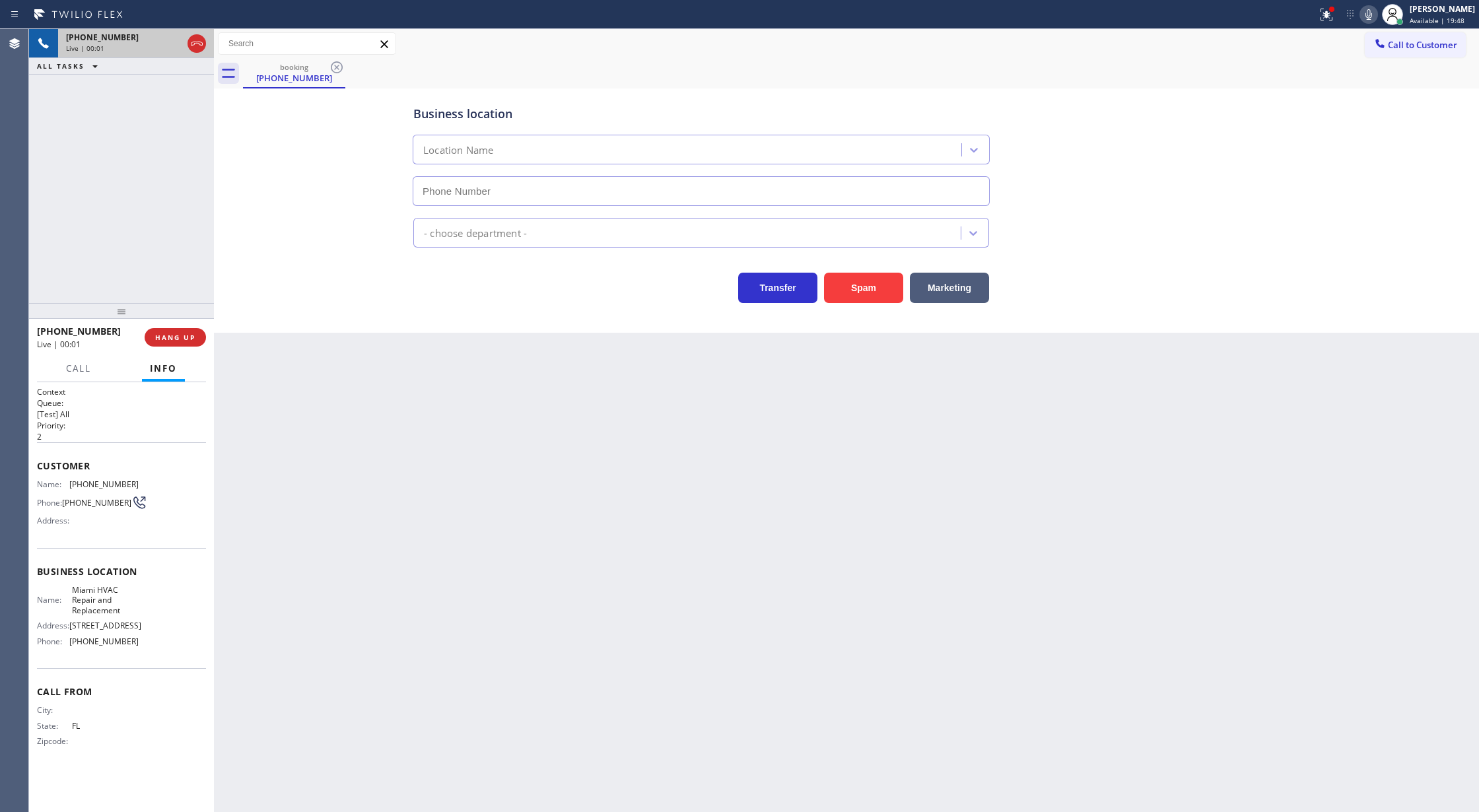
type input "(305) 912-1851"
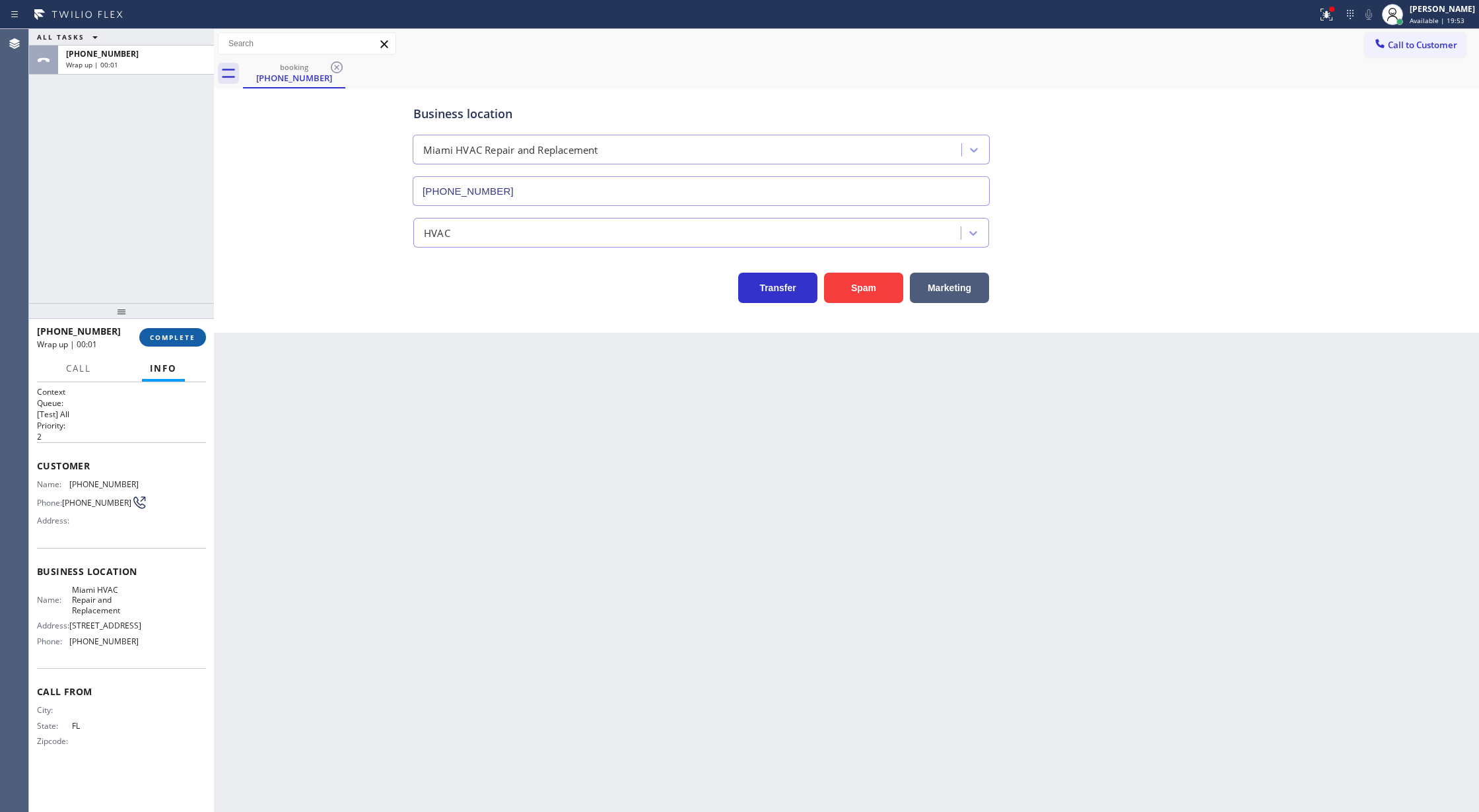
click at [155, 344] on button "COMPLETE" at bounding box center [173, 337] width 67 height 18
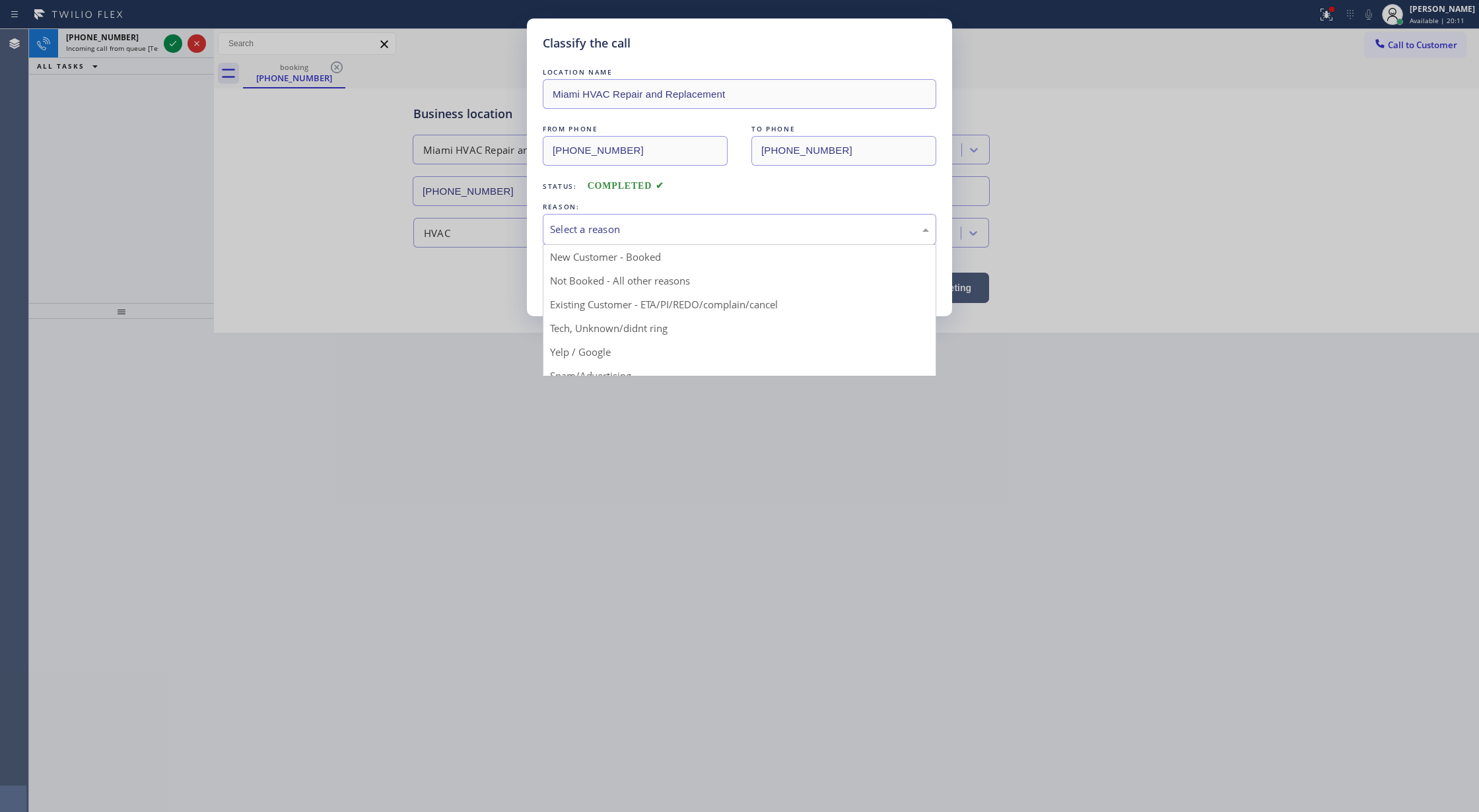
click at [759, 228] on div "Select a reason" at bounding box center [740, 229] width 379 height 15
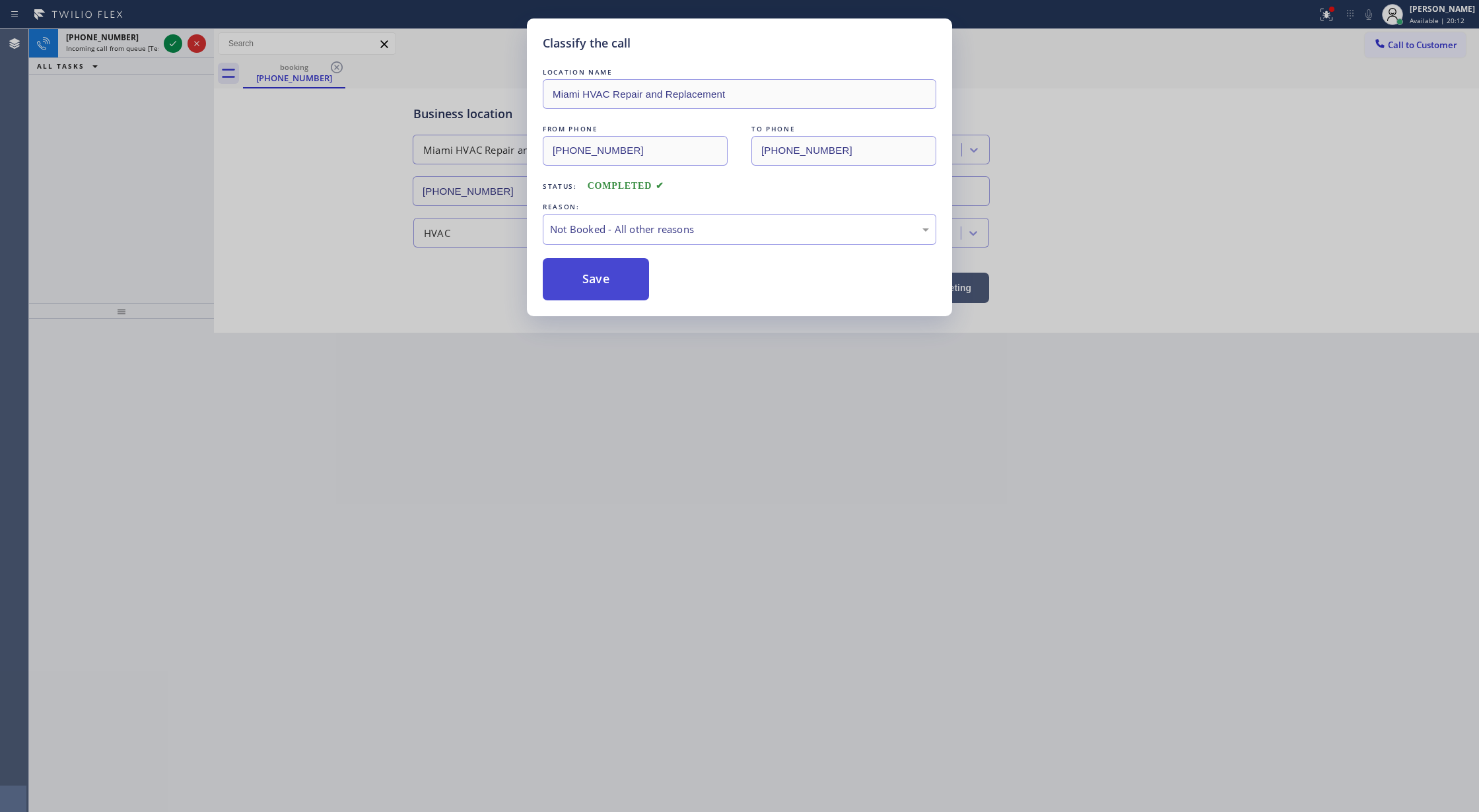
click at [624, 271] on button "Save" at bounding box center [596, 279] width 106 height 42
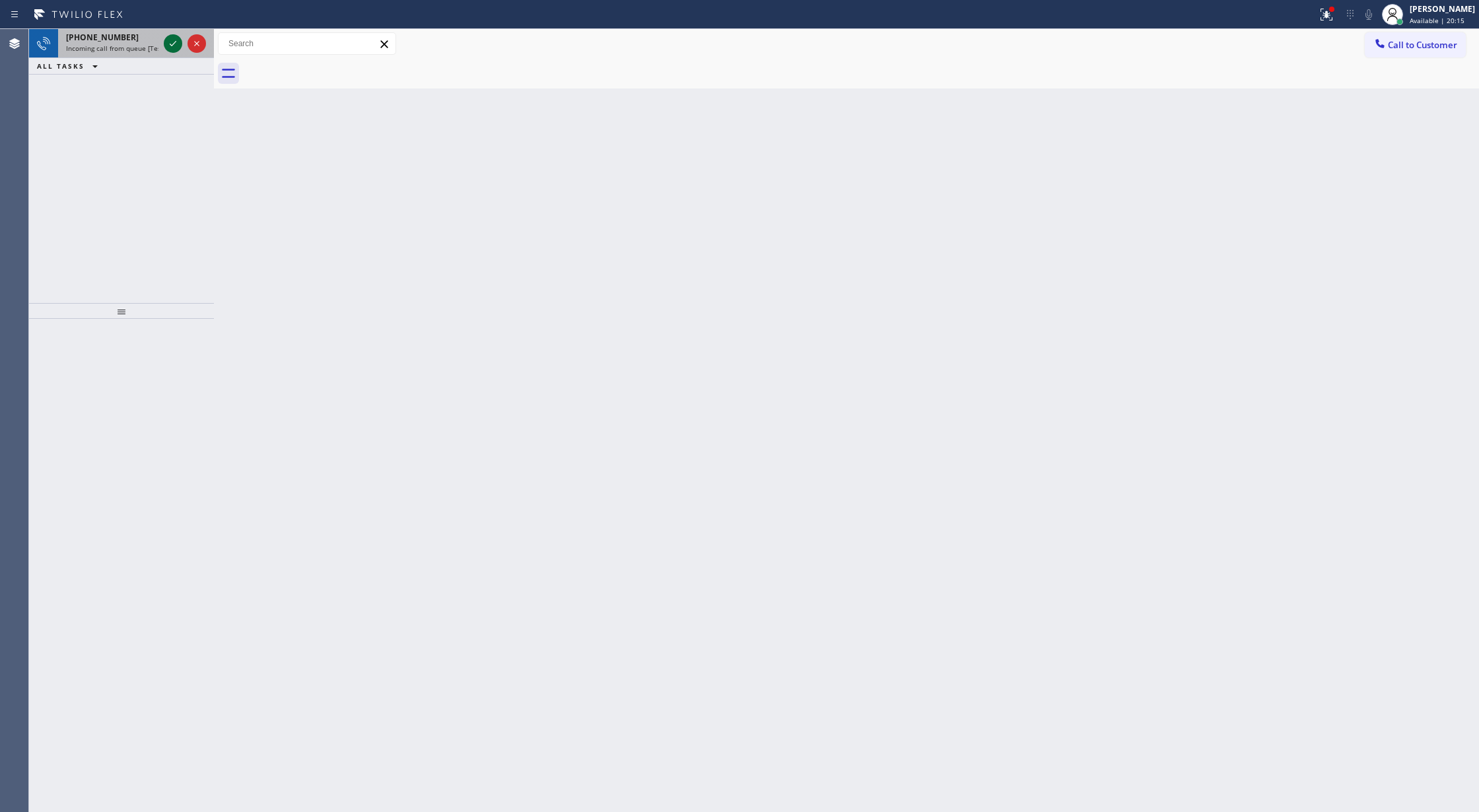
click at [168, 45] on icon at bounding box center [172, 43] width 16 height 16
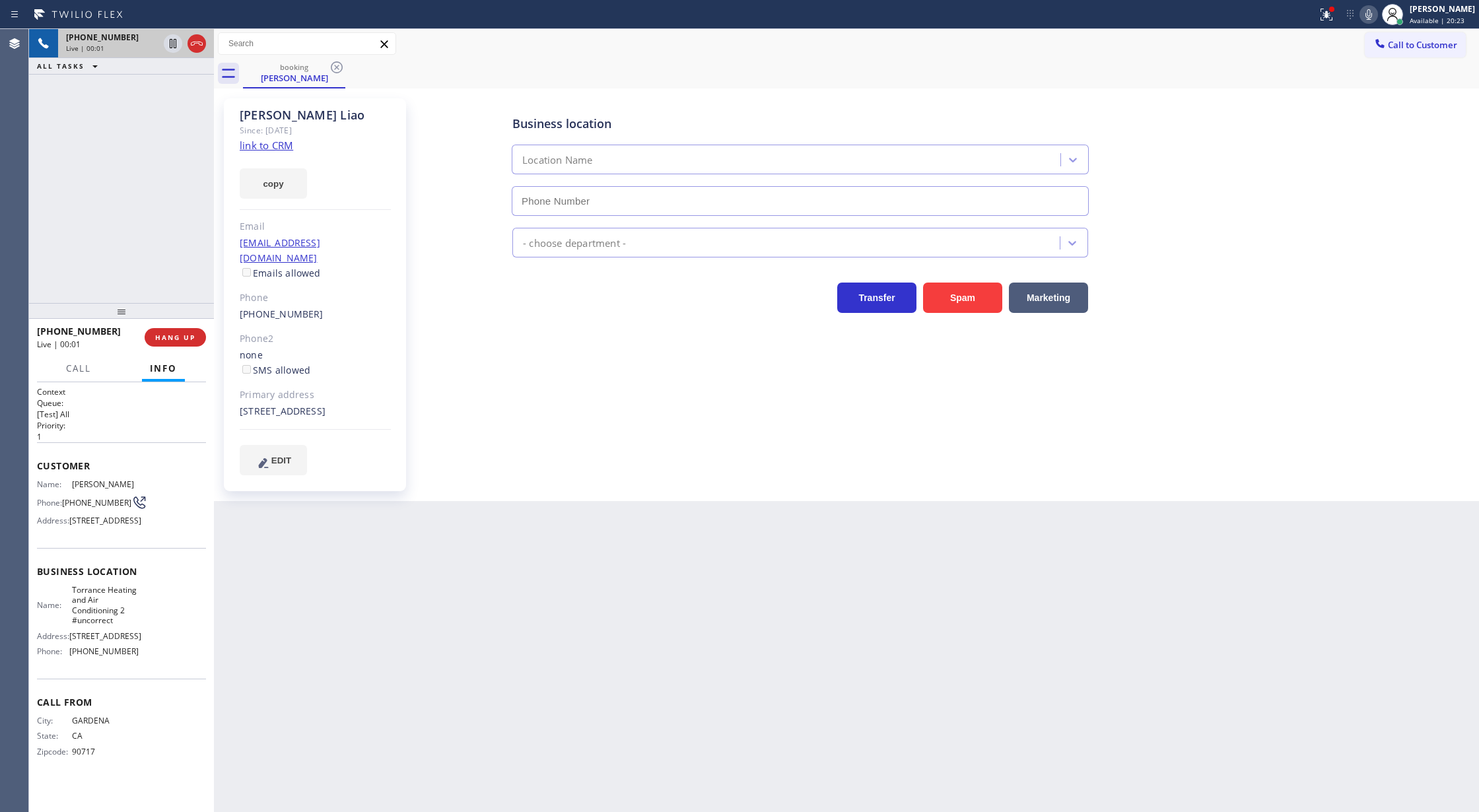
type input "(424) 342-7030"
click at [253, 146] on link "link to CRM" at bounding box center [266, 145] width 54 height 13
click at [172, 338] on span "COMPLETE" at bounding box center [172, 338] width 46 height 10
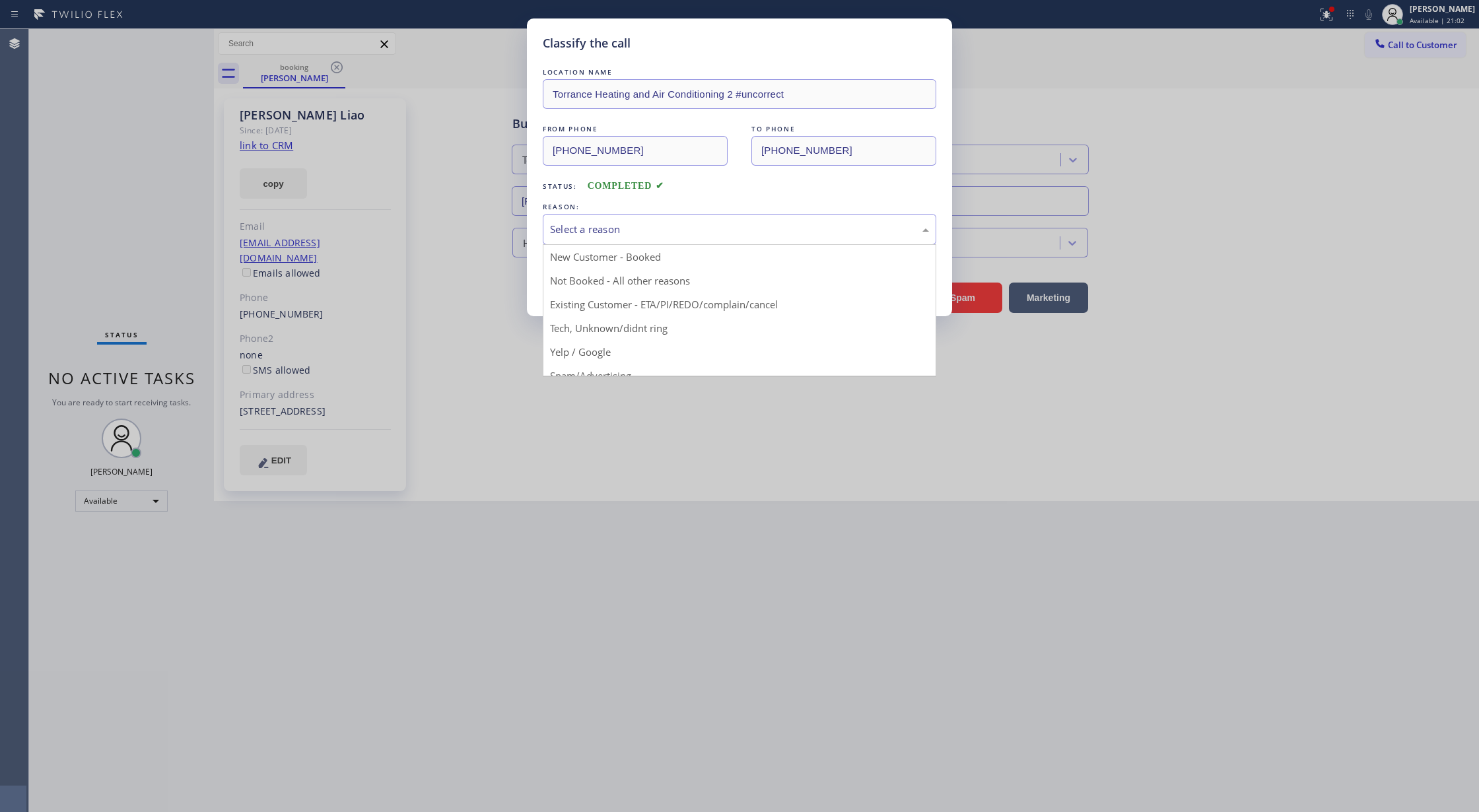
click at [658, 233] on div "Select a reason" at bounding box center [740, 229] width 379 height 15
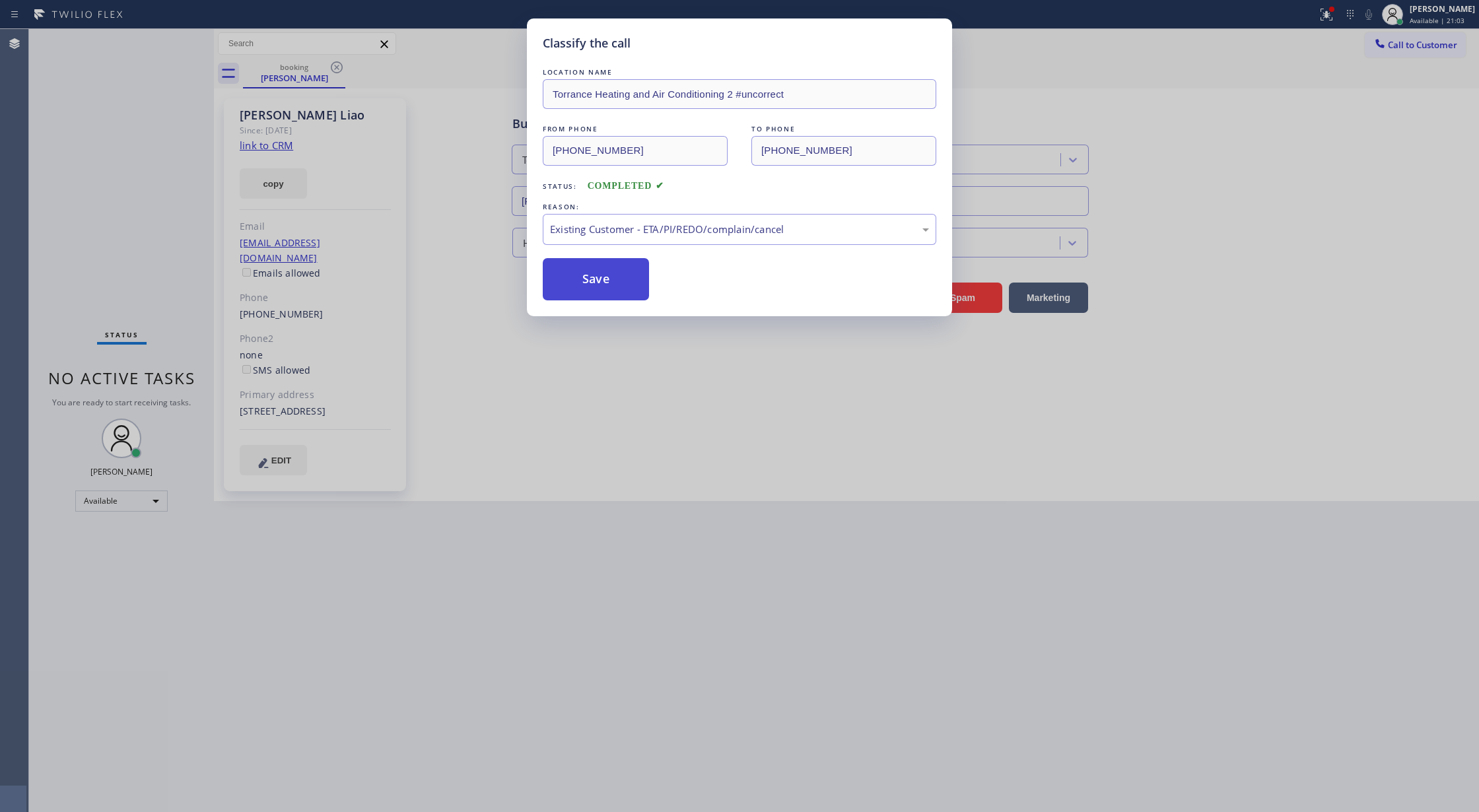
click at [592, 292] on button "Save" at bounding box center [596, 279] width 106 height 42
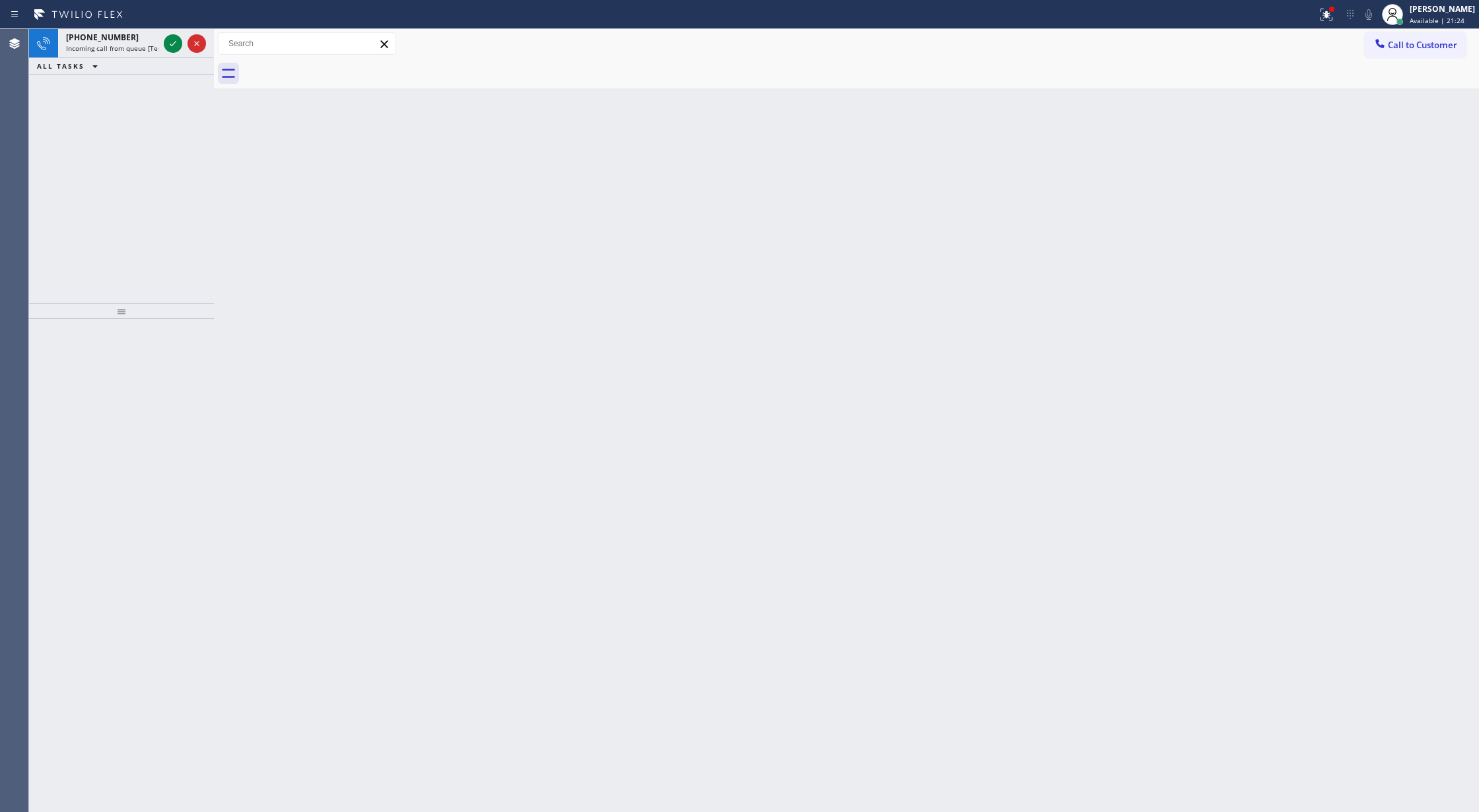
click at [173, 69] on div "ALL TASKS ALL TASKS ACTIVE TASKS TASKS IN WRAP UP" at bounding box center [121, 66] width 185 height 16
click at [163, 45] on div at bounding box center [172, 43] width 18 height 16
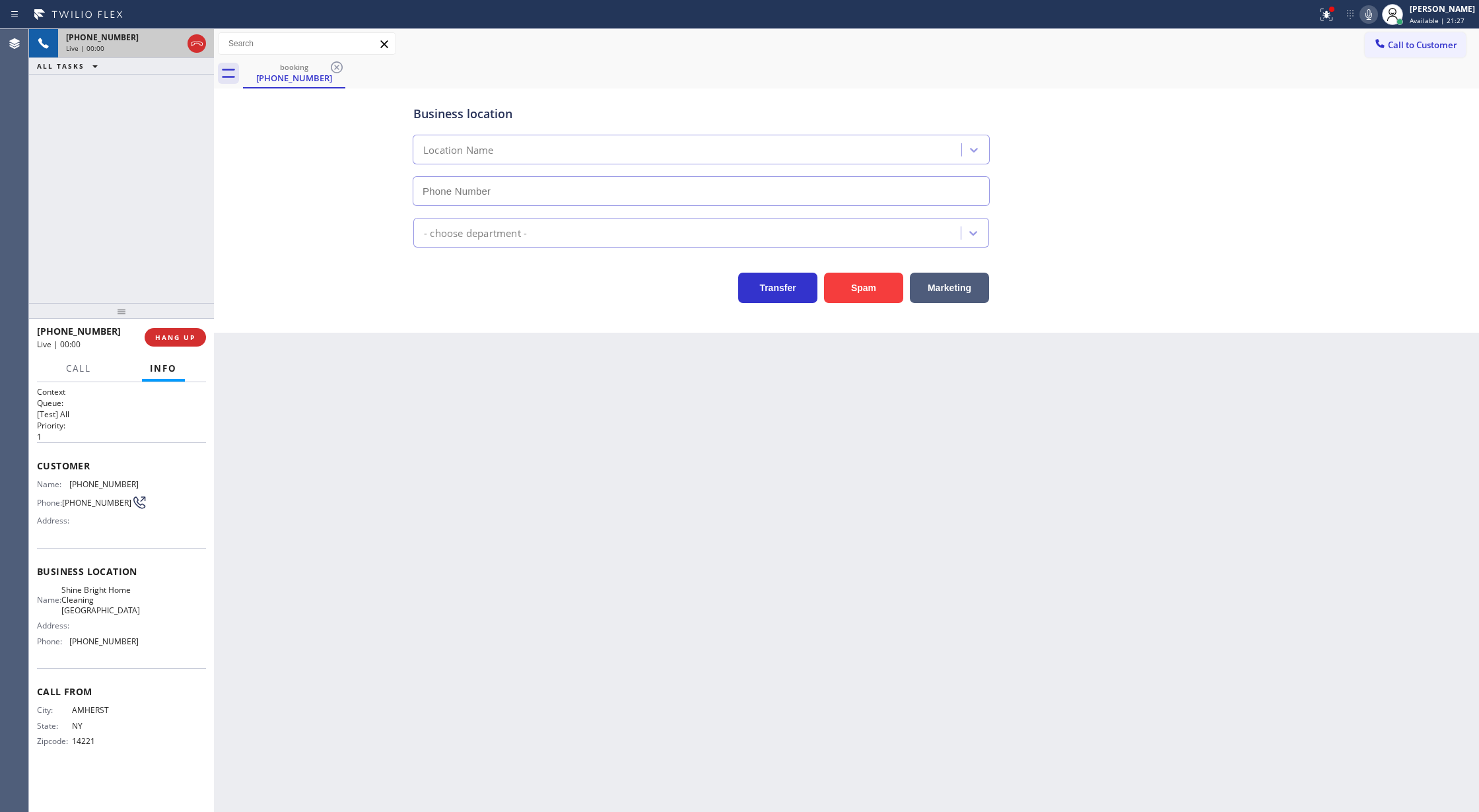
type input "(718) 313-3168"
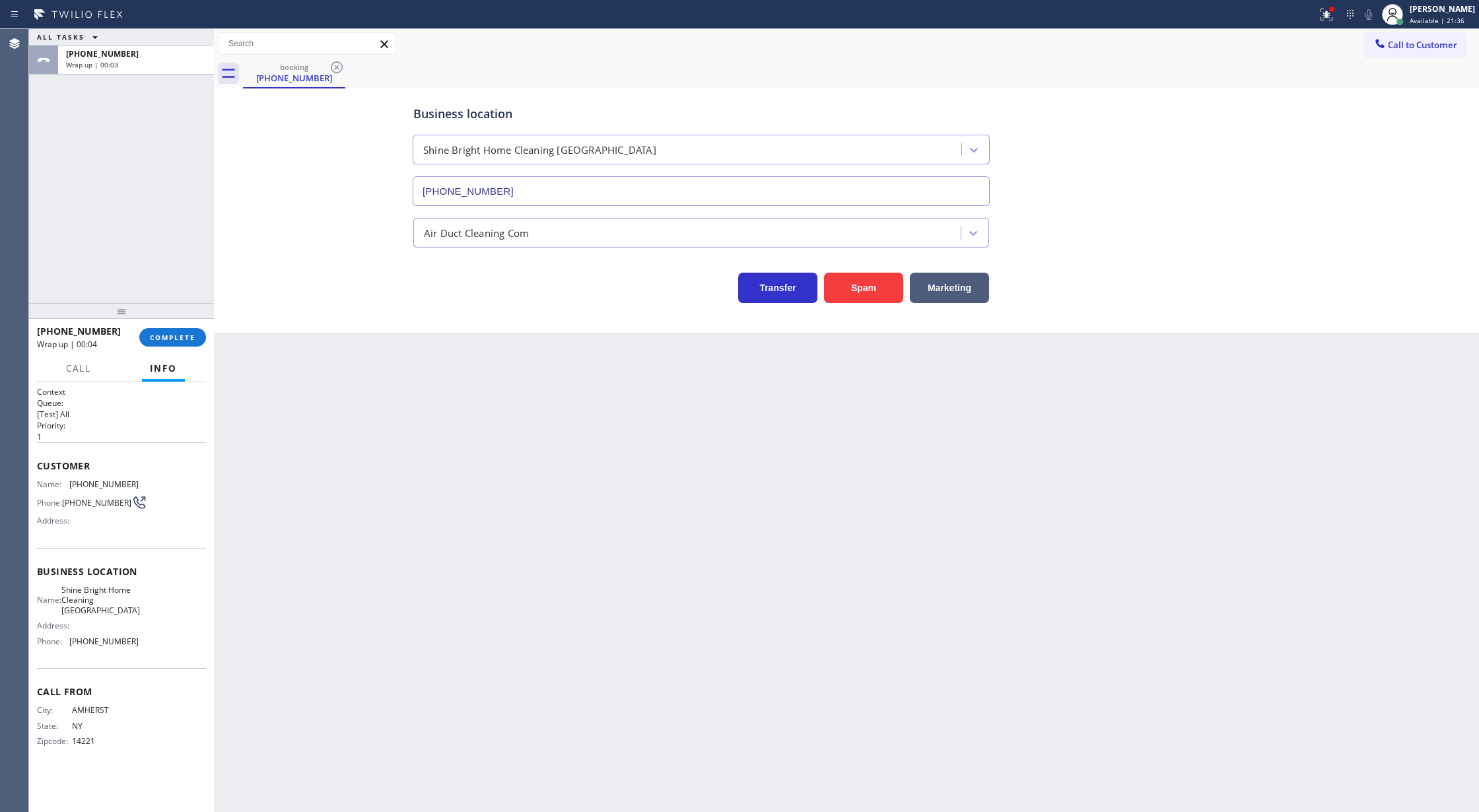
click at [119, 291] on div "ALL TASKS ALL TASKS ACTIVE TASKS TASKS IN WRAP UP +17165643630 Wrap up | 00:03" at bounding box center [121, 166] width 185 height 274
click at [180, 333] on span "COMPLETE" at bounding box center [172, 338] width 46 height 10
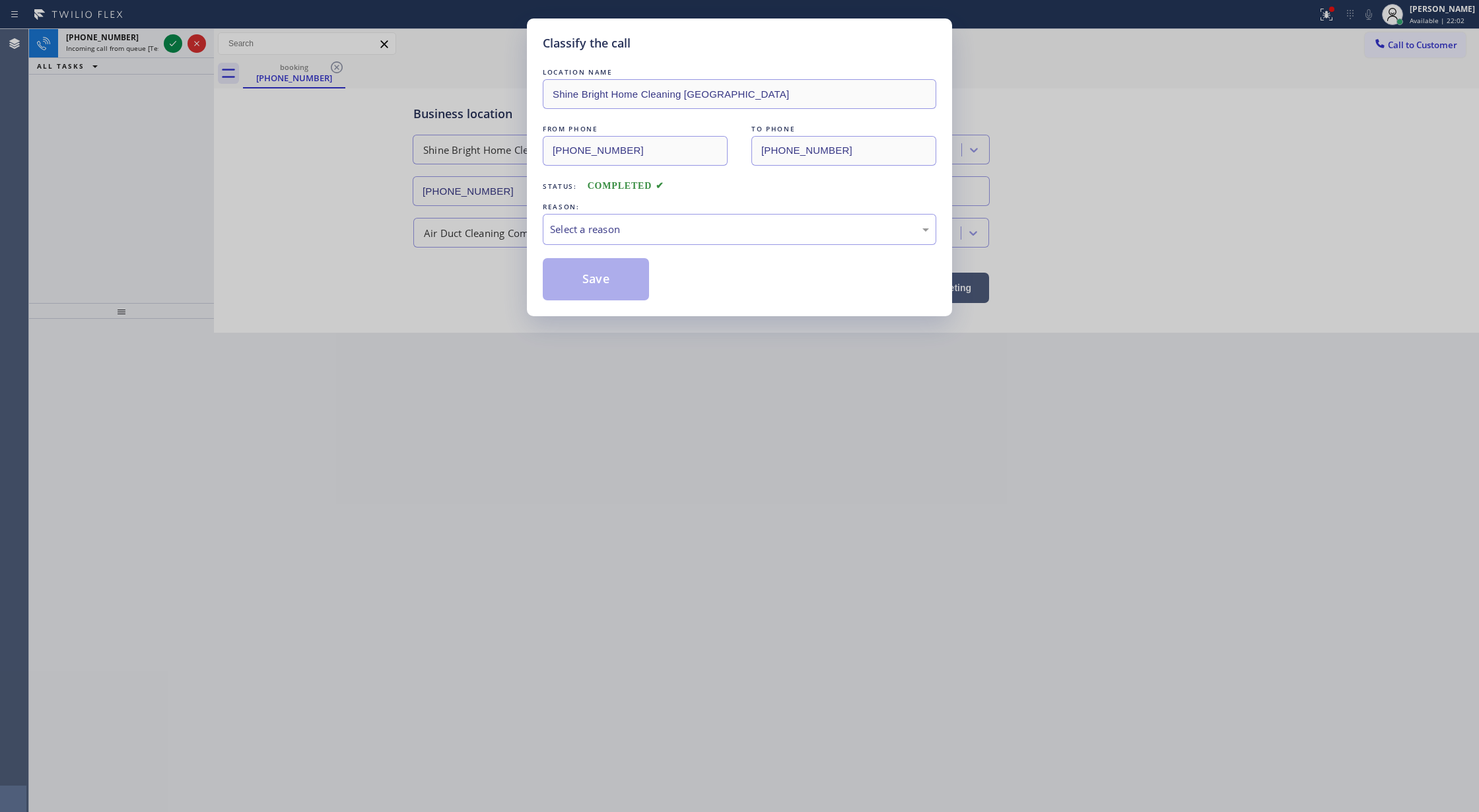
click at [334, 336] on div "Classify the call LOCATION NAME Shine Bright Home Cleaning Bronx FROM PHONE (71…" at bounding box center [740, 406] width 1479 height 812
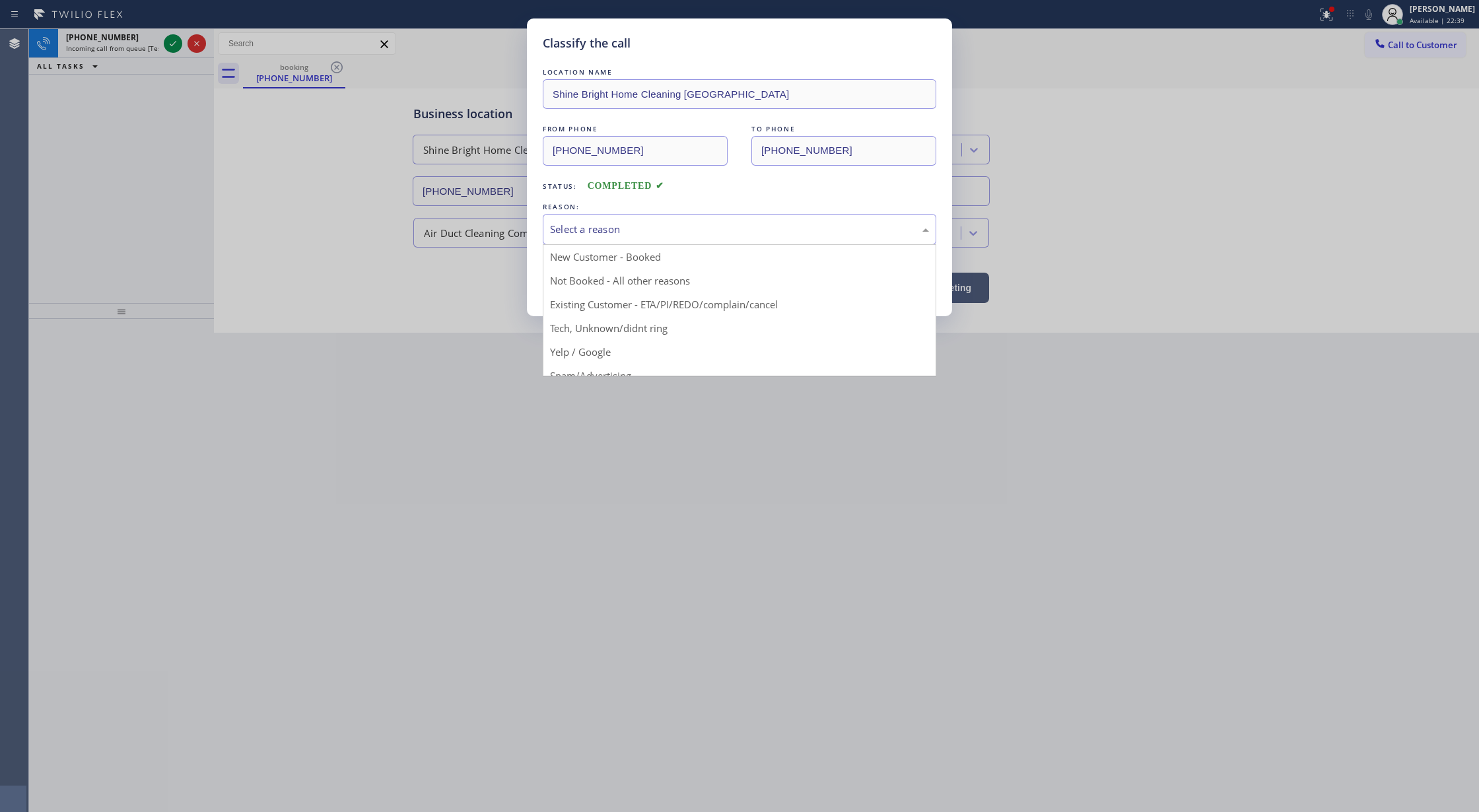
click at [623, 226] on div "Select a reason" at bounding box center [740, 229] width 379 height 15
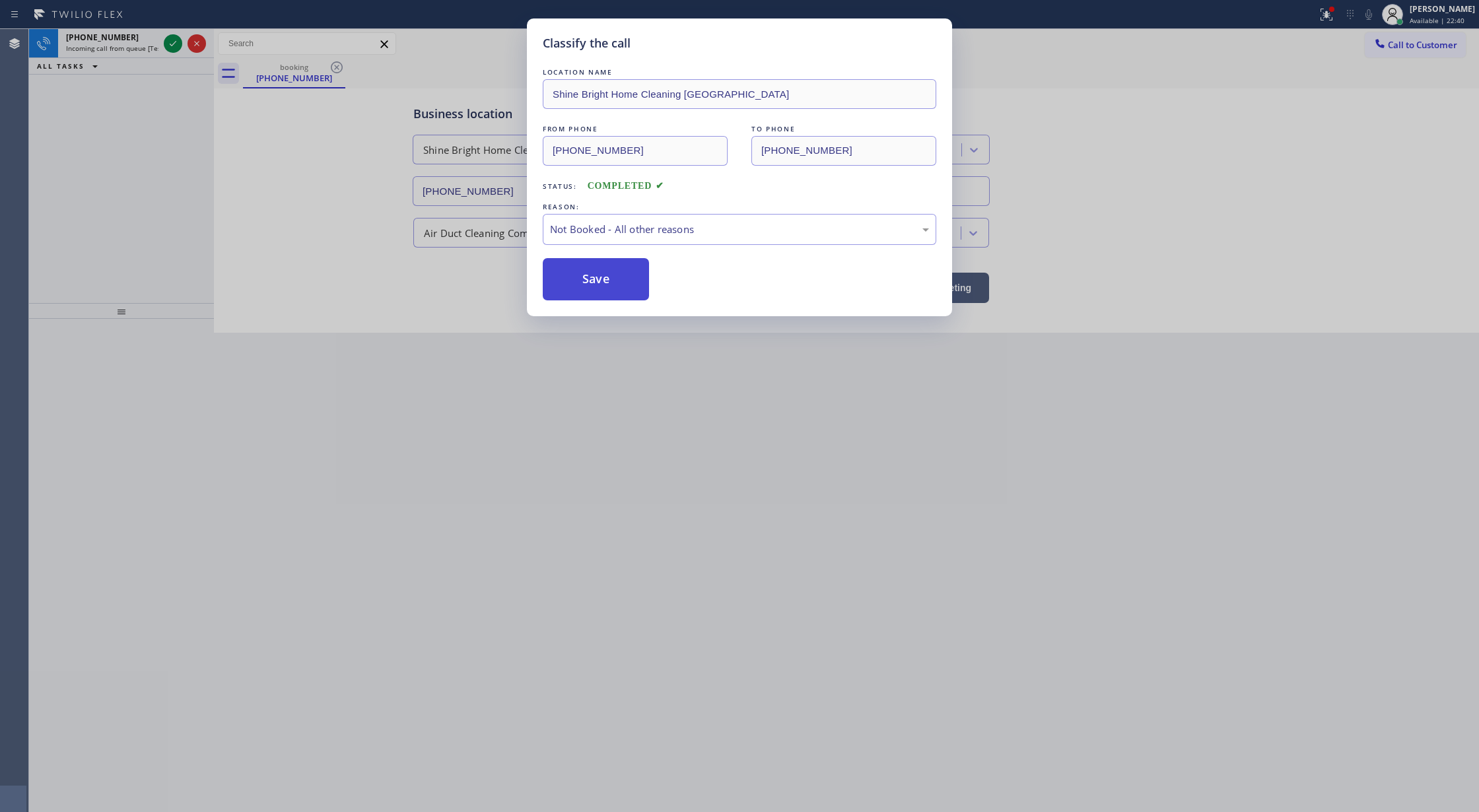
click at [620, 276] on button "Save" at bounding box center [596, 279] width 106 height 42
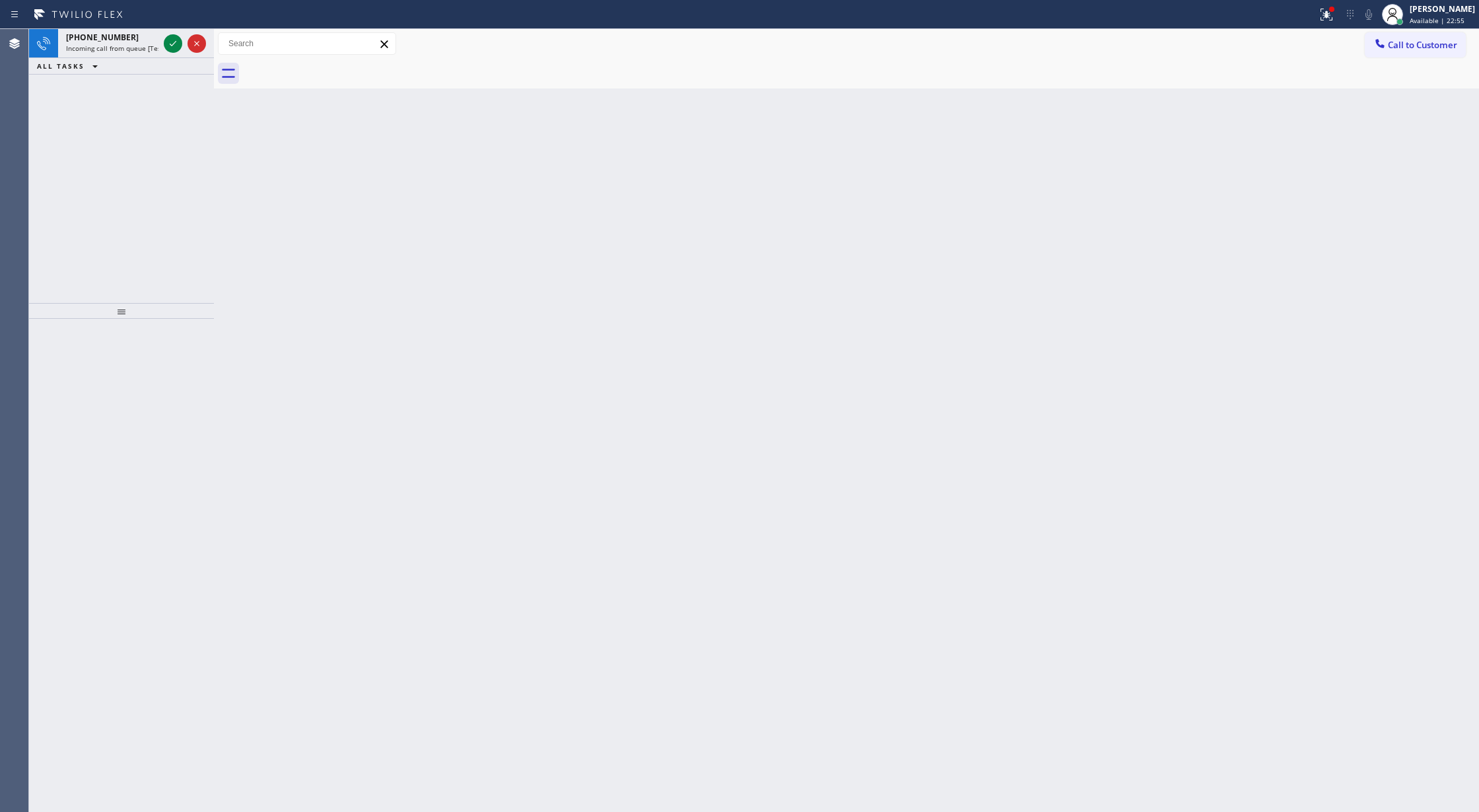
click at [447, 167] on div "Back to Dashboard Change Sender ID Customers Technicians Select a contact Outbo…" at bounding box center [846, 421] width 1265 height 783
click at [425, 307] on div "Back to Dashboard Change Sender ID Customers Technicians Select a contact Outbo…" at bounding box center [846, 421] width 1265 height 783
click at [172, 39] on icon at bounding box center [172, 43] width 16 height 16
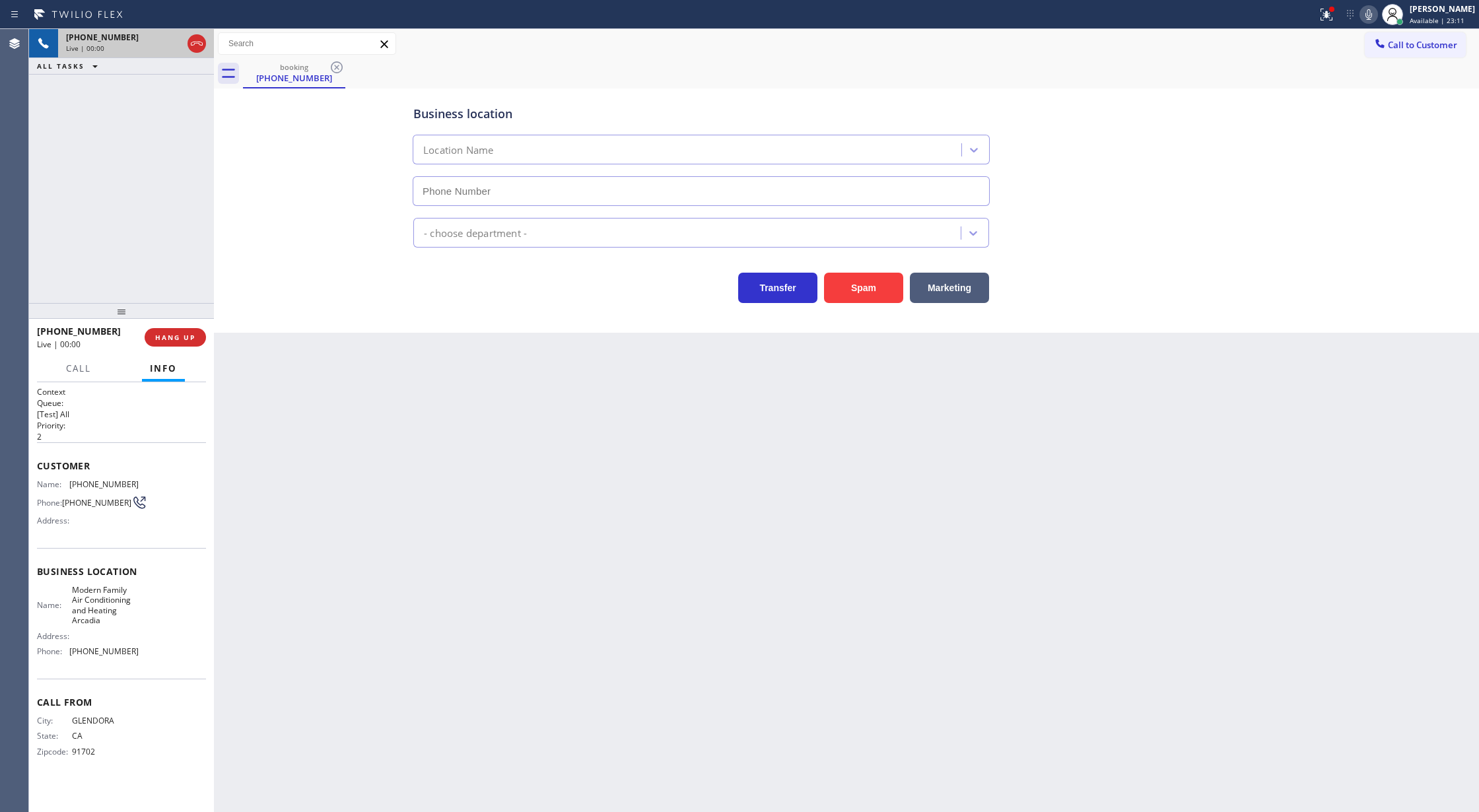
type input "(626) 240-5022"
click at [883, 286] on button "Spam" at bounding box center [863, 287] width 79 height 31
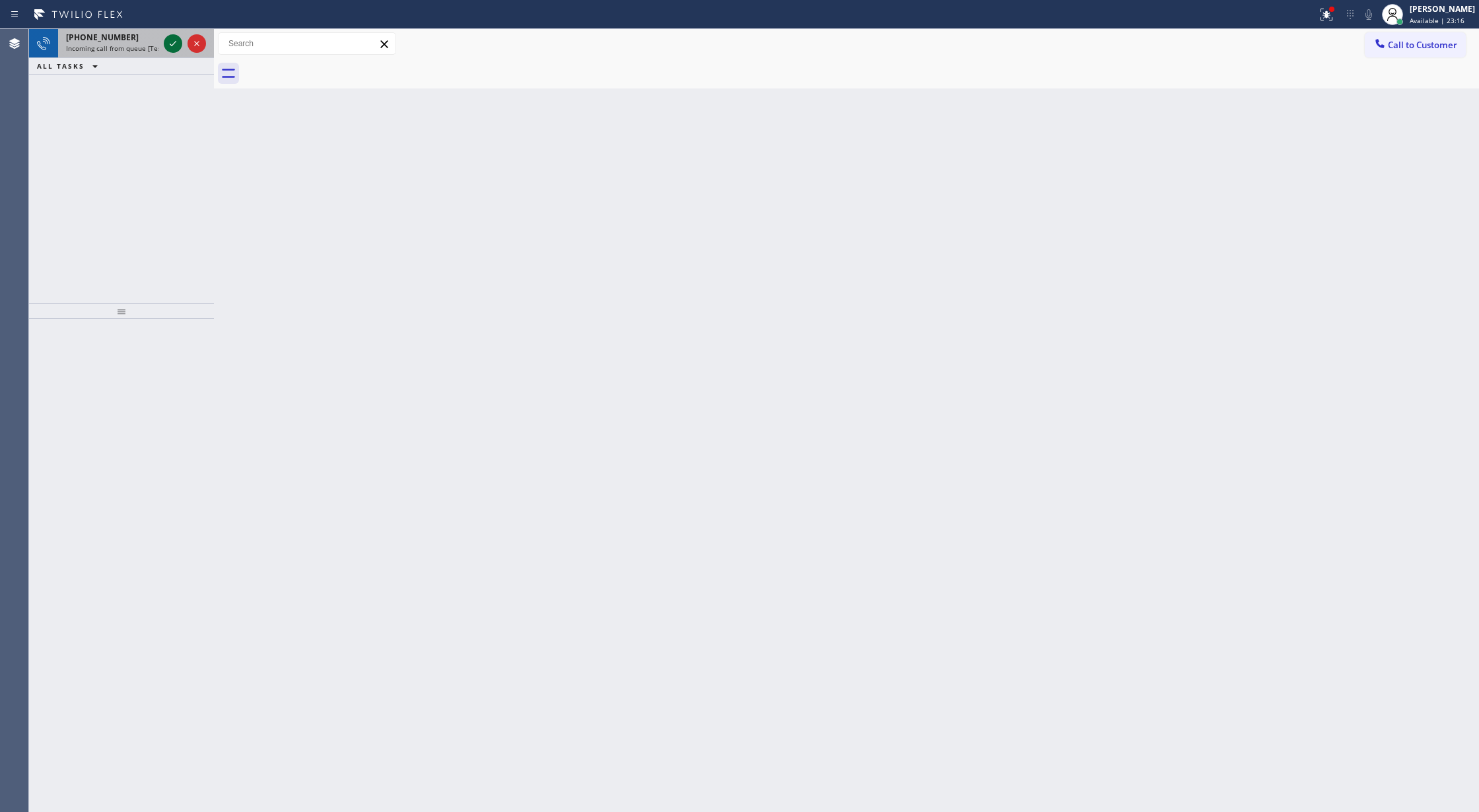
click at [165, 43] on icon at bounding box center [172, 43] width 16 height 16
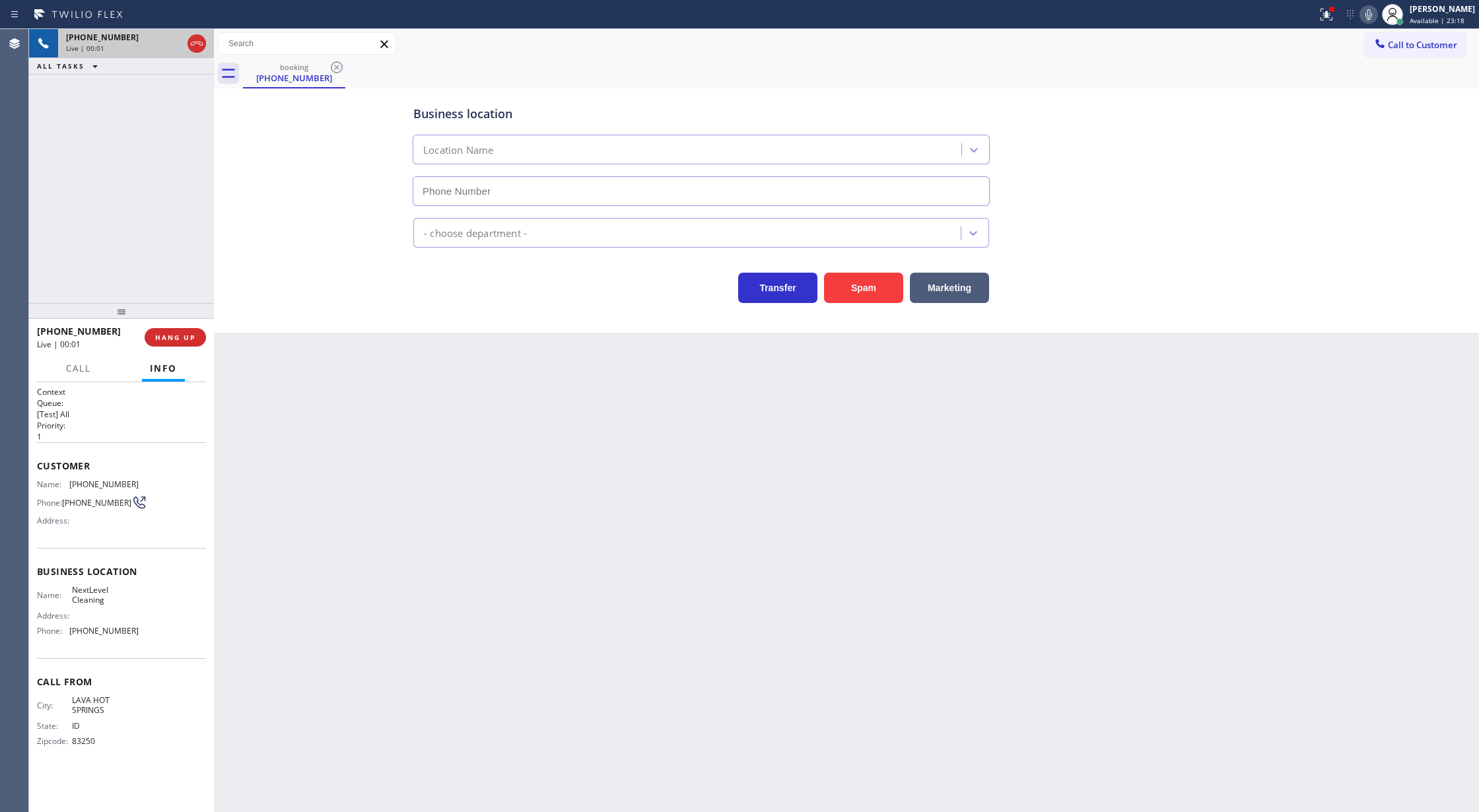
type input "(661) 485-3908"
click at [878, 293] on button "Spam" at bounding box center [863, 287] width 79 height 31
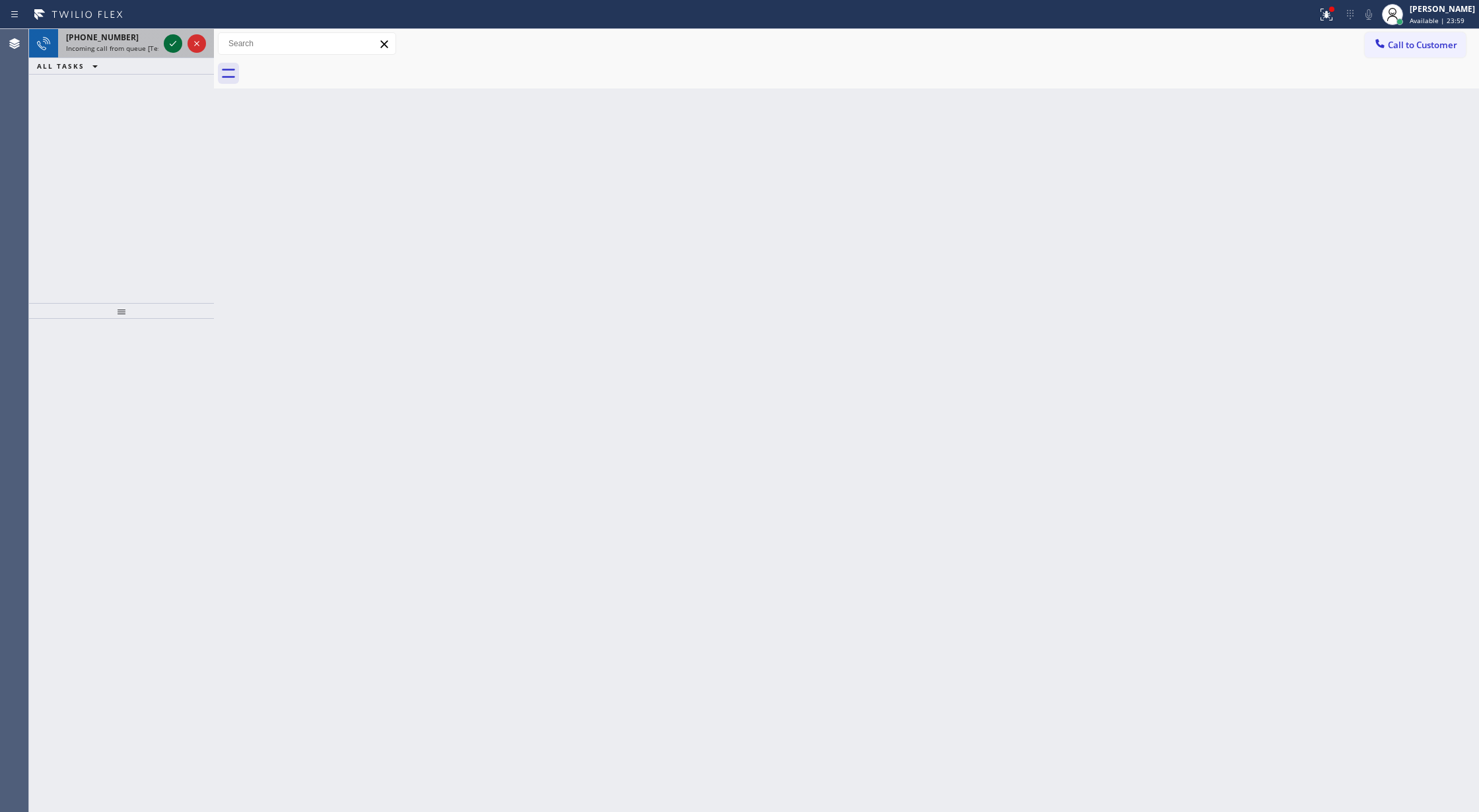
click at [163, 48] on div at bounding box center [185, 44] width 48 height 29
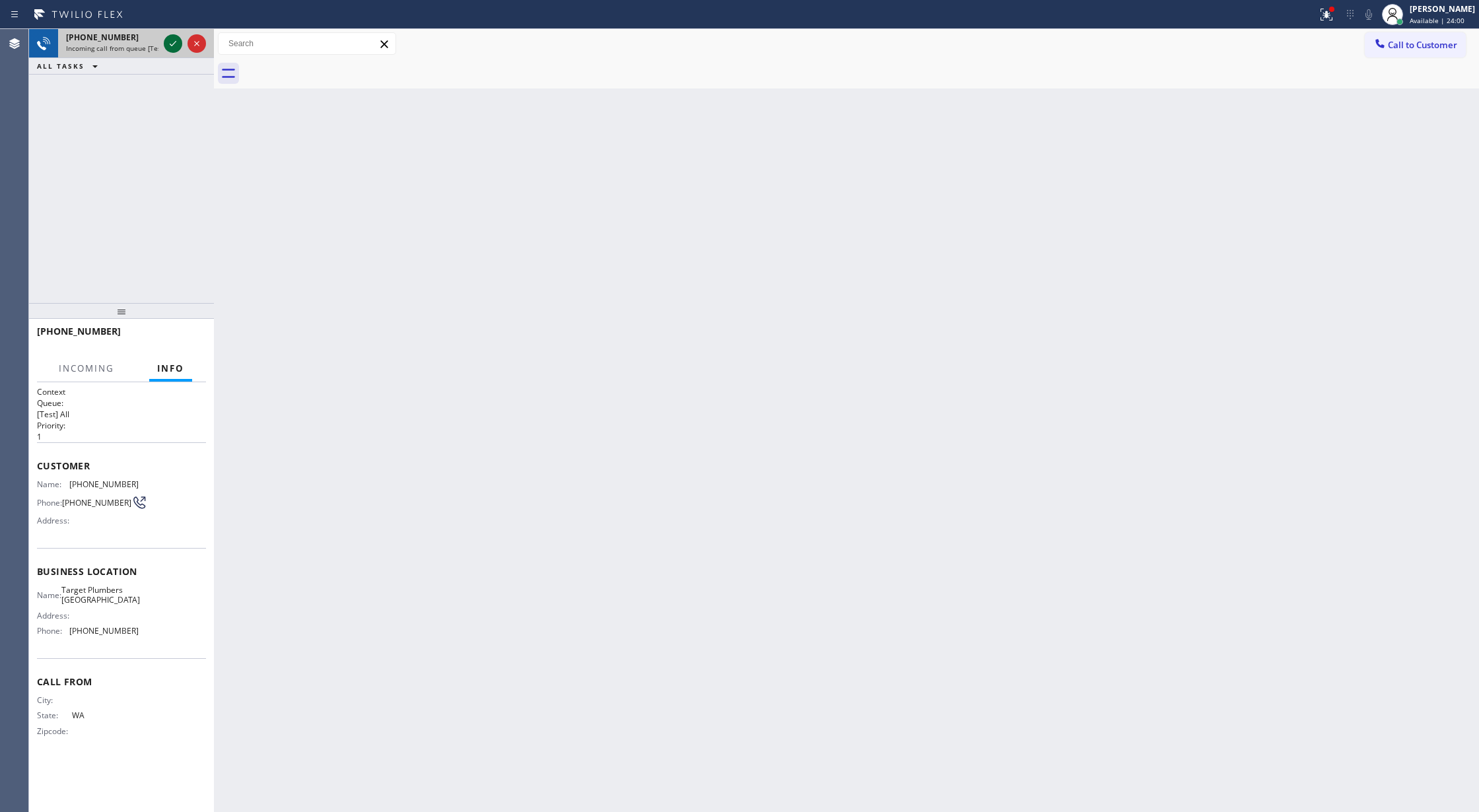
click at [172, 42] on icon at bounding box center [172, 43] width 16 height 16
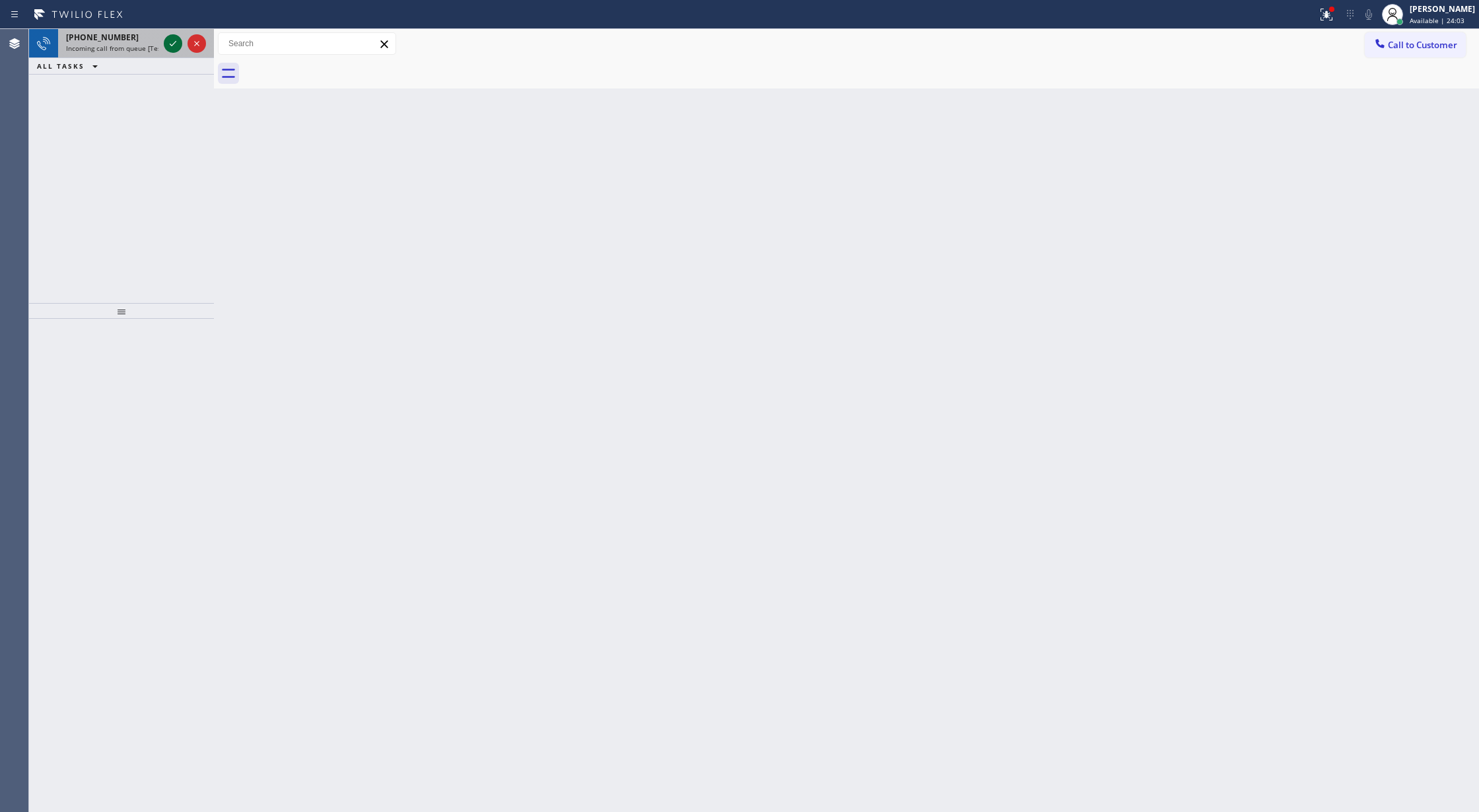
click at [180, 48] on icon at bounding box center [172, 43] width 16 height 16
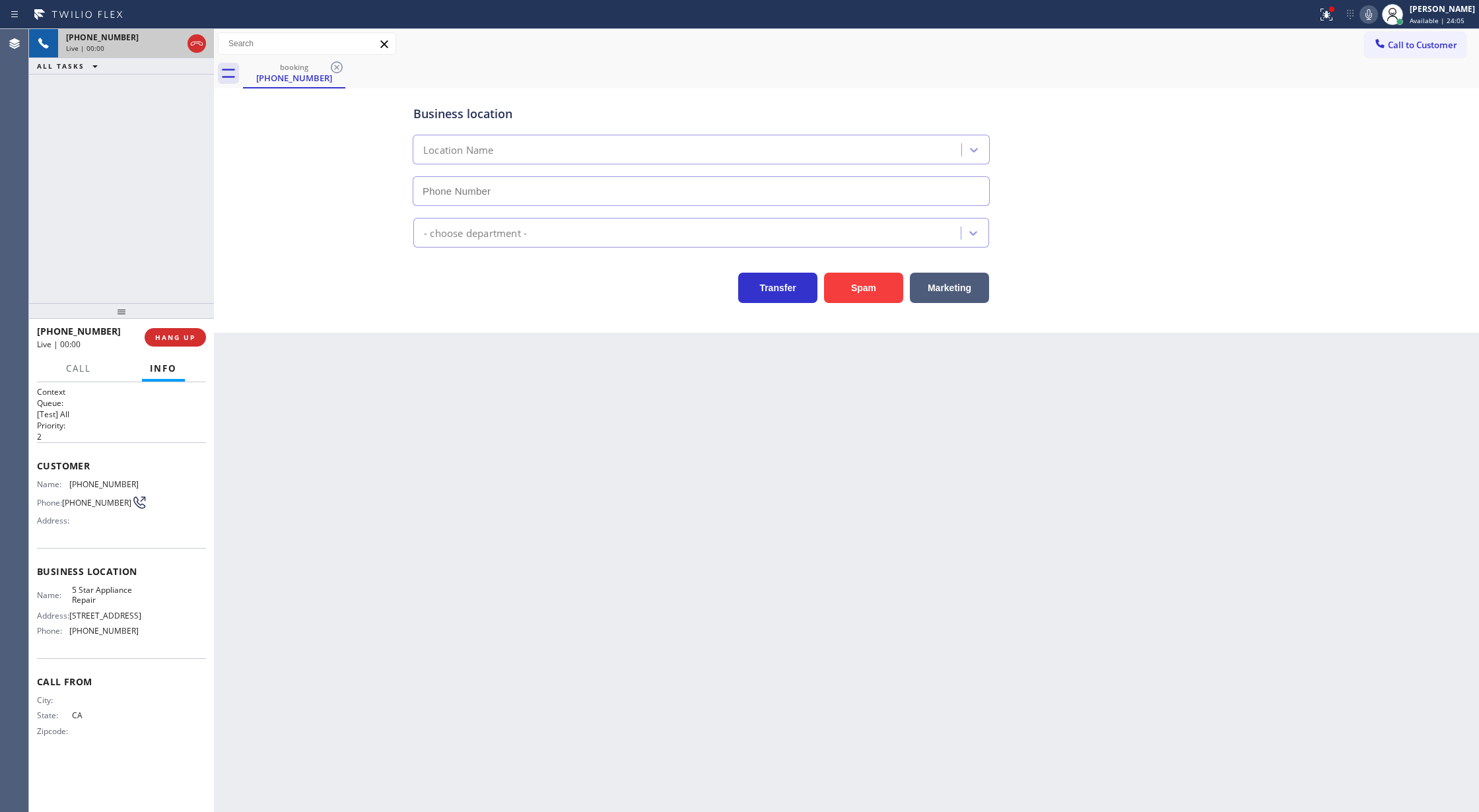
type input "[PHONE_NUMBER]"
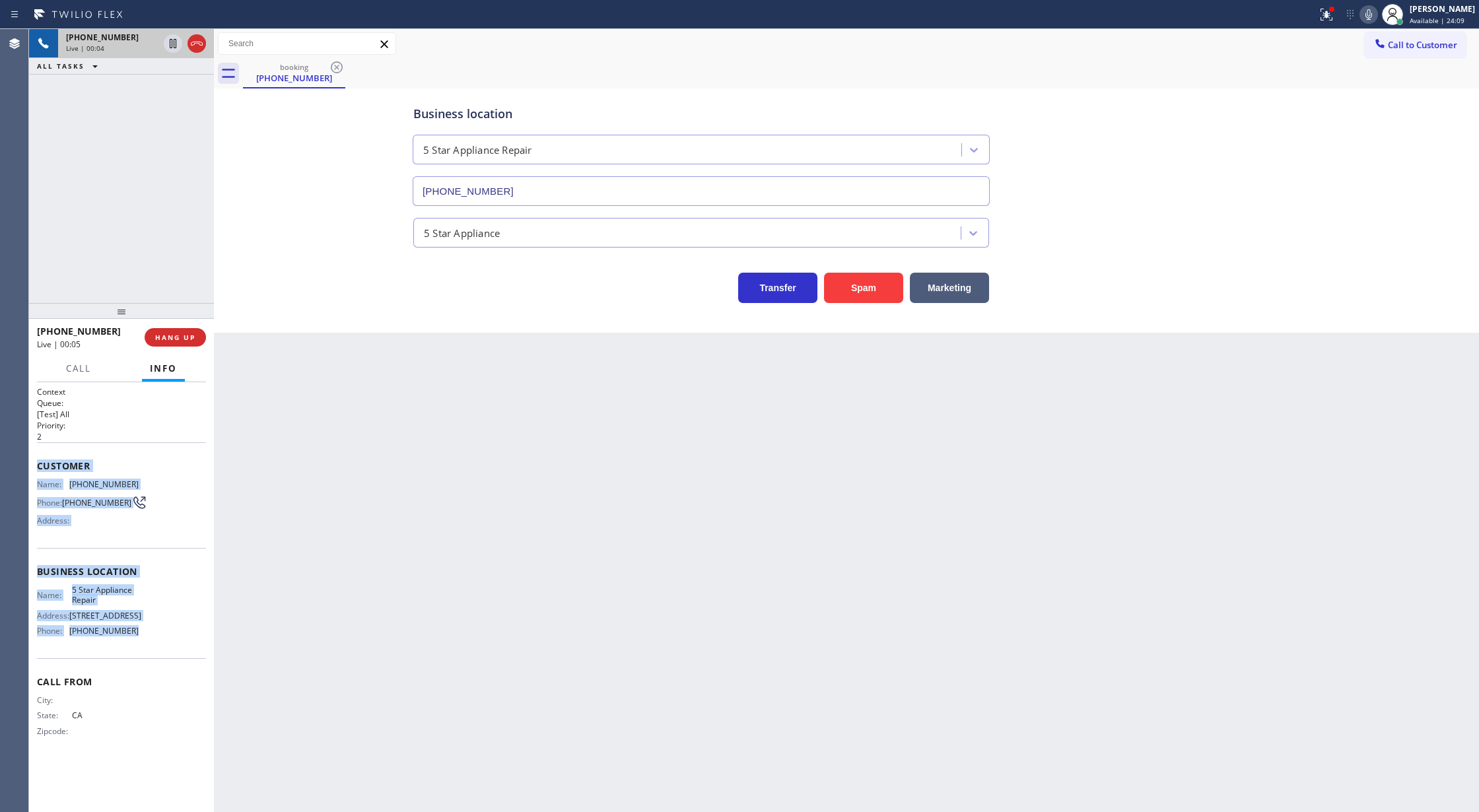
drag, startPoint x: 35, startPoint y: 466, endPoint x: 163, endPoint y: 643, distance: 218.4
click at [163, 643] on div "Context Queue: [Test] All Priority: 2 Customer Name: (949) 898-2071 Phone: (949…" at bounding box center [121, 597] width 185 height 430
copy div "Customer Name: (949) 898-2071 Phone: (949) 898-2071 Address: Business location …"
click at [183, 341] on span "COMPLETE" at bounding box center [172, 338] width 46 height 10
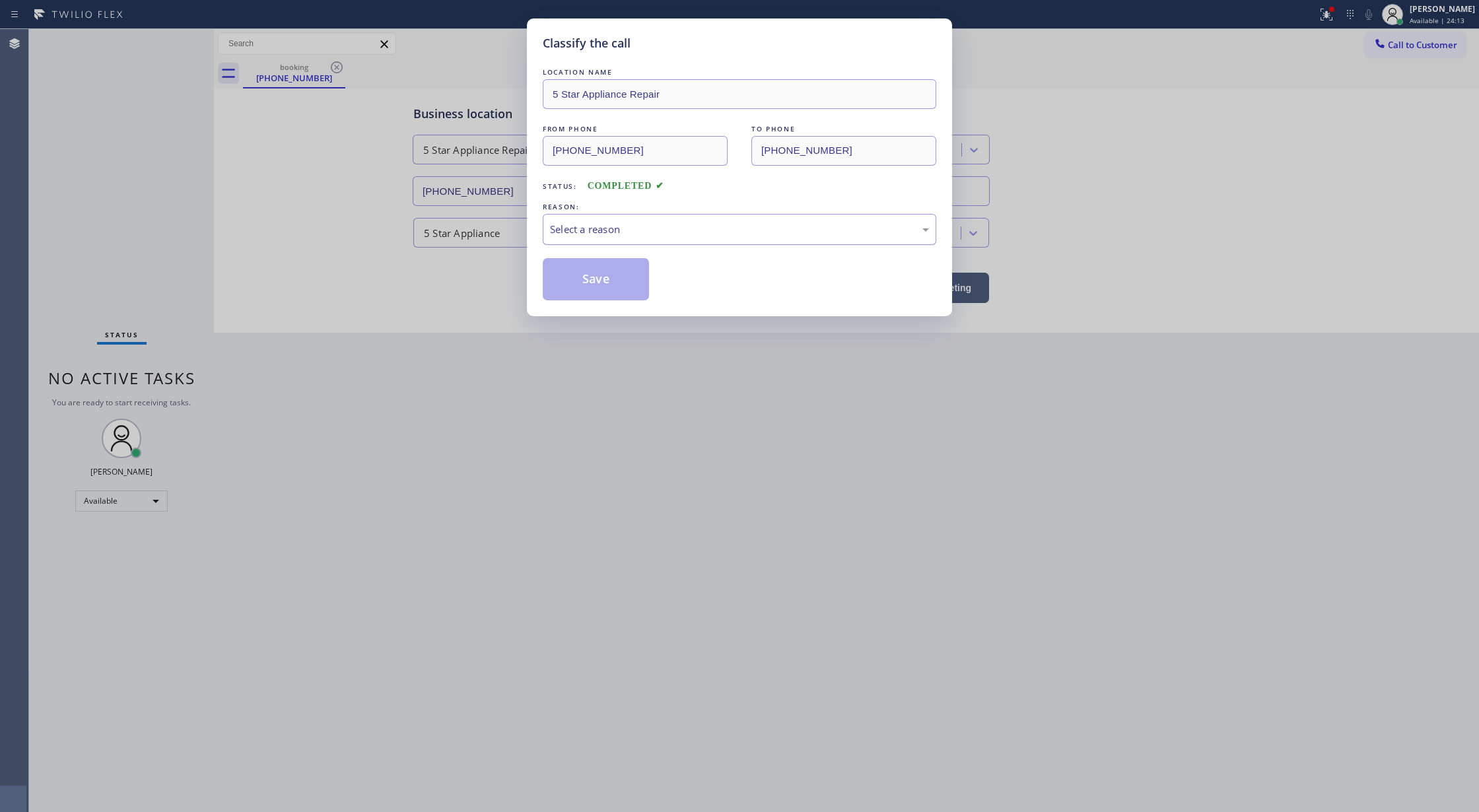
click at [623, 216] on div "Select a reason" at bounding box center [740, 229] width 394 height 31
click at [593, 286] on button "Save" at bounding box center [596, 279] width 106 height 42
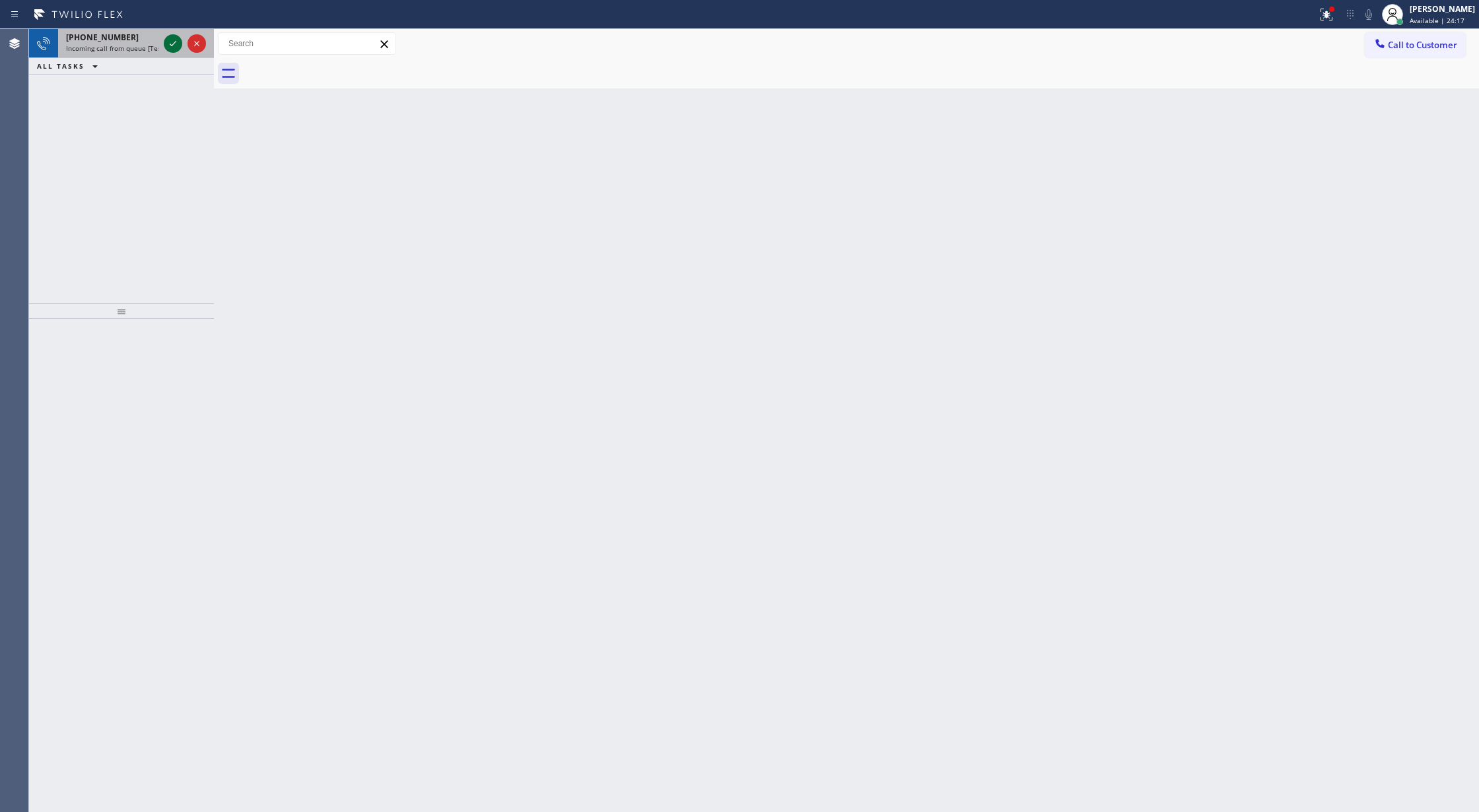
click at [178, 42] on icon at bounding box center [172, 43] width 16 height 16
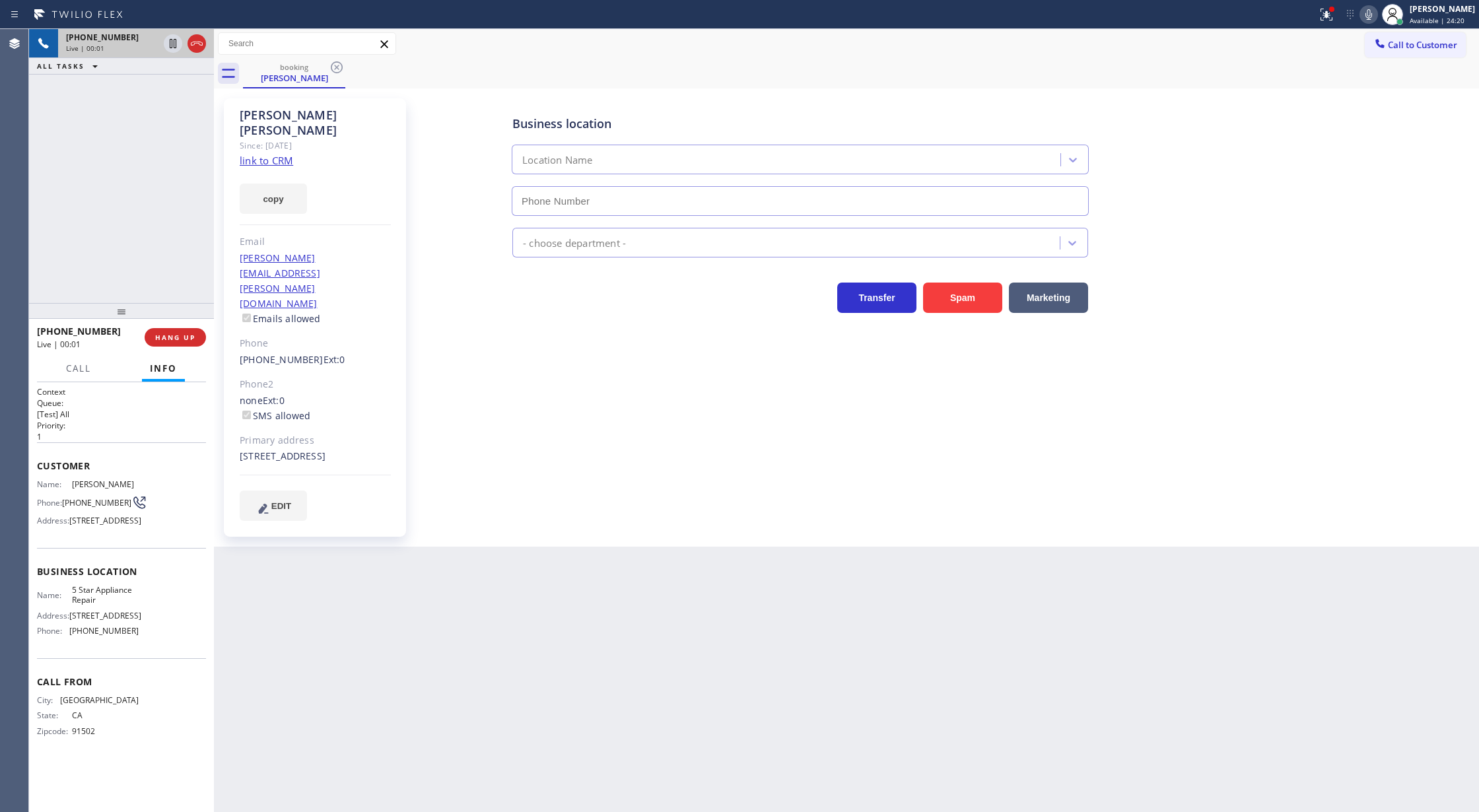
type input "[PHONE_NUMBER]"
click at [260, 154] on link "link to CRM" at bounding box center [266, 160] width 54 height 13
click at [1375, 14] on icon at bounding box center [1368, 14] width 16 height 16
click at [1377, 12] on icon at bounding box center [1368, 14] width 16 height 16
click at [180, 340] on span "COMPLETE" at bounding box center [172, 338] width 46 height 10
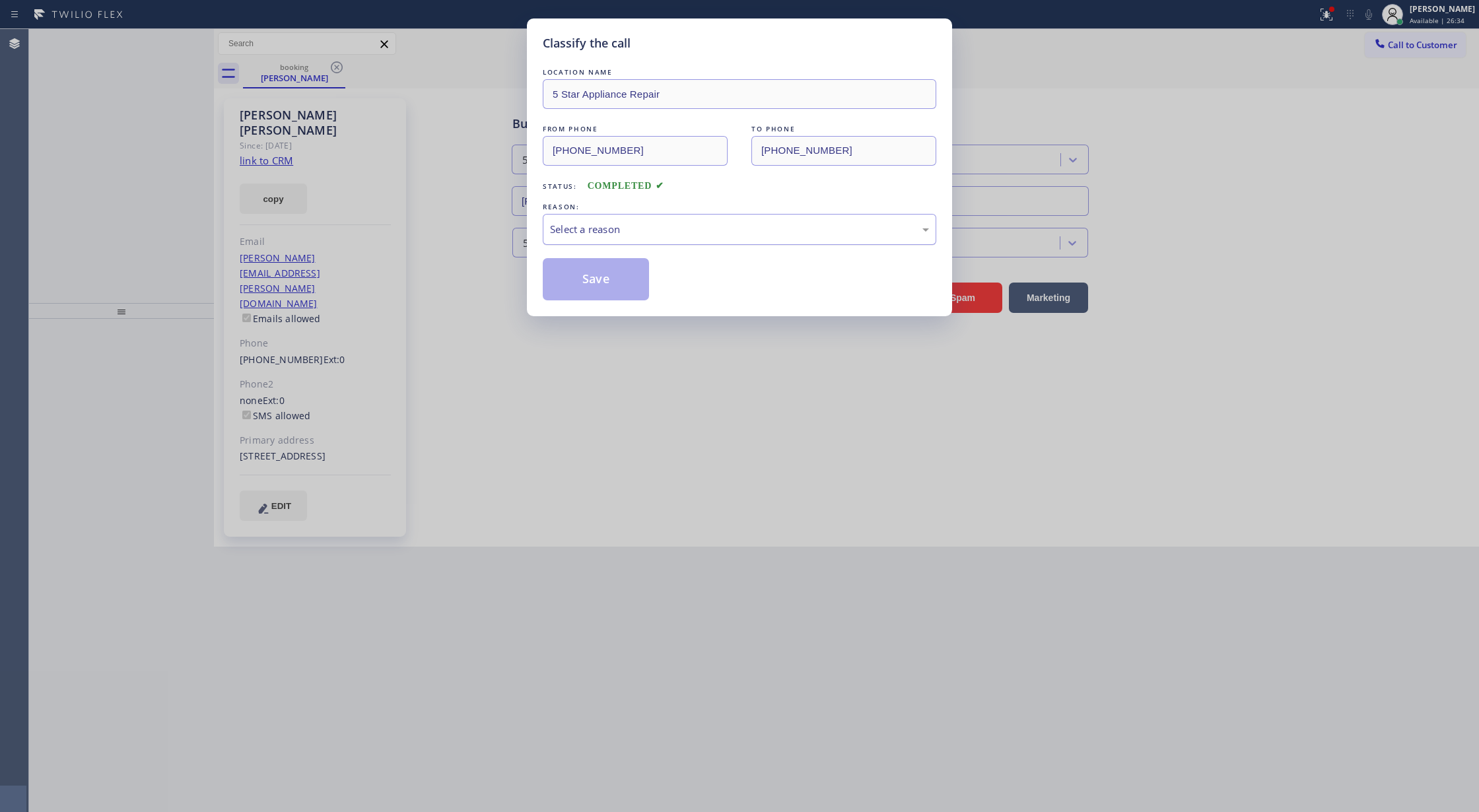
click at [614, 225] on div "Select a reason" at bounding box center [740, 229] width 379 height 15
click at [618, 294] on button "Save" at bounding box center [596, 279] width 106 height 42
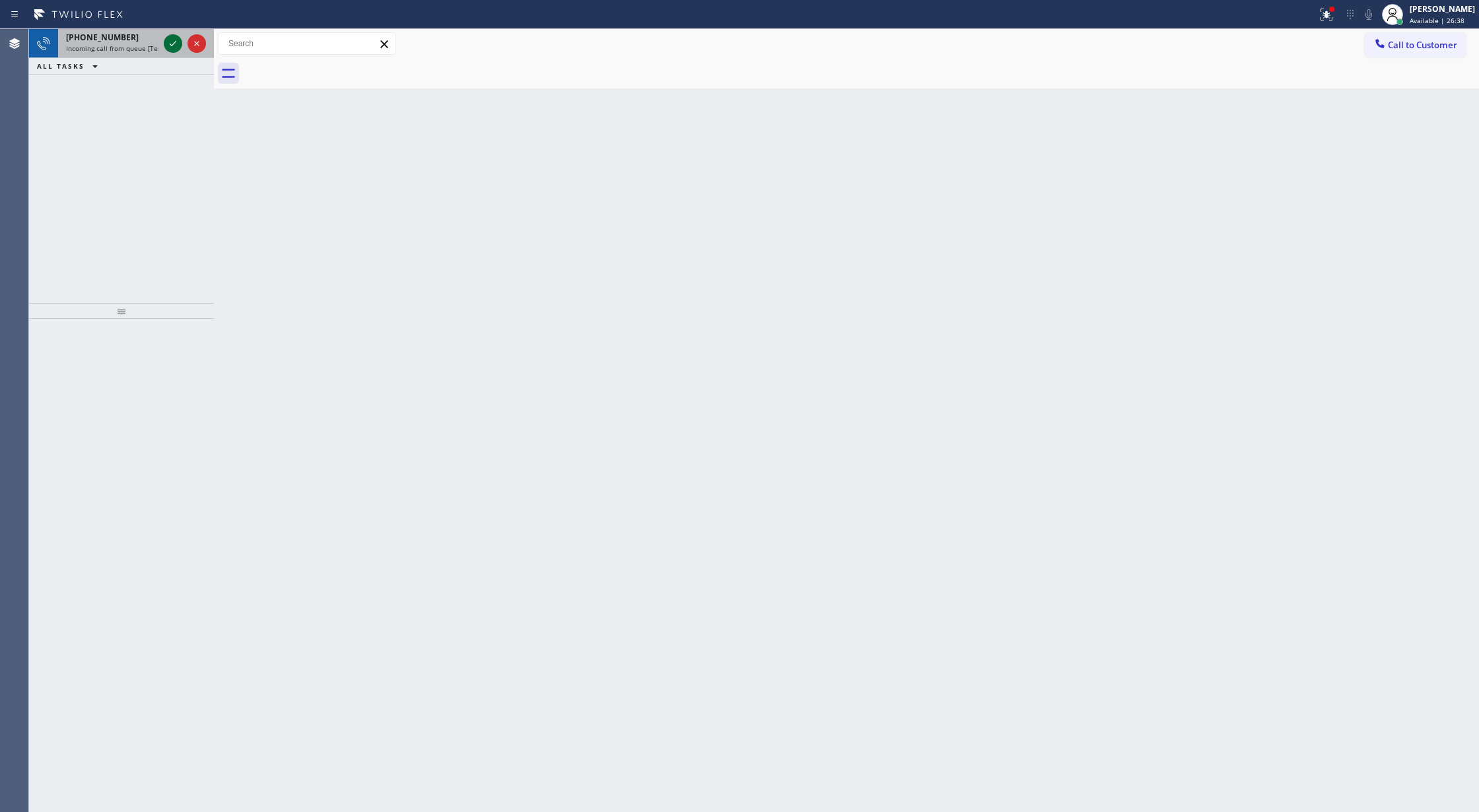
click at [169, 48] on icon at bounding box center [172, 43] width 16 height 16
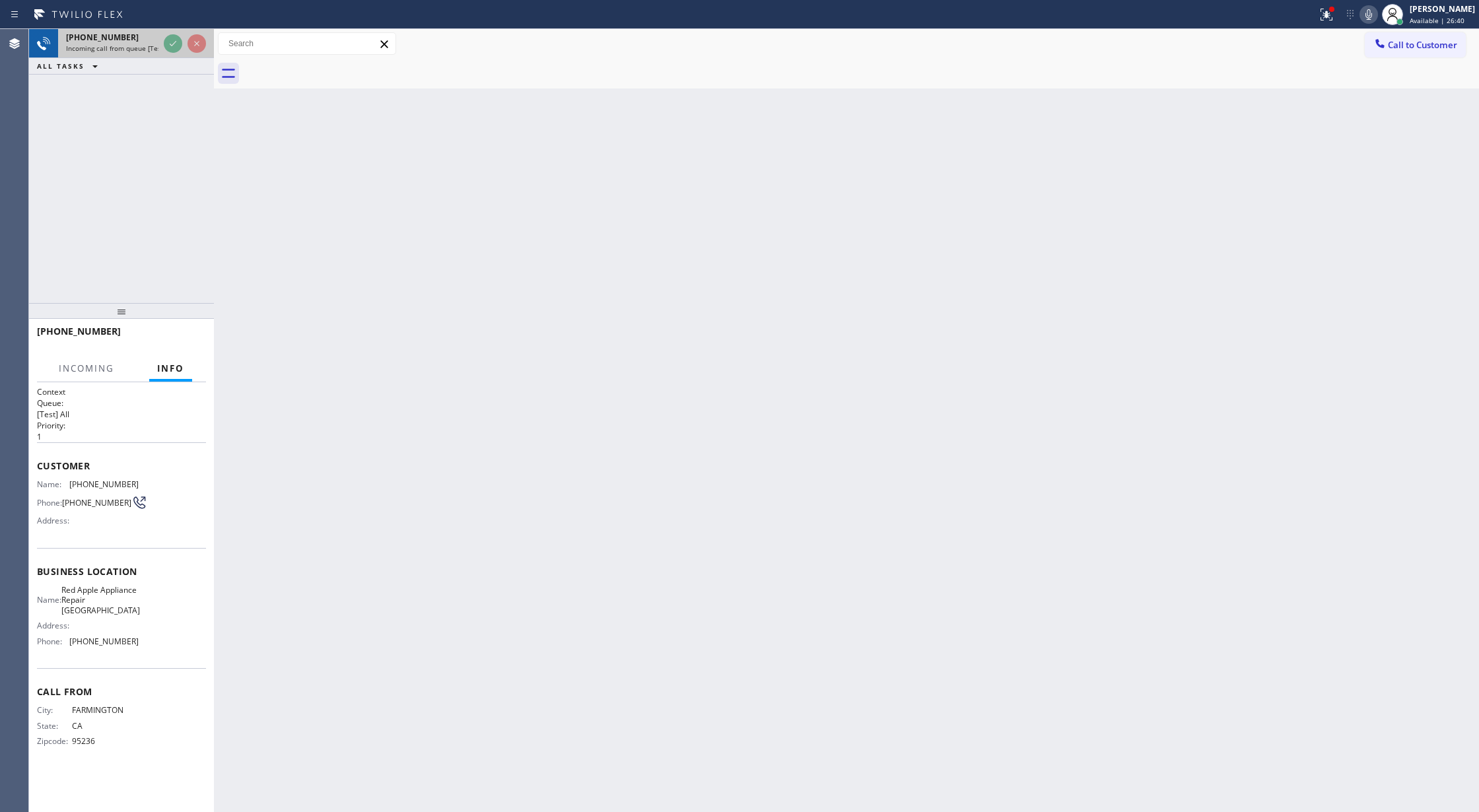
click at [169, 48] on icon at bounding box center [172, 43] width 16 height 16
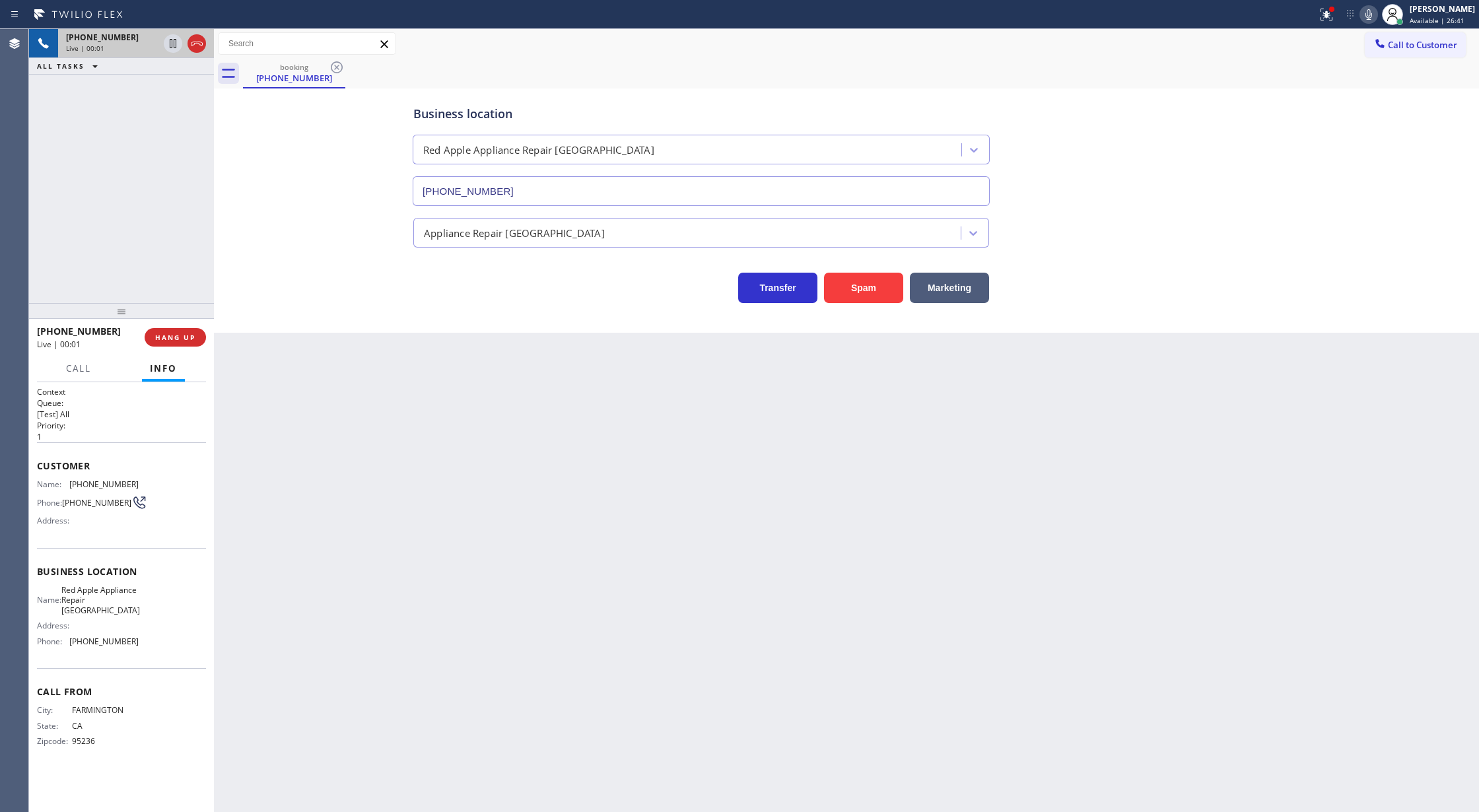
type input "(510) 681-2233"
copy div "Customer Name: (209) 788-8992 Phone: (209) 788-8992 Address: Business location …"
drag, startPoint x: 37, startPoint y: 465, endPoint x: 152, endPoint y: 650, distance: 217.8
click at [152, 650] on div "Context Queue: [Test] All Priority: 1 Customer Name: (209) 788-8992 Phone: (209…" at bounding box center [121, 576] width 169 height 382
click at [362, 183] on div "Business location Red Apple Appliance Repair Alameda (510) 681-2233 Appliance R…" at bounding box center [846, 197] width 1258 height 211
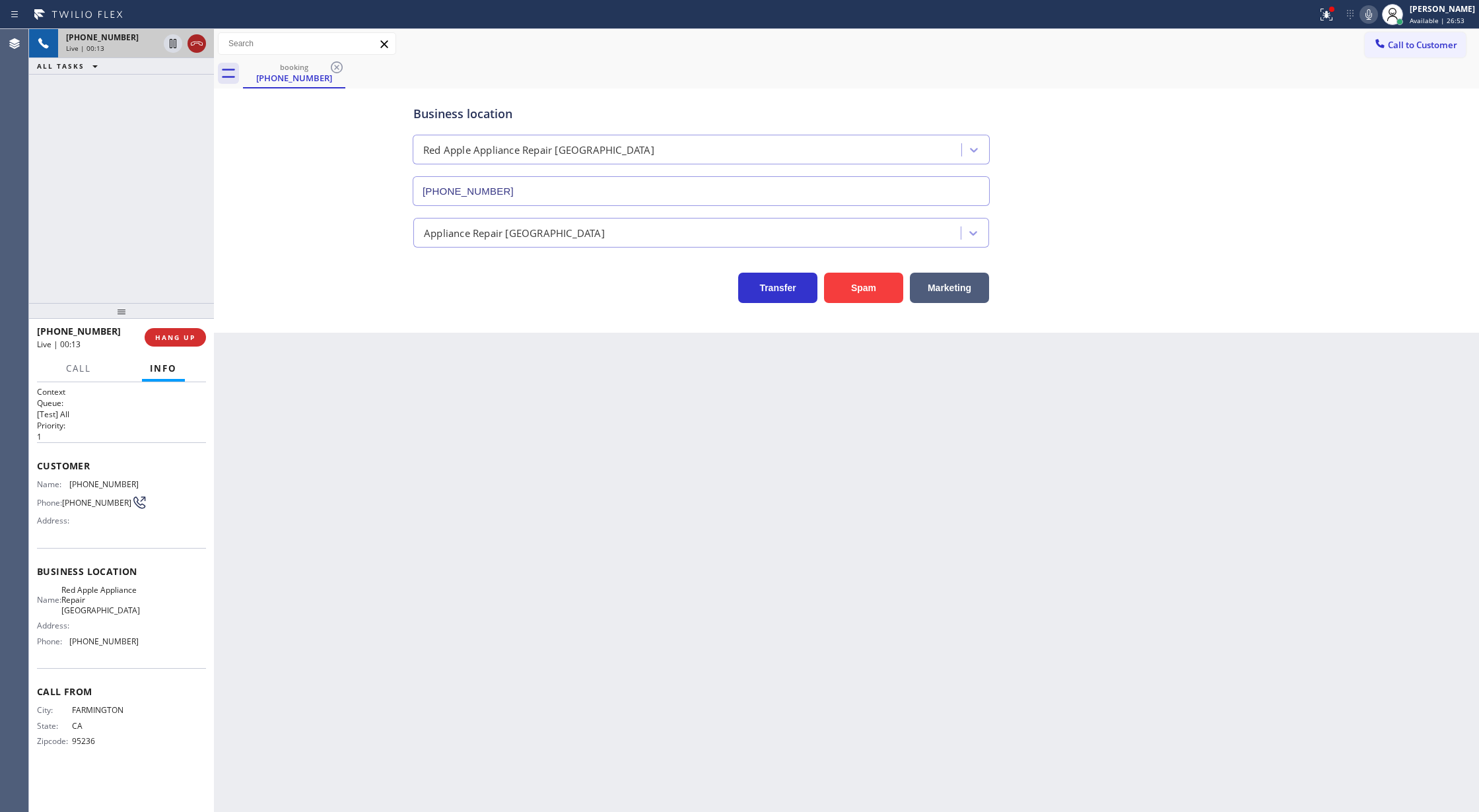
click at [202, 41] on icon at bounding box center [196, 43] width 16 height 16
click at [170, 336] on span "COMPLETE" at bounding box center [172, 338] width 46 height 10
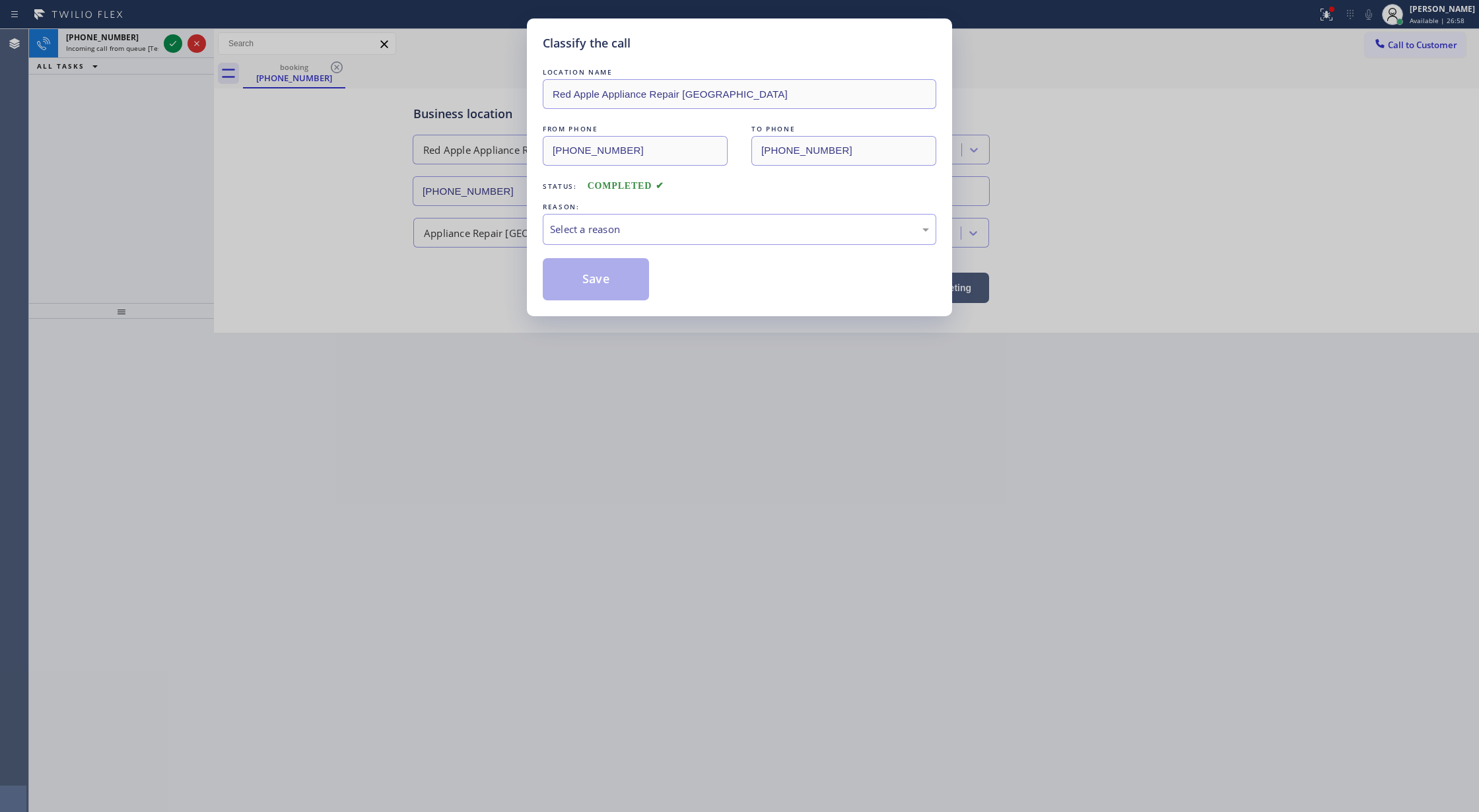
click at [76, 165] on div "Classify the call LOCATION NAME Red Apple Appliance Repair Alameda FROM PHONE (…" at bounding box center [740, 406] width 1479 height 812
drag, startPoint x: 1, startPoint y: 199, endPoint x: 0, endPoint y: 383, distance: 184.0
click at [0, 368] on div "Classify the call LOCATION NAME Red Apple Appliance Repair Alameda FROM PHONE (…" at bounding box center [740, 406] width 1479 height 812
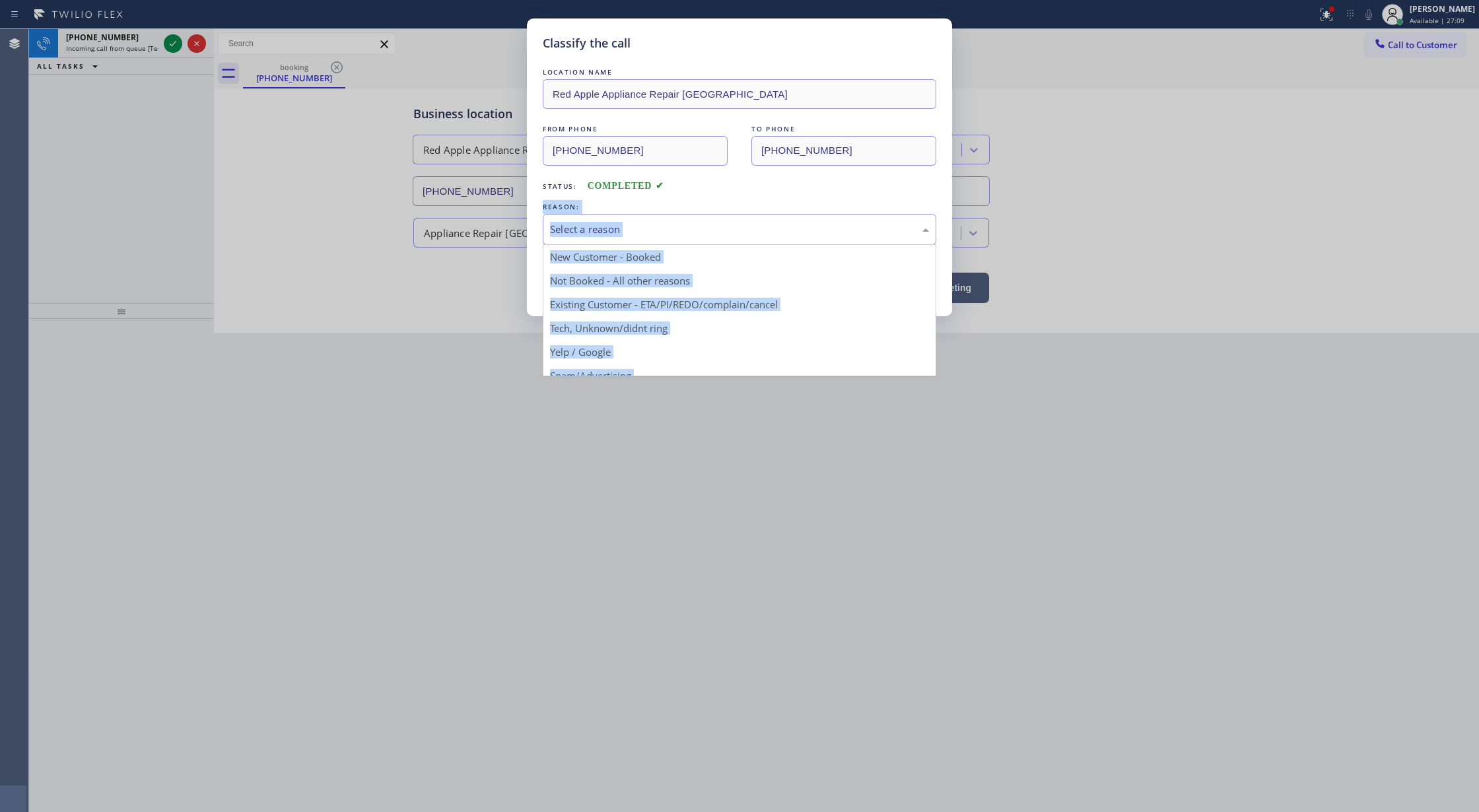
click at [616, 227] on div "Select a reason" at bounding box center [740, 229] width 379 height 15
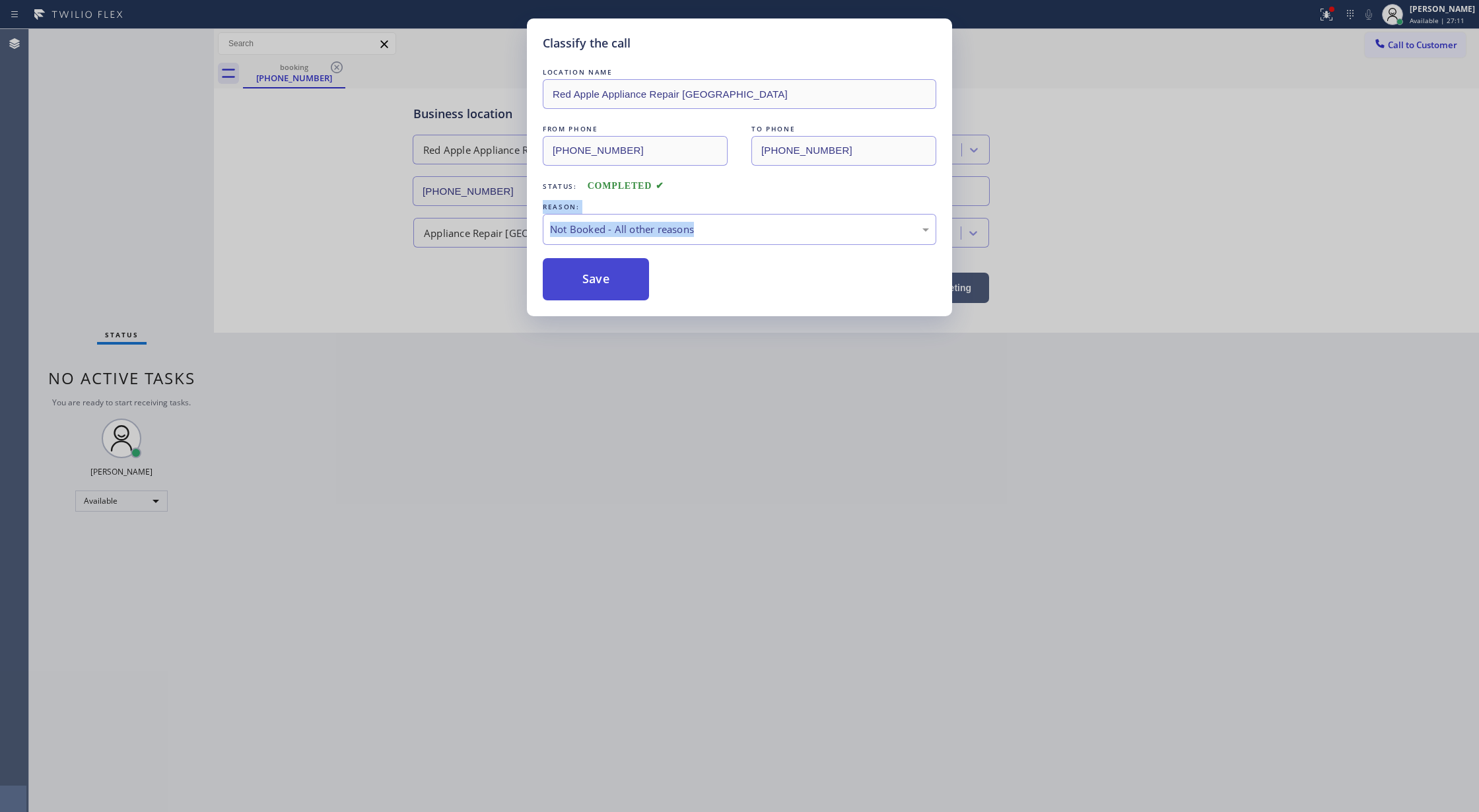
click at [601, 265] on button "Save" at bounding box center [596, 279] width 106 height 42
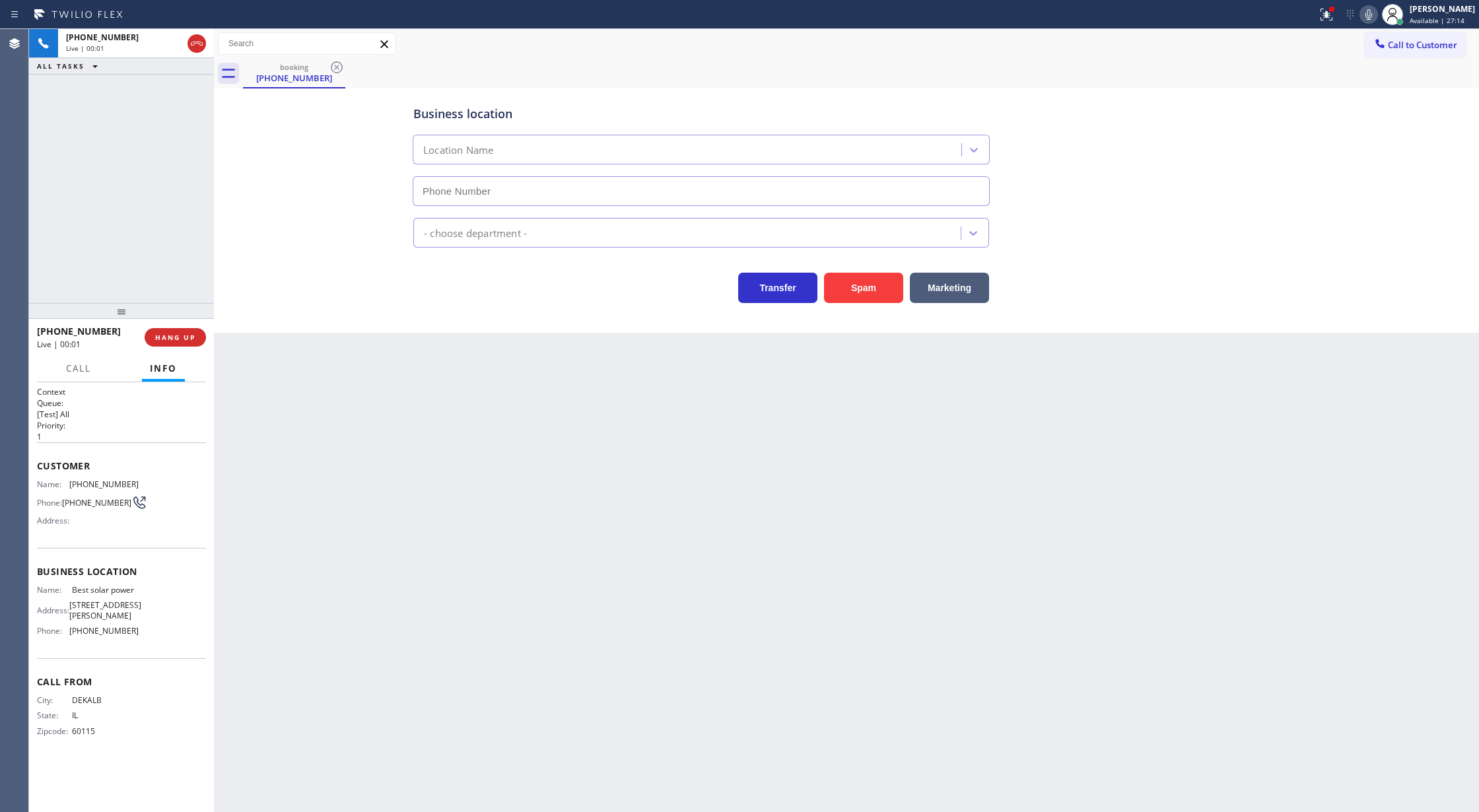
type input "(949) 392-8761"
click at [584, 587] on div "Back to Dashboard Change Sender ID Customers Technicians Select a contact Outbo…" at bounding box center [846, 421] width 1265 height 783
click at [862, 284] on button "Spam" at bounding box center [863, 287] width 79 height 31
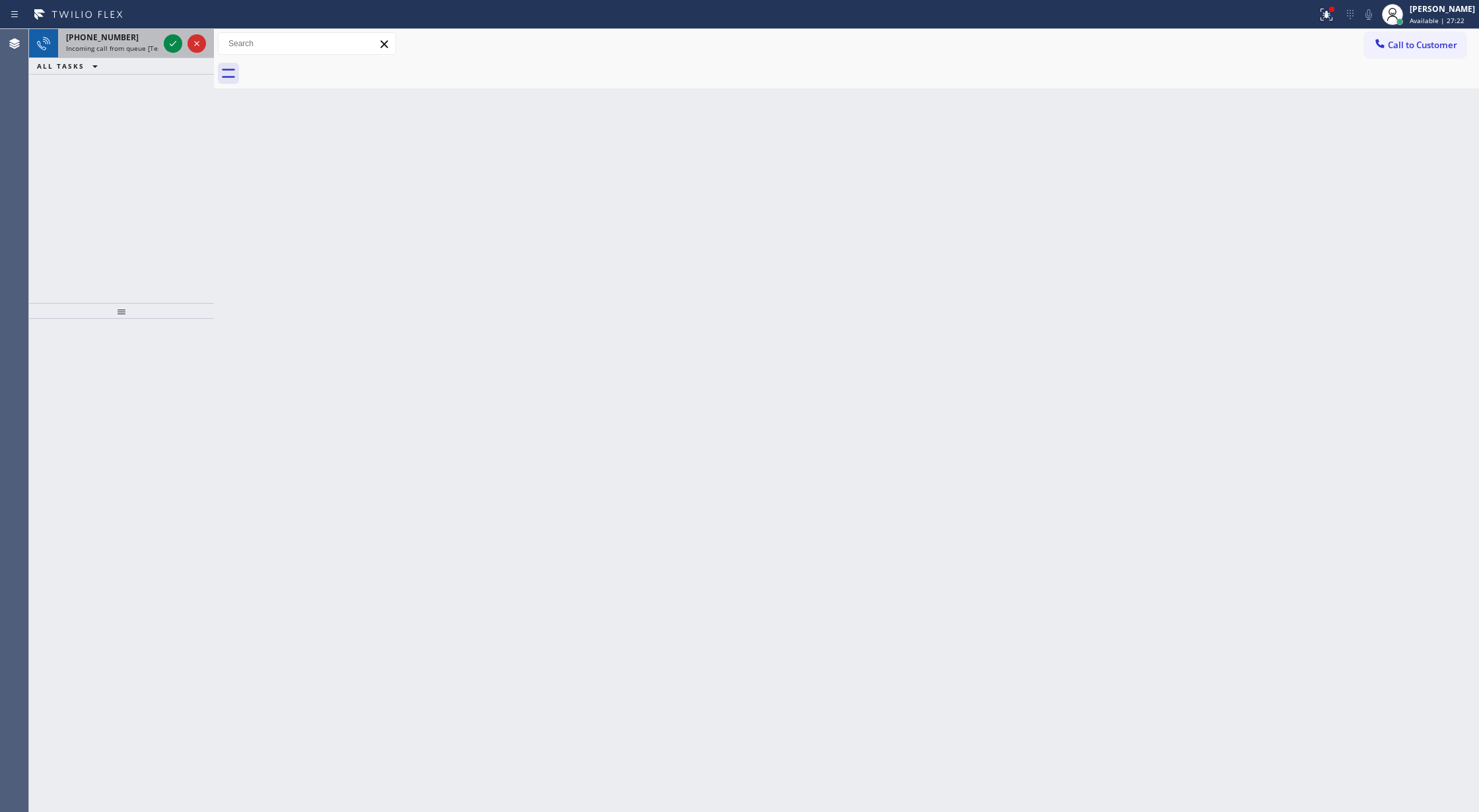
click at [167, 52] on div at bounding box center [185, 44] width 48 height 29
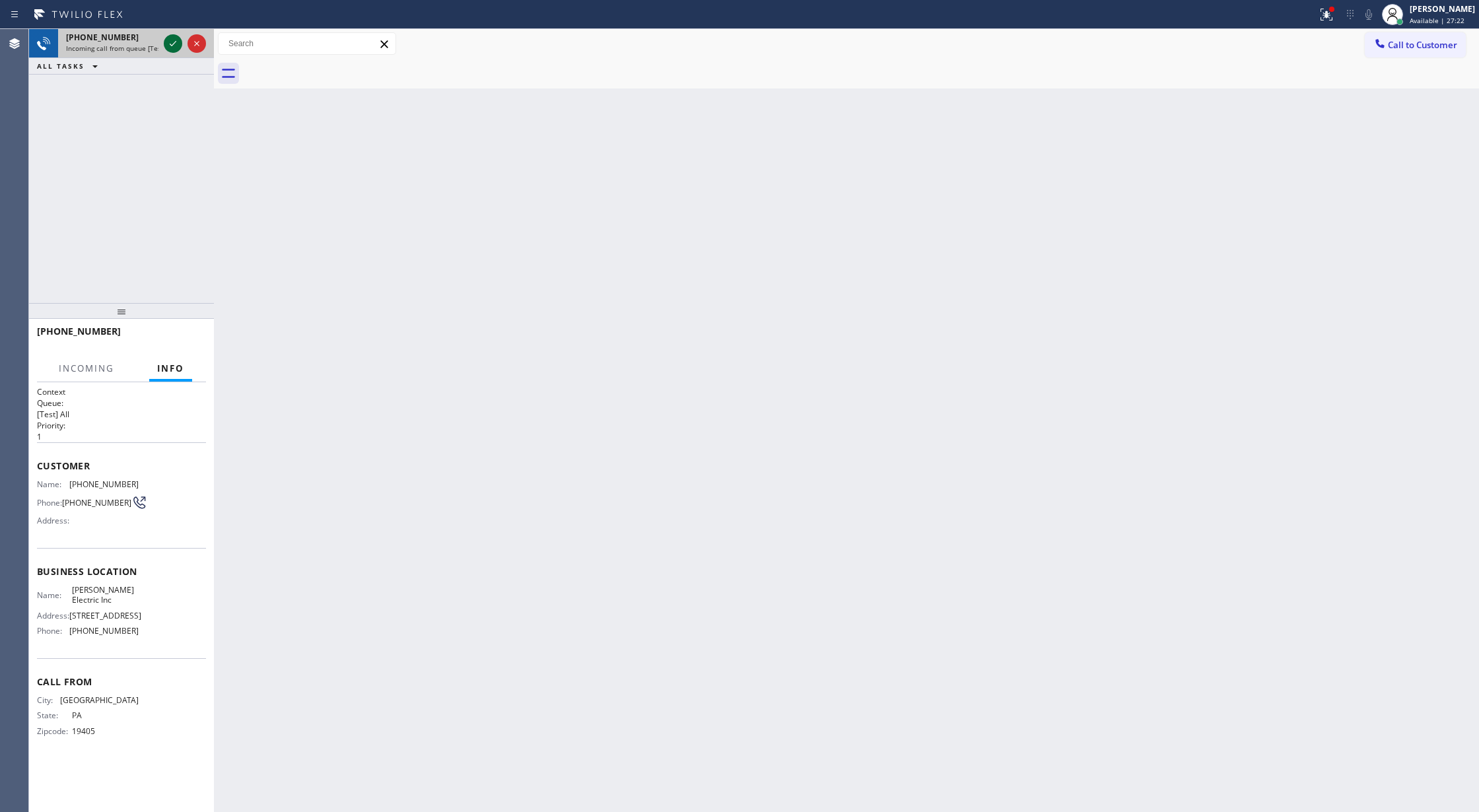
click at [166, 51] on icon at bounding box center [172, 43] width 16 height 16
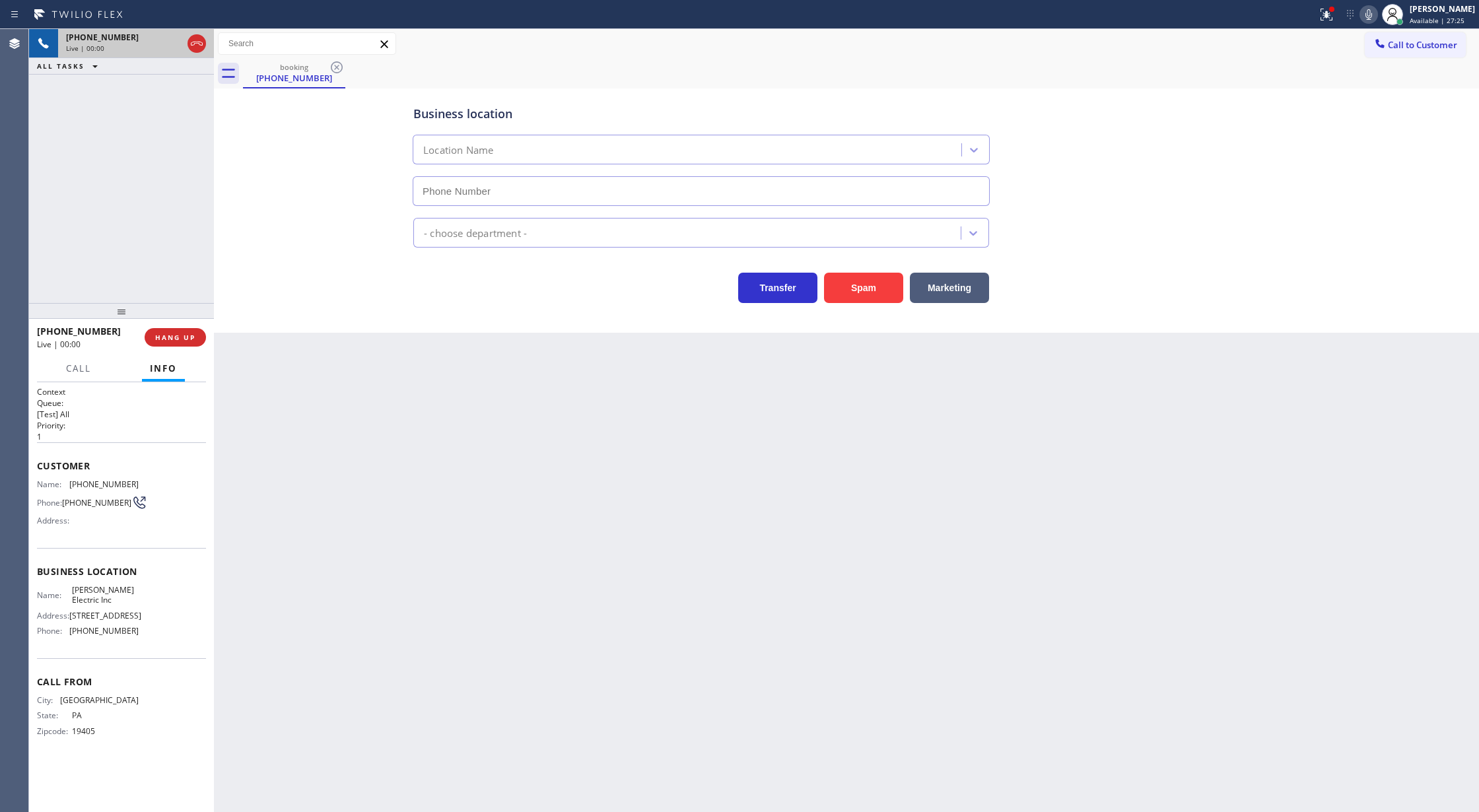
type input "(640) 223-8049"
drag, startPoint x: 854, startPoint y: 297, endPoint x: 806, endPoint y: 325, distance: 55.6
click at [853, 297] on button "Spam" at bounding box center [863, 287] width 79 height 31
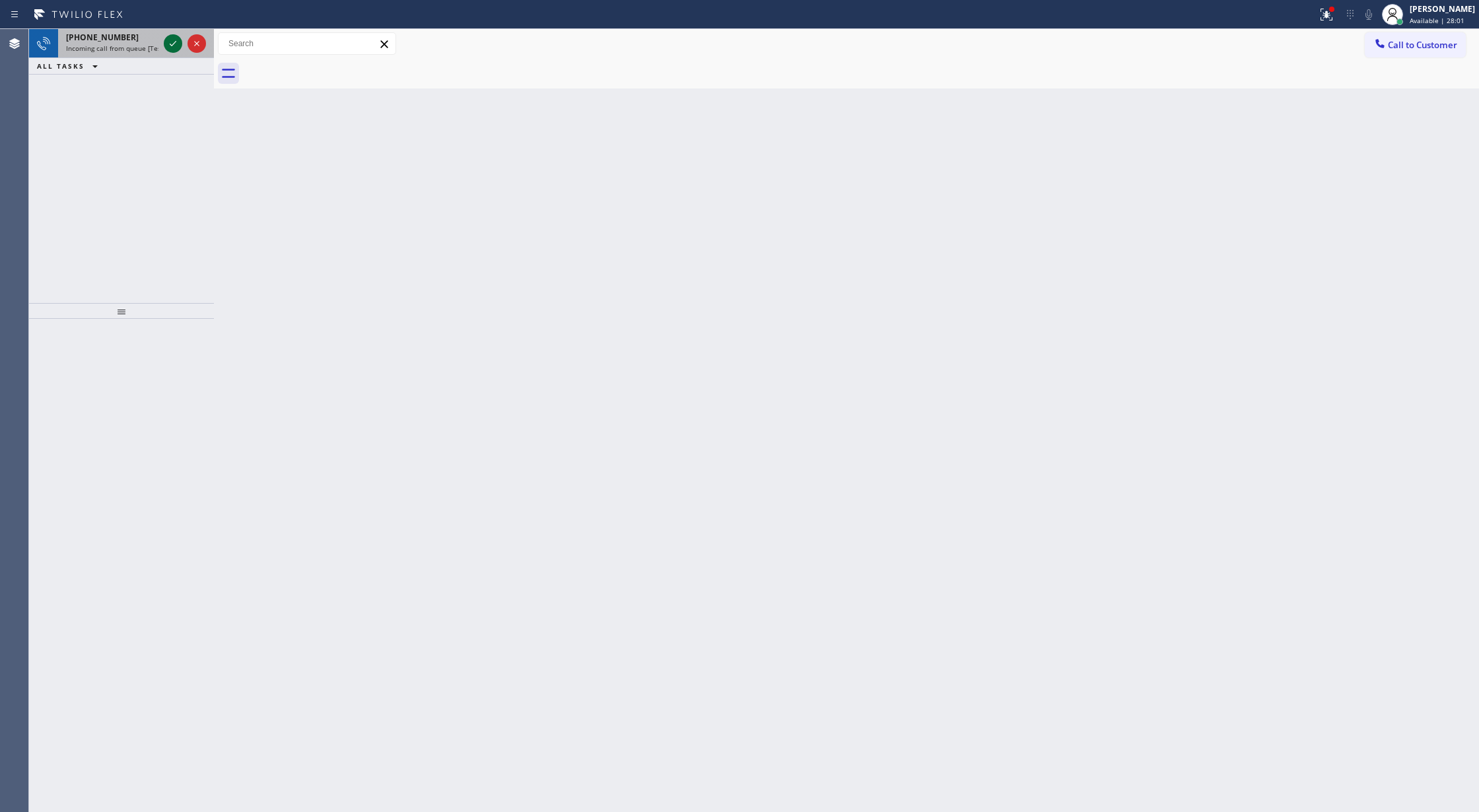
click at [175, 49] on icon at bounding box center [172, 43] width 16 height 16
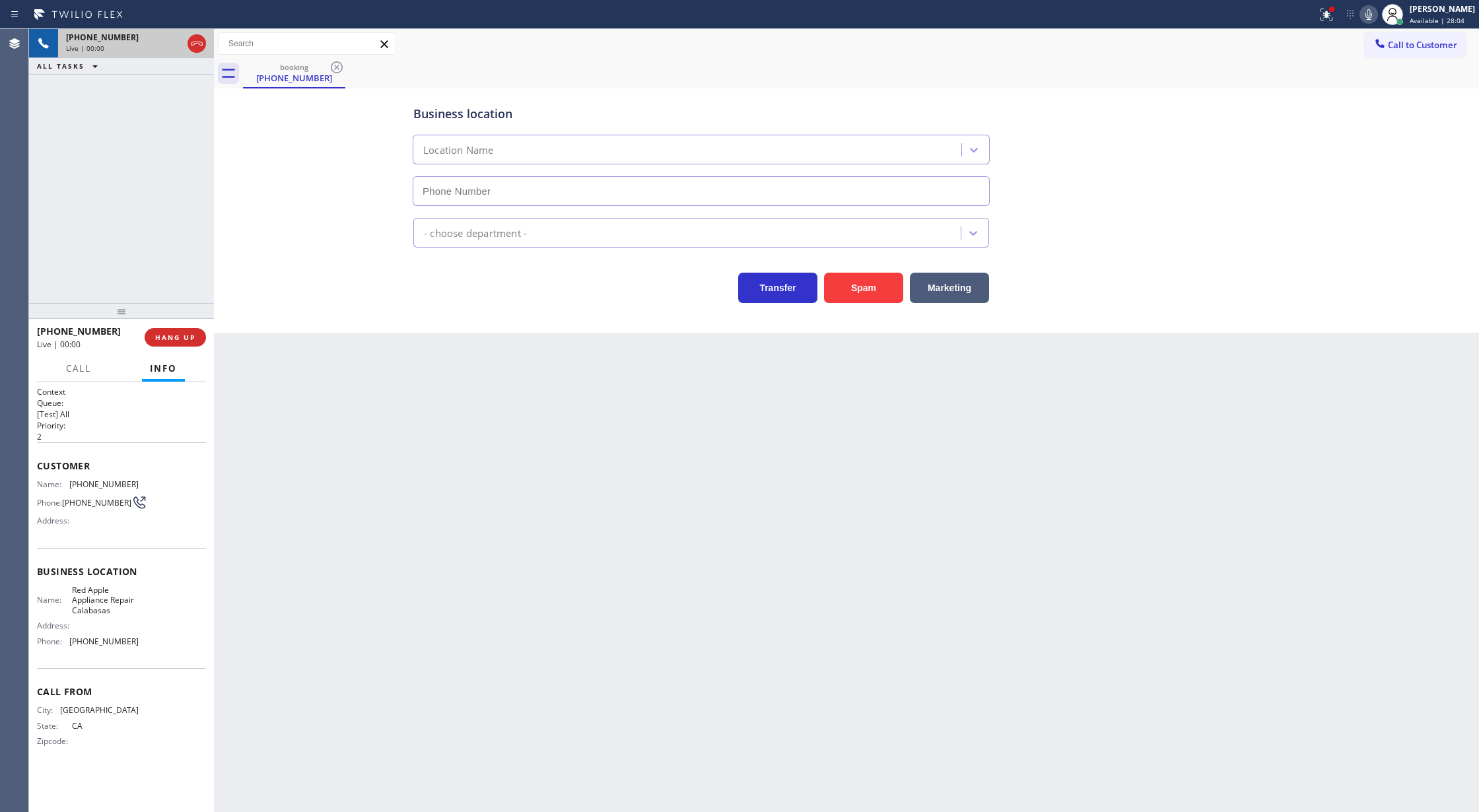
type input "(747) 282-0523"
click at [849, 291] on button "Spam" at bounding box center [863, 287] width 79 height 31
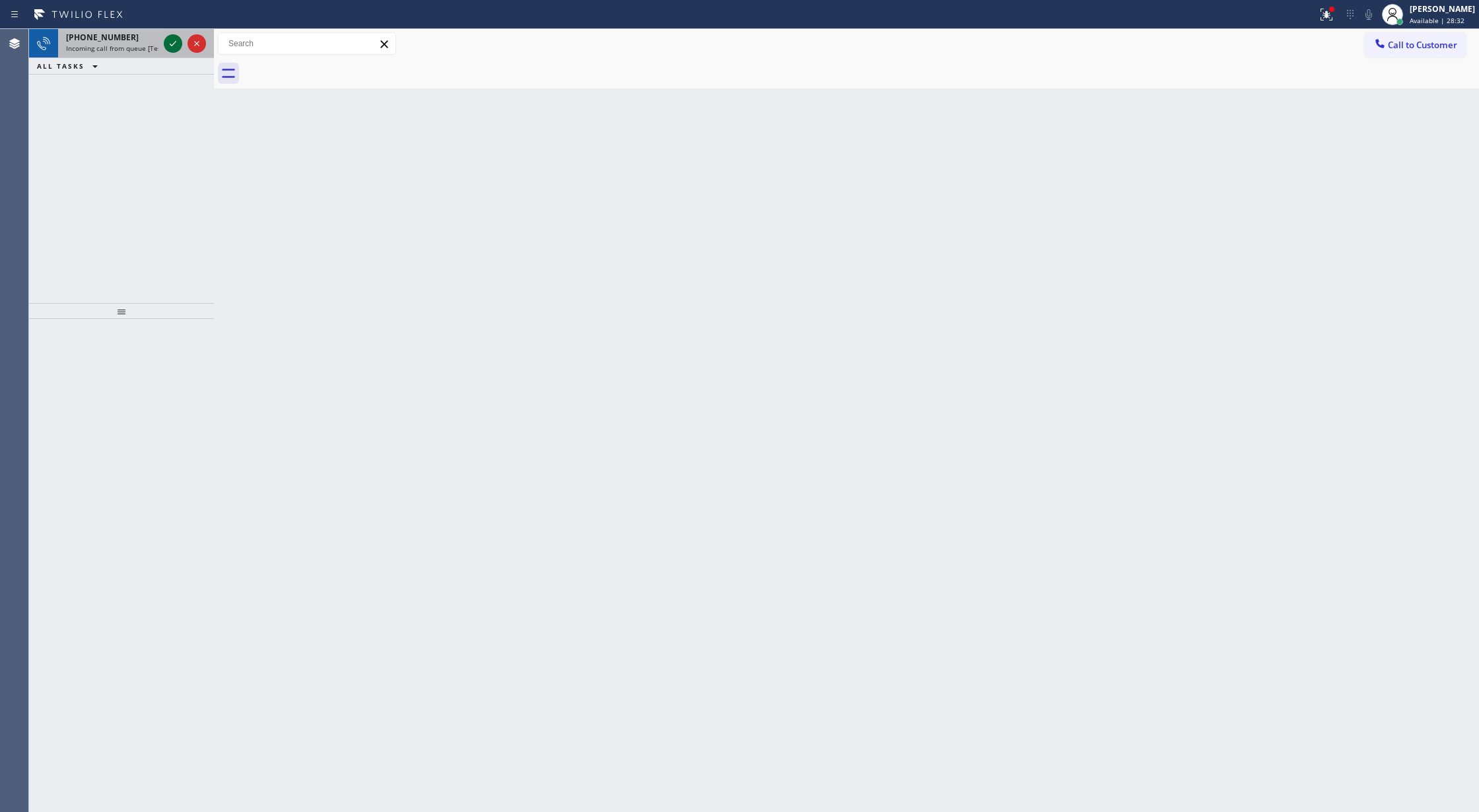
click at [172, 41] on icon at bounding box center [172, 43] width 16 height 16
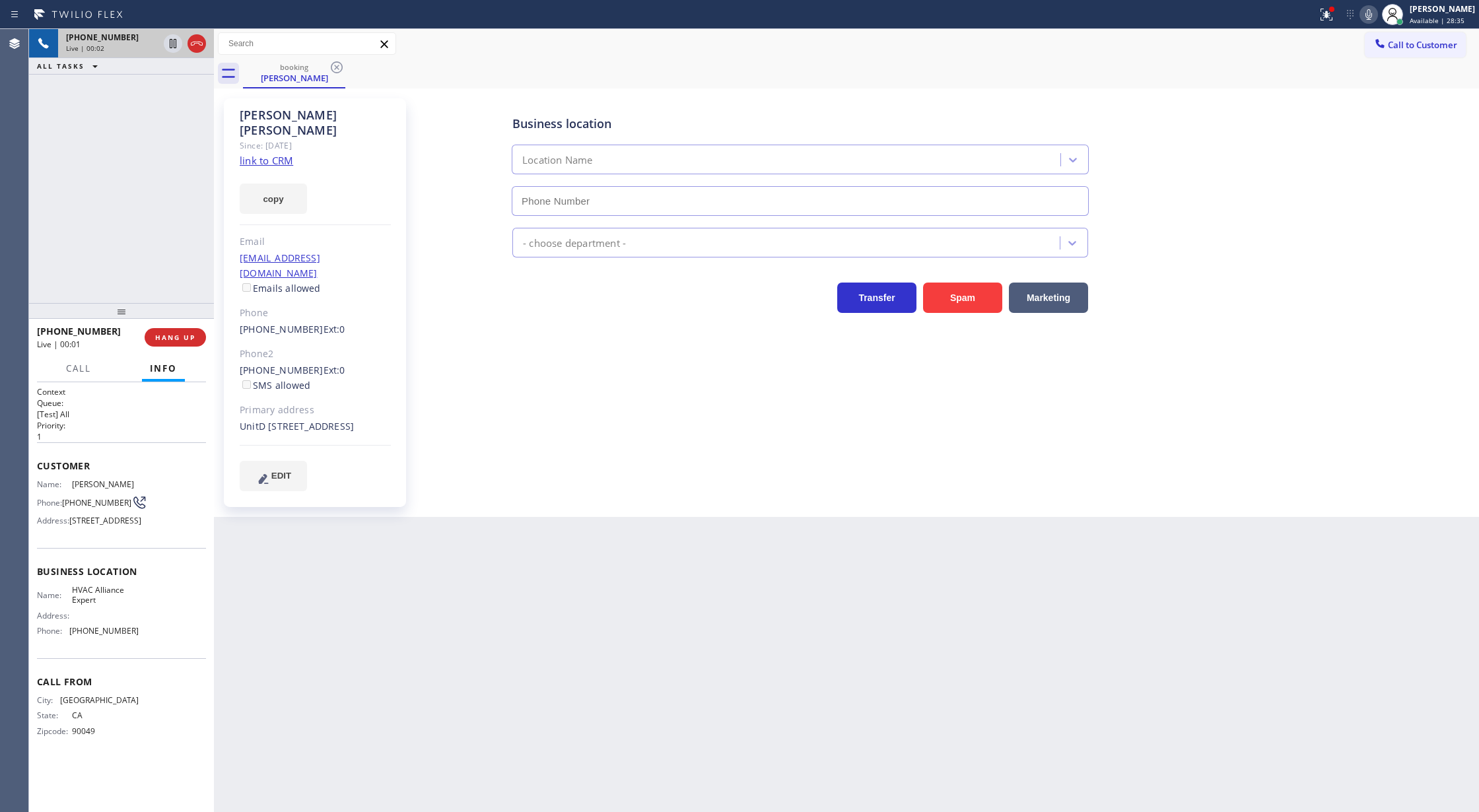
type input "(866) 875-2471"
click at [270, 168] on div "copy" at bounding box center [315, 191] width 151 height 46
click at [256, 154] on link "link to CRM" at bounding box center [266, 160] width 54 height 13
click at [1374, 19] on icon at bounding box center [1368, 14] width 16 height 16
click at [1373, 13] on icon at bounding box center [1368, 14] width 16 height 16
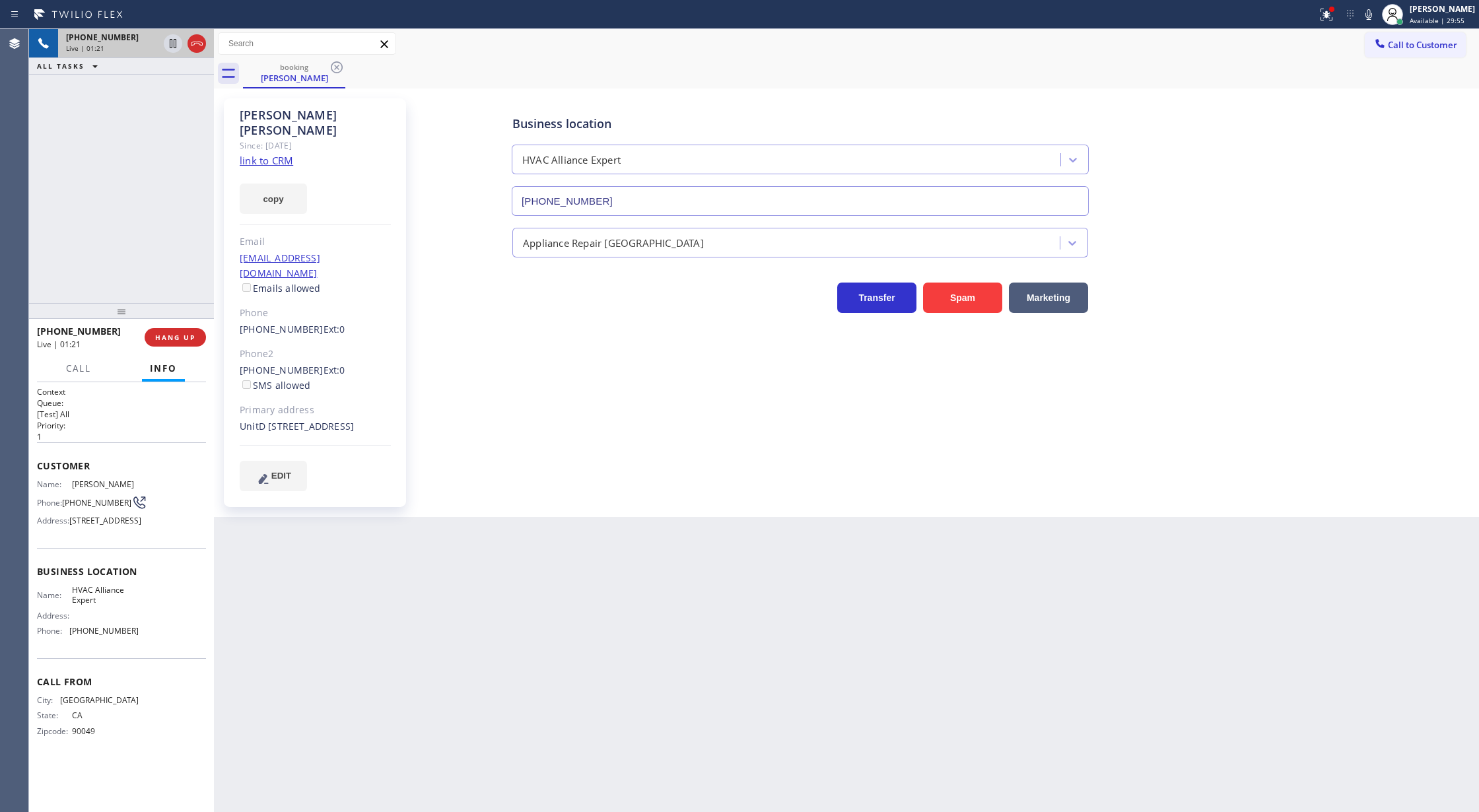
click at [1377, 16] on icon at bounding box center [1368, 14] width 16 height 16
click at [1377, 9] on icon at bounding box center [1368, 14] width 16 height 16
click at [80, 370] on span "Call" at bounding box center [78, 368] width 25 height 12
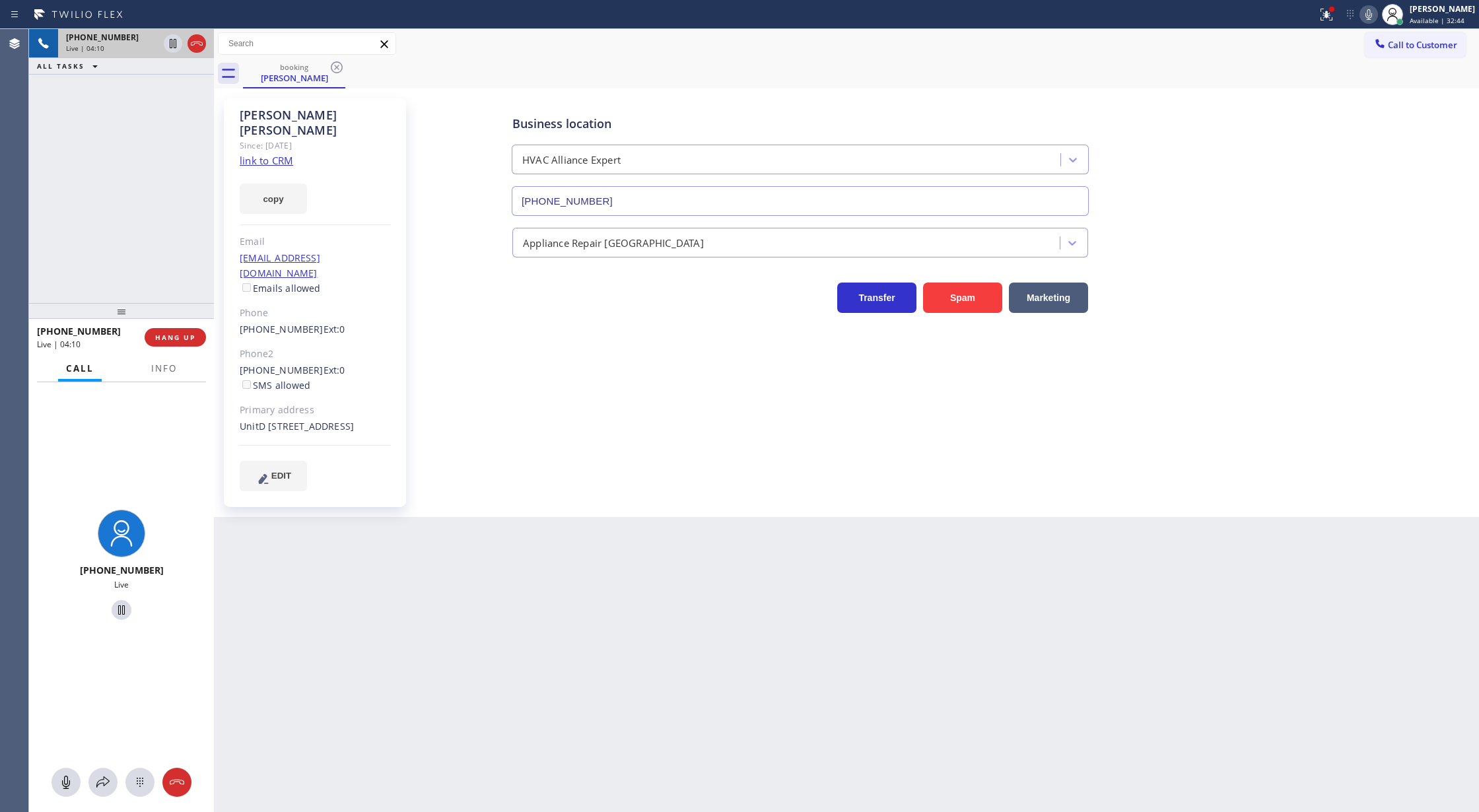
drag, startPoint x: 101, startPoint y: 782, endPoint x: 259, endPoint y: 724, distance: 168.3
click at [101, 782] on icon at bounding box center [103, 781] width 13 height 11
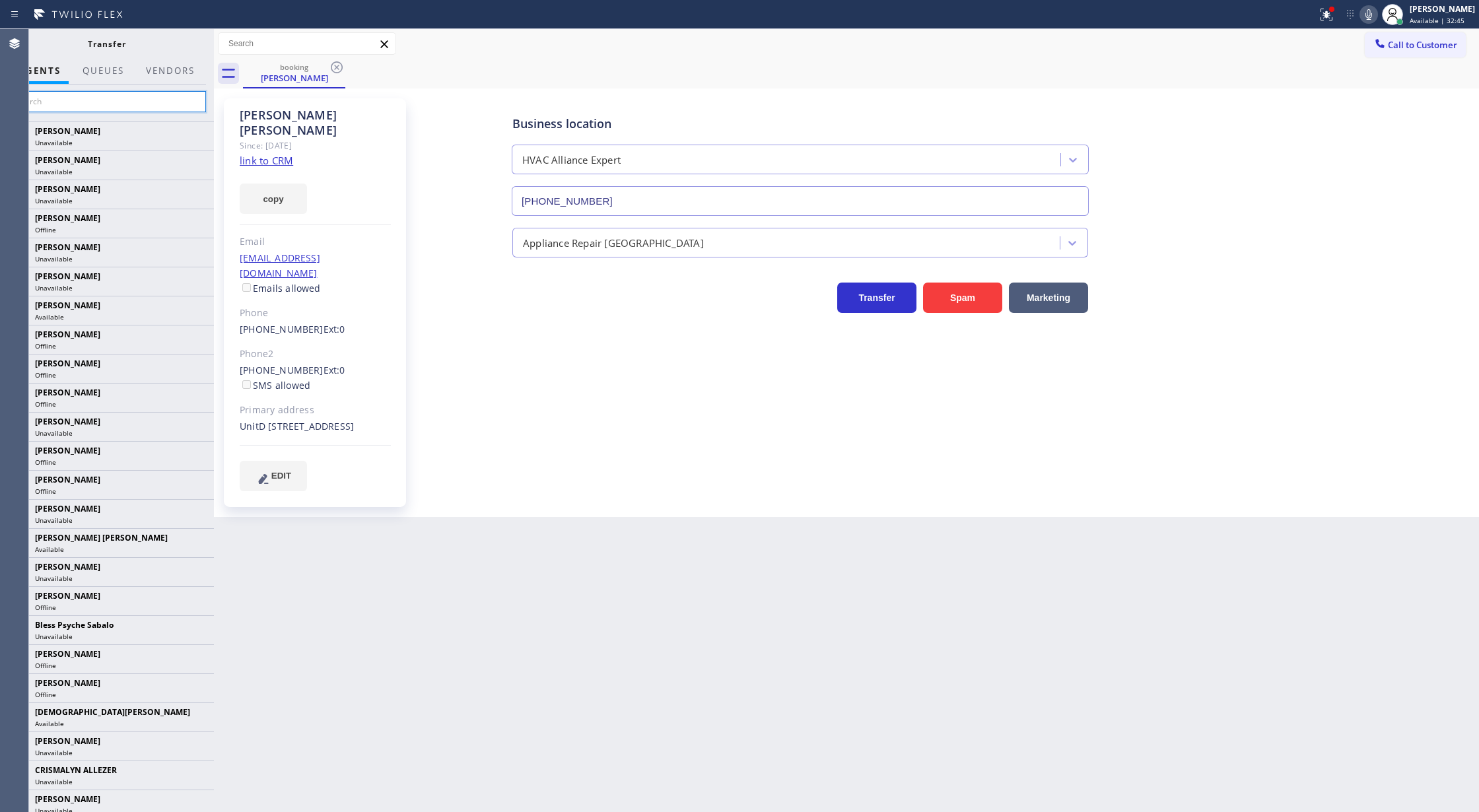
click at [57, 98] on input "text" at bounding box center [107, 101] width 199 height 21
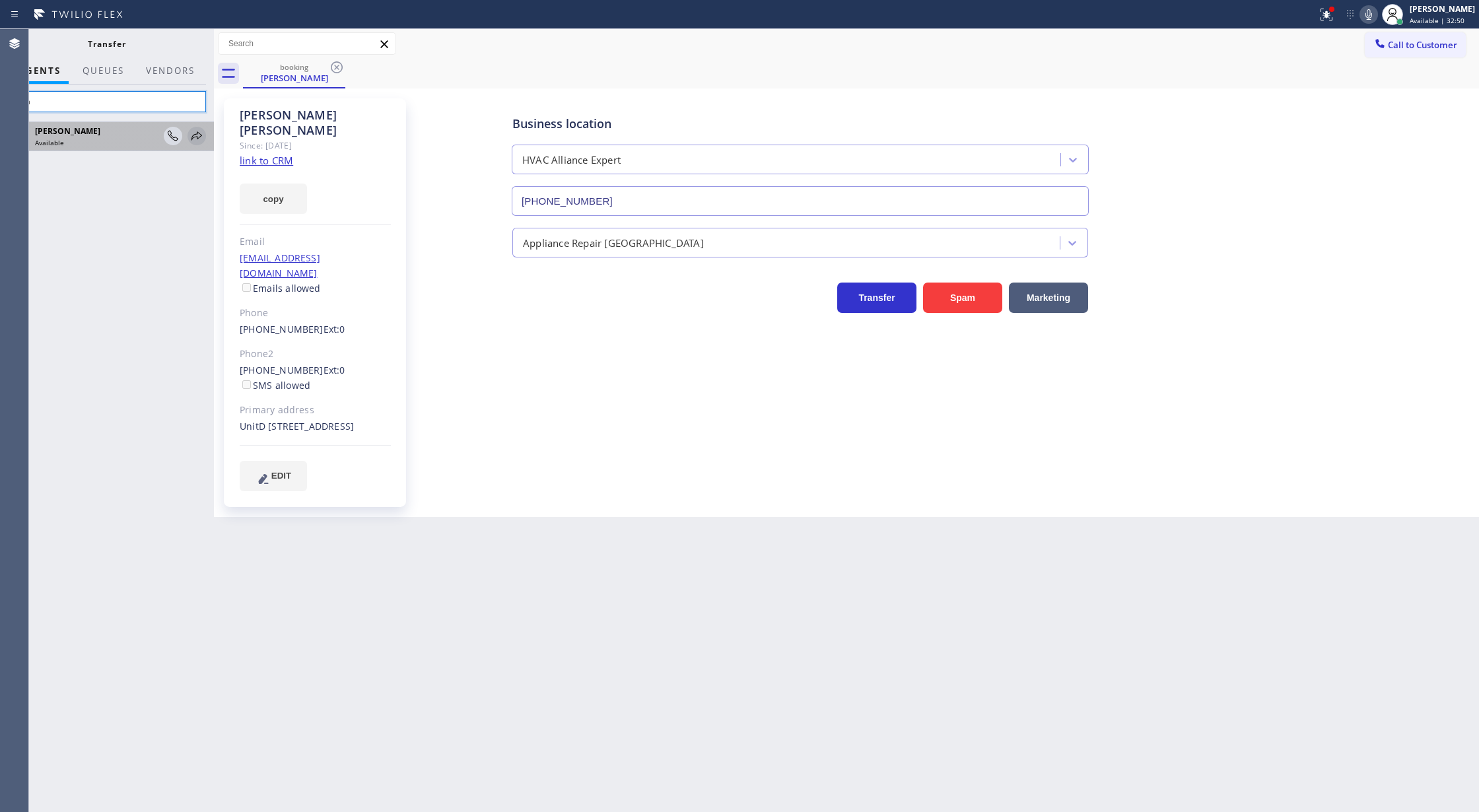
type input "lyka"
drag, startPoint x: 191, startPoint y: 137, endPoint x: 227, endPoint y: 170, distance: 48.8
click at [0, 0] on icon at bounding box center [0, 0] width 0 height 0
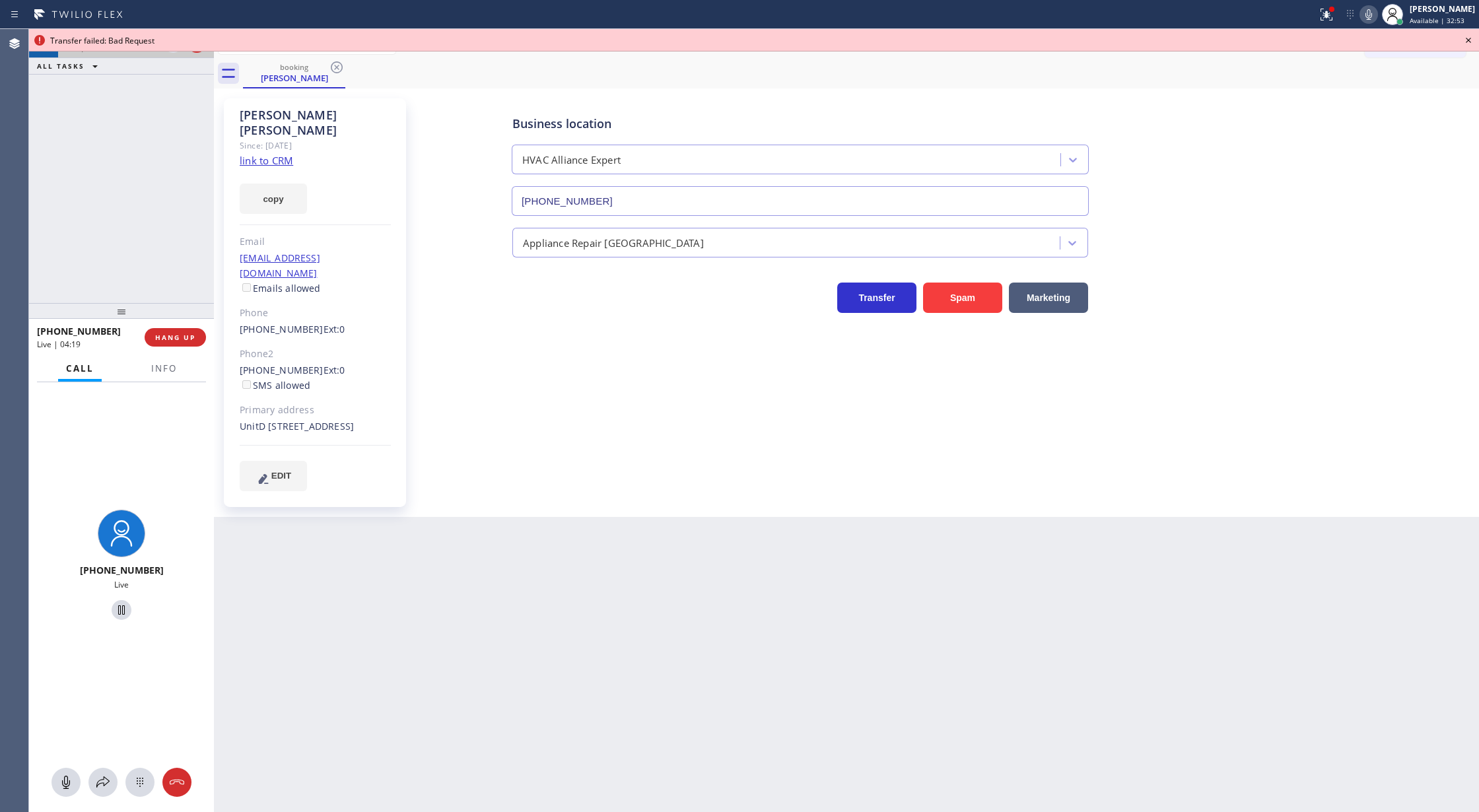
click at [1469, 37] on icon at bounding box center [1468, 40] width 16 height 16
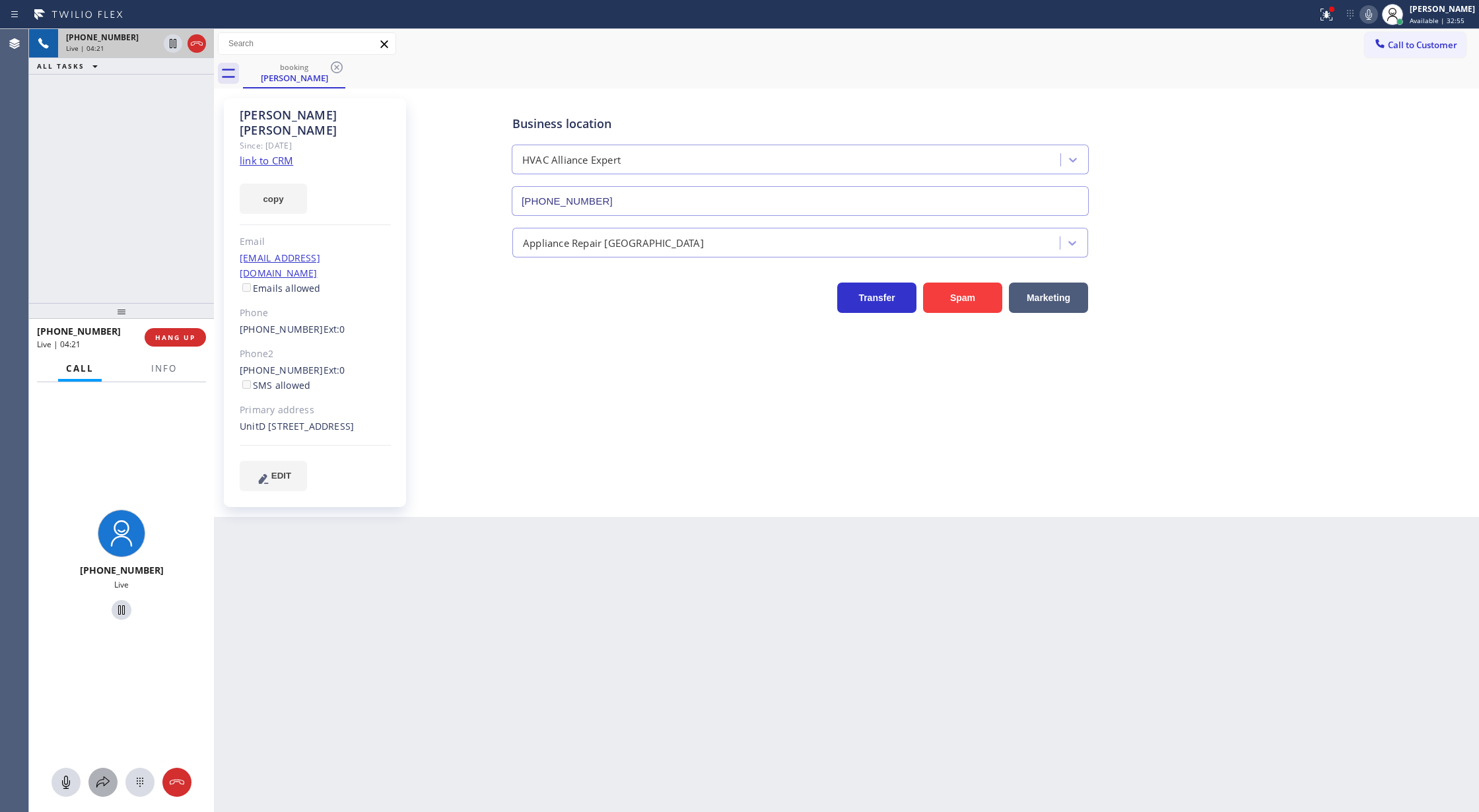
click at [95, 784] on icon at bounding box center [103, 781] width 16 height 16
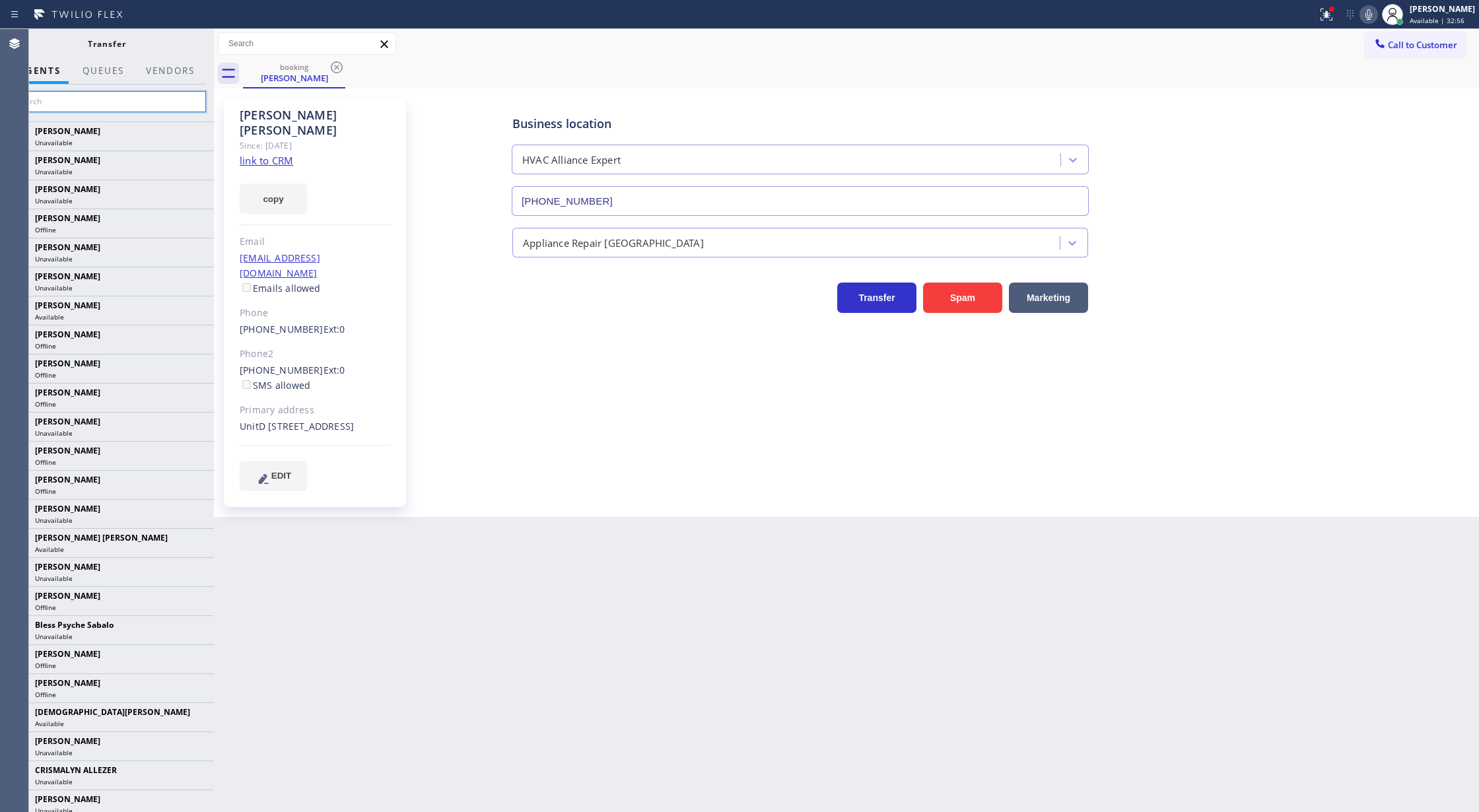
click at [95, 106] on input "text" at bounding box center [107, 101] width 199 height 21
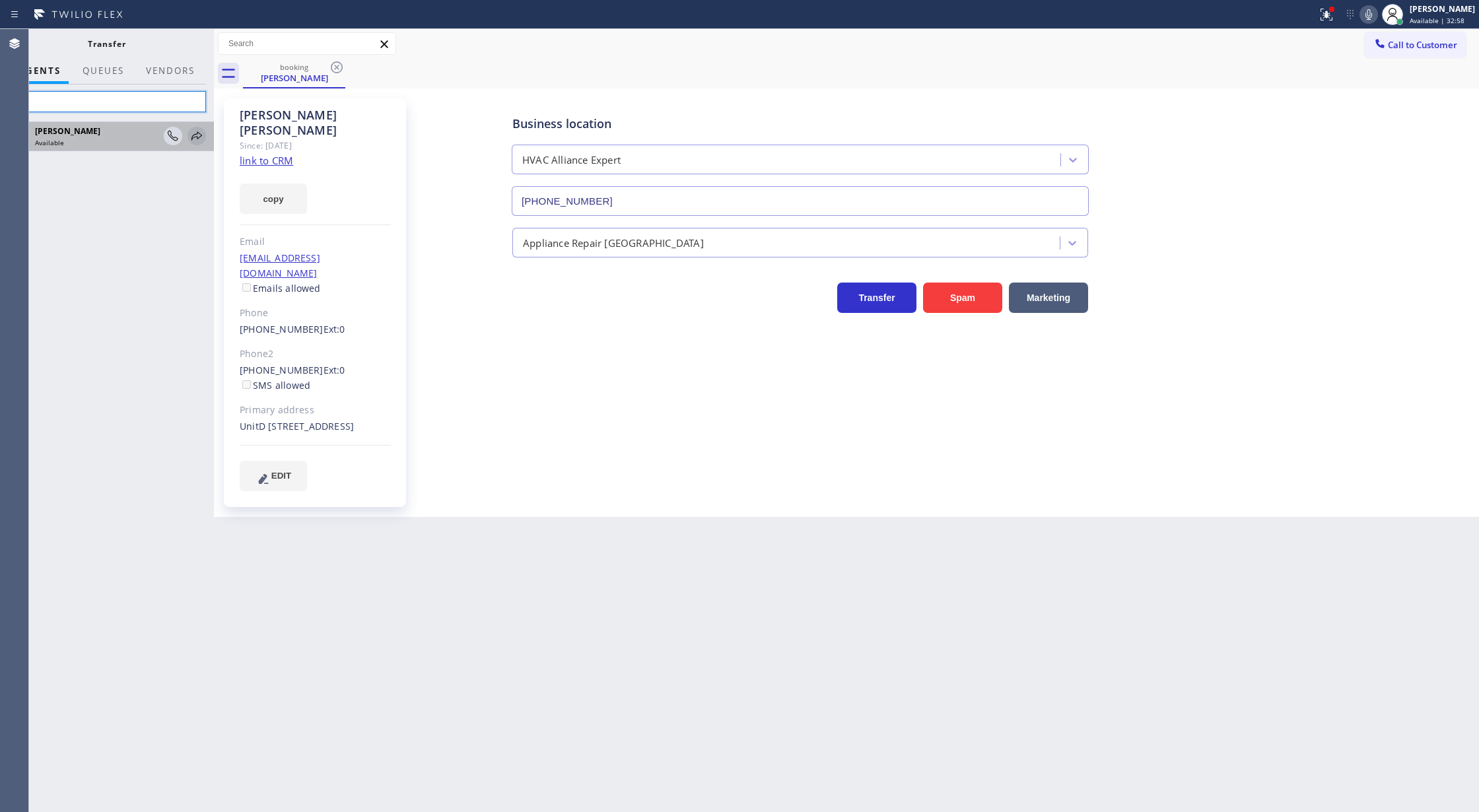
type input "lyk"
click at [200, 137] on icon at bounding box center [197, 135] width 11 height 9
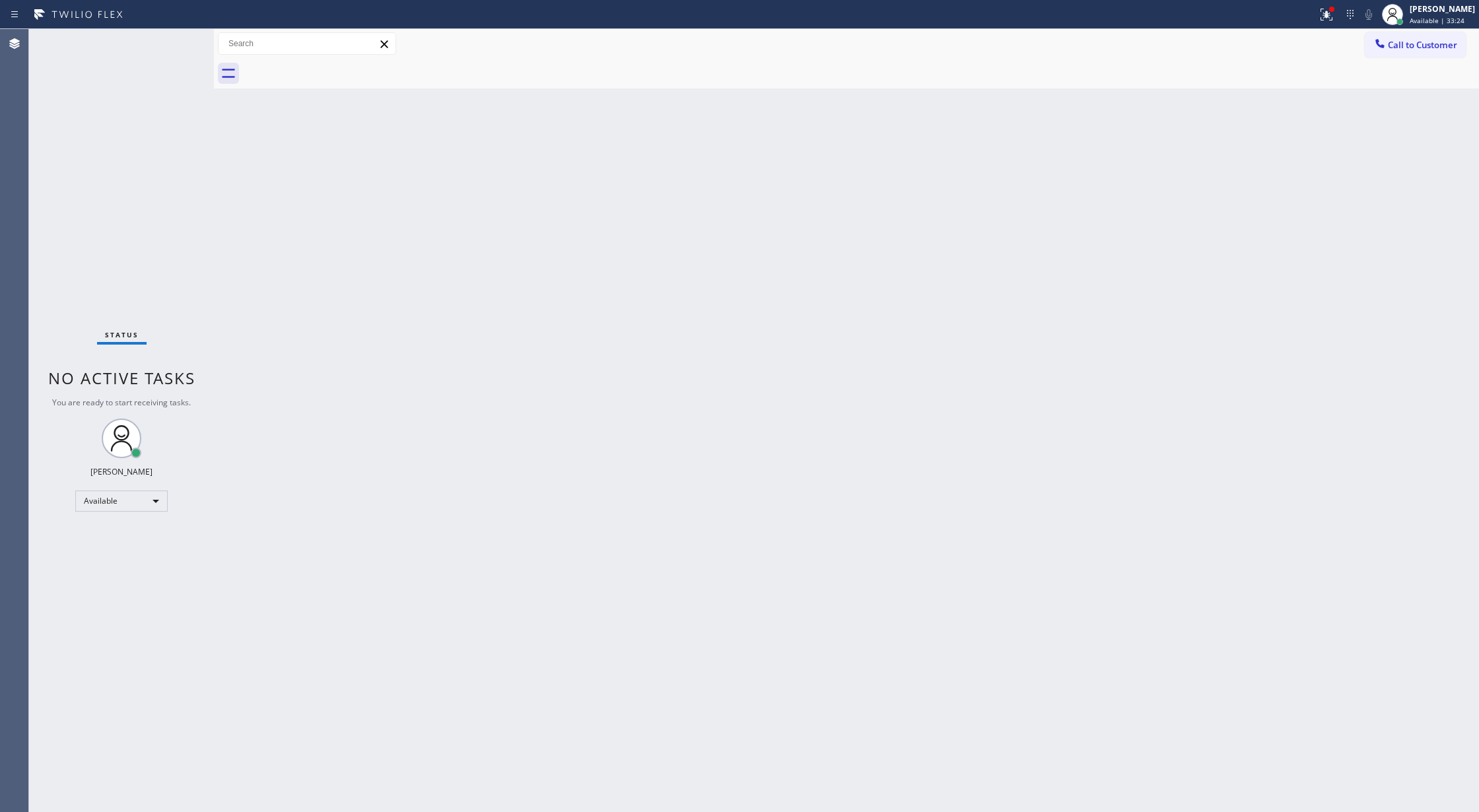
drag, startPoint x: 187, startPoint y: 43, endPoint x: 255, endPoint y: 93, distance: 84.4
click at [187, 43] on div "Status No active tasks You are ready to start receiving tasks. [PERSON_NAME] Av…" at bounding box center [121, 421] width 185 height 783
click at [167, 42] on div "Status No active tasks You are ready to start receiving tasks. [PERSON_NAME] Av…" at bounding box center [121, 421] width 185 height 783
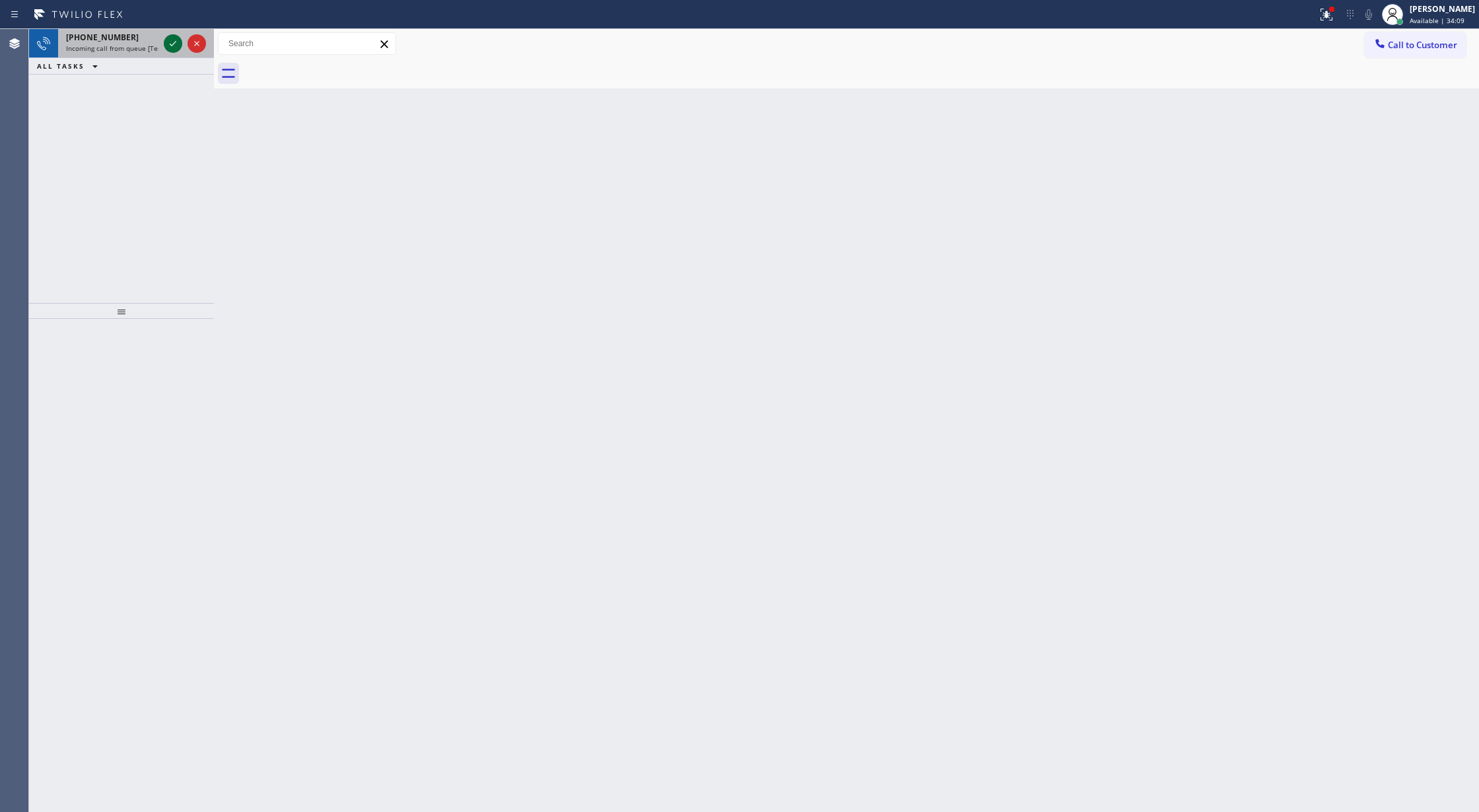
click at [174, 41] on icon at bounding box center [172, 43] width 16 height 16
click at [172, 41] on icon at bounding box center [172, 43] width 16 height 16
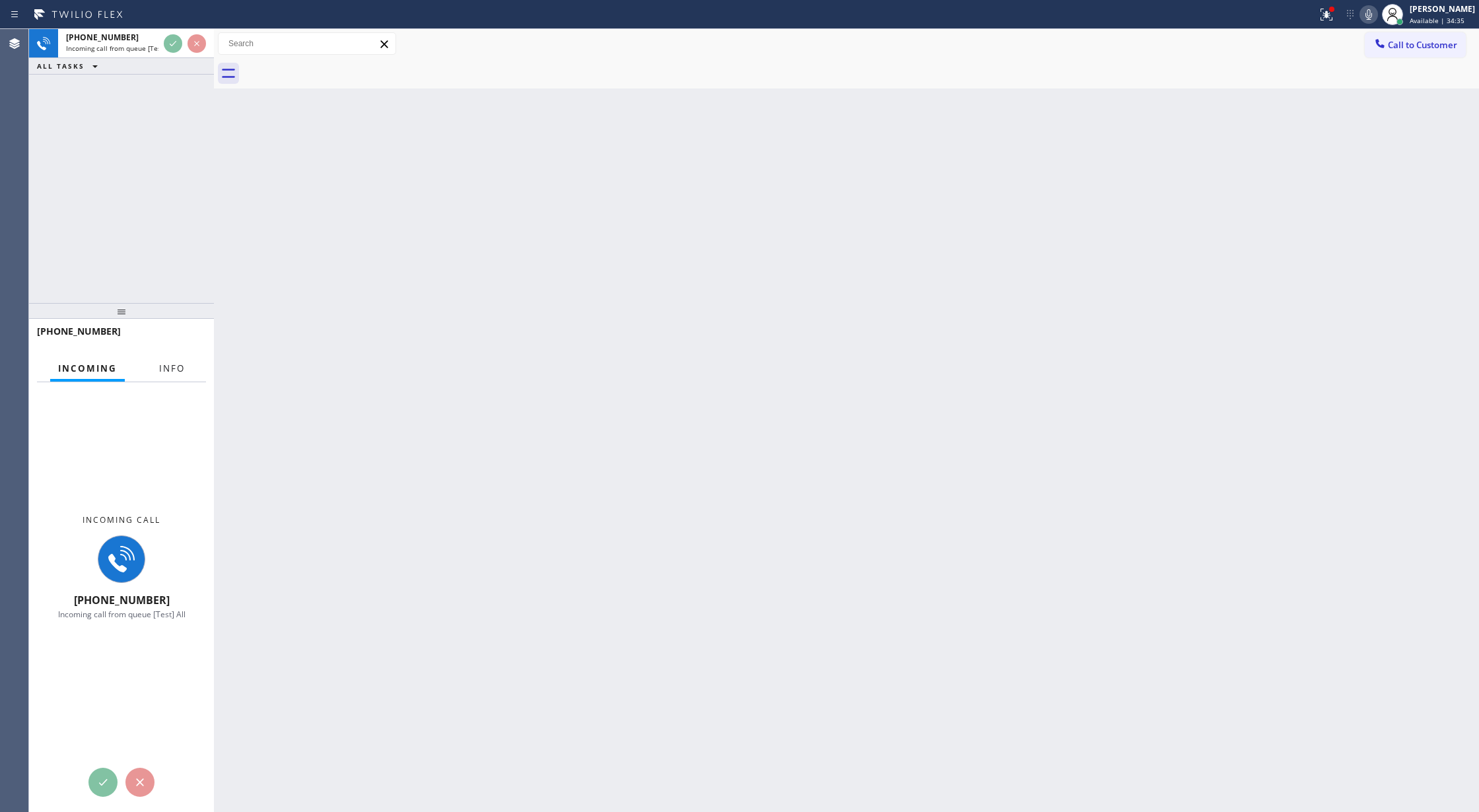
click at [173, 360] on button "Info" at bounding box center [172, 369] width 42 height 26
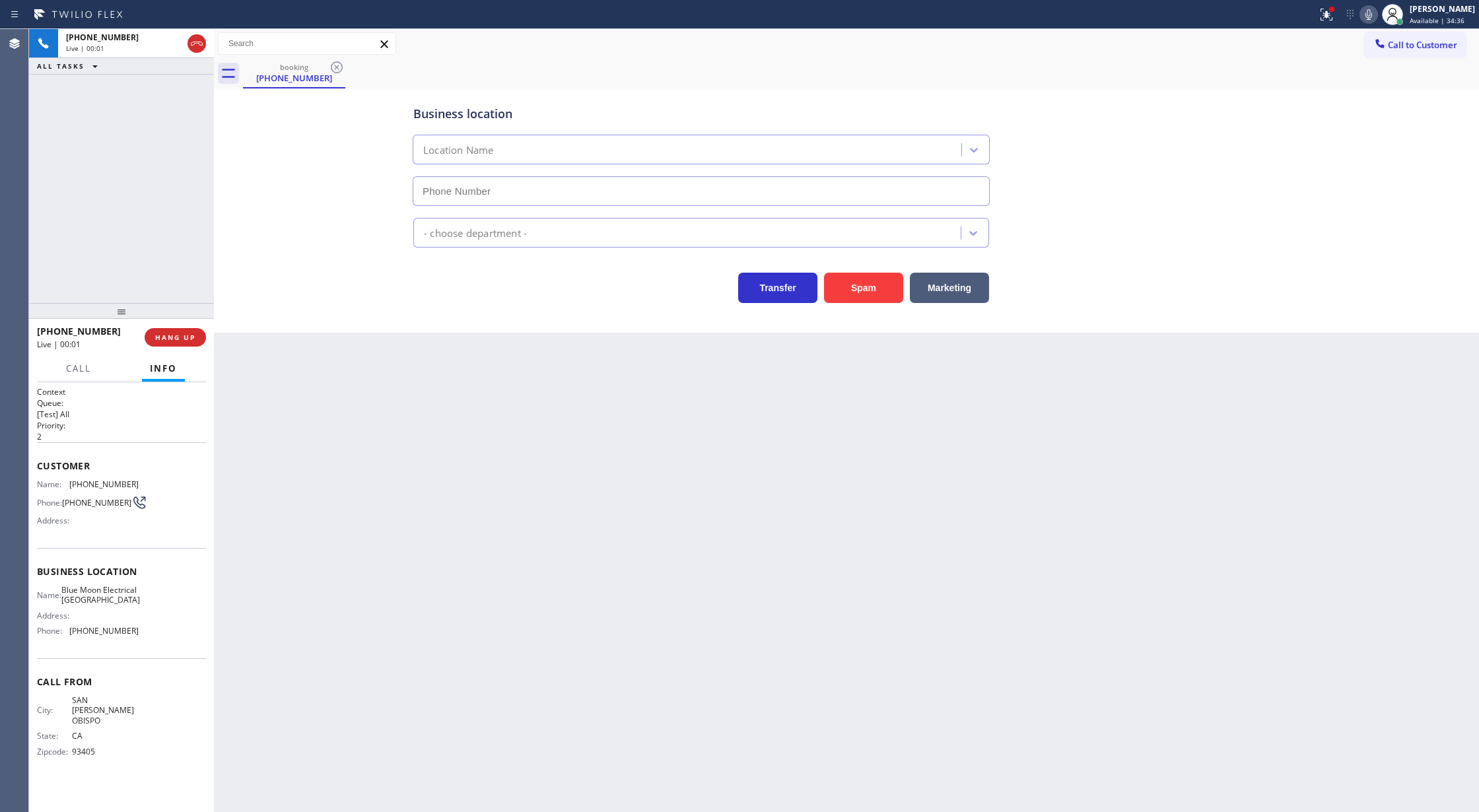
type input "(805) 222-7592"
click at [858, 288] on button "Spam" at bounding box center [863, 287] width 79 height 31
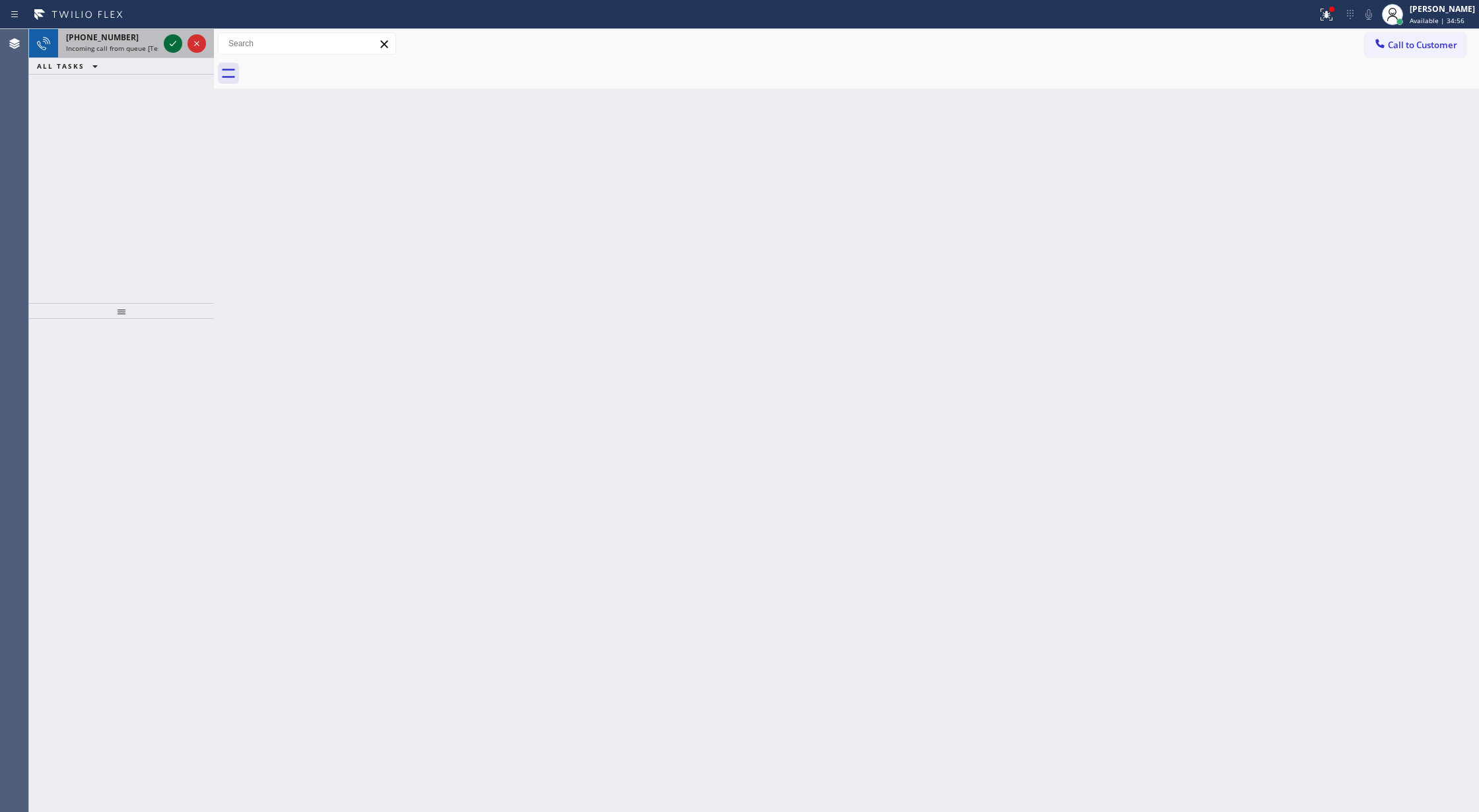
click at [170, 51] on icon at bounding box center [172, 43] width 16 height 16
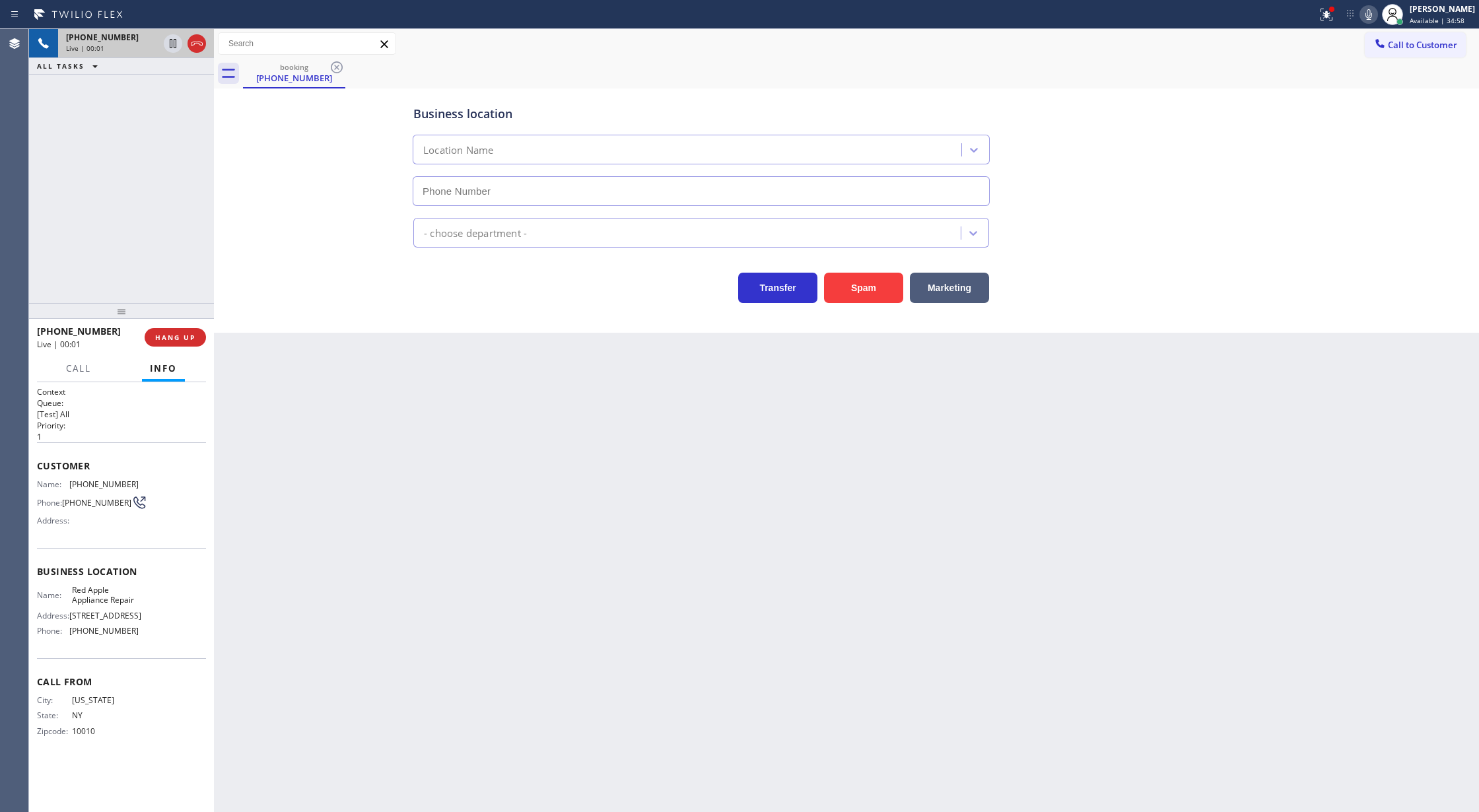
type input "(877) 672-1565"
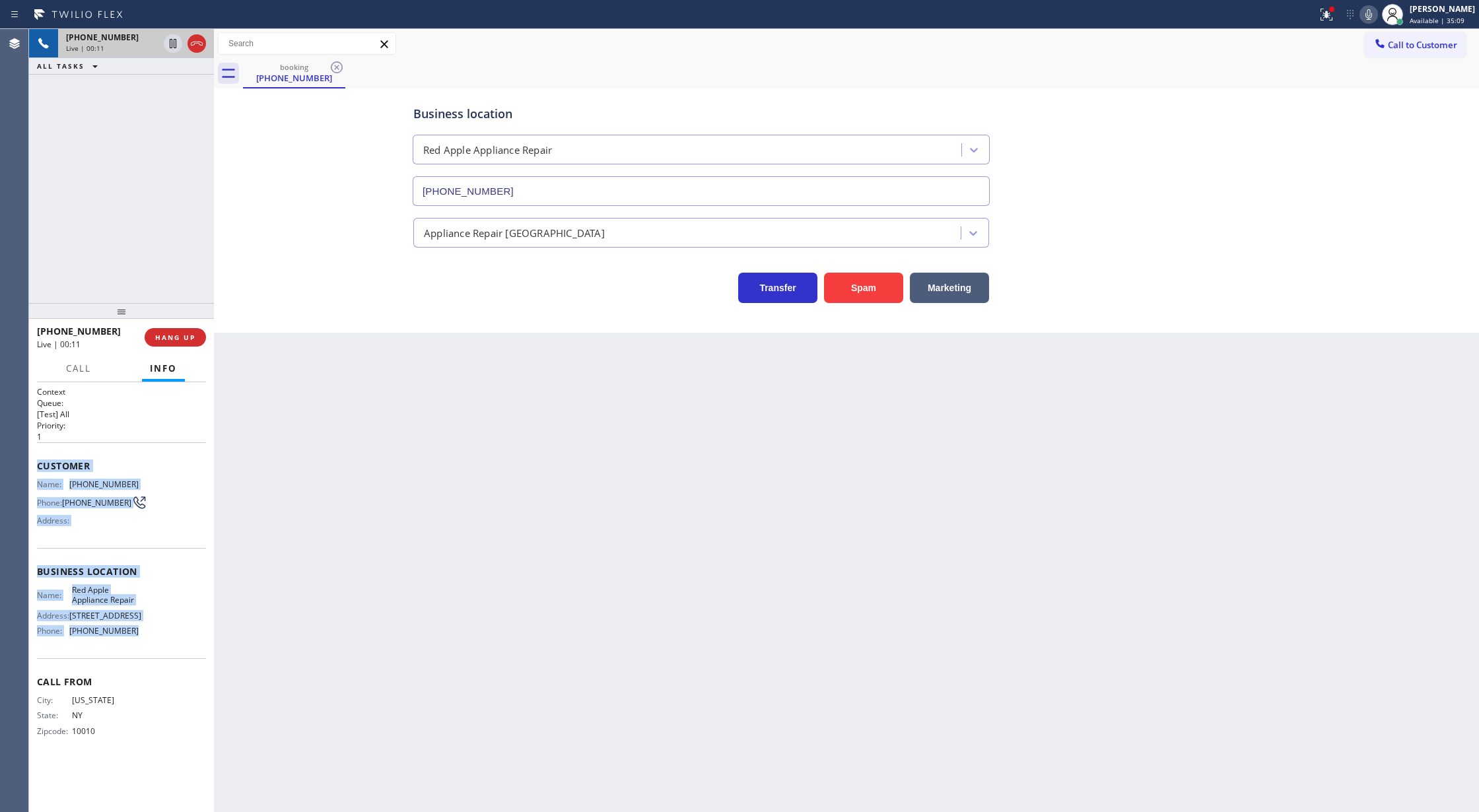
copy div "Customer Name: (646) 267-0426 Phone: (646) 267-0426 Address: Business location …"
drag, startPoint x: 37, startPoint y: 466, endPoint x: 160, endPoint y: 668, distance: 236.5
click at [160, 668] on div "Context Queue: [Test] All Priority: 1 Customer Name: (646) 267-0426 Phone: (646…" at bounding box center [121, 572] width 169 height 372
drag, startPoint x: 195, startPoint y: 48, endPoint x: 204, endPoint y: 131, distance: 83.5
click at [195, 48] on icon at bounding box center [196, 43] width 16 height 16
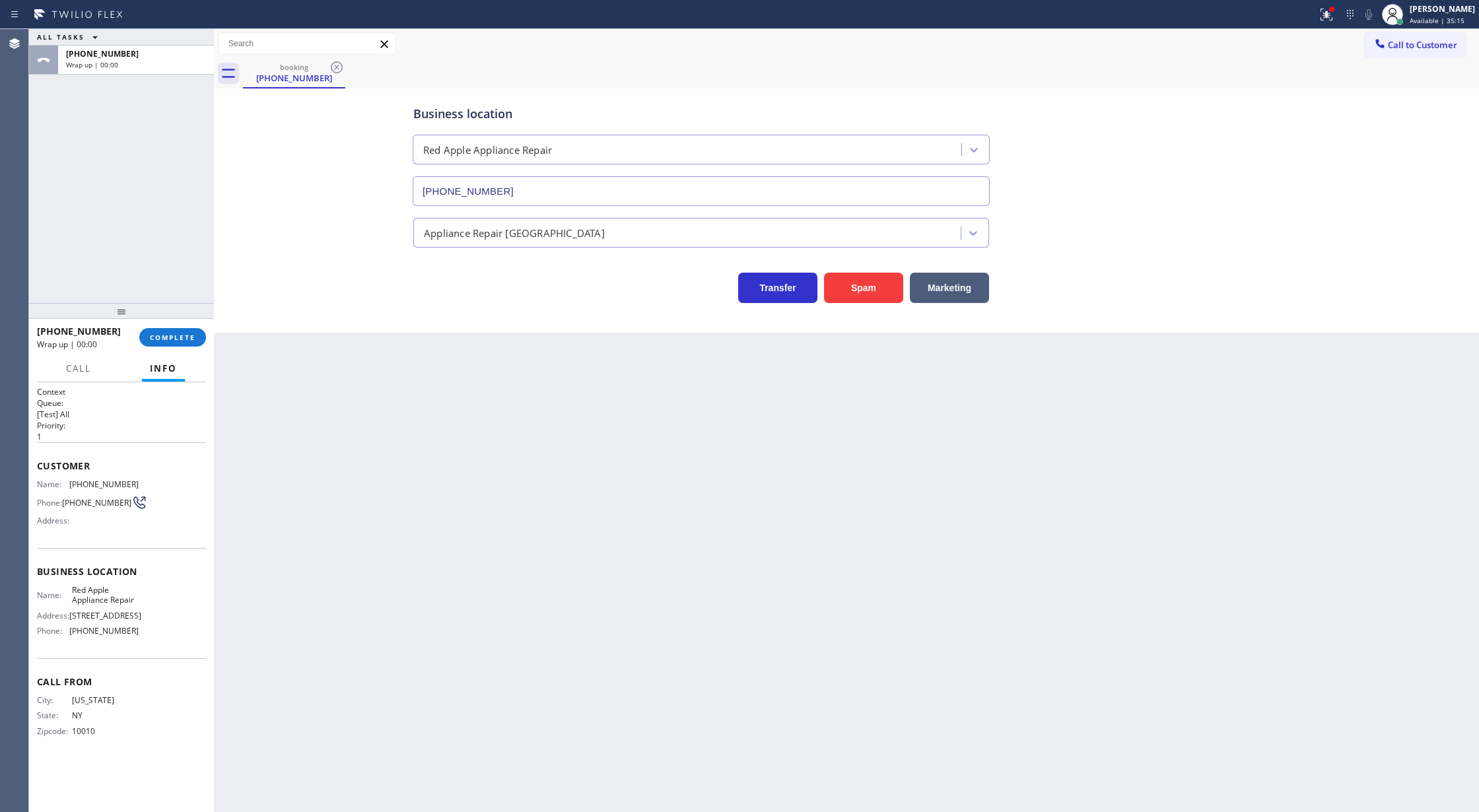
click at [160, 326] on div "+16462670426 Wrap up | 00:00 COMPLETE" at bounding box center [121, 337] width 169 height 34
click at [185, 342] on button "COMPLETE" at bounding box center [173, 337] width 67 height 18
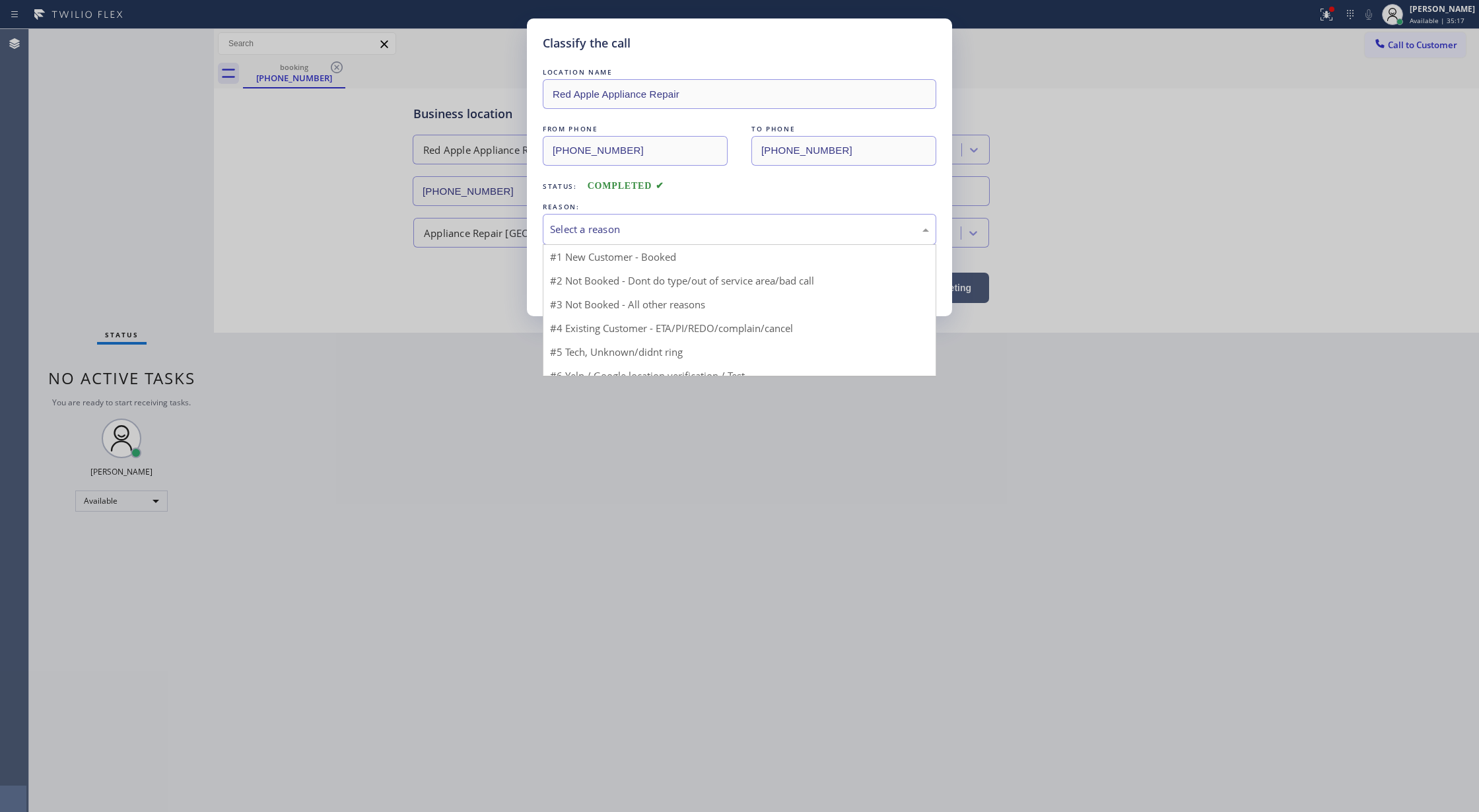
click at [590, 241] on div "Select a reason" at bounding box center [740, 229] width 394 height 31
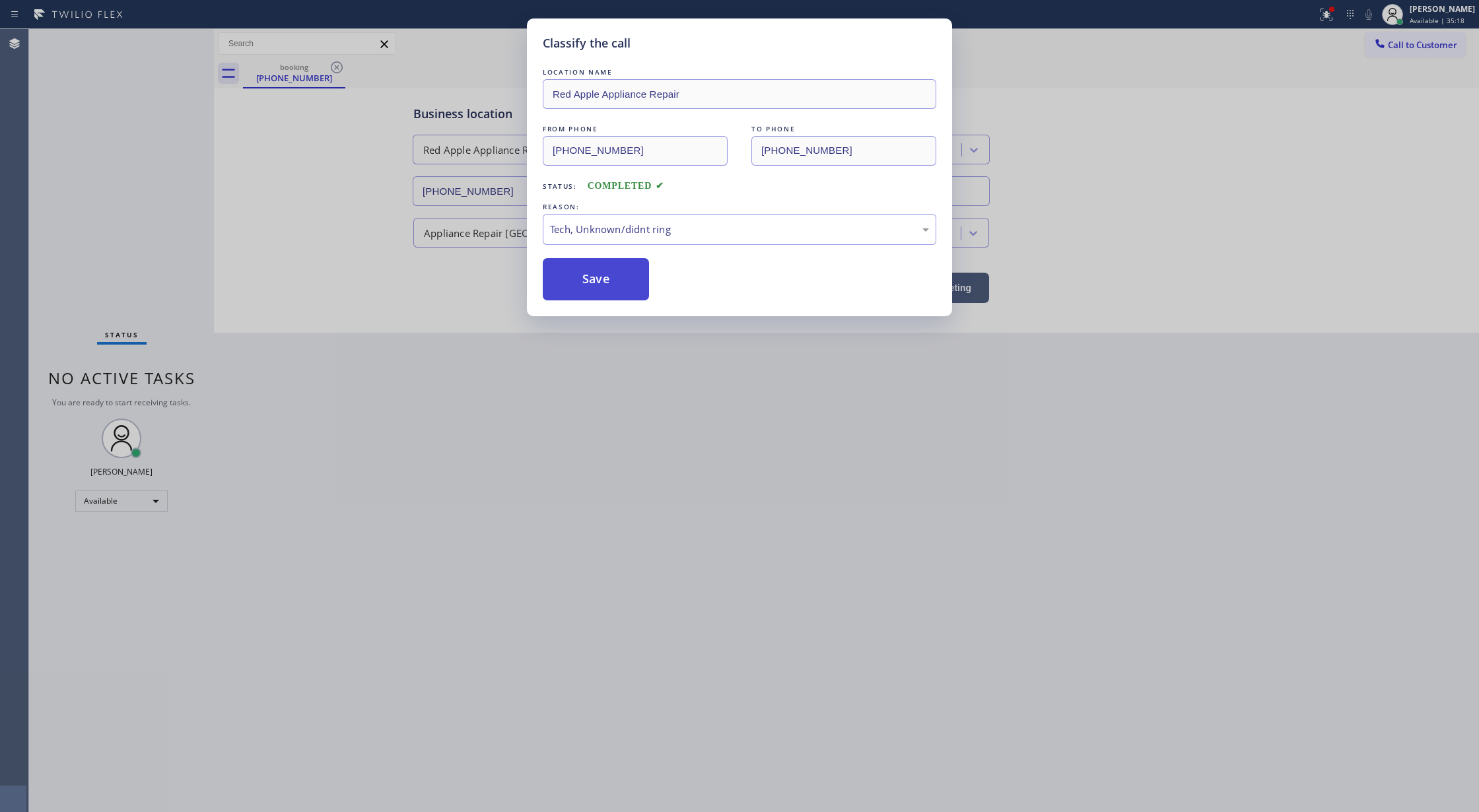
click at [579, 280] on button "Save" at bounding box center [596, 279] width 106 height 42
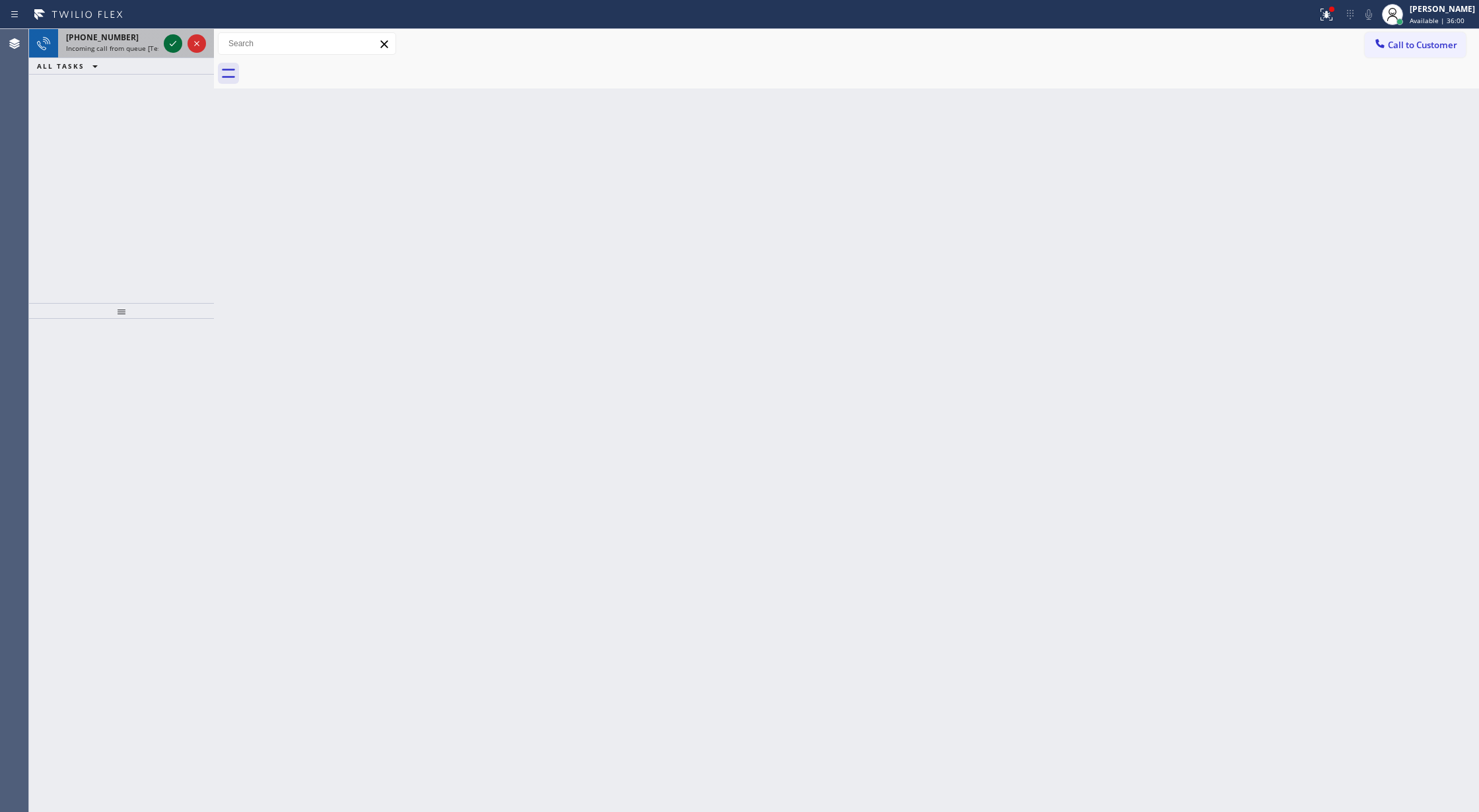
click at [172, 43] on icon at bounding box center [172, 43] width 16 height 16
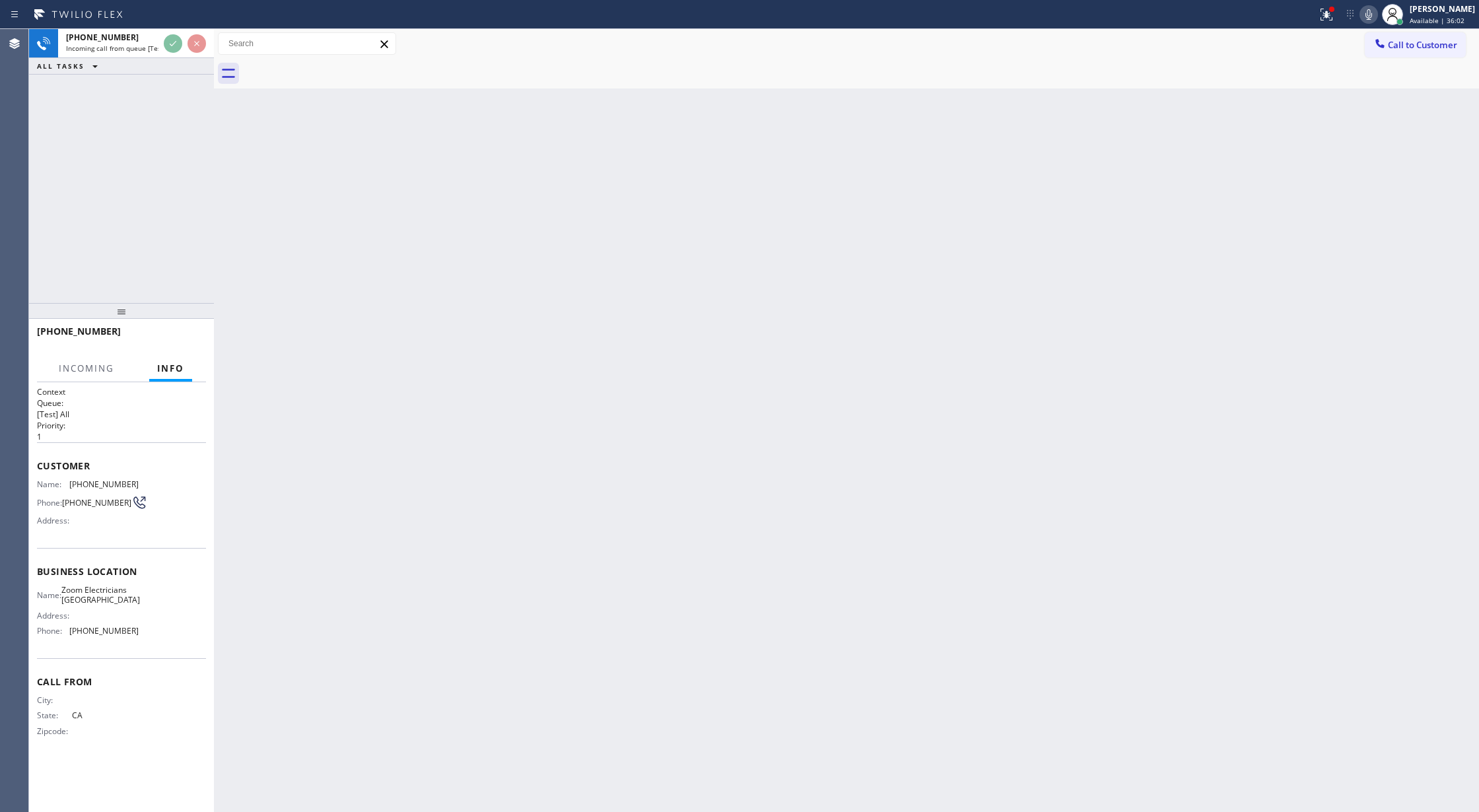
click at [172, 43] on icon at bounding box center [172, 43] width 16 height 16
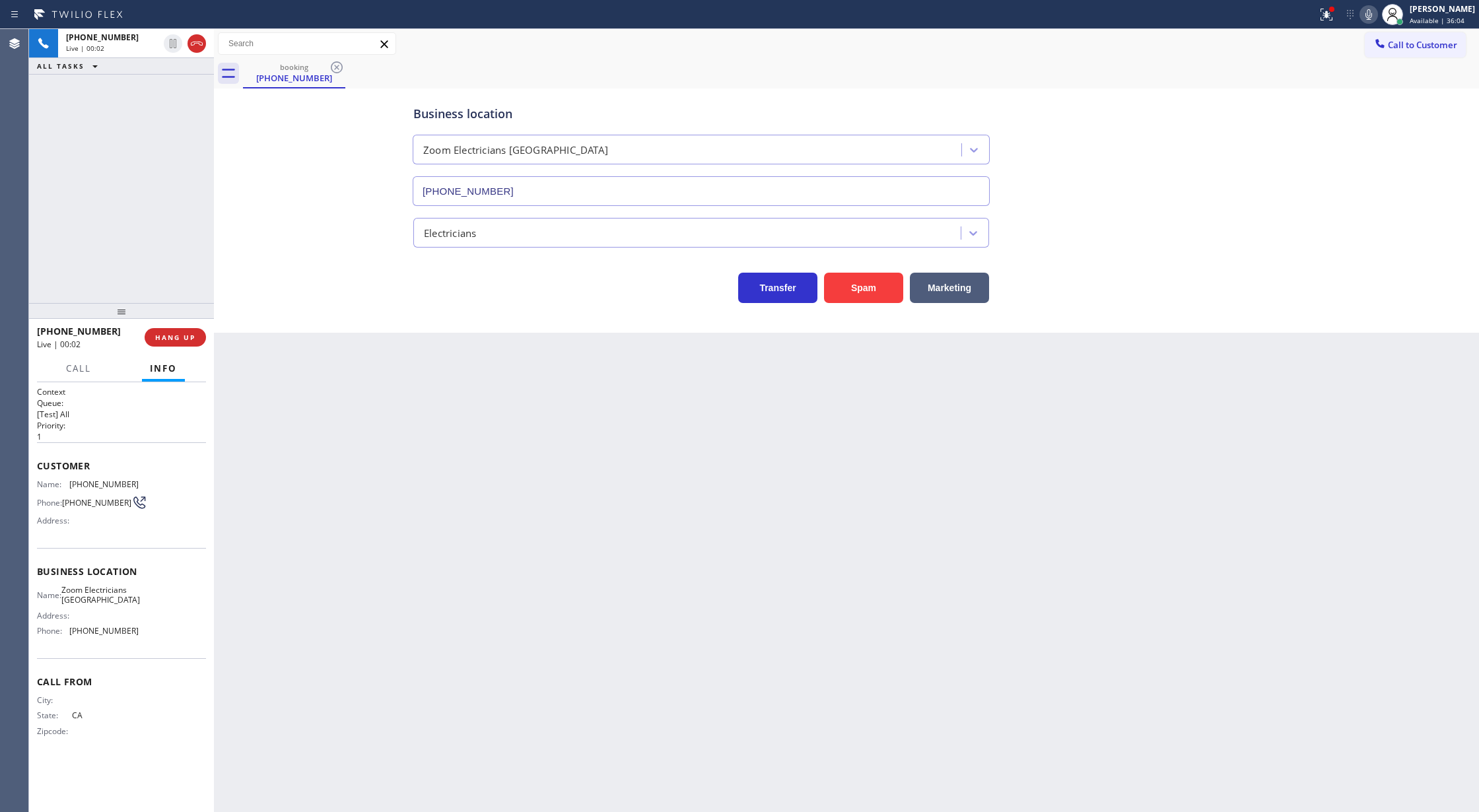
type input "(310) 388-4099"
click at [146, 341] on button "COMPLETE" at bounding box center [173, 337] width 67 height 18
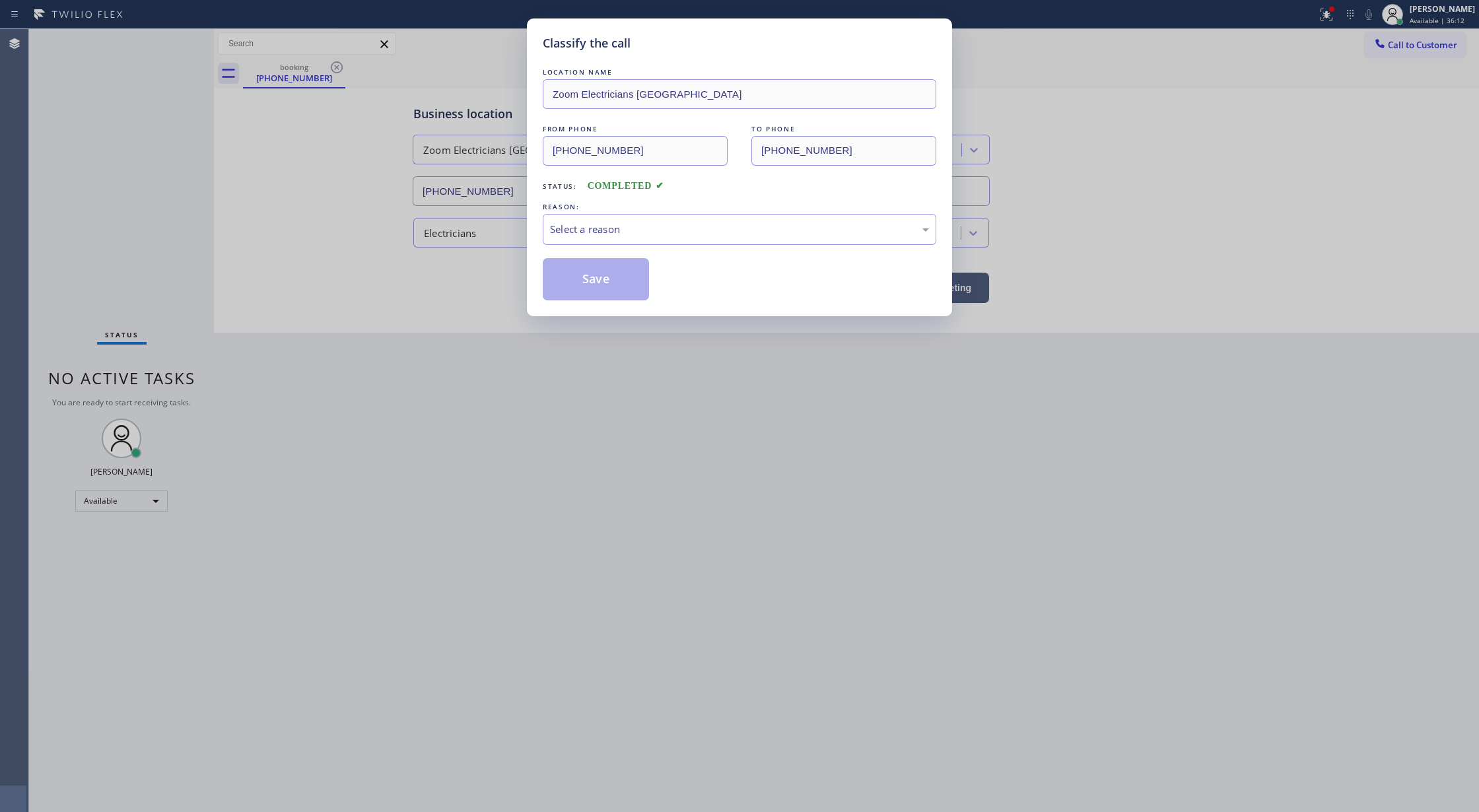
click at [605, 212] on div "REASON:" at bounding box center [740, 207] width 394 height 14
click at [603, 241] on div "Select a reason" at bounding box center [740, 229] width 394 height 31
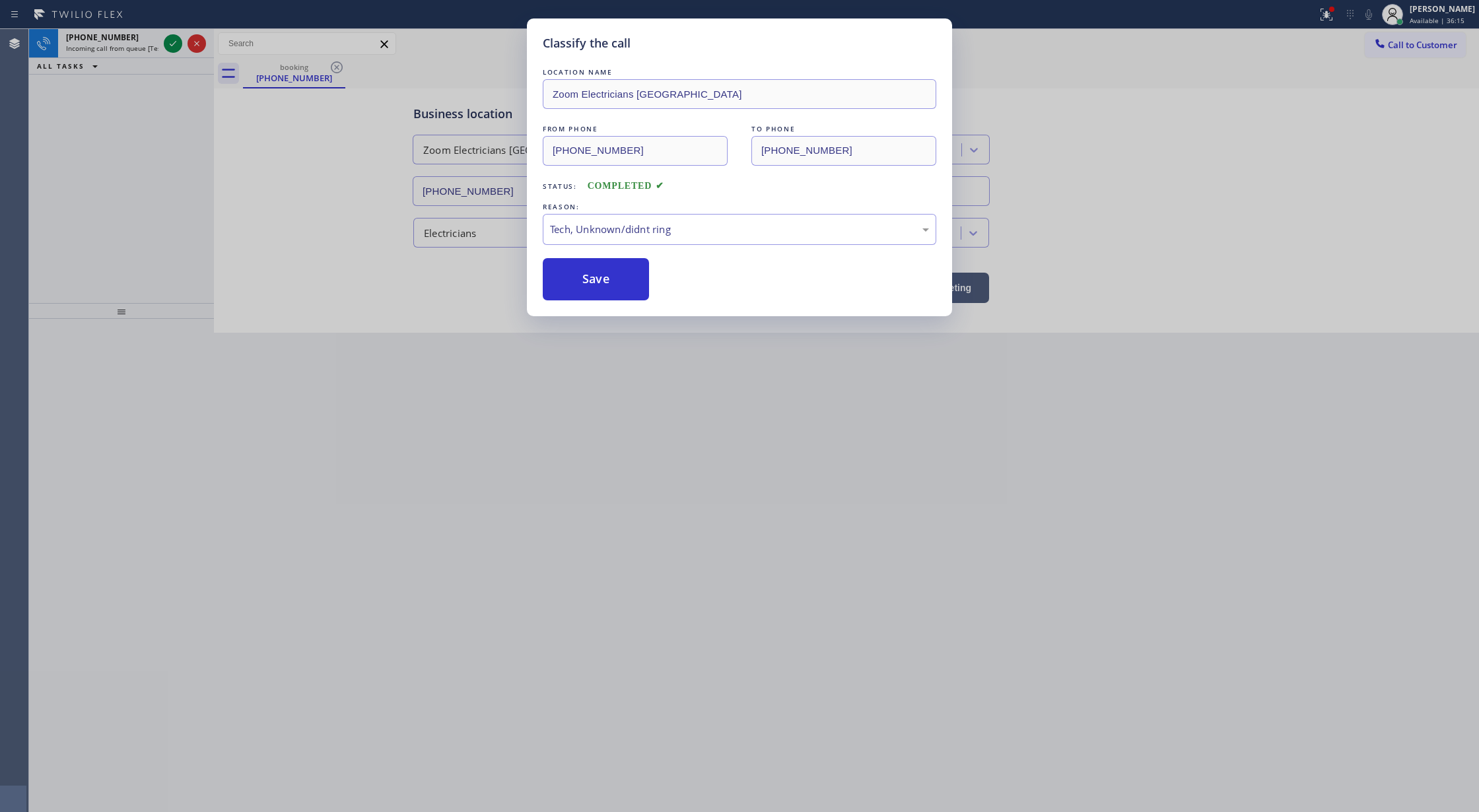
click at [626, 248] on div "LOCATION NAME Zoom Electricians Culver City FROM PHONE (424) 447-8917 TO PHONE …" at bounding box center [740, 182] width 394 height 235
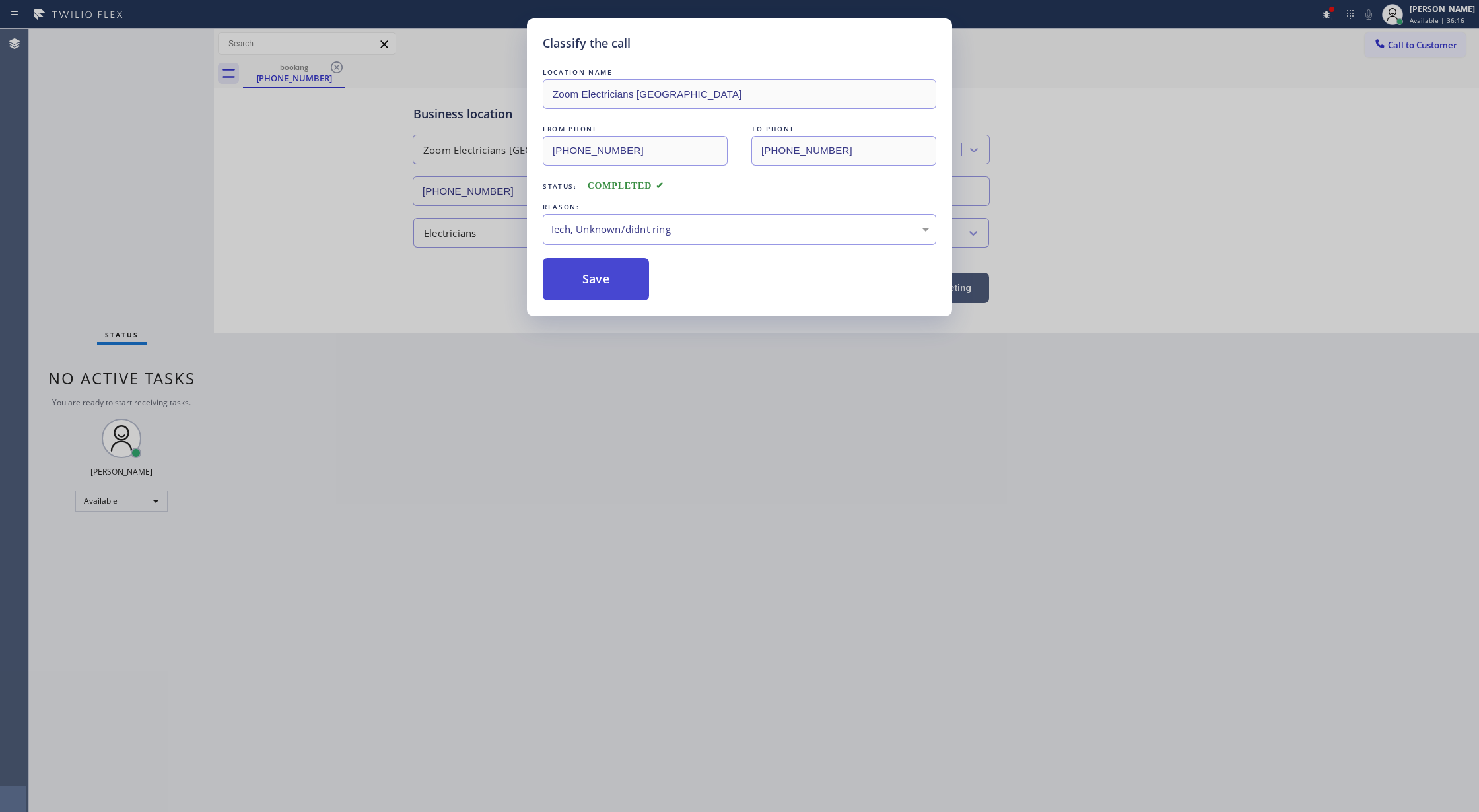
click at [599, 282] on button "Save" at bounding box center [596, 279] width 106 height 42
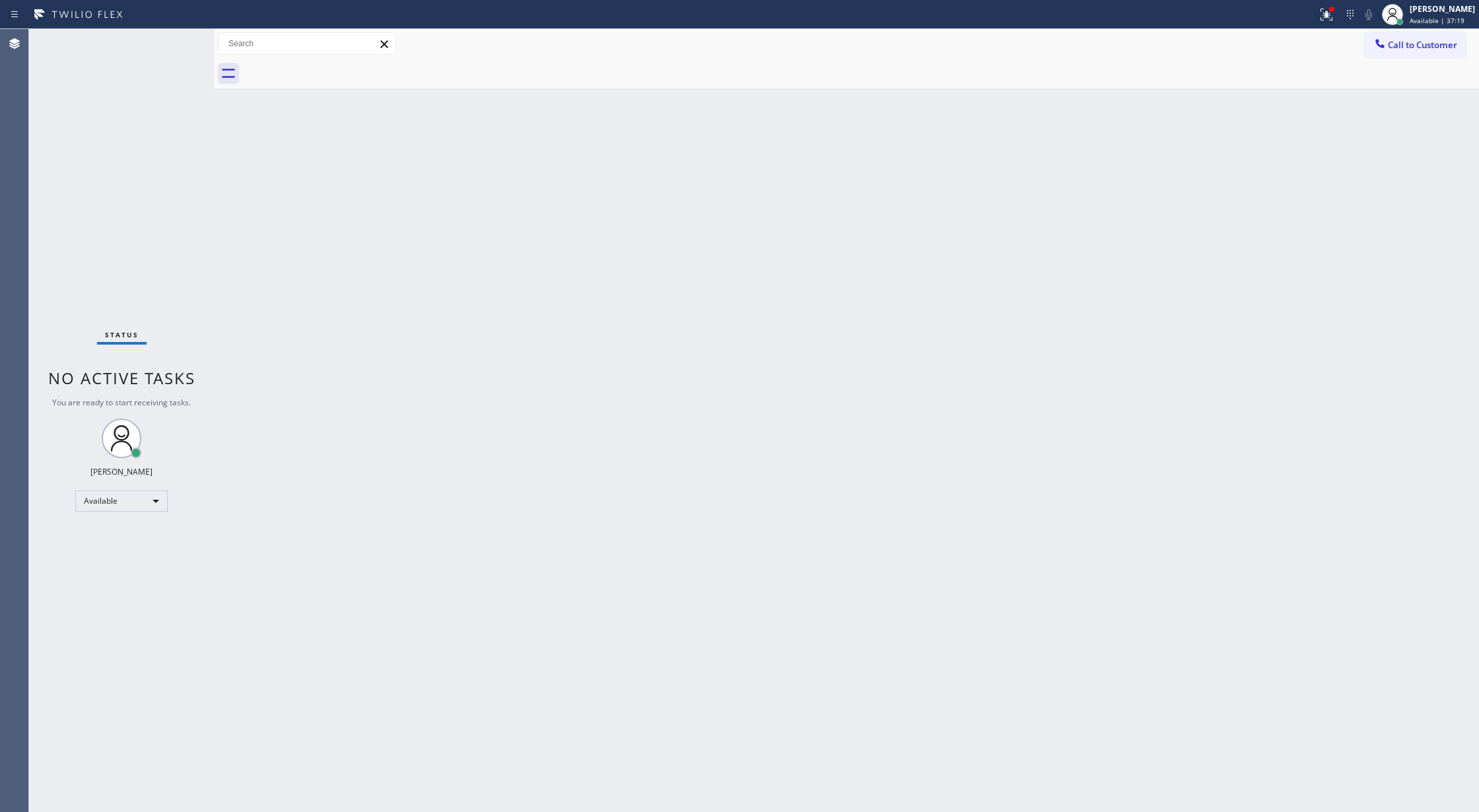
click at [183, 38] on div "Status No active tasks You are ready to start receiving tasks. [PERSON_NAME] Av…" at bounding box center [121, 421] width 185 height 783
click at [183, 42] on div "Status No active tasks You are ready to start receiving tasks. [PERSON_NAME] Av…" at bounding box center [121, 421] width 185 height 783
click at [180, 43] on div "Status No active tasks You are ready to start receiving tasks. [PERSON_NAME] Av…" at bounding box center [121, 421] width 185 height 783
click at [872, 579] on div "Back to Dashboard Change Sender ID Customers Technicians Select a contact Outbo…" at bounding box center [846, 421] width 1265 height 783
click at [165, 50] on div "Status No active tasks You are ready to start receiving tasks. [PERSON_NAME] Av…" at bounding box center [121, 421] width 185 height 783
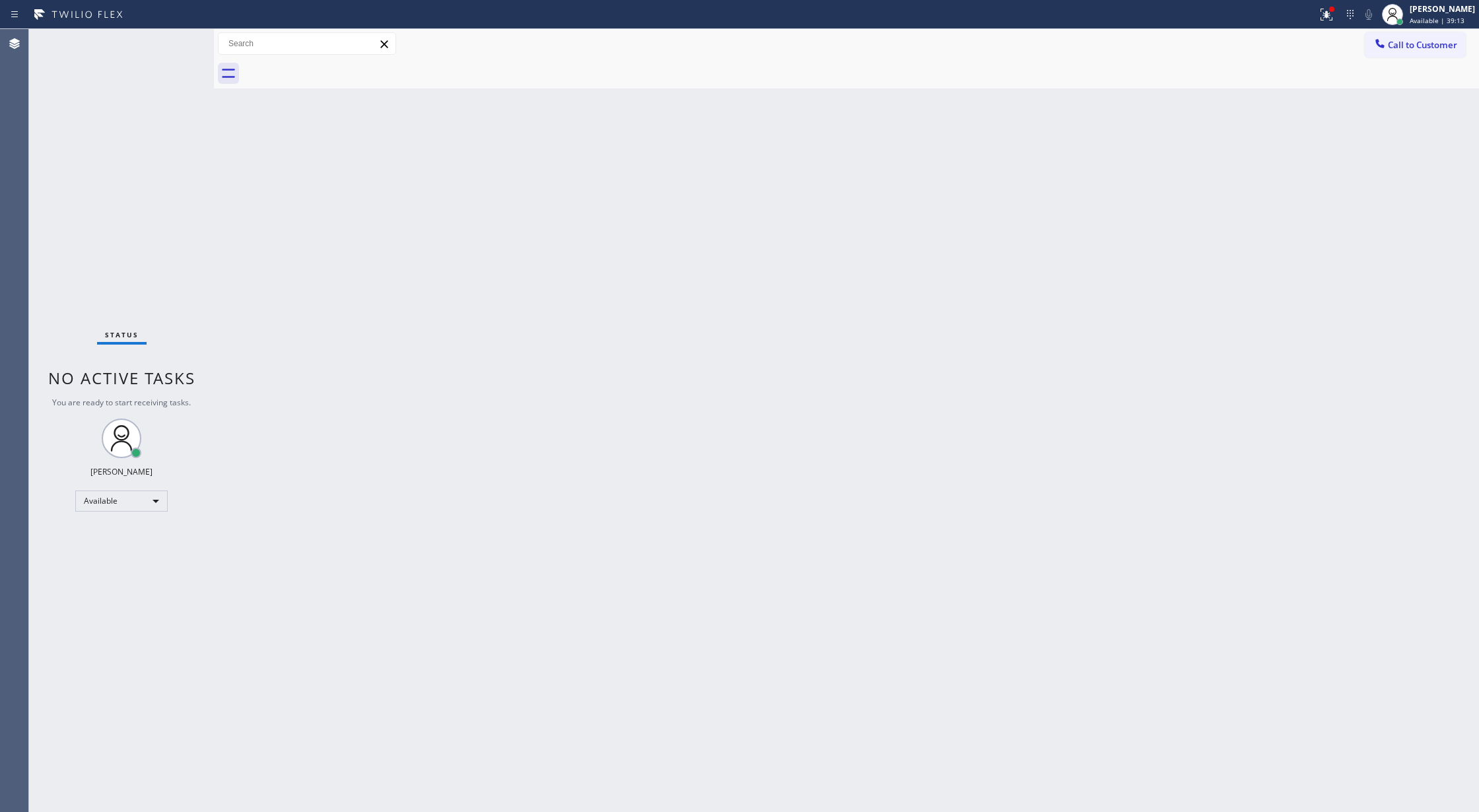
click at [165, 50] on div "Status No active tasks You are ready to start receiving tasks. [PERSON_NAME] Av…" at bounding box center [121, 421] width 185 height 783
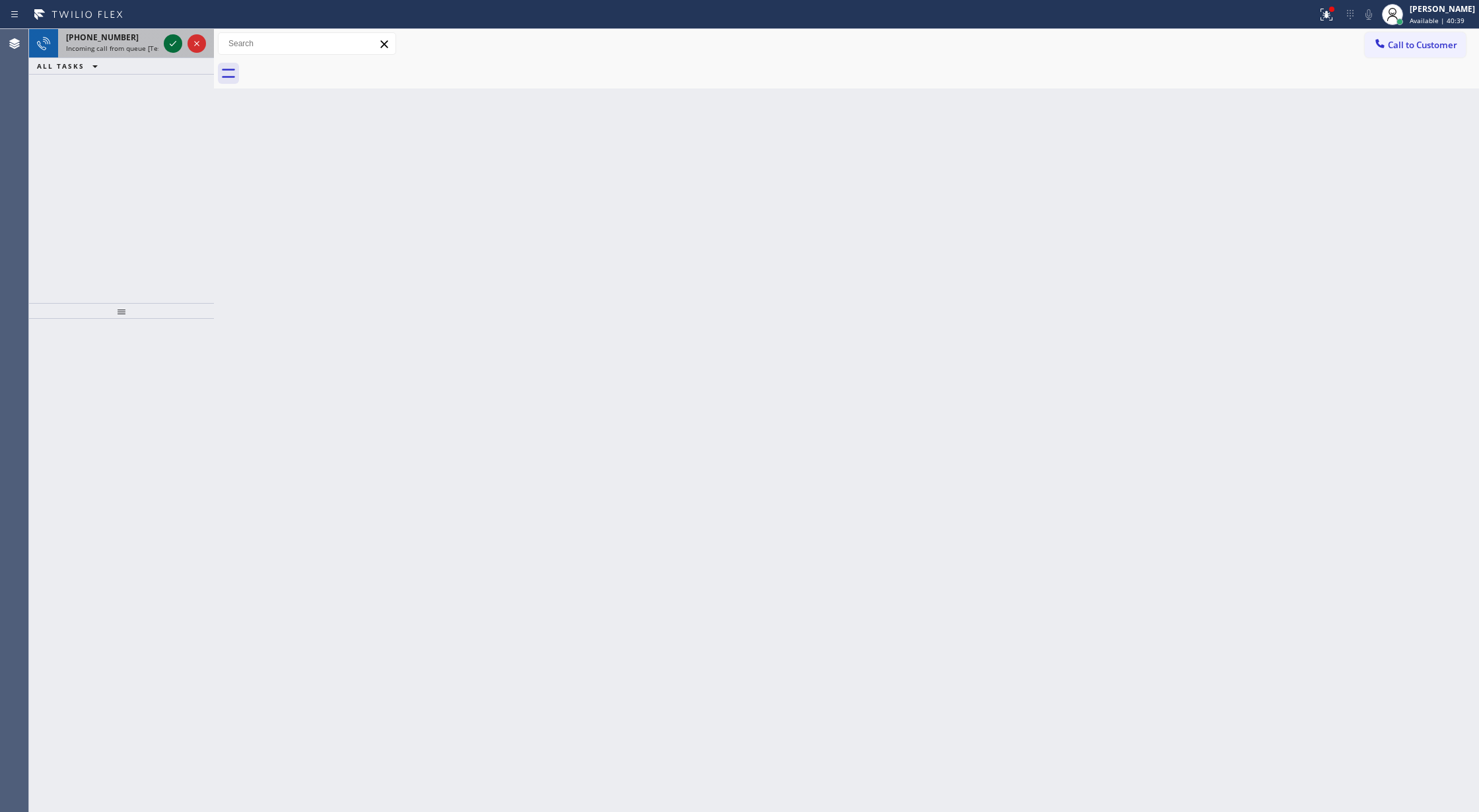
click at [168, 39] on icon at bounding box center [172, 43] width 16 height 16
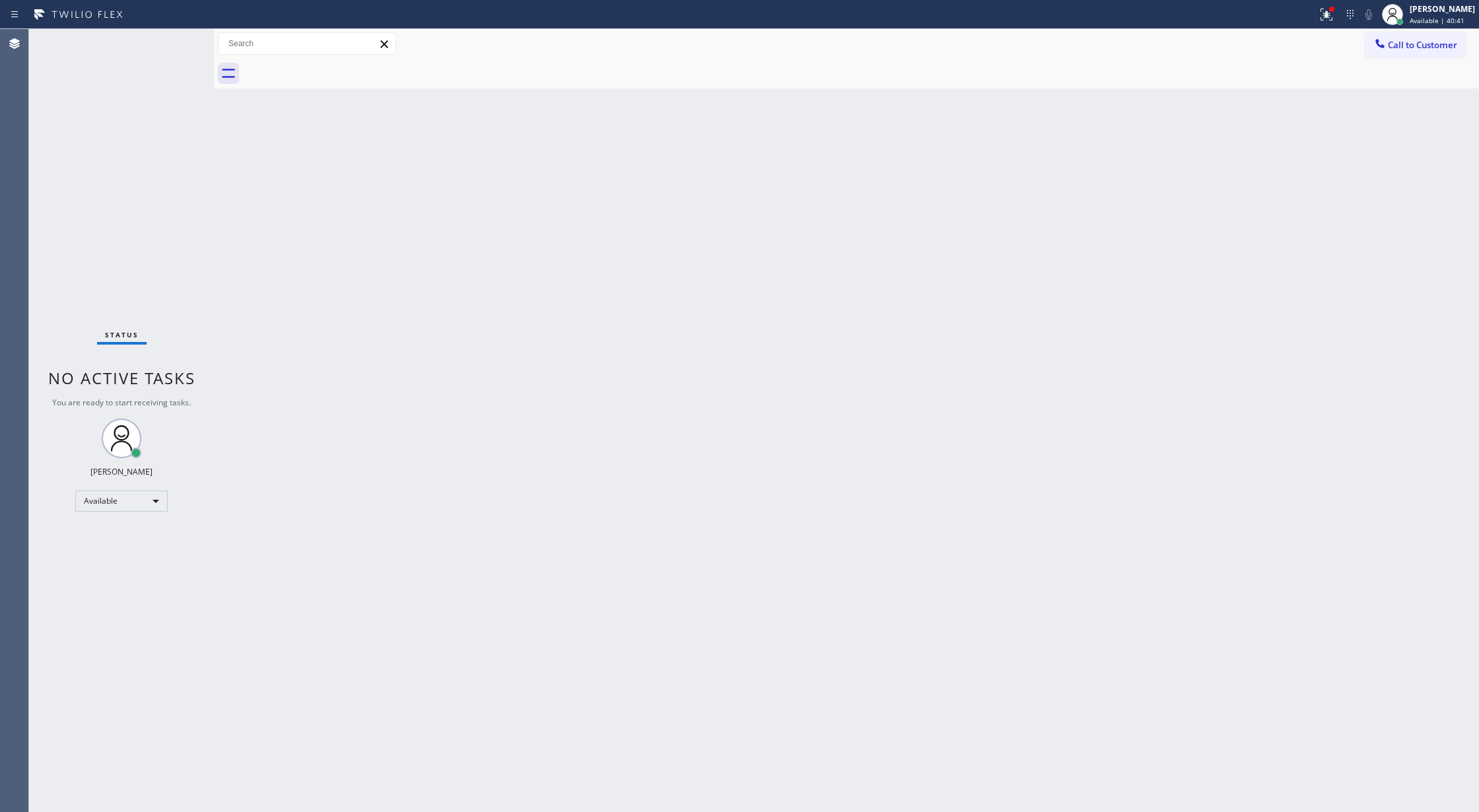
click at [170, 45] on div "Status No active tasks You are ready to start receiving tasks. [PERSON_NAME] Av…" at bounding box center [121, 421] width 185 height 783
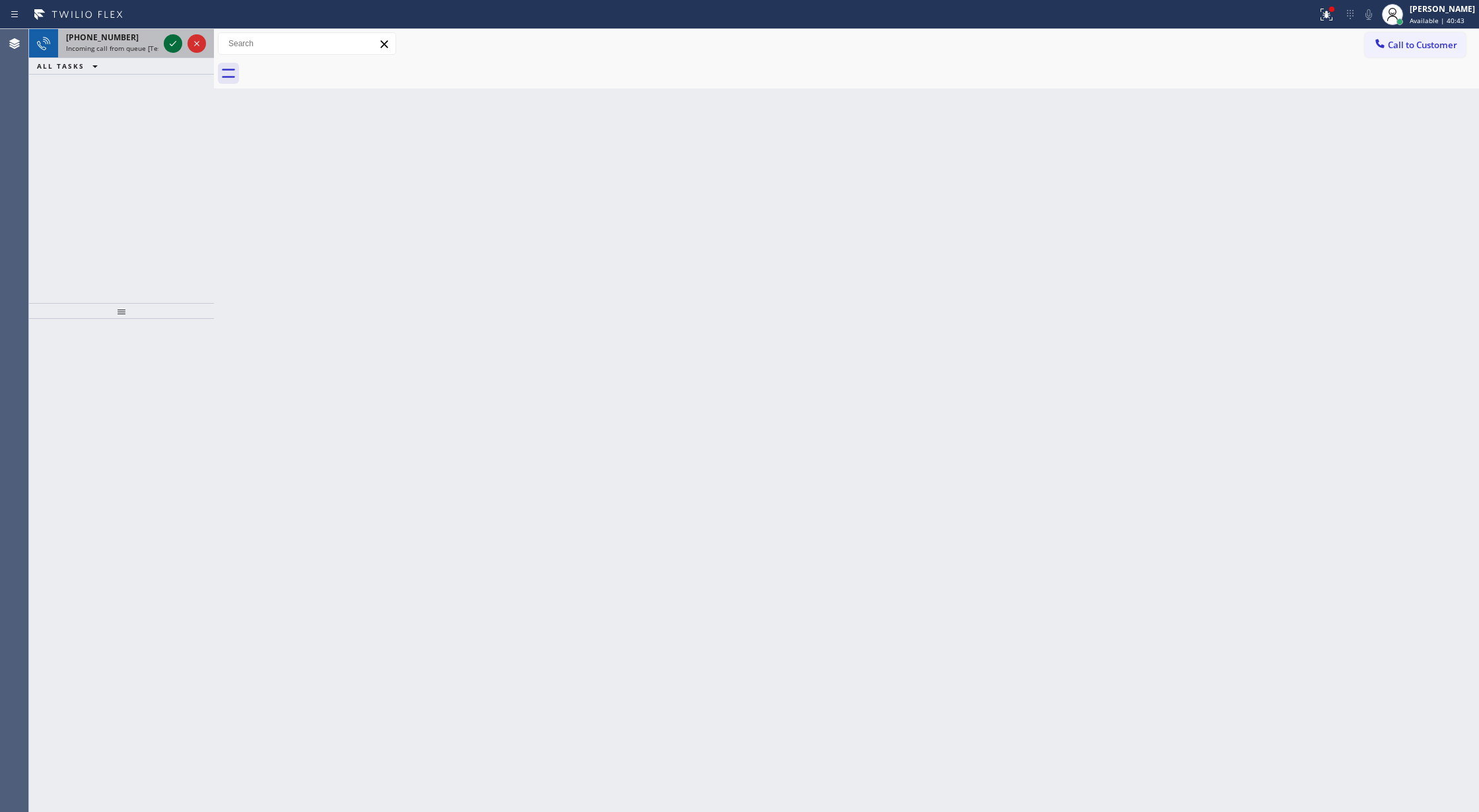
click at [168, 42] on icon at bounding box center [172, 43] width 16 height 16
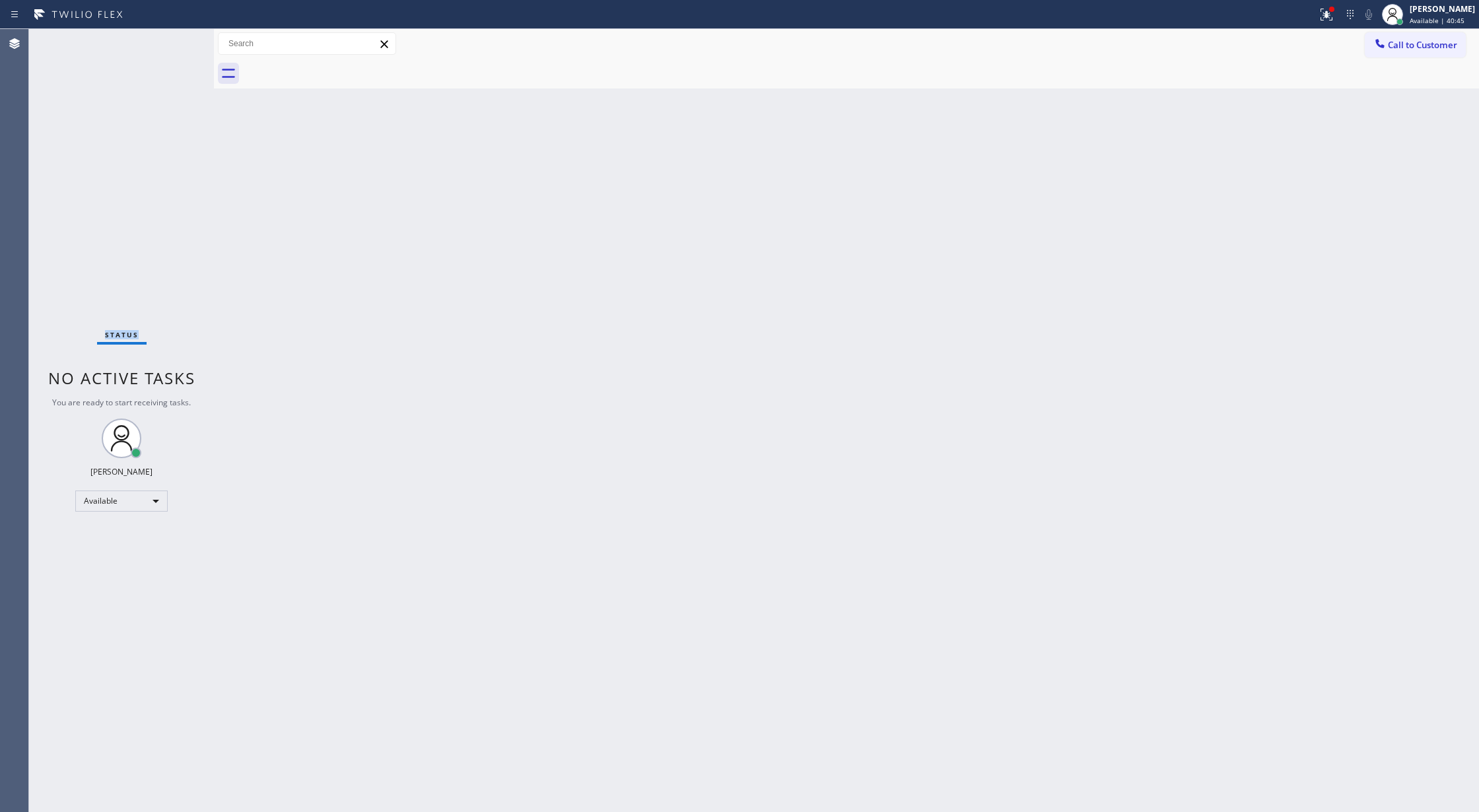
click at [166, 48] on div "Status No active tasks You are ready to start receiving tasks. [PERSON_NAME] Av…" at bounding box center [121, 421] width 185 height 783
click at [174, 44] on div "Status No active tasks You are ready to start receiving tasks. [PERSON_NAME] Av…" at bounding box center [121, 421] width 185 height 783
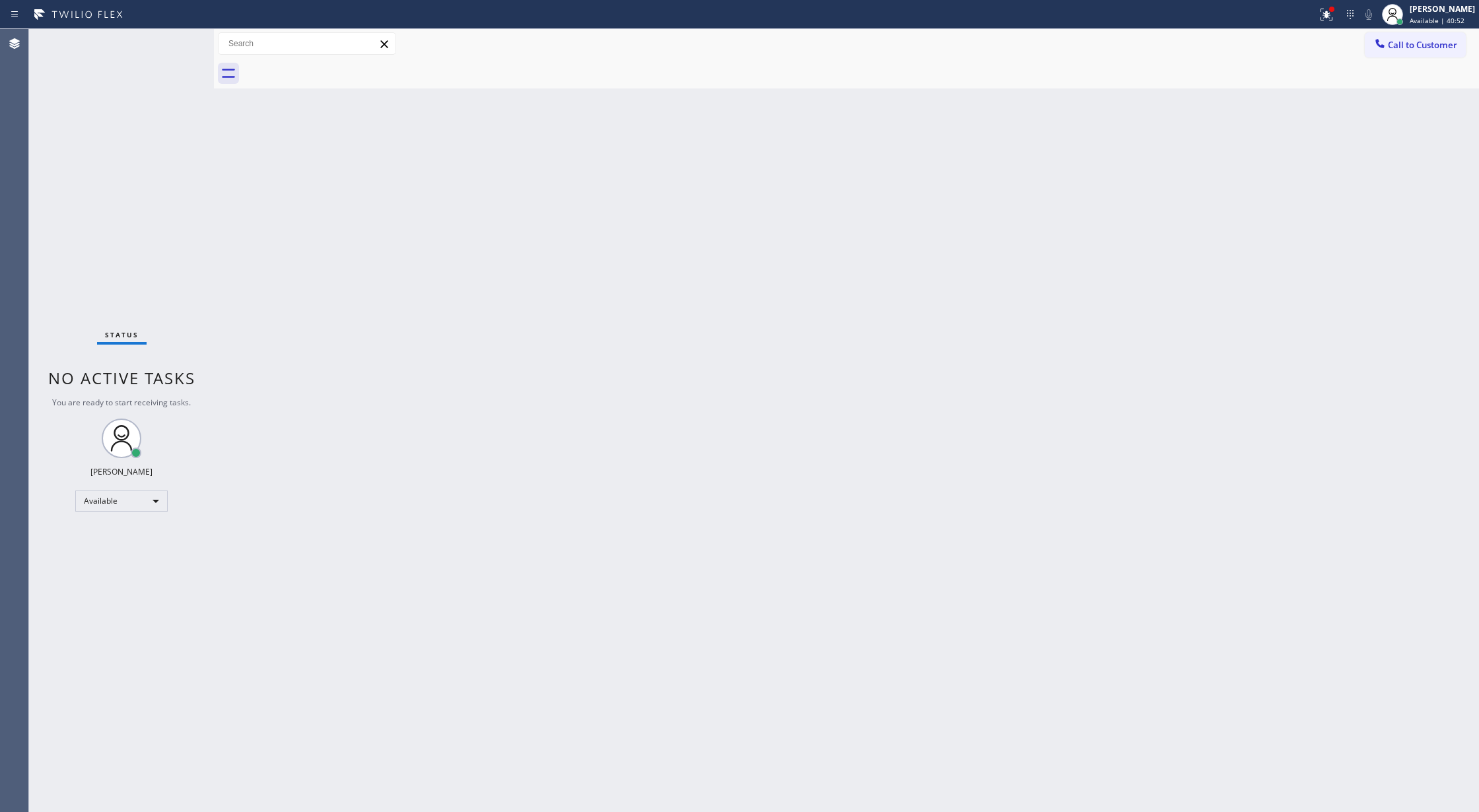
click at [174, 44] on div "Status No active tasks You are ready to start receiving tasks. [PERSON_NAME] Av…" at bounding box center [121, 421] width 185 height 783
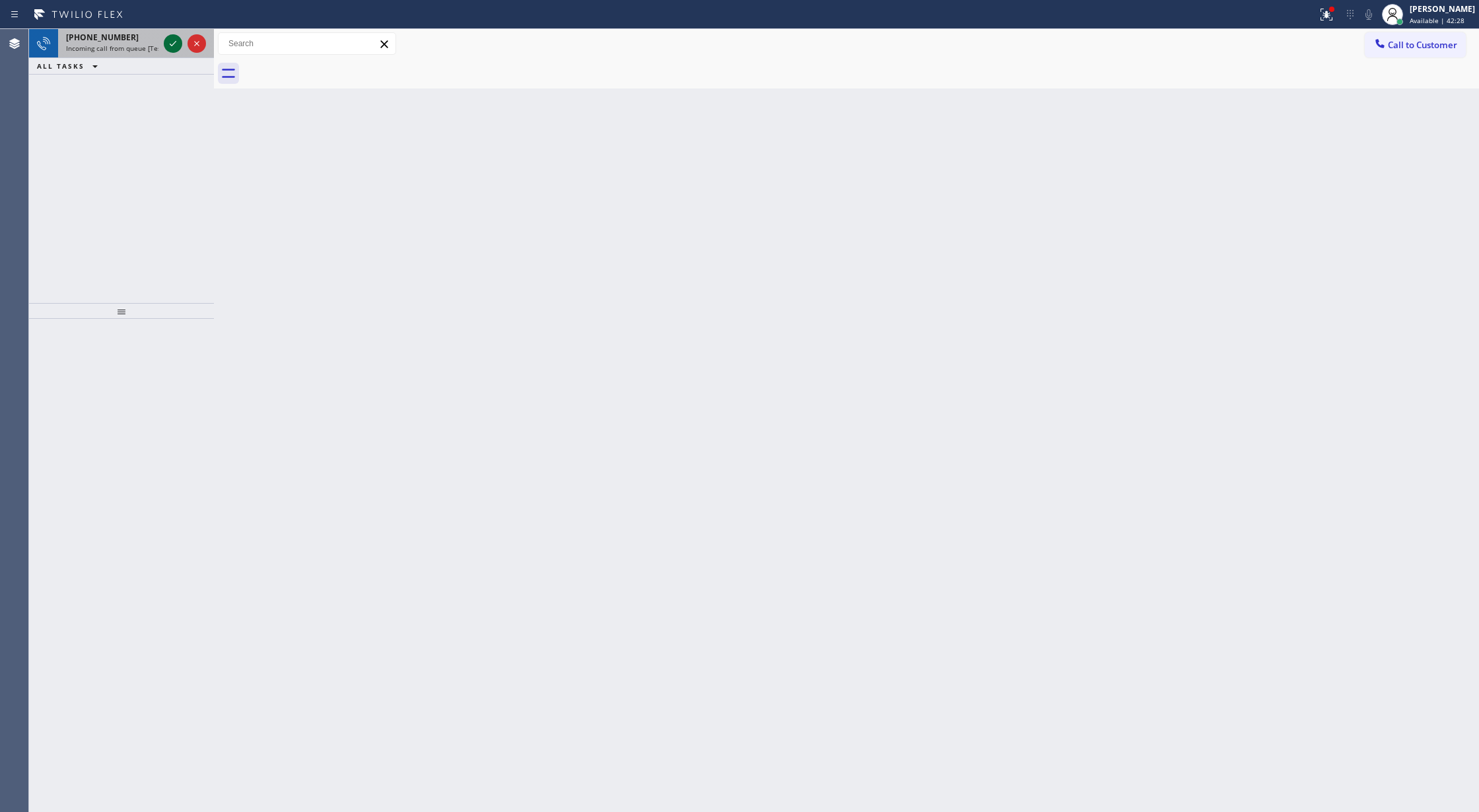
click at [176, 37] on icon at bounding box center [172, 43] width 16 height 16
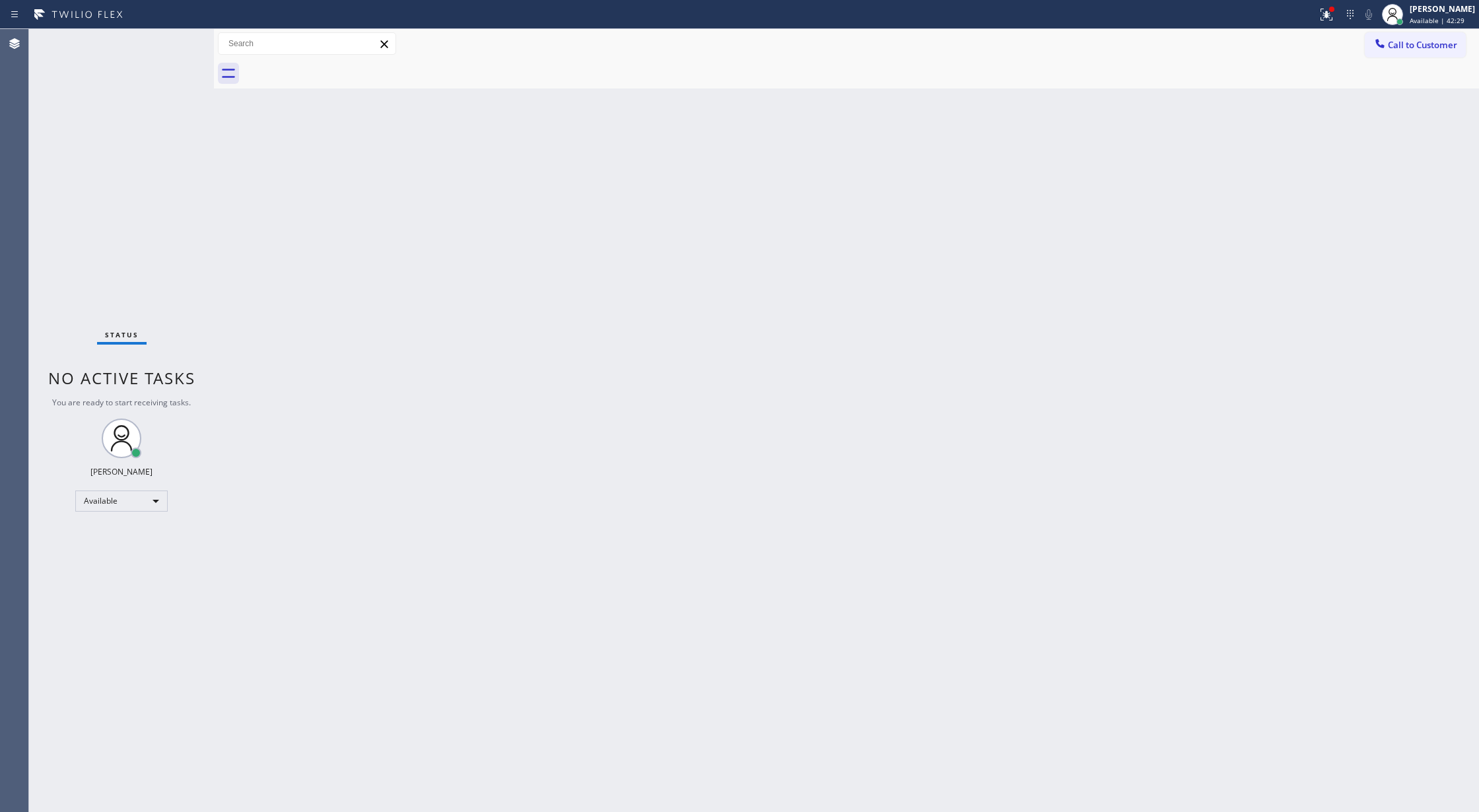
click at [170, 46] on div "Status No active tasks You are ready to start receiving tasks. [PERSON_NAME] Av…" at bounding box center [121, 421] width 185 height 783
click at [166, 39] on div "Status No active tasks You are ready to start receiving tasks. [PERSON_NAME] Av…" at bounding box center [121, 421] width 185 height 783
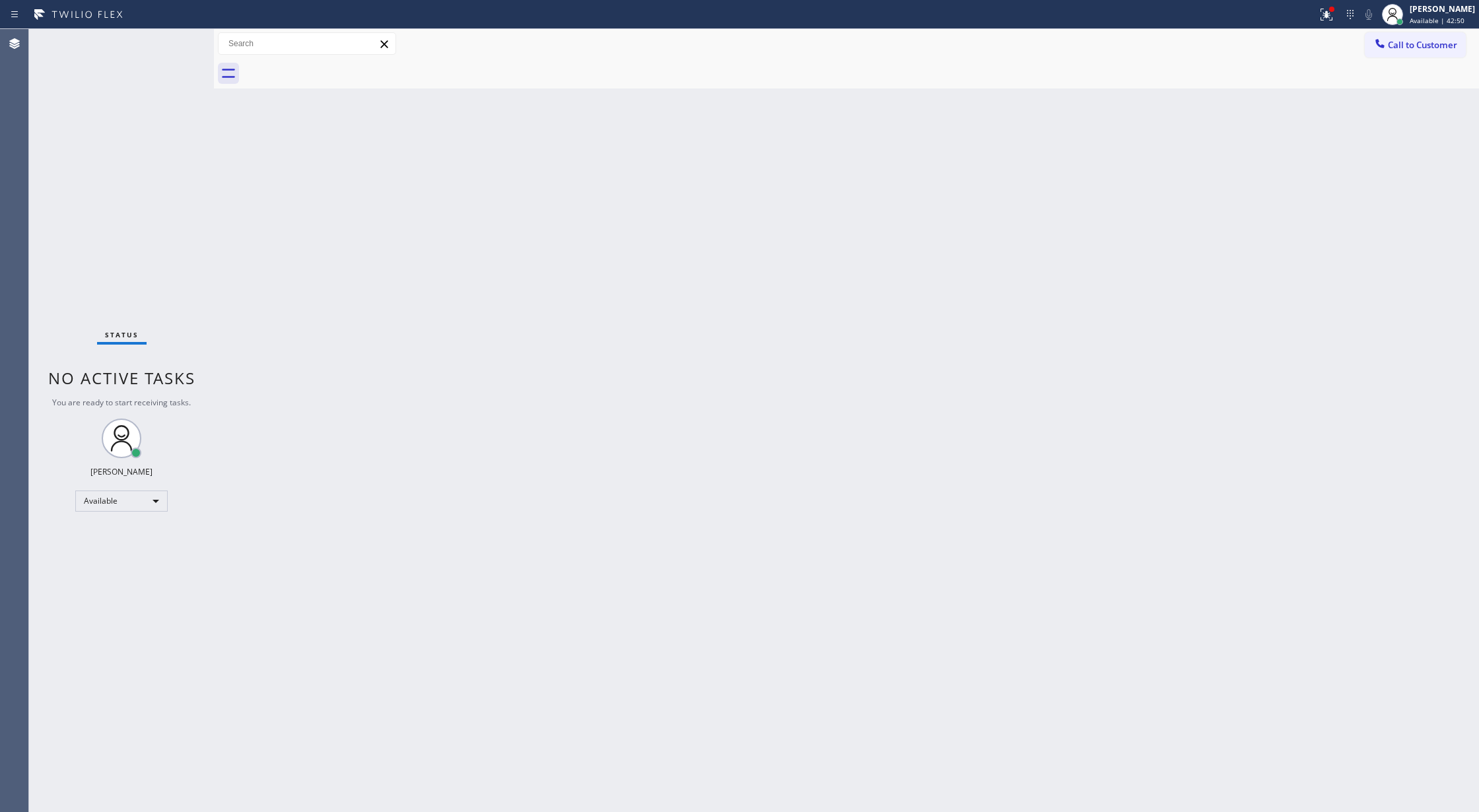
click at [167, 42] on div "Status No active tasks You are ready to start receiving tasks. [PERSON_NAME] Av…" at bounding box center [121, 421] width 185 height 783
click at [172, 34] on div "Status No active tasks You are ready to start receiving tasks. [PERSON_NAME] Av…" at bounding box center [121, 421] width 185 height 783
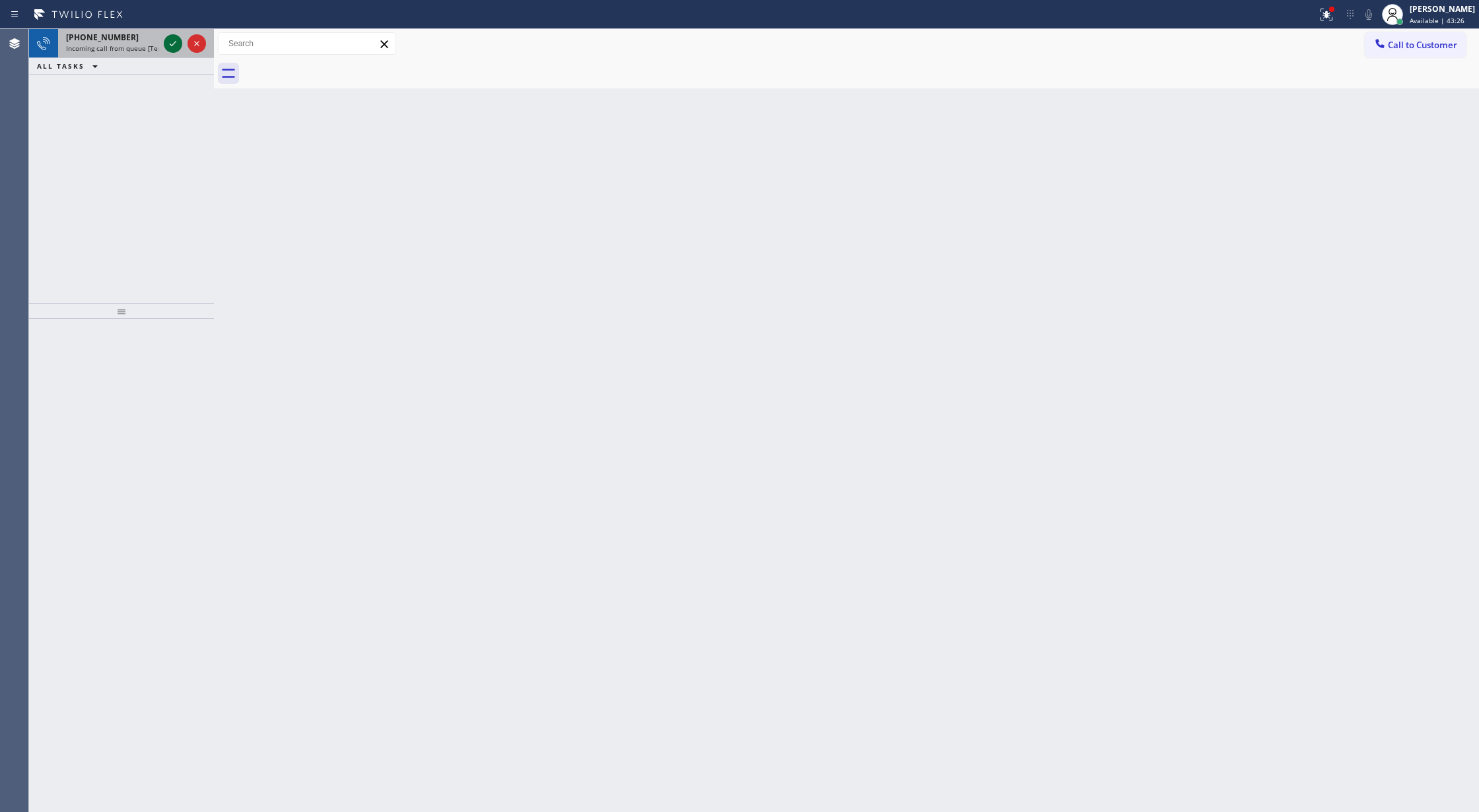
click at [173, 45] on icon at bounding box center [172, 43] width 16 height 16
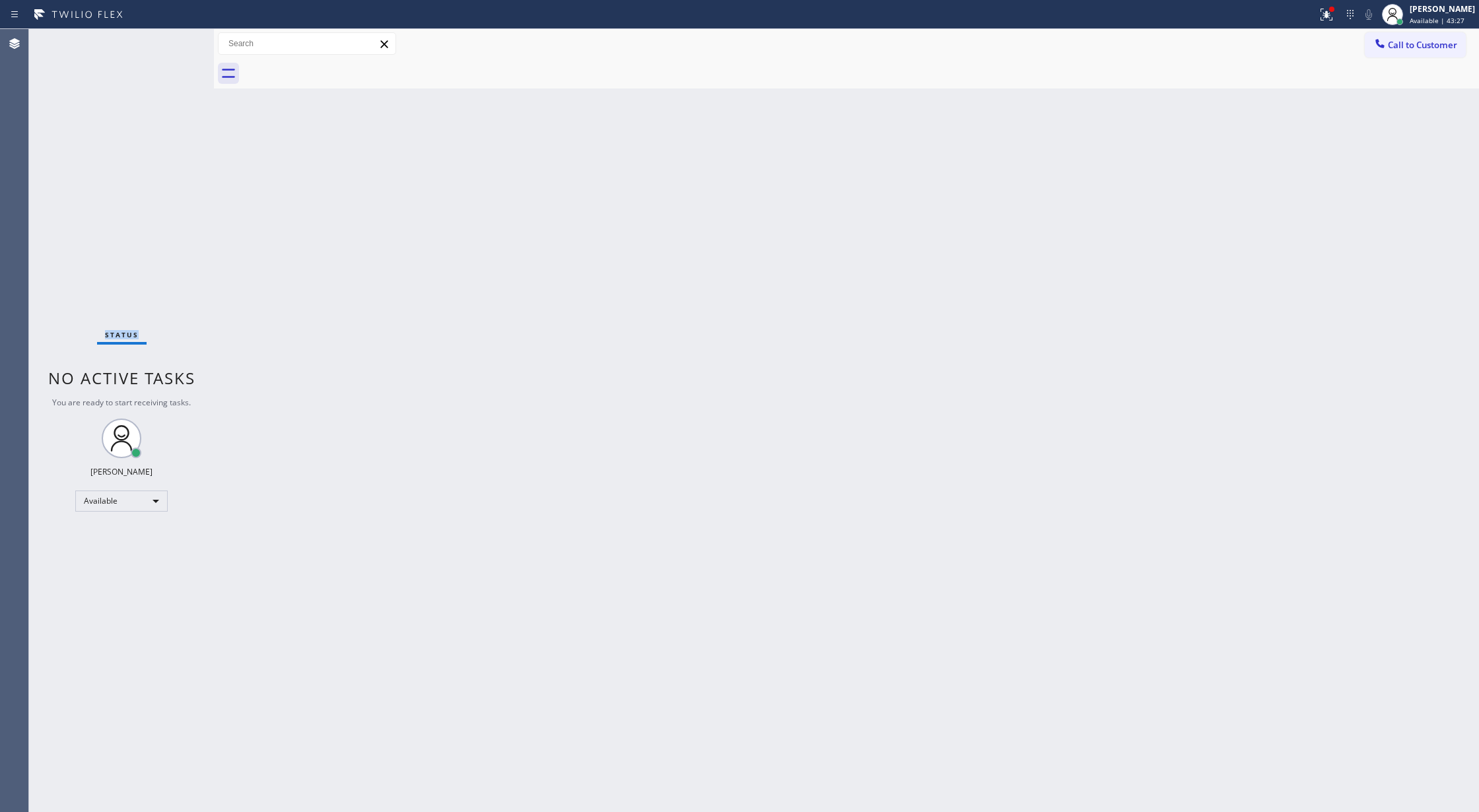
click at [173, 45] on div "Status No active tasks You are ready to start receiving tasks. [PERSON_NAME] Av…" at bounding box center [121, 421] width 185 height 783
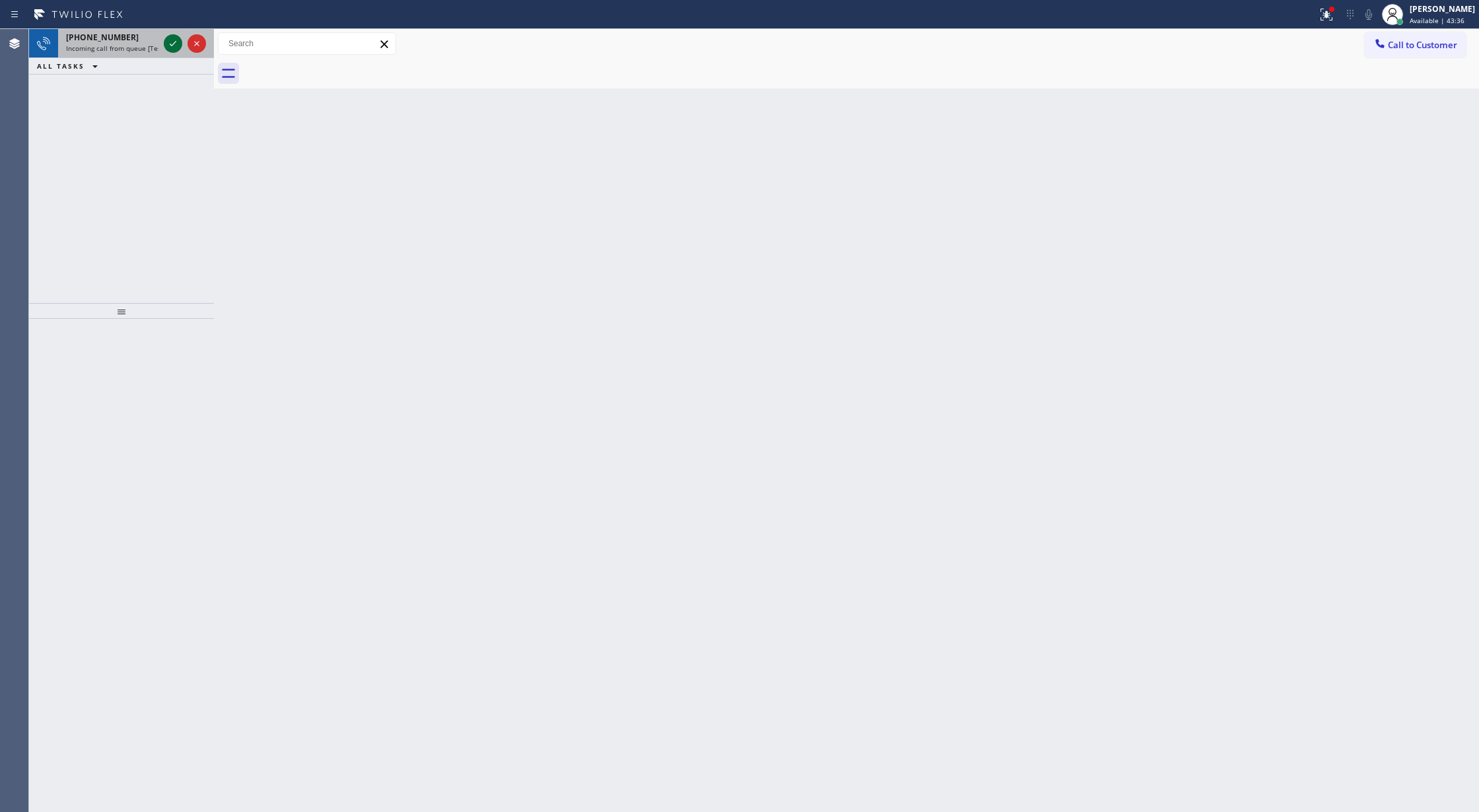
click at [172, 46] on icon at bounding box center [172, 43] width 16 height 16
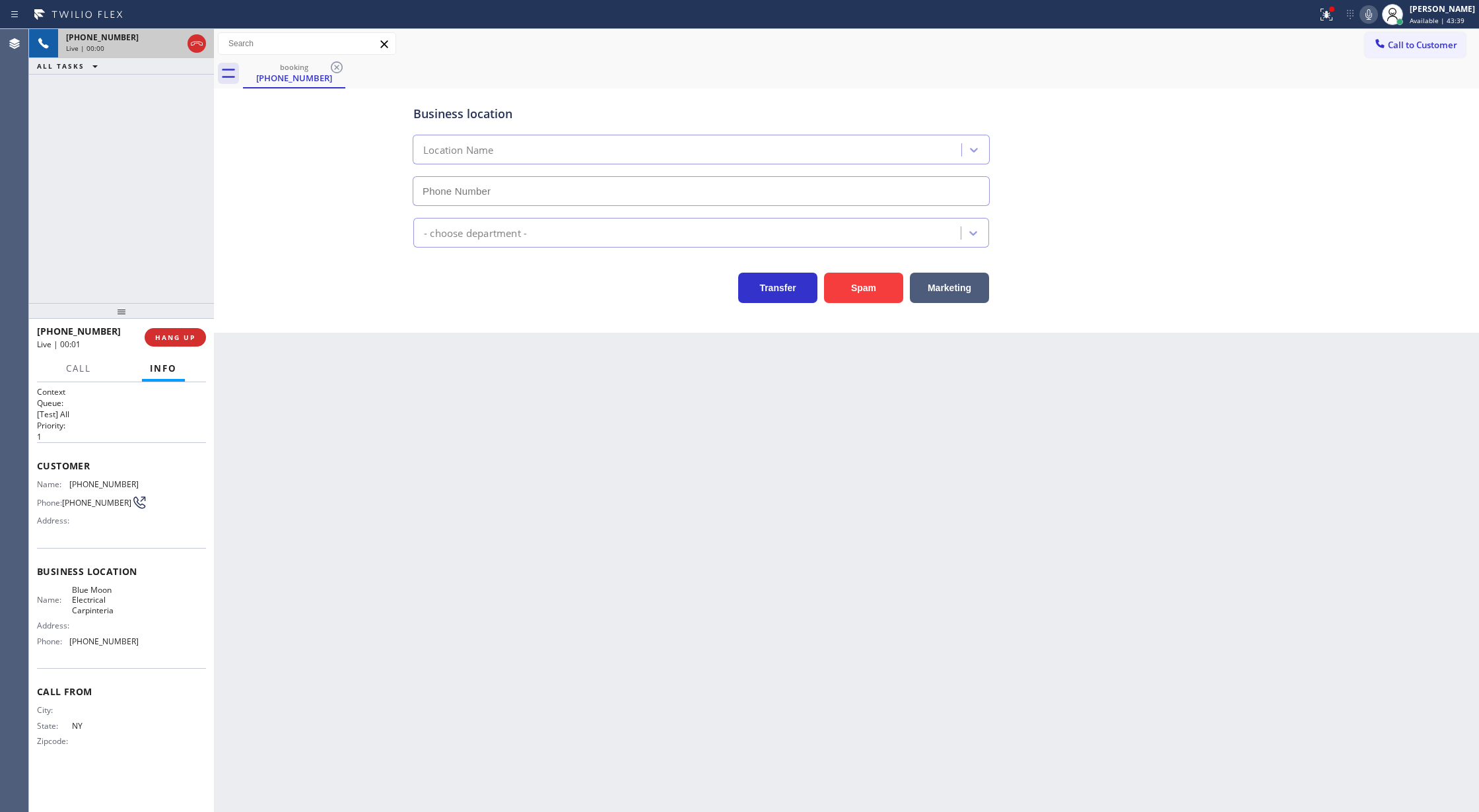
type input "(805) 222-7751"
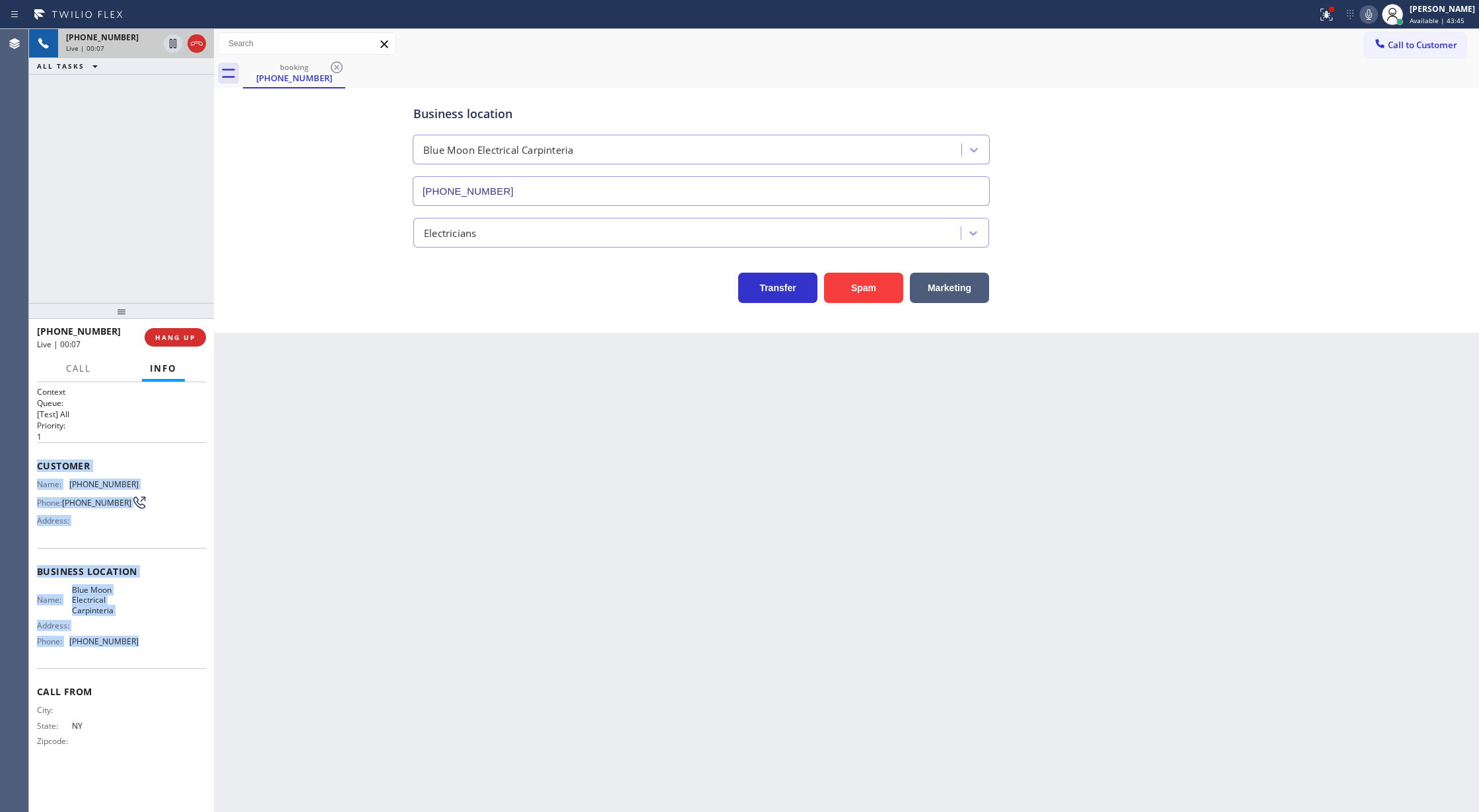
drag, startPoint x: 34, startPoint y: 466, endPoint x: 169, endPoint y: 666, distance: 241.3
click at [169, 666] on div "Context Queue: [Test] All Priority: 1 Customer Name: (631) 720-2249 Phone: (631…" at bounding box center [121, 597] width 185 height 430
copy div "Customer Name: (631) 720-2249 Phone: (631) 720-2249 Address: Business location …"
drag, startPoint x: 1380, startPoint y: 14, endPoint x: 1318, endPoint y: 221, distance: 216.1
click at [1377, 14] on icon at bounding box center [1368, 14] width 16 height 16
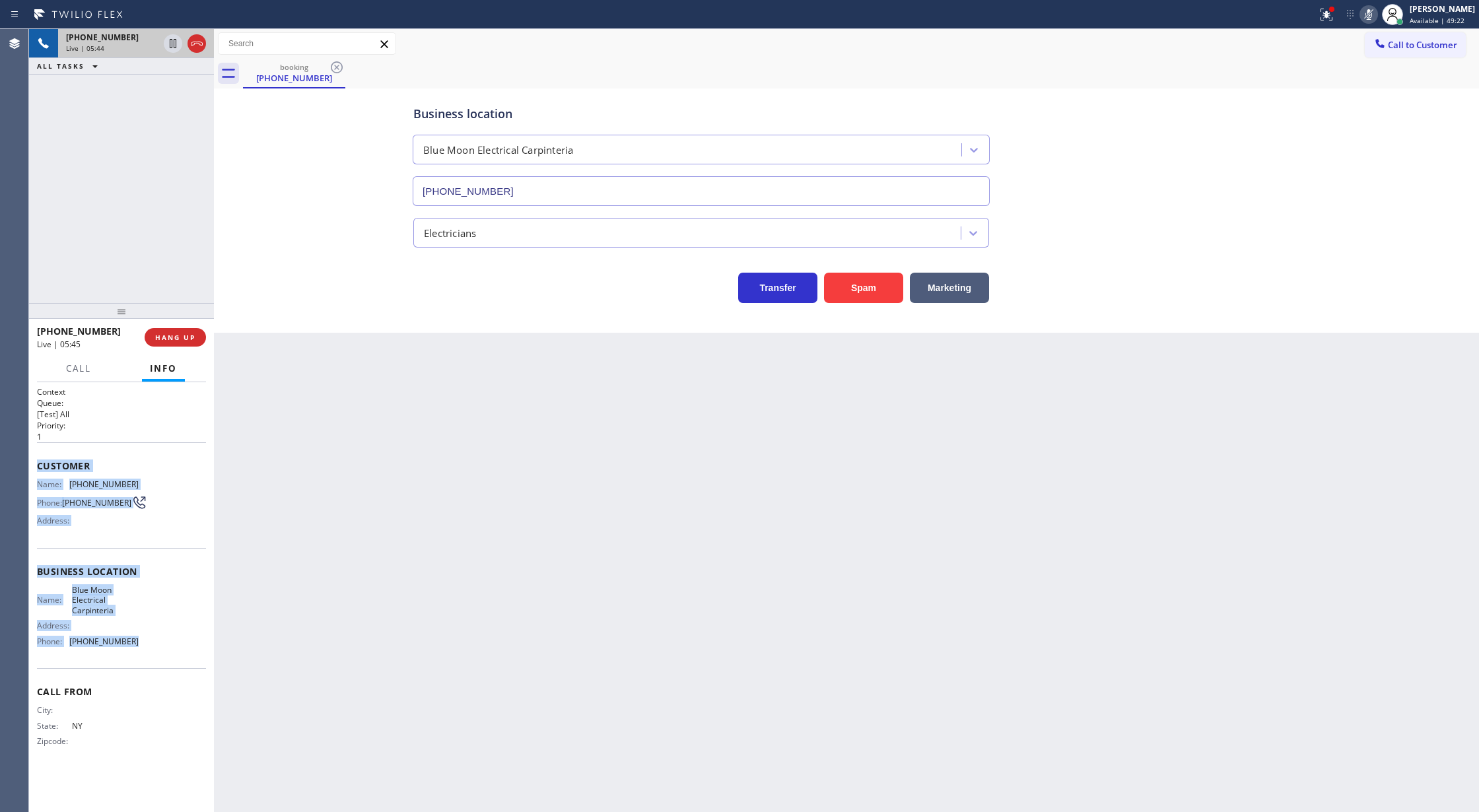
click at [1372, 17] on icon at bounding box center [1369, 15] width 7 height 11
click at [168, 338] on span "COMPLETE" at bounding box center [172, 338] width 46 height 10
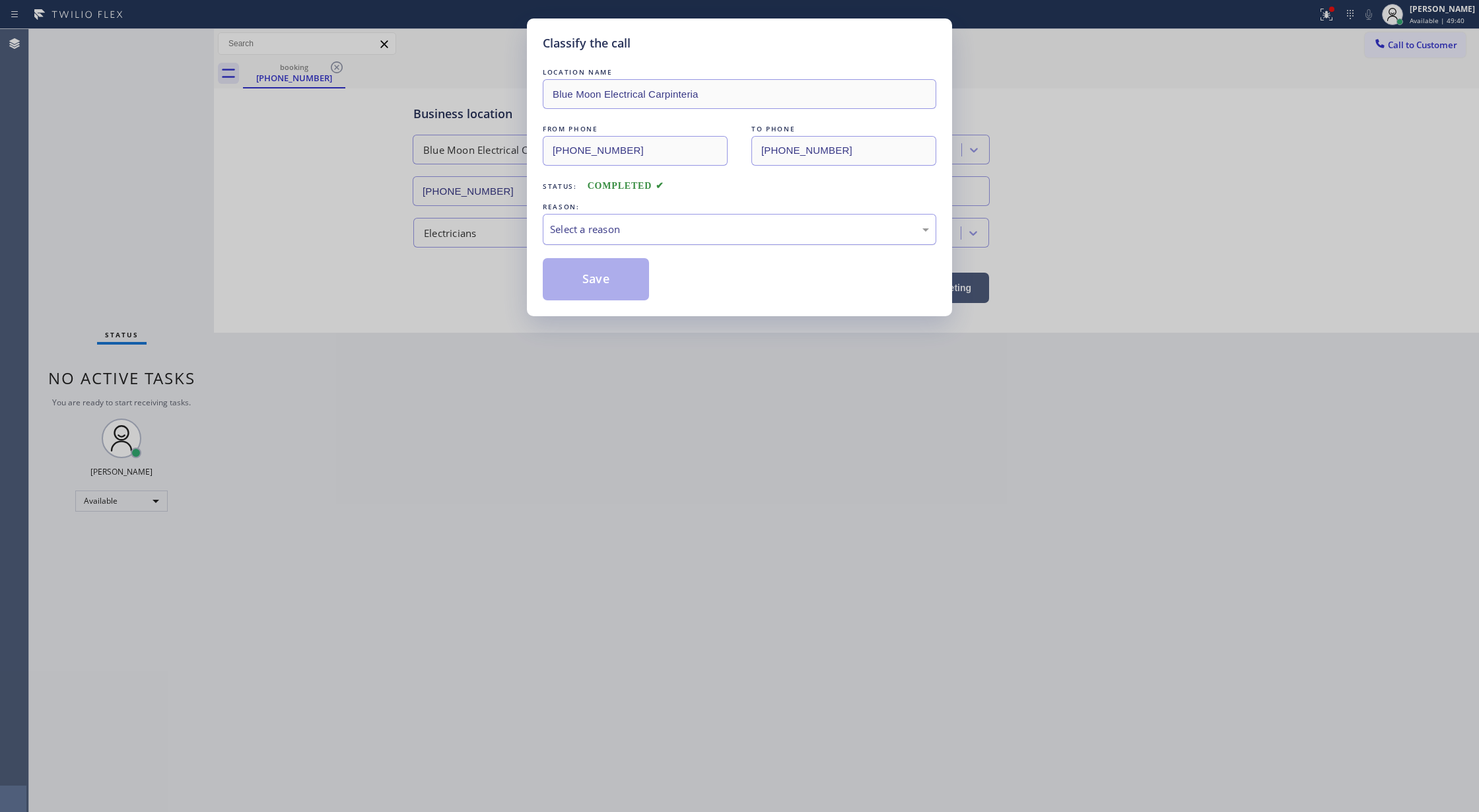
drag, startPoint x: 629, startPoint y: 219, endPoint x: 617, endPoint y: 235, distance: 20.0
click at [631, 218] on div "Select a reason" at bounding box center [740, 229] width 394 height 31
click at [597, 284] on button "Save" at bounding box center [596, 279] width 106 height 42
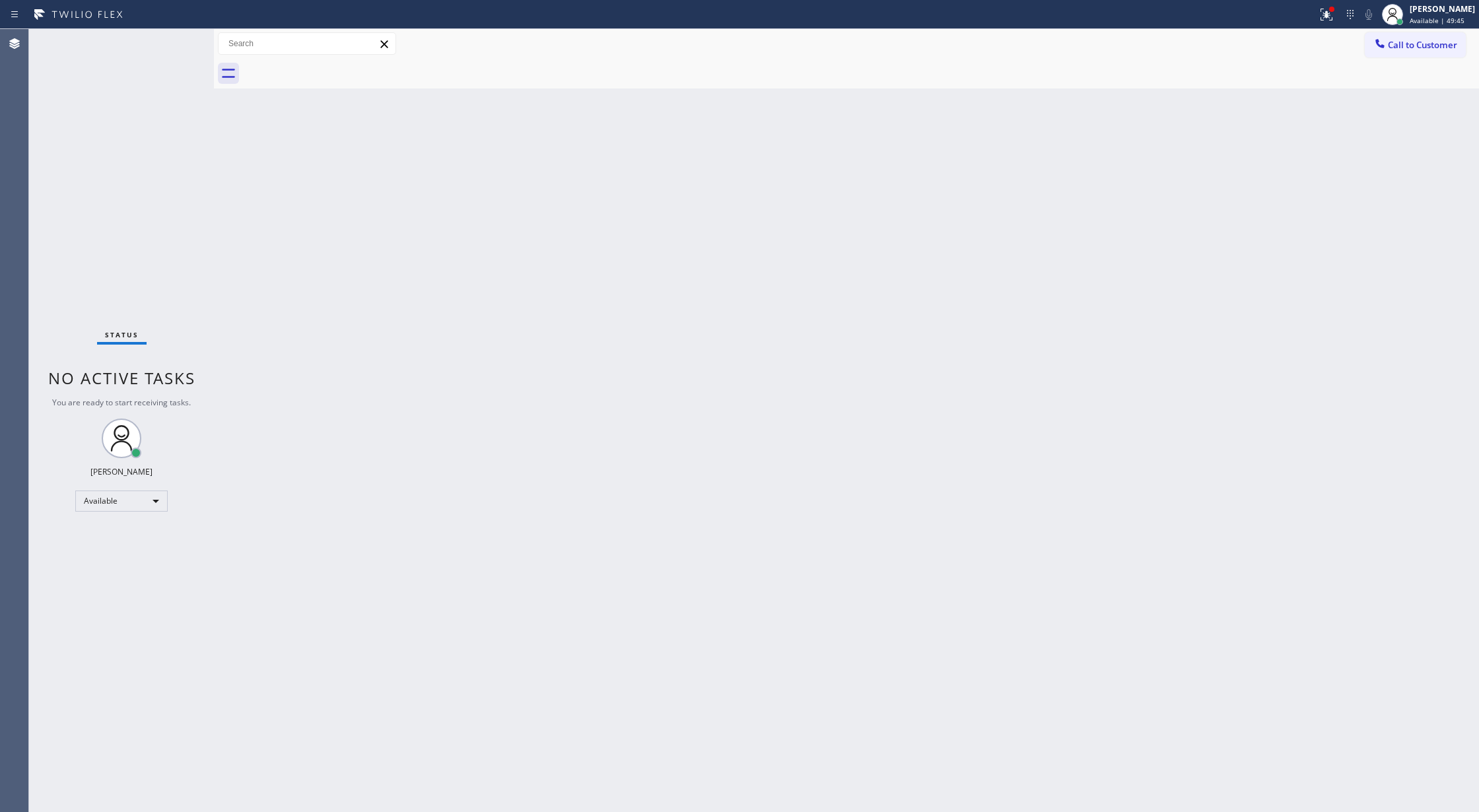
drag, startPoint x: 1403, startPoint y: 45, endPoint x: 1074, endPoint y: 184, distance: 357.2
click at [1403, 45] on span "Call to Customer" at bounding box center [1422, 44] width 69 height 12
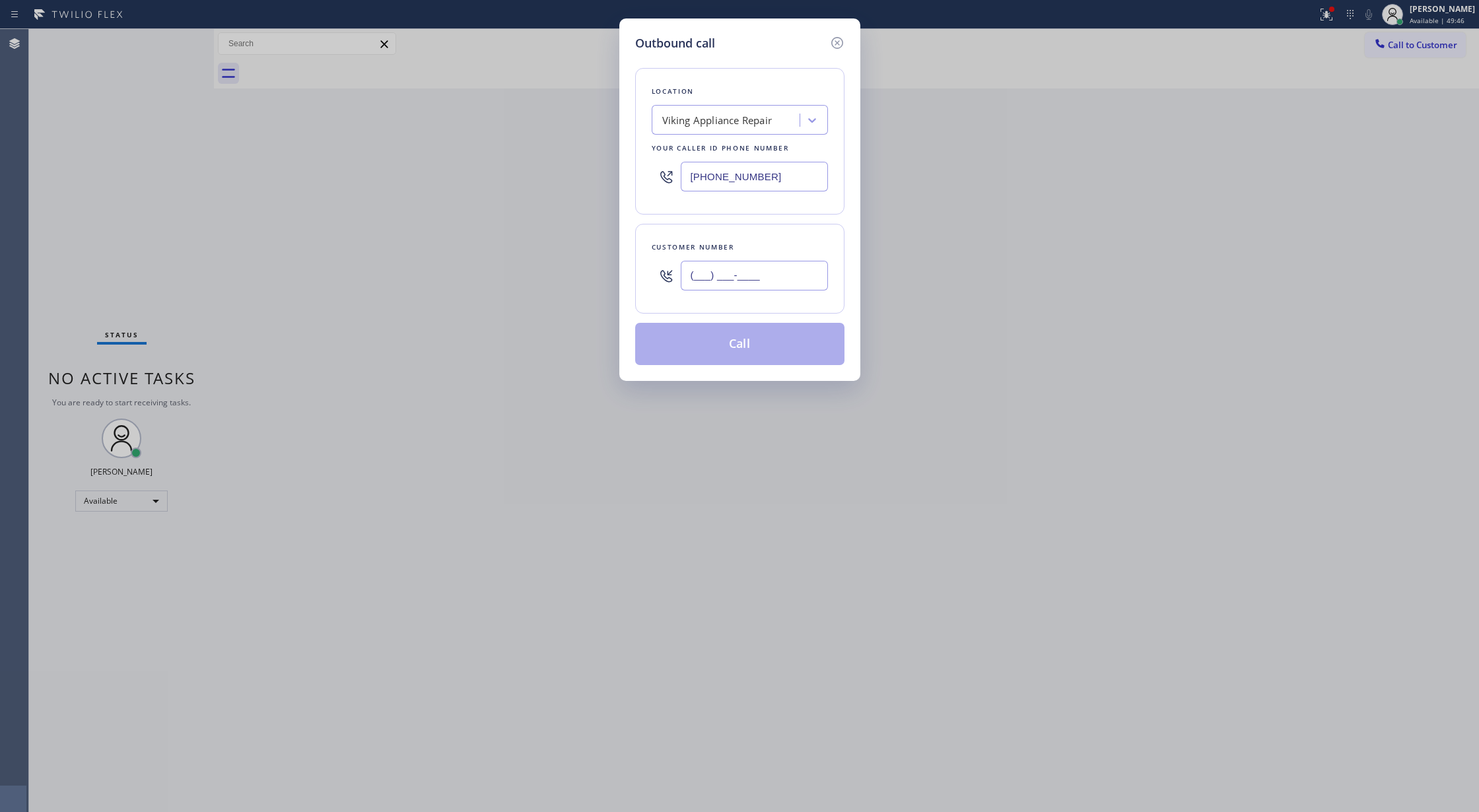
click at [689, 280] on input "(___) ___-____" at bounding box center [754, 276] width 147 height 30
paste input "631) 720-2249"
type input "(631) 720-2249"
drag, startPoint x: 767, startPoint y: 178, endPoint x: 304, endPoint y: 176, distance: 463.0
click at [304, 176] on div "Outbound call Location Viking Appliance Repair Your caller id phone number (855…" at bounding box center [740, 406] width 1479 height 812
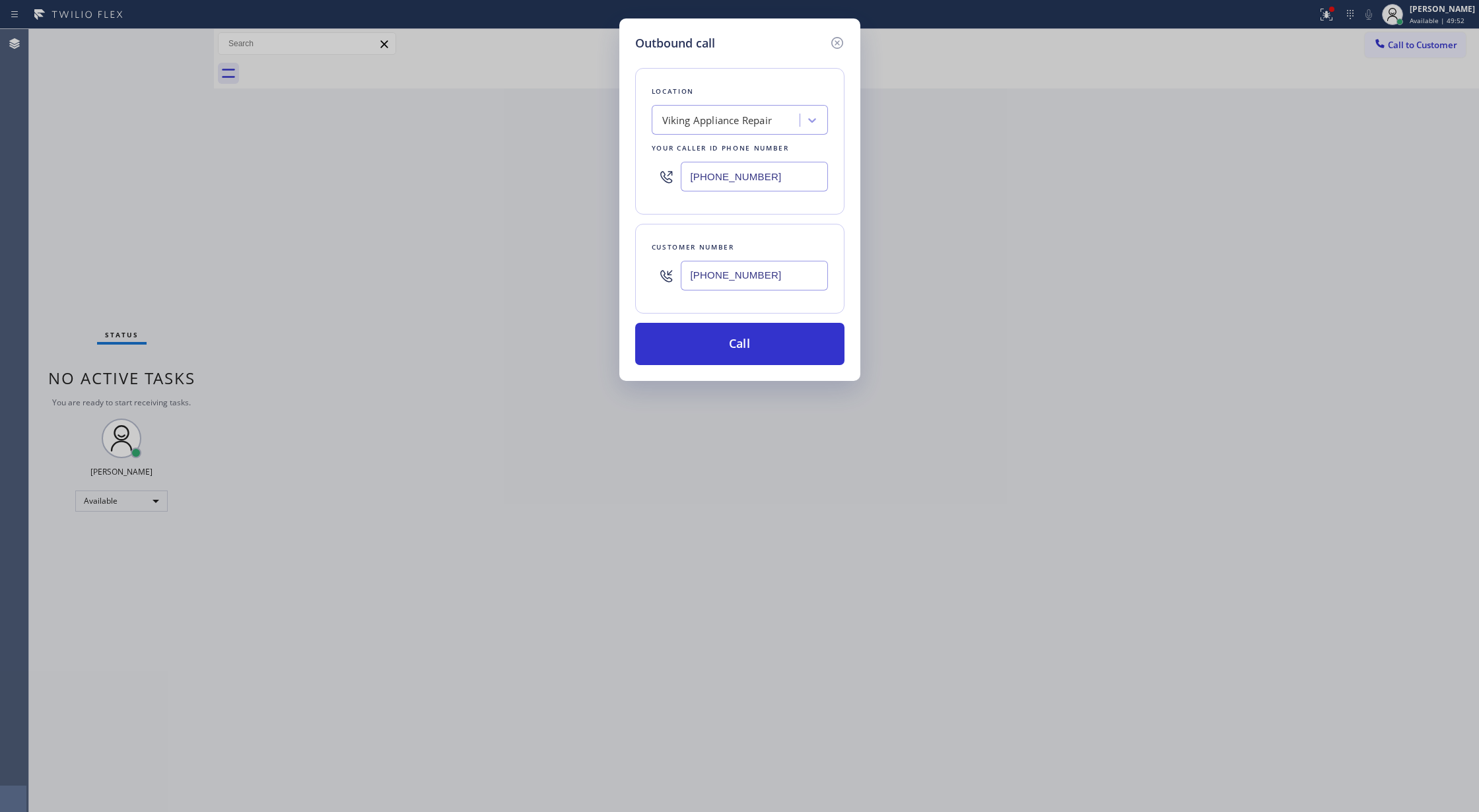
paste input "05) 222-7751"
type input "(805) 222-7751"
click at [833, 40] on icon at bounding box center [837, 42] width 16 height 16
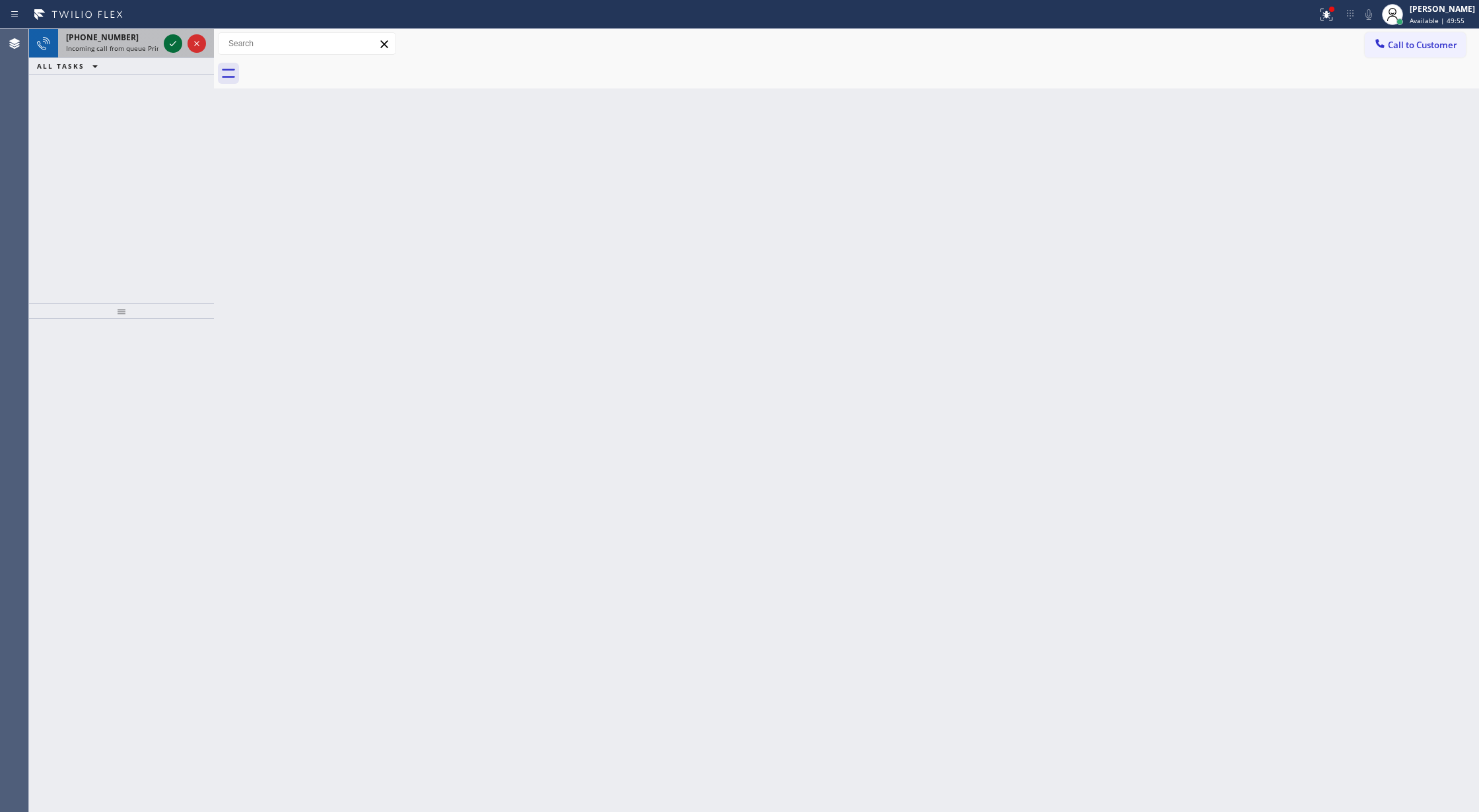
click at [170, 39] on icon at bounding box center [172, 43] width 16 height 16
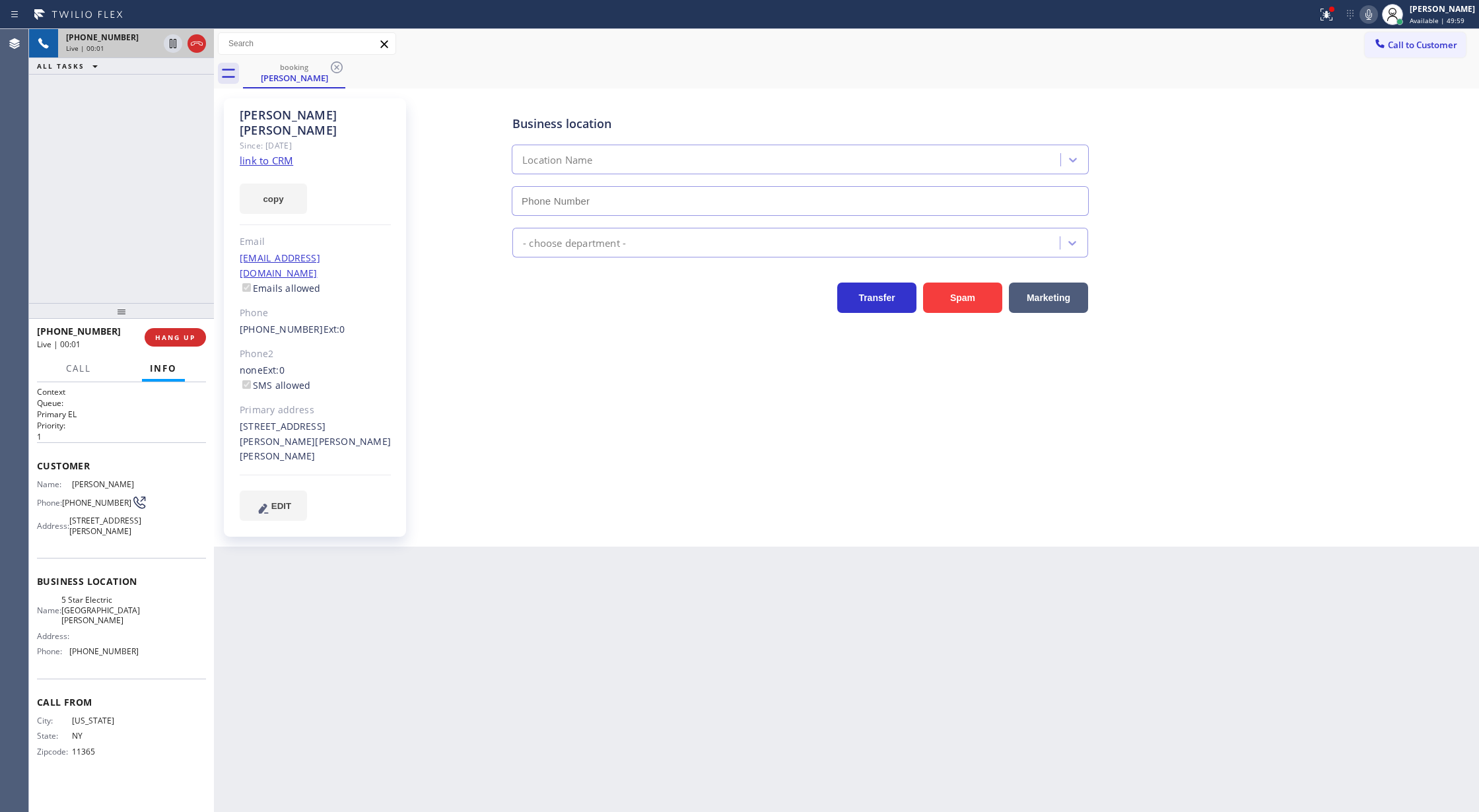
type input "(669) 239-2575"
click at [257, 154] on link "link to CRM" at bounding box center [266, 160] width 54 height 13
click at [1372, 19] on icon at bounding box center [1369, 15] width 7 height 11
click at [1373, 12] on rect at bounding box center [1369, 14] width 10 height 10
click at [69, 367] on span "Call" at bounding box center [78, 368] width 25 height 12
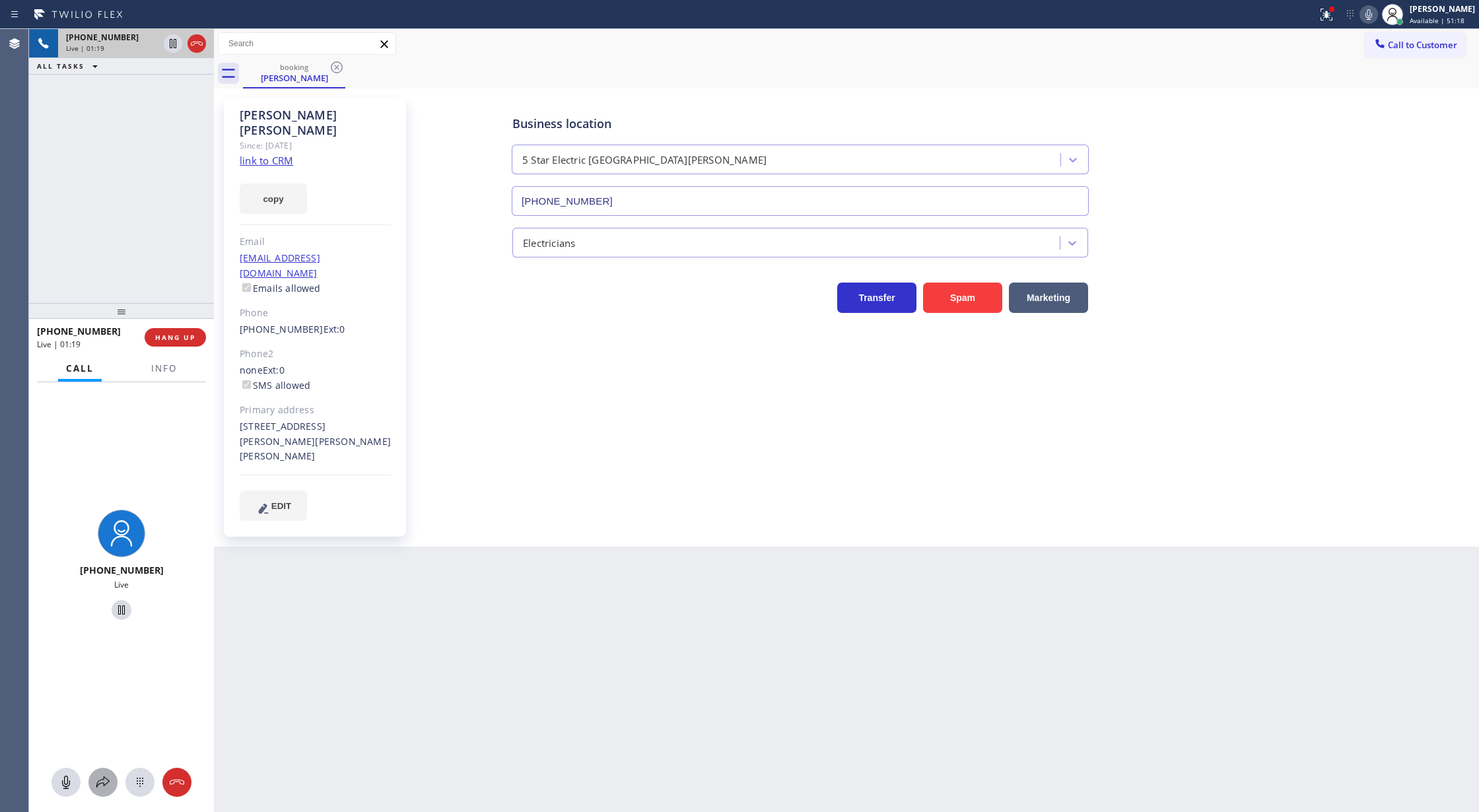
click at [101, 779] on icon at bounding box center [103, 781] width 16 height 16
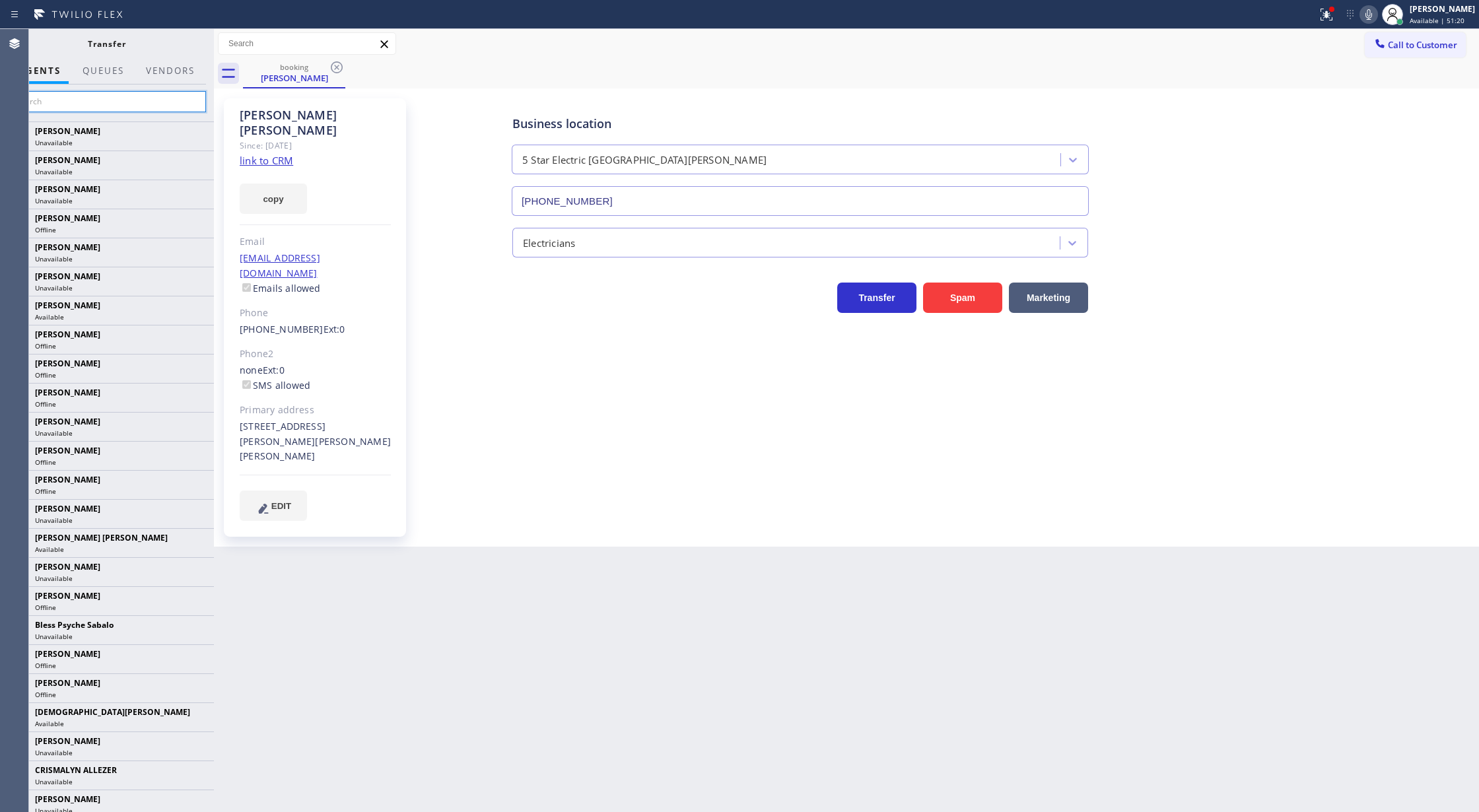
click at [48, 103] on input "text" at bounding box center [107, 101] width 199 height 21
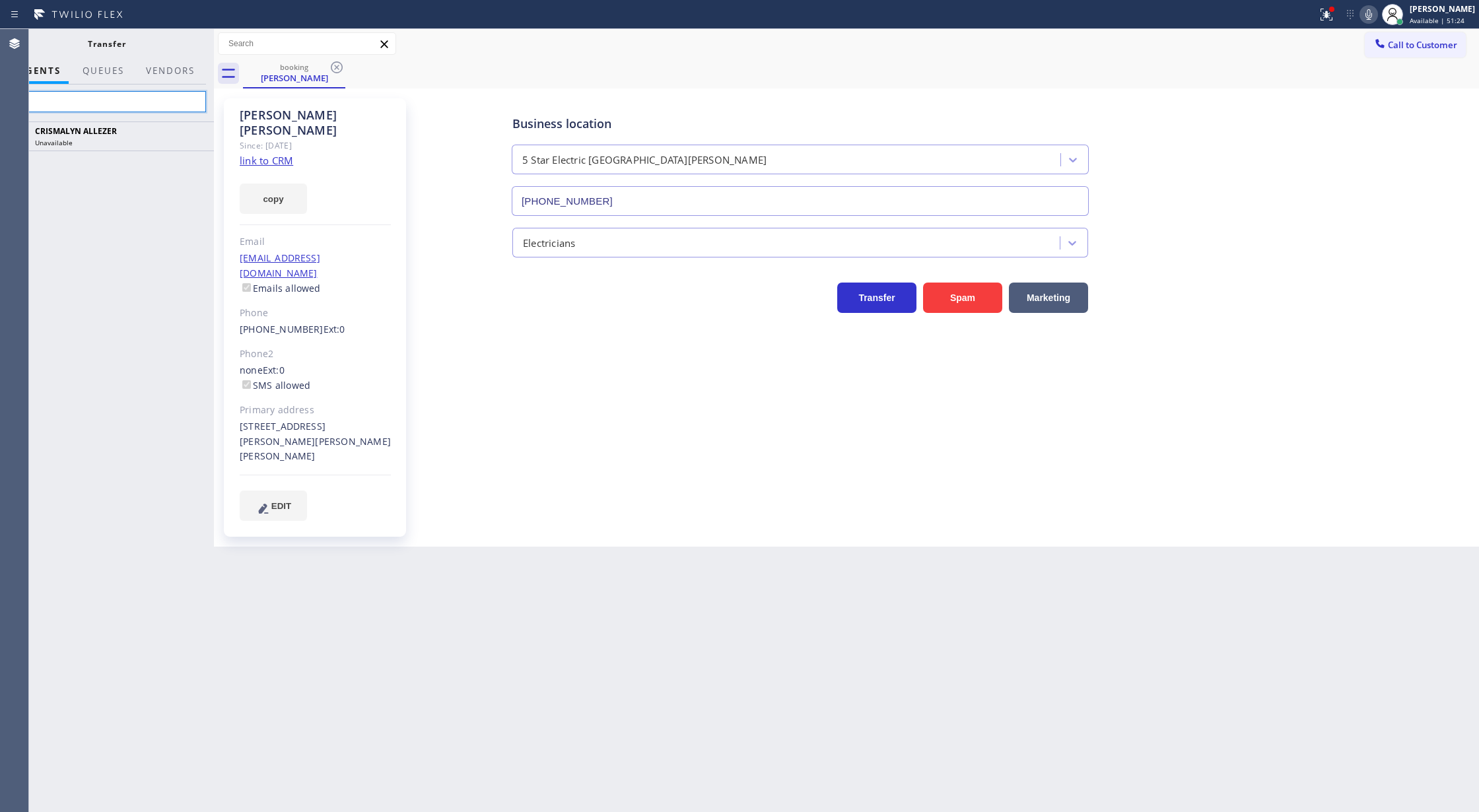
type input "c"
type input "boliga"
click at [191, 135] on icon at bounding box center [196, 135] width 16 height 16
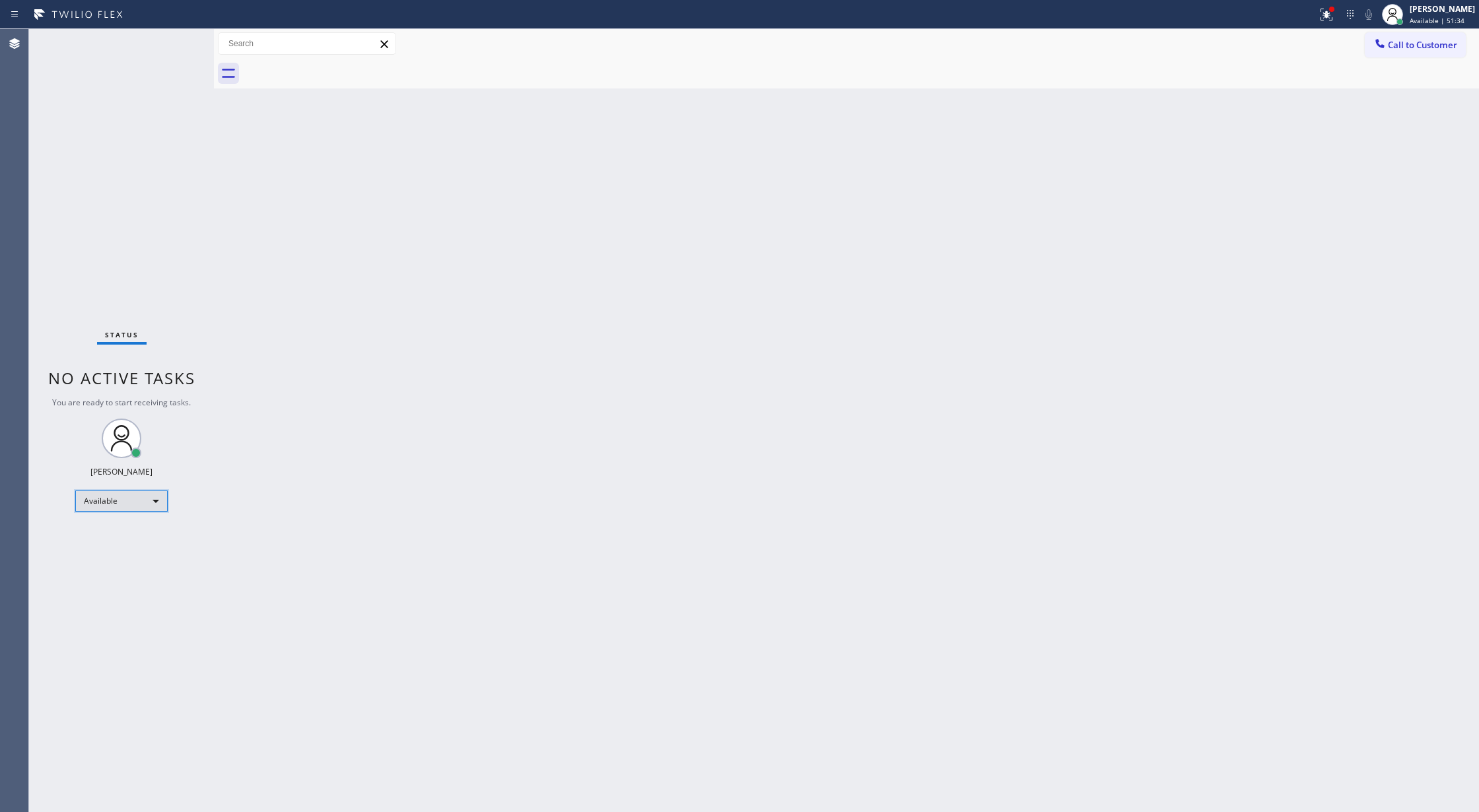
click at [148, 491] on div "Available" at bounding box center [122, 500] width 93 height 21
click at [136, 555] on li "Unavailable" at bounding box center [120, 552] width 89 height 16
drag, startPoint x: 1427, startPoint y: 267, endPoint x: 1380, endPoint y: 87, distance: 186.0
click at [1427, 265] on div "Back to Dashboard Change Sender ID Customers Technicians Select a contact Outbo…" at bounding box center [846, 421] width 1265 height 783
click at [1403, 51] on button "Call to Customer" at bounding box center [1415, 45] width 101 height 25
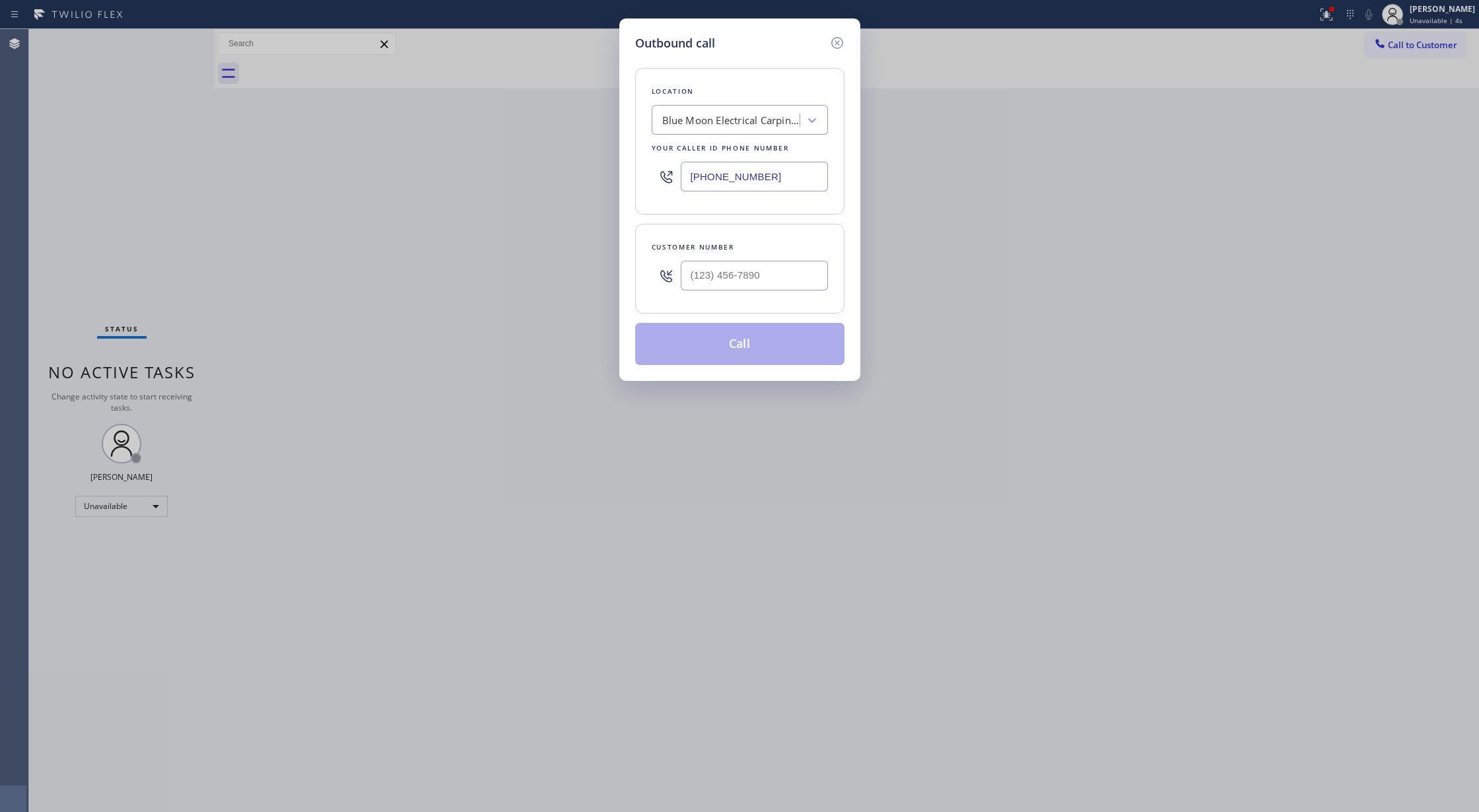
drag, startPoint x: 977, startPoint y: 681, endPoint x: 962, endPoint y: 626, distance: 57.0
click at [977, 681] on div "Outbound call Location Blue Moon Electrical Carpinteria Your caller id phone nu…" at bounding box center [740, 406] width 1479 height 812
drag, startPoint x: 714, startPoint y: 283, endPoint x: 573, endPoint y: 285, distance: 141.0
click at [573, 285] on div "Outbound call Location Blue Moon Electrical Carpinteria Your caller id phone nu…" at bounding box center [740, 406] width 1479 height 812
paste input "631) 720-2249"
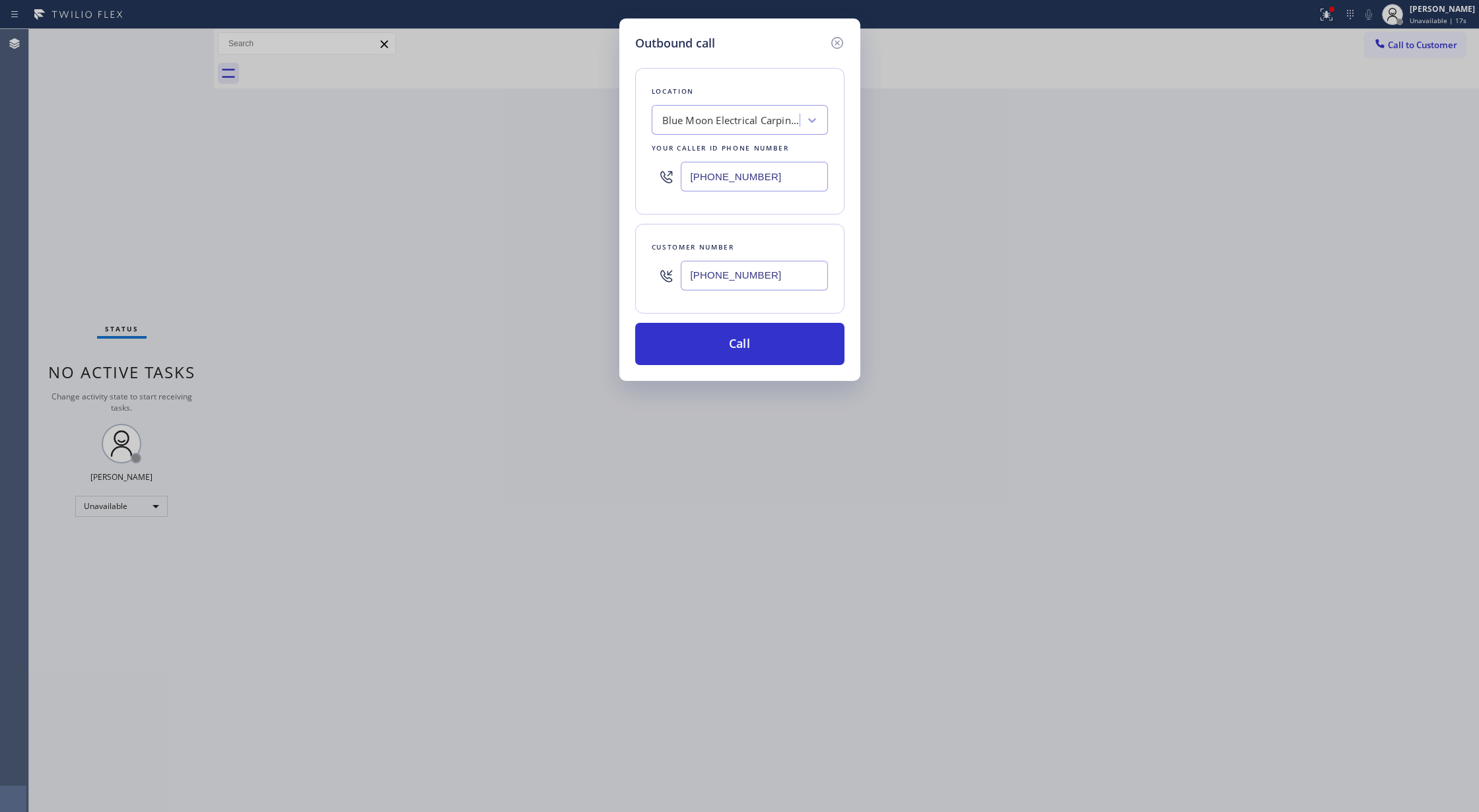
type input "(631) 720-2249"
click at [714, 342] on button "Call" at bounding box center [740, 344] width 209 height 42
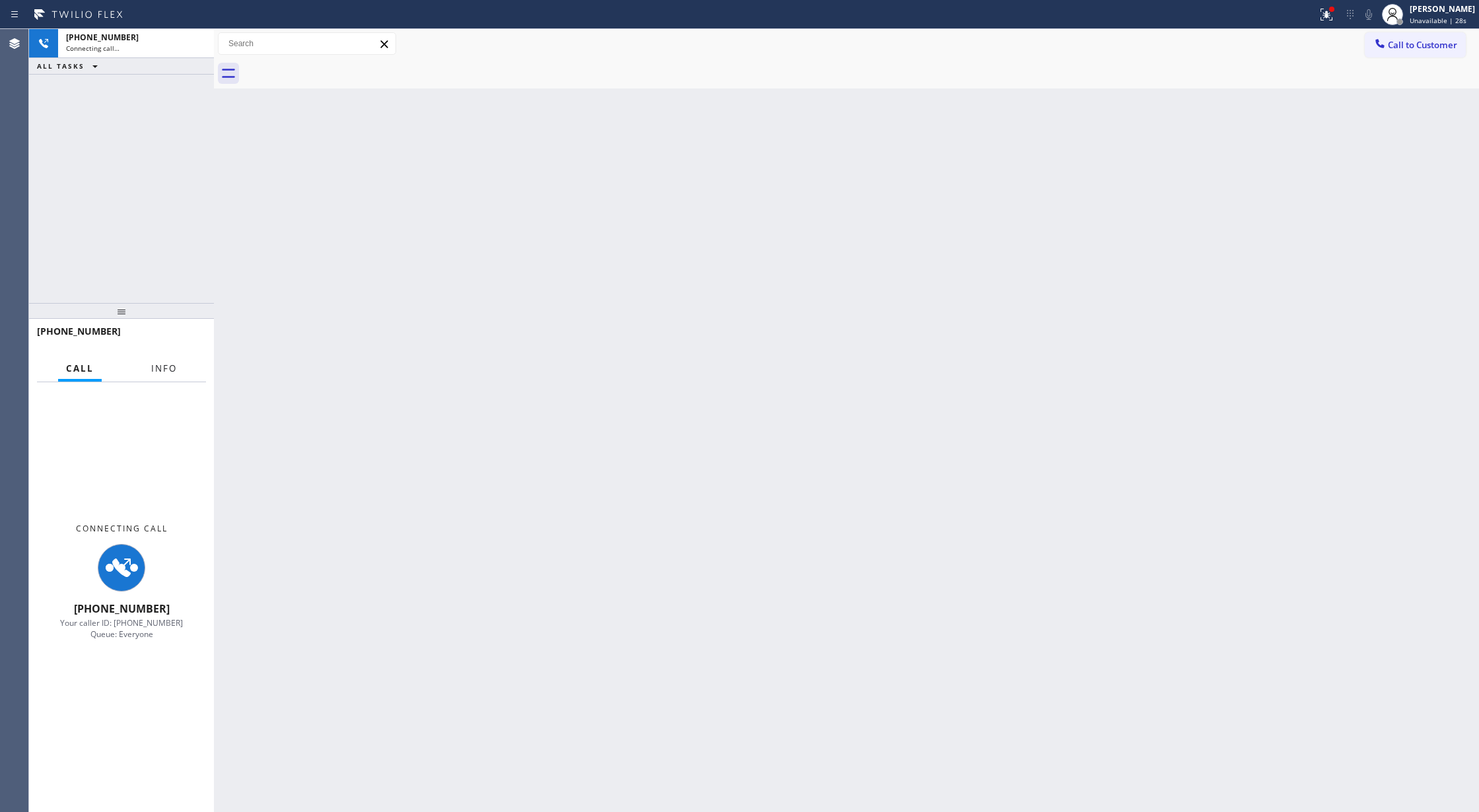
click at [156, 366] on span "Info" at bounding box center [164, 368] width 26 height 12
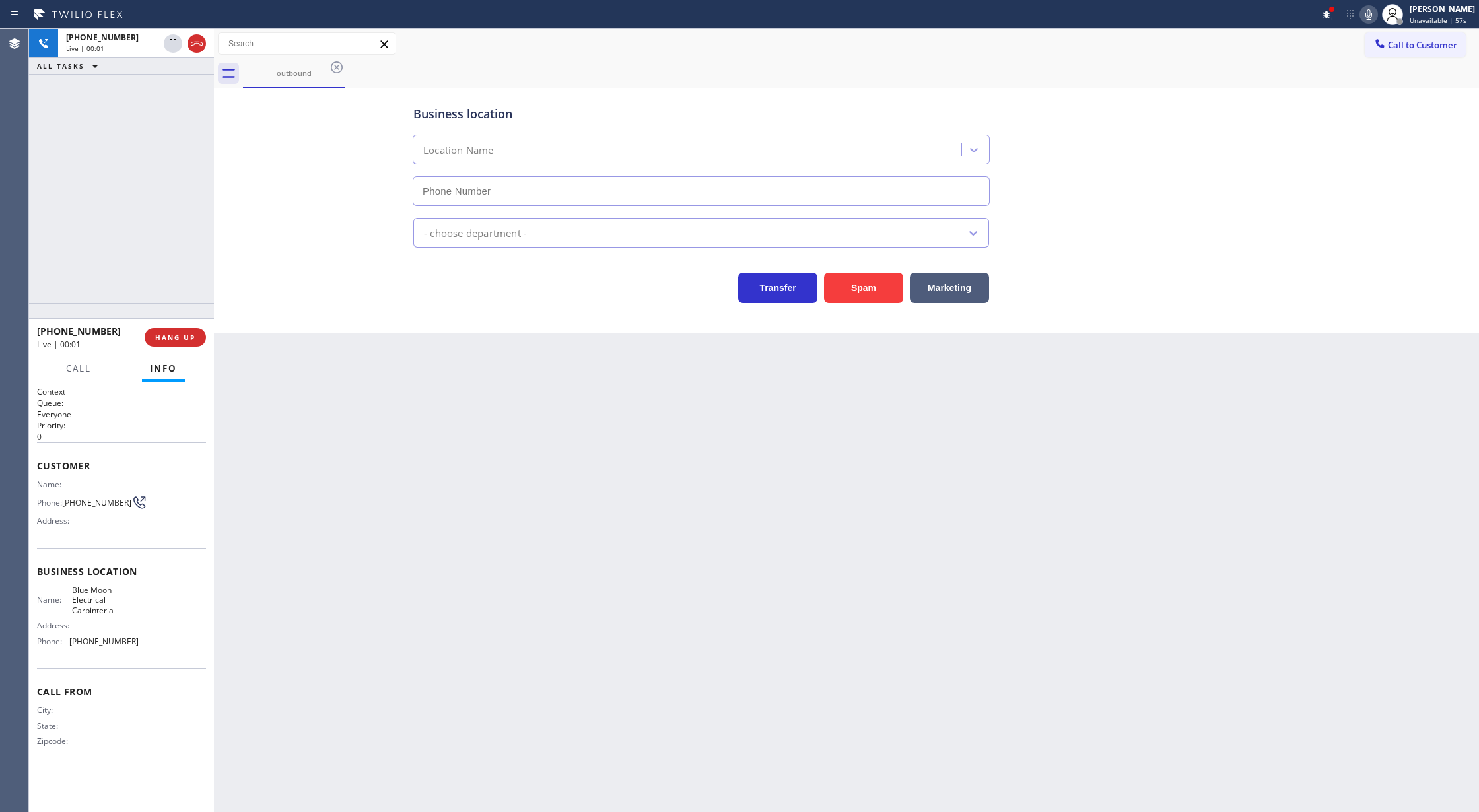
type input "(805) 222-7751"
click at [174, 339] on span "HANG UP" at bounding box center [175, 338] width 40 height 10
click at [175, 329] on button "COMPLETE" at bounding box center [173, 337] width 67 height 18
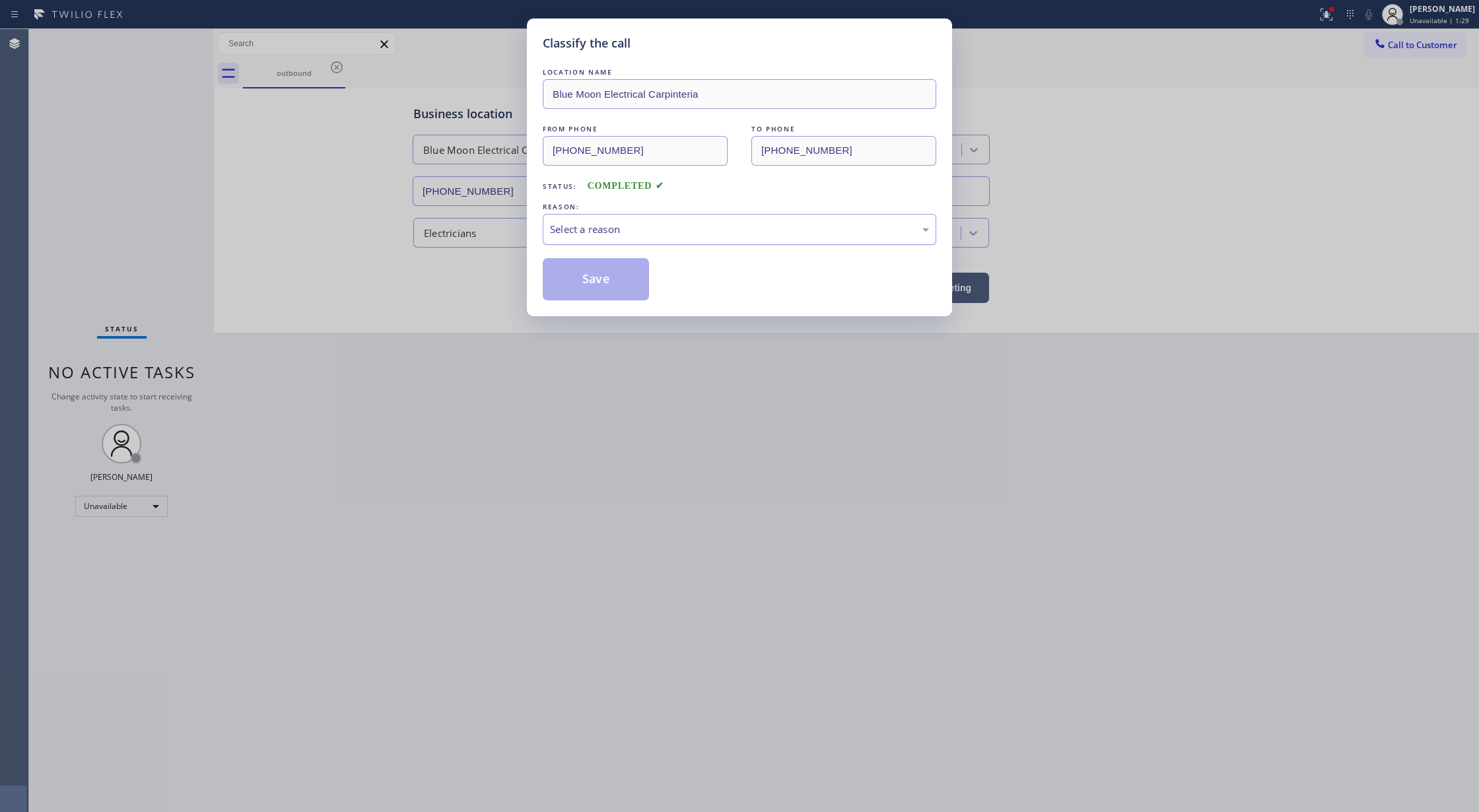
click at [596, 233] on div "Select a reason" at bounding box center [740, 229] width 379 height 15
click at [600, 278] on button "Save" at bounding box center [596, 279] width 106 height 42
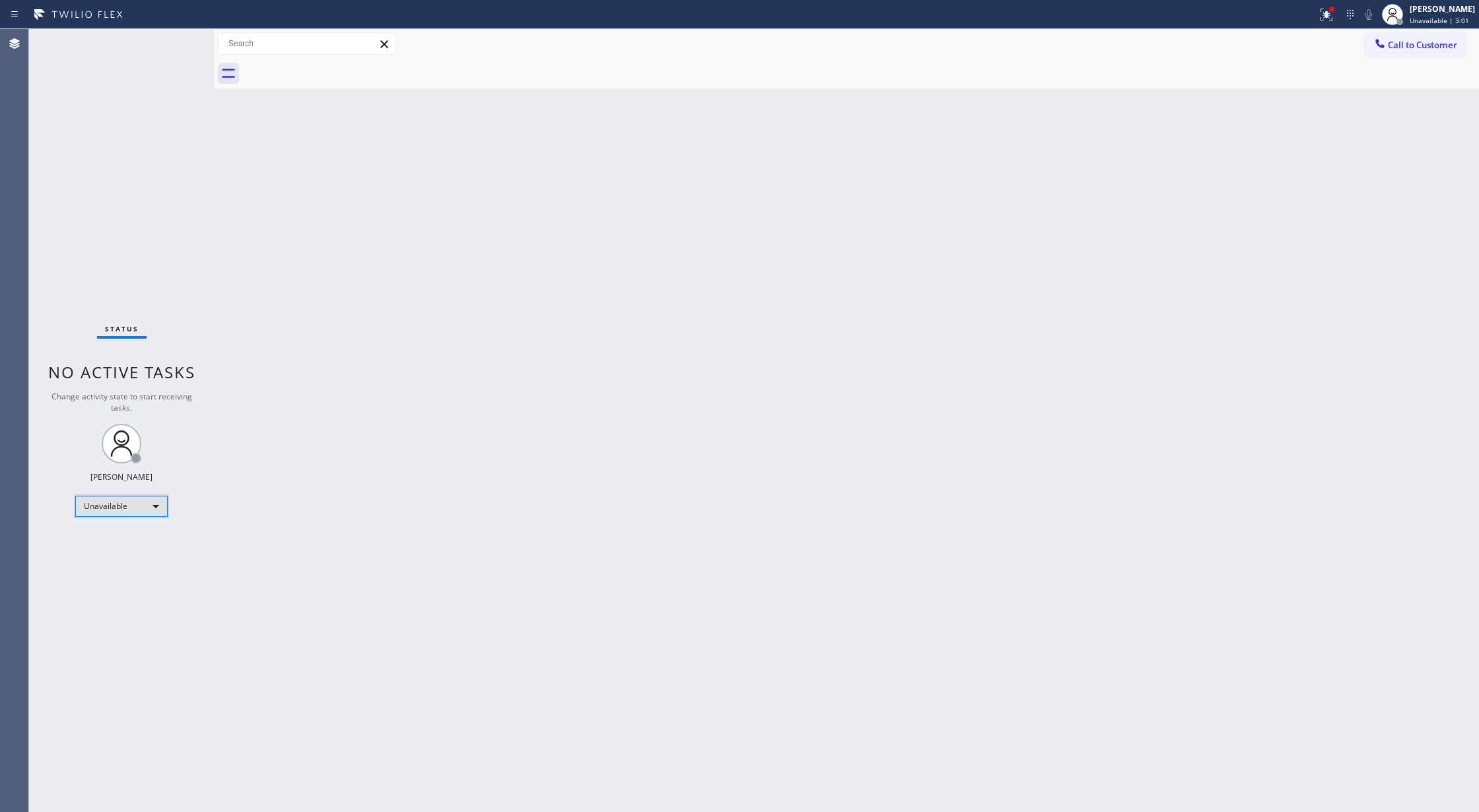
click at [139, 505] on div "Unavailable" at bounding box center [122, 506] width 93 height 21
click at [129, 544] on li "Available" at bounding box center [120, 540] width 89 height 16
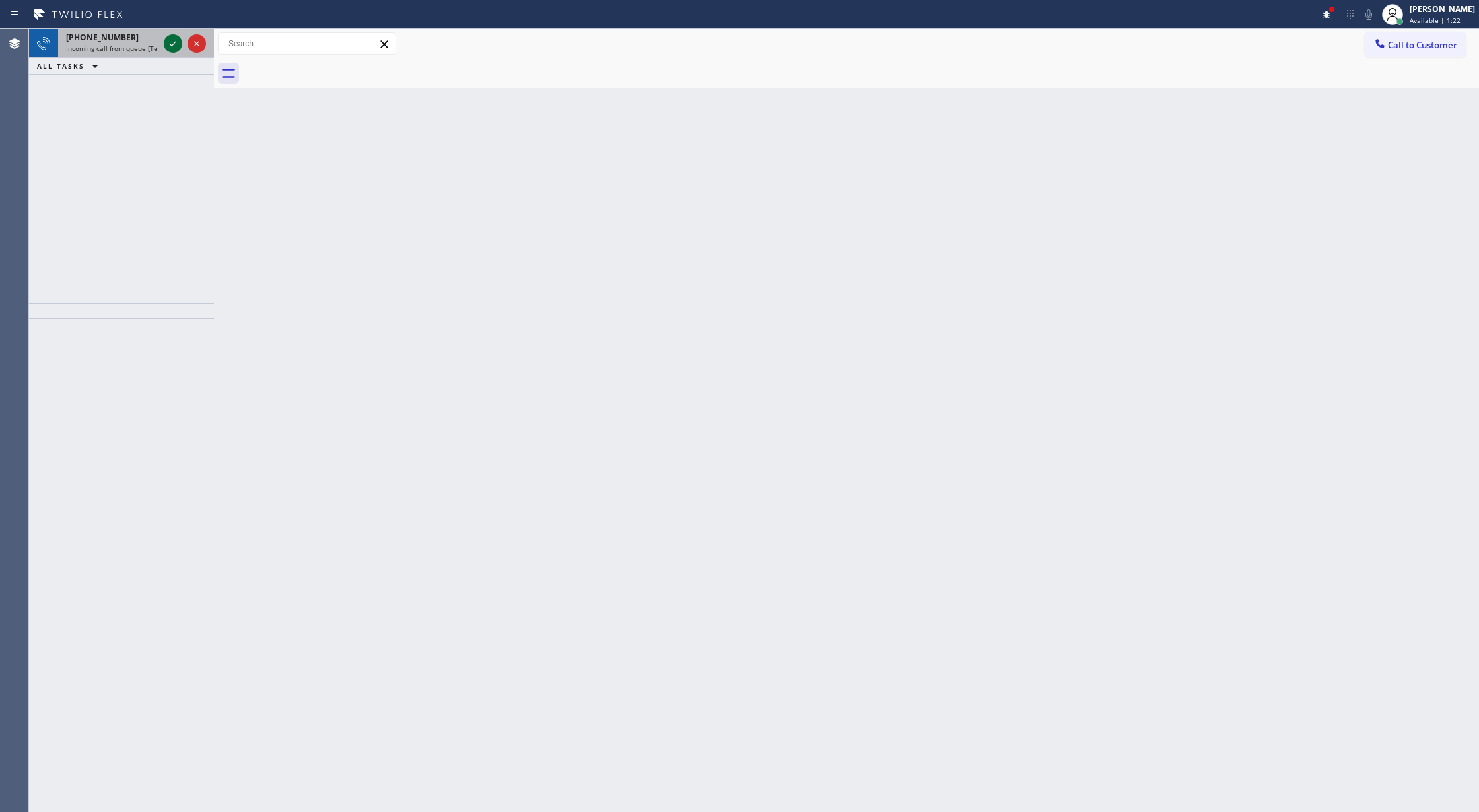
click at [172, 49] on icon at bounding box center [172, 43] width 16 height 16
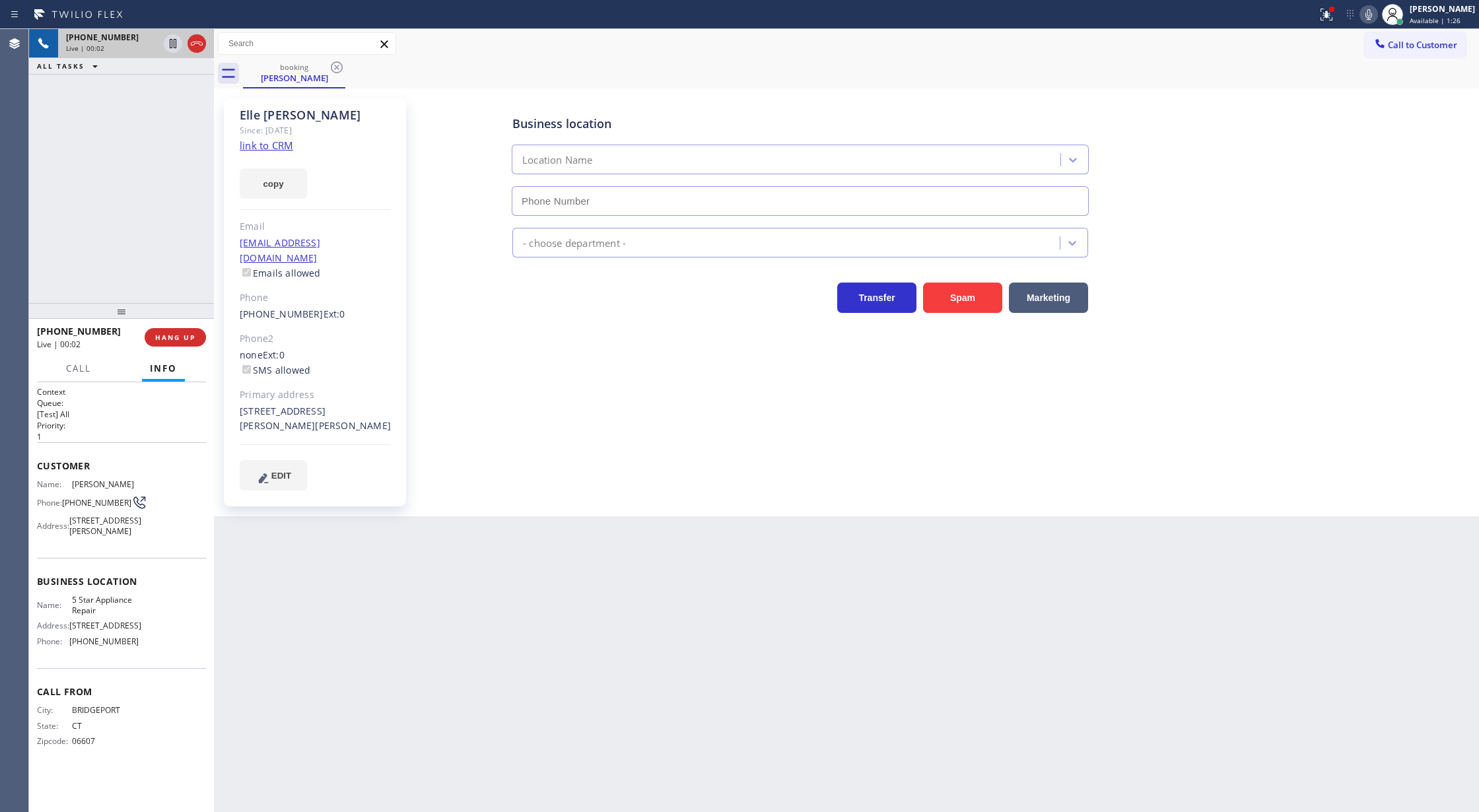
type input "[PHONE_NUMBER]"
click at [268, 146] on link "link to CRM" at bounding box center [266, 145] width 54 height 13
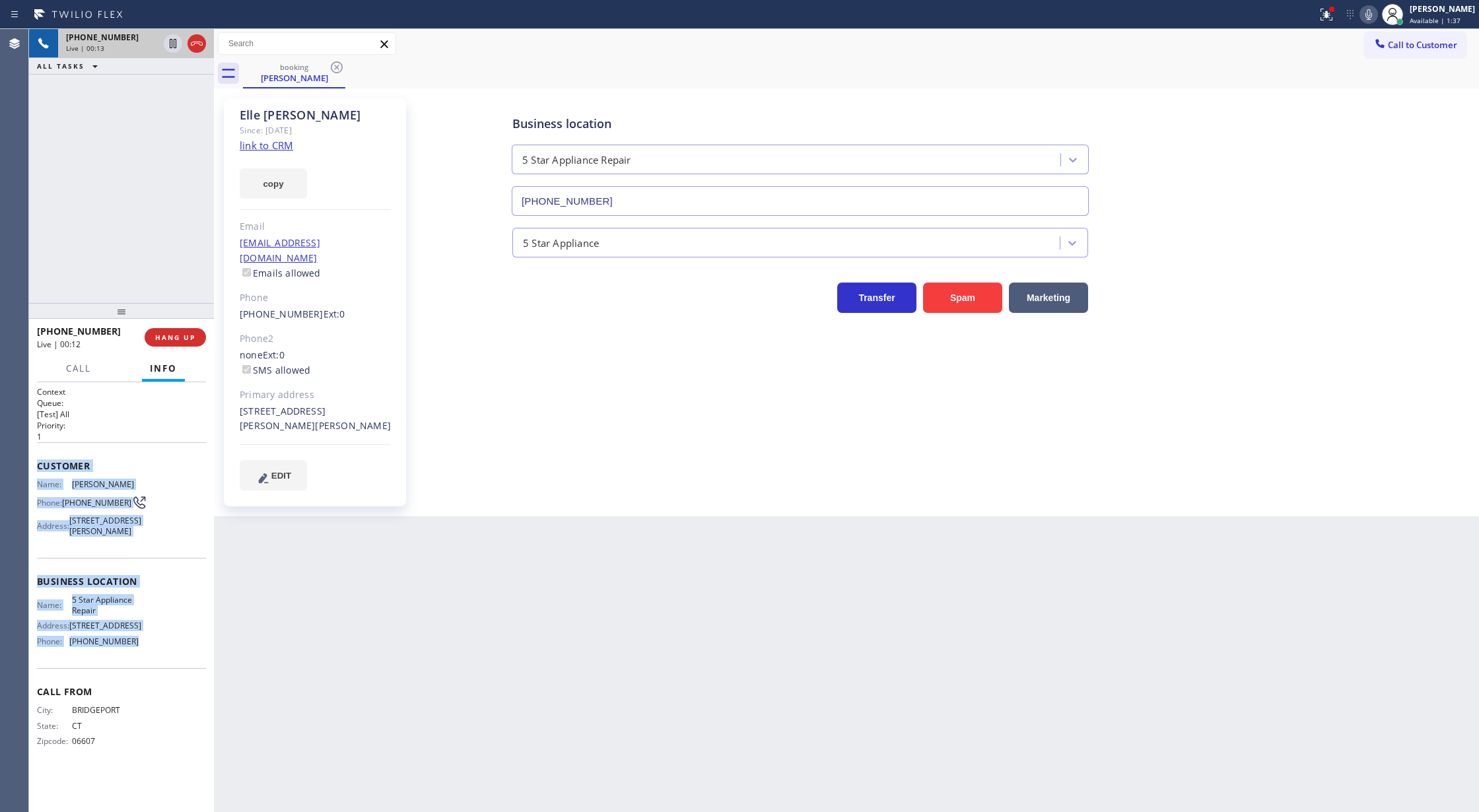
drag, startPoint x: 37, startPoint y: 468, endPoint x: 164, endPoint y: 656, distance: 226.9
click at [164, 656] on div "Context Queue: [Test] All Priority: 1 Customer Name: Elle Munson Phone: (203) 2…" at bounding box center [121, 576] width 169 height 382
copy div "Customer Name: Elle Munson Phone: (203) 257-7738 Address: 120 S Beverly Dr, Bev…"
click at [1377, 16] on icon at bounding box center [1368, 14] width 16 height 16
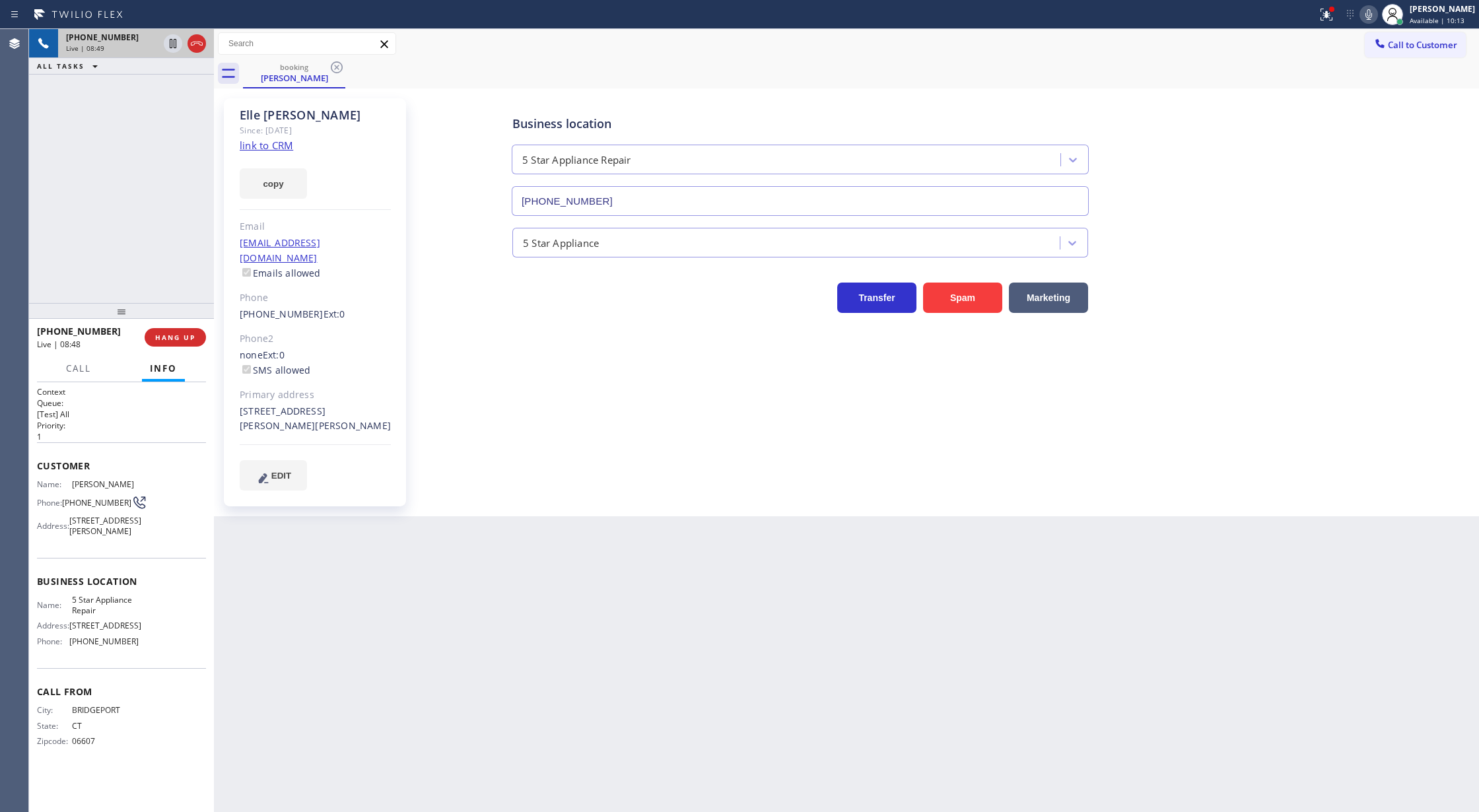
click at [462, 674] on div "Back to Dashboard Change Sender ID Customers Technicians Select a contact Outbo…" at bounding box center [846, 421] width 1265 height 783
click at [1339, 338] on div "Business location 5 Star Appliance Repair (855) 731-4952 5 Star Appliance Trans…" at bounding box center [945, 293] width 1060 height 385
click at [172, 338] on span "COMPLETE" at bounding box center [172, 338] width 46 height 10
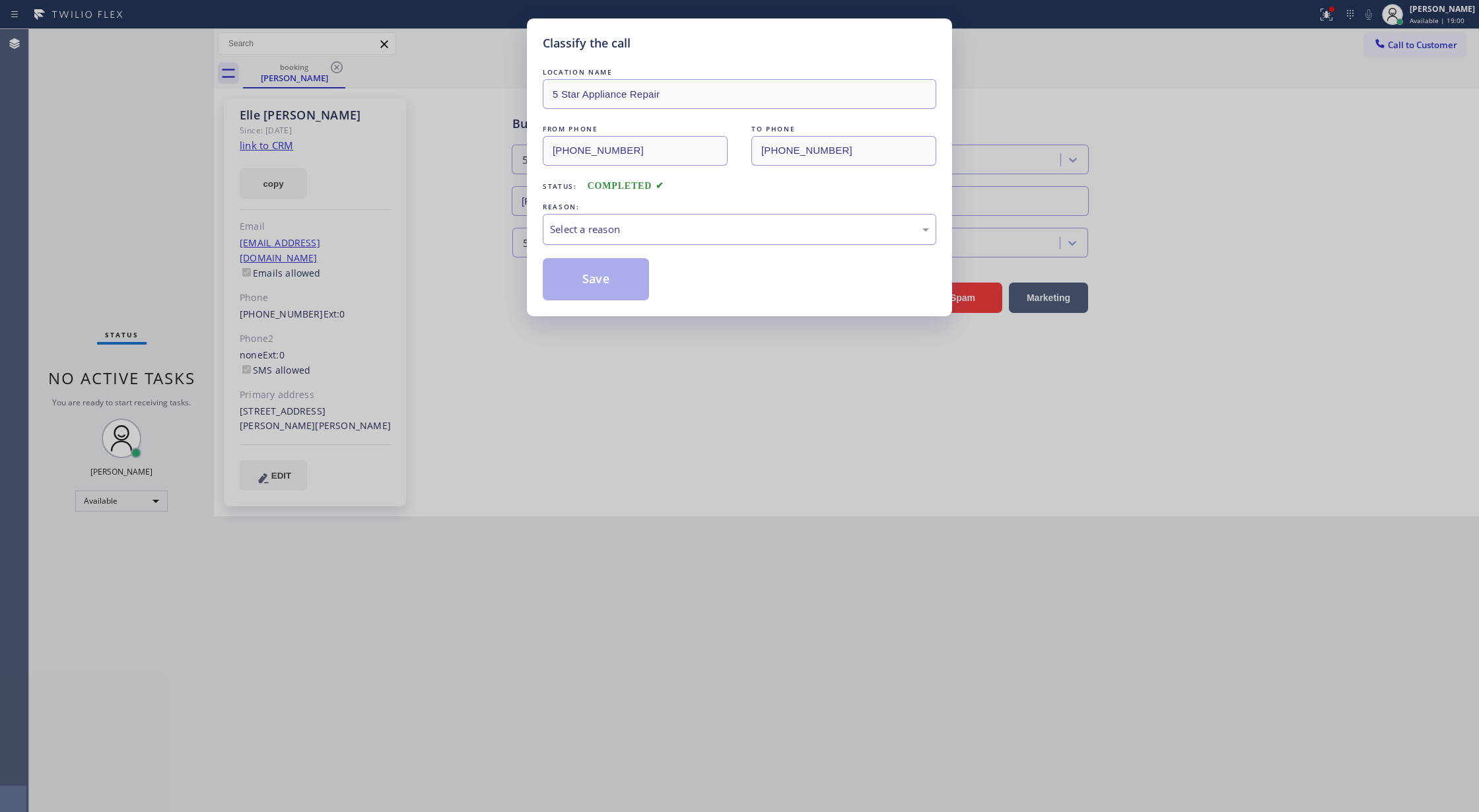
click at [605, 225] on div "Select a reason" at bounding box center [740, 229] width 379 height 15
click at [597, 280] on button "Save" at bounding box center [596, 279] width 106 height 42
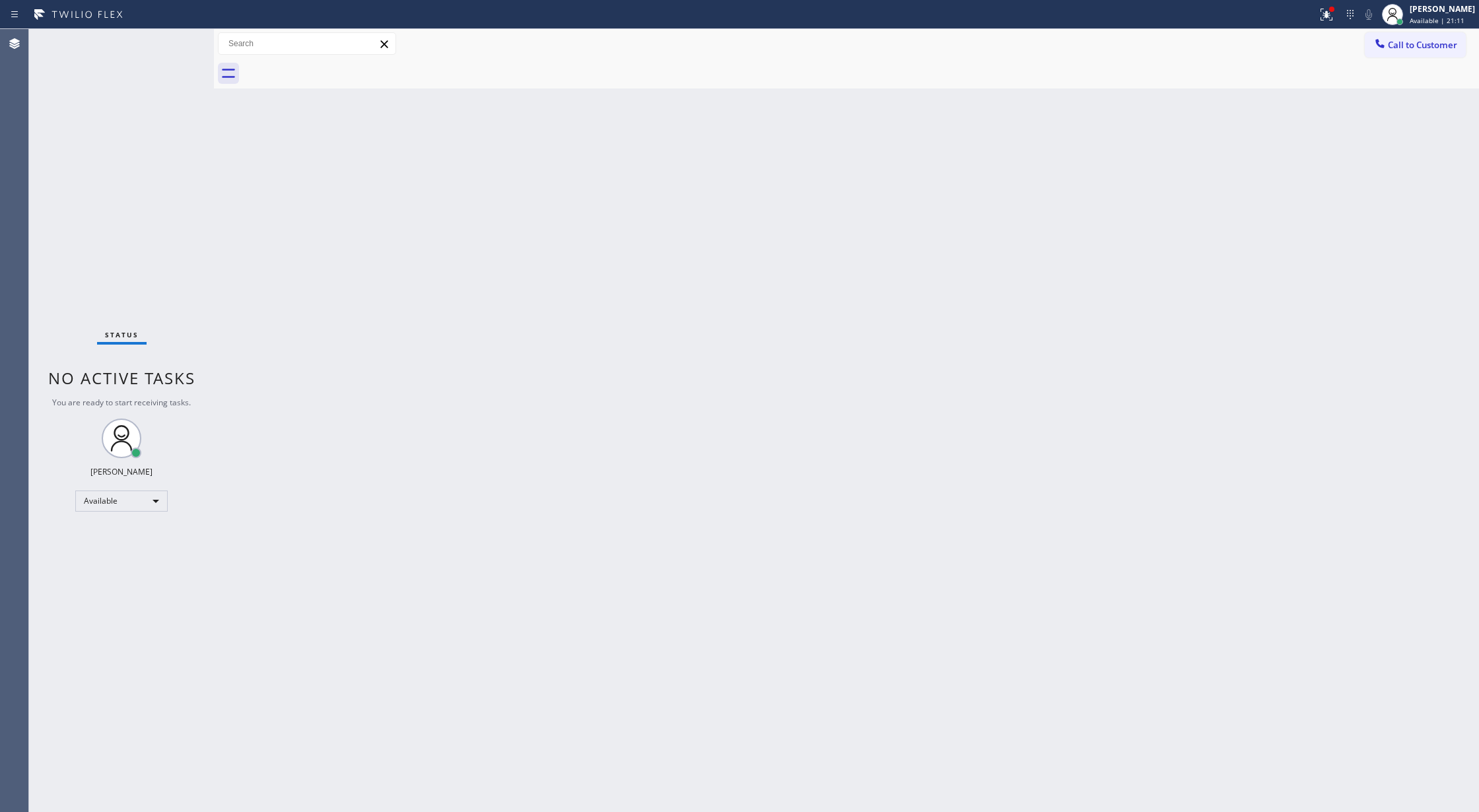
click at [167, 50] on div "Status No active tasks You are ready to start receiving tasks. [PERSON_NAME] Av…" at bounding box center [121, 421] width 185 height 783
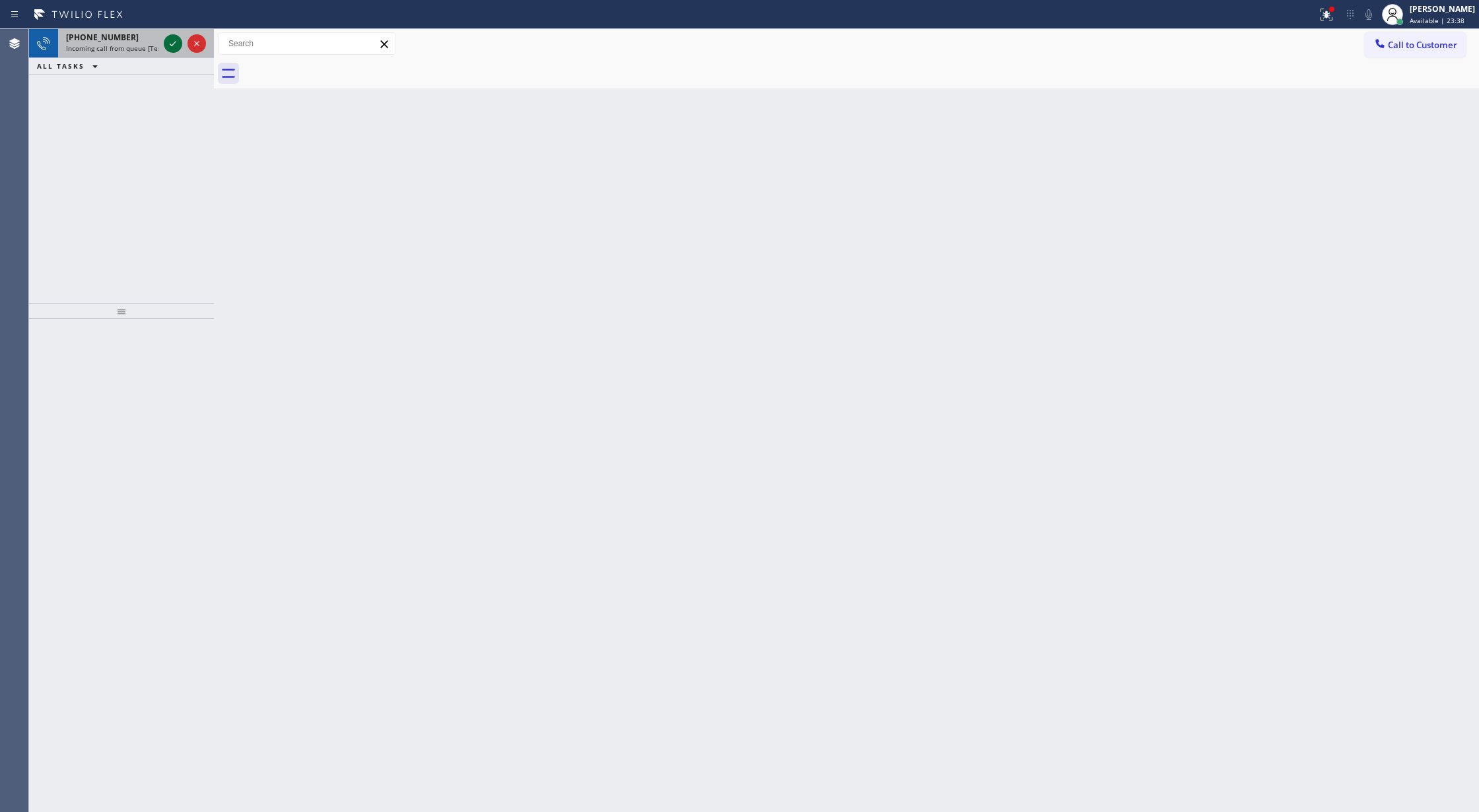
click at [176, 41] on icon at bounding box center [173, 44] width 7 height 5
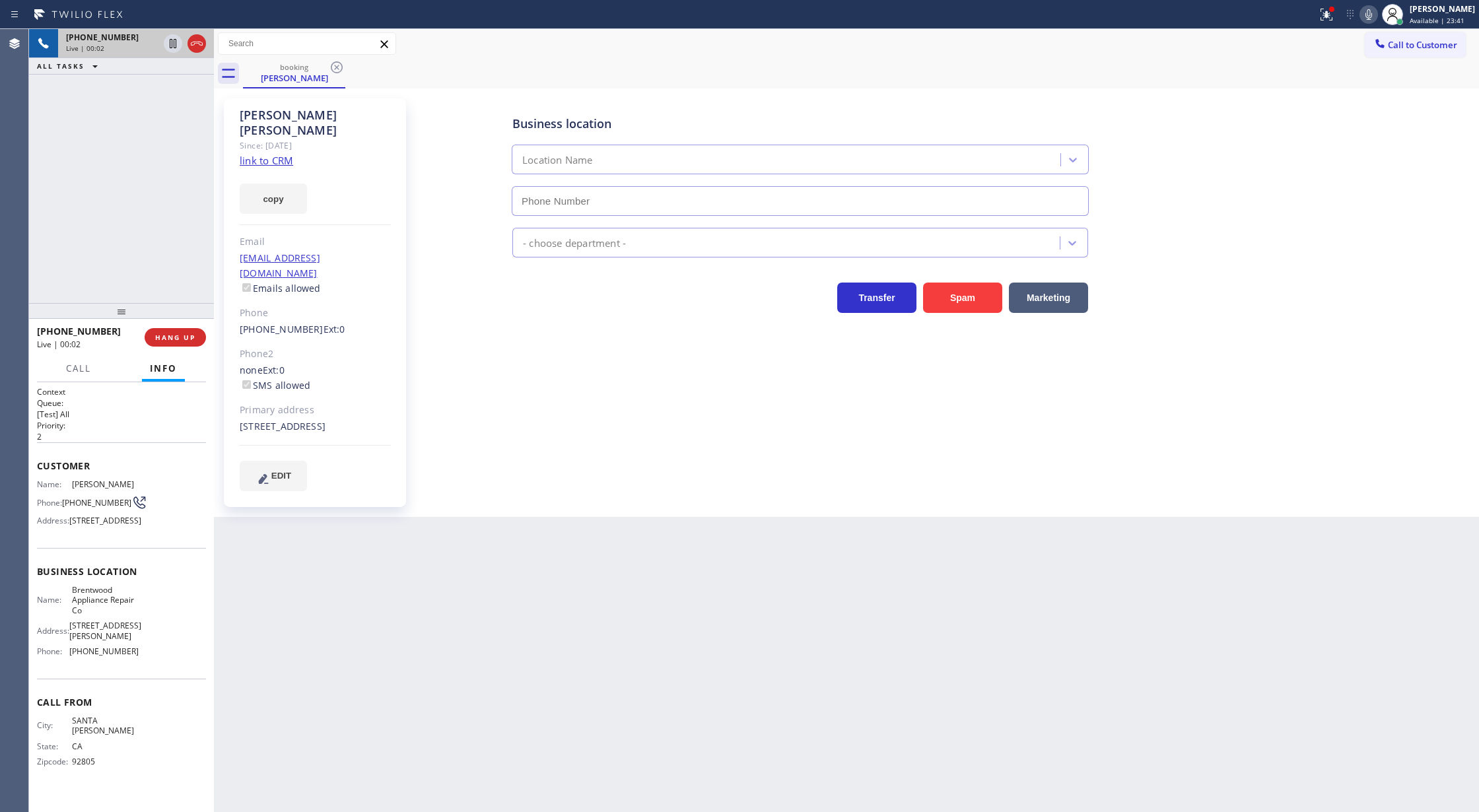
type input "(310) 340-7214"
click at [266, 154] on link "link to CRM" at bounding box center [266, 160] width 54 height 13
click at [1375, 14] on icon at bounding box center [1368, 14] width 16 height 16
click at [1373, 13] on icon at bounding box center [1368, 14] width 16 height 16
click at [1372, 16] on icon at bounding box center [1368, 14] width 16 height 16
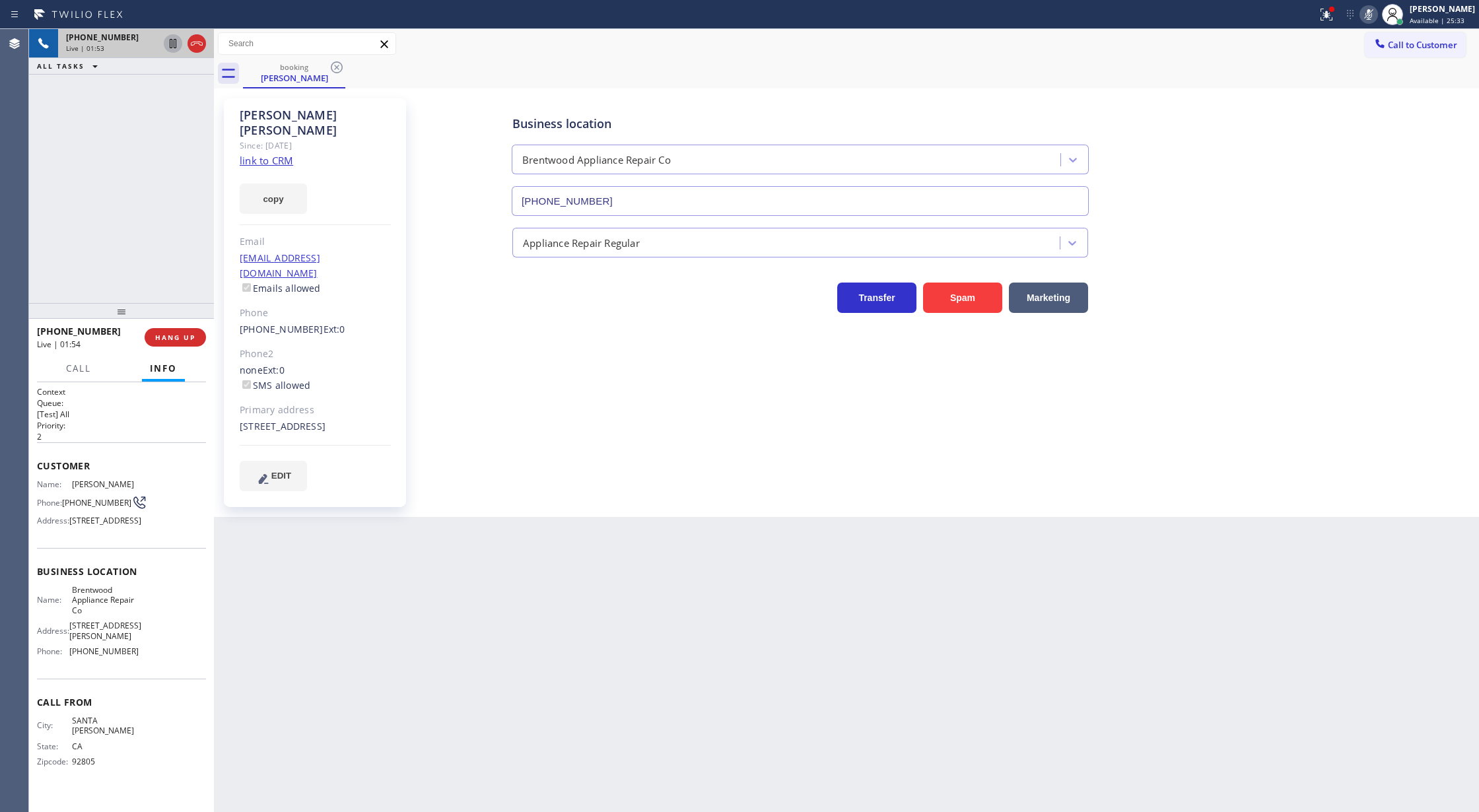
click at [166, 48] on icon at bounding box center [172, 43] width 16 height 16
click at [173, 90] on icon at bounding box center [173, 89] width 7 height 5
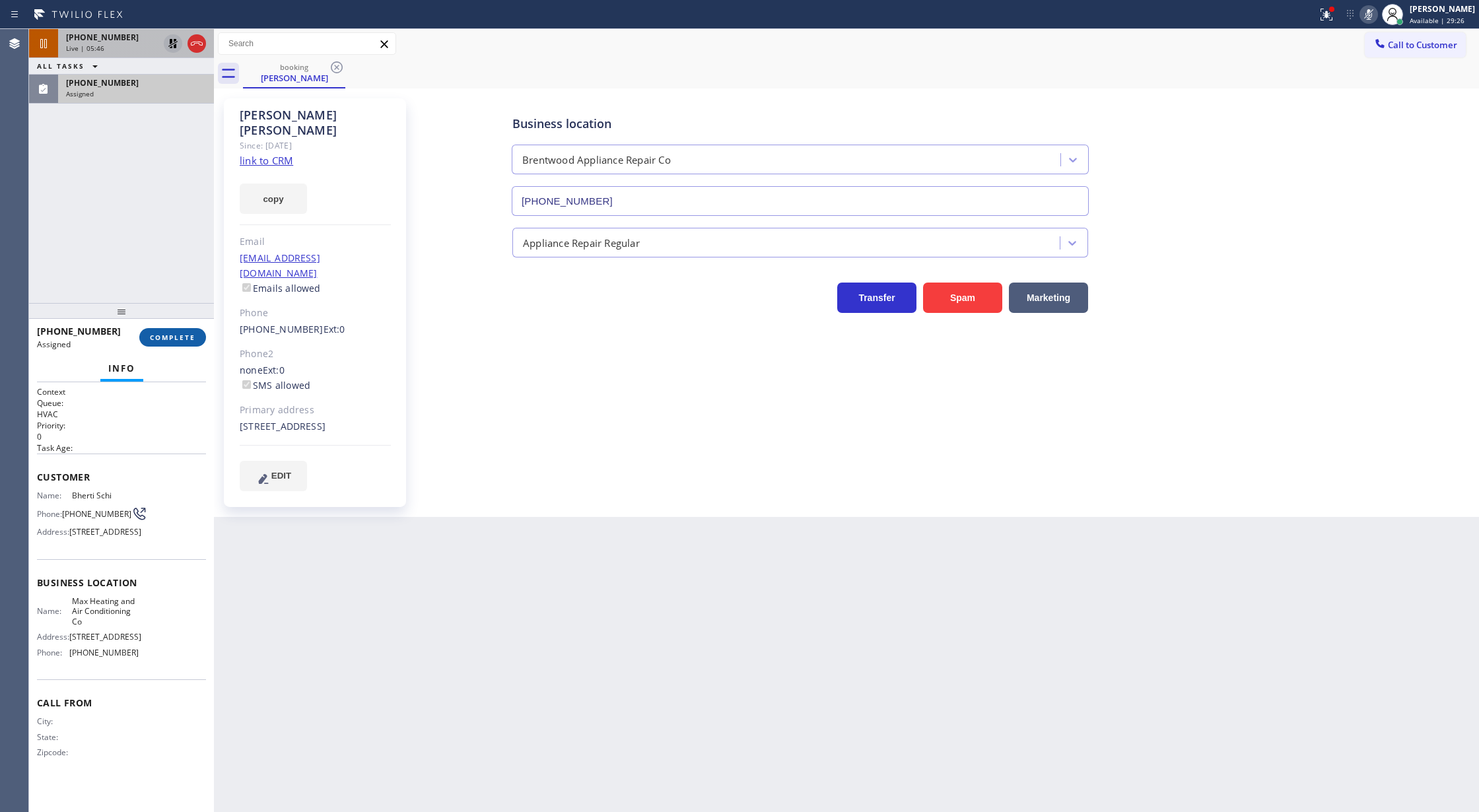
click at [175, 336] on span "COMPLETE" at bounding box center [172, 338] width 46 height 10
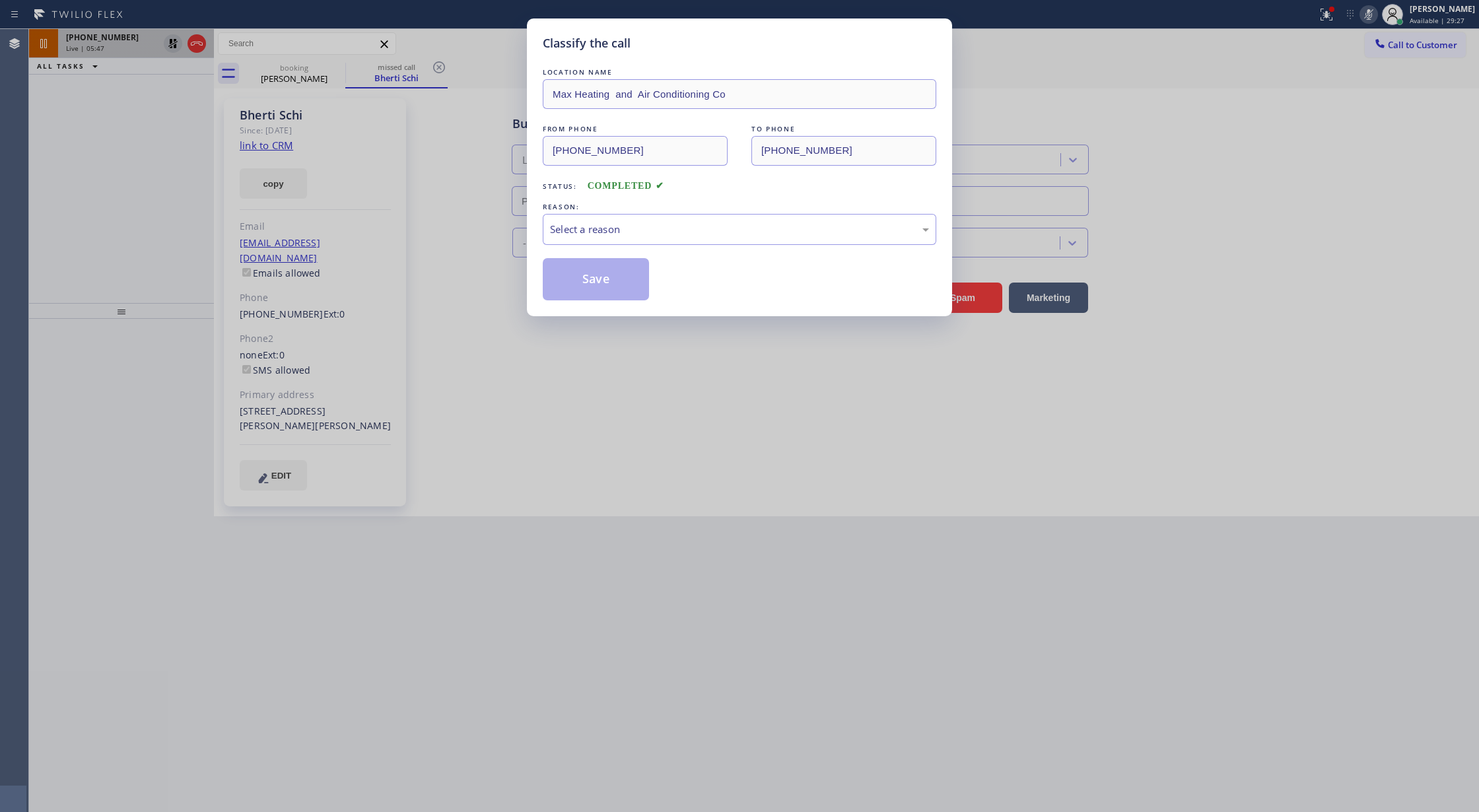
type input "(347) 751-6027"
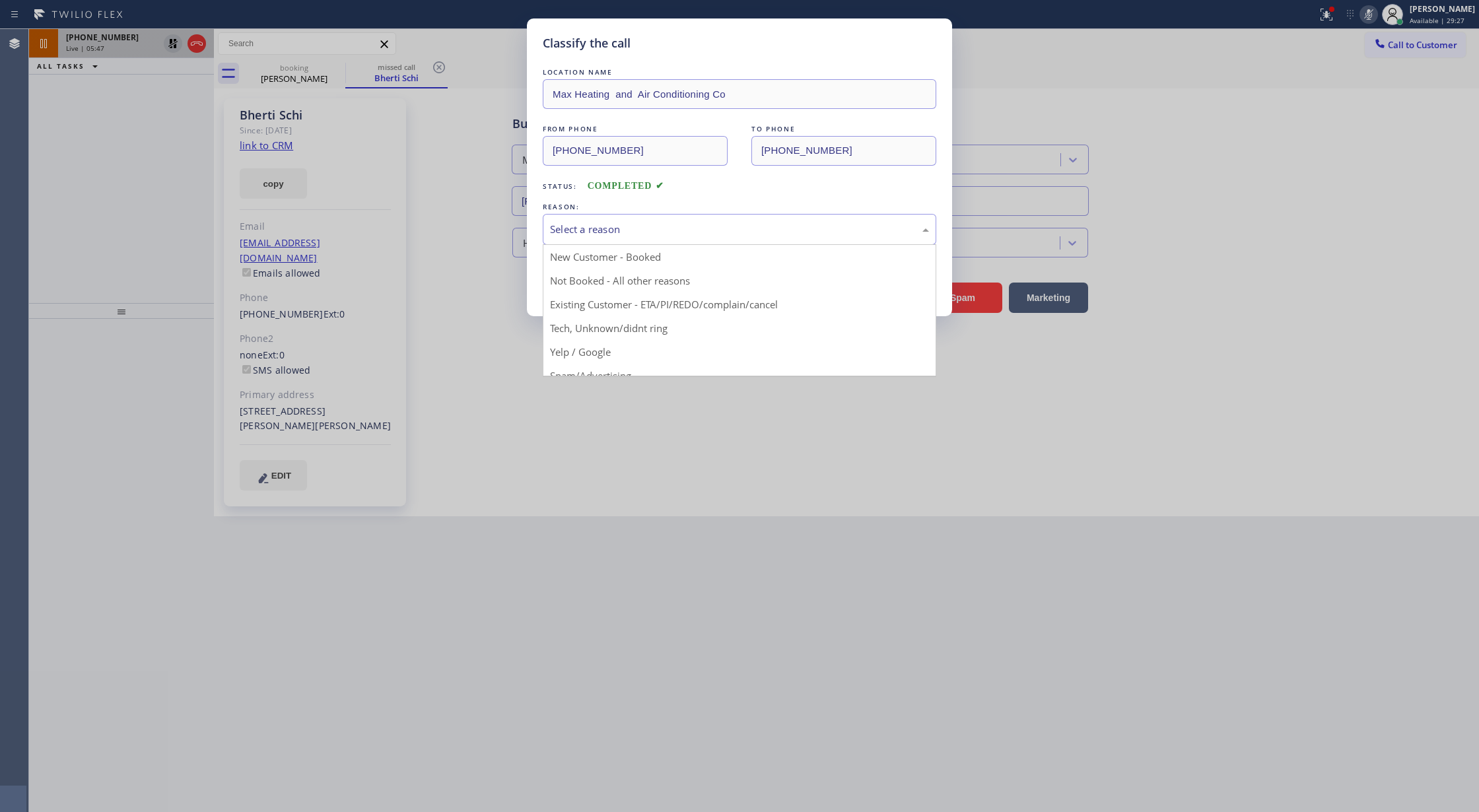
click at [614, 236] on div "Select a reason" at bounding box center [740, 229] width 379 height 15
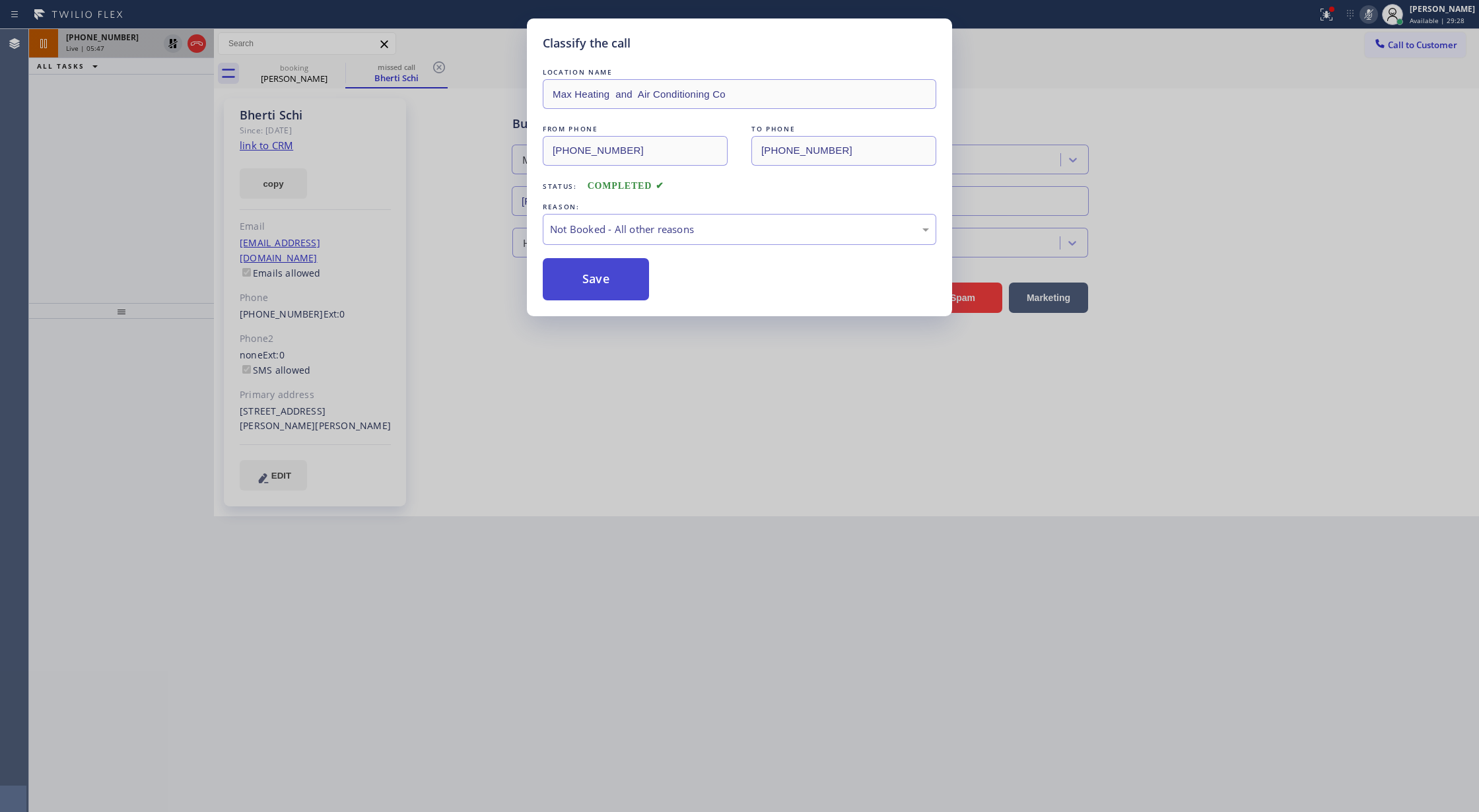
click at [597, 281] on button "Save" at bounding box center [596, 279] width 106 height 42
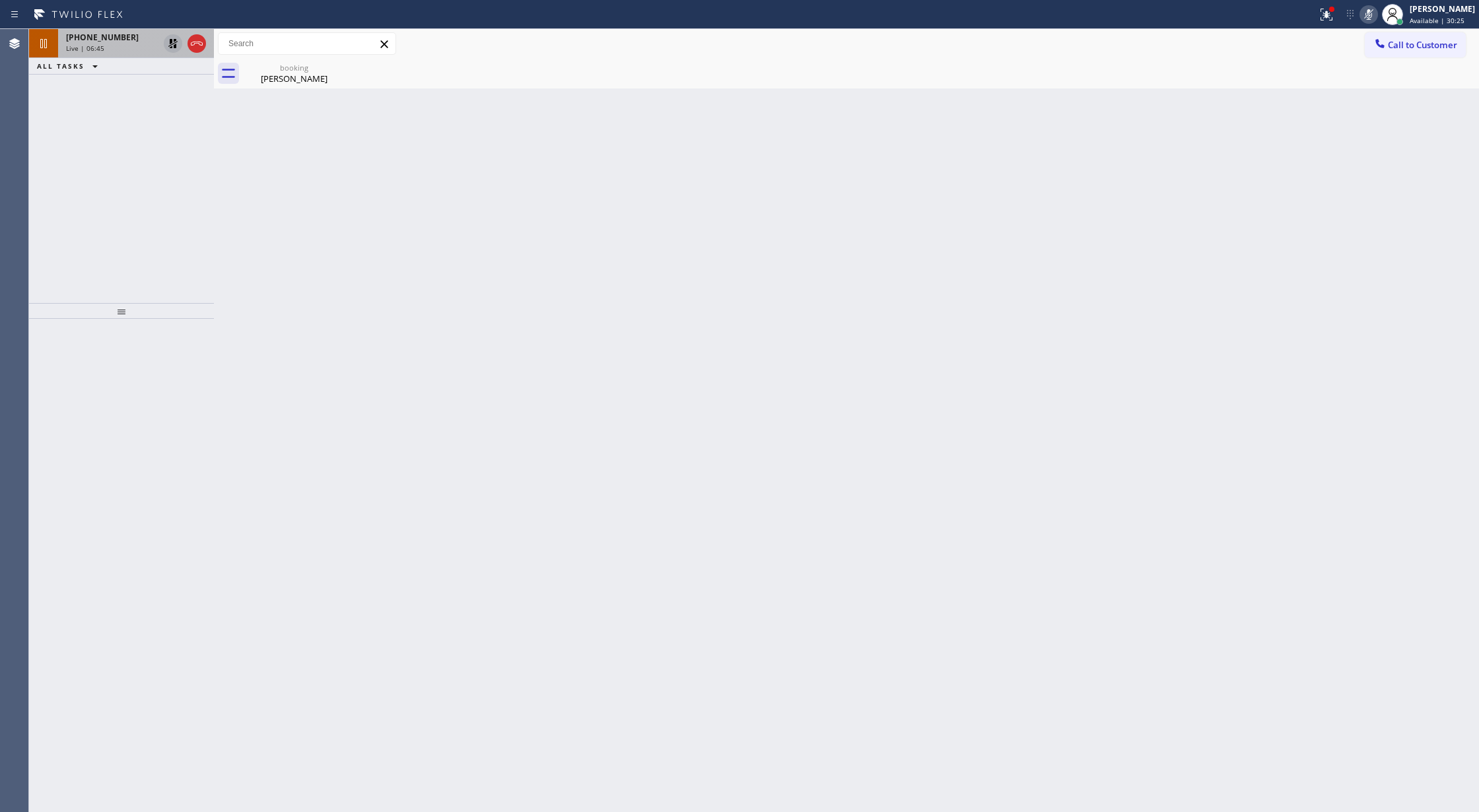
click at [1371, 13] on icon at bounding box center [1368, 14] width 16 height 16
click at [166, 46] on icon at bounding box center [172, 43] width 16 height 16
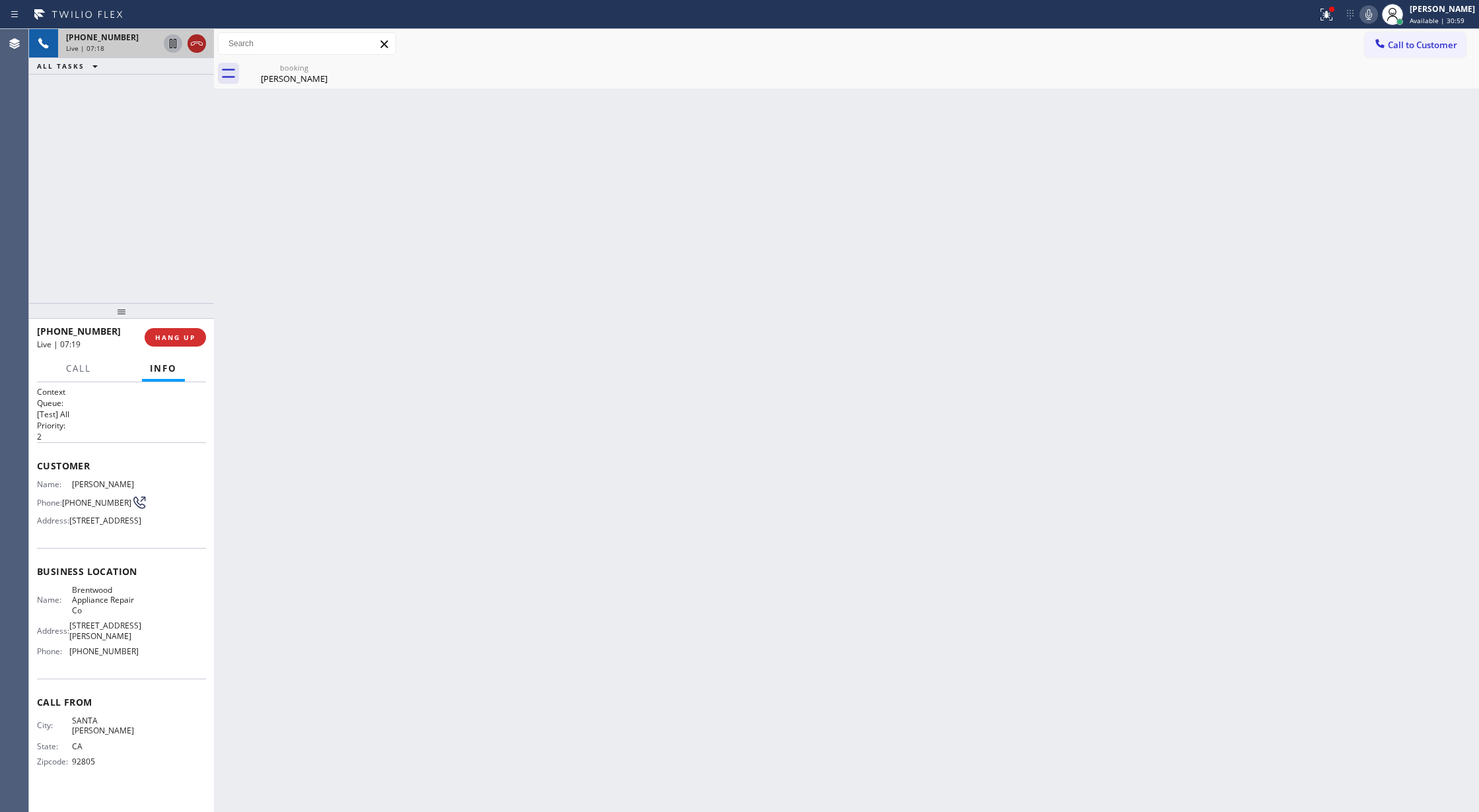
click at [193, 42] on icon at bounding box center [196, 44] width 12 height 4
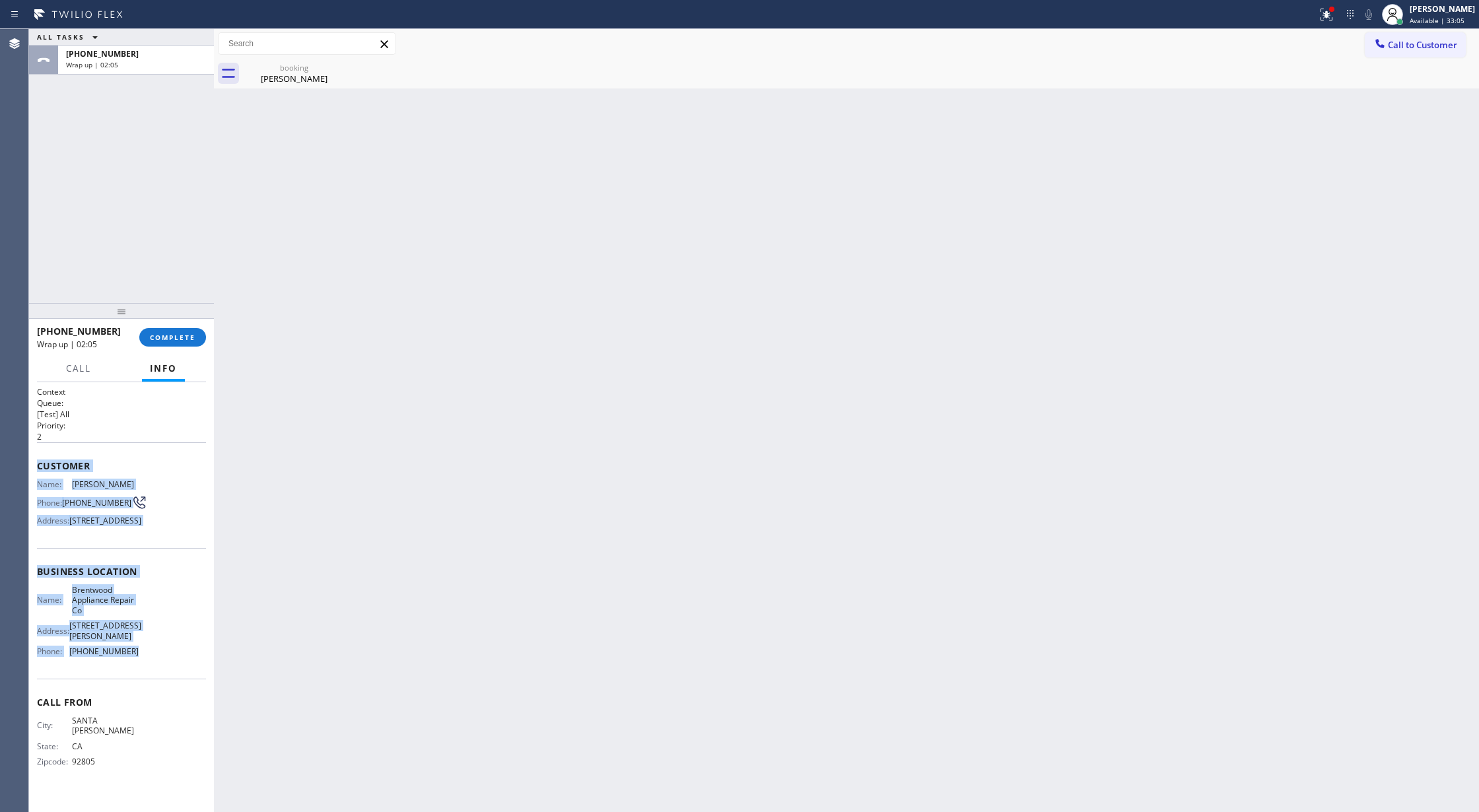
drag, startPoint x: 33, startPoint y: 466, endPoint x: 139, endPoint y: 671, distance: 230.8
click at [139, 671] on div "Context Queue: [Test] All Priority: 2 Customer Name: Darlene Hutton Phone: (310…" at bounding box center [121, 597] width 185 height 430
copy div "Customer Name: Darlene Hutton Phone: (310) 428-4861 Address: 343 N Skyewiay Rd,…"
click at [163, 338] on span "COMPLETE" at bounding box center [172, 338] width 46 height 10
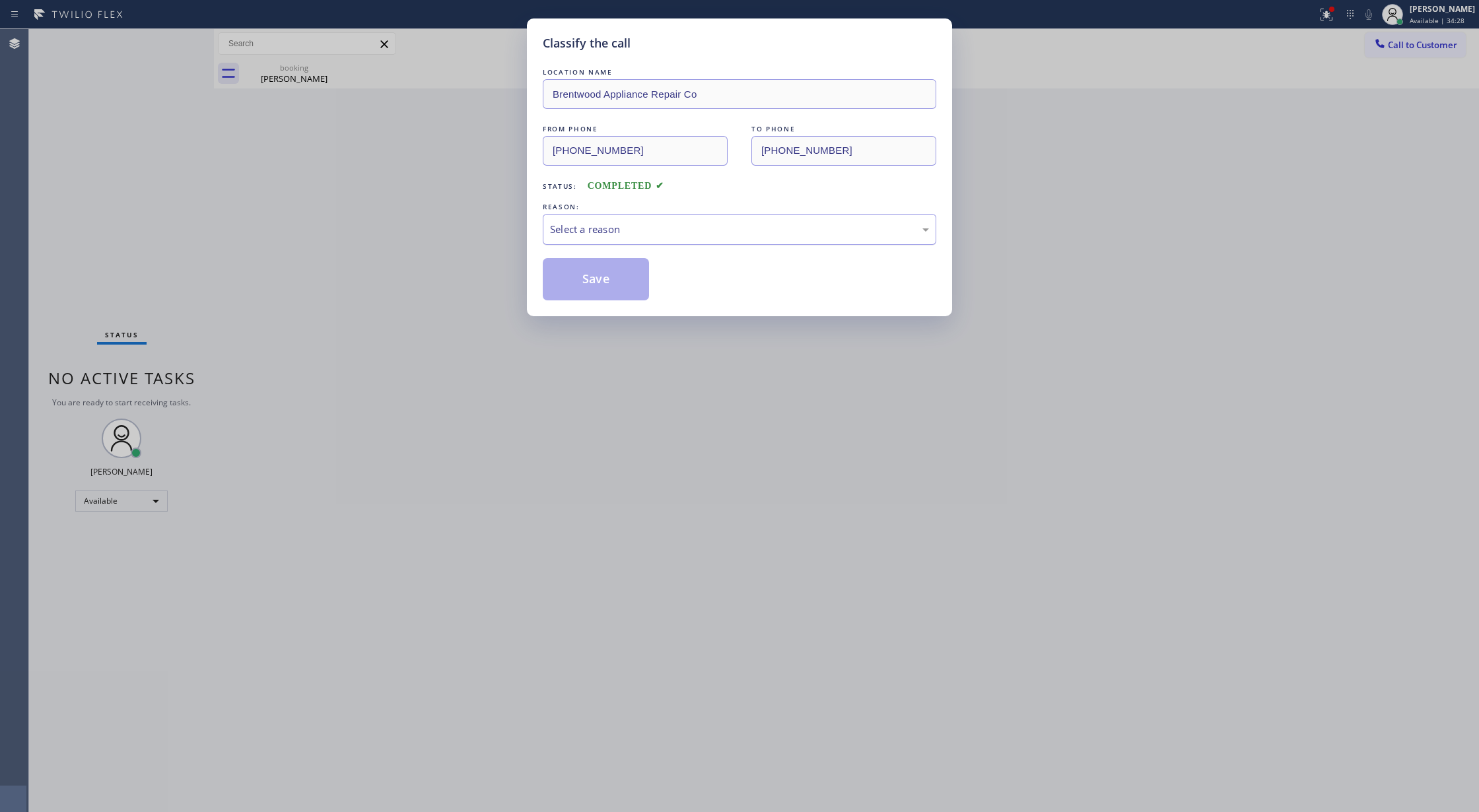
click at [573, 233] on div "Select a reason" at bounding box center [740, 229] width 379 height 15
click at [572, 286] on button "Save" at bounding box center [596, 279] width 106 height 42
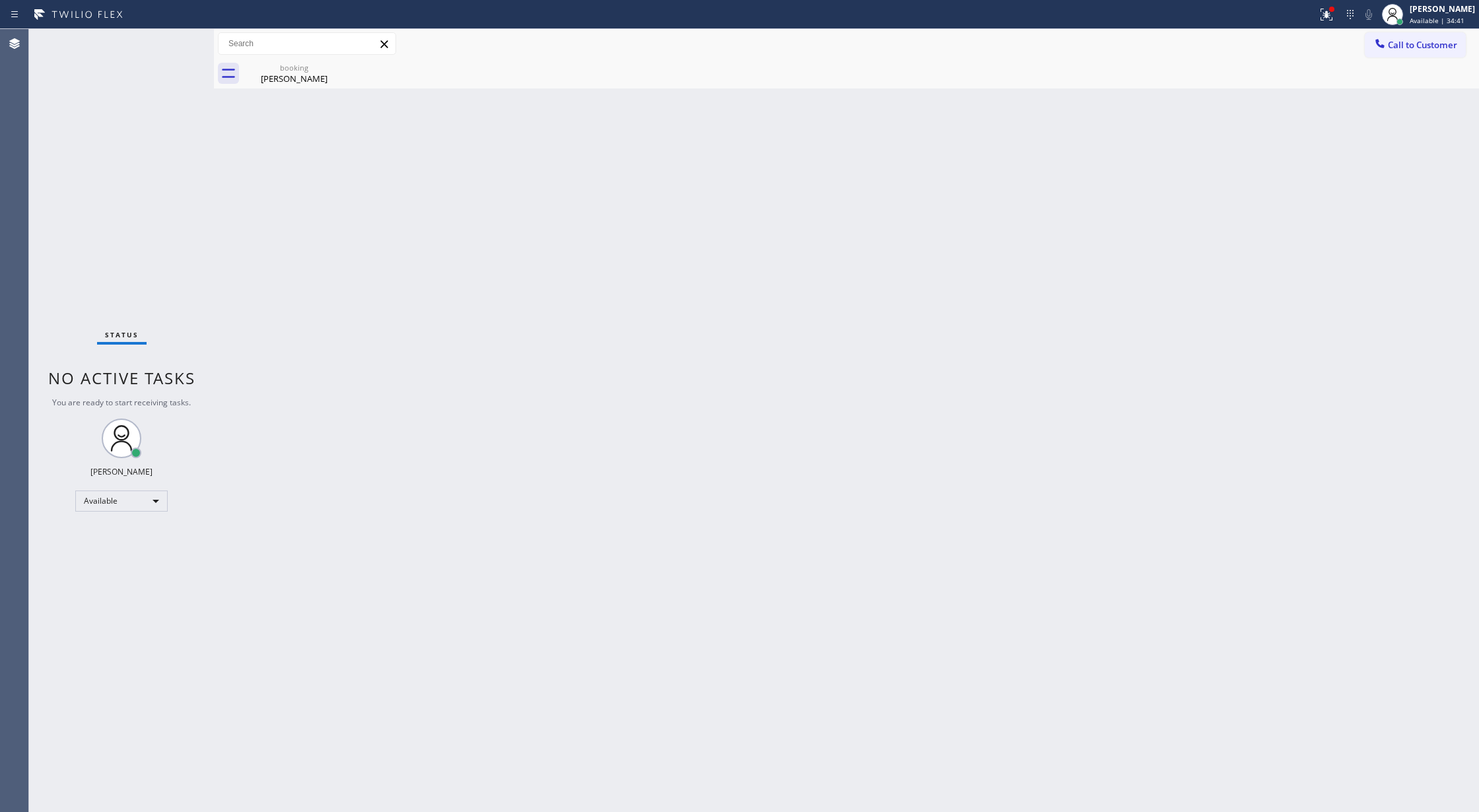
click at [376, 552] on div "Back to Dashboard Change Sender ID Customers Technicians Select a contact Outbo…" at bounding box center [846, 421] width 1265 height 783
click at [174, 44] on div "Status No active tasks You are ready to start receiving tasks. [PERSON_NAME] Av…" at bounding box center [121, 421] width 185 height 783
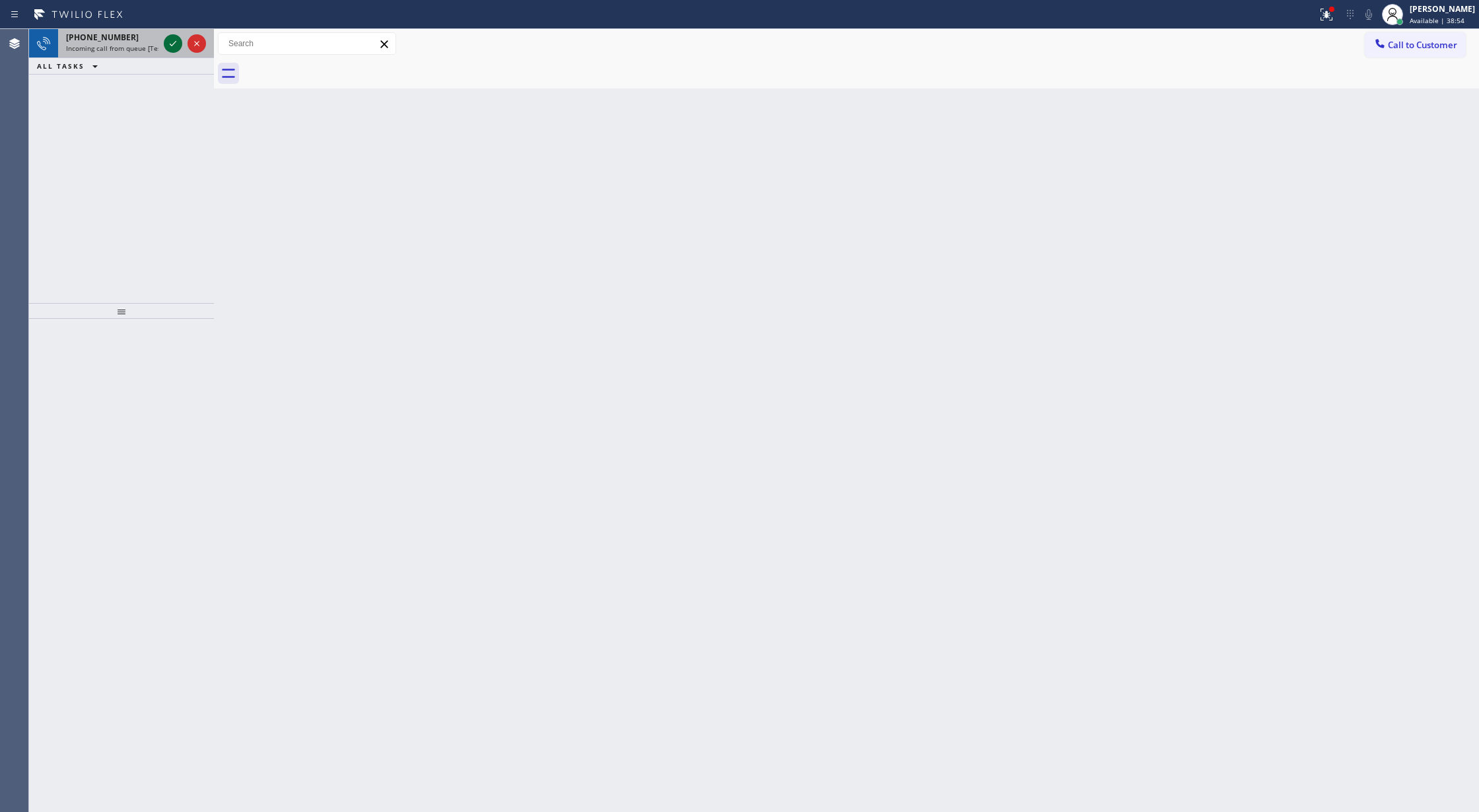
click at [165, 40] on icon at bounding box center [172, 43] width 16 height 16
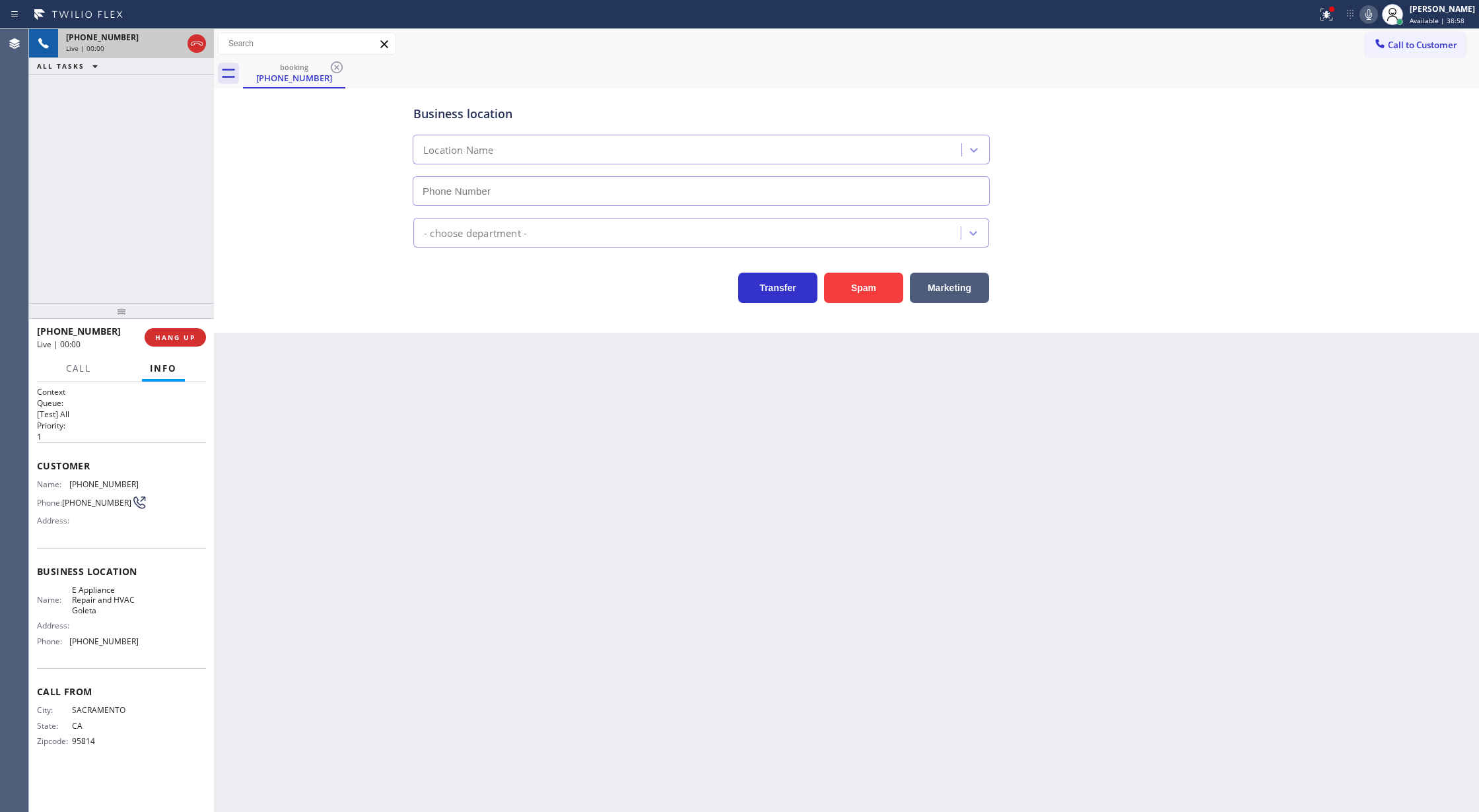
type input "(805) 243-3443"
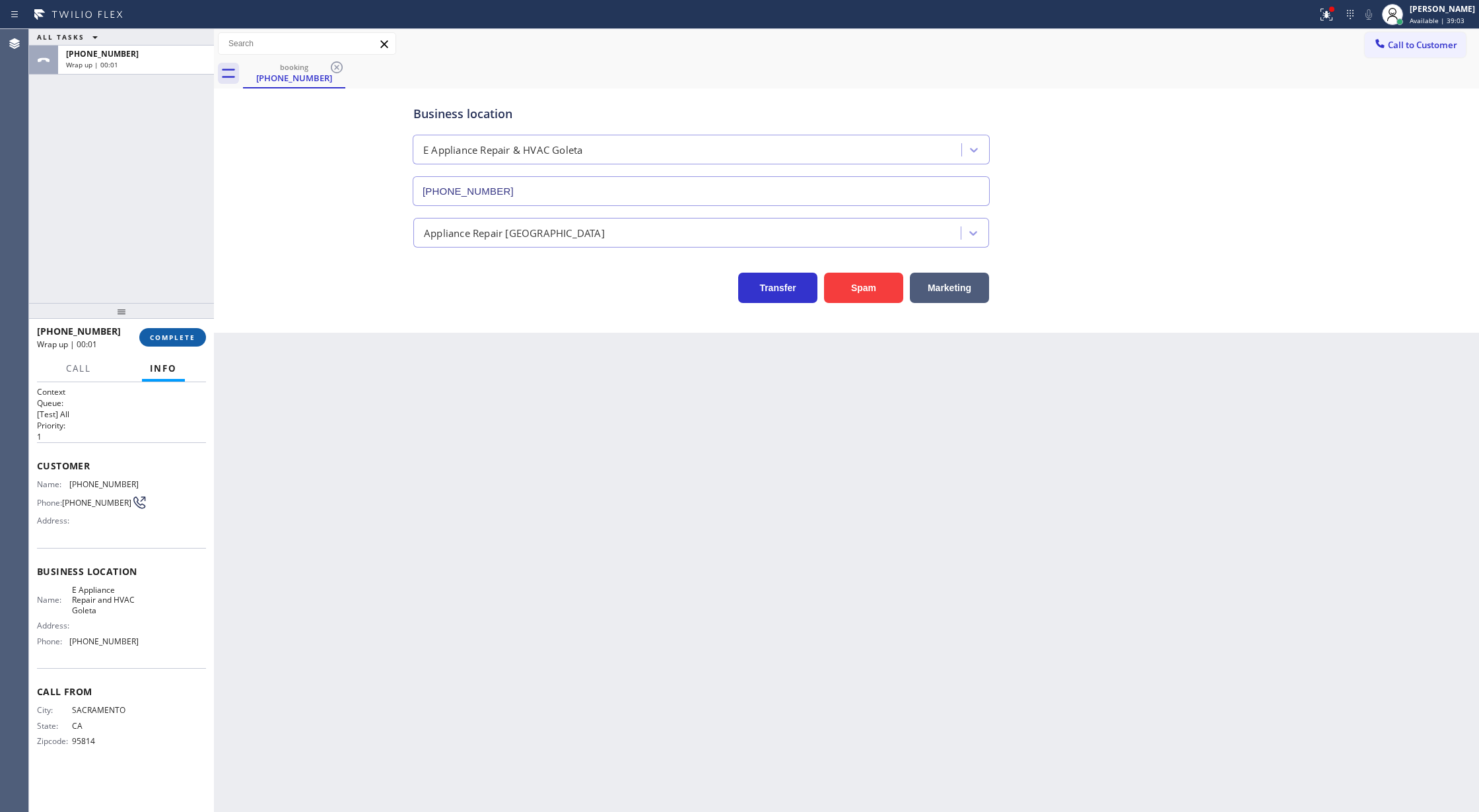
click at [176, 328] on button "COMPLETE" at bounding box center [173, 337] width 67 height 18
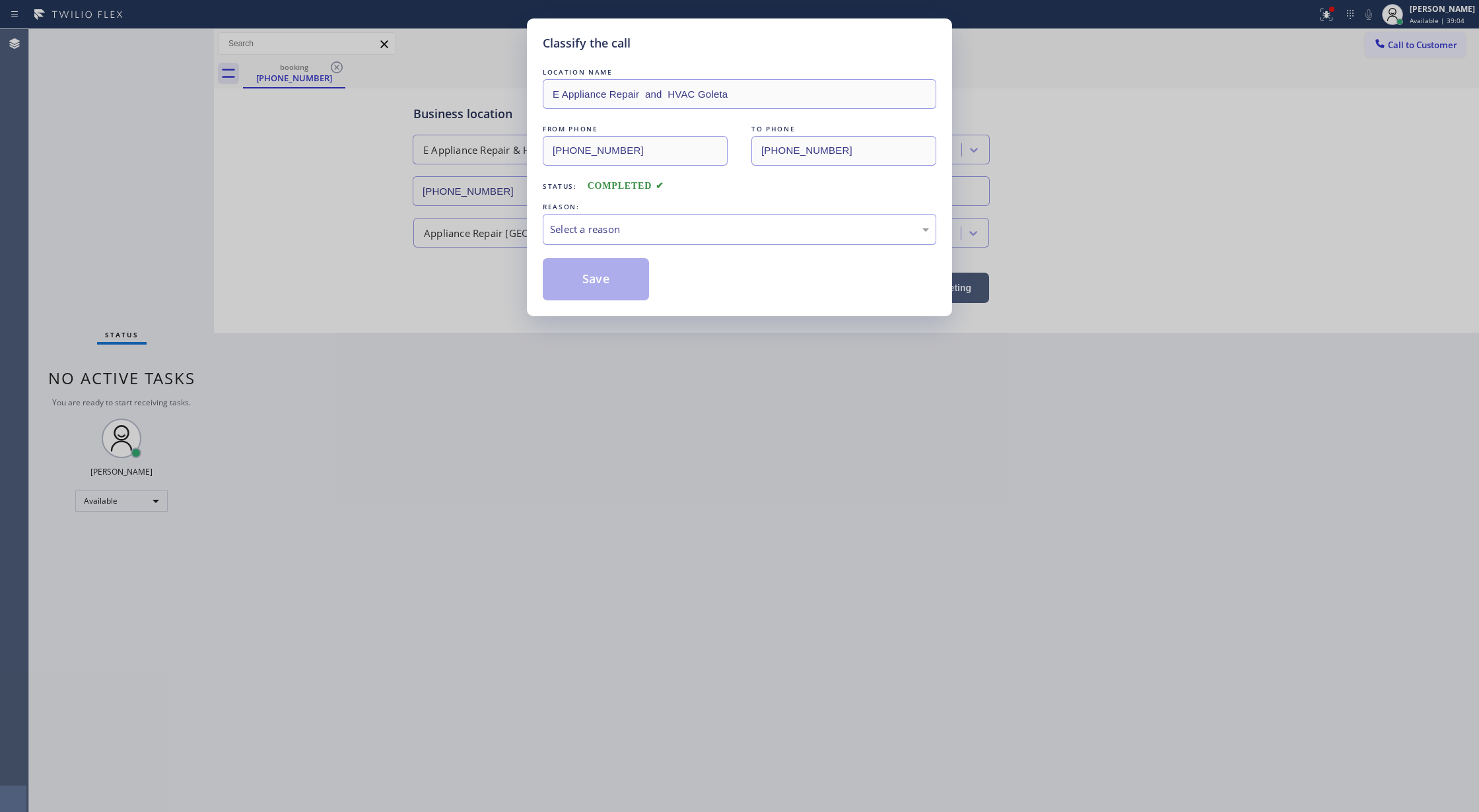
click at [627, 216] on div "Select a reason" at bounding box center [740, 229] width 394 height 31
click at [590, 287] on button "Save" at bounding box center [596, 279] width 106 height 42
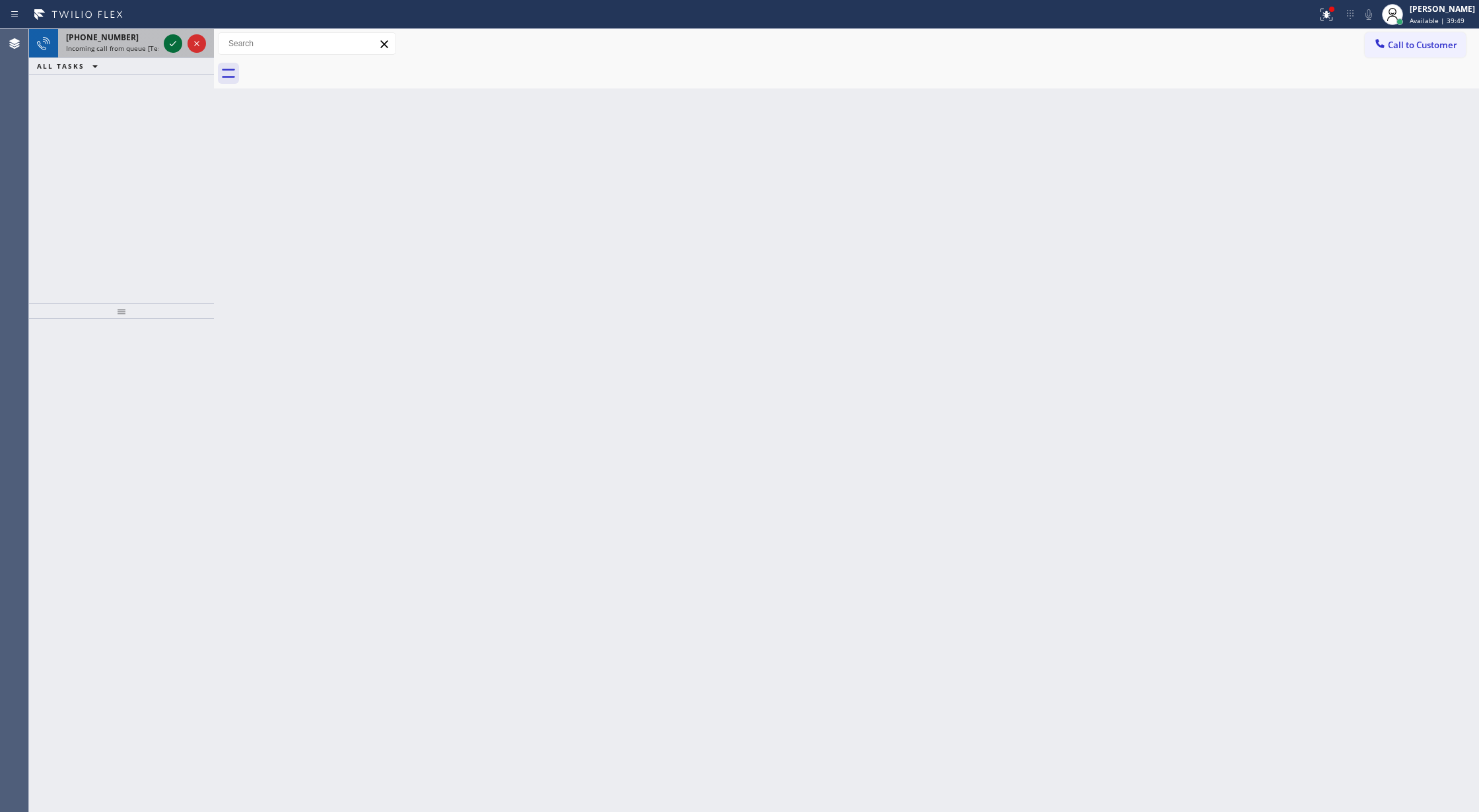
click at [168, 45] on icon at bounding box center [172, 43] width 16 height 16
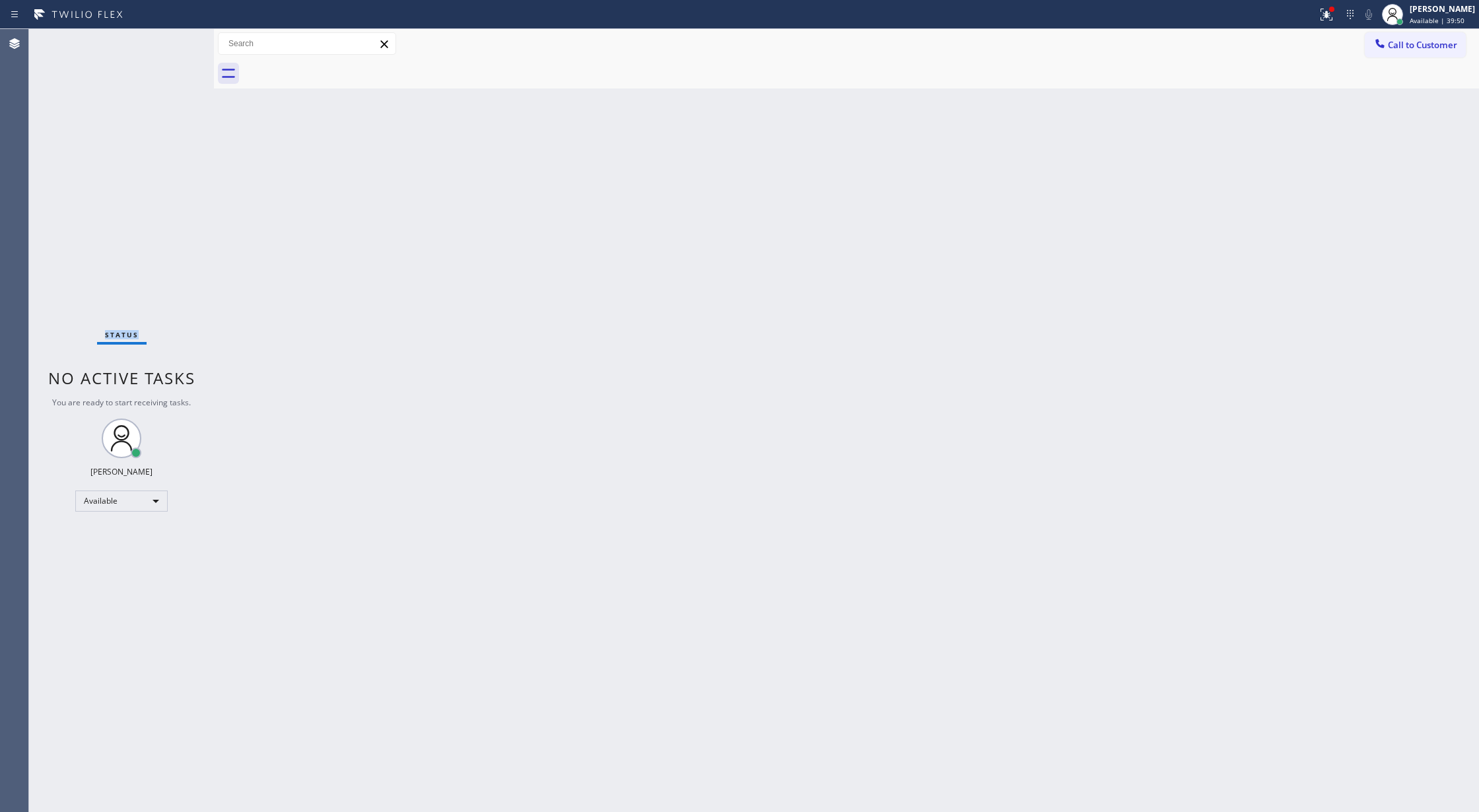
click at [168, 45] on div "Status No active tasks You are ready to start receiving tasks. [PERSON_NAME] Av…" at bounding box center [121, 421] width 185 height 783
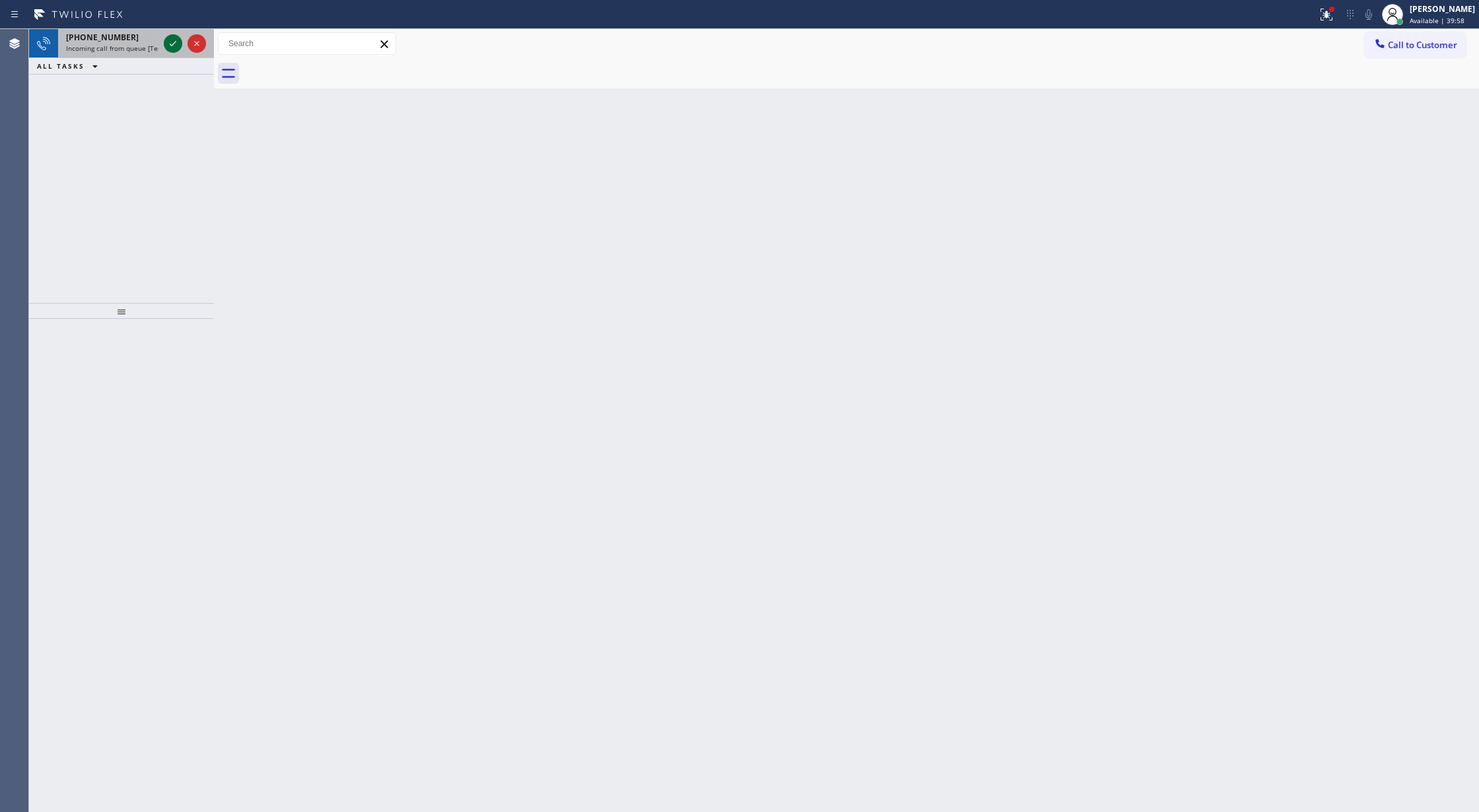
click at [170, 41] on icon at bounding box center [172, 43] width 16 height 16
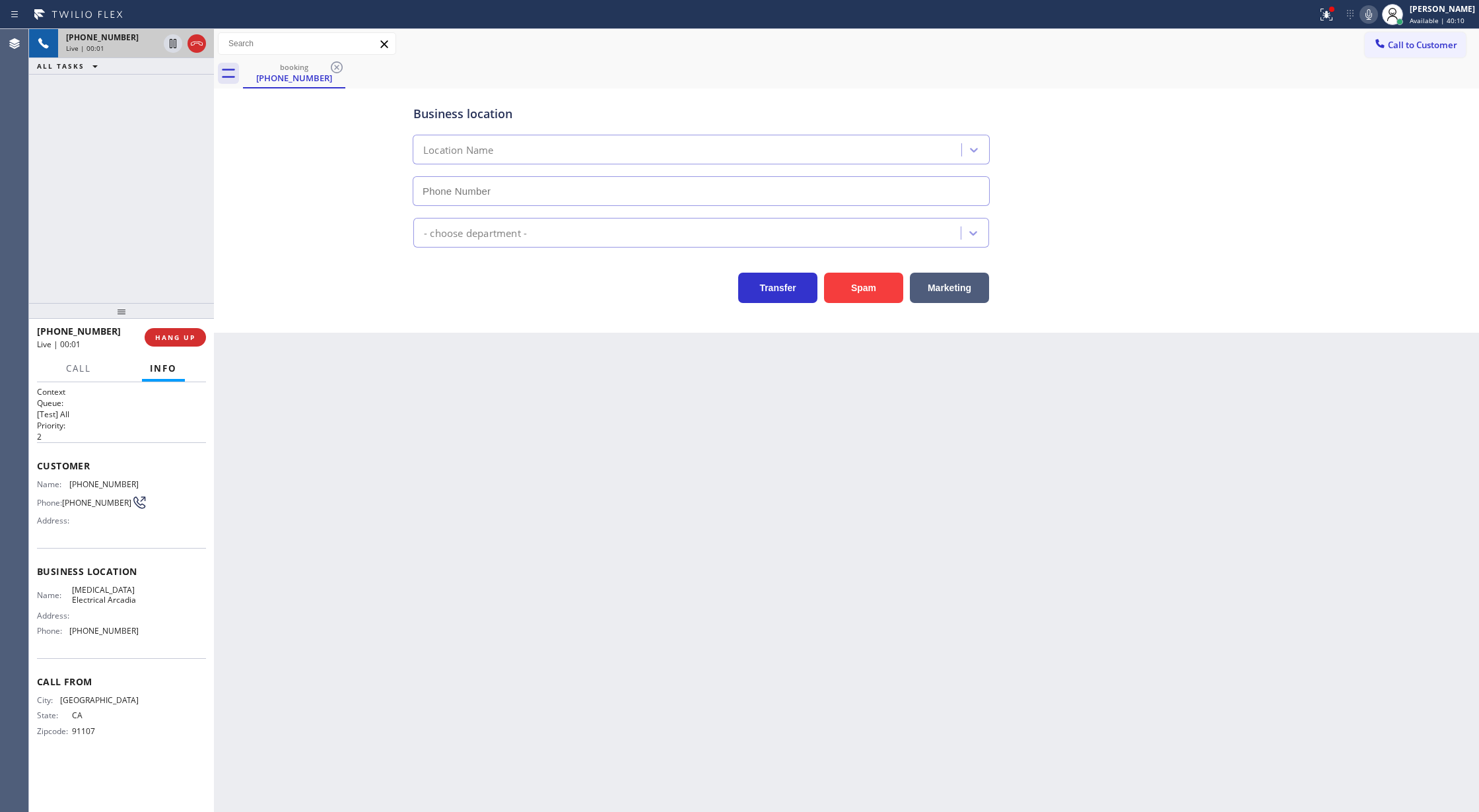
type input "[PHONE_NUMBER]"
drag, startPoint x: 397, startPoint y: 401, endPoint x: 541, endPoint y: 415, distance: 144.7
click at [397, 401] on div "Back to Dashboard Change Sender ID Customers Technicians Select a contact Outbo…" at bounding box center [846, 421] width 1265 height 783
click at [1377, 12] on icon at bounding box center [1368, 14] width 16 height 16
click at [1377, 16] on icon at bounding box center [1368, 14] width 16 height 16
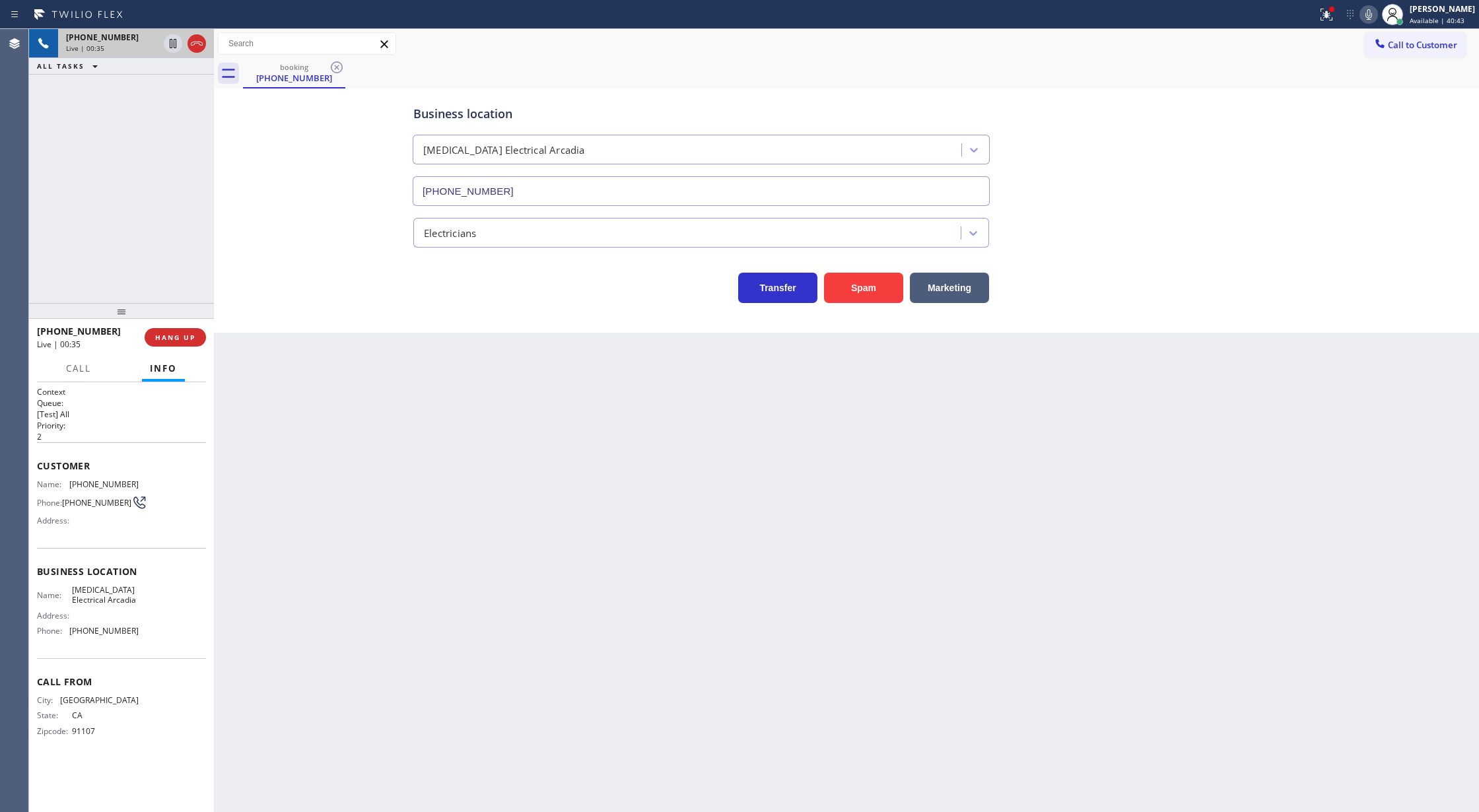
drag, startPoint x: 352, startPoint y: 273, endPoint x: 389, endPoint y: 323, distance: 62.2
click at [352, 273] on div "Business location High Voltage Electrical Arcadia (626) 714-2452 Electricians T…" at bounding box center [846, 197] width 1258 height 211
click at [1377, 13] on icon at bounding box center [1368, 14] width 16 height 16
click at [1374, 17] on icon at bounding box center [1368, 14] width 16 height 16
drag, startPoint x: 33, startPoint y: 462, endPoint x: 153, endPoint y: 655, distance: 227.3
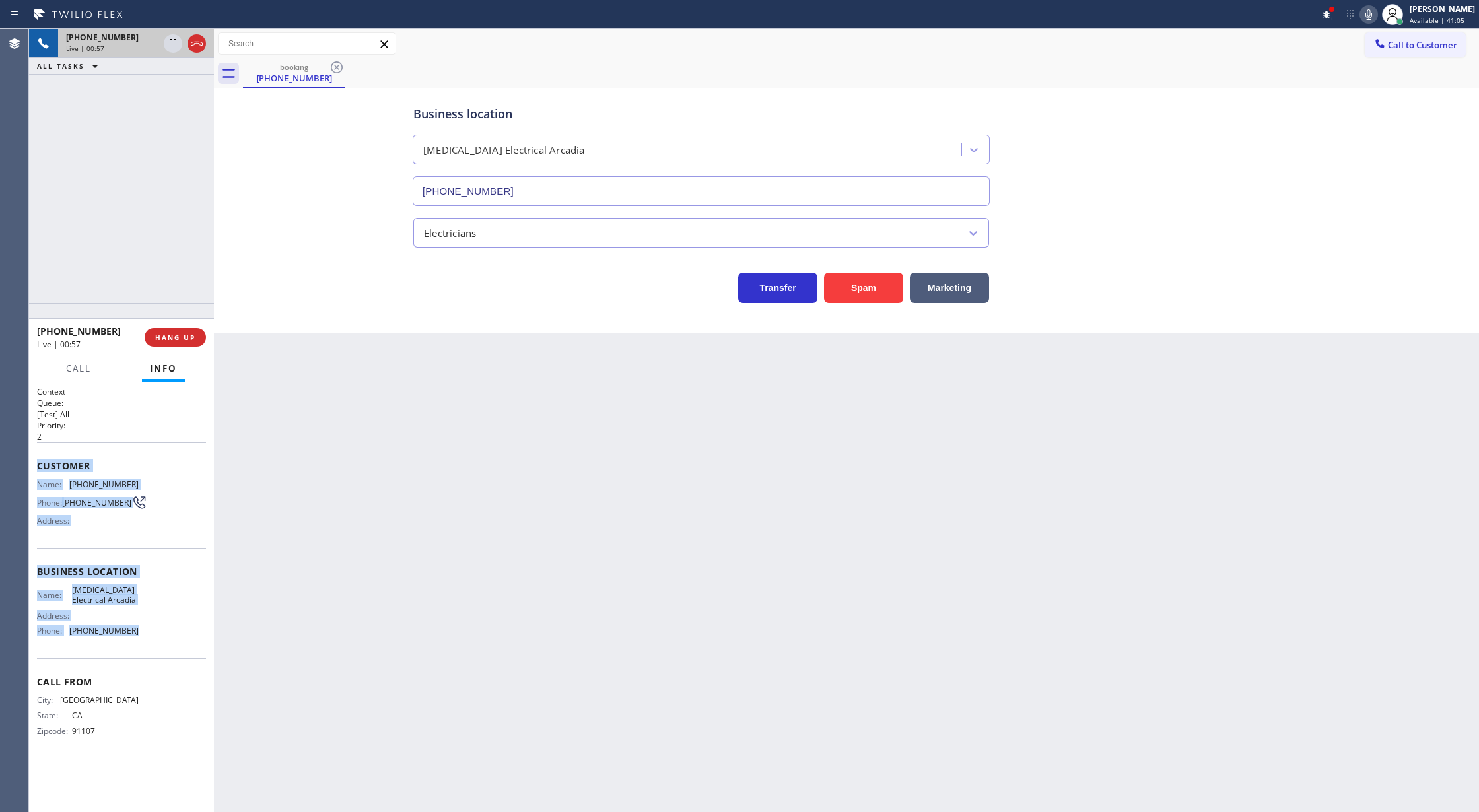
click at [153, 655] on div "Context Queue: [Test] All Priority: 2 Customer Name: (626) 808-8008 Phone: (626…" at bounding box center [121, 597] width 185 height 430
copy div "Customer Name: (626) 808-8008 Phone: (626) 808-8008 Address: Business location …"
click at [169, 338] on span "COMPLETE" at bounding box center [172, 338] width 46 height 10
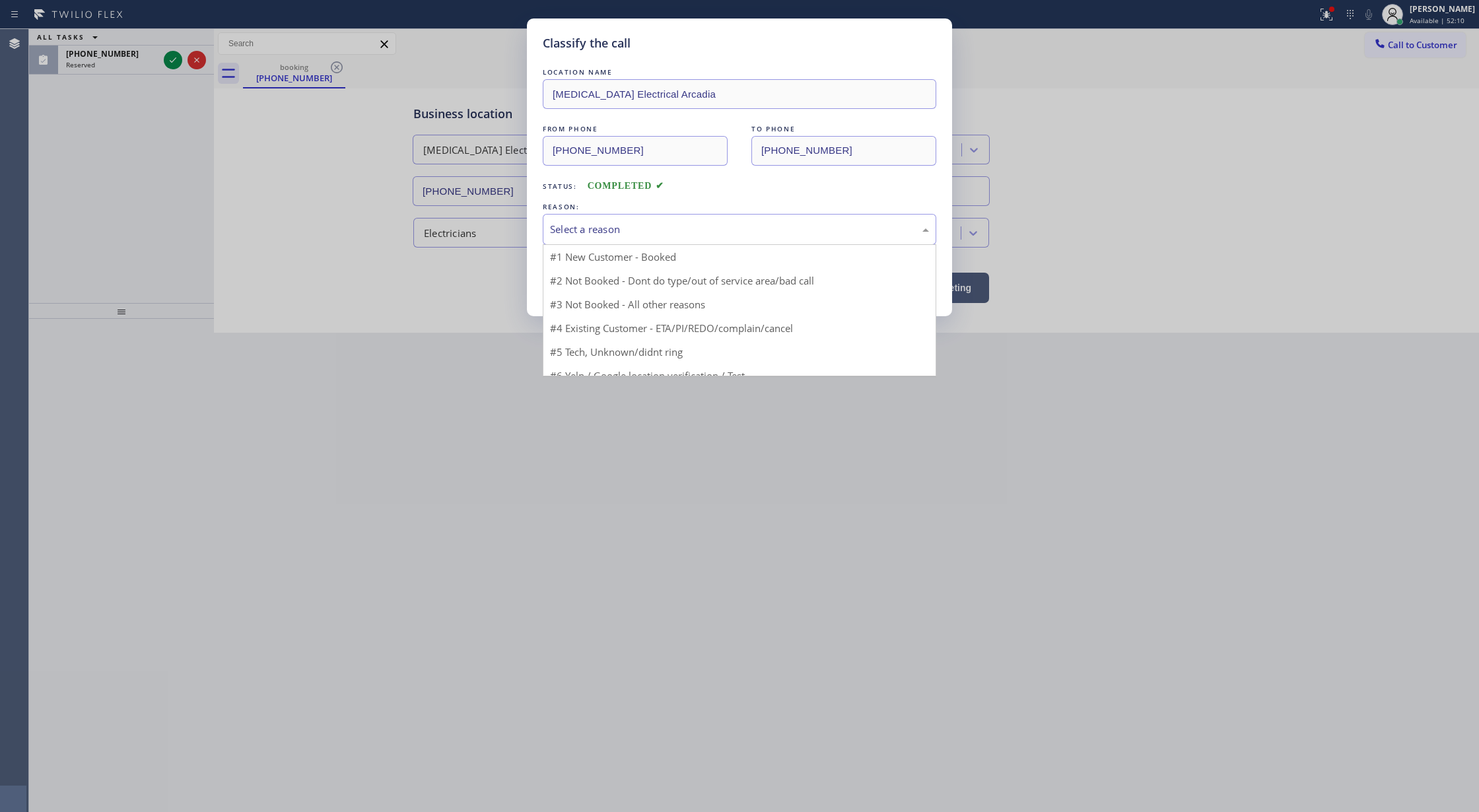
click at [627, 230] on div "Select a reason" at bounding box center [740, 229] width 379 height 15
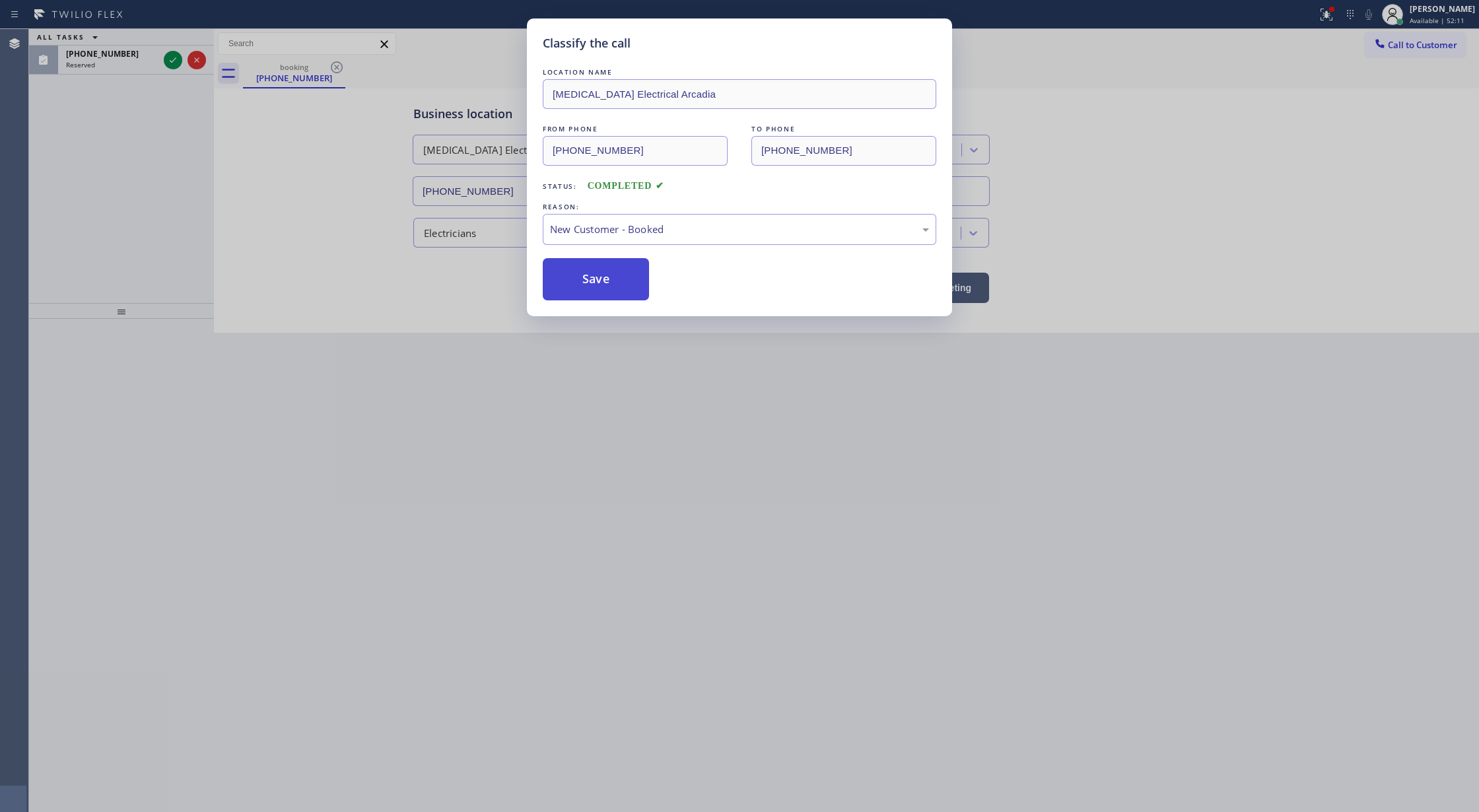
click at [579, 283] on button "Save" at bounding box center [596, 279] width 106 height 42
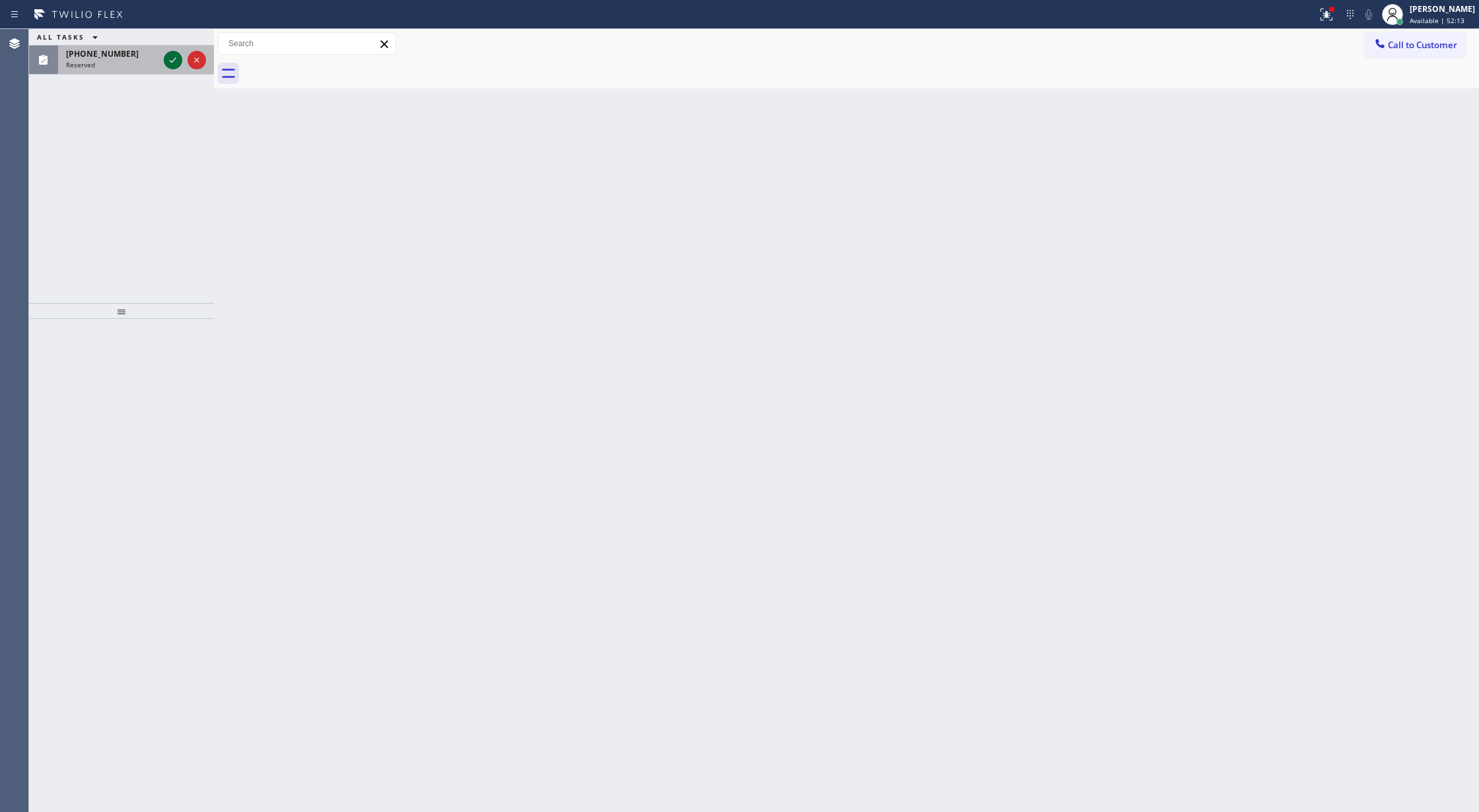
click at [177, 61] on icon at bounding box center [172, 60] width 16 height 16
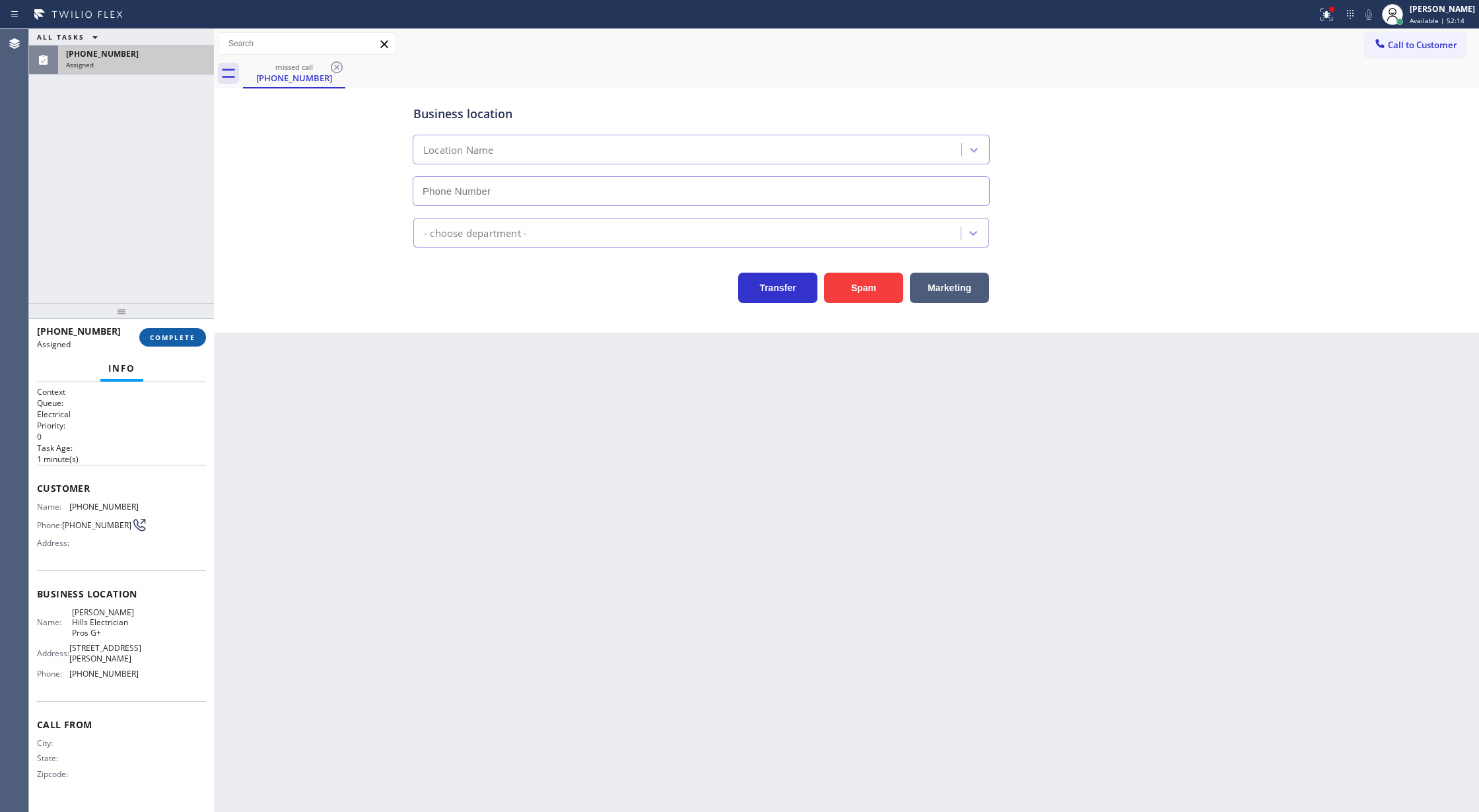
type input "(424) 281-6513"
click at [172, 341] on span "COMPLETE" at bounding box center [172, 338] width 46 height 10
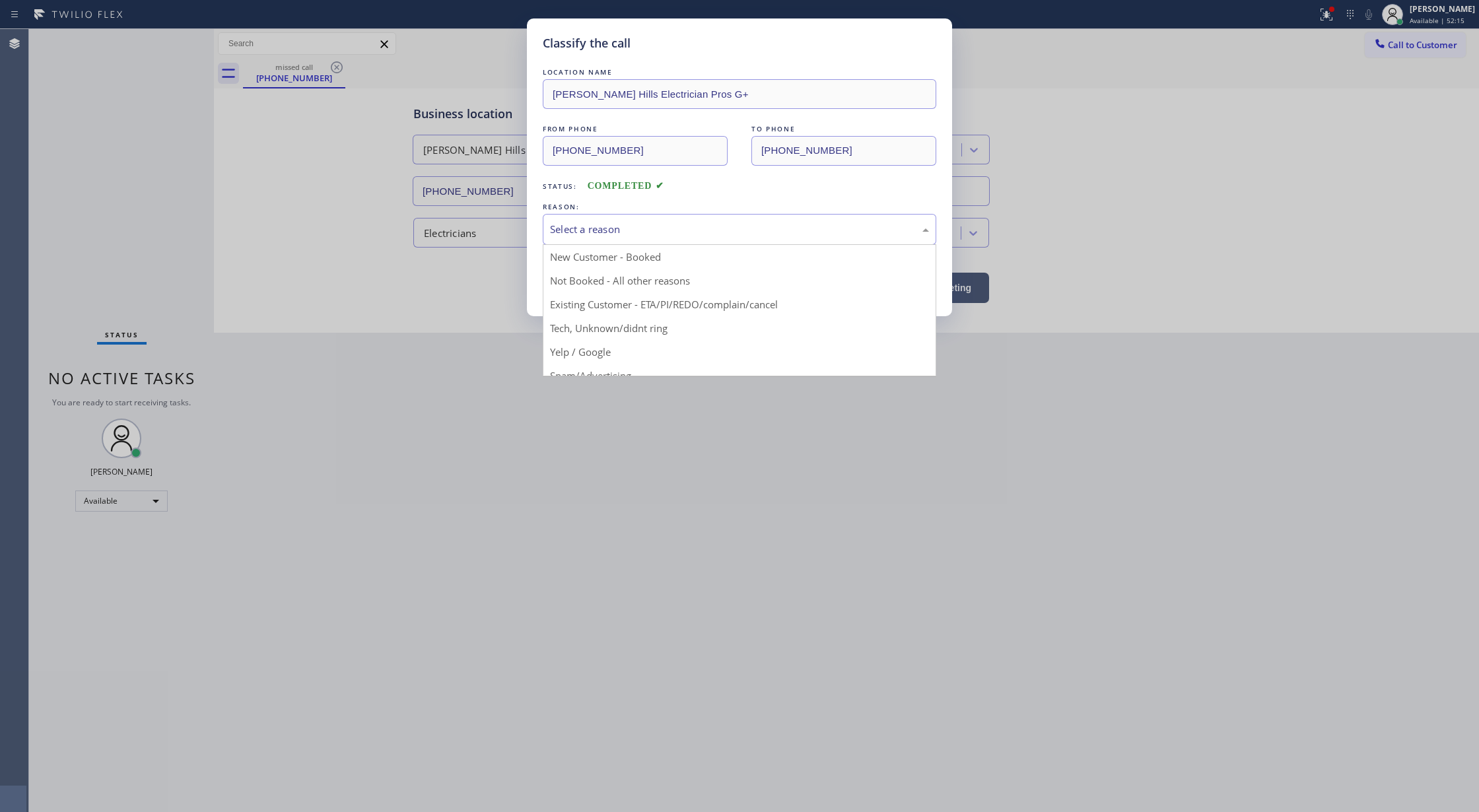
click at [617, 228] on div "Select a reason" at bounding box center [740, 229] width 379 height 15
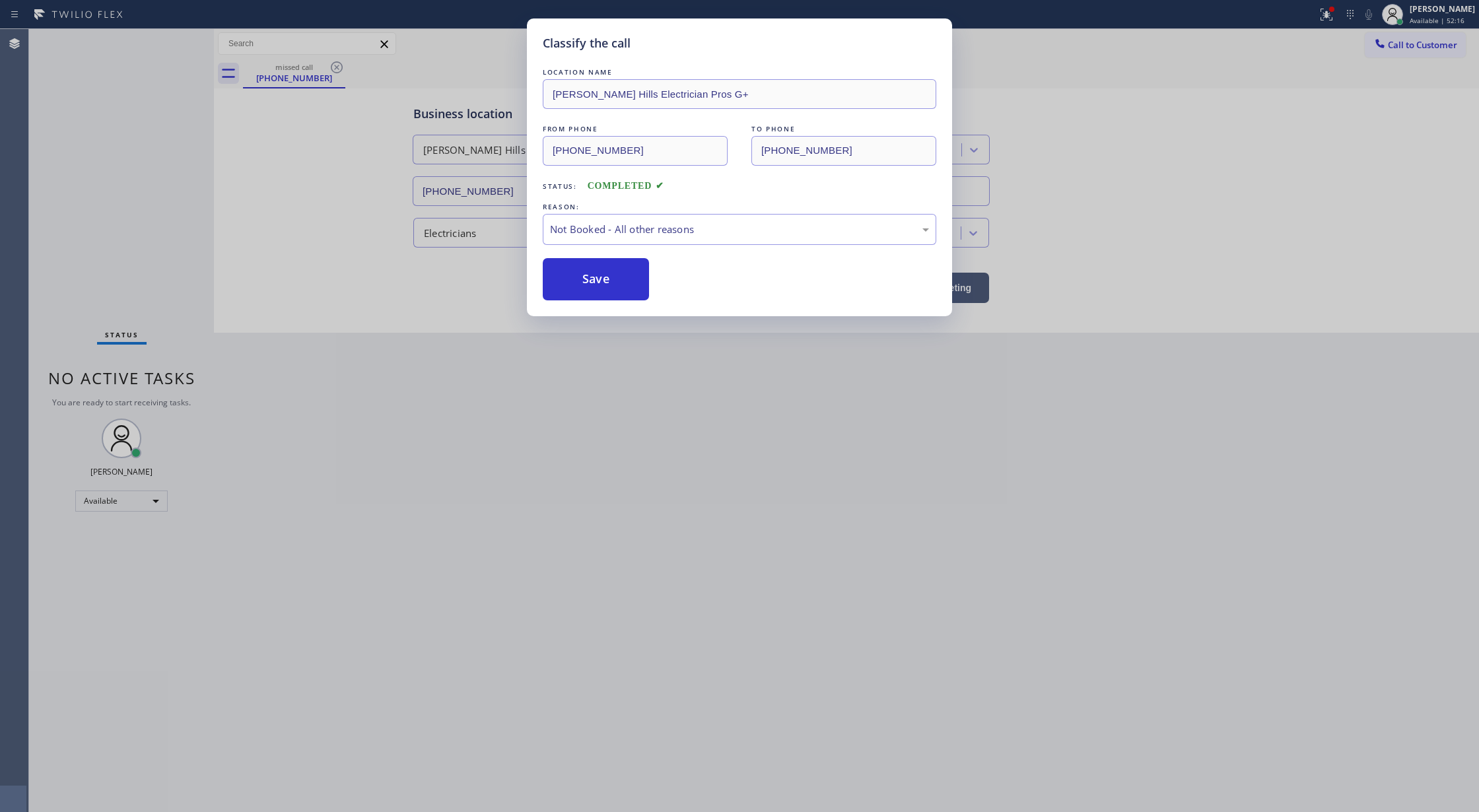
click at [593, 273] on button "Save" at bounding box center [596, 279] width 106 height 42
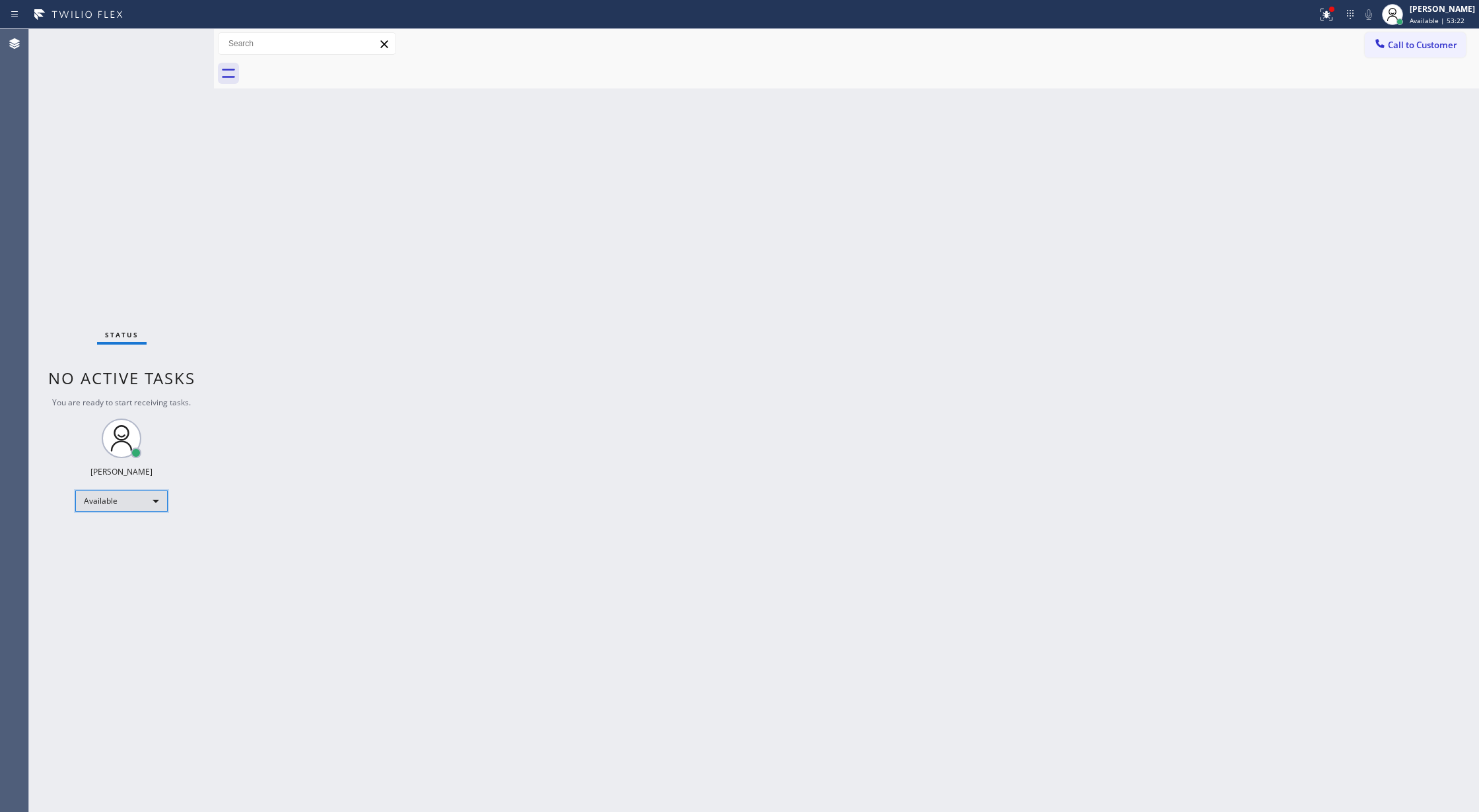
click at [148, 502] on div "Available" at bounding box center [122, 500] width 93 height 21
click at [138, 568] on li "Break" at bounding box center [120, 568] width 89 height 16
click at [136, 508] on div "Break" at bounding box center [122, 506] width 93 height 21
click at [130, 547] on li "Available" at bounding box center [120, 540] width 89 height 16
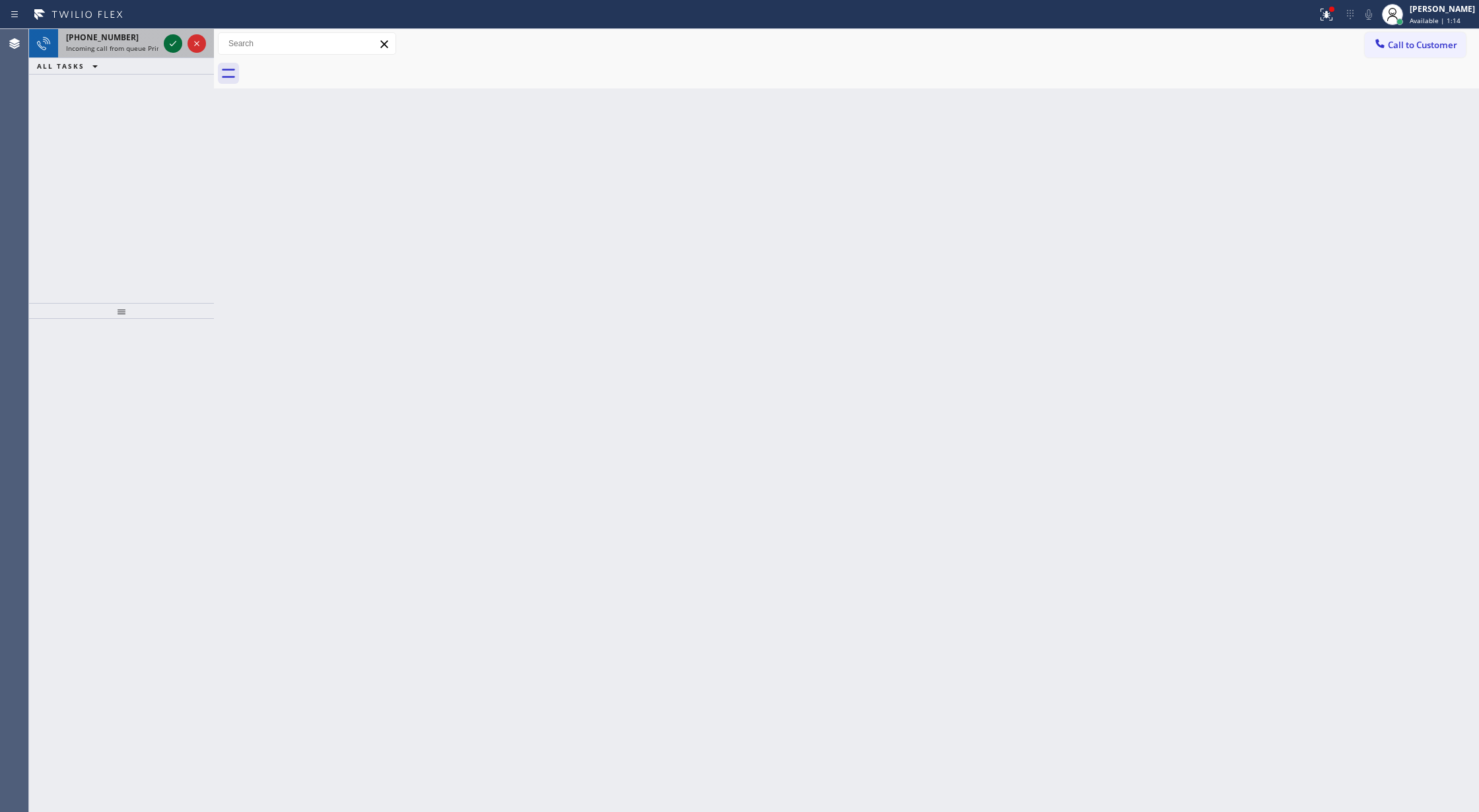
click at [172, 39] on icon at bounding box center [172, 43] width 16 height 16
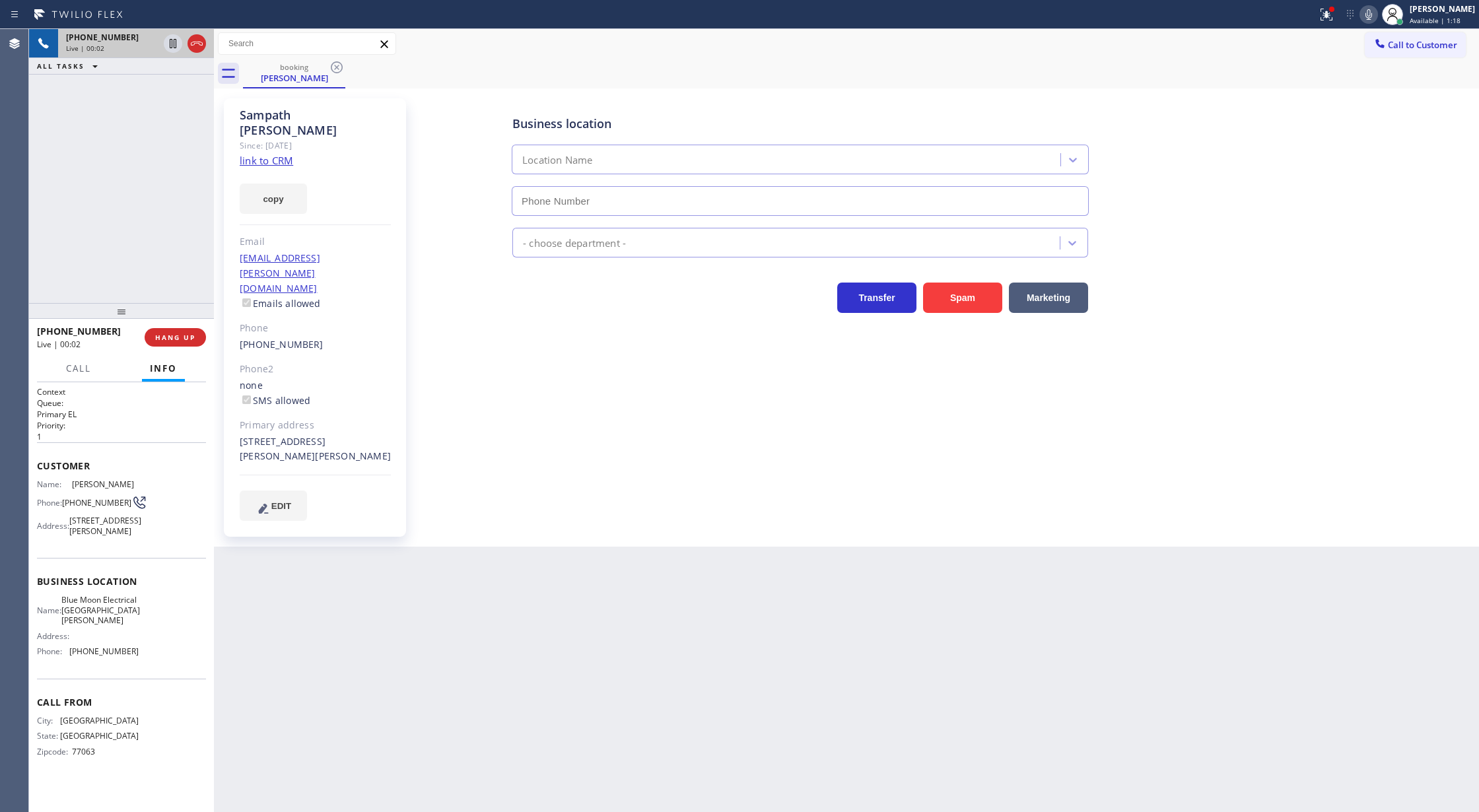
type input "(408) 638-6856"
click at [259, 138] on div "Since: [DATE]" at bounding box center [315, 146] width 151 height 15
click at [260, 154] on link "link to CRM" at bounding box center [266, 160] width 54 height 13
drag, startPoint x: 1382, startPoint y: 11, endPoint x: 1242, endPoint y: 204, distance: 238.4
click at [1377, 14] on icon at bounding box center [1368, 14] width 16 height 16
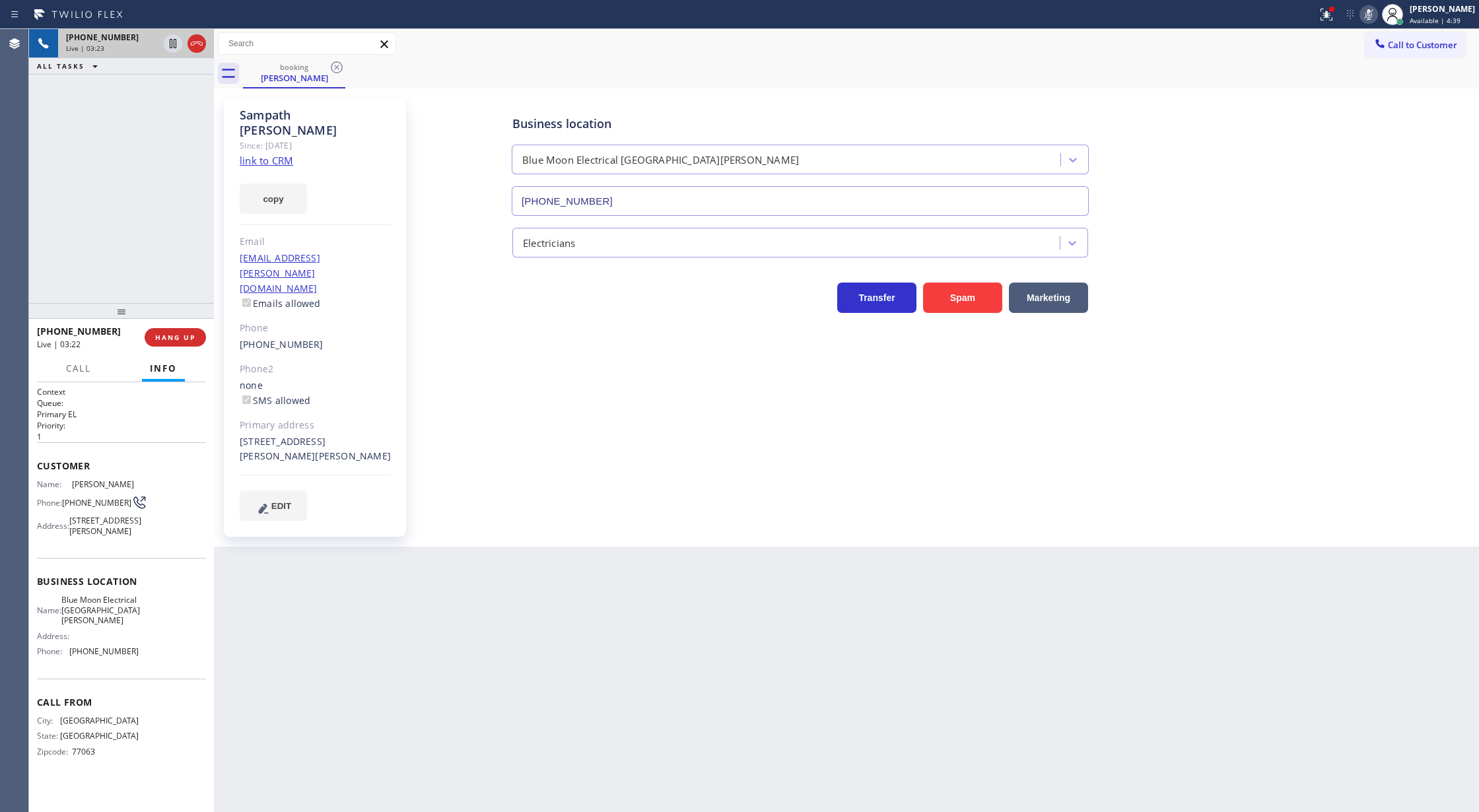
click at [1376, 13] on icon at bounding box center [1368, 14] width 16 height 16
drag, startPoint x: 1372, startPoint y: 17, endPoint x: 1365, endPoint y: 25, distance: 10.6
click at [1372, 17] on icon at bounding box center [1368, 14] width 16 height 16
click at [175, 43] on icon at bounding box center [172, 43] width 16 height 16
drag, startPoint x: 1371, startPoint y: 11, endPoint x: 866, endPoint y: 189, distance: 535.5
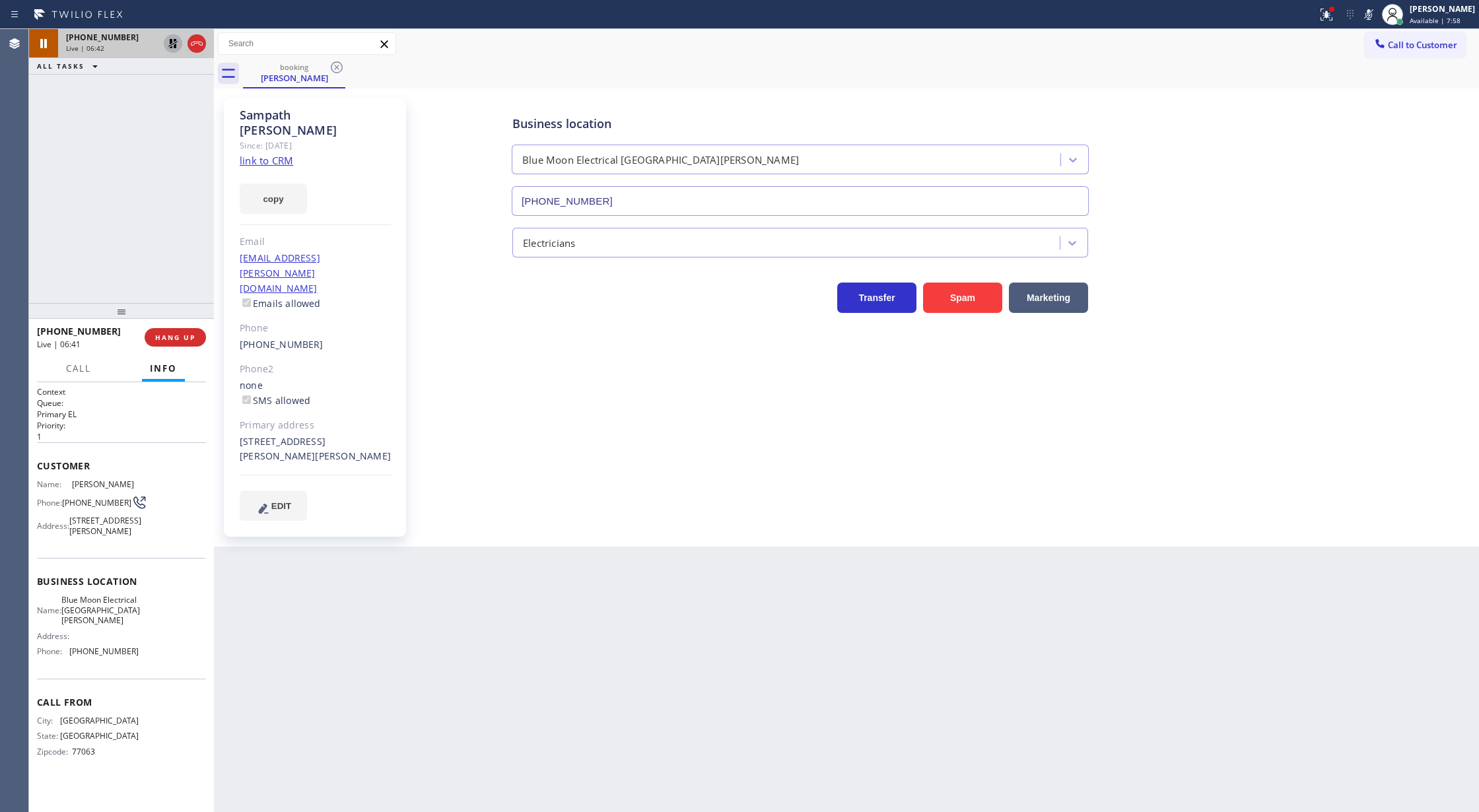
click at [1371, 11] on icon at bounding box center [1368, 14] width 16 height 16
click at [174, 45] on icon at bounding box center [173, 44] width 10 height 10
click at [1377, 8] on icon at bounding box center [1368, 14] width 16 height 16
click at [1377, 14] on icon at bounding box center [1368, 14] width 16 height 16
click at [1333, 426] on div "Business location Blue Moon Electrical San Jose (408) 638-6856 Electricians Tra…" at bounding box center [945, 309] width 1060 height 415
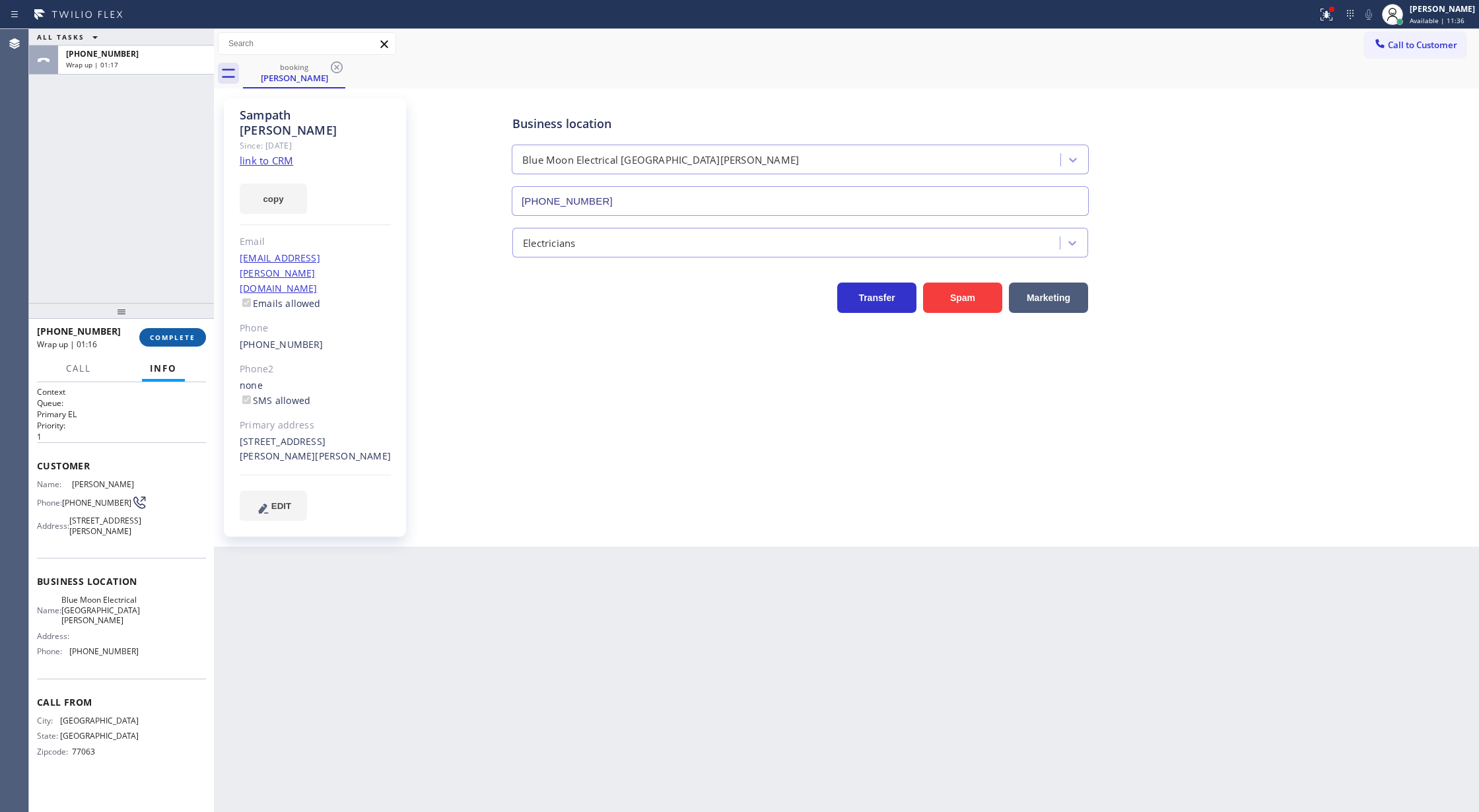
click at [166, 341] on span "COMPLETE" at bounding box center [172, 338] width 46 height 10
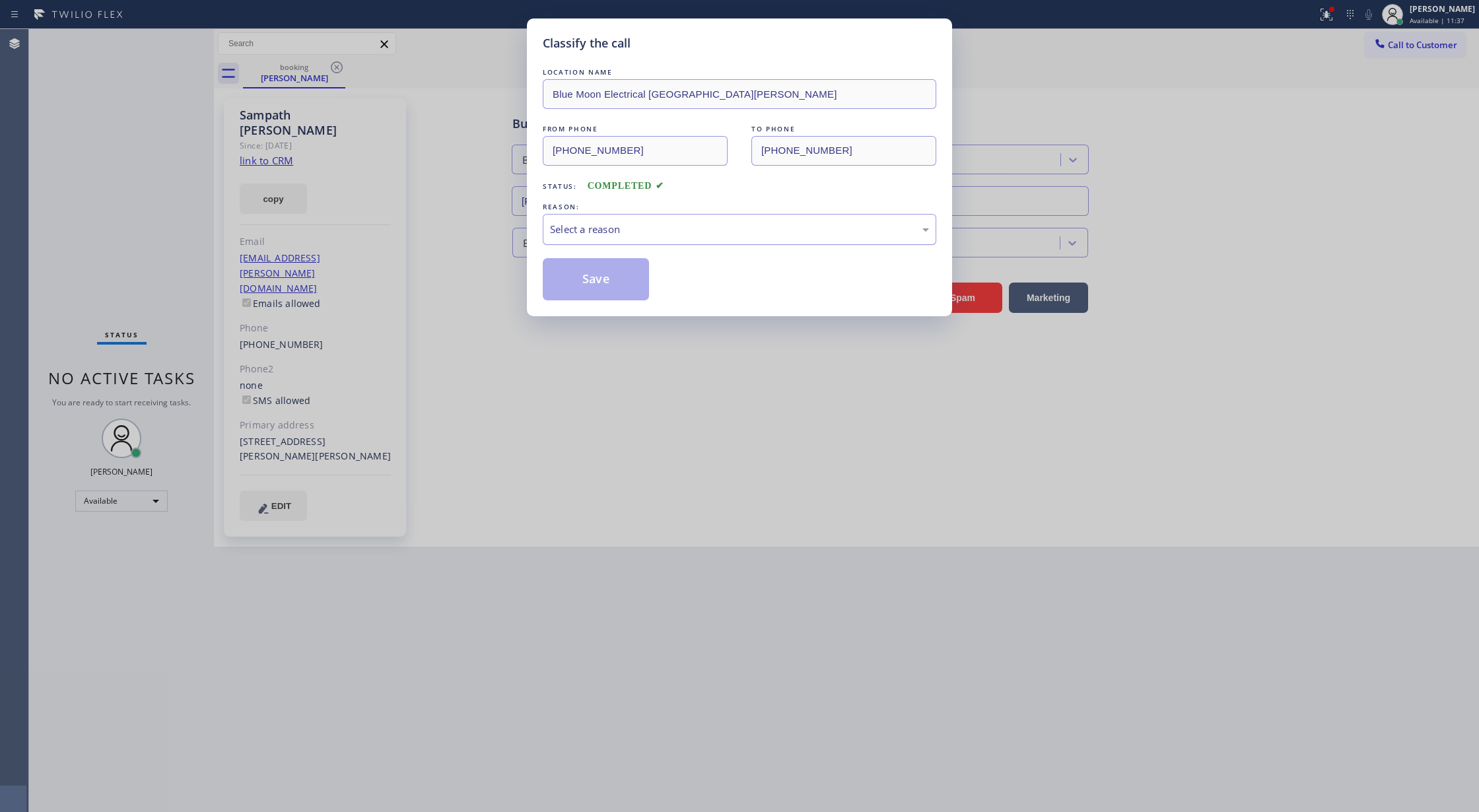
click at [605, 236] on div "Select a reason" at bounding box center [740, 229] width 379 height 15
click at [596, 267] on button "Save" at bounding box center [596, 279] width 106 height 42
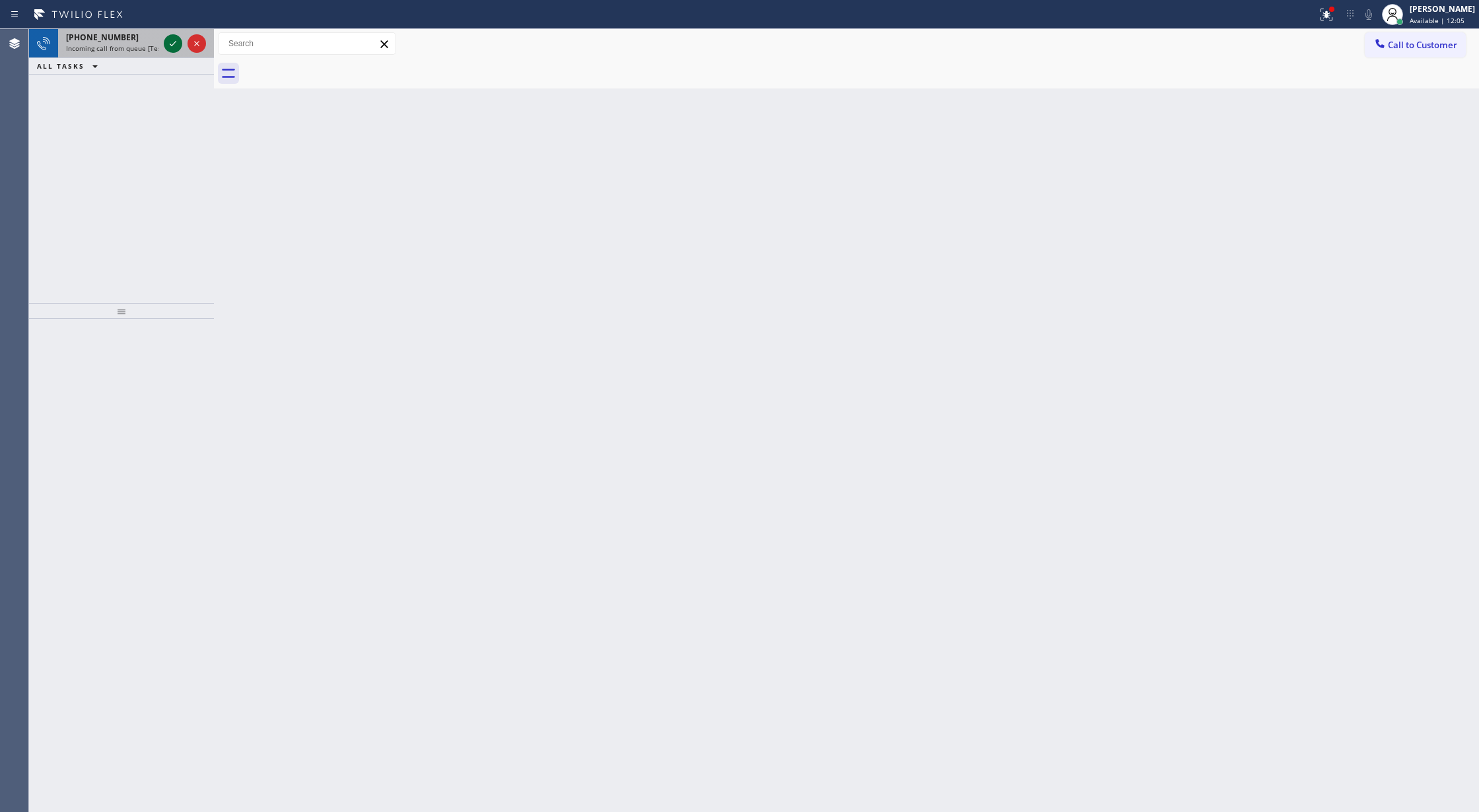
click at [169, 39] on icon at bounding box center [172, 43] width 16 height 16
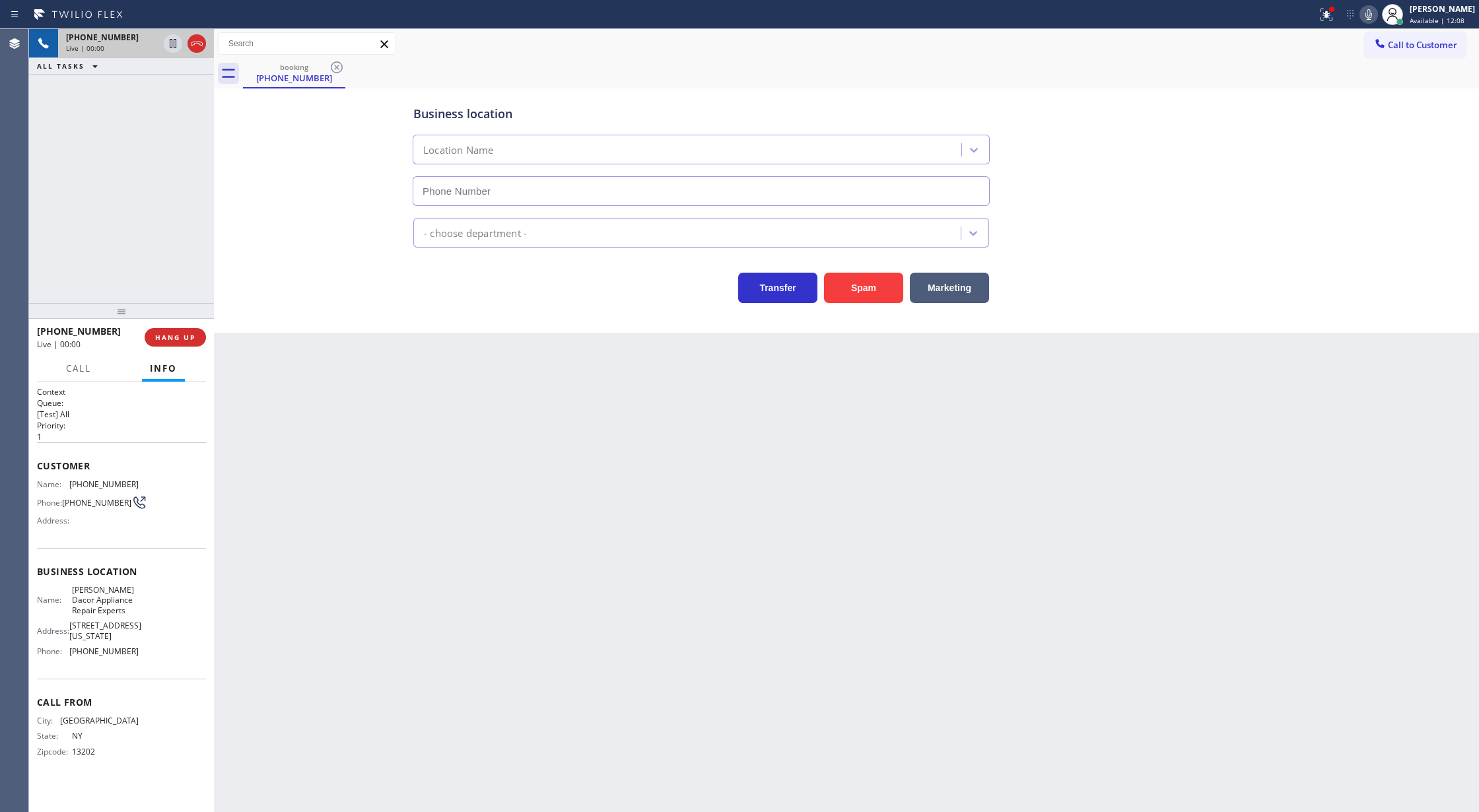
type input "(720) 408-7672"
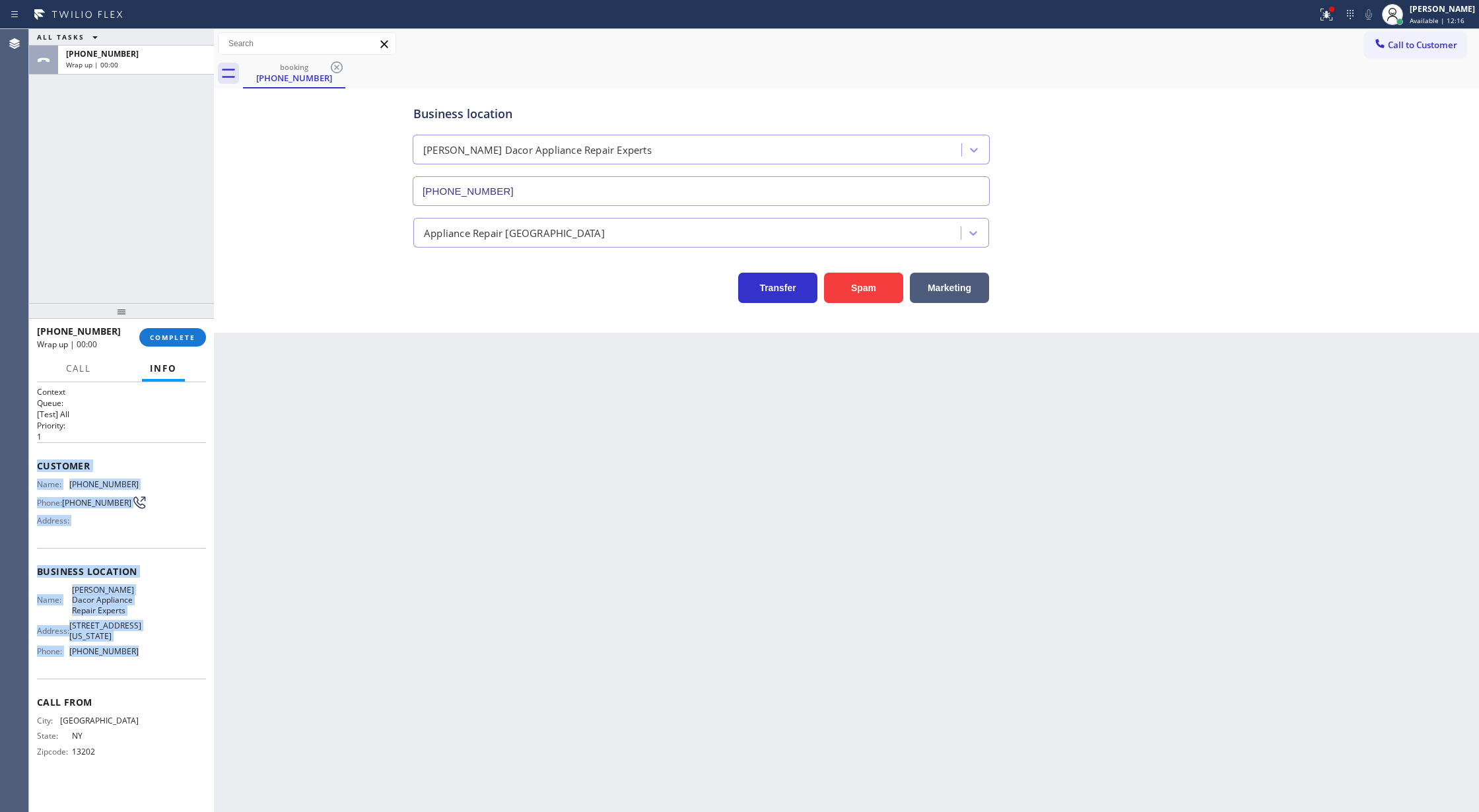
drag, startPoint x: 37, startPoint y: 466, endPoint x: 151, endPoint y: 658, distance: 223.3
click at [151, 658] on div "Context Queue: [Test] All Priority: 1 Customer Name: (315) 547-2529 Phone: (315…" at bounding box center [121, 582] width 169 height 392
click at [159, 342] on button "COMPLETE" at bounding box center [173, 337] width 67 height 18
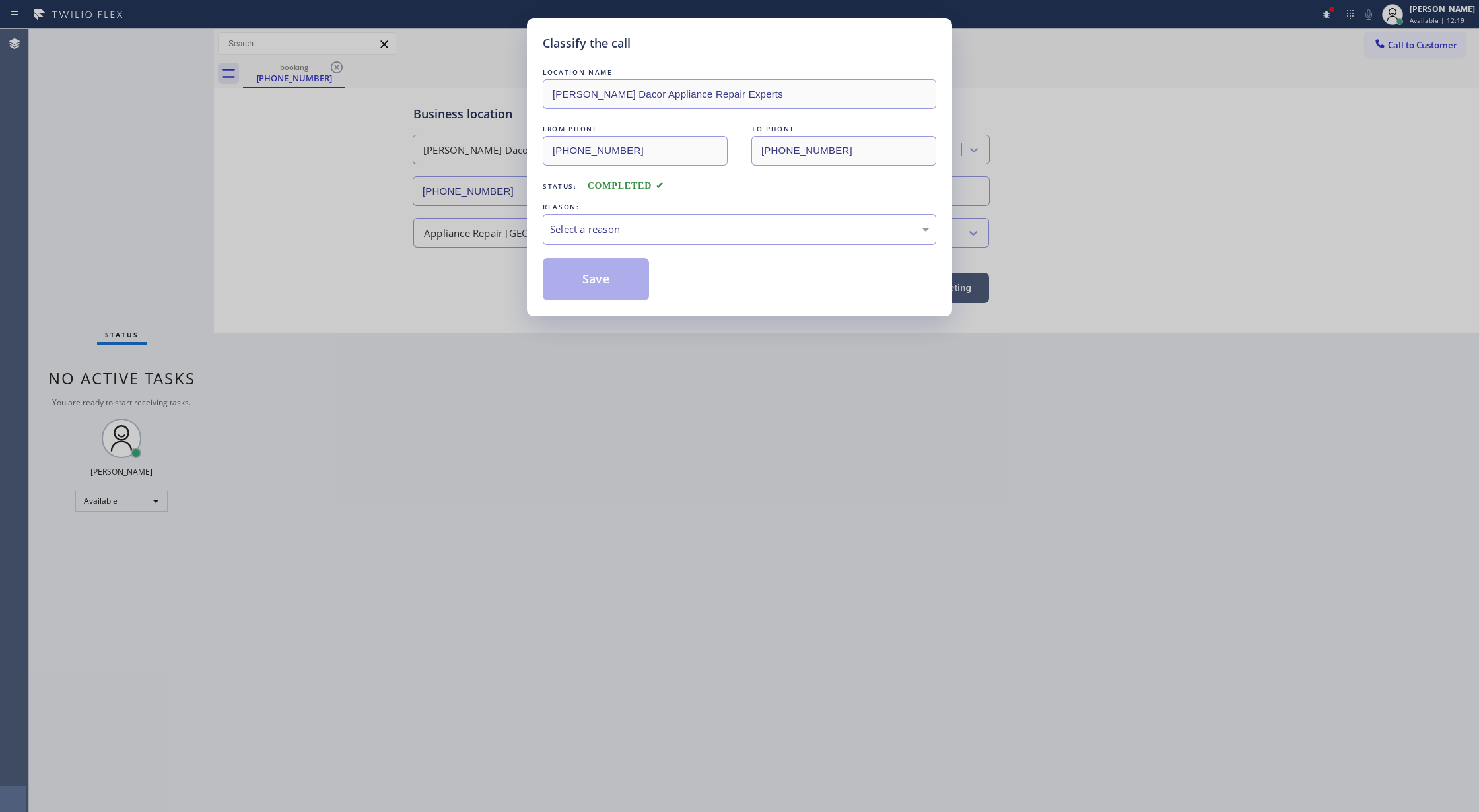
click at [733, 246] on div "LOCATION NAME Cline Dacor Appliance Repair Experts FROM PHONE (315) 547-2529 TO…" at bounding box center [740, 182] width 394 height 235
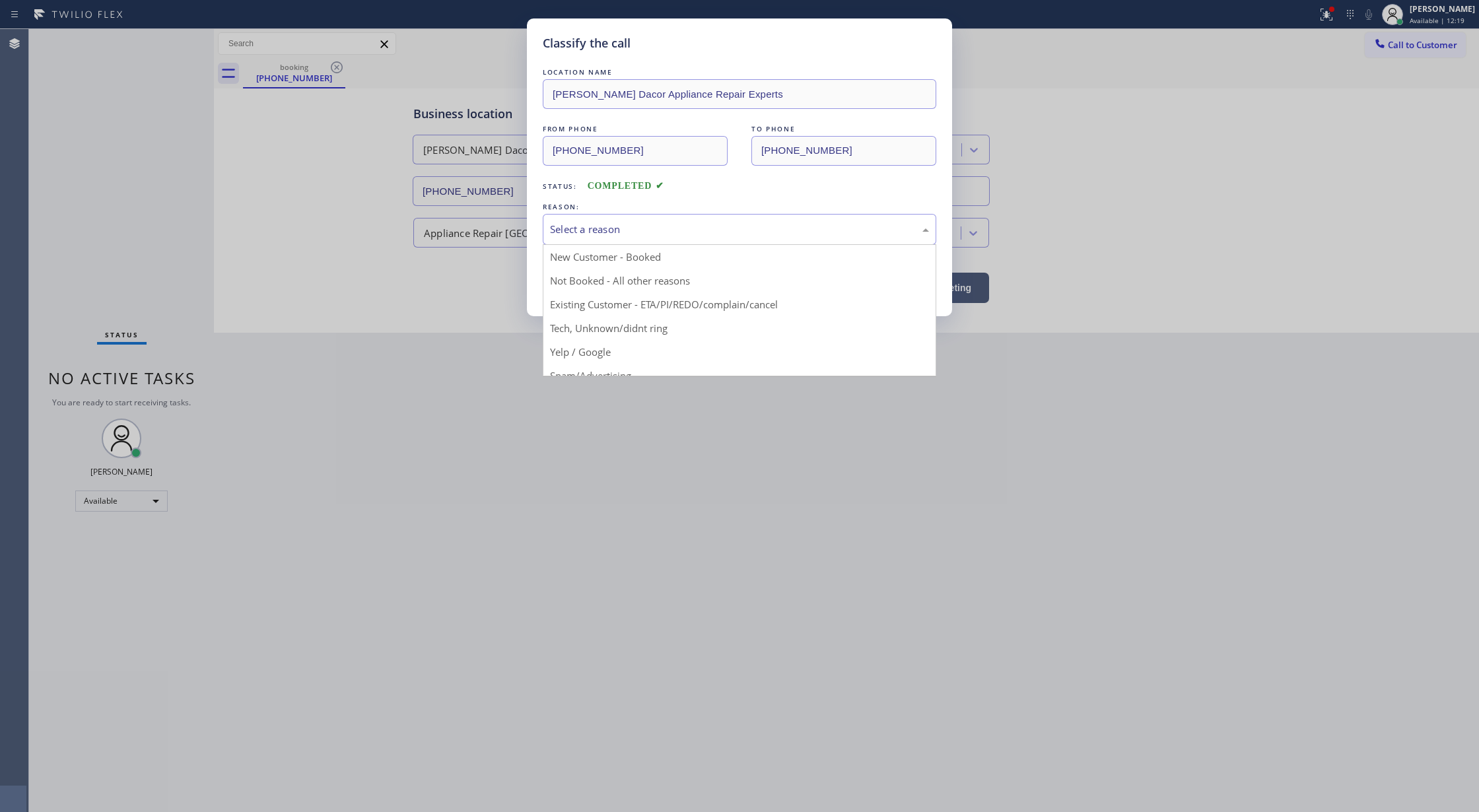
click at [661, 228] on div "Select a reason" at bounding box center [740, 229] width 379 height 15
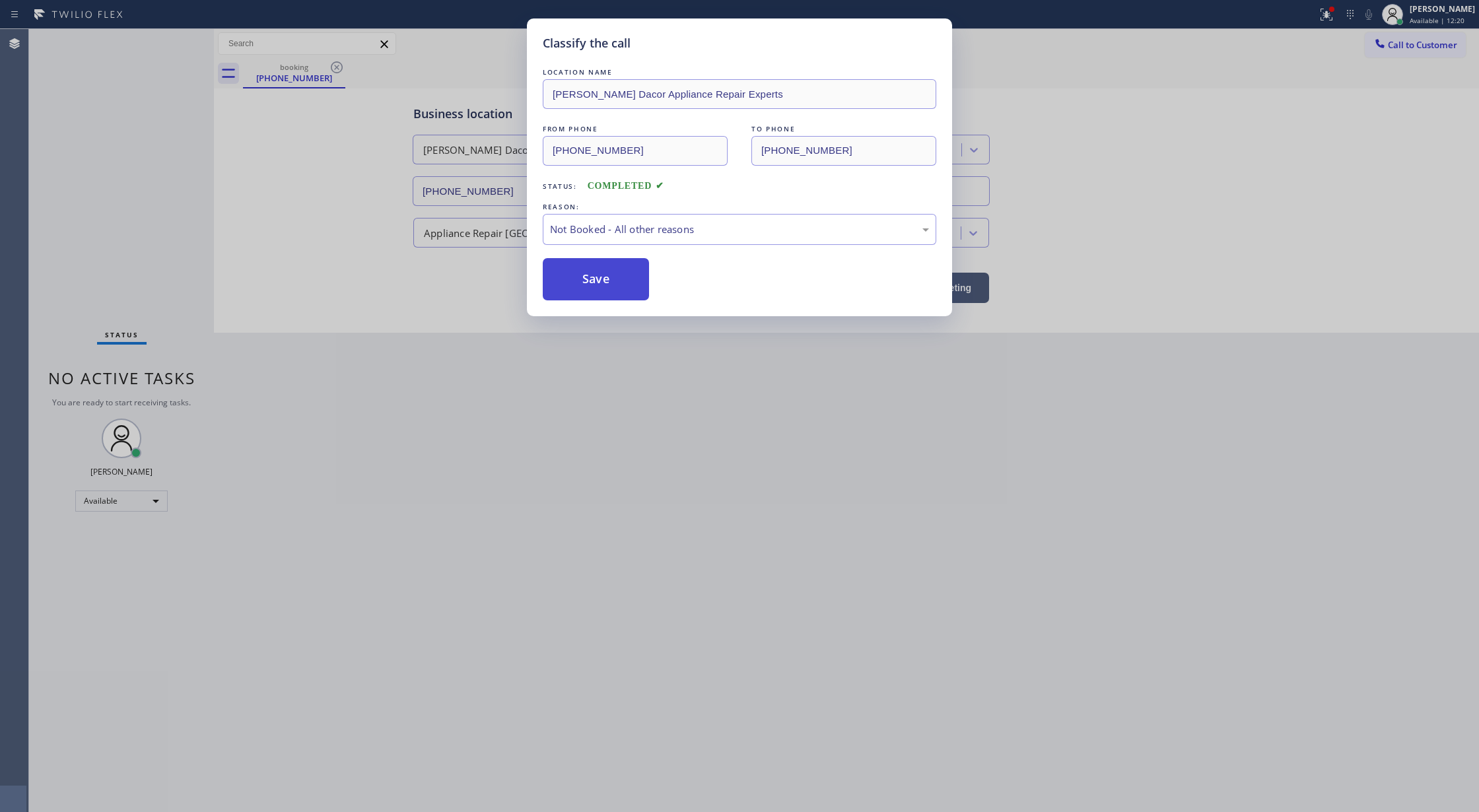
click at [624, 285] on button "Save" at bounding box center [596, 279] width 106 height 42
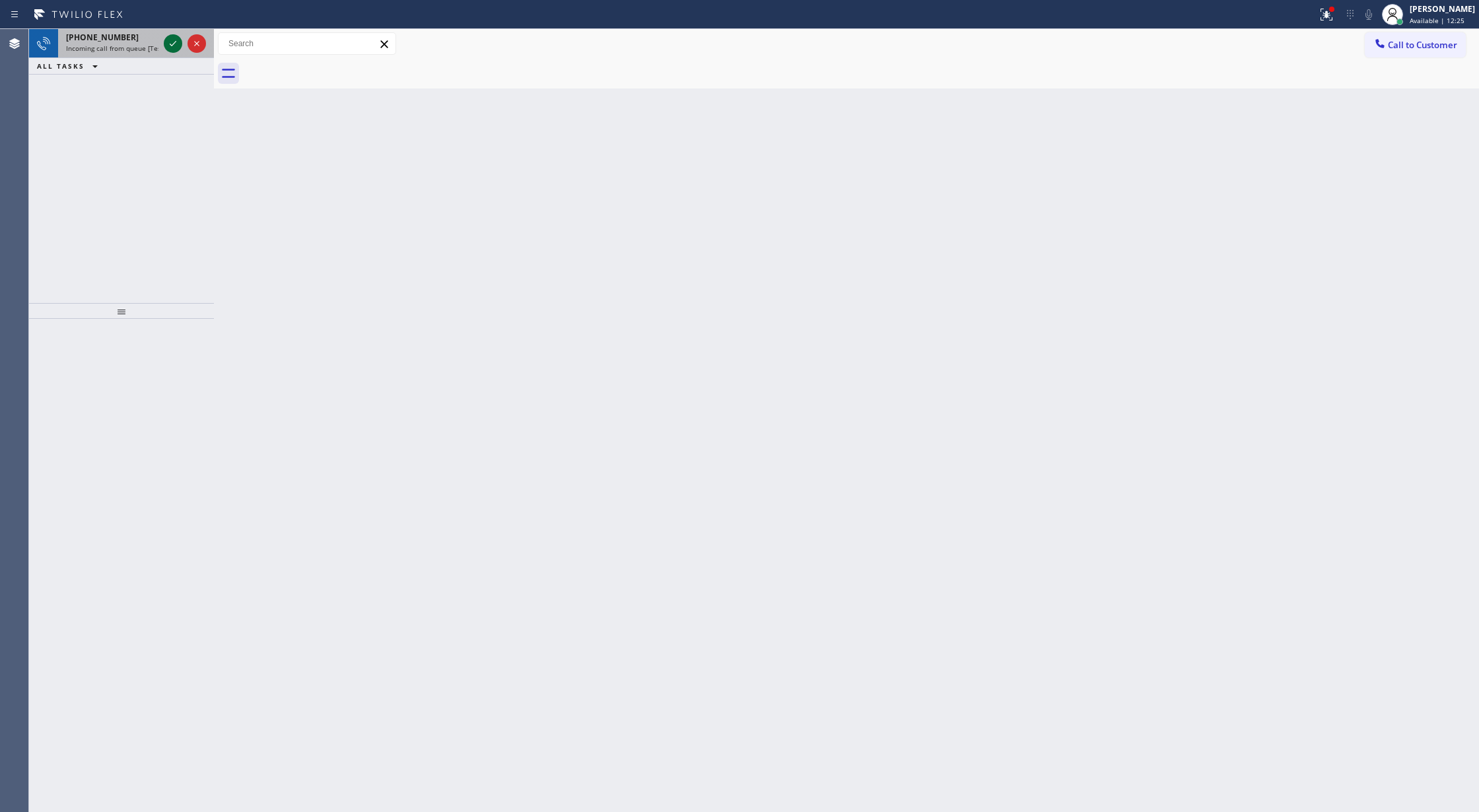
click at [168, 37] on icon at bounding box center [172, 43] width 16 height 16
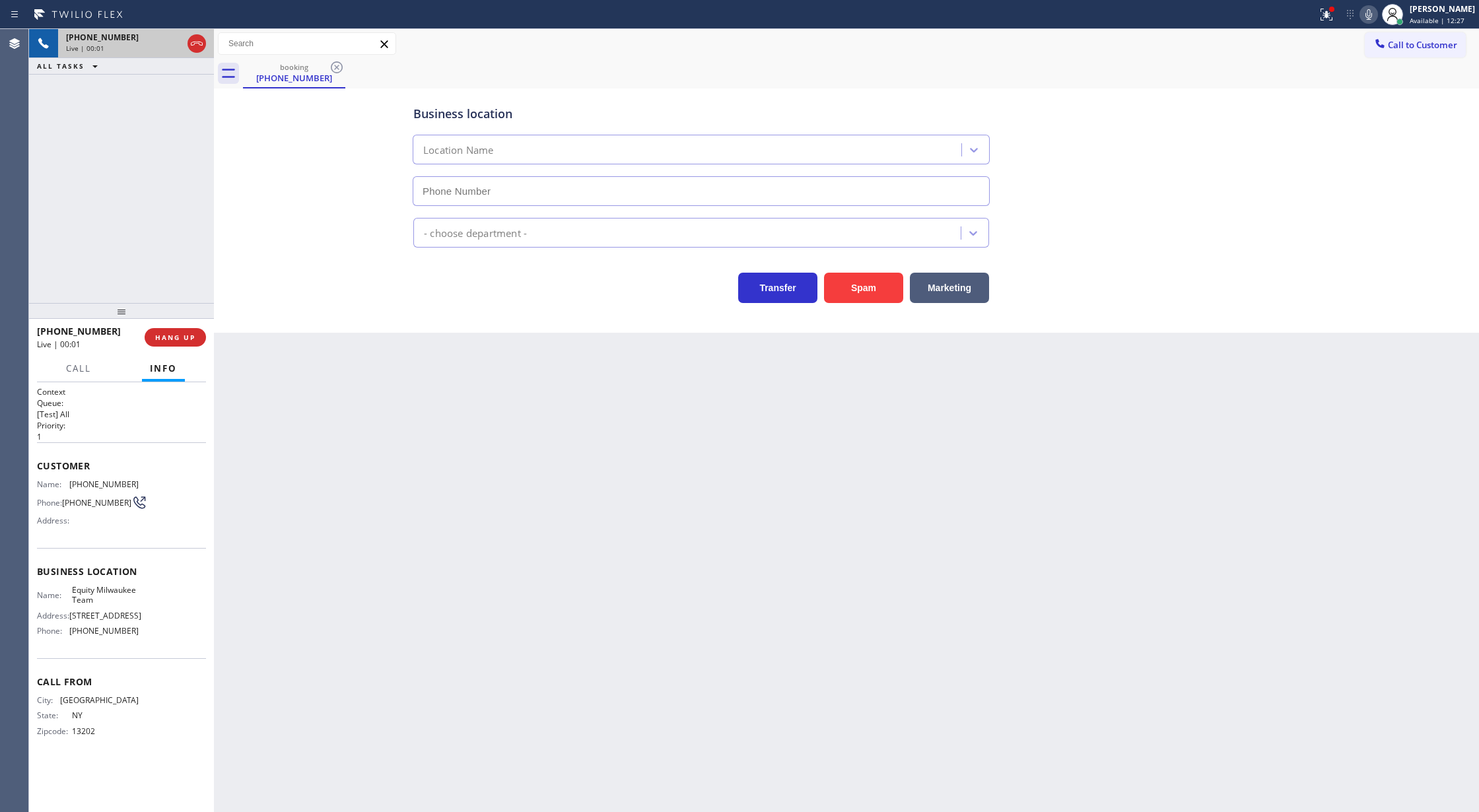
type input "(720) 619-2516"
click at [170, 334] on span "COMPLETE" at bounding box center [172, 338] width 46 height 10
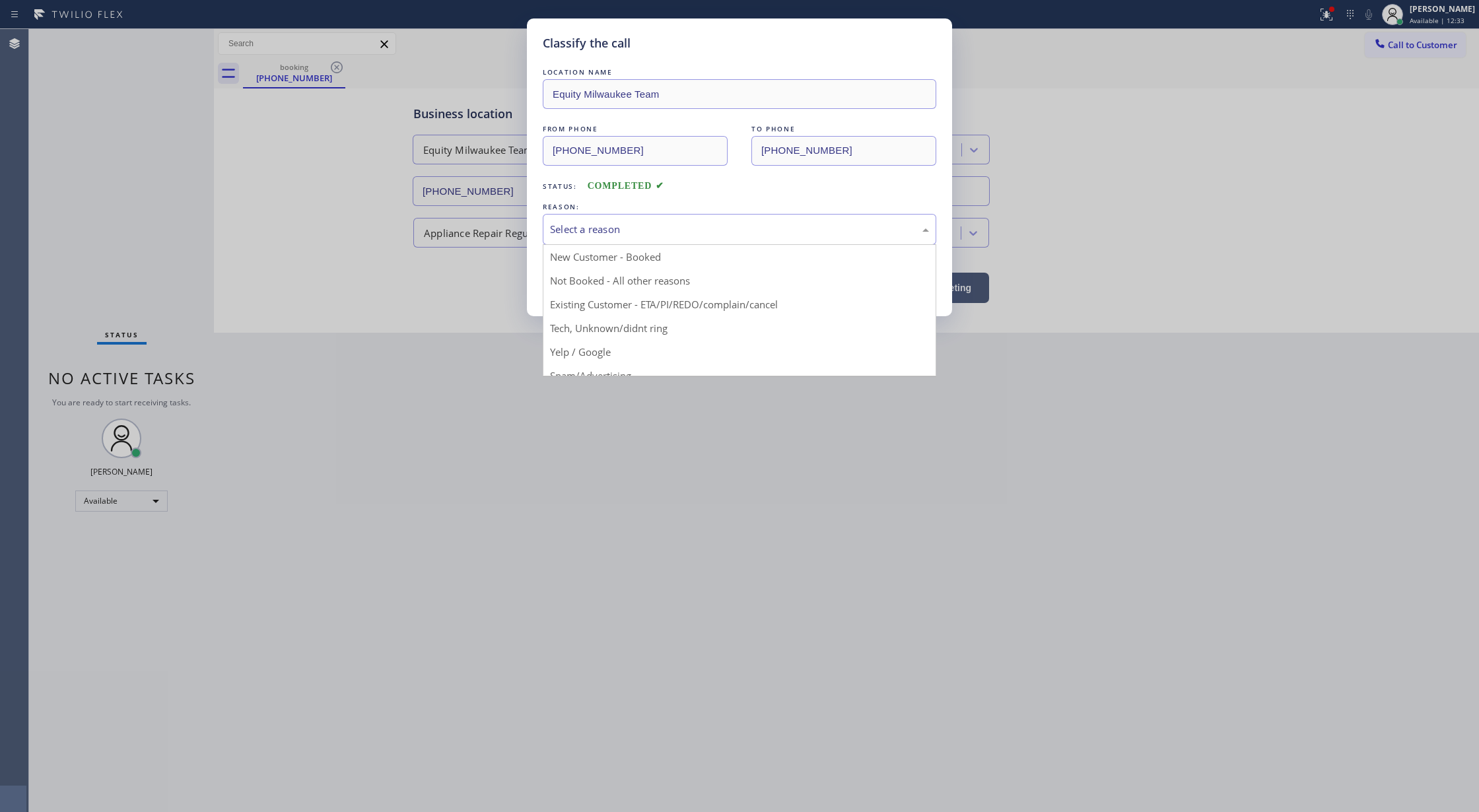
click at [648, 220] on div "Select a reason" at bounding box center [740, 229] width 394 height 31
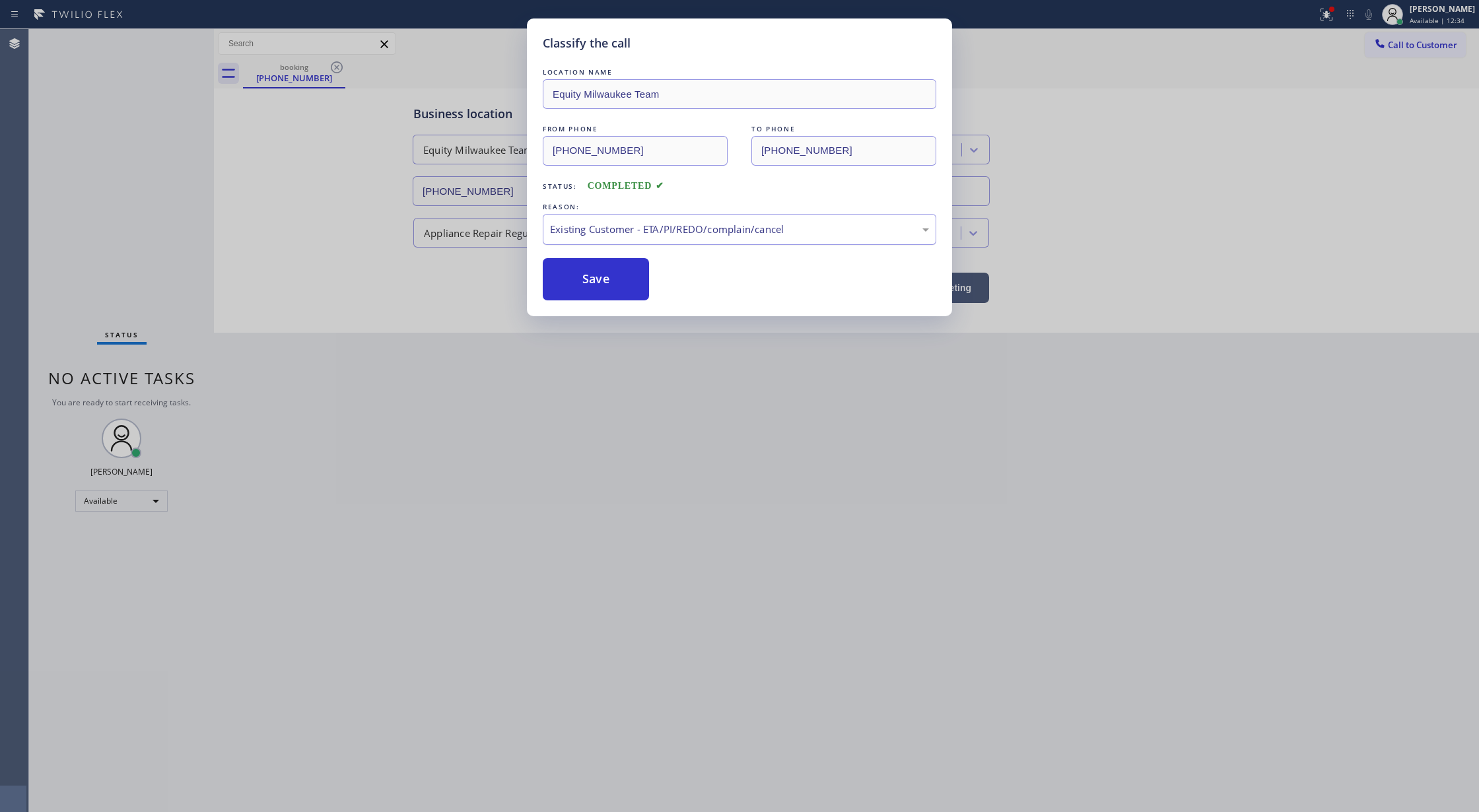
click at [669, 231] on div "Existing Customer - ETA/PI/REDO/complain/cancel" at bounding box center [740, 229] width 379 height 15
drag, startPoint x: 575, startPoint y: 283, endPoint x: 605, endPoint y: 289, distance: 30.6
click at [605, 284] on button "Save" at bounding box center [596, 279] width 106 height 42
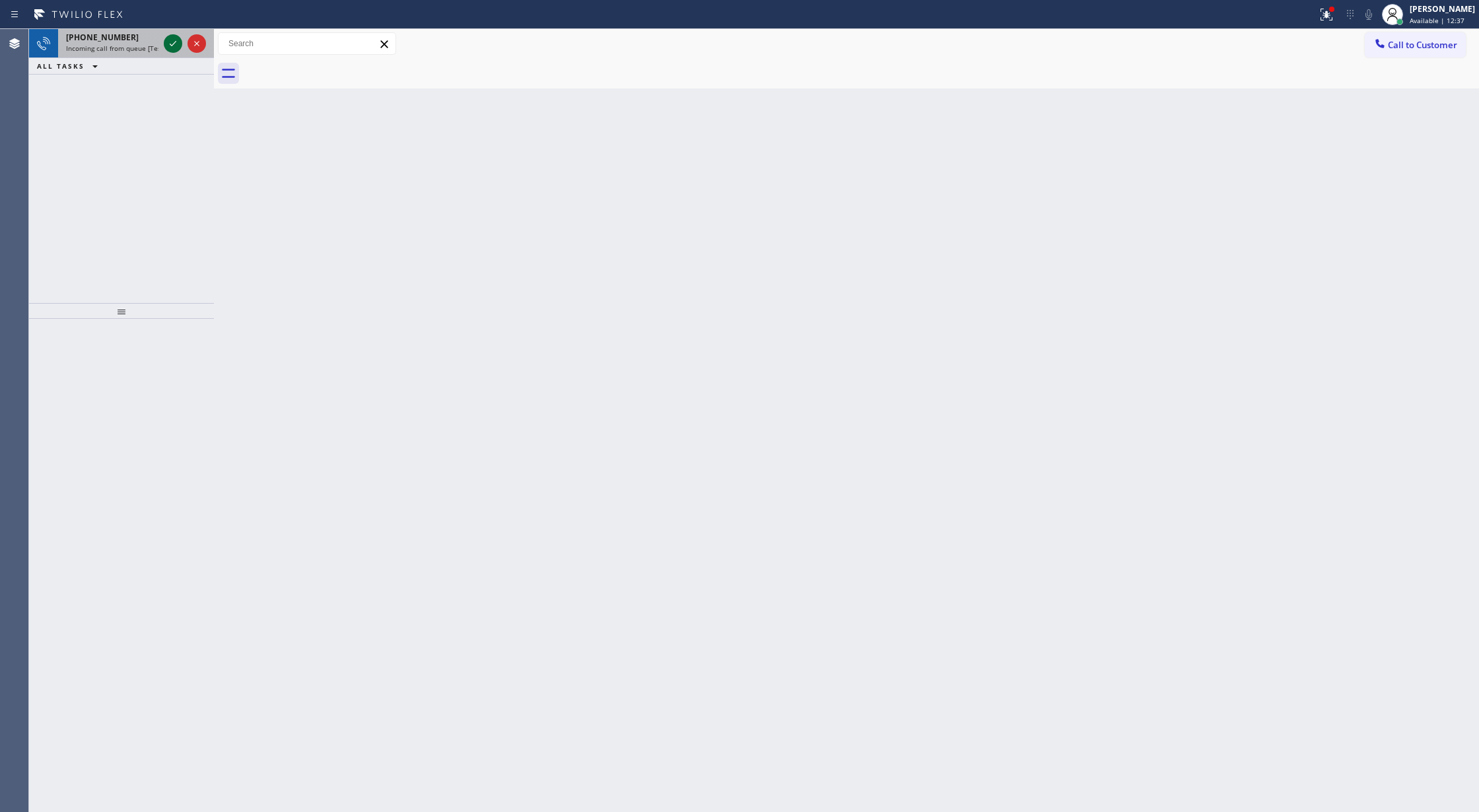
click at [174, 45] on icon at bounding box center [172, 43] width 16 height 16
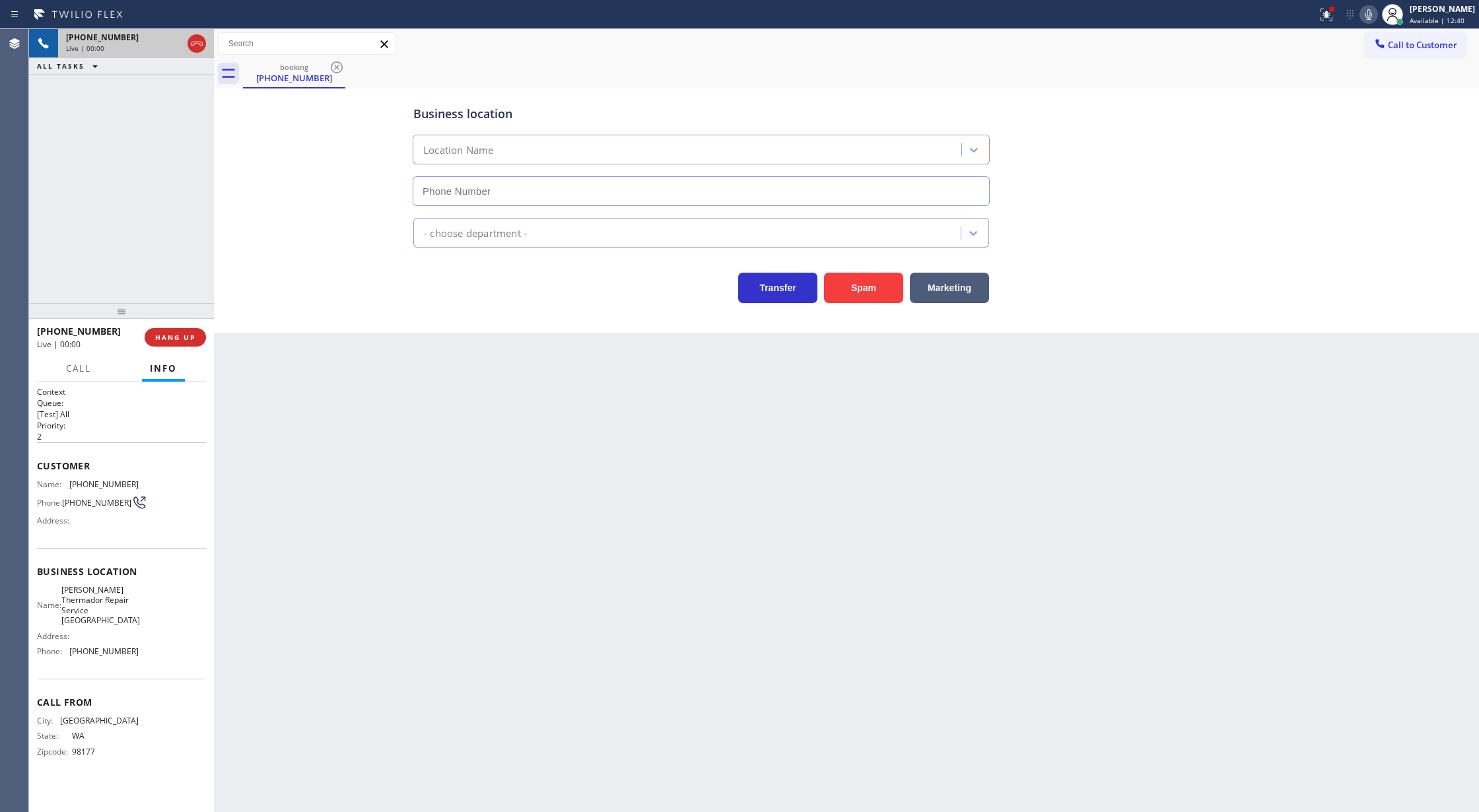
type input "(206) 823-0550"
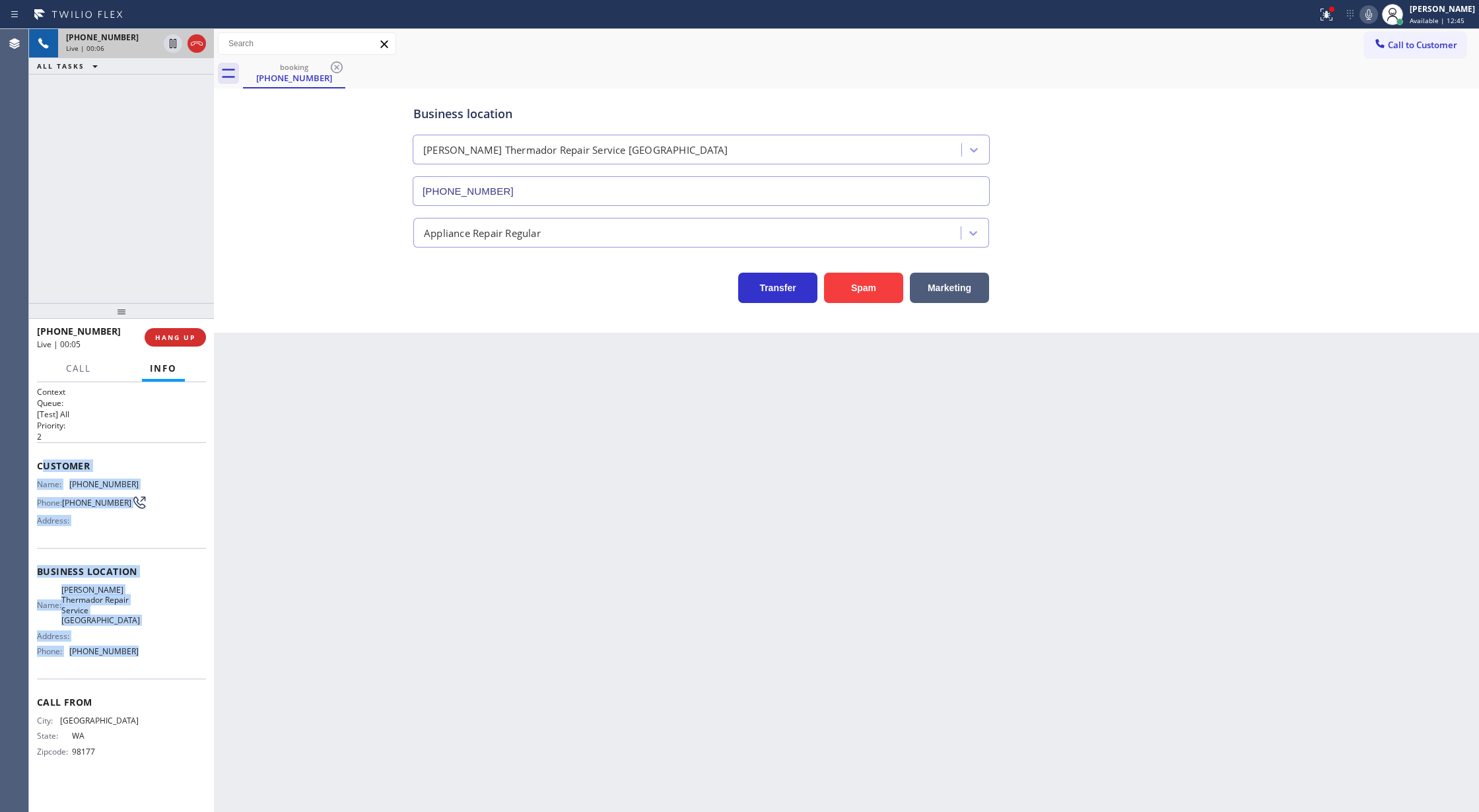
drag, startPoint x: 40, startPoint y: 468, endPoint x: 201, endPoint y: 645, distance: 239.3
click at [201, 645] on div "Context Queue: [Test] All Priority: 2 Customer Name: (206) 237-7188 Phone: (206…" at bounding box center [121, 582] width 169 height 392
copy div "ustomer Name: (206) 237-7188 Phone: (206) 237-7188 Address: Business location N…"
click at [196, 40] on icon at bounding box center [196, 43] width 16 height 16
click at [170, 342] on button "HANG UP" at bounding box center [175, 337] width 61 height 18
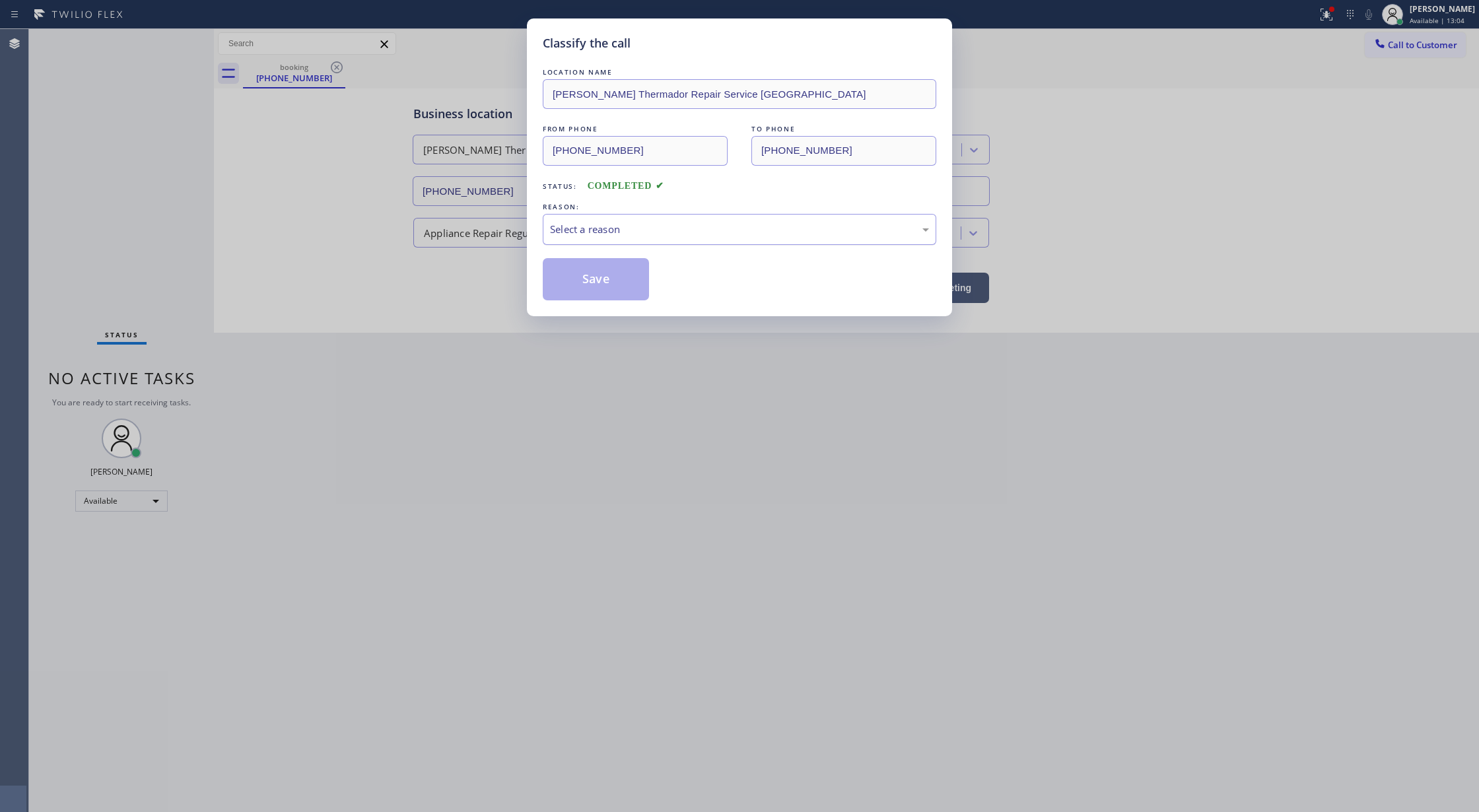
click at [635, 220] on div "Select a reason" at bounding box center [740, 229] width 394 height 31
click at [577, 260] on button "Save" at bounding box center [596, 279] width 106 height 42
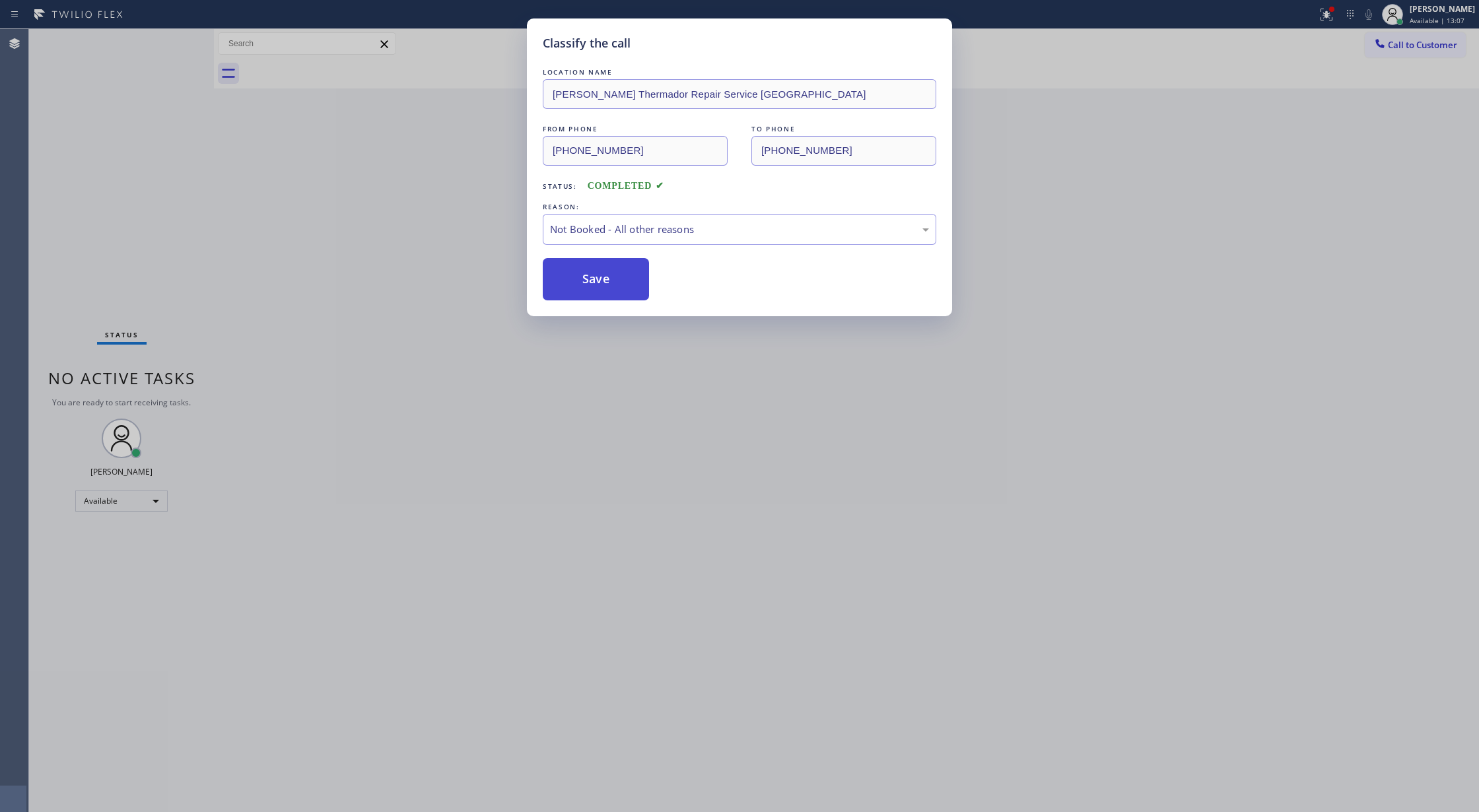
click at [614, 270] on button "Save" at bounding box center [596, 279] width 106 height 42
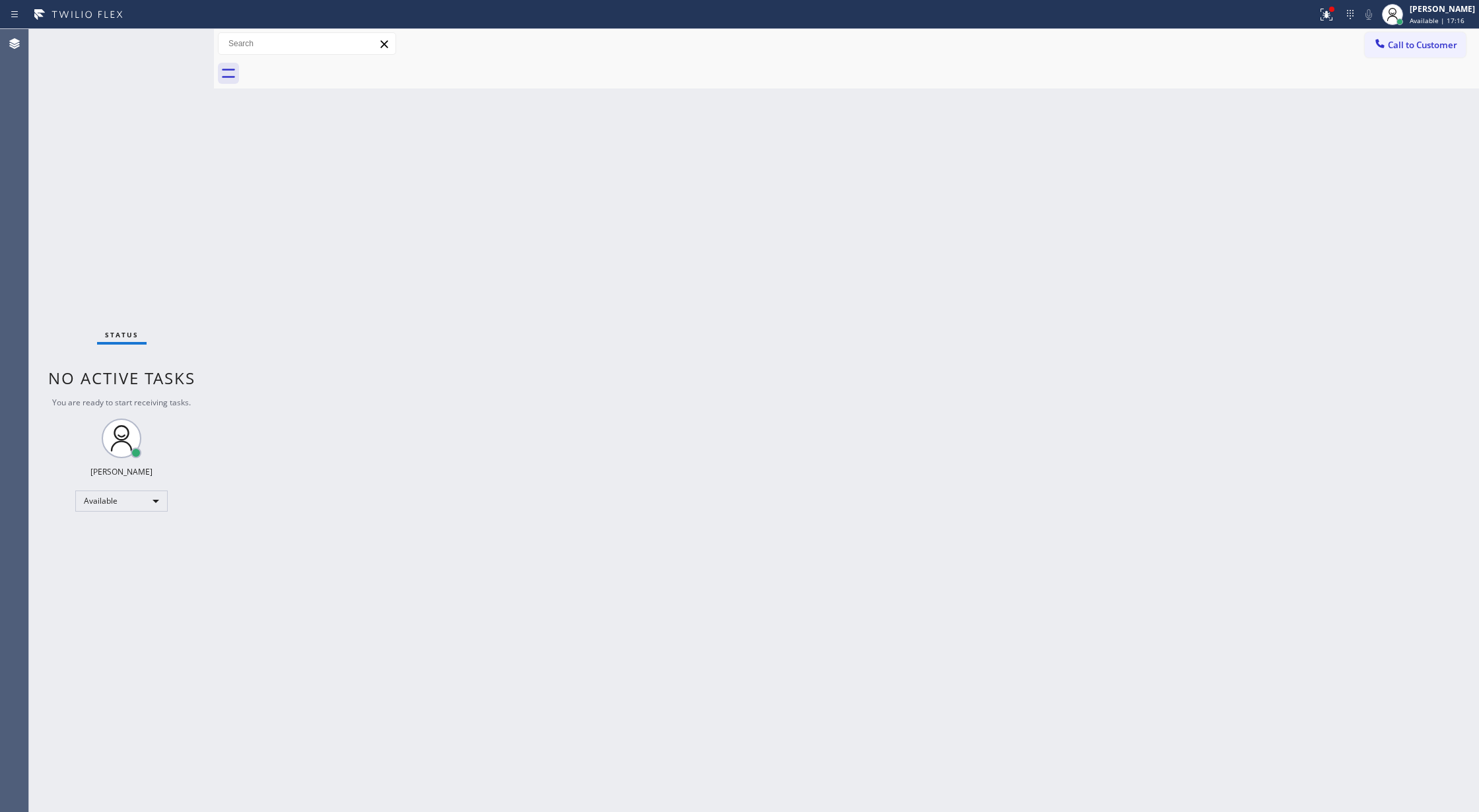
click at [172, 41] on div "Status No active tasks You are ready to start receiving tasks. [PERSON_NAME] Av…" at bounding box center [121, 421] width 185 height 783
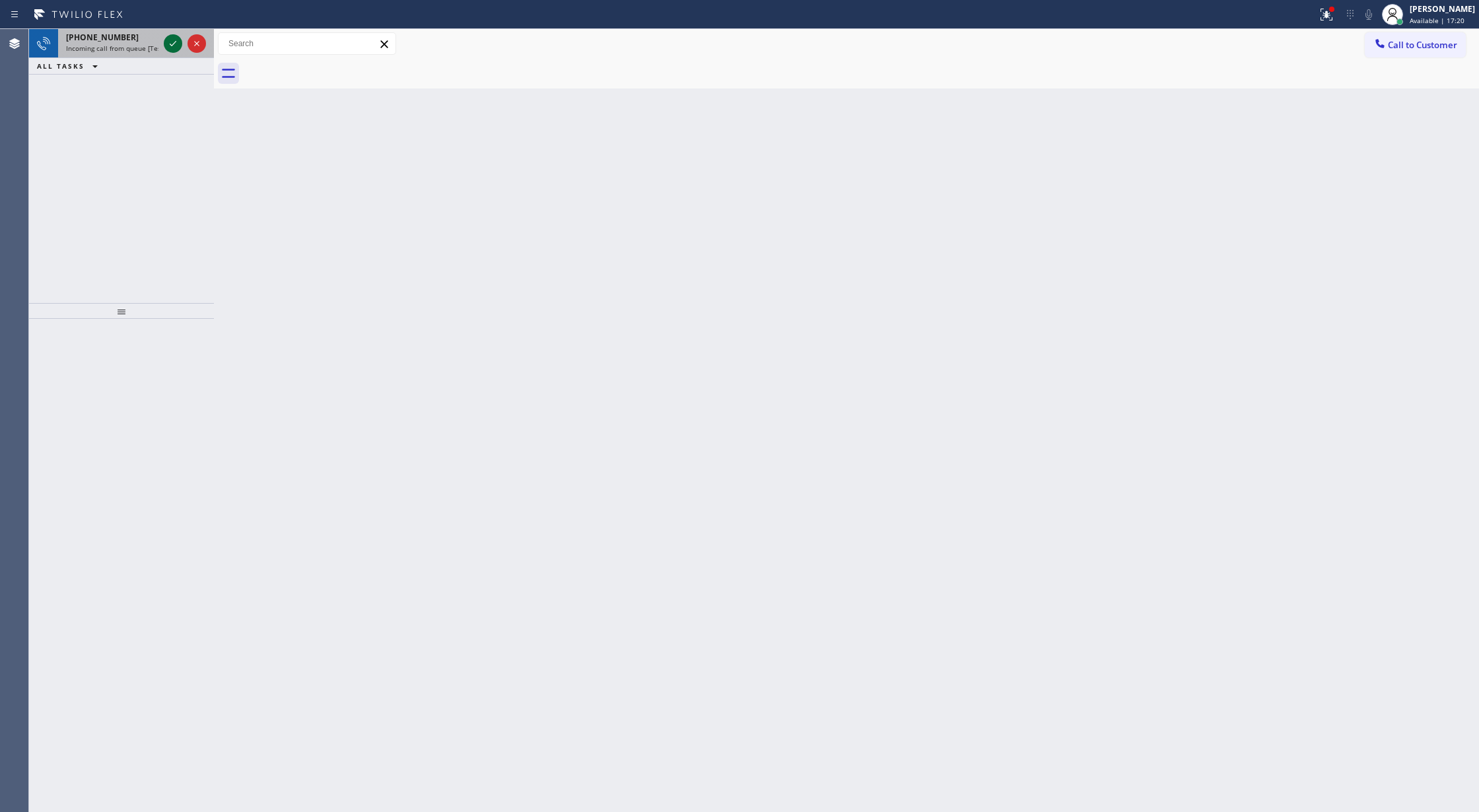
click at [172, 41] on icon at bounding box center [172, 43] width 16 height 16
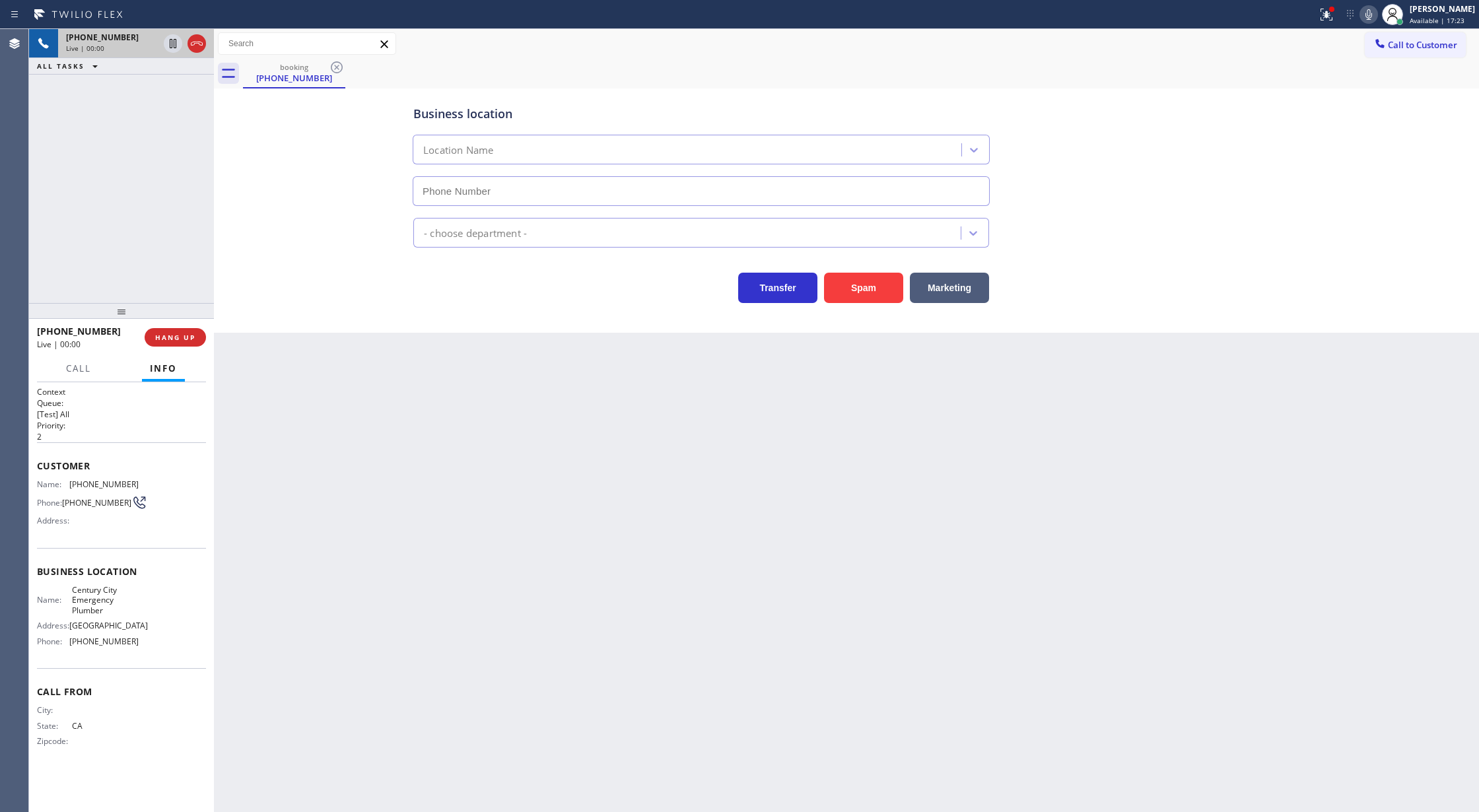
type input "(213) 587-5670"
click at [861, 285] on button "Spam" at bounding box center [863, 287] width 79 height 31
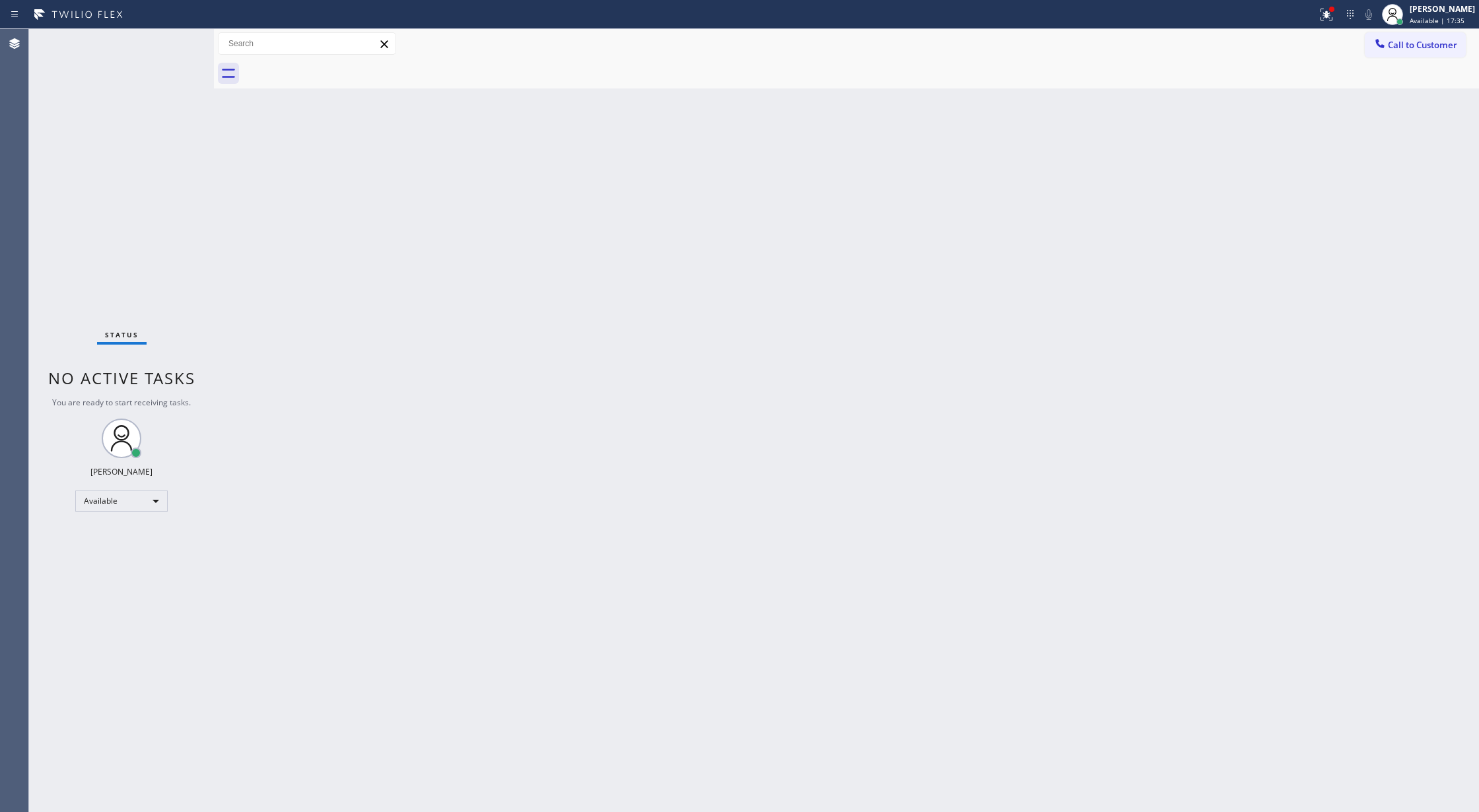
click at [173, 39] on div "Status No active tasks You are ready to start receiving tasks. [PERSON_NAME] Av…" at bounding box center [121, 421] width 185 height 783
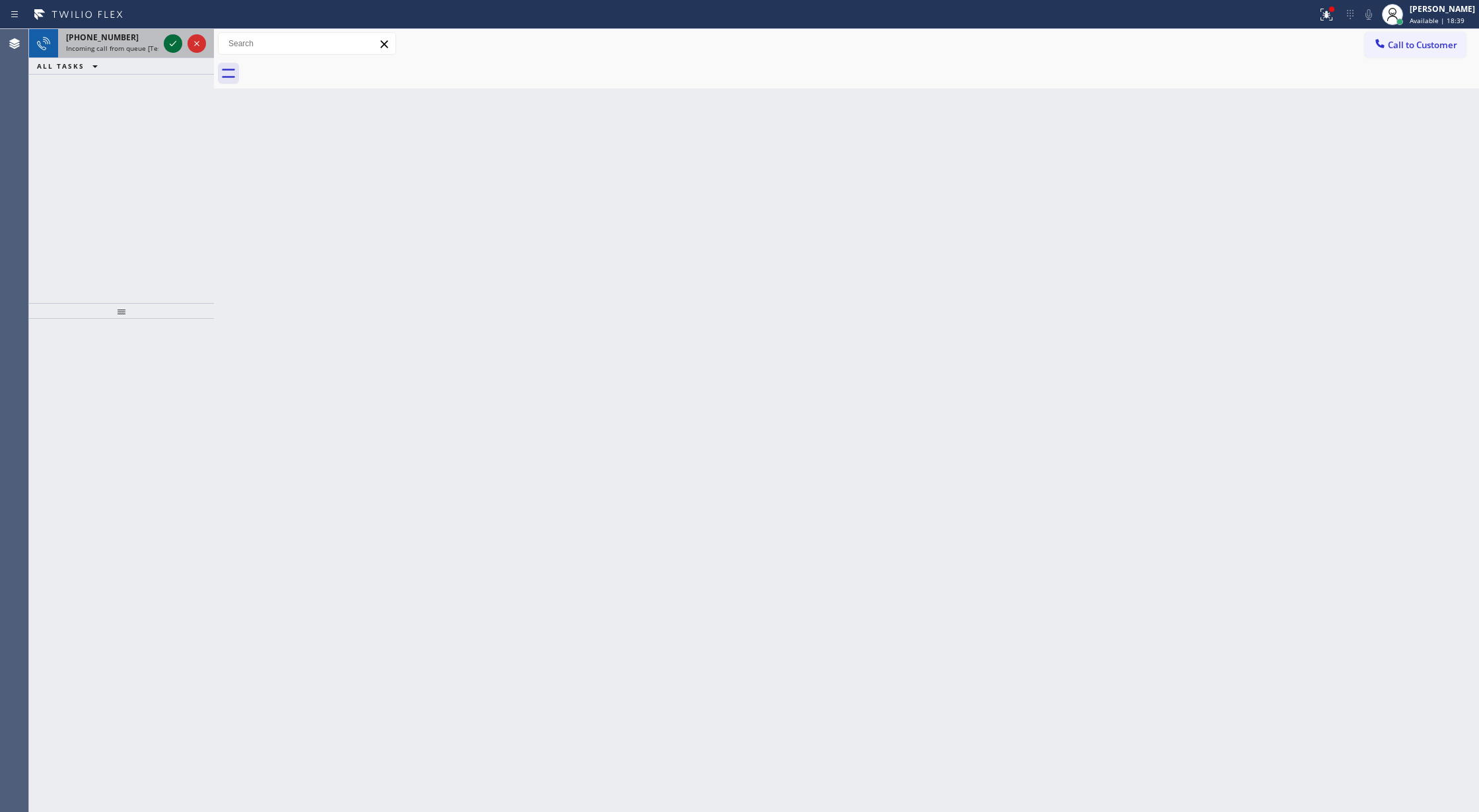
click at [172, 35] on icon at bounding box center [172, 43] width 16 height 16
click at [167, 48] on icon at bounding box center [172, 43] width 16 height 16
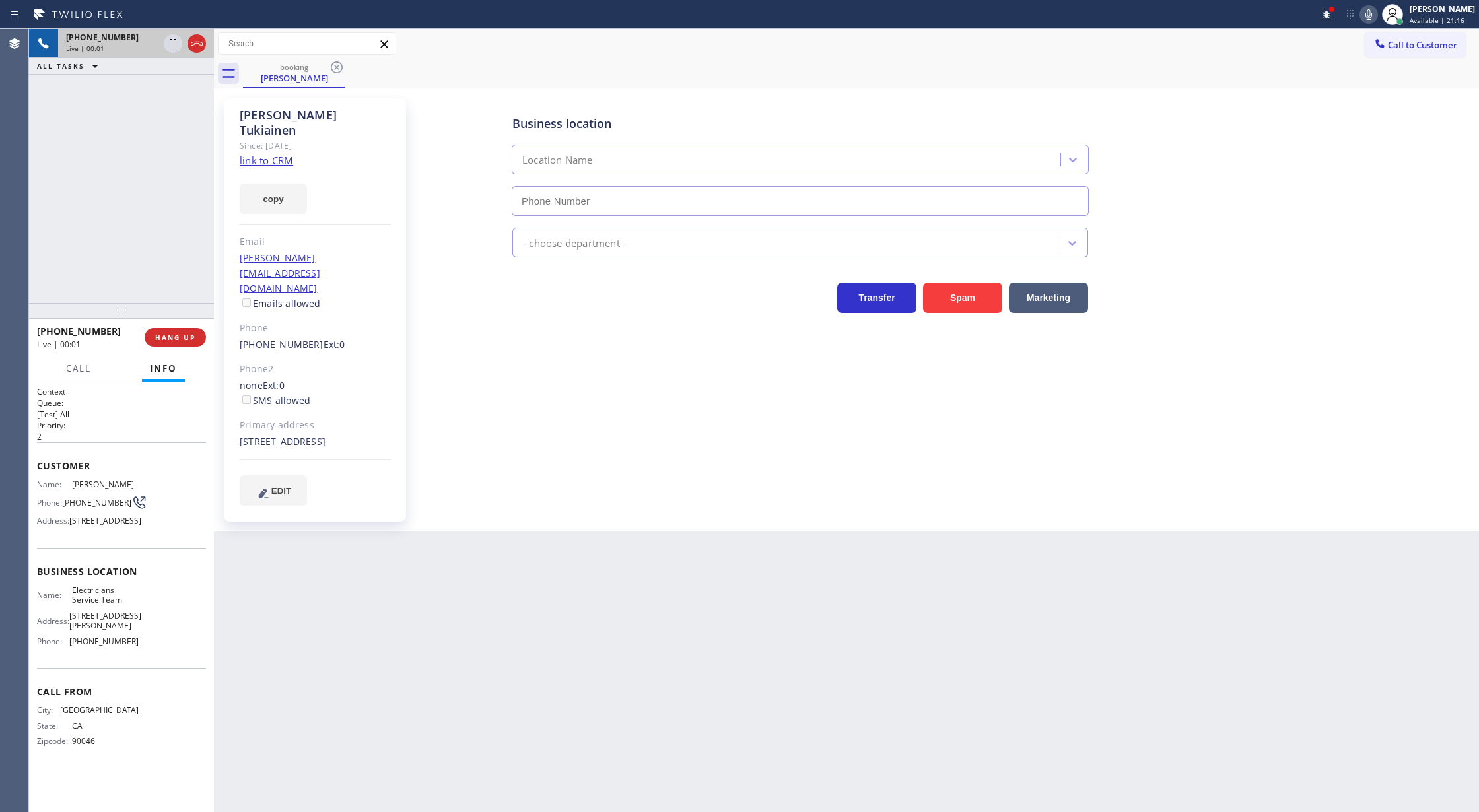
type input "(800) 568-8664"
click at [259, 154] on link "link to CRM" at bounding box center [266, 160] width 54 height 13
drag, startPoint x: 79, startPoint y: 376, endPoint x: 70, endPoint y: 459, distance: 83.5
click at [79, 376] on button "Call" at bounding box center [78, 369] width 41 height 26
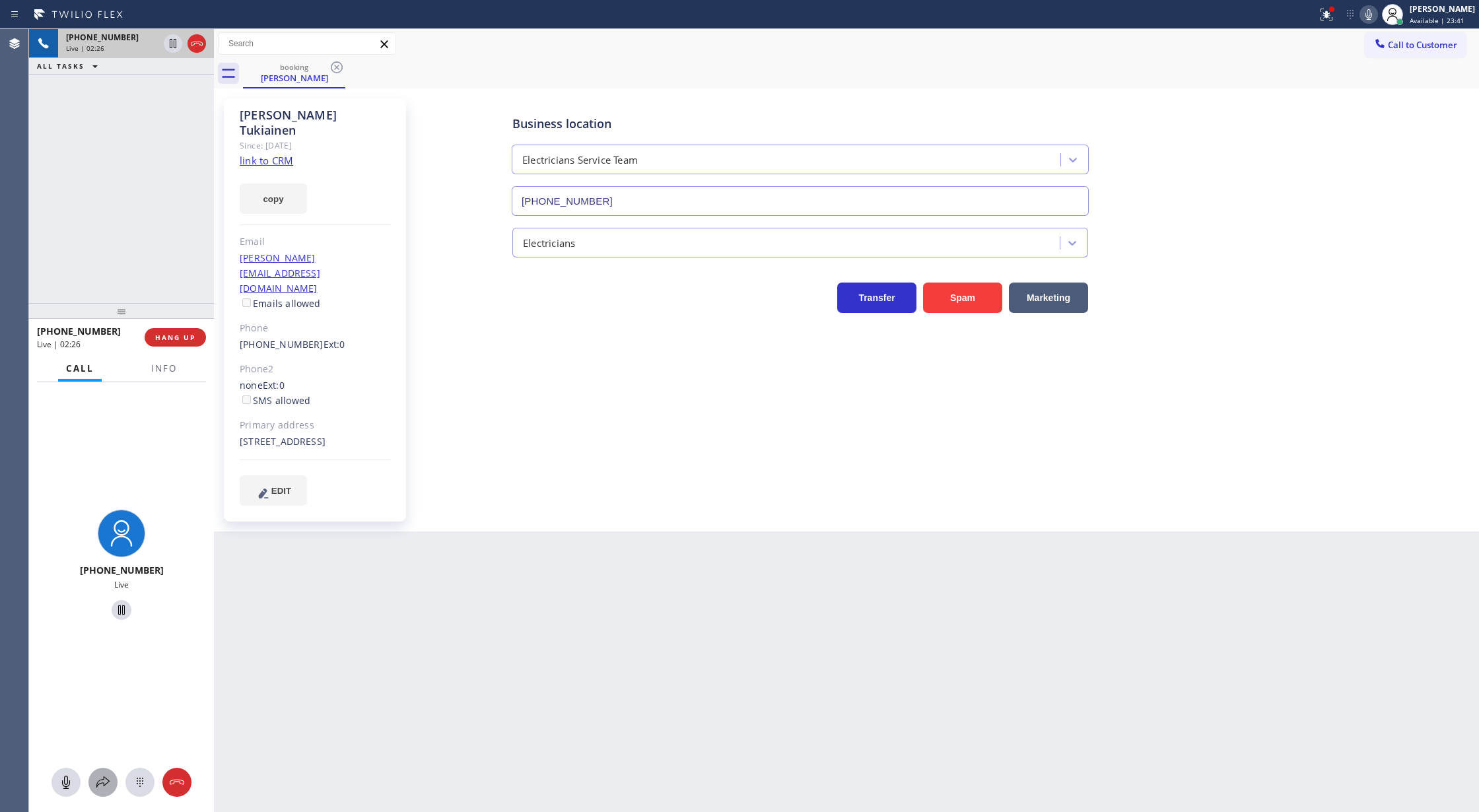
click at [108, 780] on icon at bounding box center [103, 781] width 16 height 16
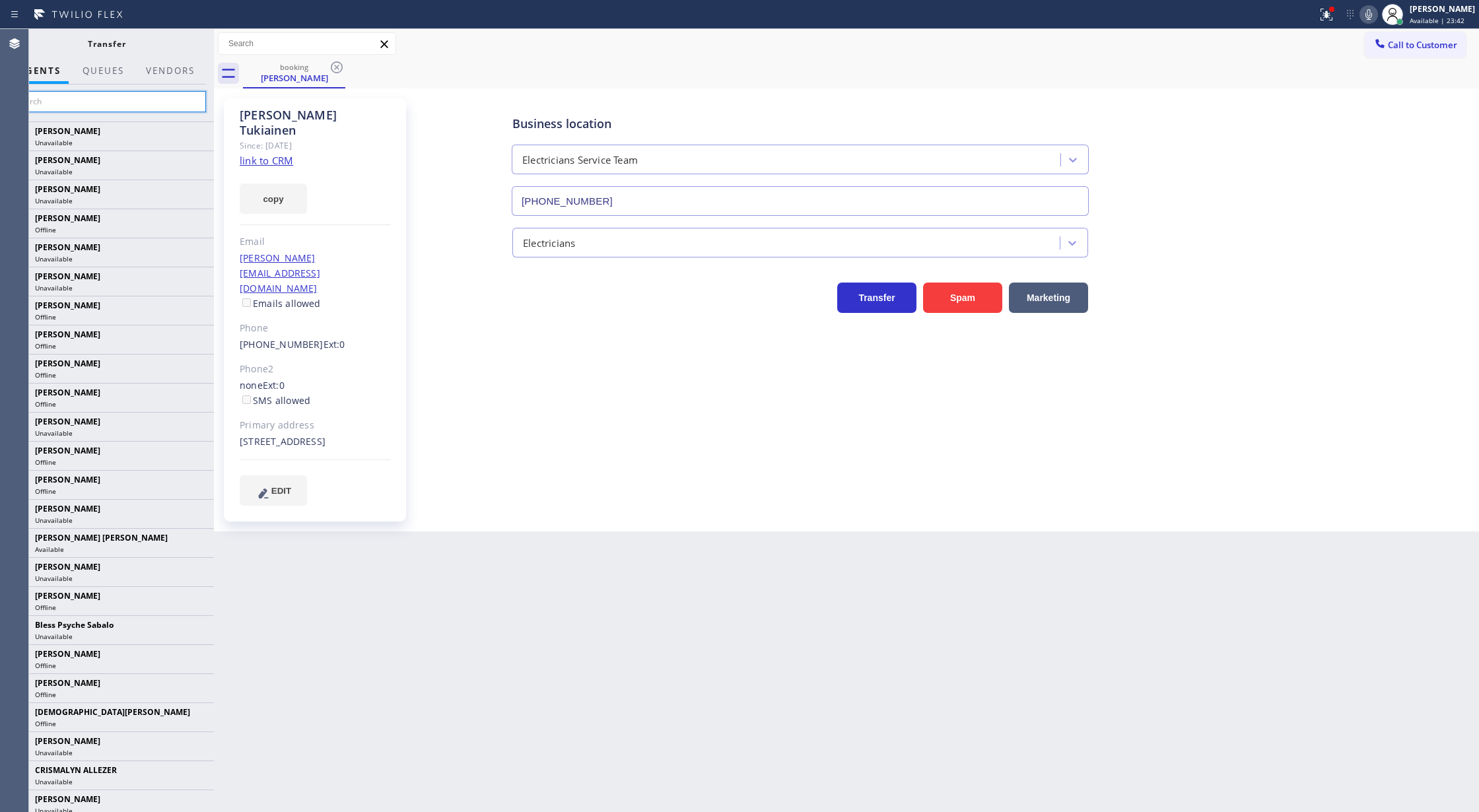
click at [83, 93] on input "text" at bounding box center [107, 101] width 199 height 21
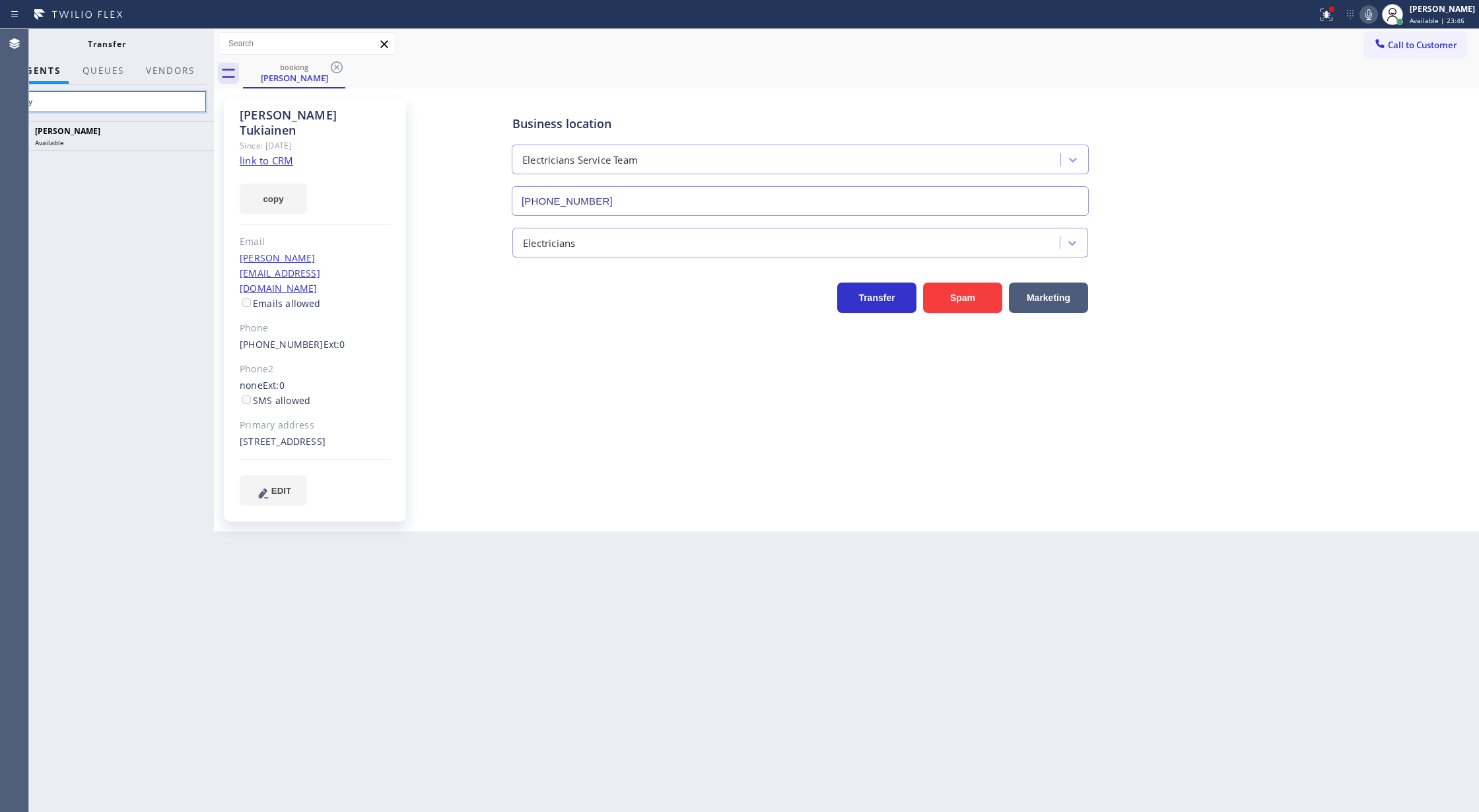
type input "vasy"
drag, startPoint x: 193, startPoint y: 131, endPoint x: 500, endPoint y: 436, distance: 432.8
click at [0, 0] on icon at bounding box center [0, 0] width 0 height 0
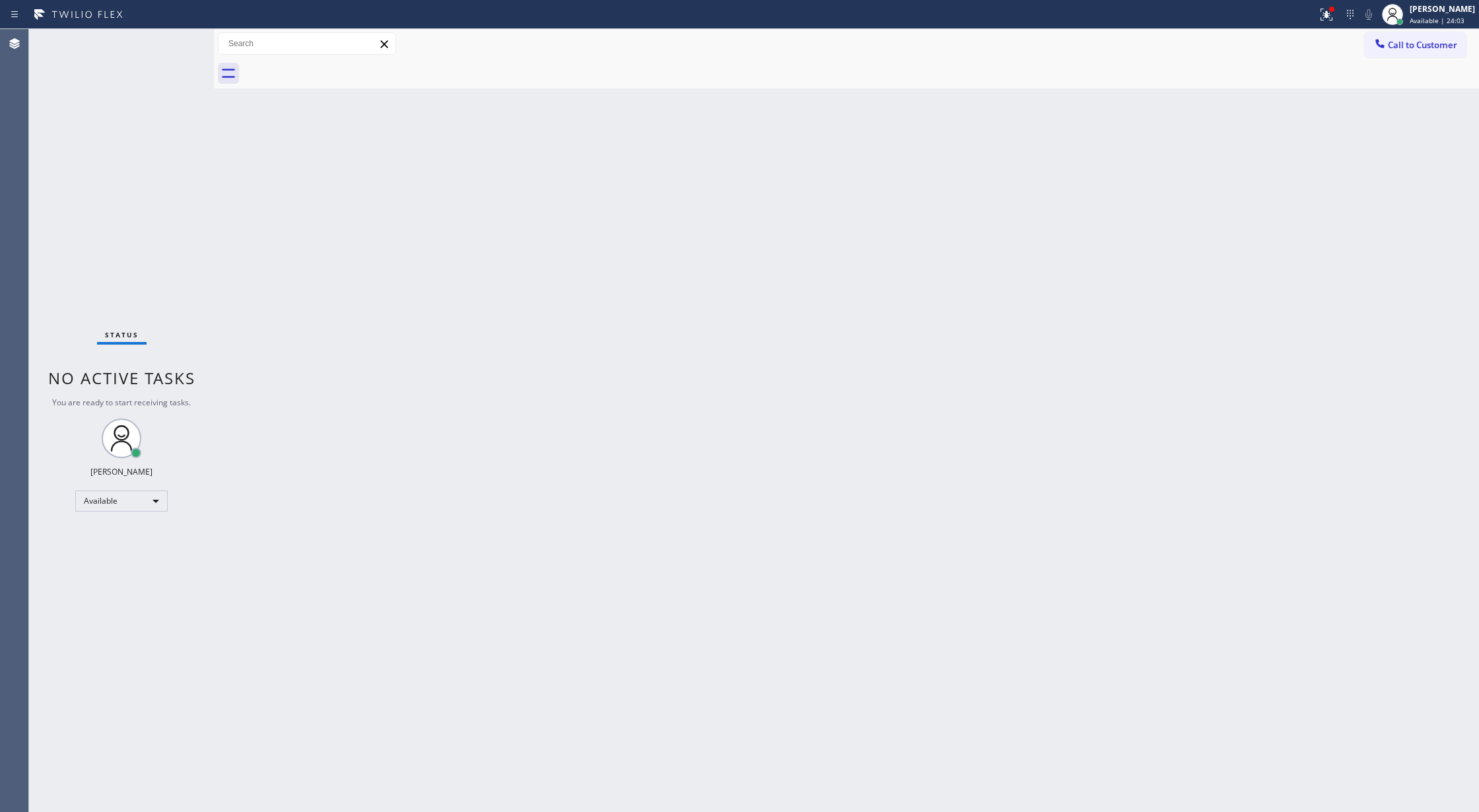
click at [181, 38] on div "Status No active tasks You are ready to start receiving tasks. [PERSON_NAME] Av…" at bounding box center [121, 421] width 185 height 783
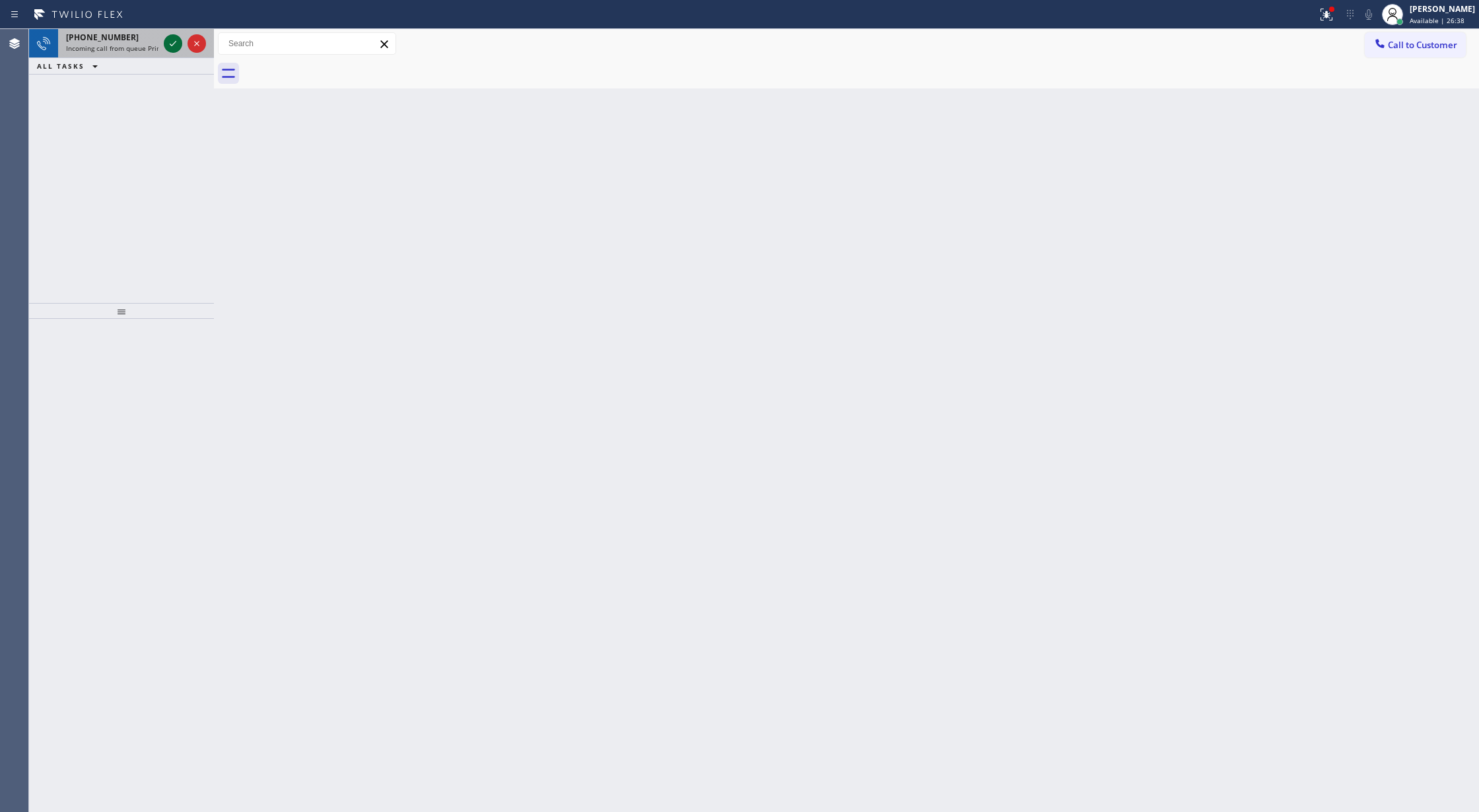
click at [168, 49] on icon at bounding box center [172, 43] width 16 height 16
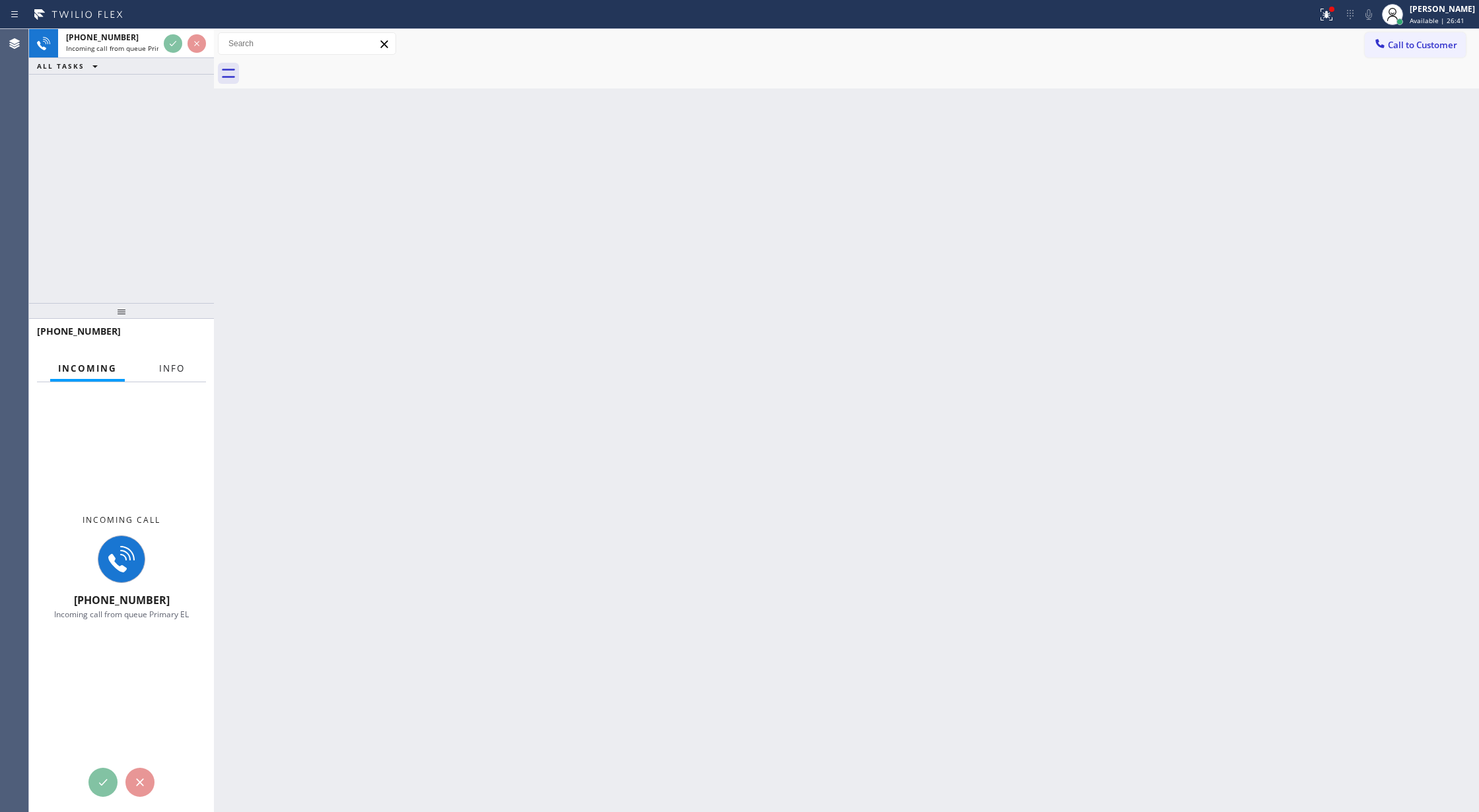
click at [167, 360] on button "Info" at bounding box center [172, 369] width 42 height 26
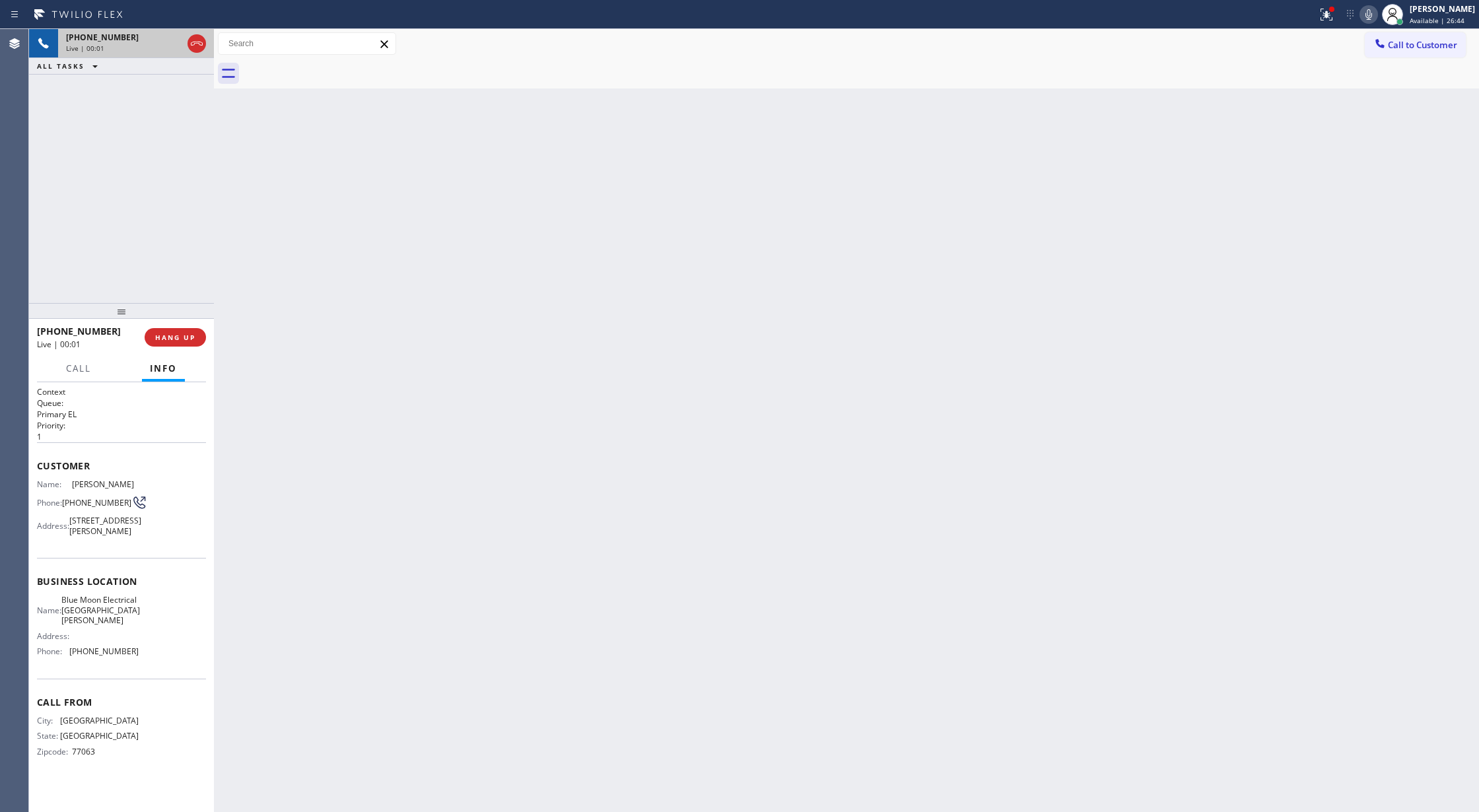
click at [202, 46] on icon at bounding box center [196, 43] width 16 height 16
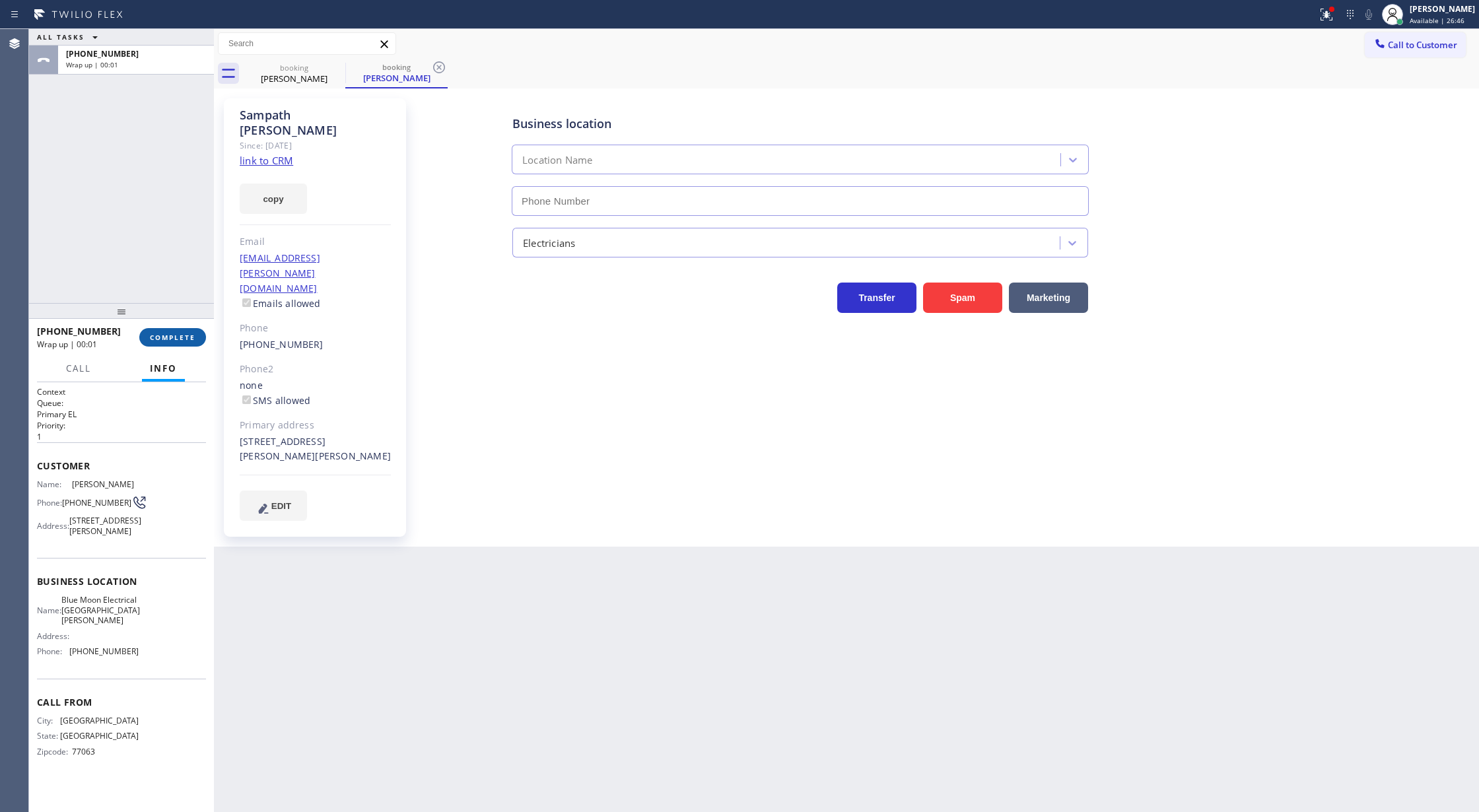
click at [170, 342] on button "COMPLETE" at bounding box center [173, 337] width 67 height 18
type input "(408) 638-6856"
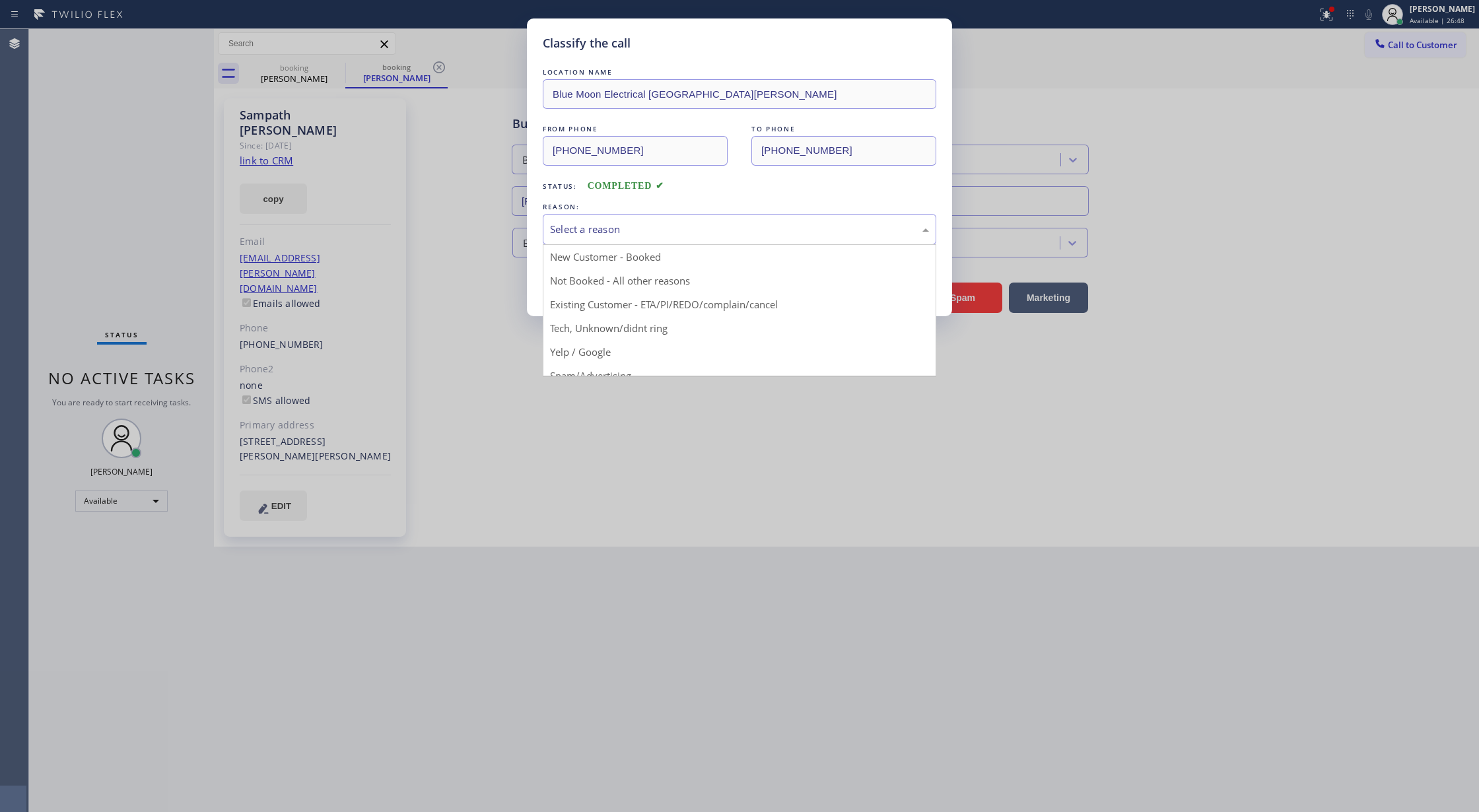
click at [577, 242] on div "Select a reason" at bounding box center [740, 229] width 394 height 31
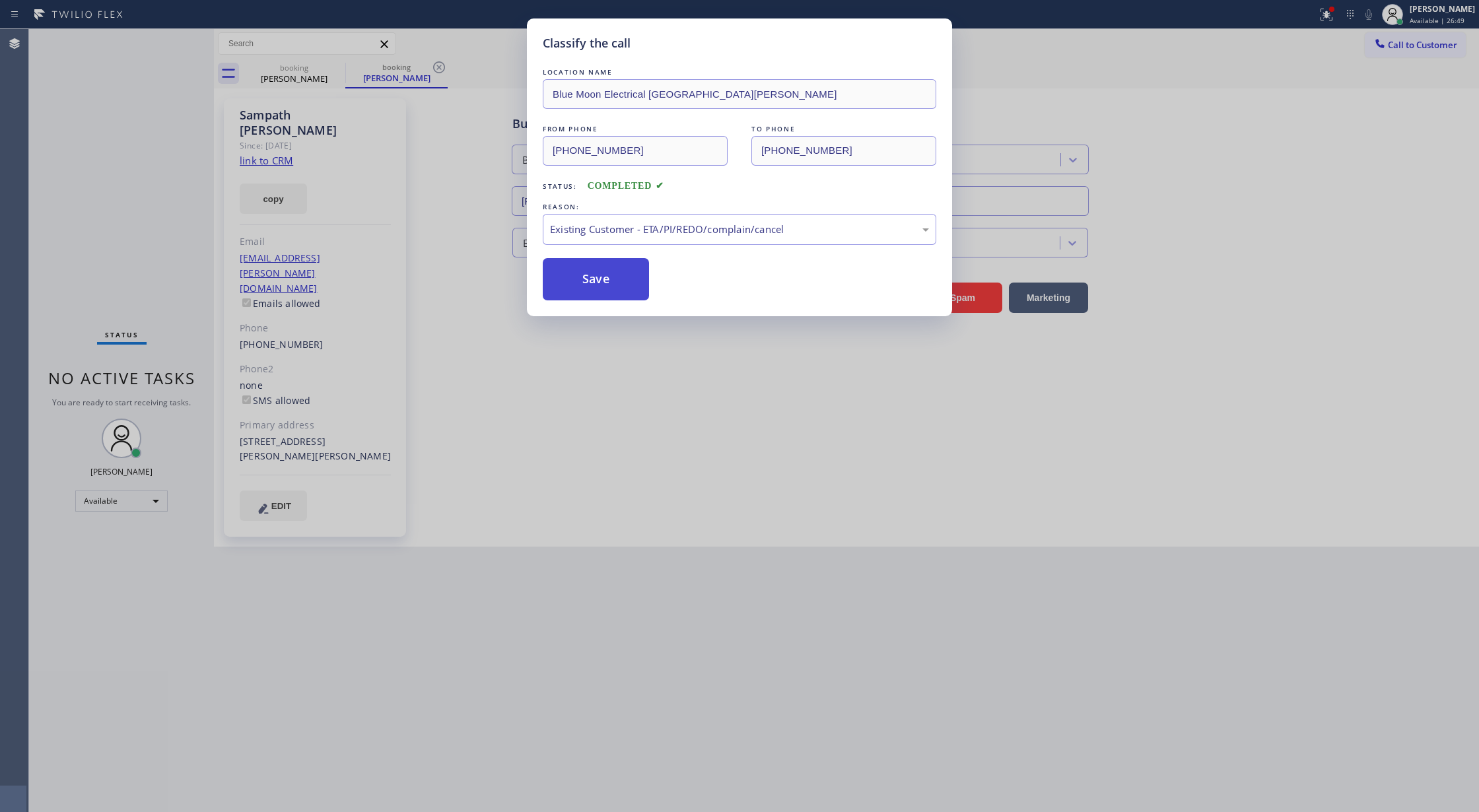
click at [579, 280] on button "Save" at bounding box center [596, 279] width 106 height 42
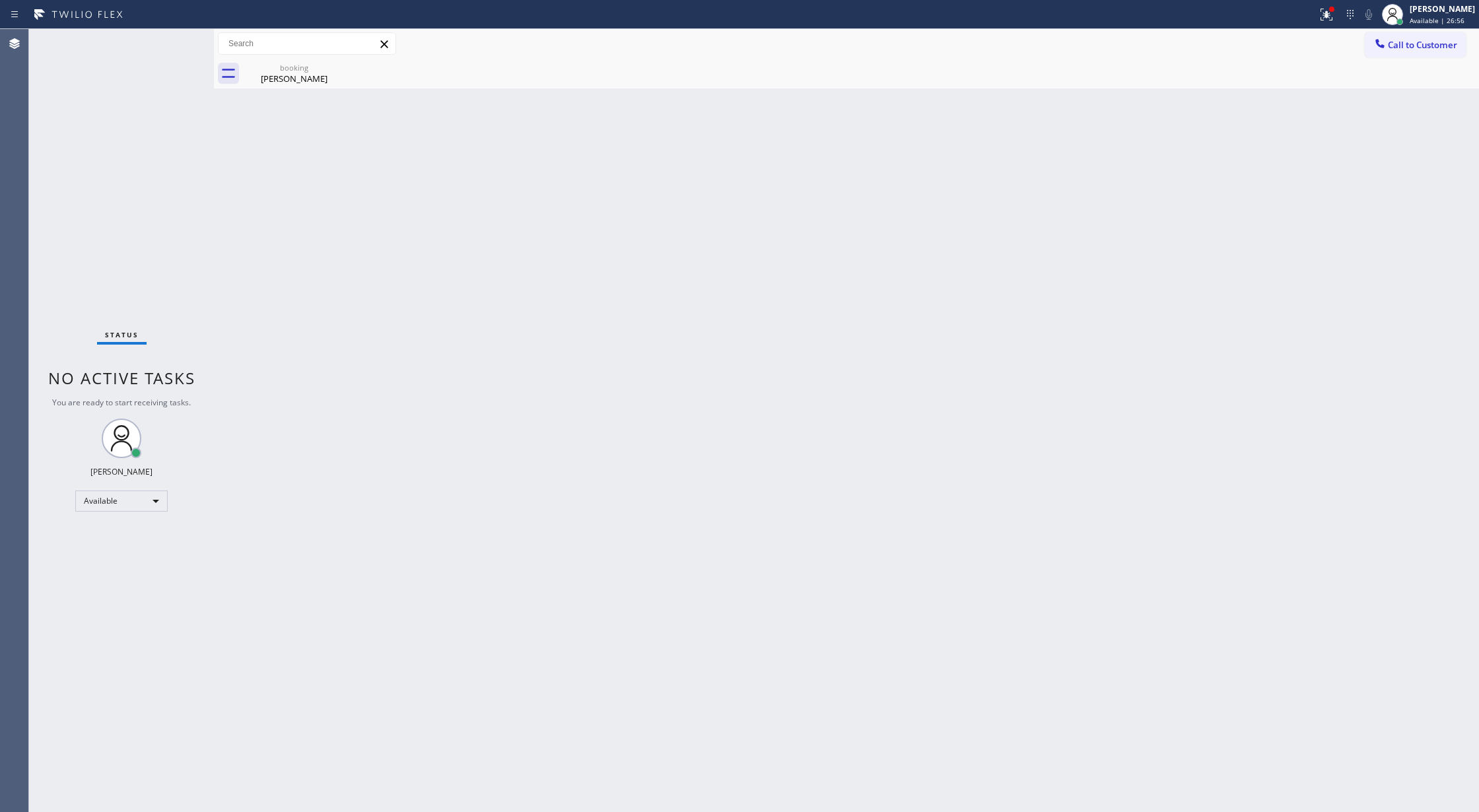
click at [172, 46] on div "Status No active tasks You are ready to start receiving tasks. [PERSON_NAME] Av…" at bounding box center [121, 421] width 185 height 783
click at [302, 84] on div "booking Sampath Putta" at bounding box center [294, 74] width 99 height 30
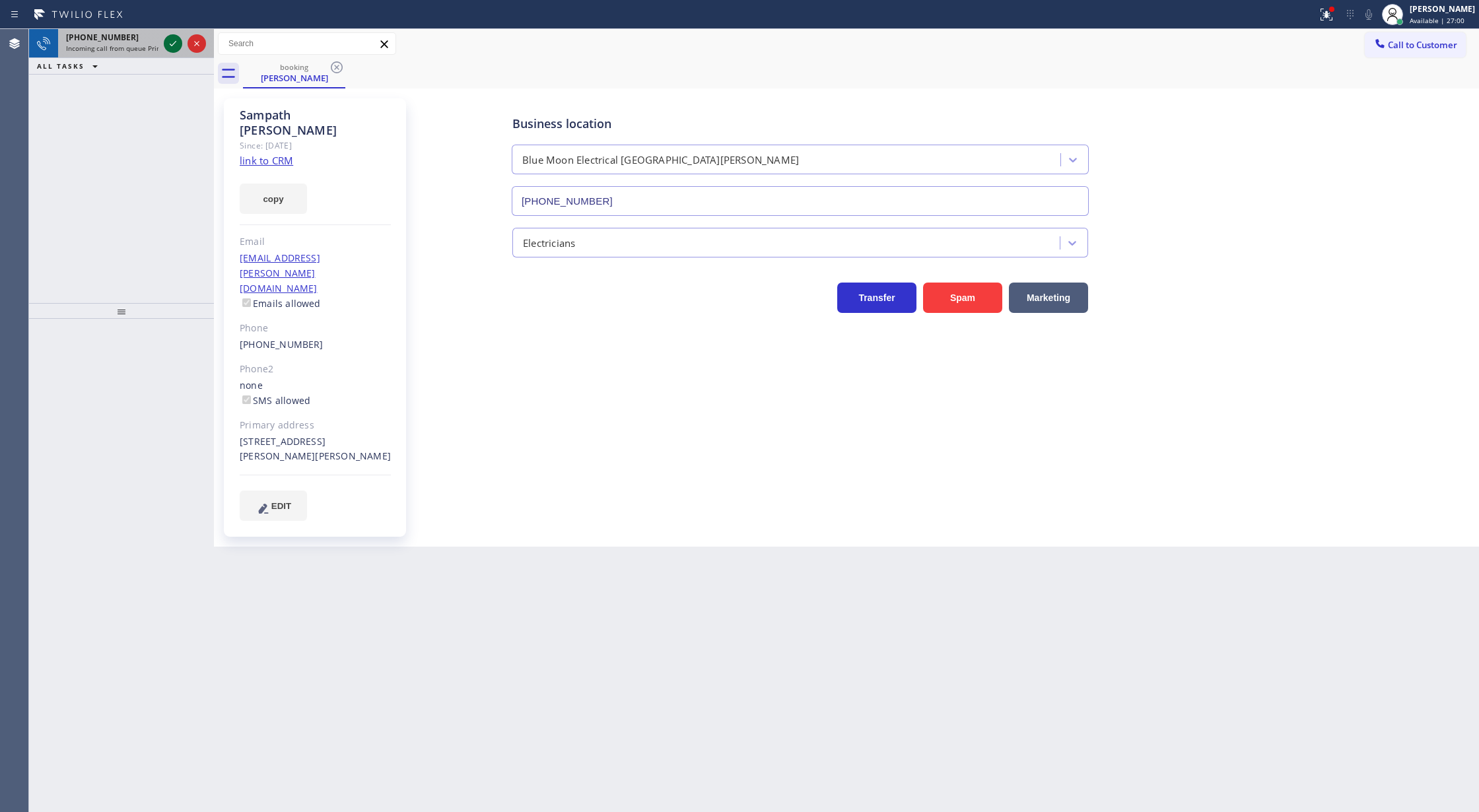
click at [168, 43] on icon at bounding box center [172, 43] width 16 height 16
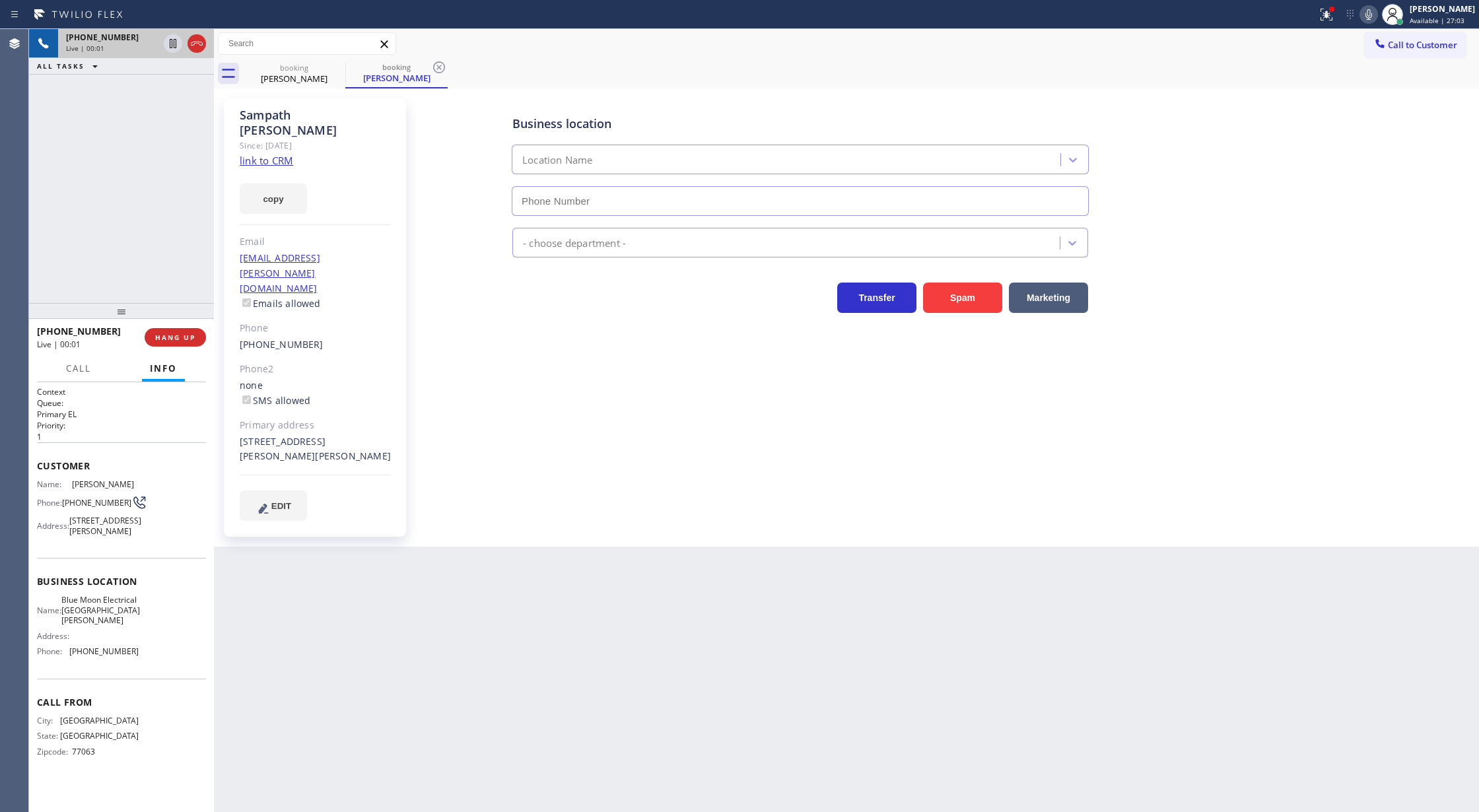
type input "(408) 638-6856"
click at [1372, 16] on icon at bounding box center [1369, 15] width 7 height 11
drag, startPoint x: 1374, startPoint y: 16, endPoint x: 898, endPoint y: 455, distance: 647.5
click at [1374, 16] on icon at bounding box center [1368, 14] width 16 height 16
click at [1377, 14] on icon at bounding box center [1368, 14] width 16 height 16
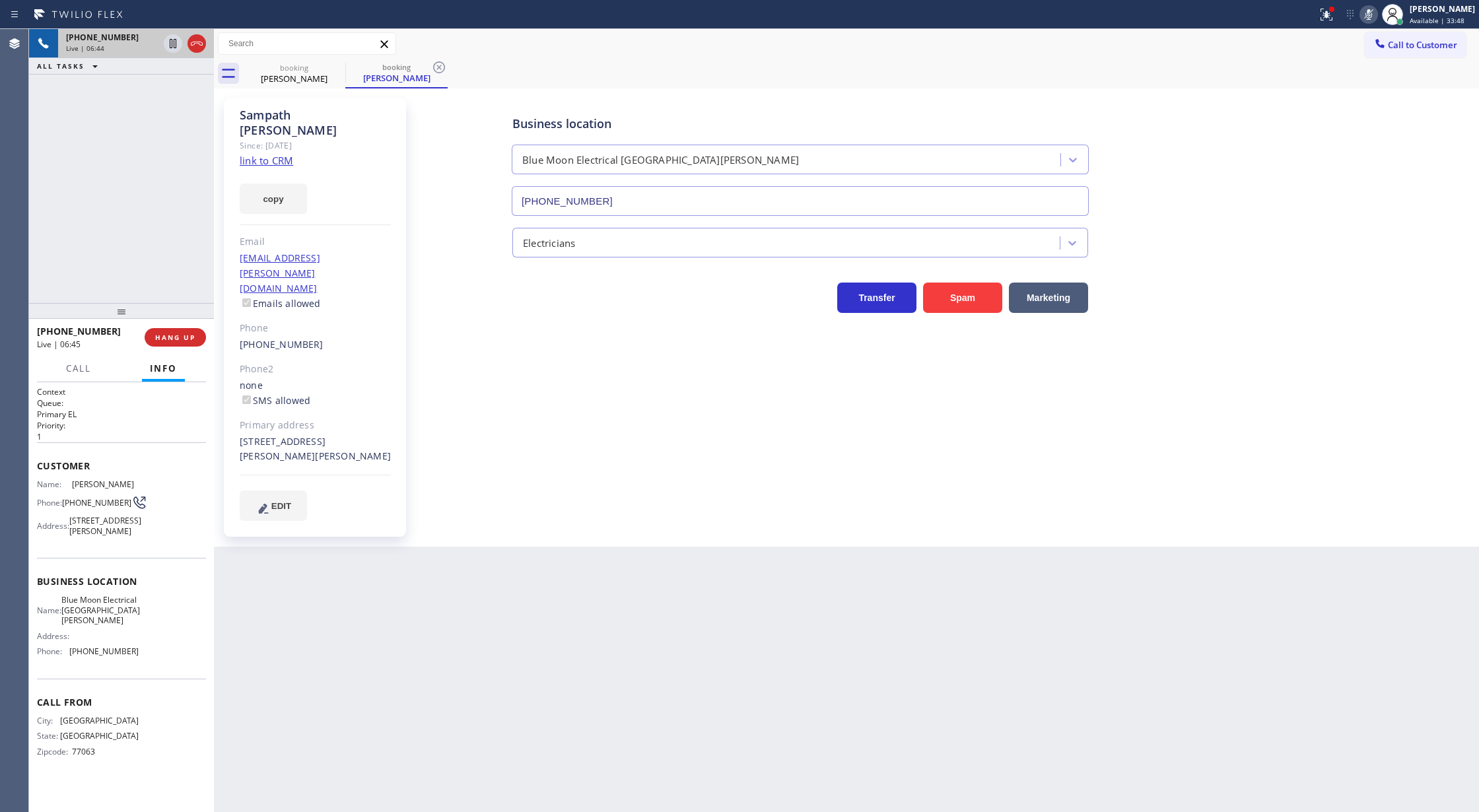
drag, startPoint x: 1386, startPoint y: 7, endPoint x: 1237, endPoint y: 136, distance: 197.1
click at [1386, 7] on div at bounding box center [1392, 14] width 29 height 29
click at [1375, 11] on icon at bounding box center [1368, 14] width 16 height 16
drag, startPoint x: 326, startPoint y: 291, endPoint x: 241, endPoint y: 293, distance: 85.0
click at [241, 293] on div "Sampath Putta Since: 20 may 2020 link to CRM copy Email sampath.ramkumar@gmail.…" at bounding box center [315, 317] width 182 height 438
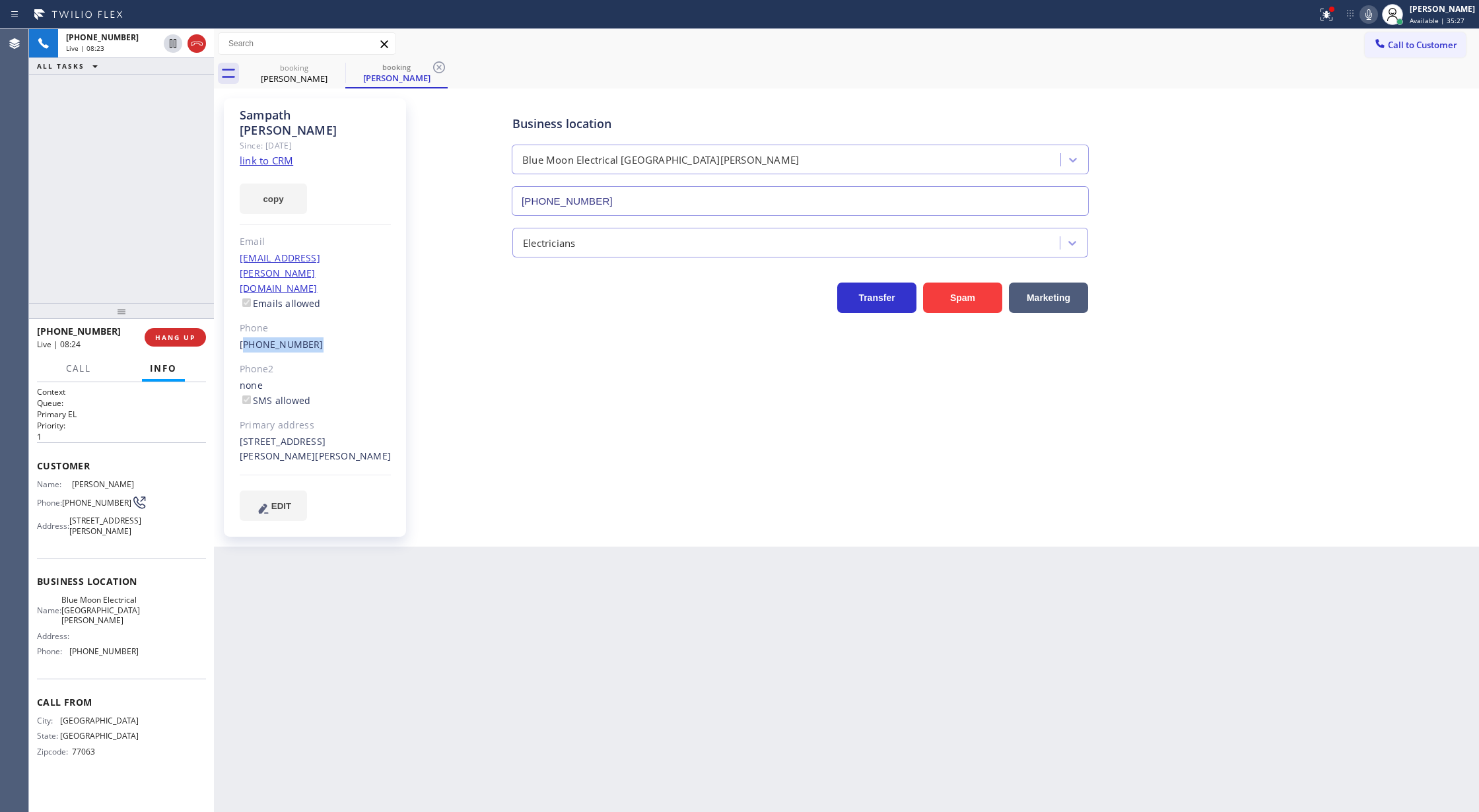
drag, startPoint x: 200, startPoint y: 46, endPoint x: 317, endPoint y: 351, distance: 326.7
click at [200, 46] on icon at bounding box center [196, 43] width 16 height 16
click at [180, 346] on div "+17138706282 Wrap up | 00:00 COMPLETE" at bounding box center [121, 337] width 169 height 34
click at [172, 338] on span "COMPLETE" at bounding box center [172, 338] width 46 height 10
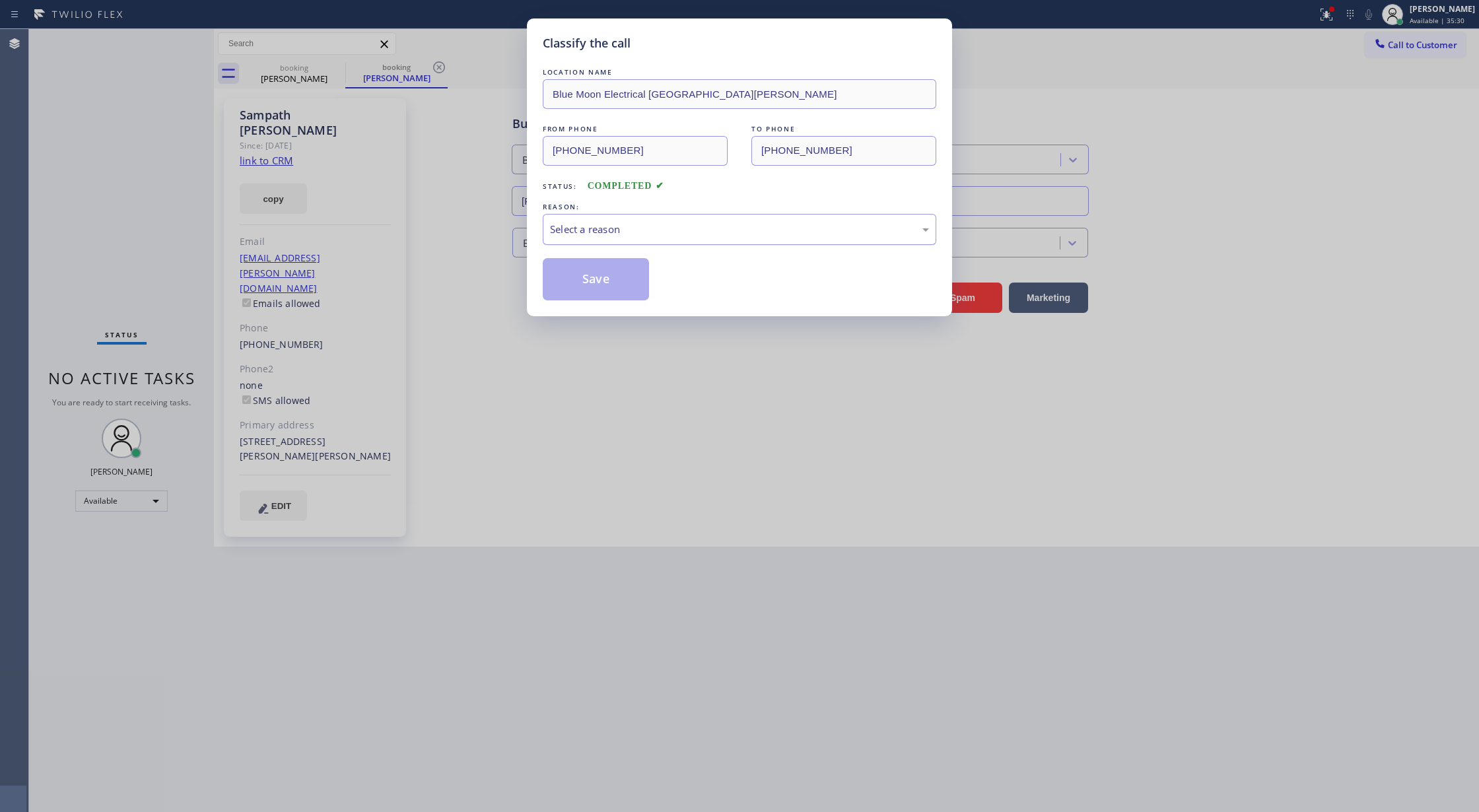
click at [644, 227] on div "Select a reason" at bounding box center [740, 229] width 379 height 15
click at [582, 281] on button "Save" at bounding box center [596, 279] width 106 height 42
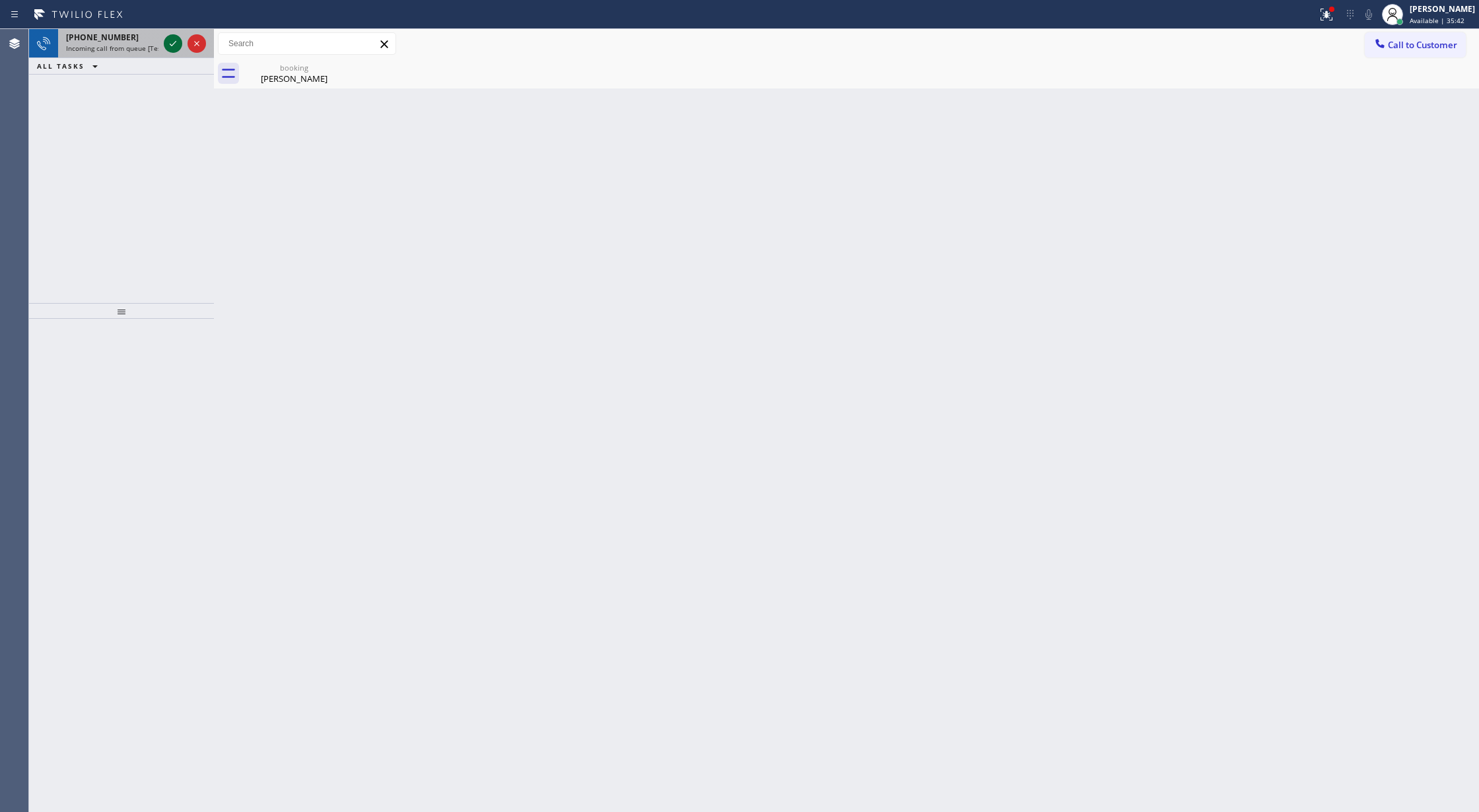
click at [170, 44] on icon at bounding box center [173, 44] width 7 height 5
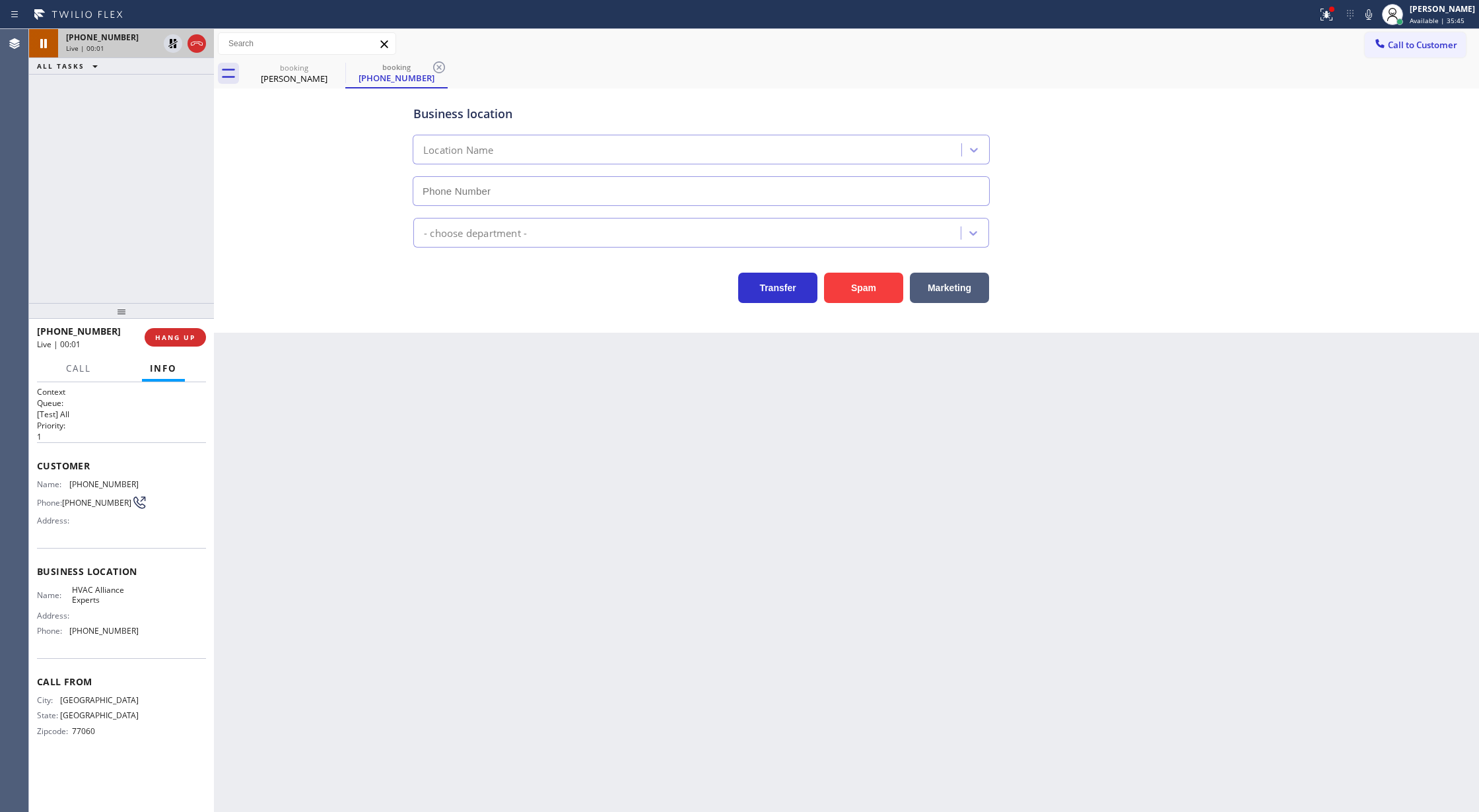
click at [170, 44] on icon at bounding box center [173, 44] width 10 height 10
type input "(323) 825-6940"
click at [175, 330] on button "COMPLETE" at bounding box center [173, 337] width 67 height 18
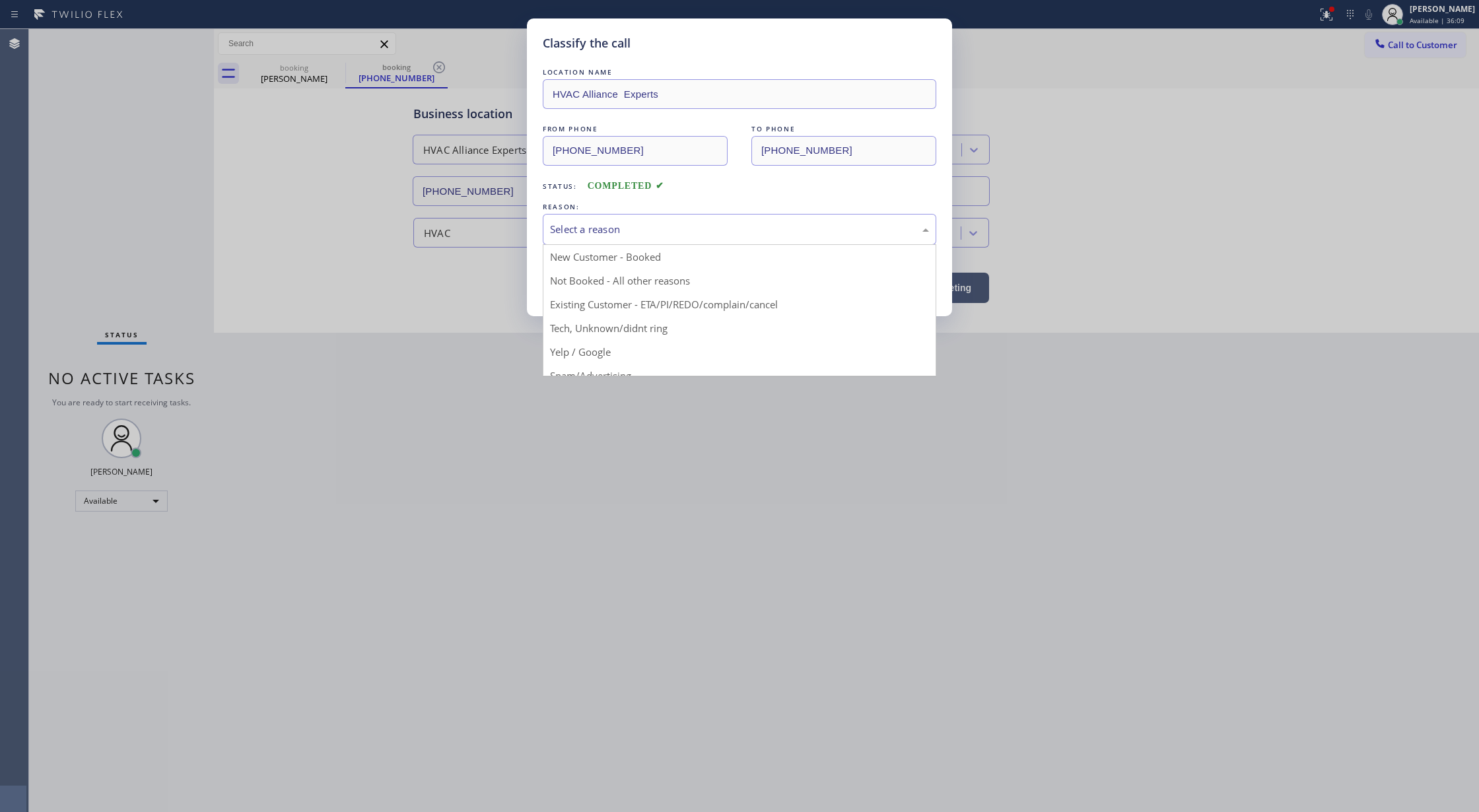
click at [569, 233] on div "Select a reason" at bounding box center [740, 229] width 379 height 15
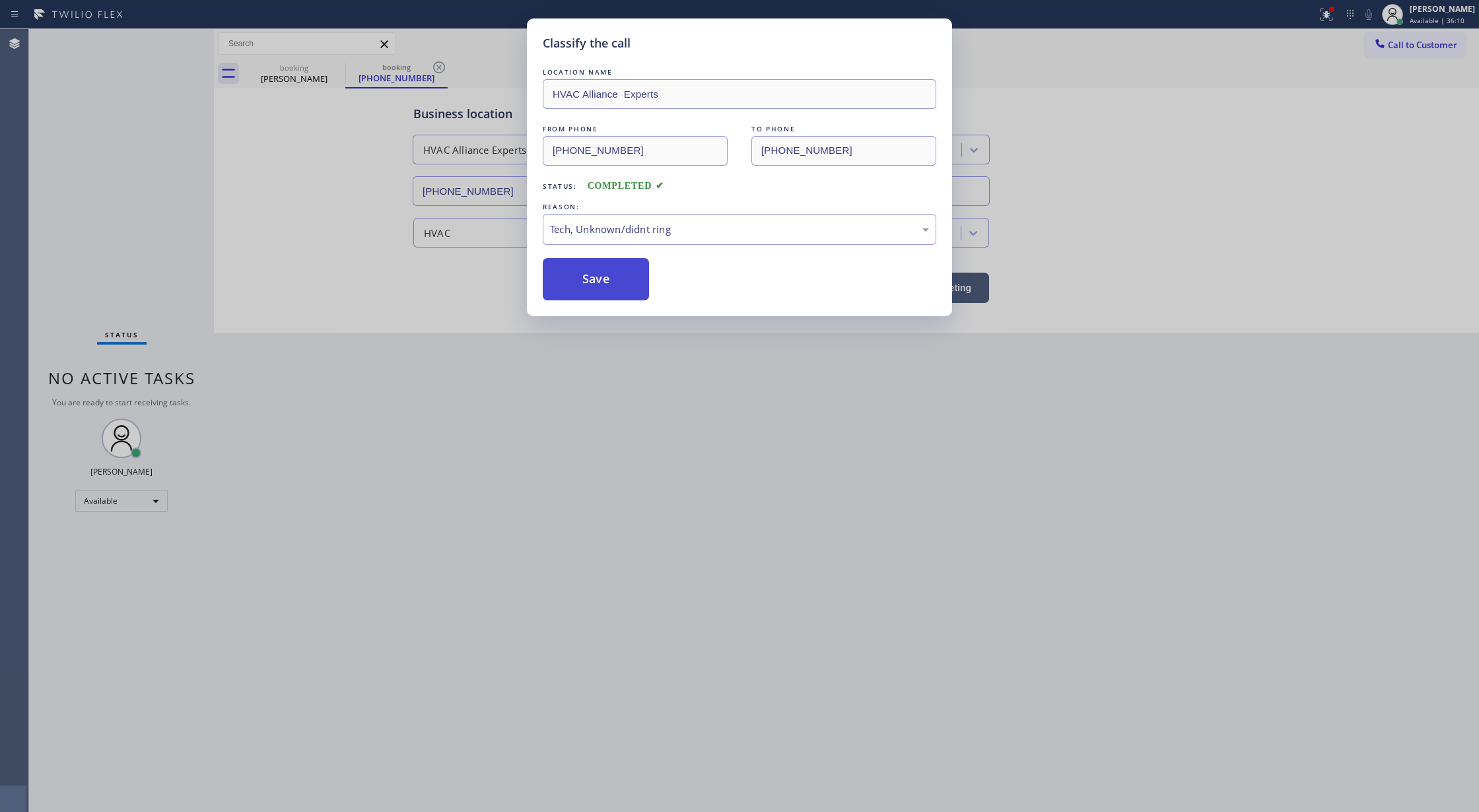
click at [601, 282] on button "Save" at bounding box center [596, 279] width 106 height 42
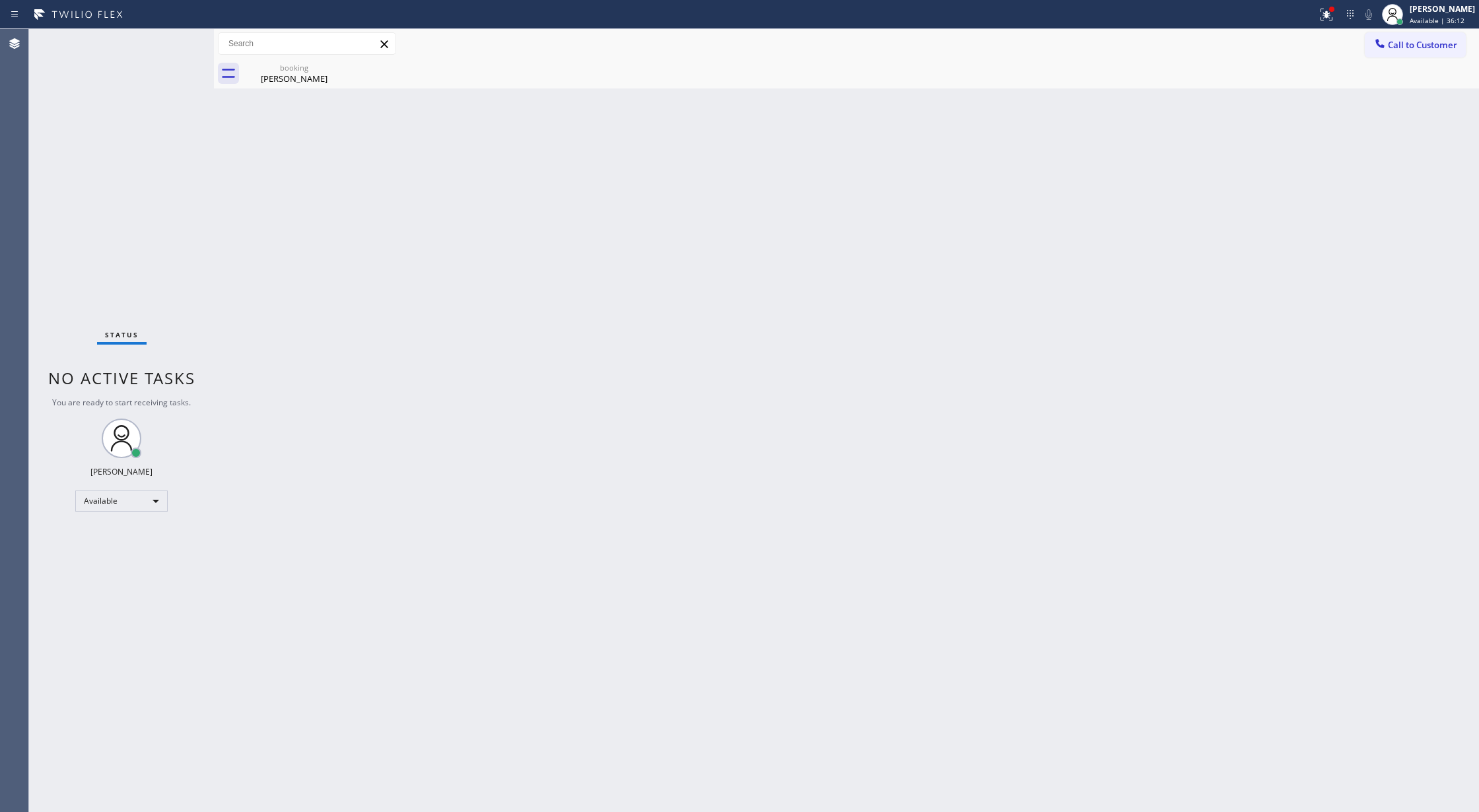
click at [307, 91] on div "Back to Dashboard Change Sender ID Customers Technicians Select a contact Outbo…" at bounding box center [846, 421] width 1265 height 783
click at [299, 69] on div "booking" at bounding box center [294, 67] width 99 height 10
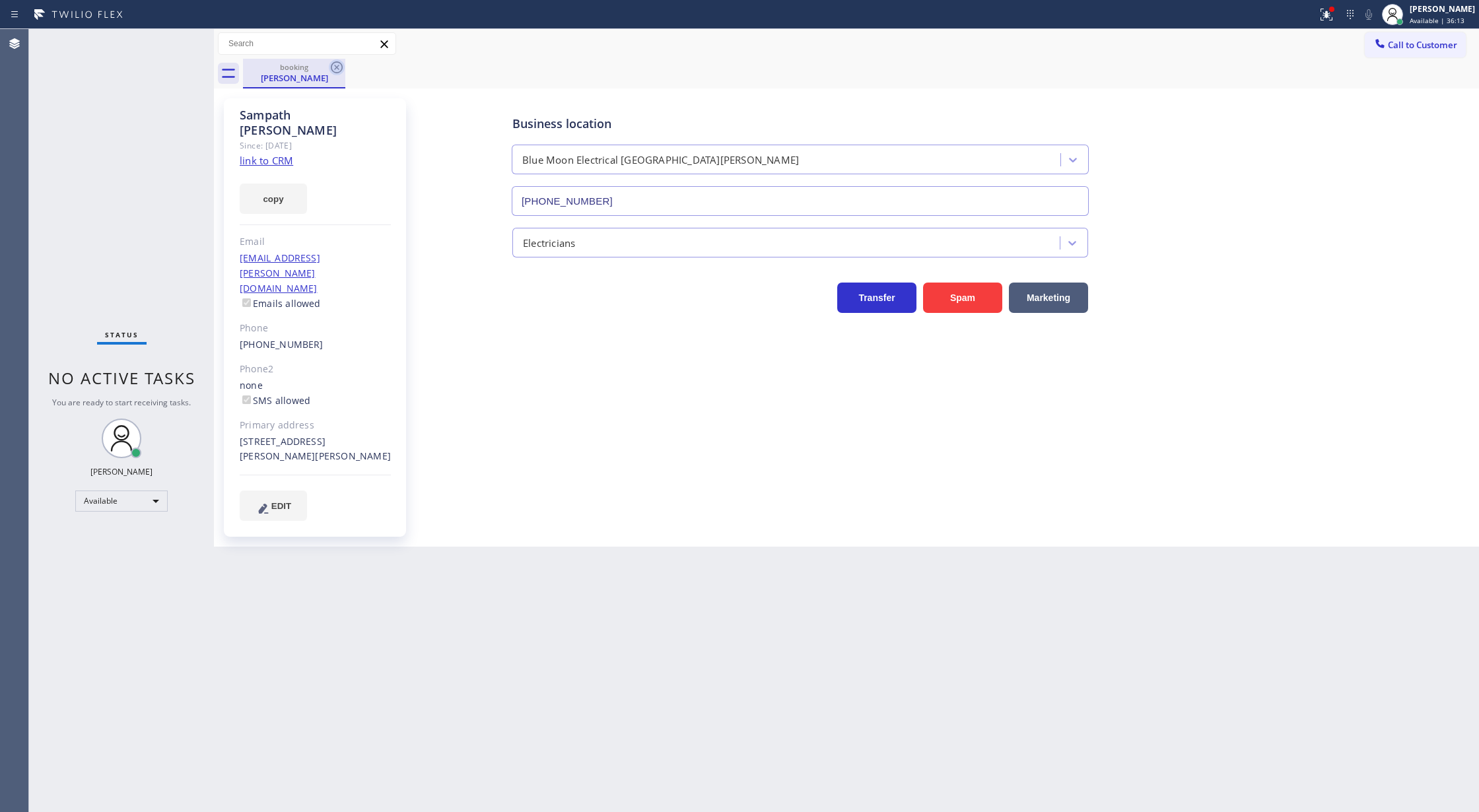
click at [334, 67] on icon at bounding box center [336, 67] width 16 height 16
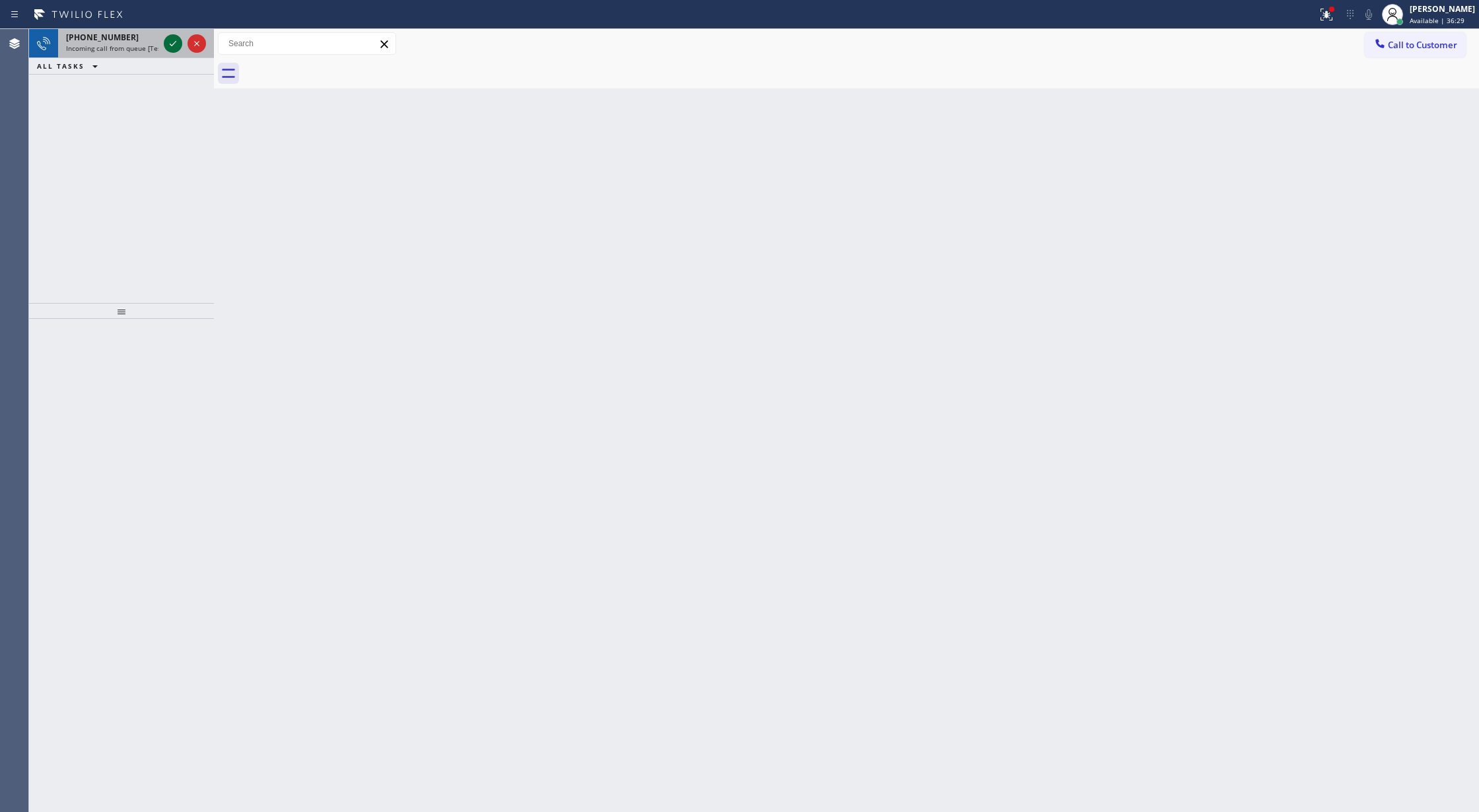
click at [170, 44] on icon at bounding box center [173, 44] width 7 height 5
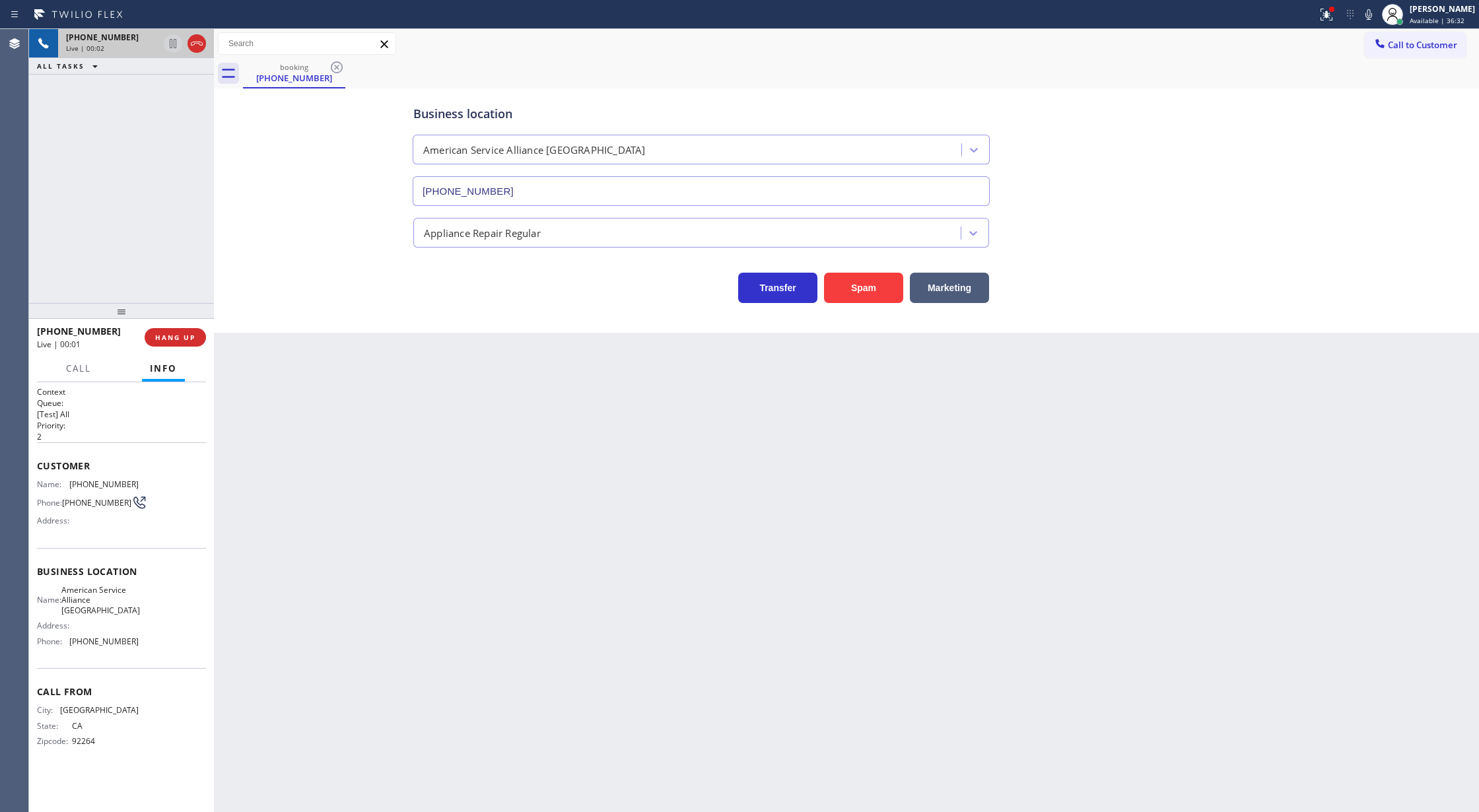
type input "(760) 452-3737"
click at [170, 44] on icon at bounding box center [173, 44] width 7 height 10
click at [170, 44] on icon at bounding box center [173, 44] width 10 height 10
click at [859, 289] on button "Spam" at bounding box center [863, 287] width 79 height 31
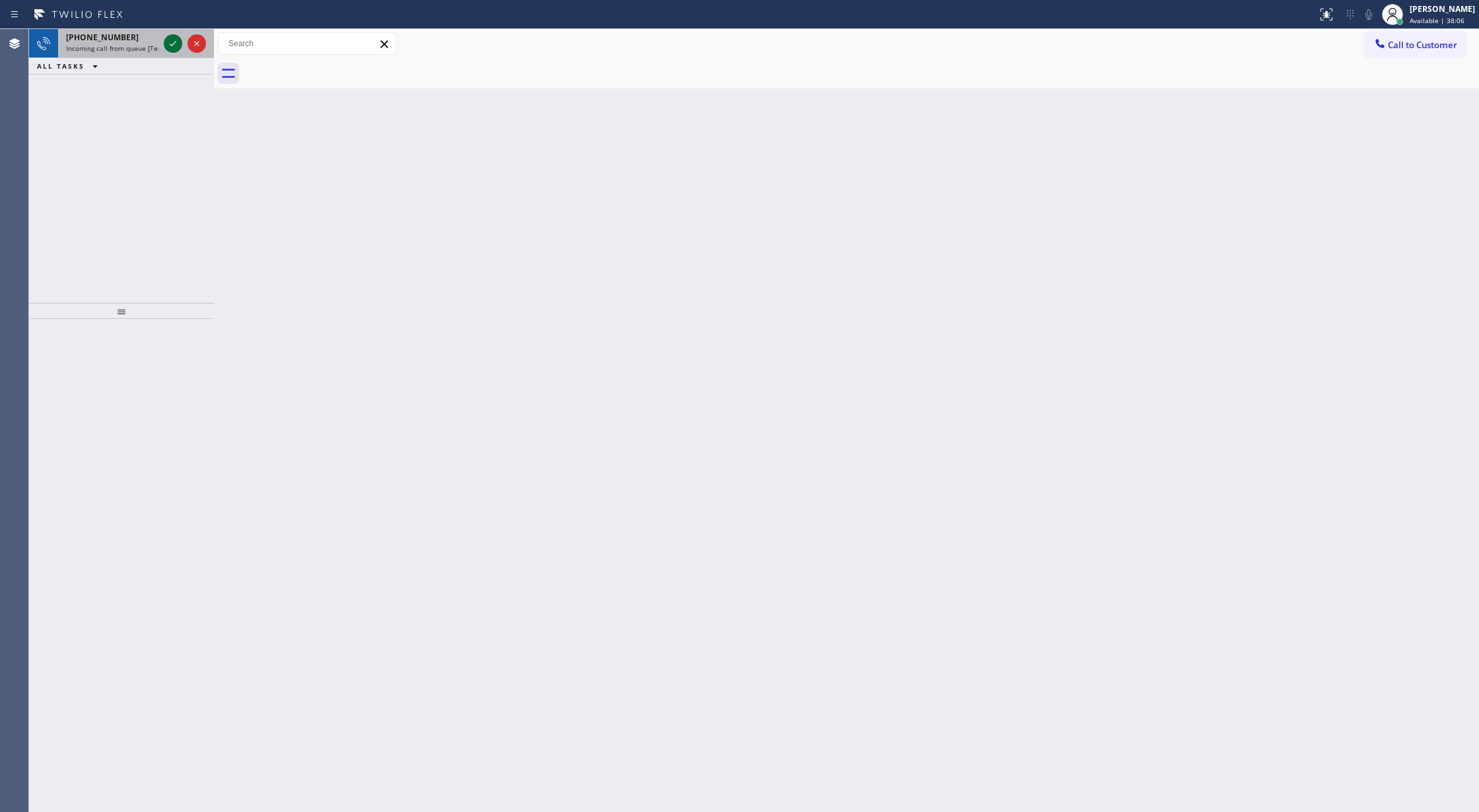
click at [165, 41] on icon at bounding box center [172, 43] width 16 height 16
click at [172, 48] on icon at bounding box center [172, 43] width 16 height 16
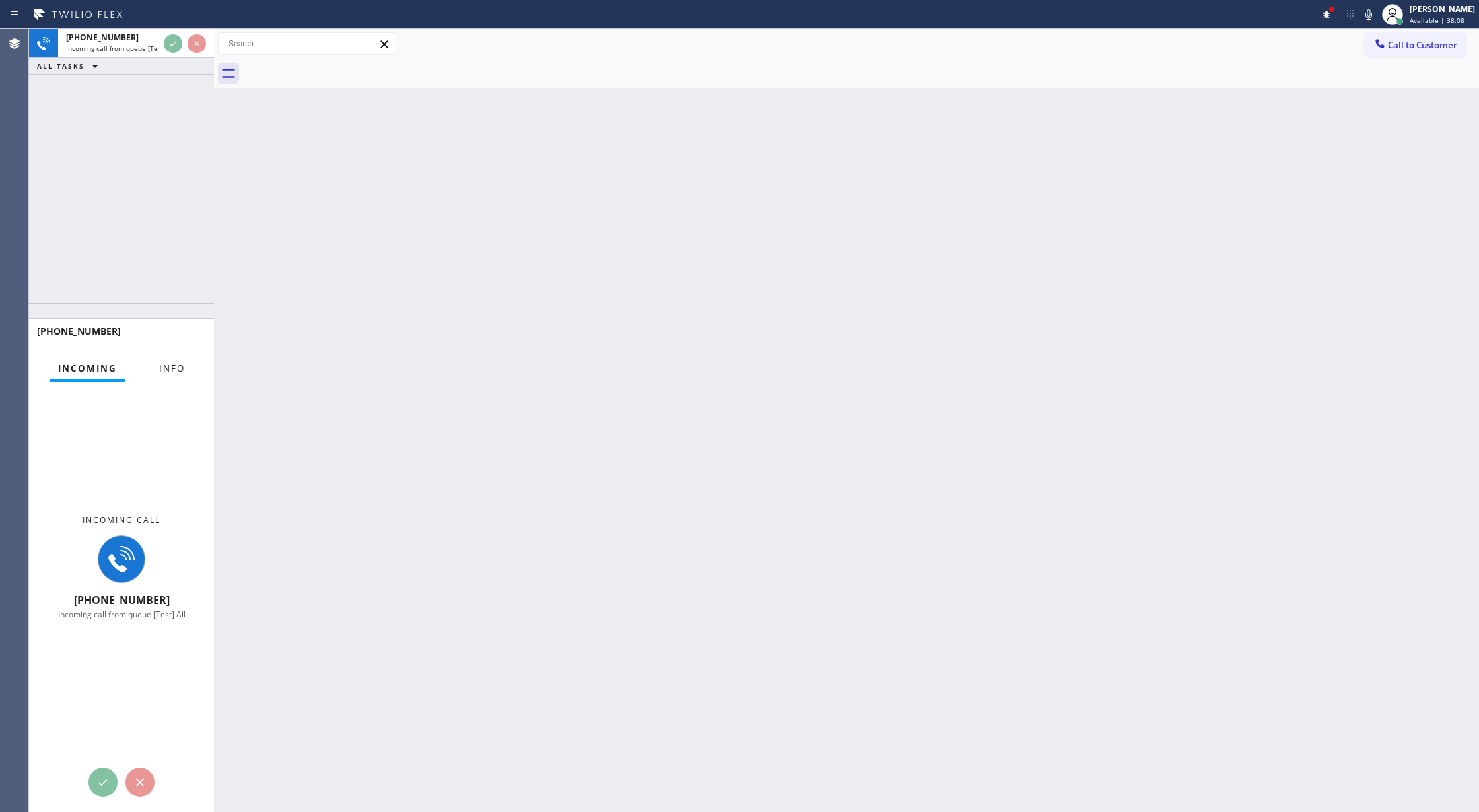
click at [172, 379] on div at bounding box center [172, 380] width 42 height 3
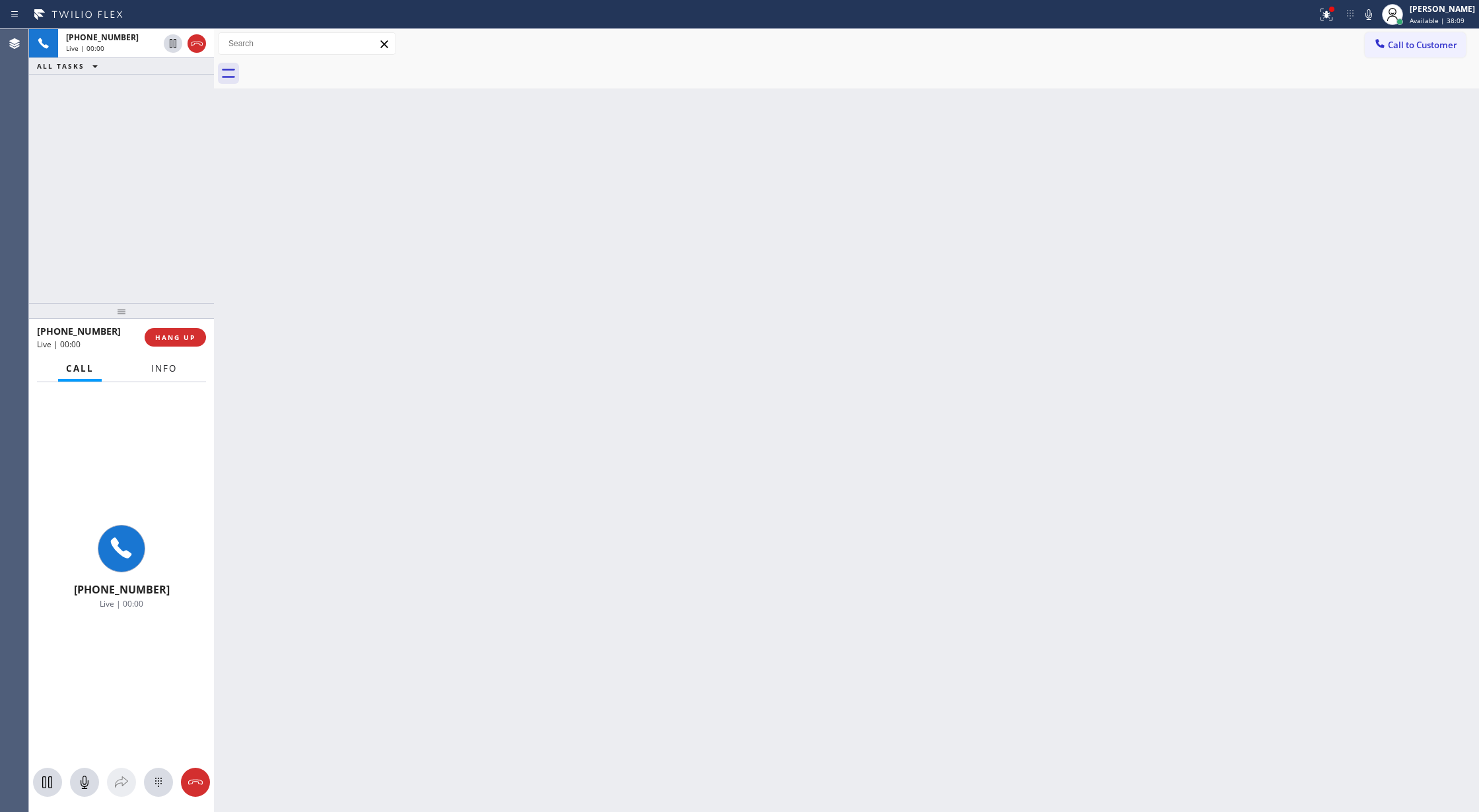
click at [177, 366] on button "Info" at bounding box center [163, 369] width 42 height 26
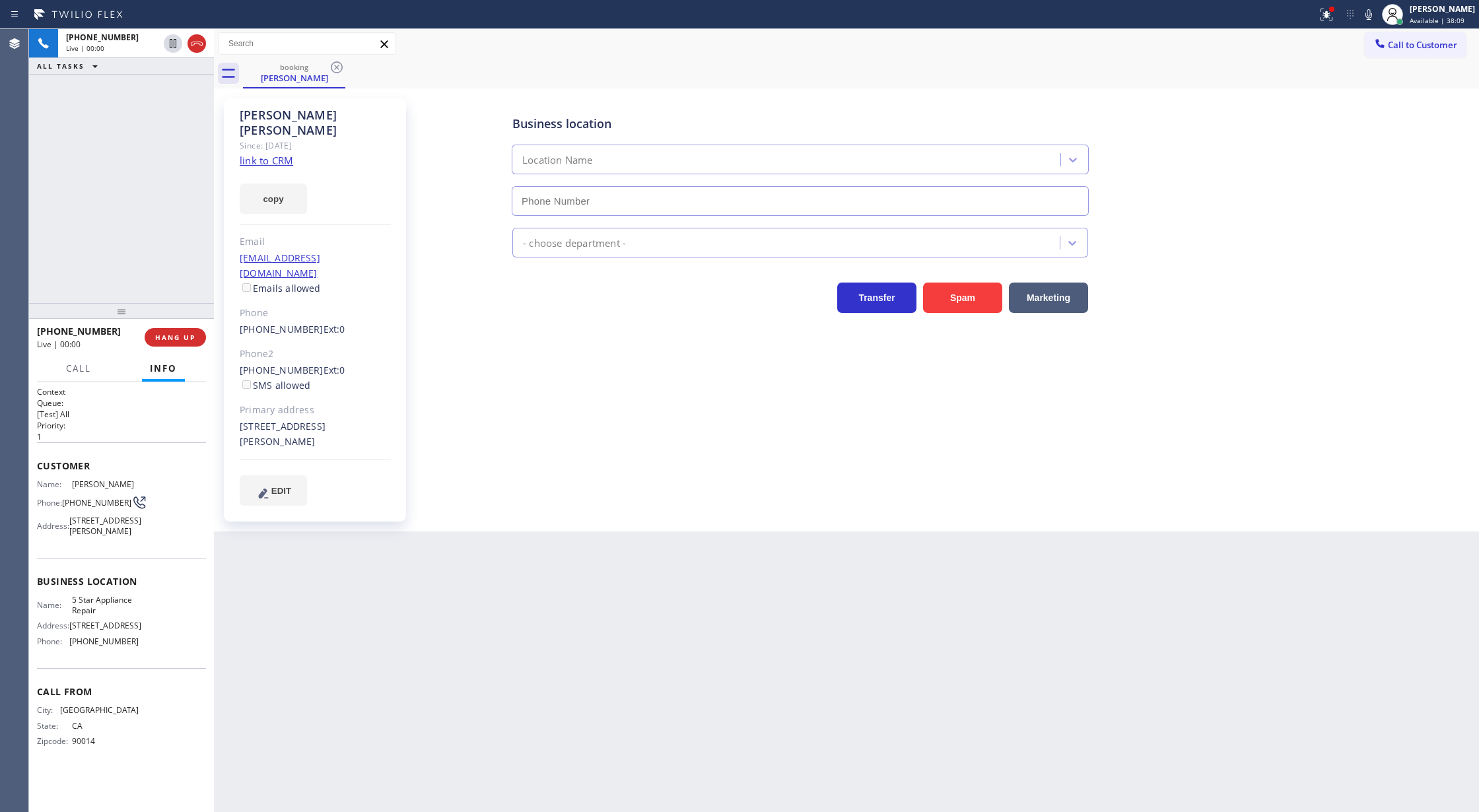
type input "[PHONE_NUMBER]"
click at [254, 154] on link "link to CRM" at bounding box center [266, 160] width 54 height 13
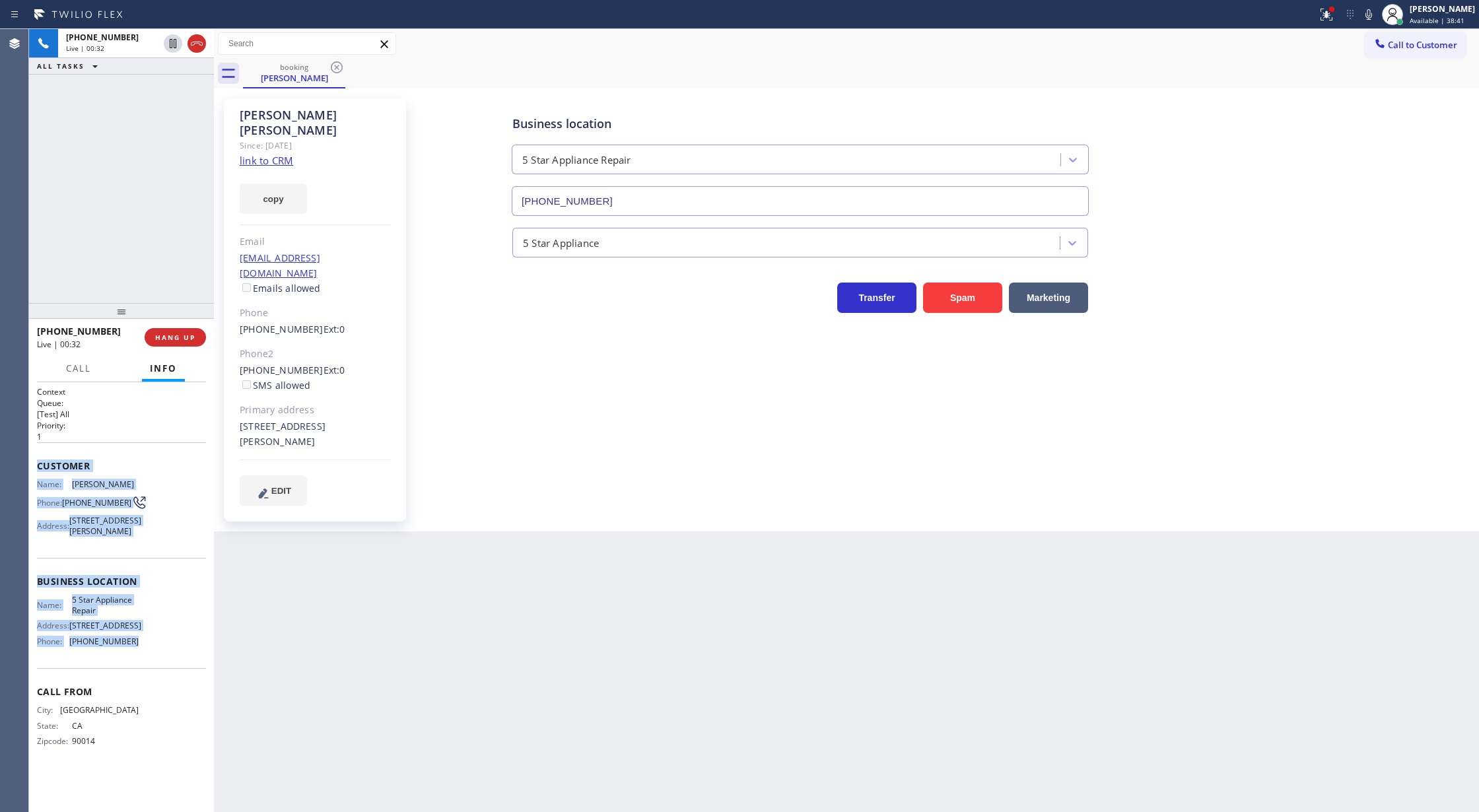
copy div "Customer Name: Paul Gasiorkiewicz Phone: (323) 217-7038 Address: 1826 Lucretia …"
drag, startPoint x: 34, startPoint y: 470, endPoint x: 154, endPoint y: 672, distance: 235.0
click at [154, 672] on div "Context Queue: [Test] All Priority: 1 Customer Name: Paul Gasiorkiewicz Phone: …" at bounding box center [121, 597] width 185 height 430
click at [1374, 16] on icon at bounding box center [1368, 14] width 16 height 16
drag, startPoint x: 1376, startPoint y: 9, endPoint x: 1044, endPoint y: 196, distance: 381.0
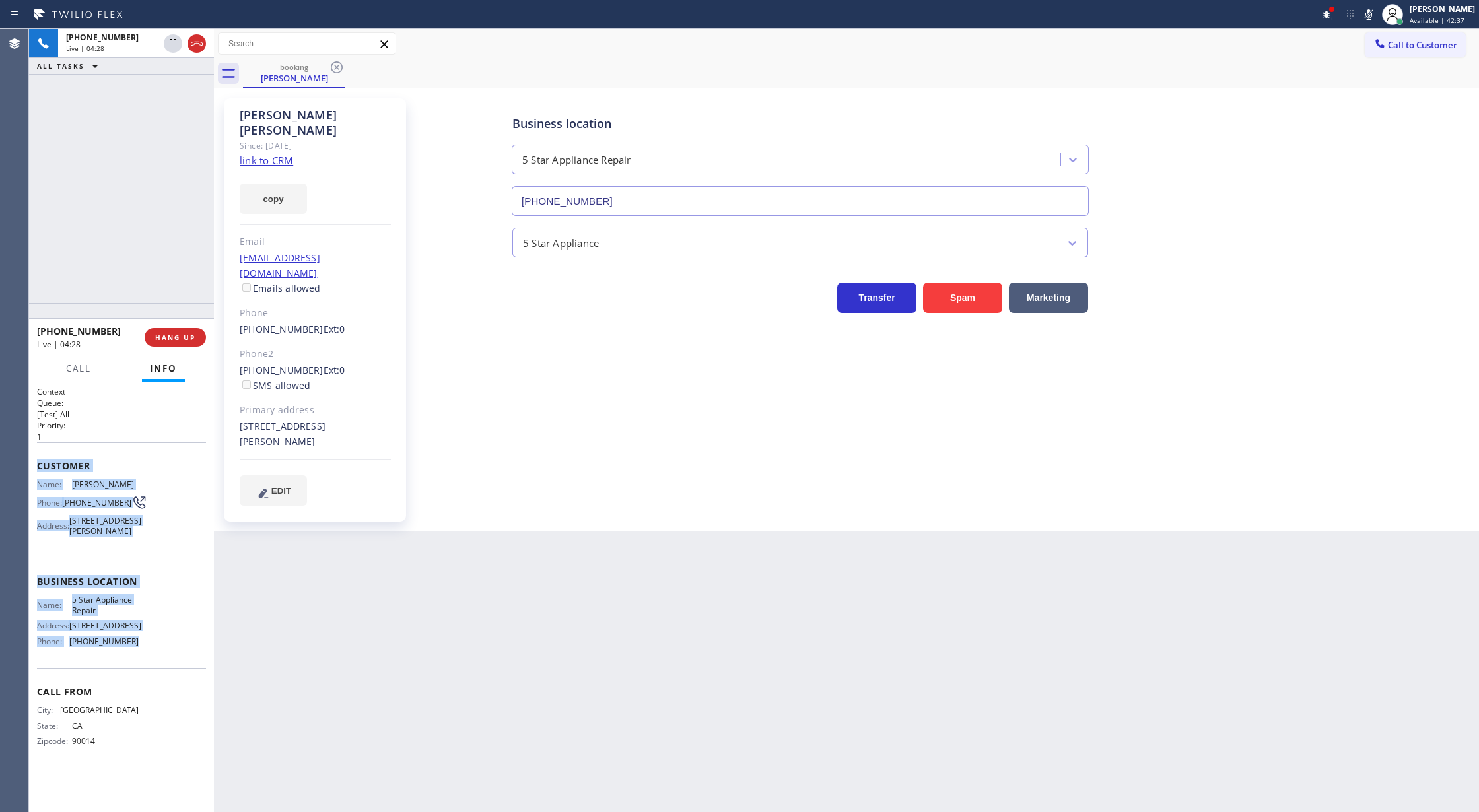
click at [1376, 9] on icon at bounding box center [1368, 14] width 16 height 16
click at [170, 336] on span "COMPLETE" at bounding box center [172, 338] width 46 height 10
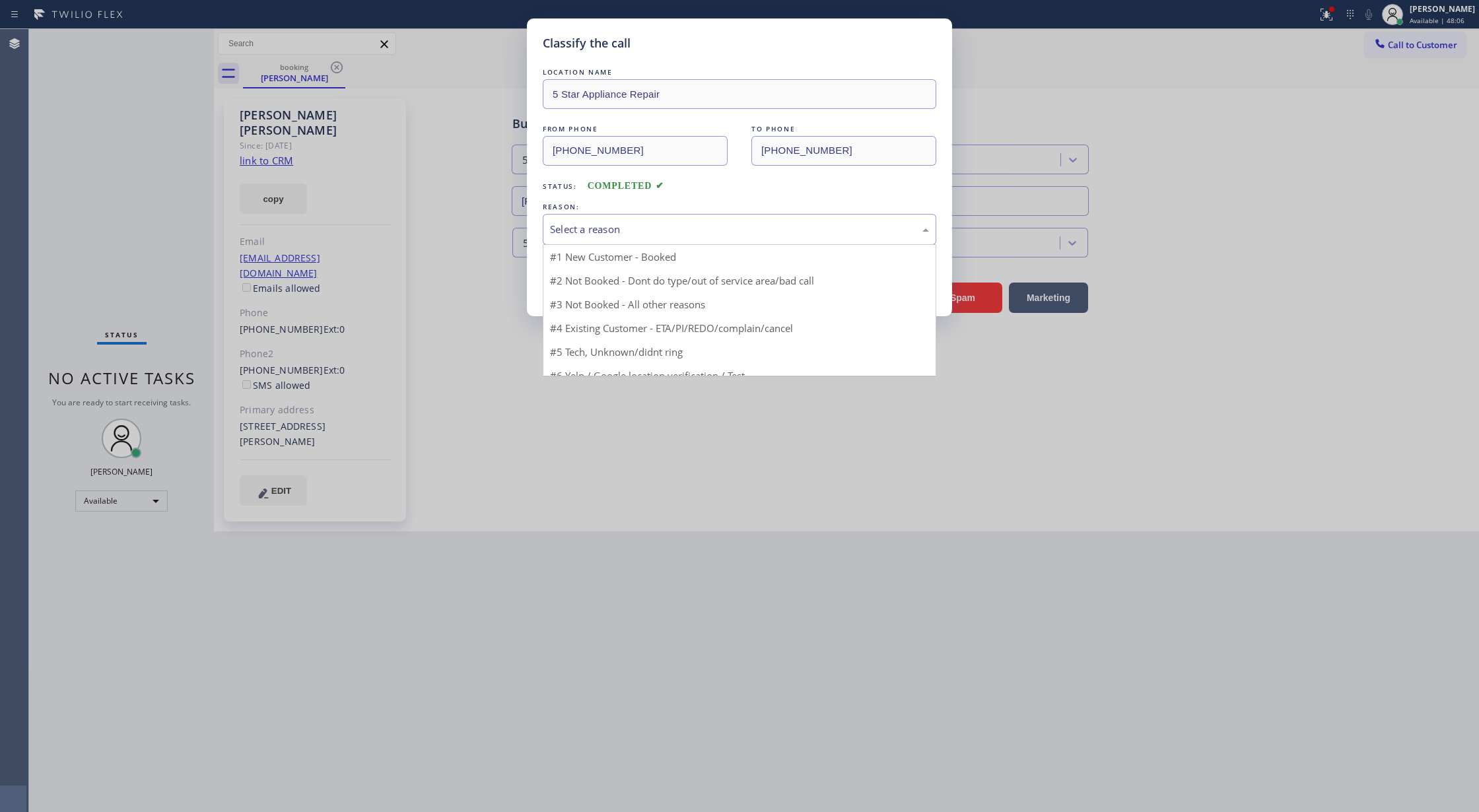
click at [675, 237] on div "Select a reason" at bounding box center [740, 229] width 379 height 15
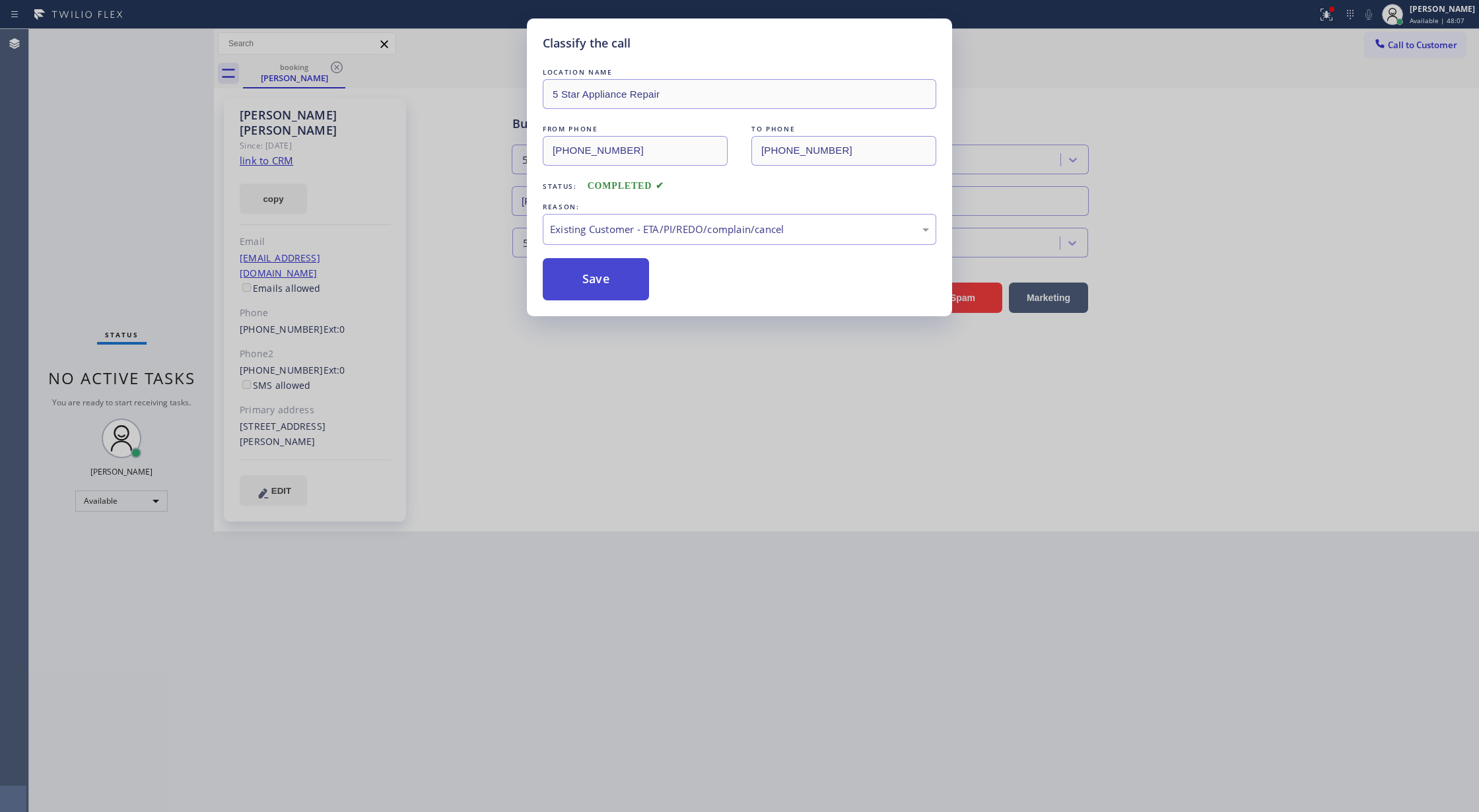
click at [582, 267] on button "Save" at bounding box center [596, 279] width 106 height 42
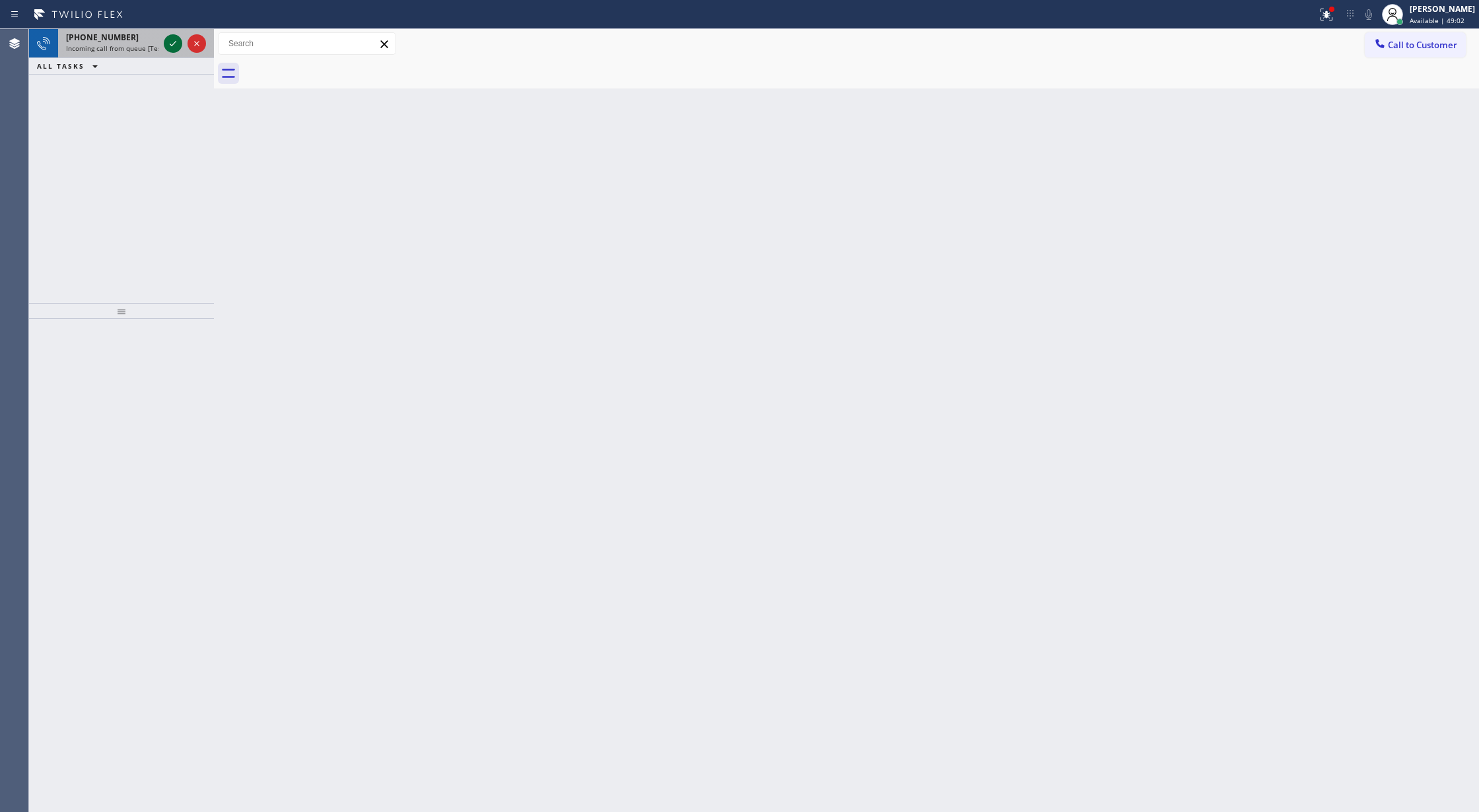
click at [176, 38] on icon at bounding box center [172, 43] width 16 height 16
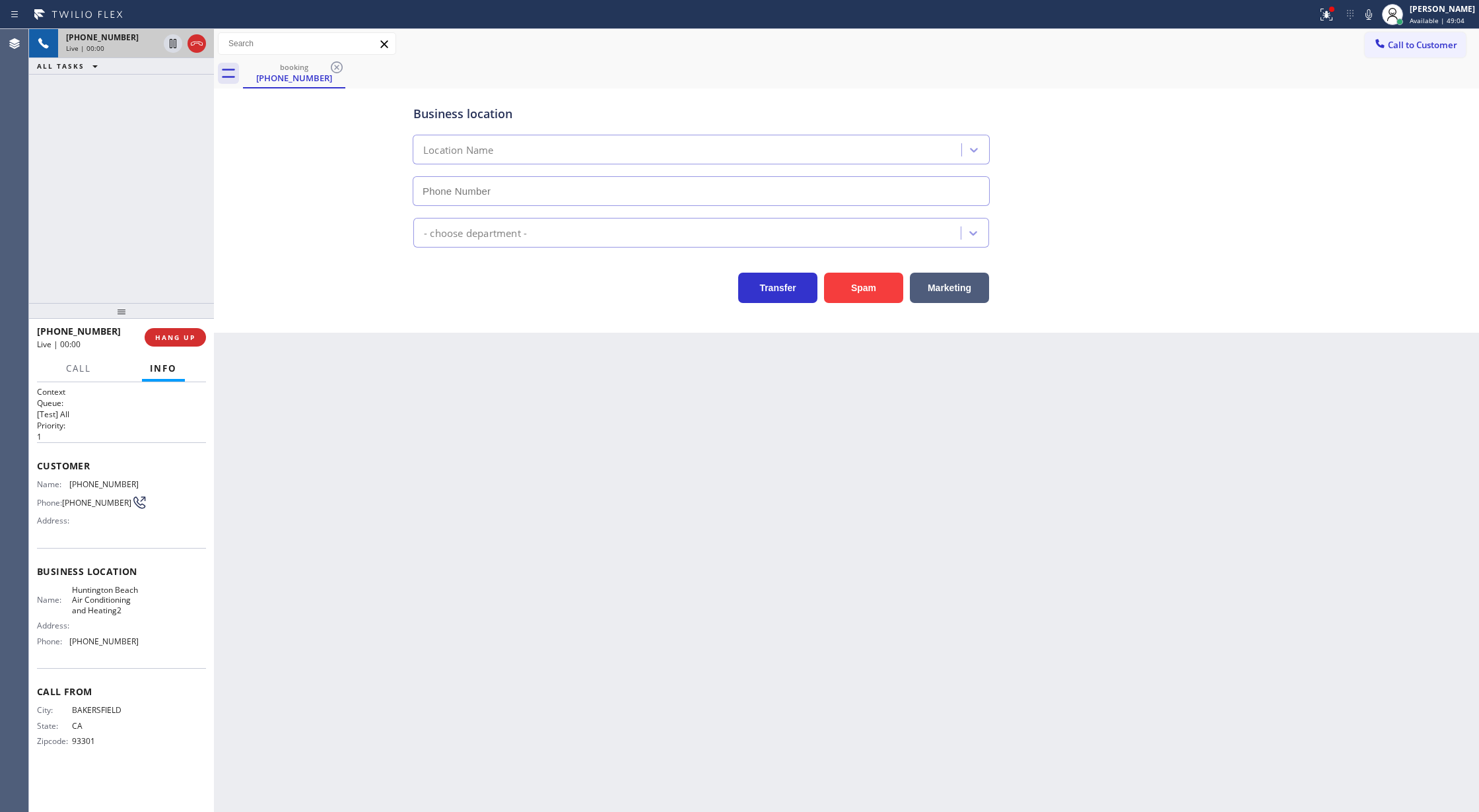
type input "[PHONE_NUMBER]"
click at [864, 294] on button "Spam" at bounding box center [863, 287] width 79 height 31
click at [185, 330] on button "COMPLETE" at bounding box center [173, 337] width 67 height 18
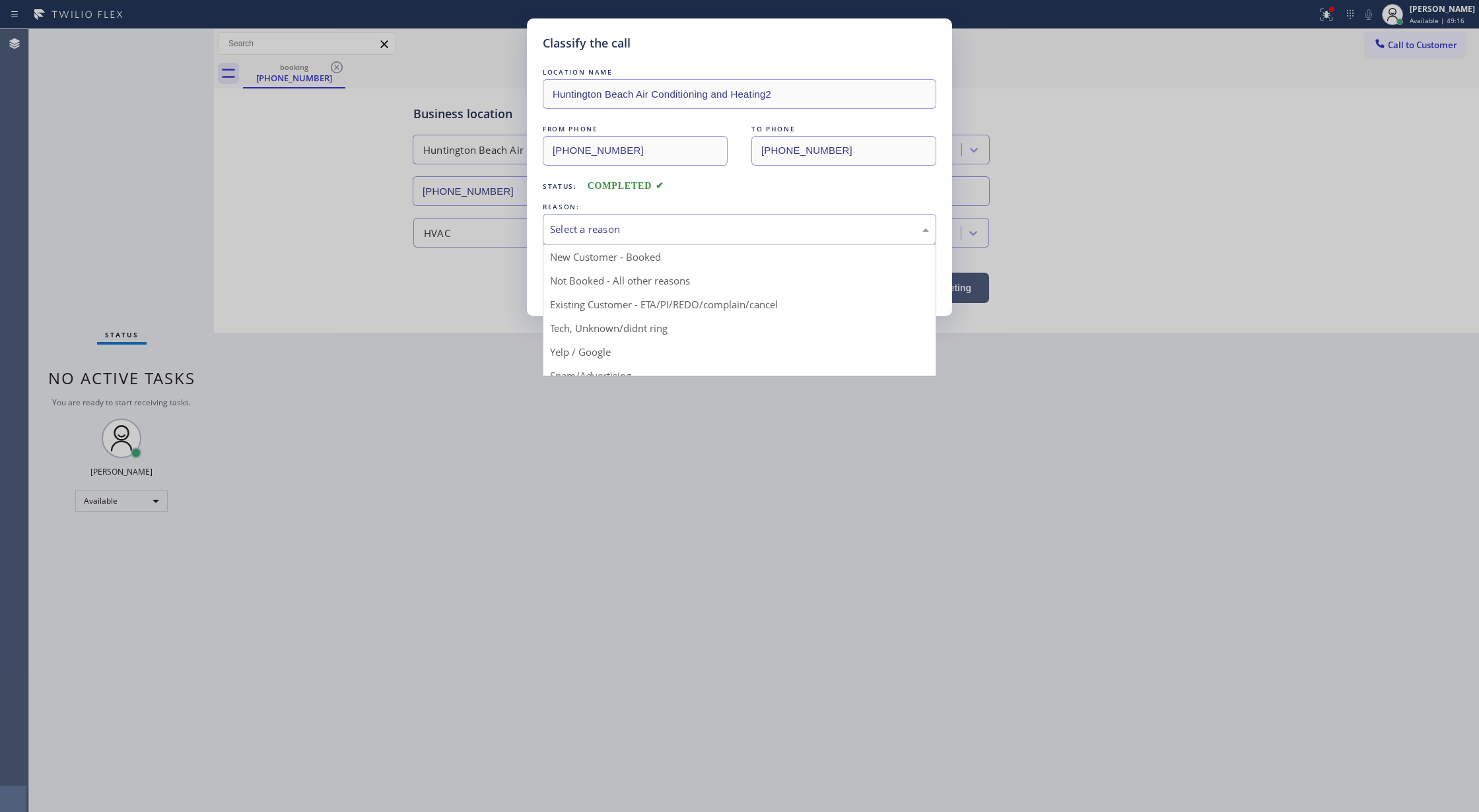
drag, startPoint x: 642, startPoint y: 235, endPoint x: 590, endPoint y: 329, distance: 107.4
click at [642, 236] on div "Select a reason" at bounding box center [740, 229] width 379 height 15
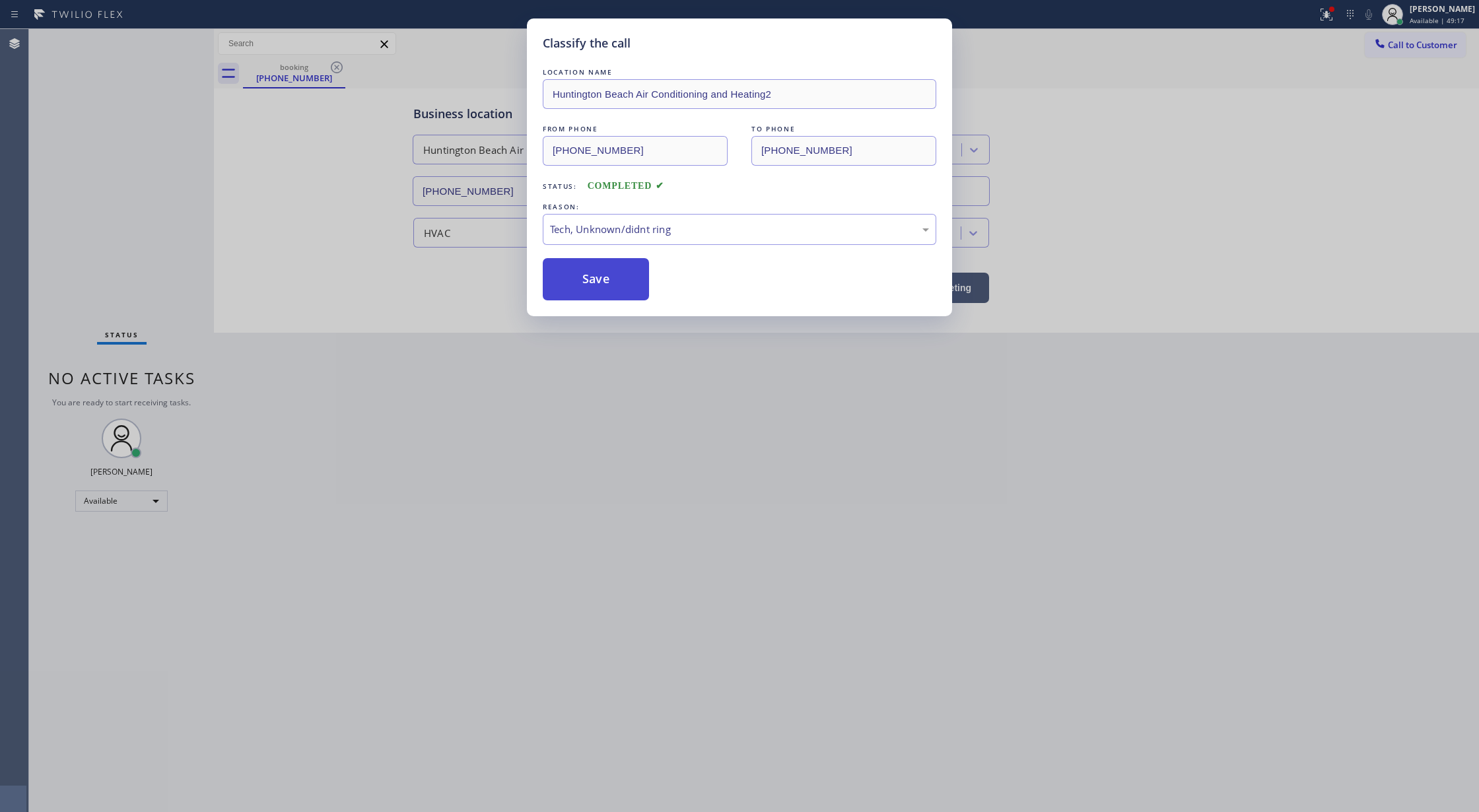
click at [579, 278] on button "Save" at bounding box center [596, 279] width 106 height 42
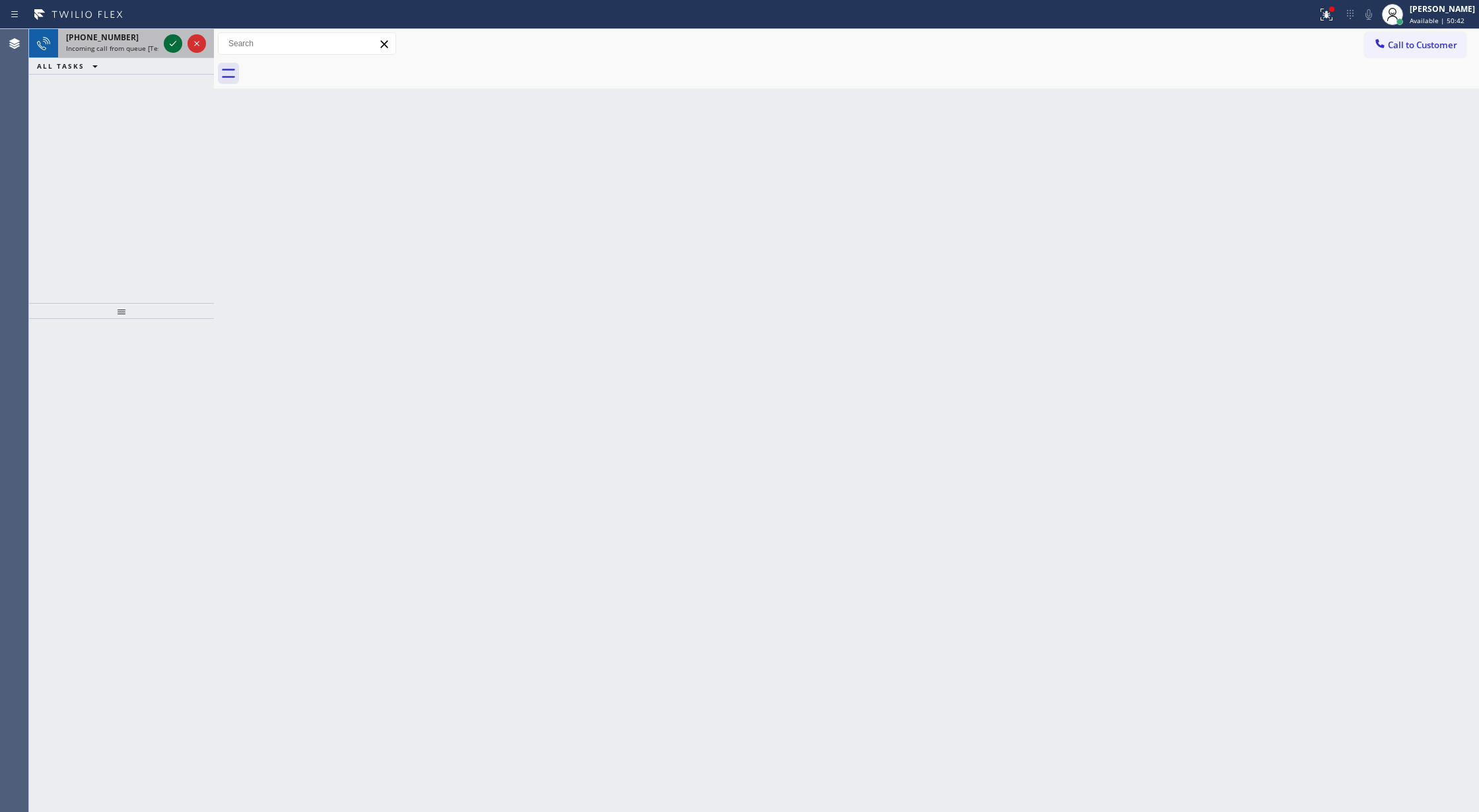
click at [168, 44] on icon at bounding box center [172, 43] width 16 height 16
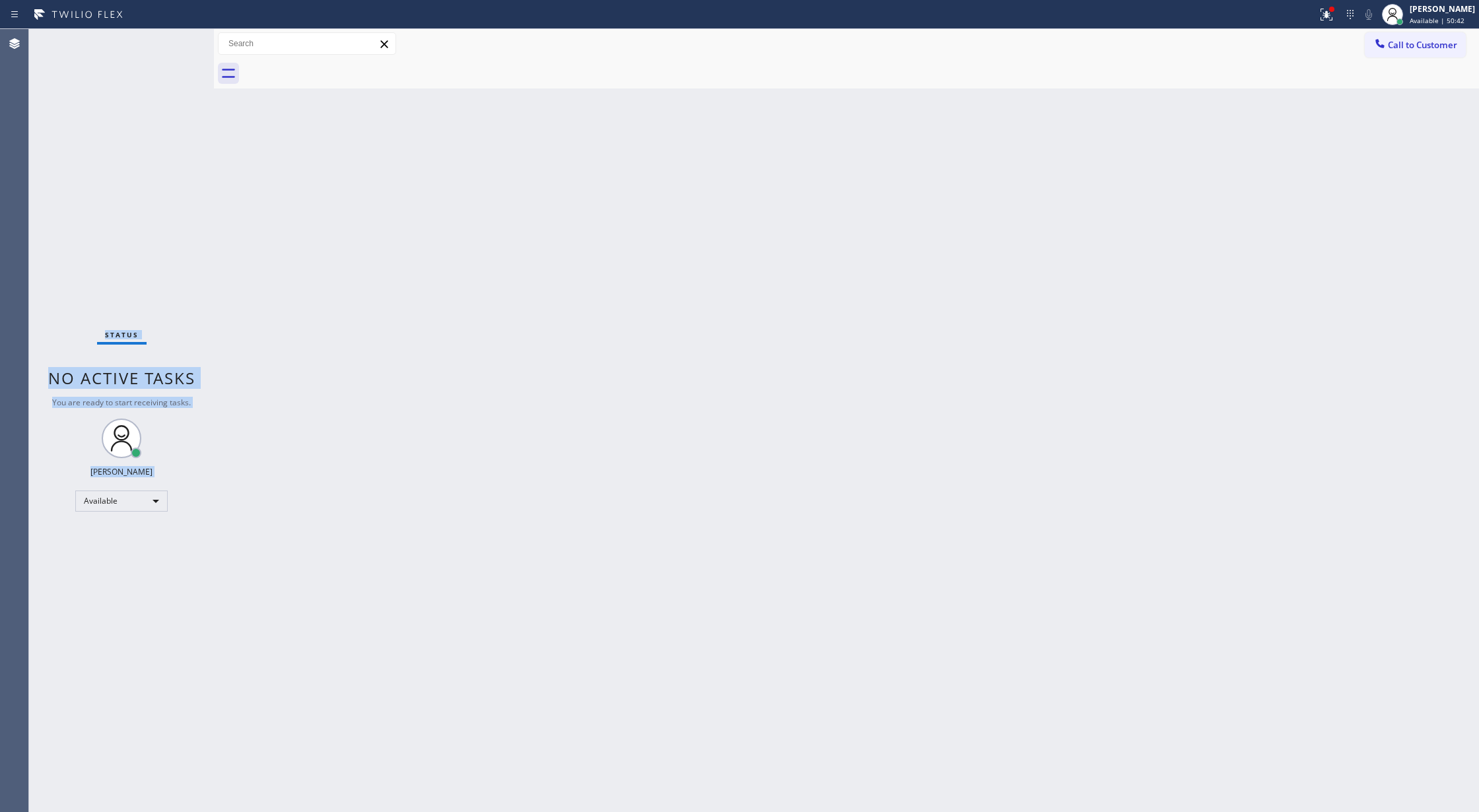
click at [168, 44] on div "Status No active tasks You are ready to start receiving tasks. [PERSON_NAME] Av…" at bounding box center [121, 421] width 185 height 783
click at [170, 50] on div "Status No active tasks You are ready to start receiving tasks. [PERSON_NAME] Av…" at bounding box center [121, 421] width 185 height 783
click at [174, 43] on div "Status No active tasks You are ready to start receiving tasks. [PERSON_NAME] Av…" at bounding box center [121, 421] width 185 height 783
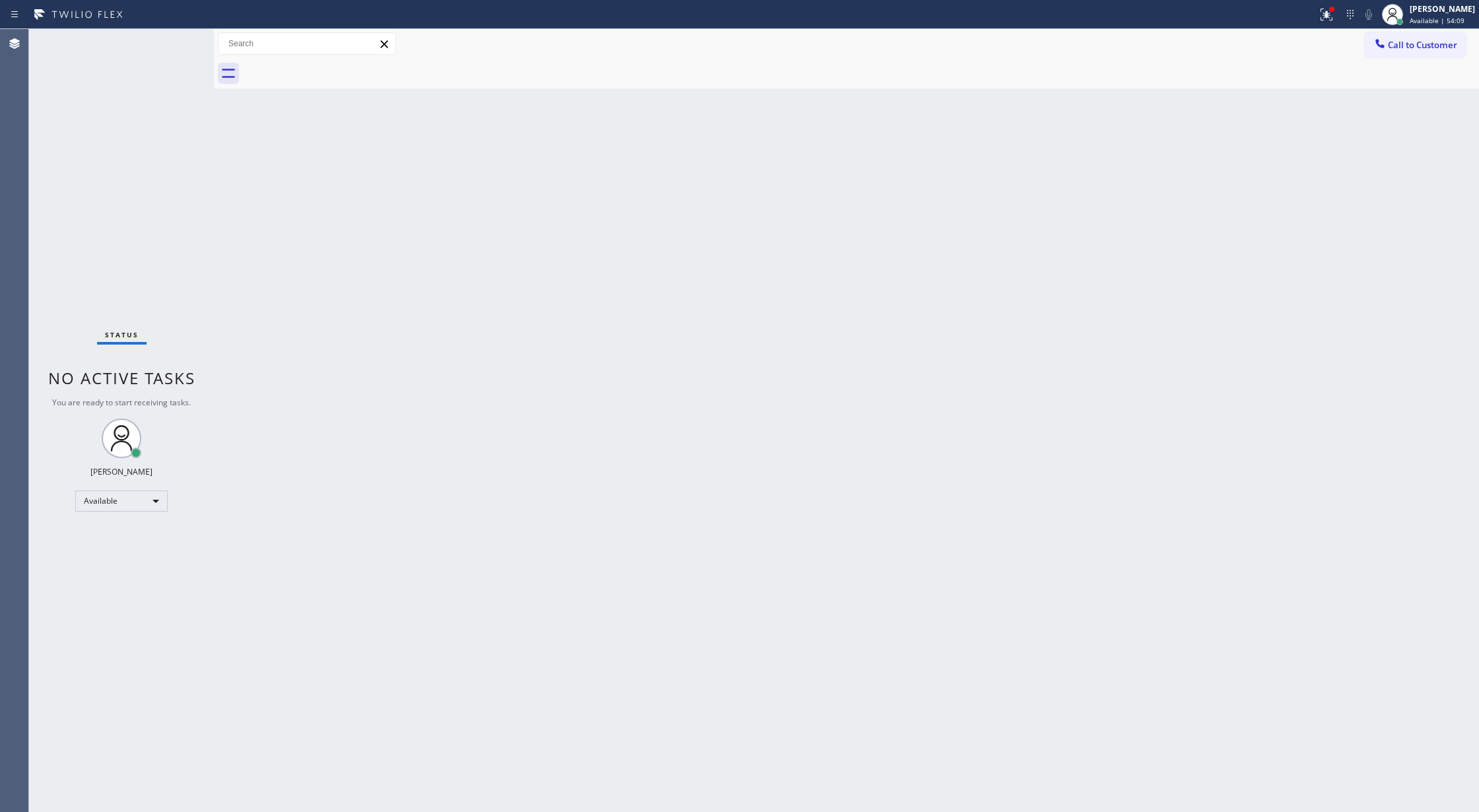
click at [178, 38] on div "Status No active tasks You are ready to start receiving tasks. [PERSON_NAME] Av…" at bounding box center [121, 421] width 185 height 783
click at [178, 45] on div "Status No active tasks You are ready to start receiving tasks. [PERSON_NAME] Av…" at bounding box center [121, 421] width 185 height 783
click at [174, 40] on div "Status No active tasks You are ready to start receiving tasks. [PERSON_NAME] Av…" at bounding box center [121, 421] width 185 height 783
click at [148, 500] on div "Available" at bounding box center [122, 500] width 93 height 21
click at [129, 550] on li "Unavailable" at bounding box center [120, 552] width 89 height 16
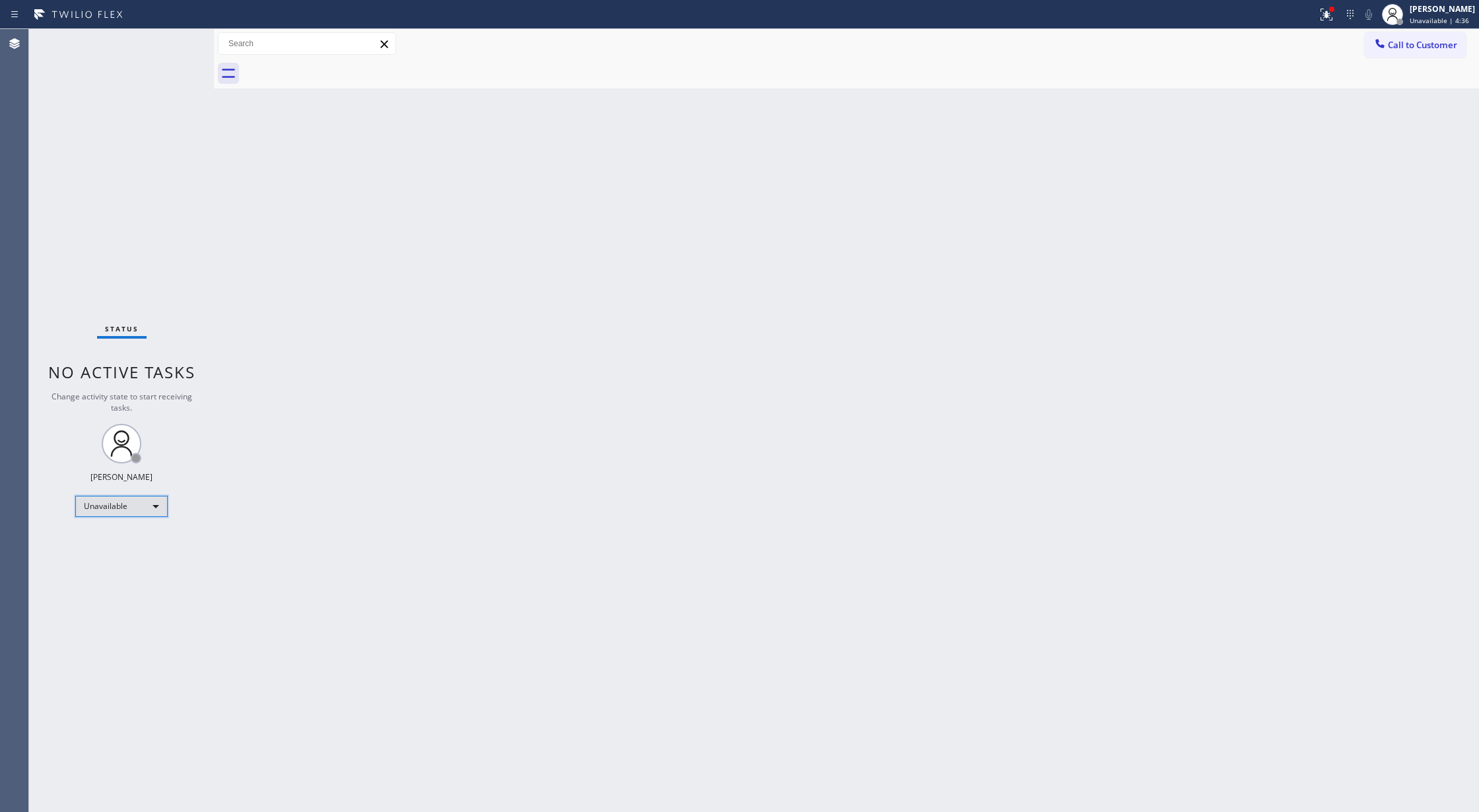
click at [132, 500] on div "Unavailable" at bounding box center [122, 506] width 93 height 21
click at [138, 536] on li "Available" at bounding box center [120, 540] width 89 height 16
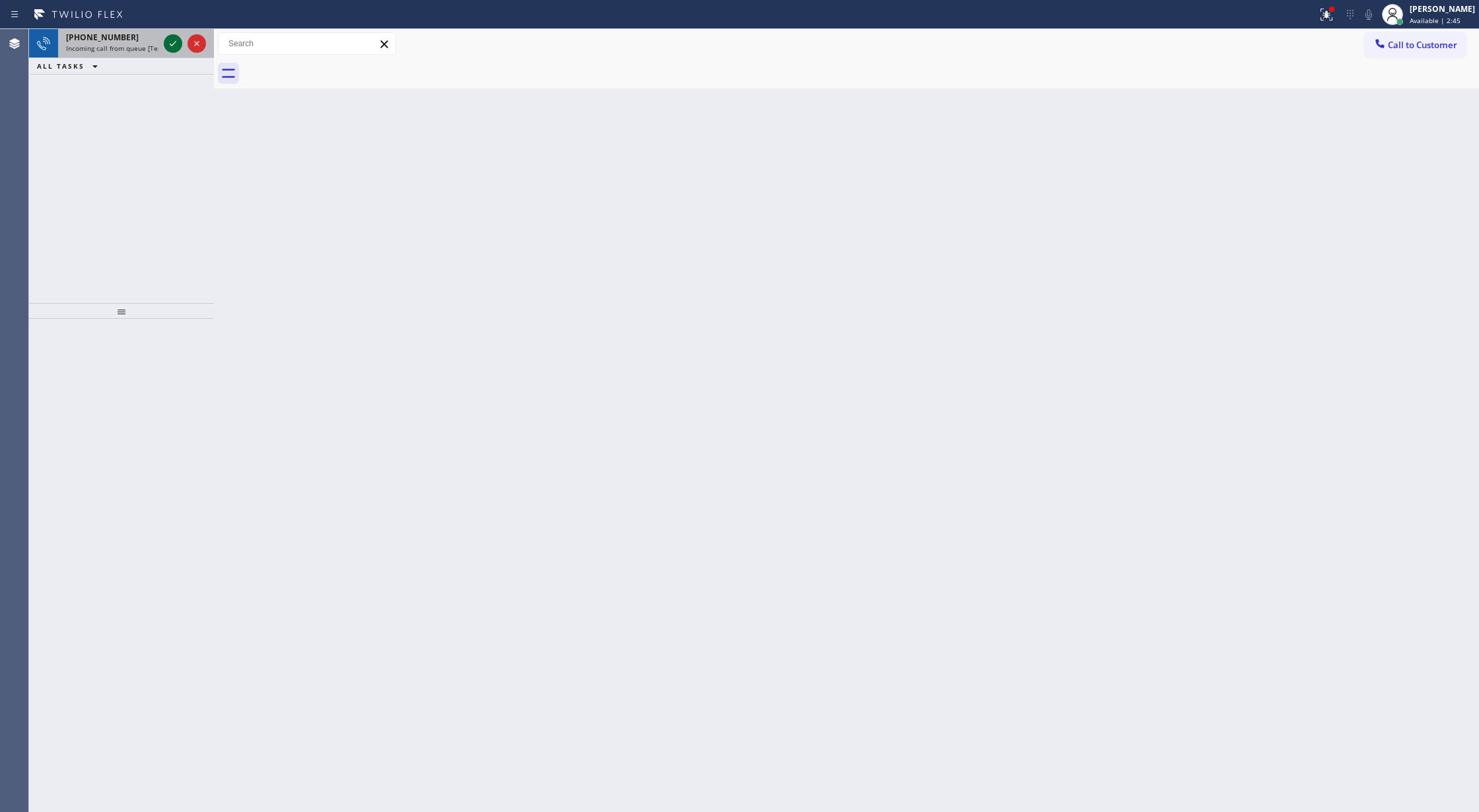
click at [174, 45] on icon at bounding box center [172, 43] width 16 height 16
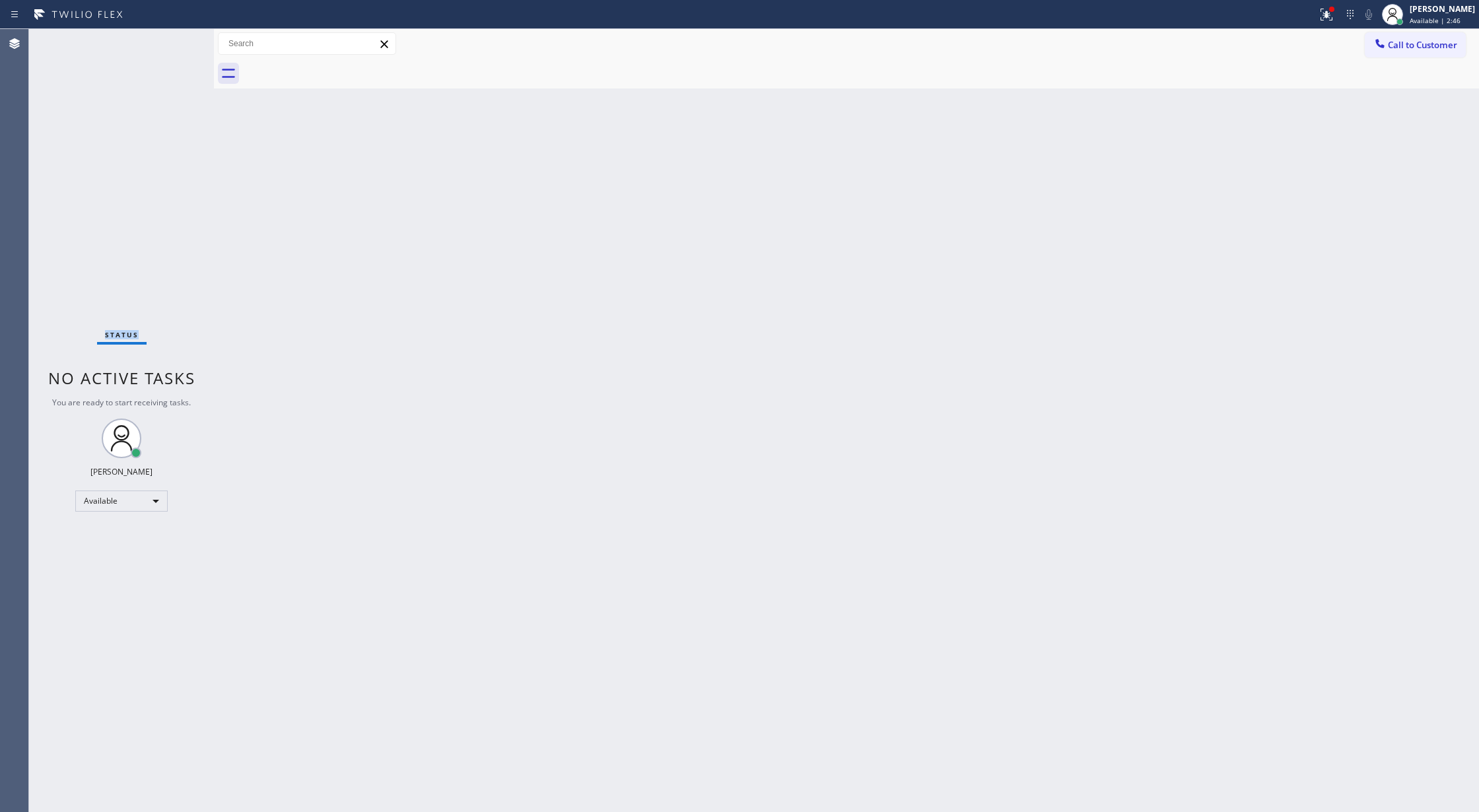
click at [174, 45] on div "Status No active tasks You are ready to start receiving tasks. [PERSON_NAME] Av…" at bounding box center [121, 421] width 185 height 783
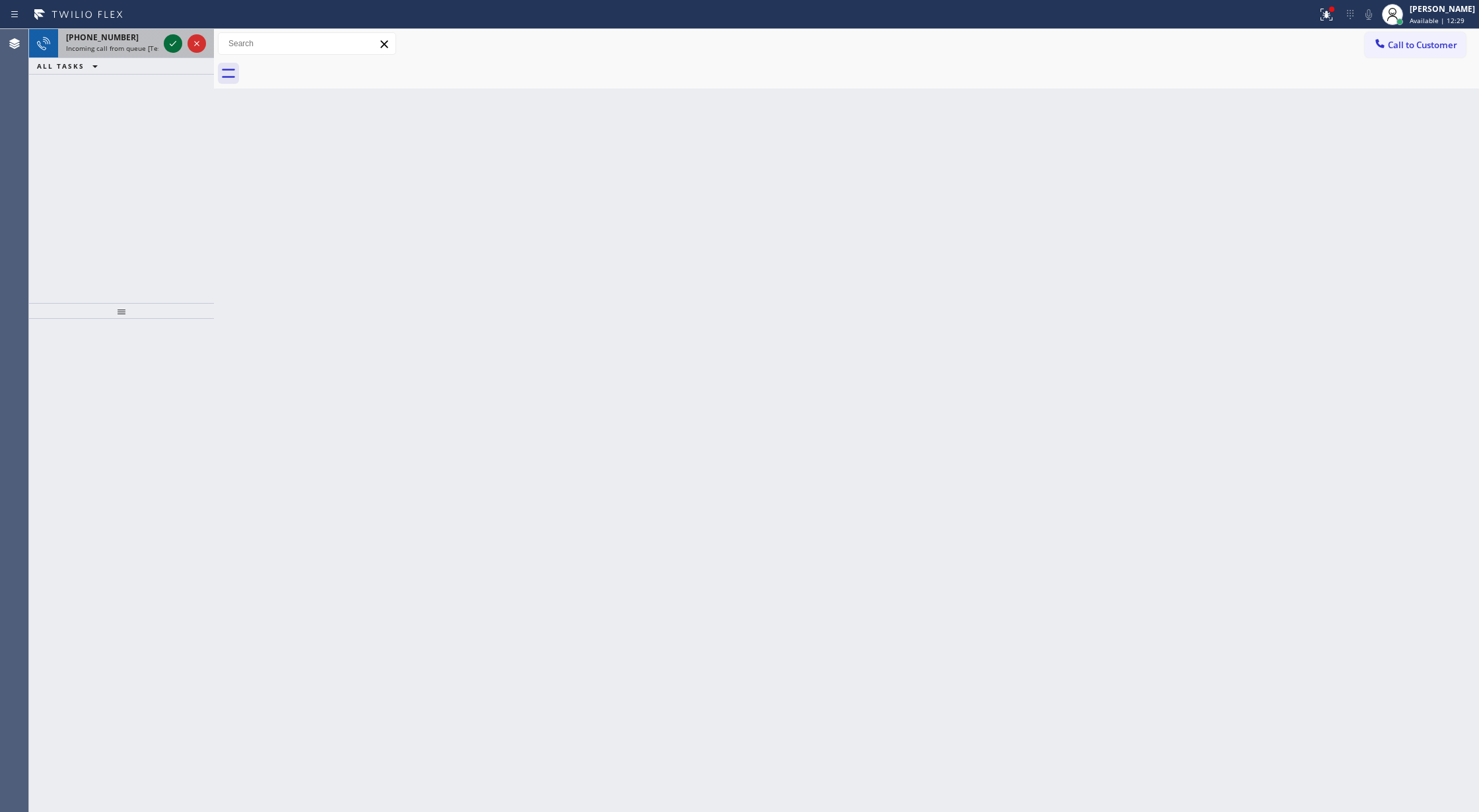
click at [172, 43] on icon at bounding box center [172, 43] width 16 height 16
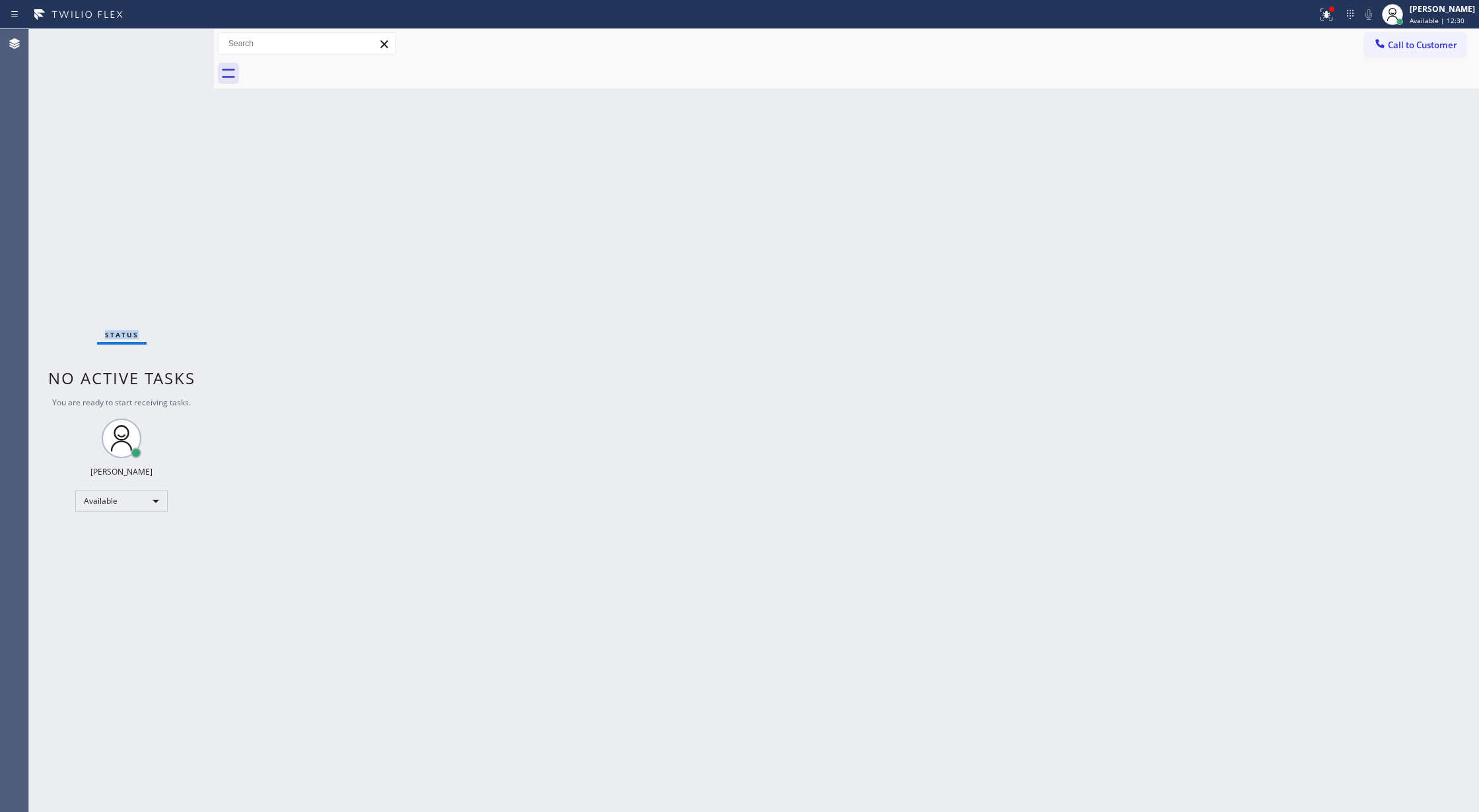
click at [172, 43] on div "Status No active tasks You are ready to start receiving tasks. [PERSON_NAME] Av…" at bounding box center [121, 421] width 185 height 783
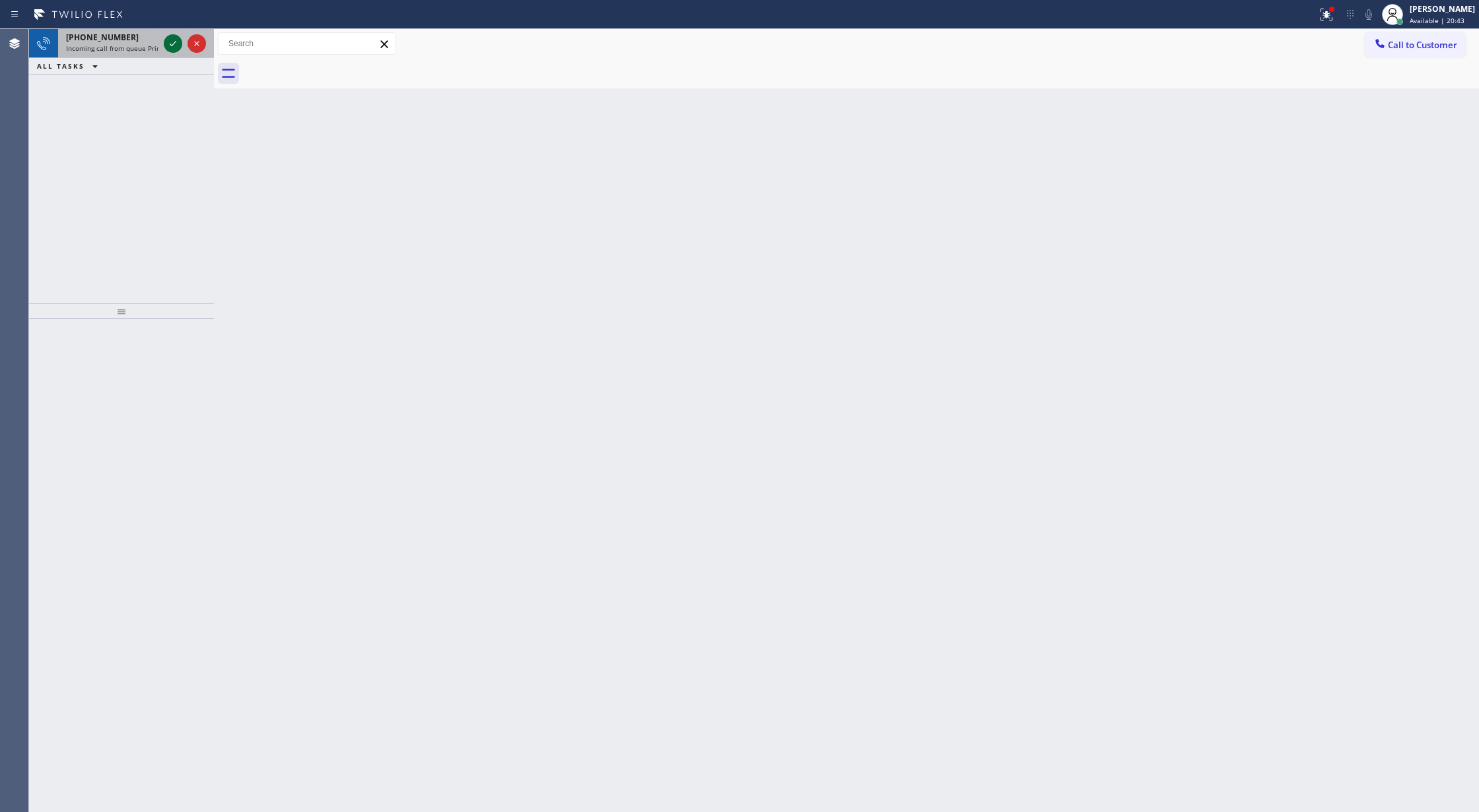
click at [170, 40] on icon at bounding box center [172, 43] width 16 height 16
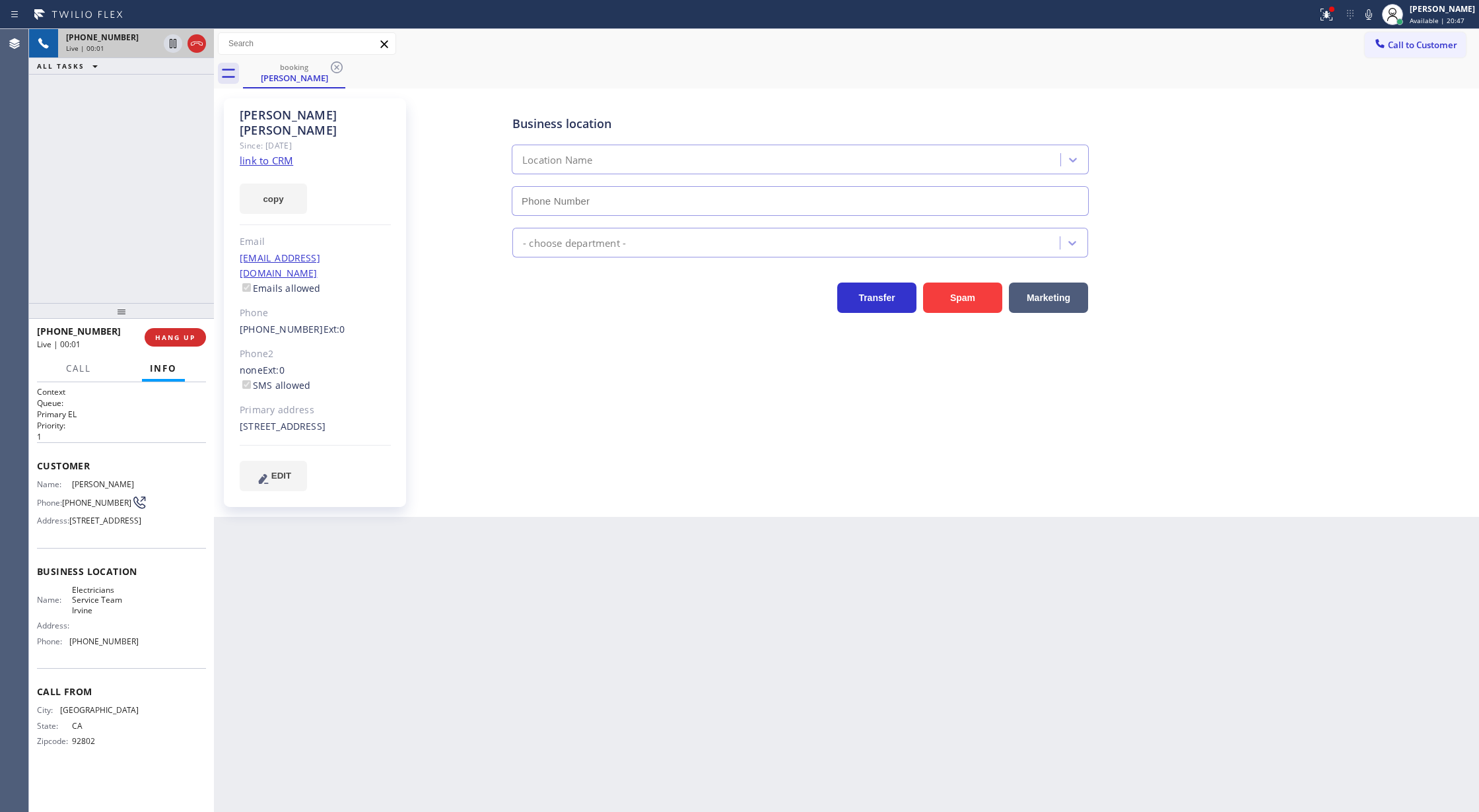
type input "(949) 569-6029"
click at [257, 154] on link "link to CRM" at bounding box center [266, 160] width 54 height 13
click at [177, 342] on button "COMPLETE" at bounding box center [173, 337] width 67 height 18
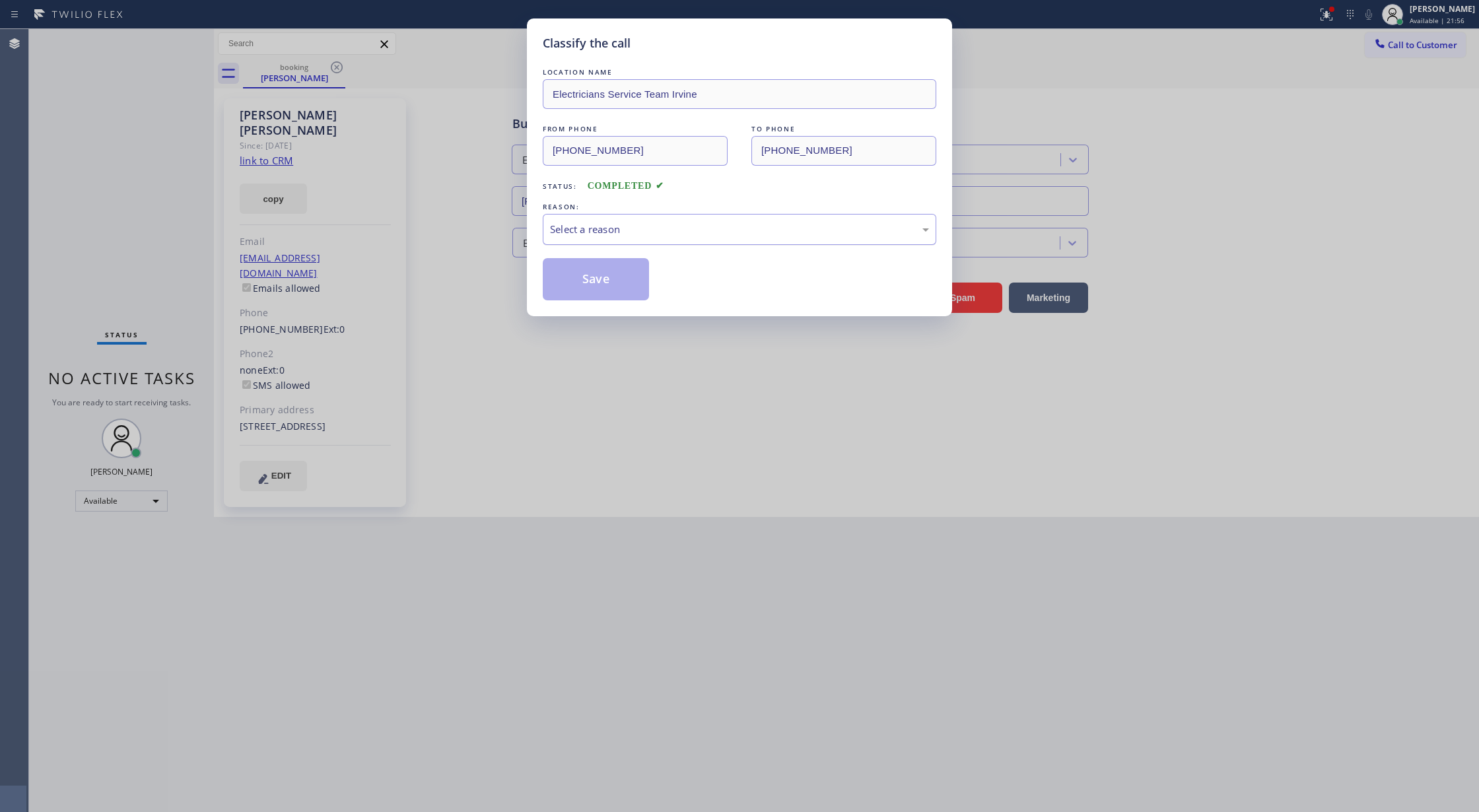
click at [597, 236] on div "Select a reason" at bounding box center [740, 229] width 379 height 15
click at [592, 281] on button "Save" at bounding box center [596, 279] width 106 height 42
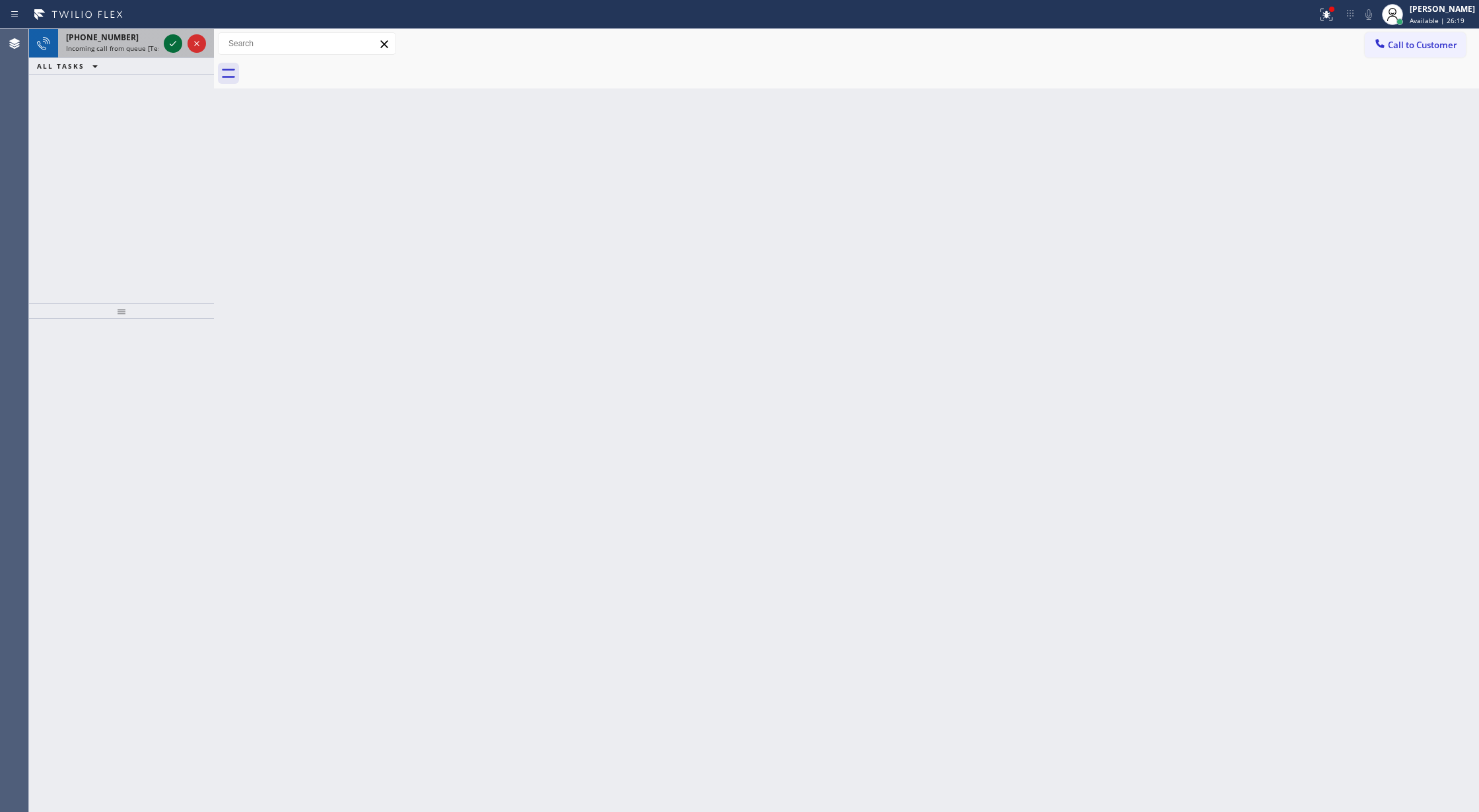
click at [172, 38] on icon at bounding box center [172, 43] width 16 height 16
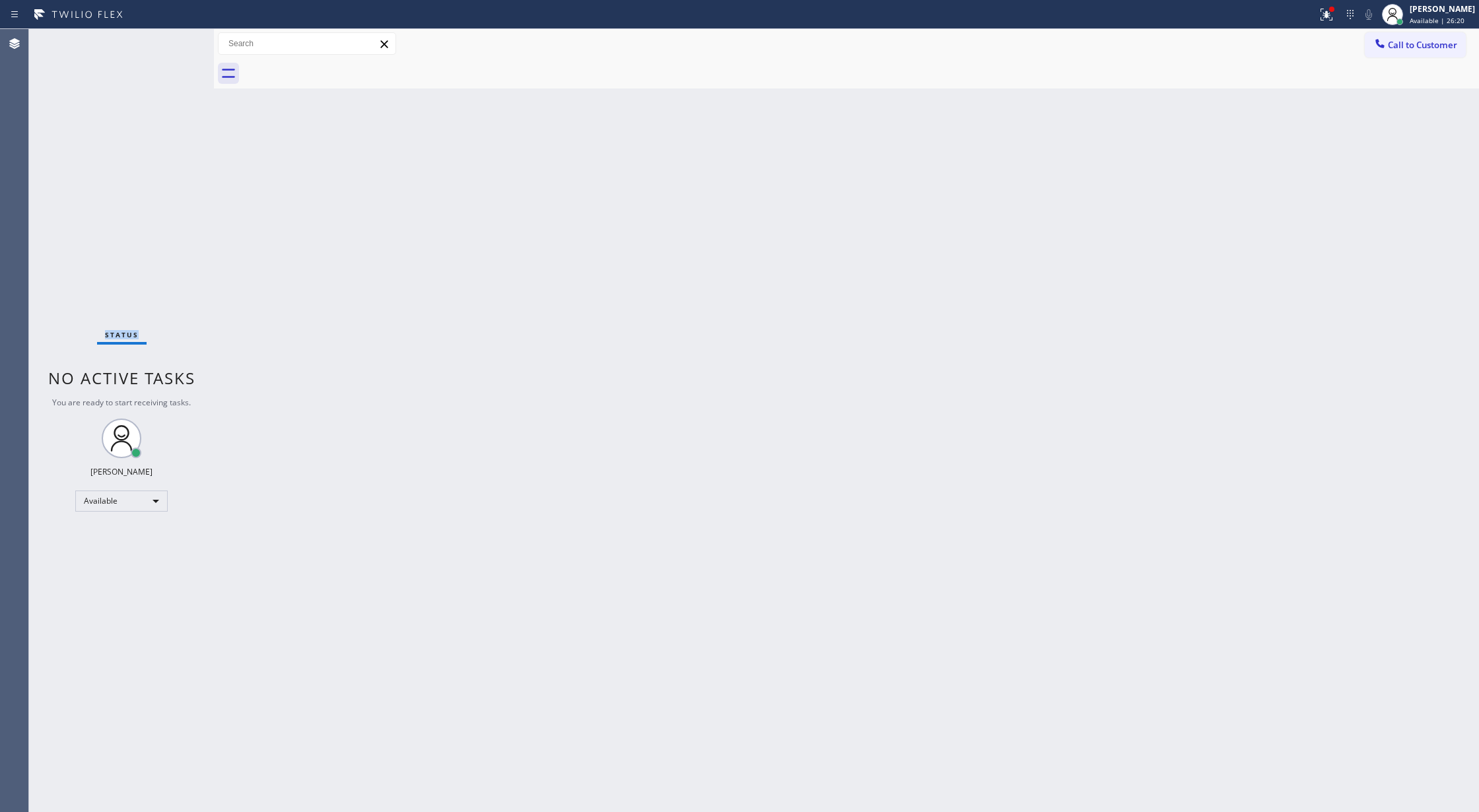
click at [172, 38] on div "Status No active tasks You are ready to start receiving tasks. [PERSON_NAME] Av…" at bounding box center [121, 421] width 185 height 783
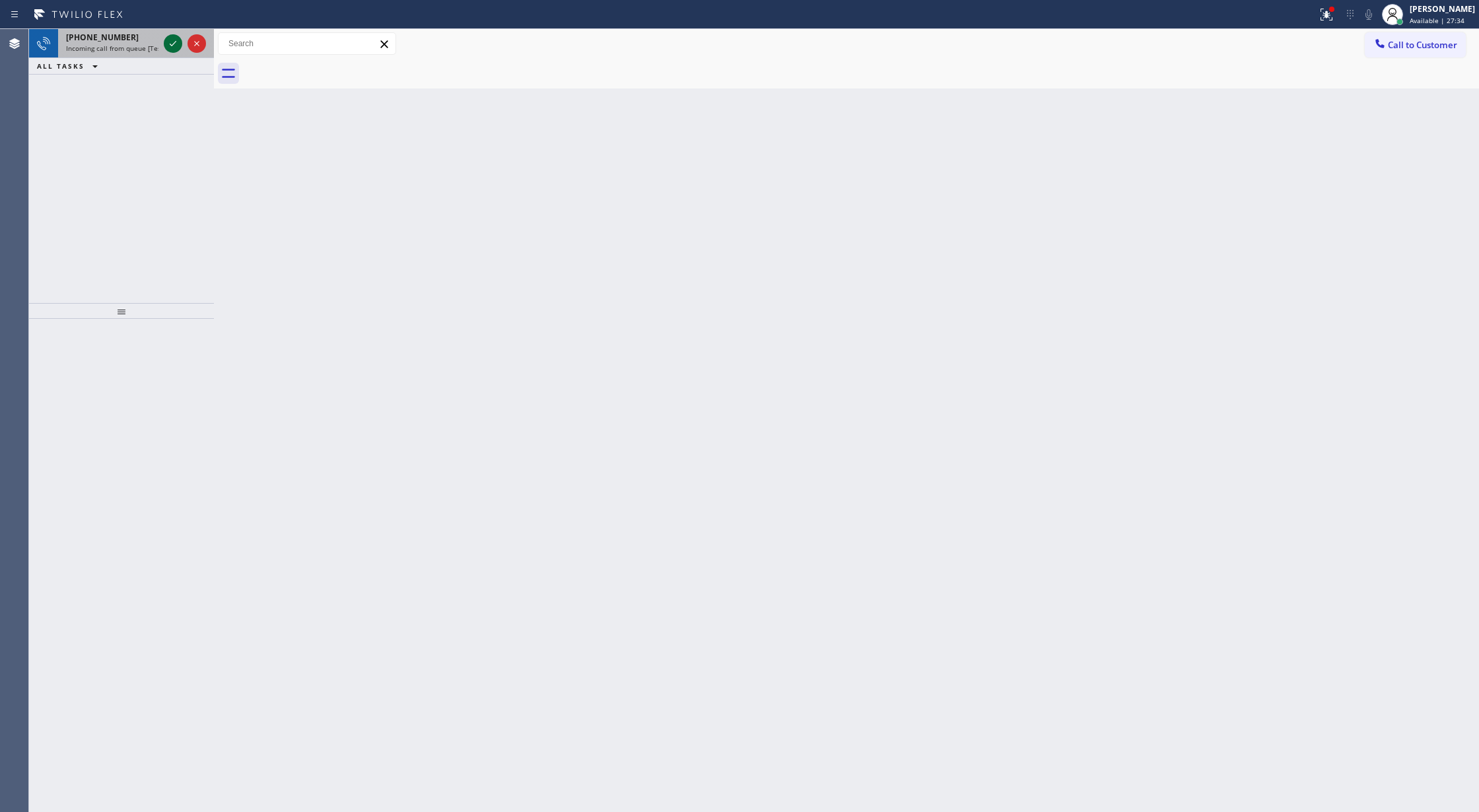
click at [168, 48] on icon at bounding box center [172, 43] width 16 height 16
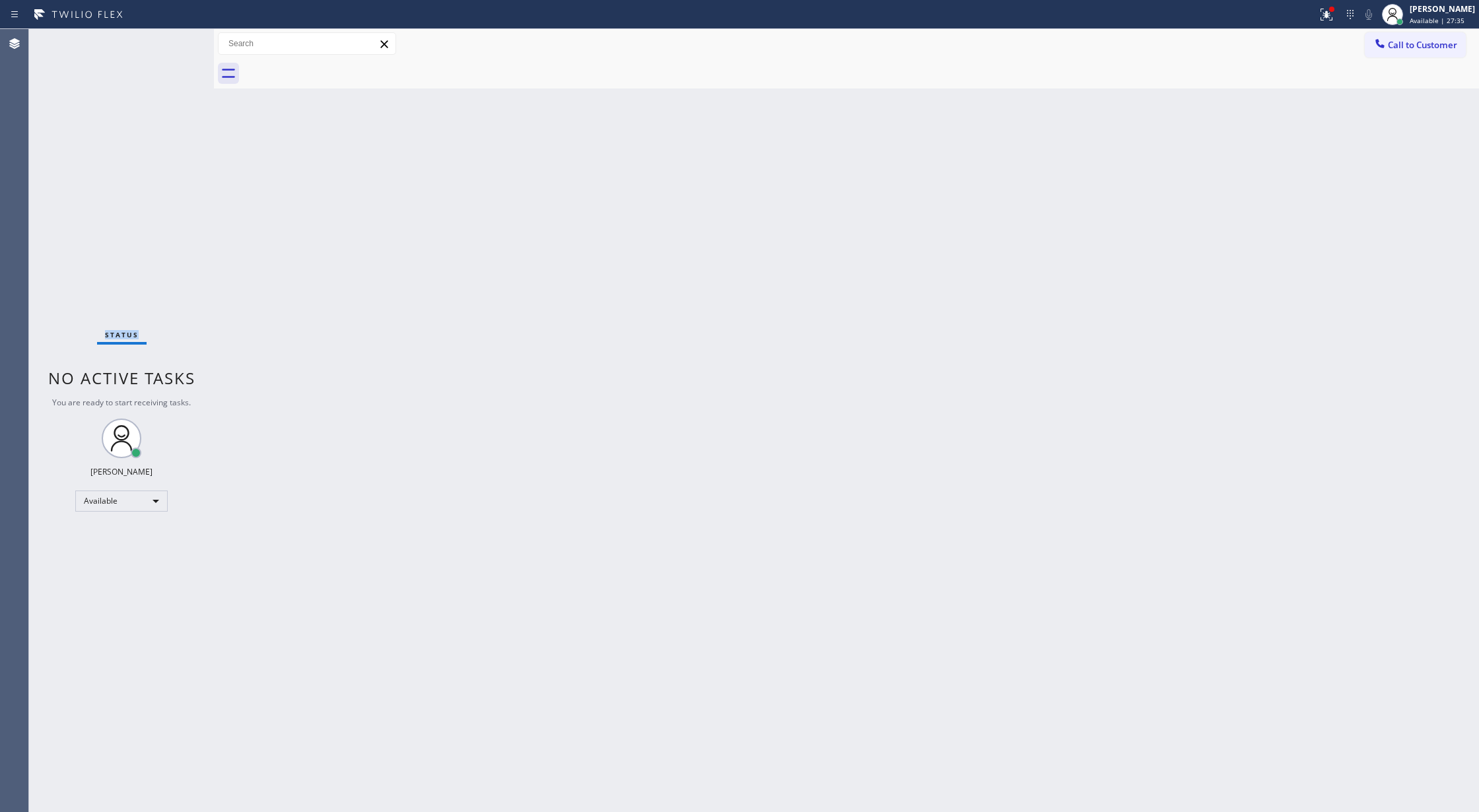
click at [168, 48] on div "Status No active tasks You are ready to start receiving tasks. [PERSON_NAME] Av…" at bounding box center [121, 421] width 185 height 783
click at [138, 500] on div "Available" at bounding box center [122, 500] width 93 height 21
click at [133, 524] on li "Offline" at bounding box center [120, 519] width 89 height 16
click at [1429, 18] on span "Offline | 2:17" at bounding box center [1431, 20] width 43 height 10
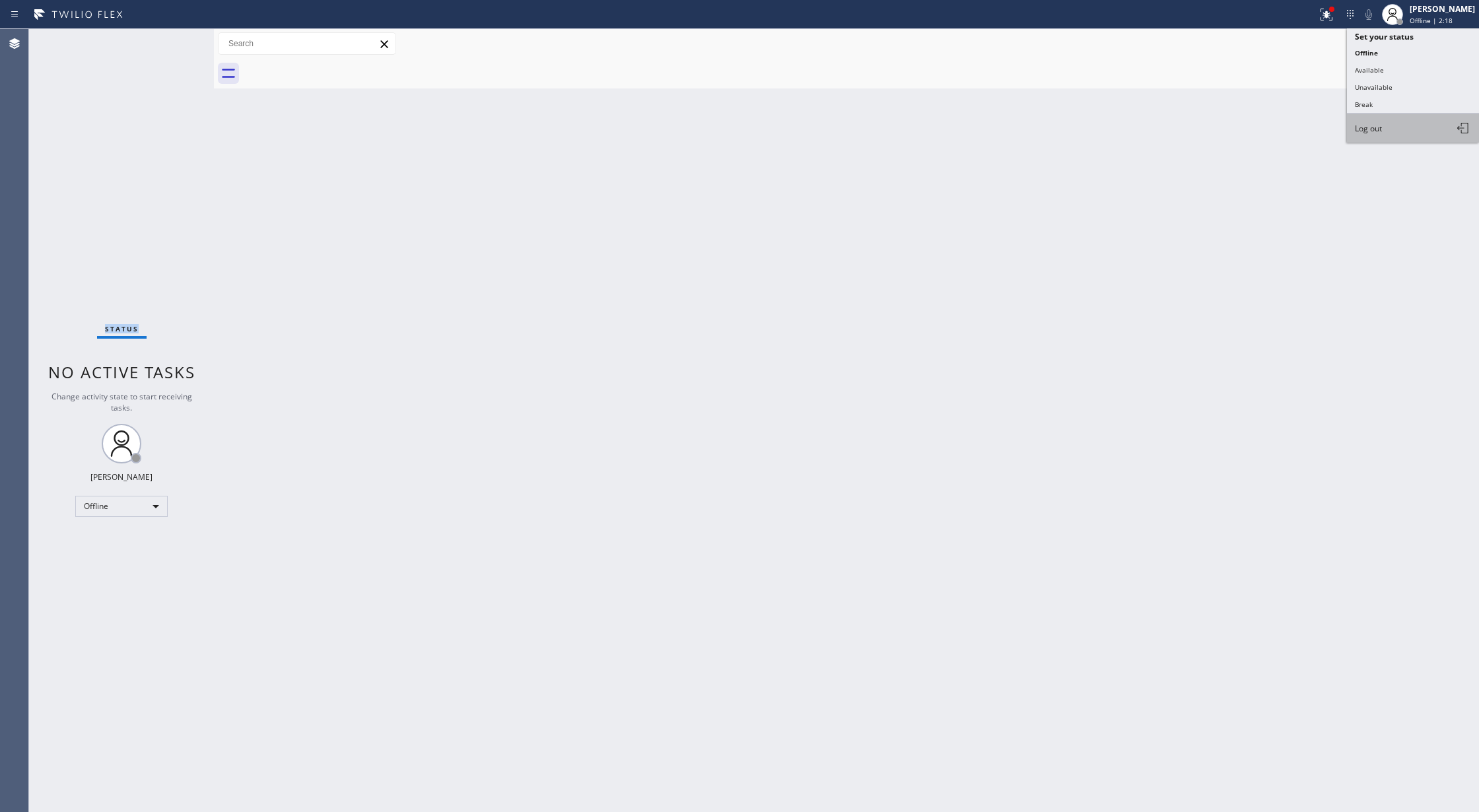
click at [1379, 131] on span "Log out" at bounding box center [1369, 128] width 27 height 11
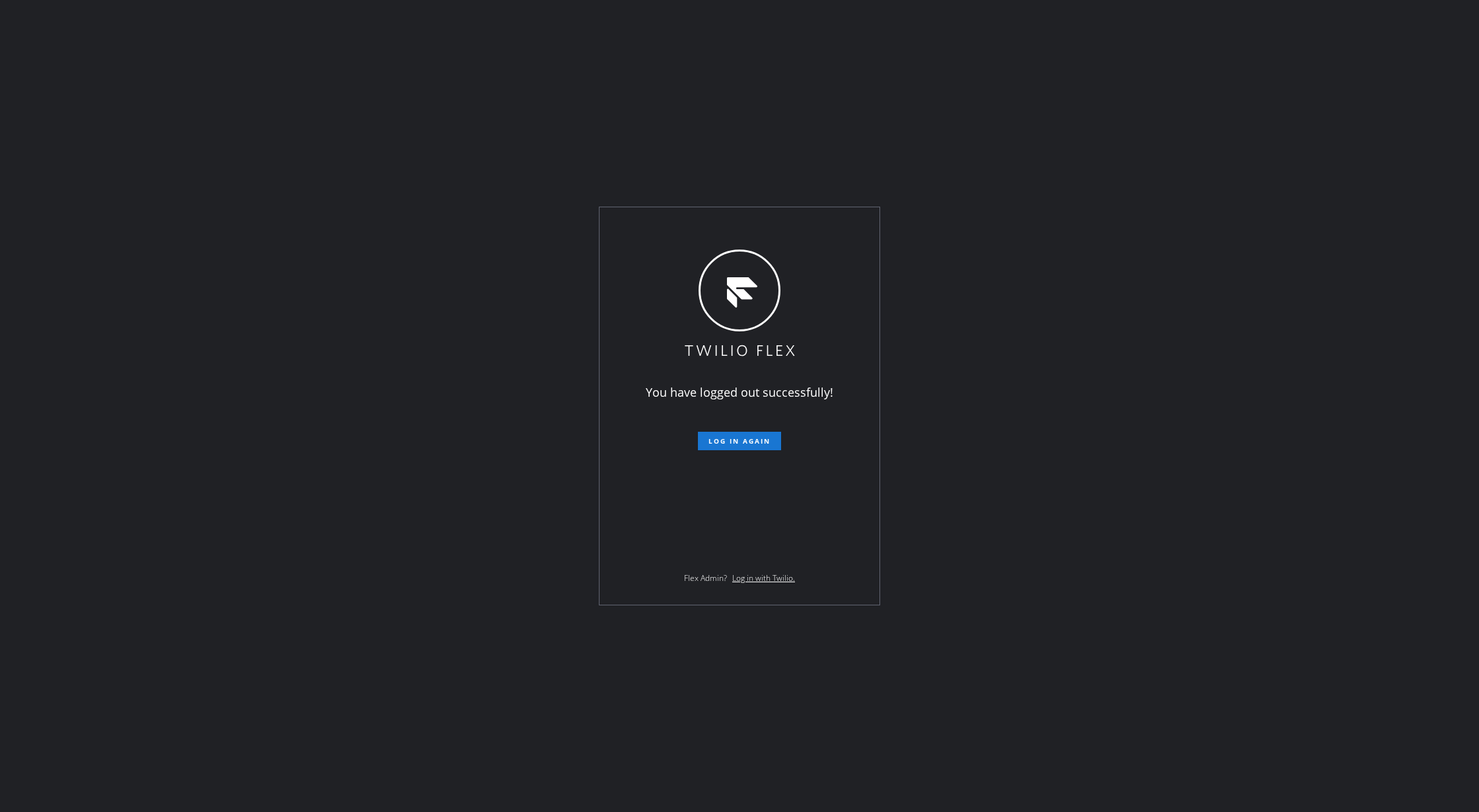
click at [1369, 531] on div "You have logged out successfully! Log in again Flex Admin? Log in with Twilio." at bounding box center [740, 406] width 1479 height 812
click at [1164, 638] on div "You have logged out successfully! Log in again Flex Admin? Log in with Twilio." at bounding box center [740, 406] width 1479 height 812
